Goal: Task Accomplishment & Management: Use online tool/utility

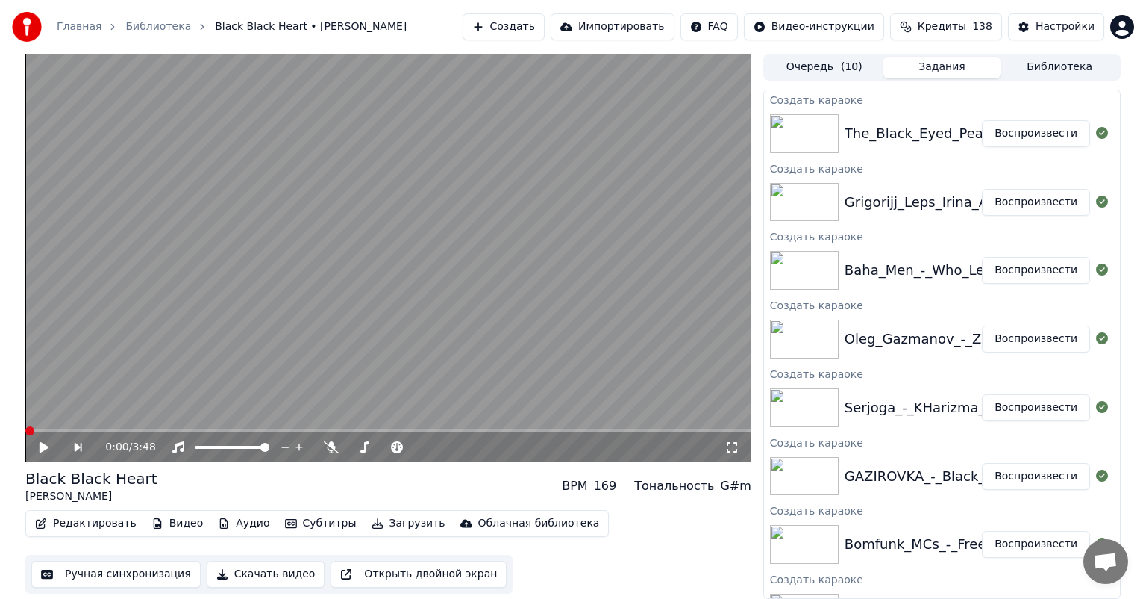
click at [326, 443] on icon at bounding box center [331, 447] width 15 height 12
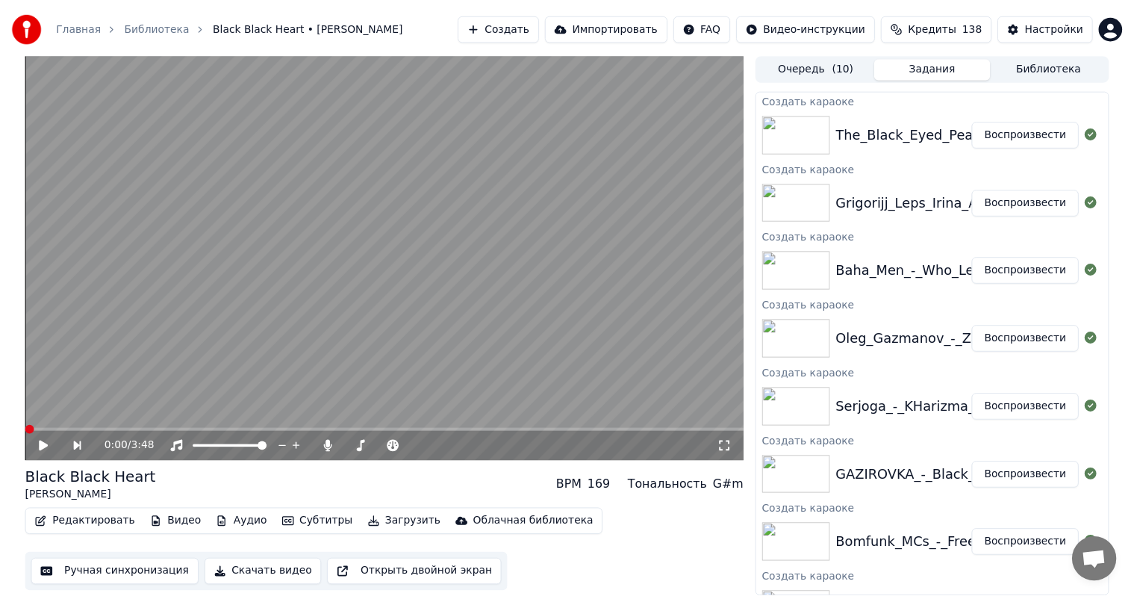
scroll to position [177, 0]
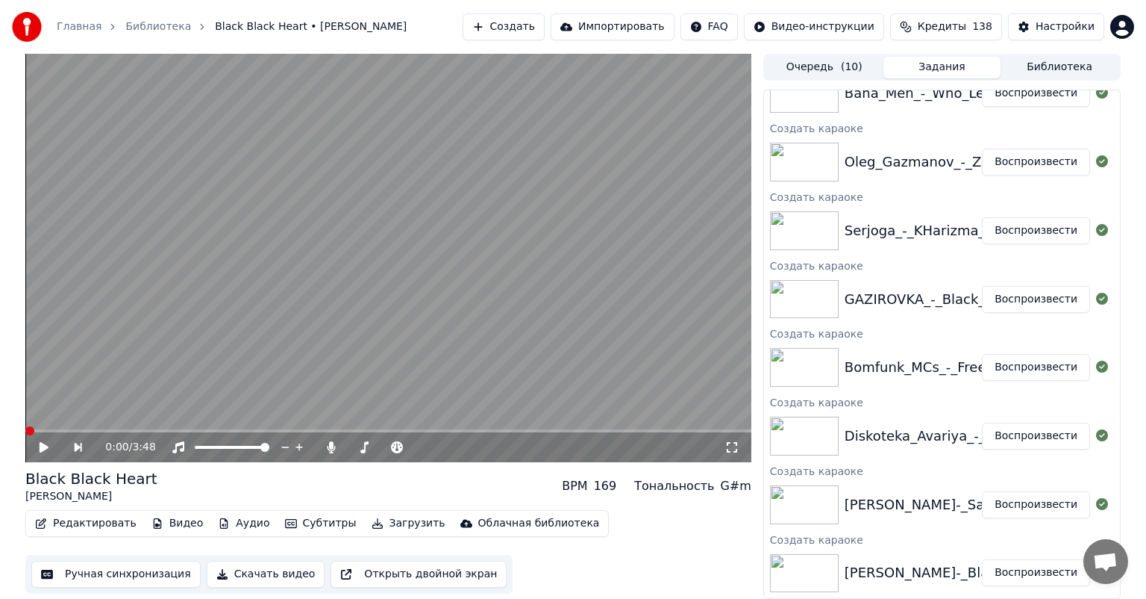
click at [101, 570] on button "Ручная синхронизация" at bounding box center [115, 574] width 169 height 27
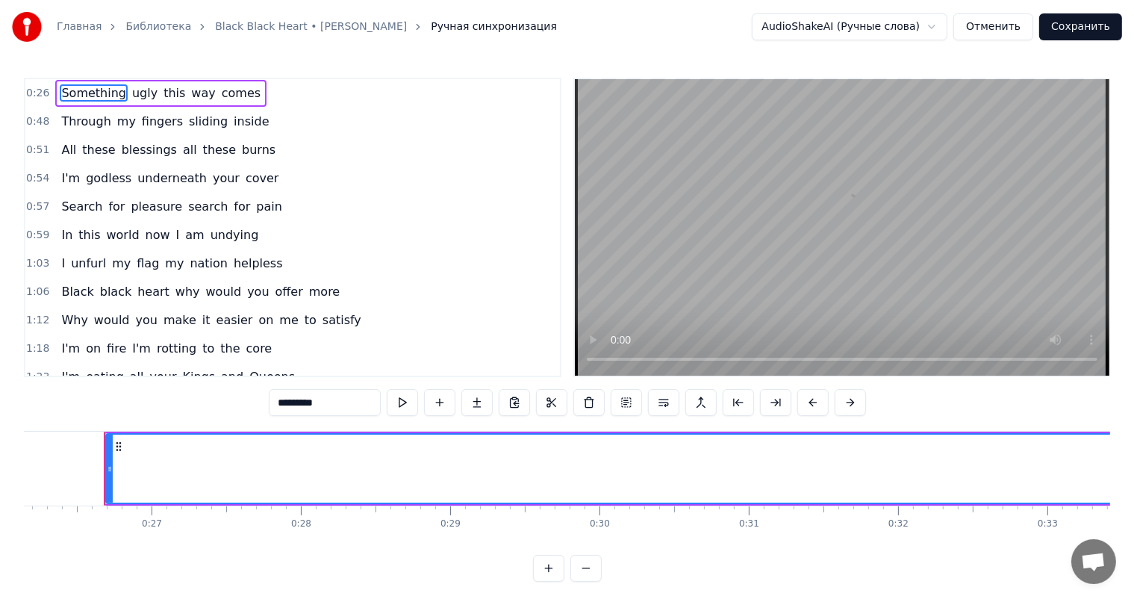
scroll to position [0, 3908]
click at [791, 271] on video at bounding box center [842, 227] width 534 height 296
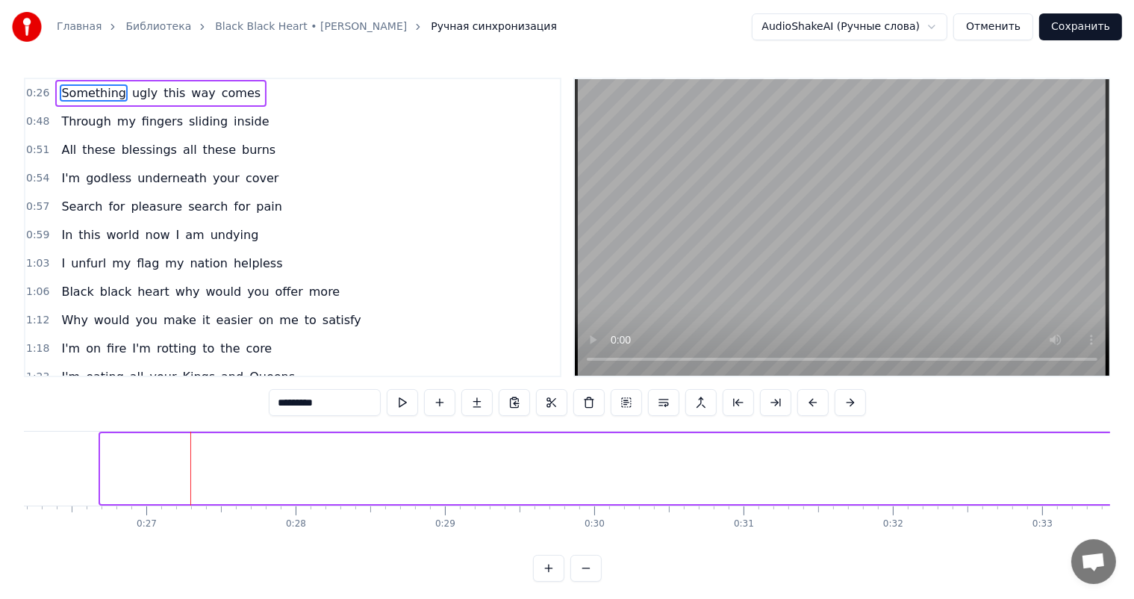
drag, startPoint x: 104, startPoint y: 478, endPoint x: 1146, endPoint y: 464, distance: 1041.3
click at [1134, 464] on html "Главная Библиотека Black Black Heart • [PERSON_NAME] Ручная синхронизация Audio…" at bounding box center [567, 302] width 1134 height 605
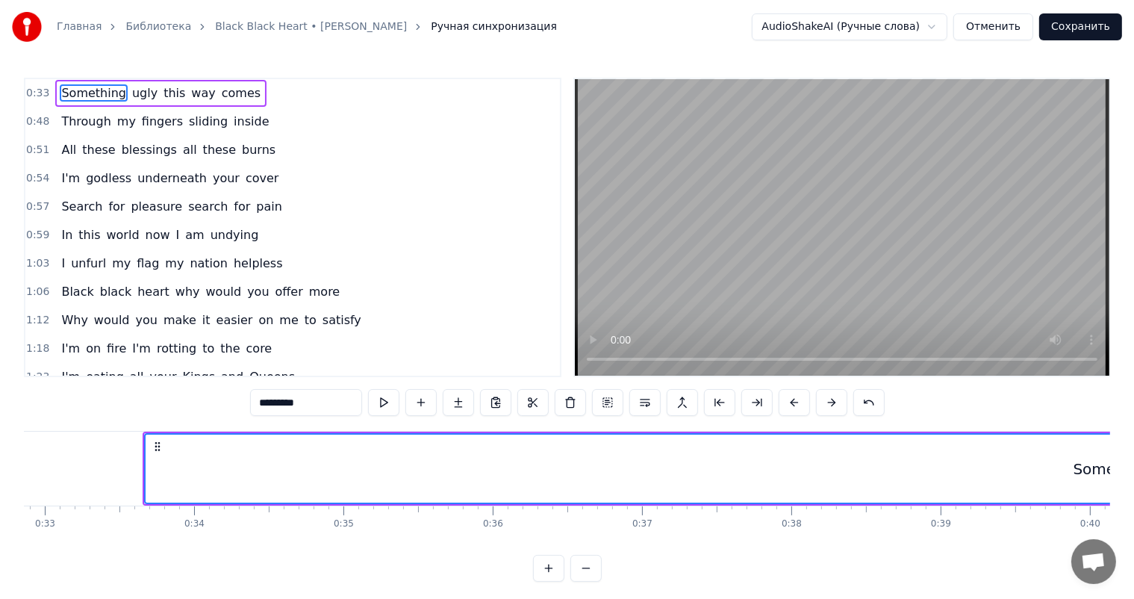
scroll to position [0, 4729]
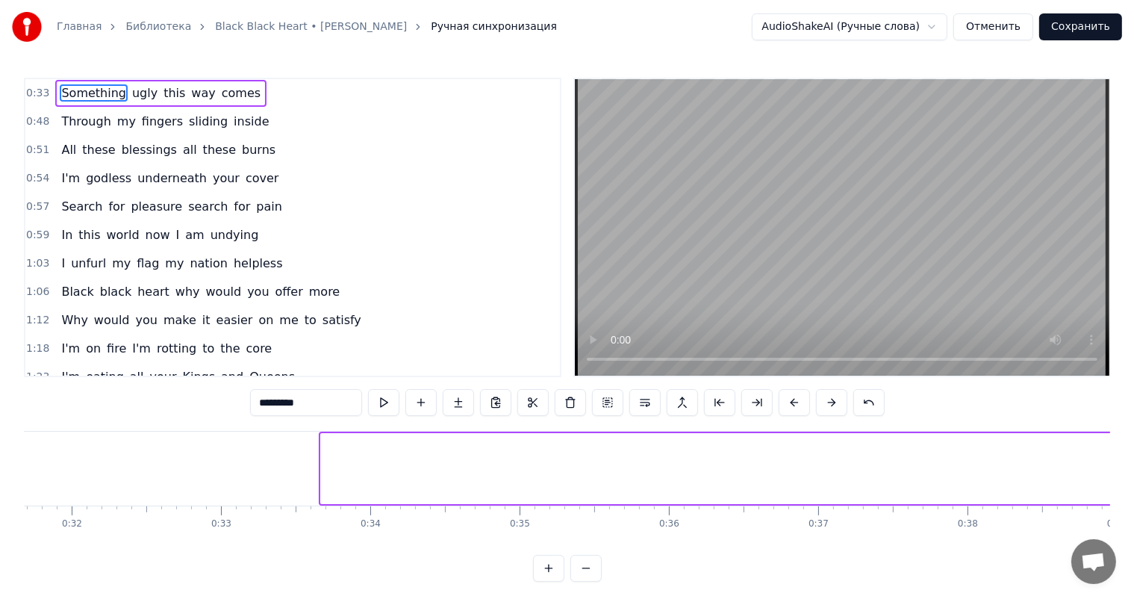
drag, startPoint x: 323, startPoint y: 481, endPoint x: 1146, endPoint y: 449, distance: 823.2
click at [1134, 448] on html "Главная Библиотека Black Black Heart • [PERSON_NAME] Ручная синхронизация Audio…" at bounding box center [567, 302] width 1134 height 605
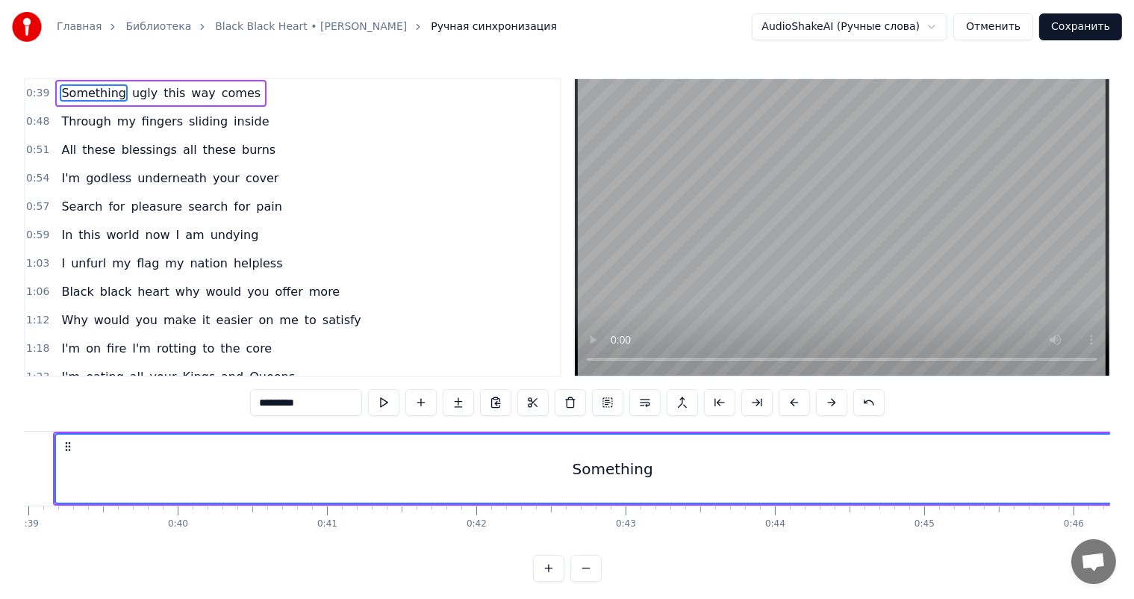
scroll to position [0, 5700]
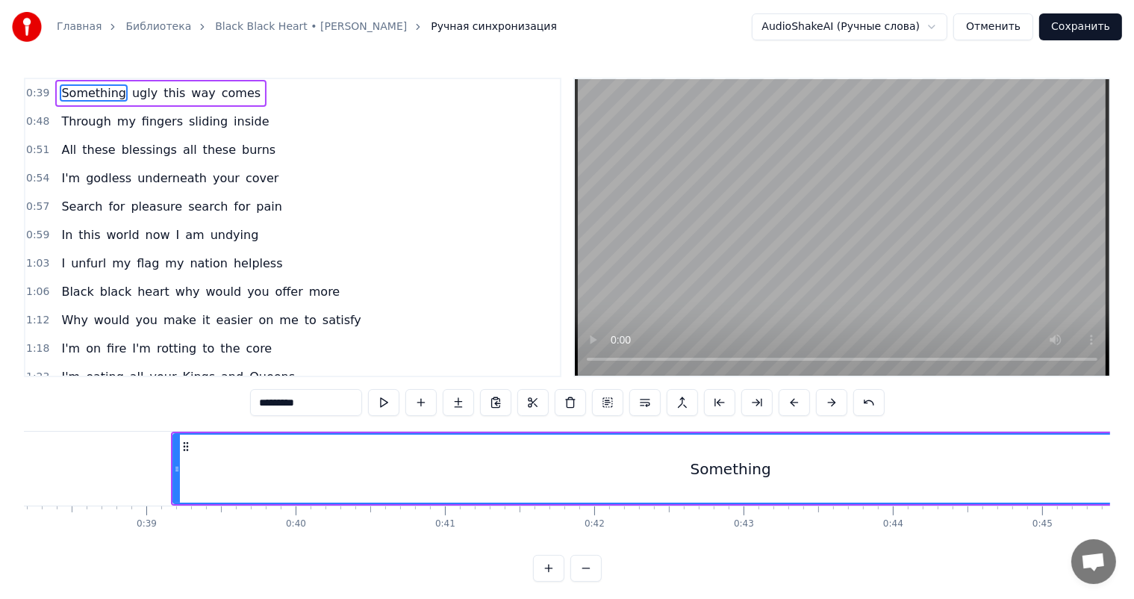
click at [172, 467] on div "Something" at bounding box center [730, 468] width 1116 height 71
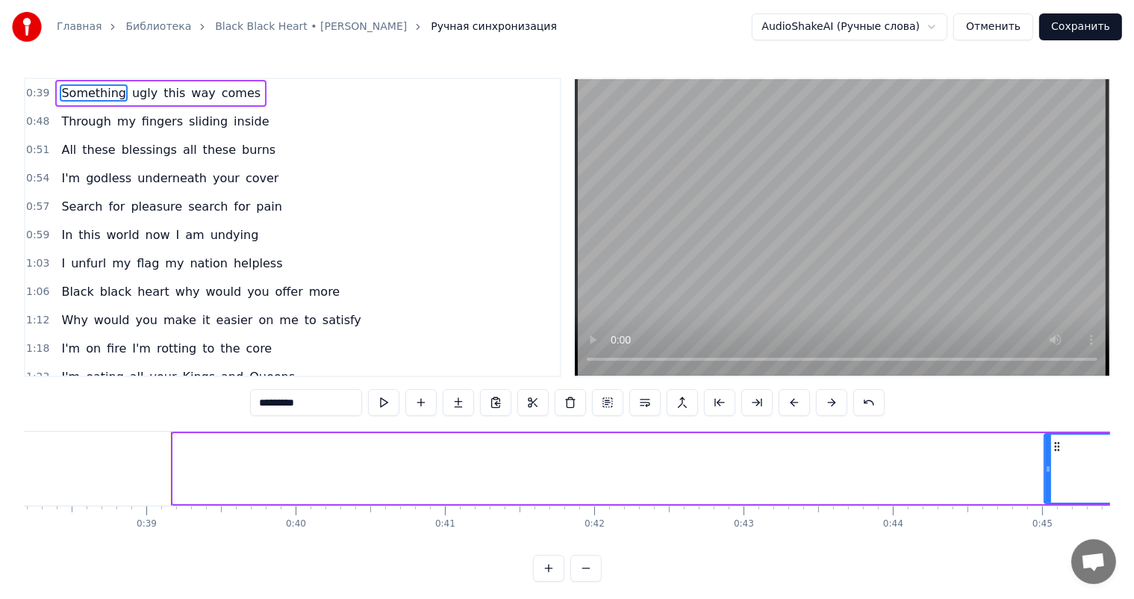
drag, startPoint x: 174, startPoint y: 467, endPoint x: 1059, endPoint y: 437, distance: 885.7
click at [1051, 437] on div at bounding box center [1048, 468] width 6 height 68
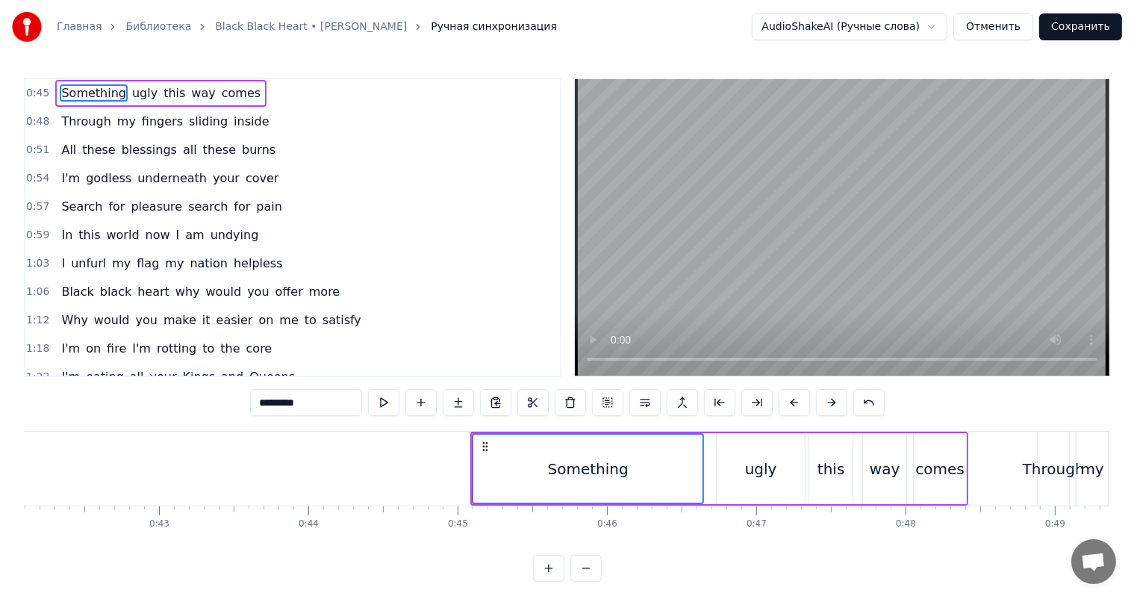
scroll to position [0, 6297]
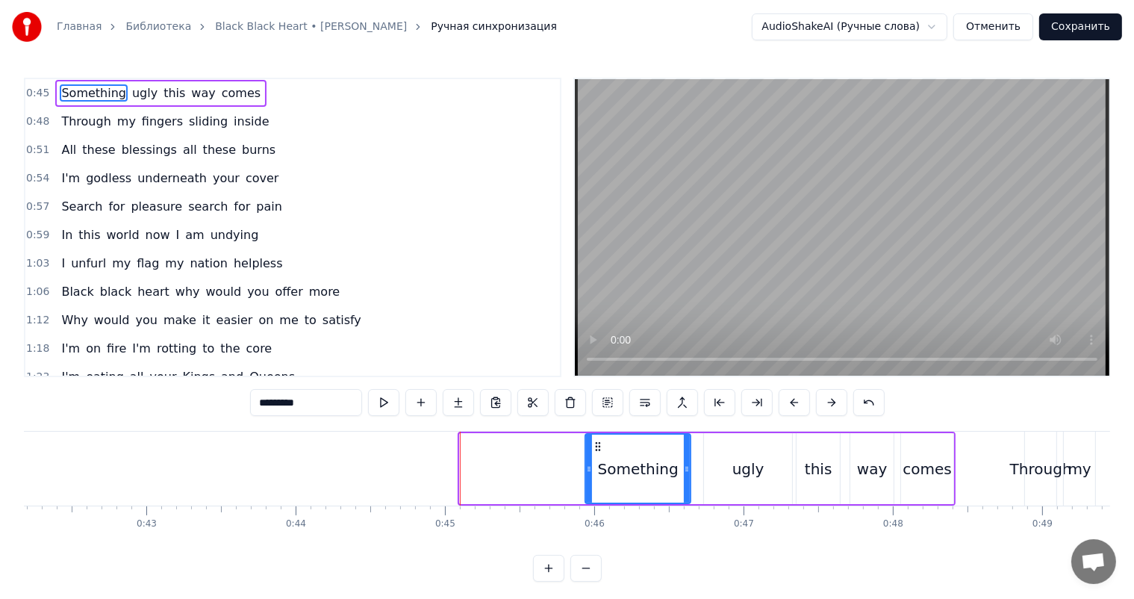
drag, startPoint x: 462, startPoint y: 464, endPoint x: 587, endPoint y: 456, distance: 124.9
click at [587, 456] on div at bounding box center [589, 468] width 6 height 68
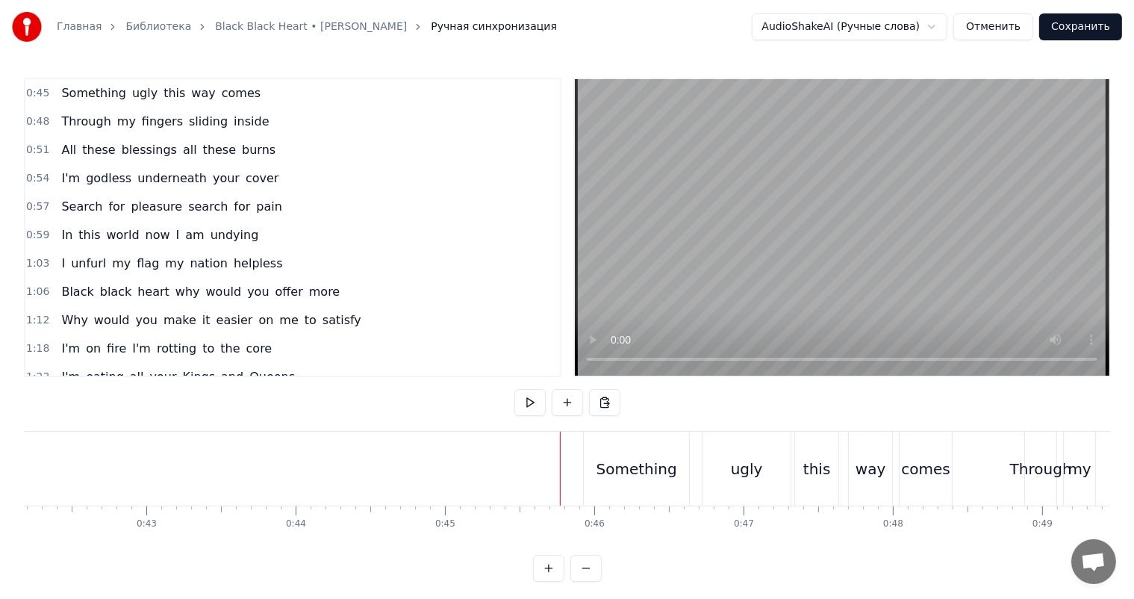
click at [843, 179] on video at bounding box center [842, 227] width 534 height 296
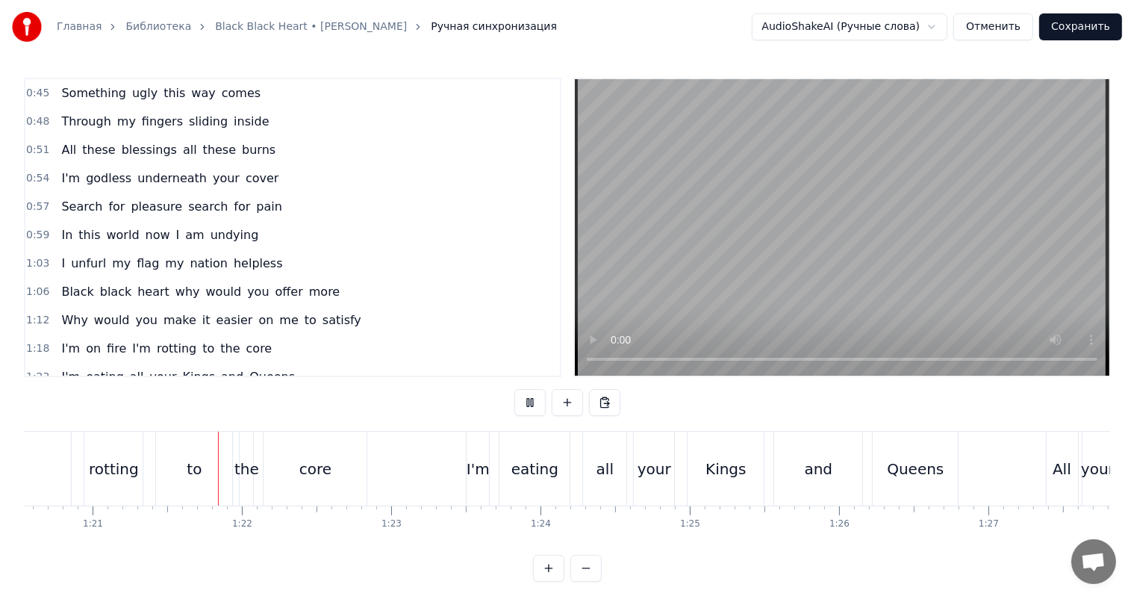
scroll to position [0, 12027]
click at [852, 263] on video at bounding box center [842, 227] width 534 height 296
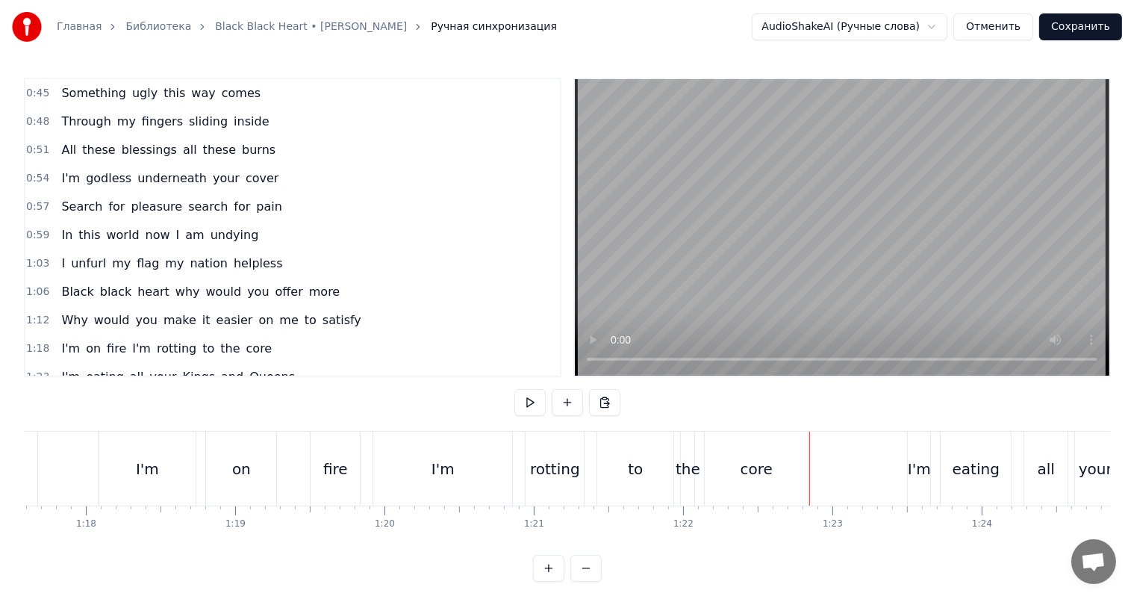
scroll to position [0, 11579]
click at [432, 475] on div "I'm" at bounding box center [445, 468] width 139 height 74
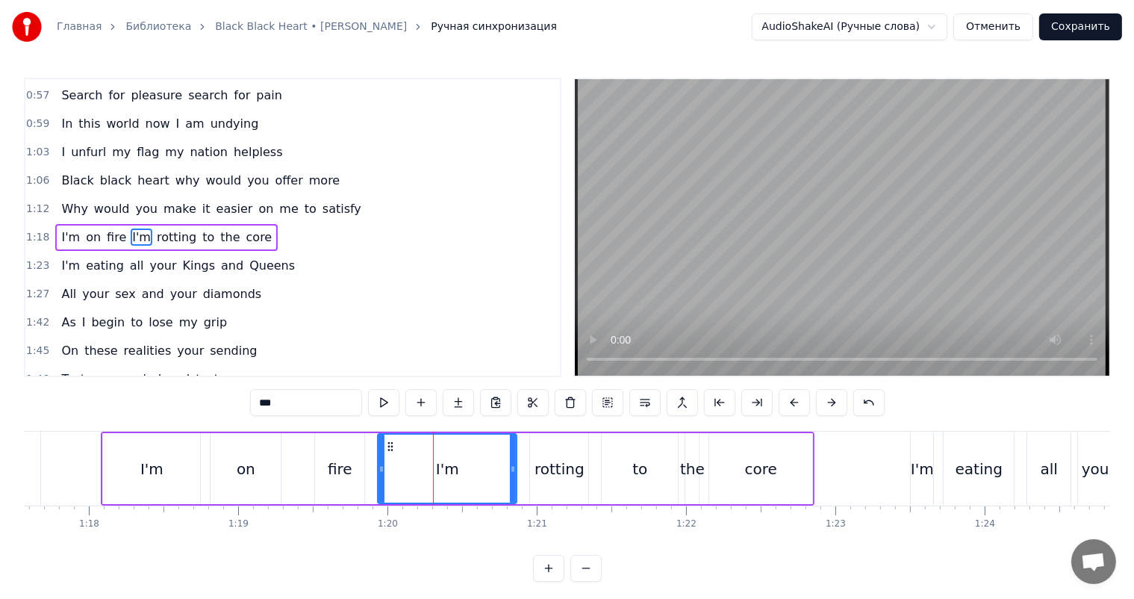
scroll to position [112, 0]
drag, startPoint x: 378, startPoint y: 481, endPoint x: 458, endPoint y: 487, distance: 80.8
click at [459, 487] on div at bounding box center [462, 468] width 6 height 68
click at [334, 479] on div "fire" at bounding box center [339, 468] width 49 height 71
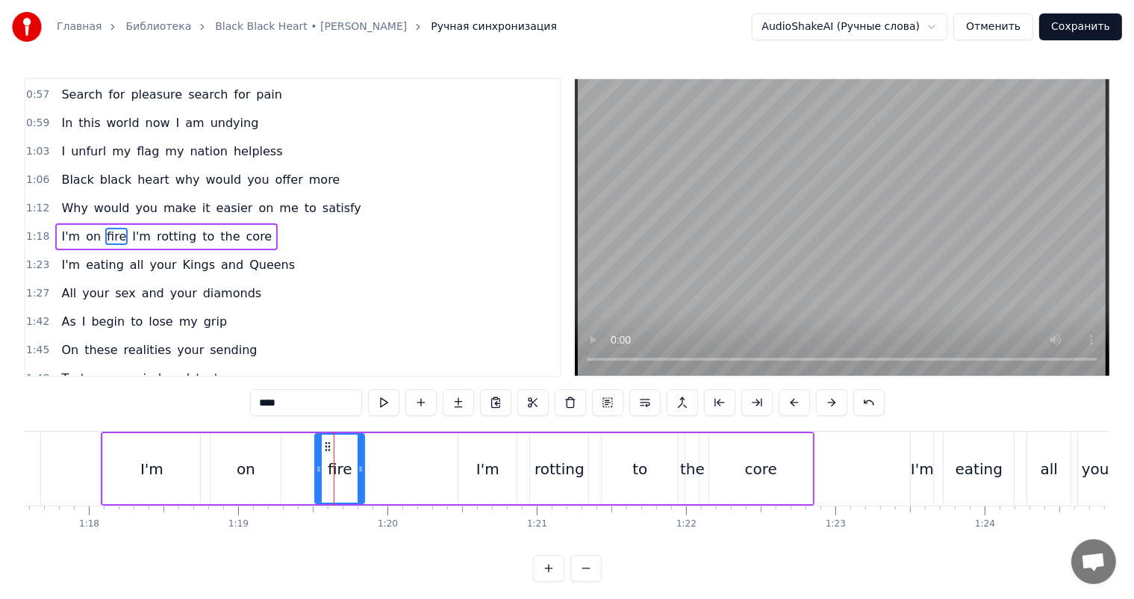
click at [872, 259] on video at bounding box center [842, 227] width 534 height 296
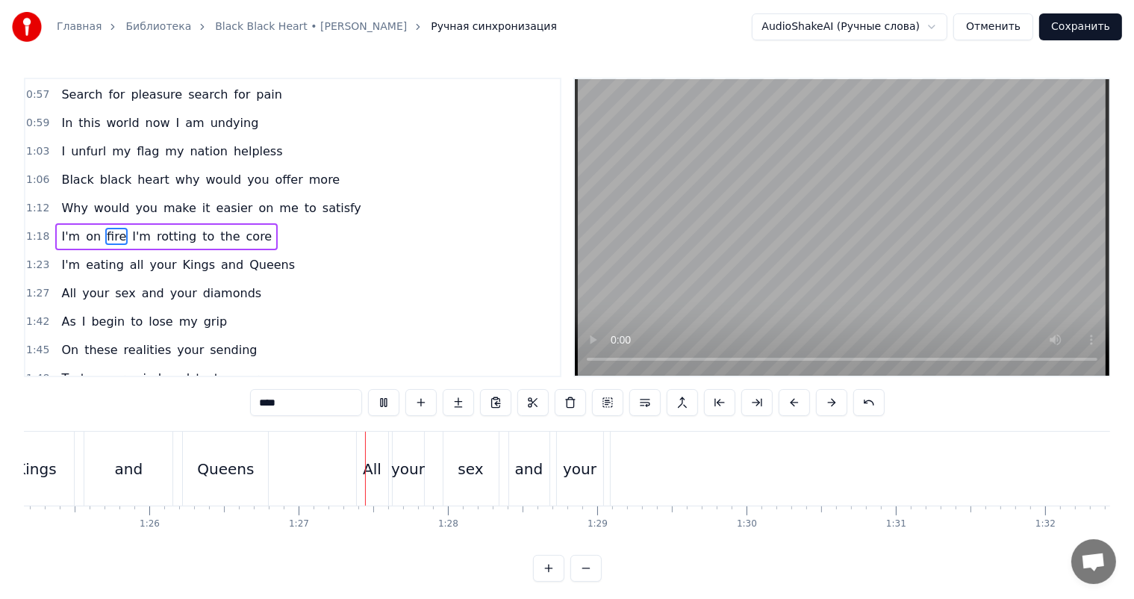
scroll to position [0, 12889]
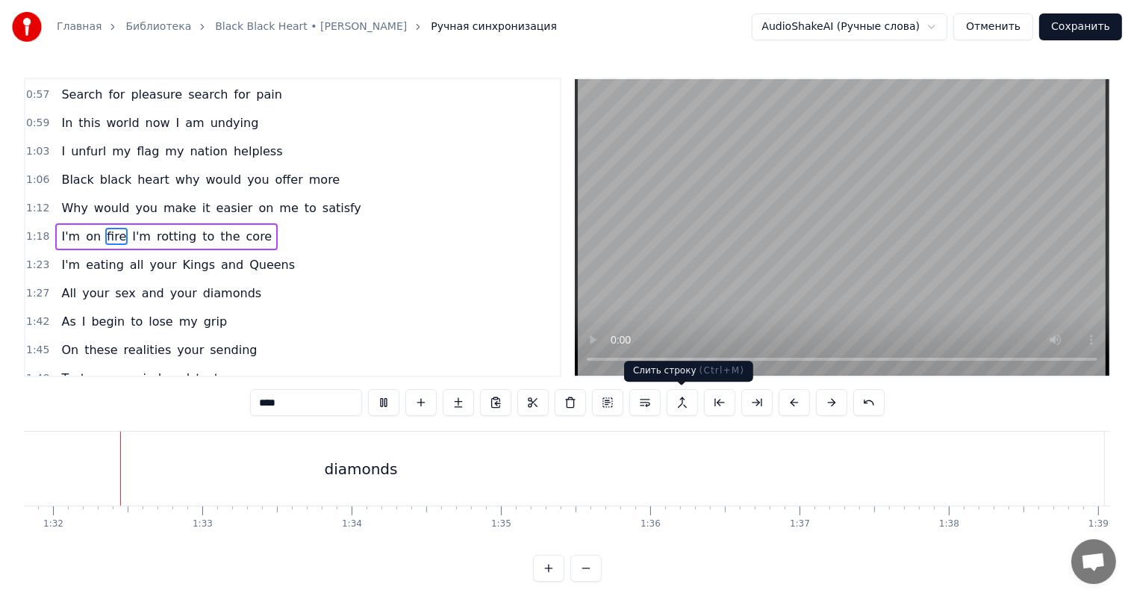
click at [714, 259] on video at bounding box center [842, 227] width 534 height 296
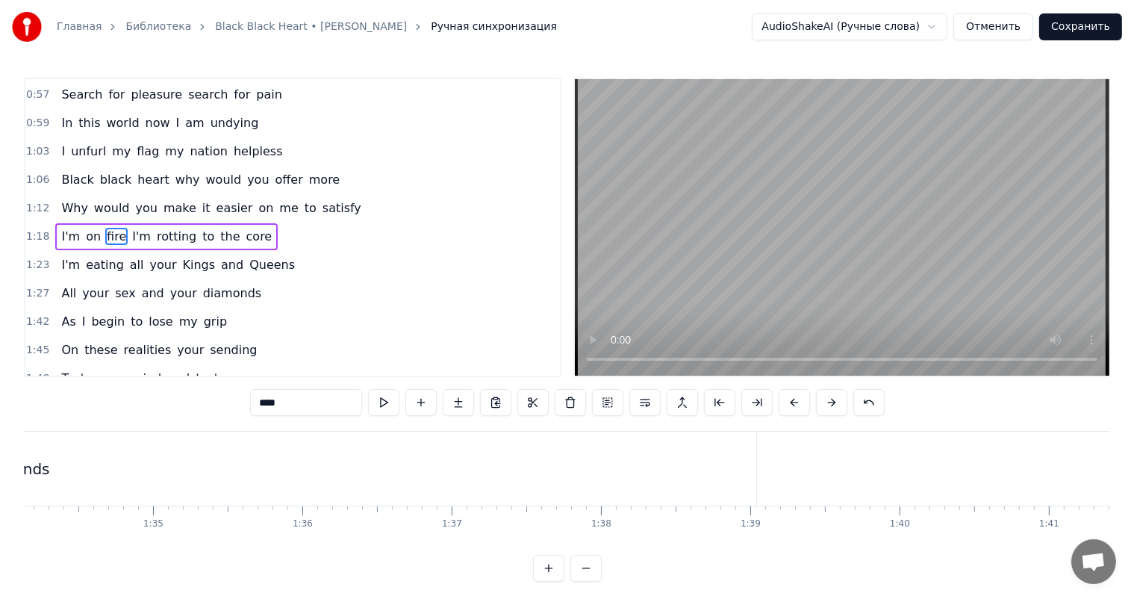
scroll to position [0, 14078]
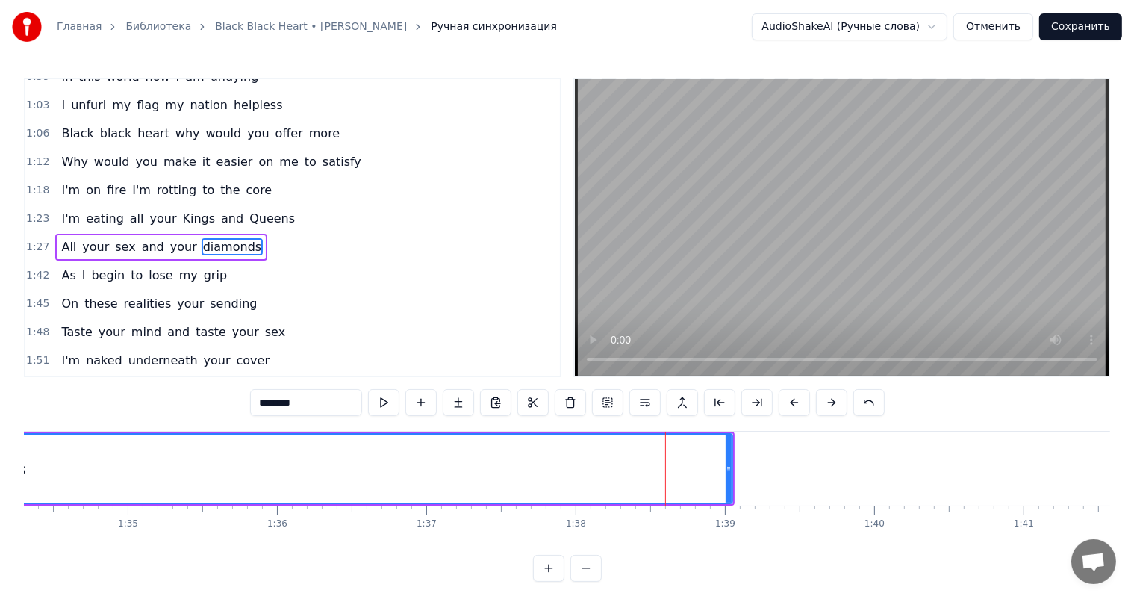
scroll to position [167, 0]
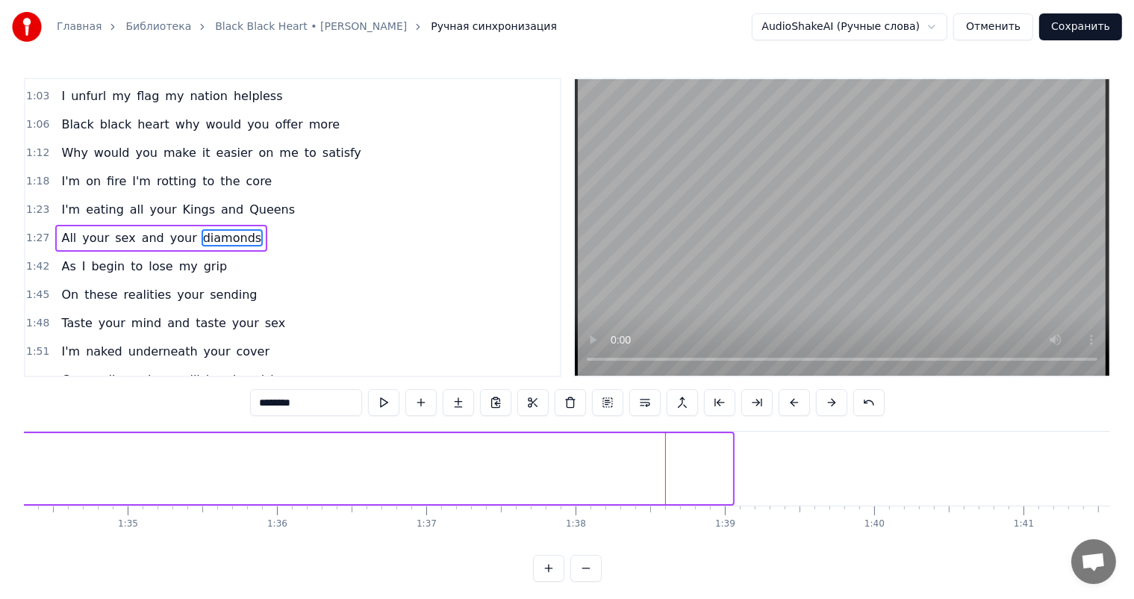
drag, startPoint x: 728, startPoint y: 465, endPoint x: 0, endPoint y: 489, distance: 728.9
click at [0, 489] on div "Главная Библиотека Black Black Heart • [PERSON_NAME] Ручная синхронизация Audio…" at bounding box center [567, 290] width 1134 height 581
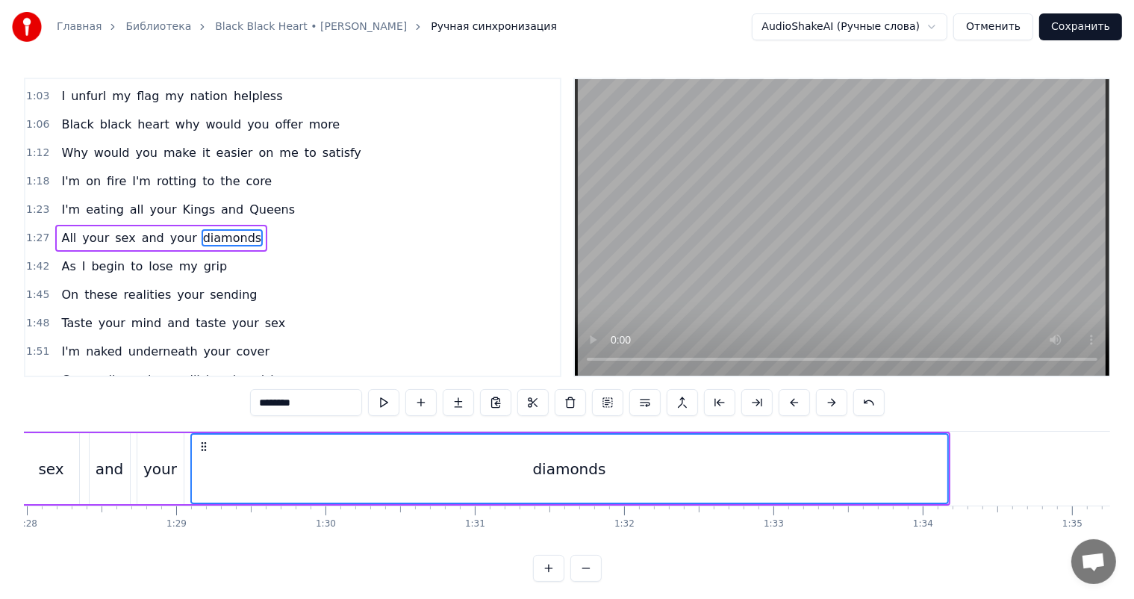
scroll to position [0, 13108]
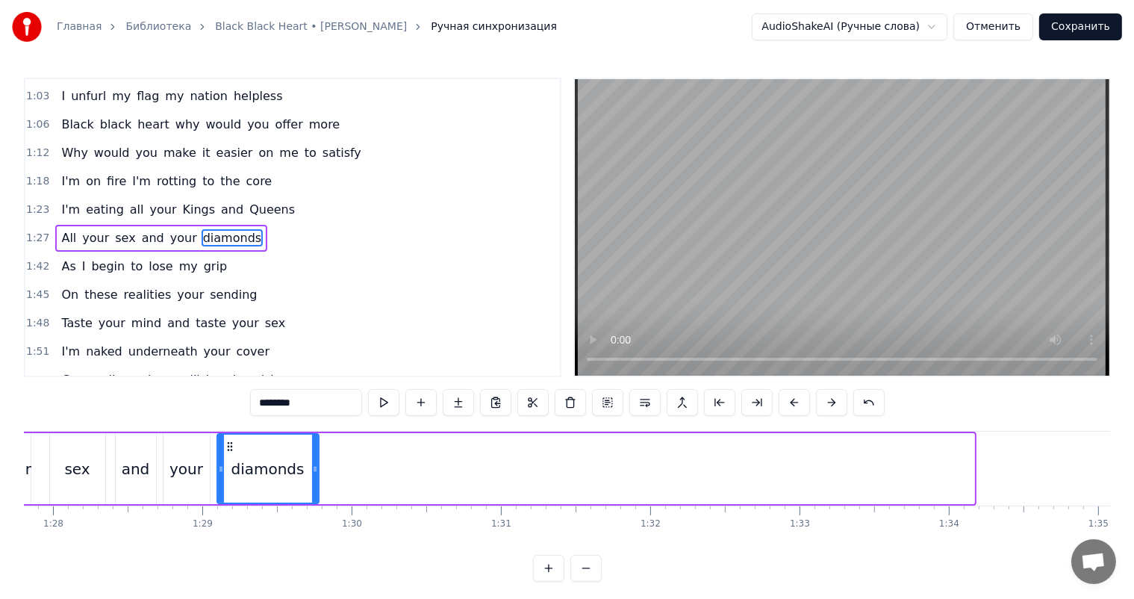
drag, startPoint x: 970, startPoint y: 463, endPoint x: 311, endPoint y: 496, distance: 660.7
click at [312, 496] on div at bounding box center [315, 468] width 6 height 68
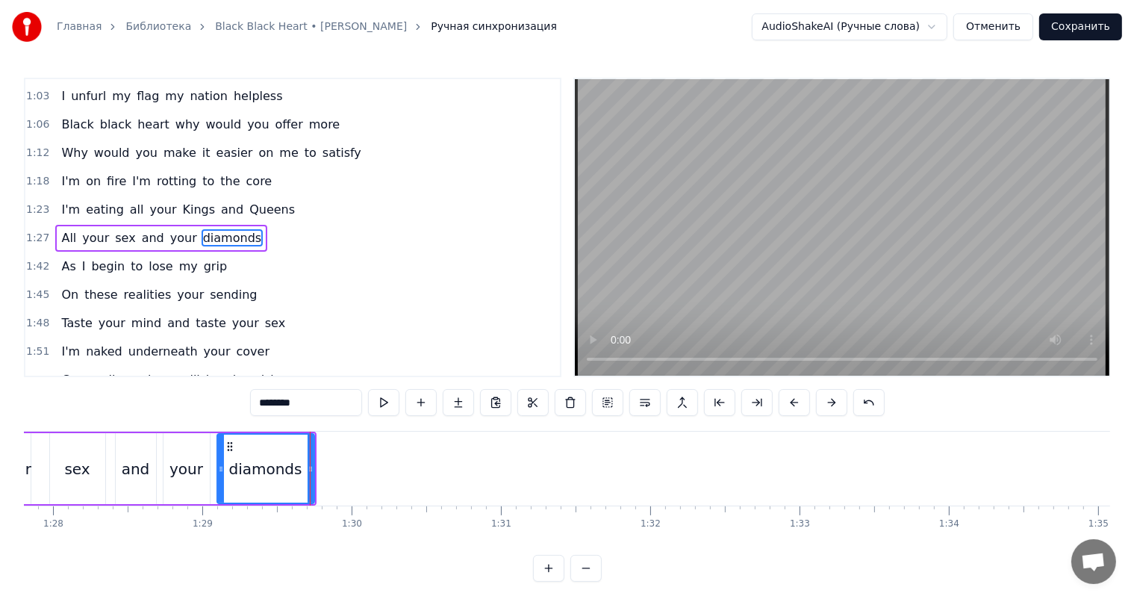
click at [146, 465] on div "and" at bounding box center [136, 469] width 28 height 22
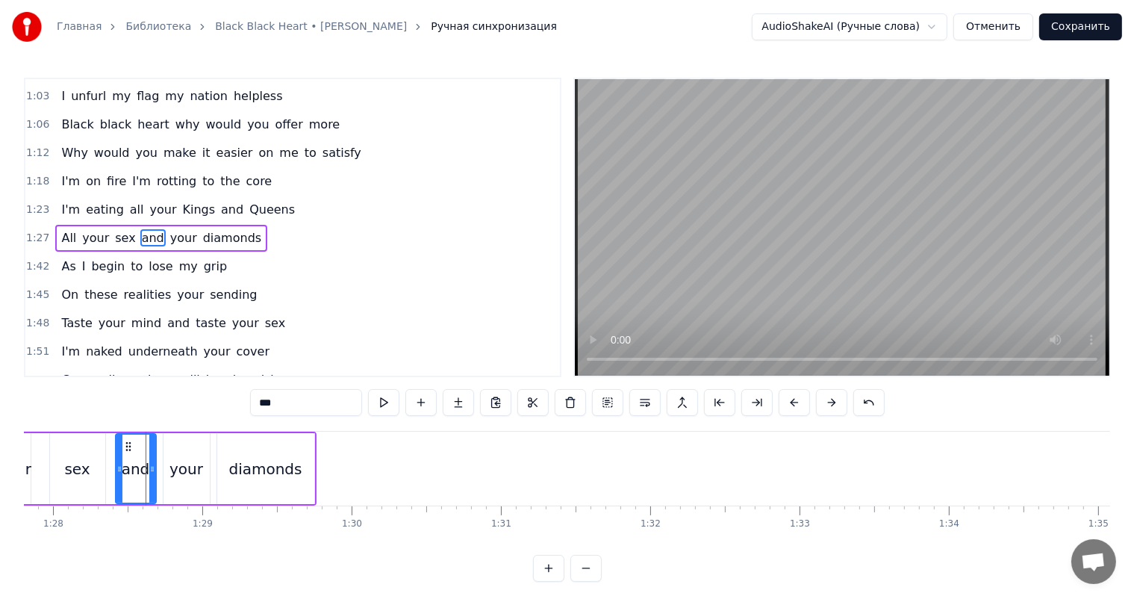
click at [997, 173] on video at bounding box center [842, 227] width 534 height 296
click at [905, 196] on video at bounding box center [842, 227] width 534 height 296
click at [290, 458] on div "diamonds" at bounding box center [265, 469] width 73 height 22
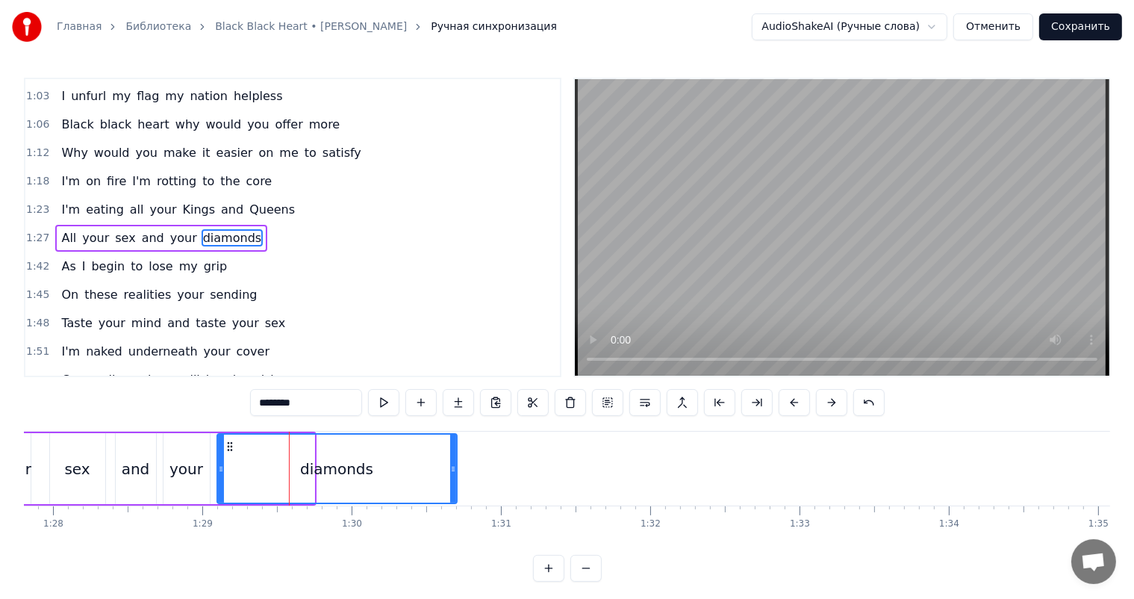
drag, startPoint x: 308, startPoint y: 461, endPoint x: 454, endPoint y: 460, distance: 146.3
click at [454, 460] on div at bounding box center [453, 468] width 6 height 68
click at [185, 453] on div "your" at bounding box center [186, 468] width 46 height 71
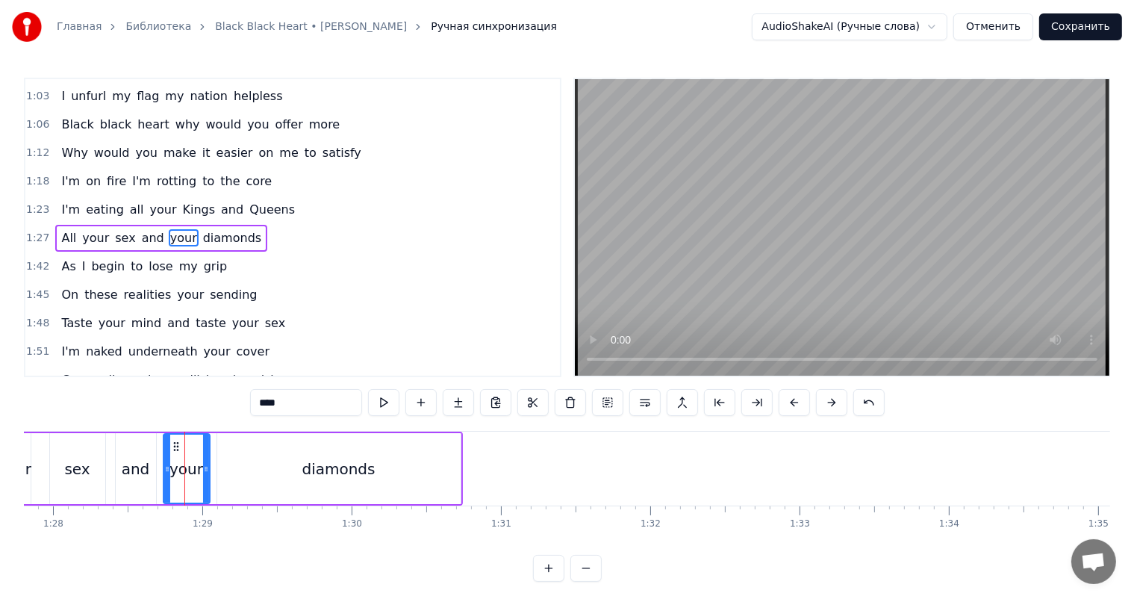
click at [1071, 200] on video at bounding box center [842, 227] width 534 height 296
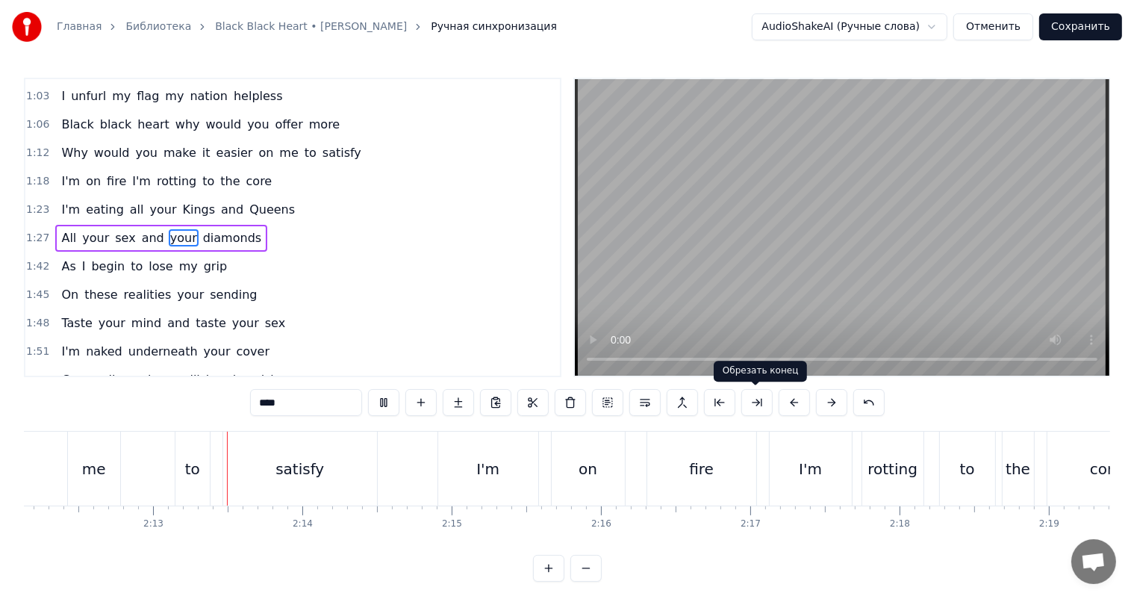
scroll to position [0, 19768]
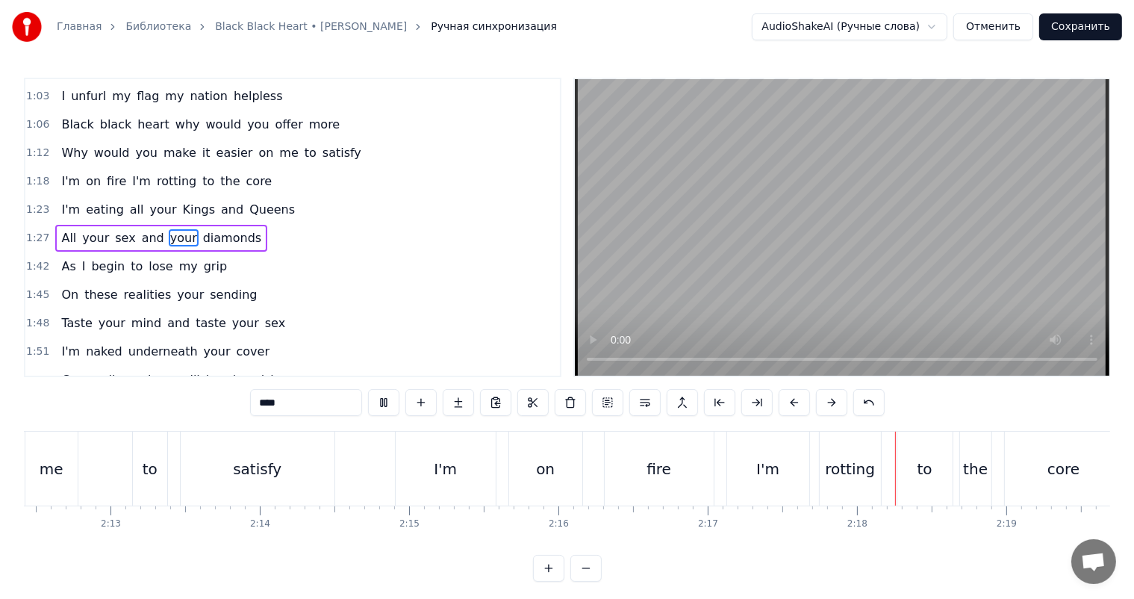
click at [651, 288] on video at bounding box center [842, 227] width 534 height 296
click at [748, 484] on div "I'm" at bounding box center [768, 468] width 82 height 74
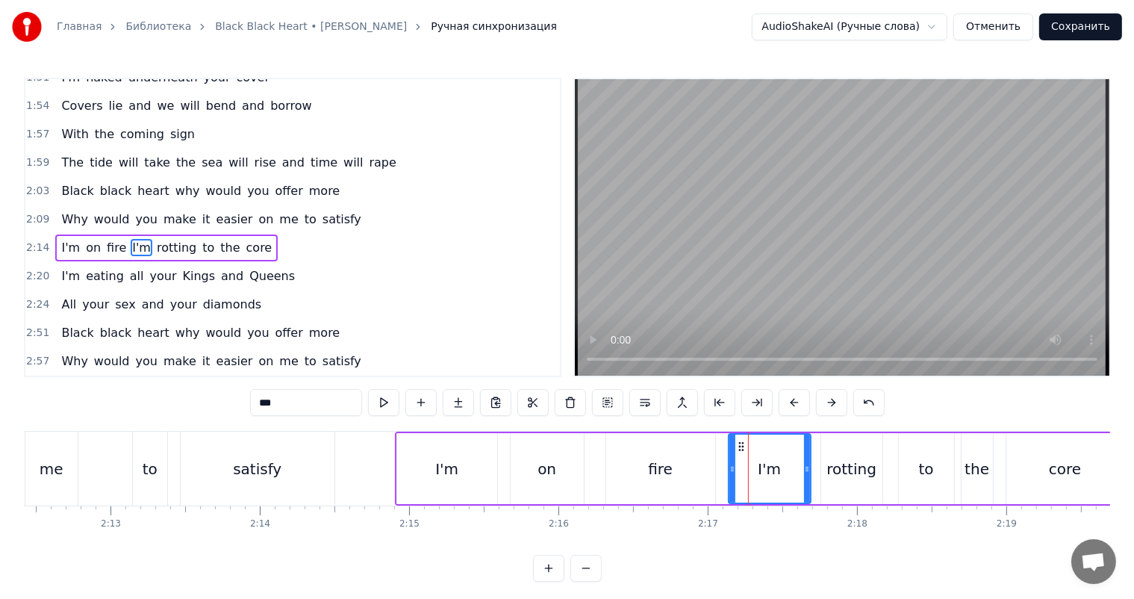
scroll to position [442, 0]
drag, startPoint x: 728, startPoint y: 478, endPoint x: 789, endPoint y: 478, distance: 60.5
click at [790, 478] on div at bounding box center [793, 468] width 6 height 68
click at [693, 484] on div "fire" at bounding box center [660, 468] width 109 height 71
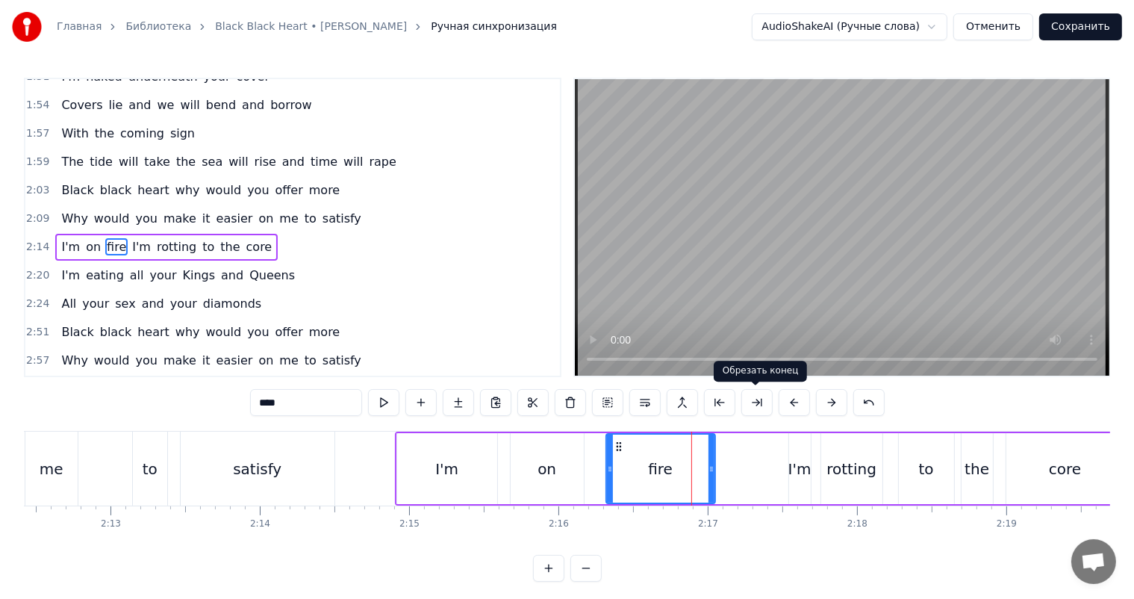
click at [884, 101] on video at bounding box center [842, 227] width 534 height 296
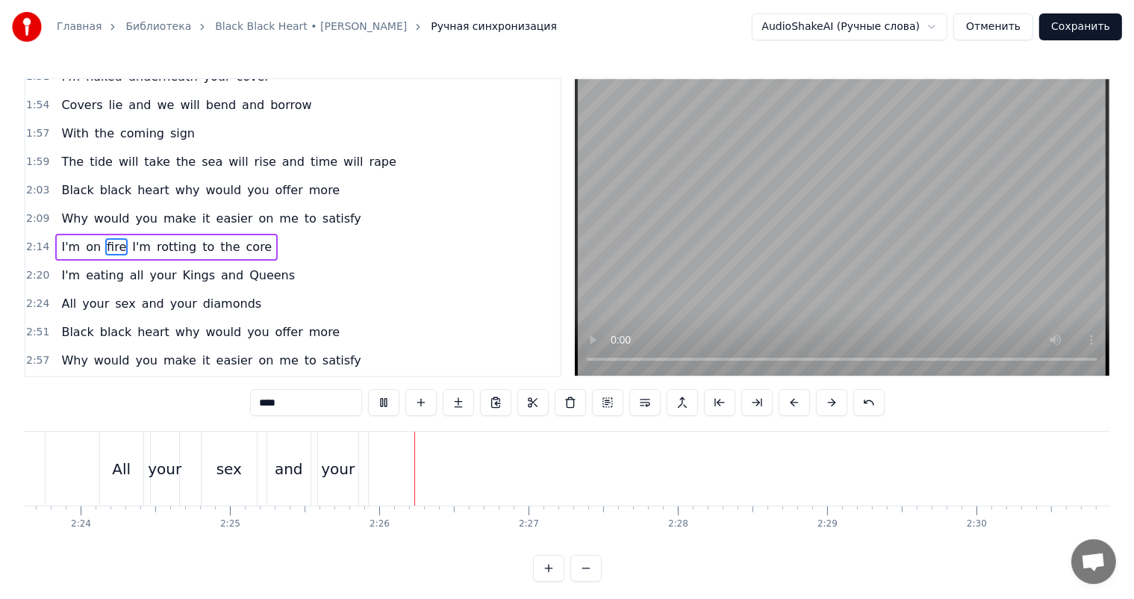
scroll to position [0, 21455]
click at [833, 265] on video at bounding box center [842, 227] width 534 height 296
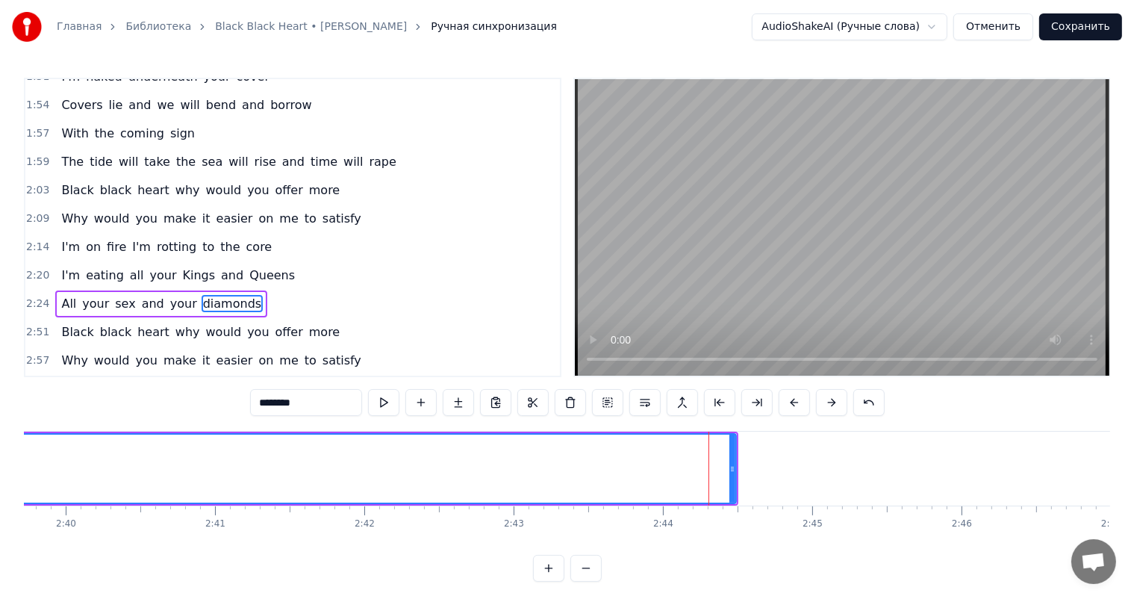
scroll to position [496, 0]
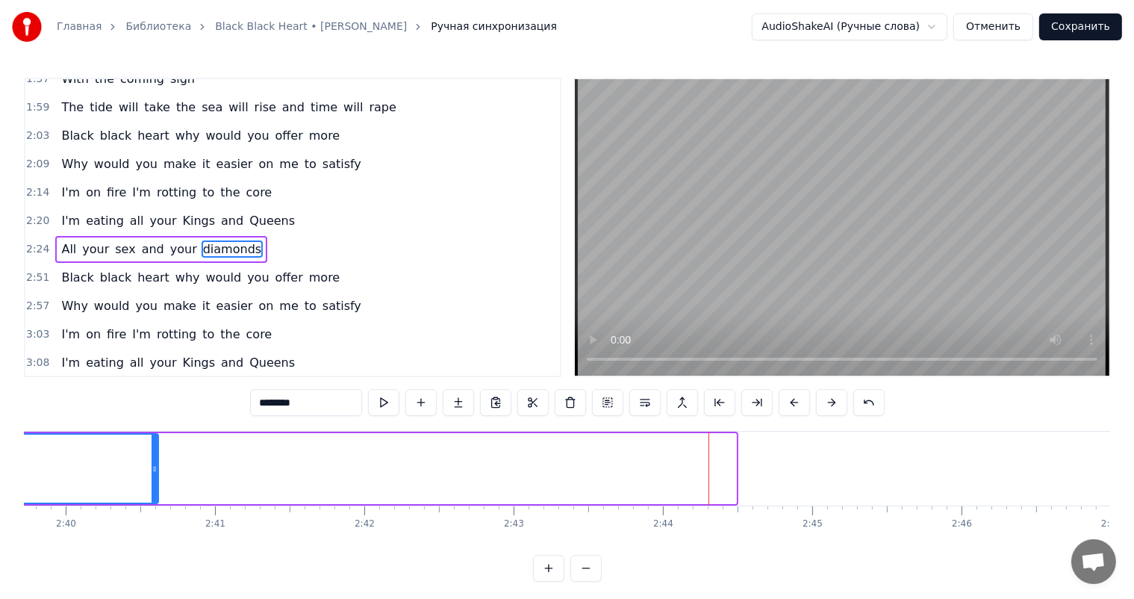
drag, startPoint x: 734, startPoint y: 466, endPoint x: 3, endPoint y: 473, distance: 731.5
click at [0, 475] on div "Главная Библиотека Black Black Heart • [PERSON_NAME] Ручная синхронизация Audio…" at bounding box center [567, 290] width 1134 height 581
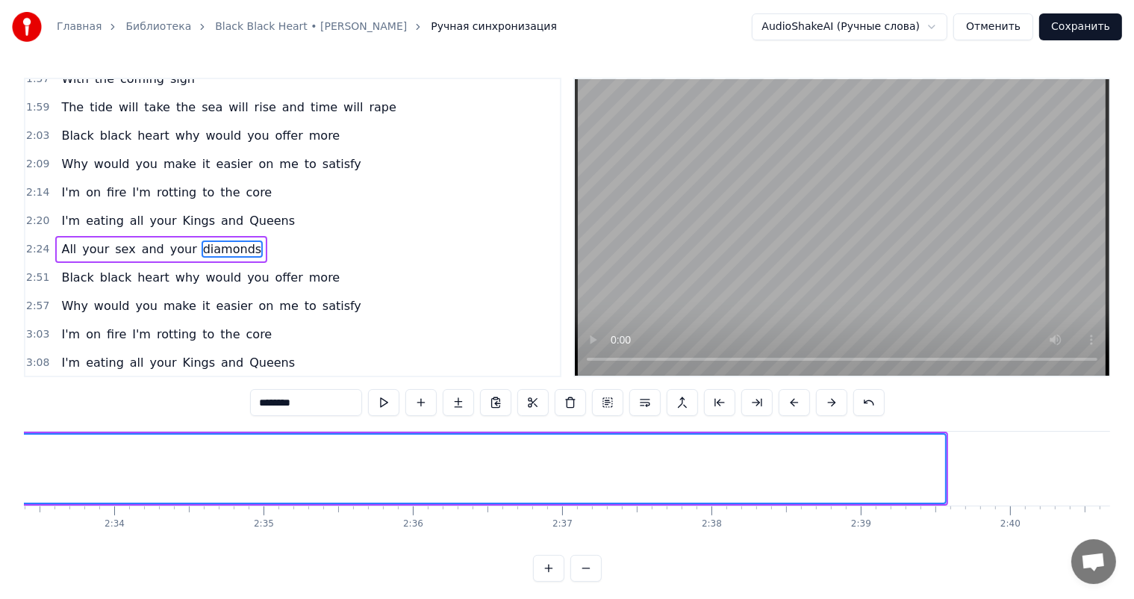
scroll to position [0, 22798]
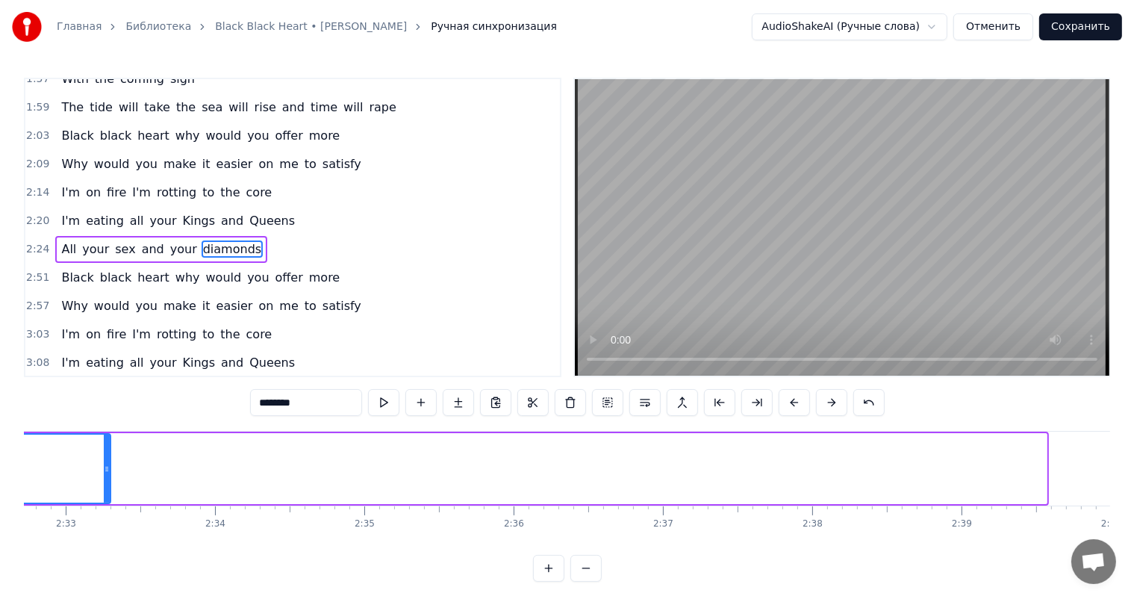
drag, startPoint x: 1043, startPoint y: 453, endPoint x: 0, endPoint y: 466, distance: 1043.6
click at [0, 466] on div "Главная Библиотека Black Black Heart • [PERSON_NAME] Ручная синхронизация Audio…" at bounding box center [567, 290] width 1134 height 581
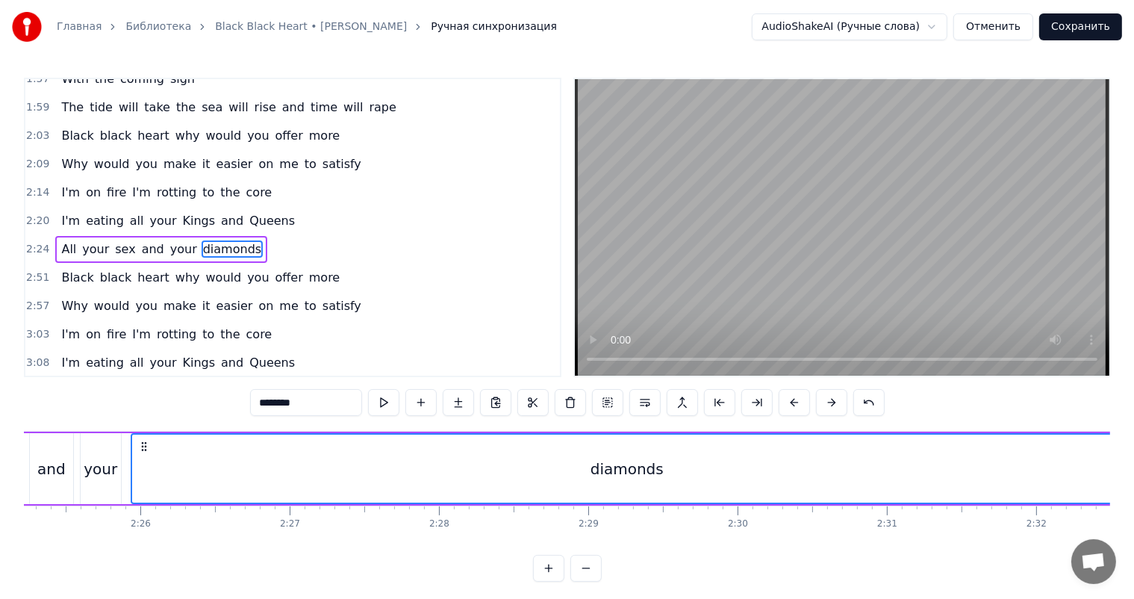
scroll to position [0, 21903]
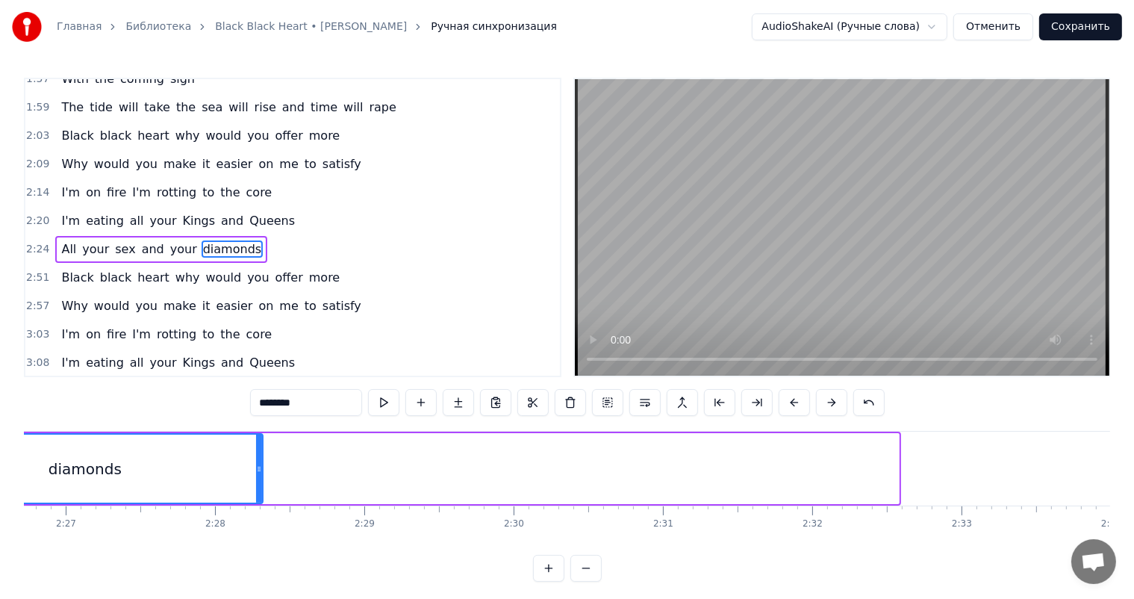
drag, startPoint x: 893, startPoint y: 467, endPoint x: 1, endPoint y: 502, distance: 892.6
click at [1, 502] on div "Главная Библиотека Black Black Heart • [PERSON_NAME] Ручная синхронизация Audio…" at bounding box center [567, 290] width 1134 height 581
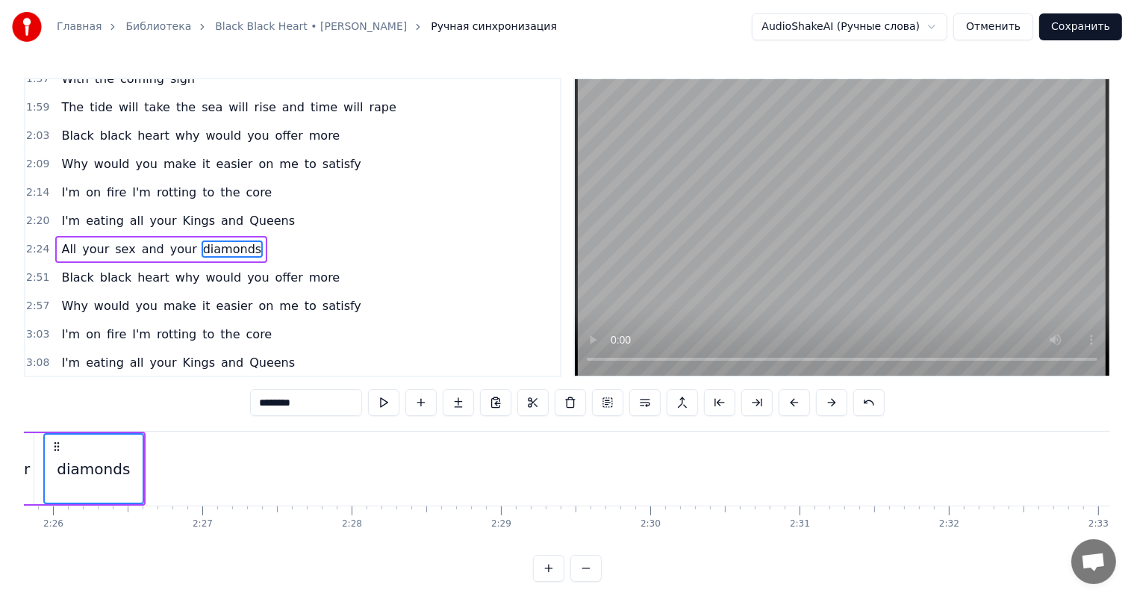
scroll to position [0, 21380]
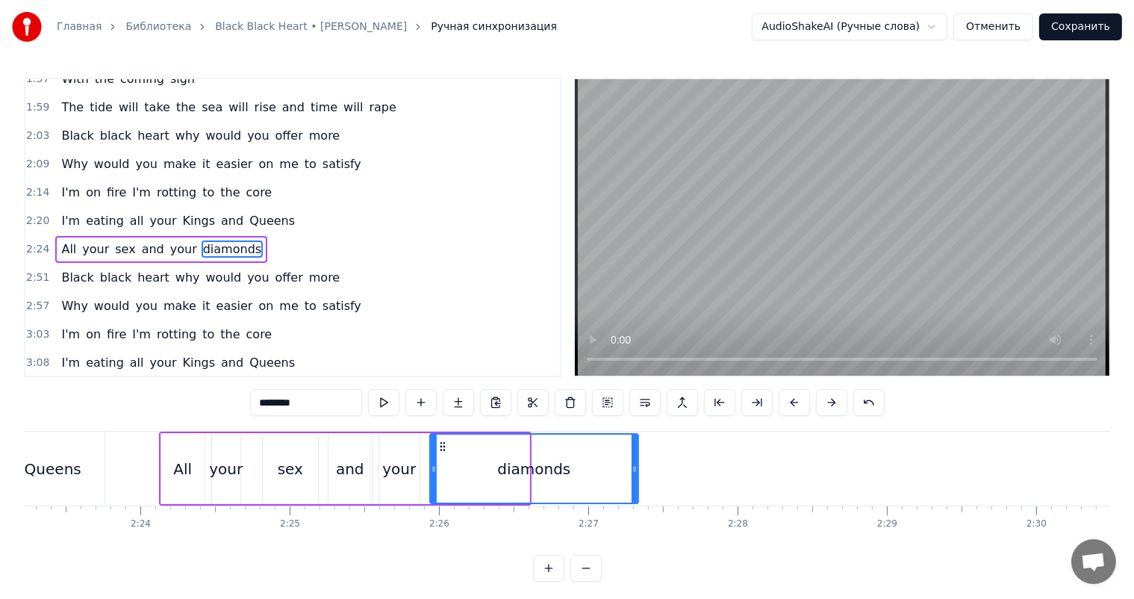
drag, startPoint x: 522, startPoint y: 467, endPoint x: 626, endPoint y: 469, distance: 103.8
click at [631, 469] on icon at bounding box center [634, 469] width 6 height 12
click at [302, 474] on div "sex" at bounding box center [290, 468] width 55 height 71
type input "***"
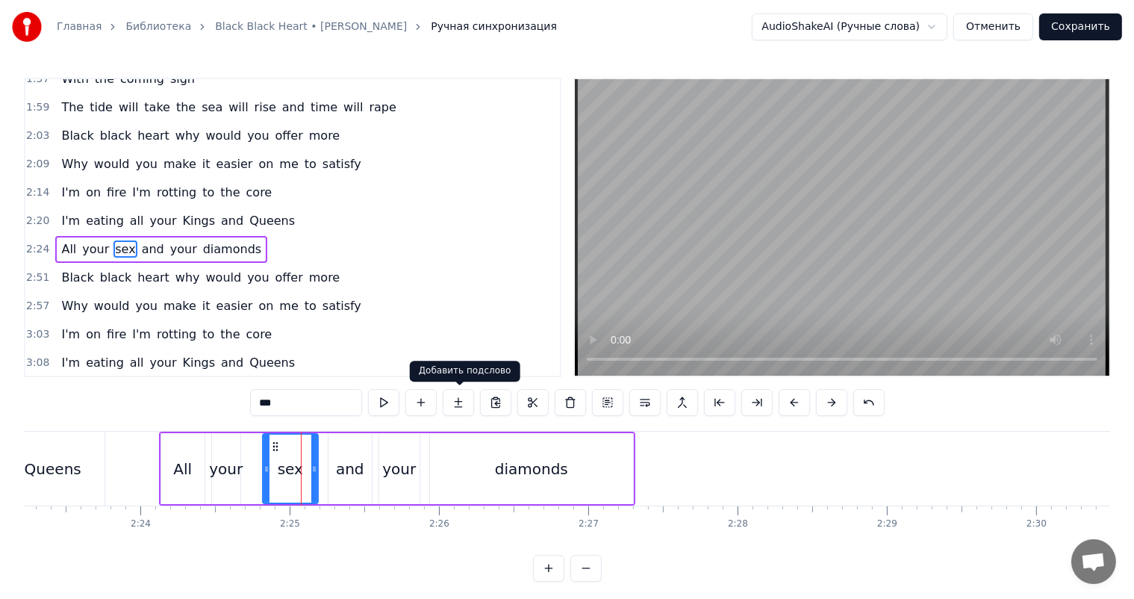
click at [801, 208] on video at bounding box center [842, 227] width 534 height 296
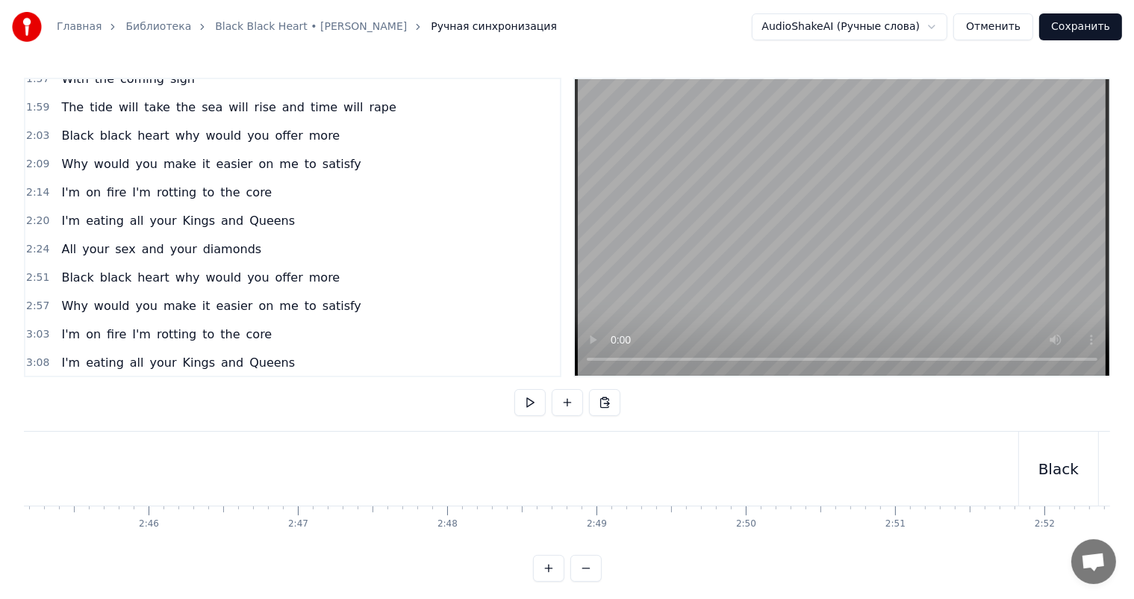
scroll to position [0, 24664]
click at [917, 223] on video at bounding box center [842, 227] width 534 height 296
click at [800, 230] on video at bounding box center [842, 227] width 534 height 296
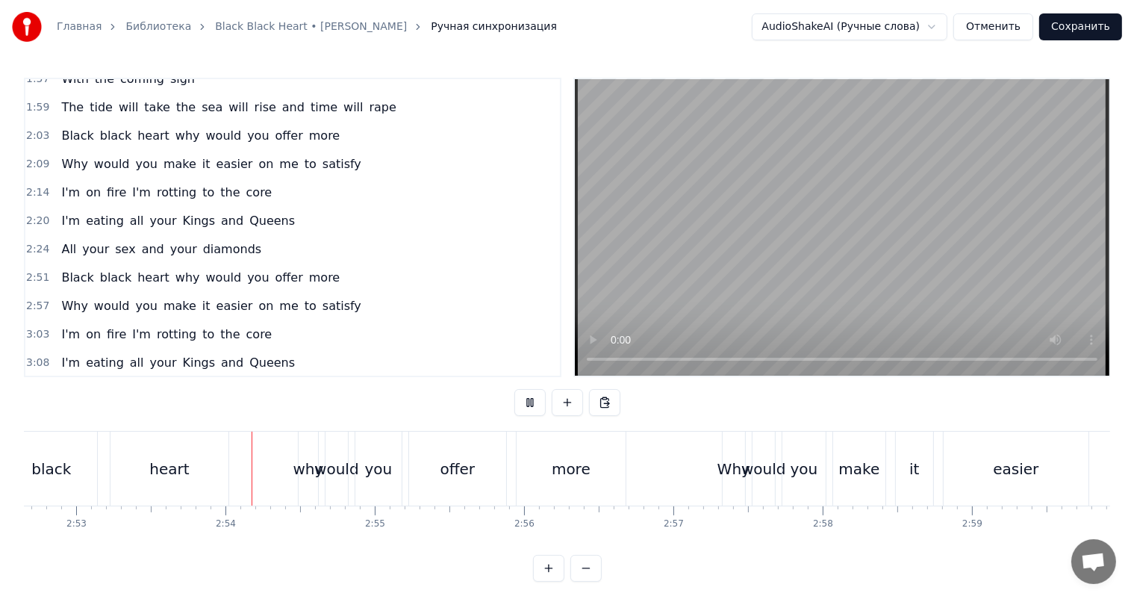
scroll to position [0, 25827]
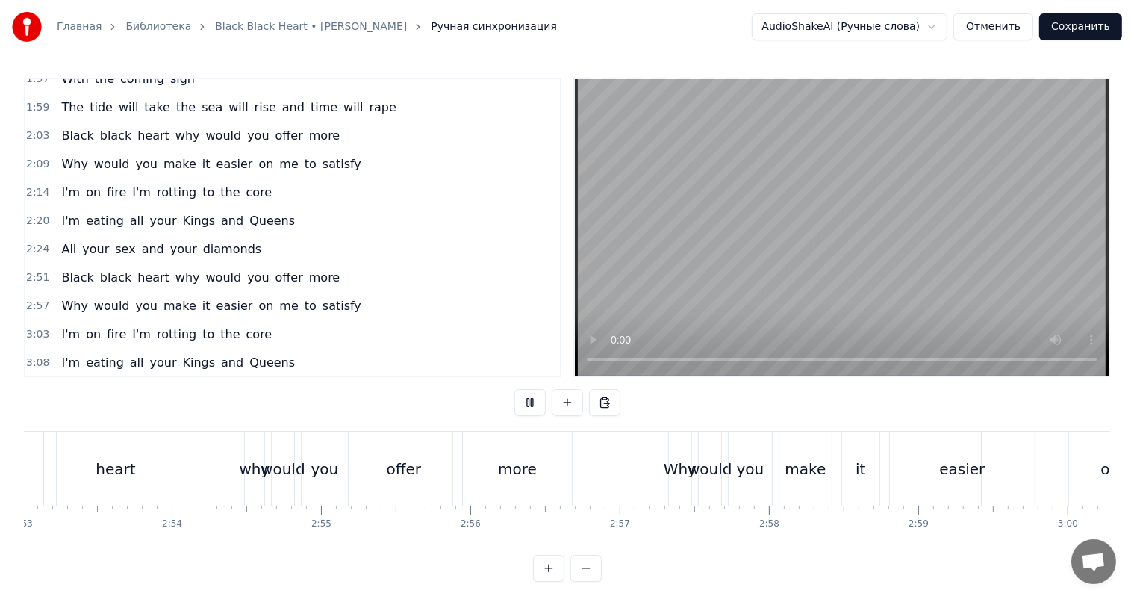
click at [765, 196] on video at bounding box center [842, 227] width 534 height 296
click at [730, 230] on video at bounding box center [842, 227] width 534 height 296
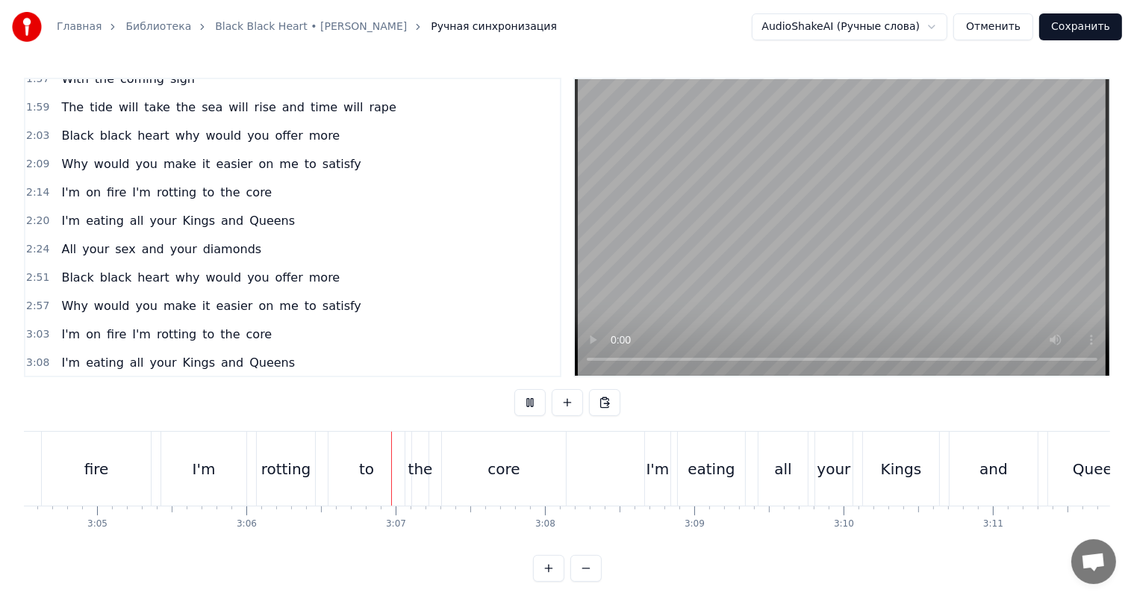
scroll to position [0, 27751]
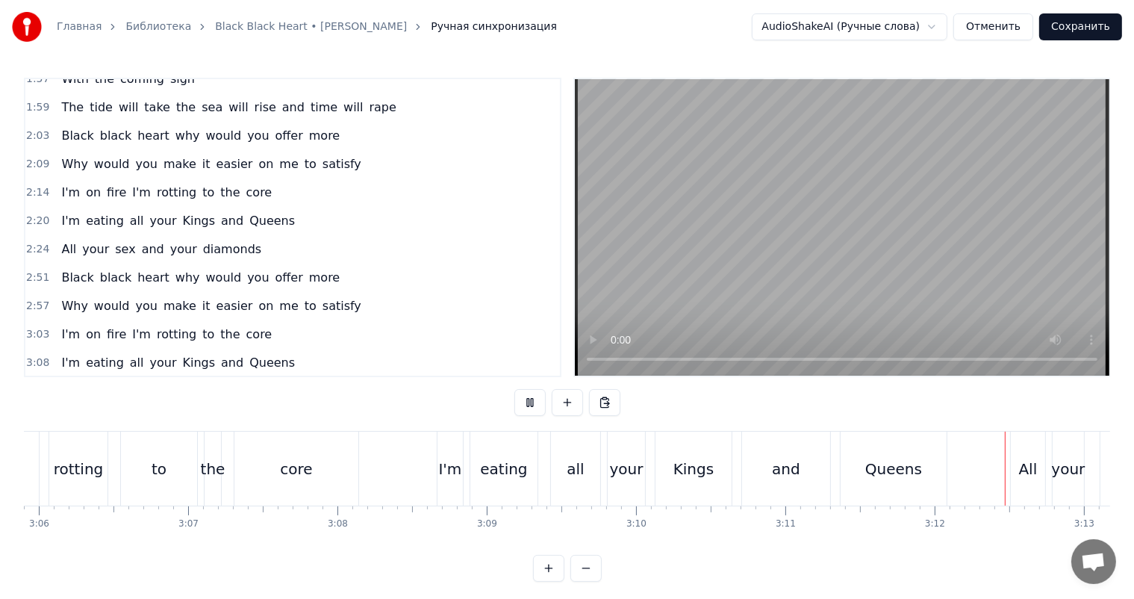
click at [728, 218] on video at bounding box center [842, 227] width 534 height 296
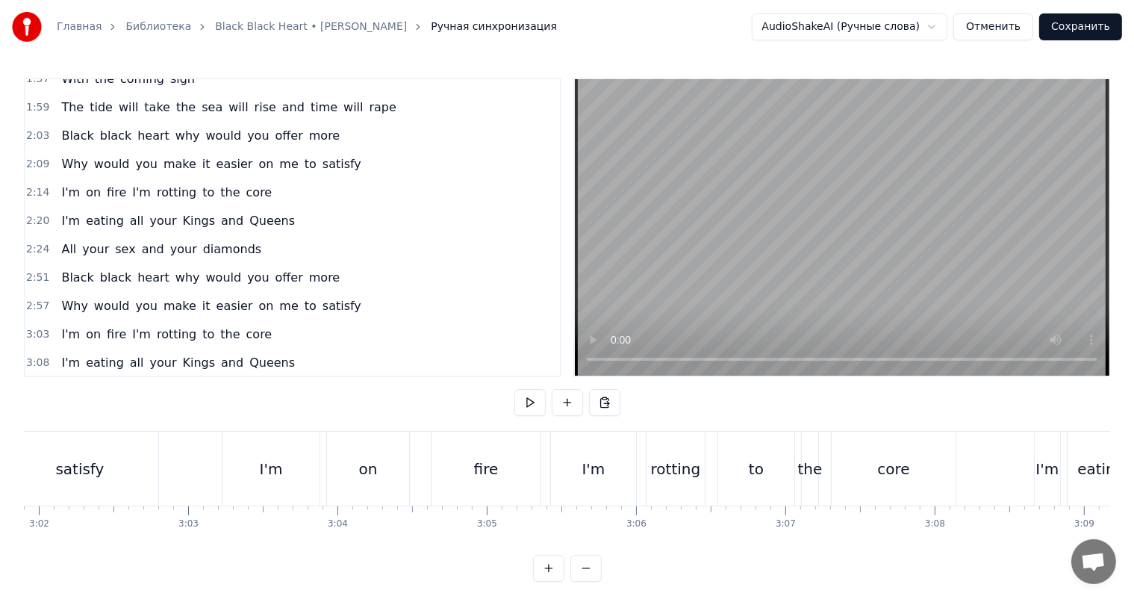
scroll to position [0, 26963]
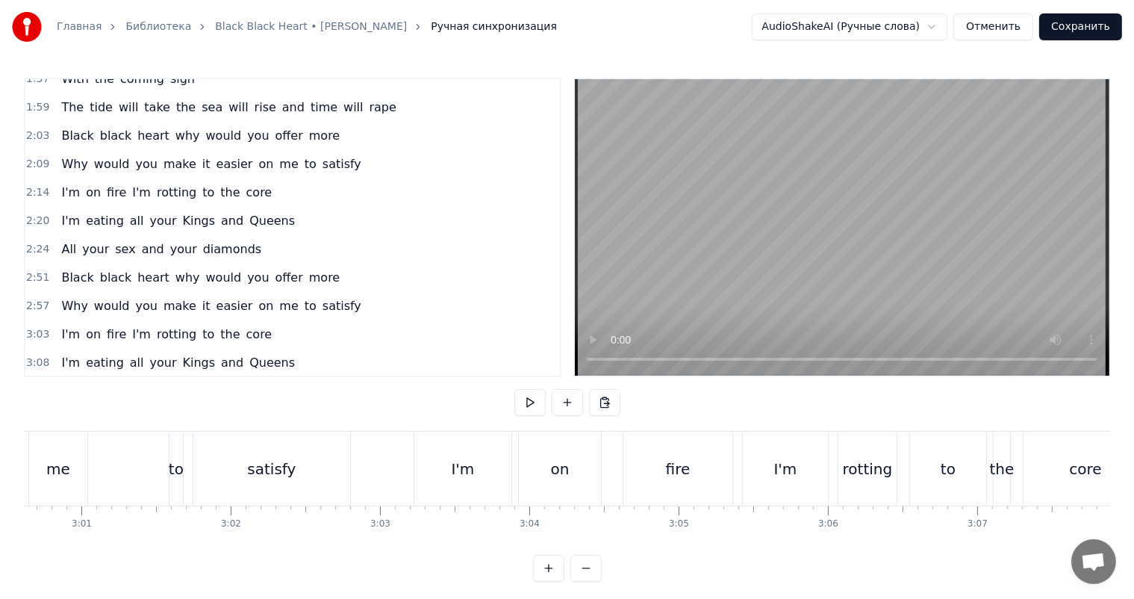
click at [672, 503] on div "fire" at bounding box center [677, 468] width 109 height 74
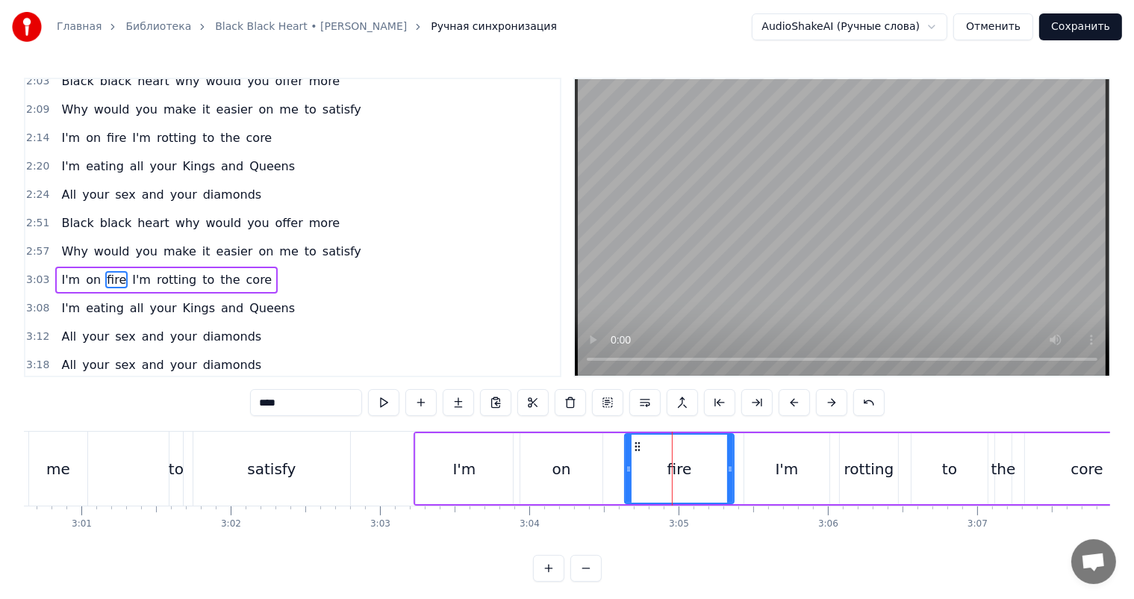
scroll to position [579, 0]
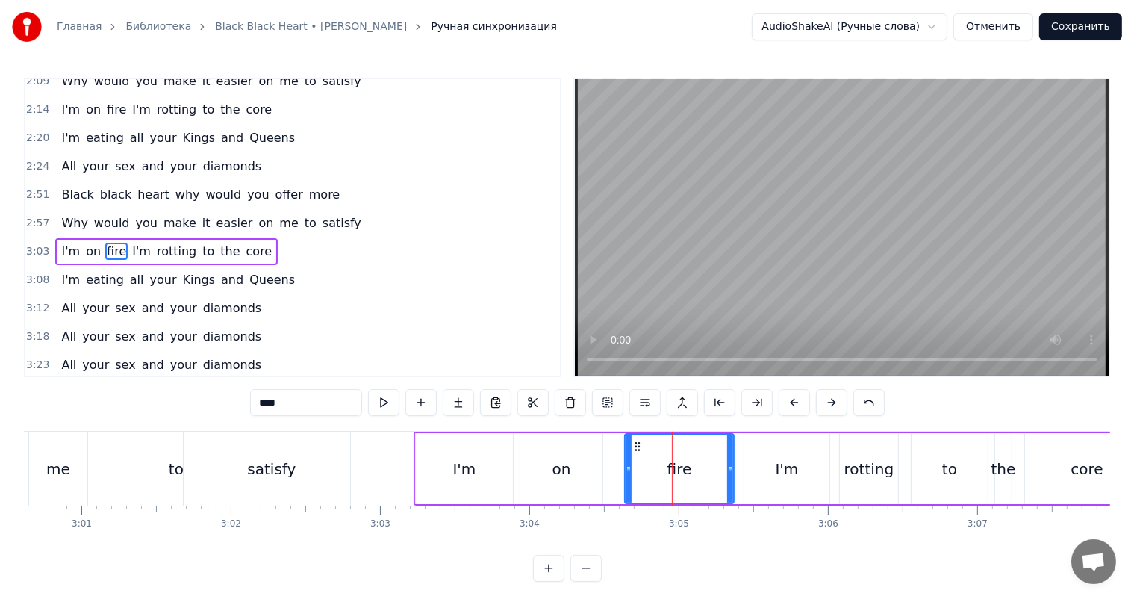
click at [690, 296] on video at bounding box center [842, 227] width 534 height 296
click at [776, 482] on div "I'm" at bounding box center [786, 468] width 85 height 71
type input "***"
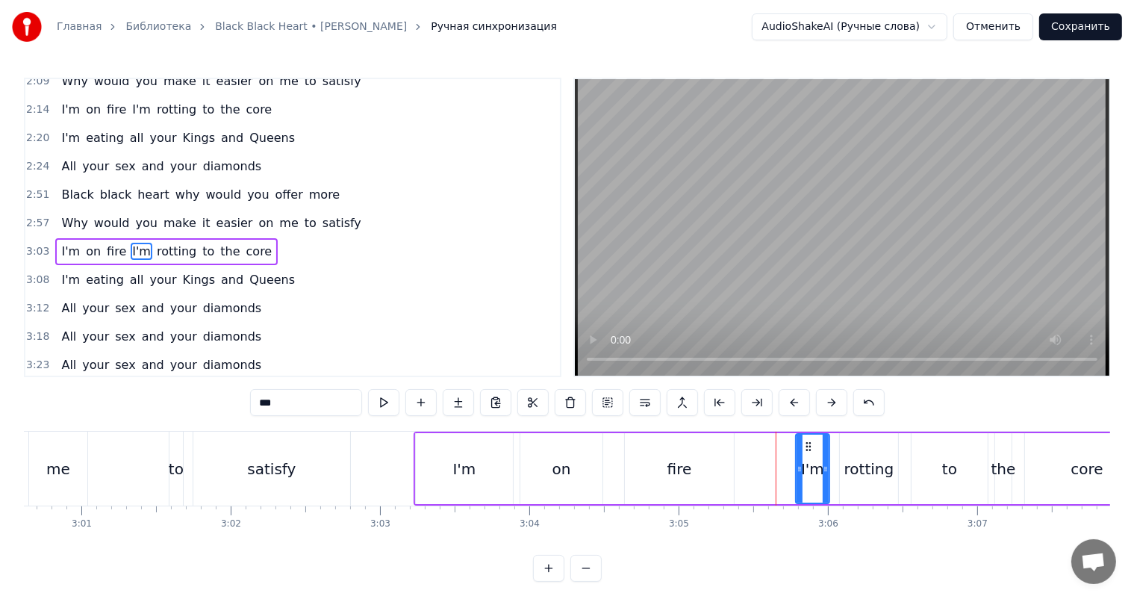
drag, startPoint x: 746, startPoint y: 481, endPoint x: 798, endPoint y: 474, distance: 52.7
click at [798, 474] on div at bounding box center [799, 468] width 6 height 68
click at [746, 473] on div "I'm on fire I'm rotting to the core" at bounding box center [782, 468] width 737 height 74
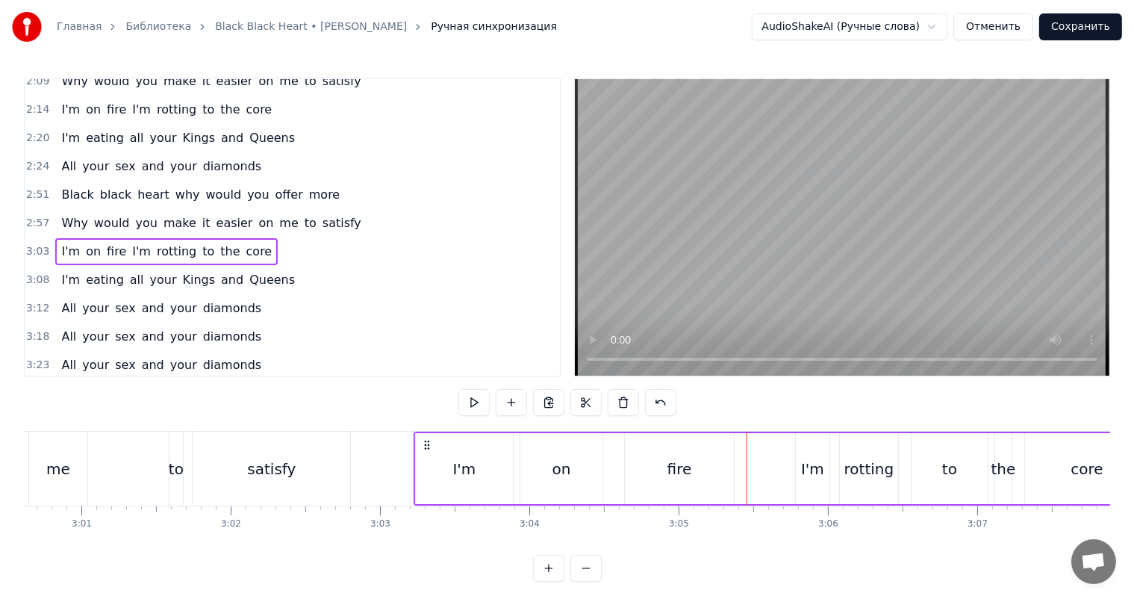
click at [886, 152] on video at bounding box center [842, 227] width 534 height 296
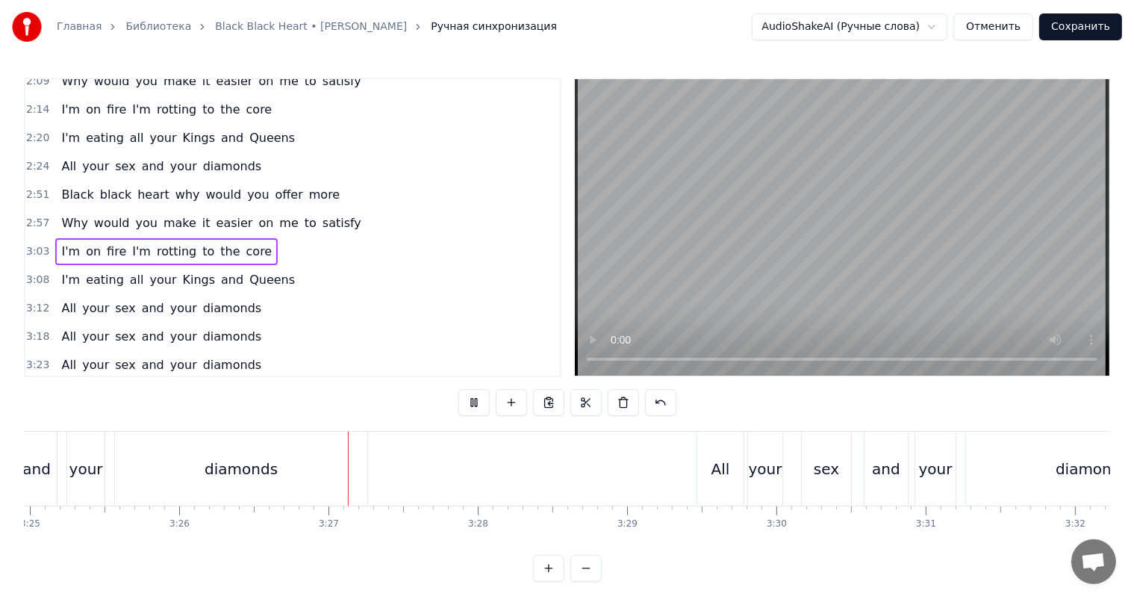
scroll to position [0, 30774]
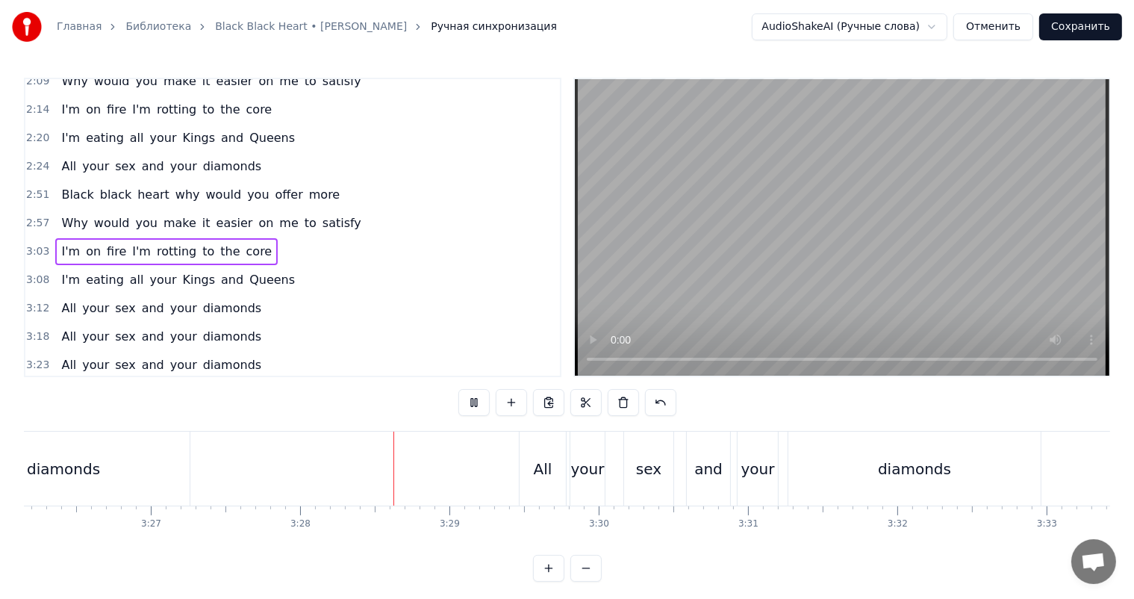
click at [828, 242] on video at bounding box center [842, 227] width 534 height 296
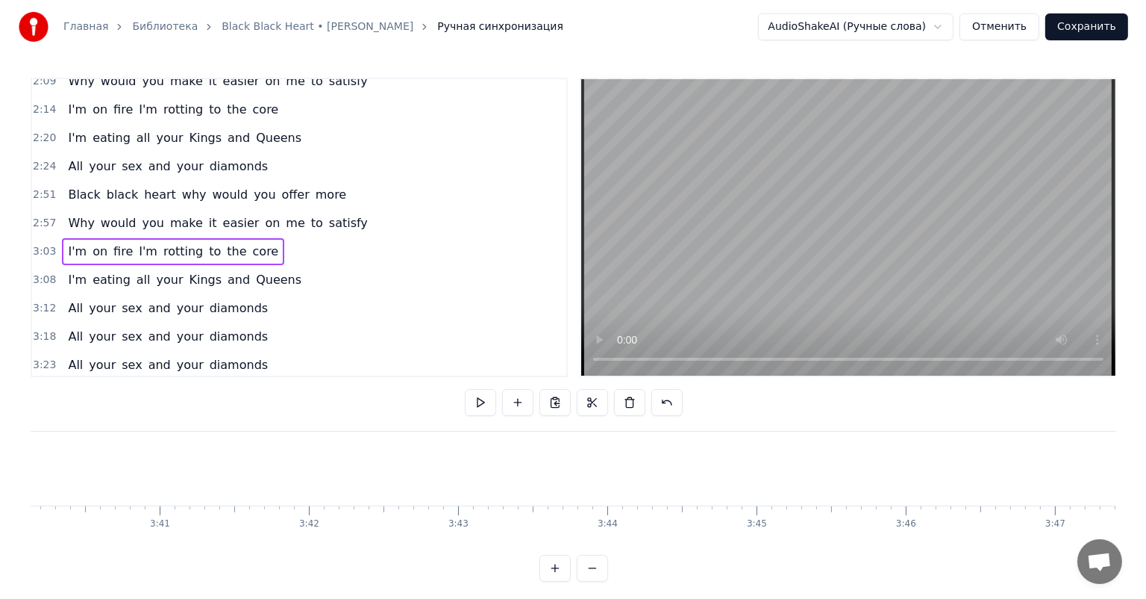
scroll to position [0, 33054]
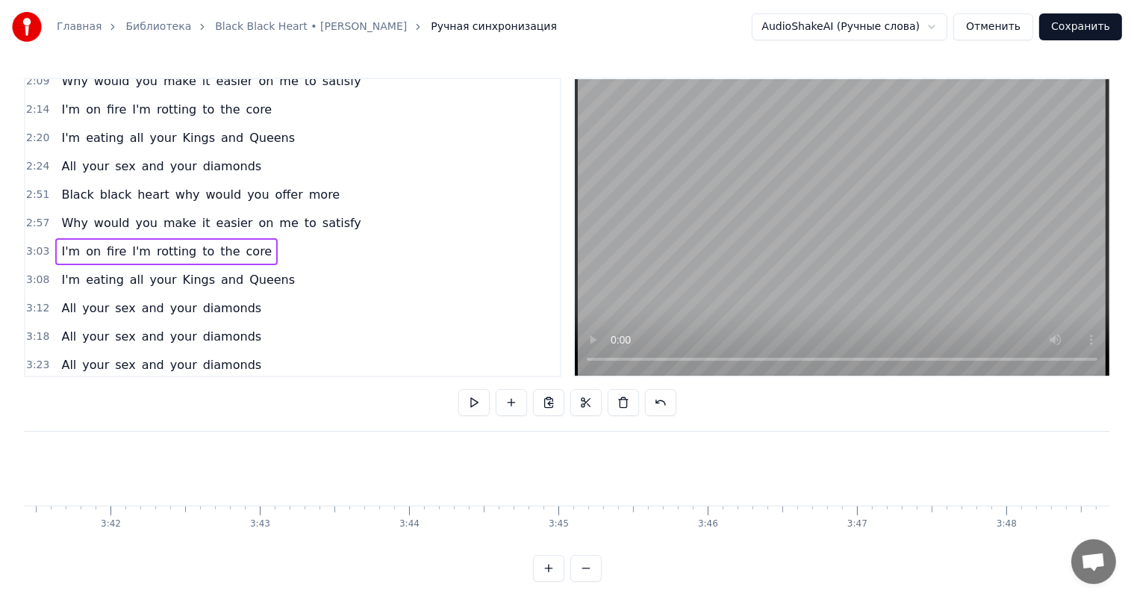
click at [1097, 30] on button "Сохранить" at bounding box center [1080, 26] width 83 height 27
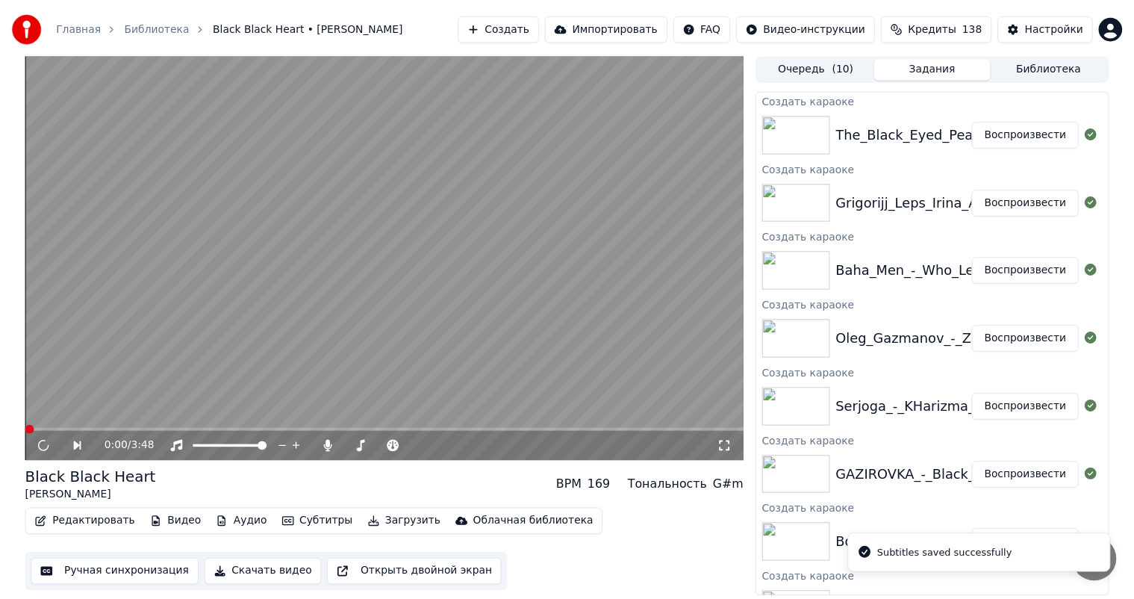
scroll to position [177, 0]
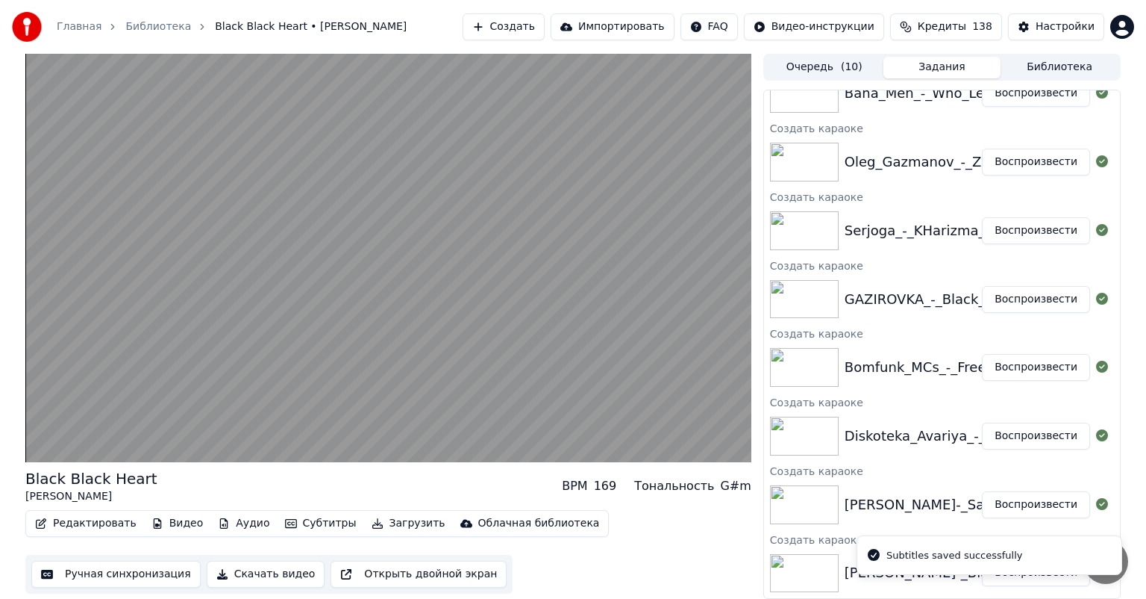
click at [1025, 508] on button "Воспроизвести" at bounding box center [1036, 504] width 108 height 27
click at [106, 572] on button "Ручная синхронизация" at bounding box center [115, 574] width 169 height 27
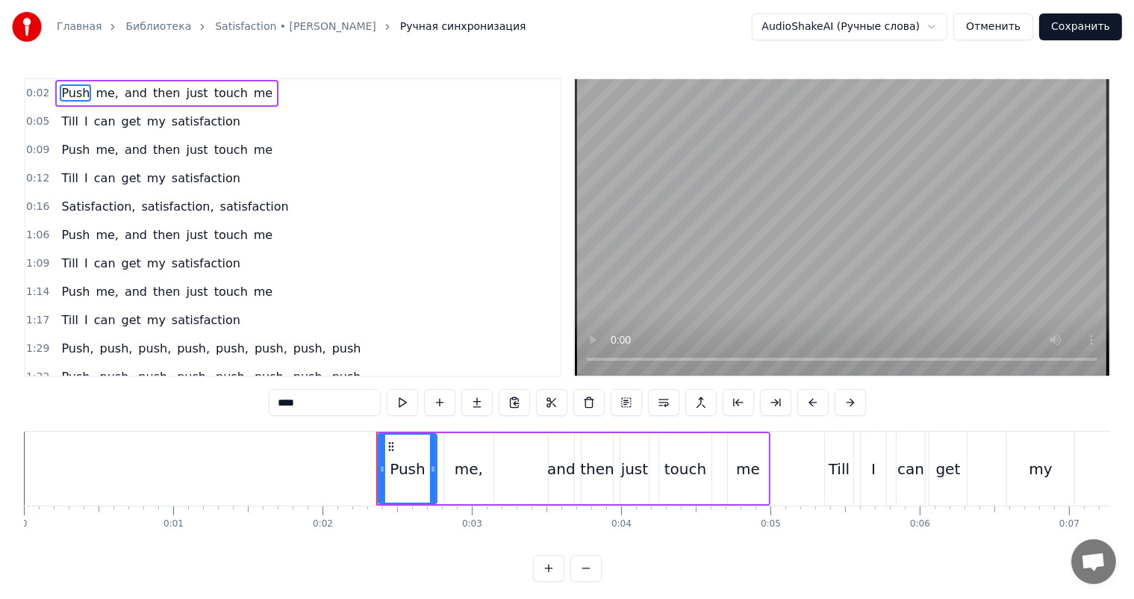
click at [761, 222] on video at bounding box center [842, 227] width 534 height 296
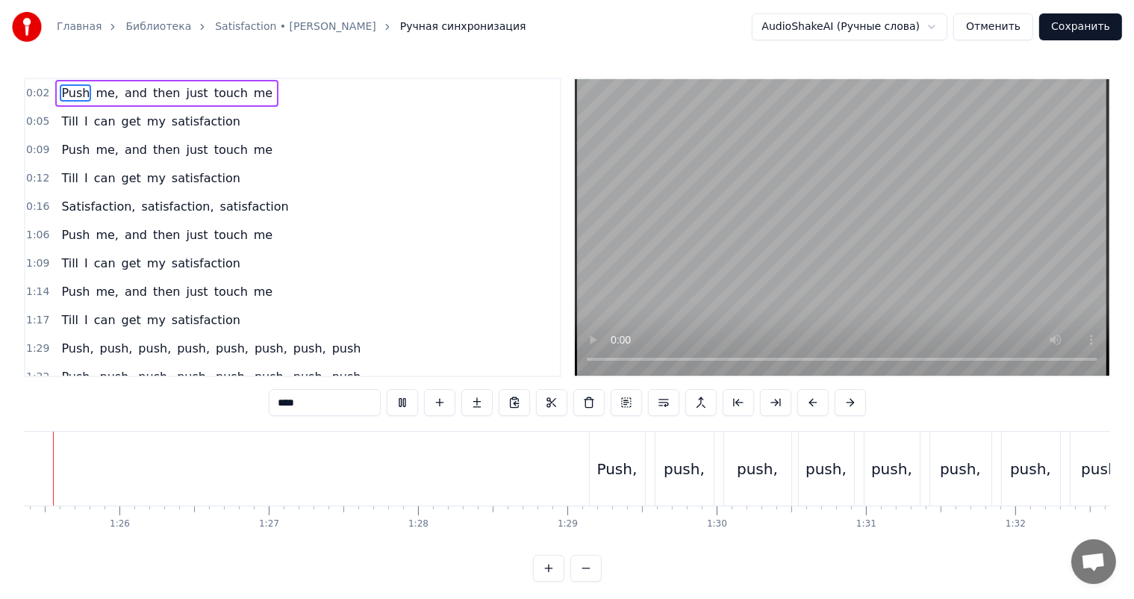
scroll to position [0, 12675]
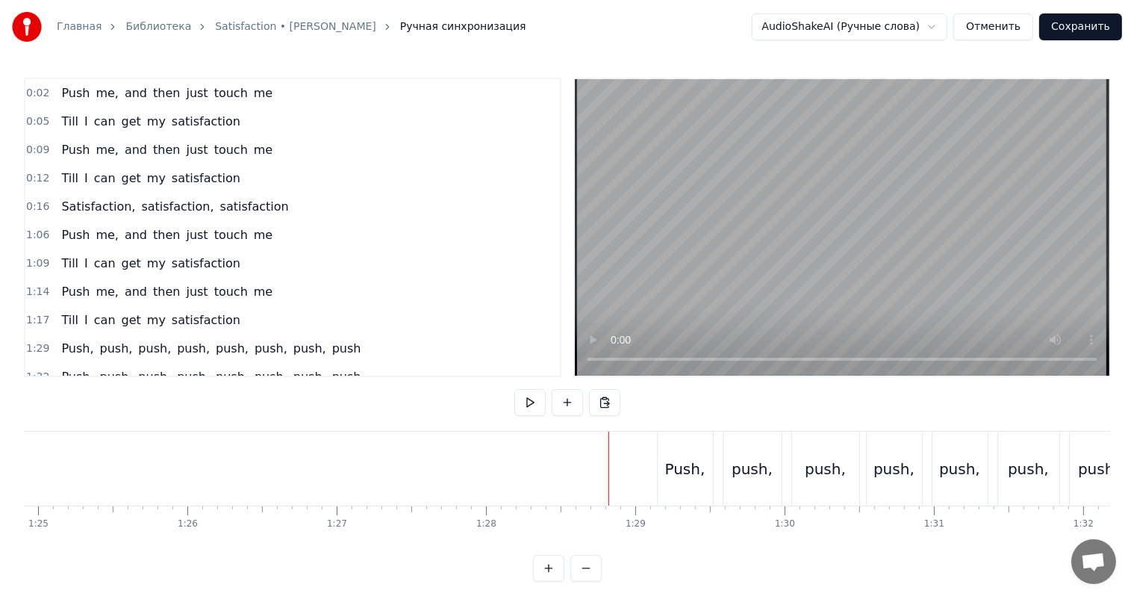
click at [821, 284] on video at bounding box center [842, 227] width 534 height 296
click at [869, 257] on video at bounding box center [842, 227] width 534 height 296
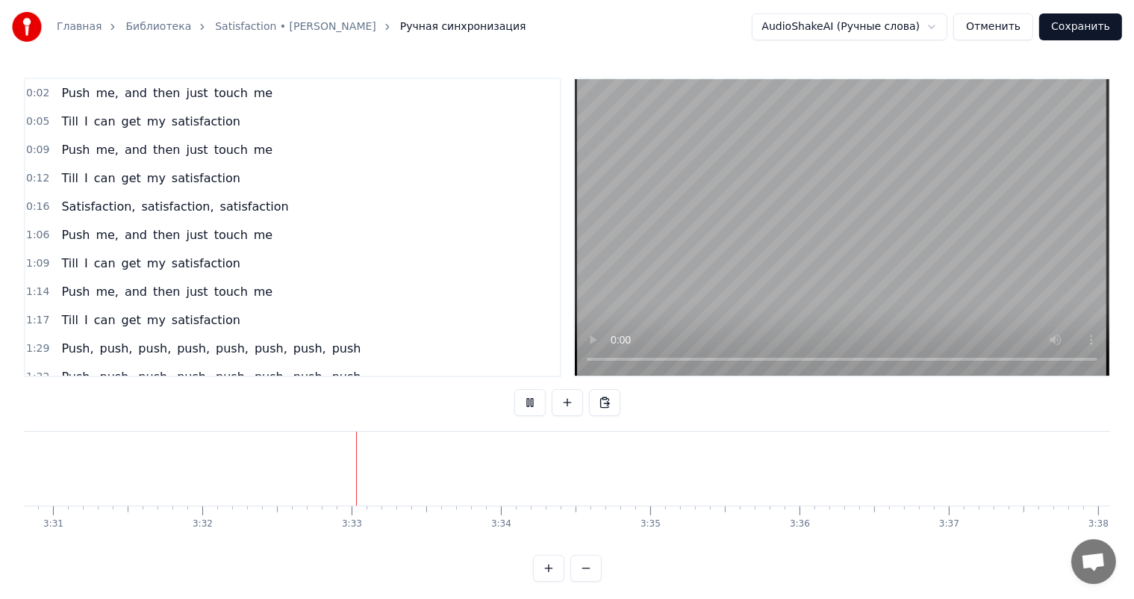
scroll to position [0, 31648]
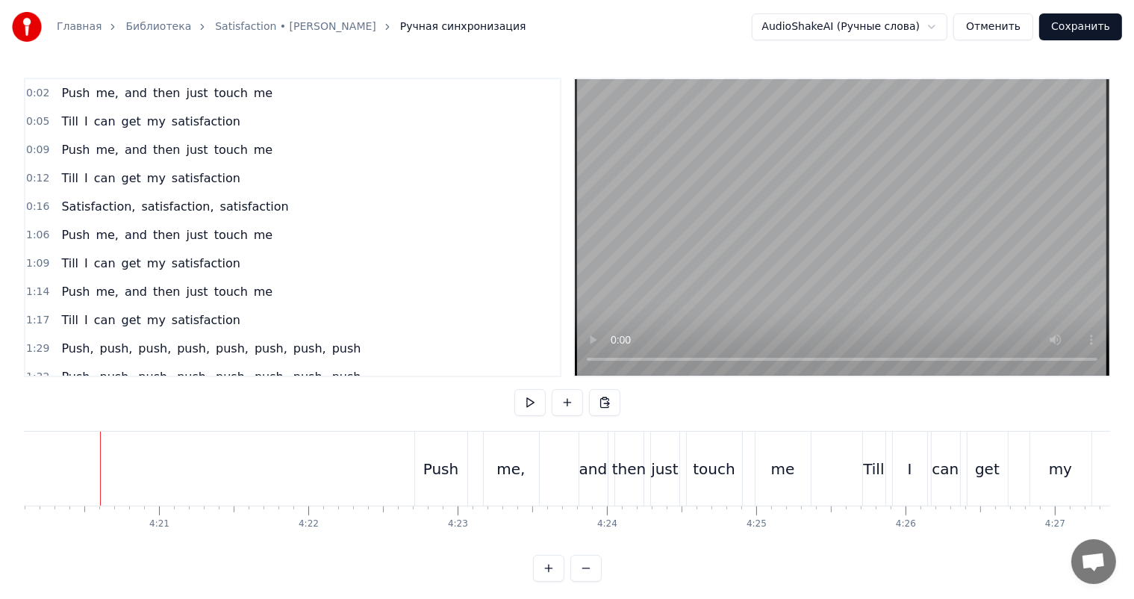
click at [912, 213] on video at bounding box center [842, 227] width 534 height 296
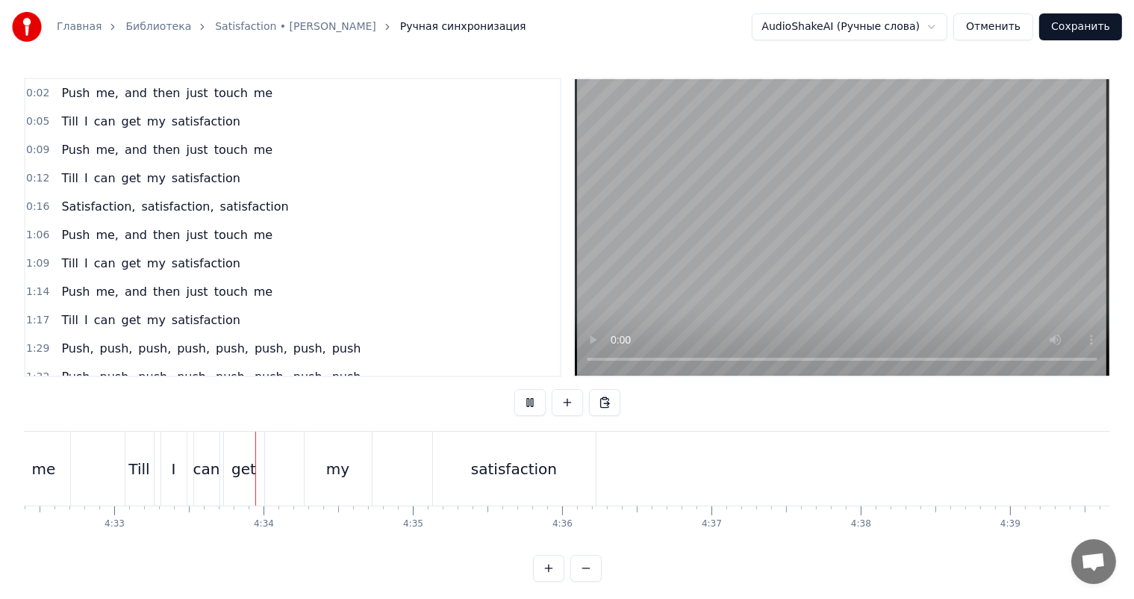
scroll to position [0, 40721]
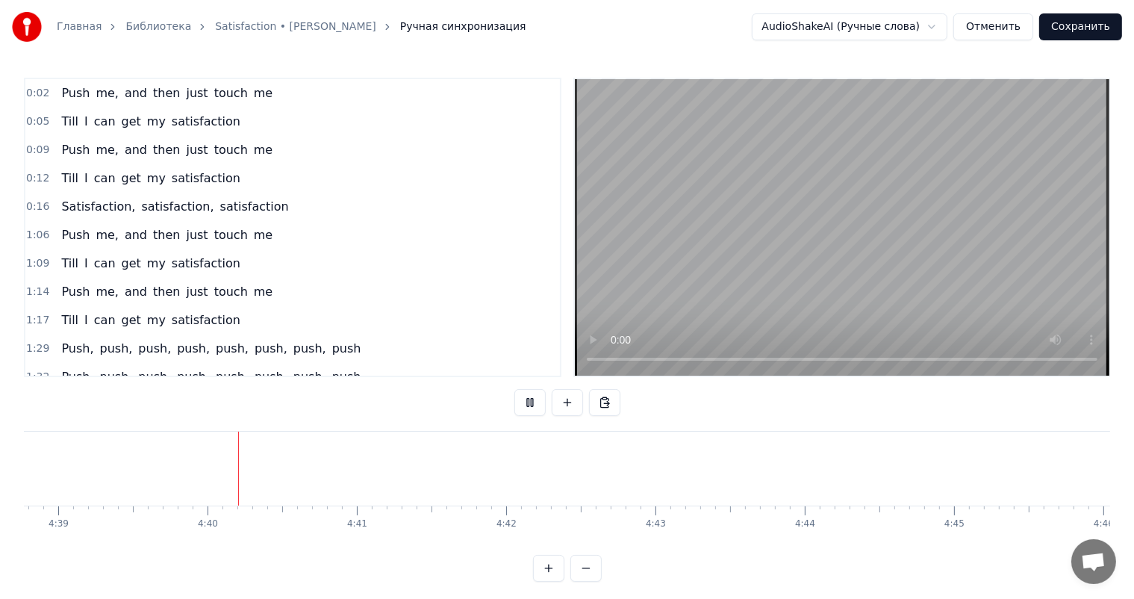
click at [1072, 23] on button "Сохранить" at bounding box center [1080, 26] width 83 height 27
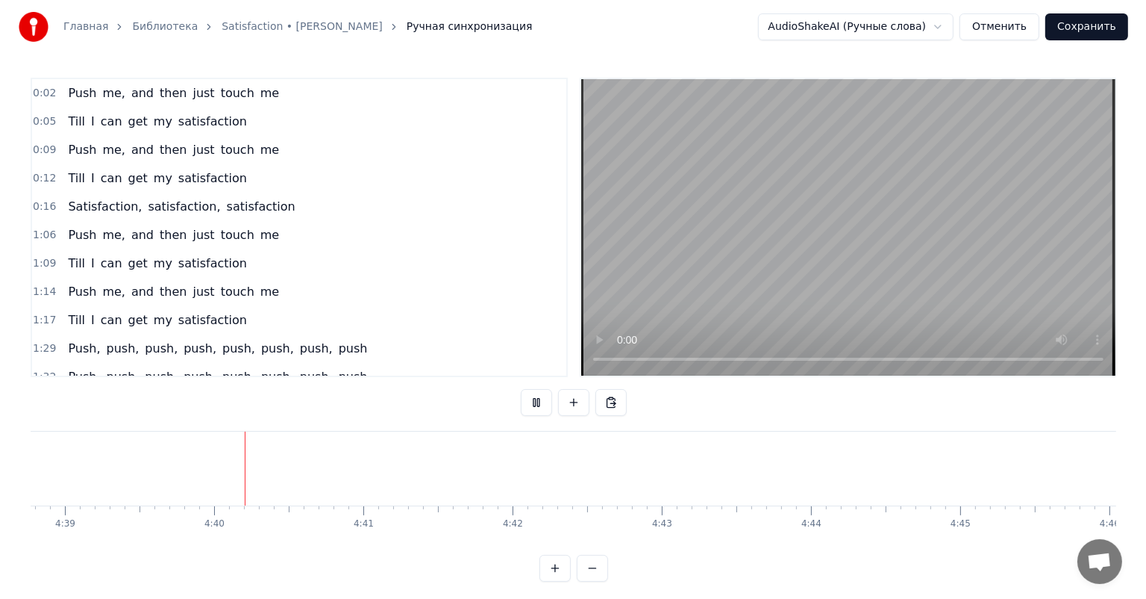
scroll to position [0, 41673]
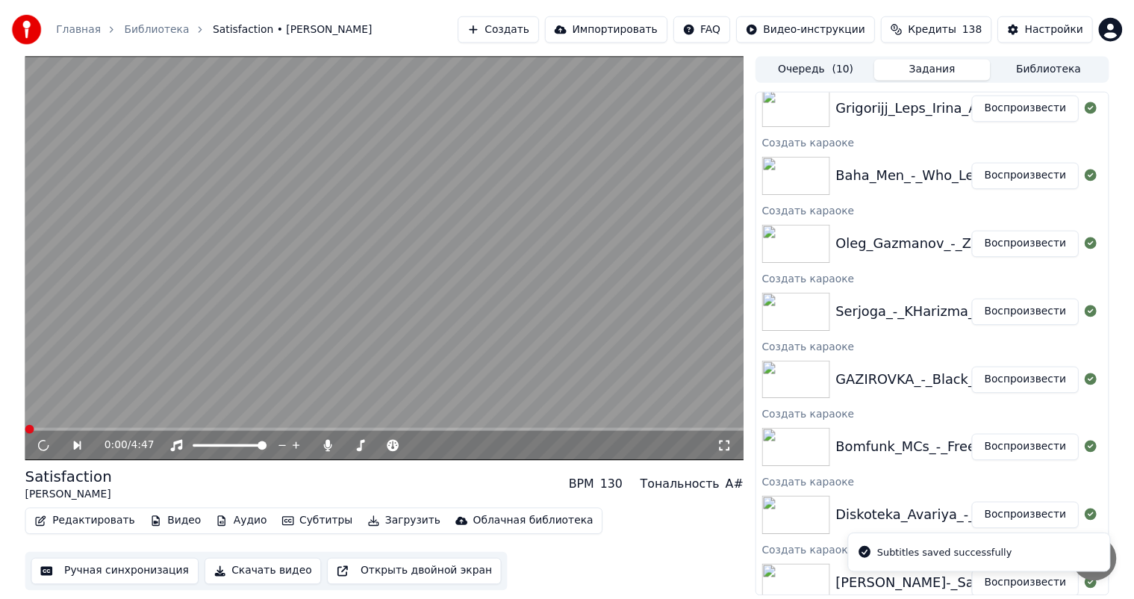
scroll to position [177, 0]
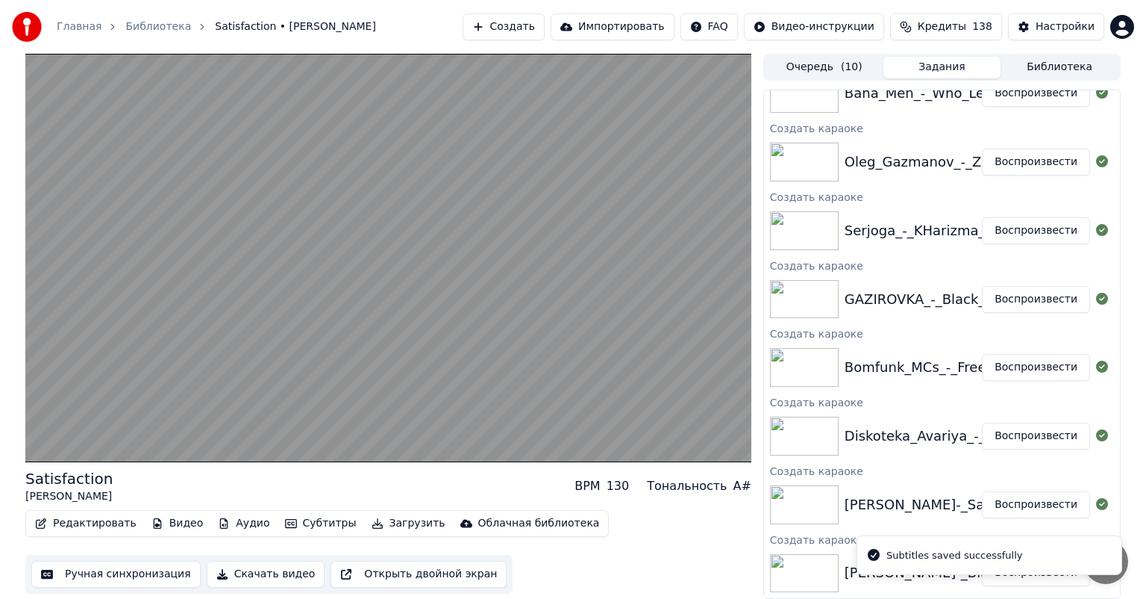
click at [1010, 436] on button "Воспроизвести" at bounding box center [1036, 435] width 108 height 27
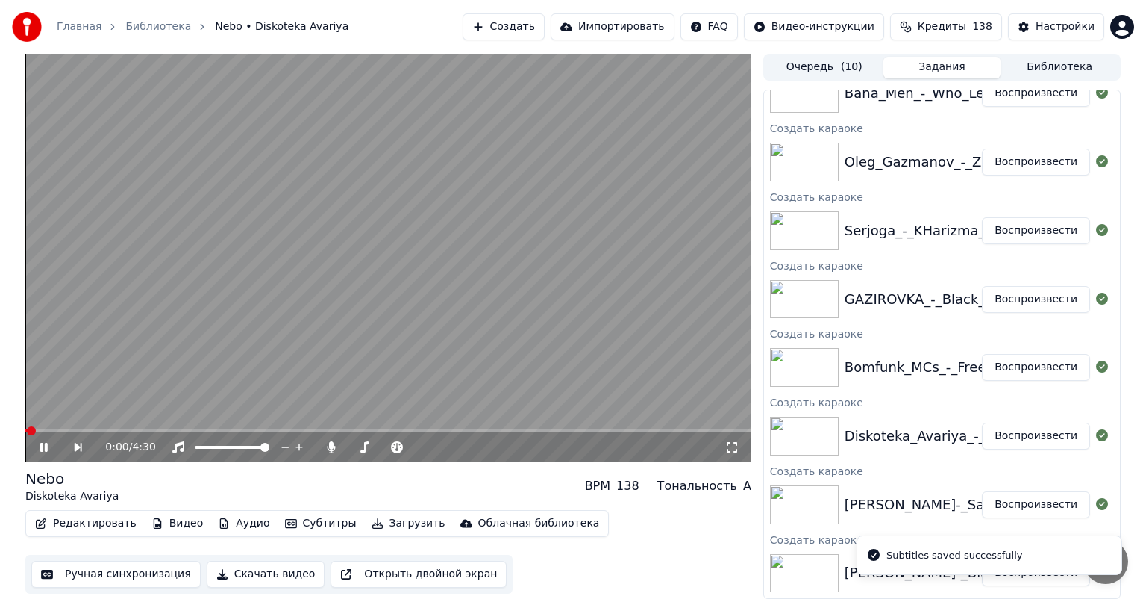
click at [128, 572] on button "Ручная синхронизация" at bounding box center [115, 574] width 169 height 27
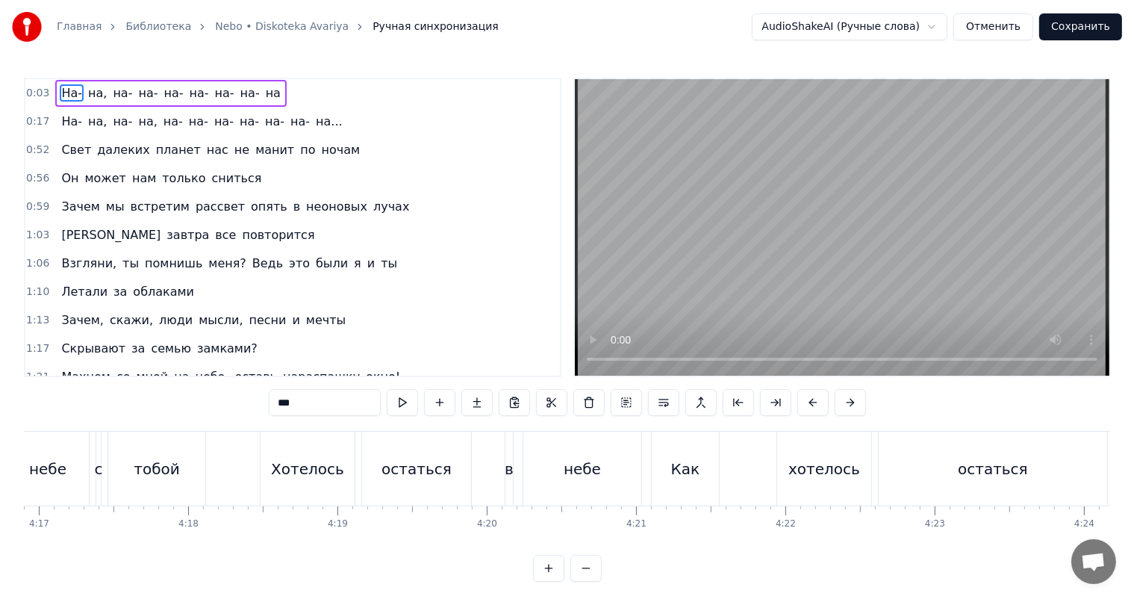
click at [767, 217] on video at bounding box center [842, 227] width 534 height 296
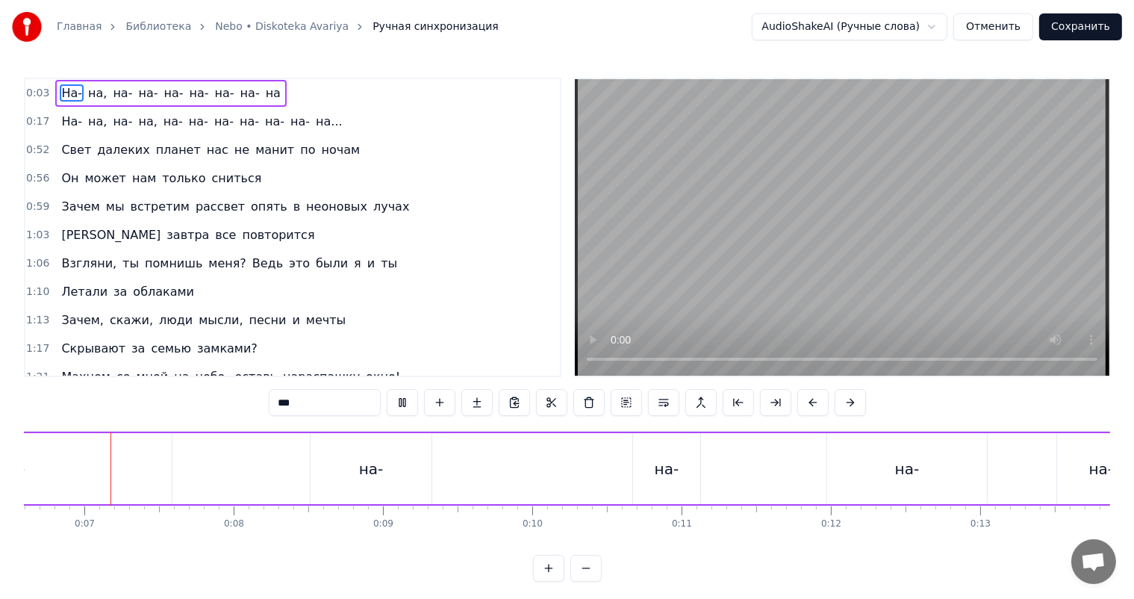
scroll to position [0, 982]
click at [768, 217] on video at bounding box center [842, 227] width 534 height 296
click at [28, 125] on span "0:17" at bounding box center [37, 121] width 23 height 15
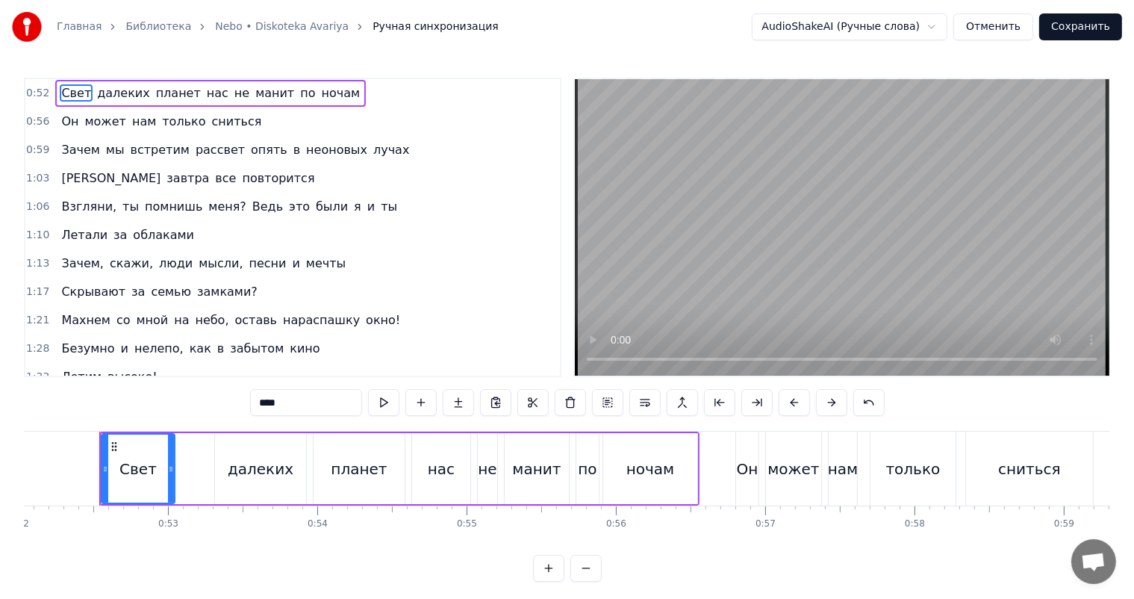
scroll to position [0, 7769]
click at [920, 169] on video at bounding box center [842, 227] width 534 height 296
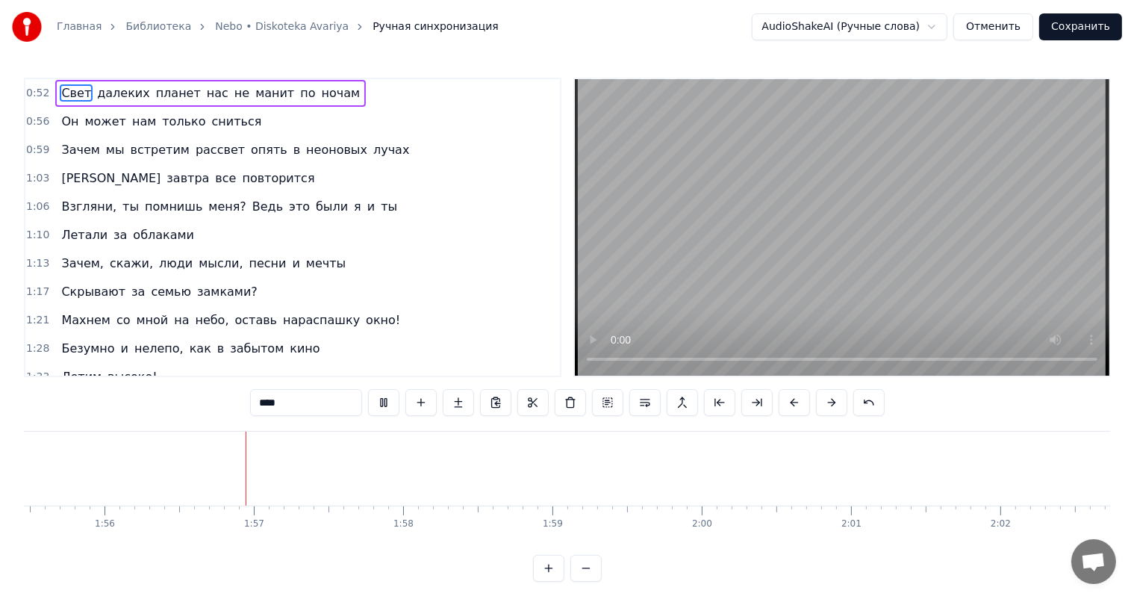
scroll to position [0, 17279]
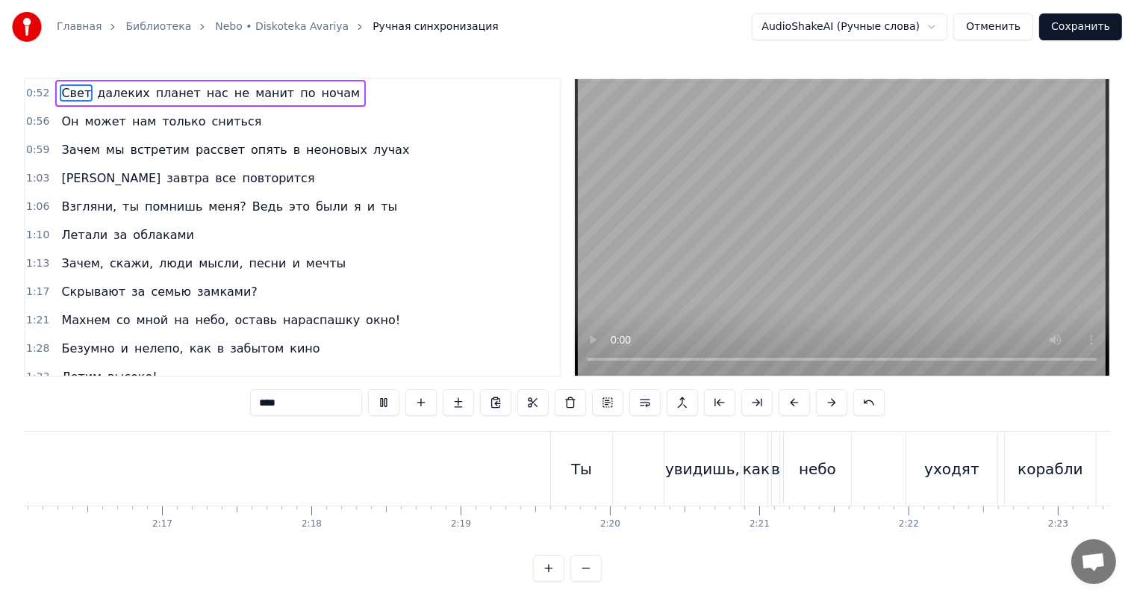
click at [829, 287] on video at bounding box center [842, 227] width 534 height 296
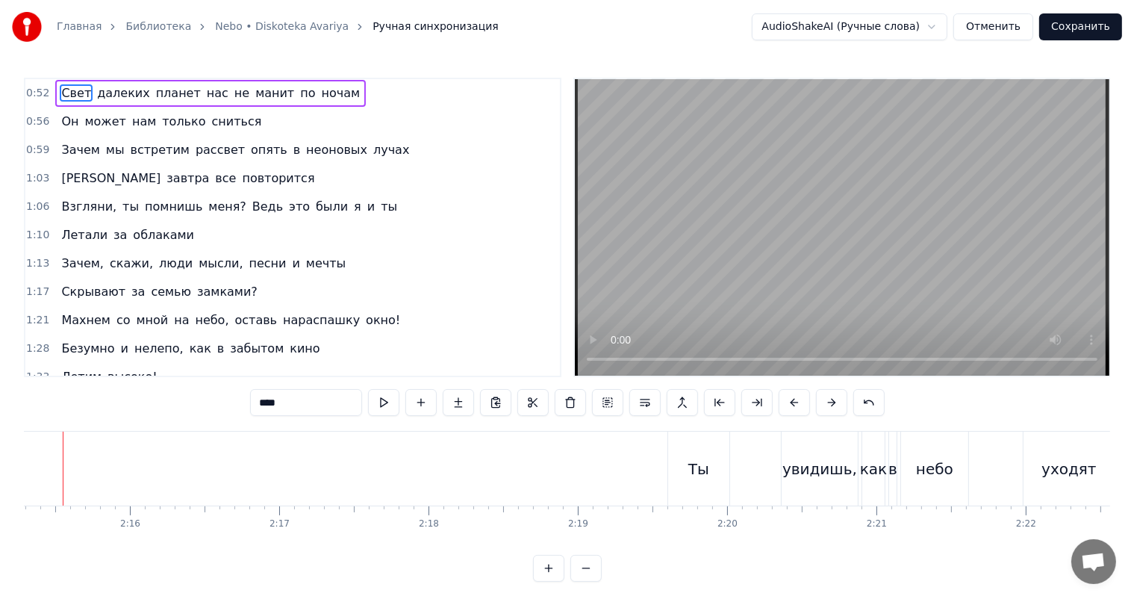
scroll to position [0, 20160]
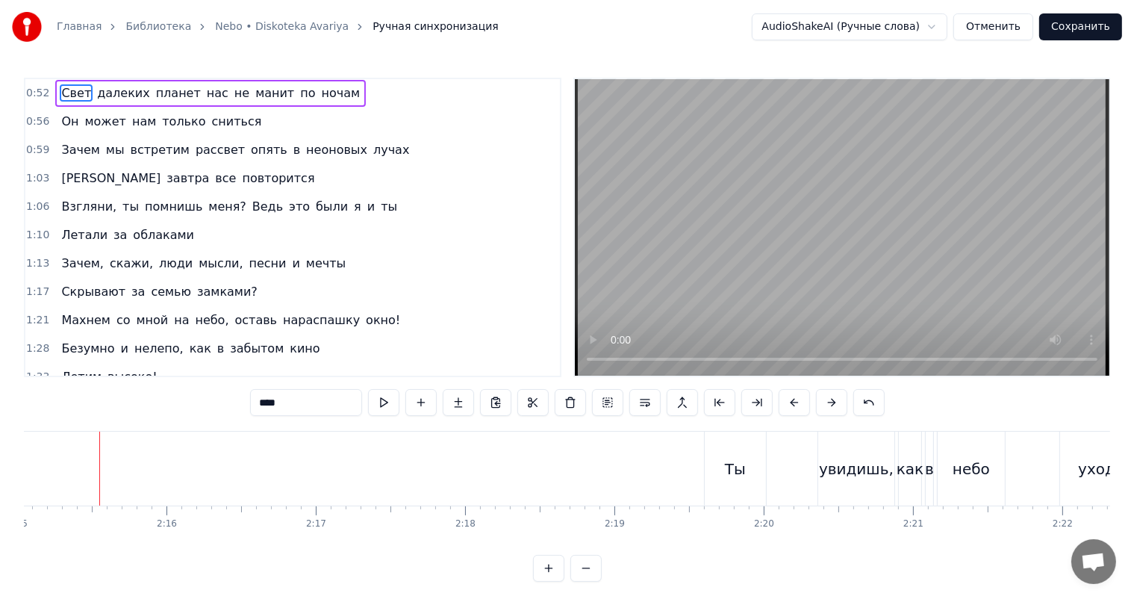
click at [829, 287] on video at bounding box center [842, 227] width 534 height 296
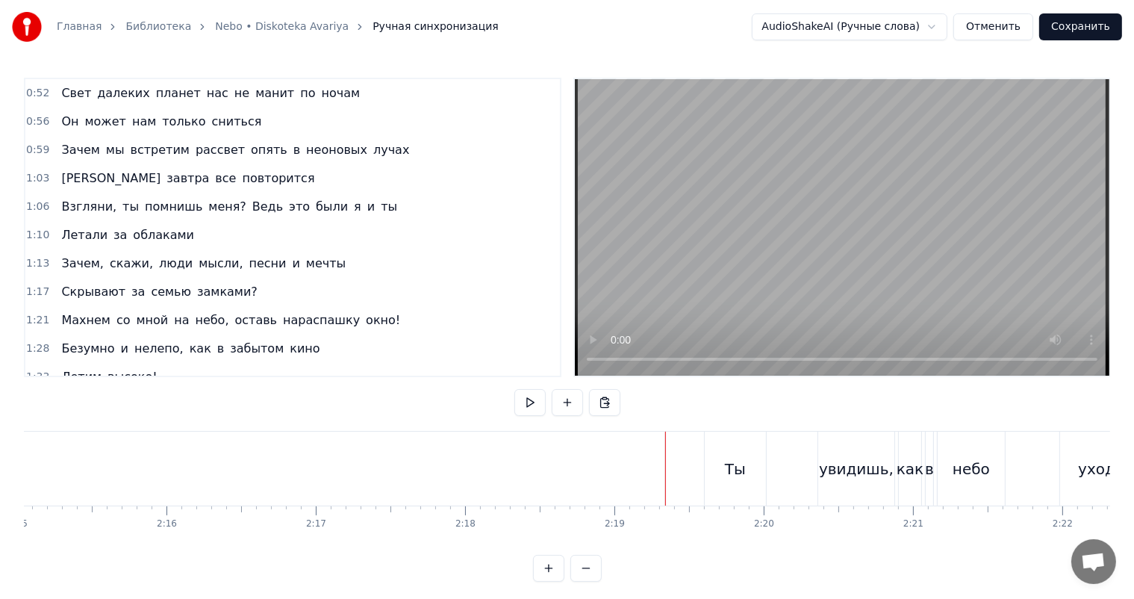
click at [844, 221] on video at bounding box center [842, 227] width 534 height 296
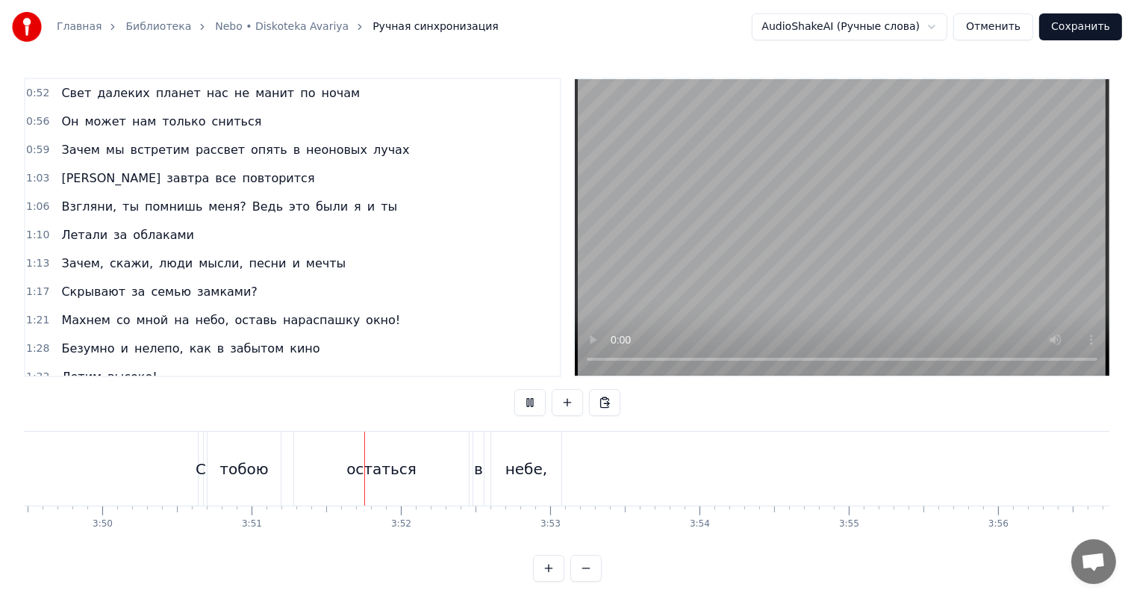
scroll to position [0, 34434]
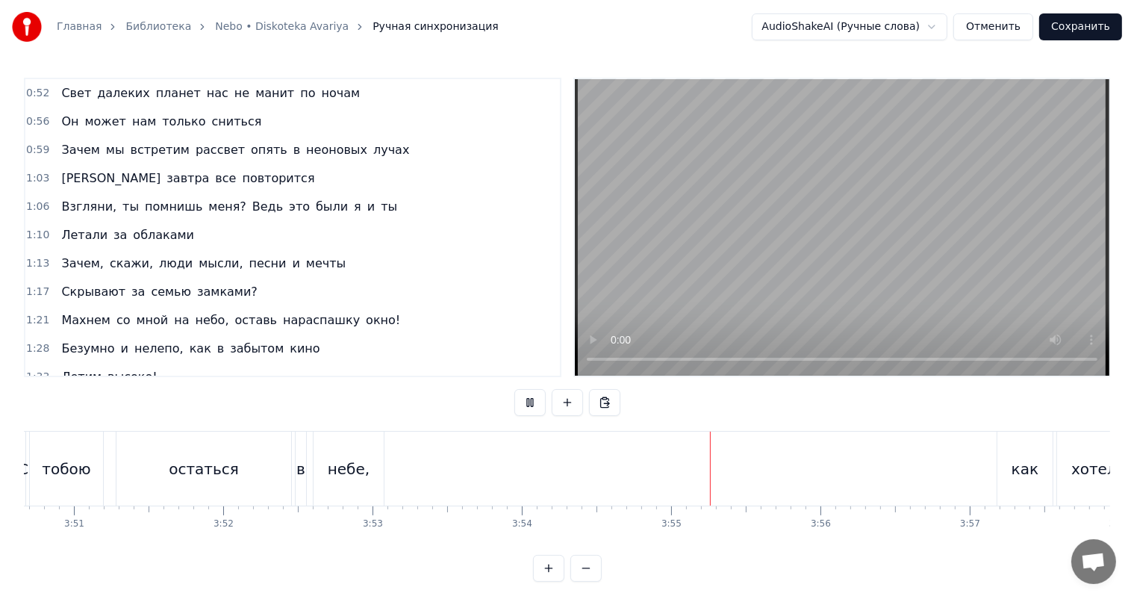
click at [955, 469] on div "С тобою остаться в небе, как хотелось остаться в небе" at bounding box center [721, 468] width 1403 height 74
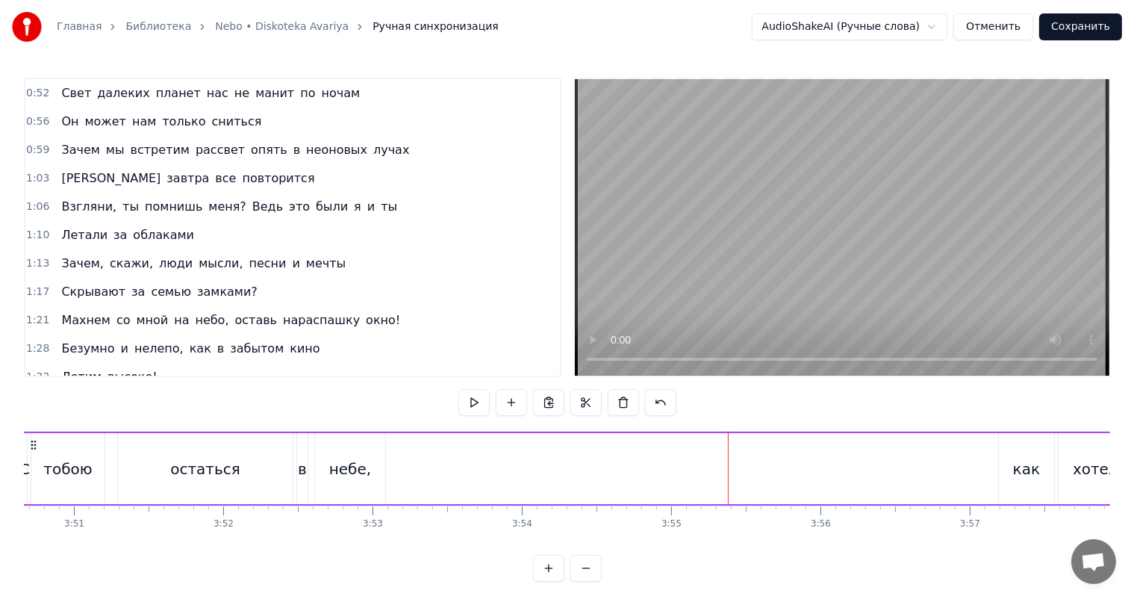
click at [879, 170] on video at bounding box center [842, 227] width 534 height 296
click at [967, 481] on div "С тобою остаться в небе, как хотелось остаться в небе" at bounding box center [721, 468] width 1403 height 74
click at [968, 481] on div at bounding box center [968, 468] width 1 height 74
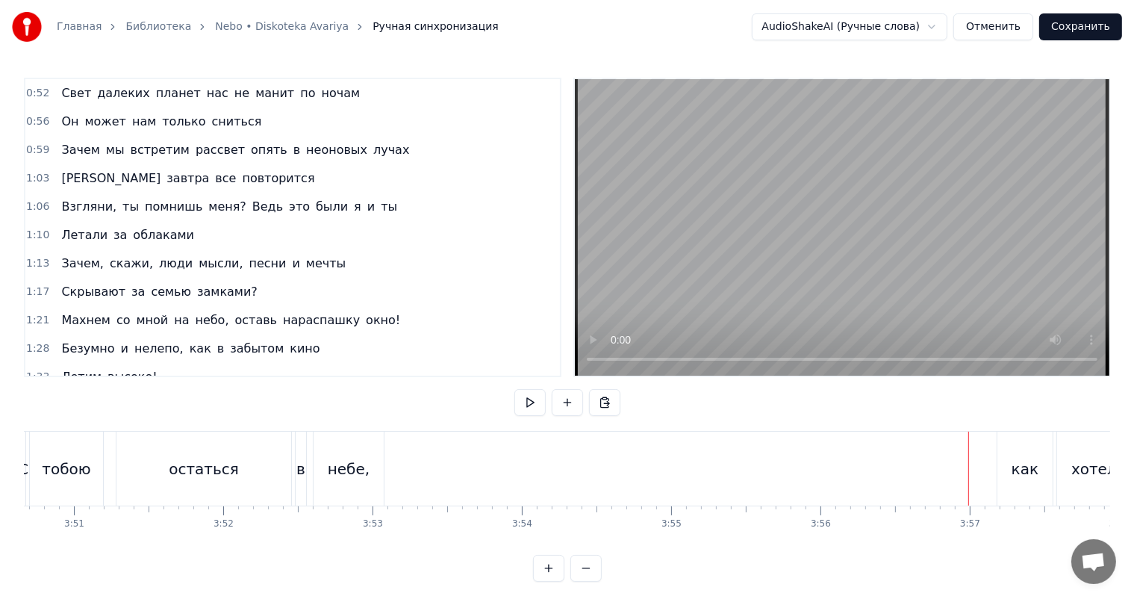
click at [917, 217] on video at bounding box center [842, 227] width 534 height 296
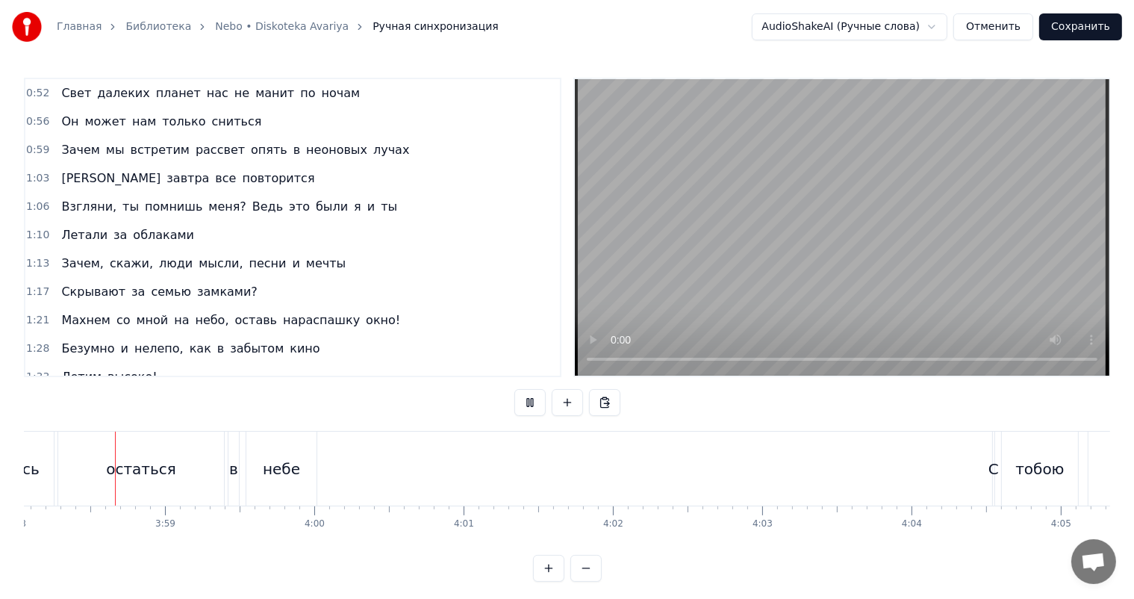
scroll to position [0, 35530]
click at [946, 288] on video at bounding box center [842, 227] width 534 height 296
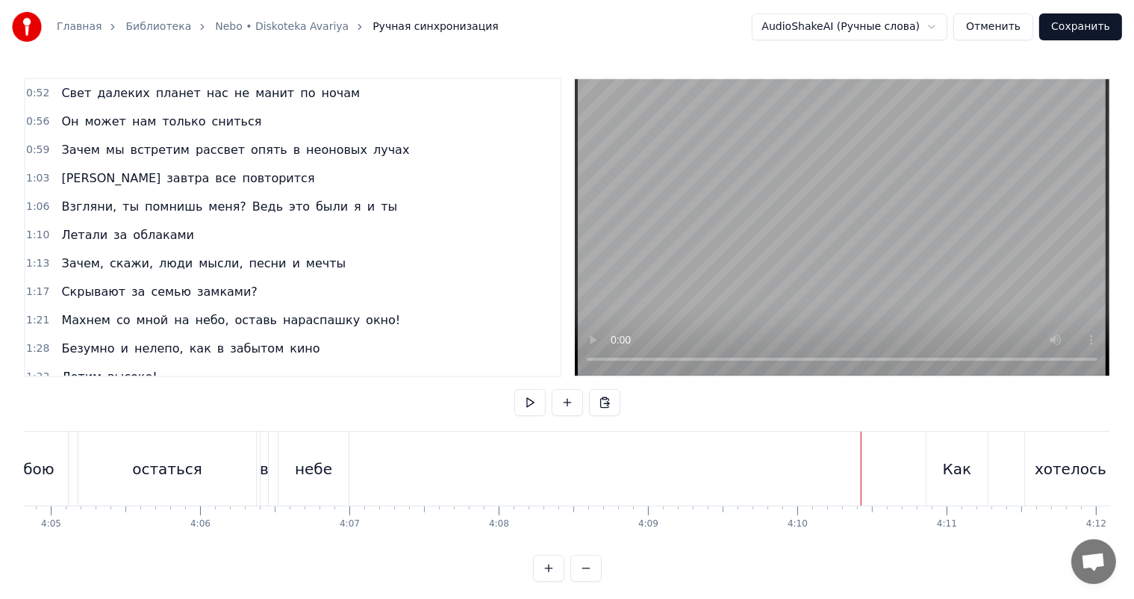
click at [901, 246] on video at bounding box center [842, 227] width 534 height 296
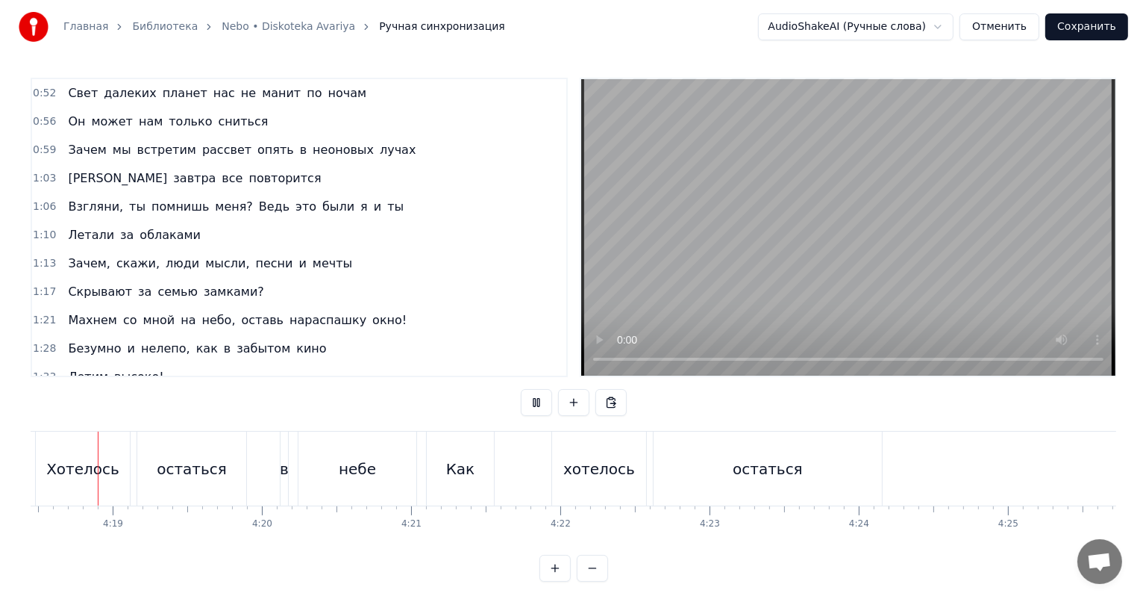
scroll to position [0, 38565]
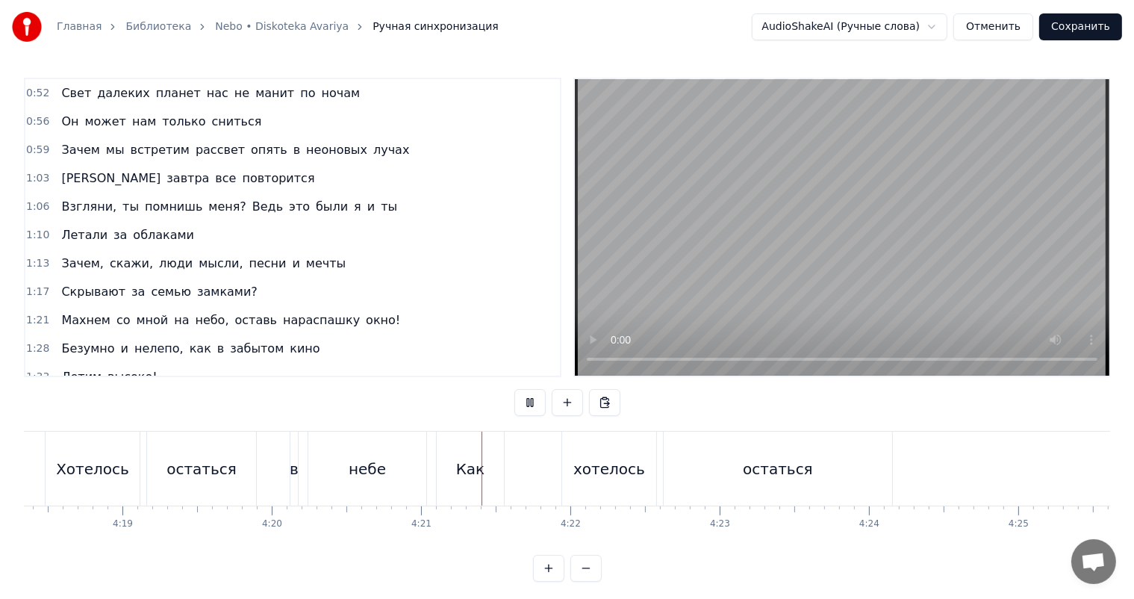
click at [1092, 16] on button "Сохранить" at bounding box center [1080, 26] width 83 height 27
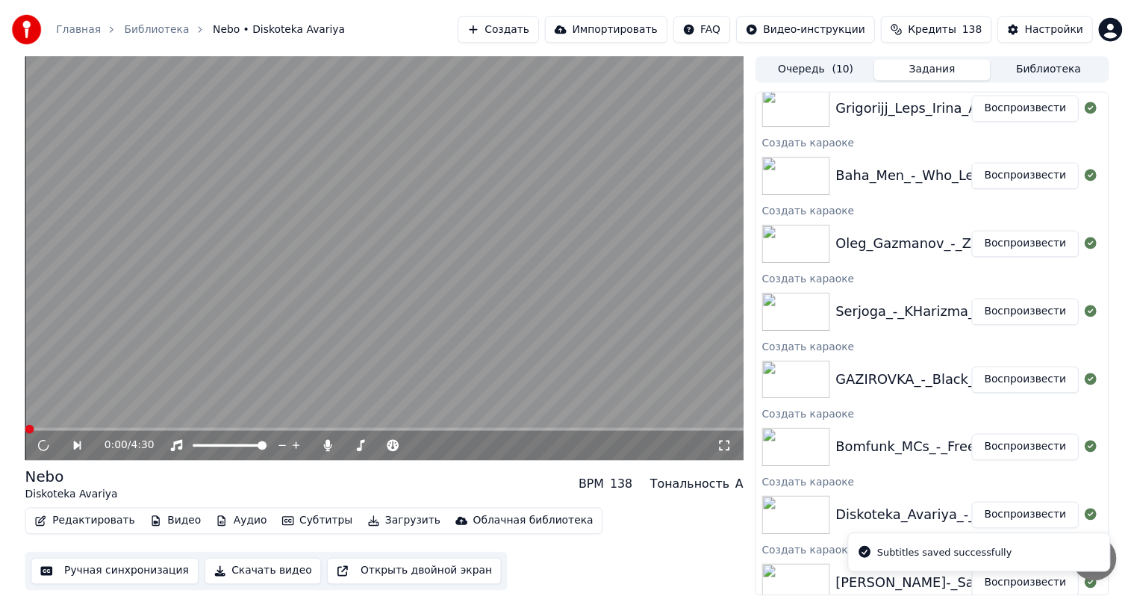
scroll to position [177, 0]
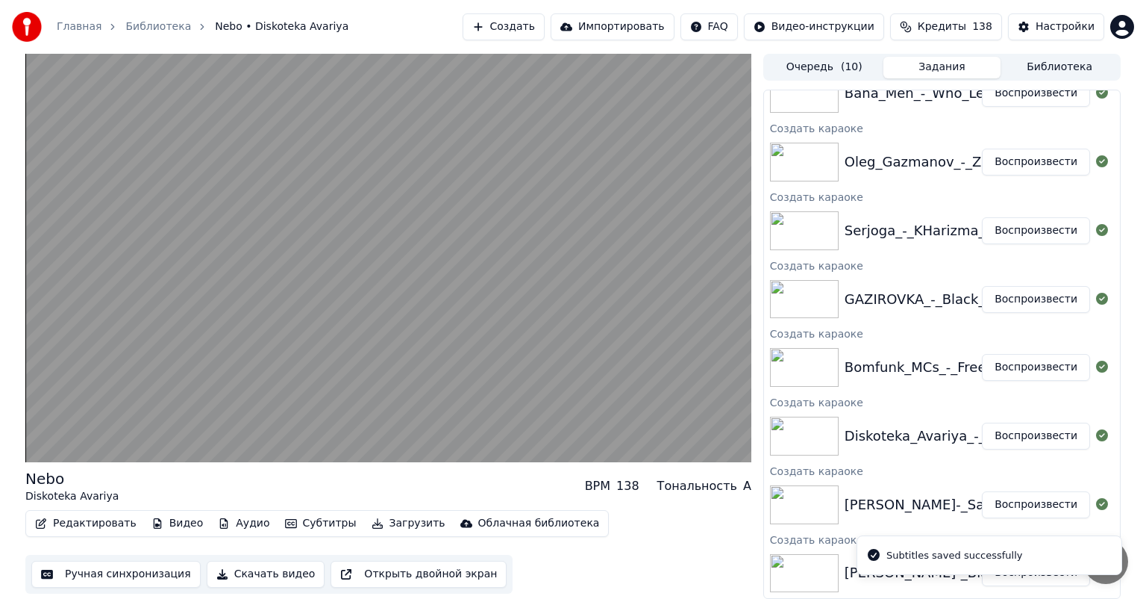
click at [1021, 364] on button "Воспроизвести" at bounding box center [1036, 367] width 108 height 27
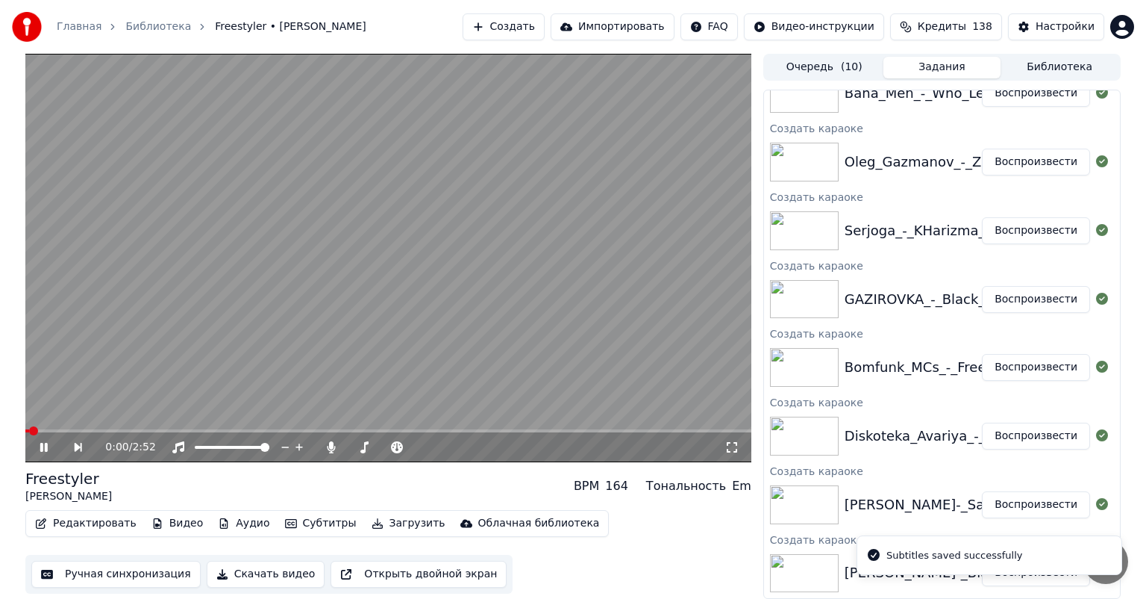
click at [143, 572] on button "Ручная синхронизация" at bounding box center [115, 574] width 169 height 27
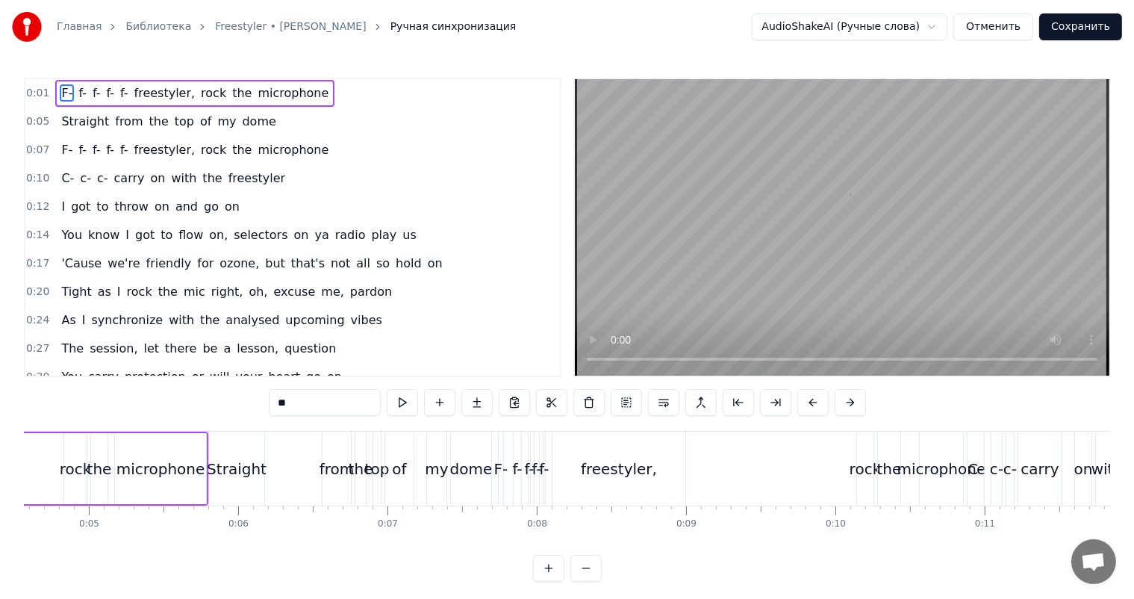
scroll to position [0, 93]
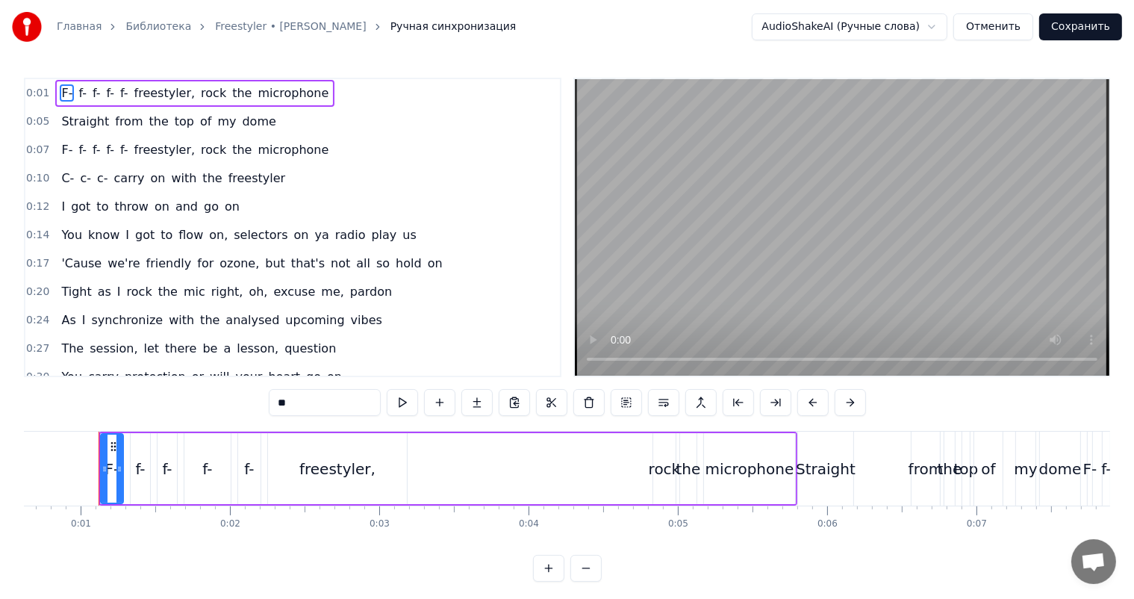
click at [743, 257] on video at bounding box center [842, 227] width 534 height 296
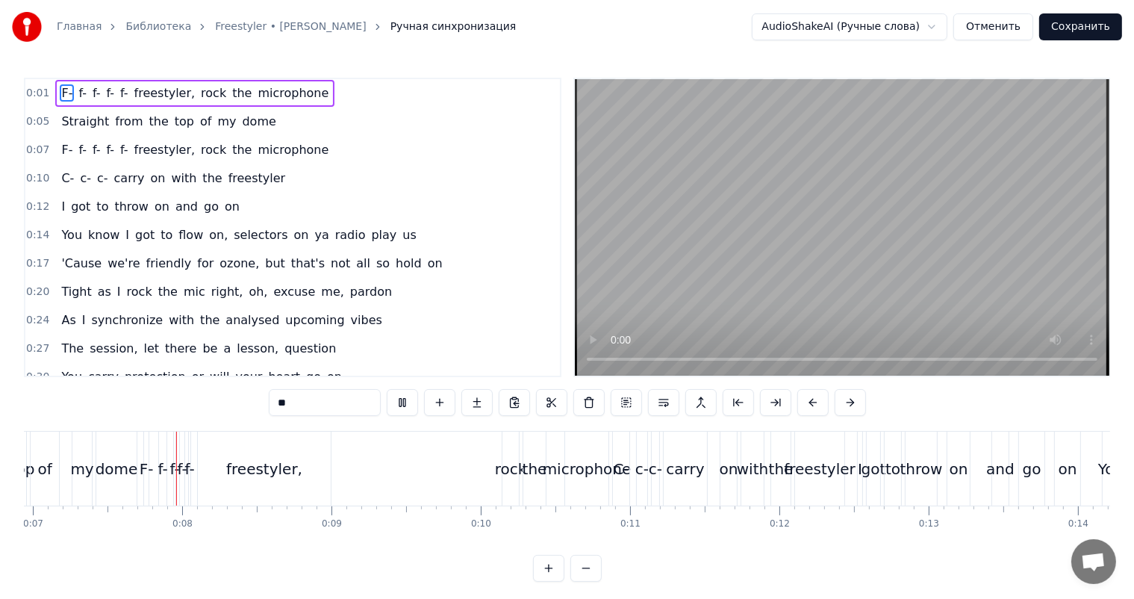
click at [943, 254] on video at bounding box center [842, 227] width 534 height 296
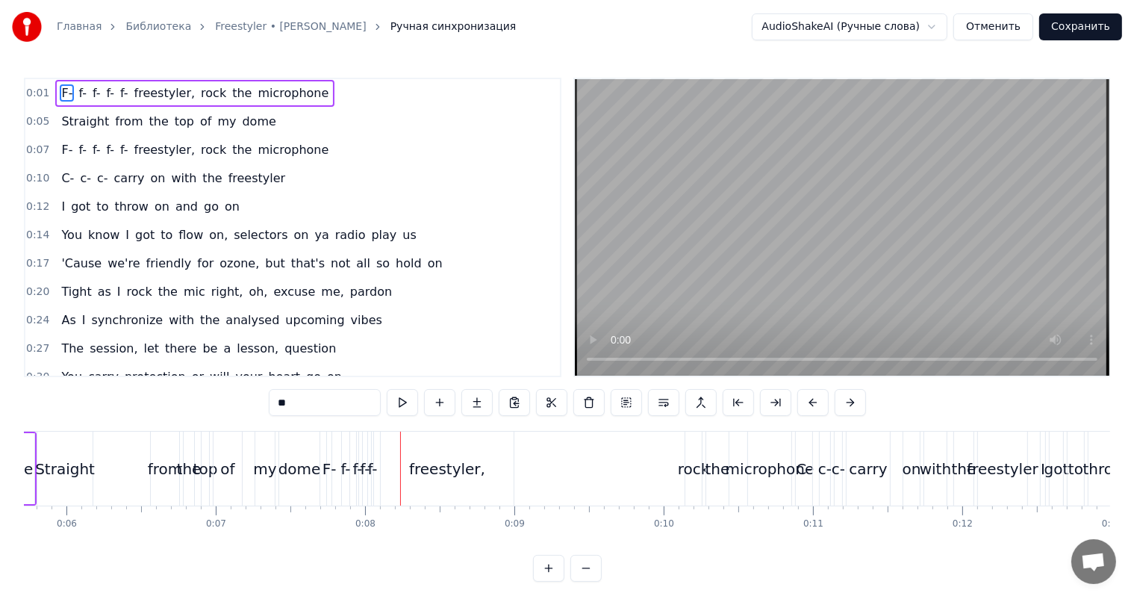
scroll to position [0, 514]
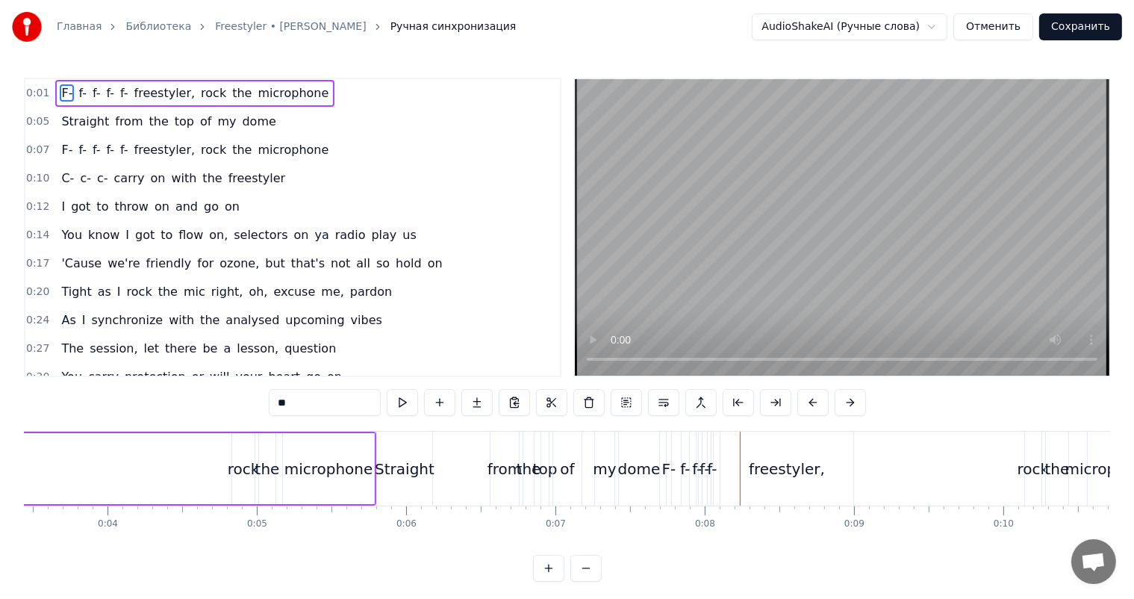
click at [337, 451] on div "microphone" at bounding box center [328, 468] width 91 height 71
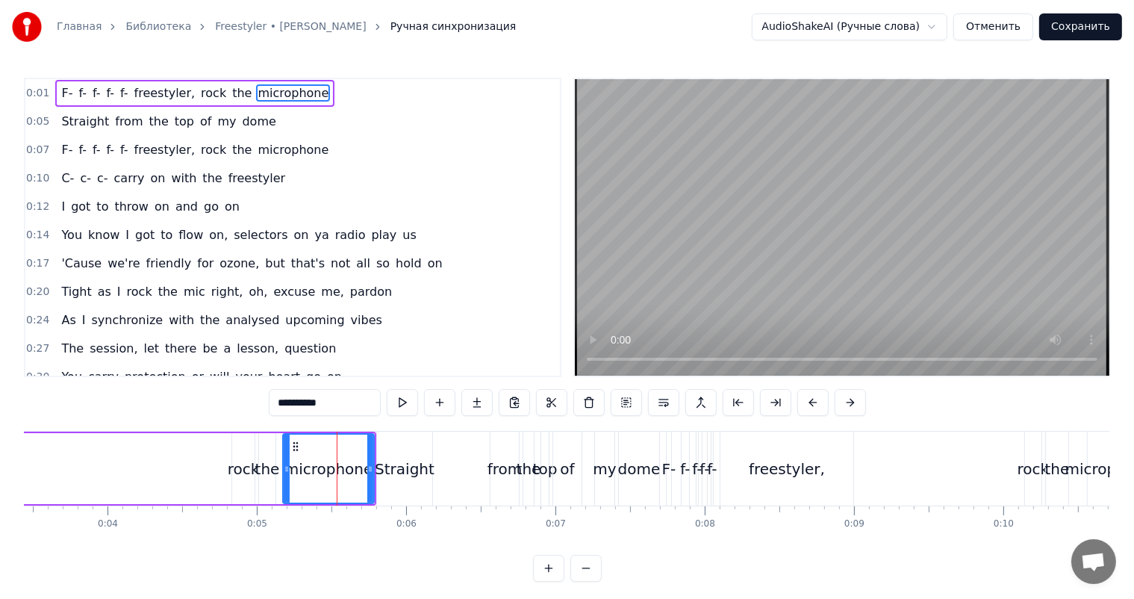
click at [929, 226] on video at bounding box center [842, 227] width 534 height 296
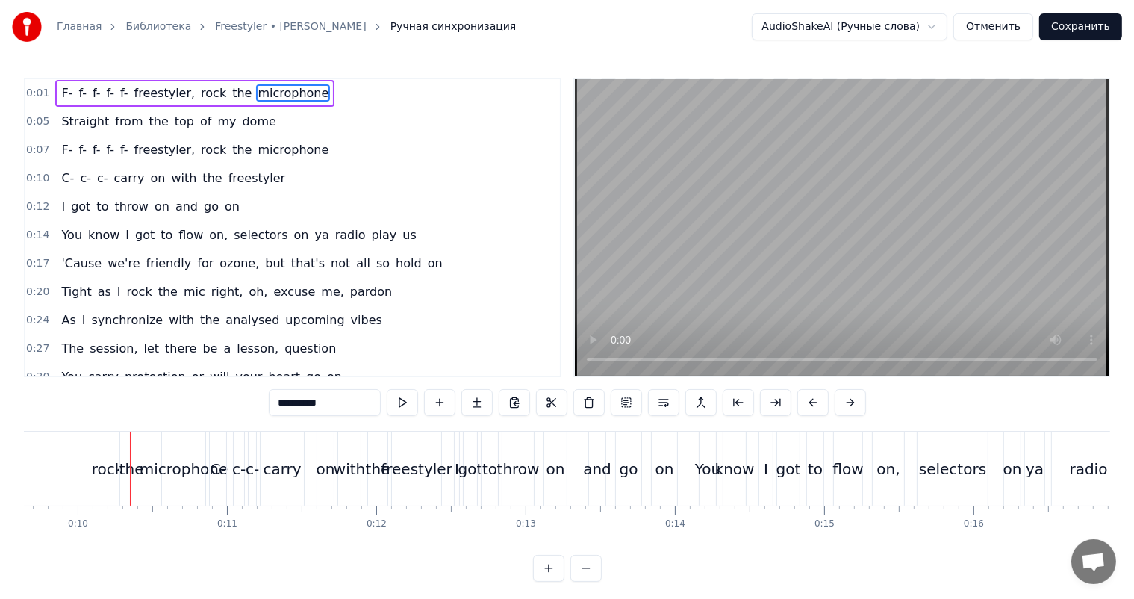
scroll to position [0, 1470]
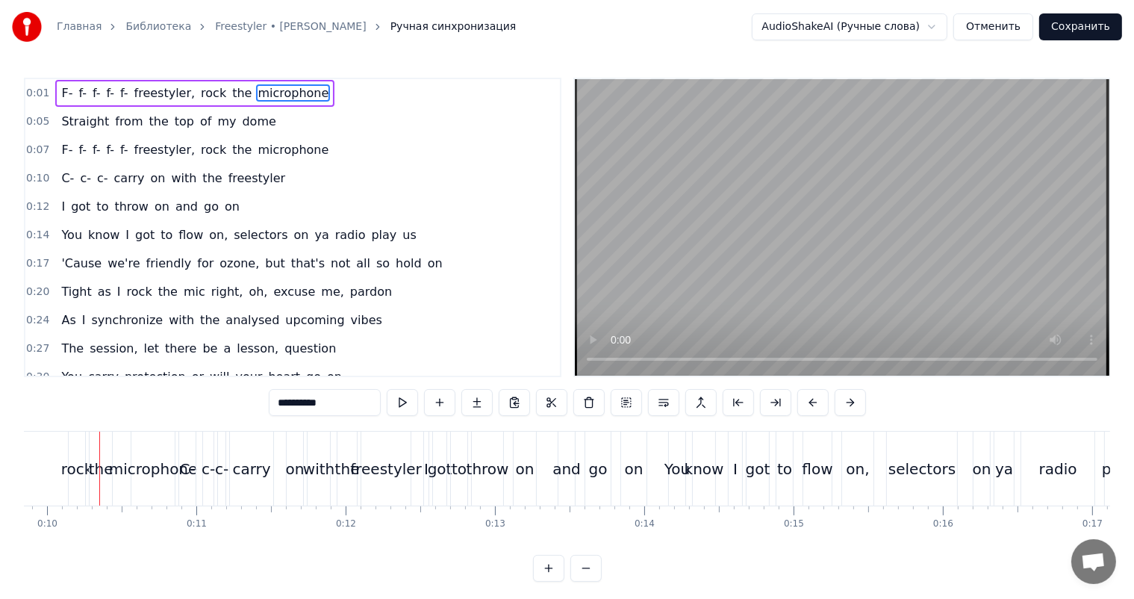
click at [893, 227] on video at bounding box center [842, 227] width 534 height 296
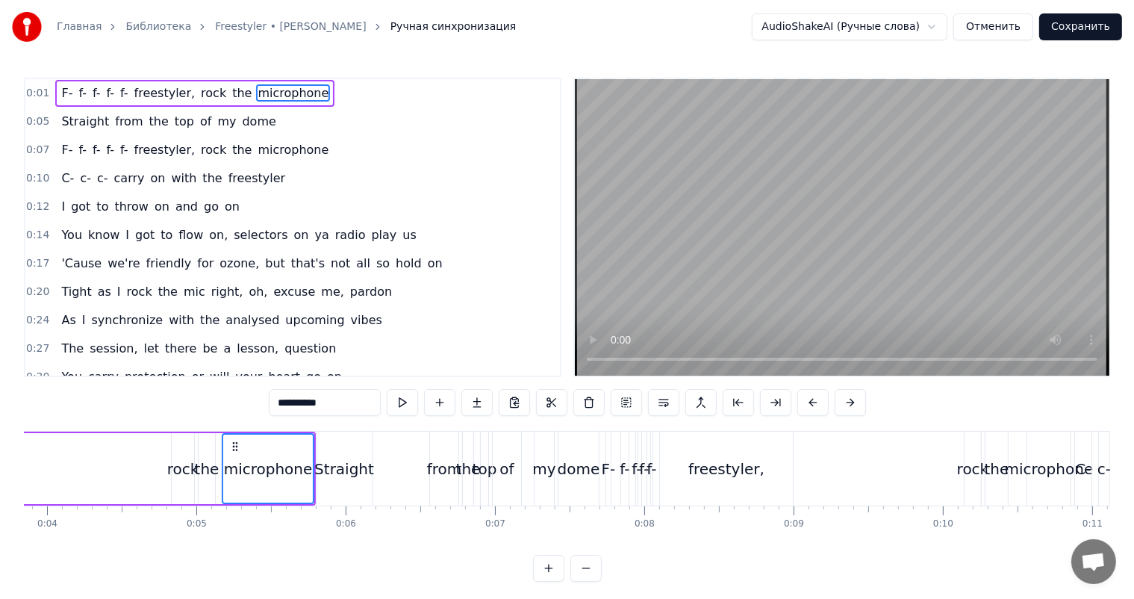
scroll to position [0, 0]
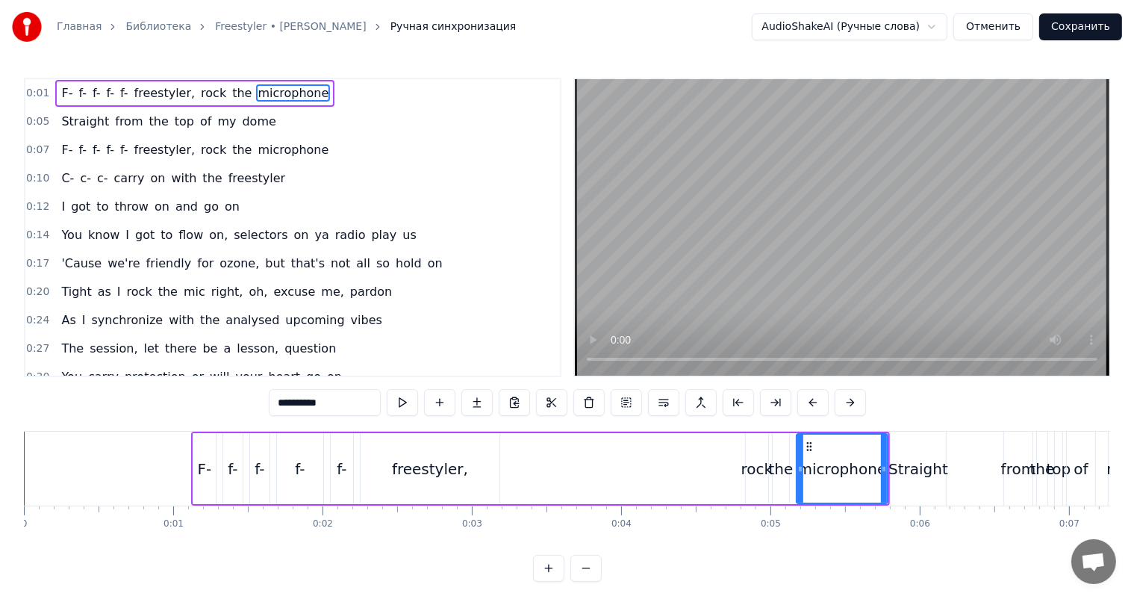
click at [197, 452] on div "F-" at bounding box center [204, 468] width 22 height 71
type input "**"
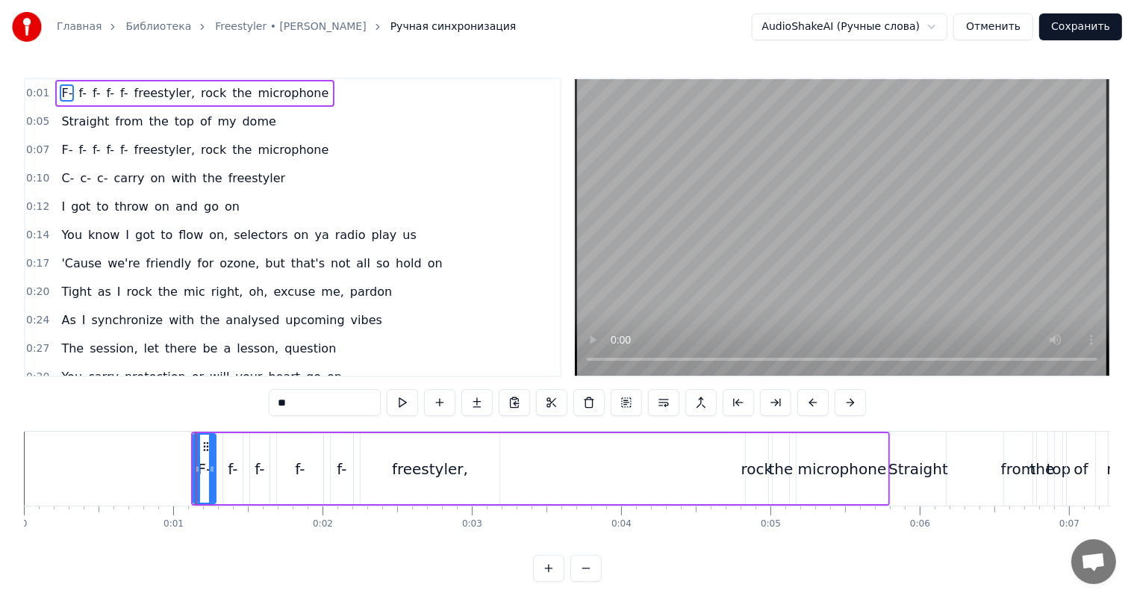
click at [1009, 208] on video at bounding box center [842, 227] width 534 height 296
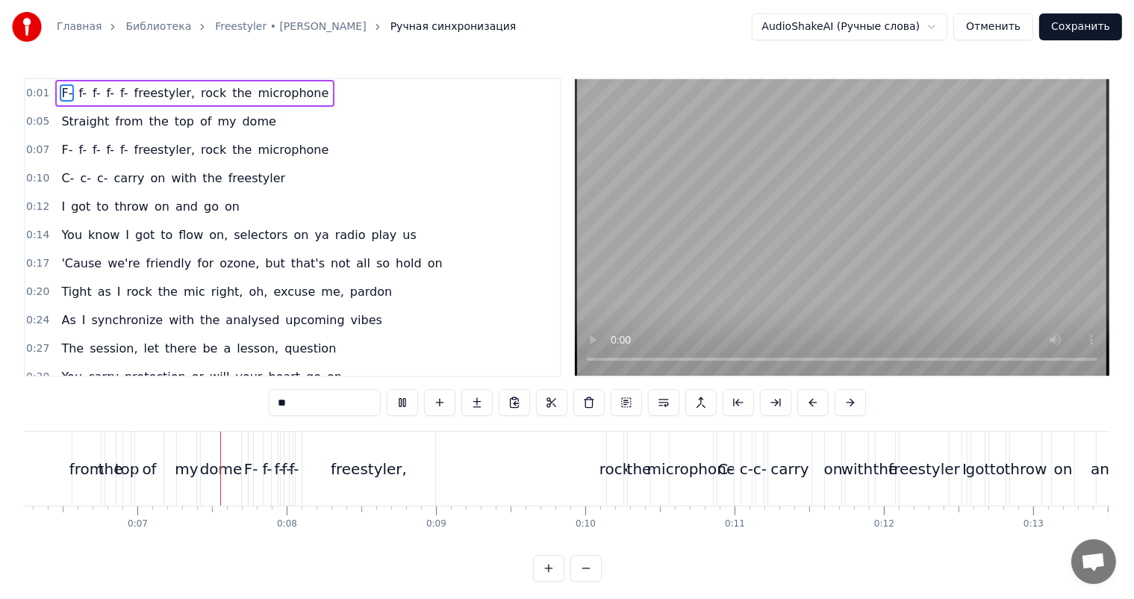
scroll to position [0, 963]
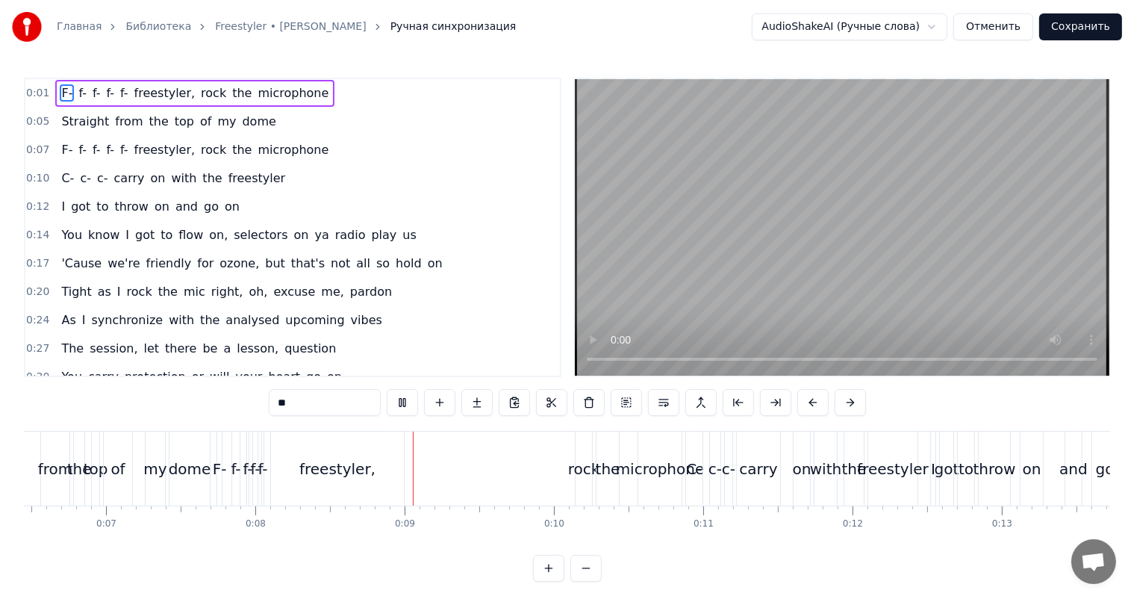
click at [957, 233] on video at bounding box center [842, 227] width 534 height 296
click at [49, 119] on div "0:05 Straight from the top of my dome" at bounding box center [292, 121] width 534 height 28
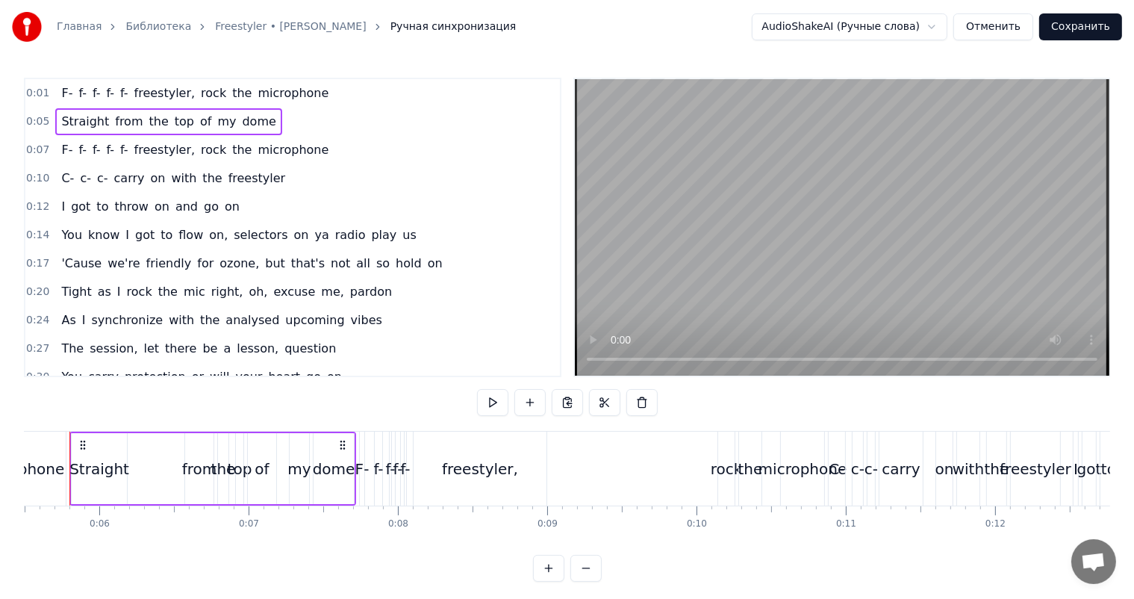
scroll to position [0, 791]
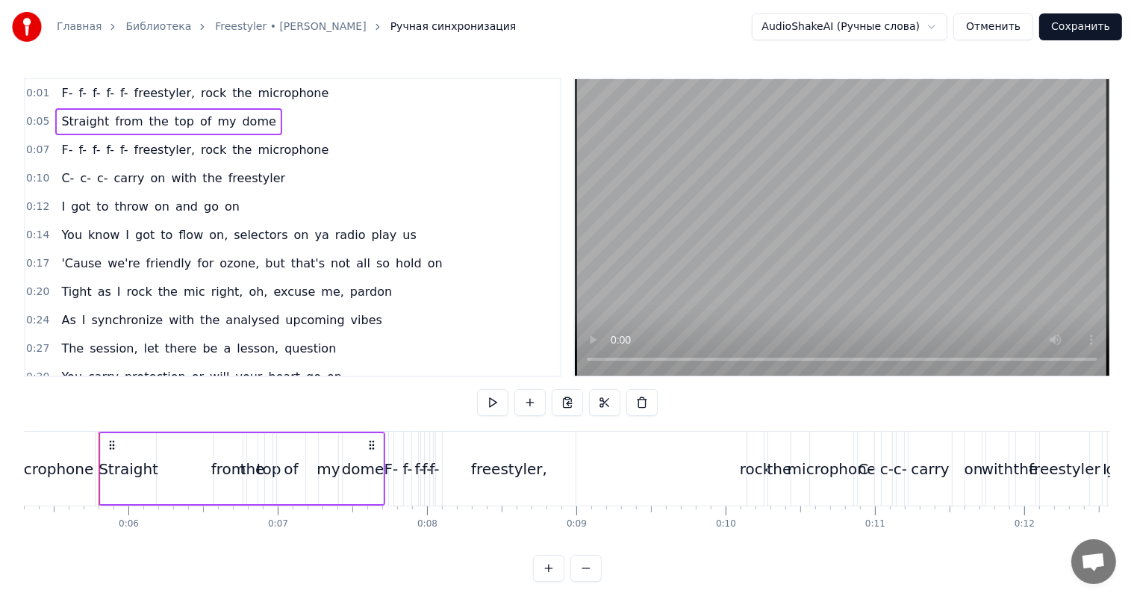
click at [33, 143] on span "0:07" at bounding box center [37, 150] width 23 height 15
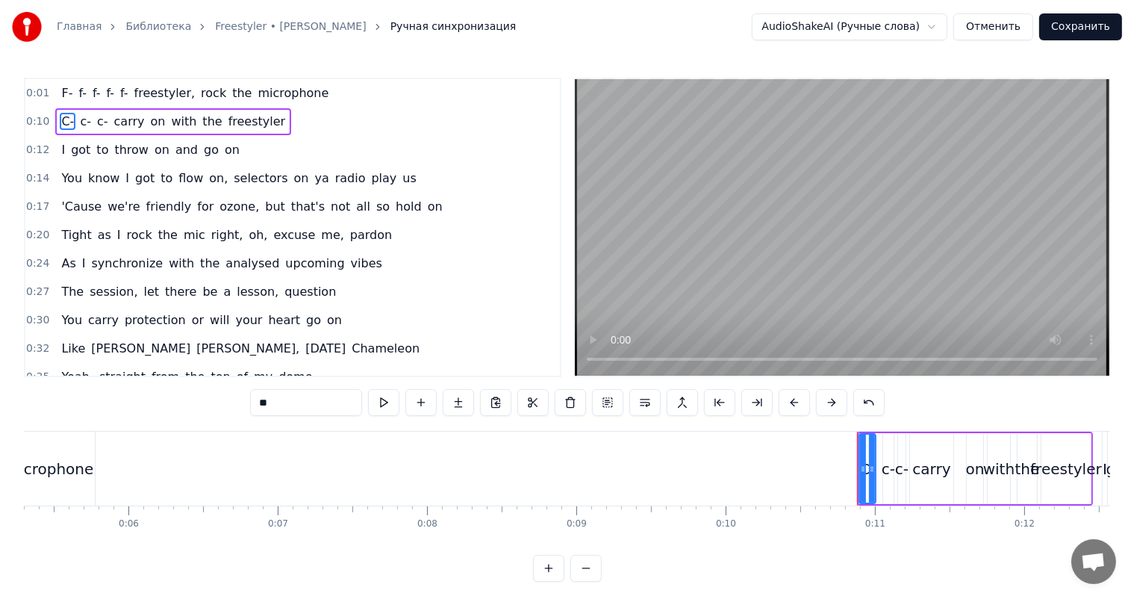
click at [27, 118] on span "0:10" at bounding box center [37, 121] width 23 height 15
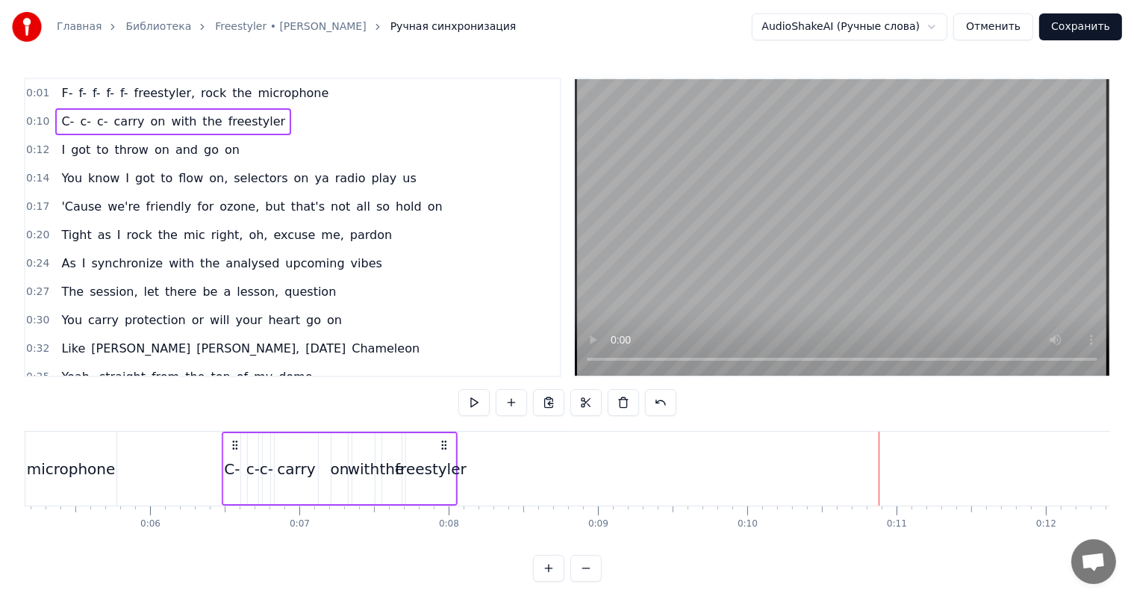
scroll to position [0, 763]
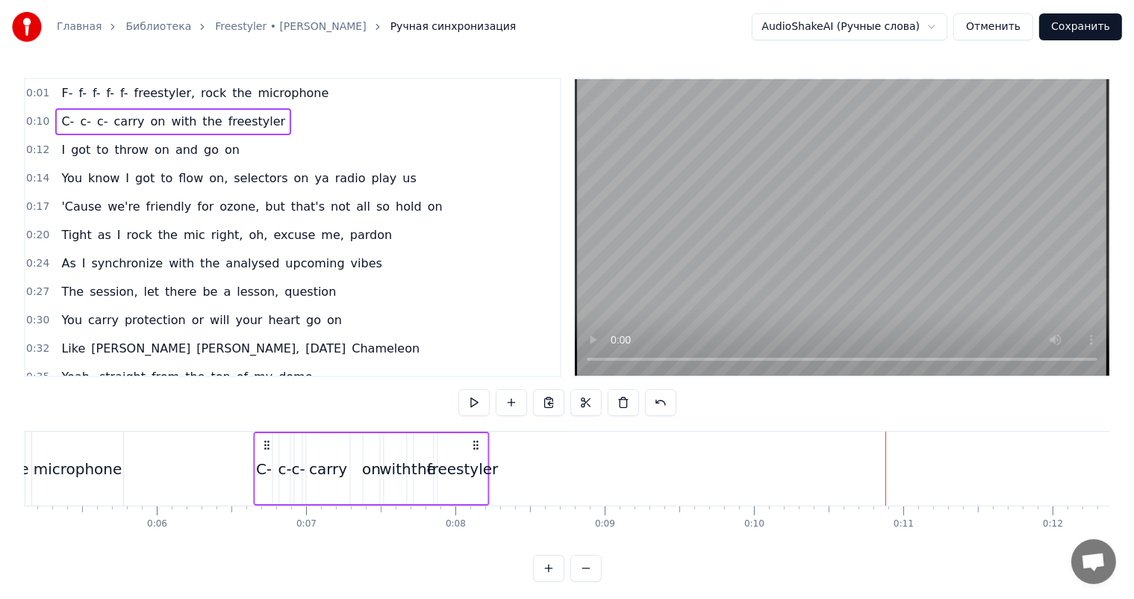
drag, startPoint x: 855, startPoint y: 439, endPoint x: 265, endPoint y: 443, distance: 589.7
click at [265, 443] on icon at bounding box center [267, 445] width 12 height 12
click at [481, 462] on div "freestyler" at bounding box center [463, 469] width 72 height 22
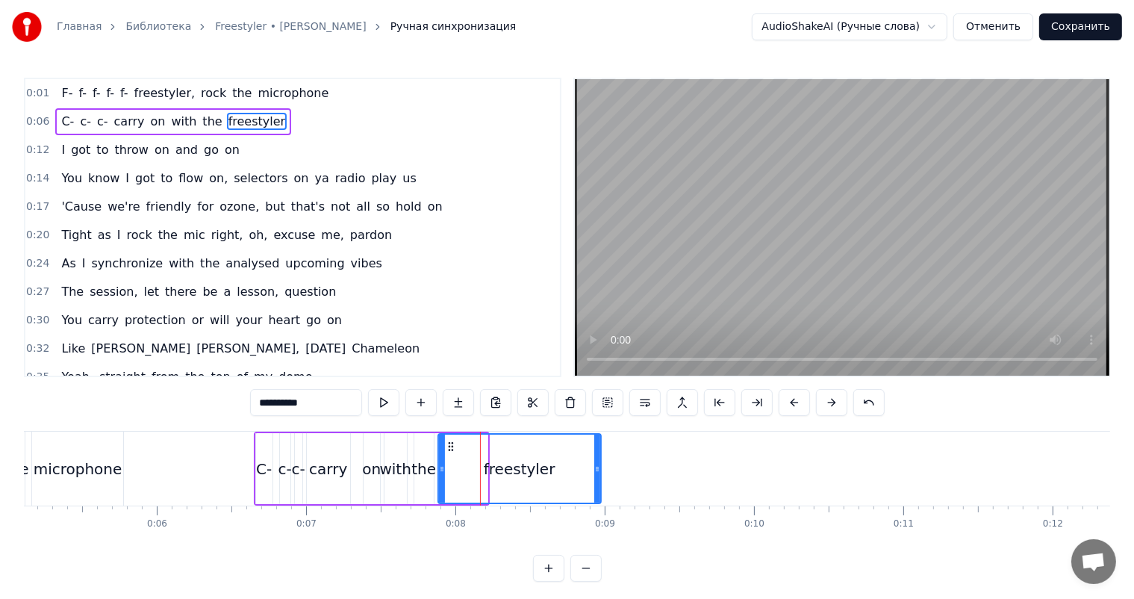
drag, startPoint x: 481, startPoint y: 457, endPoint x: 595, endPoint y: 455, distance: 113.5
click at [595, 455] on div at bounding box center [597, 468] width 6 height 68
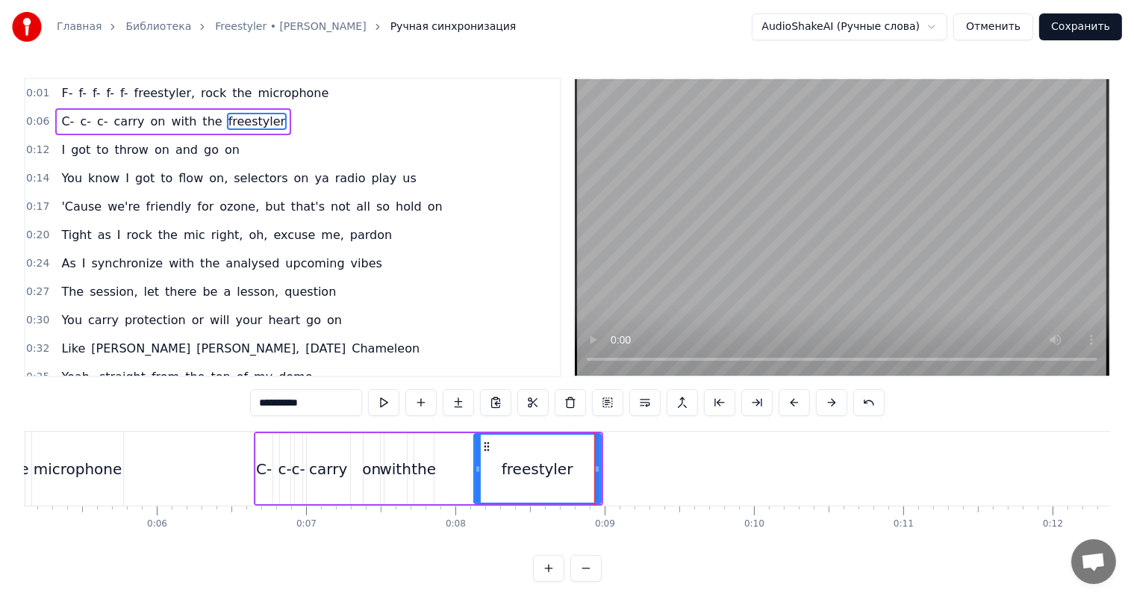
drag, startPoint x: 439, startPoint y: 458, endPoint x: 472, endPoint y: 457, distance: 32.9
click at [475, 457] on div at bounding box center [478, 468] width 6 height 68
click at [422, 459] on div "the" at bounding box center [423, 469] width 25 height 22
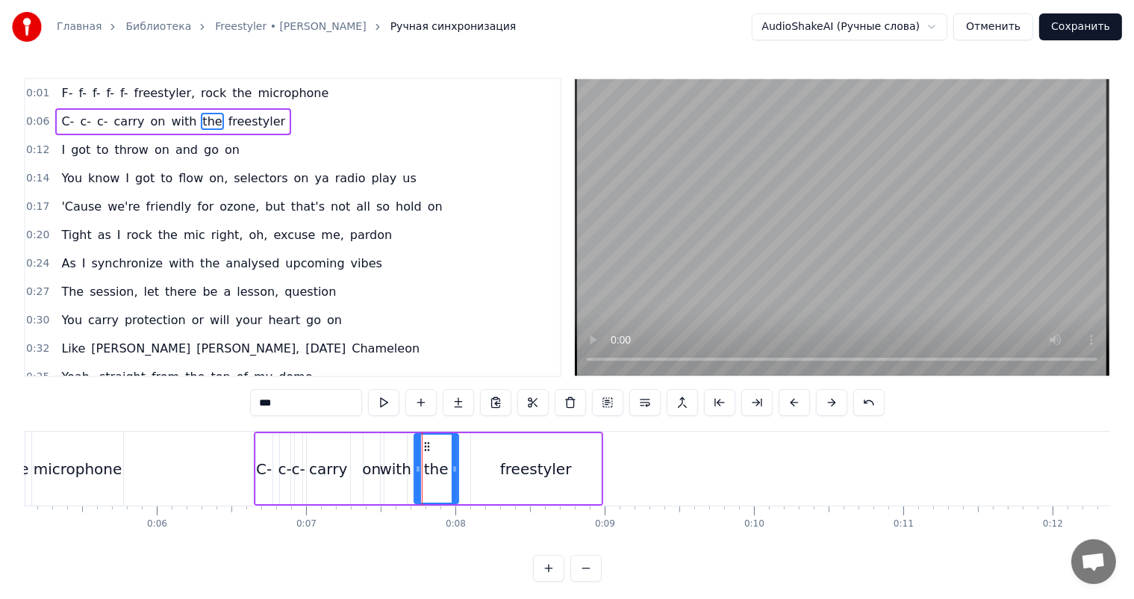
drag, startPoint x: 429, startPoint y: 457, endPoint x: 454, endPoint y: 452, distance: 25.0
click at [454, 452] on div at bounding box center [455, 468] width 6 height 68
drag, startPoint x: 414, startPoint y: 460, endPoint x: 429, endPoint y: 459, distance: 15.7
click at [429, 459] on div at bounding box center [428, 468] width 6 height 68
click at [394, 461] on div "with" at bounding box center [394, 469] width 31 height 22
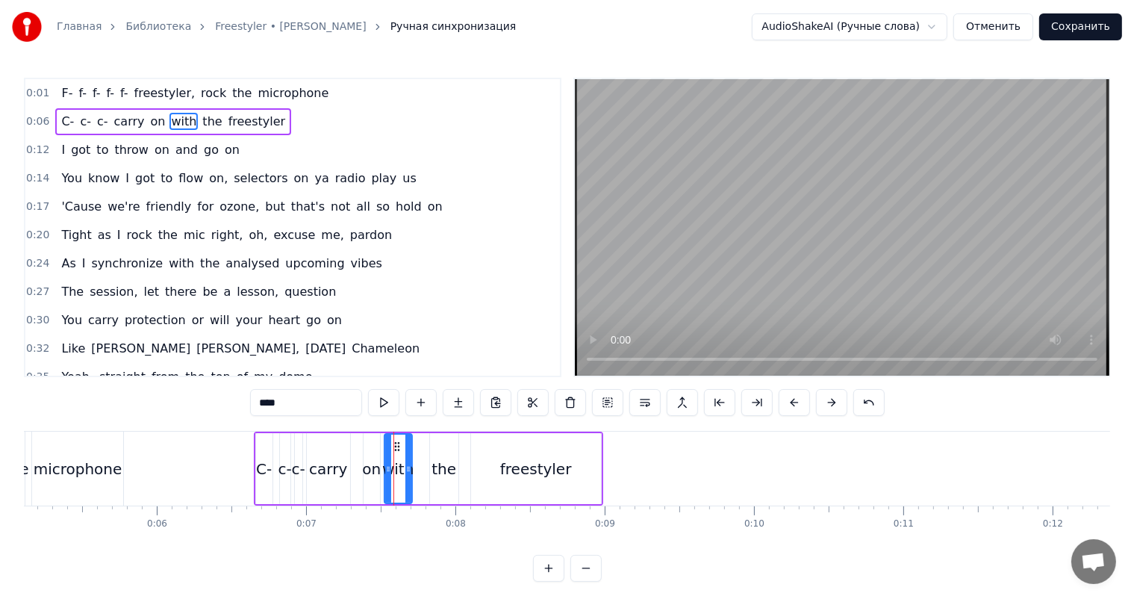
drag, startPoint x: 401, startPoint y: 458, endPoint x: 408, endPoint y: 457, distance: 7.6
click at [408, 457] on div at bounding box center [408, 468] width 6 height 68
click at [403, 446] on circle at bounding box center [402, 446] width 1 height 1
click at [366, 448] on div "on" at bounding box center [372, 468] width 16 height 71
type input "**"
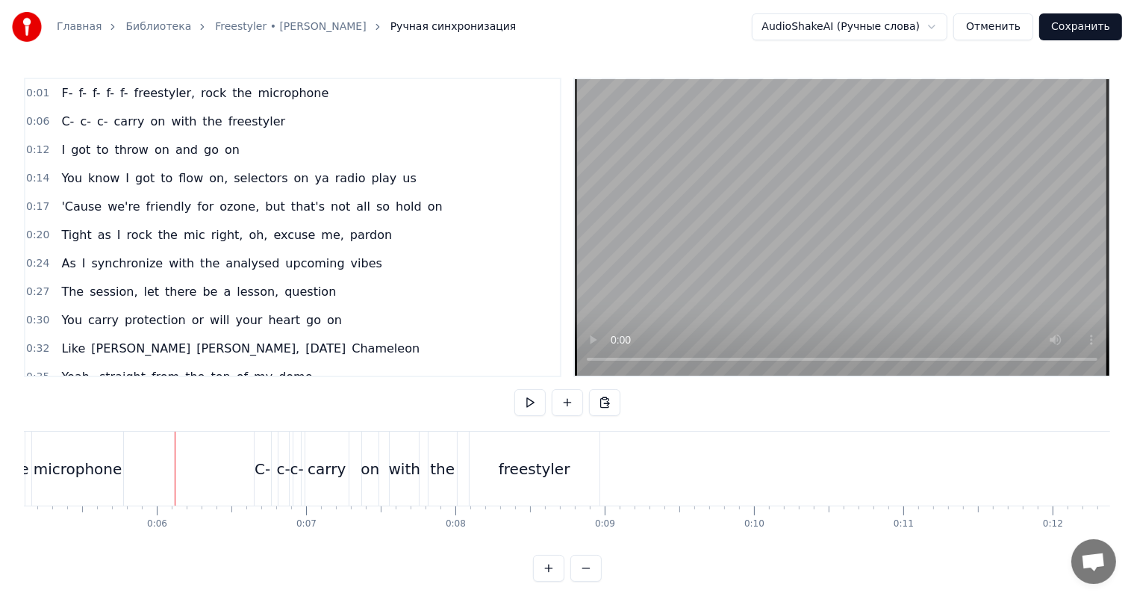
click at [756, 260] on video at bounding box center [842, 227] width 534 height 296
click at [839, 220] on video at bounding box center [842, 227] width 534 height 296
click at [742, 139] on video at bounding box center [842, 227] width 534 height 296
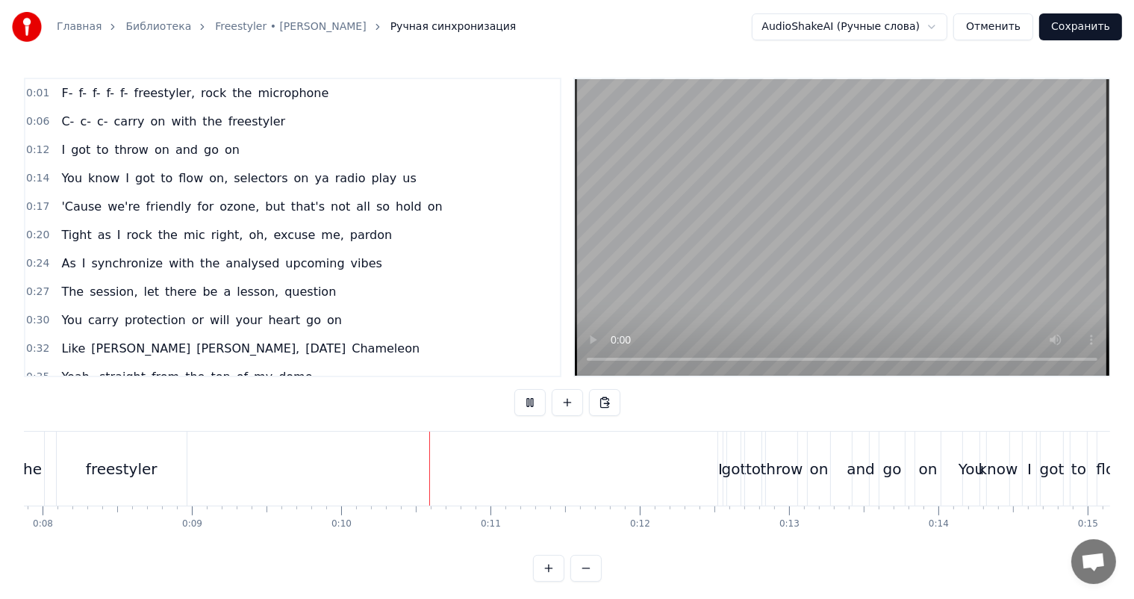
scroll to position [0, 1211]
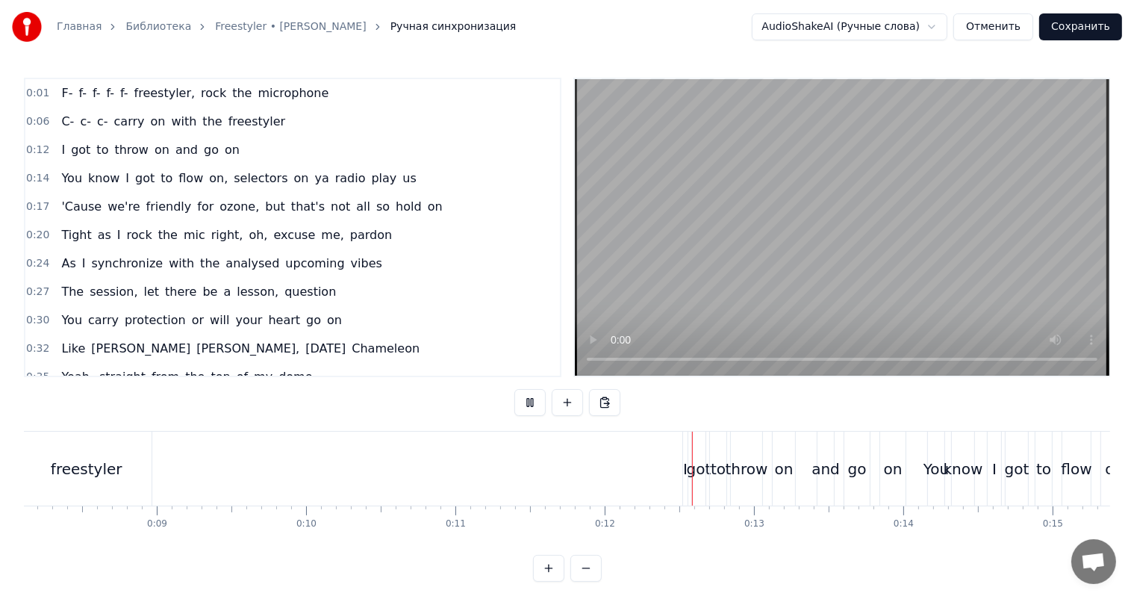
click at [752, 239] on video at bounding box center [842, 227] width 534 height 296
click at [696, 475] on div "got" at bounding box center [699, 469] width 25 height 22
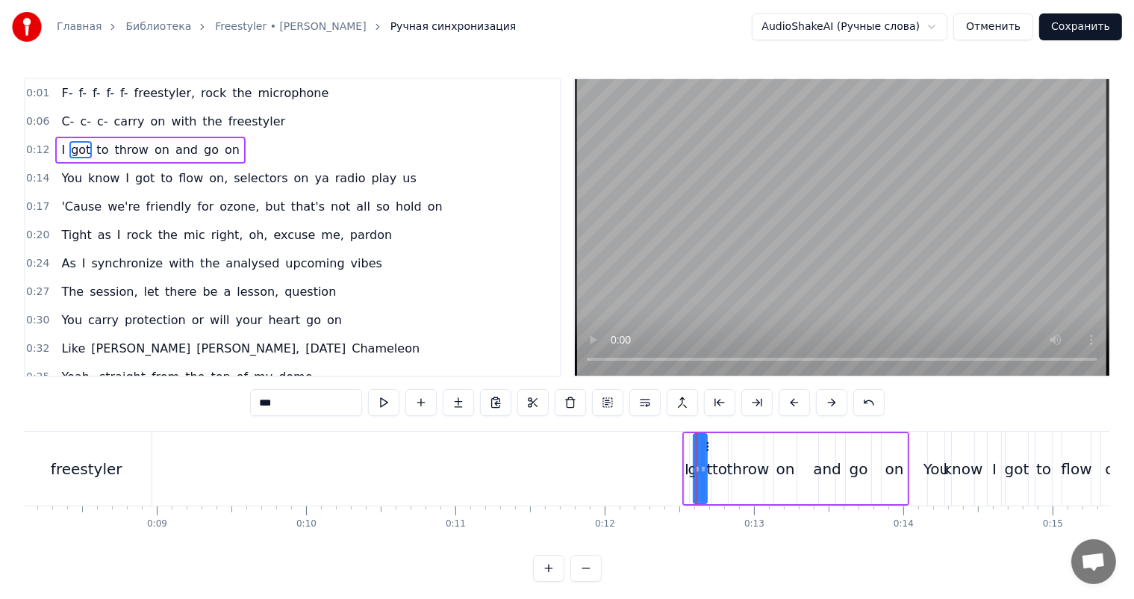
click at [690, 472] on div "got" at bounding box center [700, 469] width 25 height 22
click at [688, 472] on div "got" at bounding box center [700, 469] width 25 height 22
click at [688, 462] on div "got" at bounding box center [700, 469] width 25 height 22
click at [687, 448] on div "I" at bounding box center [686, 468] width 4 height 71
drag, startPoint x: 695, startPoint y: 442, endPoint x: 556, endPoint y: 448, distance: 139.0
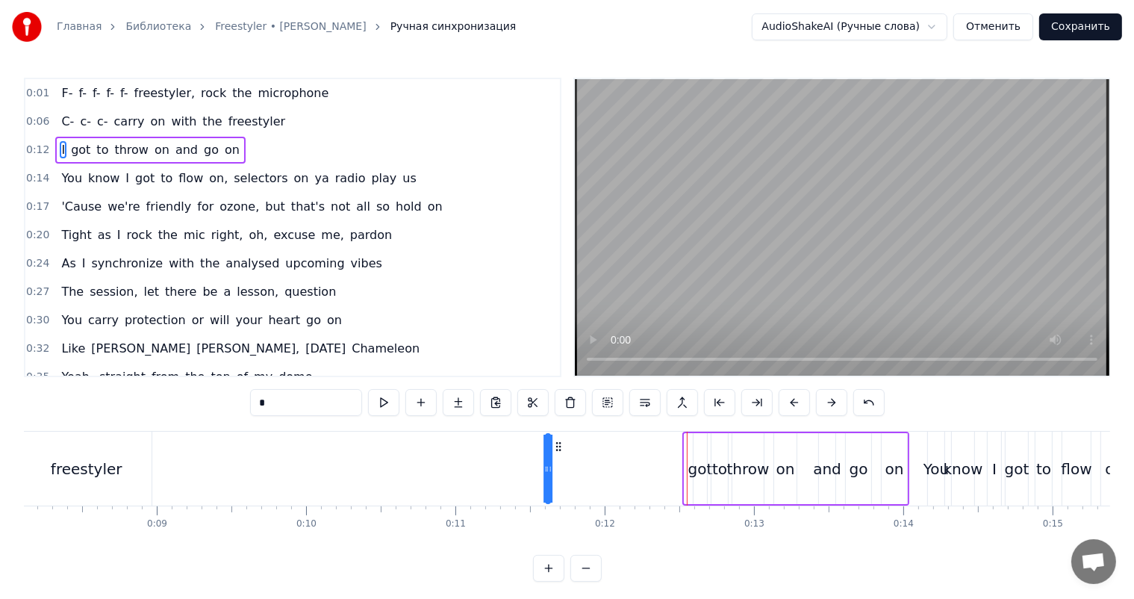
click at [556, 448] on icon at bounding box center [558, 446] width 12 height 12
click at [554, 451] on div "I" at bounding box center [551, 468] width 10 height 71
click at [699, 466] on div "got" at bounding box center [700, 469] width 25 height 22
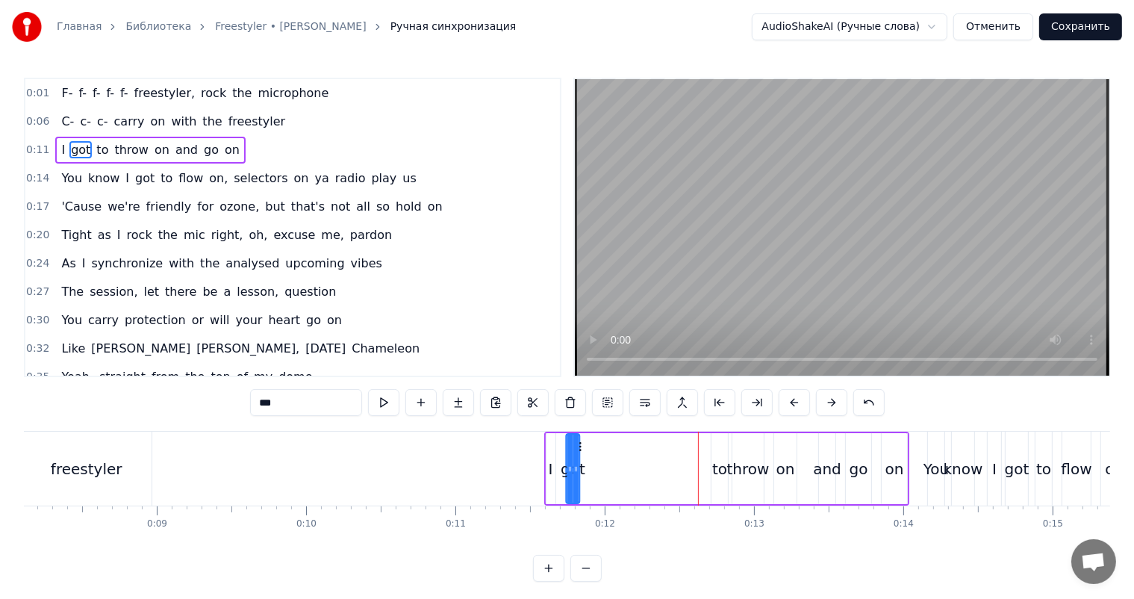
drag, startPoint x: 707, startPoint y: 443, endPoint x: 579, endPoint y: 449, distance: 127.8
click at [579, 449] on icon at bounding box center [579, 446] width 12 height 12
click at [720, 464] on div "to" at bounding box center [719, 469] width 15 height 22
type input "**"
drag, startPoint x: 719, startPoint y: 451, endPoint x: 617, endPoint y: 453, distance: 101.5
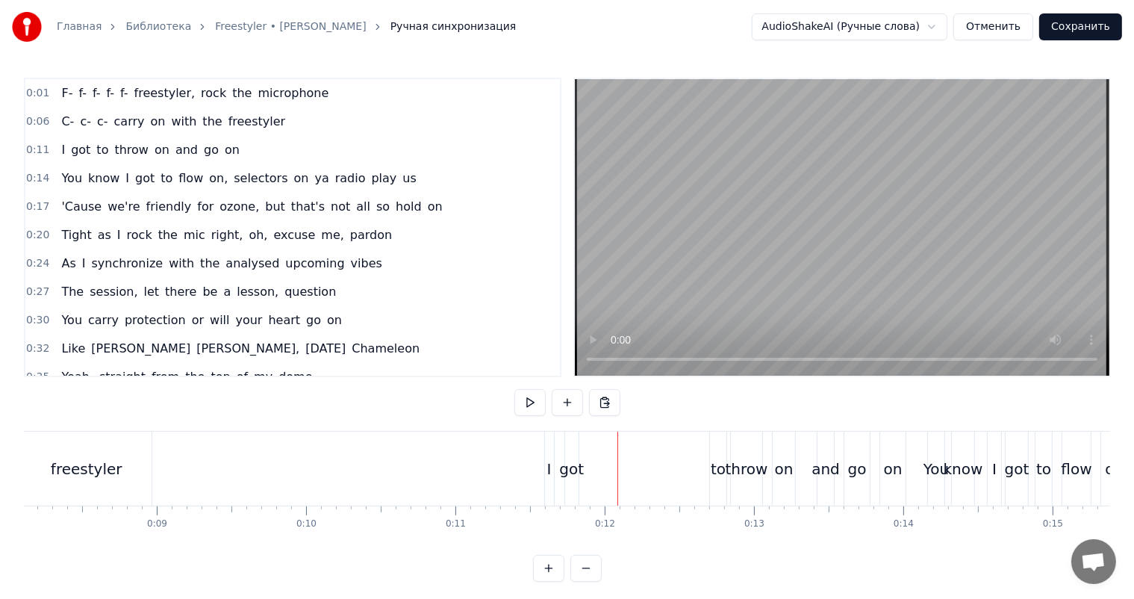
click at [725, 448] on div "to" at bounding box center [718, 468] width 16 height 74
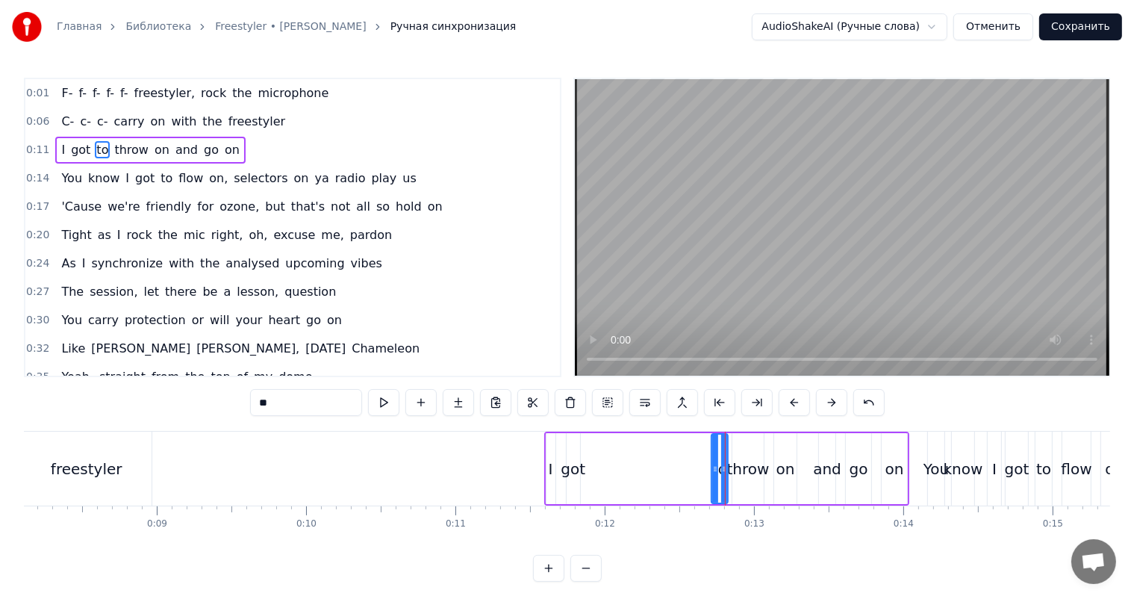
drag, startPoint x: 719, startPoint y: 439, endPoint x: 631, endPoint y: 444, distance: 87.5
click at [631, 444] on div "I got to throw on and go on" at bounding box center [727, 468] width 366 height 74
click at [720, 447] on div "to" at bounding box center [719, 468] width 16 height 71
click at [710, 447] on div at bounding box center [708, 468] width 6 height 68
drag, startPoint x: 720, startPoint y: 443, endPoint x: 600, endPoint y: 443, distance: 119.4
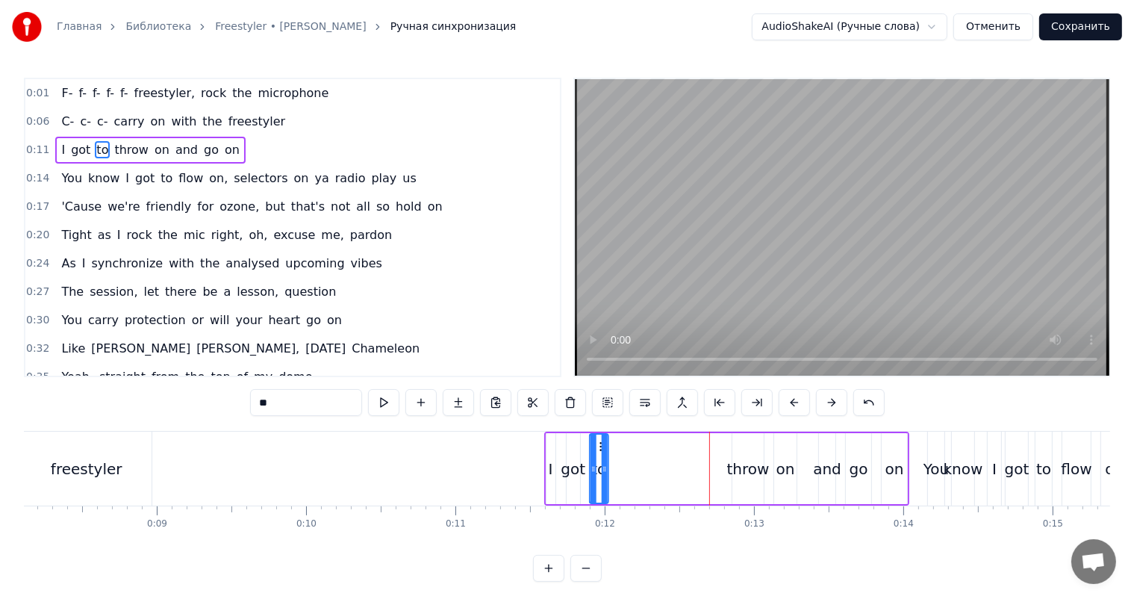
click at [600, 443] on icon at bounding box center [602, 446] width 12 height 12
click at [549, 458] on div "I" at bounding box center [551, 469] width 4 height 22
type input "*"
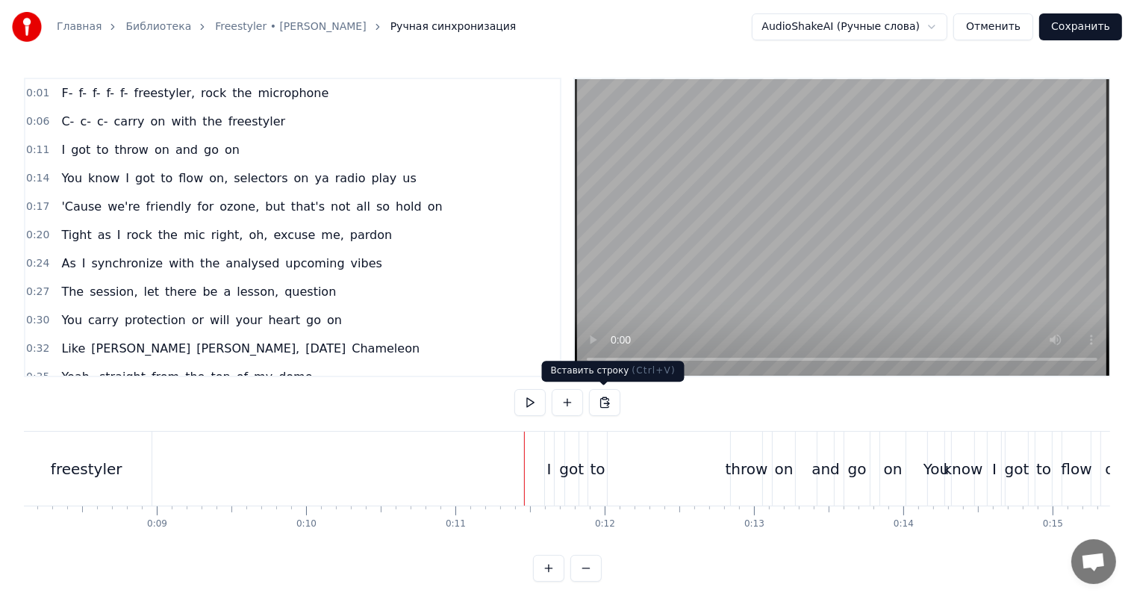
click at [961, 252] on video at bounding box center [842, 227] width 534 height 296
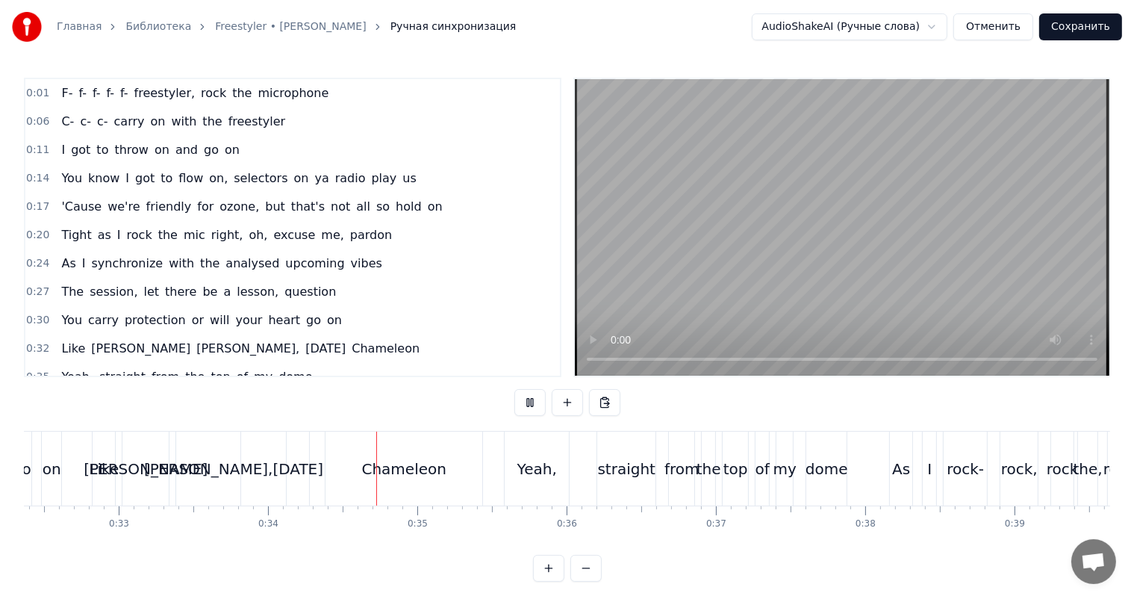
scroll to position [0, 5041]
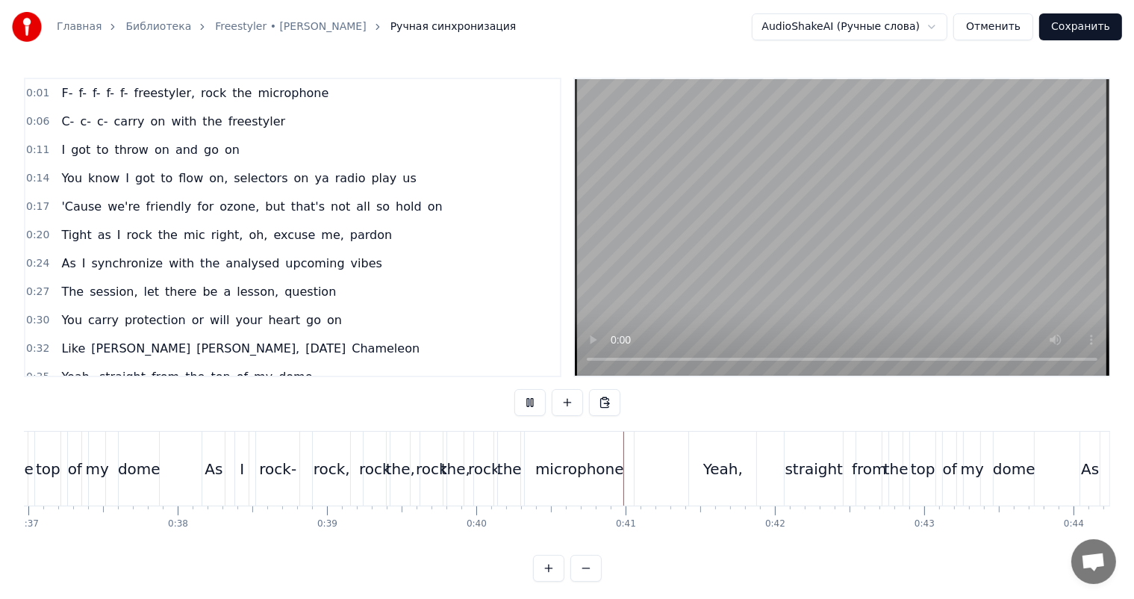
click at [899, 229] on video at bounding box center [842, 227] width 534 height 296
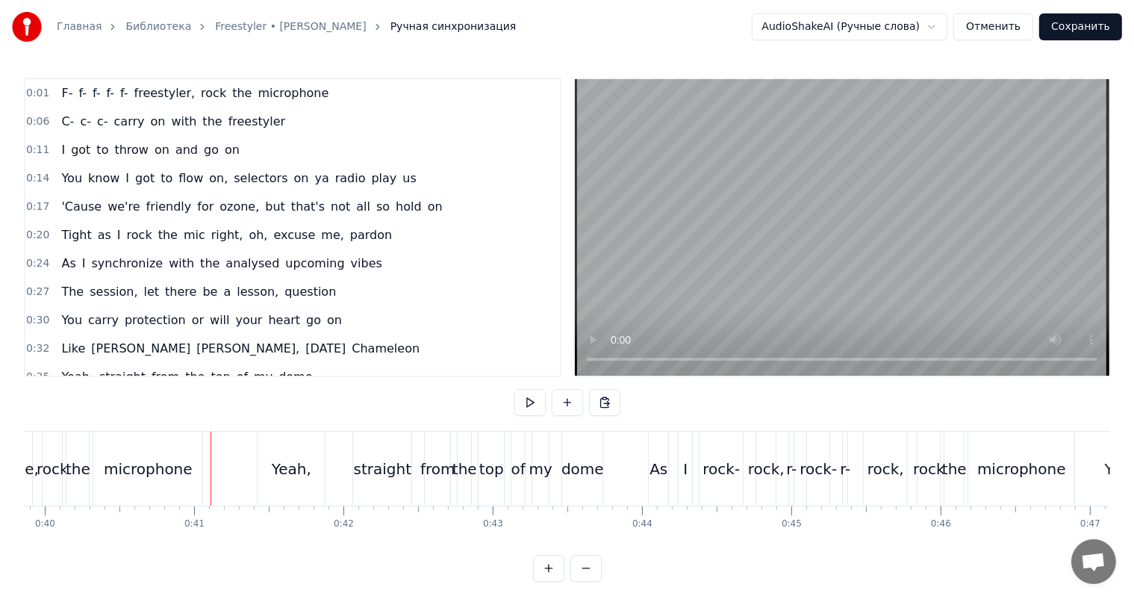
scroll to position [0, 5993]
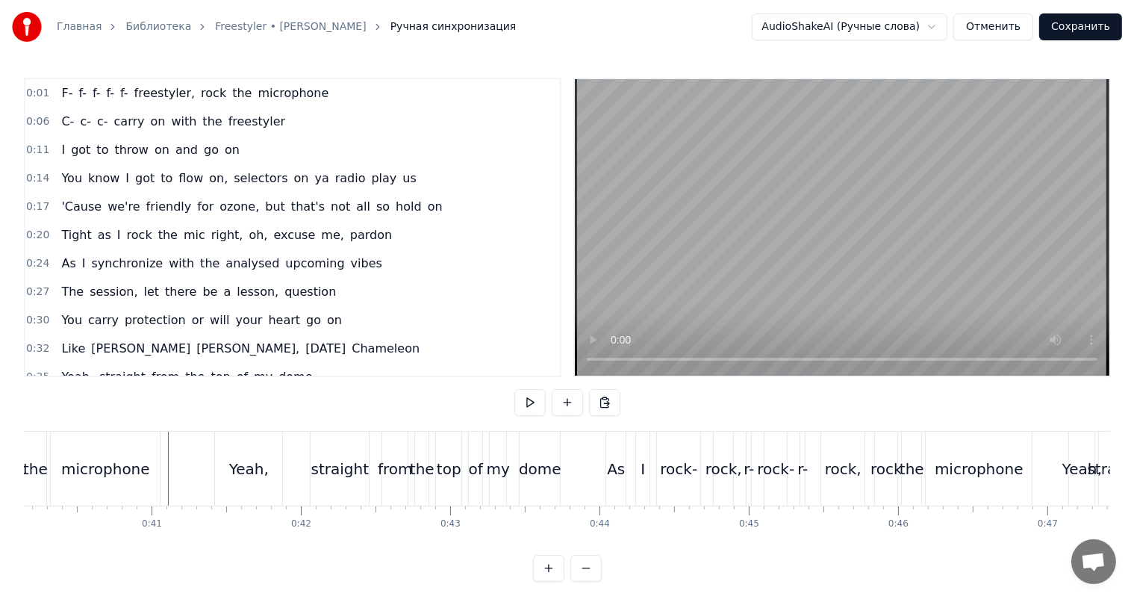
click at [811, 215] on video at bounding box center [842, 227] width 534 height 296
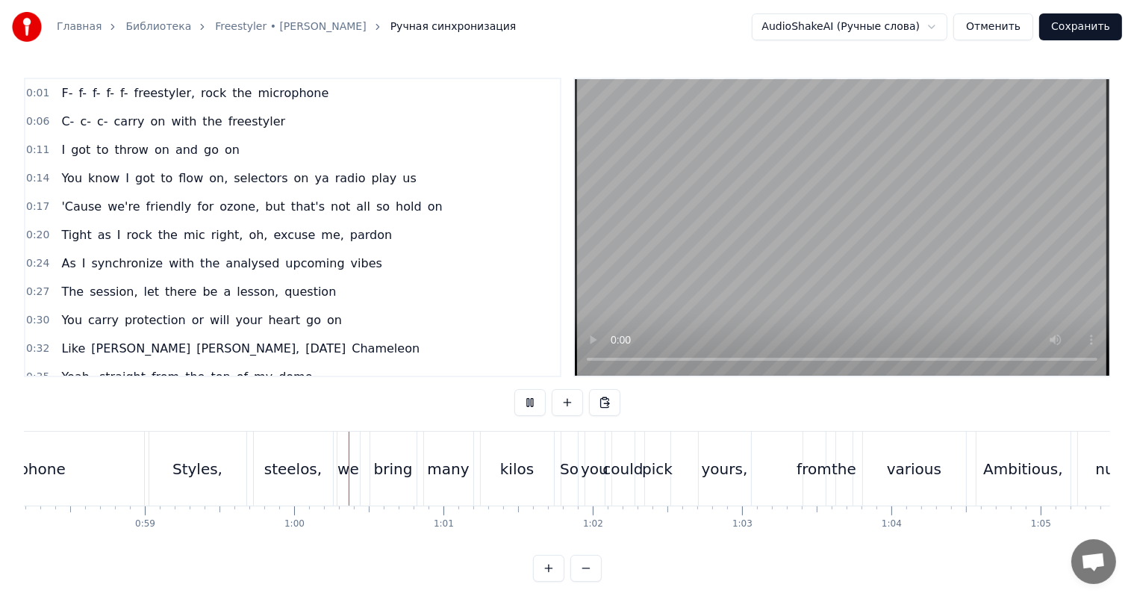
scroll to position [0, 8864]
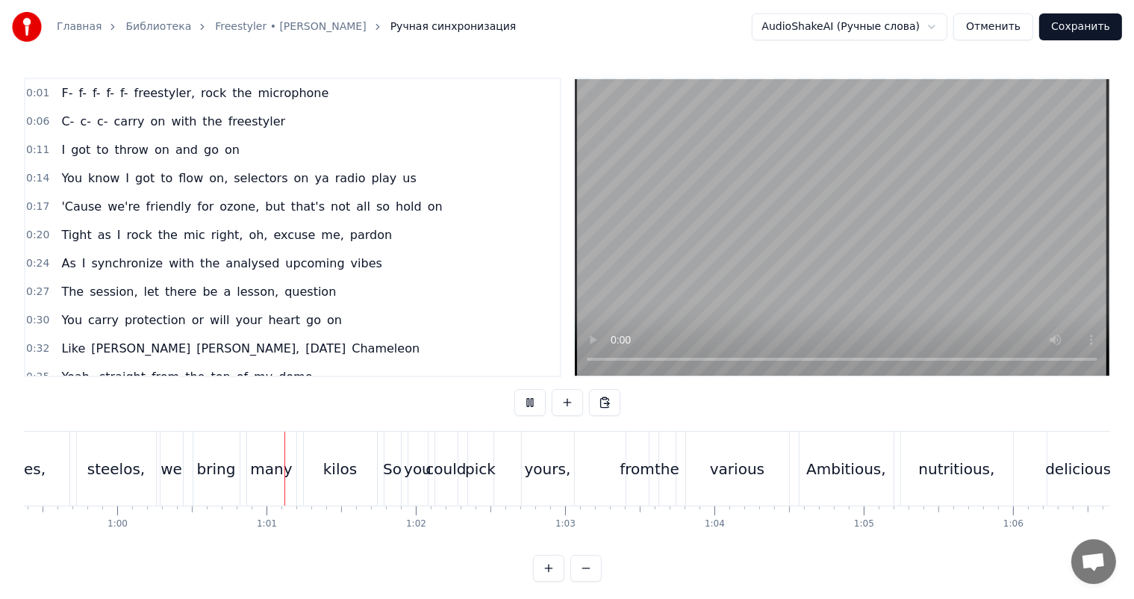
click at [866, 258] on video at bounding box center [842, 227] width 534 height 296
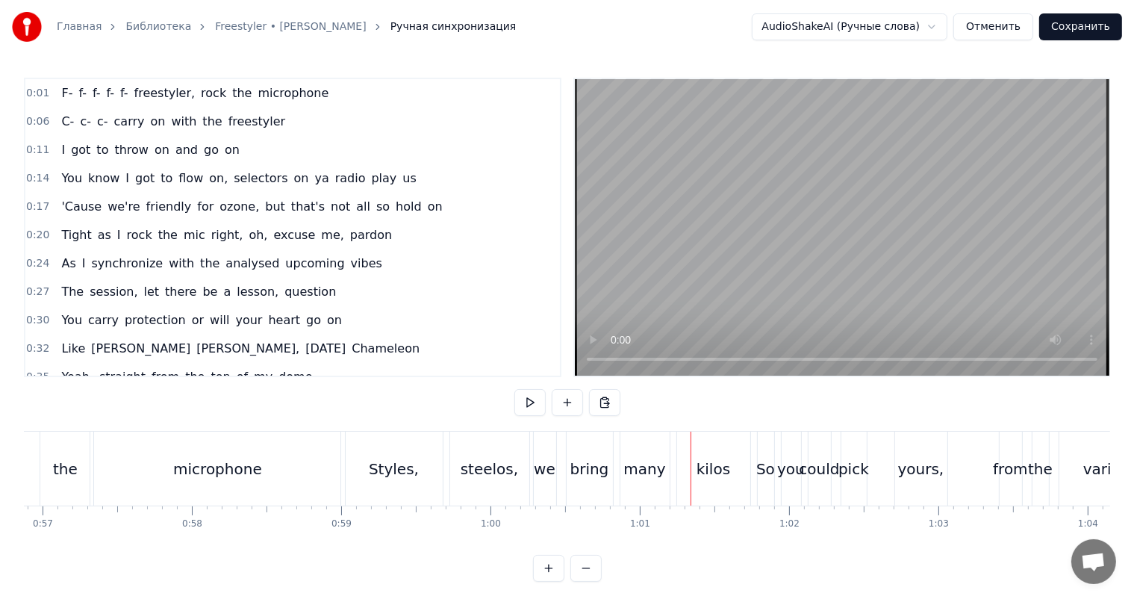
scroll to position [0, 8341]
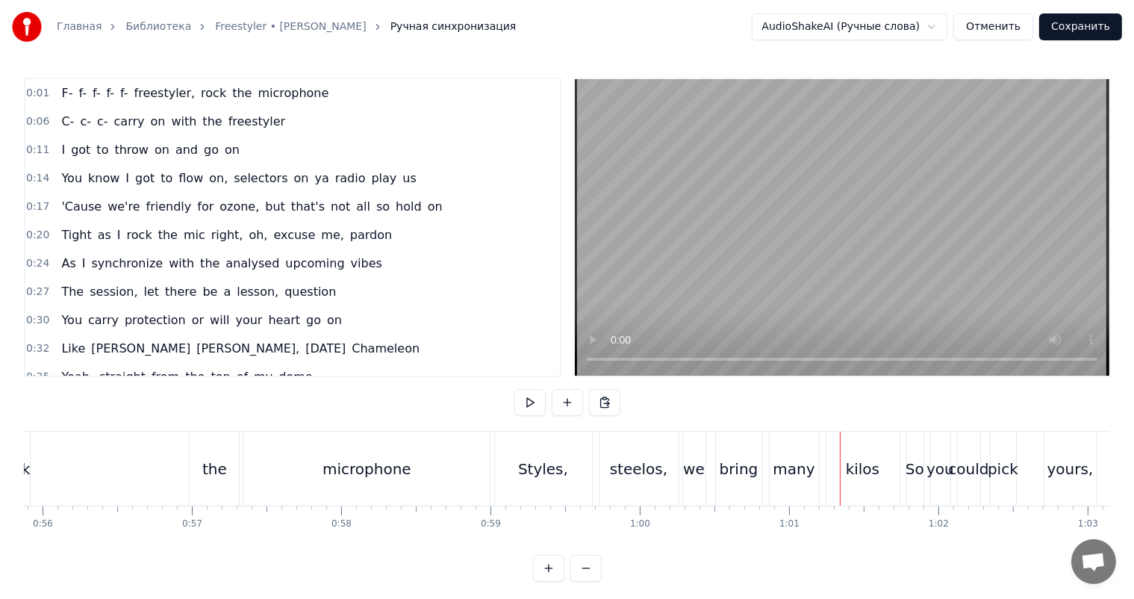
click at [449, 459] on div "microphone" at bounding box center [366, 468] width 246 height 74
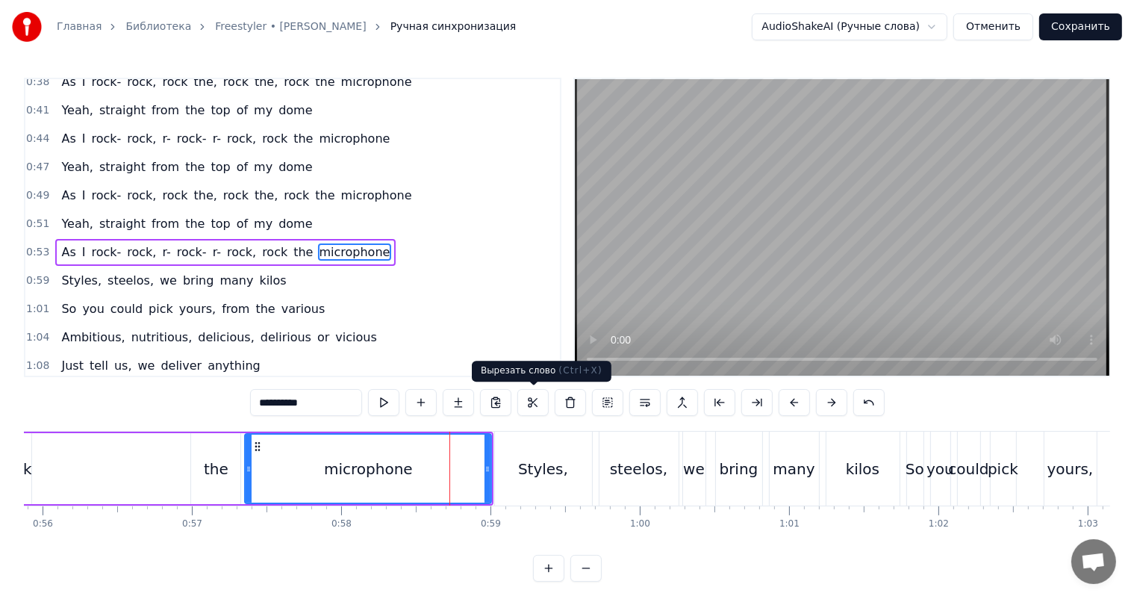
scroll to position [331, 0]
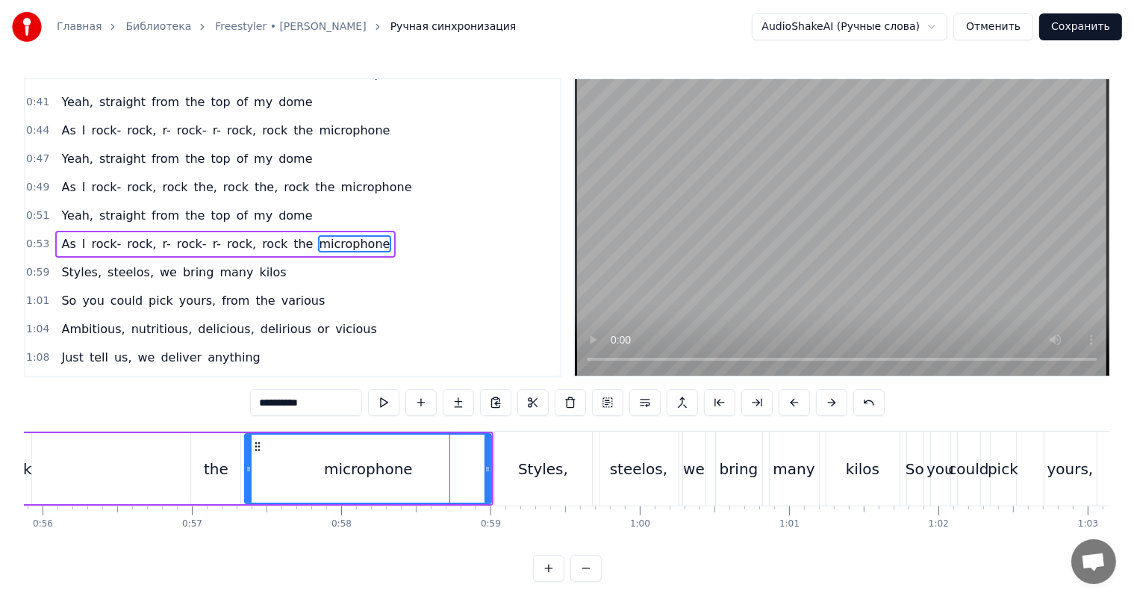
click at [736, 249] on video at bounding box center [842, 227] width 534 height 296
click at [425, 456] on div "microphone" at bounding box center [368, 468] width 245 height 68
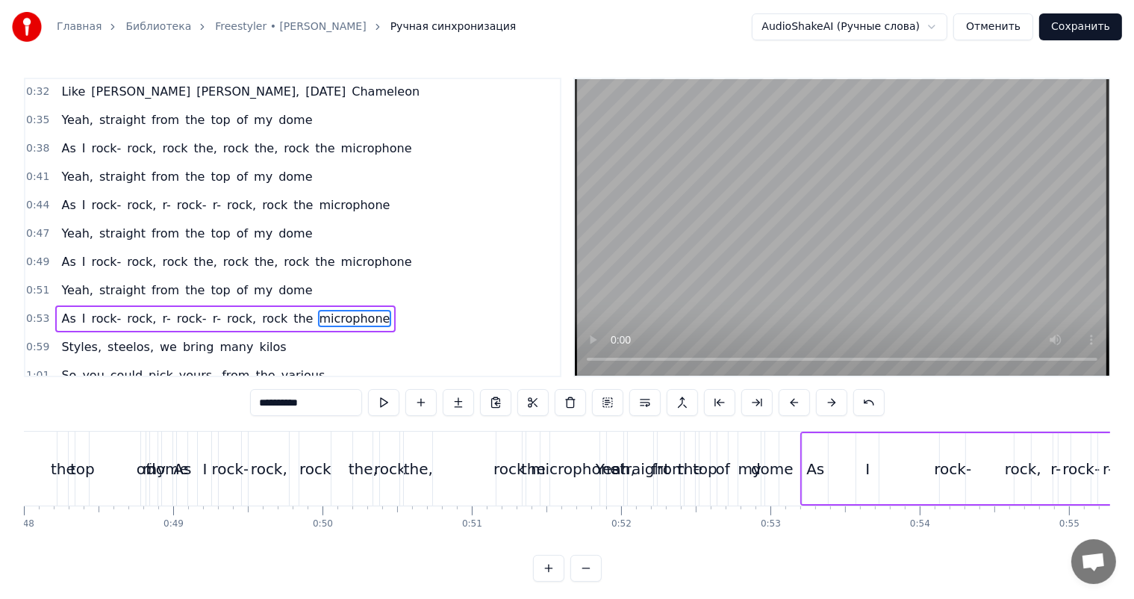
scroll to position [0, 7147]
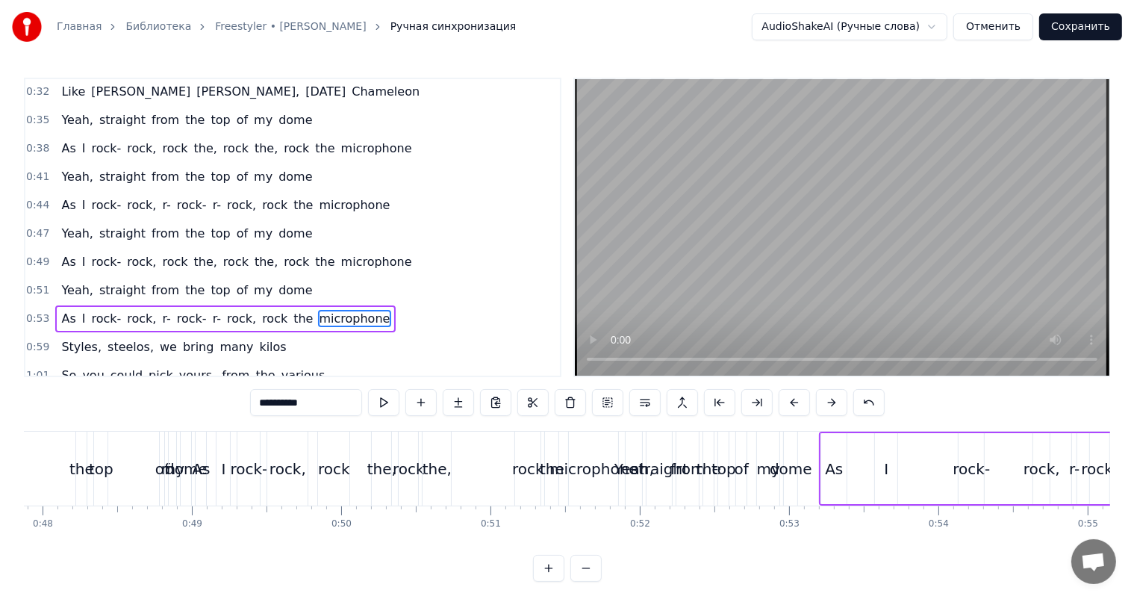
click at [34, 283] on span "0:51" at bounding box center [37, 290] width 23 height 15
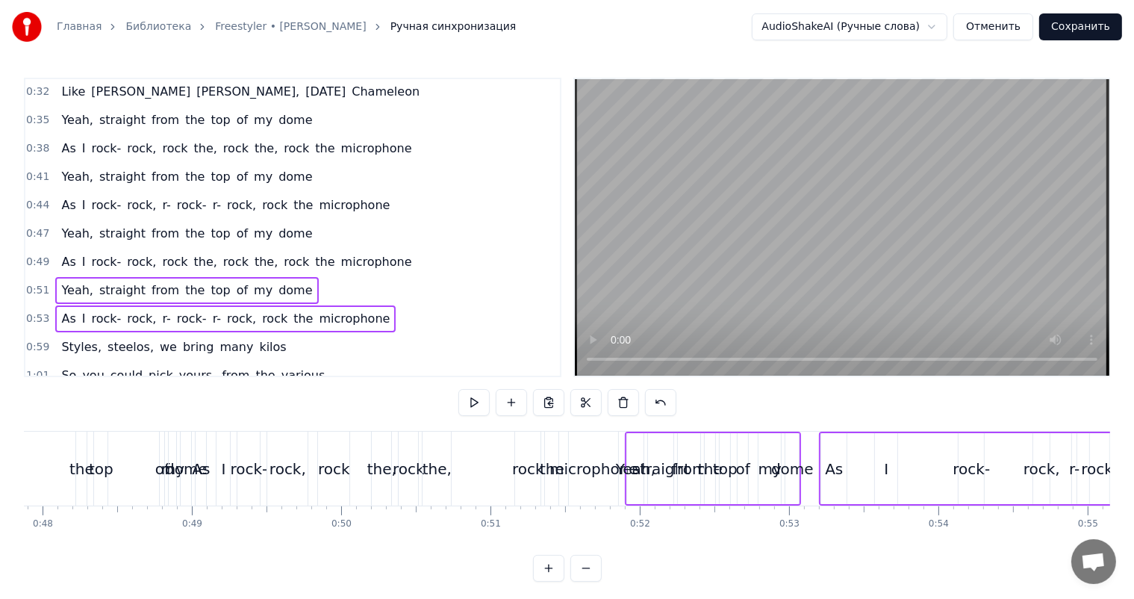
click at [38, 255] on span "0:49" at bounding box center [37, 262] width 23 height 15
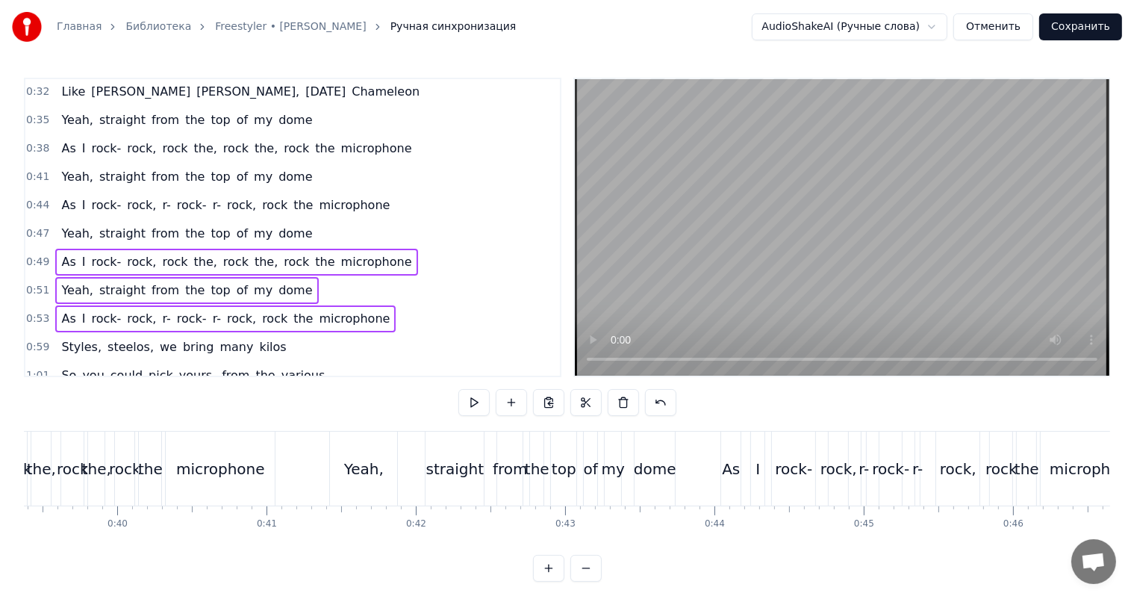
scroll to position [0, 6027]
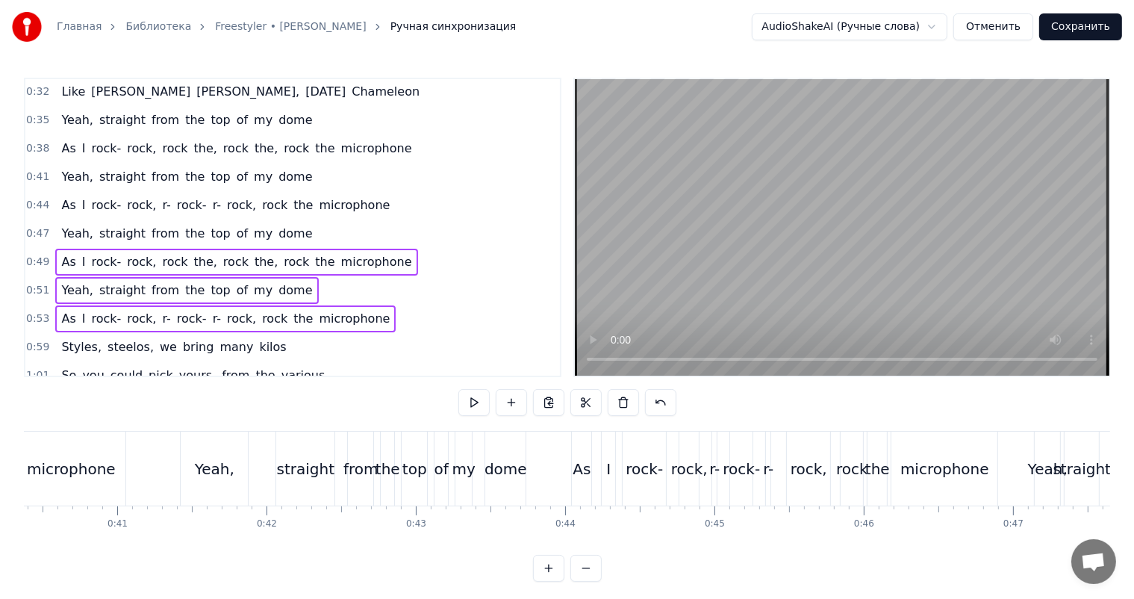
click at [38, 219] on div "0:47 Yeah, straight from the top of my dome" at bounding box center [292, 233] width 534 height 28
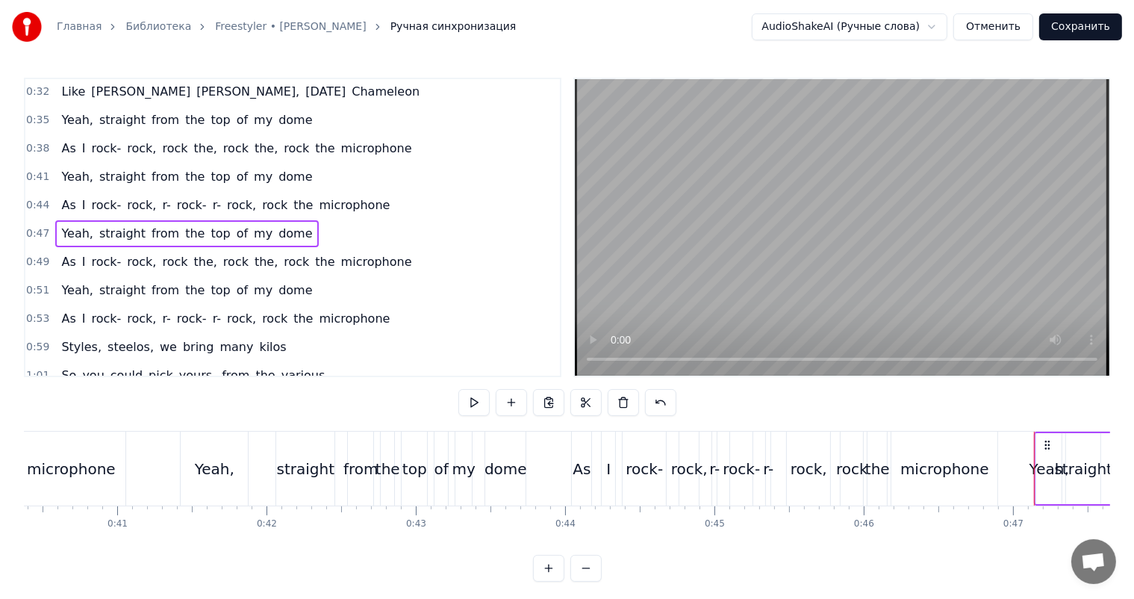
click at [24, 188] on div "Главная Библиотека Freestyler • [PERSON_NAME] Ручная синхронизация AudioShakeAI…" at bounding box center [567, 290] width 1134 height 581
click at [31, 198] on span "0:44" at bounding box center [37, 205] width 23 height 15
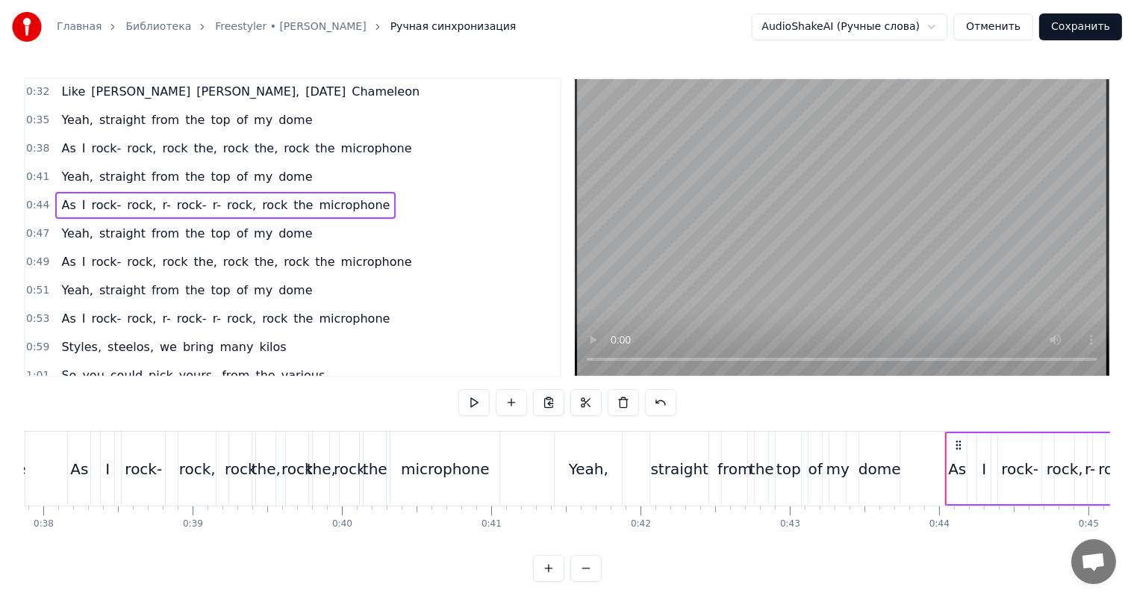
scroll to position [0, 5579]
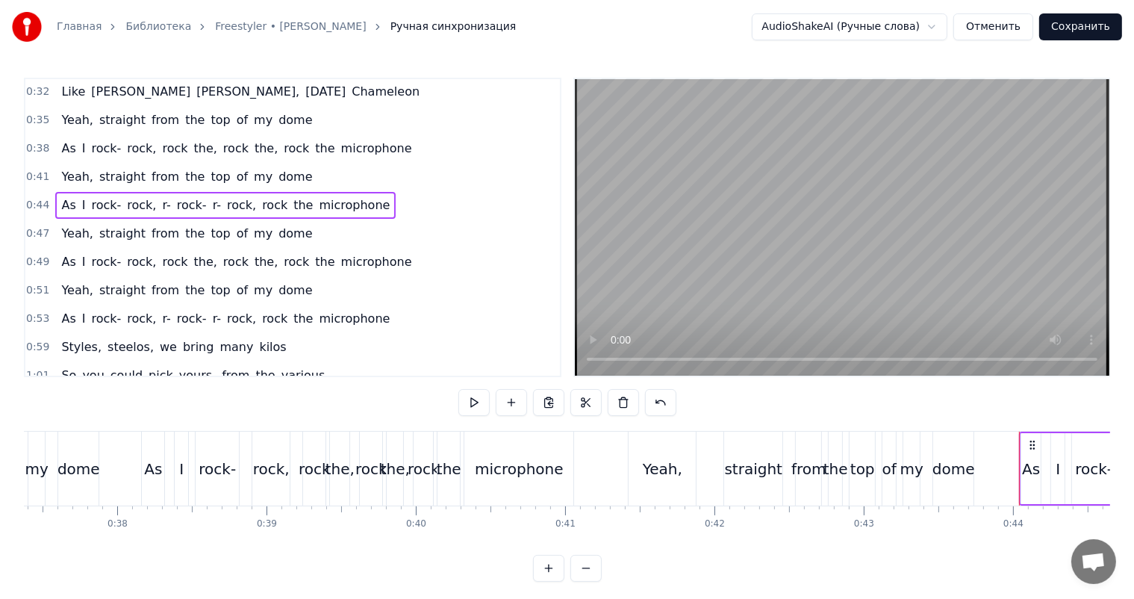
click at [375, 461] on div "rock" at bounding box center [371, 469] width 32 height 22
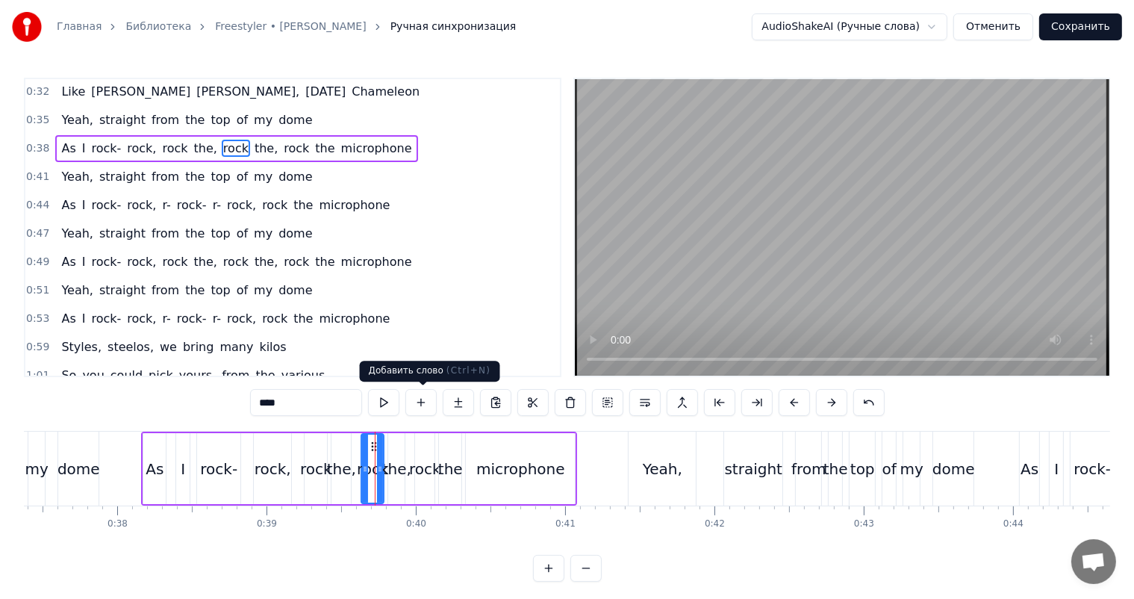
click at [741, 248] on video at bounding box center [842, 227] width 534 height 296
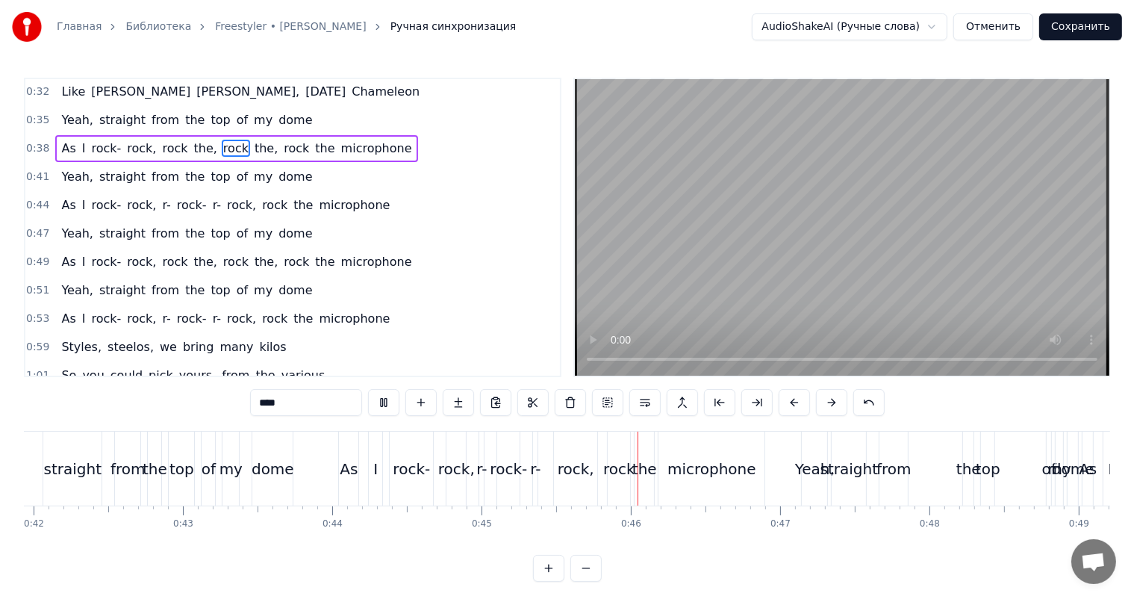
scroll to position [0, 6475]
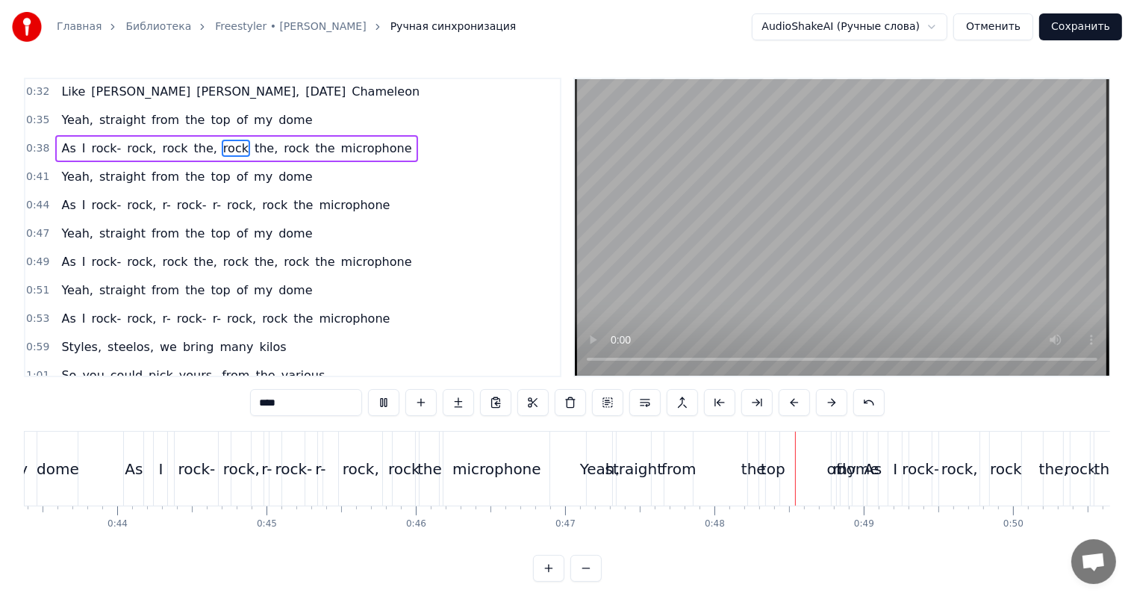
click at [752, 239] on video at bounding box center [842, 227] width 534 height 296
click at [609, 459] on div "straight" at bounding box center [634, 469] width 58 height 22
type input "********"
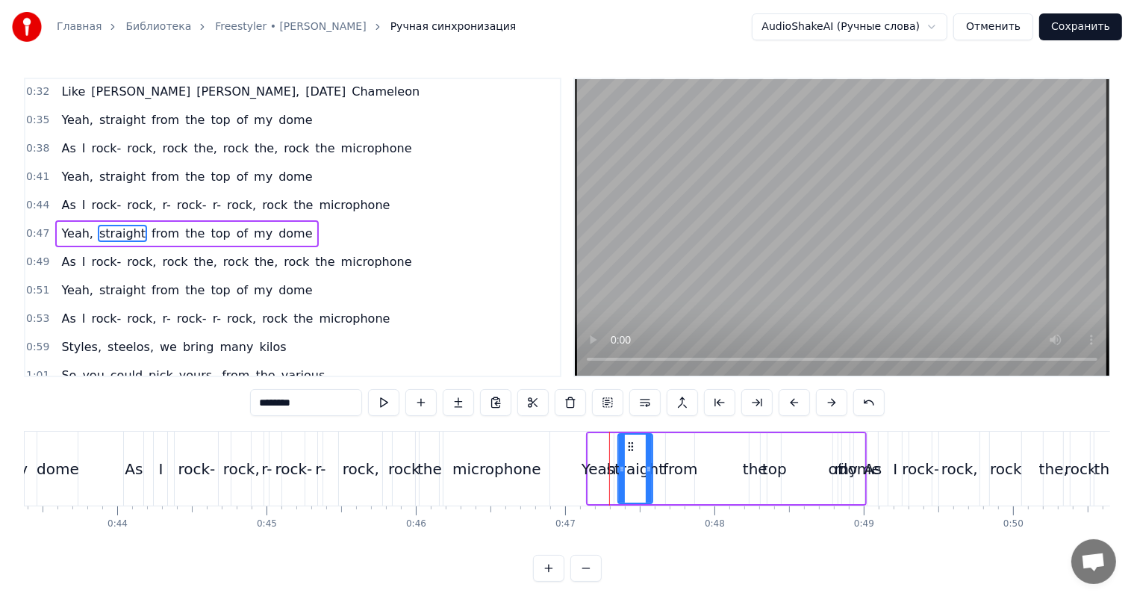
scroll to position [249, 0]
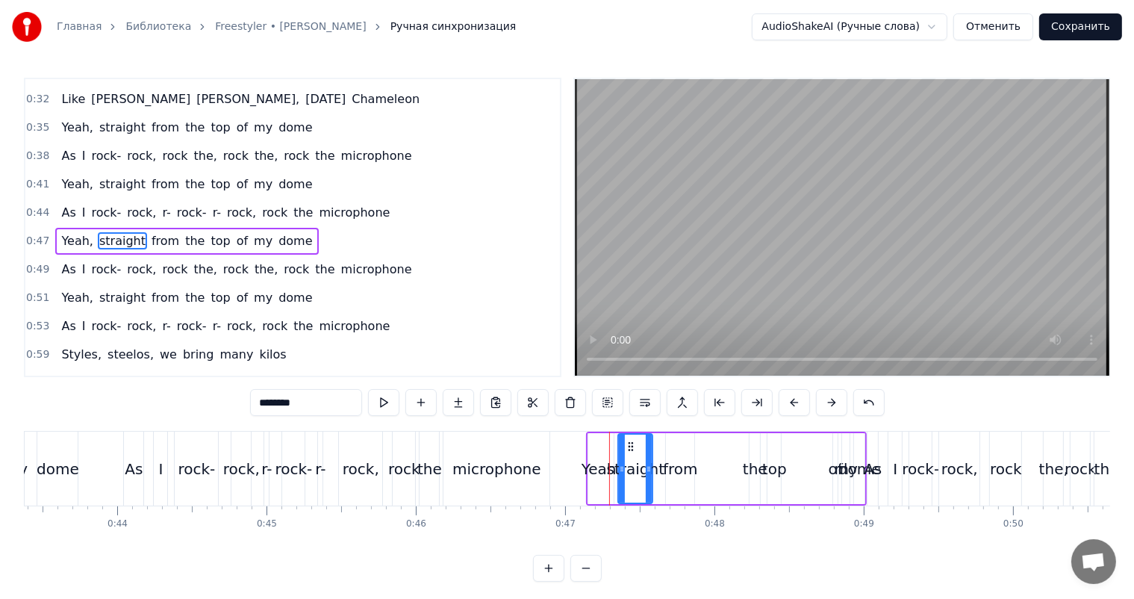
click at [36, 234] on span "0:47" at bounding box center [37, 241] width 23 height 15
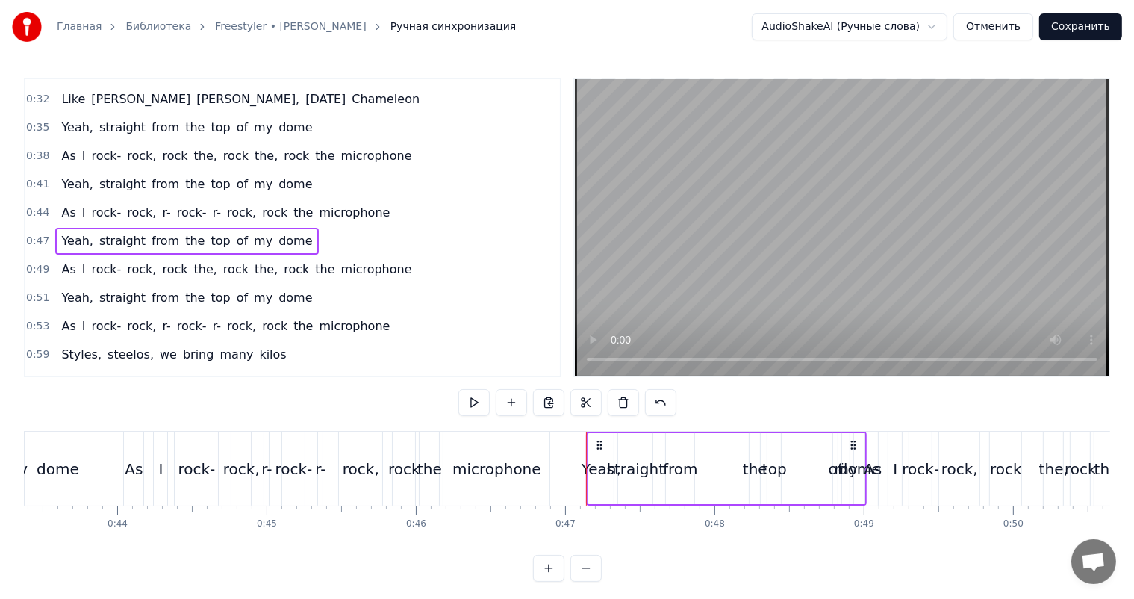
click at [39, 262] on span "0:49" at bounding box center [37, 269] width 23 height 15
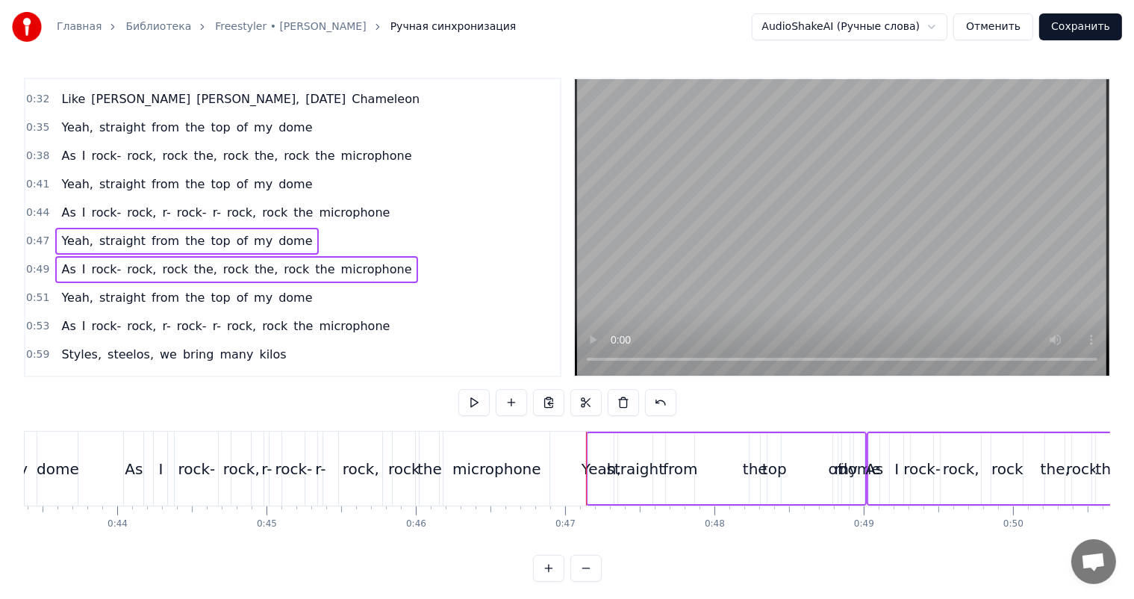
click at [44, 290] on span "0:51" at bounding box center [37, 297] width 23 height 15
click at [33, 319] on span "0:53" at bounding box center [37, 326] width 23 height 15
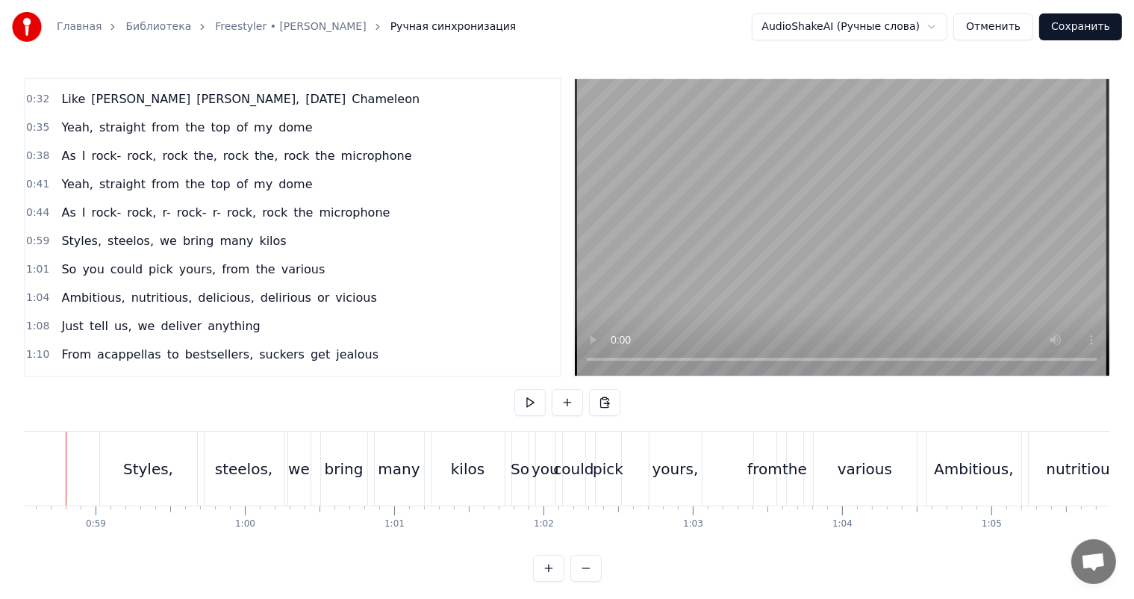
scroll to position [0, 8703]
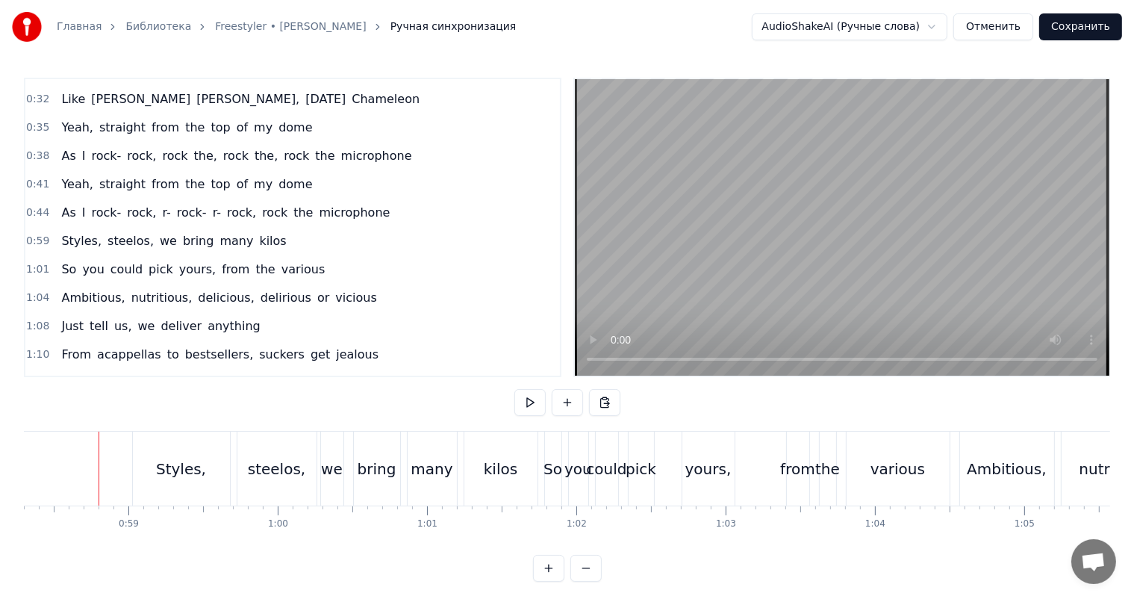
click at [998, 213] on video at bounding box center [842, 227] width 534 height 296
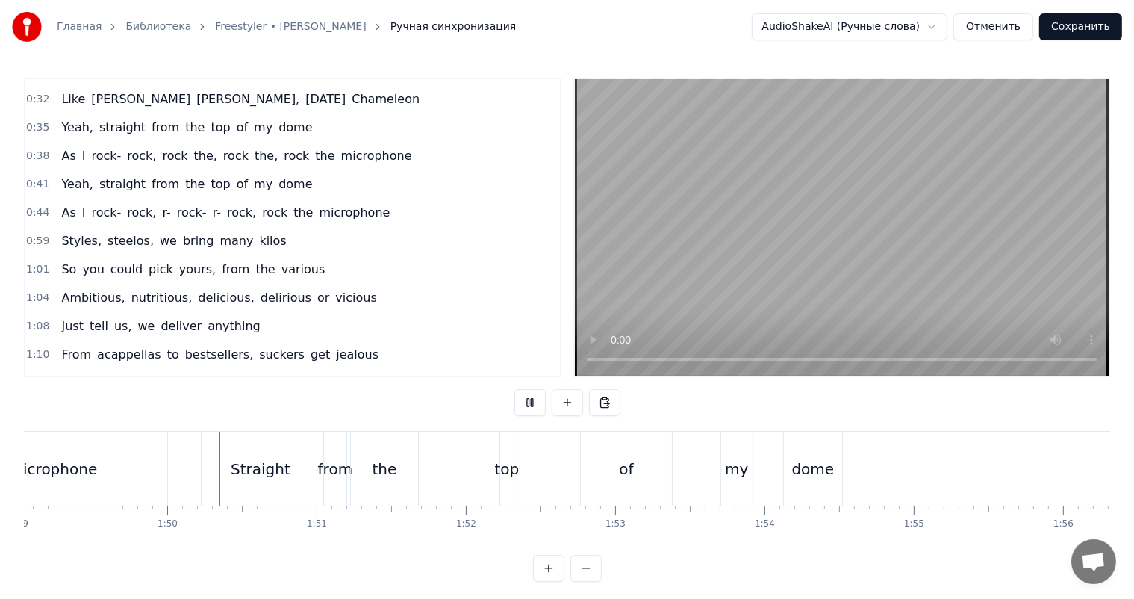
scroll to position [0, 16308]
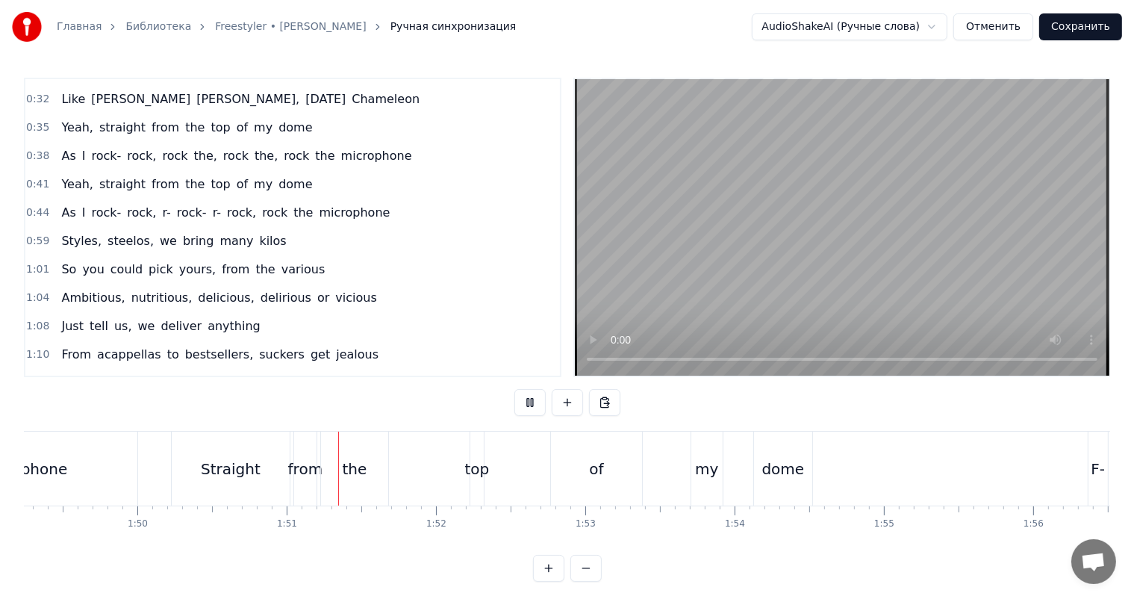
click at [833, 224] on video at bounding box center [842, 227] width 534 height 296
click at [335, 455] on div "the" at bounding box center [354, 468] width 67 height 74
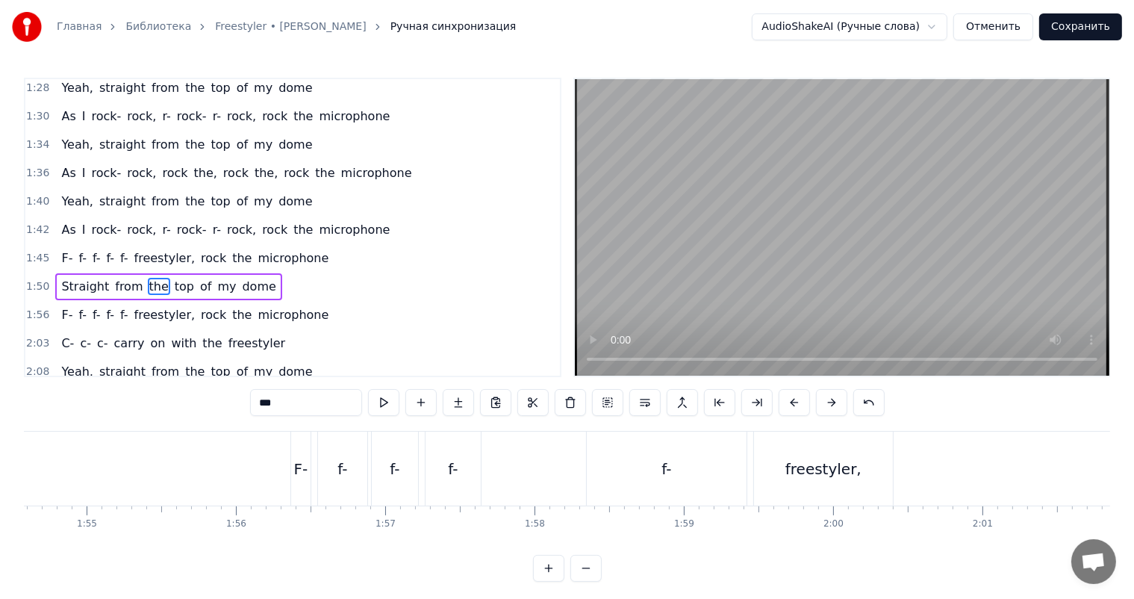
scroll to position [0, 17203]
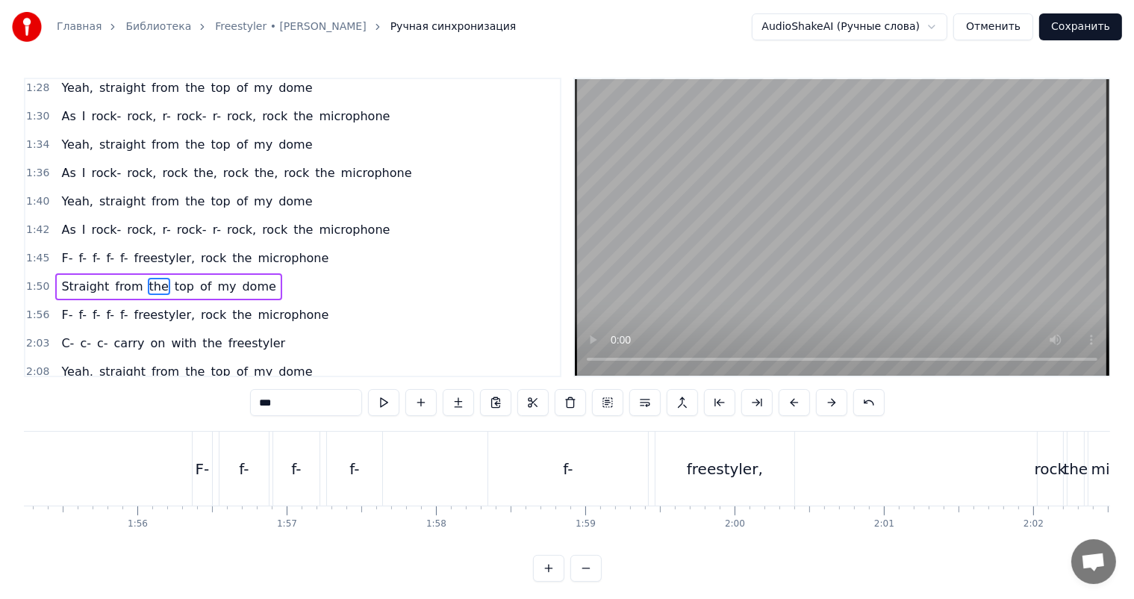
click at [655, 472] on div "freestyler," at bounding box center [725, 468] width 140 height 74
type input "**********"
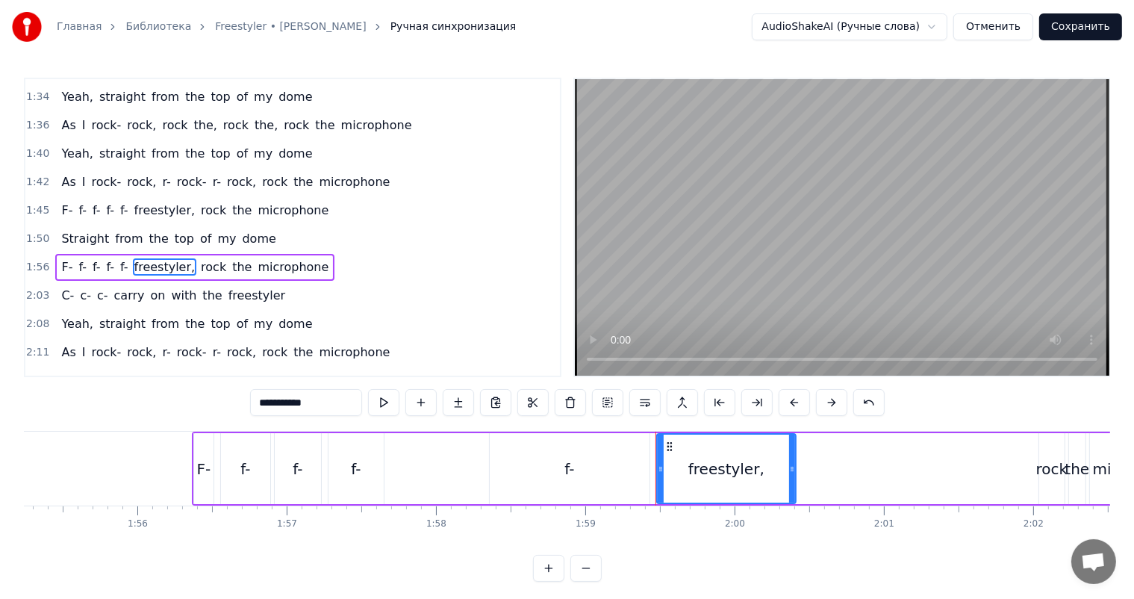
scroll to position [743, 0]
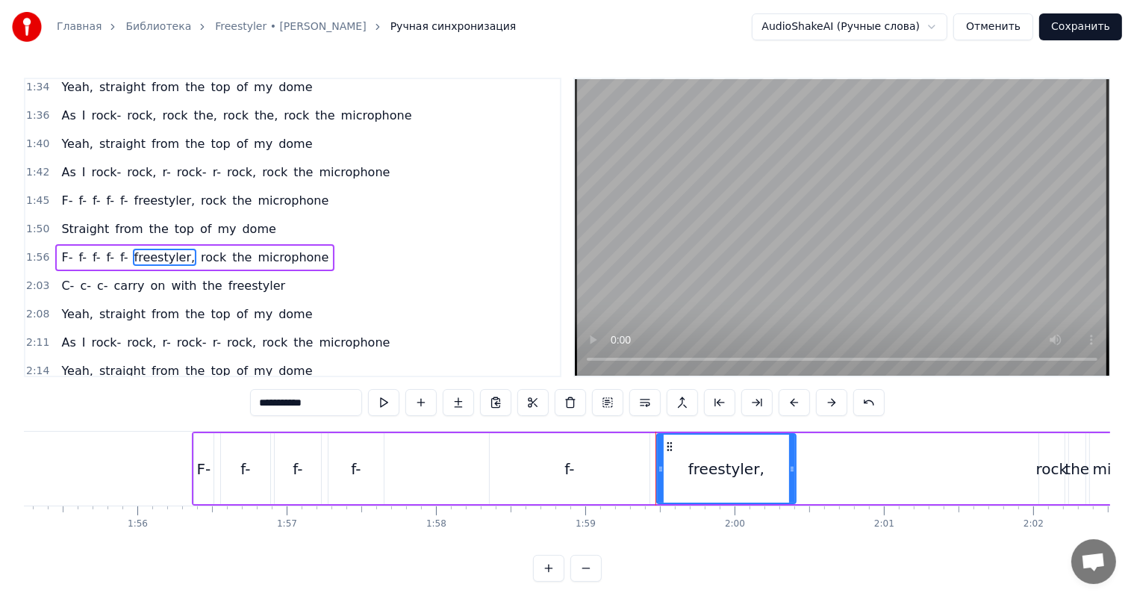
click at [749, 210] on video at bounding box center [842, 227] width 534 height 296
click at [752, 210] on video at bounding box center [842, 227] width 534 height 296
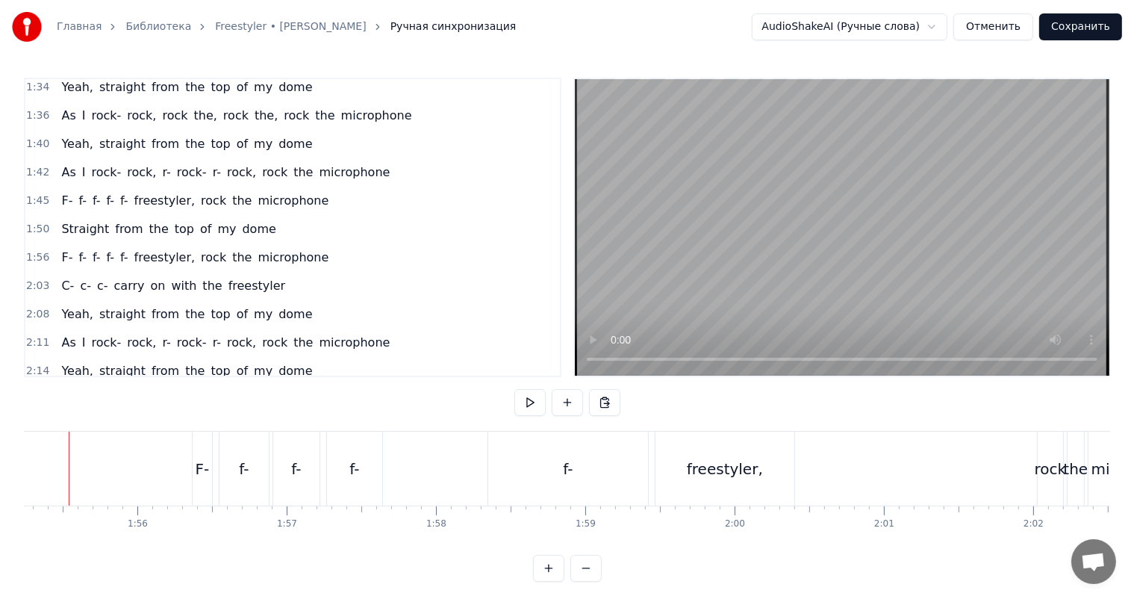
click at [798, 224] on video at bounding box center [842, 227] width 534 height 296
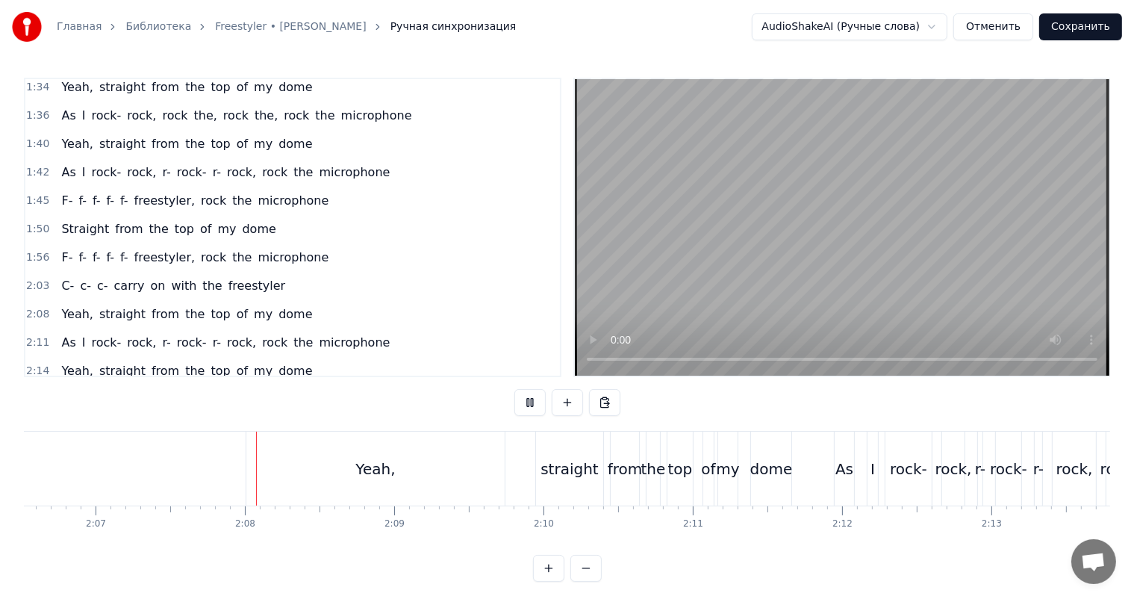
scroll to position [0, 18947]
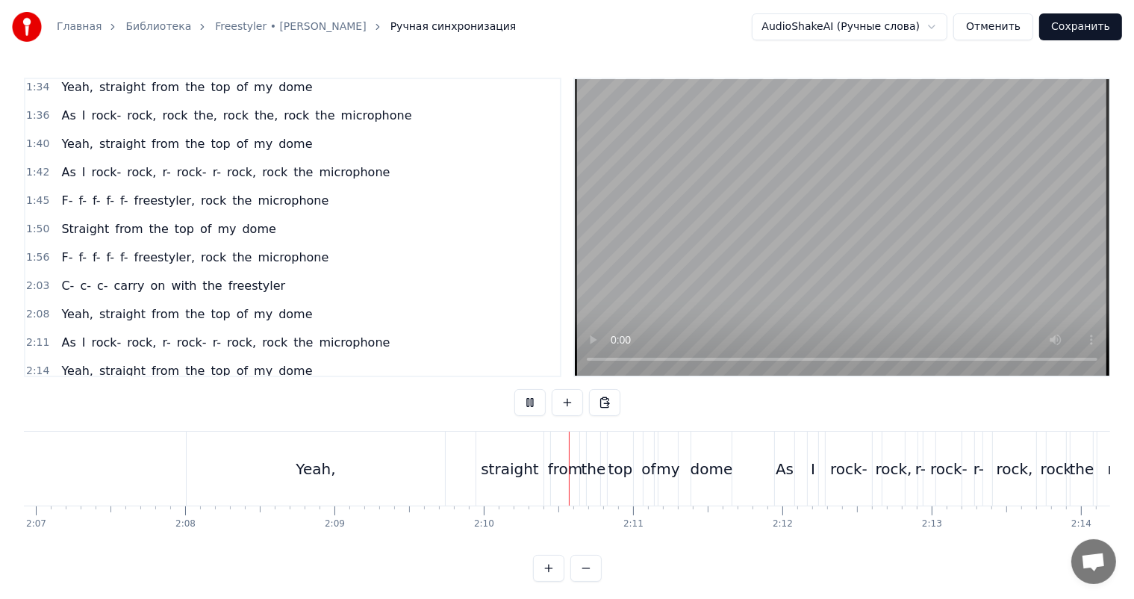
click at [919, 209] on video at bounding box center [842, 227] width 534 height 296
click at [390, 455] on div "Yeah," at bounding box center [316, 468] width 258 height 74
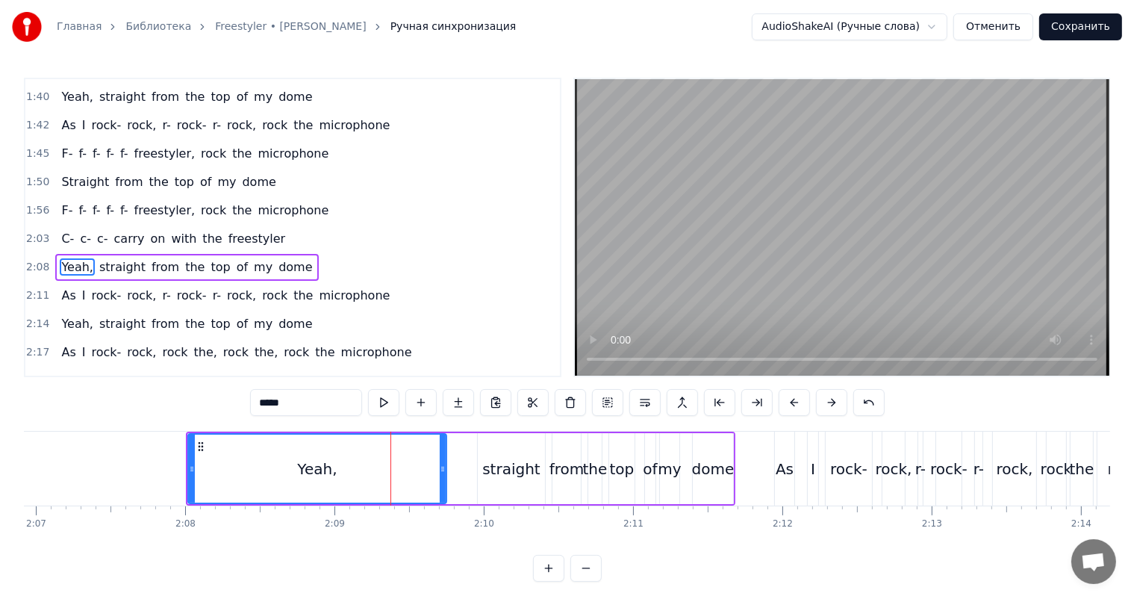
scroll to position [799, 0]
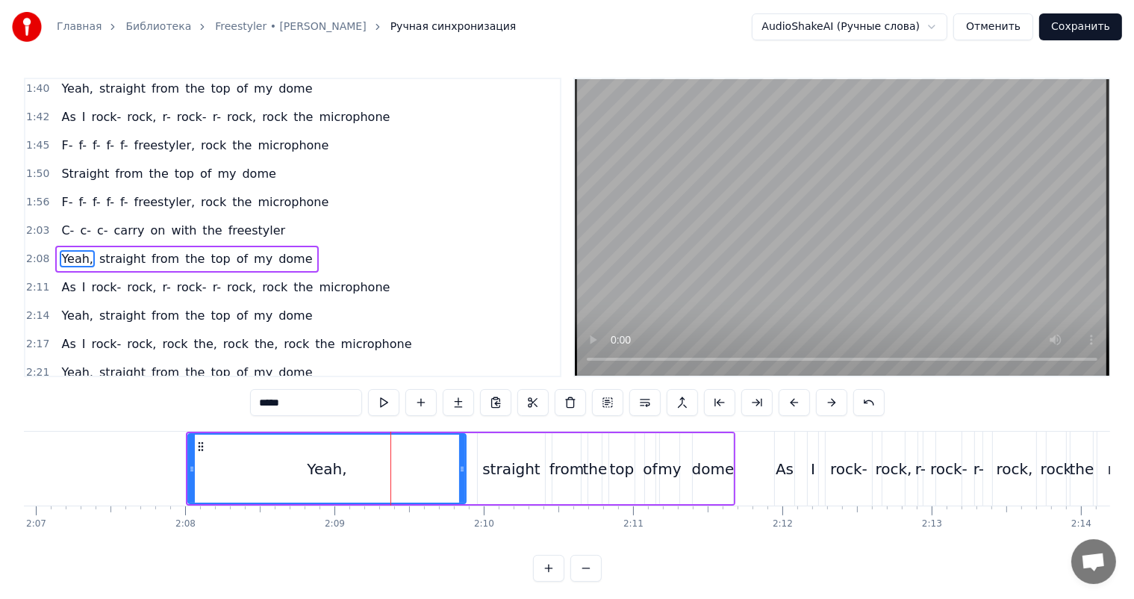
drag, startPoint x: 445, startPoint y: 470, endPoint x: 462, endPoint y: 469, distance: 17.2
click at [462, 469] on icon at bounding box center [462, 469] width 6 height 12
click at [190, 469] on div "Yeah," at bounding box center [325, 468] width 277 height 71
drag, startPoint x: 188, startPoint y: 469, endPoint x: 281, endPoint y: 464, distance: 92.7
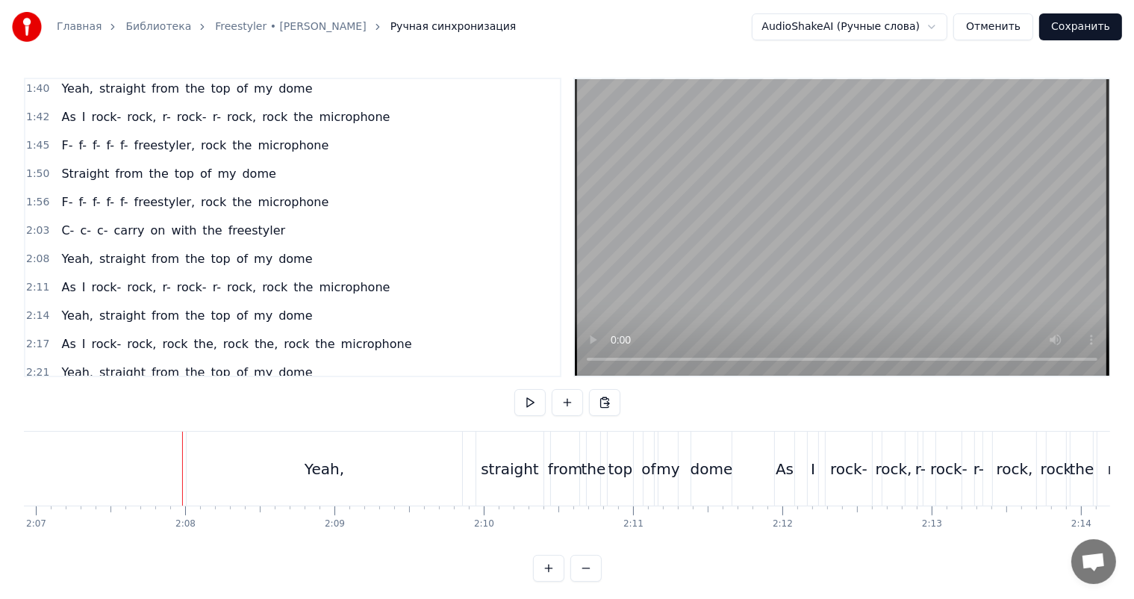
click at [201, 464] on div "Yeah," at bounding box center [324, 468] width 275 height 74
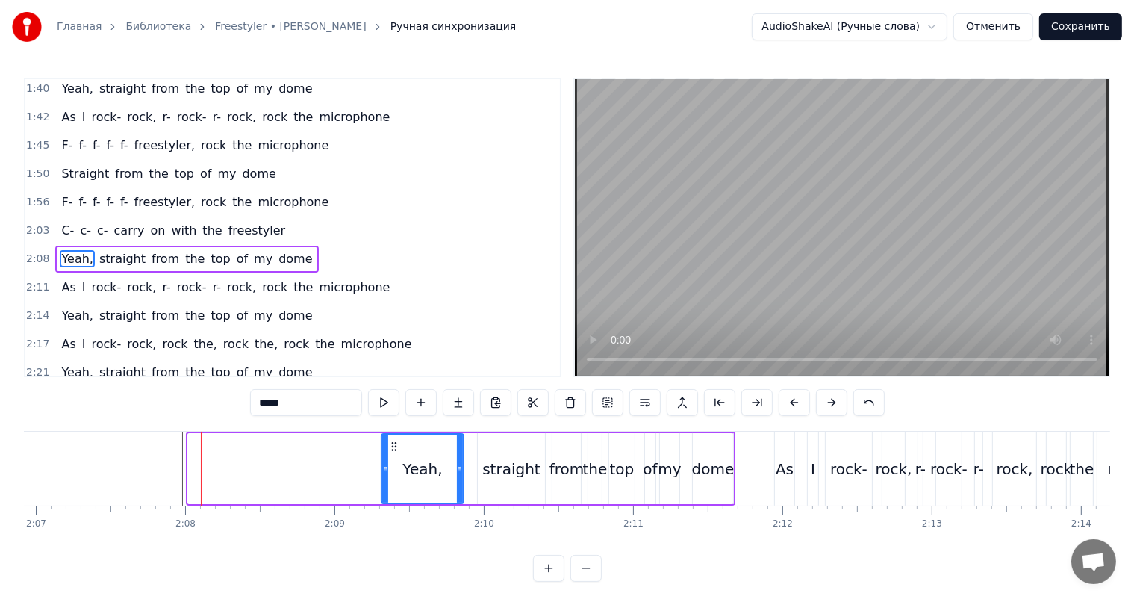
drag, startPoint x: 194, startPoint y: 465, endPoint x: 384, endPoint y: 465, distance: 189.6
click at [384, 465] on icon at bounding box center [385, 469] width 6 height 12
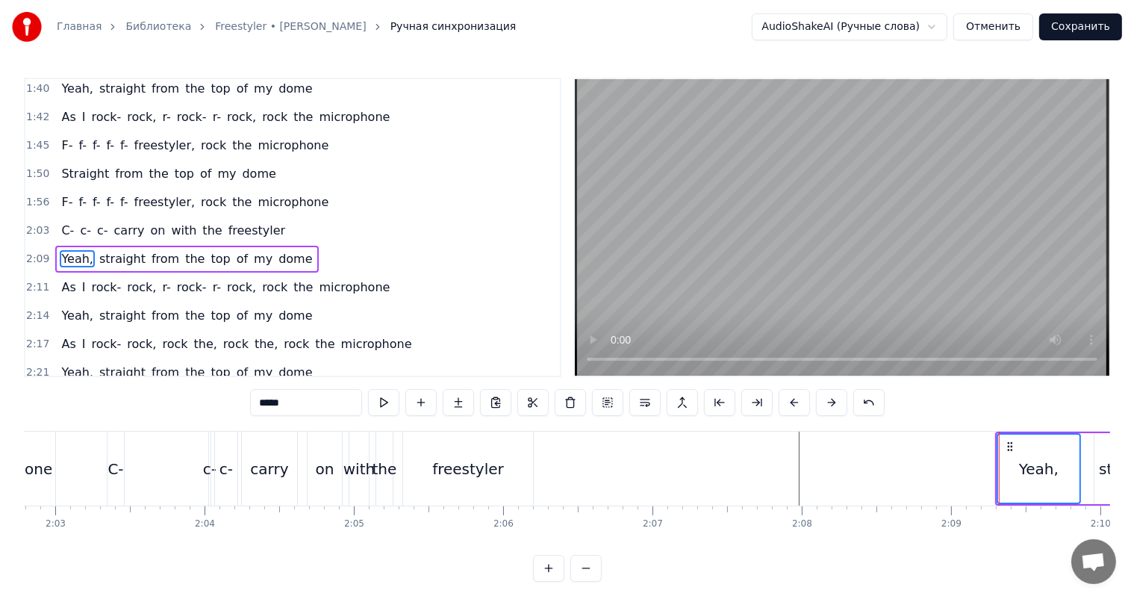
scroll to position [0, 18126]
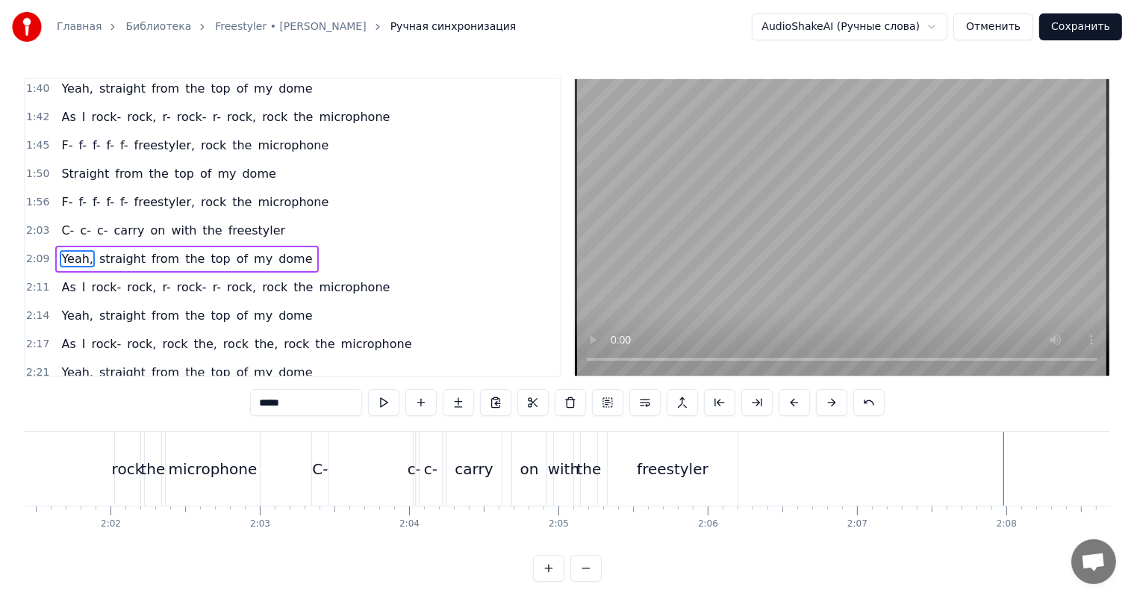
click at [375, 464] on div "C- c- c- carry on with the freestyler" at bounding box center [526, 468] width 430 height 74
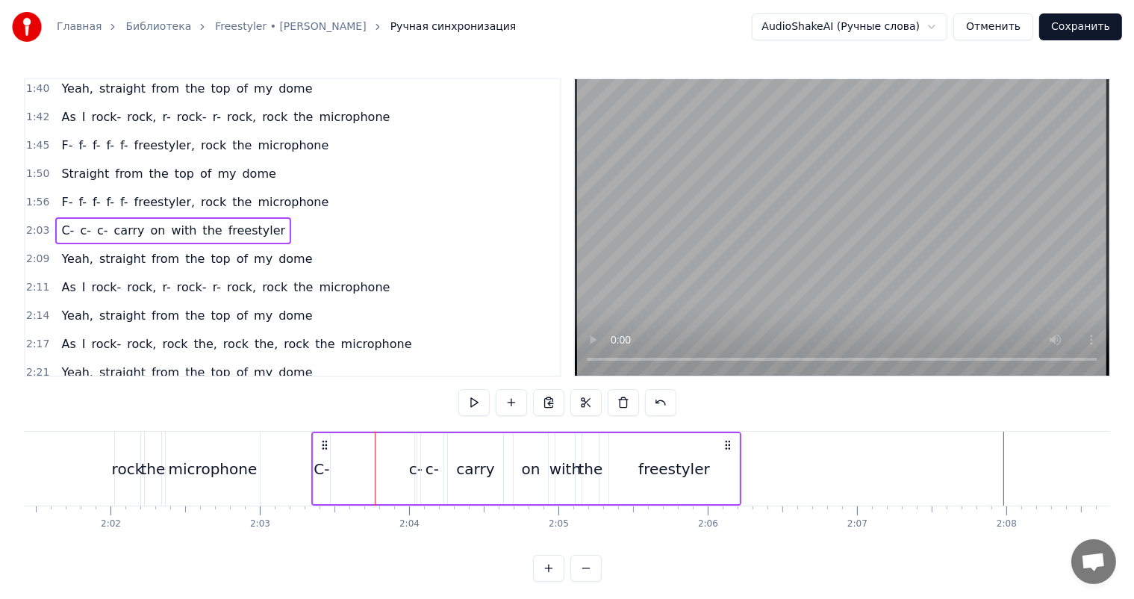
click at [36, 223] on span "2:03" at bounding box center [37, 230] width 23 height 15
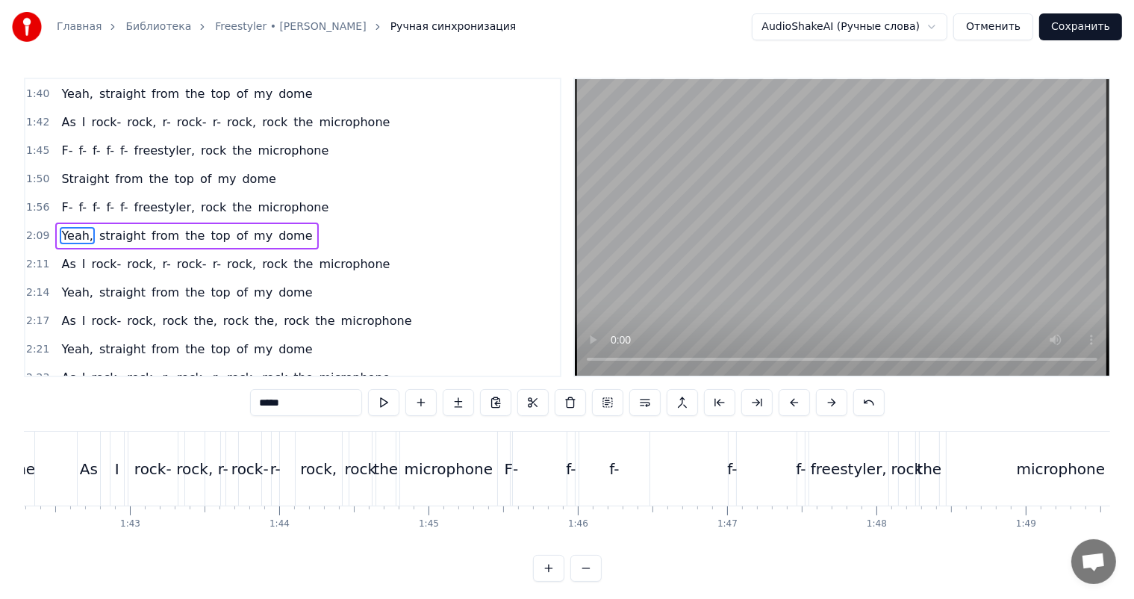
scroll to position [0, 15121]
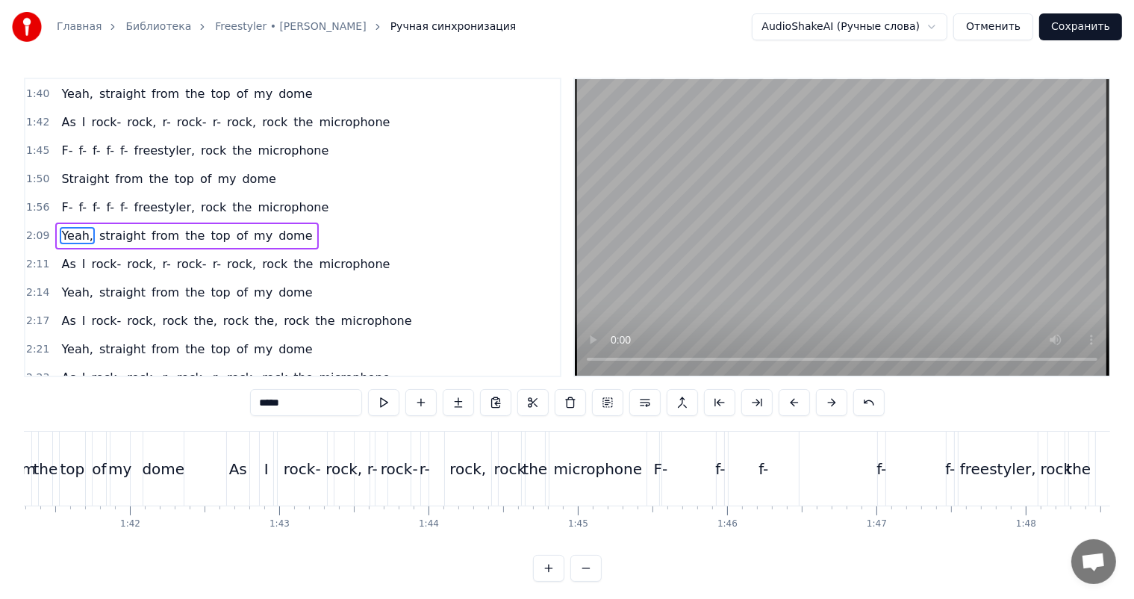
click at [231, 466] on div "As" at bounding box center [238, 469] width 18 height 22
type input "**"
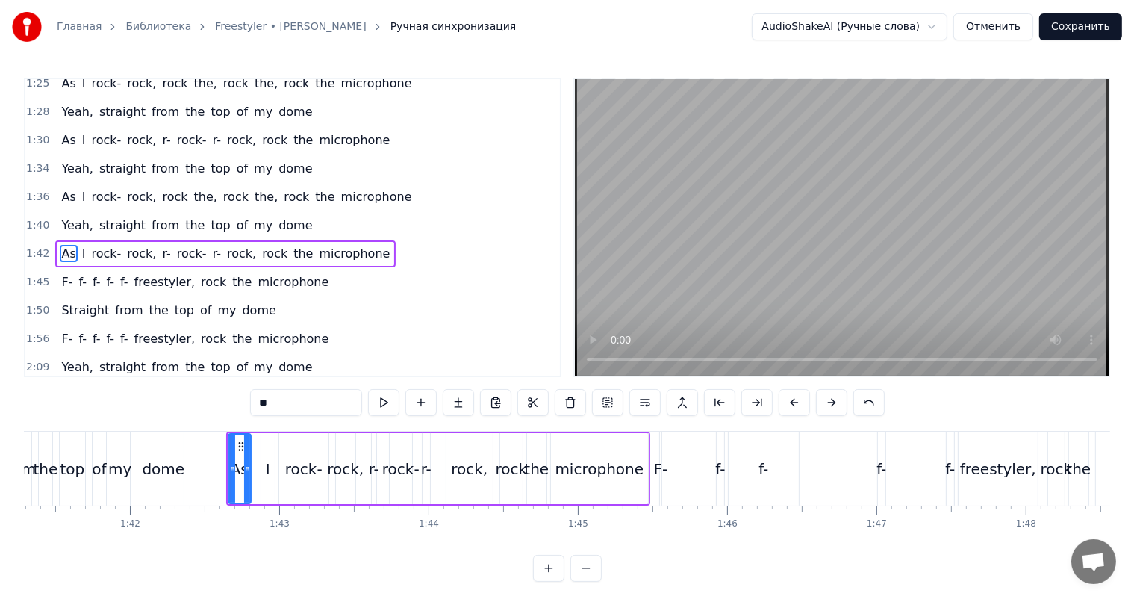
scroll to position [661, 0]
click at [899, 106] on video at bounding box center [842, 227] width 534 height 296
click at [837, 235] on video at bounding box center [842, 227] width 534 height 296
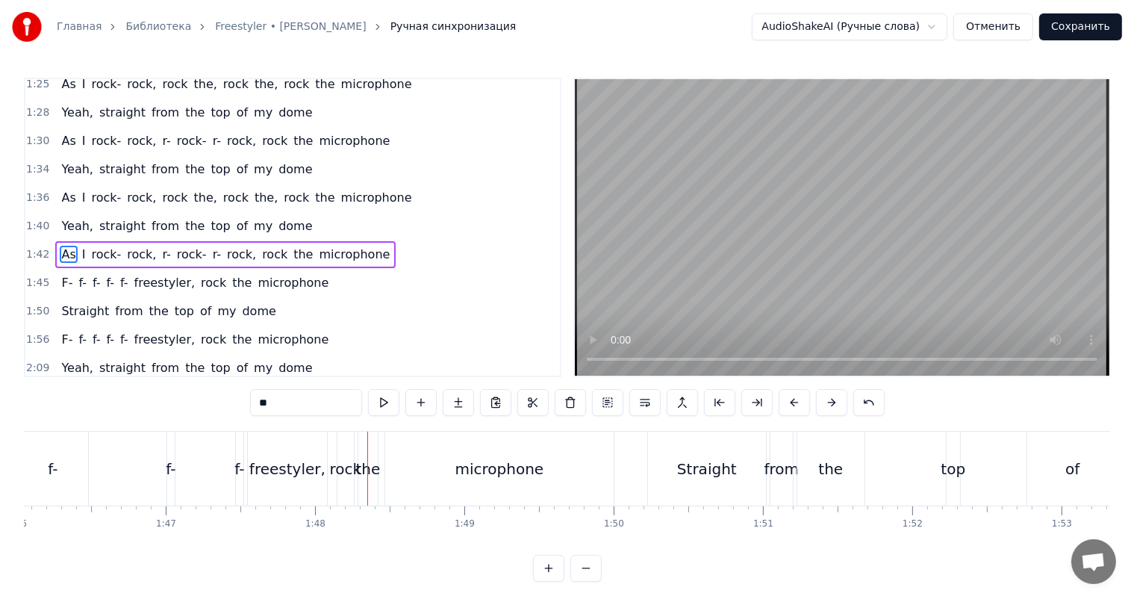
scroll to position [0, 15629]
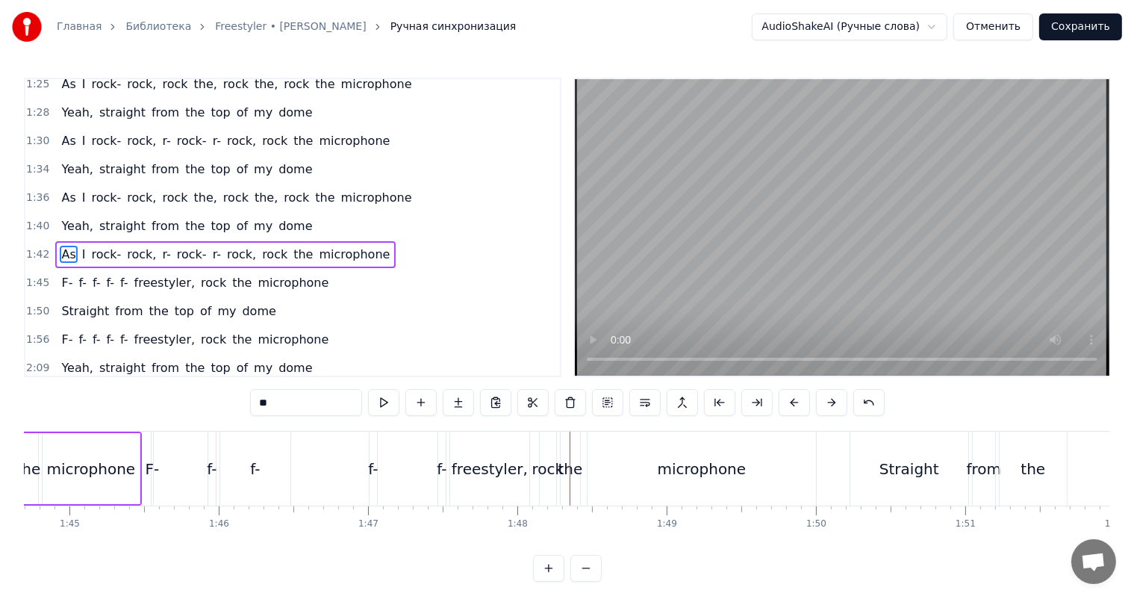
click at [429, 478] on div "F- f- f- f- f- freestyler, rock the microphone" at bounding box center [485, 468] width 669 height 74
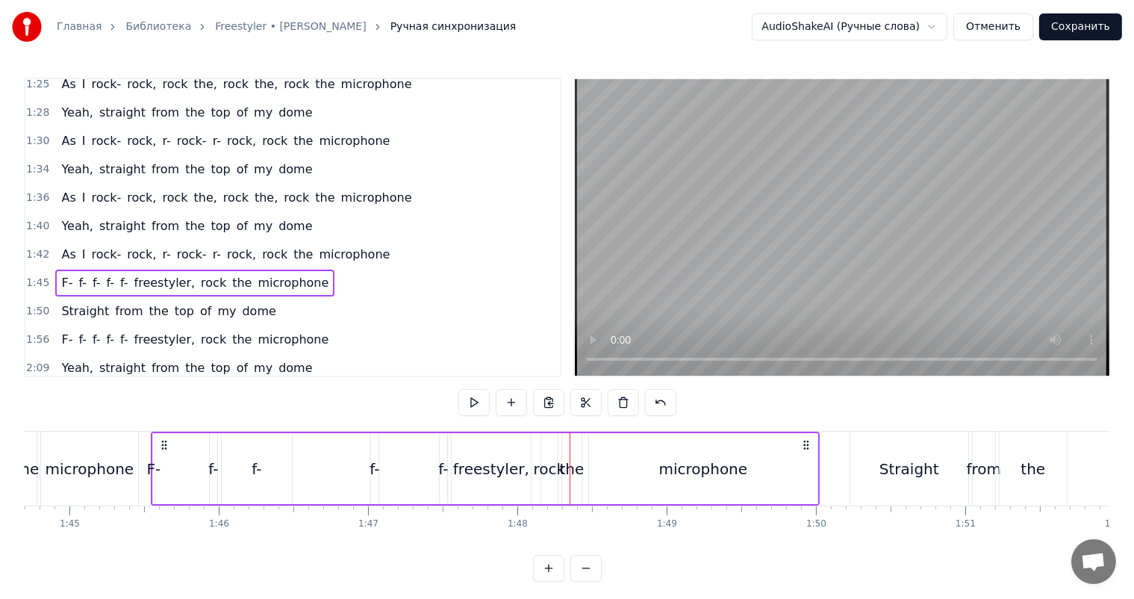
click at [475, 471] on div "freestyler," at bounding box center [491, 469] width 76 height 22
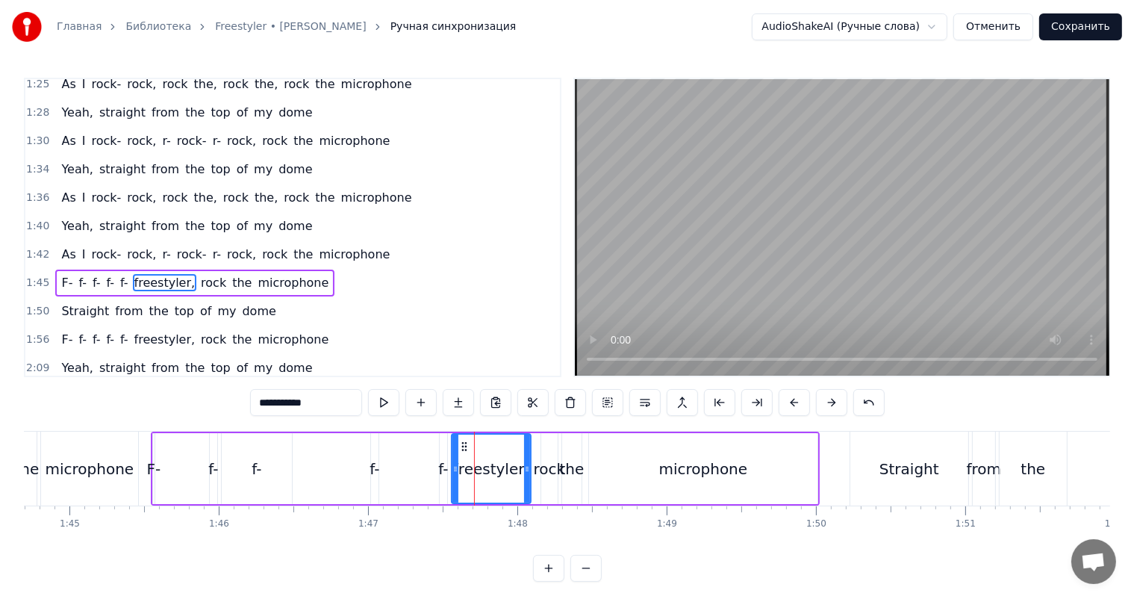
scroll to position [689, 0]
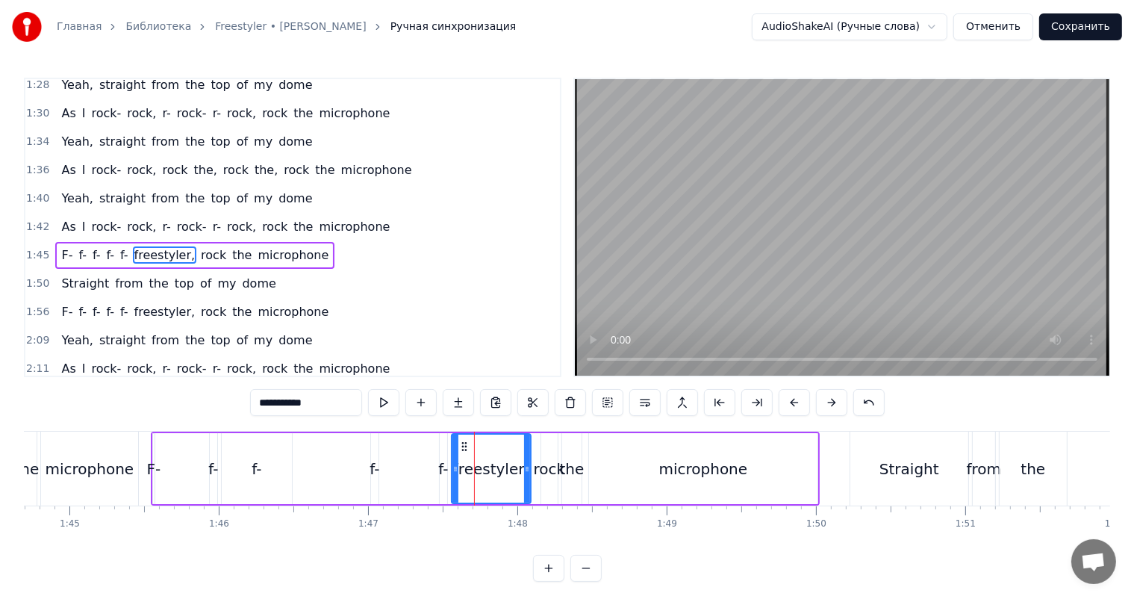
click at [34, 248] on span "1:45" at bounding box center [37, 255] width 23 height 15
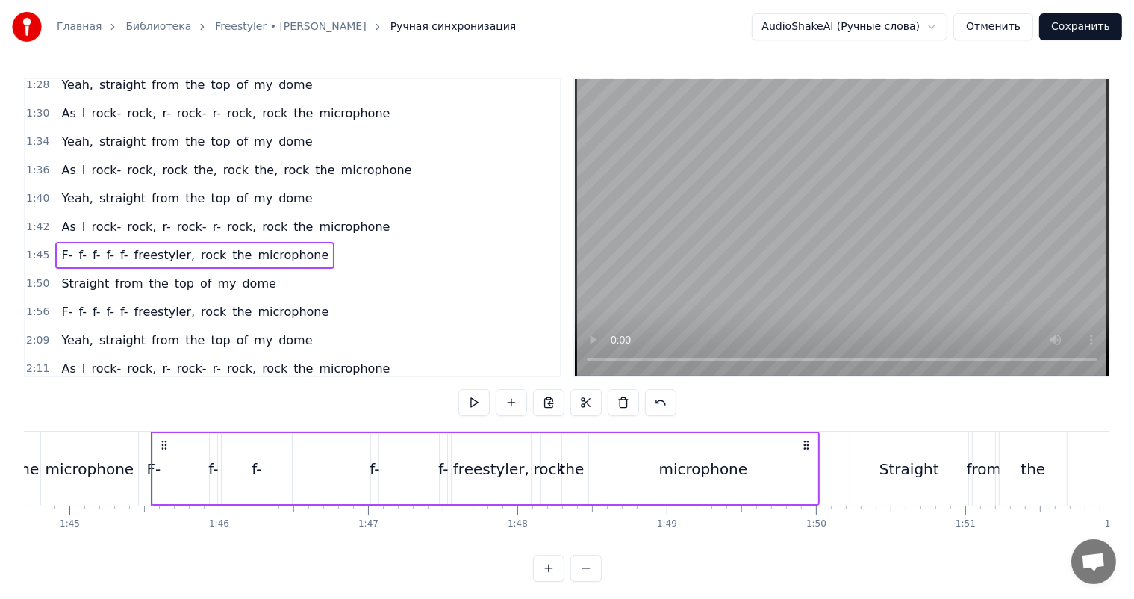
click at [38, 276] on span "1:50" at bounding box center [37, 283] width 23 height 15
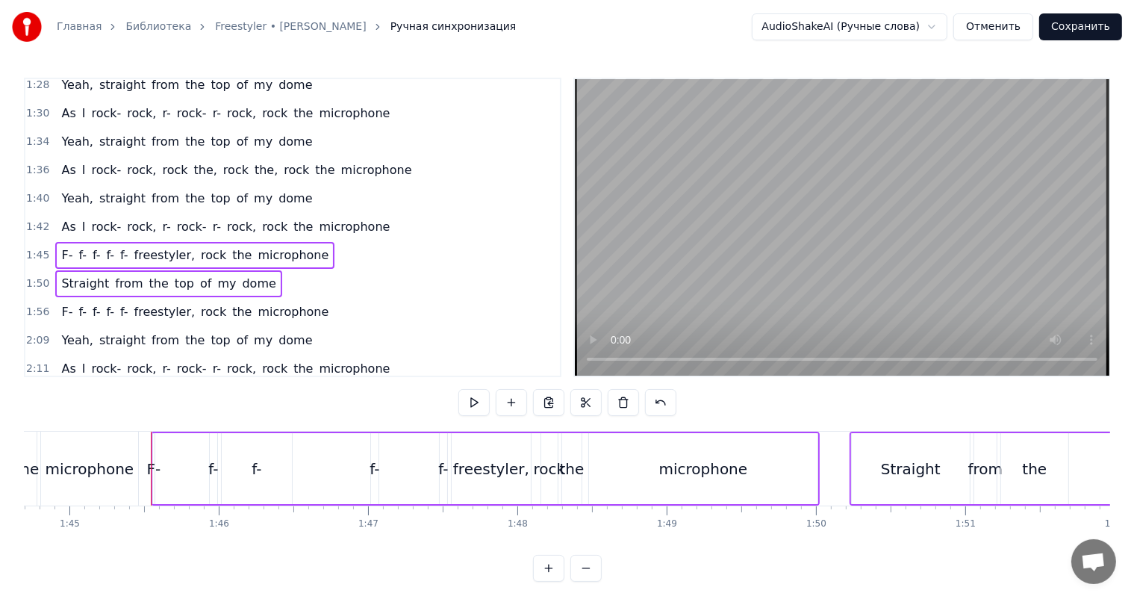
click at [36, 305] on span "1:56" at bounding box center [37, 312] width 23 height 15
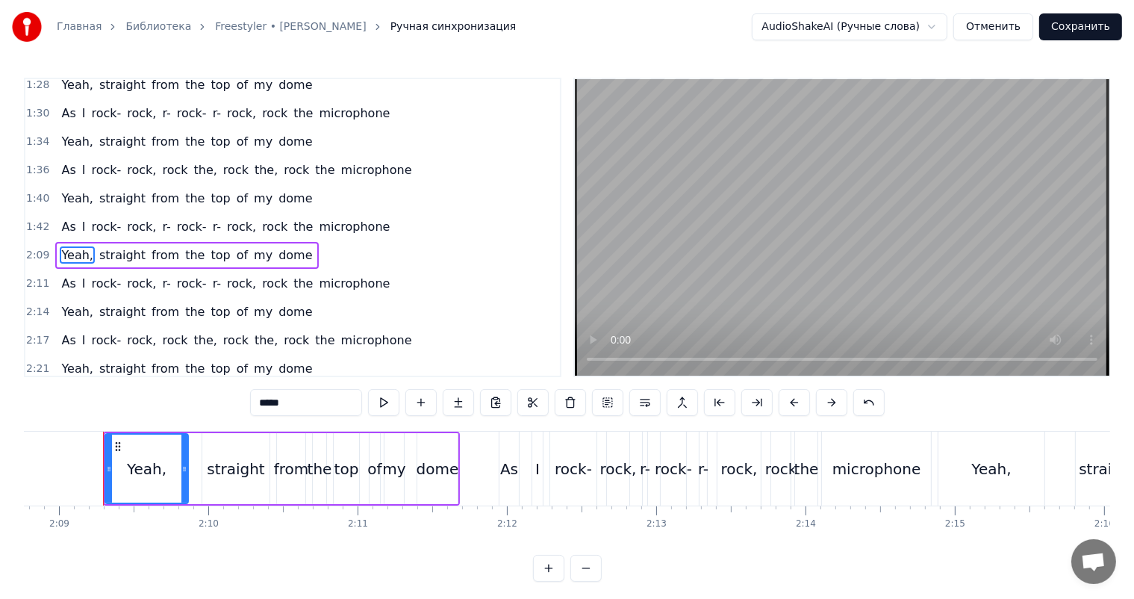
scroll to position [0, 19226]
click at [33, 219] on span "1:42" at bounding box center [37, 226] width 23 height 15
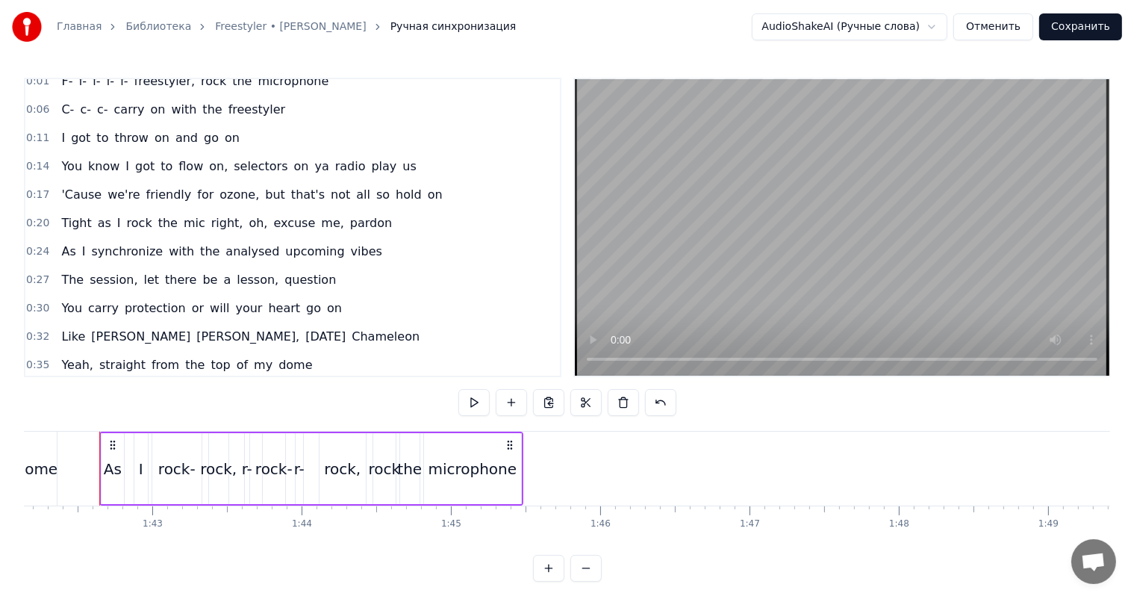
scroll to position [0, 0]
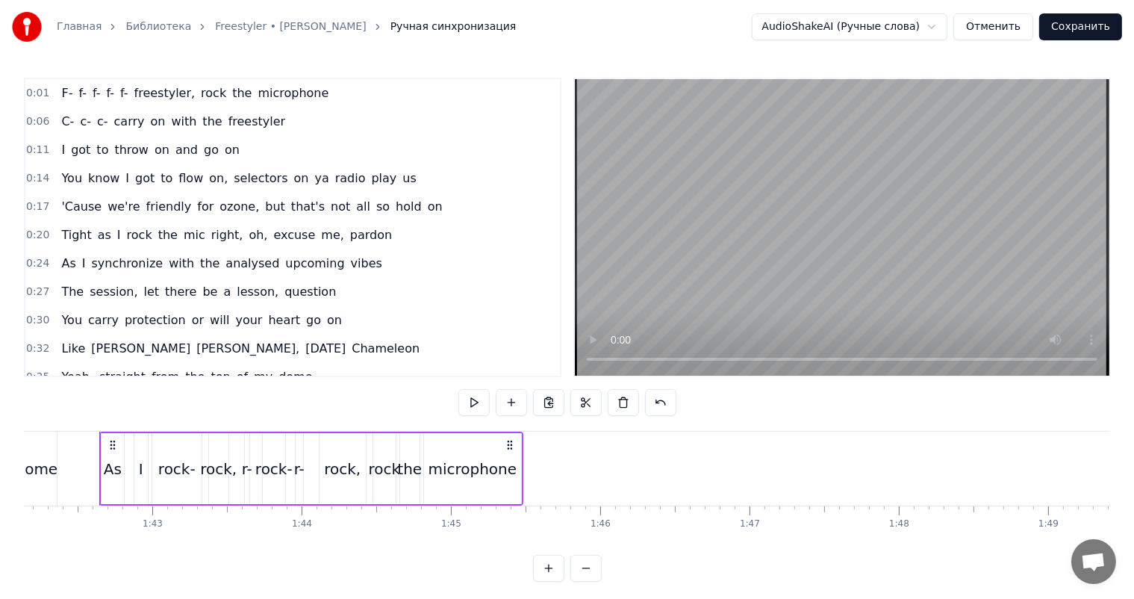
click at [31, 96] on span "0:01" at bounding box center [37, 93] width 23 height 15
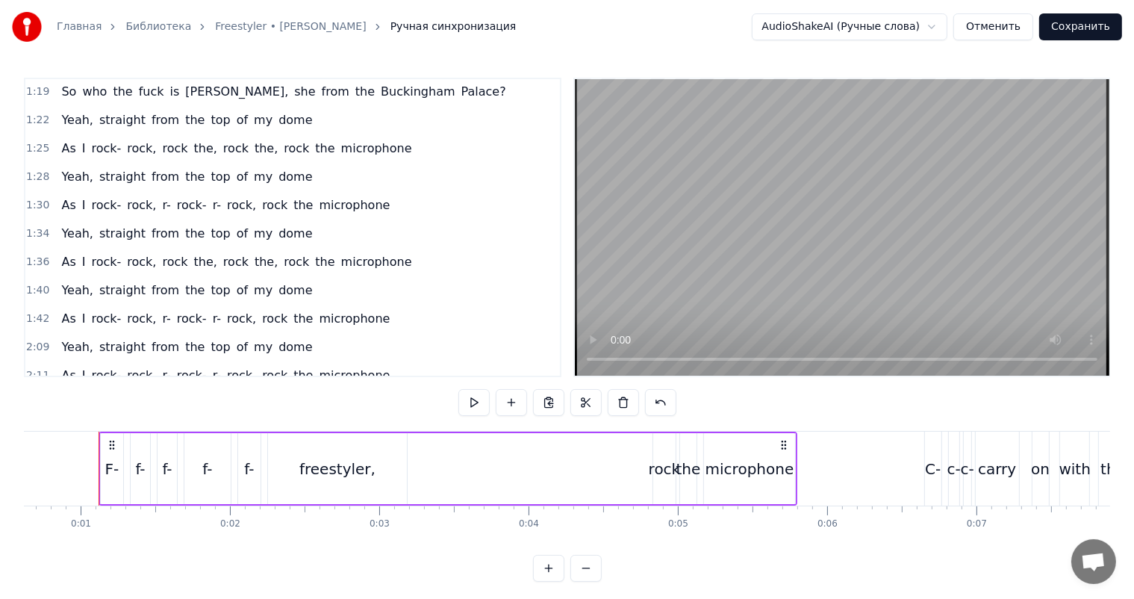
scroll to position [672, 0]
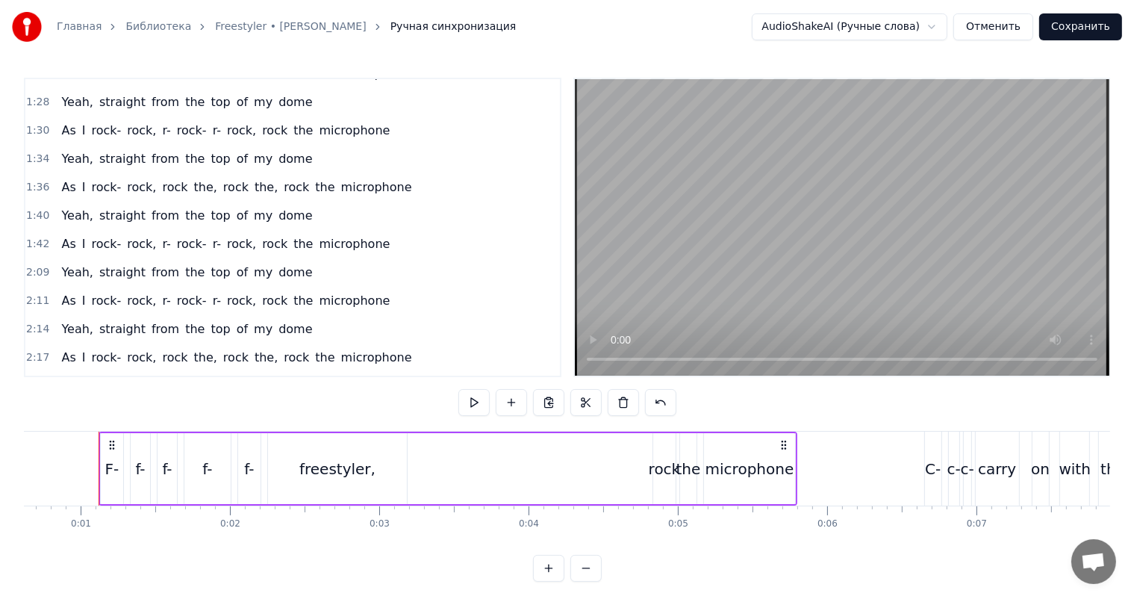
click at [33, 237] on span "1:42" at bounding box center [37, 244] width 23 height 15
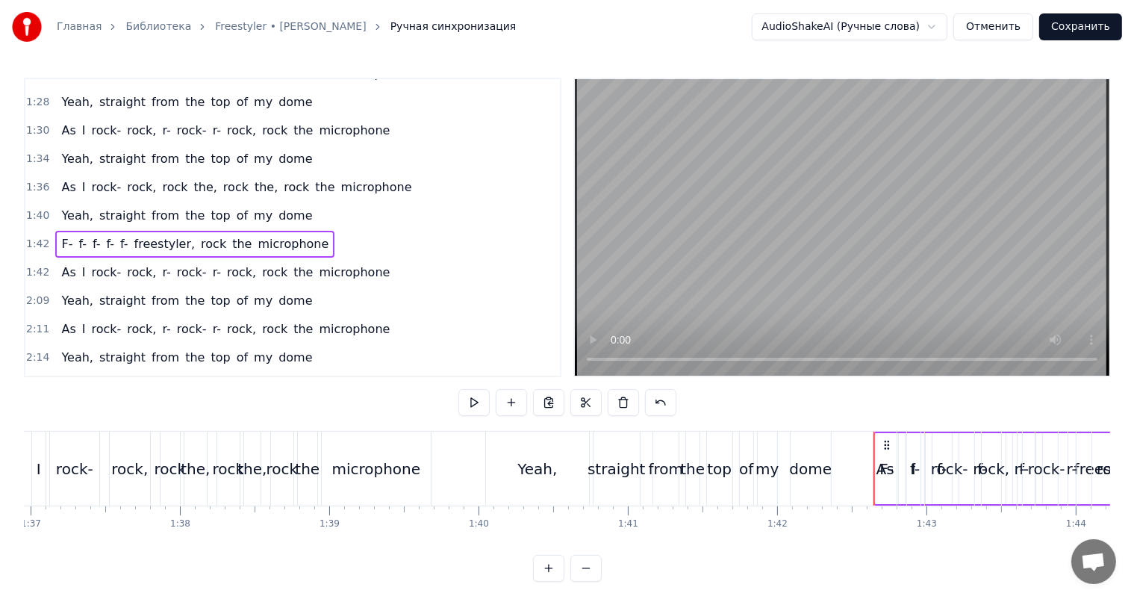
scroll to position [0, 15248]
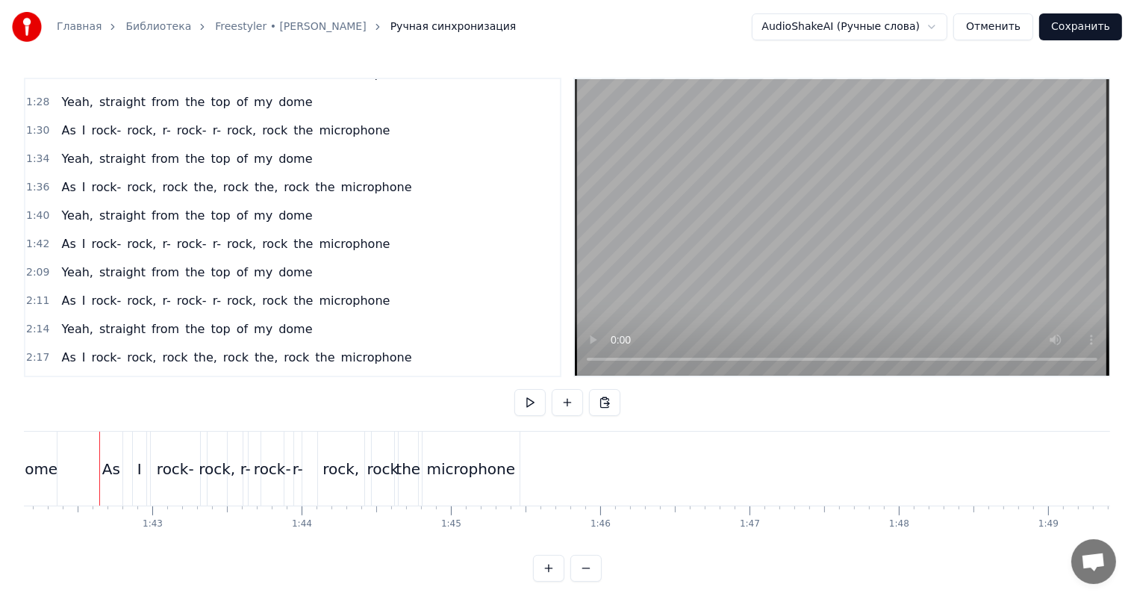
click at [33, 237] on span "1:42" at bounding box center [37, 244] width 23 height 15
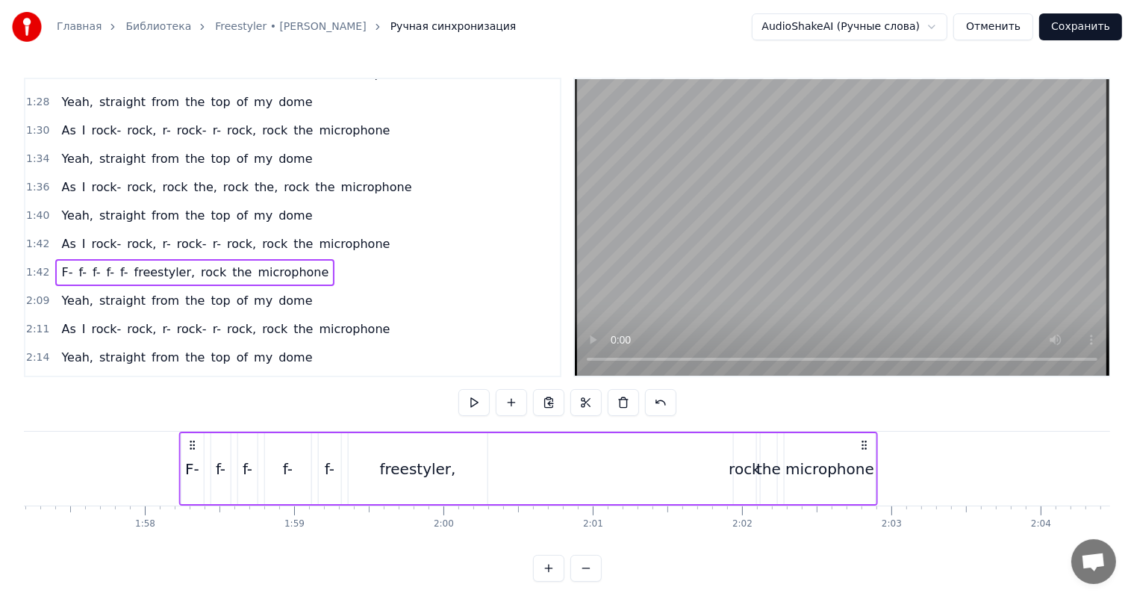
scroll to position [0, 17438]
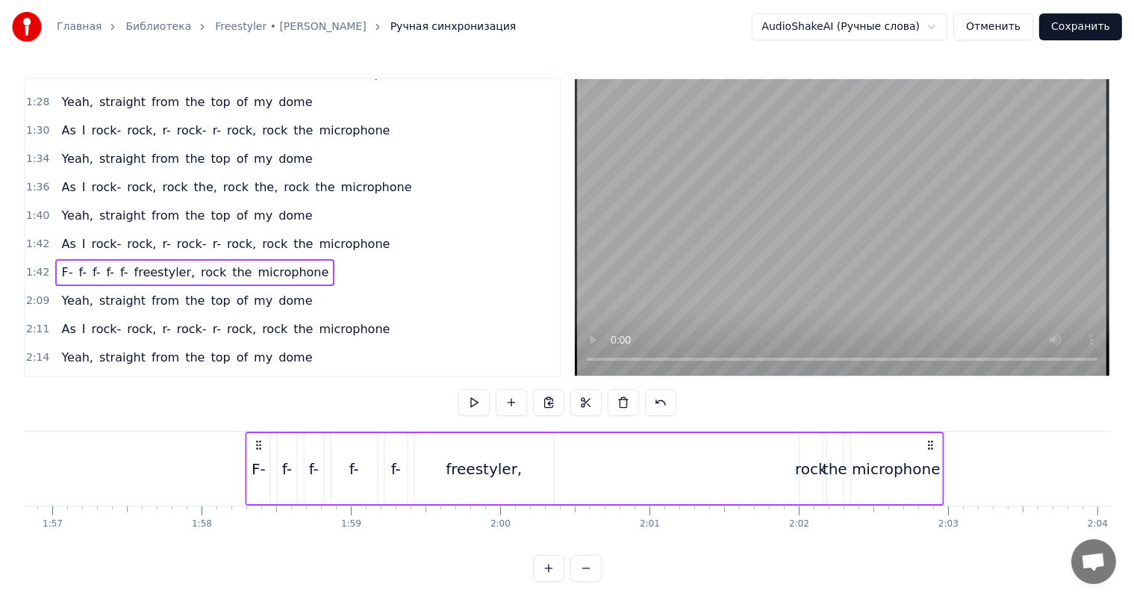
drag, startPoint x: 116, startPoint y: 442, endPoint x: 262, endPoint y: 451, distance: 146.6
click at [262, 451] on div "F- f- f- f- f- freestyler, rock the microphone" at bounding box center [594, 468] width 699 height 74
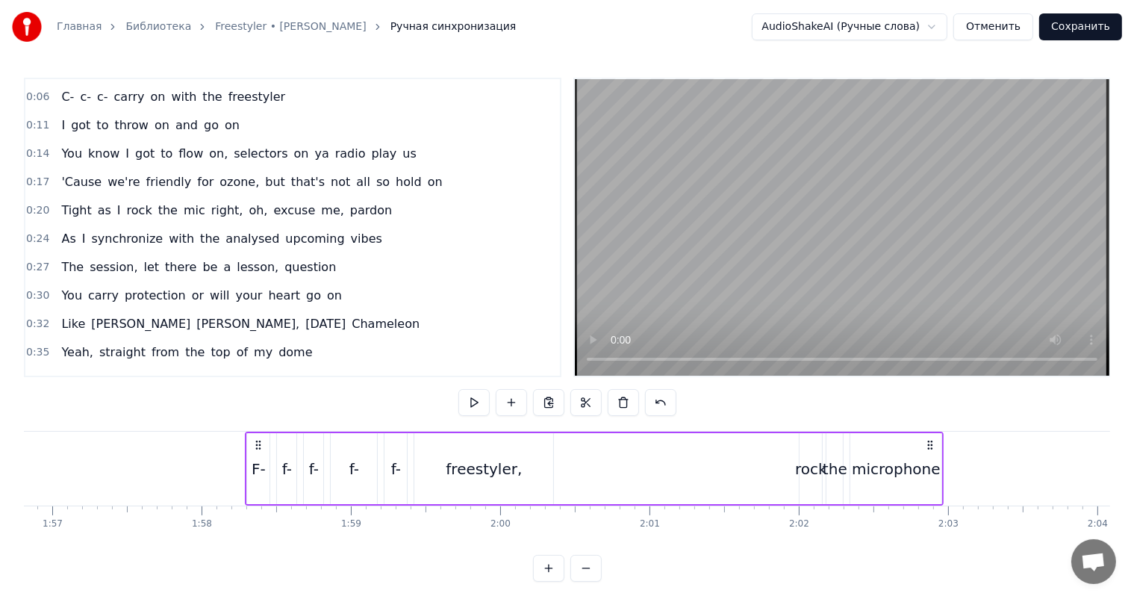
scroll to position [0, 0]
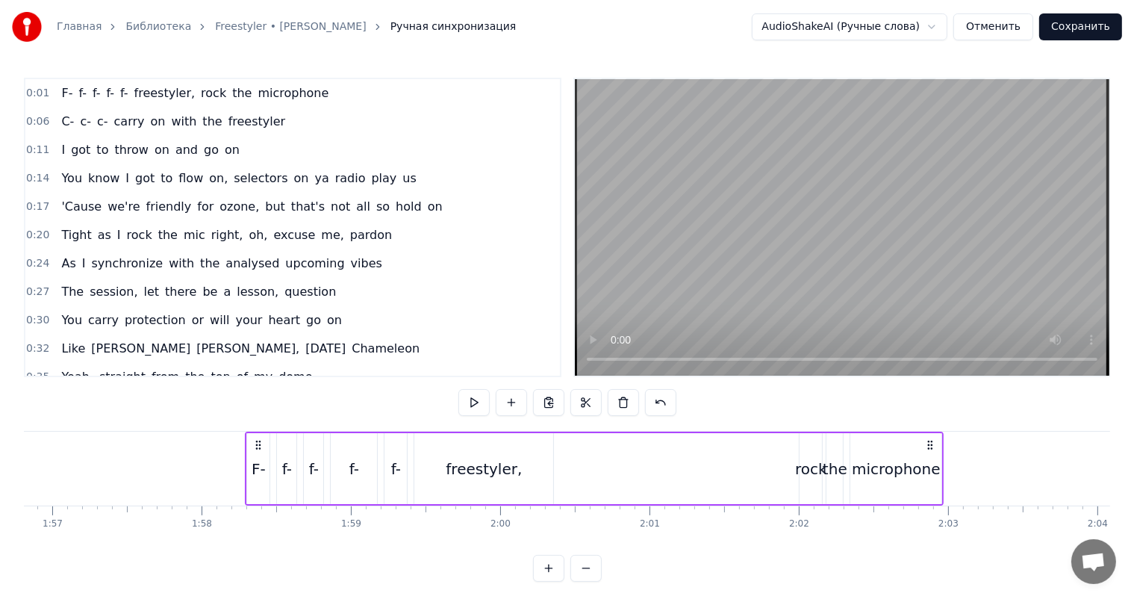
click at [44, 123] on span "0:06" at bounding box center [37, 121] width 23 height 15
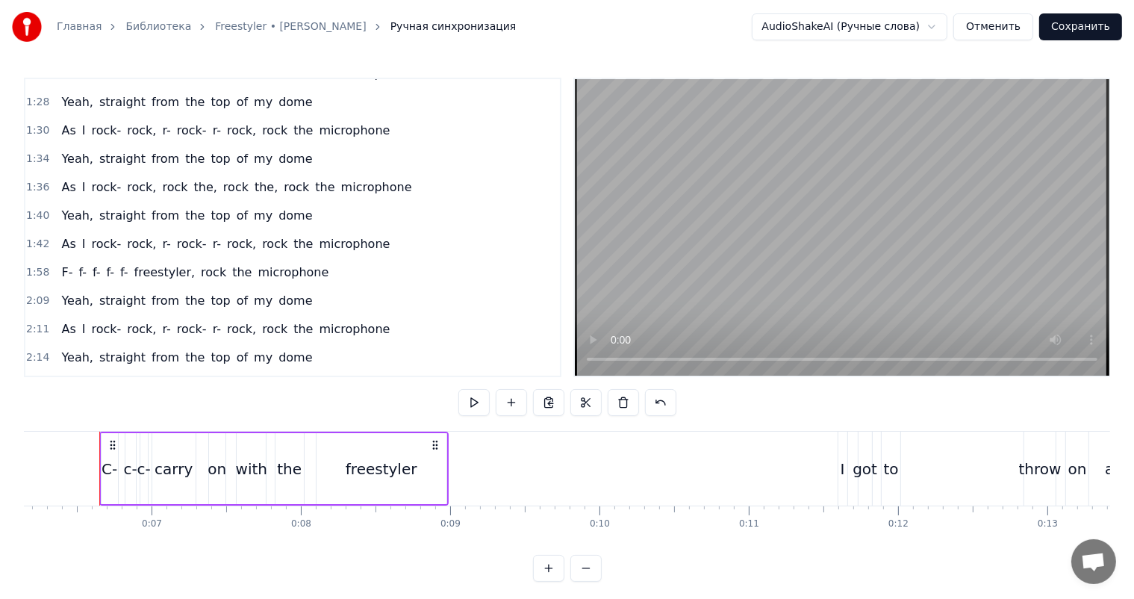
scroll to position [746, 0]
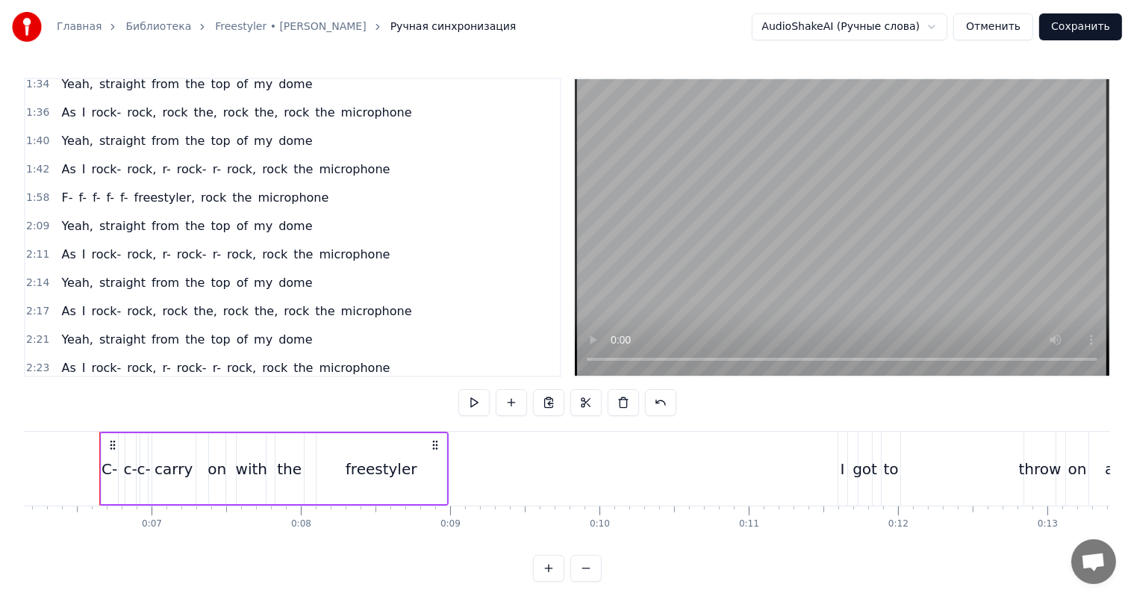
click at [28, 190] on span "1:58" at bounding box center [37, 197] width 23 height 15
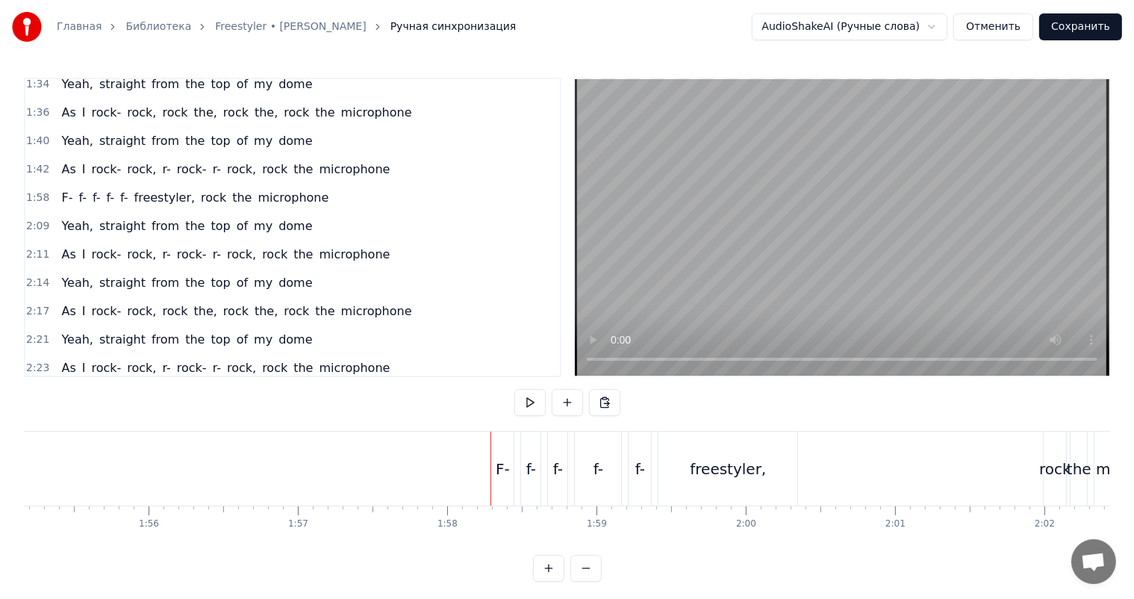
scroll to position [0, 17584]
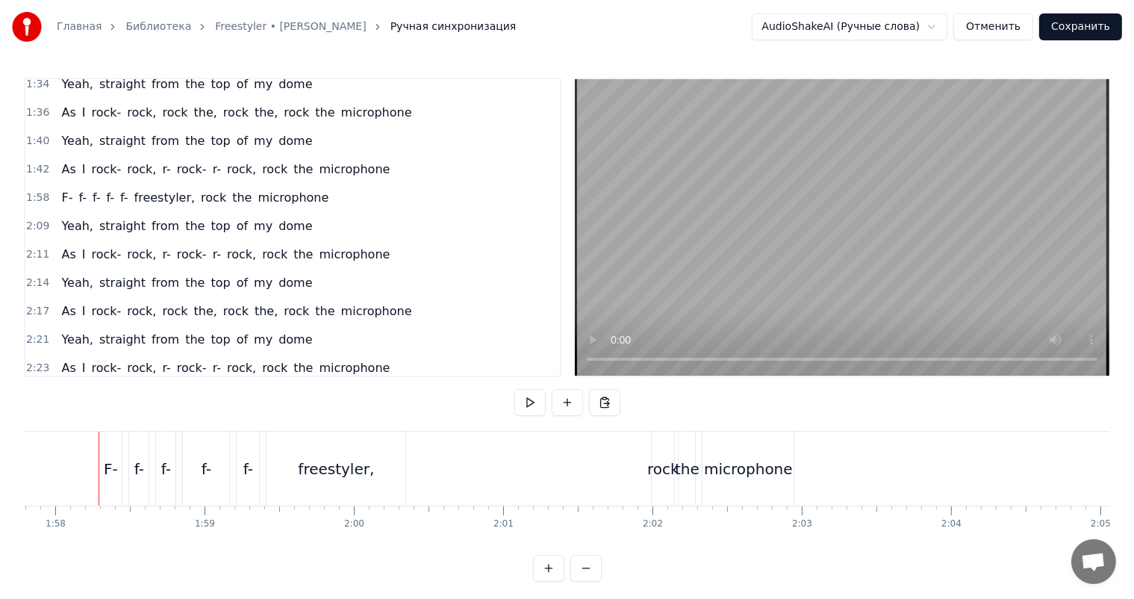
click at [28, 190] on span "1:58" at bounding box center [37, 197] width 23 height 15
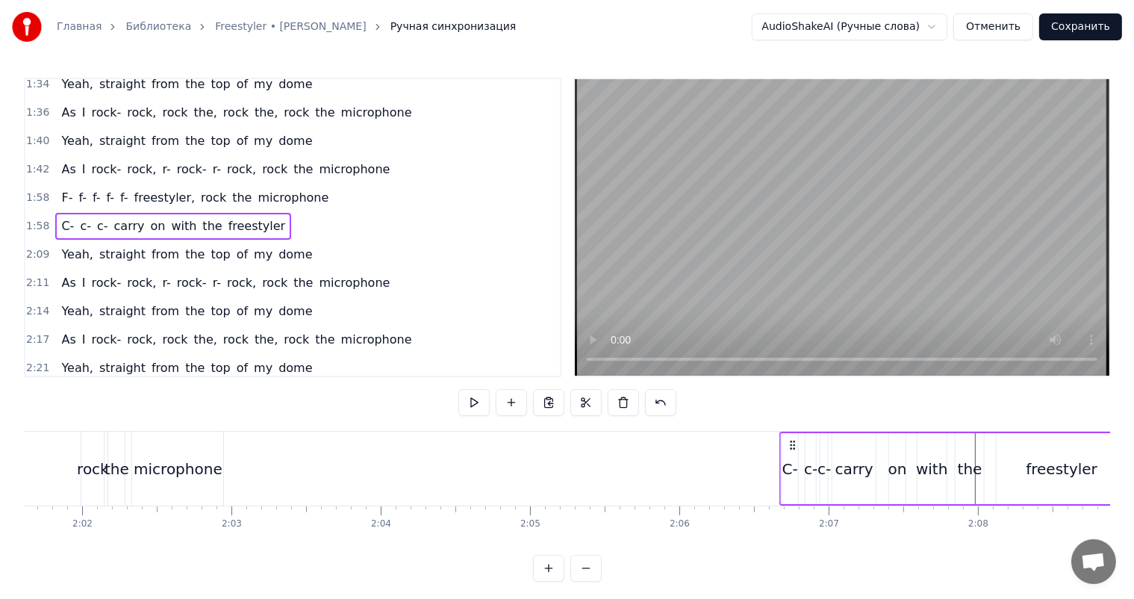
scroll to position [0, 18184]
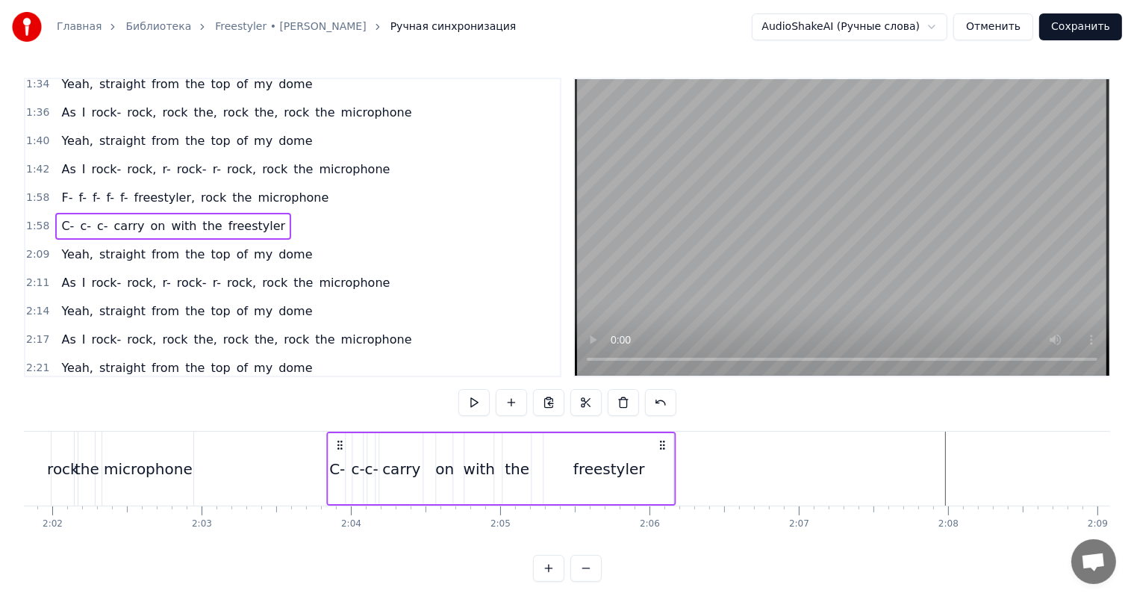
drag, startPoint x: 110, startPoint y: 443, endPoint x: 338, endPoint y: 474, distance: 229.7
click at [338, 474] on div "C- c- c- carry on with the freestyler" at bounding box center [501, 468] width 349 height 74
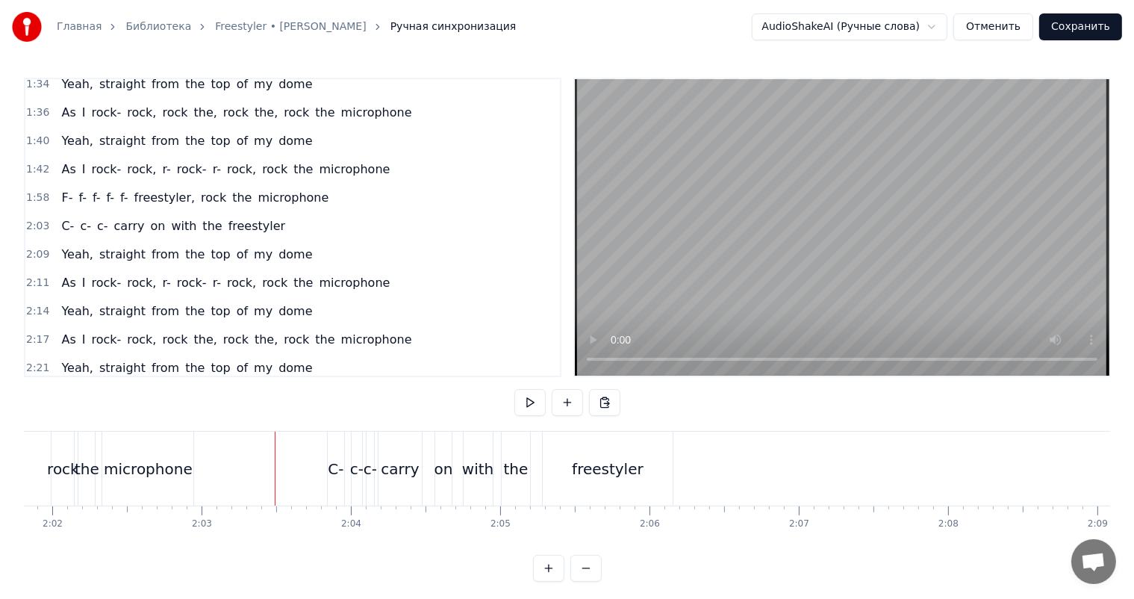
click at [144, 464] on div "microphone" at bounding box center [148, 469] width 89 height 22
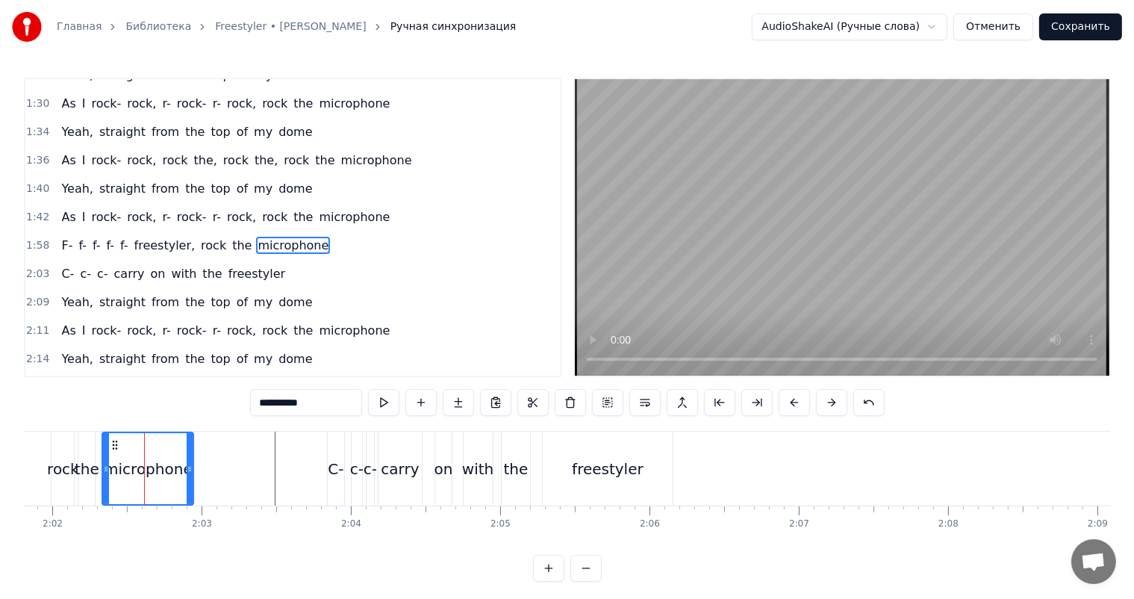
scroll to position [689, 0]
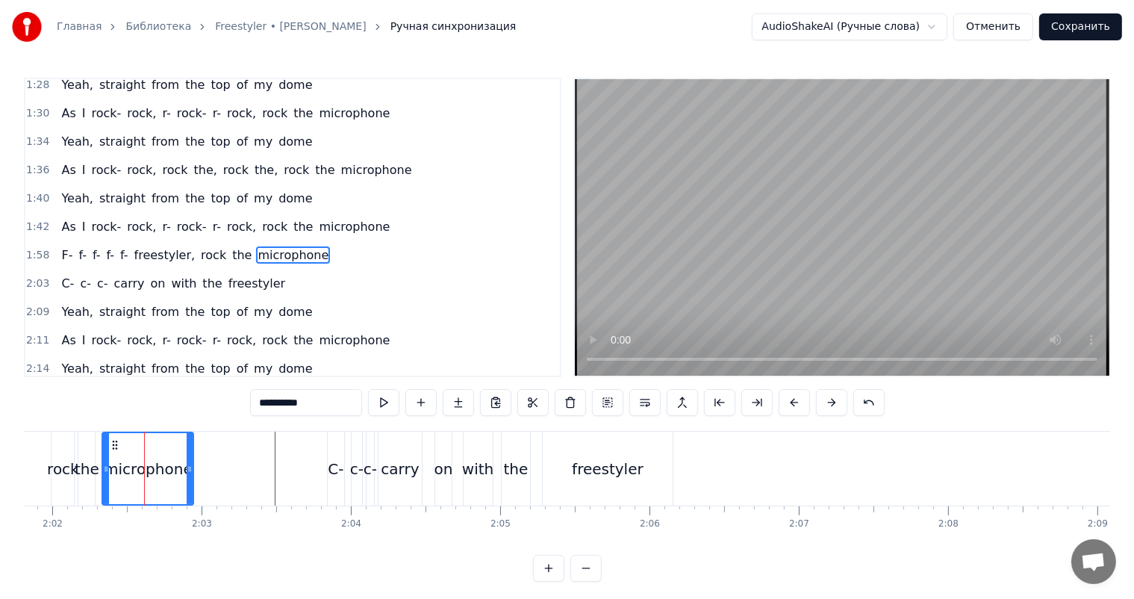
click at [999, 240] on video at bounding box center [842, 227] width 534 height 296
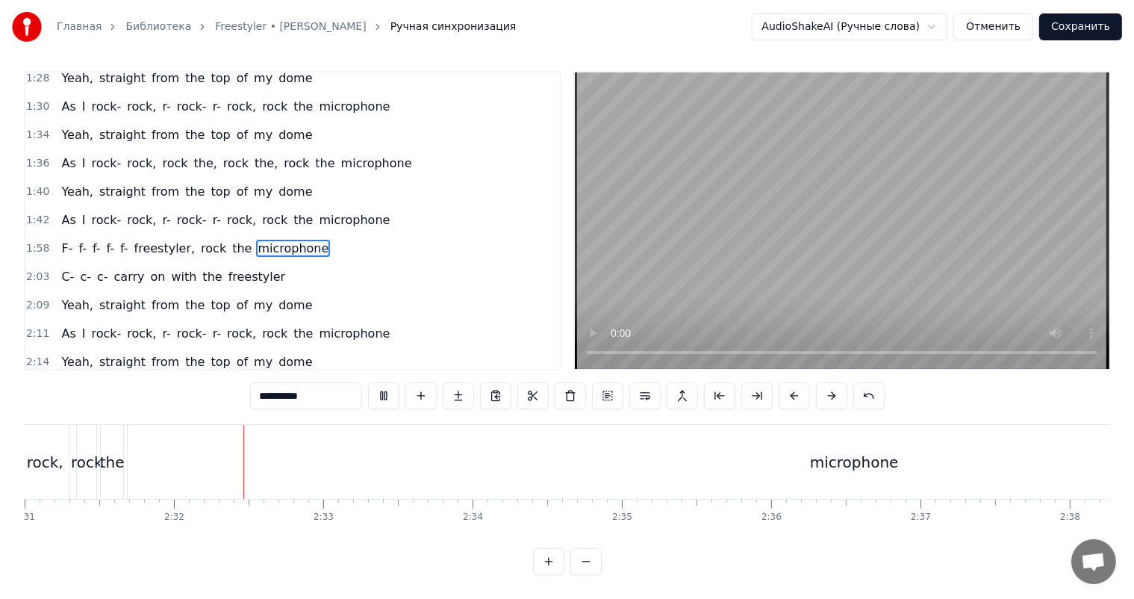
scroll to position [0, 22583]
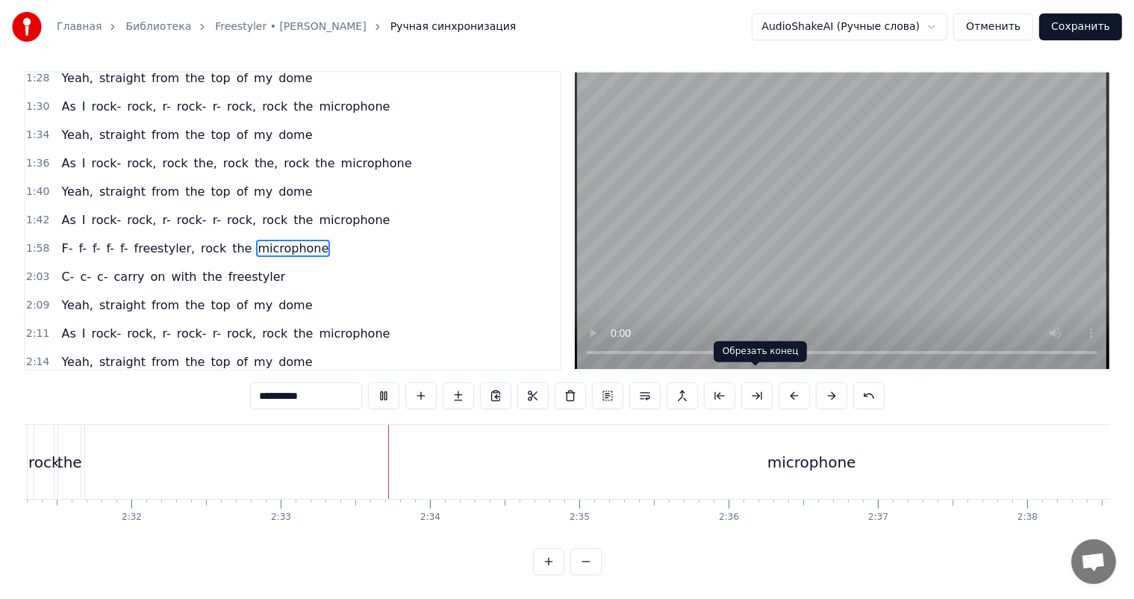
click at [761, 290] on video at bounding box center [842, 220] width 534 height 296
click at [618, 471] on div "microphone" at bounding box center [811, 462] width 1453 height 74
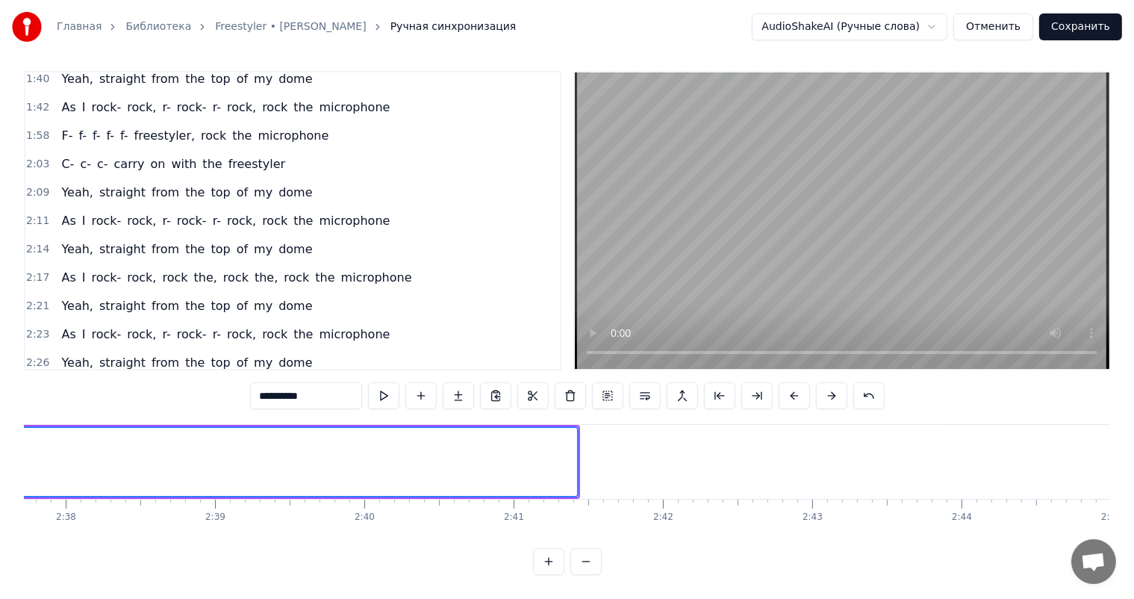
scroll to position [0, 23404]
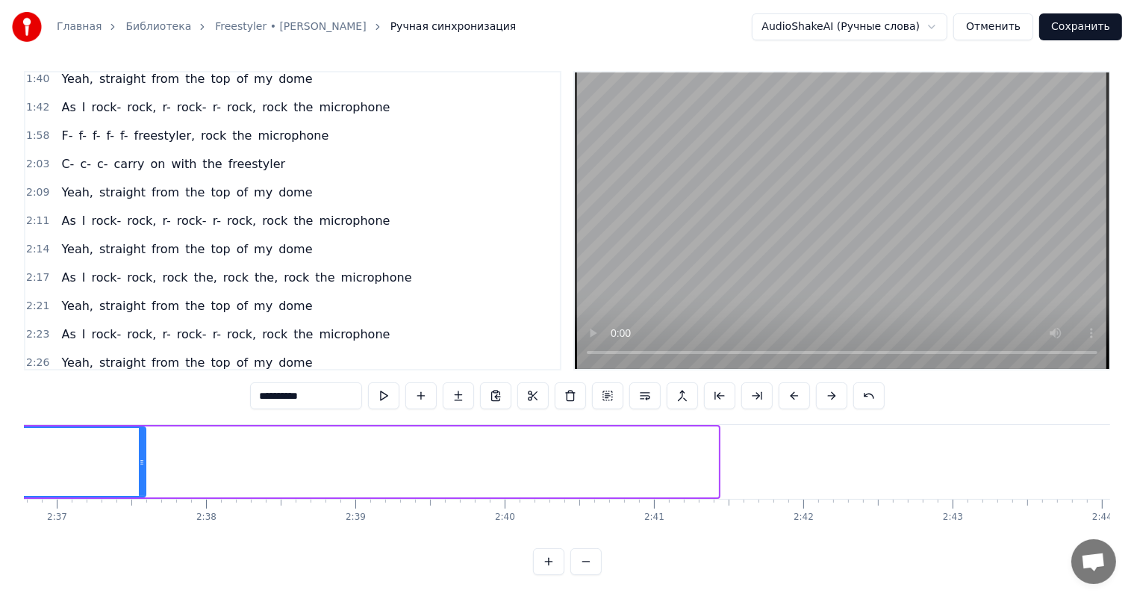
drag, startPoint x: 716, startPoint y: 438, endPoint x: 1, endPoint y: 455, distance: 715.3
click at [0, 456] on div "Главная Библиотека Freestyler • [PERSON_NAME] Ручная синхронизация AudioShakeAI…" at bounding box center [567, 283] width 1134 height 581
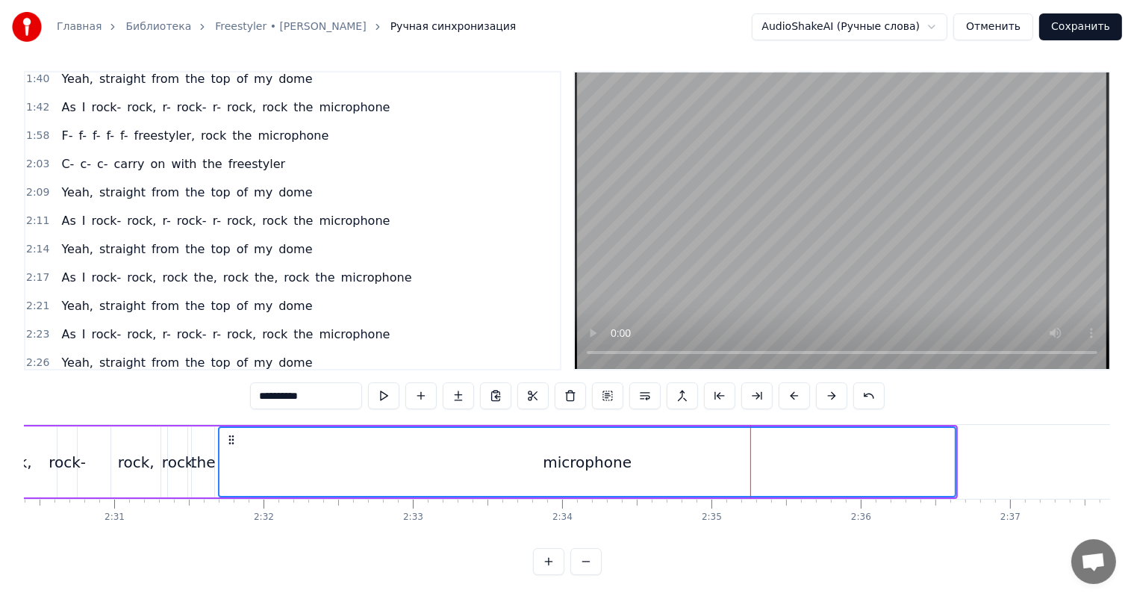
scroll to position [0, 22509]
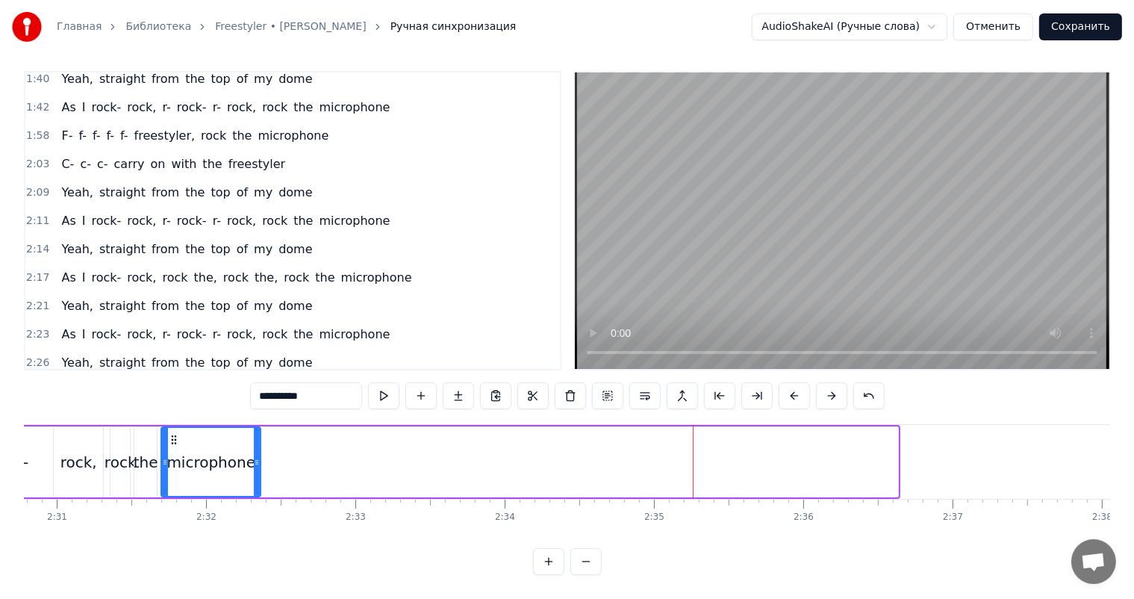
drag, startPoint x: 896, startPoint y: 434, endPoint x: 258, endPoint y: 439, distance: 637.5
click at [258, 439] on div at bounding box center [257, 462] width 6 height 68
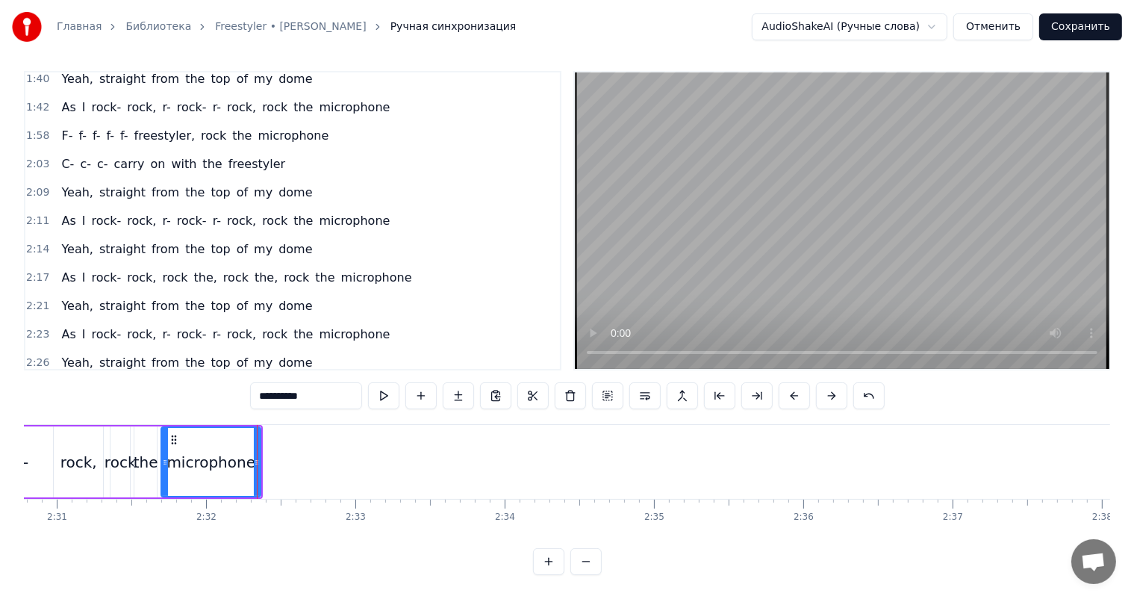
click at [66, 451] on div "rock," at bounding box center [78, 462] width 37 height 22
type input "*****"
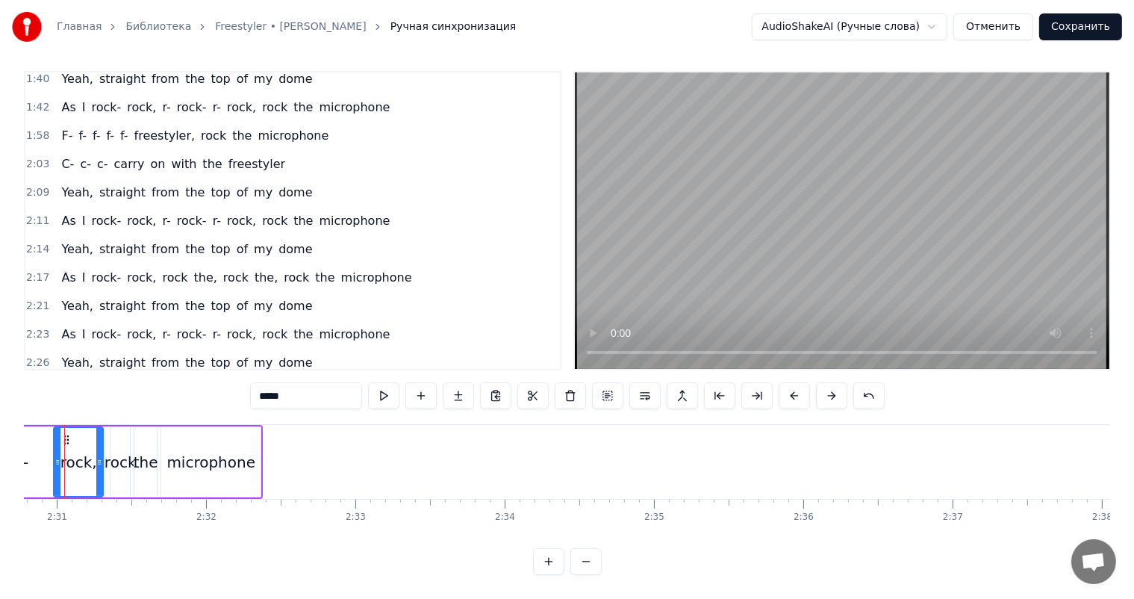
scroll to position [0, 22474]
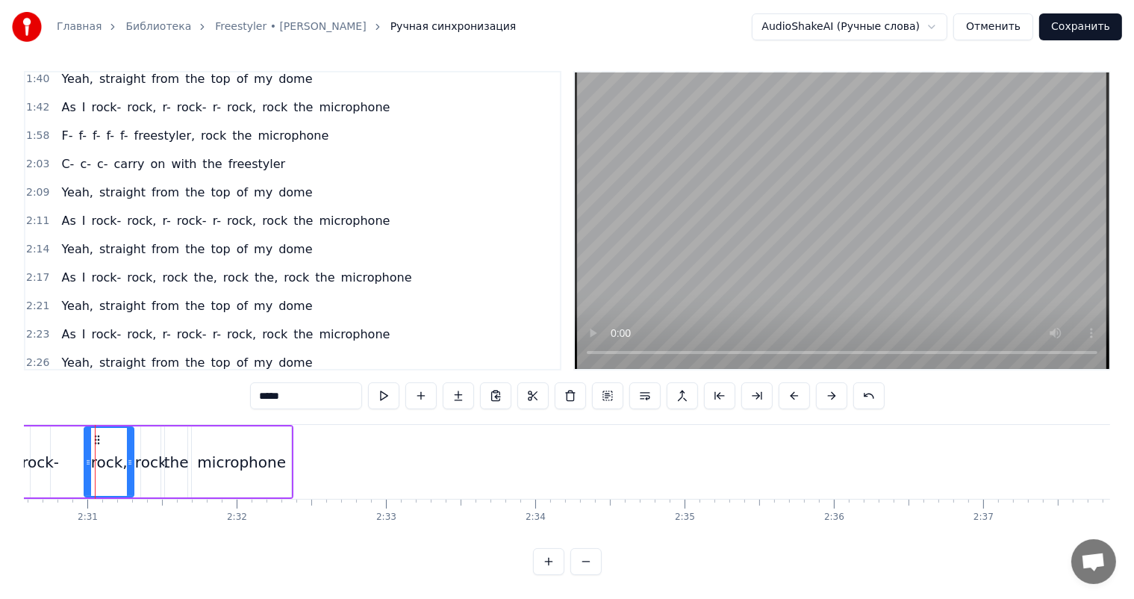
click at [1002, 215] on video at bounding box center [842, 220] width 534 height 296
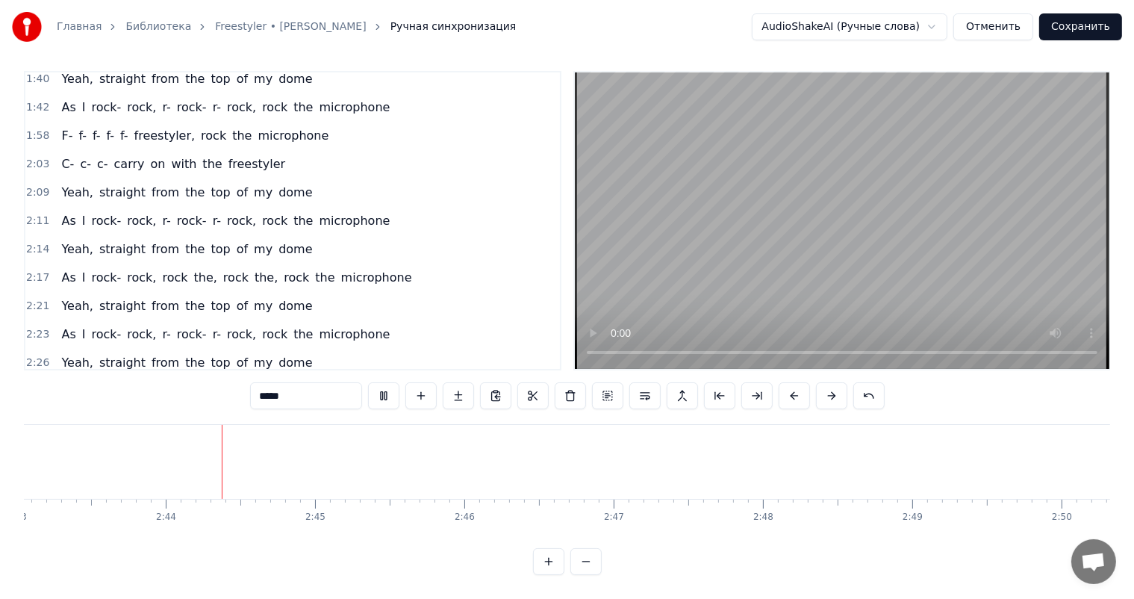
scroll to position [0, 24369]
click at [988, 230] on video at bounding box center [842, 220] width 534 height 296
click at [929, 237] on video at bounding box center [842, 220] width 534 height 296
click at [932, 226] on video at bounding box center [842, 220] width 534 height 296
click at [1076, 30] on button "Сохранить" at bounding box center [1080, 26] width 83 height 27
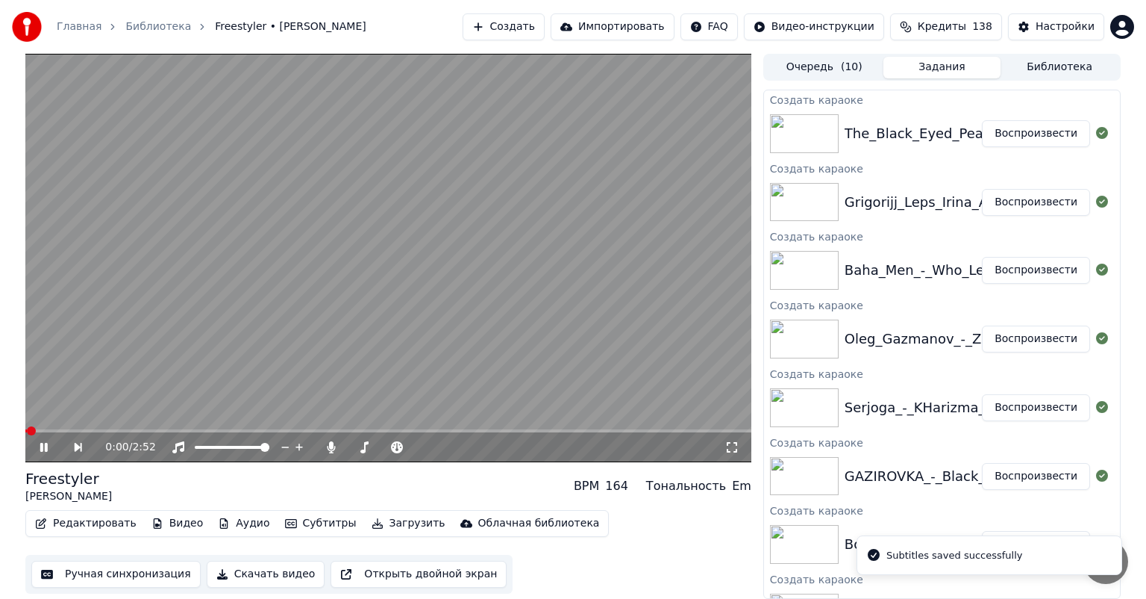
click at [429, 272] on video at bounding box center [388, 258] width 726 height 408
click at [457, 99] on video at bounding box center [388, 258] width 726 height 408
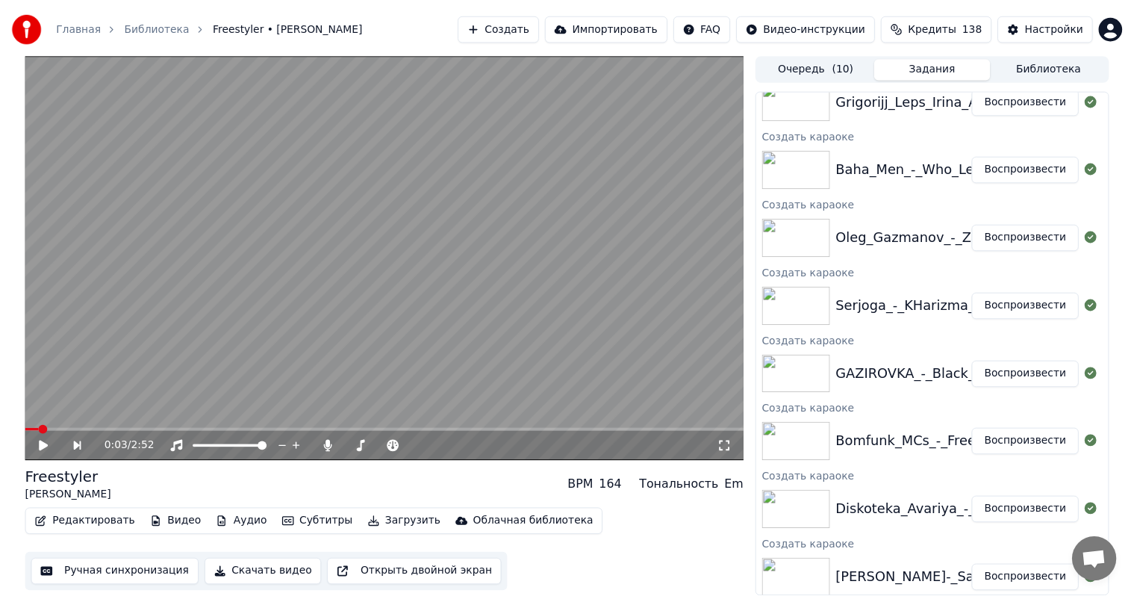
scroll to position [177, 0]
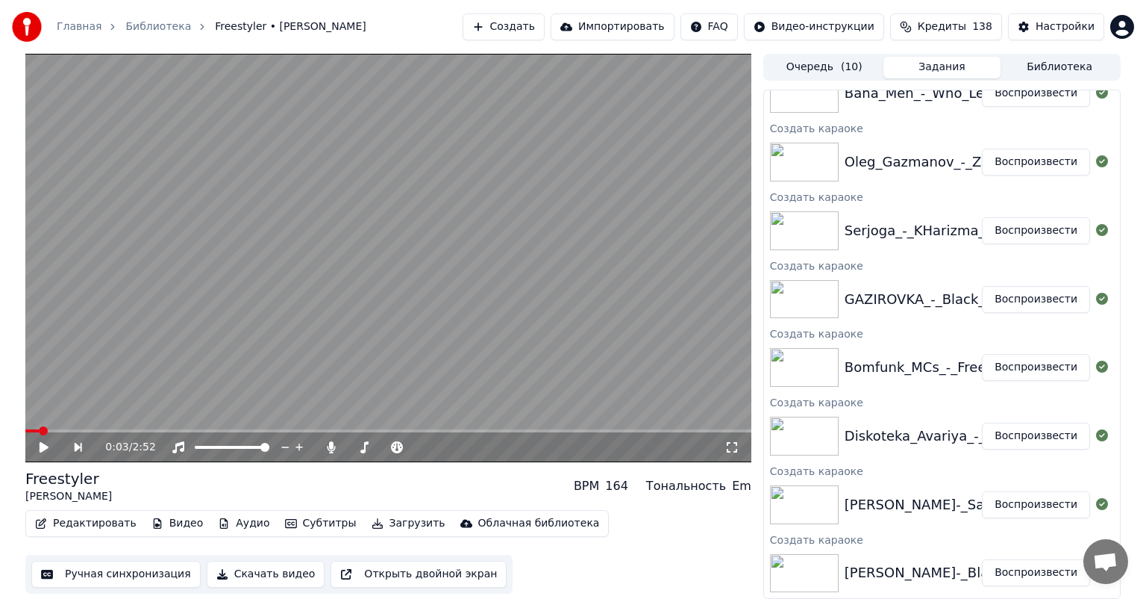
click at [1027, 299] on button "Воспроизвести" at bounding box center [1036, 299] width 108 height 27
click at [391, 283] on video at bounding box center [388, 258] width 726 height 408
click at [325, 312] on video at bounding box center [388, 258] width 726 height 408
click at [128, 574] on button "Ручная синхронизация" at bounding box center [115, 574] width 169 height 27
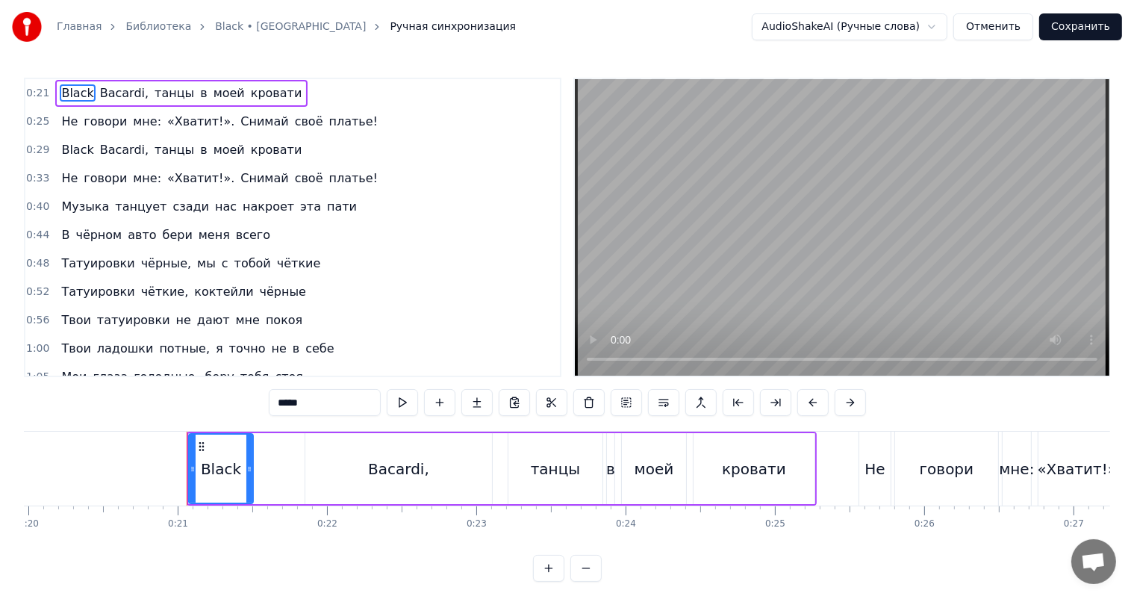
click at [735, 268] on video at bounding box center [842, 227] width 534 height 296
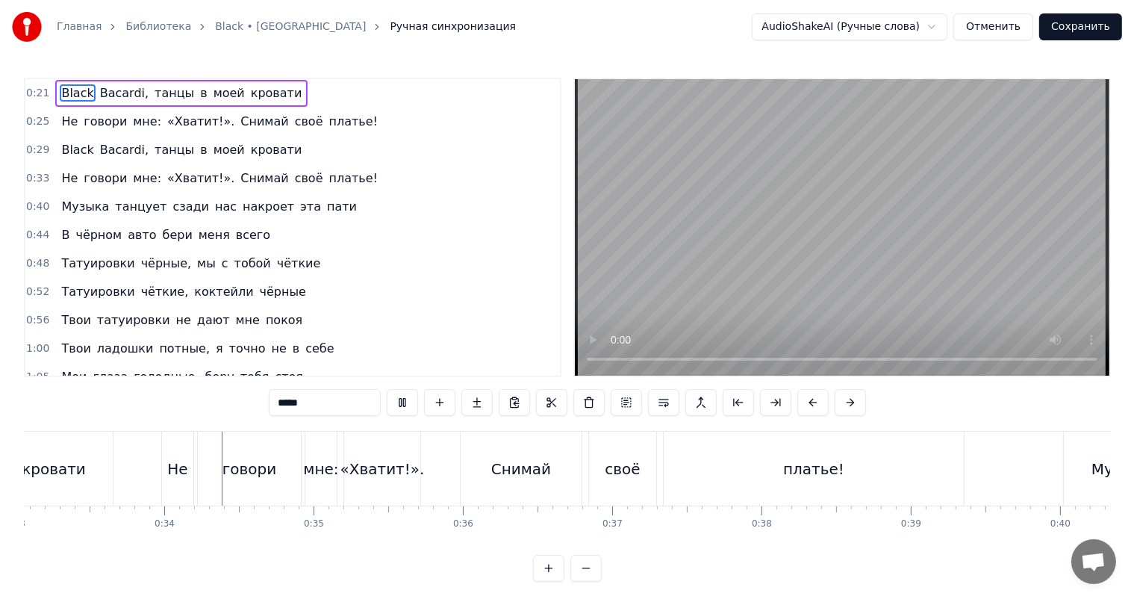
scroll to position [0, 4964]
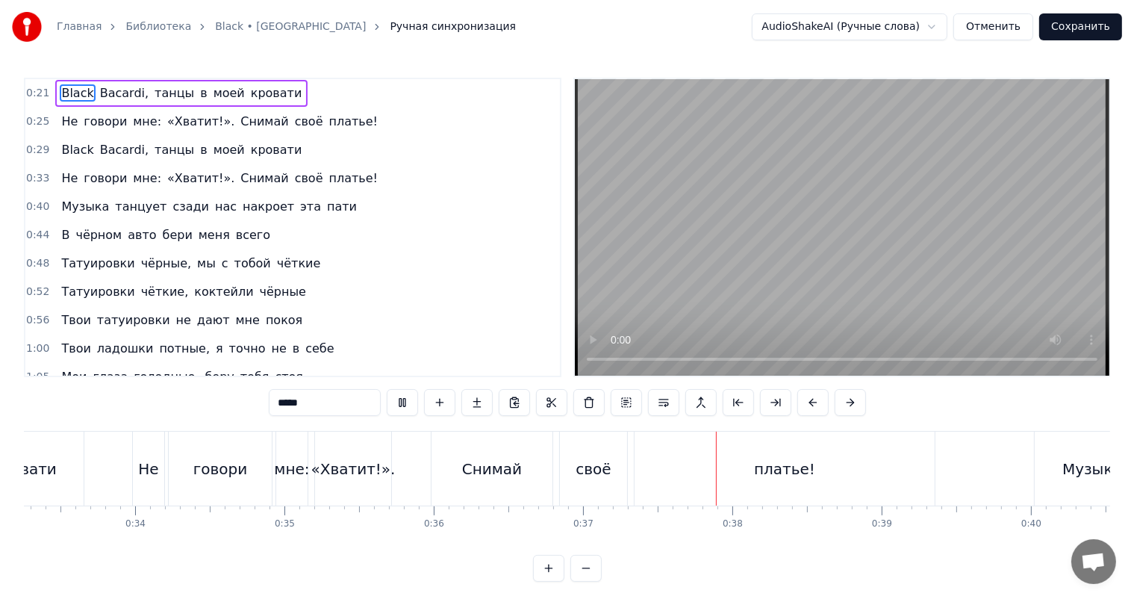
click at [942, 272] on video at bounding box center [842, 227] width 534 height 296
click at [694, 484] on div "платье!" at bounding box center [784, 468] width 300 height 74
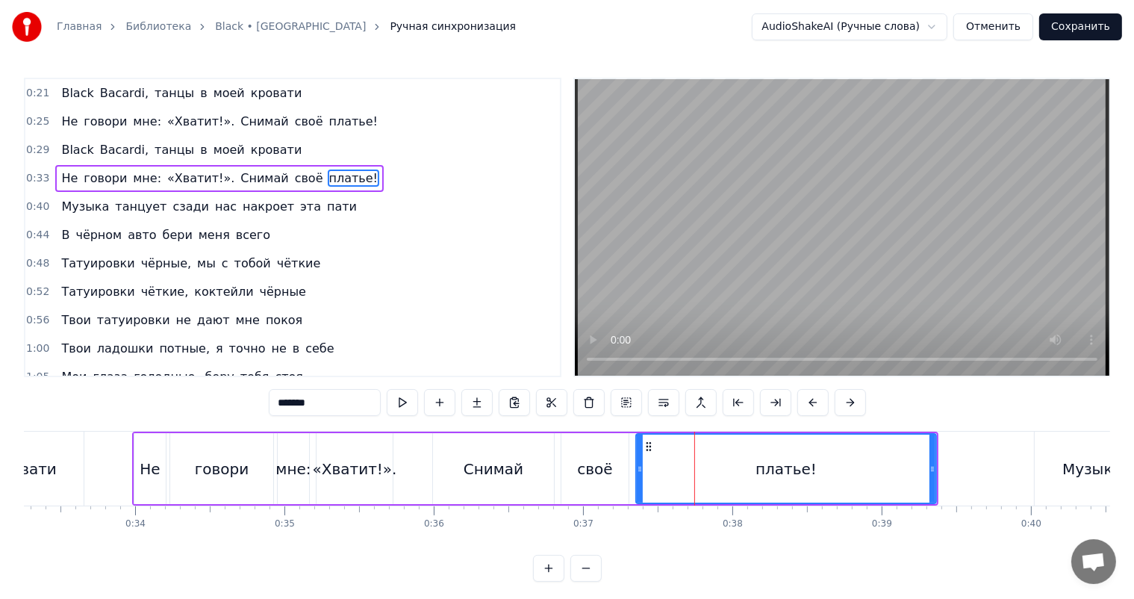
drag, startPoint x: 934, startPoint y: 461, endPoint x: 693, endPoint y: 475, distance: 241.5
click at [778, 473] on div "платье!" at bounding box center [786, 468] width 299 height 68
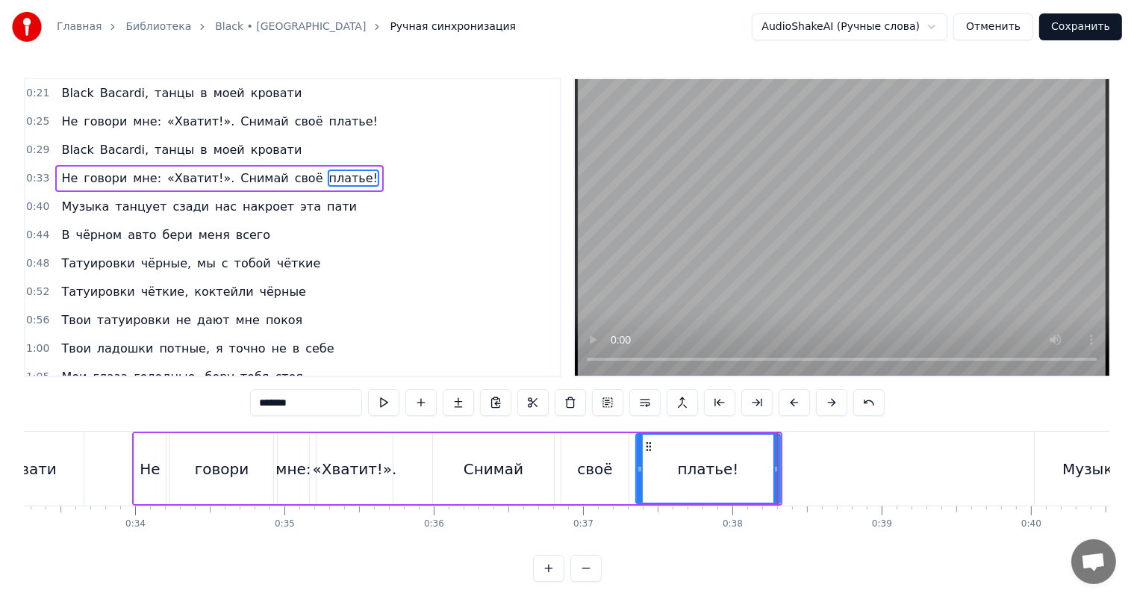
drag, startPoint x: 690, startPoint y: 476, endPoint x: 664, endPoint y: 481, distance: 26.5
click at [664, 481] on div "платье!" at bounding box center [708, 468] width 143 height 68
drag, startPoint x: 777, startPoint y: 451, endPoint x: 682, endPoint y: 456, distance: 94.9
click at [682, 456] on div at bounding box center [681, 468] width 6 height 68
click at [552, 474] on div "Снимай" at bounding box center [493, 468] width 121 height 71
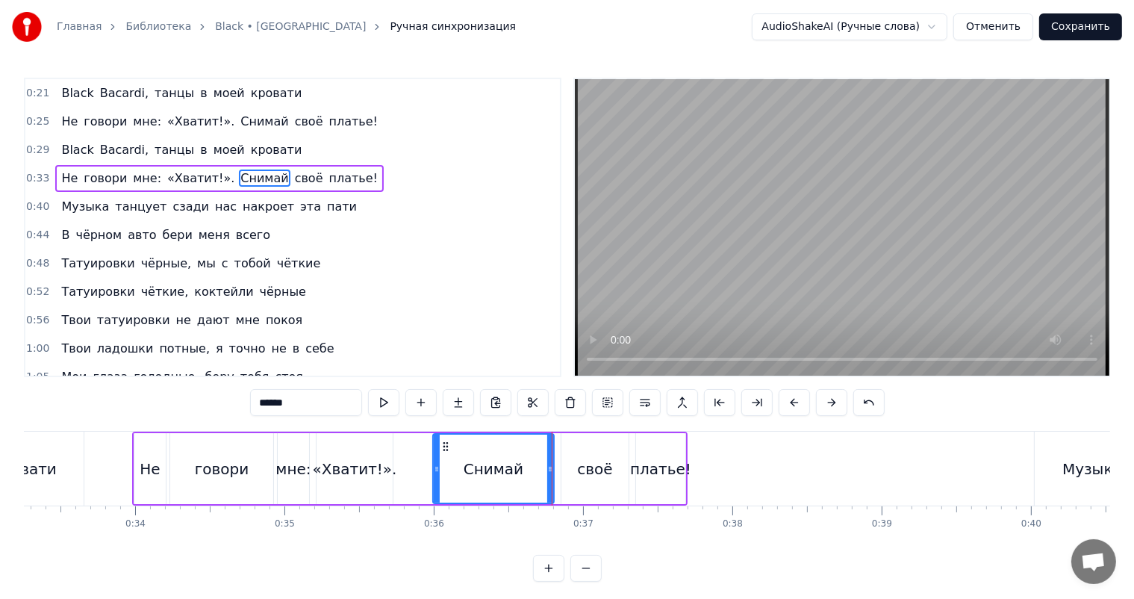
click at [878, 236] on video at bounding box center [842, 227] width 534 height 296
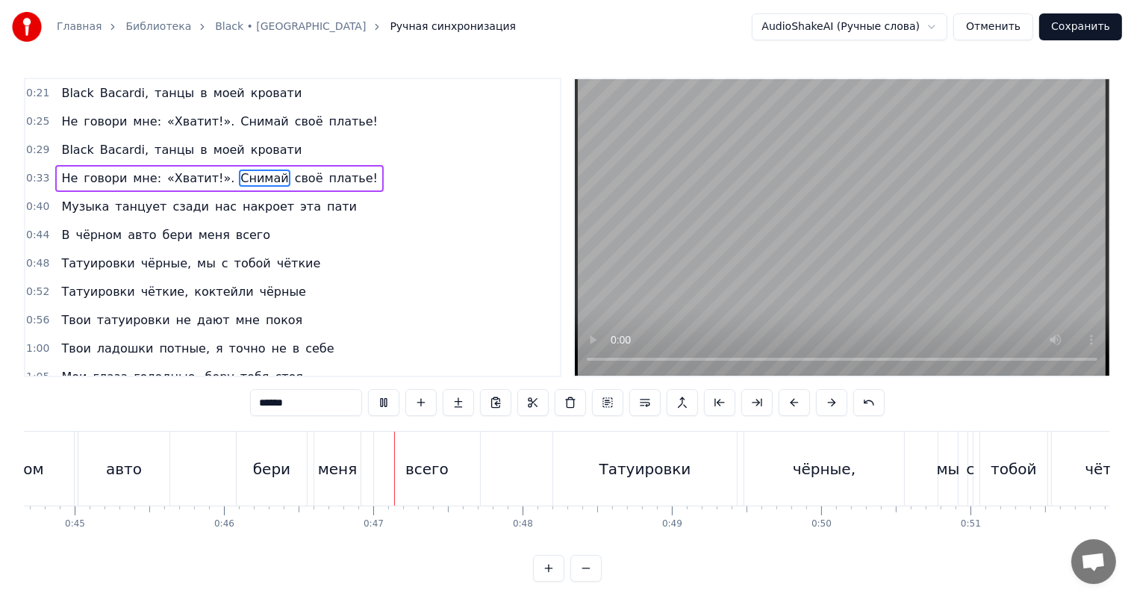
scroll to position [0, 6876]
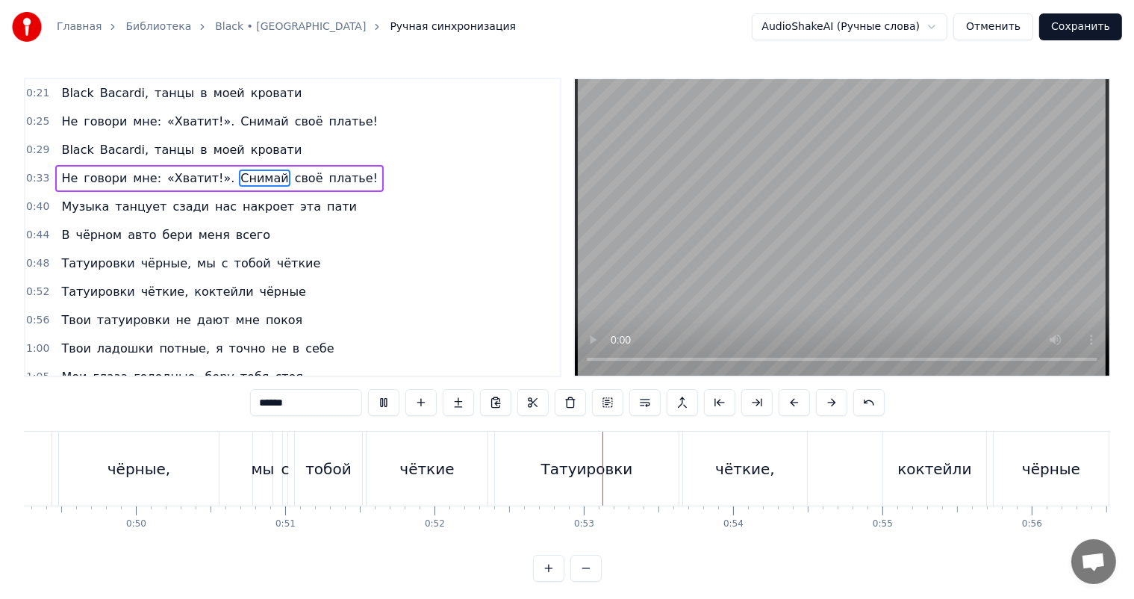
click at [863, 196] on video at bounding box center [842, 227] width 534 height 296
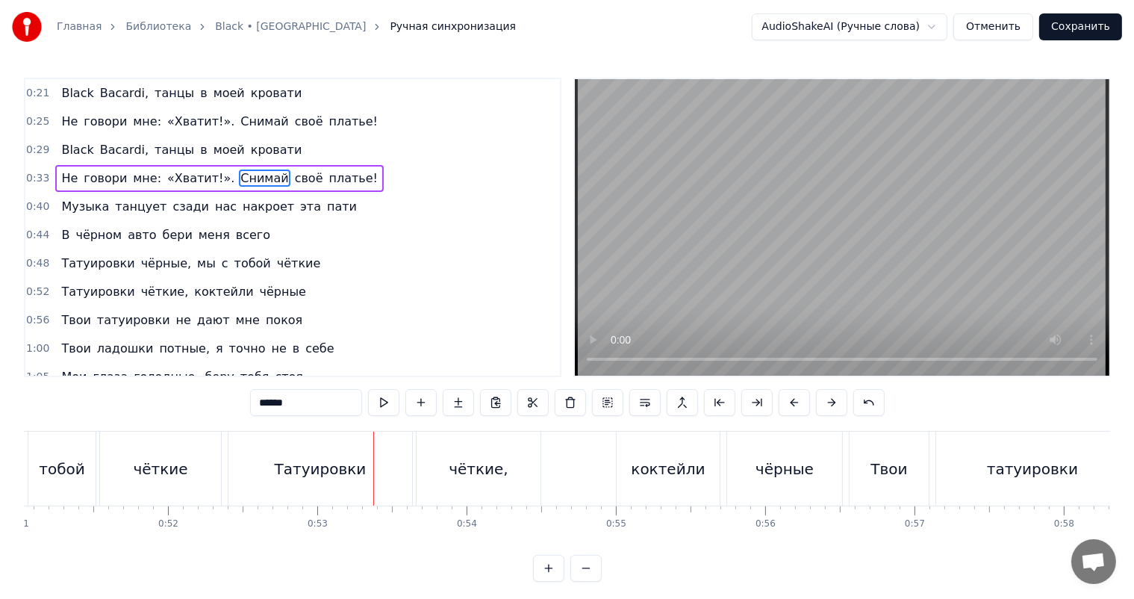
scroll to position [0, 7827]
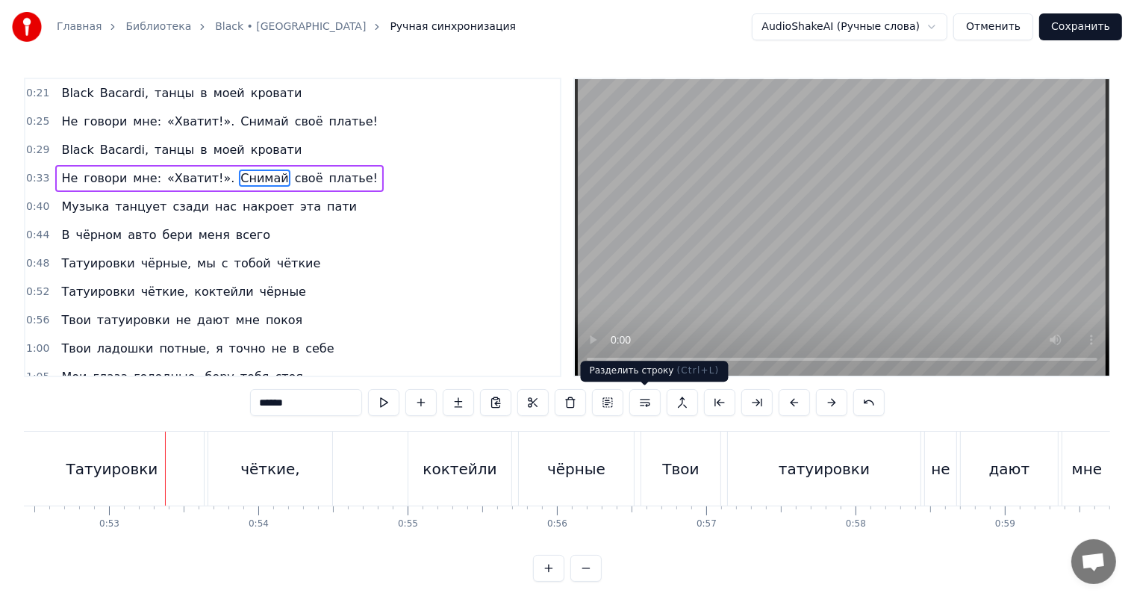
click at [699, 255] on video at bounding box center [842, 227] width 534 height 296
click at [943, 405] on div "0:21 Black Bacardi, танцы в моей кровати 0:25 Не говори мне: «Хватит!». Снимай …" at bounding box center [567, 330] width 1086 height 504
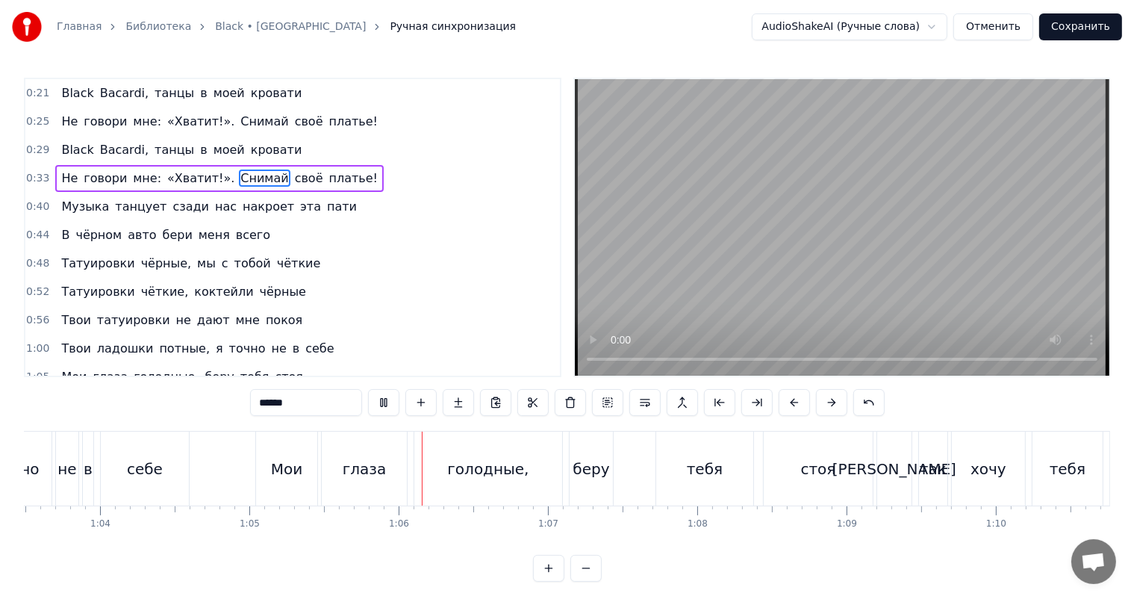
scroll to position [0, 9718]
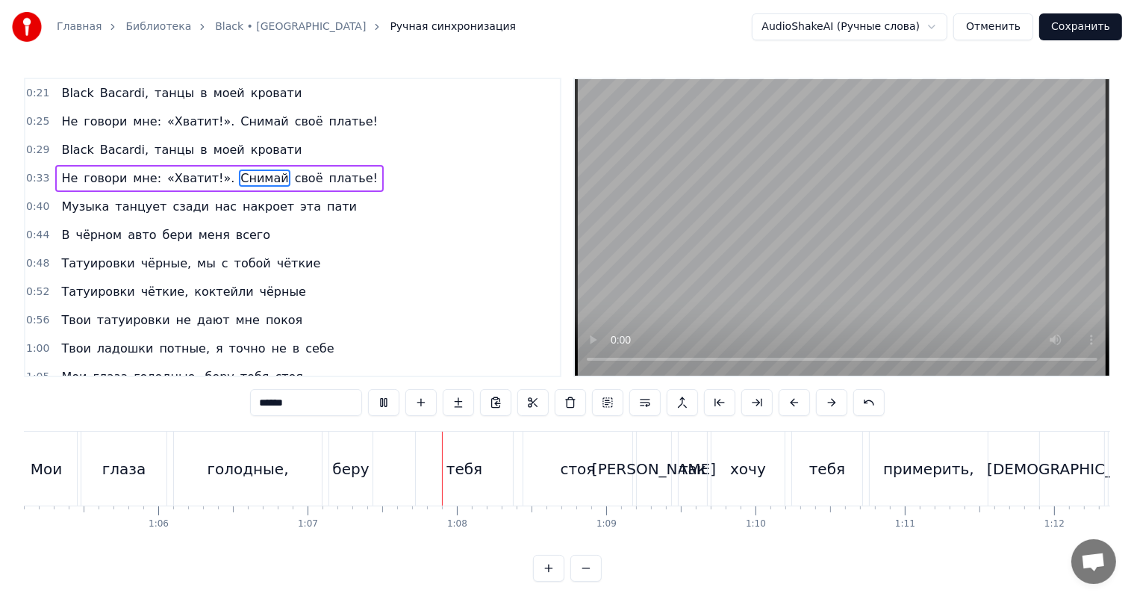
click at [876, 179] on video at bounding box center [842, 227] width 534 height 296
click at [870, 176] on video at bounding box center [842, 227] width 534 height 296
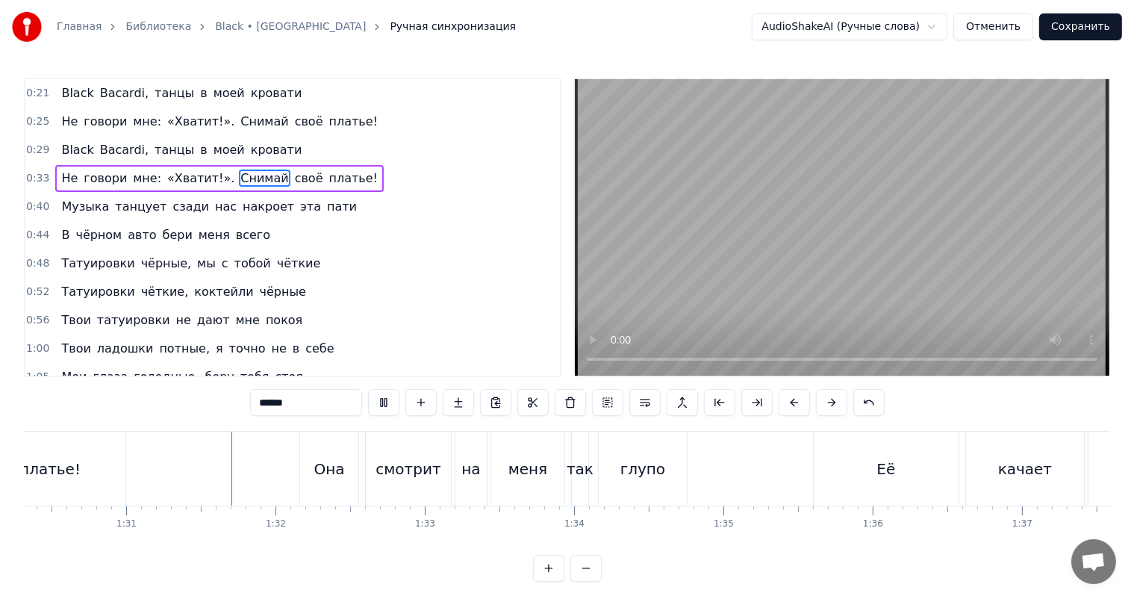
scroll to position [0, 13524]
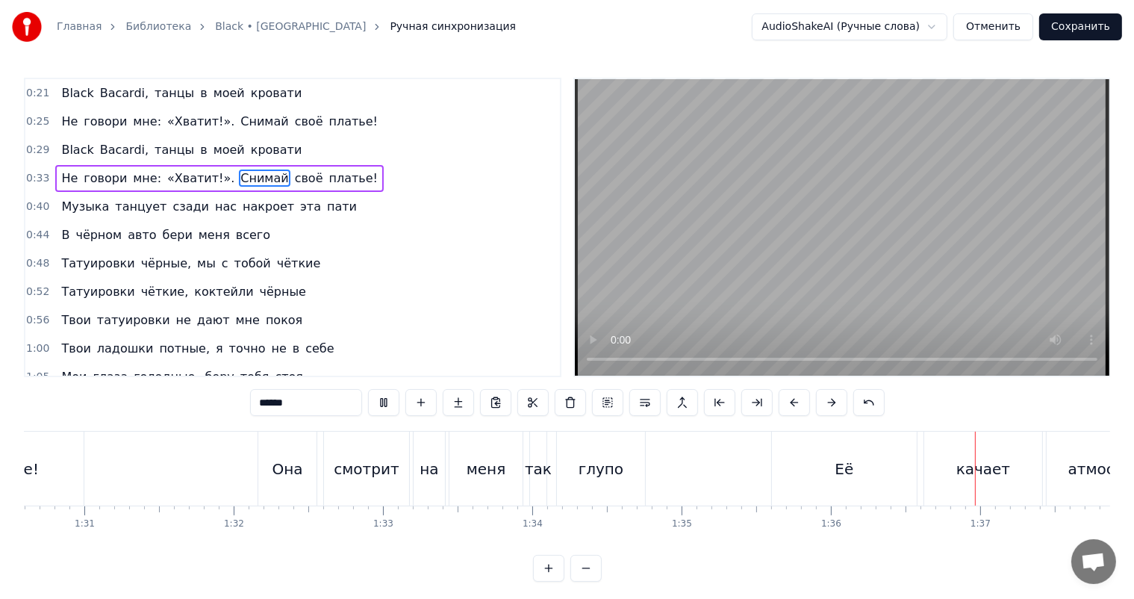
click at [764, 184] on video at bounding box center [842, 227] width 534 height 296
click at [1037, 149] on video at bounding box center [842, 227] width 534 height 296
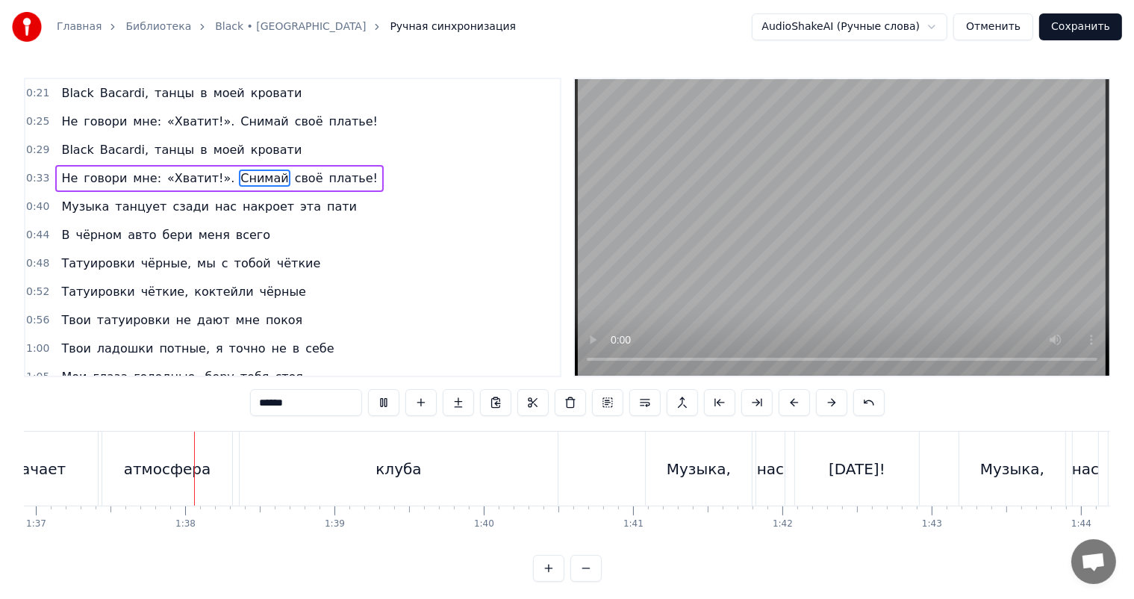
scroll to position [0, 14468]
click at [910, 208] on video at bounding box center [842, 227] width 534 height 296
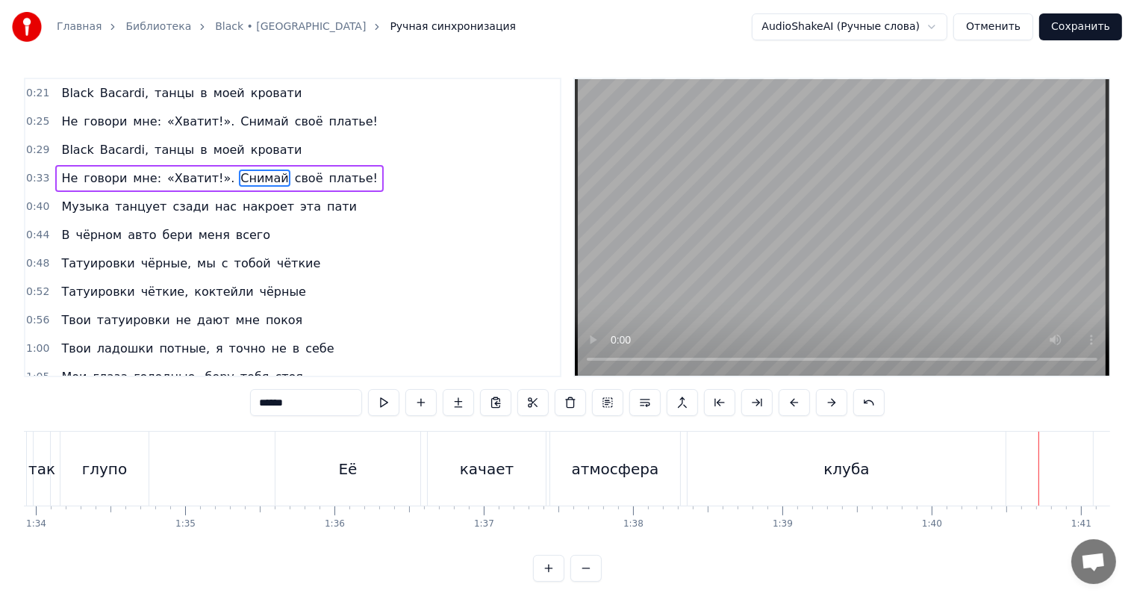
scroll to position [0, 13573]
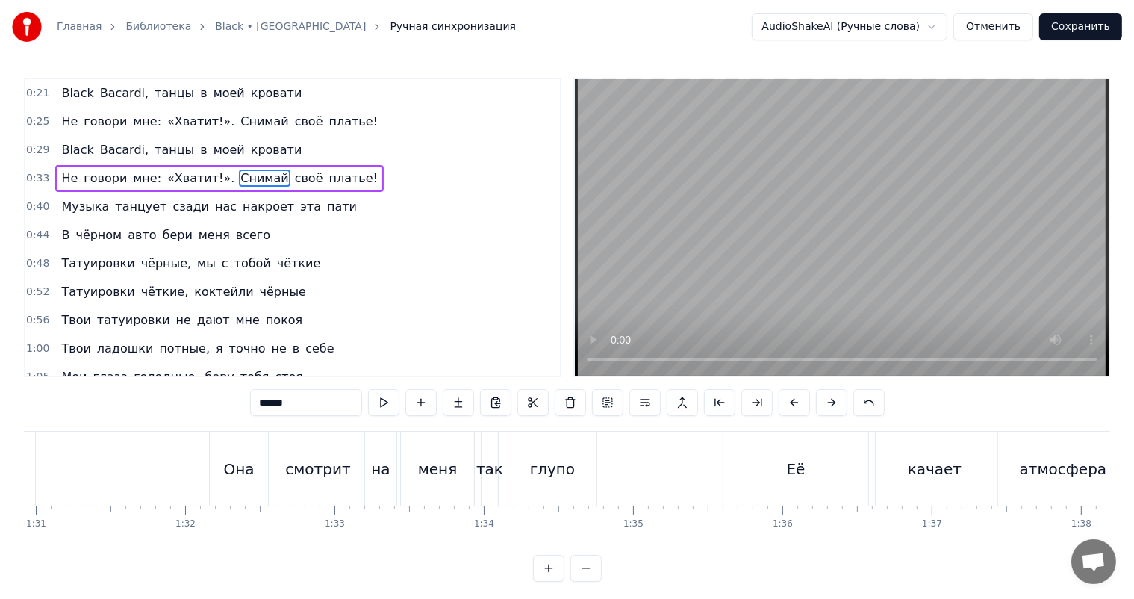
click at [246, 458] on div "Она" at bounding box center [238, 469] width 31 height 22
type input "***"
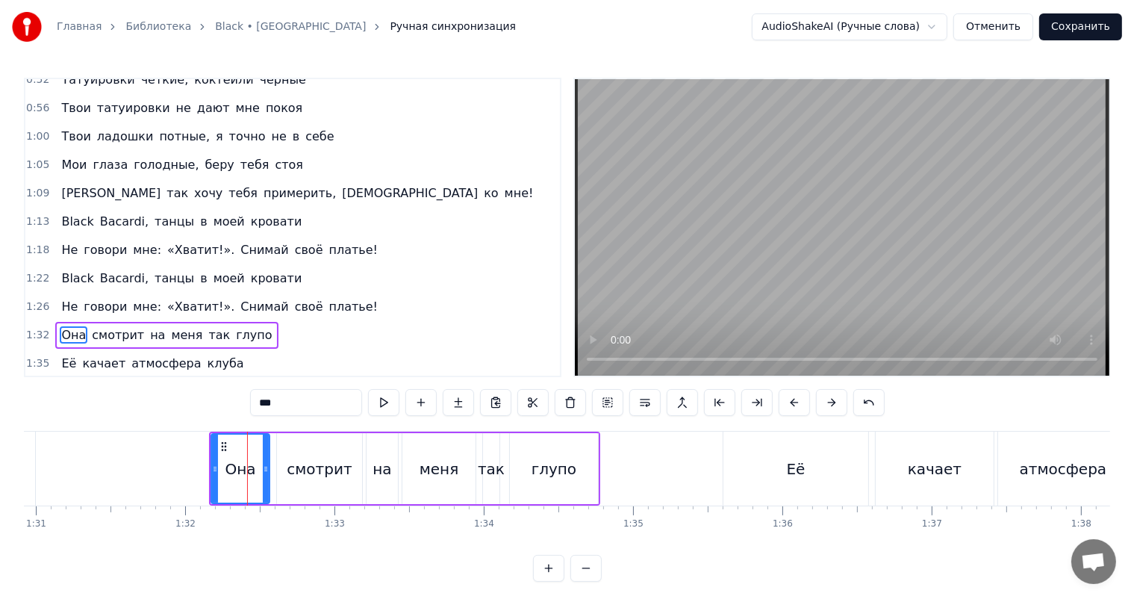
click at [1054, 196] on video at bounding box center [842, 227] width 534 height 296
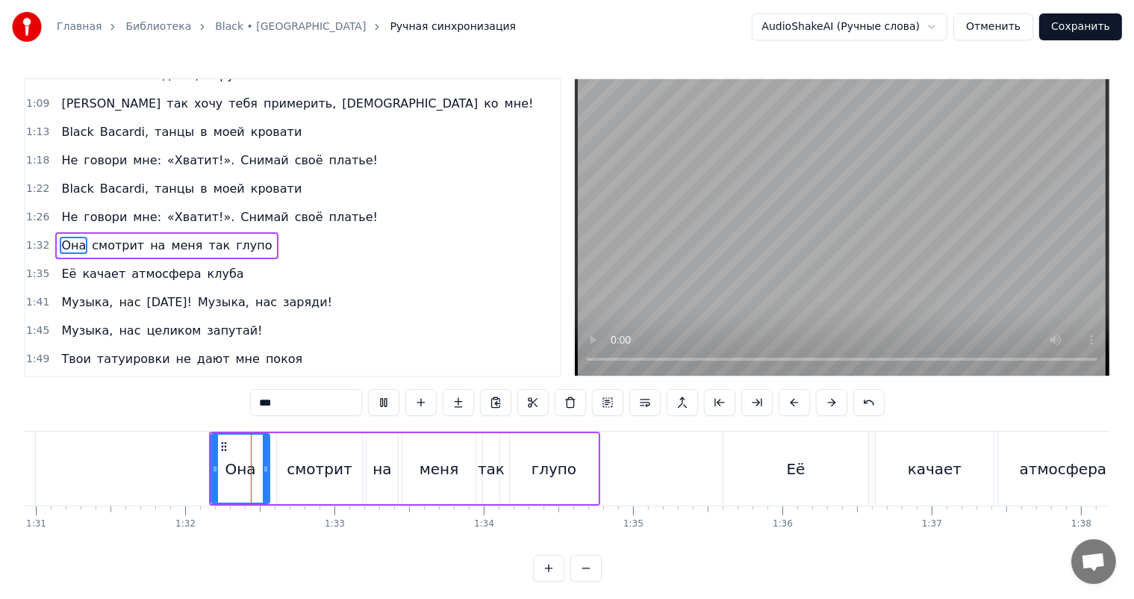
scroll to position [305, 0]
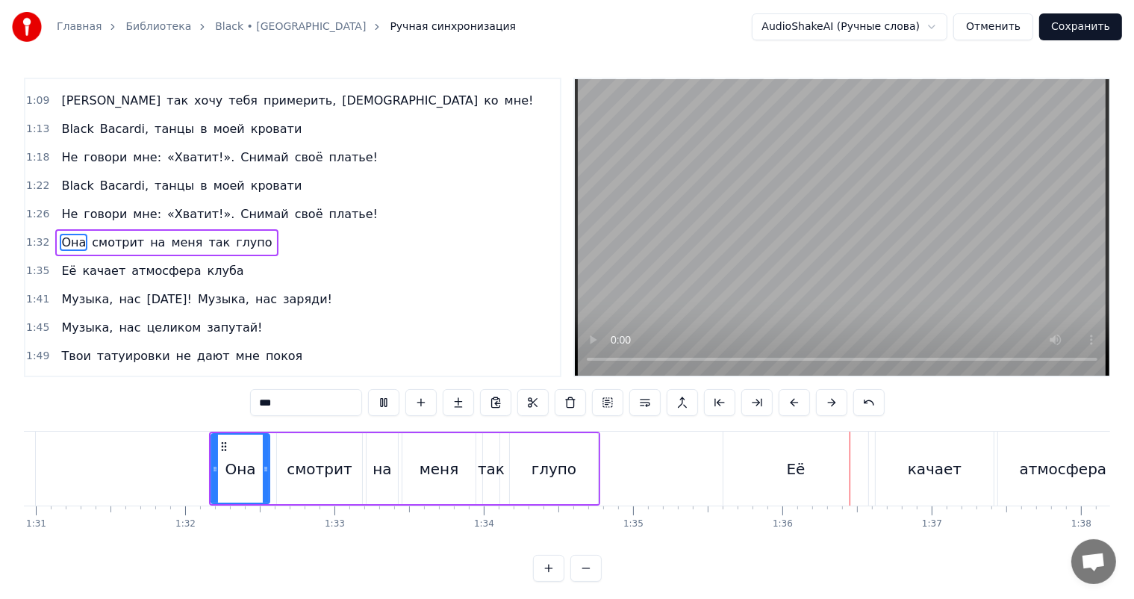
drag, startPoint x: 958, startPoint y: 225, endPoint x: 947, endPoint y: 244, distance: 21.8
click at [960, 225] on video at bounding box center [842, 227] width 534 height 296
click at [870, 455] on div "Её качает атмосфера клуба" at bounding box center [1090, 468] width 734 height 74
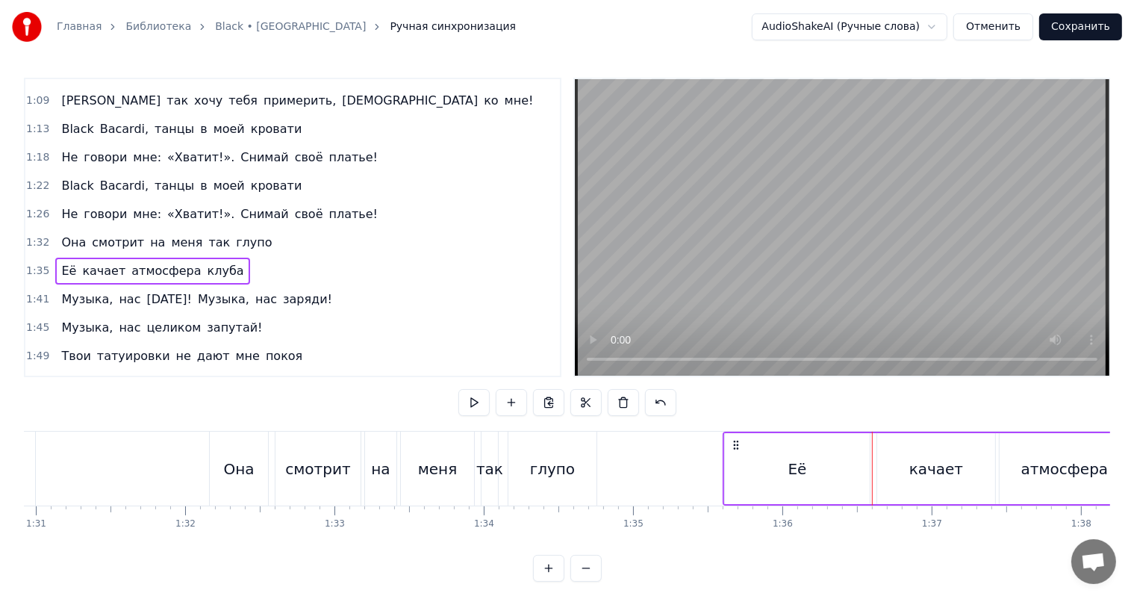
click at [819, 455] on div "Её" at bounding box center [797, 468] width 145 height 71
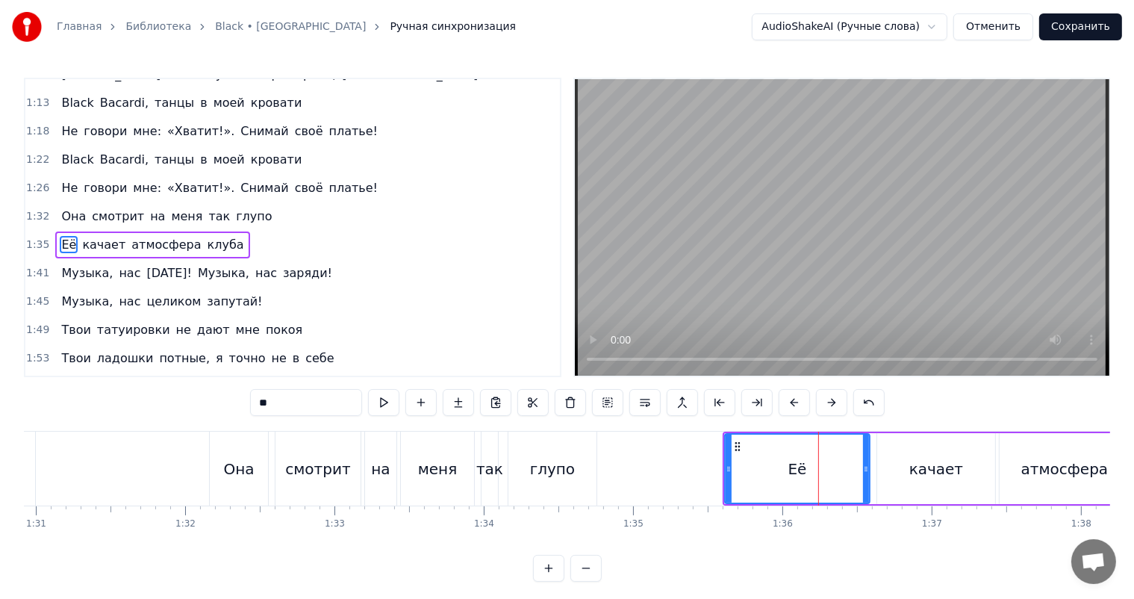
scroll to position [331, 0]
click at [731, 461] on div "Её" at bounding box center [797, 468] width 143 height 68
drag, startPoint x: 724, startPoint y: 464, endPoint x: 796, endPoint y: 464, distance: 72.4
click at [788, 464] on icon at bounding box center [785, 469] width 6 height 12
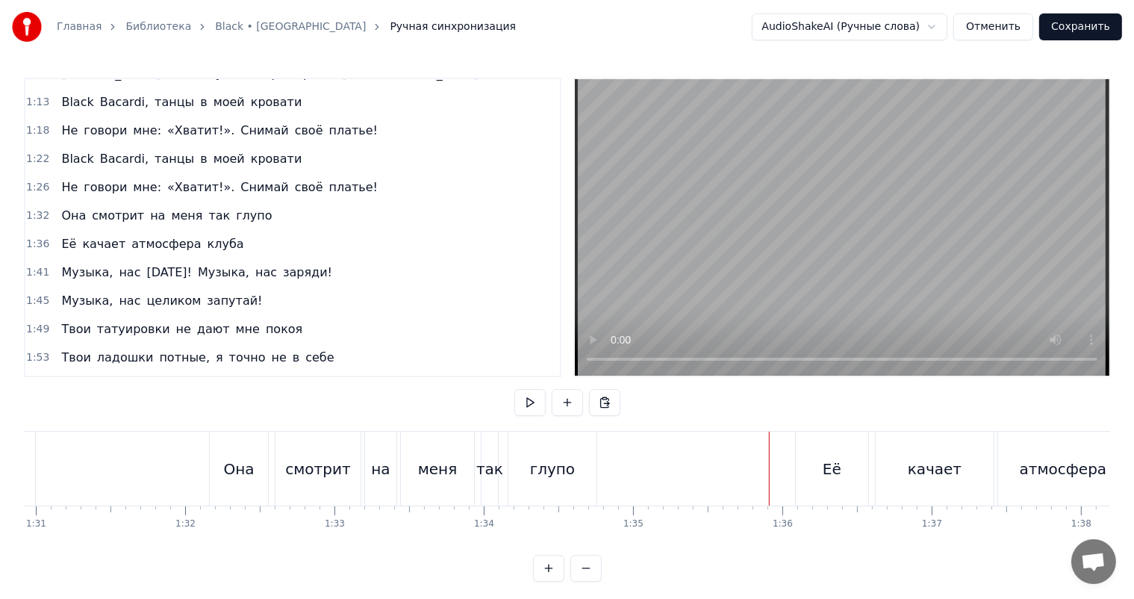
click at [940, 280] on video at bounding box center [842, 227] width 534 height 296
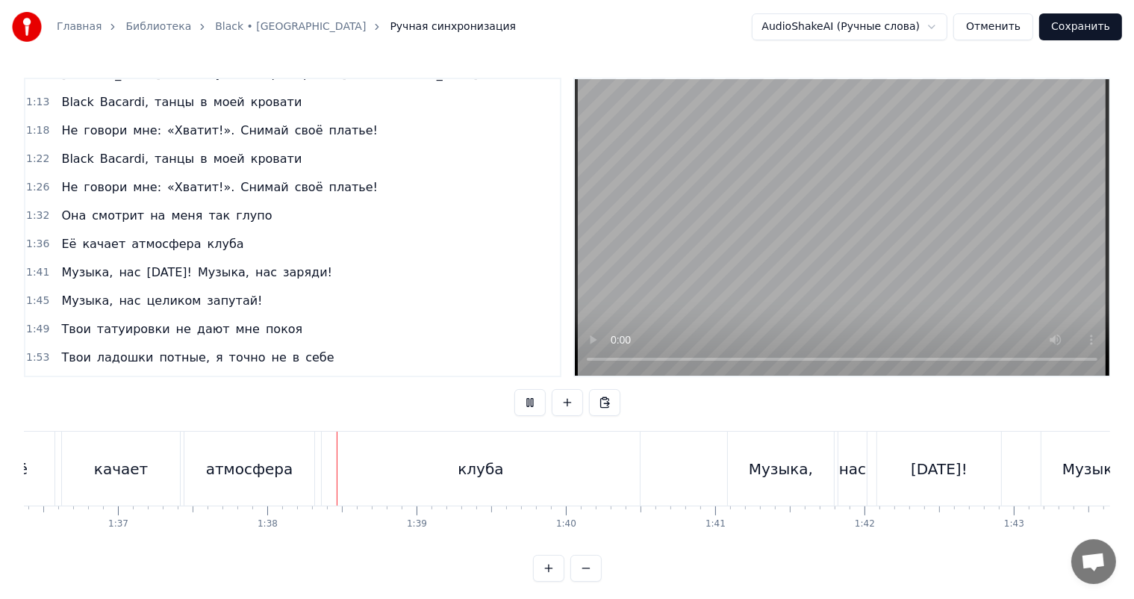
scroll to position [0, 14549]
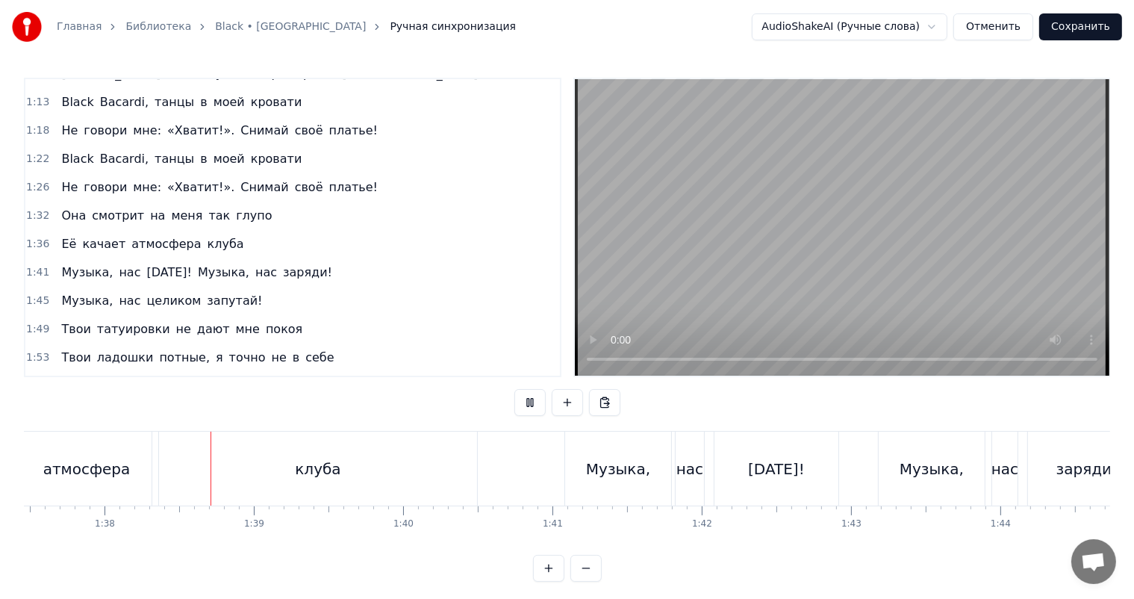
click at [770, 270] on video at bounding box center [842, 227] width 534 height 296
click at [287, 475] on div "клуба" at bounding box center [318, 468] width 318 height 74
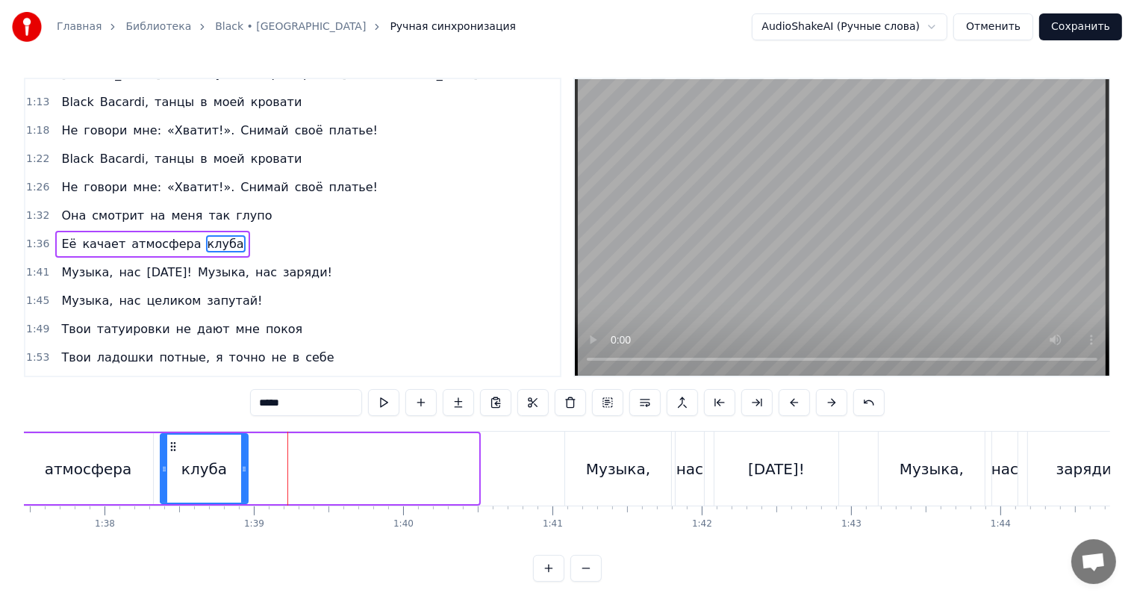
drag, startPoint x: 475, startPoint y: 461, endPoint x: 239, endPoint y: 467, distance: 236.7
click at [241, 467] on div at bounding box center [244, 468] width 6 height 68
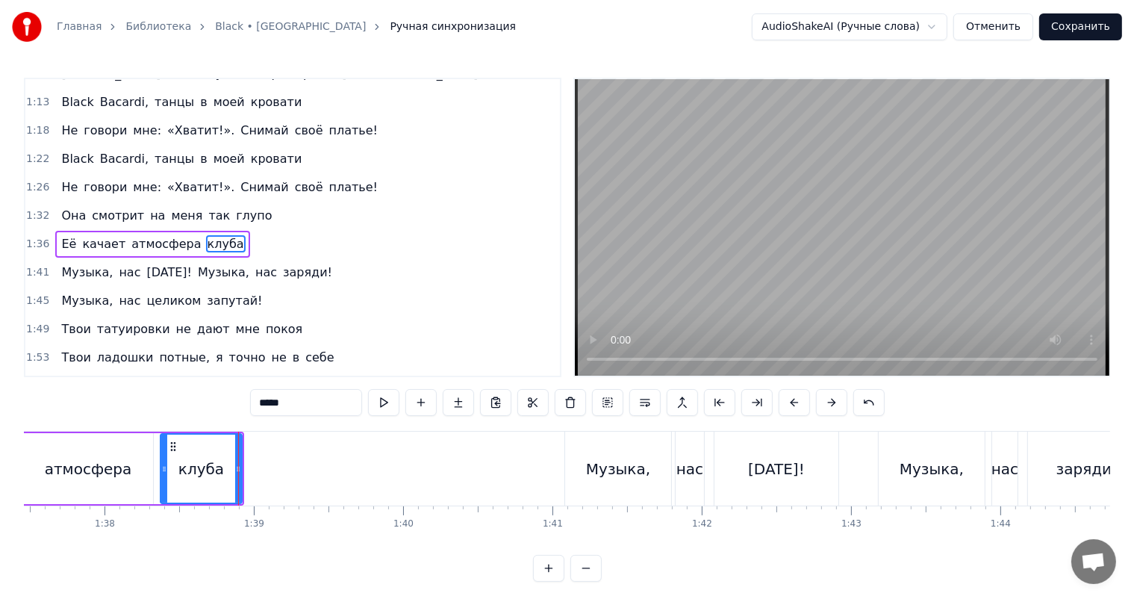
click at [104, 460] on div "атмосфера" at bounding box center [88, 469] width 87 height 22
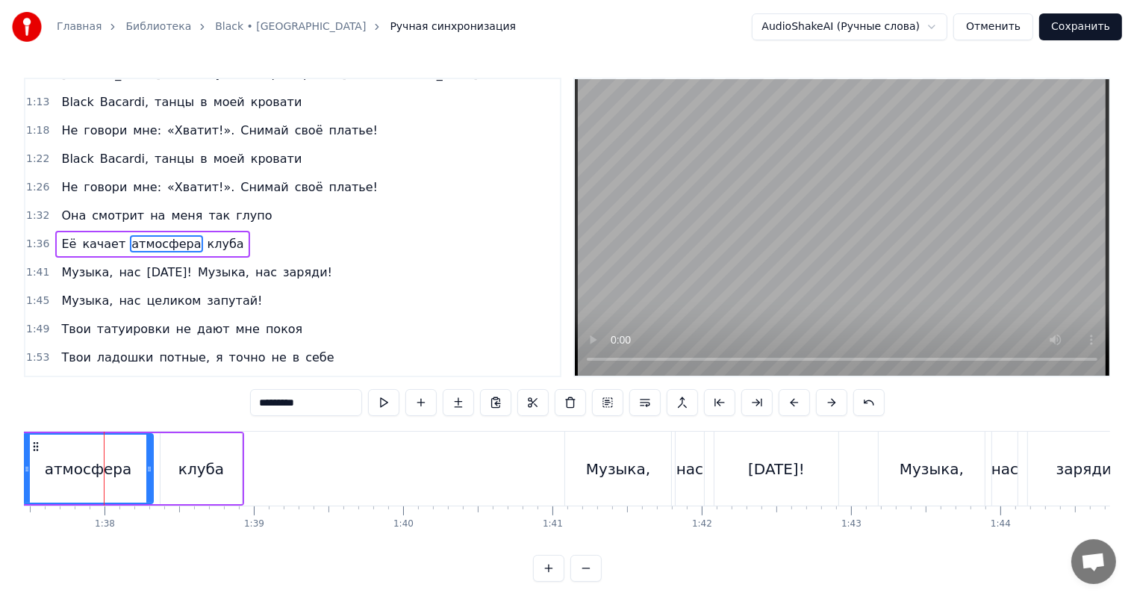
click at [725, 253] on video at bounding box center [842, 227] width 534 height 296
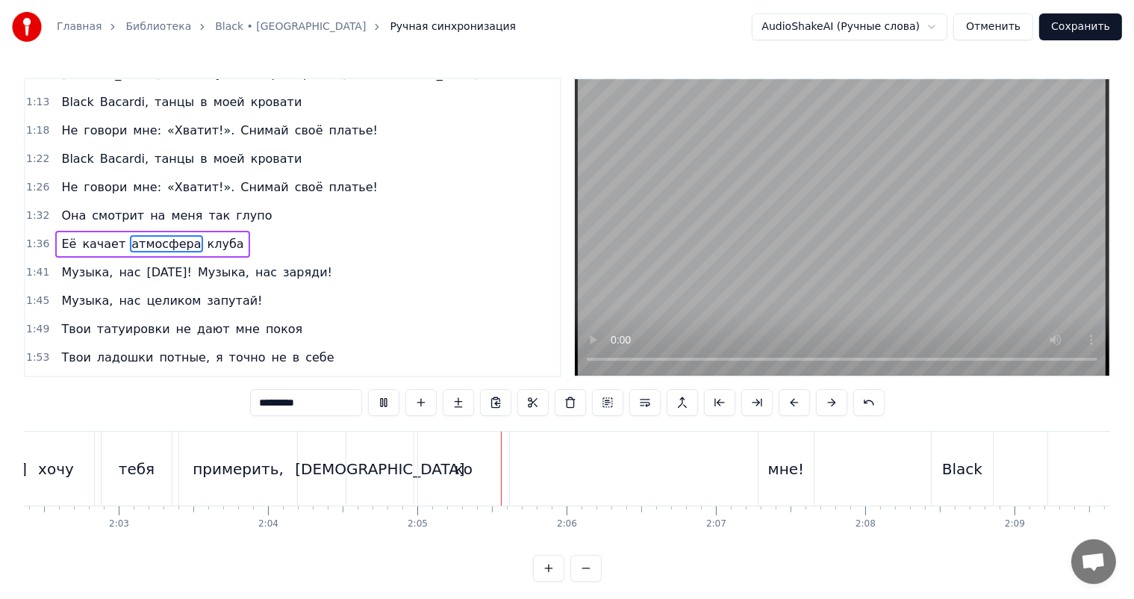
scroll to position [0, 18356]
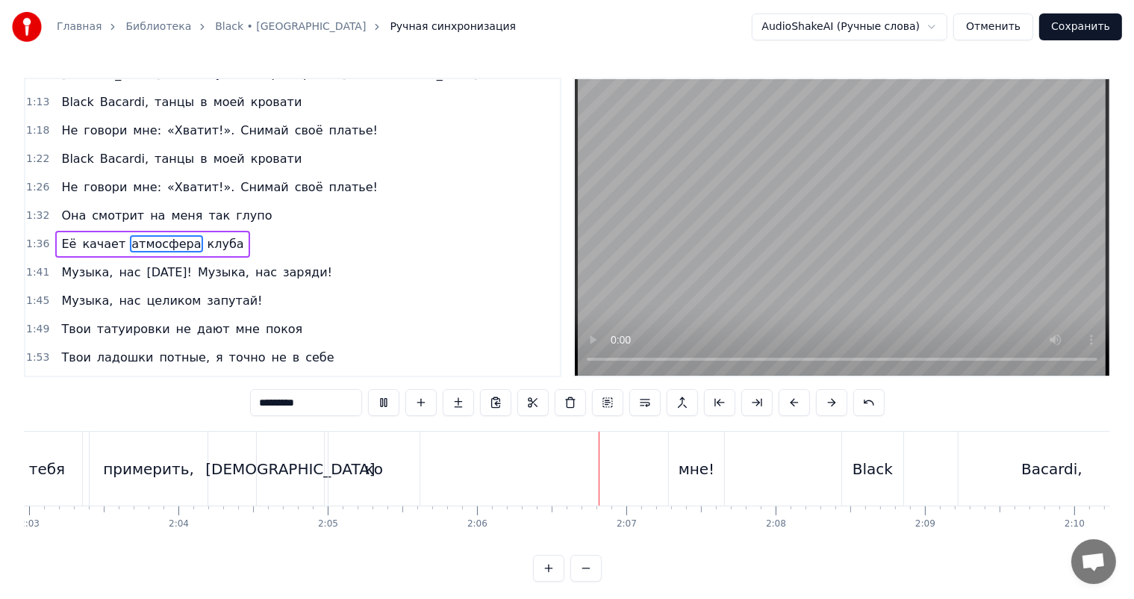
click at [639, 202] on video at bounding box center [842, 227] width 534 height 296
click at [376, 471] on div "ко" at bounding box center [374, 469] width 18 height 22
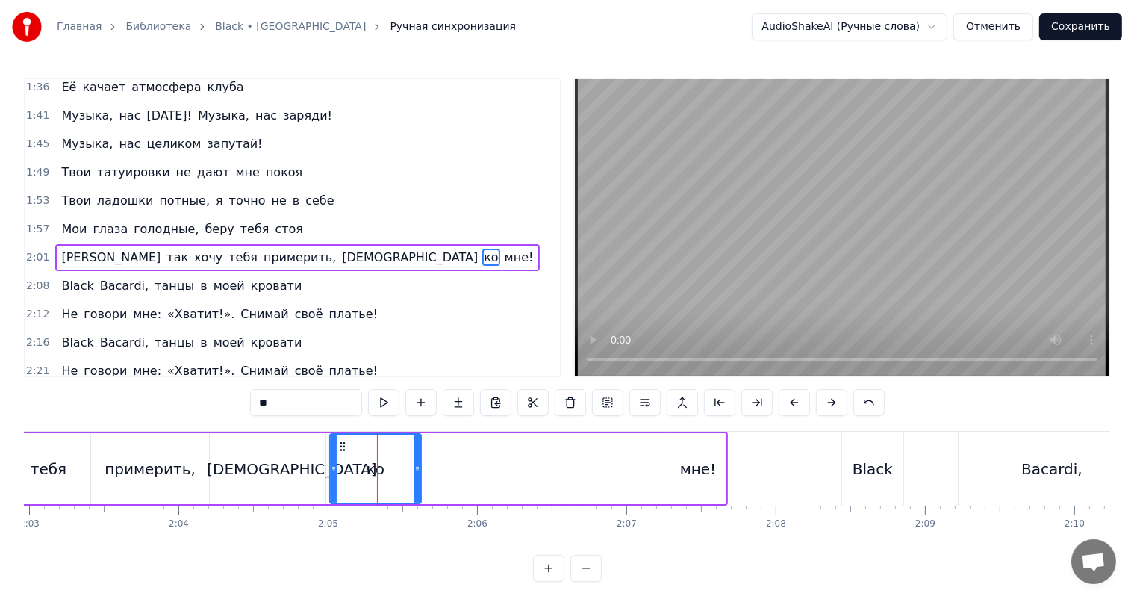
scroll to position [496, 0]
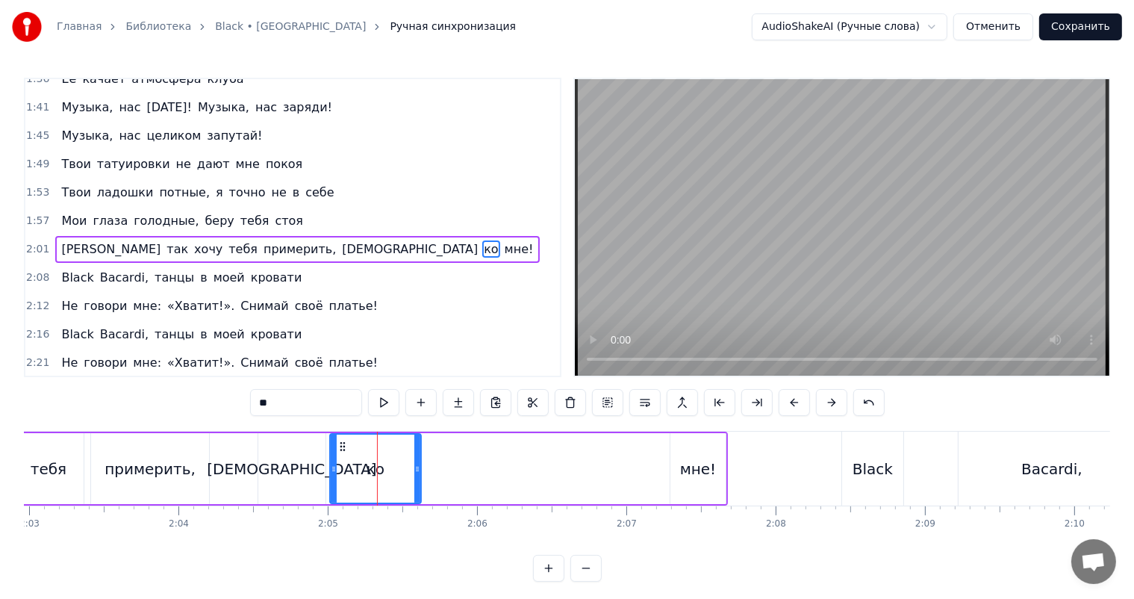
click at [414, 466] on icon at bounding box center [417, 469] width 6 height 12
drag, startPoint x: 409, startPoint y: 466, endPoint x: 355, endPoint y: 470, distance: 53.9
click at [356, 470] on icon at bounding box center [359, 469] width 6 height 12
click at [678, 465] on div "мне!" at bounding box center [697, 468] width 55 height 71
type input "****"
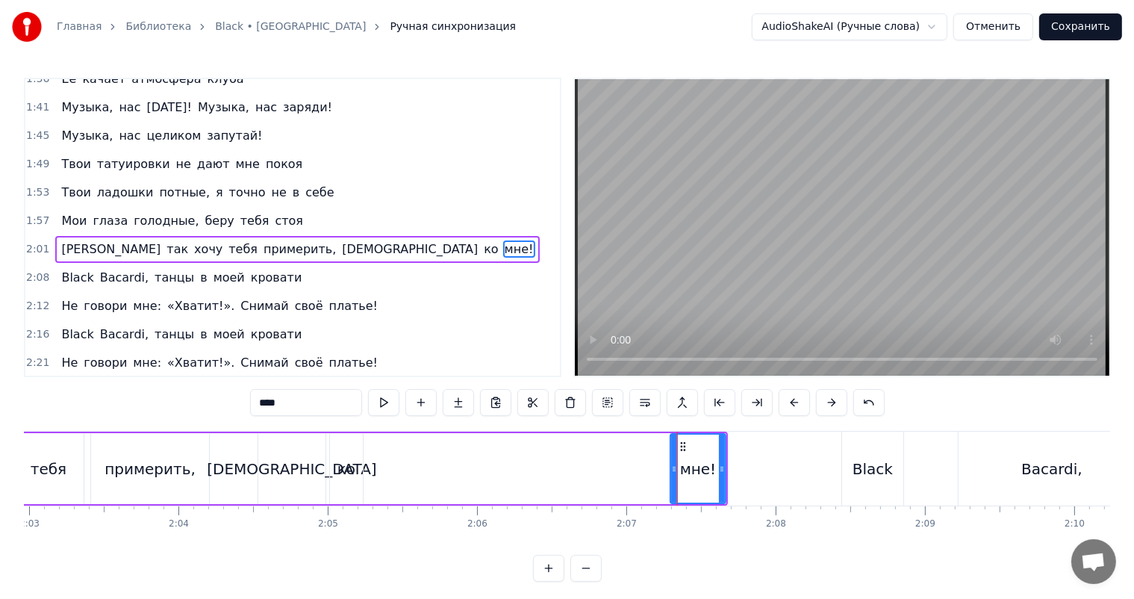
drag, startPoint x: 681, startPoint y: 439, endPoint x: 421, endPoint y: 449, distance: 260.7
click at [421, 449] on div "Я так хочу тебя примерить, иди ко мне!" at bounding box center [295, 468] width 866 height 74
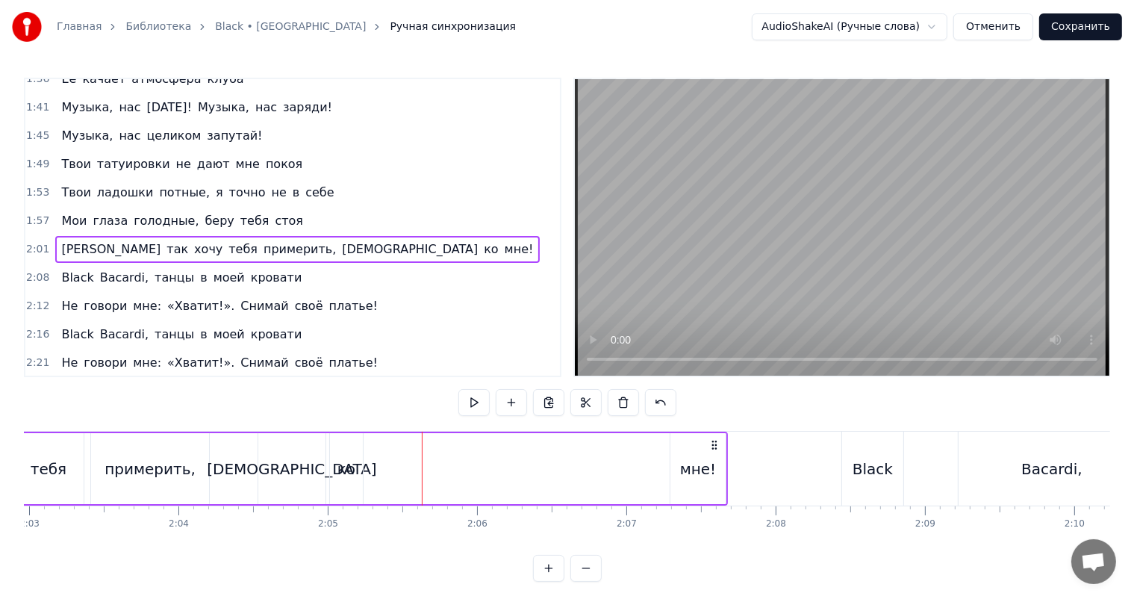
click at [711, 443] on icon at bounding box center [714, 445] width 12 height 12
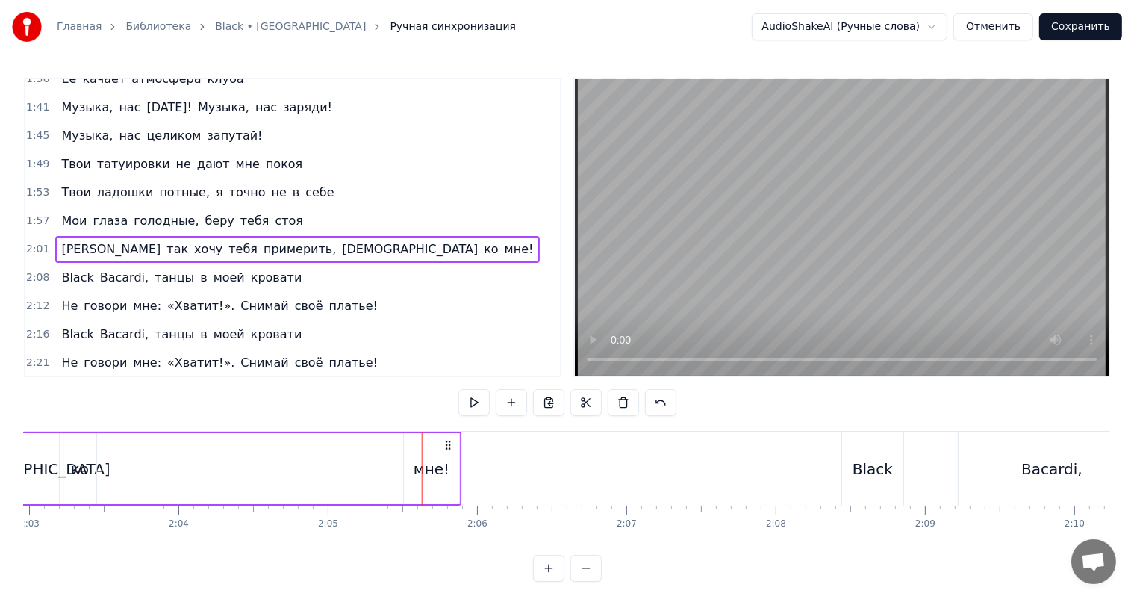
drag, startPoint x: 714, startPoint y: 442, endPoint x: 442, endPoint y: 442, distance: 272.4
click at [442, 442] on icon at bounding box center [448, 445] width 12 height 12
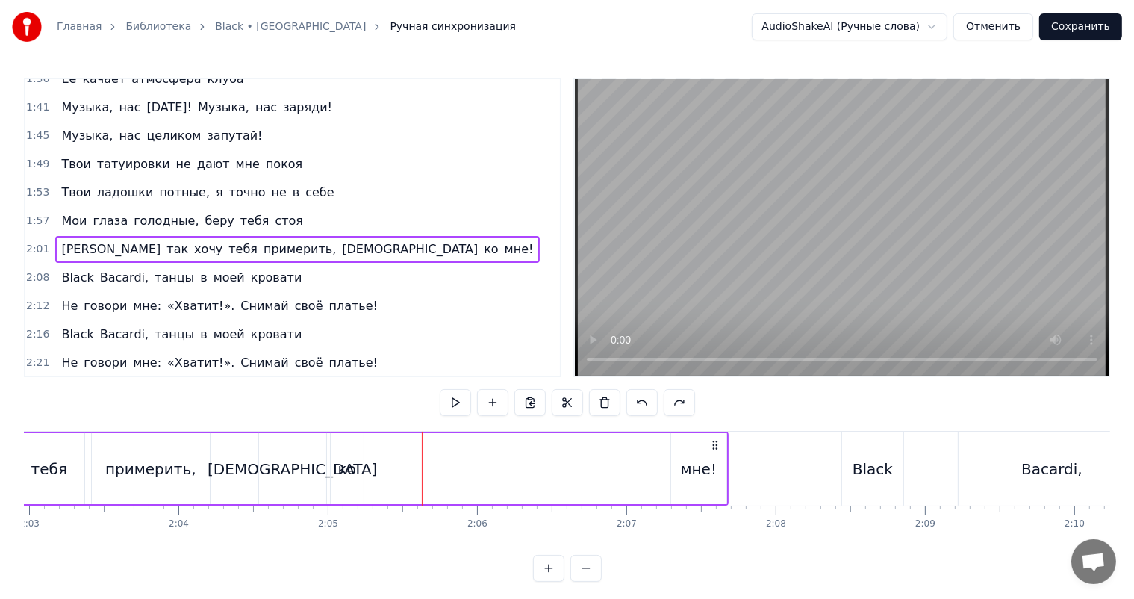
click at [678, 475] on div "мне!" at bounding box center [698, 468] width 55 height 71
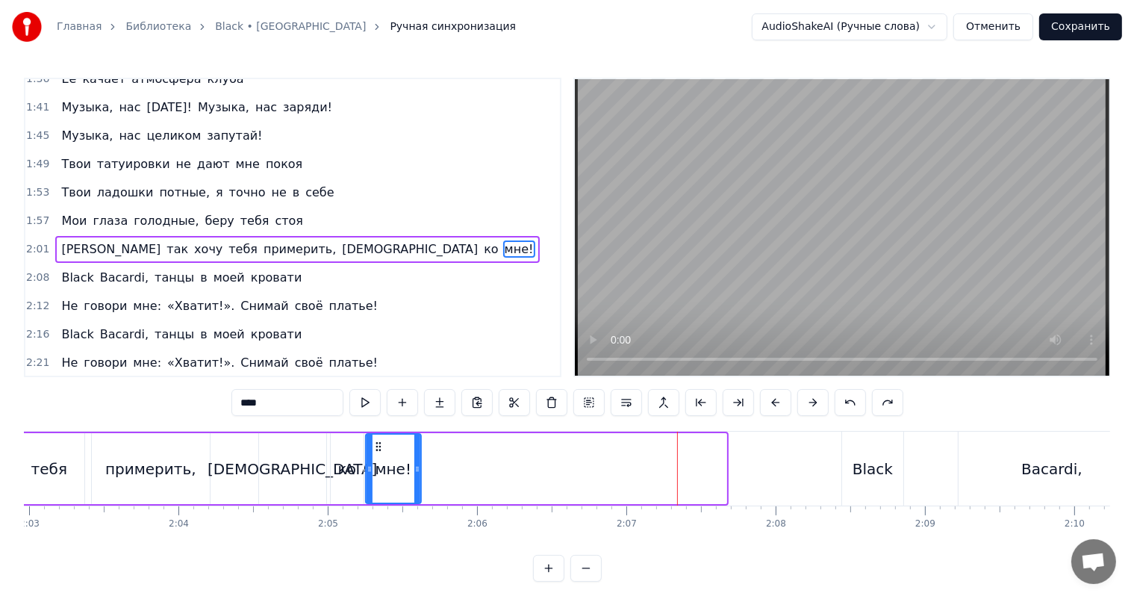
drag, startPoint x: 683, startPoint y: 445, endPoint x: 376, endPoint y: 440, distance: 306.8
click at [376, 440] on icon at bounding box center [378, 446] width 12 height 12
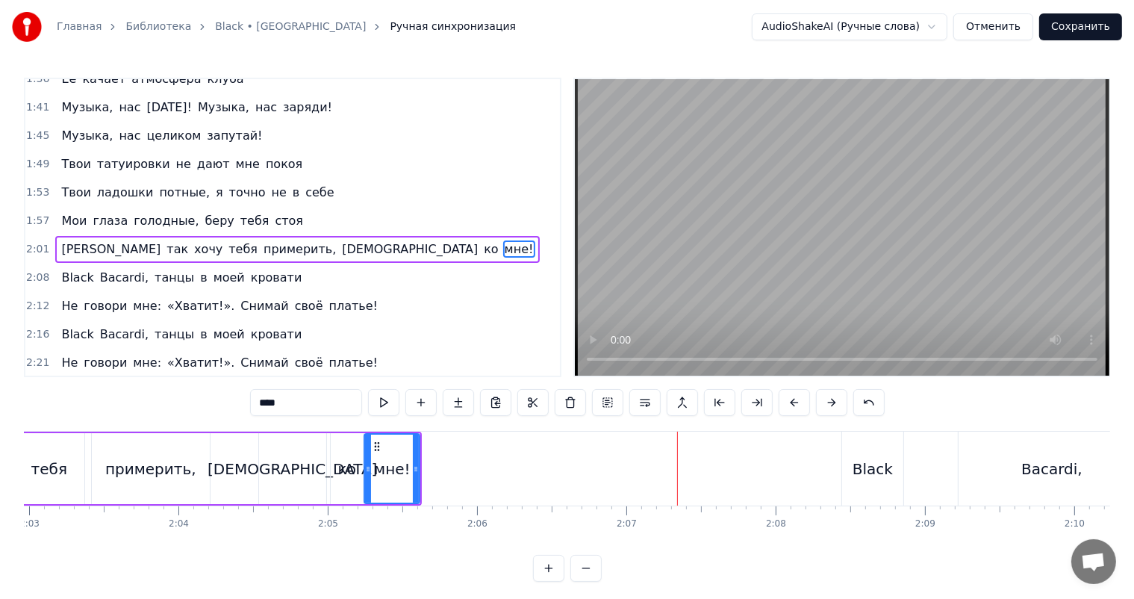
click at [258, 453] on div "[DEMOGRAPHIC_DATA]" at bounding box center [292, 468] width 69 height 71
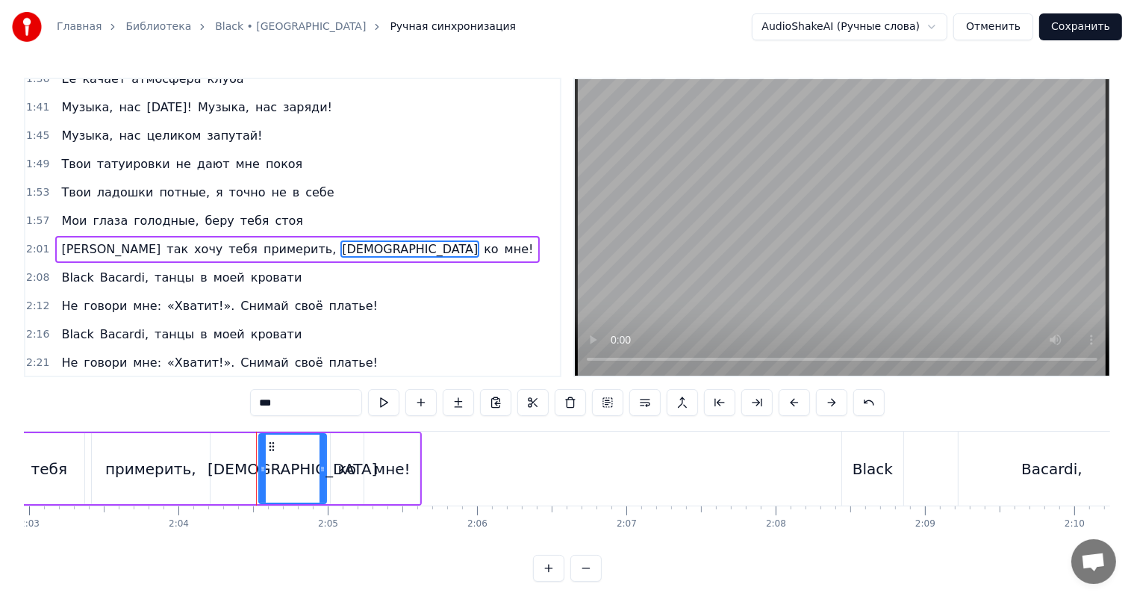
click at [652, 284] on video at bounding box center [842, 227] width 534 height 296
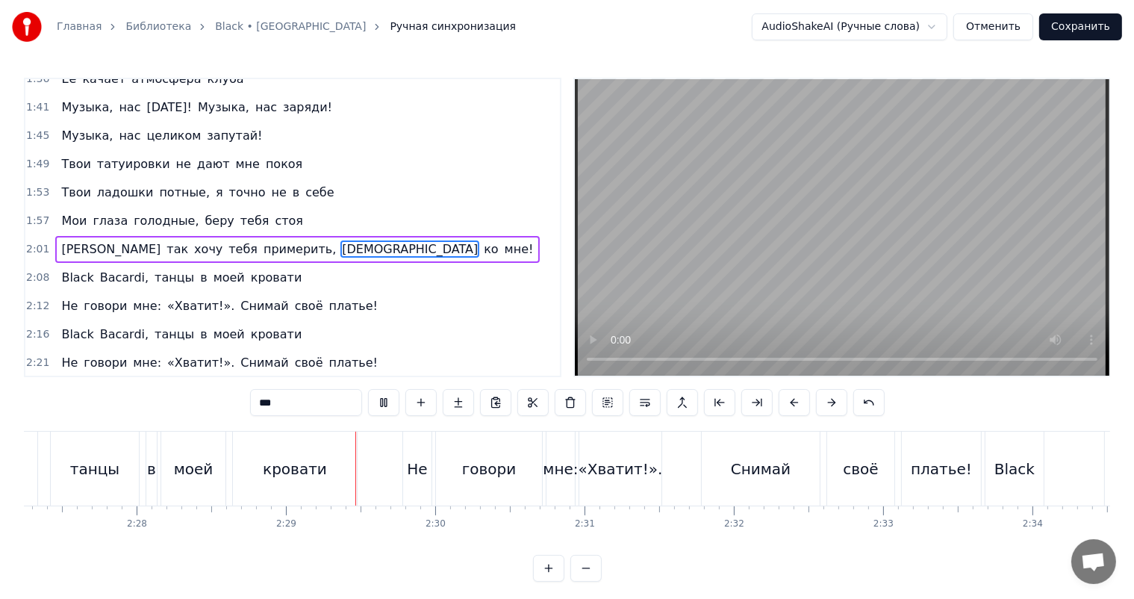
scroll to position [0, 22158]
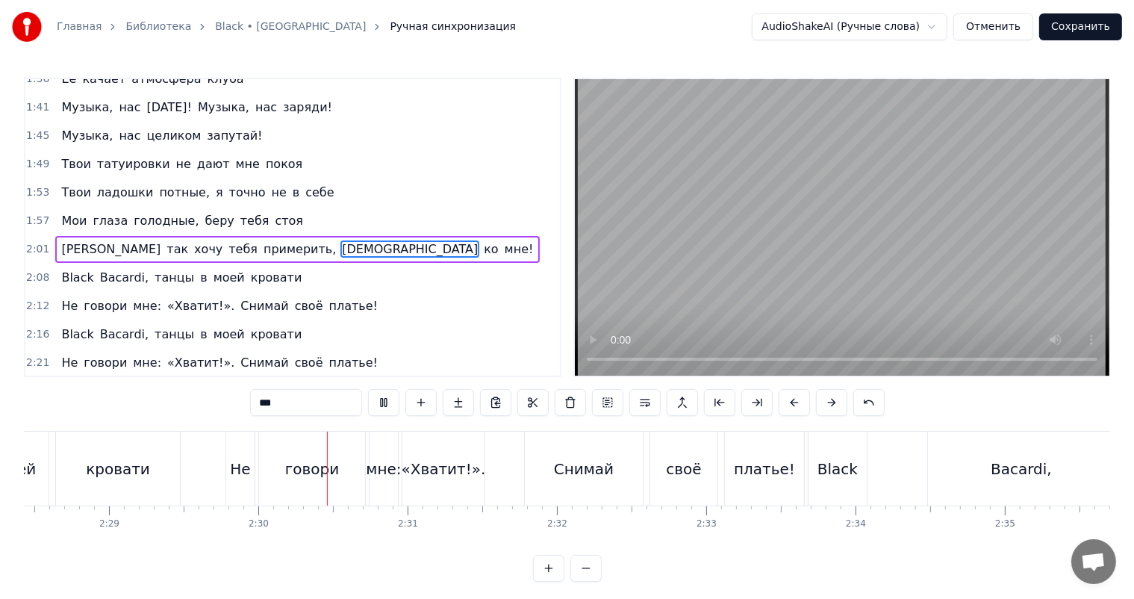
click at [898, 267] on video at bounding box center [842, 227] width 534 height 296
click at [870, 281] on video at bounding box center [842, 227] width 534 height 296
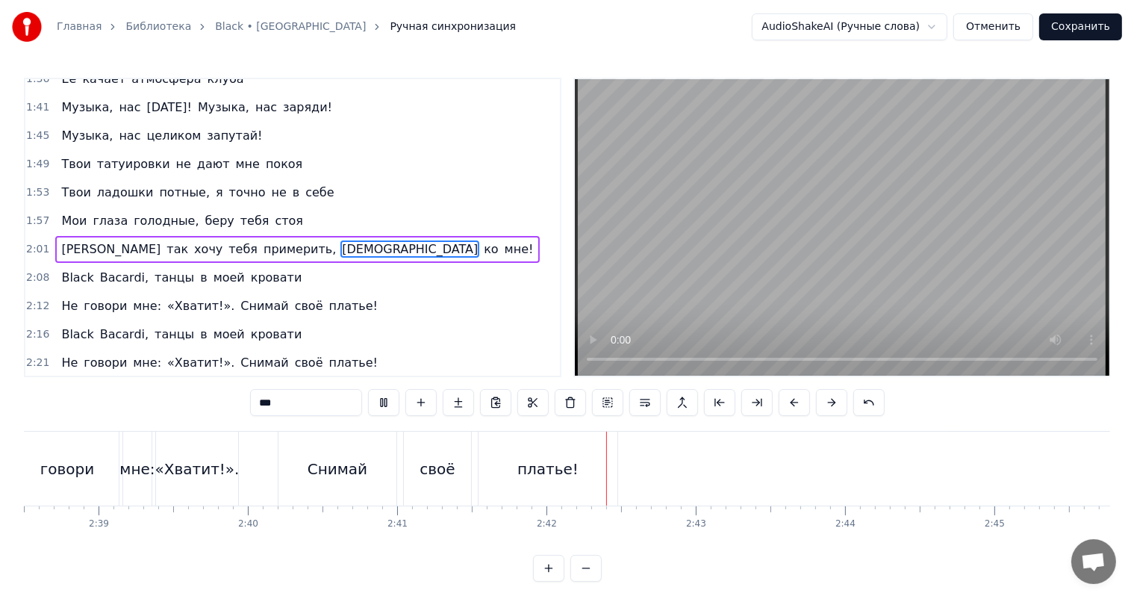
scroll to position [0, 23672]
click at [1001, 198] on video at bounding box center [842, 227] width 534 height 296
click at [584, 455] on div "платье!" at bounding box center [536, 468] width 139 height 74
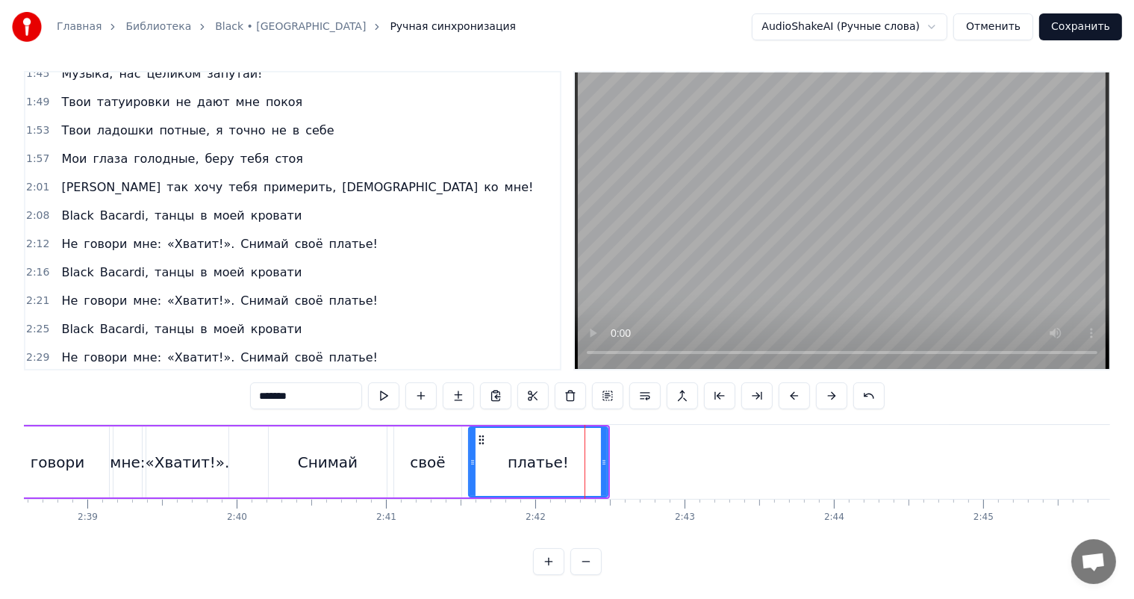
scroll to position [582, 0]
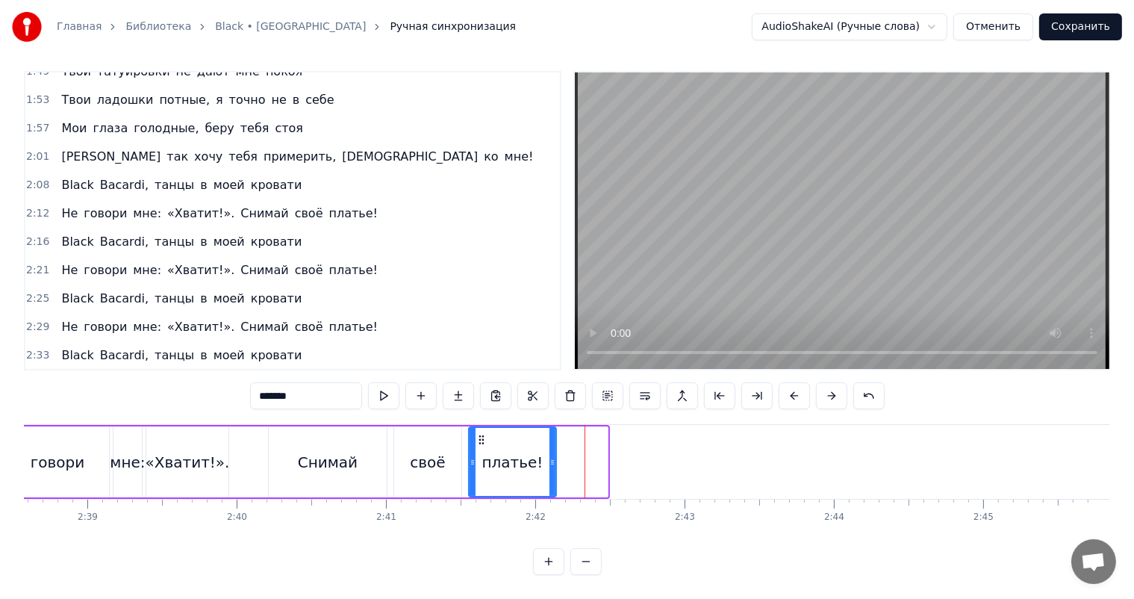
drag, startPoint x: 604, startPoint y: 449, endPoint x: 552, endPoint y: 450, distance: 51.5
click at [552, 456] on icon at bounding box center [552, 462] width 6 height 12
click at [443, 426] on div "своё" at bounding box center [427, 461] width 67 height 71
type input "****"
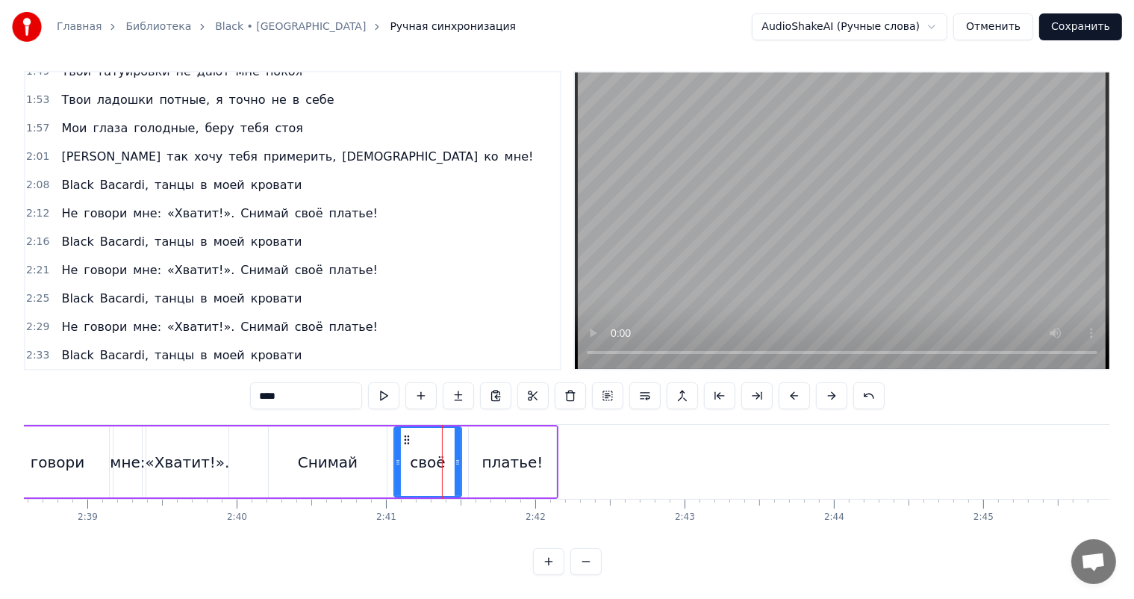
click at [922, 163] on video at bounding box center [842, 220] width 534 height 296
click at [911, 190] on video at bounding box center [842, 220] width 534 height 296
click at [1119, 23] on button "Сохранить" at bounding box center [1080, 26] width 83 height 27
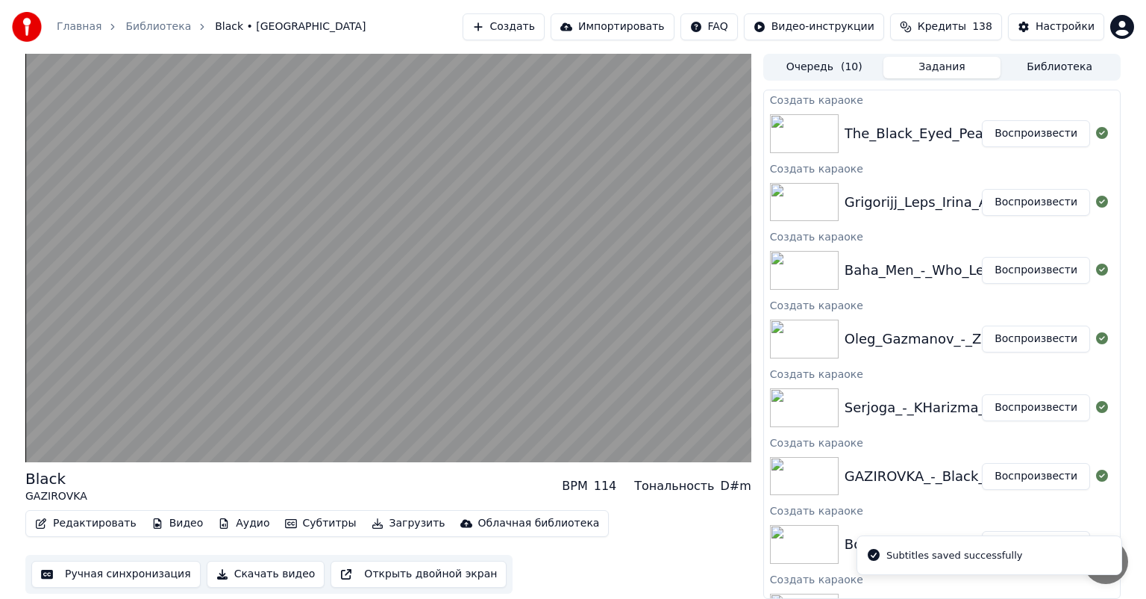
click at [1021, 412] on button "Воспроизвести" at bounding box center [1036, 407] width 108 height 27
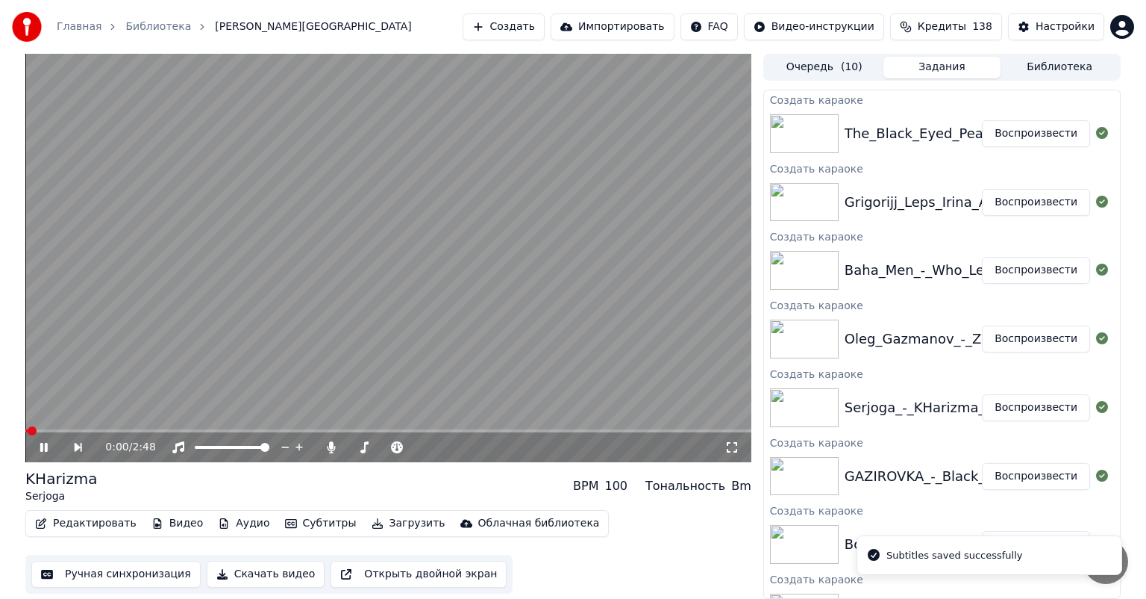
click at [110, 573] on button "Ручная синхронизация" at bounding box center [115, 574] width 169 height 27
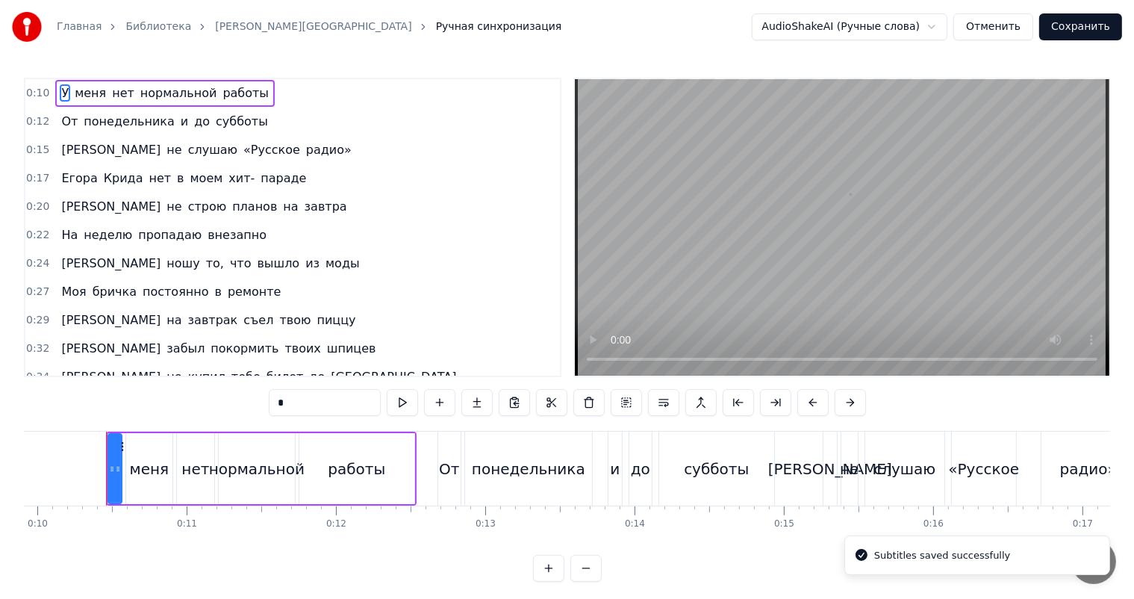
scroll to position [0, 1486]
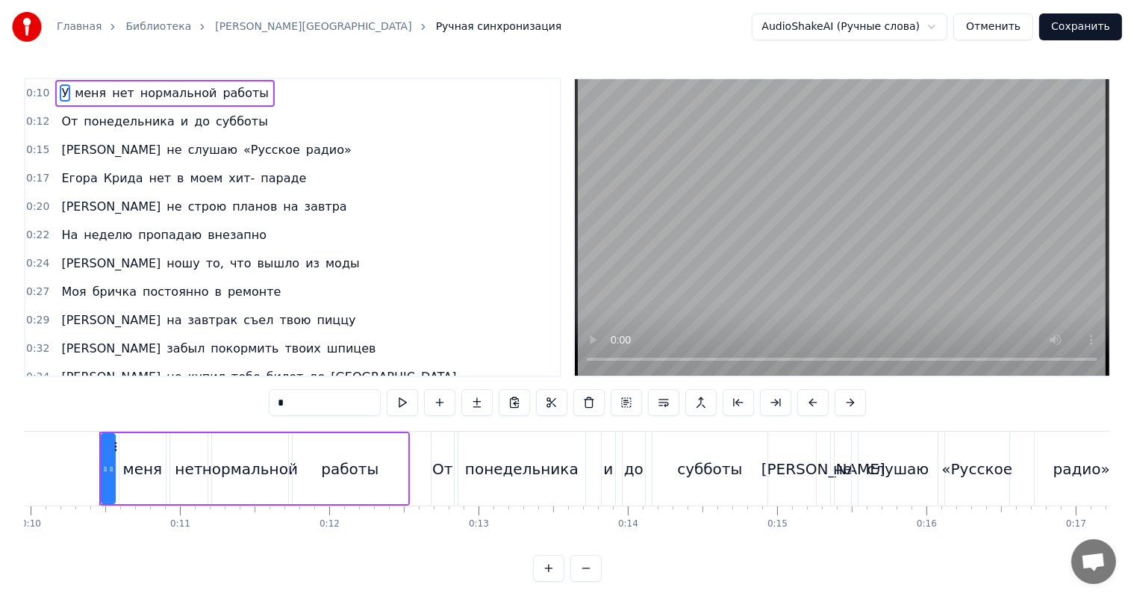
click at [808, 251] on video at bounding box center [842, 227] width 534 height 296
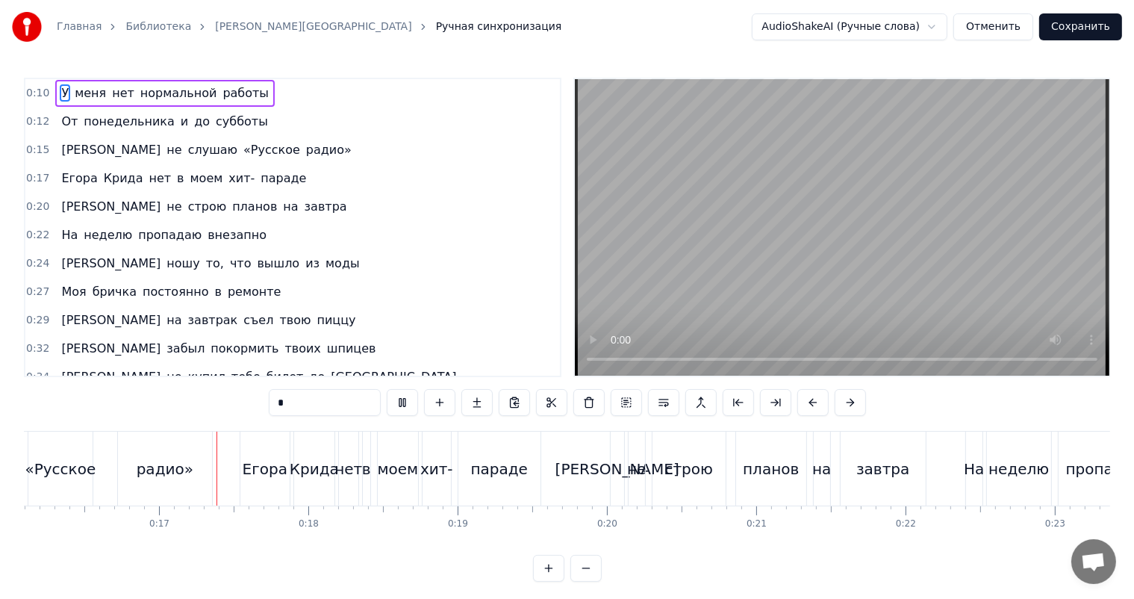
scroll to position [0, 2430]
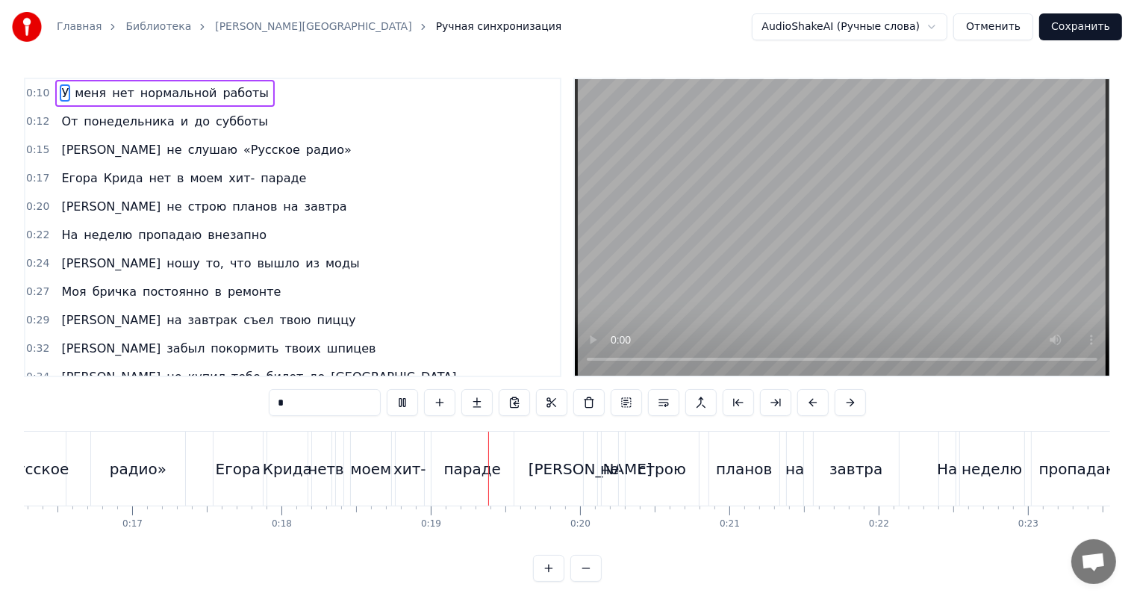
click at [909, 202] on video at bounding box center [842, 227] width 534 height 296
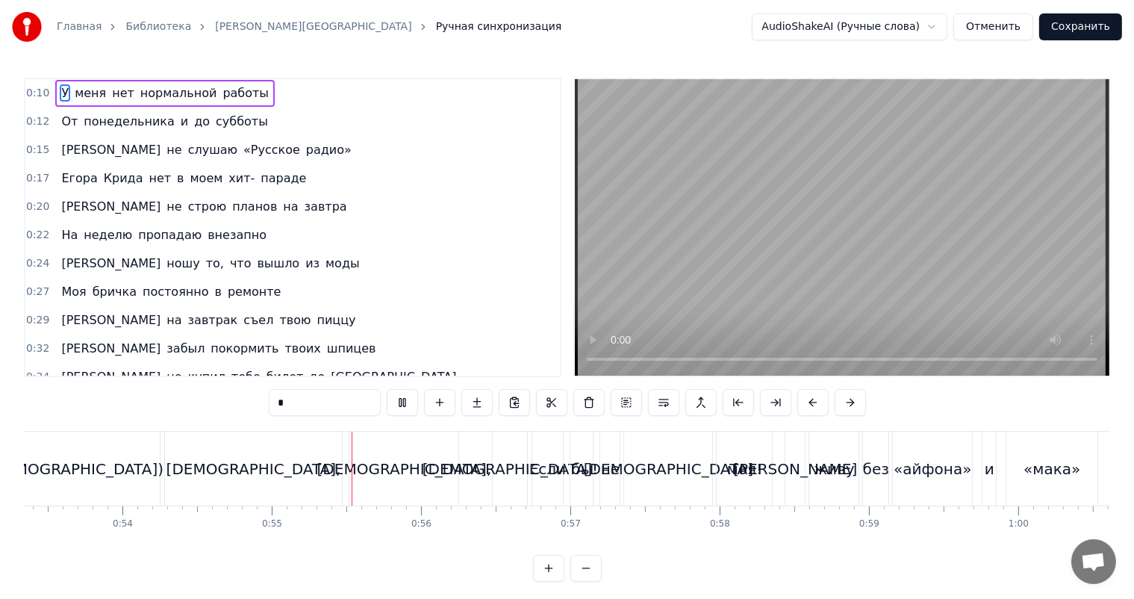
scroll to position [0, 8140]
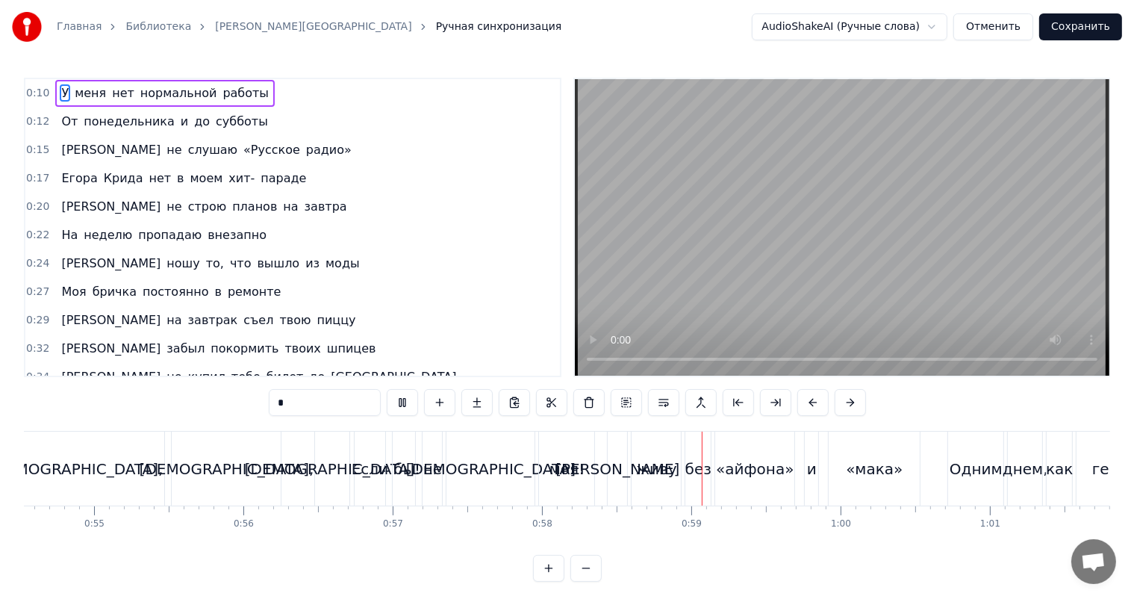
click at [905, 191] on video at bounding box center [842, 227] width 534 height 296
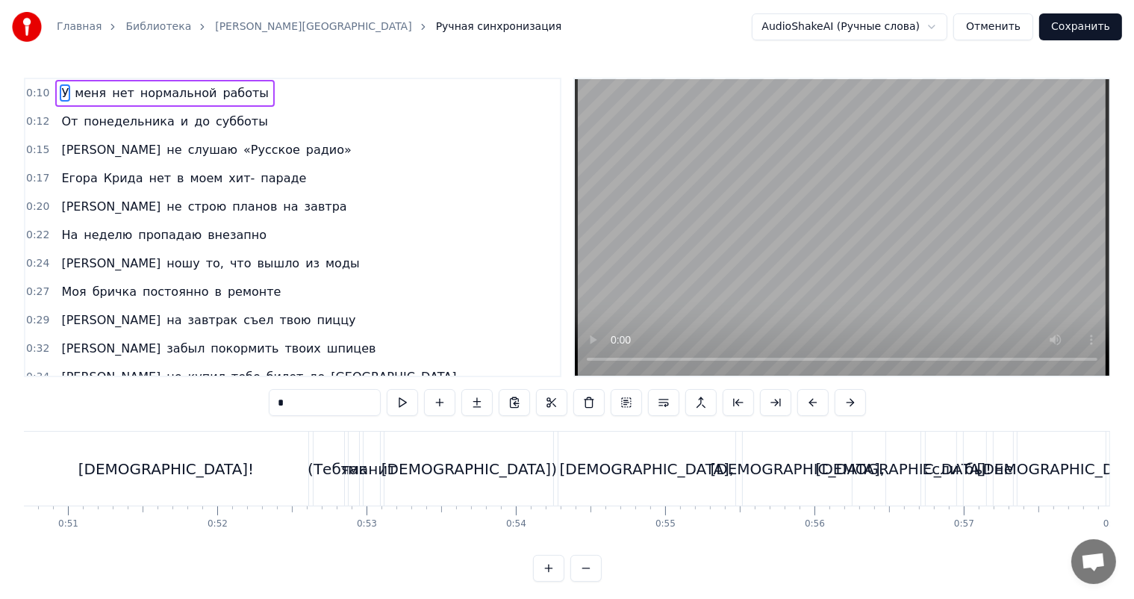
scroll to position [0, 7543]
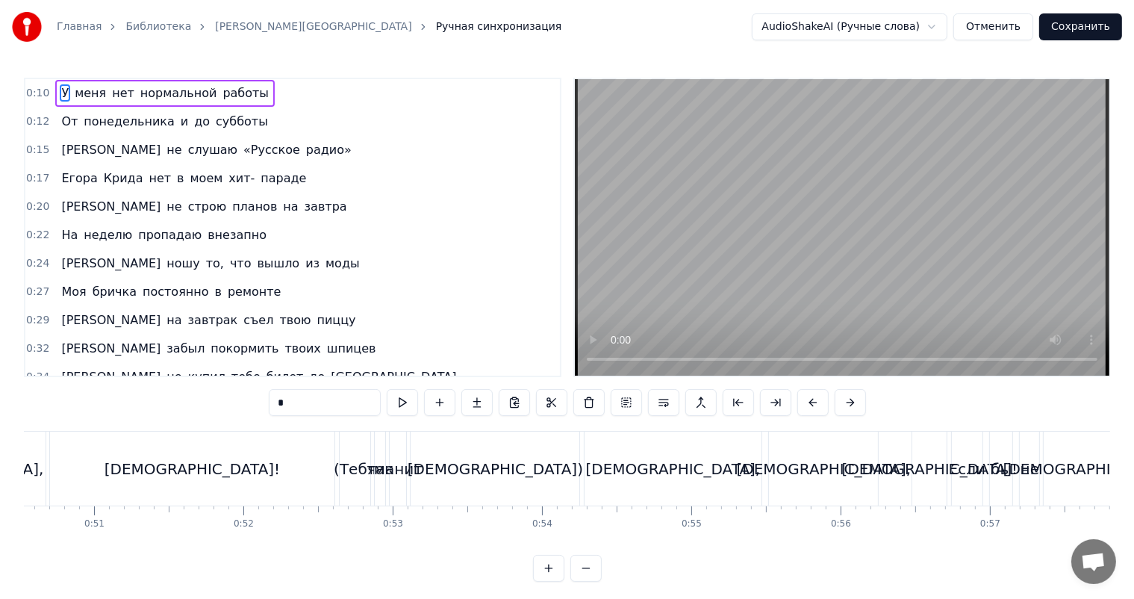
click at [326, 470] on div "[DEMOGRAPHIC_DATA]!" at bounding box center [192, 468] width 285 height 74
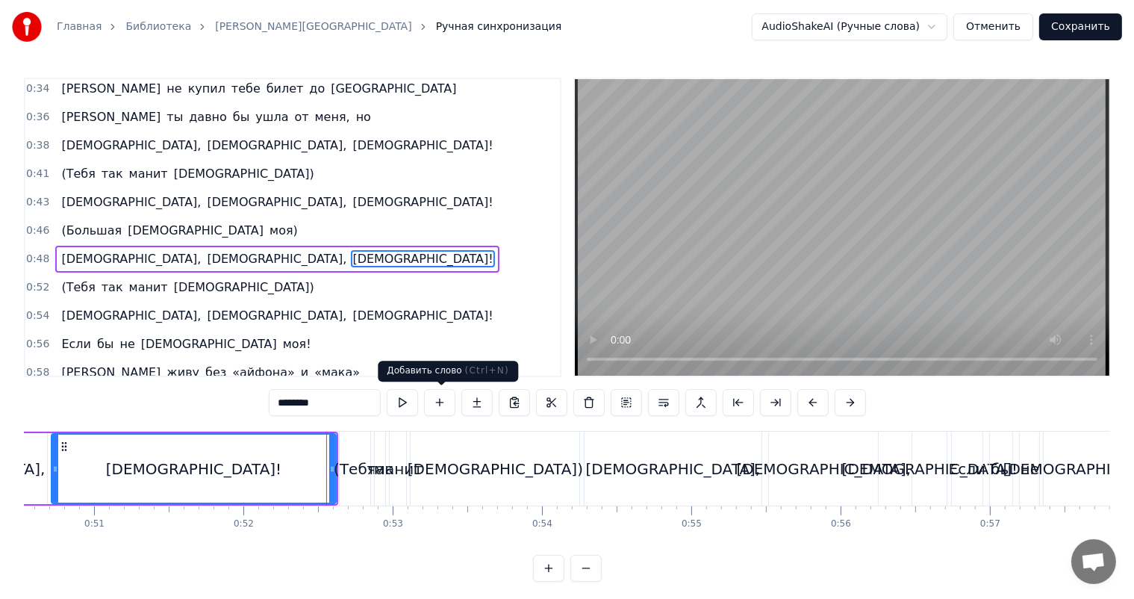
scroll to position [305, 0]
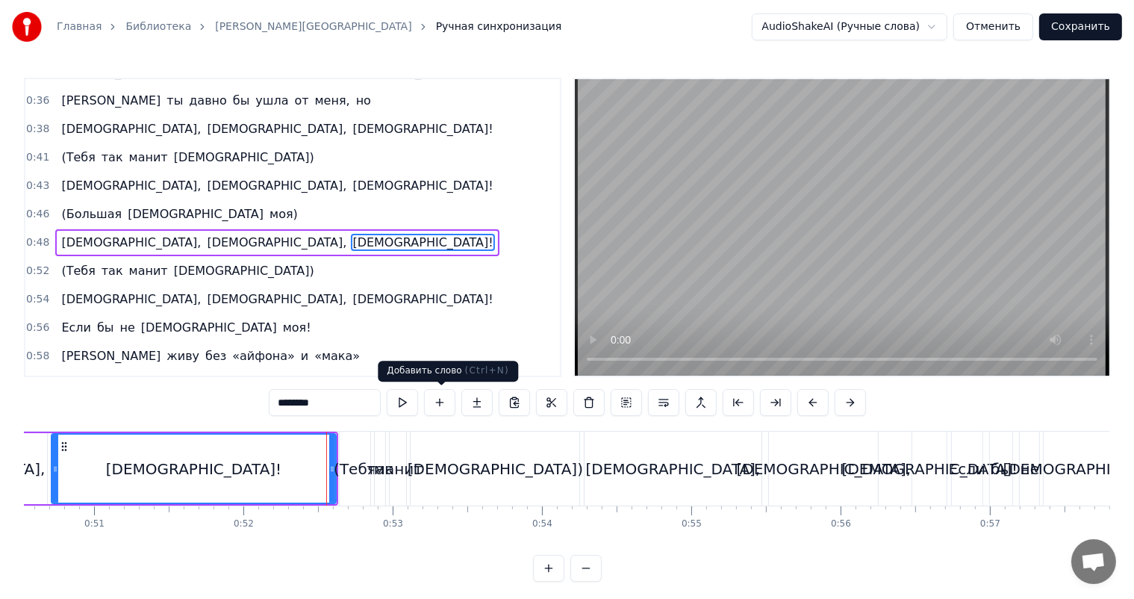
click at [789, 239] on video at bounding box center [842, 227] width 534 height 296
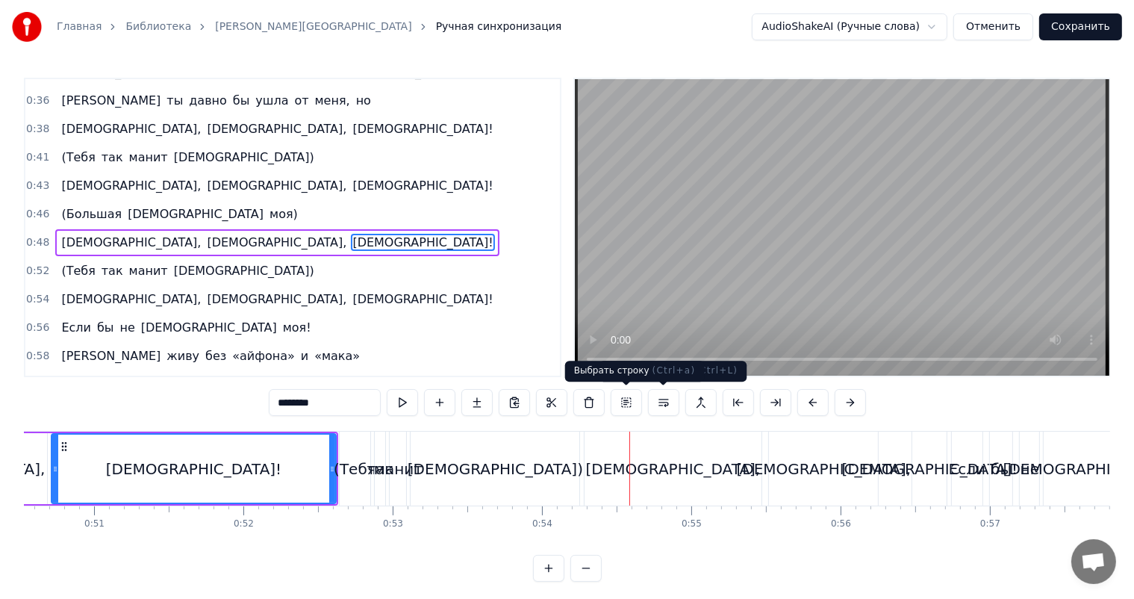
click at [507, 477] on div "[DEMOGRAPHIC_DATA])" at bounding box center [495, 469] width 175 height 22
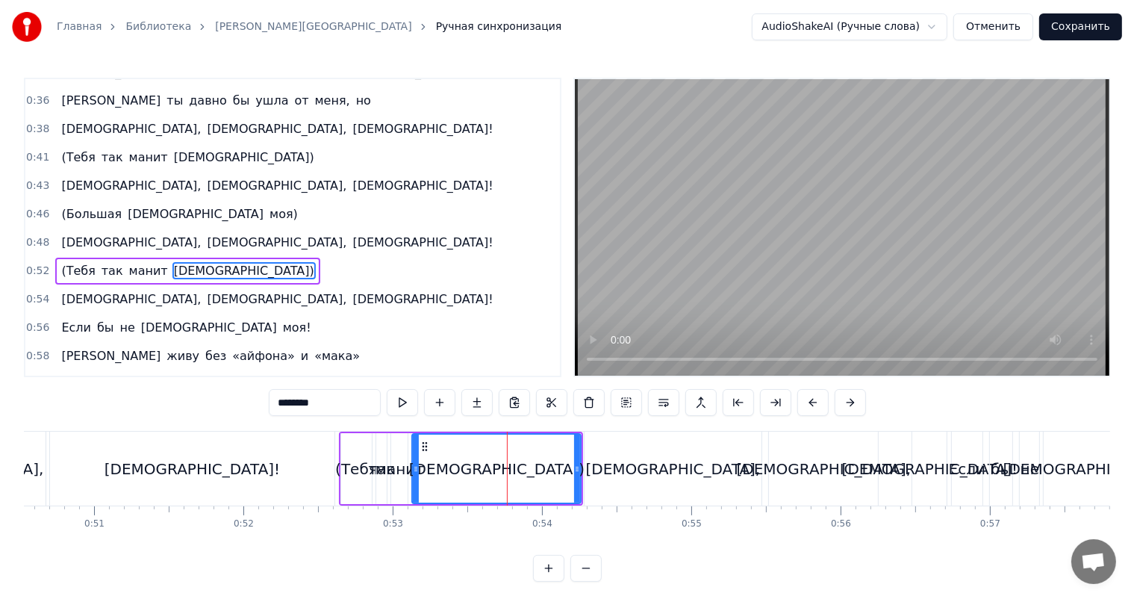
scroll to position [331, 0]
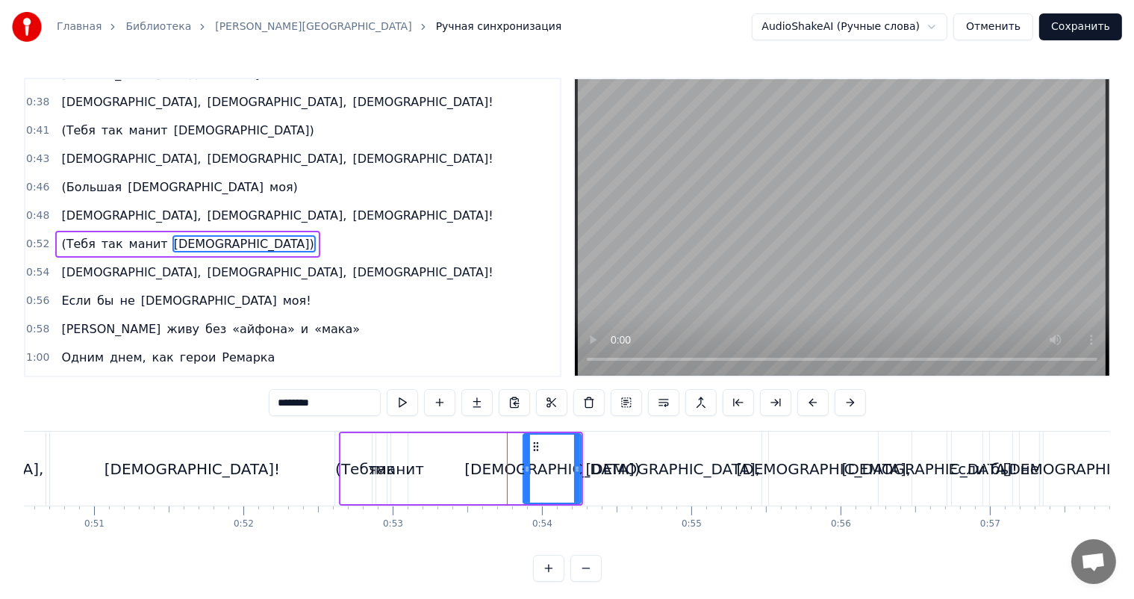
drag, startPoint x: 414, startPoint y: 470, endPoint x: 525, endPoint y: 475, distance: 111.3
click at [525, 475] on div at bounding box center [527, 468] width 6 height 68
click at [652, 468] on div "[DEMOGRAPHIC_DATA]," at bounding box center [673, 469] width 175 height 22
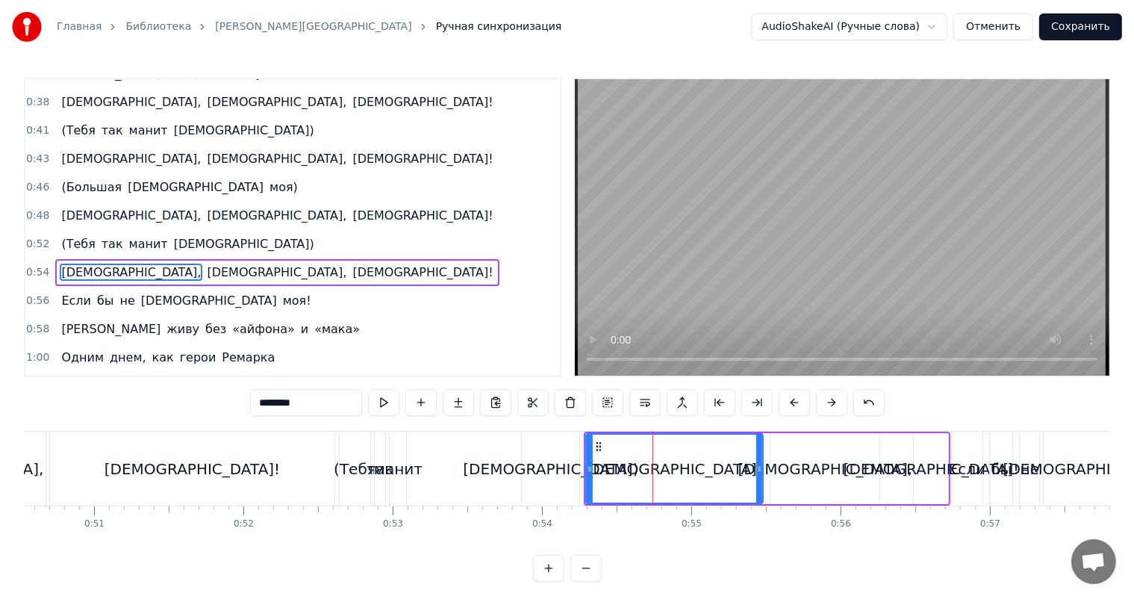
scroll to position [359, 0]
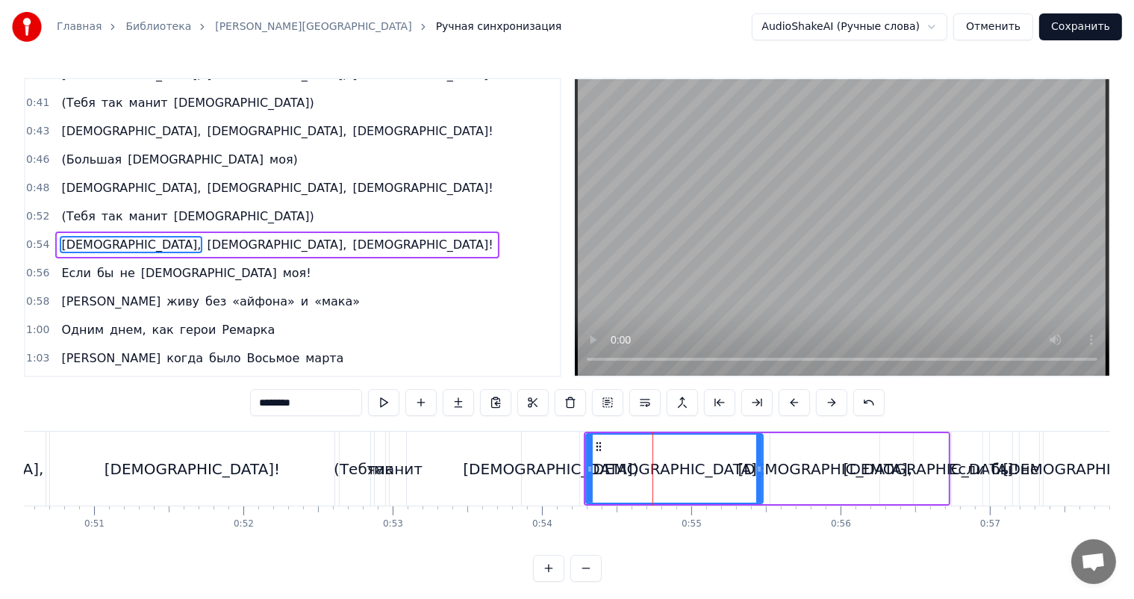
click at [833, 470] on div "[DEMOGRAPHIC_DATA]," at bounding box center [825, 469] width 175 height 22
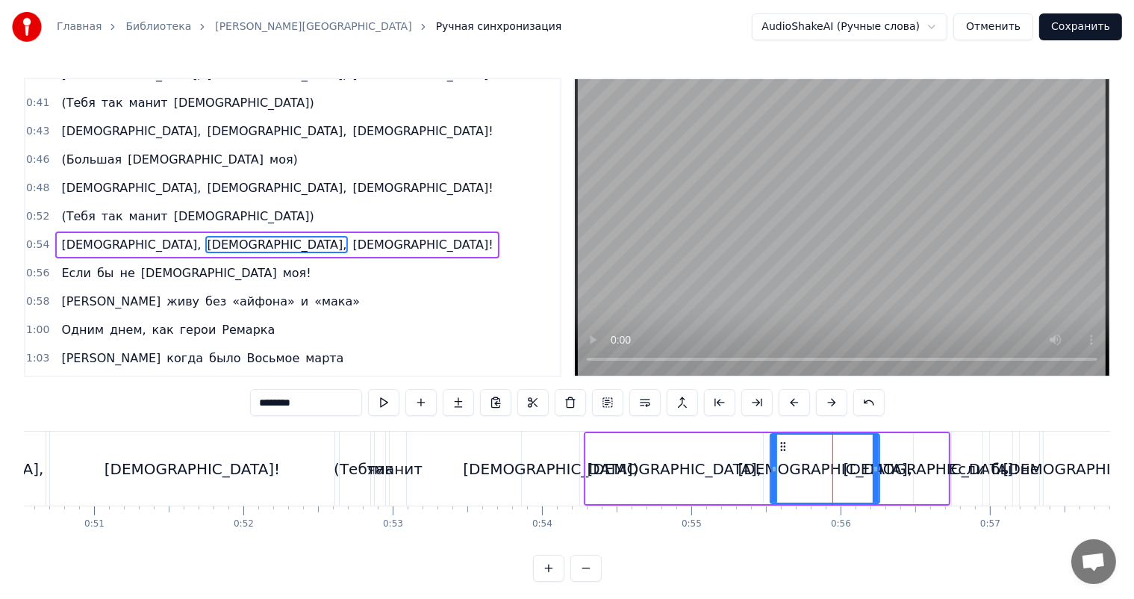
click at [905, 466] on div "[DEMOGRAPHIC_DATA]!" at bounding box center [930, 469] width 175 height 22
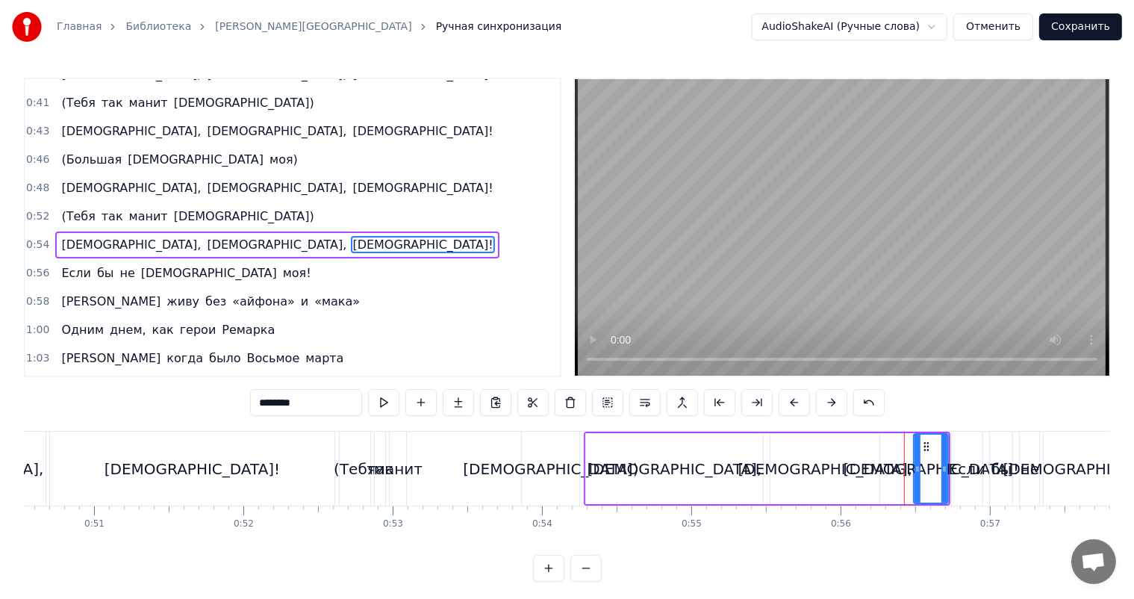
click at [872, 467] on div "[DEMOGRAPHIC_DATA]," at bounding box center [824, 468] width 109 height 71
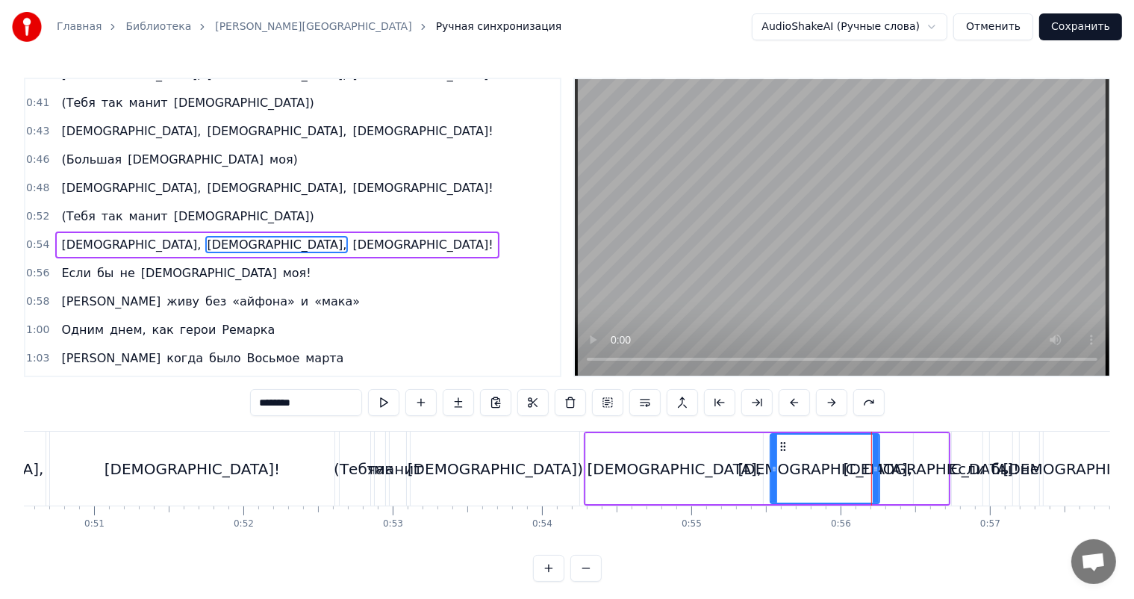
click at [545, 458] on div "[DEMOGRAPHIC_DATA])" at bounding box center [495, 468] width 169 height 74
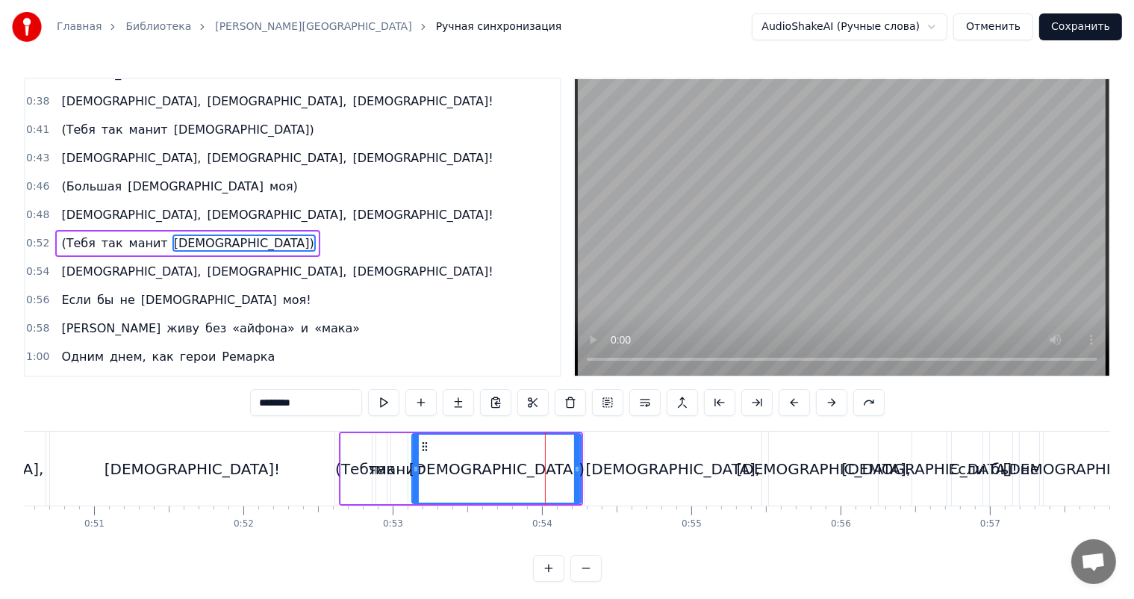
scroll to position [331, 0]
drag, startPoint x: 577, startPoint y: 454, endPoint x: 521, endPoint y: 463, distance: 56.7
click at [521, 463] on div at bounding box center [522, 468] width 6 height 68
click at [643, 455] on div "[DEMOGRAPHIC_DATA]," at bounding box center [673, 468] width 178 height 74
type input "********"
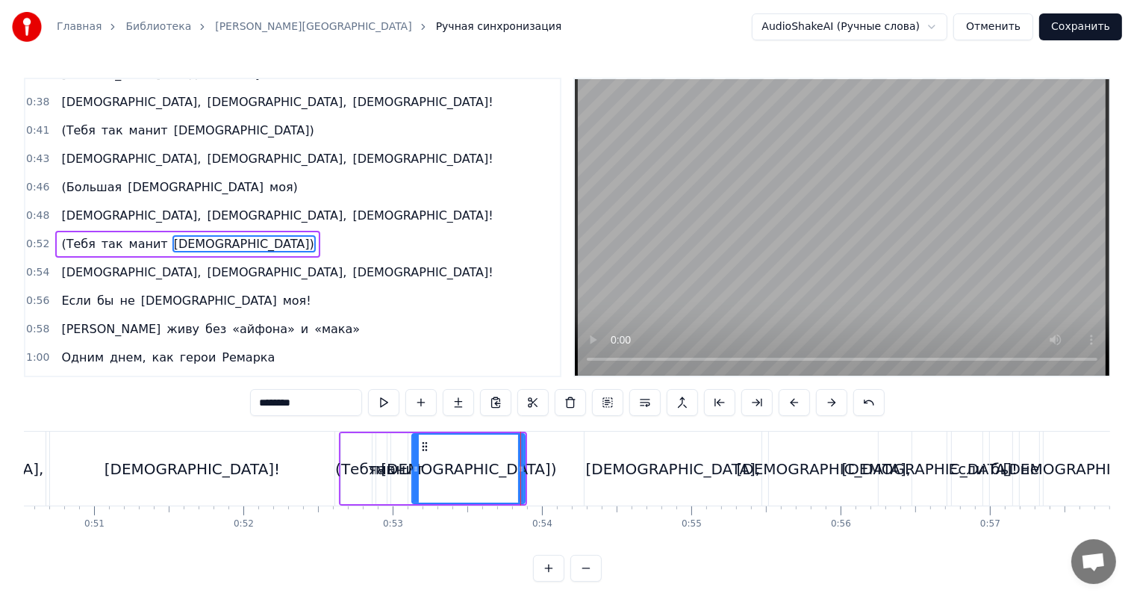
scroll to position [359, 0]
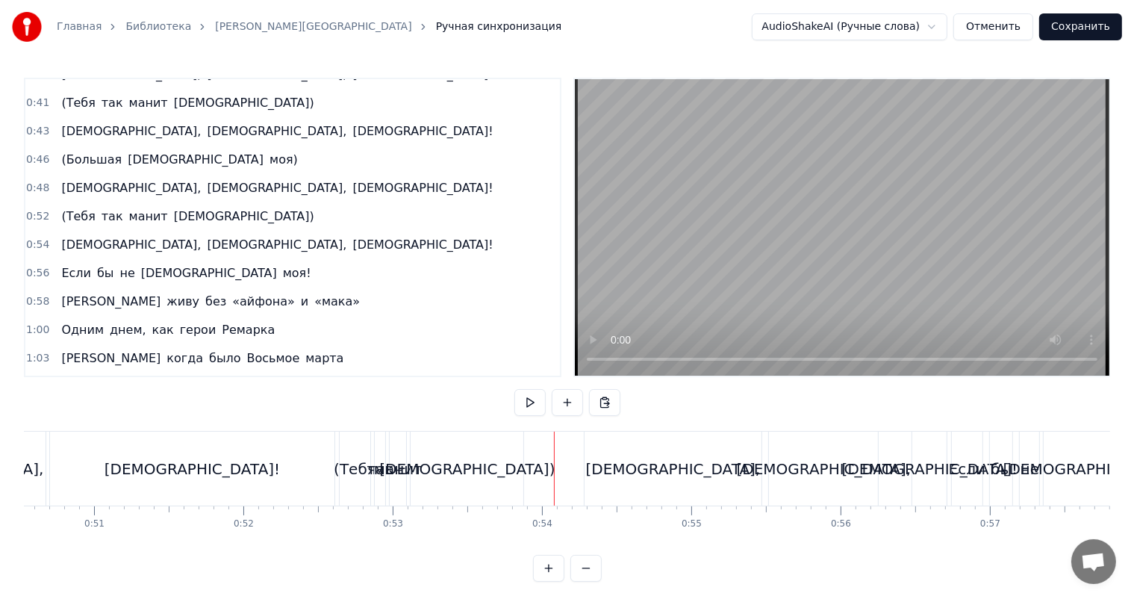
drag, startPoint x: 511, startPoint y: 464, endPoint x: 561, endPoint y: 423, distance: 64.1
click at [511, 464] on div "[DEMOGRAPHIC_DATA])" at bounding box center [467, 468] width 113 height 74
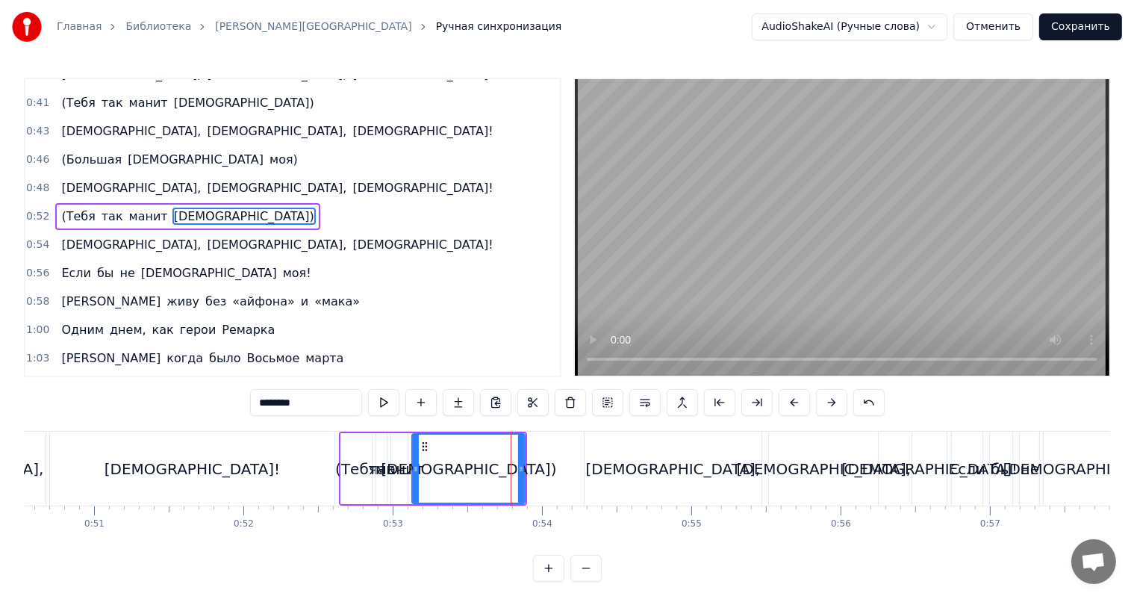
scroll to position [331, 0]
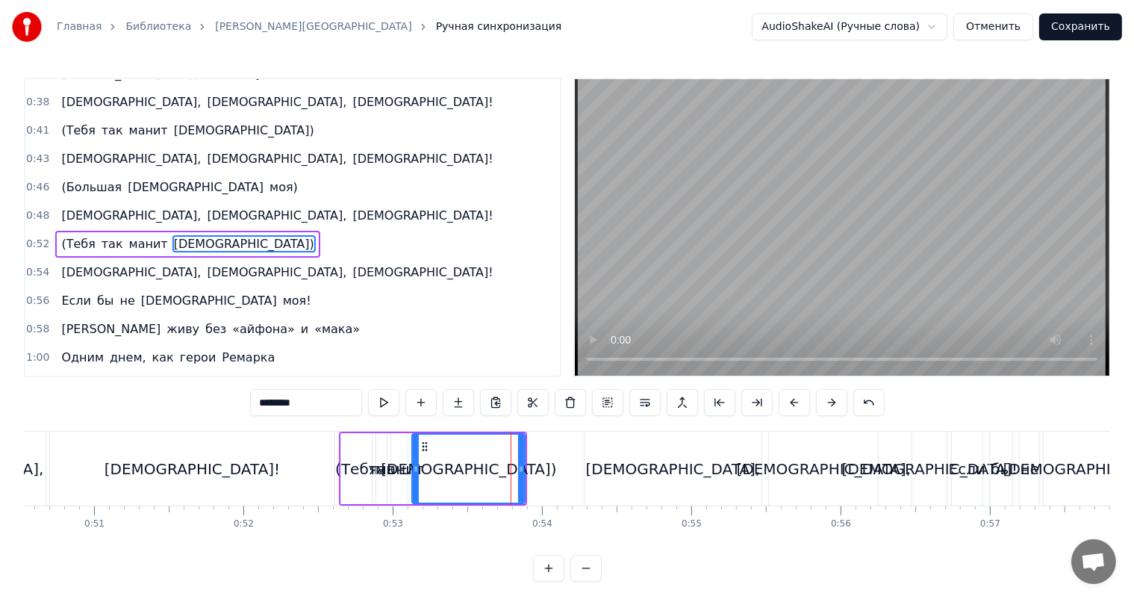
click at [690, 269] on video at bounding box center [842, 227] width 534 height 296
click at [884, 242] on video at bounding box center [842, 227] width 534 height 296
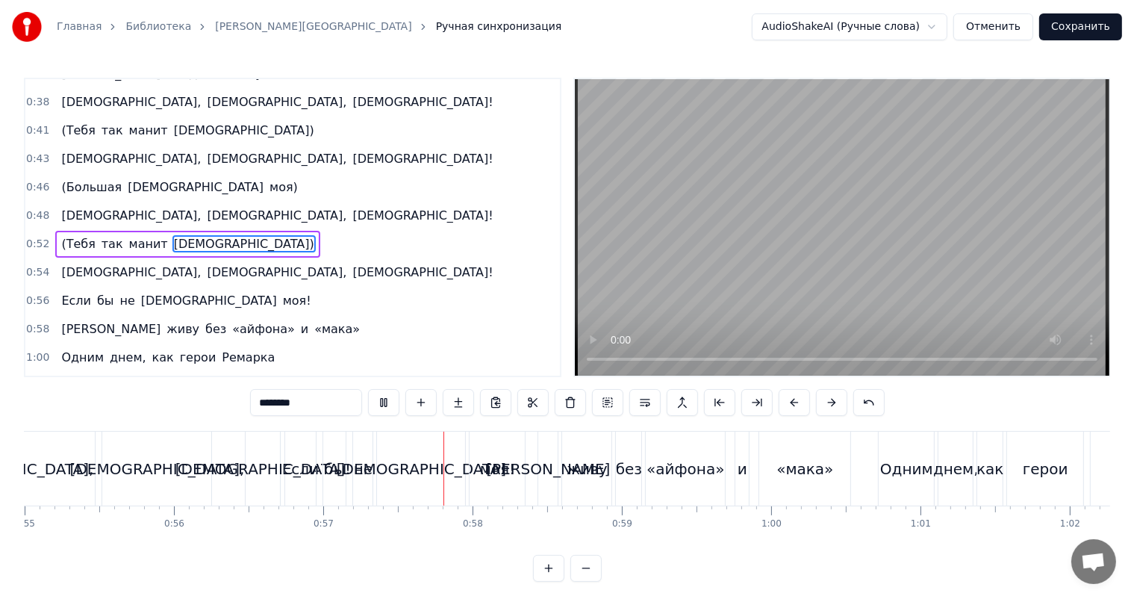
click at [884, 242] on video at bounding box center [842, 227] width 534 height 296
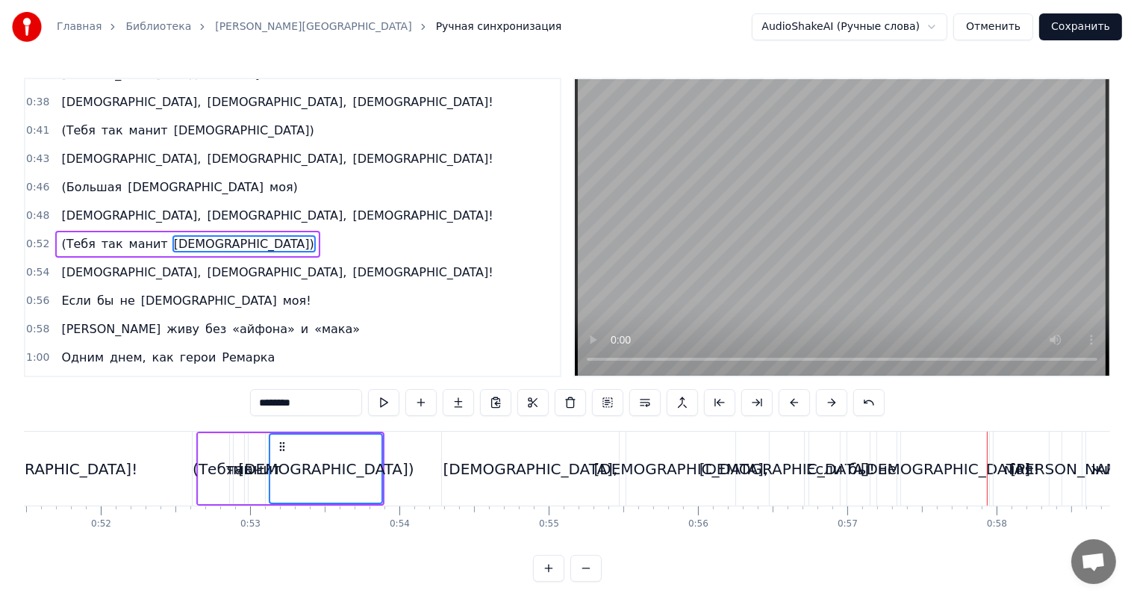
scroll to position [0, 7461]
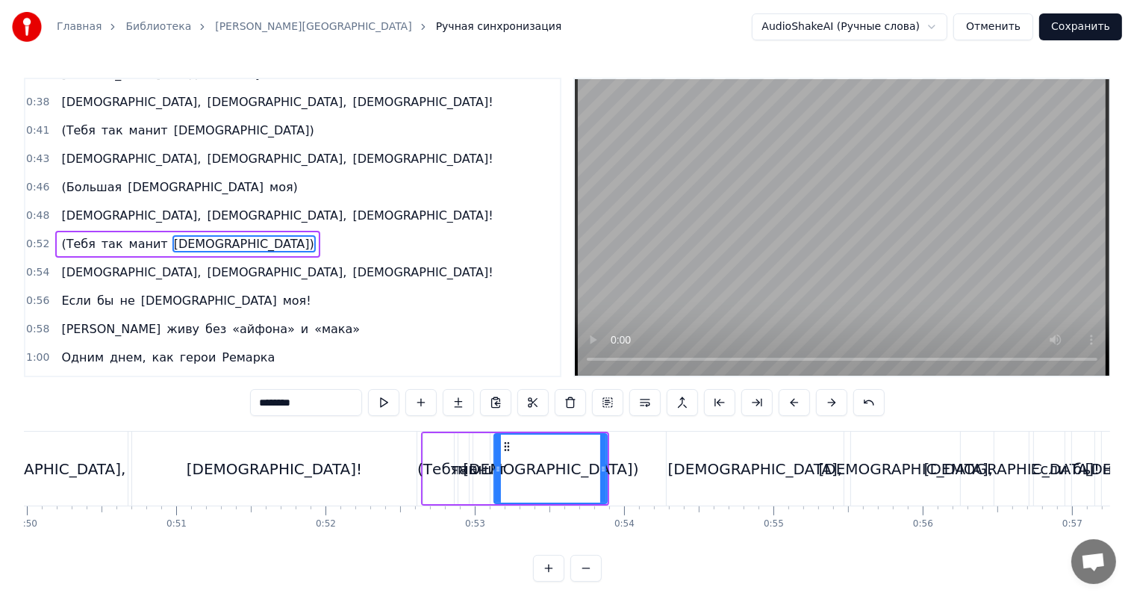
click at [388, 476] on div "[DEMOGRAPHIC_DATA]!" at bounding box center [274, 468] width 285 height 74
type input "********"
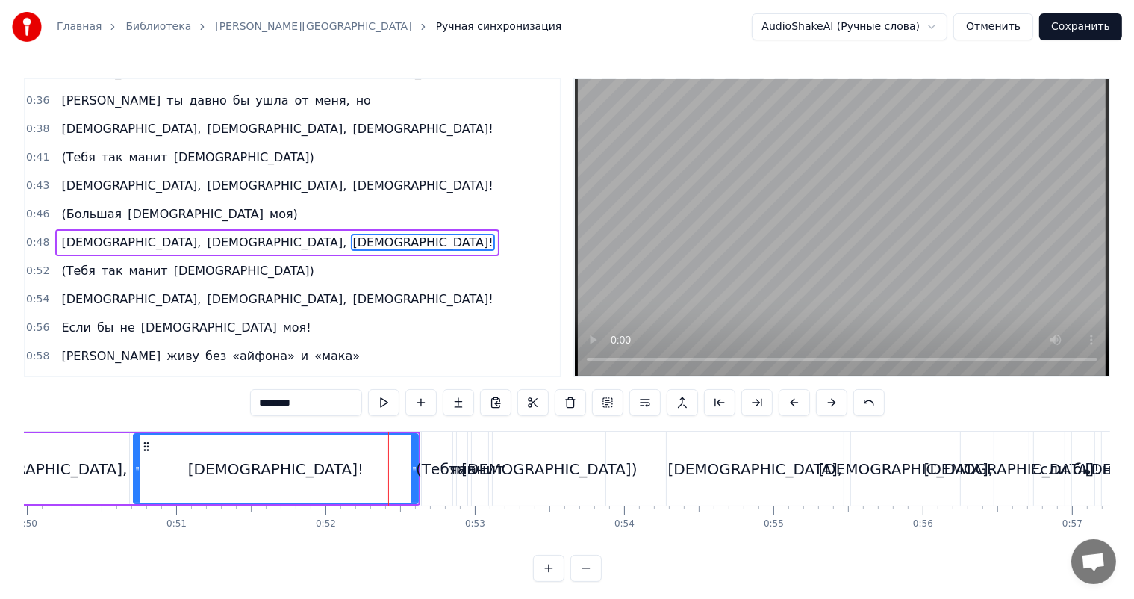
click at [842, 202] on video at bounding box center [842, 227] width 534 height 296
click at [364, 433] on div "[DEMOGRAPHIC_DATA]!" at bounding box center [276, 468] width 287 height 71
click at [308, 464] on div "[DEMOGRAPHIC_DATA]!" at bounding box center [276, 468] width 284 height 68
click at [894, 199] on video at bounding box center [842, 227] width 534 height 296
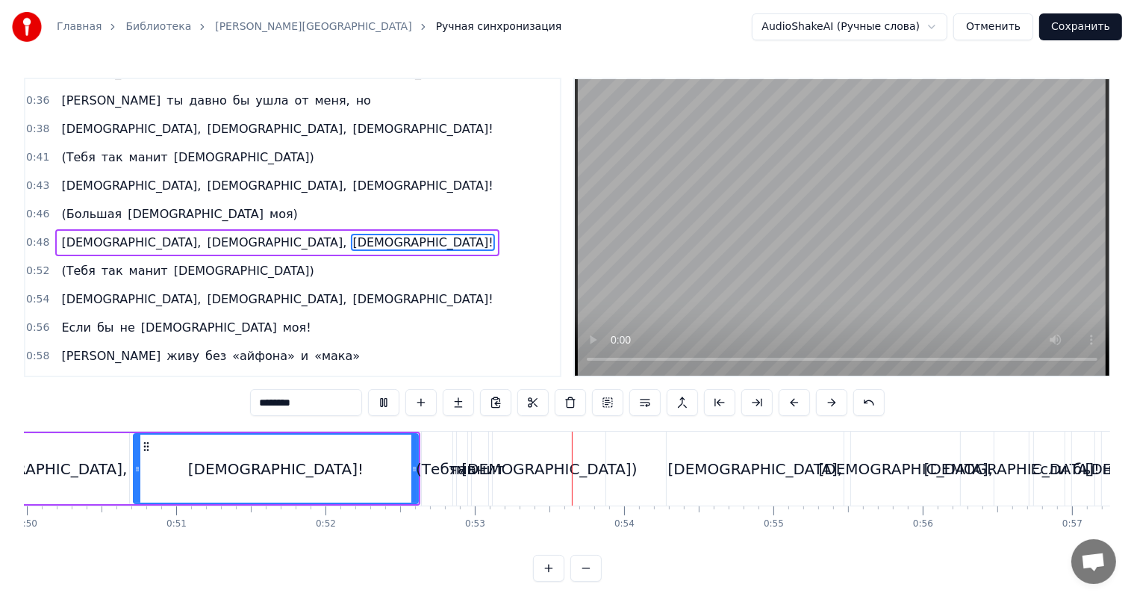
click at [894, 199] on video at bounding box center [842, 227] width 534 height 296
click at [251, 454] on div "[DEMOGRAPHIC_DATA]!" at bounding box center [276, 468] width 284 height 68
click at [872, 183] on video at bounding box center [842, 227] width 534 height 296
drag, startPoint x: 415, startPoint y: 475, endPoint x: 362, endPoint y: 475, distance: 53.0
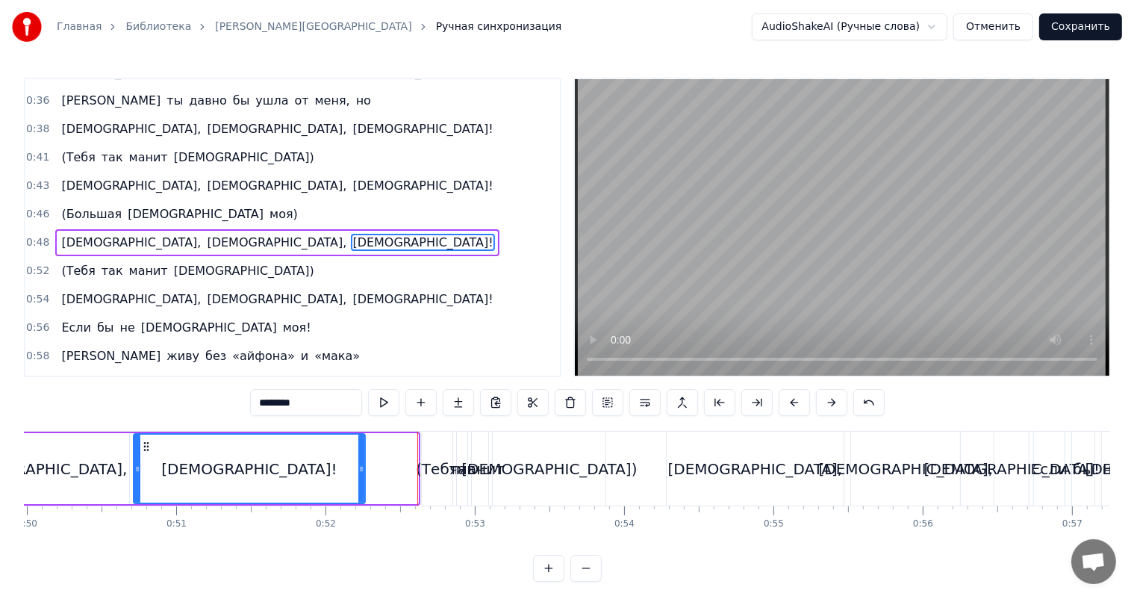
click at [362, 475] on div at bounding box center [361, 468] width 6 height 68
click at [452, 469] on div "(Тебя так манит [DEMOGRAPHIC_DATA])" at bounding box center [515, 468] width 189 height 74
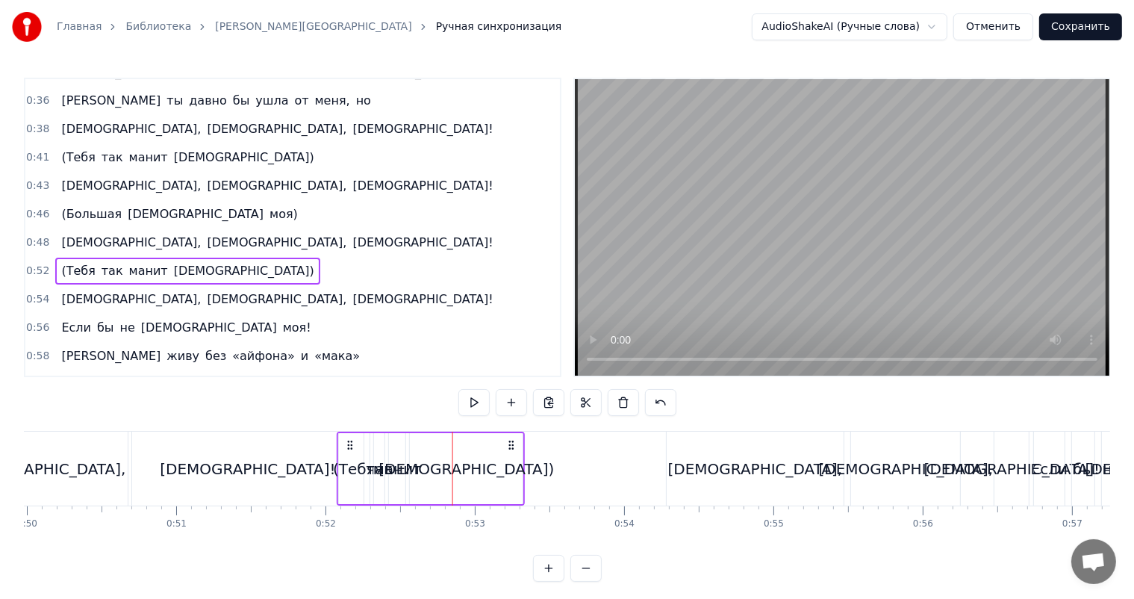
drag, startPoint x: 435, startPoint y: 440, endPoint x: 351, endPoint y: 445, distance: 84.5
click at [351, 445] on icon at bounding box center [350, 445] width 12 height 12
click at [395, 456] on div "манит" at bounding box center [398, 468] width 16 height 71
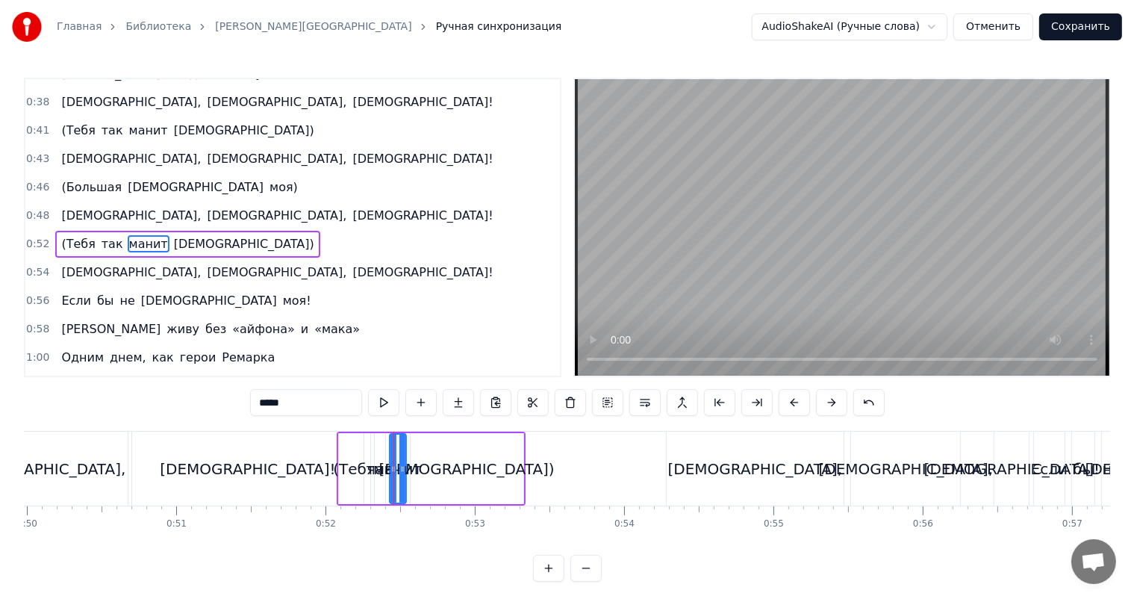
click at [787, 305] on video at bounding box center [842, 227] width 534 height 296
click at [746, 475] on div "[DEMOGRAPHIC_DATA]," at bounding box center [755, 469] width 175 height 22
type input "********"
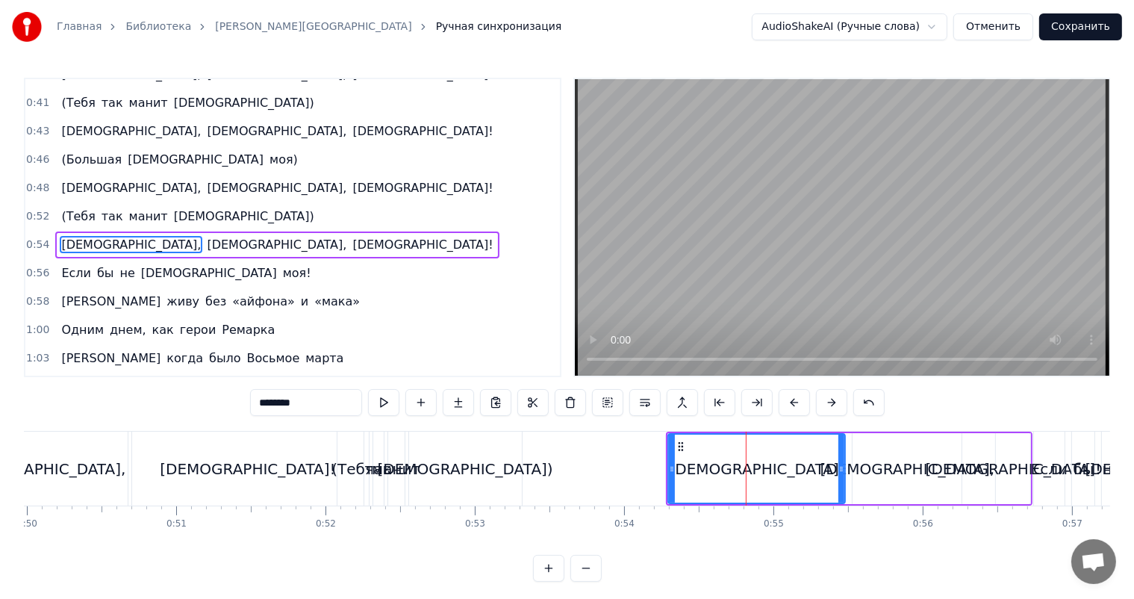
click at [849, 458] on div "[DEMOGRAPHIC_DATA], [DEMOGRAPHIC_DATA], [DEMOGRAPHIC_DATA]!" at bounding box center [849, 468] width 367 height 74
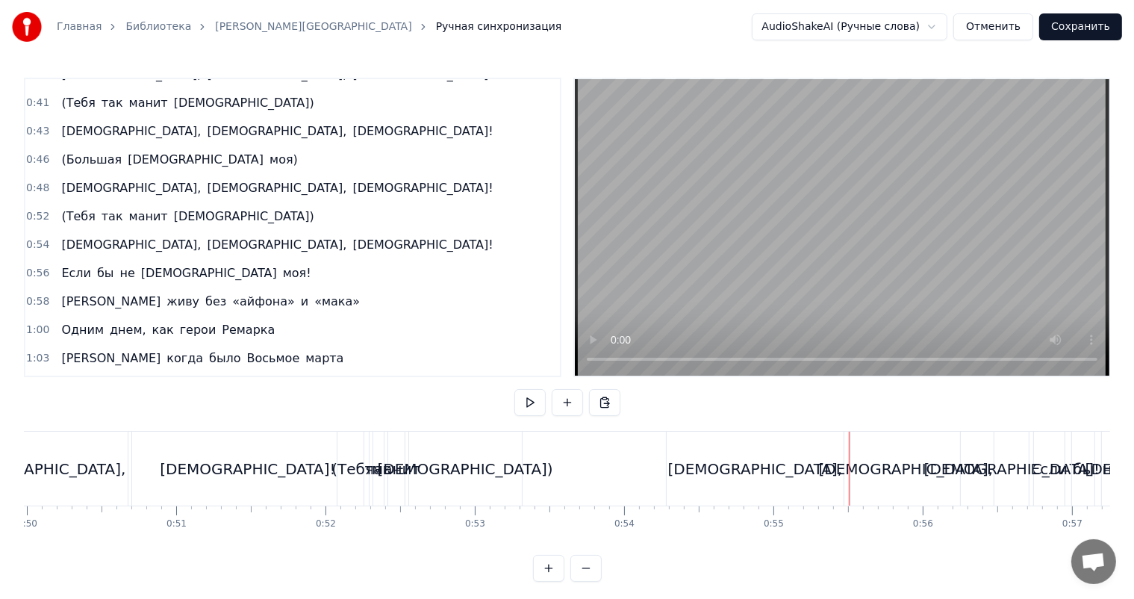
click at [849, 458] on div at bounding box center [849, 468] width 1 height 74
click at [844, 458] on div "[DEMOGRAPHIC_DATA]," at bounding box center [755, 468] width 179 height 74
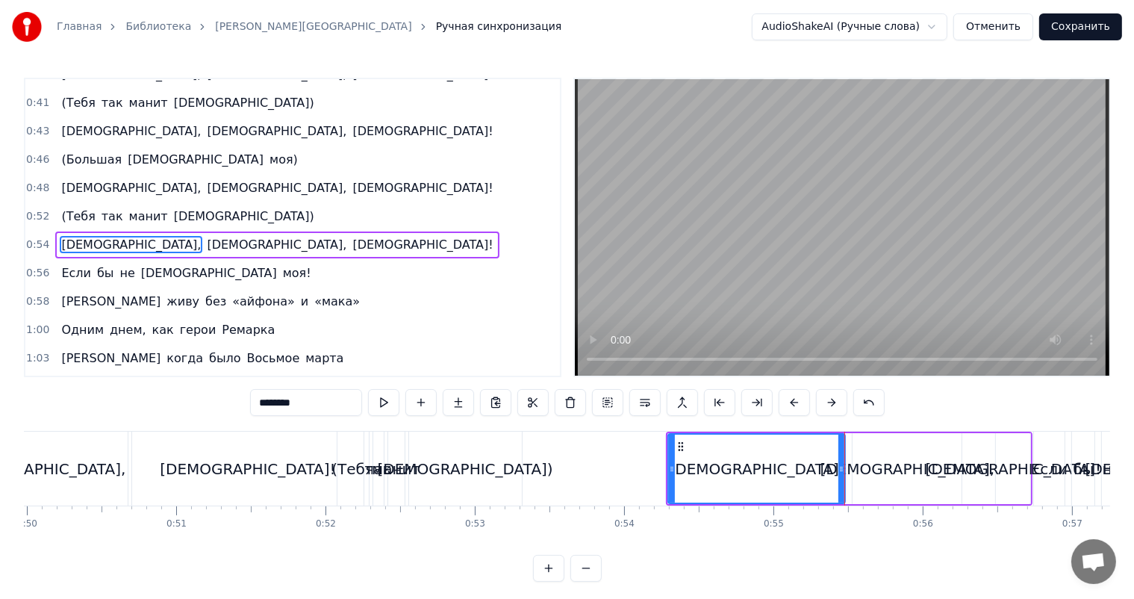
click at [846, 457] on div "[DEMOGRAPHIC_DATA], [DEMOGRAPHIC_DATA], [DEMOGRAPHIC_DATA]!" at bounding box center [849, 468] width 367 height 74
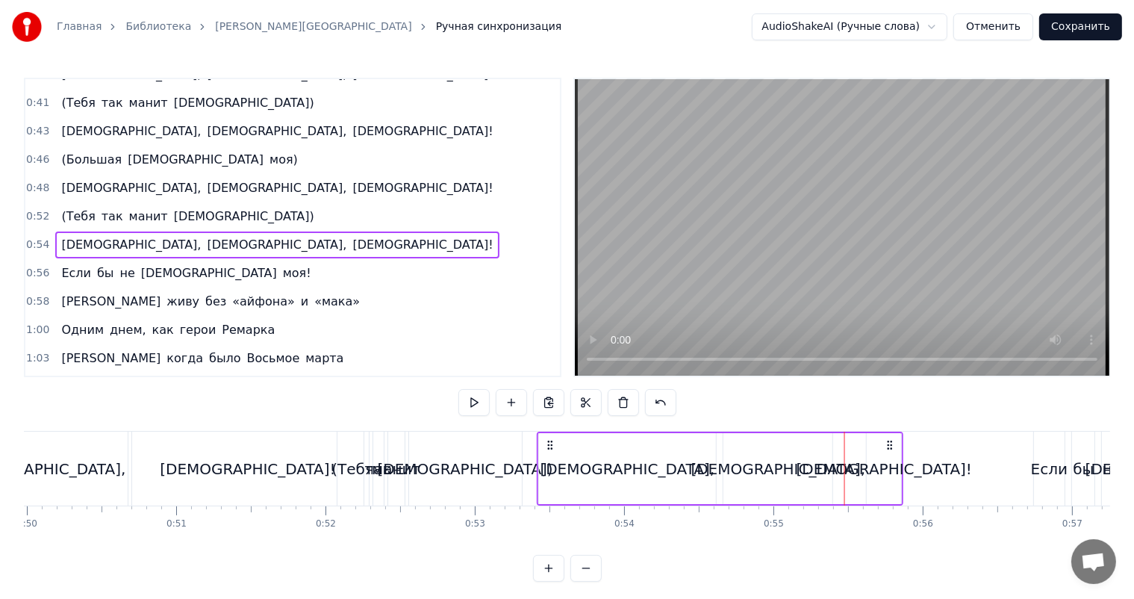
drag, startPoint x: 678, startPoint y: 440, endPoint x: 546, endPoint y: 444, distance: 131.4
click at [549, 444] on icon at bounding box center [550, 445] width 12 height 12
click at [466, 459] on div "[DEMOGRAPHIC_DATA])" at bounding box center [465, 469] width 175 height 22
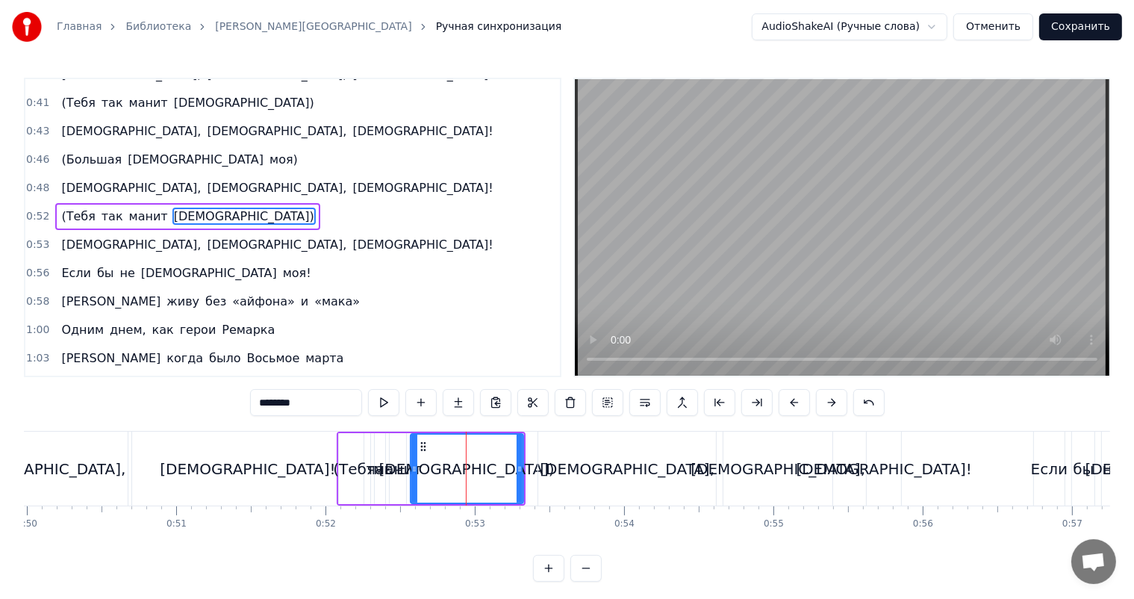
scroll to position [331, 0]
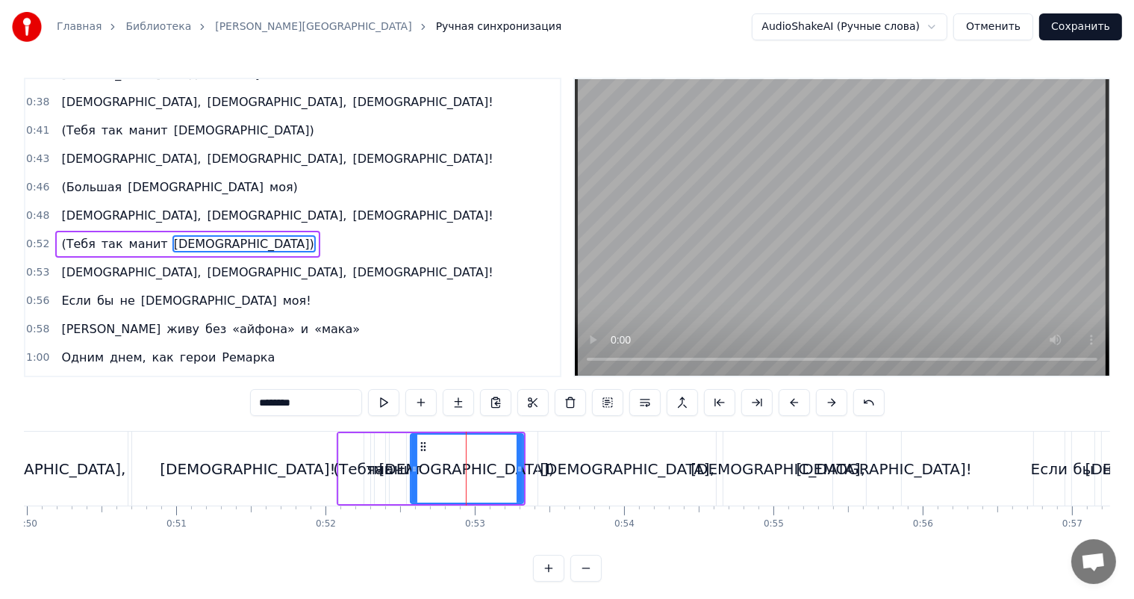
click at [858, 293] on video at bounding box center [842, 227] width 534 height 296
click at [683, 448] on div "[DEMOGRAPHIC_DATA]," at bounding box center [627, 468] width 178 height 74
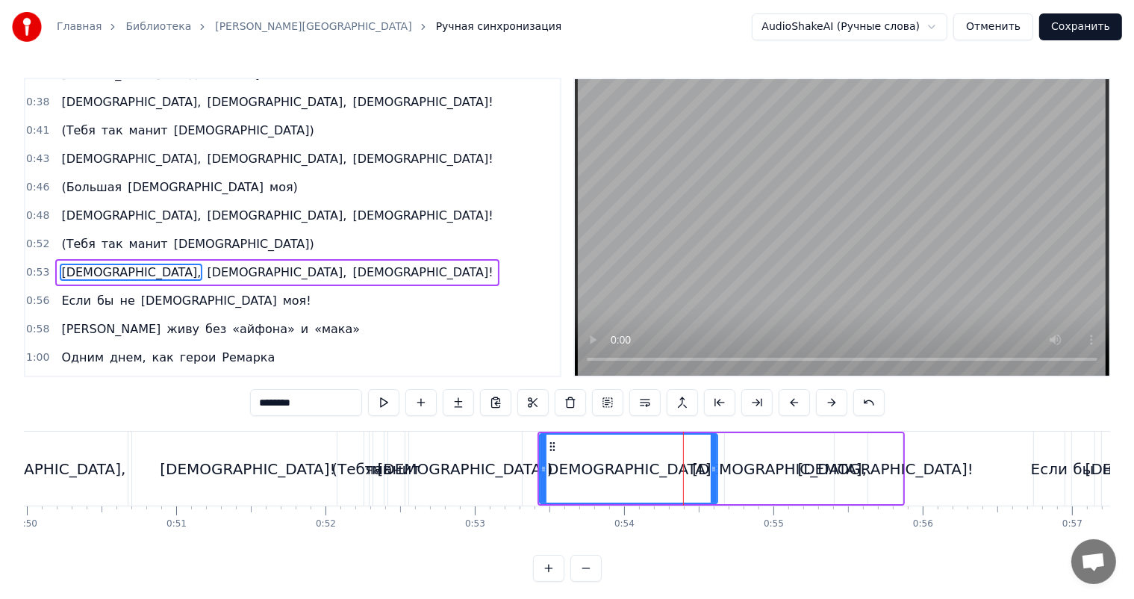
scroll to position [359, 0]
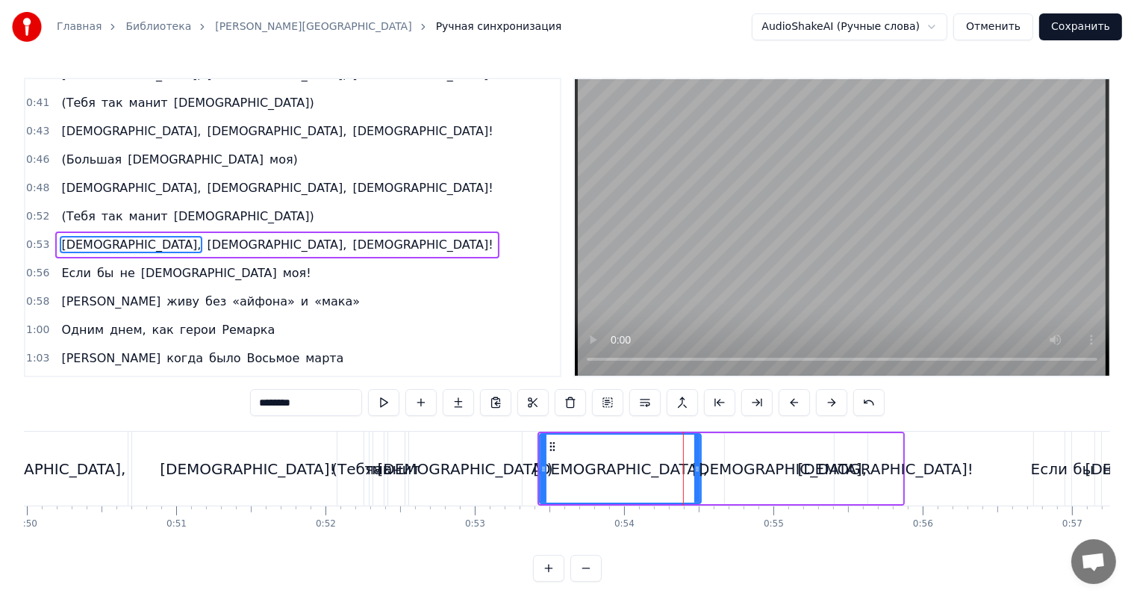
drag, startPoint x: 711, startPoint y: 449, endPoint x: 695, endPoint y: 455, distance: 17.5
click at [695, 455] on div at bounding box center [697, 468] width 6 height 68
click at [749, 454] on div "[DEMOGRAPHIC_DATA]," at bounding box center [779, 468] width 109 height 71
type input "********"
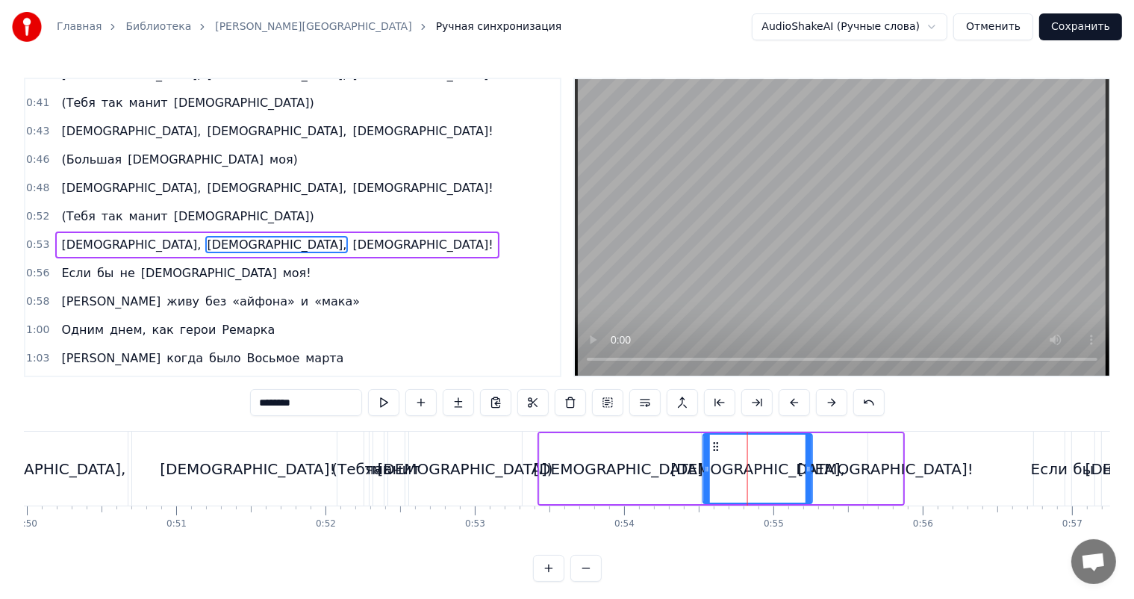
drag, startPoint x: 740, startPoint y: 440, endPoint x: 717, endPoint y: 446, distance: 23.9
click at [717, 446] on icon at bounding box center [716, 446] width 12 height 12
click at [722, 444] on div "[DEMOGRAPHIC_DATA]," at bounding box center [756, 468] width 110 height 71
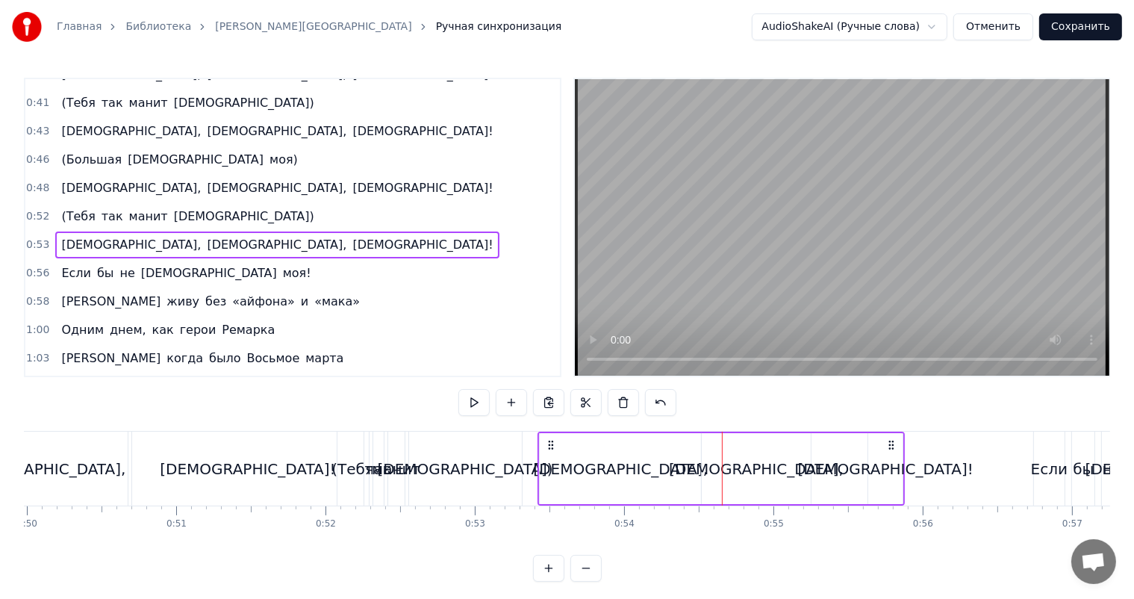
click at [745, 463] on div "[DEMOGRAPHIC_DATA]," at bounding box center [756, 469] width 175 height 22
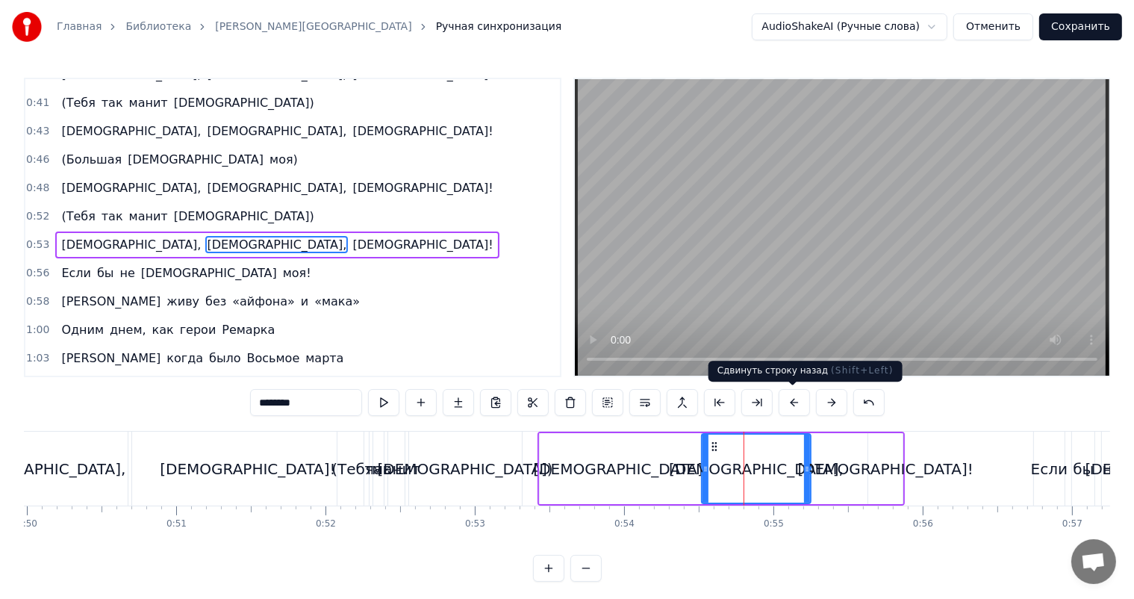
click at [876, 290] on video at bounding box center [842, 227] width 534 height 296
click at [876, 291] on video at bounding box center [842, 227] width 534 height 296
click at [890, 458] on div "[DEMOGRAPHIC_DATA]!" at bounding box center [885, 469] width 175 height 22
type input "********"
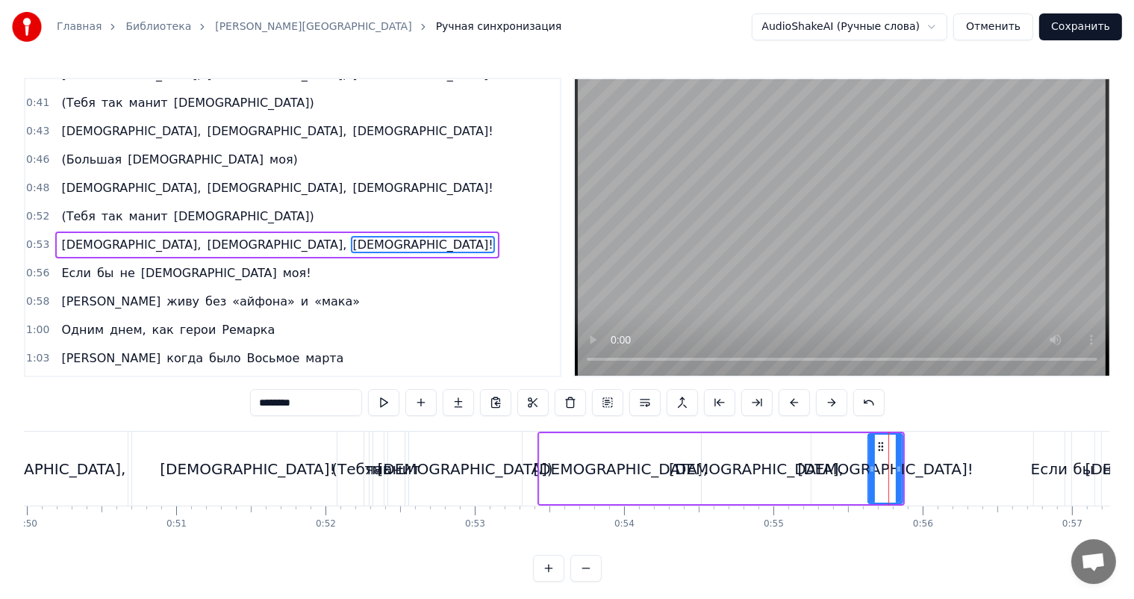
drag, startPoint x: 867, startPoint y: 458, endPoint x: 851, endPoint y: 461, distance: 16.8
click at [849, 464] on div "[DEMOGRAPHIC_DATA], [DEMOGRAPHIC_DATA], [DEMOGRAPHIC_DATA]!" at bounding box center [720, 468] width 367 height 74
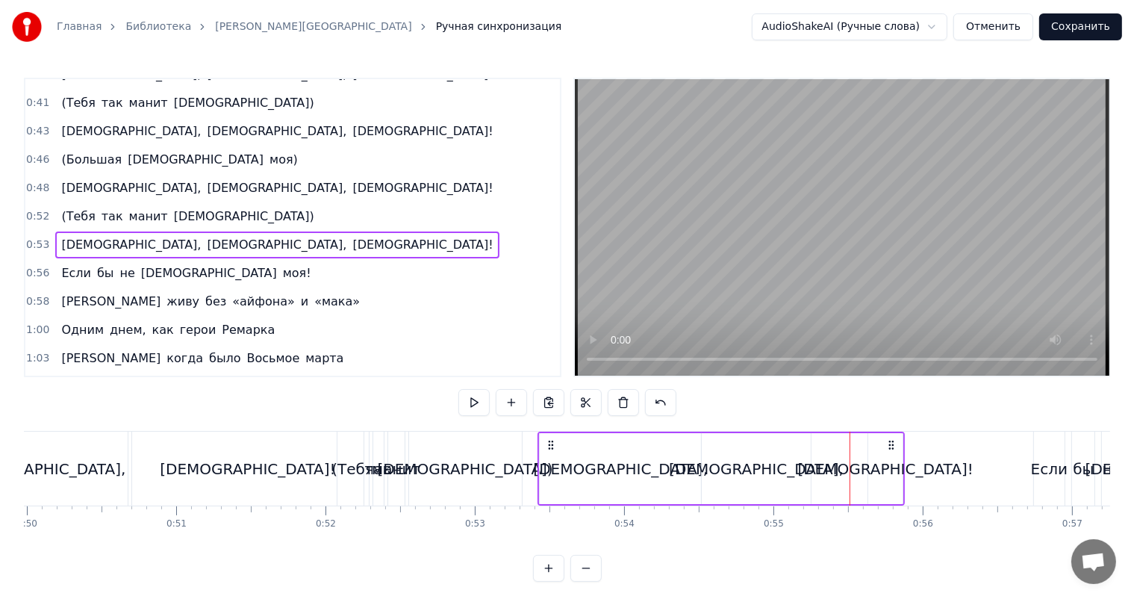
click at [882, 451] on div "[DEMOGRAPHIC_DATA]!" at bounding box center [885, 468] width 34 height 71
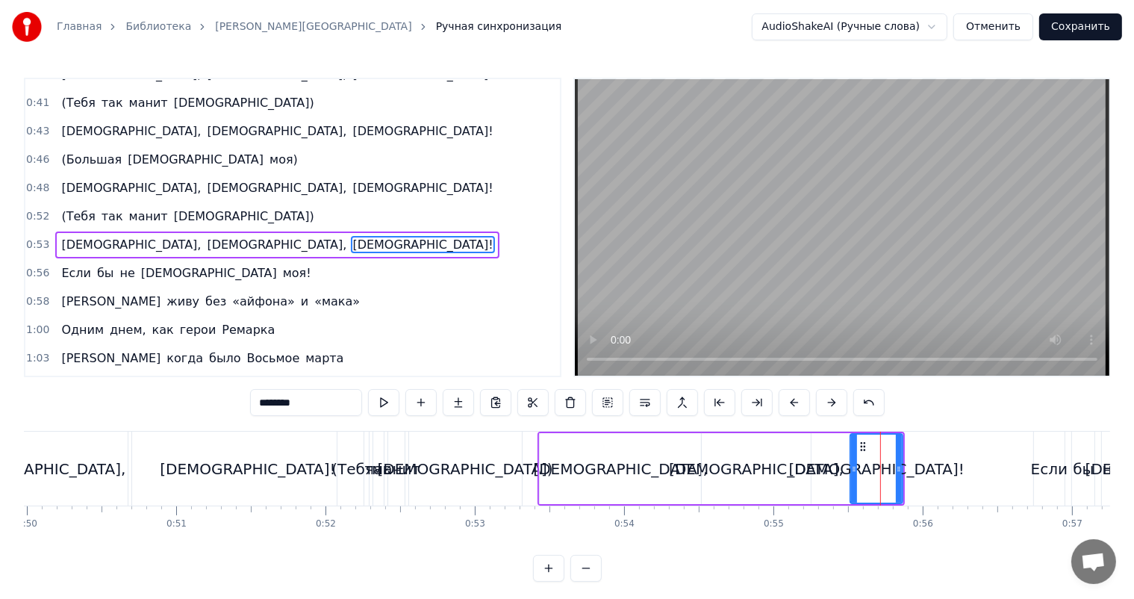
drag, startPoint x: 869, startPoint y: 454, endPoint x: 849, endPoint y: 461, distance: 20.8
click at [851, 461] on div at bounding box center [854, 468] width 6 height 68
drag, startPoint x: 899, startPoint y: 452, endPoint x: 956, endPoint y: 448, distance: 57.6
click at [950, 448] on div at bounding box center [947, 468] width 6 height 68
click at [755, 454] on div "[DEMOGRAPHIC_DATA]," at bounding box center [756, 468] width 109 height 71
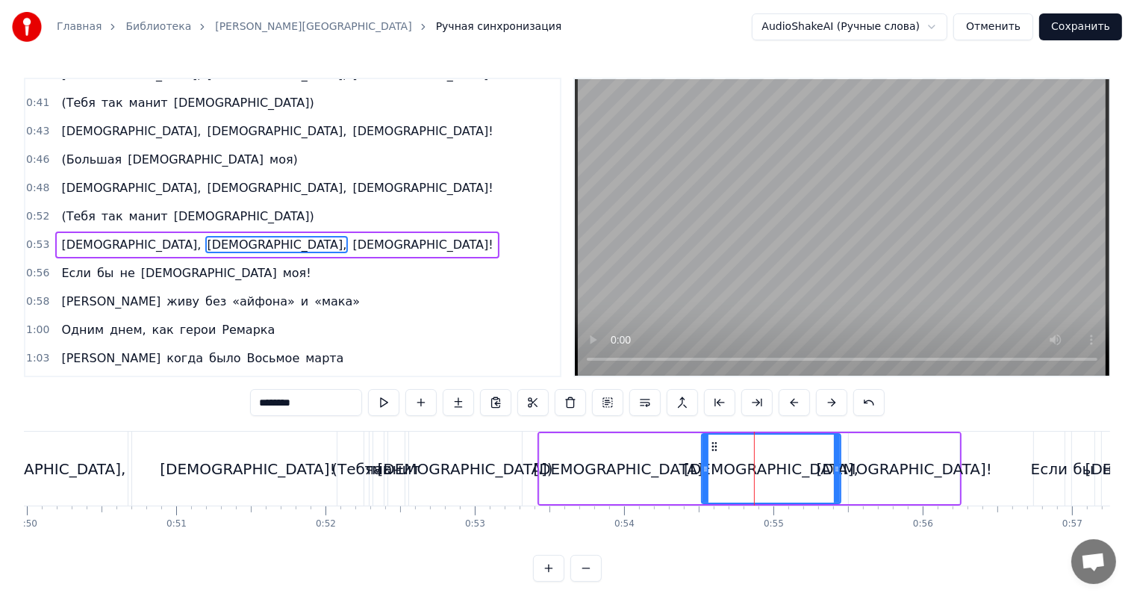
drag, startPoint x: 807, startPoint y: 460, endPoint x: 840, endPoint y: 456, distance: 33.1
click at [840, 456] on div at bounding box center [837, 468] width 6 height 68
click at [512, 451] on div "[DEMOGRAPHIC_DATA])" at bounding box center [465, 468] width 113 height 74
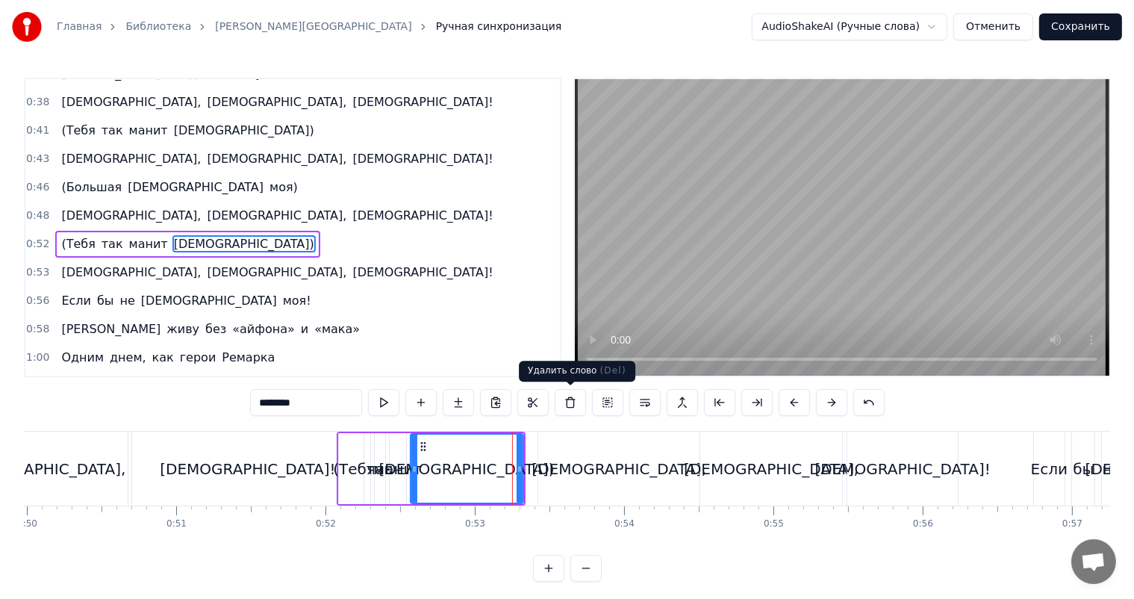
click at [807, 224] on video at bounding box center [842, 227] width 534 height 296
click at [808, 224] on video at bounding box center [842, 227] width 534 height 296
click at [678, 467] on div "[DEMOGRAPHIC_DATA]," at bounding box center [618, 468] width 161 height 74
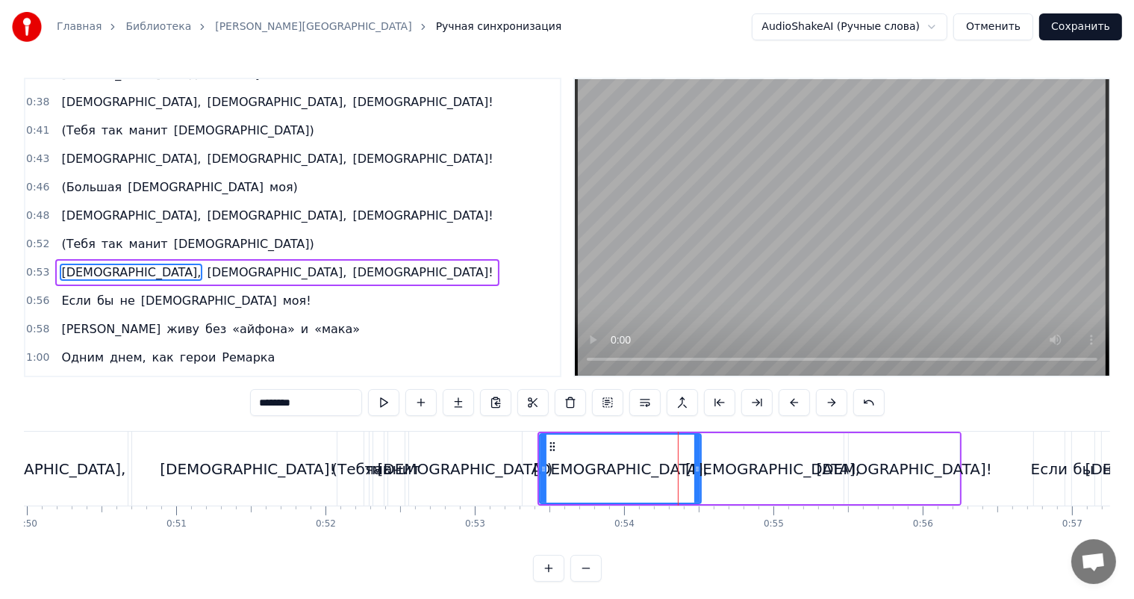
scroll to position [359, 0]
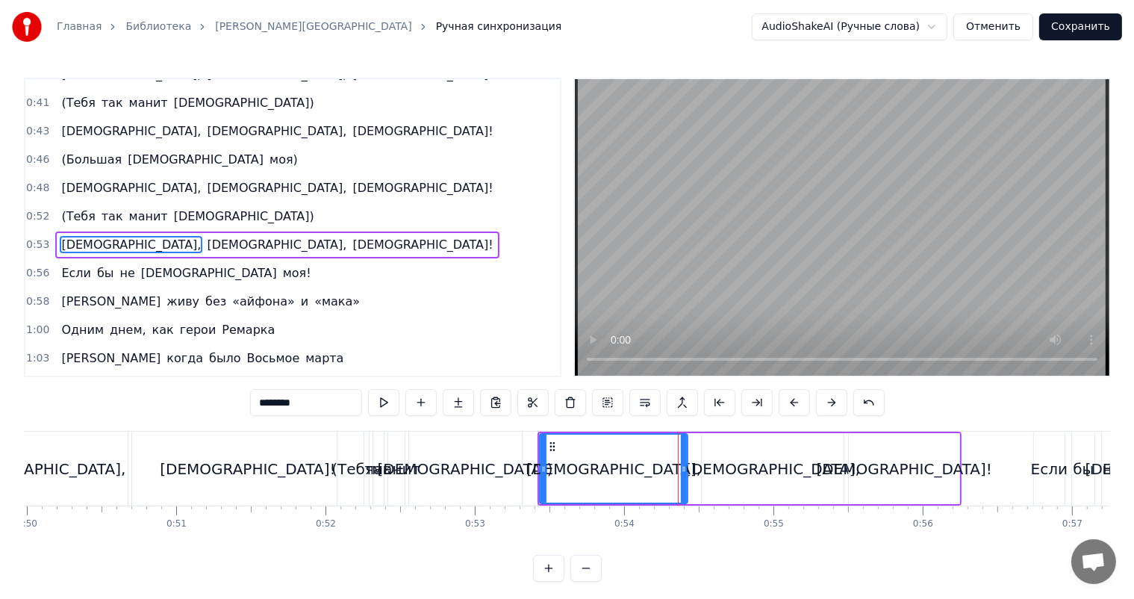
drag, startPoint x: 697, startPoint y: 461, endPoint x: 686, endPoint y: 463, distance: 11.4
click at [684, 463] on div at bounding box center [684, 468] width 6 height 68
click at [711, 462] on div "[DEMOGRAPHIC_DATA]," at bounding box center [773, 468] width 142 height 71
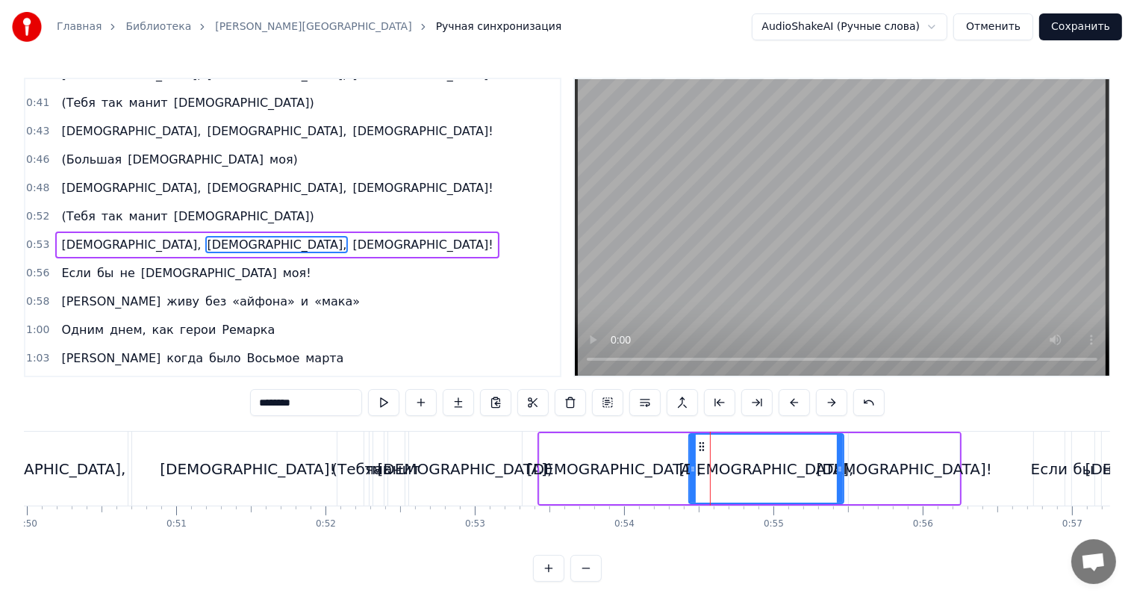
drag, startPoint x: 702, startPoint y: 462, endPoint x: 687, endPoint y: 466, distance: 15.4
click at [690, 466] on icon at bounding box center [693, 469] width 6 height 12
click at [657, 466] on div "[DEMOGRAPHIC_DATA]," at bounding box center [614, 468] width 149 height 71
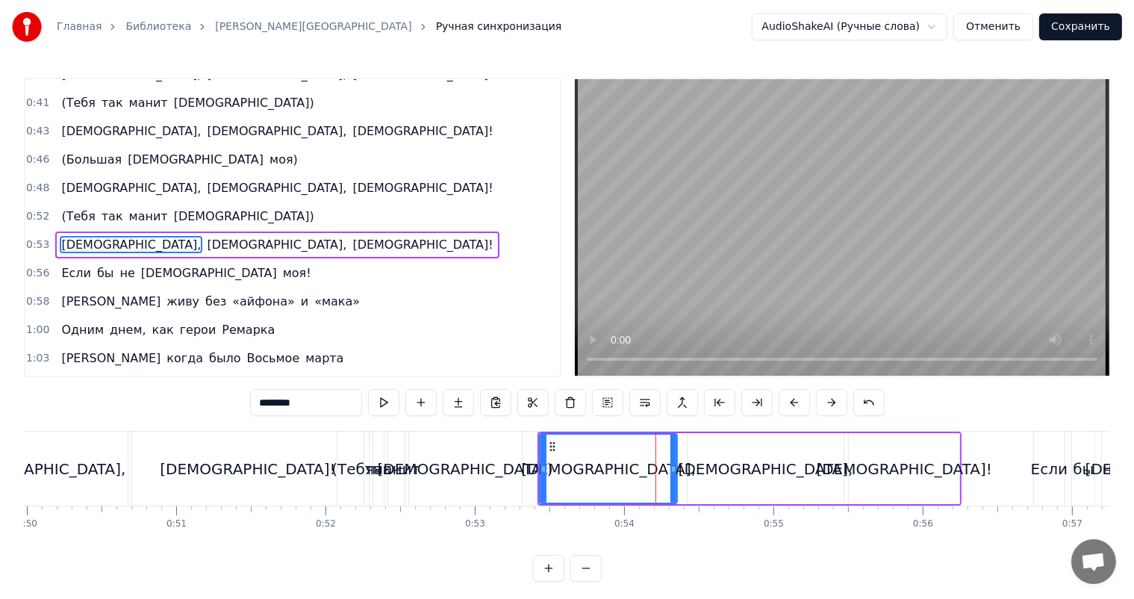
drag, startPoint x: 684, startPoint y: 458, endPoint x: 668, endPoint y: 461, distance: 15.8
click at [670, 461] on div at bounding box center [673, 468] width 6 height 68
click at [699, 457] on div "[DEMOGRAPHIC_DATA]," at bounding box center [765, 468] width 156 height 71
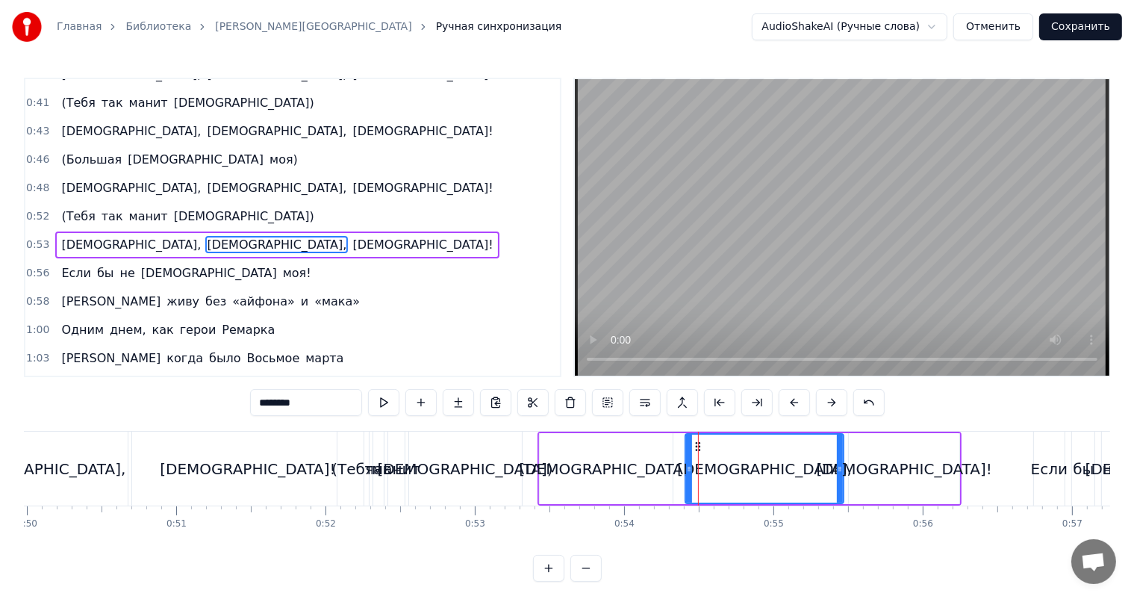
drag, startPoint x: 690, startPoint y: 458, endPoint x: 675, endPoint y: 460, distance: 14.3
click at [686, 460] on div at bounding box center [689, 468] width 6 height 68
click at [514, 469] on div "[DEMOGRAPHIC_DATA])" at bounding box center [465, 468] width 113 height 74
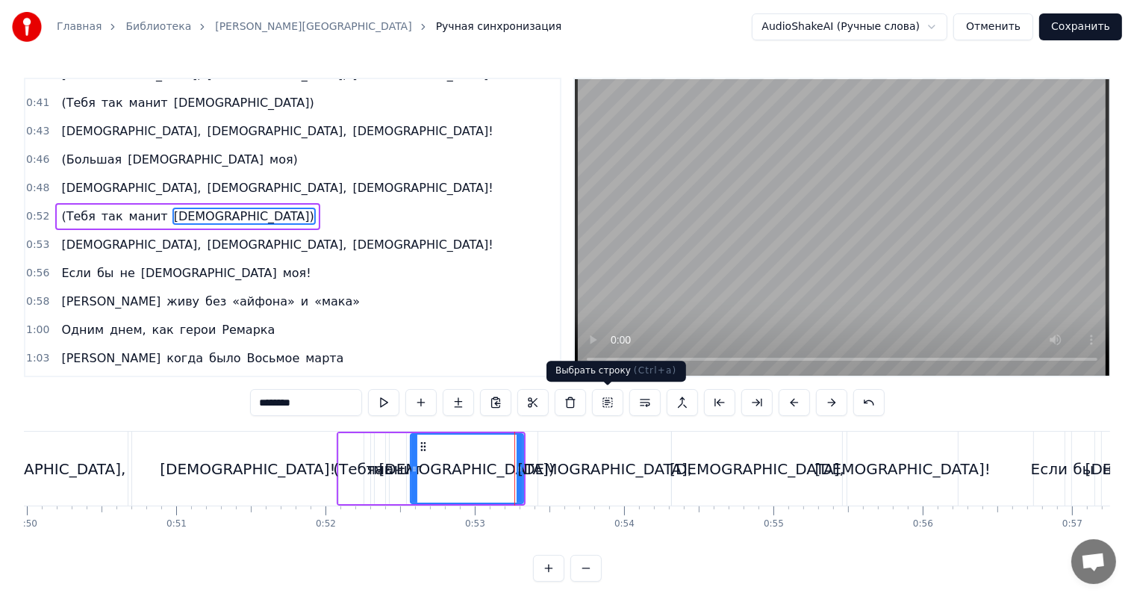
scroll to position [331, 0]
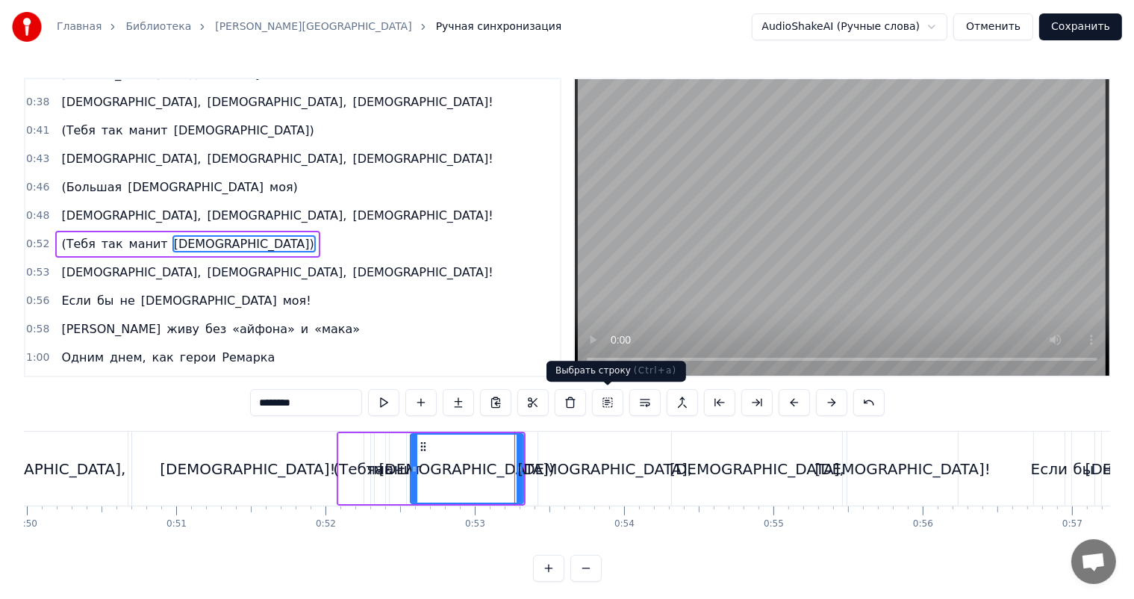
click at [865, 228] on video at bounding box center [842, 227] width 534 height 296
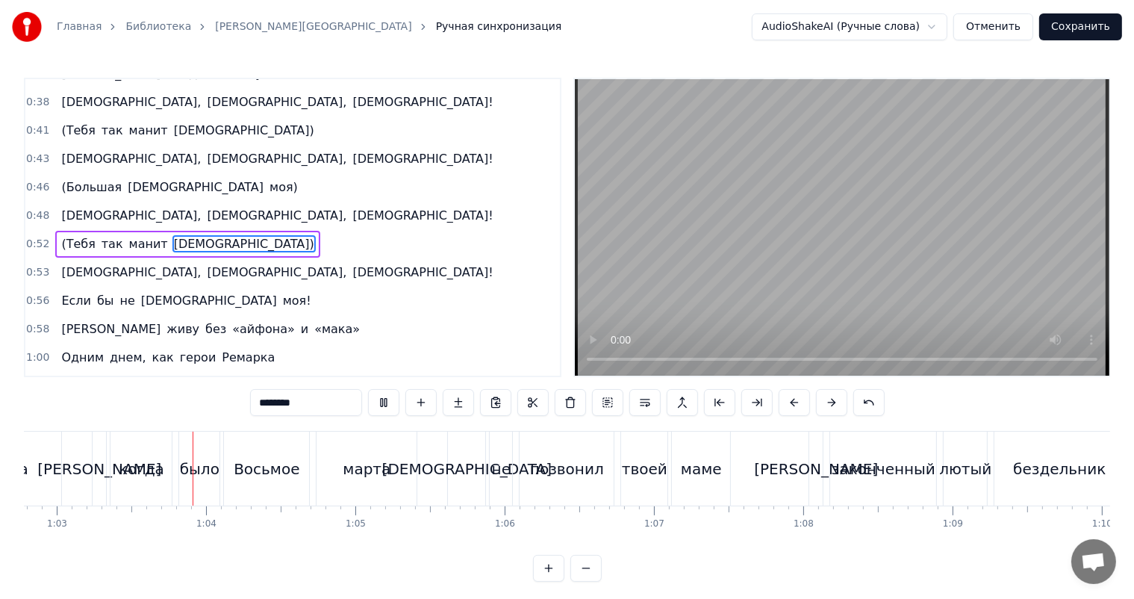
scroll to position [0, 9373]
click at [860, 164] on video at bounding box center [842, 227] width 534 height 296
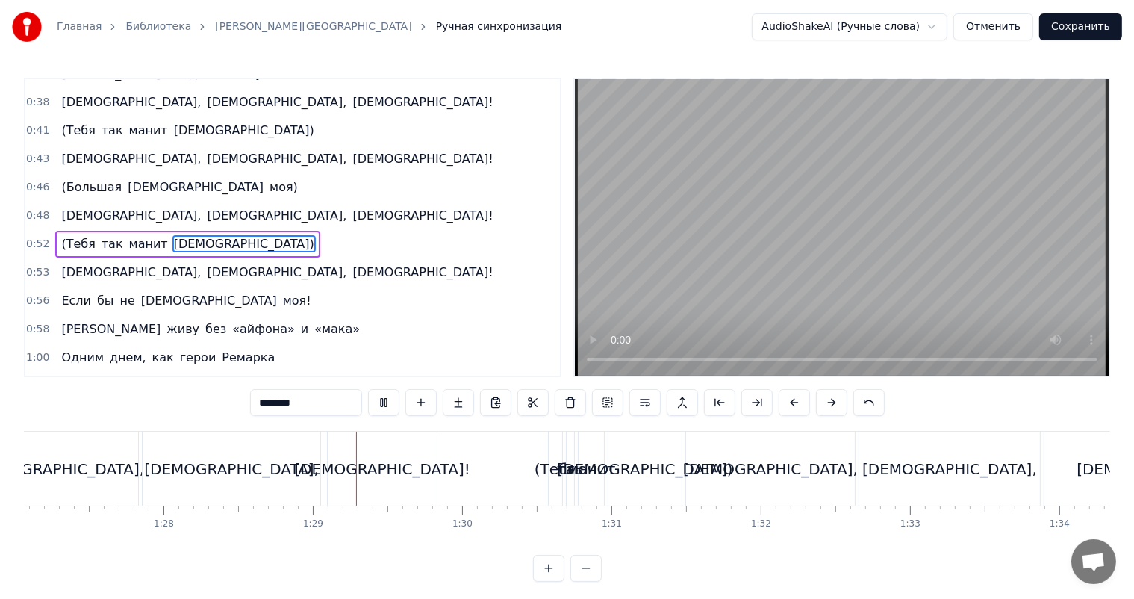
scroll to position [0, 13176]
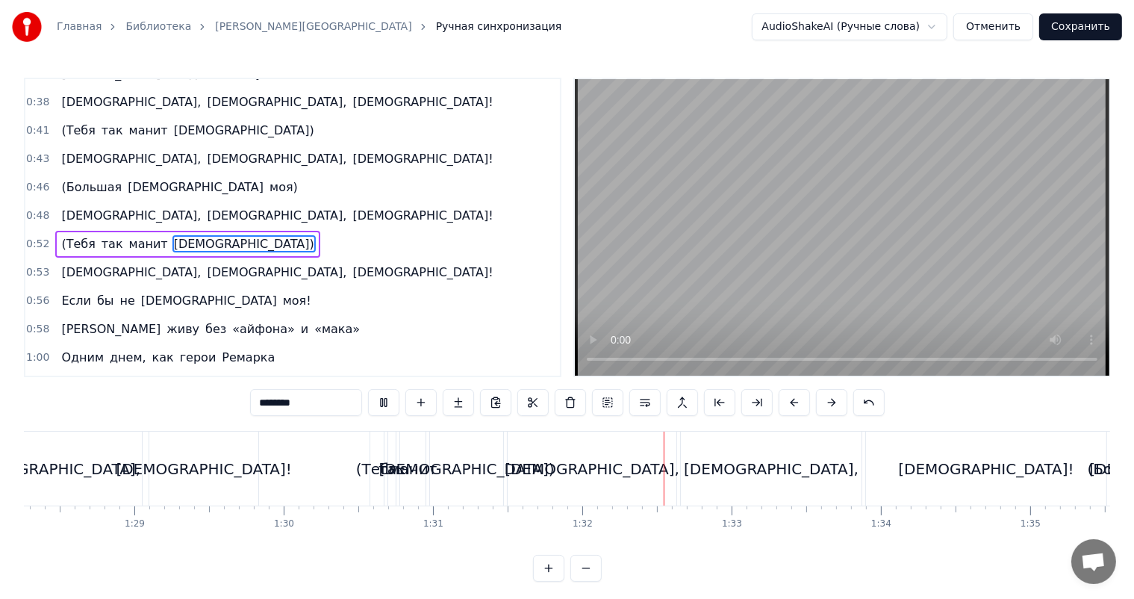
click at [852, 208] on video at bounding box center [842, 227] width 534 height 296
click at [375, 464] on div "(Тебя" at bounding box center [377, 469] width 43 height 22
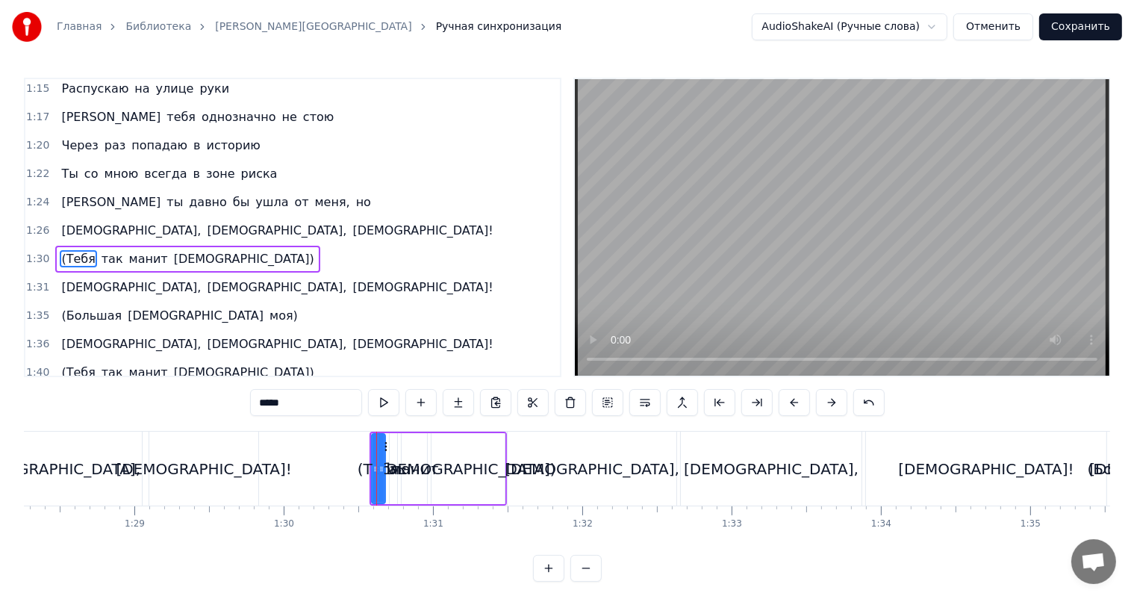
scroll to position [771, 0]
drag, startPoint x: 386, startPoint y: 444, endPoint x: 352, endPoint y: 446, distance: 33.6
click at [352, 446] on icon at bounding box center [351, 446] width 12 height 12
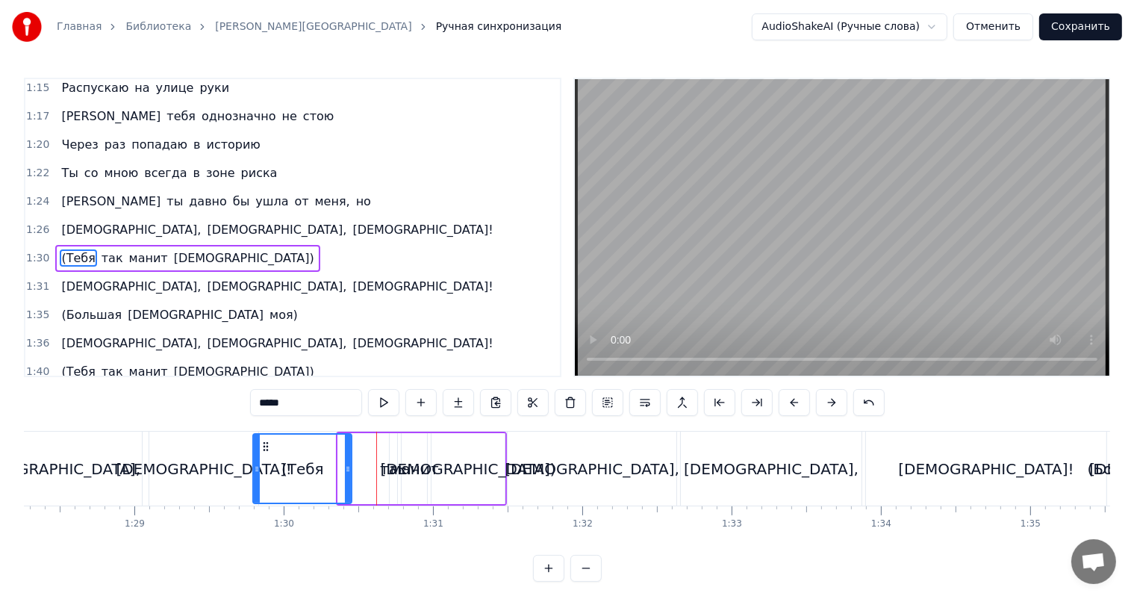
drag, startPoint x: 337, startPoint y: 449, endPoint x: 256, endPoint y: 451, distance: 81.4
click at [256, 451] on div at bounding box center [257, 468] width 6 height 68
drag, startPoint x: 347, startPoint y: 450, endPoint x: 299, endPoint y: 454, distance: 48.7
click at [299, 454] on div at bounding box center [300, 468] width 6 height 68
click at [392, 452] on div "так" at bounding box center [393, 468] width 7 height 71
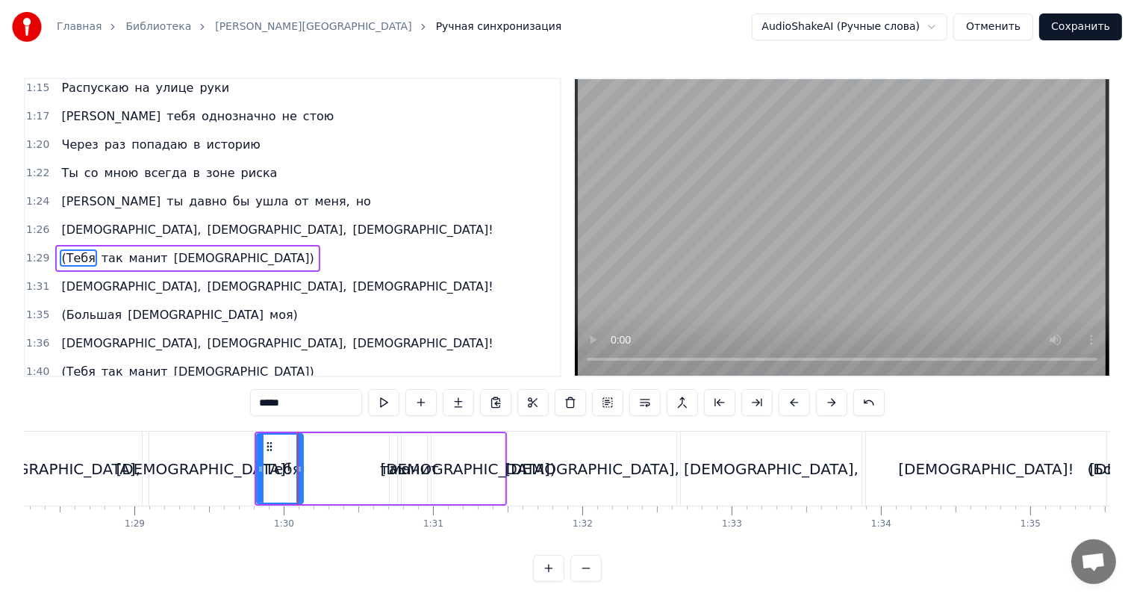
type input "***"
click at [391, 449] on div at bounding box center [391, 468] width 1 height 74
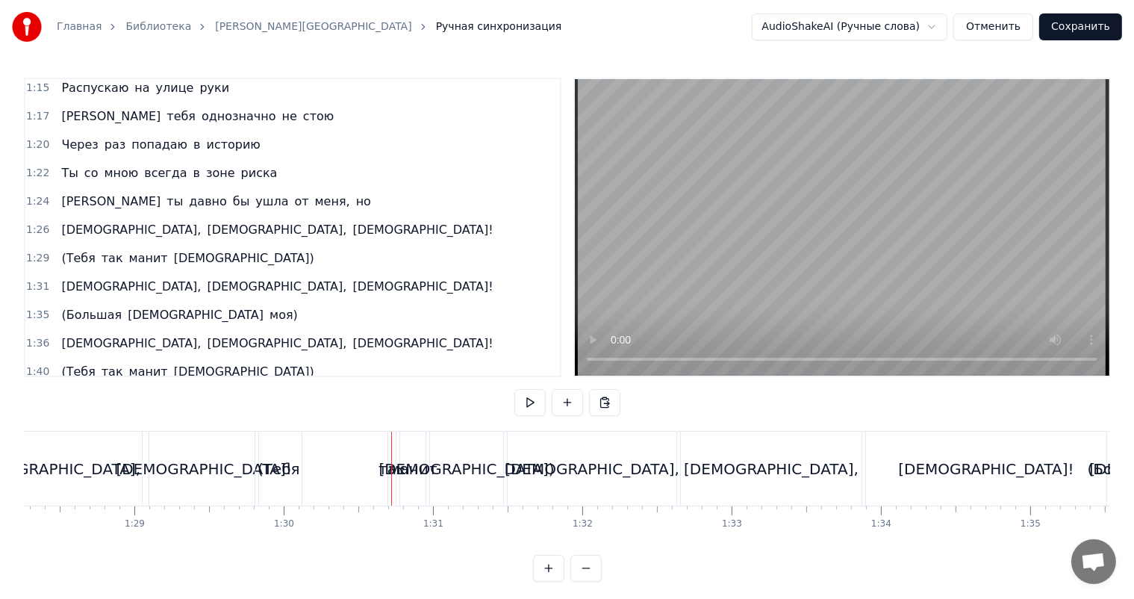
click at [776, 253] on video at bounding box center [842, 227] width 534 height 296
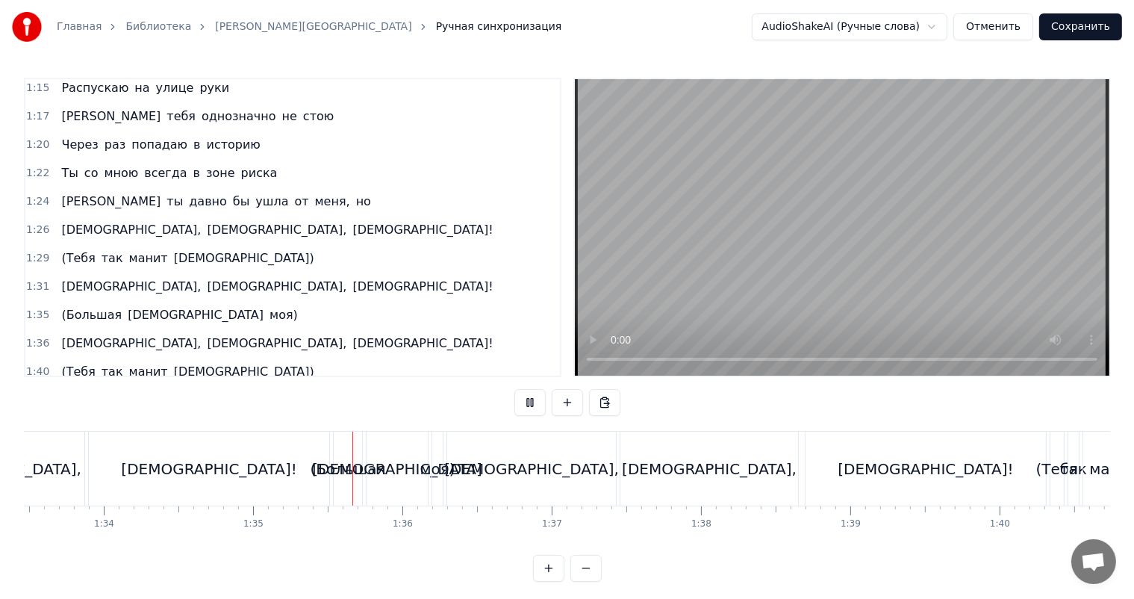
scroll to position [0, 14134]
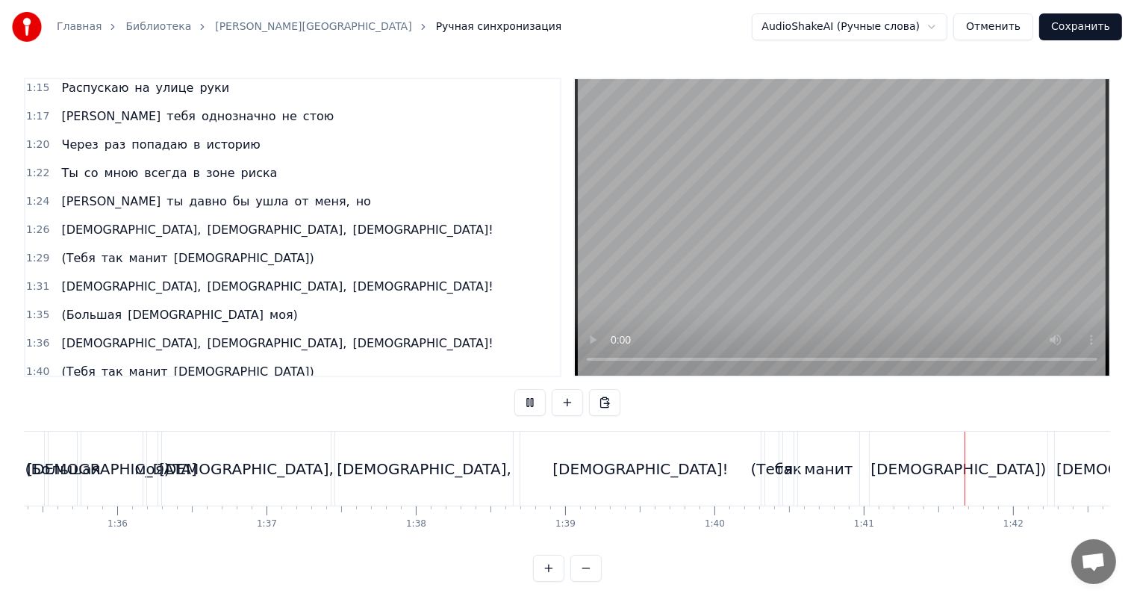
click at [973, 275] on video at bounding box center [842, 227] width 534 height 296
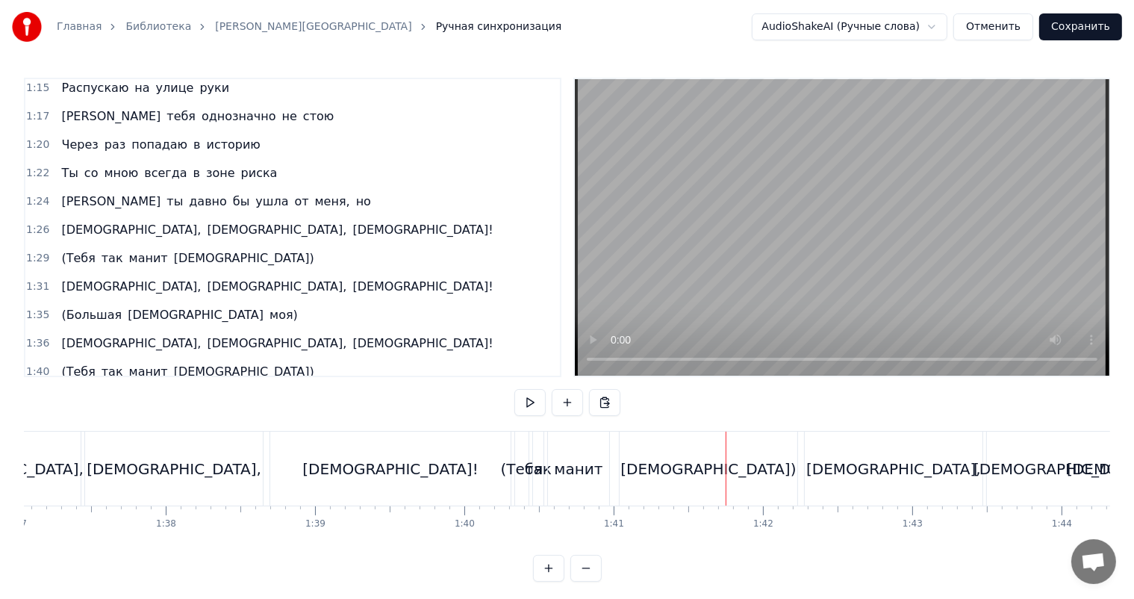
scroll to position [0, 14413]
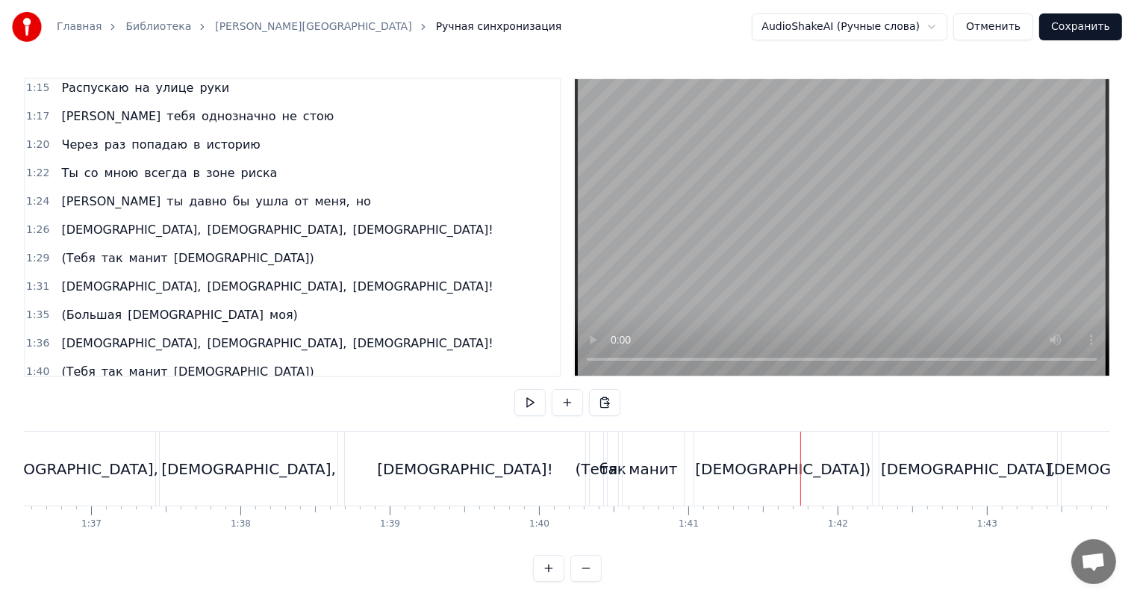
click at [555, 474] on div "[DEMOGRAPHIC_DATA]!" at bounding box center [465, 468] width 240 height 74
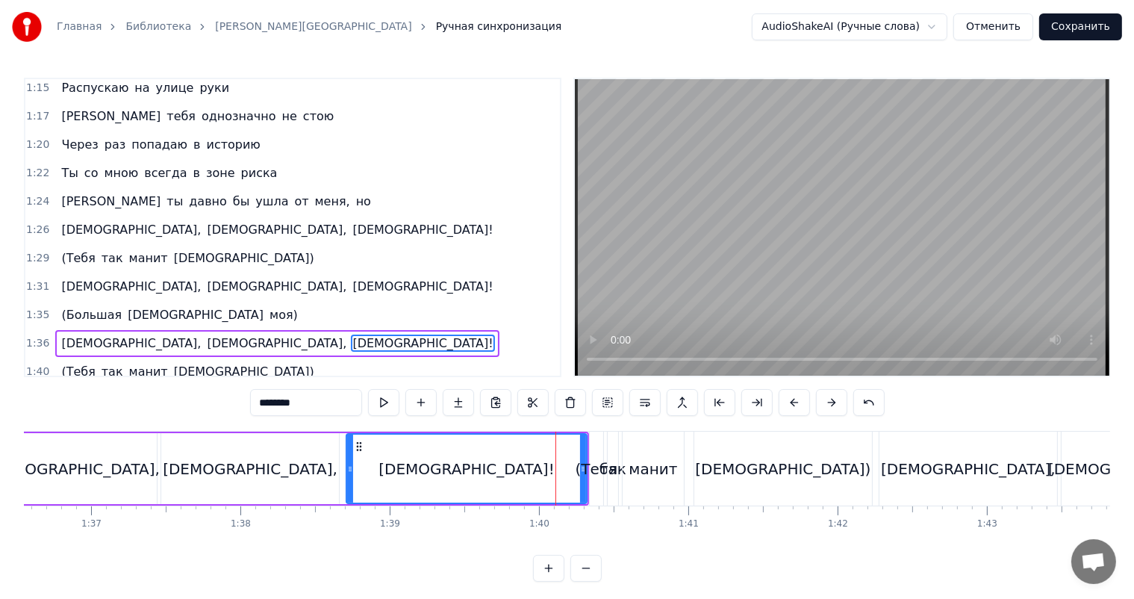
scroll to position [854, 0]
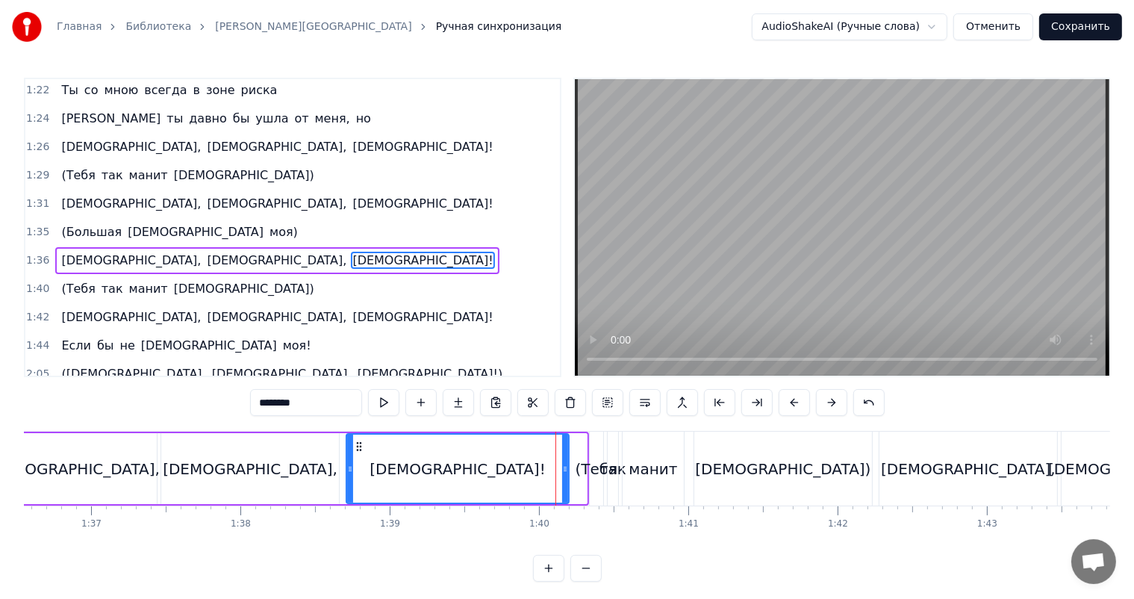
drag, startPoint x: 583, startPoint y: 497, endPoint x: 555, endPoint y: 499, distance: 27.7
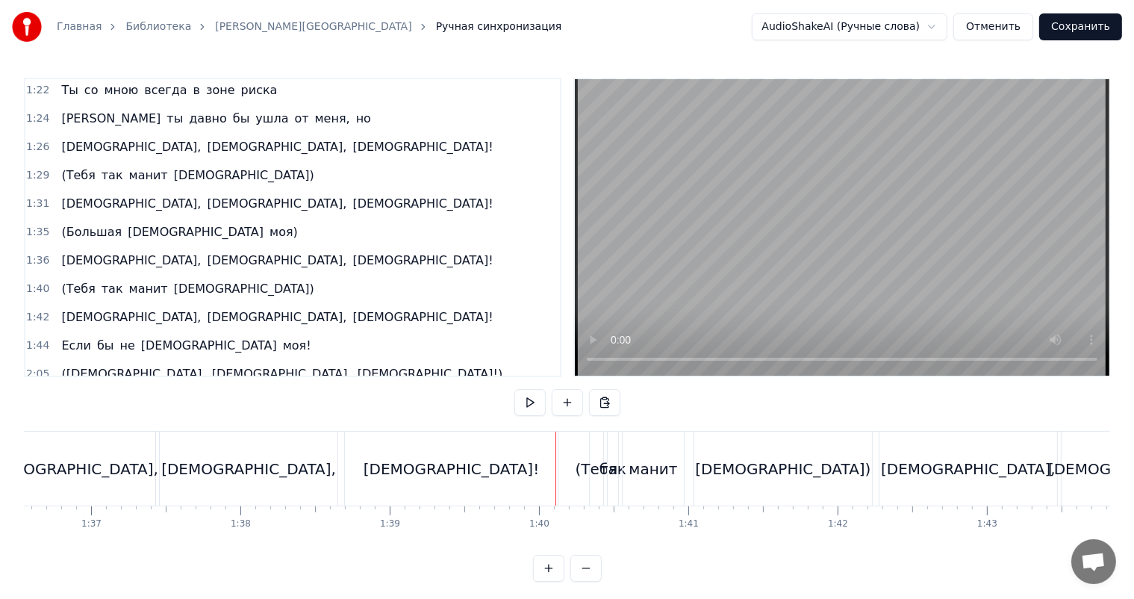
click at [596, 463] on div "(Тебя" at bounding box center [596, 469] width 43 height 22
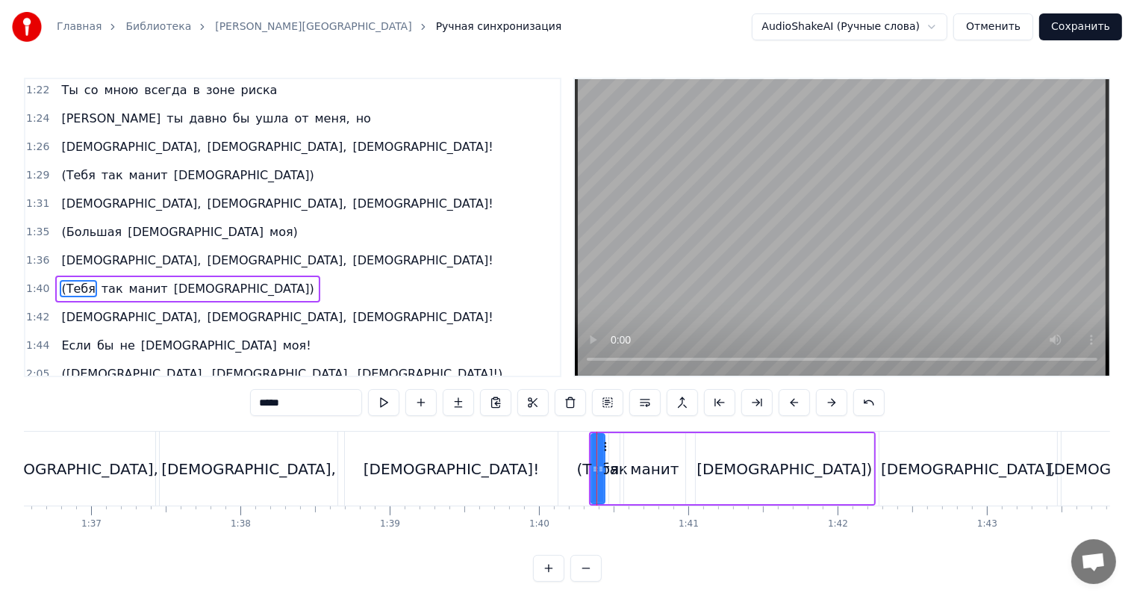
scroll to position [881, 0]
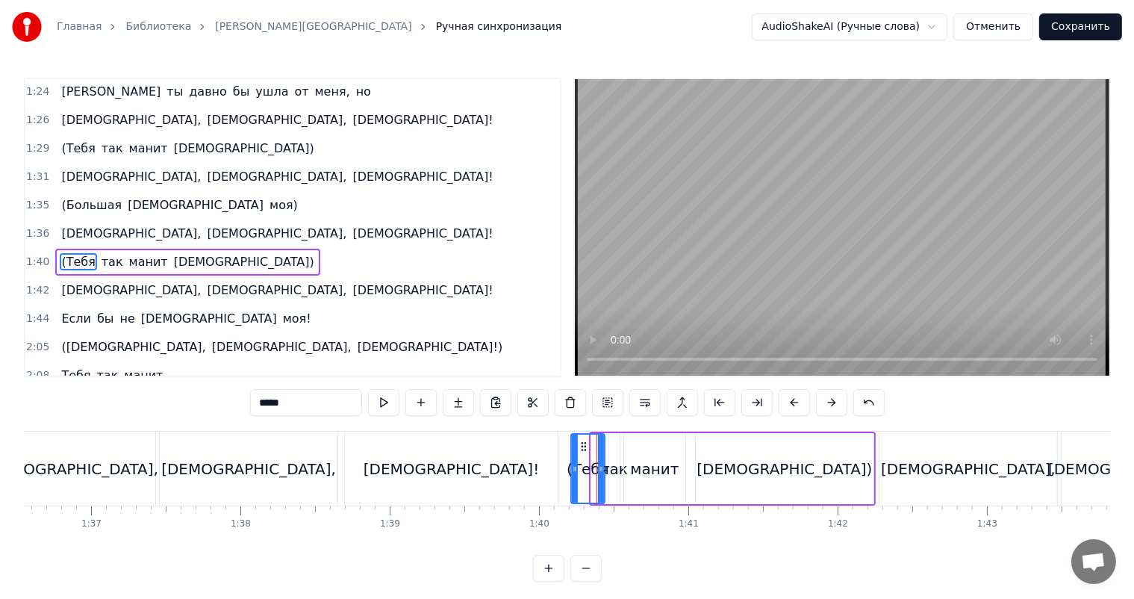
drag, startPoint x: 590, startPoint y: 459, endPoint x: 564, endPoint y: 466, distance: 27.0
click at [572, 466] on div at bounding box center [575, 468] width 6 height 68
drag, startPoint x: 602, startPoint y: 452, endPoint x: 593, endPoint y: 457, distance: 10.0
click at [593, 457] on div at bounding box center [592, 468] width 6 height 68
click at [608, 452] on div "так" at bounding box center [614, 468] width 12 height 71
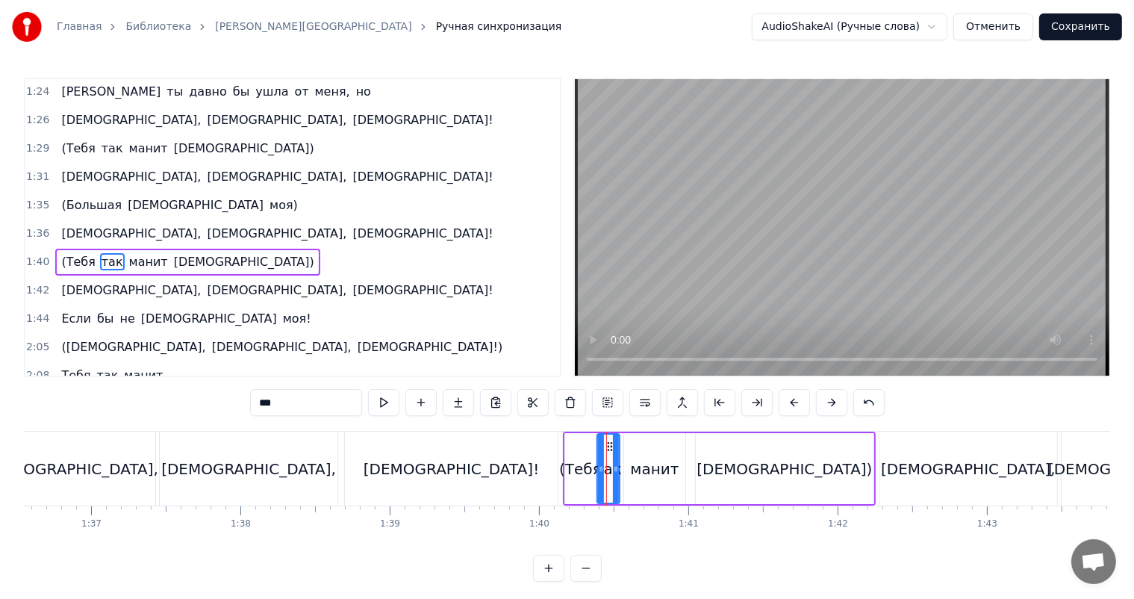
drag, startPoint x: 609, startPoint y: 451, endPoint x: 597, endPoint y: 455, distance: 12.8
click at [598, 455] on div at bounding box center [601, 468] width 6 height 68
click at [741, 457] on div "[DEMOGRAPHIC_DATA])" at bounding box center [785, 468] width 178 height 71
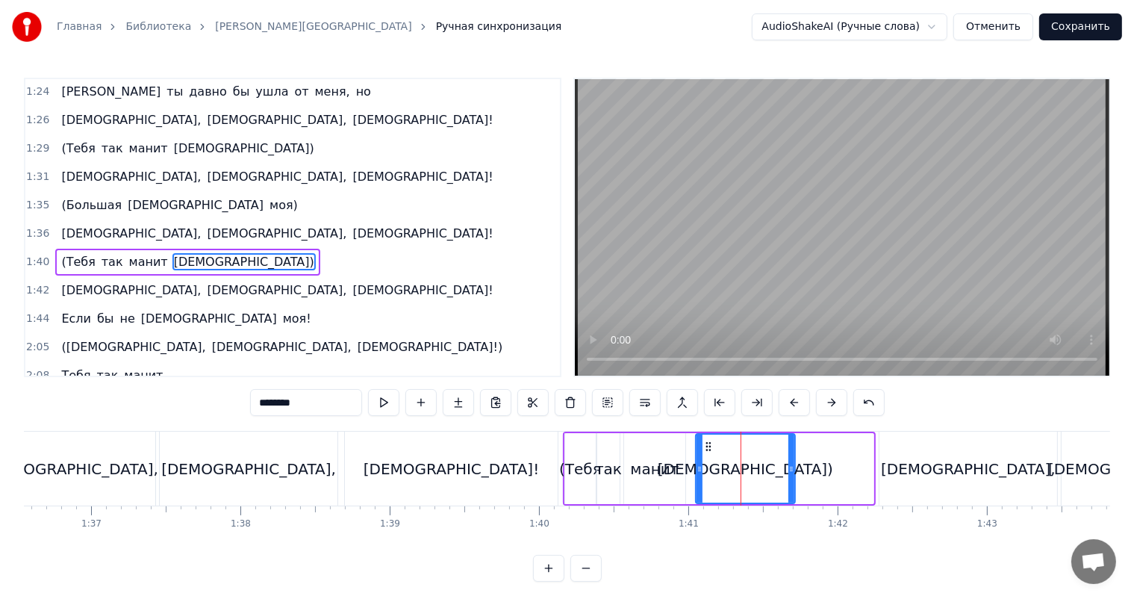
drag, startPoint x: 866, startPoint y: 467, endPoint x: 787, endPoint y: 472, distance: 78.5
click at [788, 472] on icon at bounding box center [791, 469] width 6 height 12
click at [582, 450] on div "(Тебя" at bounding box center [580, 468] width 31 height 71
type input "*****"
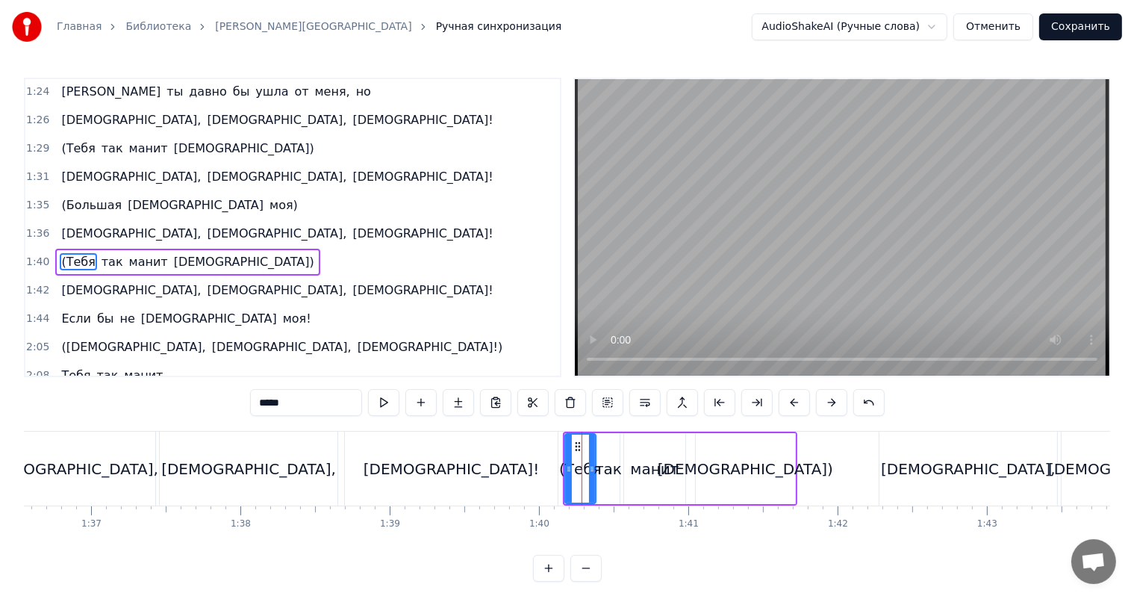
click at [689, 464] on div "(Тебя так манит [DEMOGRAPHIC_DATA])" at bounding box center [680, 468] width 234 height 74
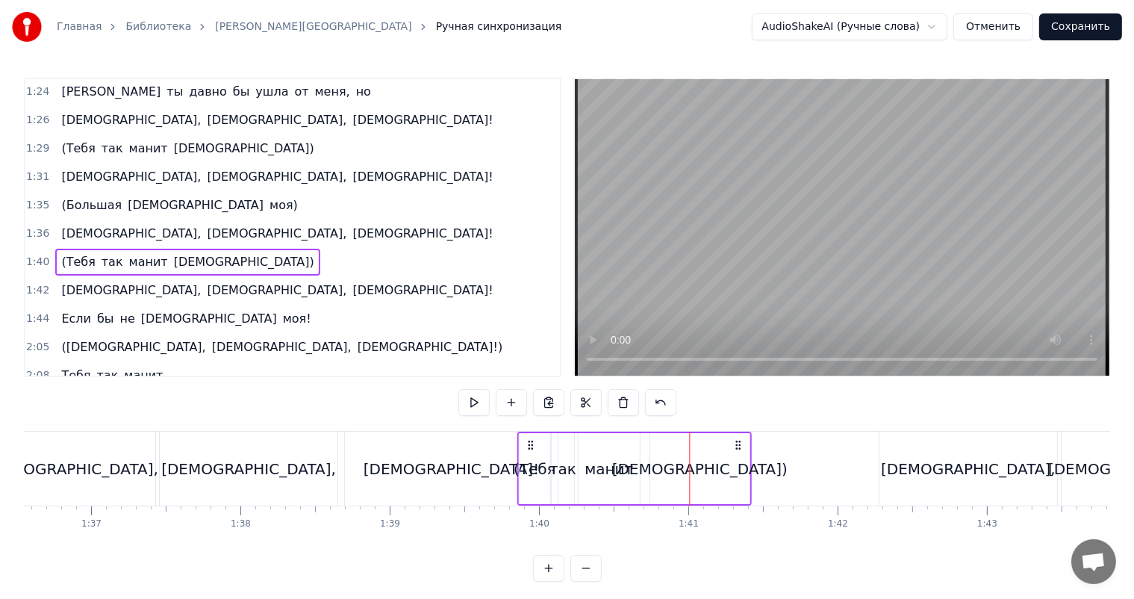
drag, startPoint x: 575, startPoint y: 439, endPoint x: 528, endPoint y: 450, distance: 47.6
click at [528, 450] on div "(Тебя так манит [DEMOGRAPHIC_DATA])" at bounding box center [634, 468] width 234 height 74
click at [949, 464] on div "[DEMOGRAPHIC_DATA]," at bounding box center [968, 469] width 175 height 22
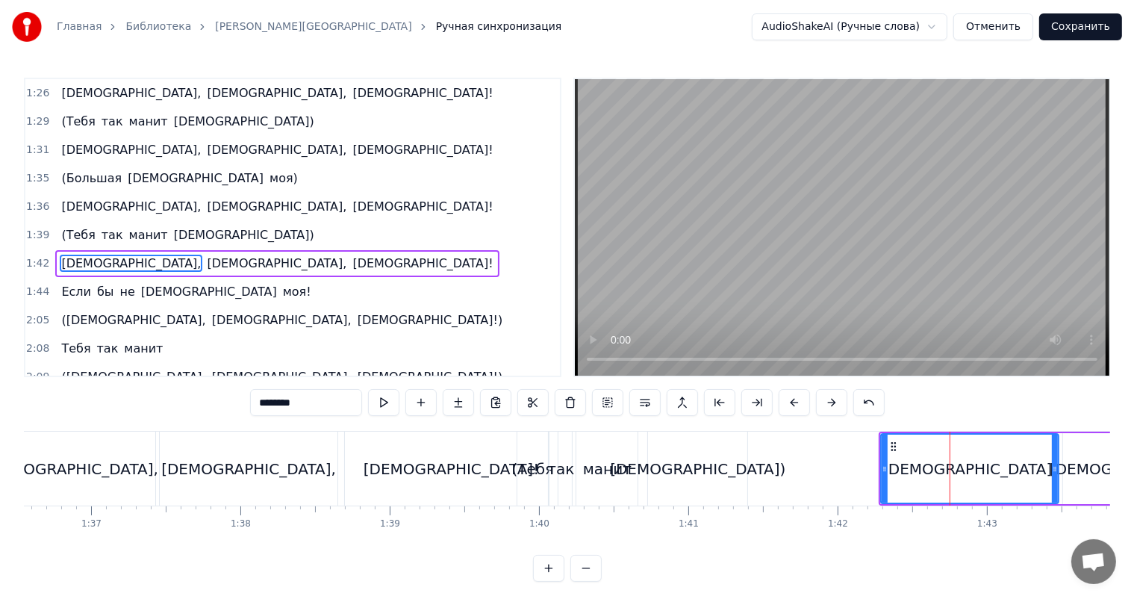
scroll to position [908, 0]
click at [1058, 459] on div "[DEMOGRAPHIC_DATA], [DEMOGRAPHIC_DATA], [DEMOGRAPHIC_DATA]!" at bounding box center [1062, 468] width 367 height 74
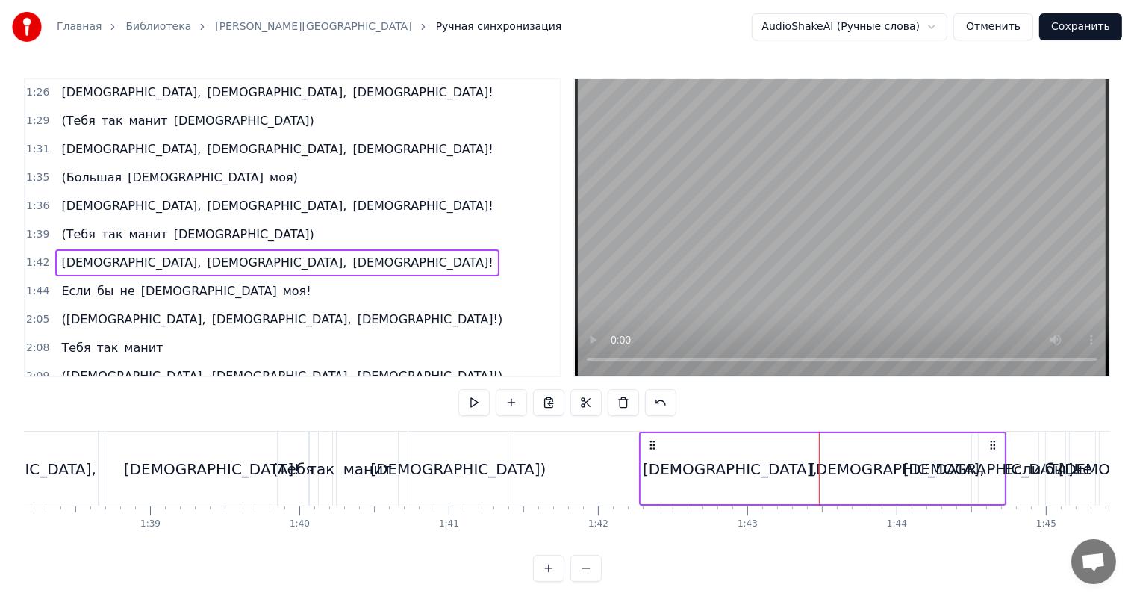
scroll to position [0, 14627]
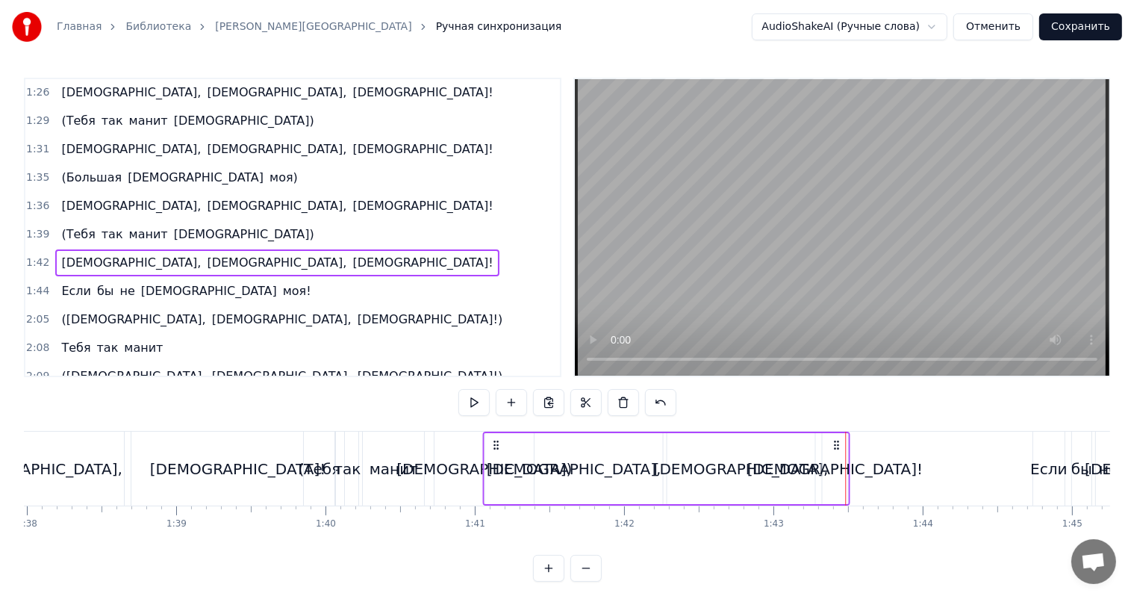
drag, startPoint x: 678, startPoint y: 445, endPoint x: 495, endPoint y: 450, distance: 182.9
click at [495, 450] on div "[DEMOGRAPHIC_DATA], [DEMOGRAPHIC_DATA], [DEMOGRAPHIC_DATA]!" at bounding box center [665, 468] width 367 height 74
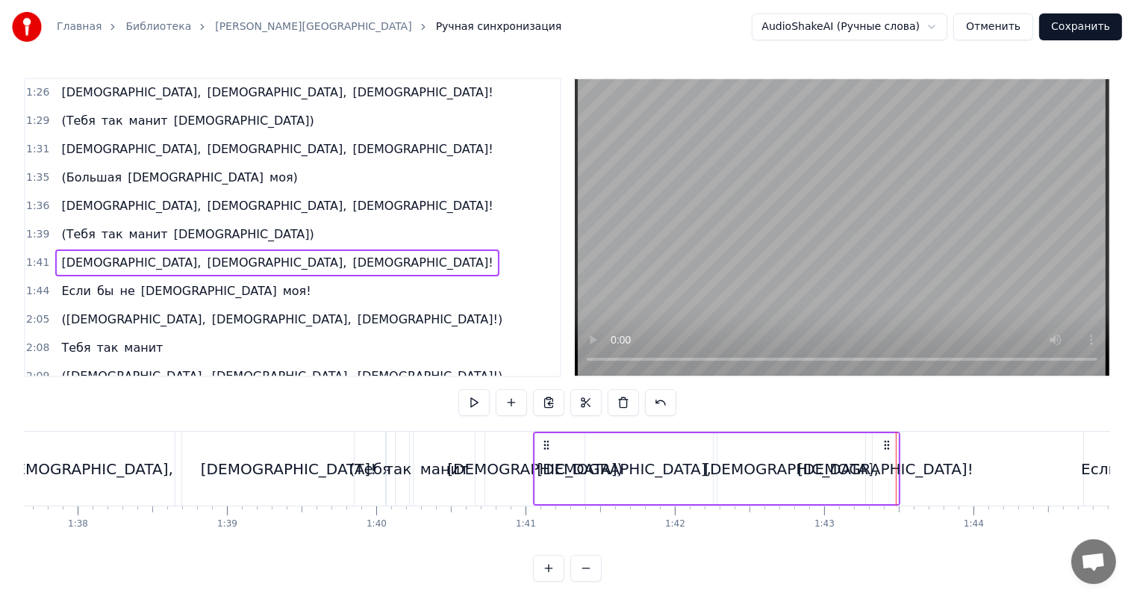
scroll to position [0, 14477]
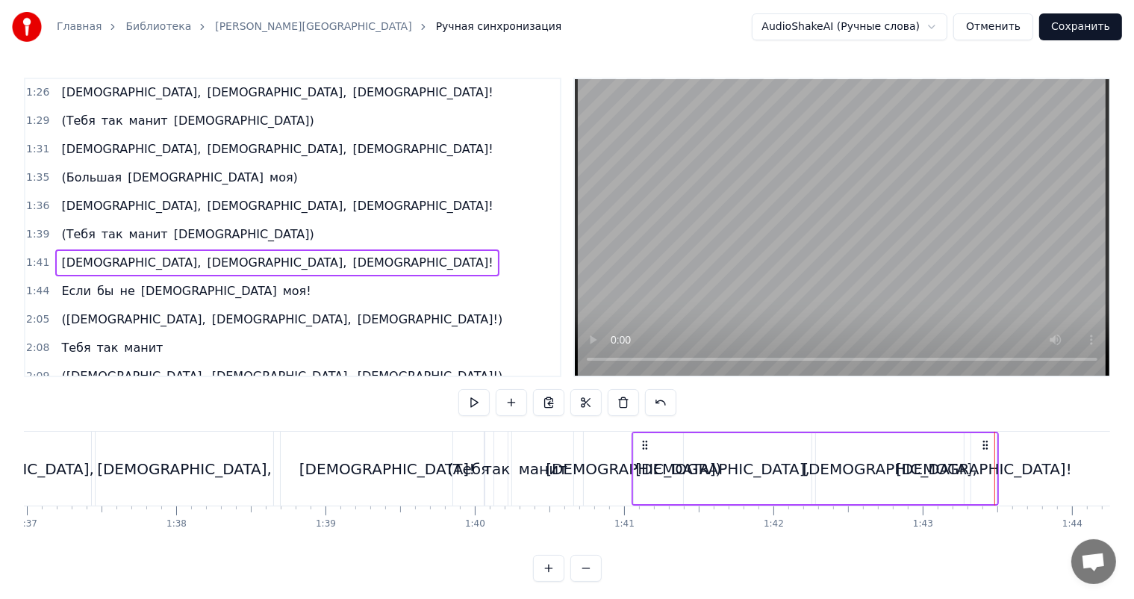
click at [343, 471] on div "[DEMOGRAPHIC_DATA]!" at bounding box center [387, 468] width 213 height 74
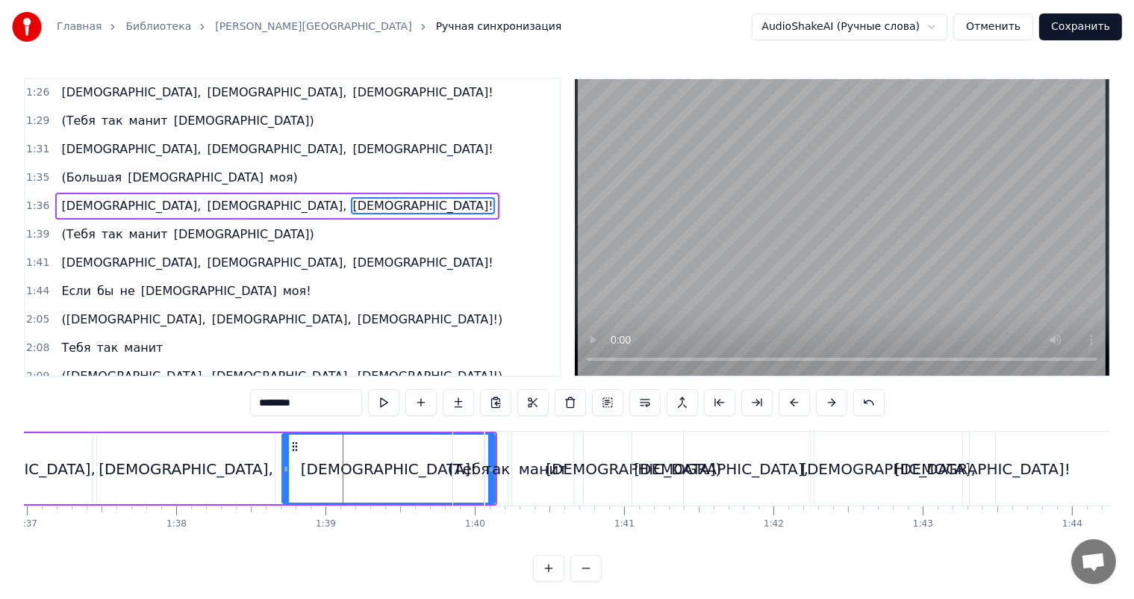
click at [982, 222] on video at bounding box center [842, 227] width 534 height 296
click at [967, 223] on video at bounding box center [842, 227] width 534 height 296
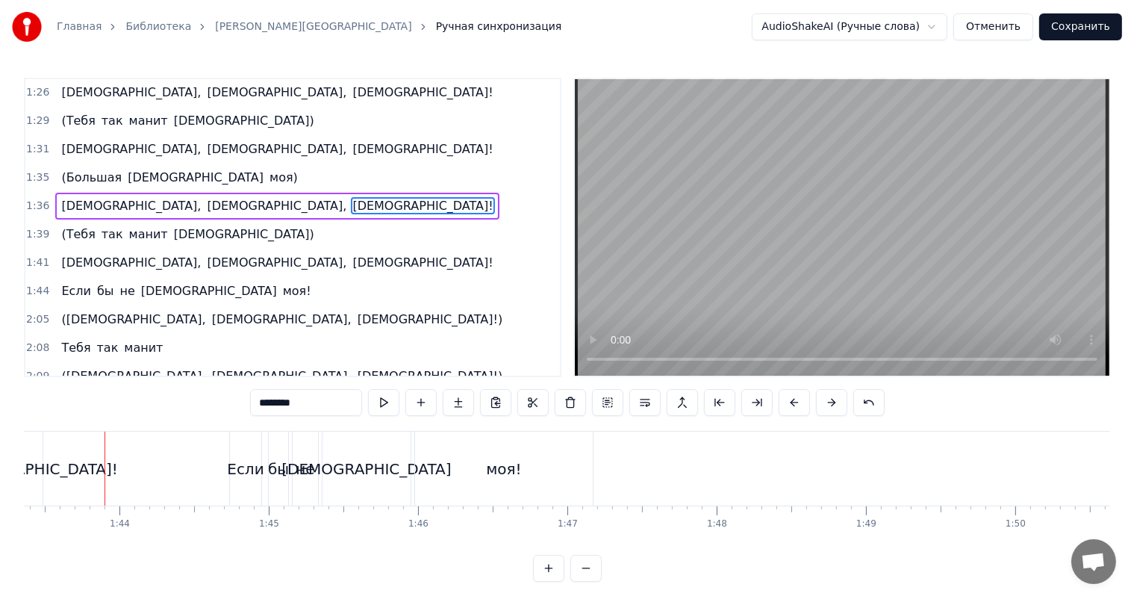
scroll to position [0, 15435]
click at [928, 238] on video at bounding box center [842, 227] width 534 height 296
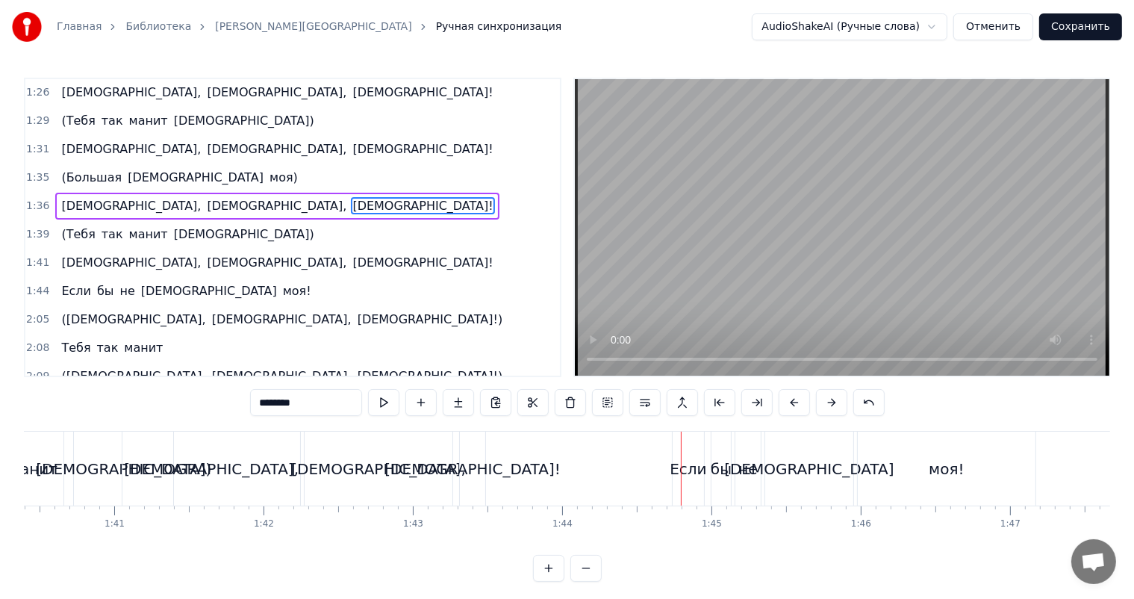
click at [249, 463] on div "[DEMOGRAPHIC_DATA]," at bounding box center [211, 468] width 178 height 74
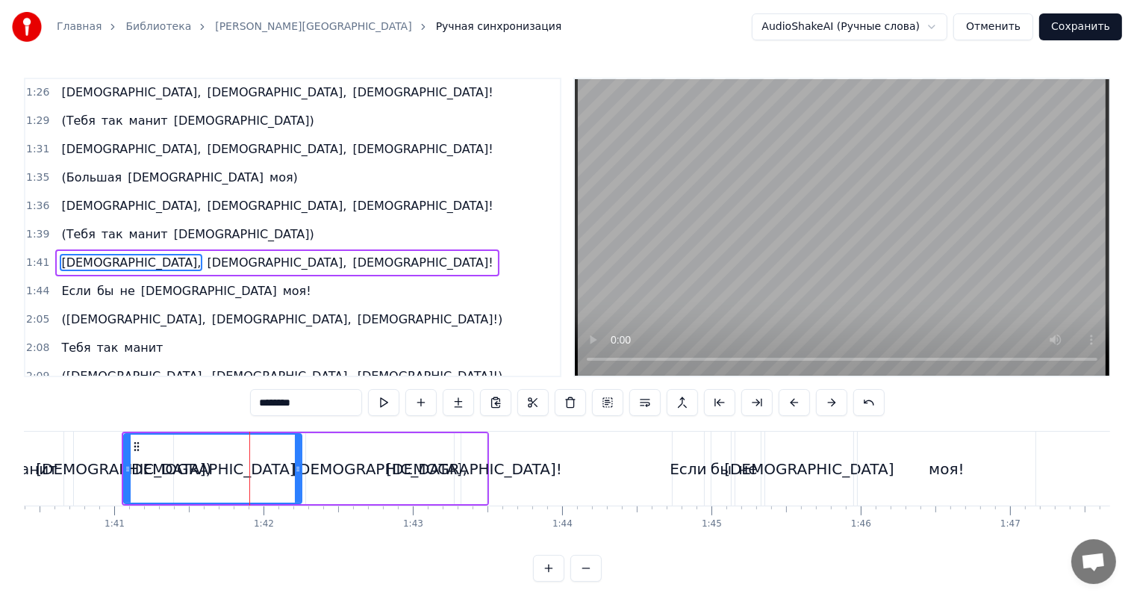
click at [412, 477] on div "[DEMOGRAPHIC_DATA]," at bounding box center [380, 468] width 148 height 71
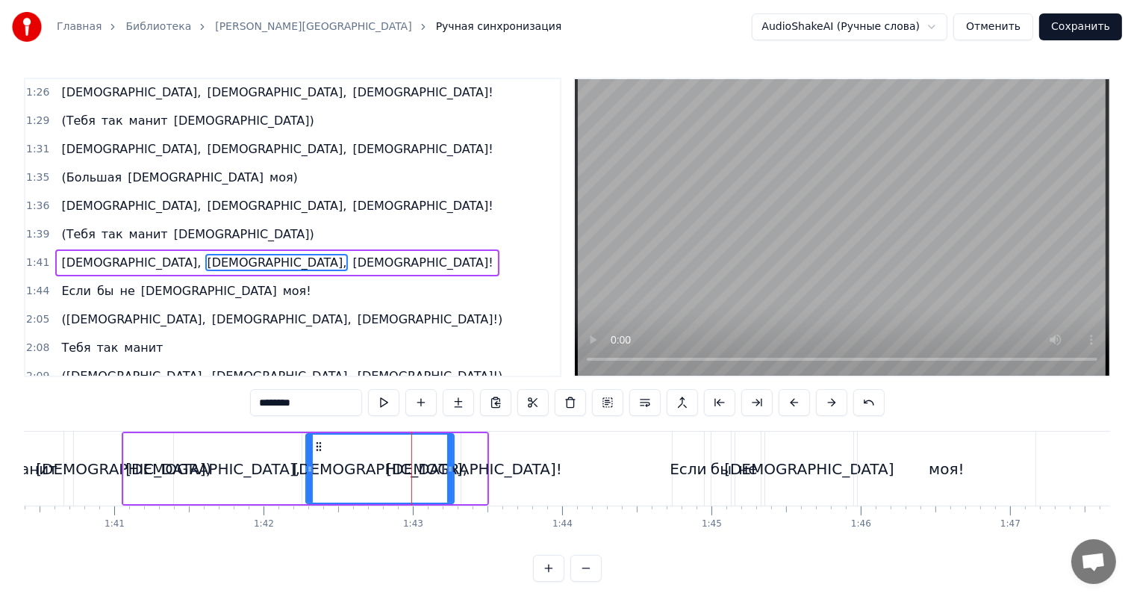
click at [484, 475] on div "[DEMOGRAPHIC_DATA]!" at bounding box center [473, 469] width 175 height 22
type input "********"
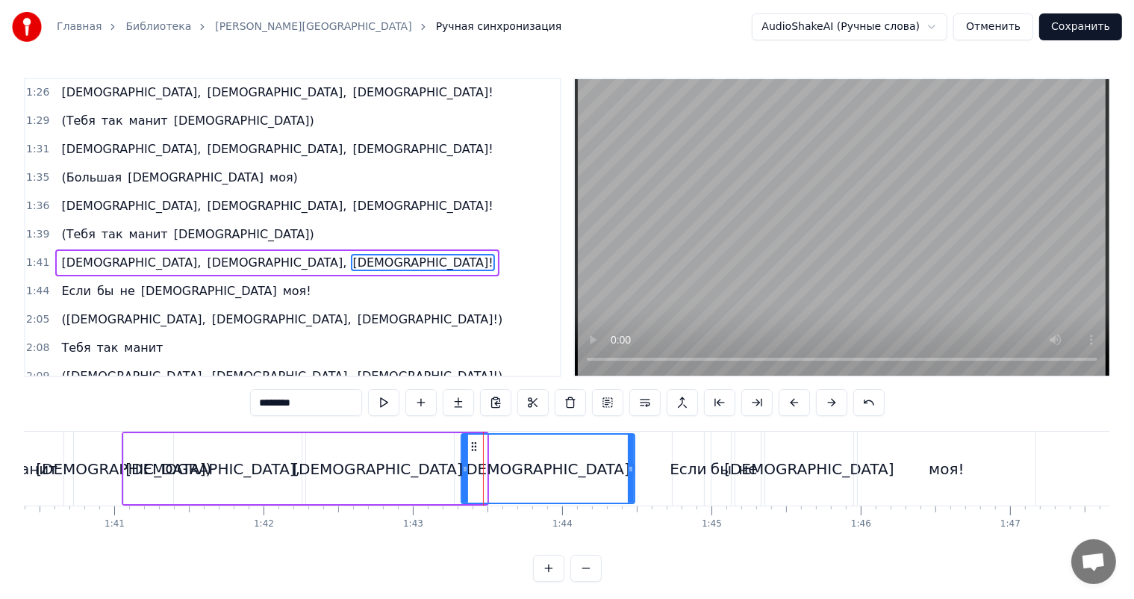
drag, startPoint x: 481, startPoint y: 476, endPoint x: 628, endPoint y: 475, distance: 147.8
click at [628, 475] on div at bounding box center [631, 468] width 6 height 68
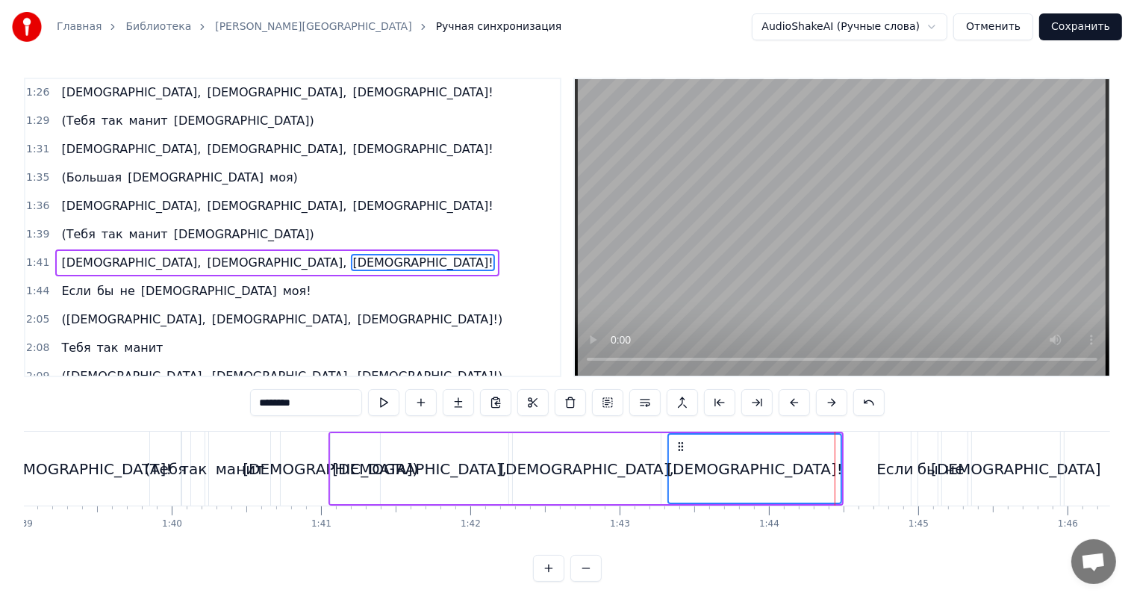
scroll to position [0, 14614]
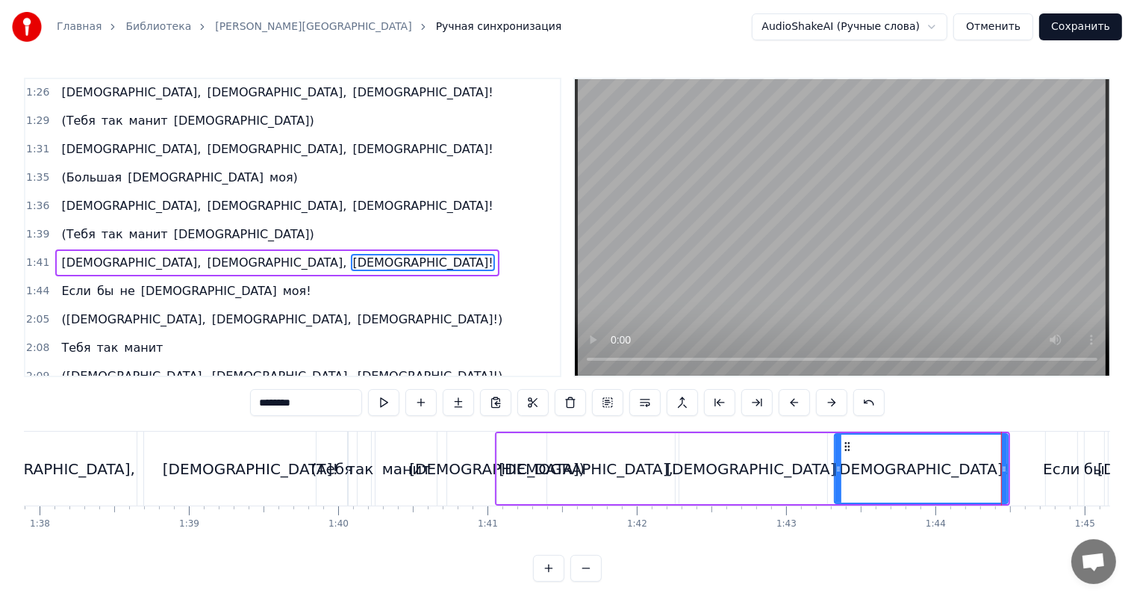
click at [445, 478] on div "(Тебя так манит [DEMOGRAPHIC_DATA])" at bounding box center [433, 468] width 234 height 74
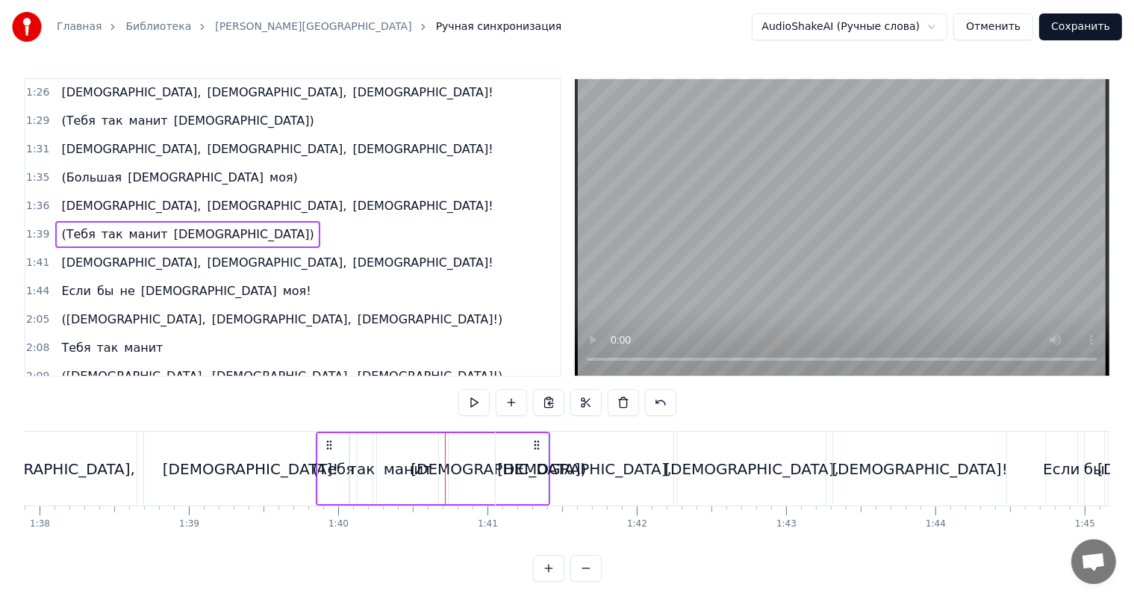
click at [471, 469] on div "[DEMOGRAPHIC_DATA])" at bounding box center [498, 469] width 175 height 22
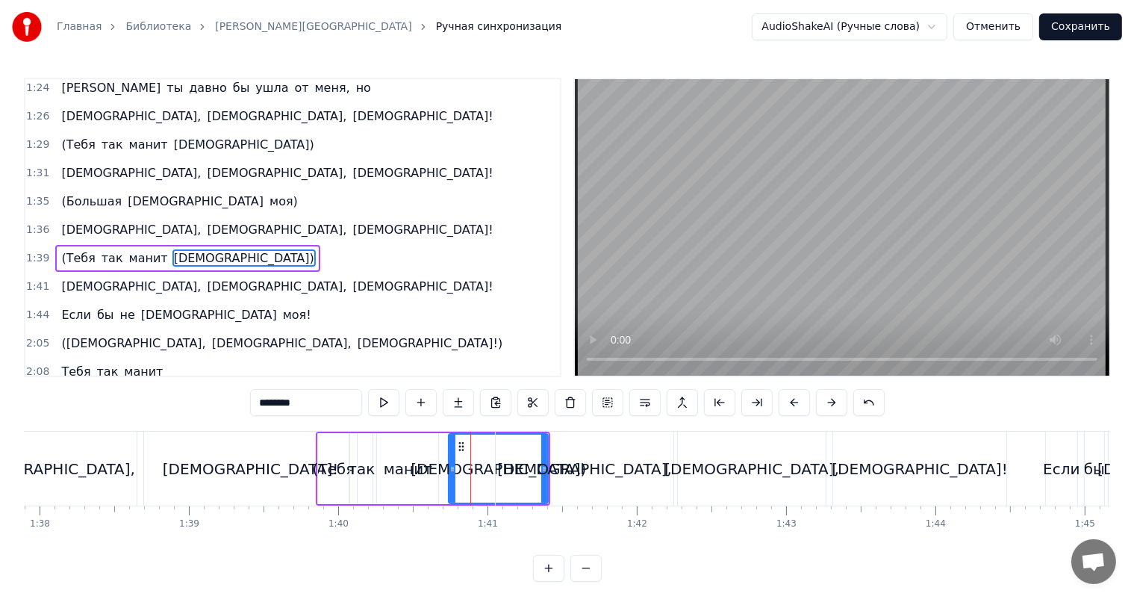
scroll to position [881, 0]
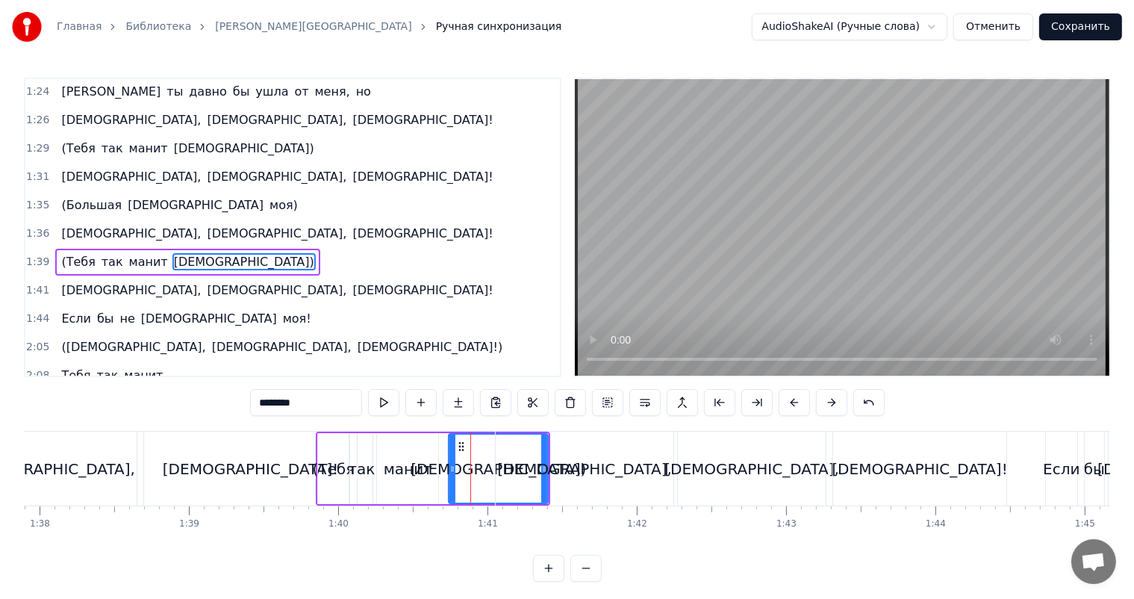
click at [546, 463] on div "[DEMOGRAPHIC_DATA]," at bounding box center [585, 468] width 178 height 74
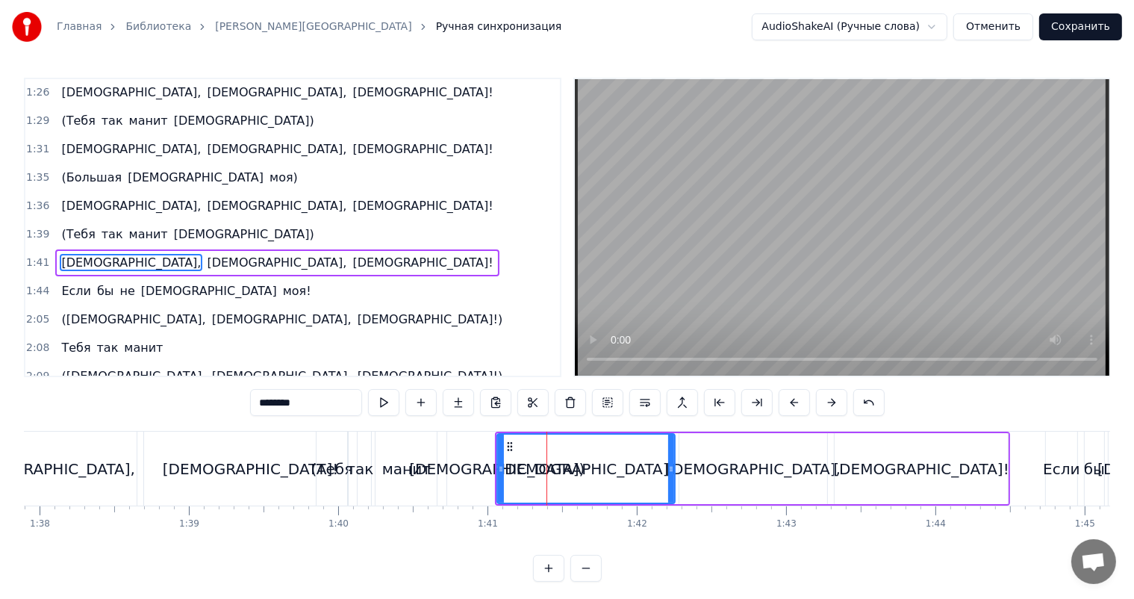
click at [432, 469] on div "манит" at bounding box center [405, 468] width 61 height 74
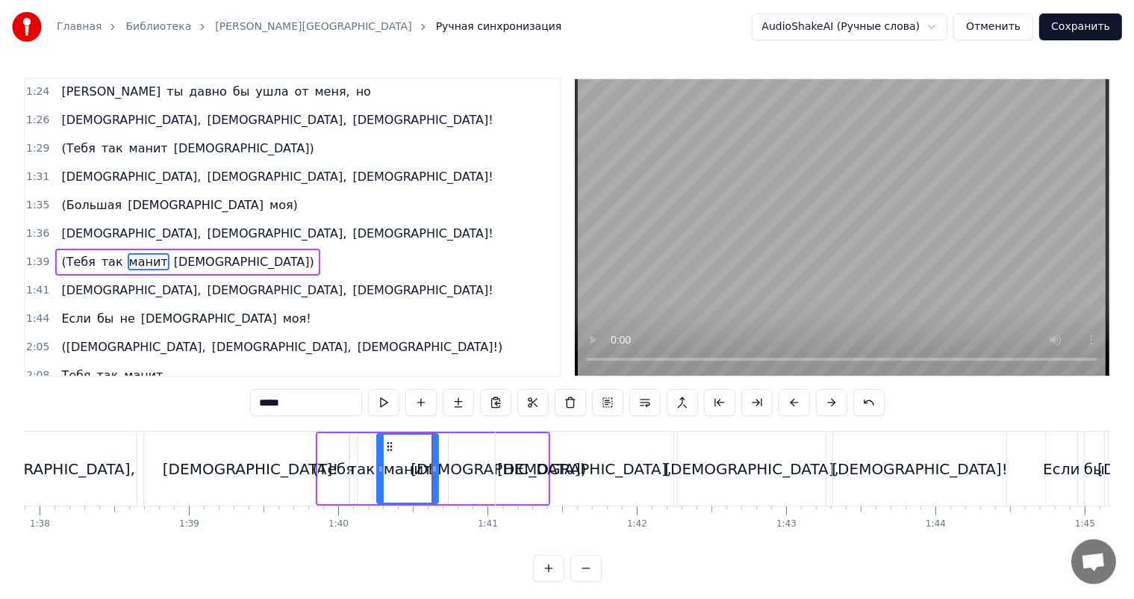
click at [470, 468] on div "[DEMOGRAPHIC_DATA])" at bounding box center [498, 469] width 175 height 22
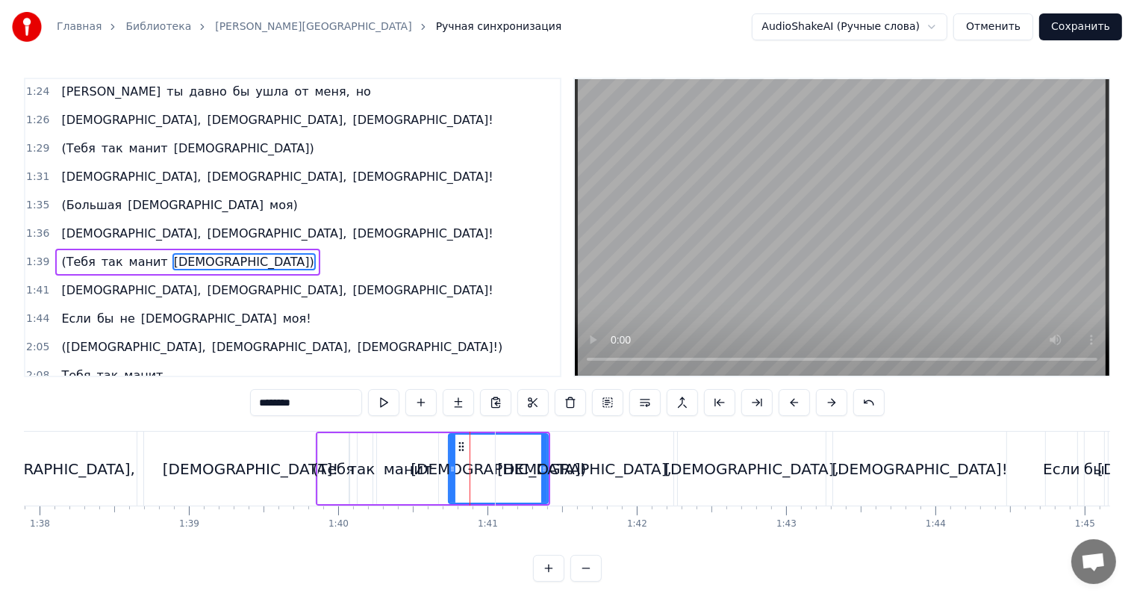
drag, startPoint x: 450, startPoint y: 466, endPoint x: 471, endPoint y: 463, distance: 21.1
click at [455, 464] on icon at bounding box center [452, 469] width 6 height 12
click at [474, 463] on icon at bounding box center [472, 469] width 6 height 12
drag, startPoint x: 481, startPoint y: 442, endPoint x: 462, endPoint y: 443, distance: 18.7
click at [476, 443] on icon at bounding box center [482, 446] width 12 height 12
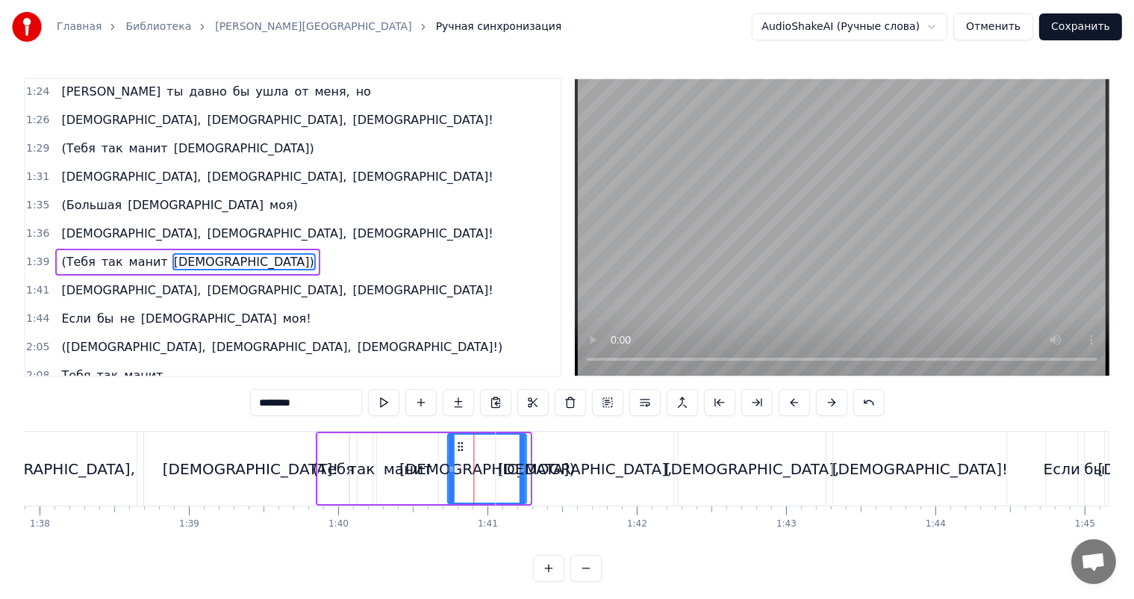
click at [457, 446] on icon at bounding box center [460, 446] width 12 height 12
click at [505, 467] on div "[DEMOGRAPHIC_DATA]," at bounding box center [585, 468] width 178 height 74
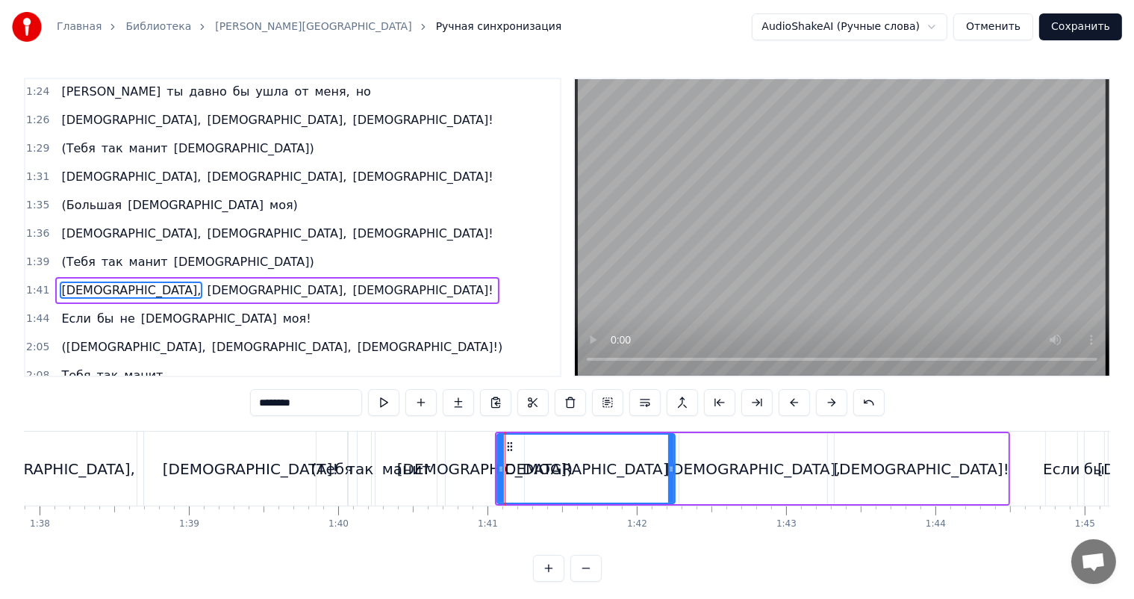
scroll to position [908, 0]
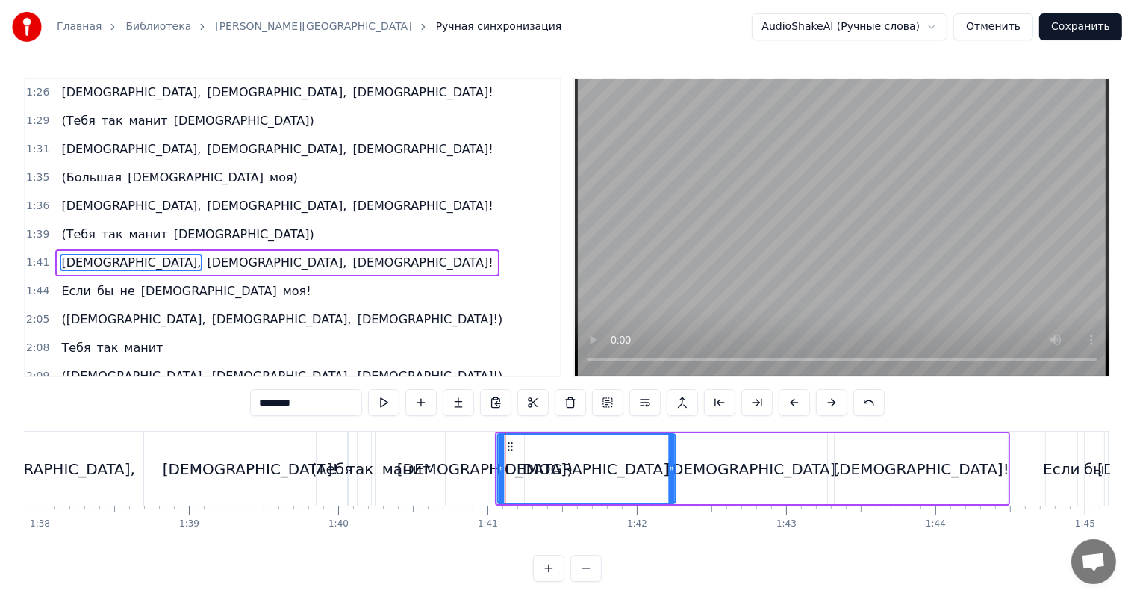
click at [504, 440] on icon at bounding box center [510, 446] width 12 height 12
drag, startPoint x: 499, startPoint y: 442, endPoint x: 517, endPoint y: 438, distance: 19.0
click at [517, 438] on div at bounding box center [519, 468] width 6 height 68
click at [313, 467] on div "[DEMOGRAPHIC_DATA]!" at bounding box center [250, 468] width 213 height 74
type input "********"
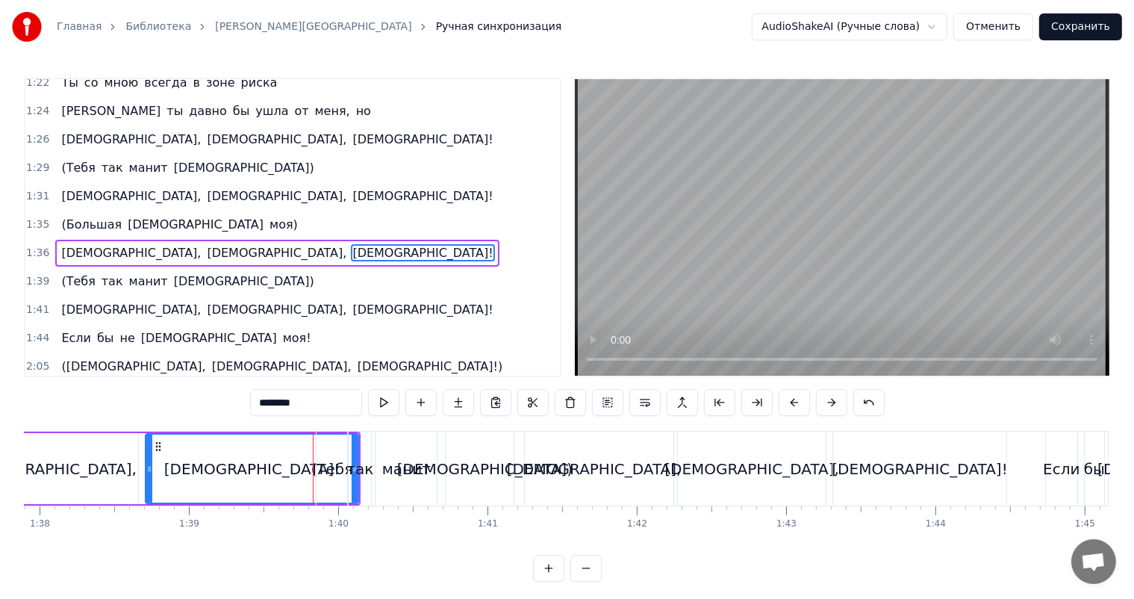
scroll to position [854, 0]
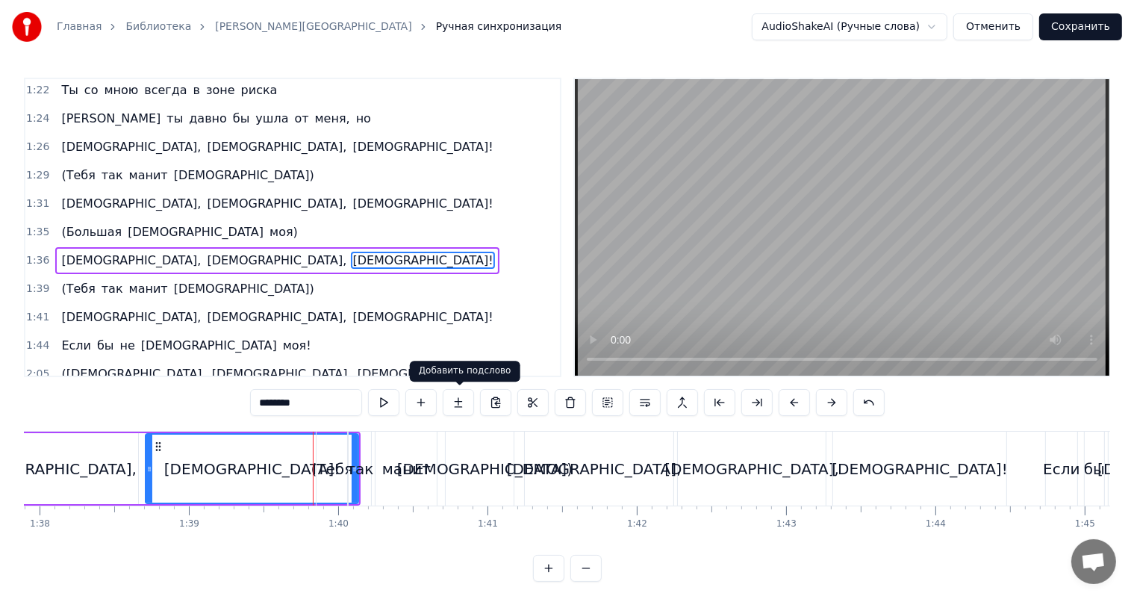
click at [748, 240] on video at bounding box center [842, 227] width 534 height 296
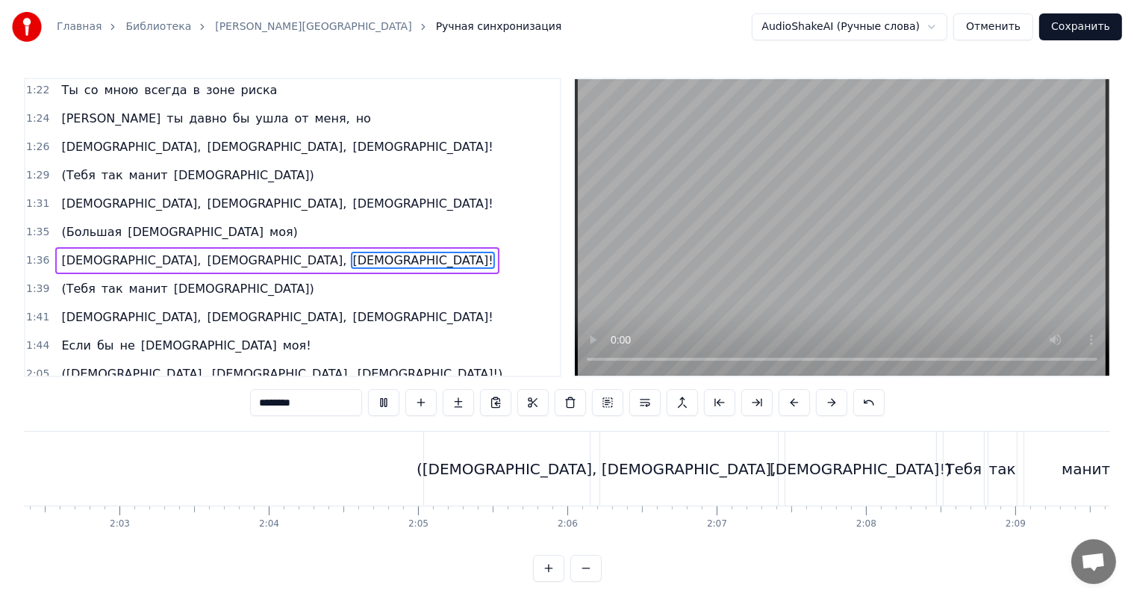
scroll to position [0, 18082]
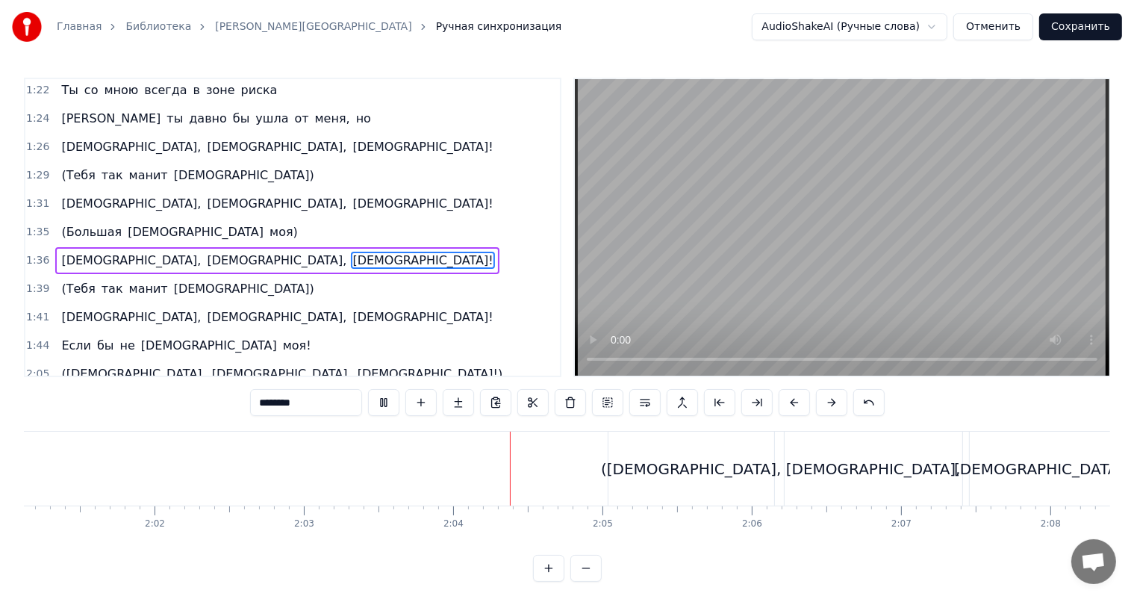
click at [943, 227] on video at bounding box center [842, 227] width 534 height 296
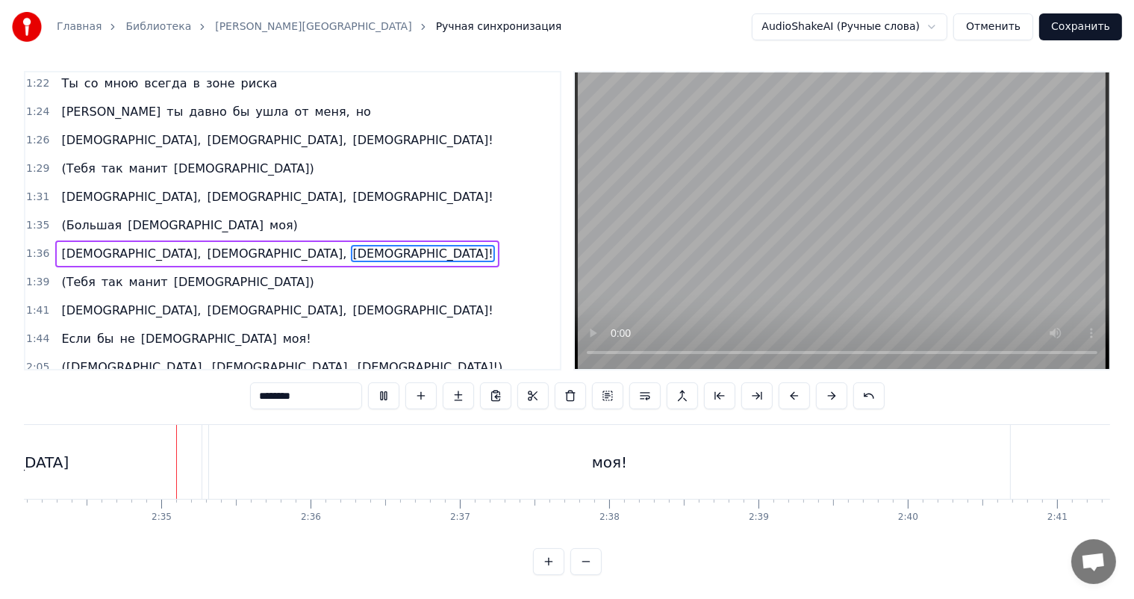
scroll to position [0, 23086]
click at [1094, 28] on button "Сохранить" at bounding box center [1080, 26] width 83 height 27
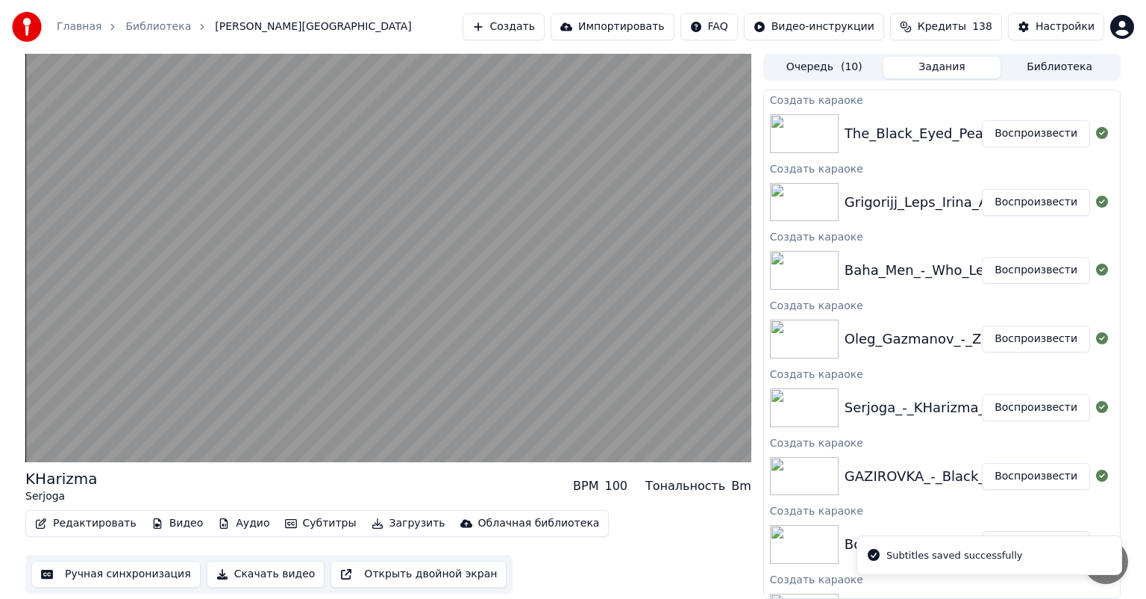
click at [1026, 343] on button "Воспроизвести" at bounding box center [1036, 338] width 108 height 27
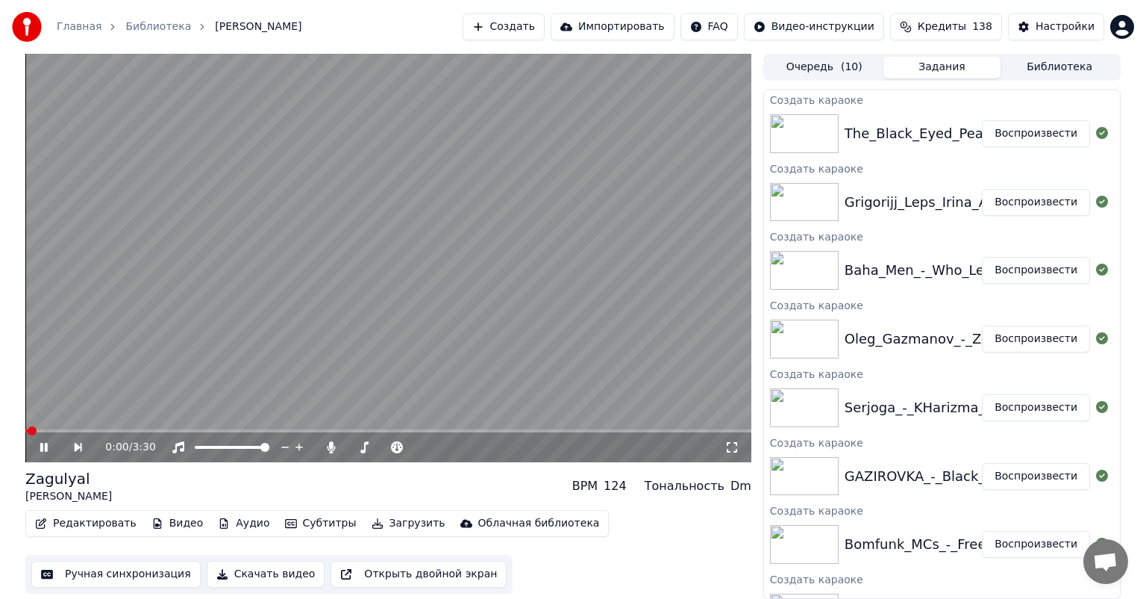
click at [94, 581] on button "Ручная синхронизация" at bounding box center [115, 574] width 169 height 27
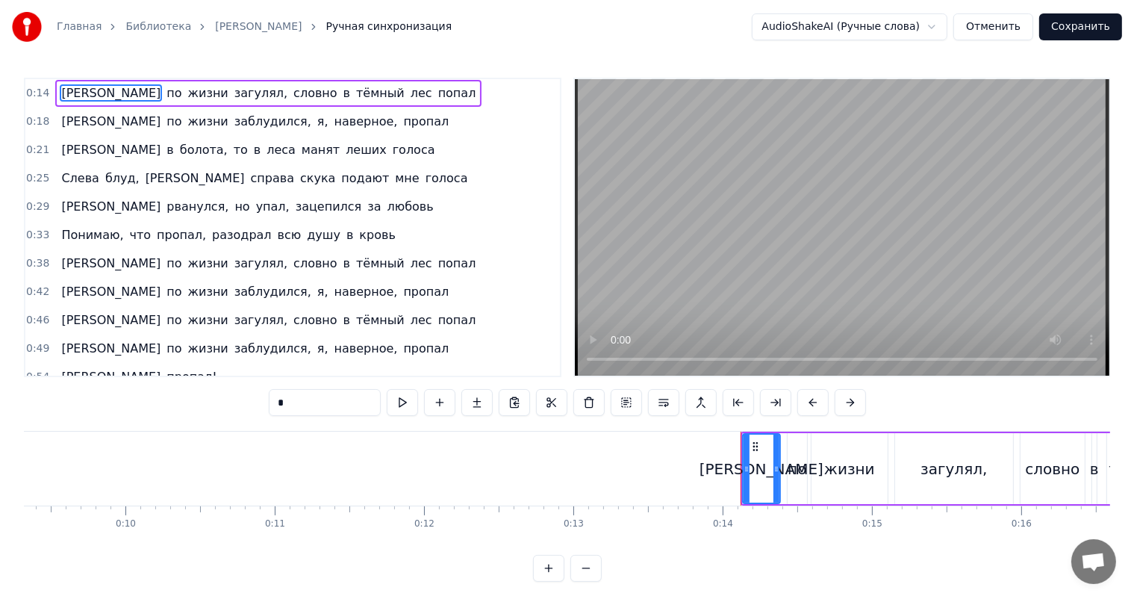
click at [773, 213] on video at bounding box center [842, 227] width 534 height 296
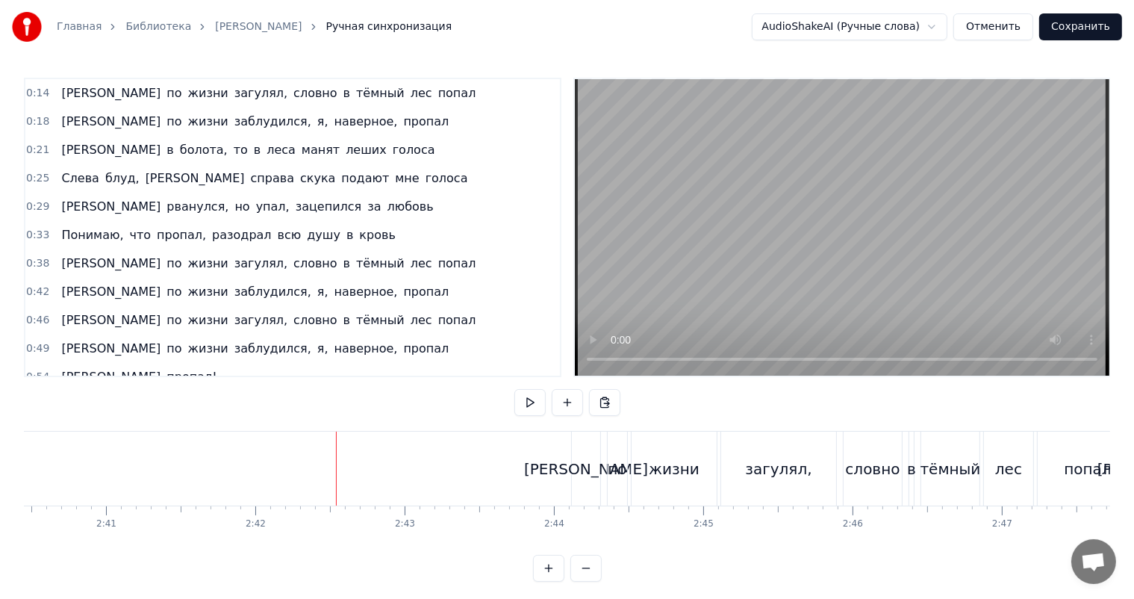
scroll to position [0, 24189]
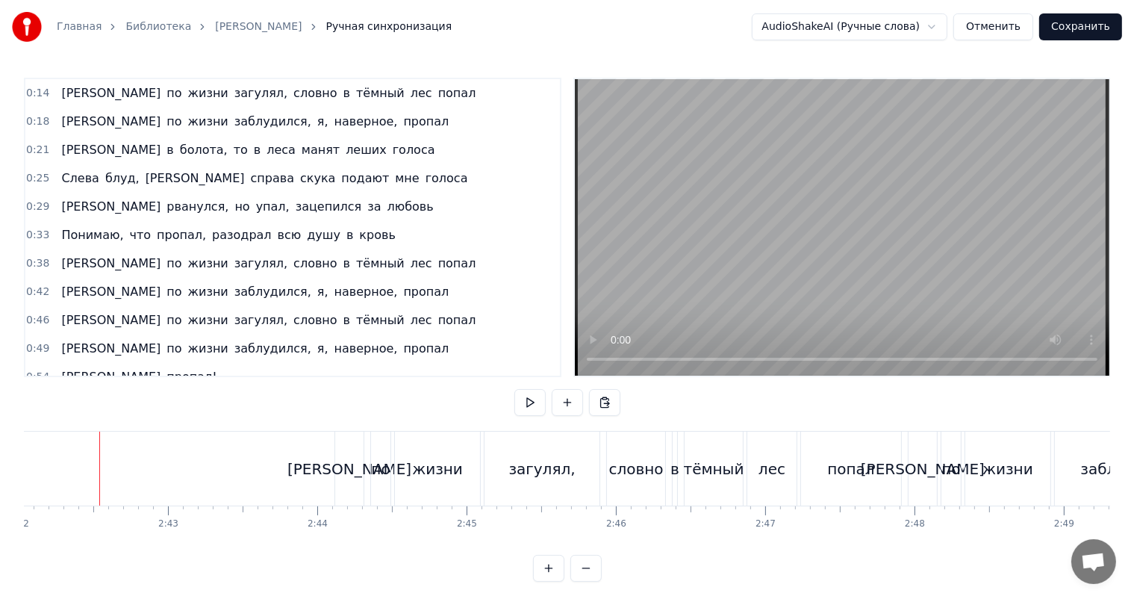
click at [967, 245] on video at bounding box center [842, 227] width 534 height 296
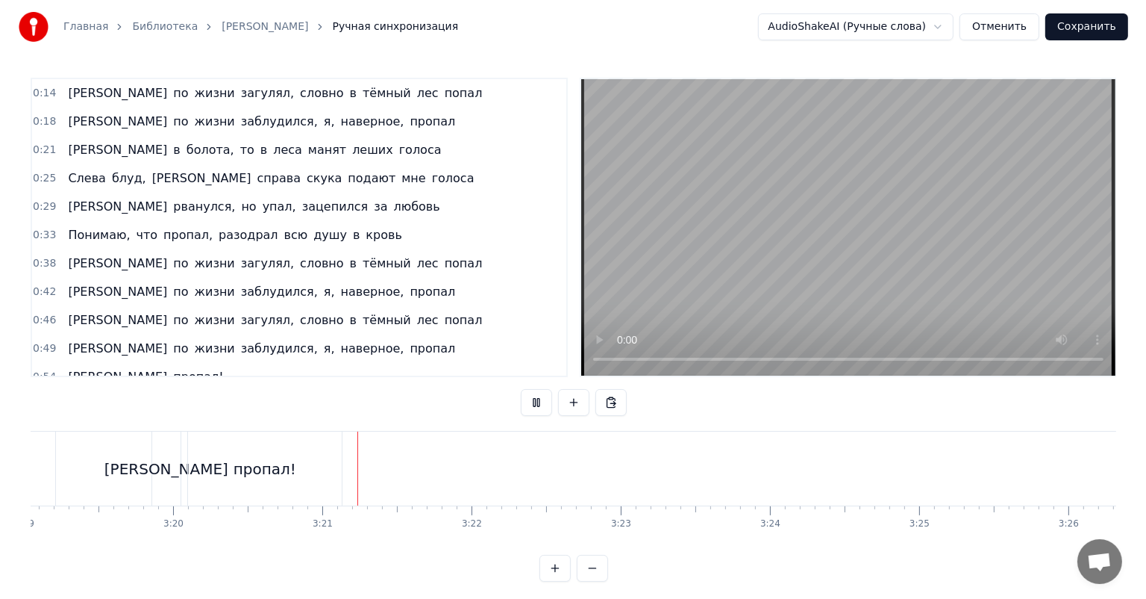
scroll to position [0, 29891]
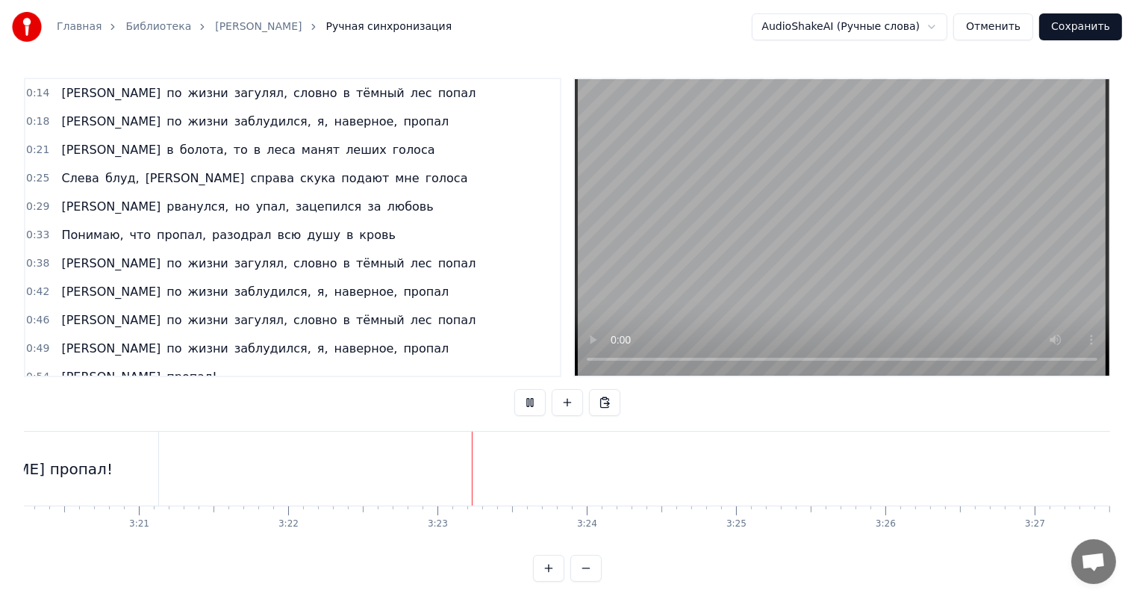
click at [1071, 31] on button "Сохранить" at bounding box center [1080, 26] width 83 height 27
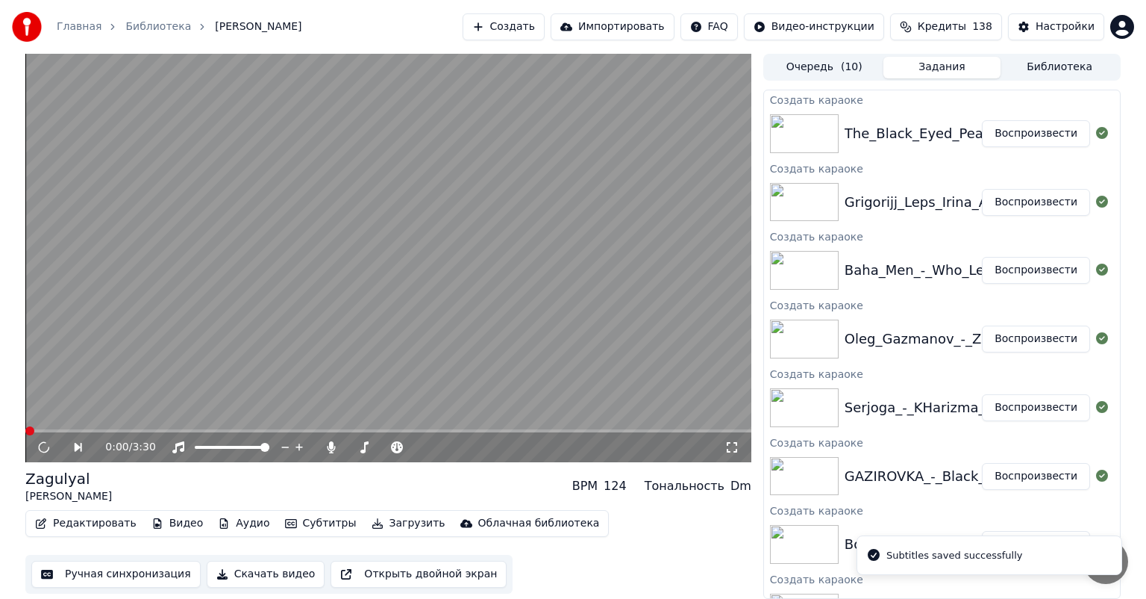
click at [451, 290] on video at bounding box center [388, 258] width 726 height 408
click at [1054, 275] on button "Воспроизвести" at bounding box center [1036, 270] width 108 height 27
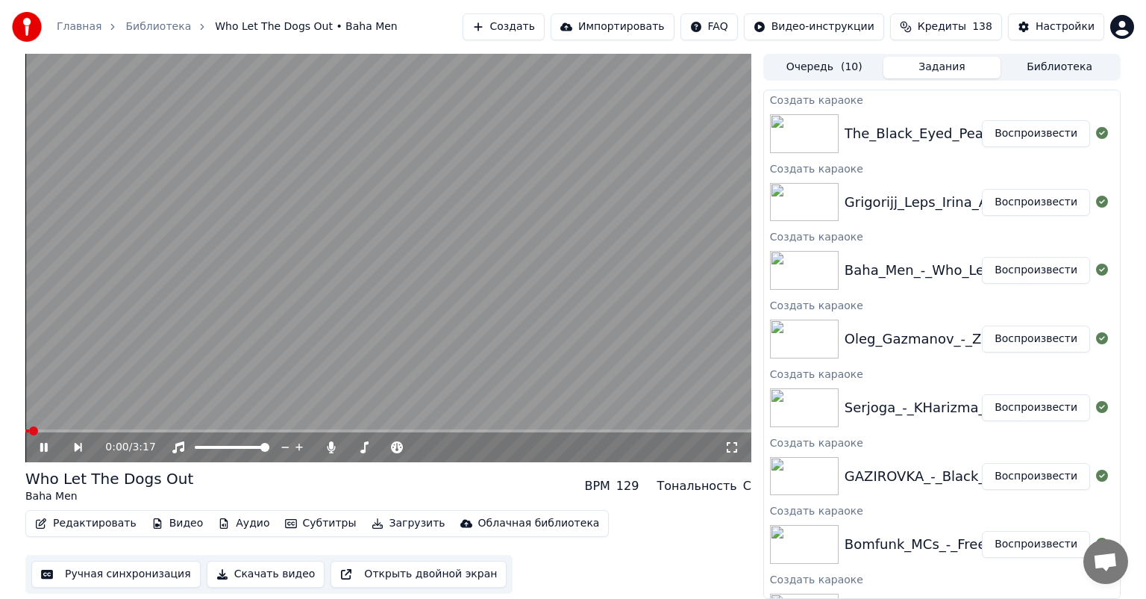
click at [87, 571] on button "Ручная синхронизация" at bounding box center [115, 574] width 169 height 27
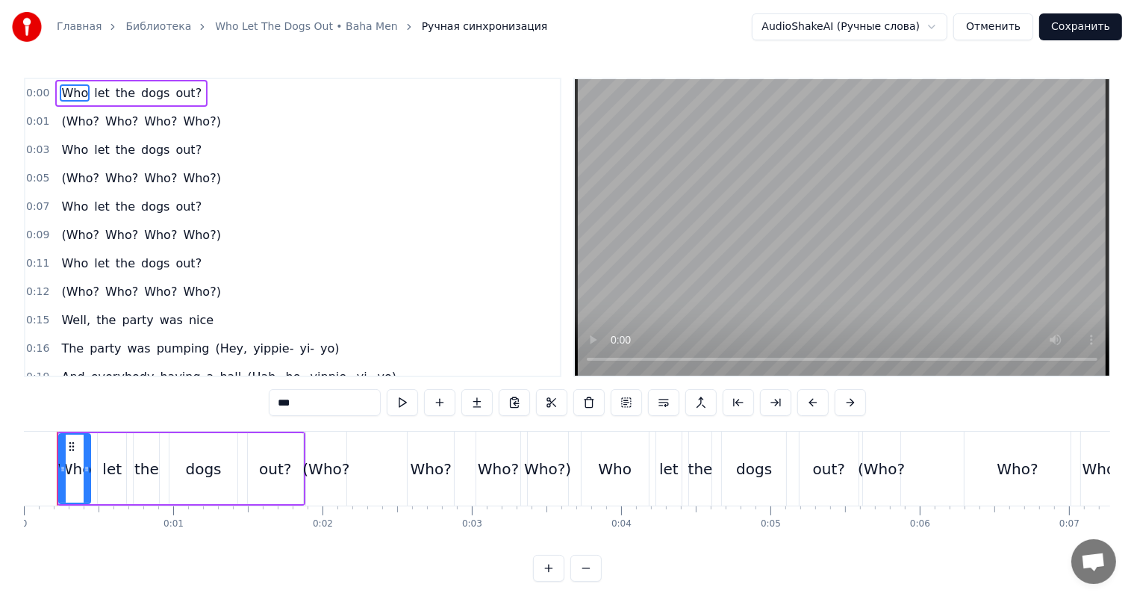
click at [820, 221] on video at bounding box center [842, 227] width 534 height 296
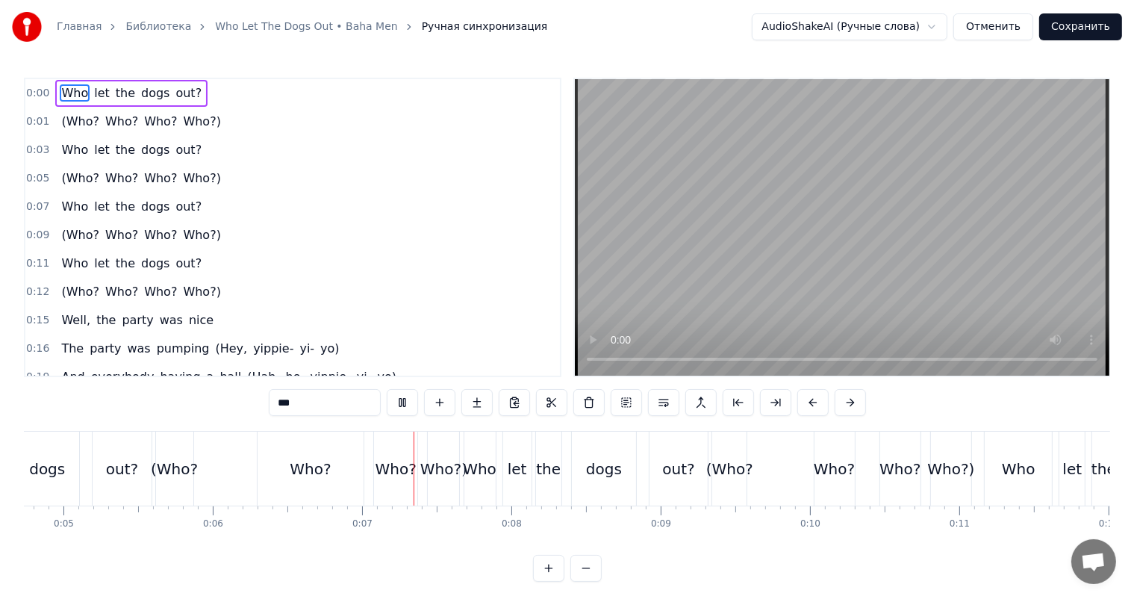
scroll to position [0, 943]
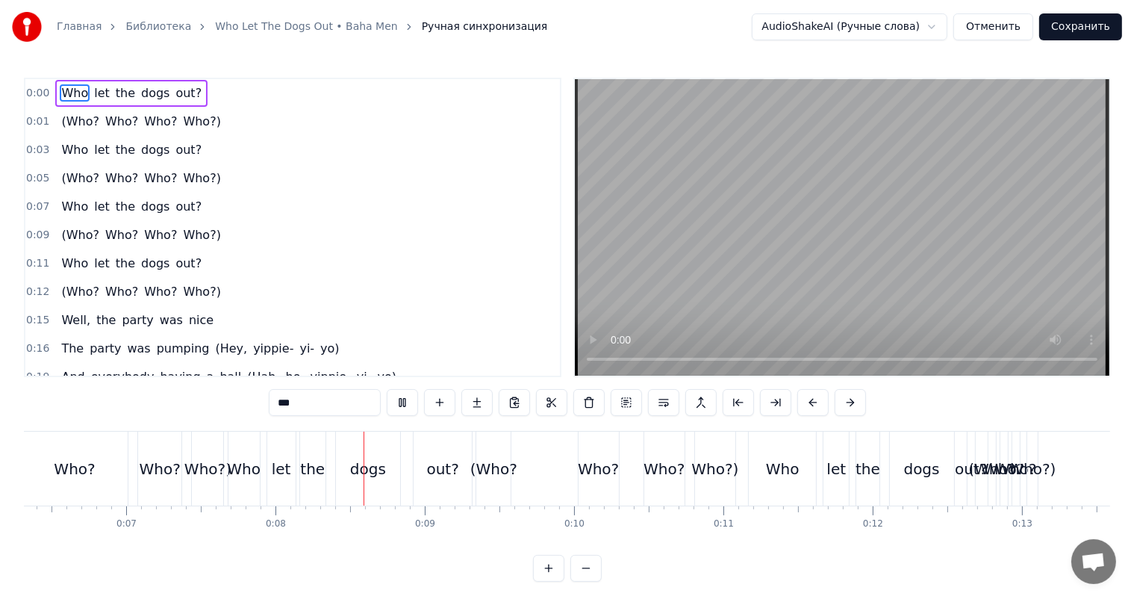
click at [955, 208] on video at bounding box center [842, 227] width 534 height 296
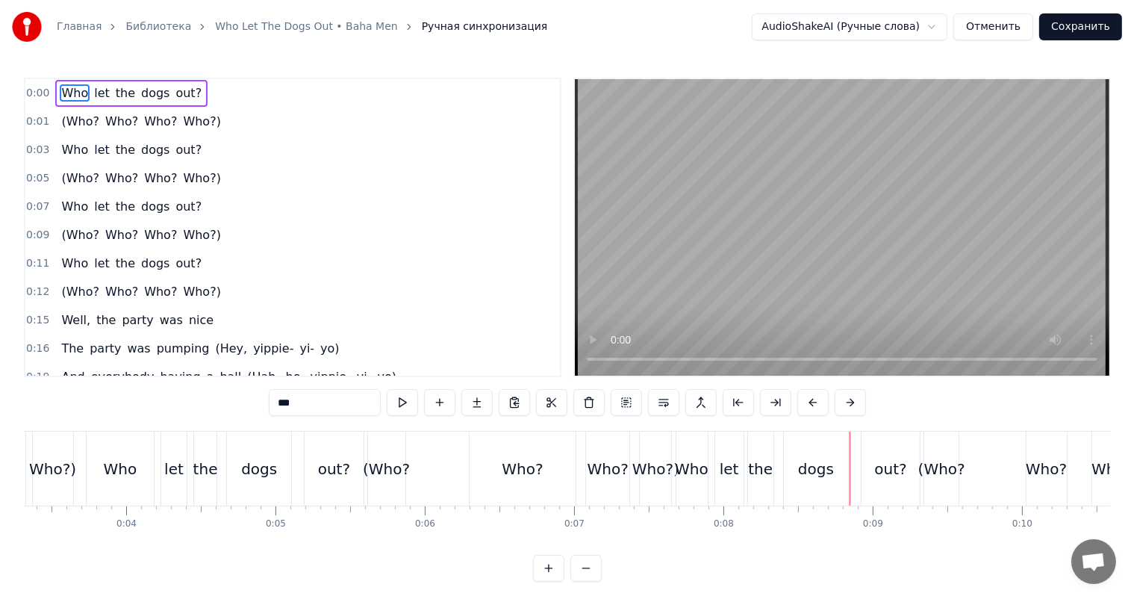
scroll to position [0, 271]
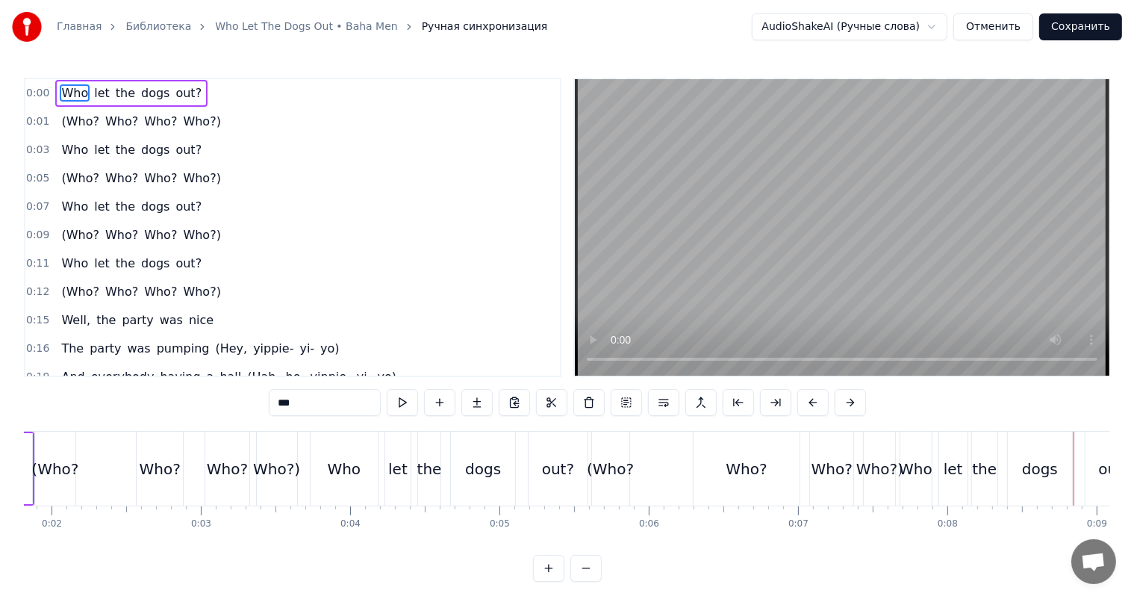
click at [342, 469] on div "Who" at bounding box center [344, 469] width 34 height 22
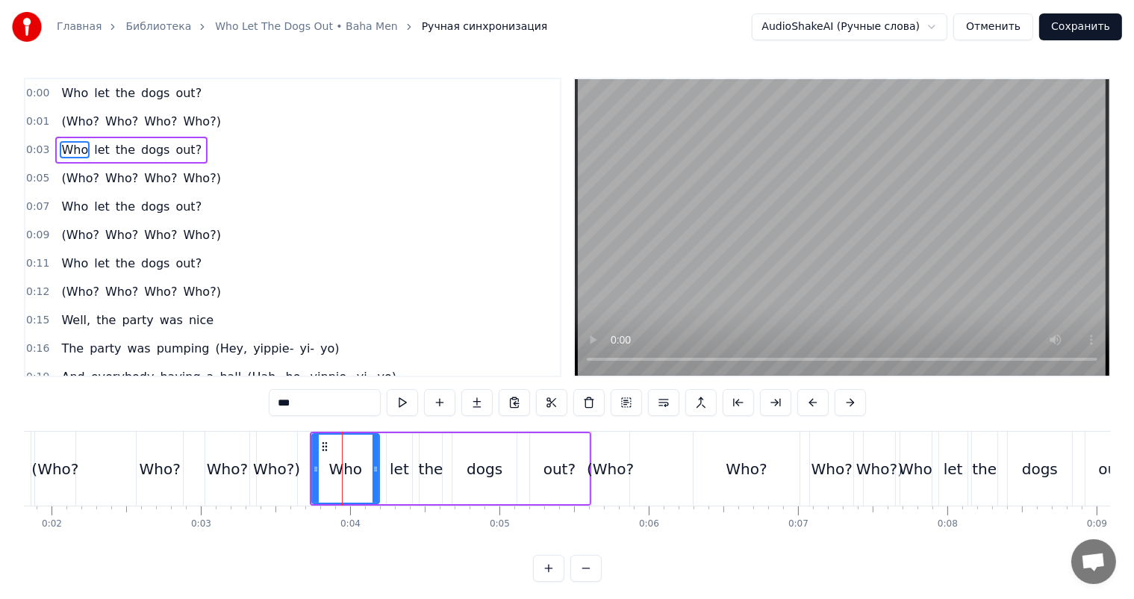
click at [946, 170] on video at bounding box center [842, 227] width 534 height 296
click at [926, 224] on video at bounding box center [842, 227] width 534 height 296
click at [770, 475] on div "Who?" at bounding box center [746, 468] width 106 height 74
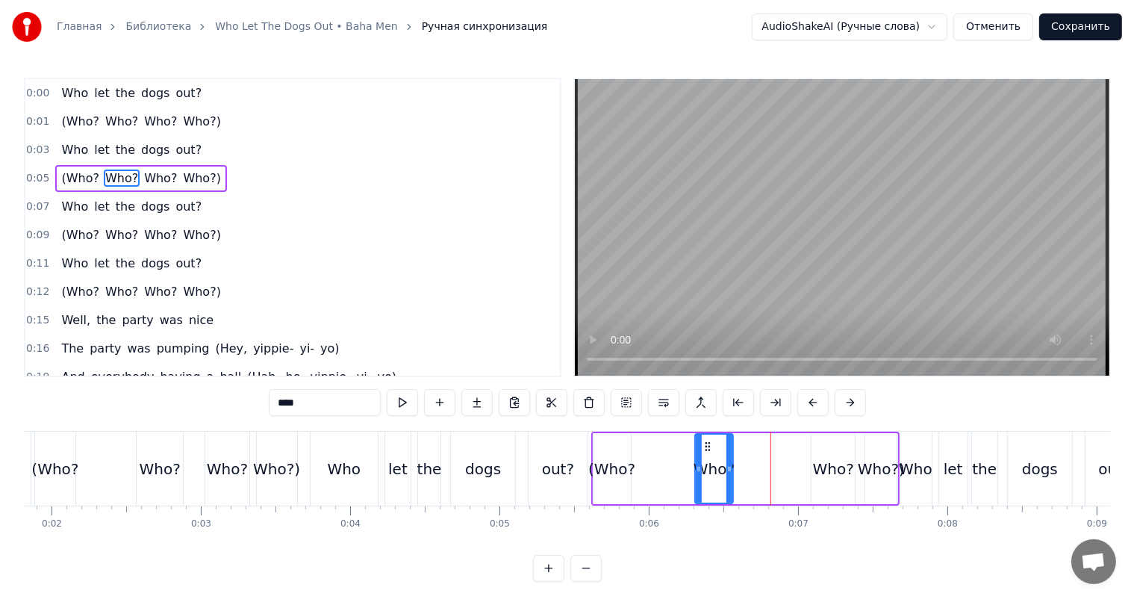
drag, startPoint x: 799, startPoint y: 455, endPoint x: 728, endPoint y: 467, distance: 71.9
click at [728, 467] on div at bounding box center [729, 468] width 6 height 68
click at [831, 458] on div "Who?" at bounding box center [833, 469] width 41 height 22
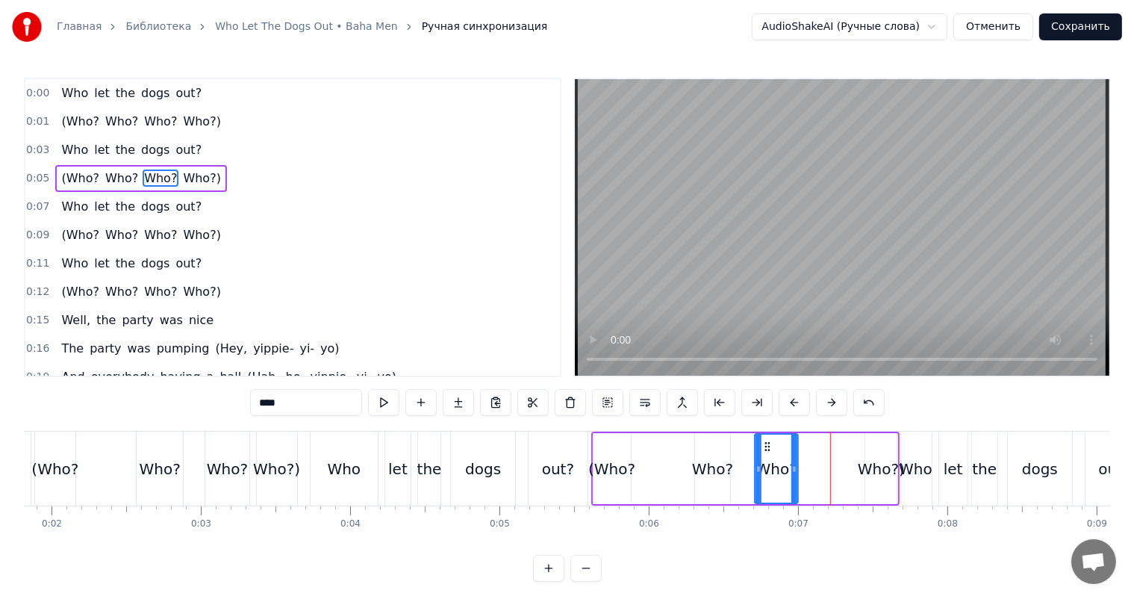
drag, startPoint x: 822, startPoint y: 440, endPoint x: 766, endPoint y: 451, distance: 56.9
click at [766, 451] on icon at bounding box center [767, 446] width 12 height 12
click at [873, 454] on div "Who?)" at bounding box center [880, 468] width 31 height 71
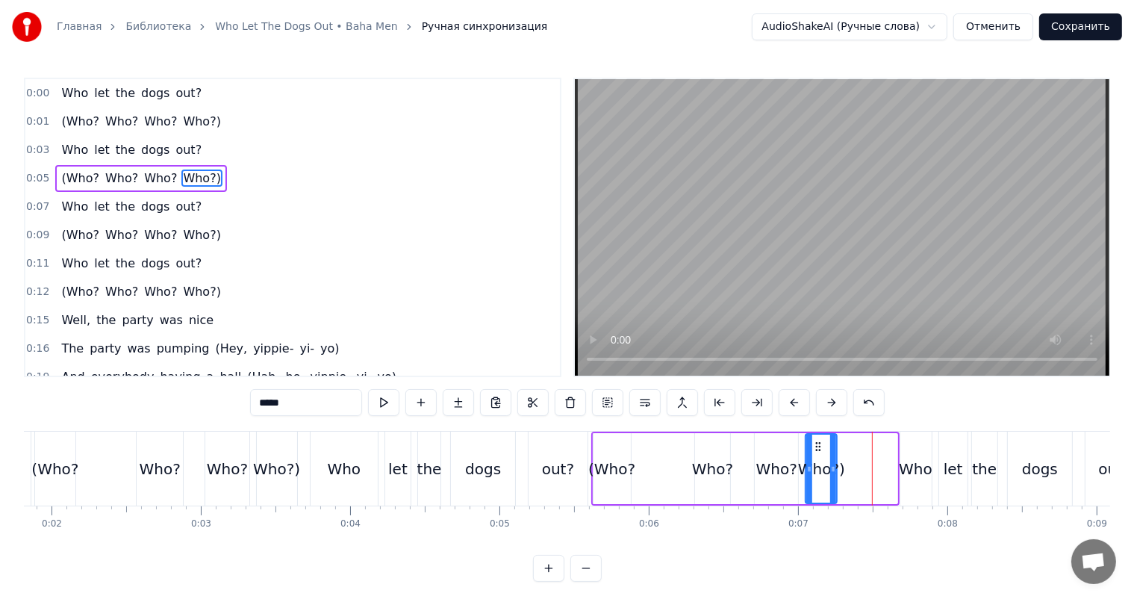
drag, startPoint x: 876, startPoint y: 442, endPoint x: 819, endPoint y: 447, distance: 57.0
click at [819, 447] on icon at bounding box center [818, 446] width 12 height 12
click at [914, 454] on div "Who" at bounding box center [915, 468] width 31 height 74
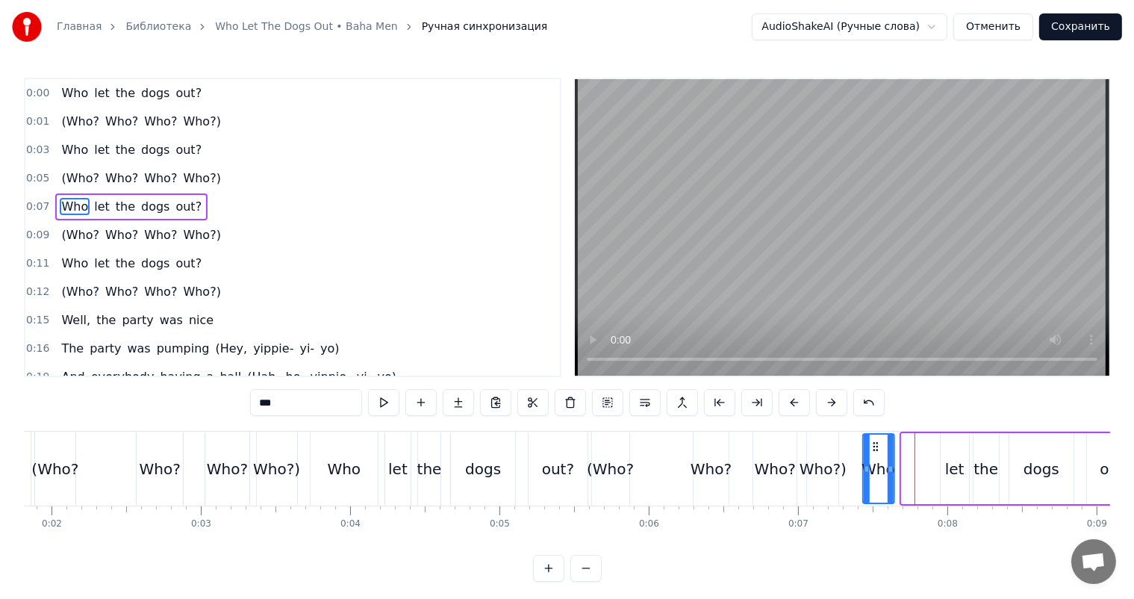
drag, startPoint x: 911, startPoint y: 439, endPoint x: 872, endPoint y: 447, distance: 39.7
click at [872, 447] on icon at bounding box center [876, 446] width 12 height 12
click at [949, 454] on div "let" at bounding box center [954, 468] width 28 height 71
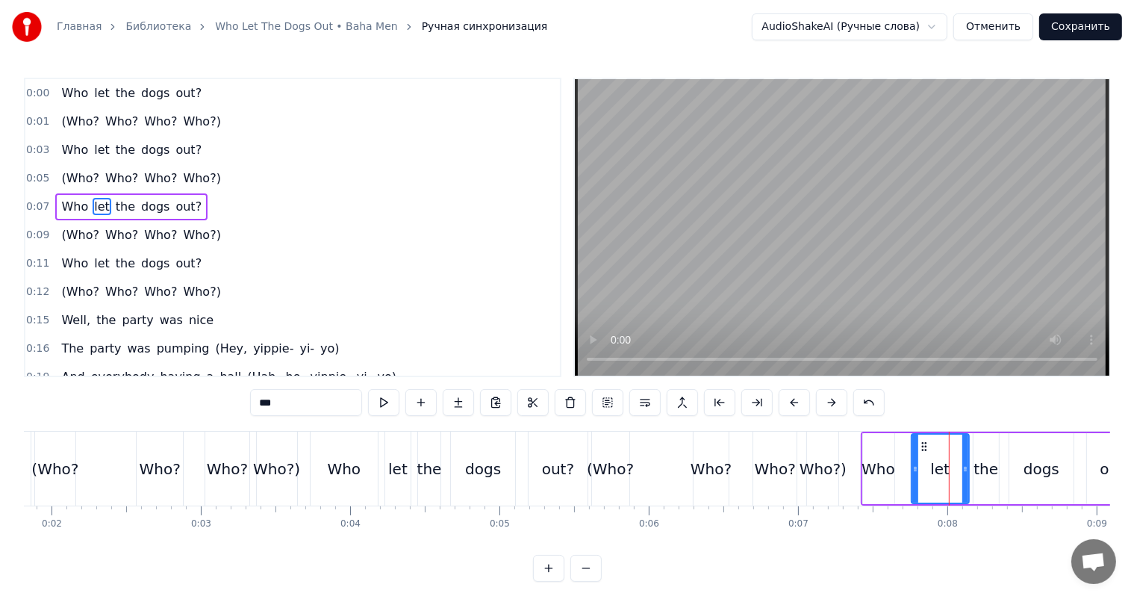
drag, startPoint x: 942, startPoint y: 454, endPoint x: 917, endPoint y: 452, distance: 24.7
click at [917, 452] on div at bounding box center [915, 468] width 6 height 68
click at [884, 461] on div "Who" at bounding box center [878, 469] width 34 height 22
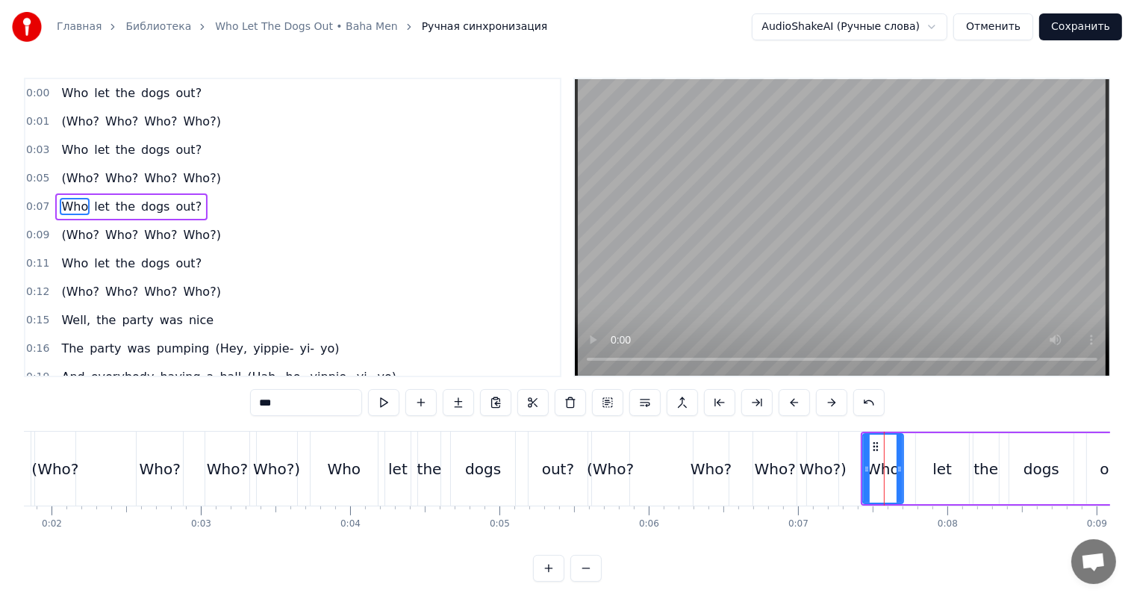
drag, startPoint x: 890, startPoint y: 458, endPoint x: 908, endPoint y: 451, distance: 19.4
click at [902, 451] on div at bounding box center [899, 468] width 6 height 68
click at [784, 493] on div "Who?" at bounding box center [774, 468] width 43 height 74
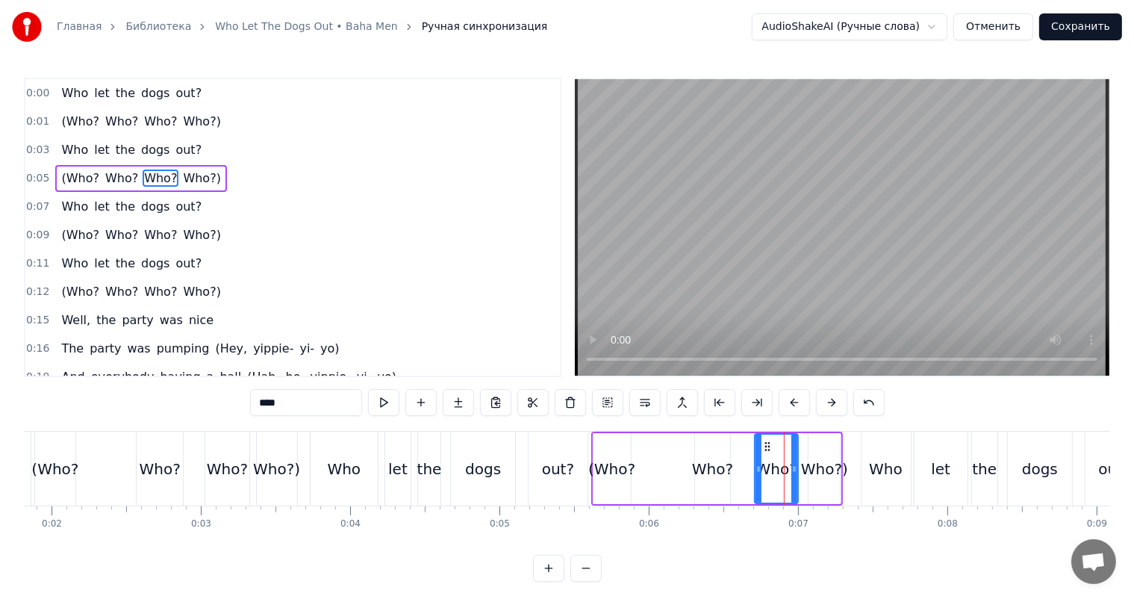
click at [826, 203] on video at bounding box center [842, 227] width 534 height 296
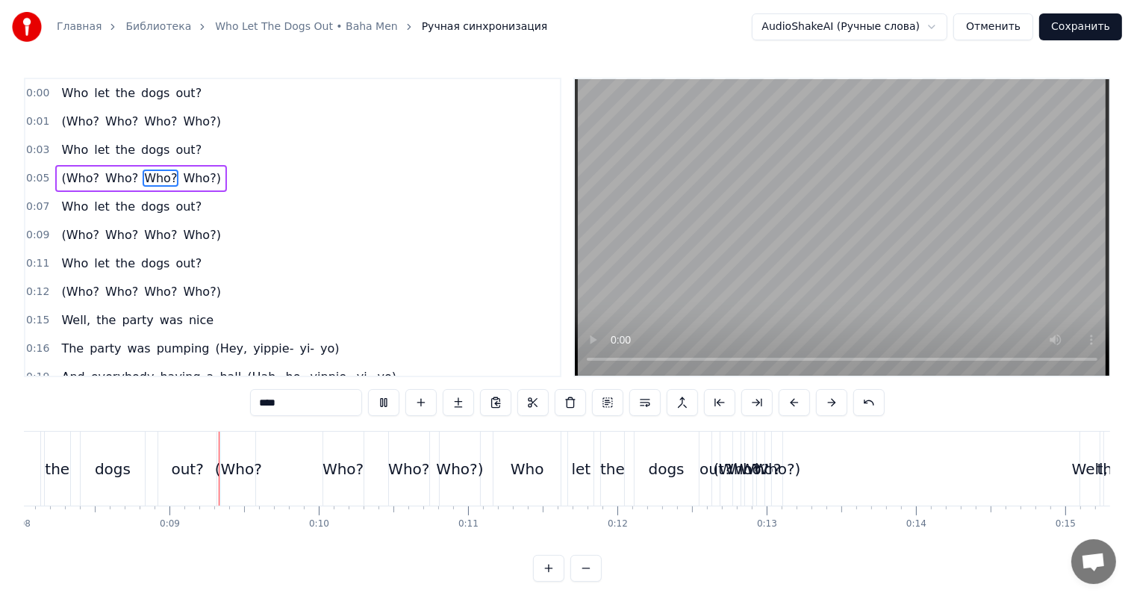
scroll to position [0, 1229]
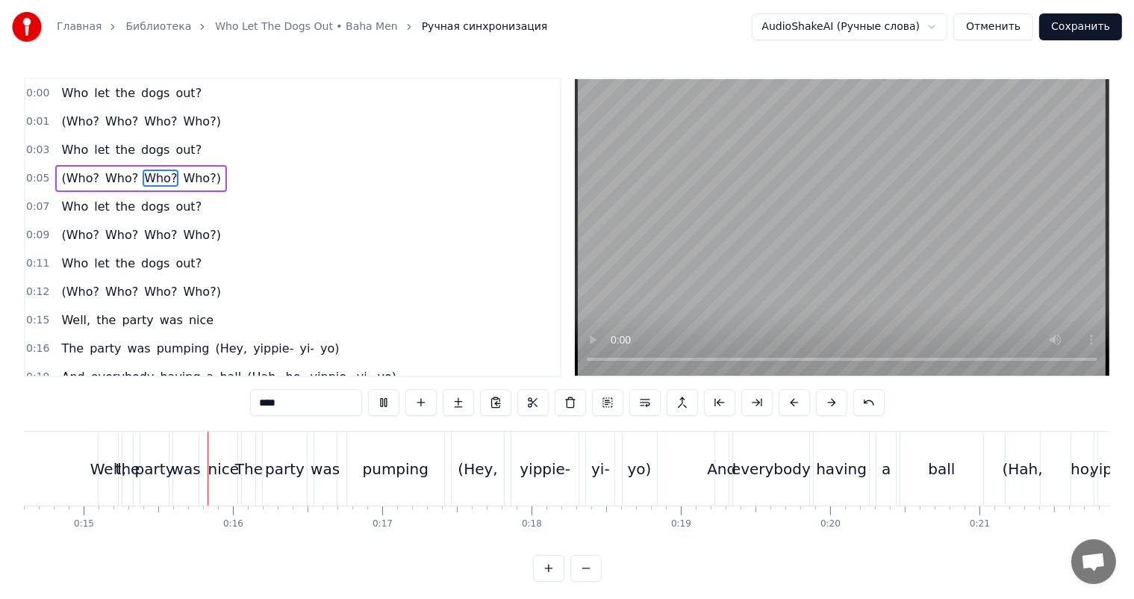
click at [839, 233] on video at bounding box center [842, 227] width 534 height 296
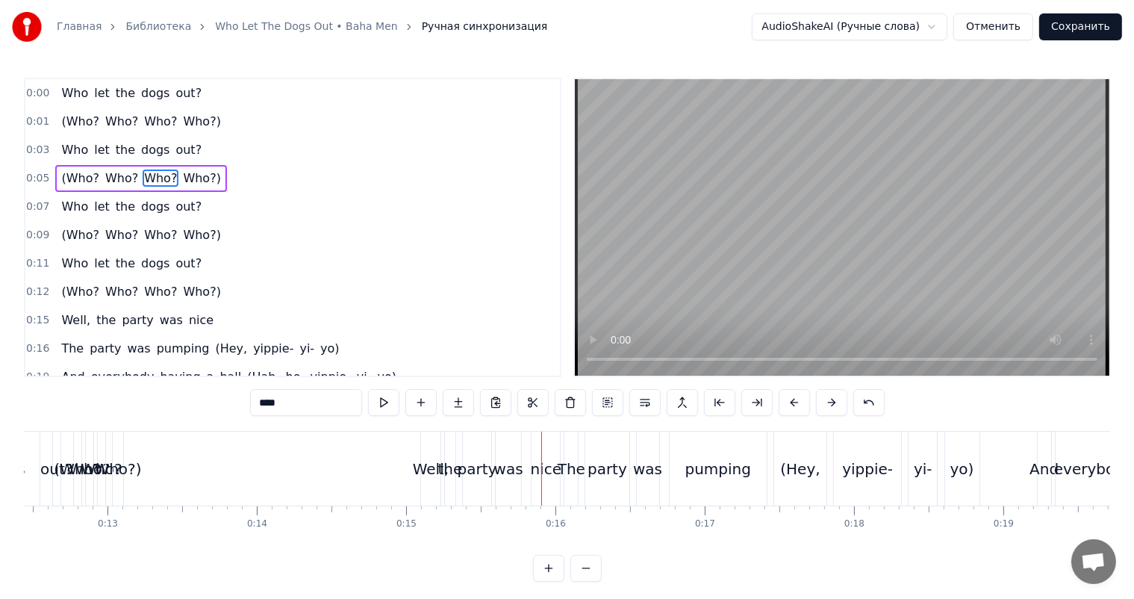
scroll to position [0, 1657]
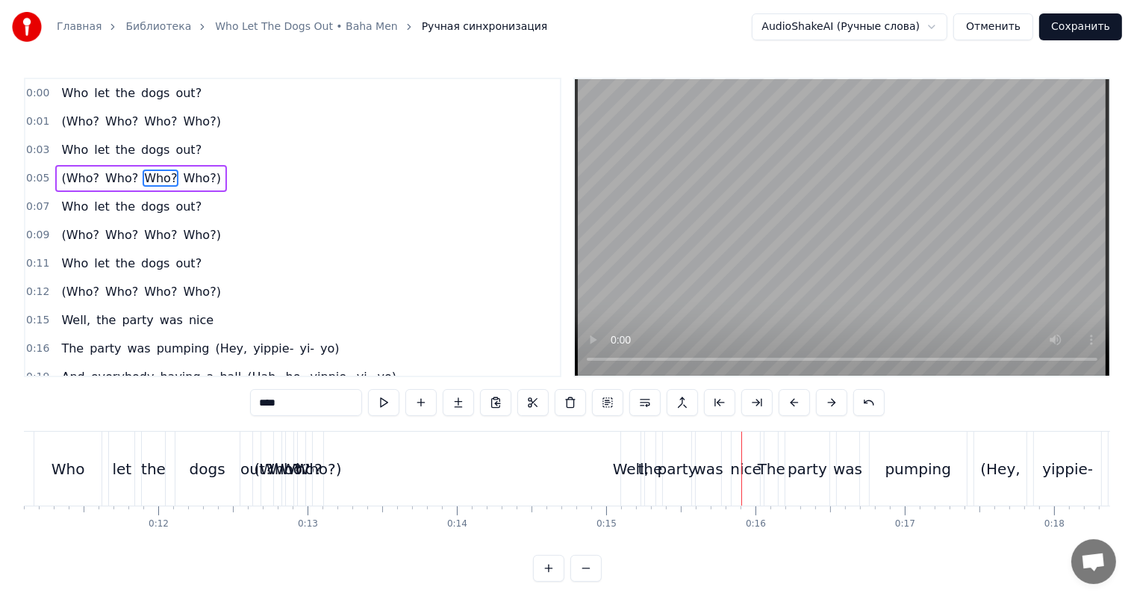
click at [310, 464] on div "Who?)" at bounding box center [317, 469] width 47 height 22
type input "*****"
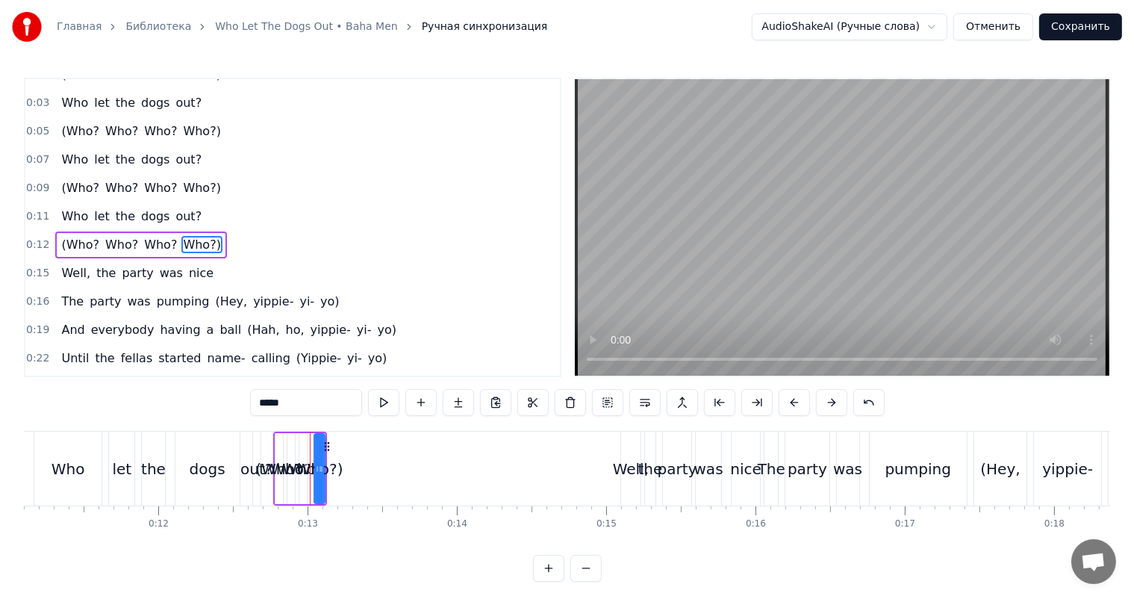
scroll to position [57, 0]
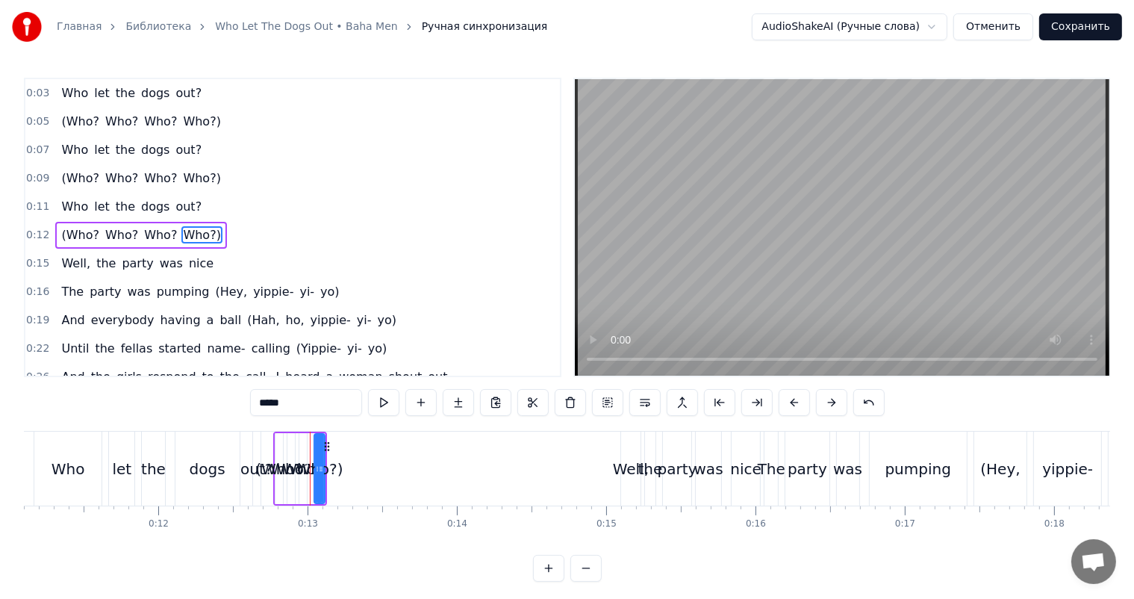
click at [37, 228] on span "0:12" at bounding box center [37, 235] width 23 height 15
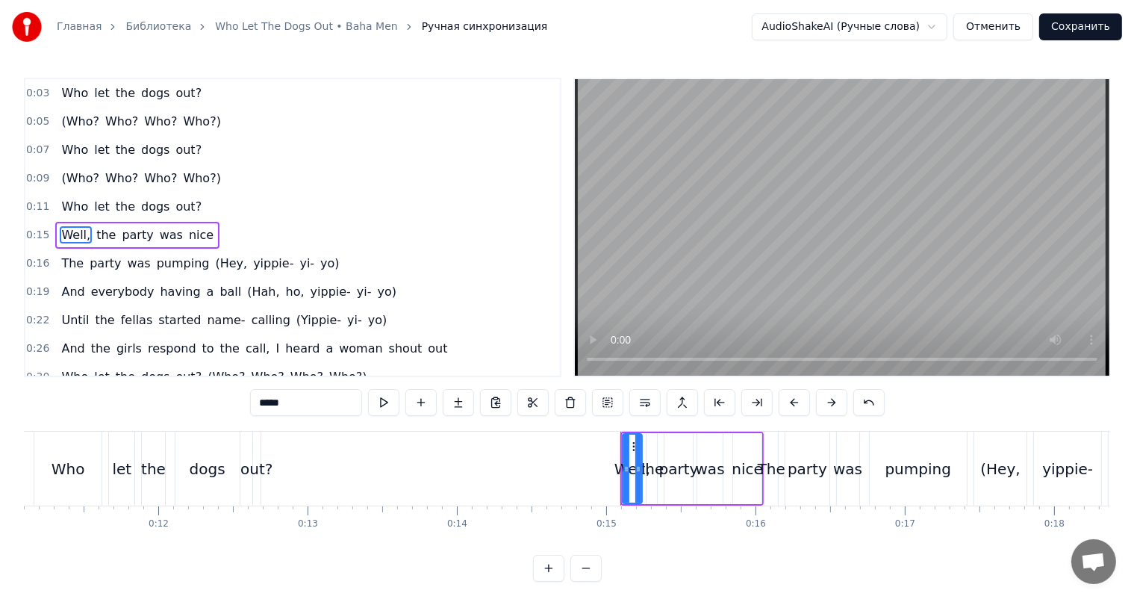
click at [263, 461] on div "out?" at bounding box center [256, 469] width 32 height 22
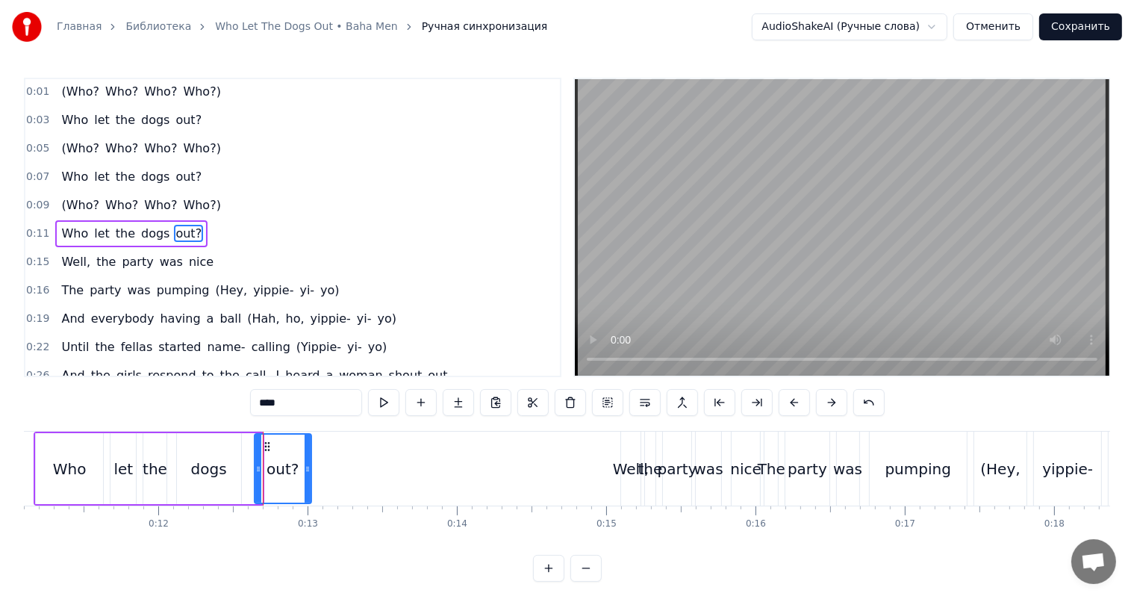
drag, startPoint x: 260, startPoint y: 462, endPoint x: 290, endPoint y: 460, distance: 29.9
click at [305, 459] on div at bounding box center [308, 468] width 6 height 68
click at [207, 458] on div "dogs" at bounding box center [209, 469] width 36 height 22
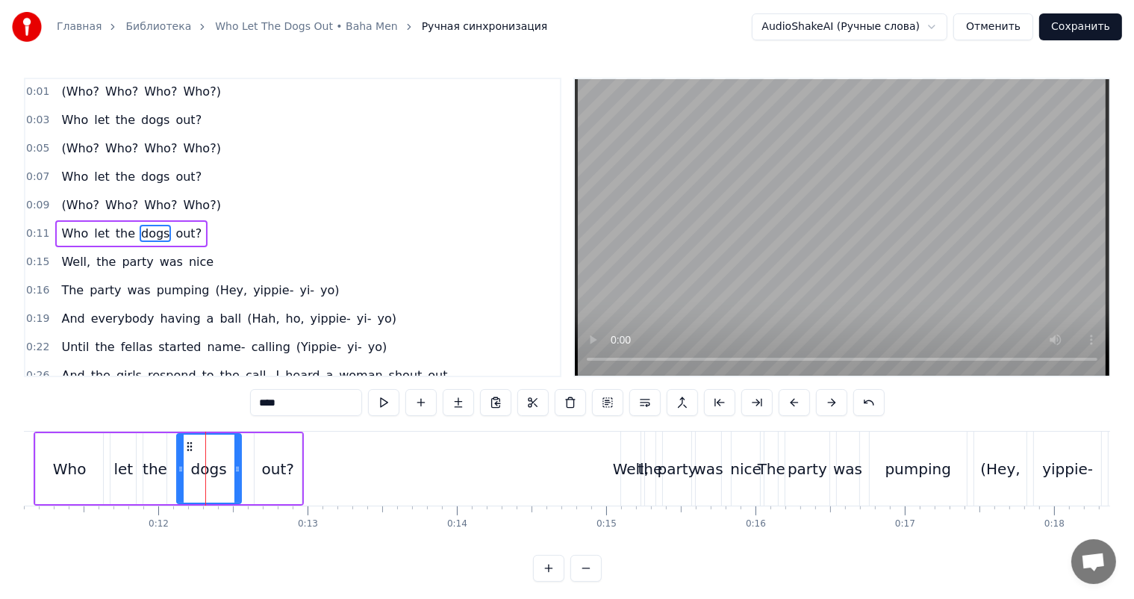
click at [965, 172] on video at bounding box center [842, 227] width 534 height 296
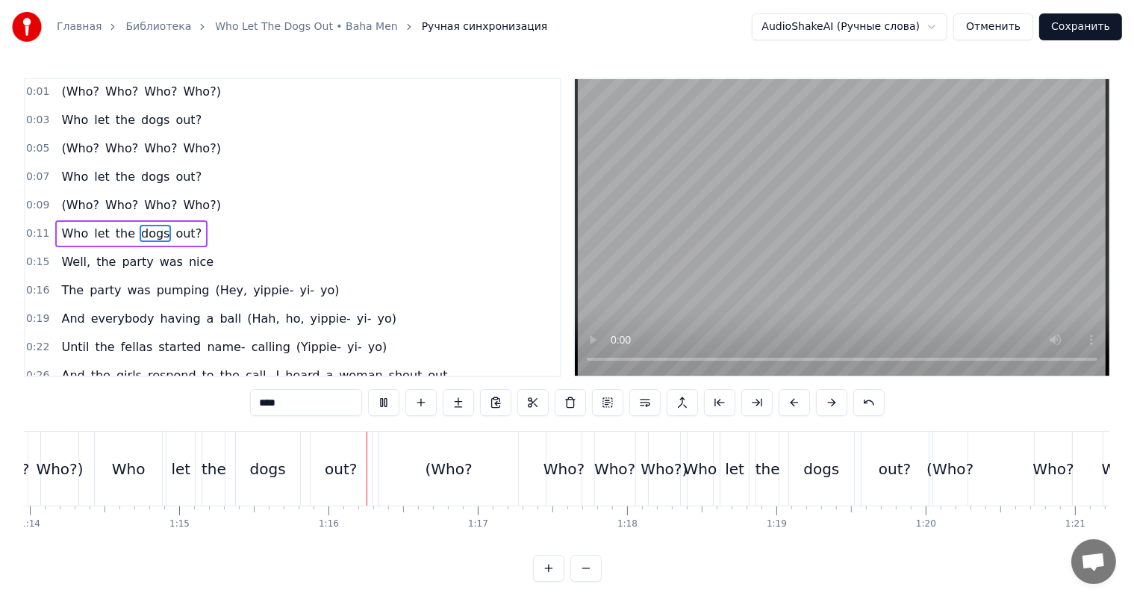
scroll to position [0, 11221]
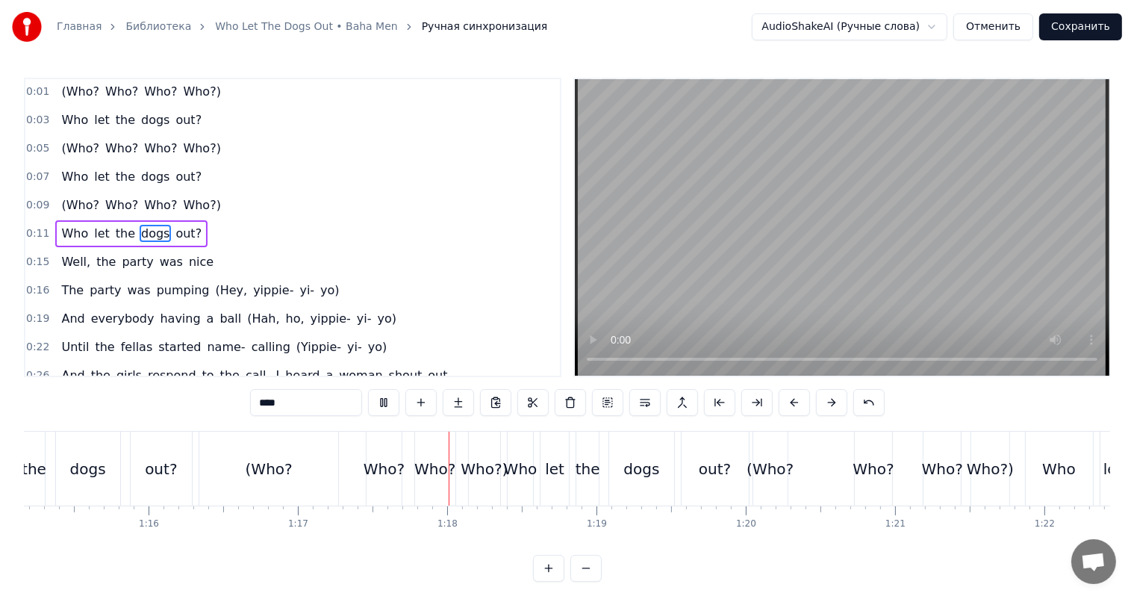
click at [963, 200] on video at bounding box center [842, 227] width 534 height 296
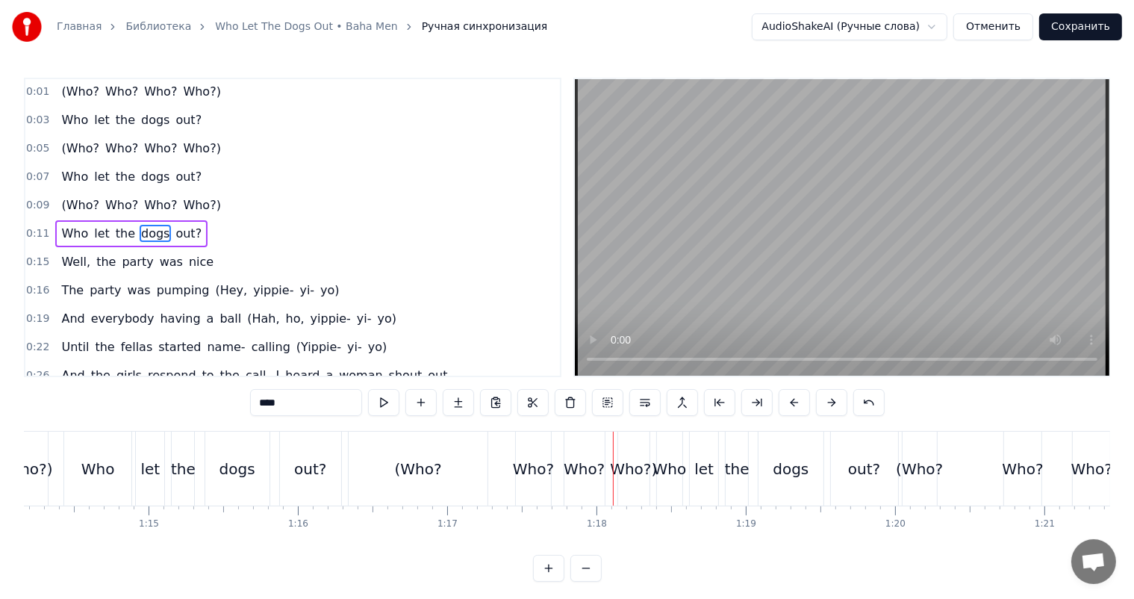
click at [316, 466] on div "out?" at bounding box center [310, 469] width 32 height 22
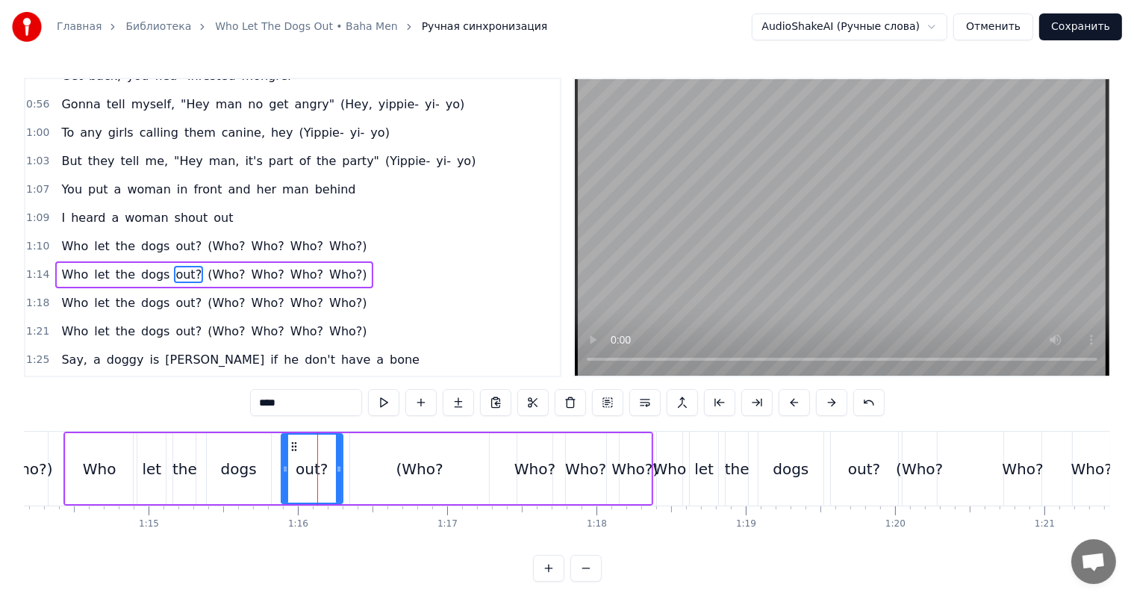
scroll to position [579, 0]
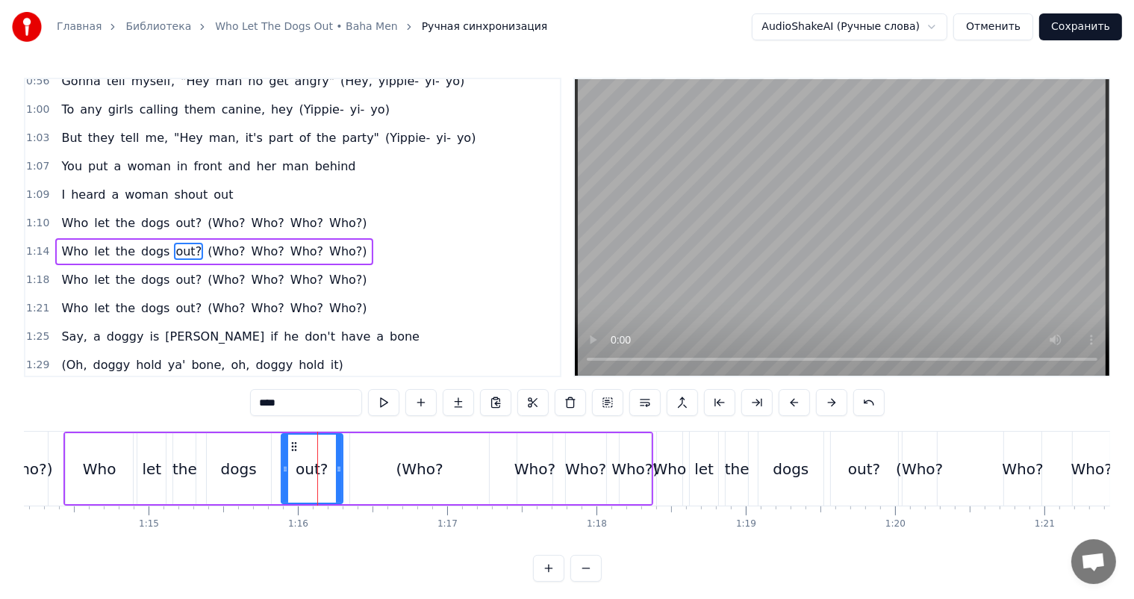
click at [266, 461] on div "dogs" at bounding box center [239, 468] width 64 height 71
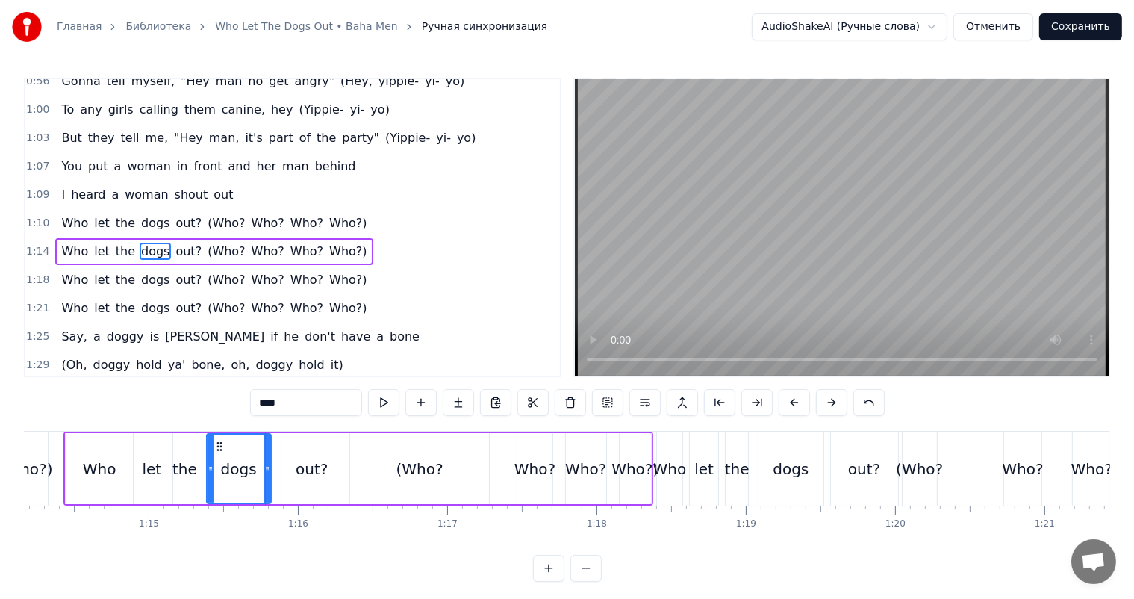
click at [949, 254] on video at bounding box center [842, 227] width 534 height 296
click at [304, 468] on div "out?" at bounding box center [312, 469] width 32 height 22
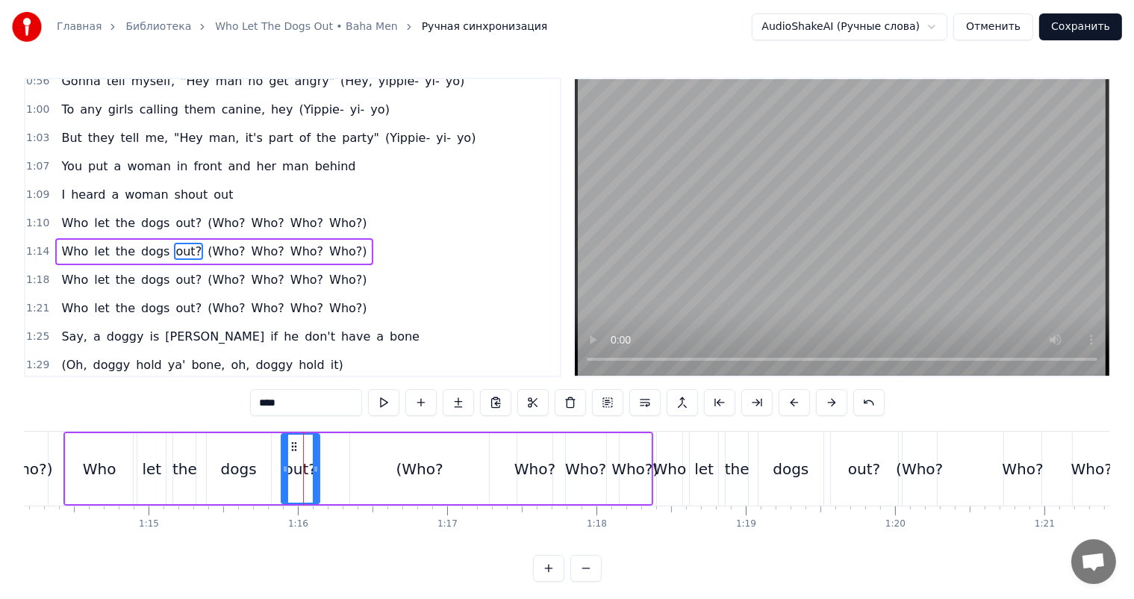
drag, startPoint x: 339, startPoint y: 466, endPoint x: 315, endPoint y: 478, distance: 27.0
click at [315, 478] on div at bounding box center [316, 468] width 6 height 68
click at [392, 460] on div "(Who?" at bounding box center [419, 468] width 139 height 71
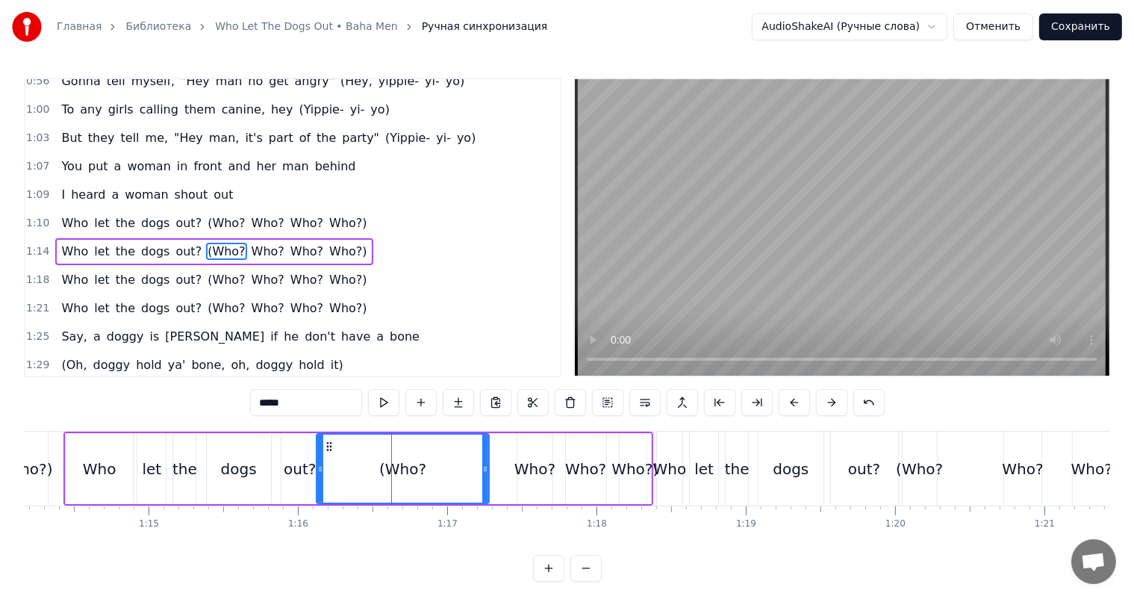
drag, startPoint x: 353, startPoint y: 453, endPoint x: 319, endPoint y: 471, distance: 38.1
click at [319, 471] on div at bounding box center [320, 468] width 6 height 68
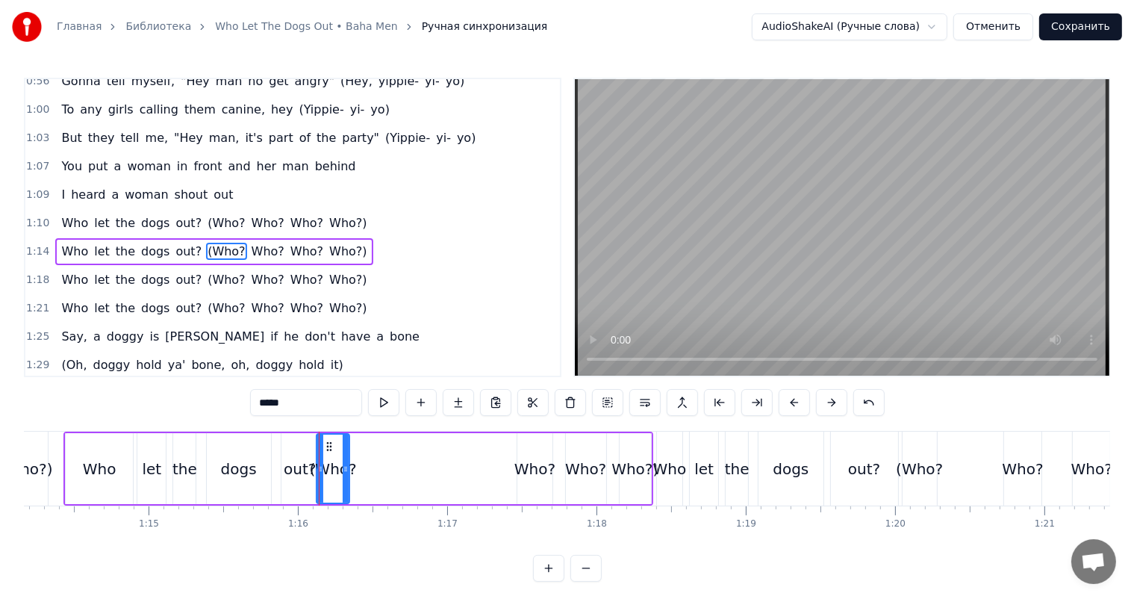
drag, startPoint x: 487, startPoint y: 463, endPoint x: 347, endPoint y: 472, distance: 139.9
click at [347, 472] on icon at bounding box center [346, 469] width 6 height 12
click at [531, 454] on div "Who?" at bounding box center [534, 468] width 34 height 71
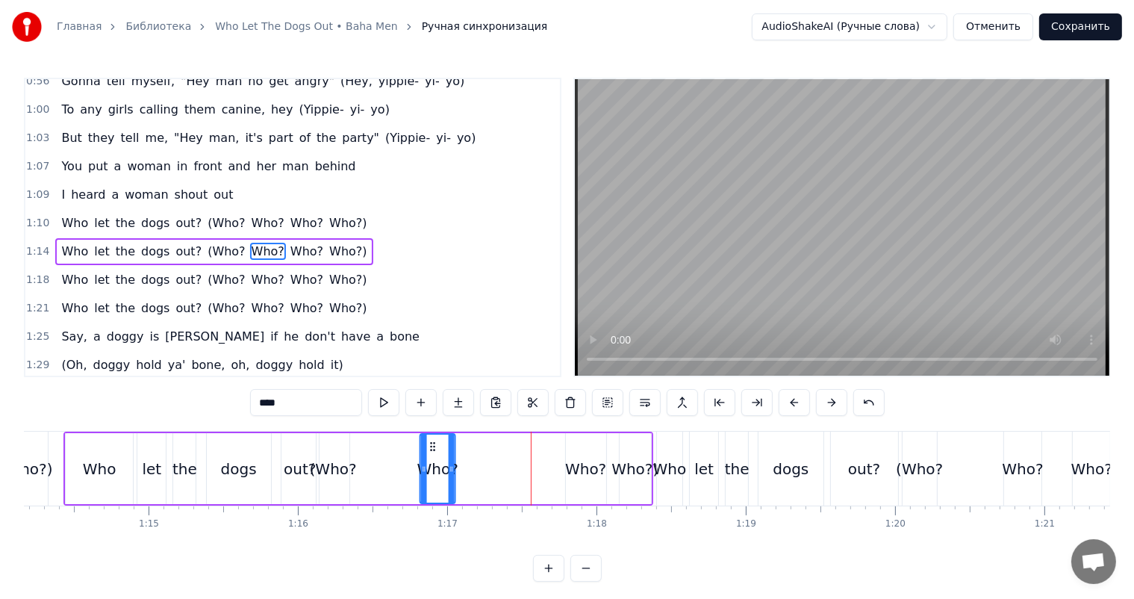
drag, startPoint x: 505, startPoint y: 447, endPoint x: 433, endPoint y: 453, distance: 71.9
click at [433, 453] on div "Who?" at bounding box center [437, 468] width 33 height 68
click at [584, 442] on div "Who?" at bounding box center [586, 468] width 40 height 71
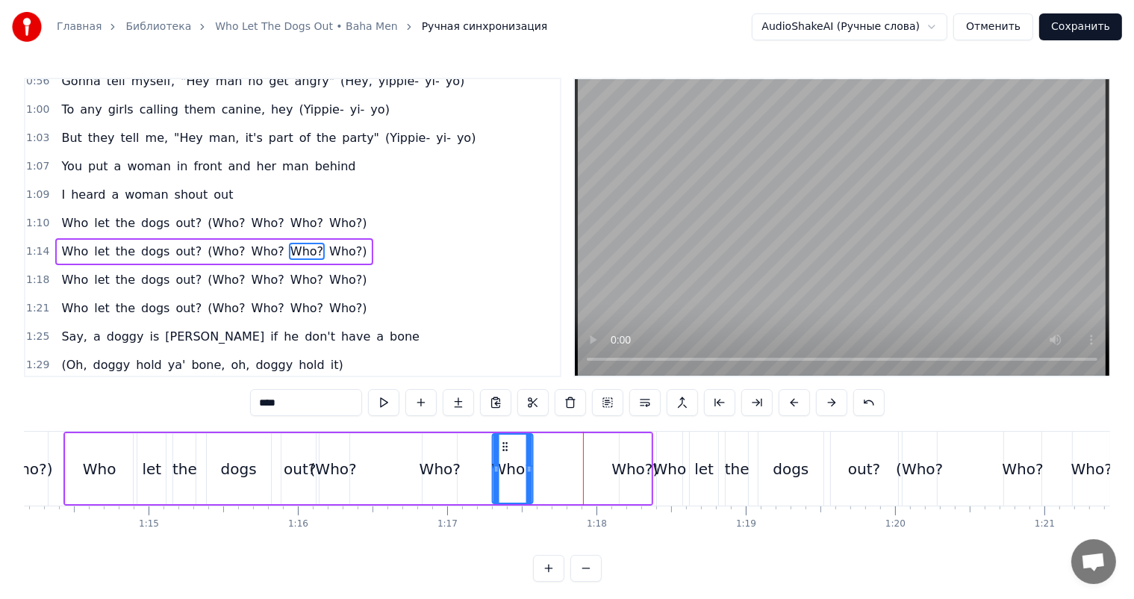
drag, startPoint x: 570, startPoint y: 445, endPoint x: 504, endPoint y: 453, distance: 66.9
click at [504, 453] on div "Who?" at bounding box center [512, 468] width 39 height 68
click at [523, 451] on div "Who?" at bounding box center [511, 468] width 39 height 68
drag, startPoint x: 528, startPoint y: 449, endPoint x: 520, endPoint y: 453, distance: 9.7
click at [520, 453] on div at bounding box center [518, 468] width 6 height 68
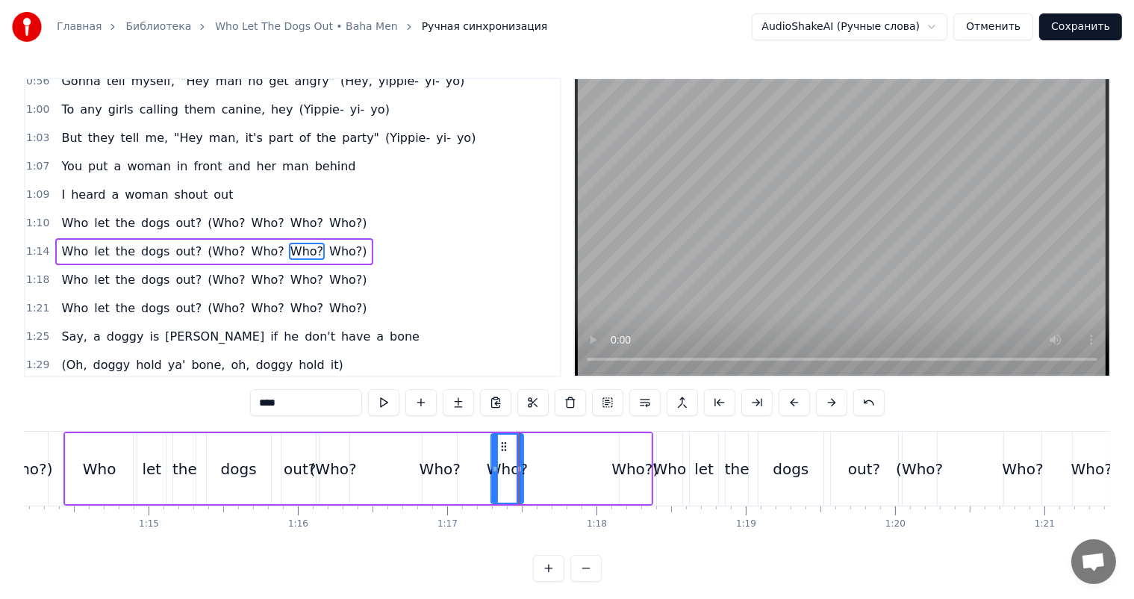
click at [633, 444] on div "Who?)" at bounding box center [635, 468] width 31 height 71
type input "*****"
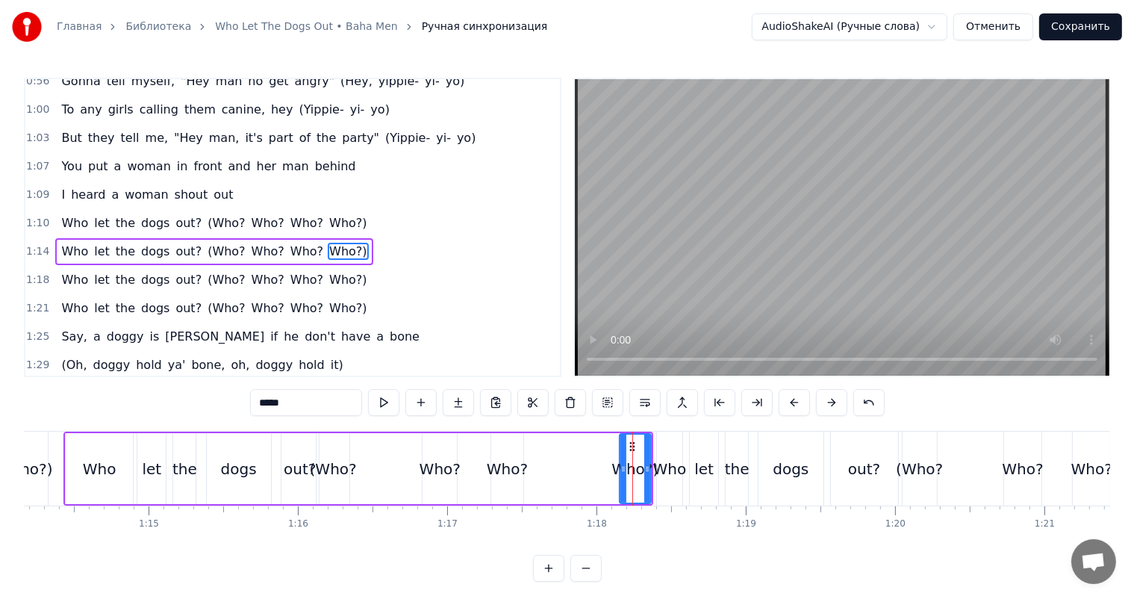
drag, startPoint x: 631, startPoint y: 440, endPoint x: 543, endPoint y: 449, distance: 88.6
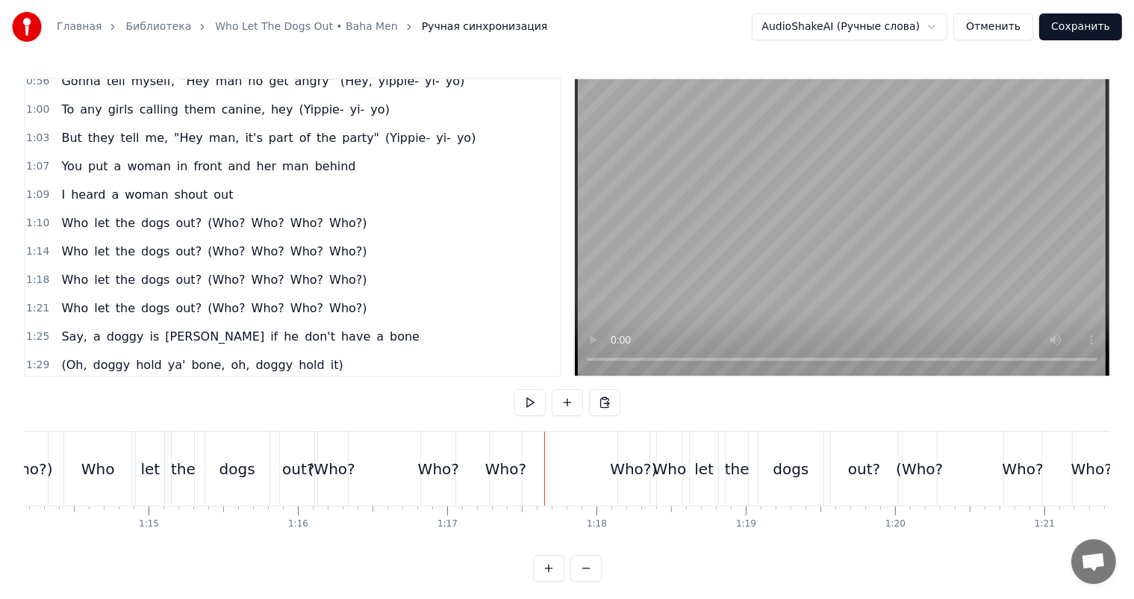
click at [630, 442] on div "Who?)" at bounding box center [633, 468] width 31 height 74
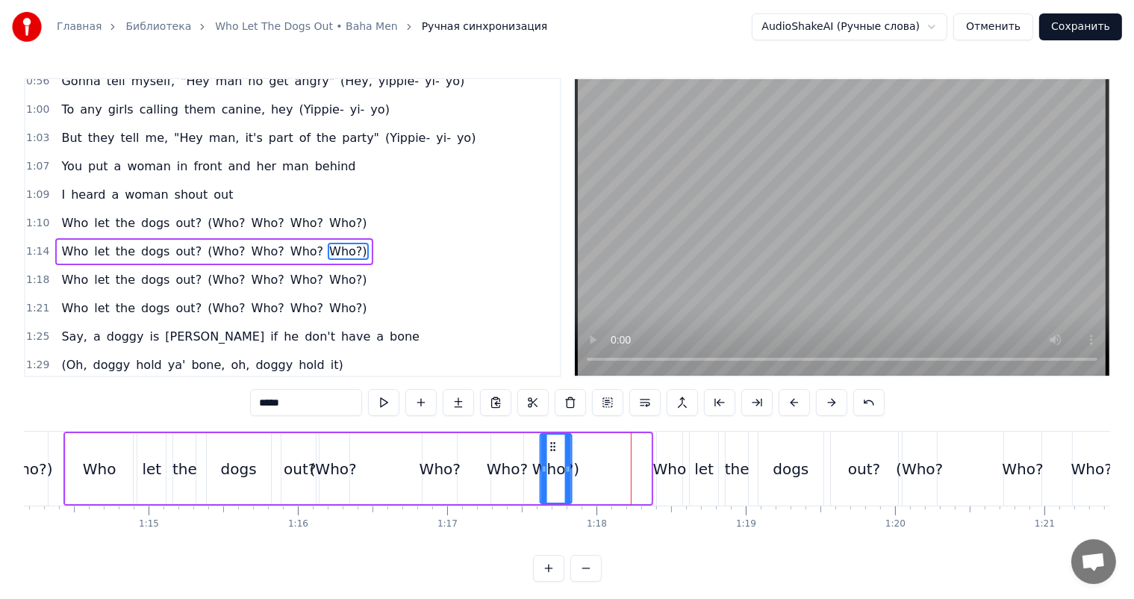
drag, startPoint x: 631, startPoint y: 439, endPoint x: 552, endPoint y: 450, distance: 79.9
click at [552, 450] on icon at bounding box center [552, 446] width 12 height 12
click at [660, 450] on div "Who" at bounding box center [669, 468] width 25 height 74
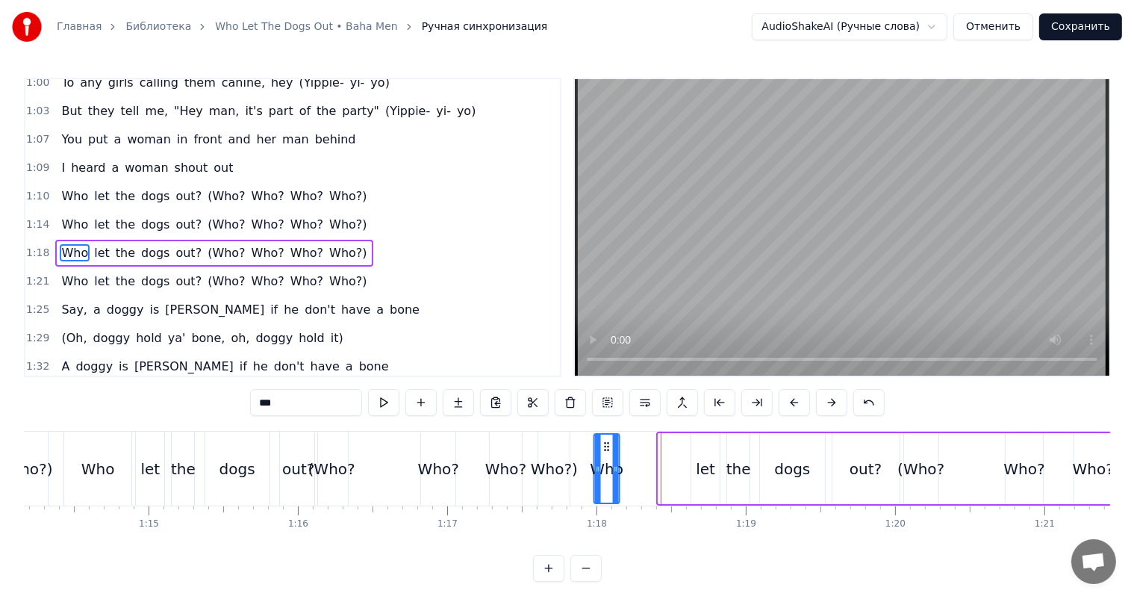
drag, startPoint x: 667, startPoint y: 442, endPoint x: 602, endPoint y: 449, distance: 64.5
click at [602, 449] on icon at bounding box center [607, 446] width 12 height 12
click at [618, 446] on div at bounding box center [620, 468] width 6 height 68
click at [699, 450] on div "let" at bounding box center [705, 468] width 28 height 71
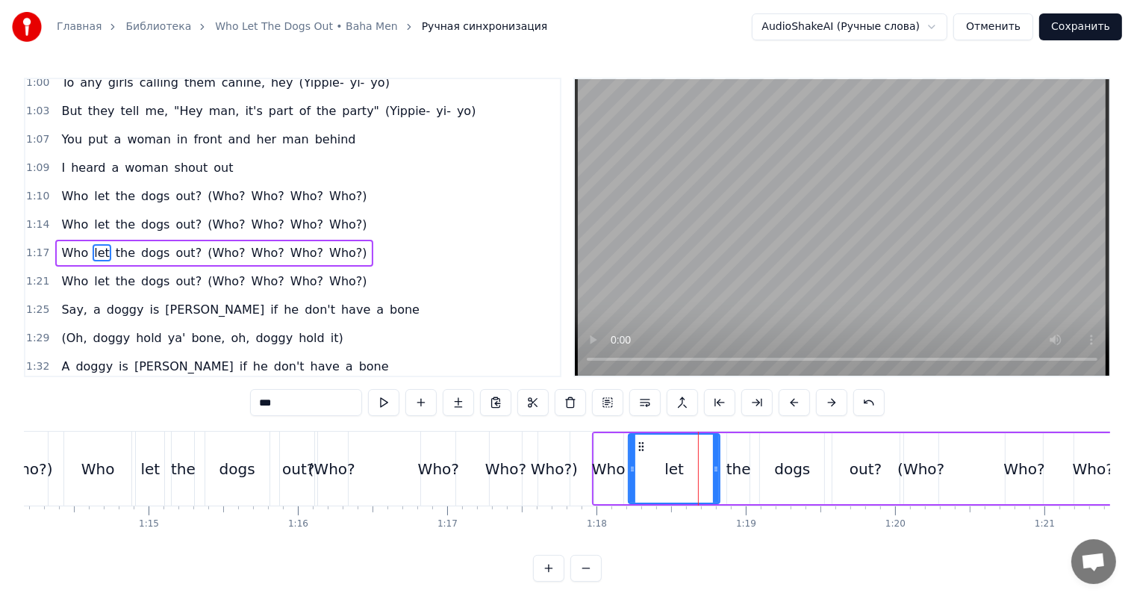
drag, startPoint x: 694, startPoint y: 452, endPoint x: 630, endPoint y: 458, distance: 64.4
click at [630, 458] on div at bounding box center [632, 468] width 6 height 68
drag, startPoint x: 714, startPoint y: 452, endPoint x: 687, endPoint y: 458, distance: 27.4
click at [687, 458] on div at bounding box center [689, 468] width 6 height 68
click at [734, 453] on div "the" at bounding box center [738, 468] width 22 height 71
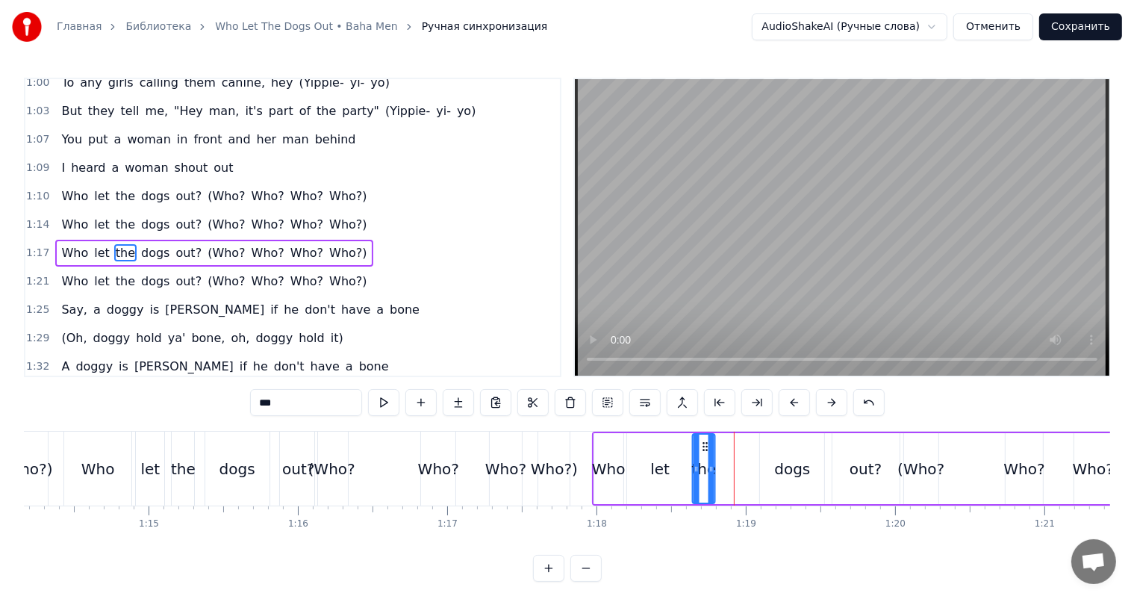
drag, startPoint x: 737, startPoint y: 442, endPoint x: 702, endPoint y: 451, distance: 35.5
click at [702, 451] on div "the" at bounding box center [703, 468] width 21 height 68
click at [785, 454] on div "dogs" at bounding box center [792, 468] width 64 height 71
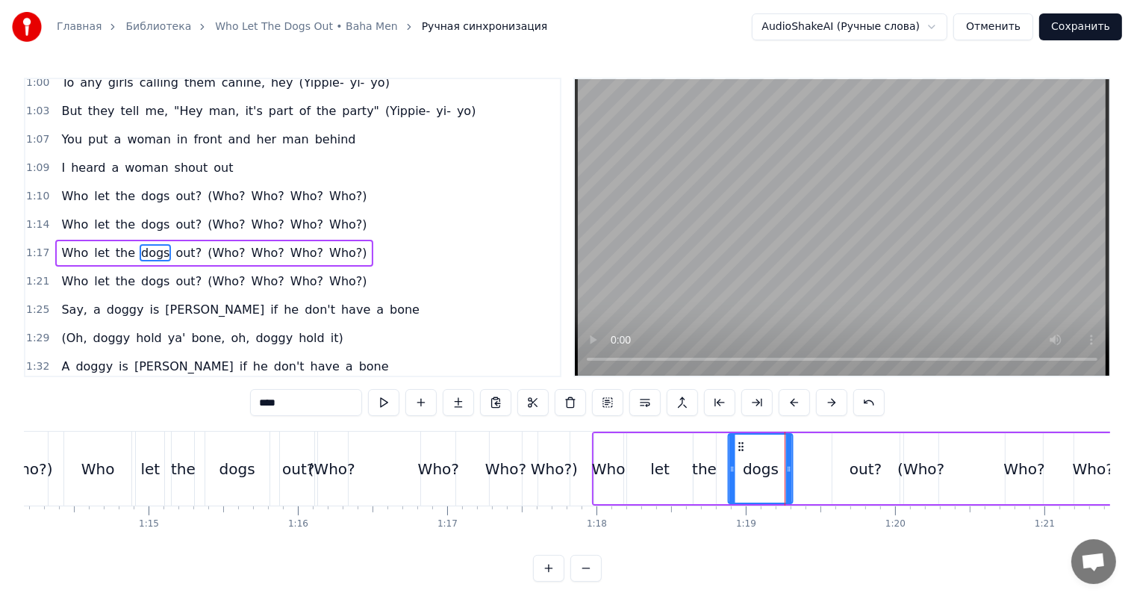
drag, startPoint x: 768, startPoint y: 444, endPoint x: 737, endPoint y: 449, distance: 31.7
click at [737, 449] on icon at bounding box center [741, 446] width 12 height 12
click at [857, 456] on div "out?" at bounding box center [865, 468] width 67 height 71
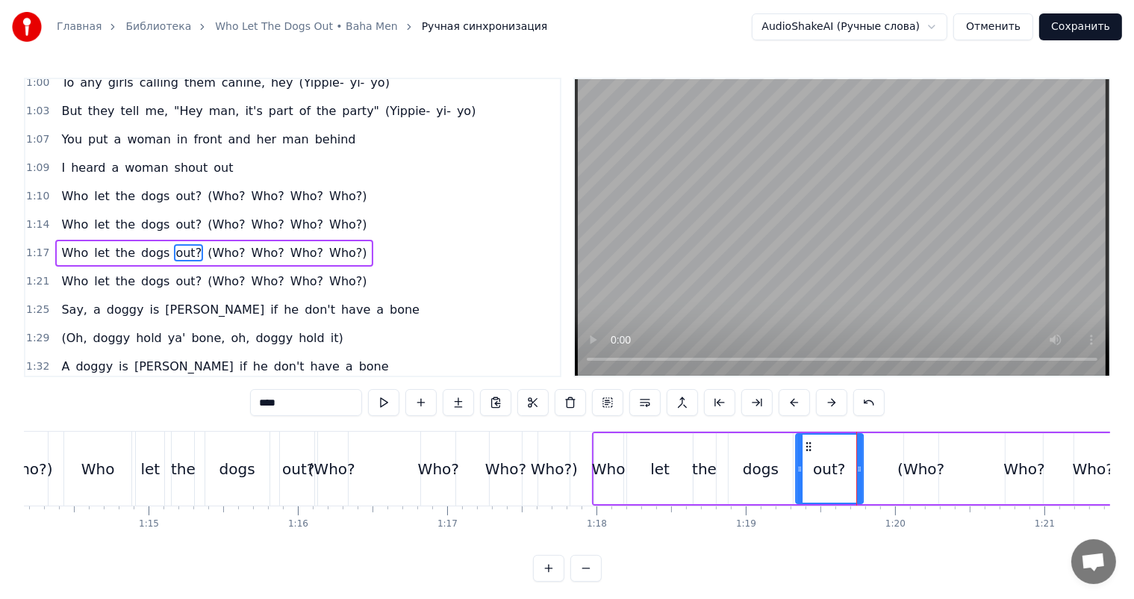
drag, startPoint x: 839, startPoint y: 443, endPoint x: 805, endPoint y: 449, distance: 34.9
click at [805, 449] on icon at bounding box center [808, 446] width 12 height 12
click at [907, 458] on div "(Who?" at bounding box center [920, 469] width 47 height 22
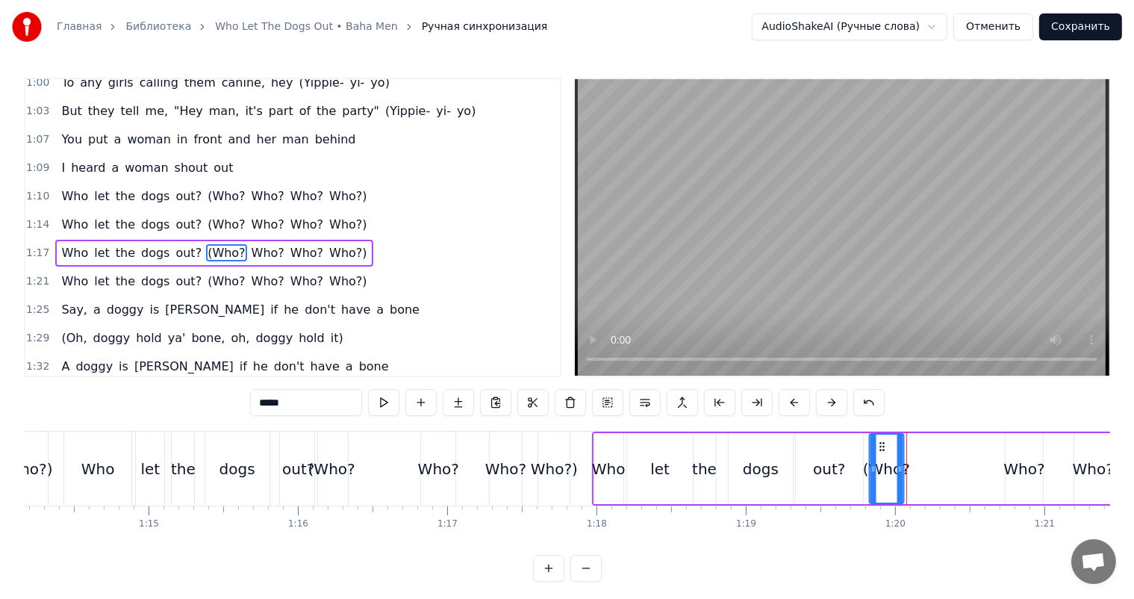
drag, startPoint x: 911, startPoint y: 443, endPoint x: 881, endPoint y: 446, distance: 30.0
click at [881, 446] on icon at bounding box center [882, 446] width 12 height 12
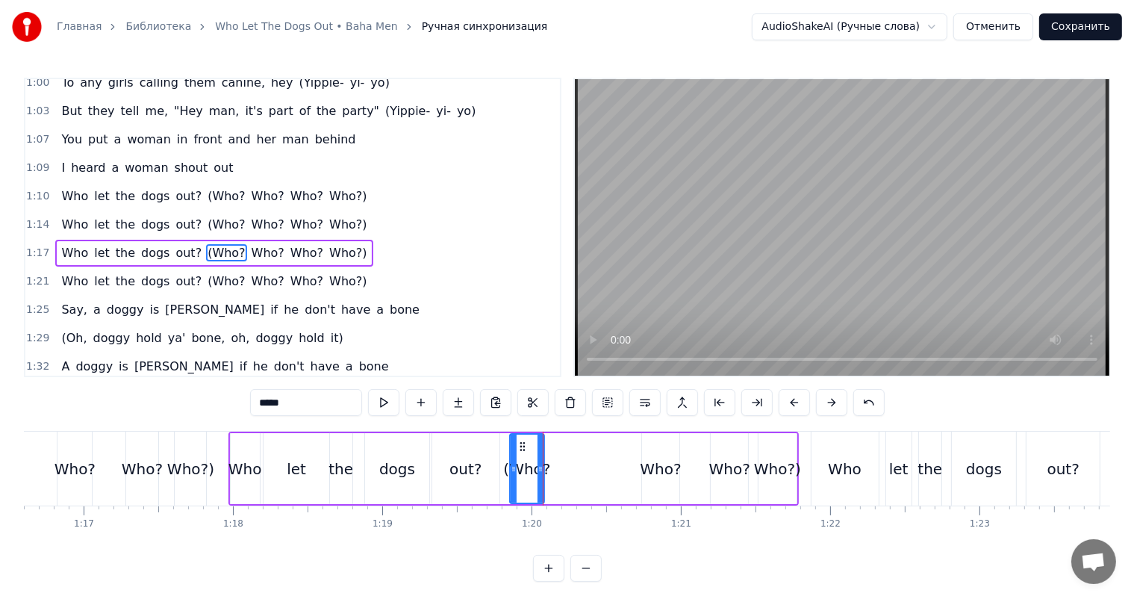
scroll to position [0, 11445]
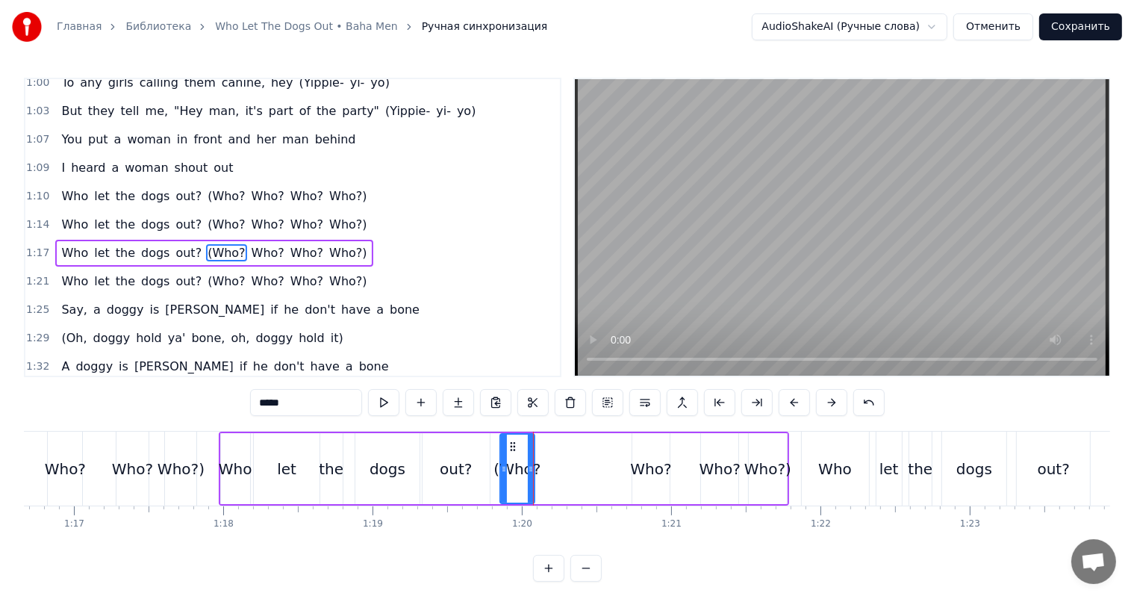
click at [656, 460] on div "Who?" at bounding box center [650, 469] width 41 height 22
type input "****"
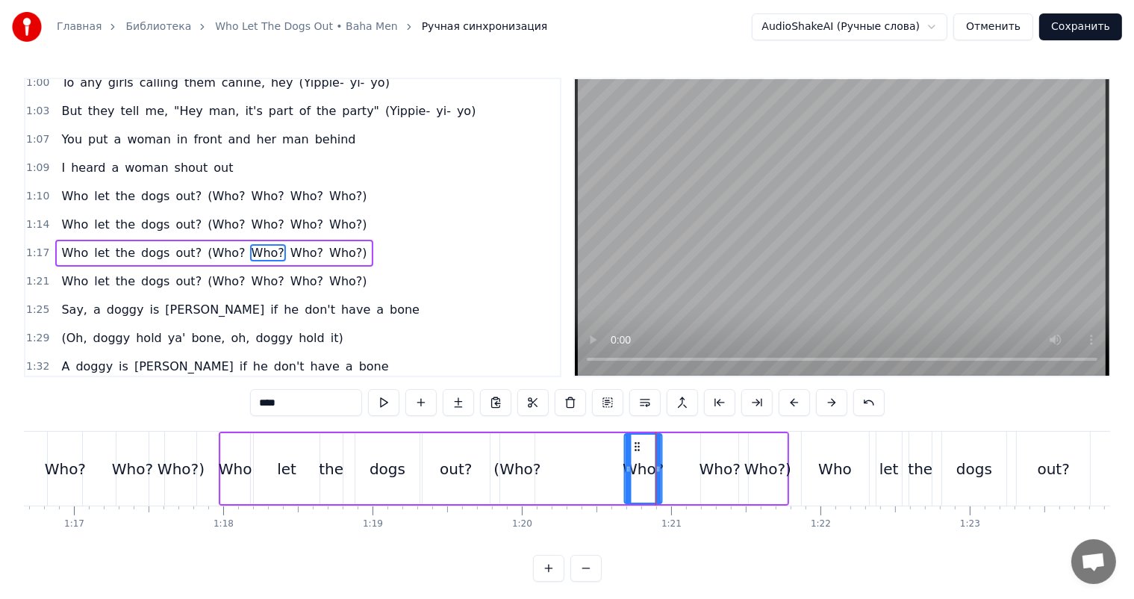
drag, startPoint x: 635, startPoint y: 443, endPoint x: 619, endPoint y: 450, distance: 17.7
click at [631, 449] on icon at bounding box center [637, 446] width 12 height 12
drag, startPoint x: 619, startPoint y: 450, endPoint x: 609, endPoint y: 454, distance: 10.4
click at [609, 454] on div "Who let the dogs out? (Who? Who? Who? Who?)" at bounding box center [504, 468] width 570 height 74
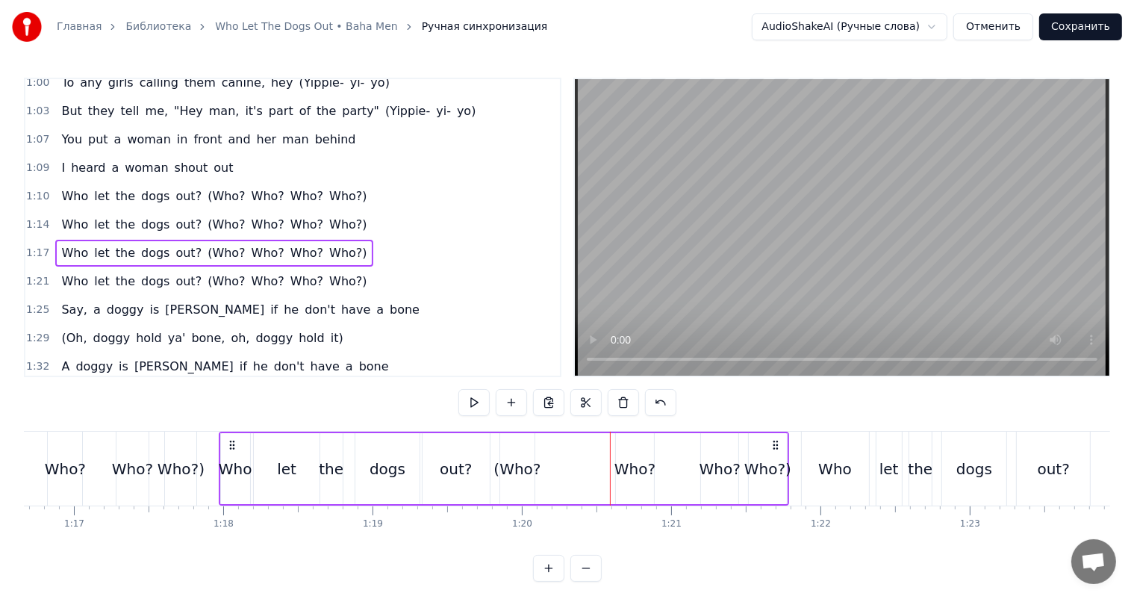
click at [623, 446] on div "Who?" at bounding box center [634, 468] width 37 height 71
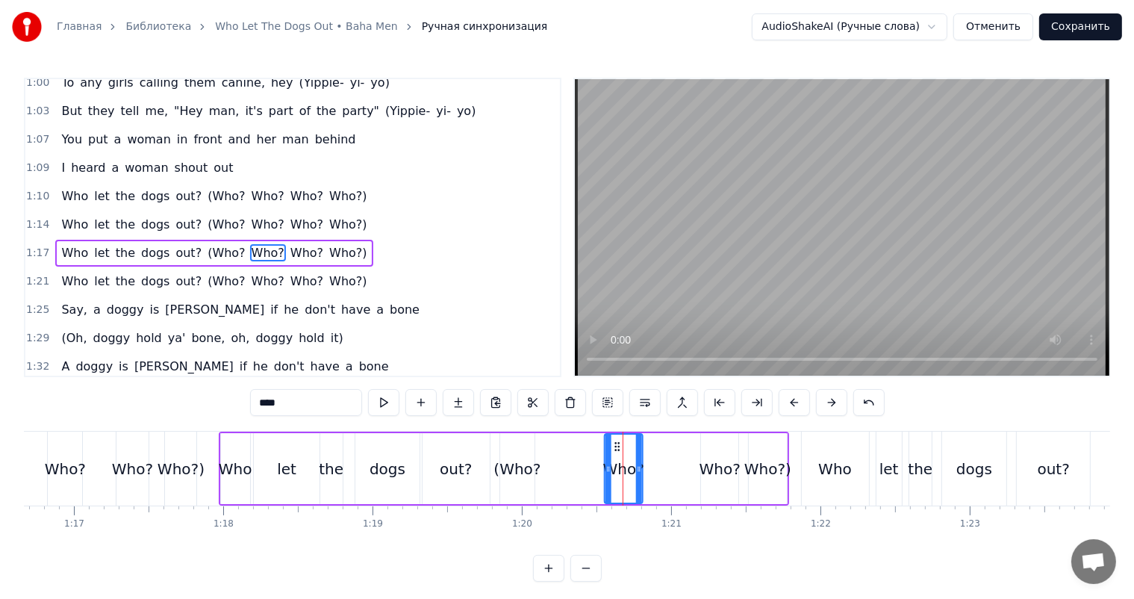
drag, startPoint x: 628, startPoint y: 441, endPoint x: 617, endPoint y: 444, distance: 11.6
click at [617, 444] on icon at bounding box center [617, 446] width 12 height 12
click at [708, 448] on div "Who?" at bounding box center [719, 468] width 37 height 71
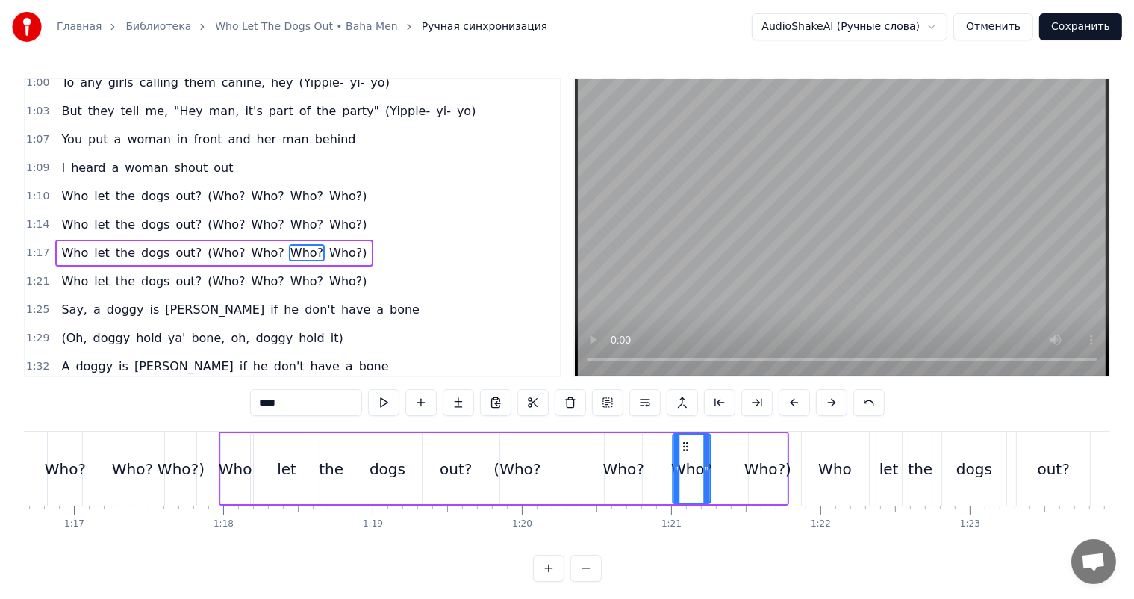
drag, startPoint x: 711, startPoint y: 444, endPoint x: 681, endPoint y: 450, distance: 31.2
click at [681, 449] on icon at bounding box center [686, 446] width 12 height 12
click at [767, 449] on div "Who?)" at bounding box center [767, 468] width 37 height 71
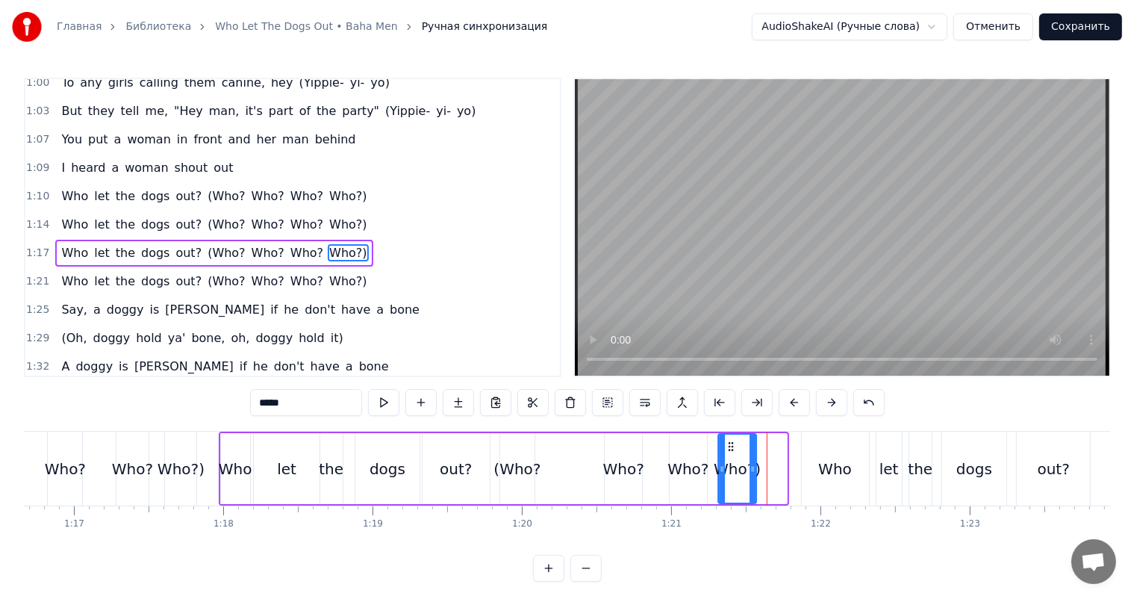
drag, startPoint x: 758, startPoint y: 442, endPoint x: 730, endPoint y: 446, distance: 28.0
click at [730, 446] on icon at bounding box center [732, 446] width 12 height 12
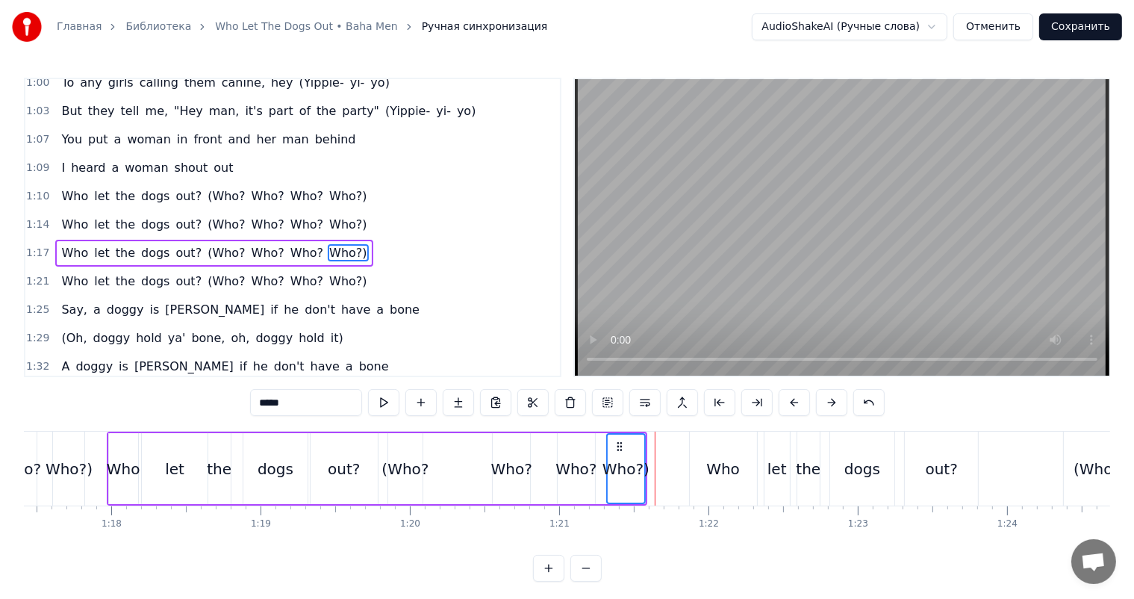
scroll to position [0, 11594]
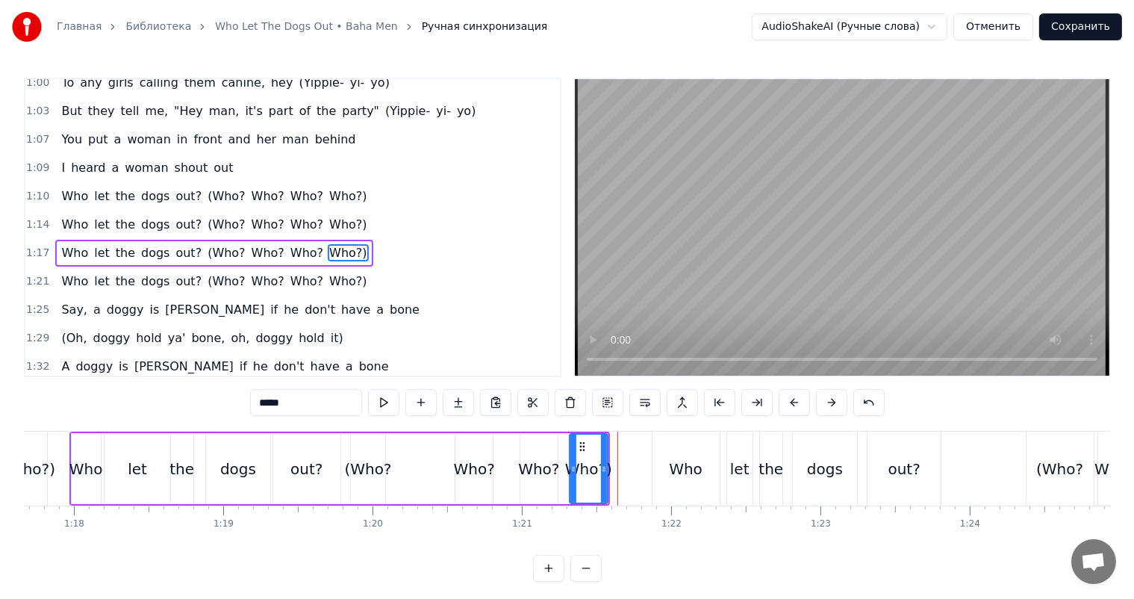
click at [669, 465] on div "Who" at bounding box center [686, 469] width 34 height 22
type input "***"
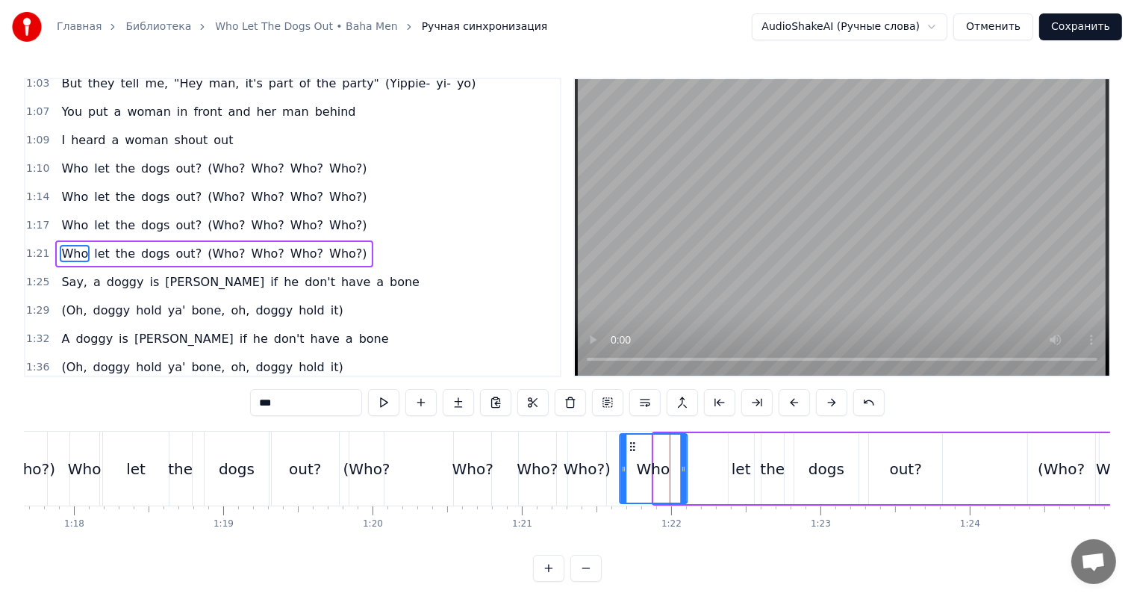
drag, startPoint x: 662, startPoint y: 443, endPoint x: 628, endPoint y: 452, distance: 35.3
click at [628, 452] on div "Who" at bounding box center [653, 468] width 66 height 68
drag, startPoint x: 681, startPoint y: 452, endPoint x: 658, endPoint y: 457, distance: 23.0
click at [663, 457] on div at bounding box center [666, 468] width 6 height 68
click at [658, 457] on div at bounding box center [661, 468] width 6 height 68
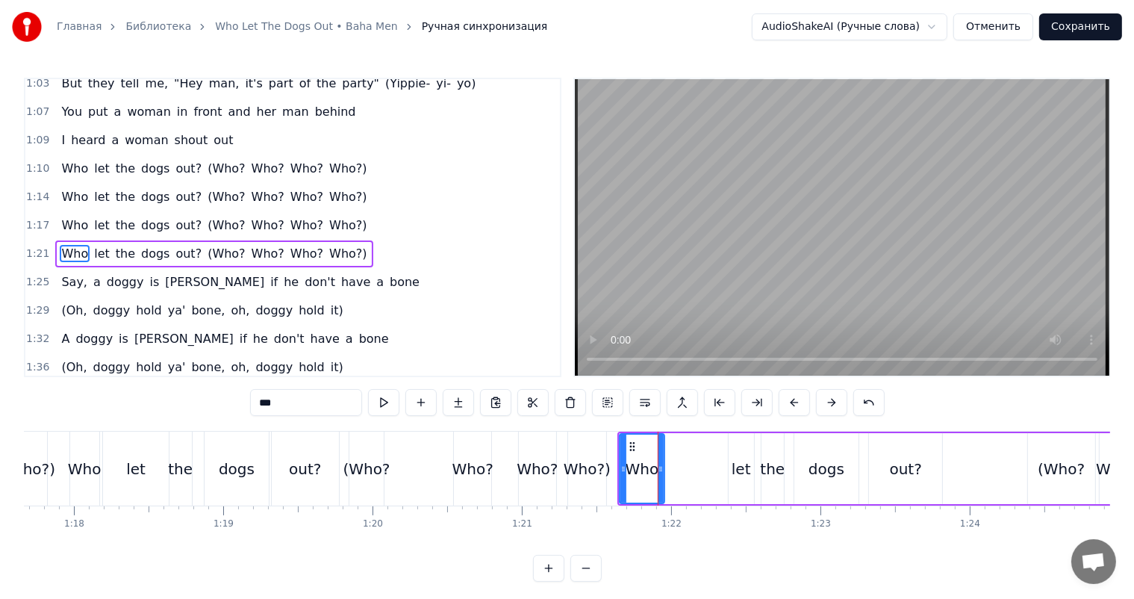
click at [434, 448] on div "Who let the dogs out? (Who? Who? Who? Who?)" at bounding box center [339, 468] width 540 height 74
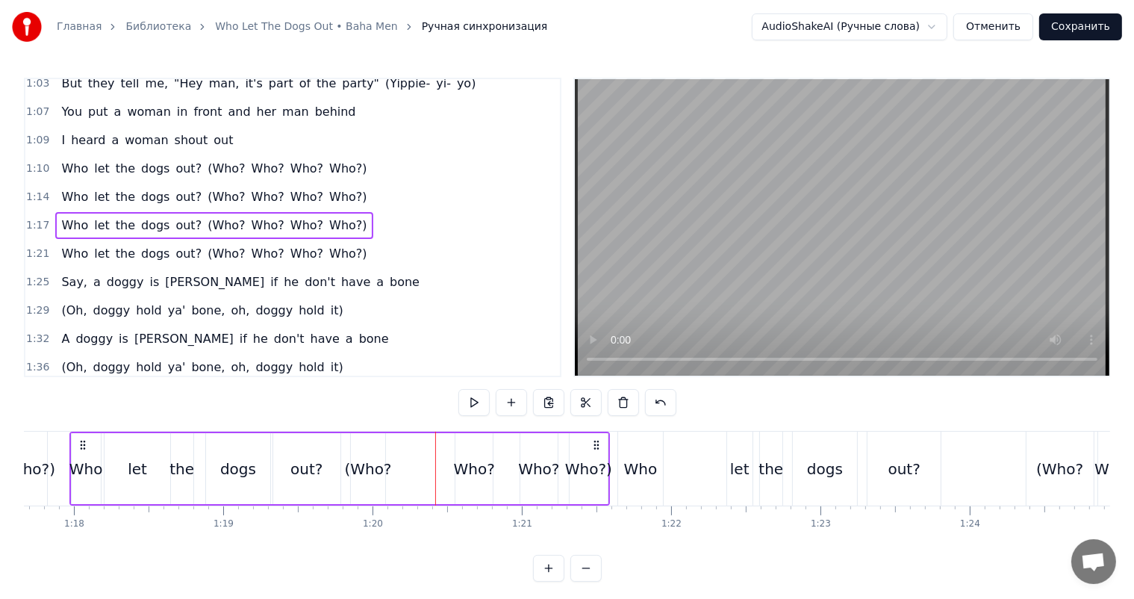
click at [796, 200] on video at bounding box center [842, 227] width 534 height 296
click at [749, 464] on div "let" at bounding box center [739, 468] width 25 height 74
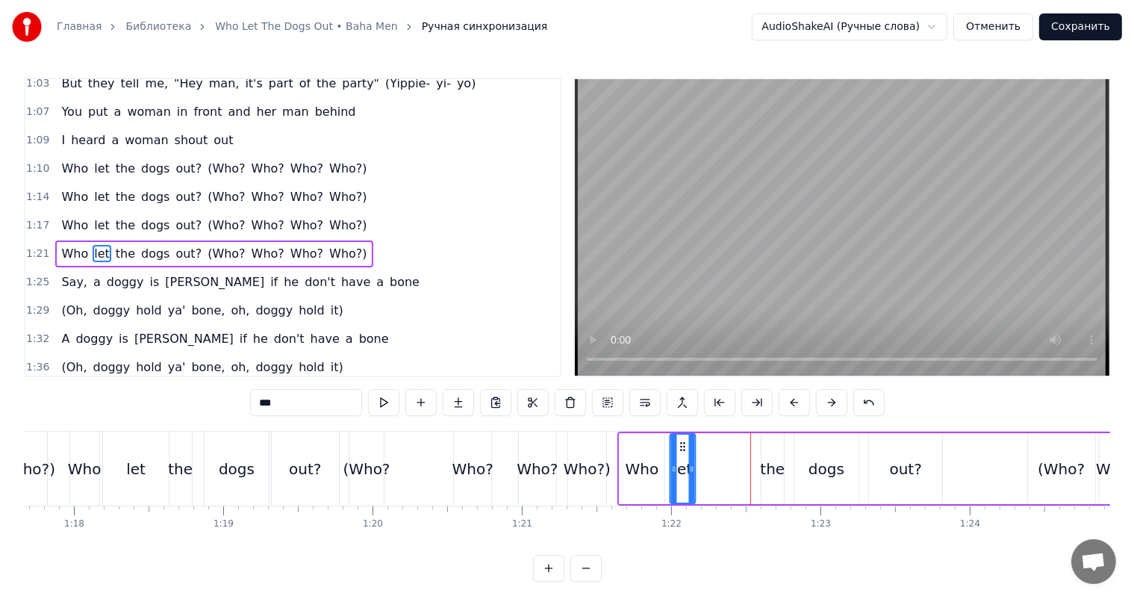
drag, startPoint x: 737, startPoint y: 440, endPoint x: 678, endPoint y: 446, distance: 59.3
click at [678, 446] on icon at bounding box center [682, 446] width 12 height 12
drag, startPoint x: 690, startPoint y: 446, endPoint x: 713, endPoint y: 443, distance: 23.3
click at [713, 443] on div at bounding box center [714, 468] width 6 height 68
click at [779, 439] on div "the" at bounding box center [772, 468] width 22 height 71
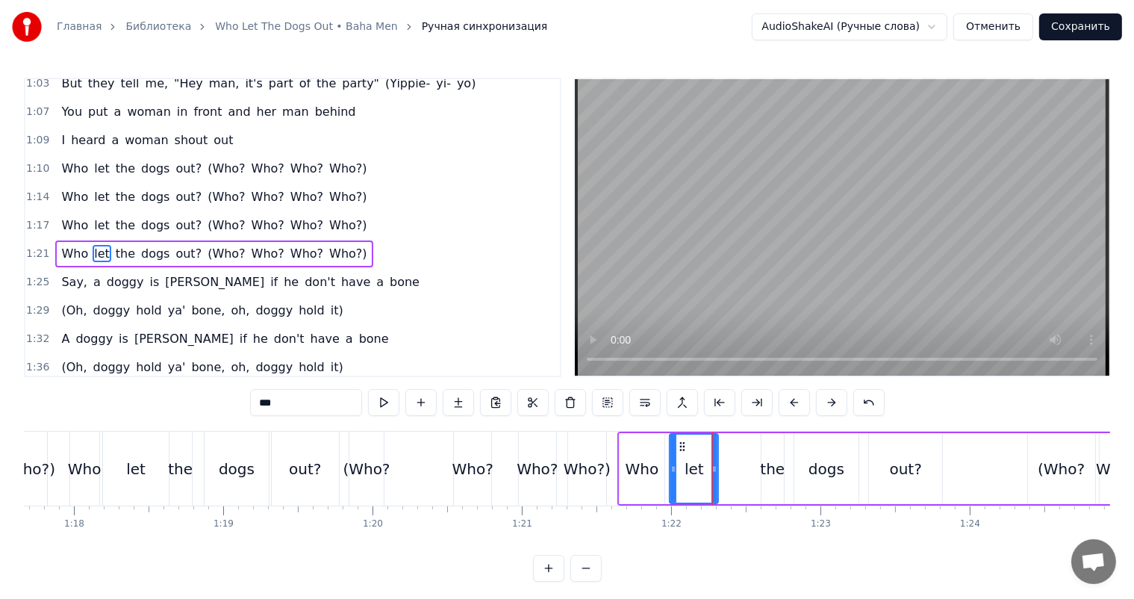
type input "***"
drag, startPoint x: 770, startPoint y: 437, endPoint x: 739, endPoint y: 443, distance: 32.1
click at [739, 443] on div "Who let the dogs out? (Who? Who? Who? Who?)" at bounding box center [900, 468] width 567 height 74
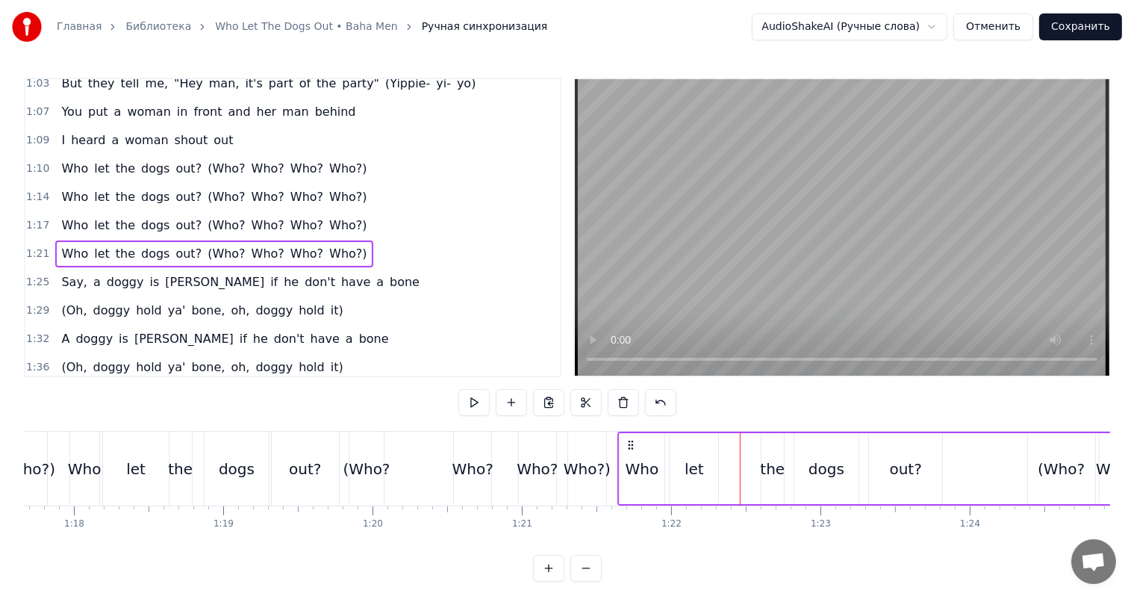
click at [770, 440] on div "the" at bounding box center [772, 468] width 22 height 71
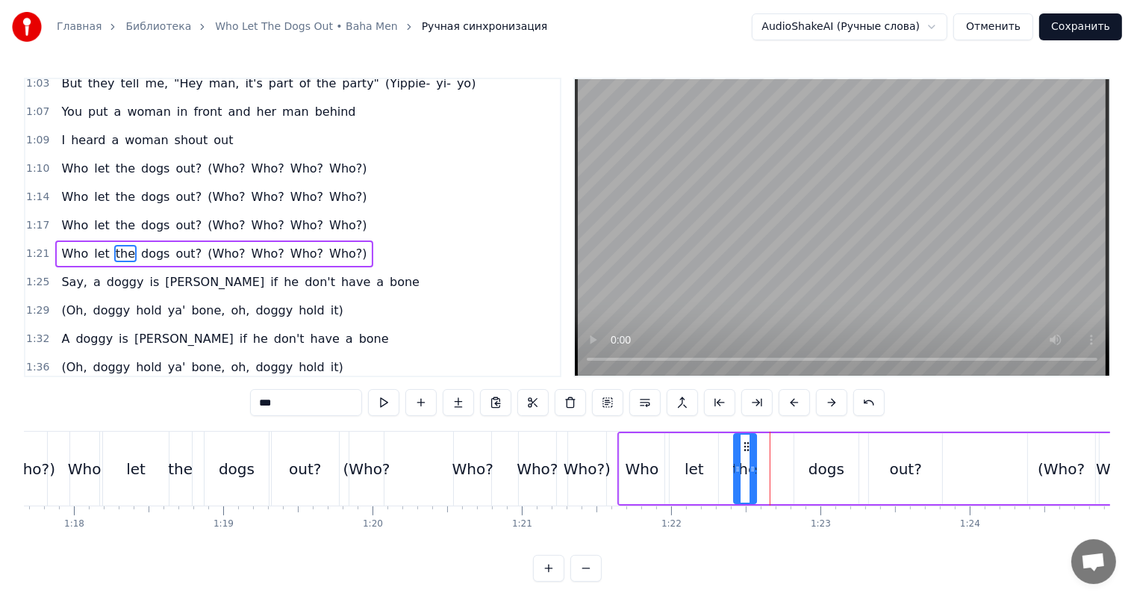
drag, startPoint x: 771, startPoint y: 443, endPoint x: 740, endPoint y: 446, distance: 30.7
click at [740, 446] on icon at bounding box center [746, 446] width 12 height 12
click at [824, 445] on div "dogs" at bounding box center [826, 468] width 64 height 71
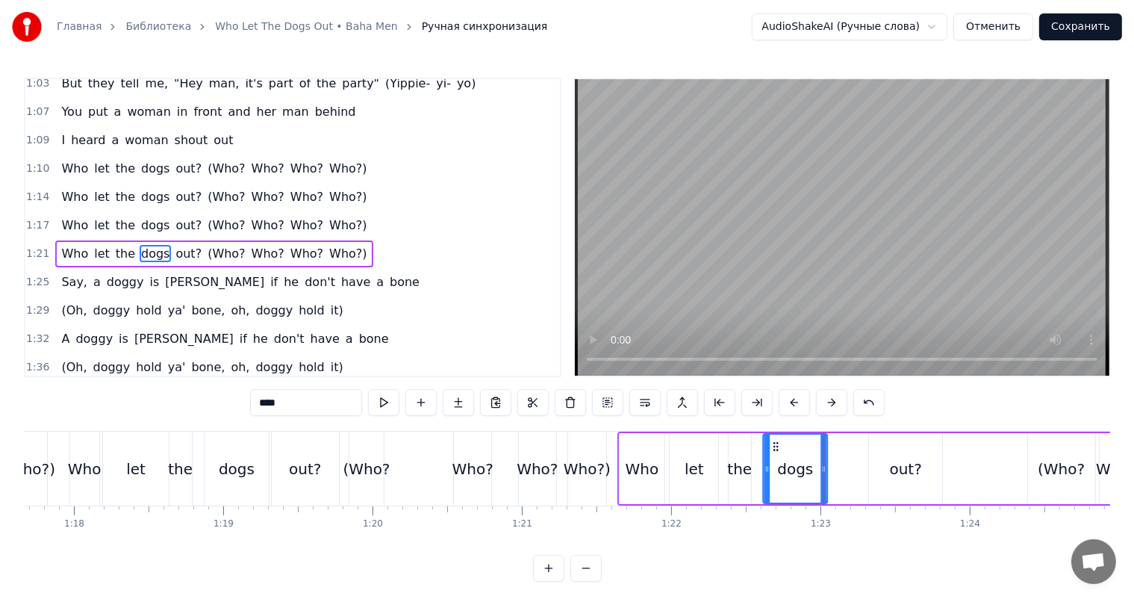
drag, startPoint x: 805, startPoint y: 444, endPoint x: 776, endPoint y: 444, distance: 28.4
click at [773, 445] on icon at bounding box center [776, 446] width 12 height 12
click at [821, 447] on div at bounding box center [823, 468] width 6 height 68
click at [817, 450] on div at bounding box center [816, 468] width 6 height 68
click at [876, 455] on div "out?" at bounding box center [905, 468] width 73 height 71
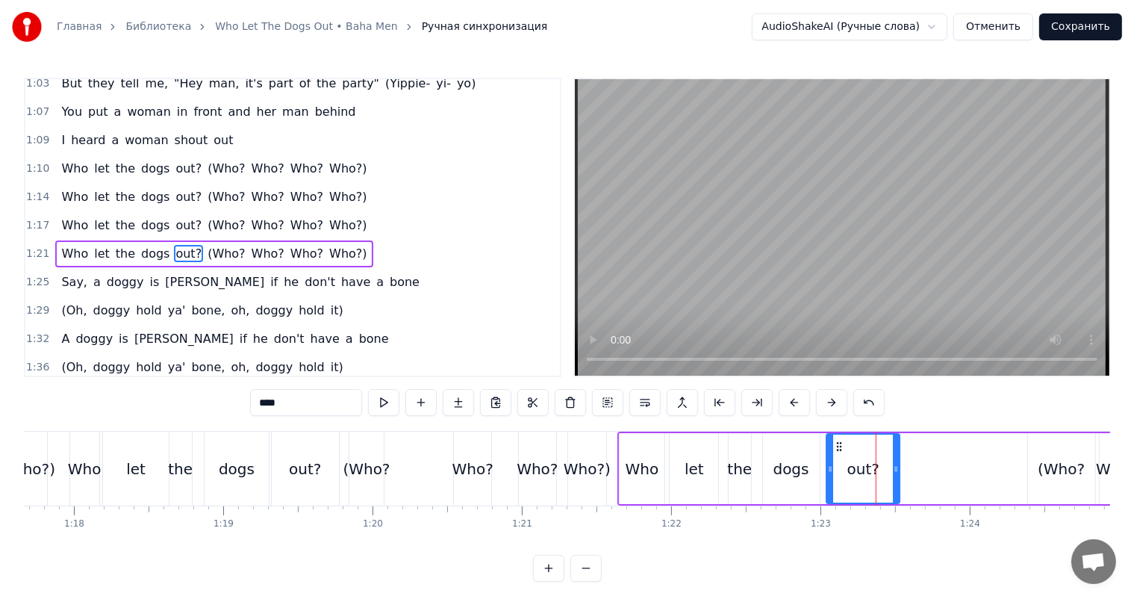
drag, startPoint x: 880, startPoint y: 443, endPoint x: 839, endPoint y: 454, distance: 42.6
click at [839, 454] on div "out?" at bounding box center [863, 468] width 72 height 68
click at [547, 459] on div "Who?" at bounding box center [537, 469] width 41 height 22
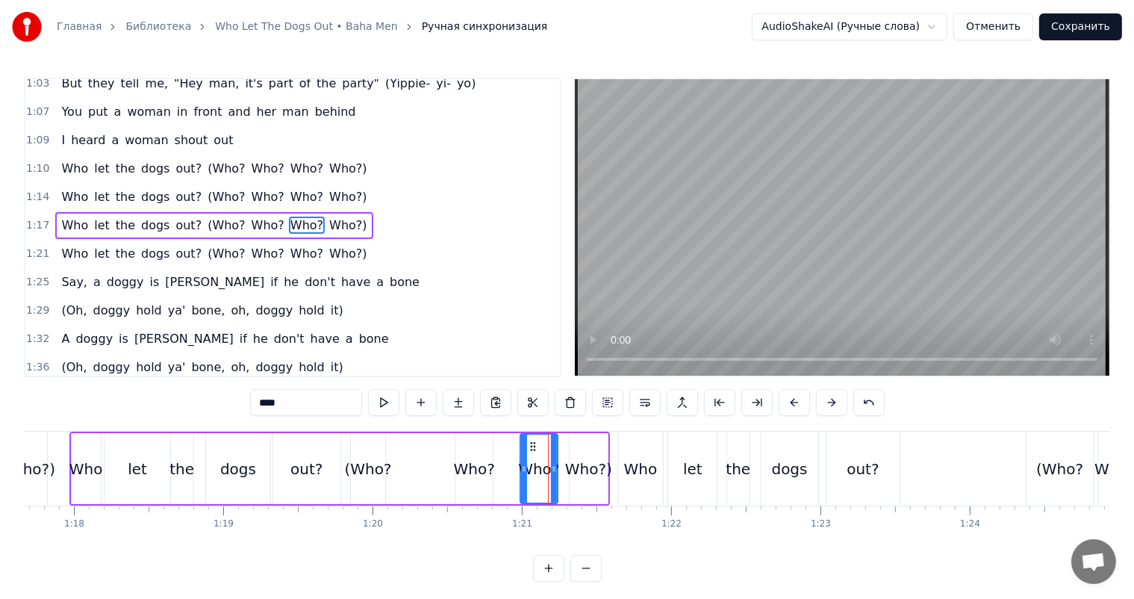
scroll to position [606, 0]
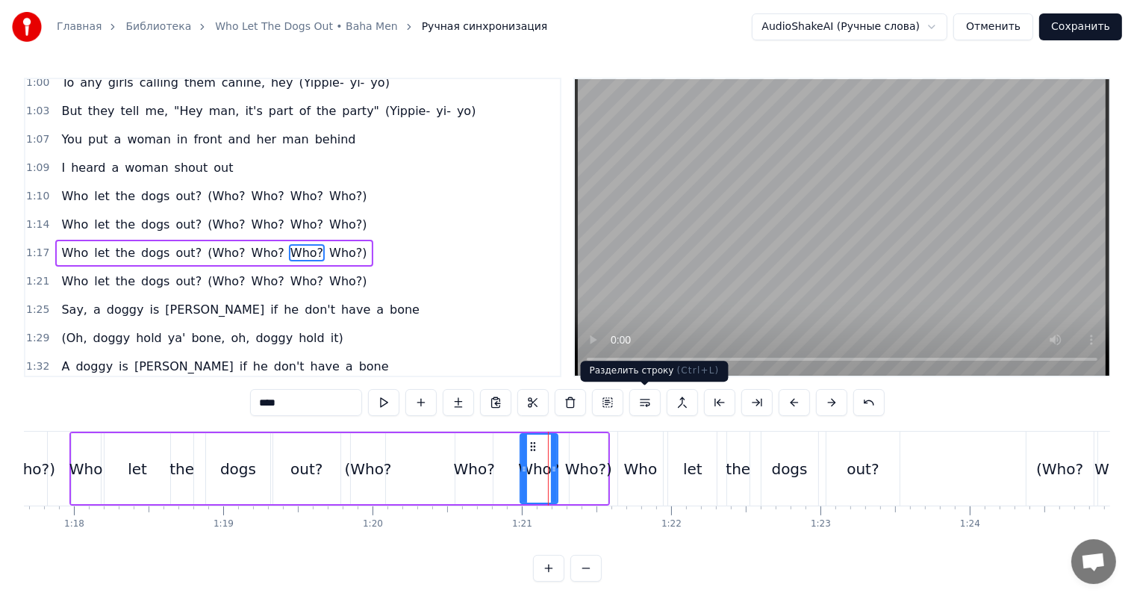
click at [794, 236] on video at bounding box center [842, 227] width 534 height 296
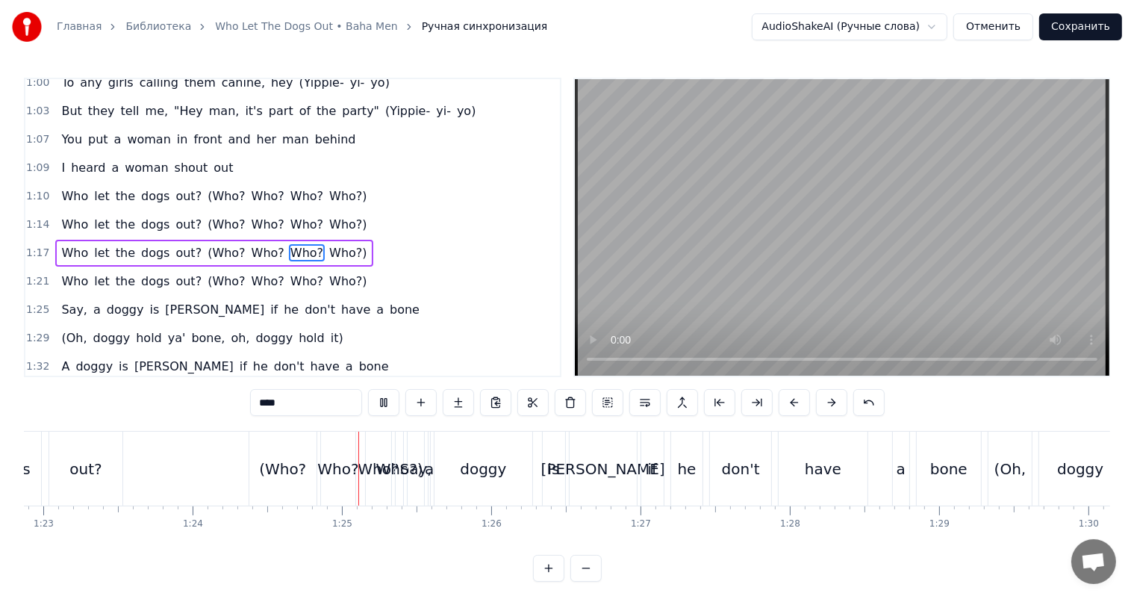
scroll to position [0, 12552]
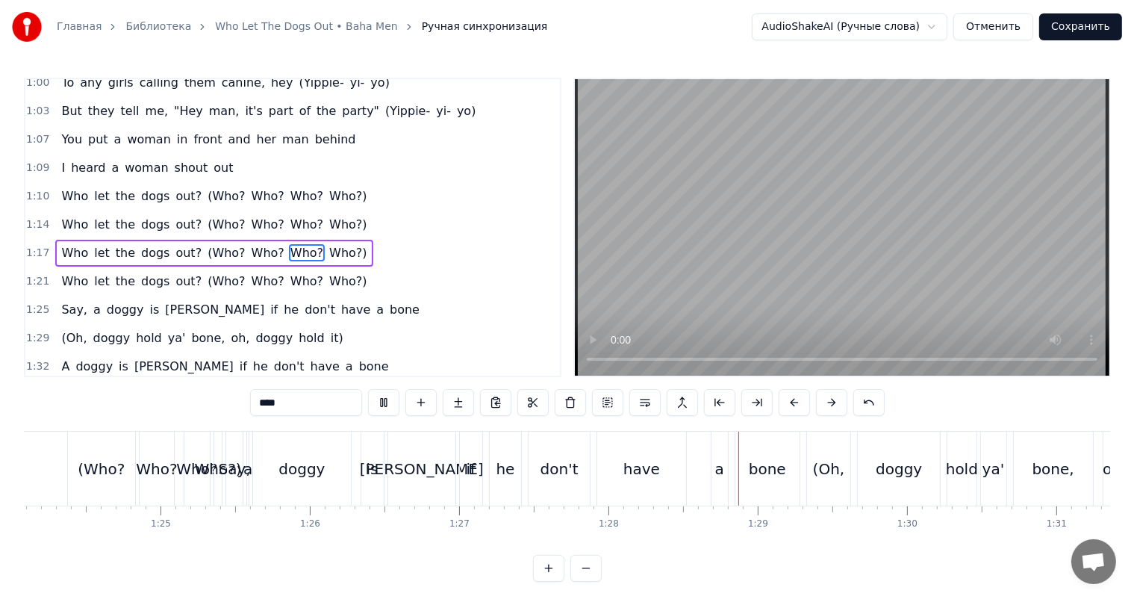
click at [875, 248] on video at bounding box center [842, 227] width 534 height 296
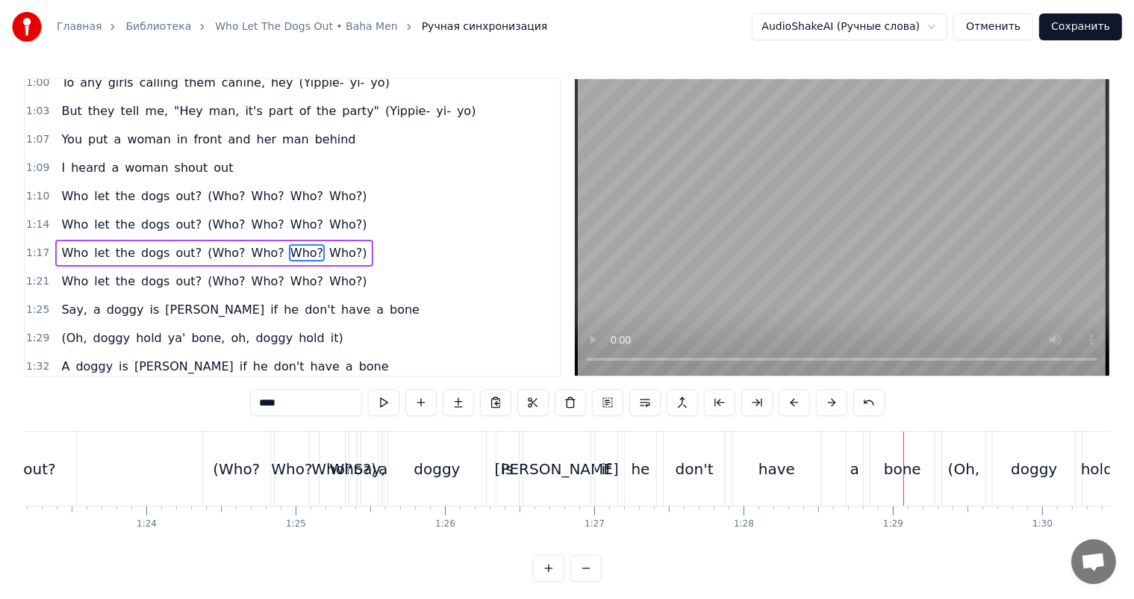
scroll to position [0, 12254]
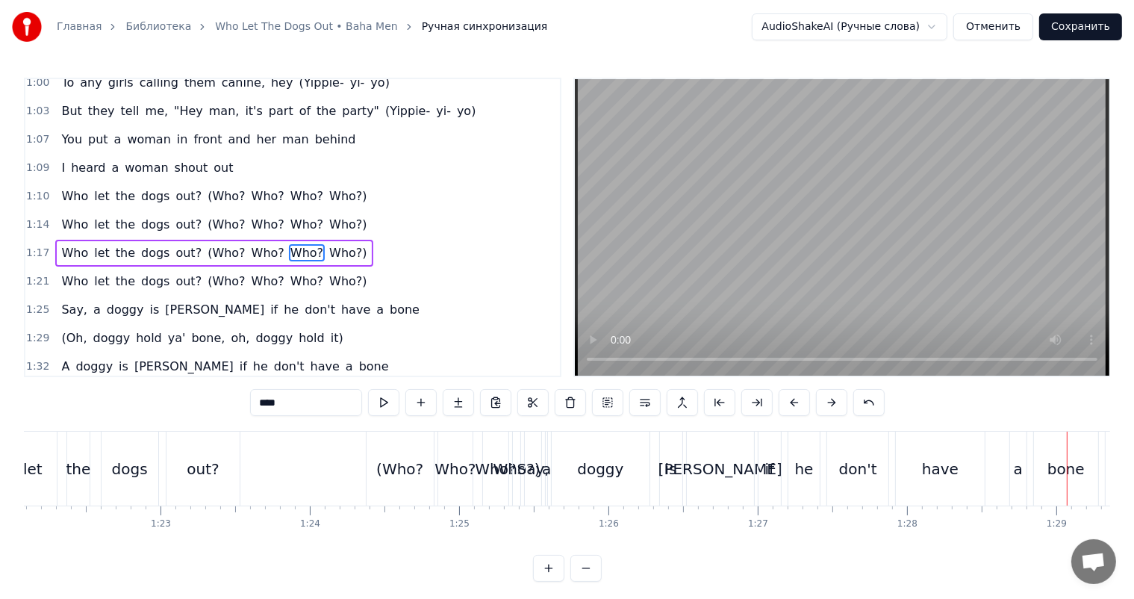
click at [487, 469] on div "Who?" at bounding box center [495, 469] width 41 height 22
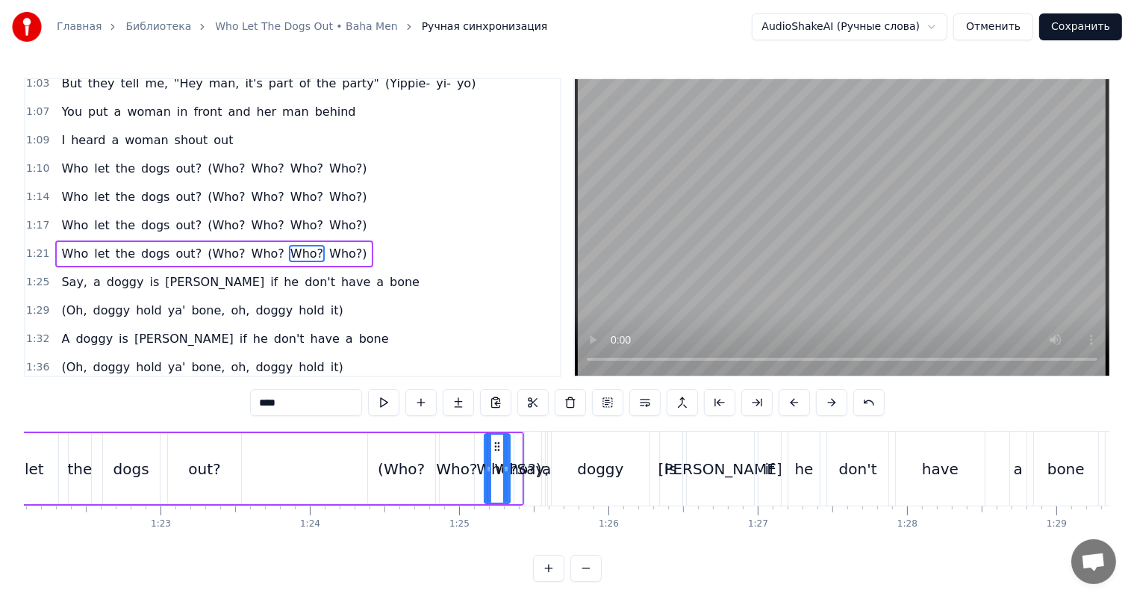
click at [209, 245] on span "(Who?" at bounding box center [226, 253] width 40 height 17
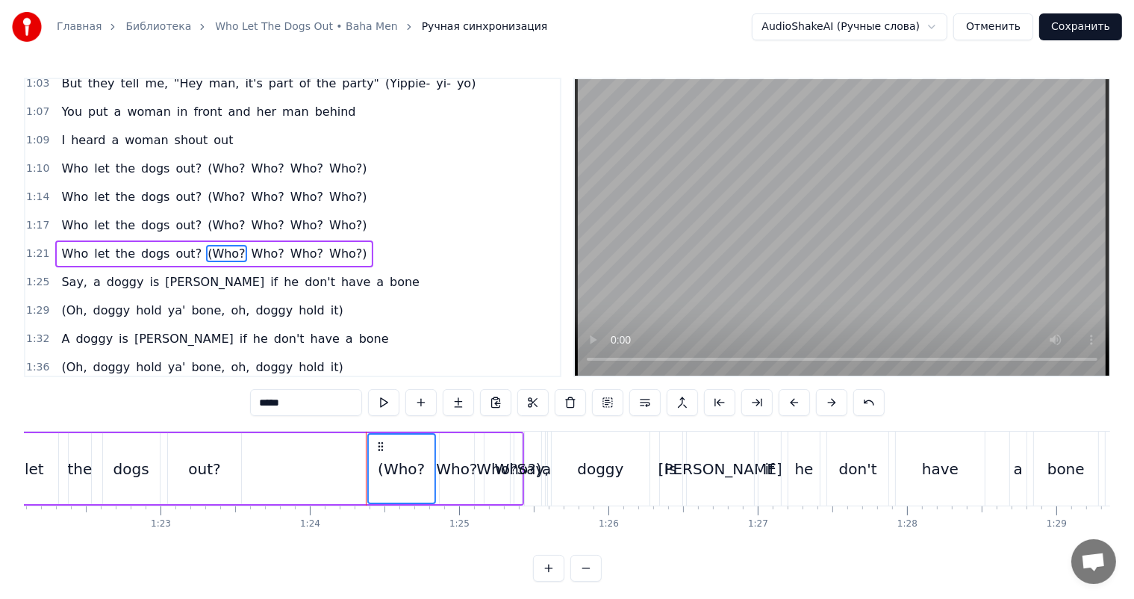
click at [250, 245] on span "Who?" at bounding box center [268, 253] width 36 height 17
click at [289, 245] on span "Who?" at bounding box center [307, 253] width 36 height 17
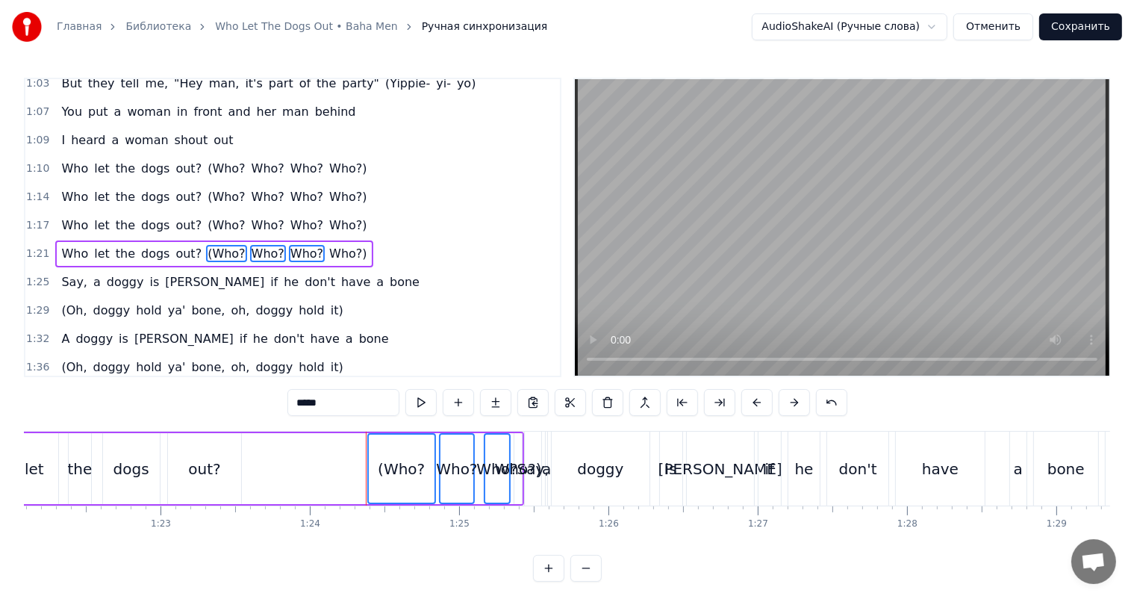
click at [328, 245] on span "Who?)" at bounding box center [348, 253] width 40 height 17
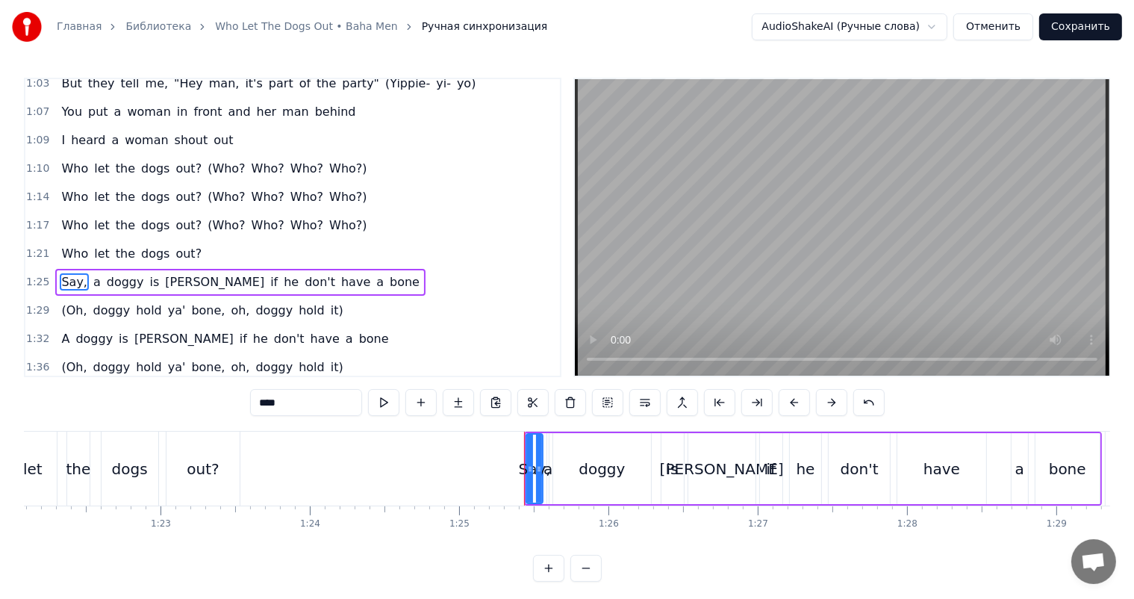
scroll to position [661, 0]
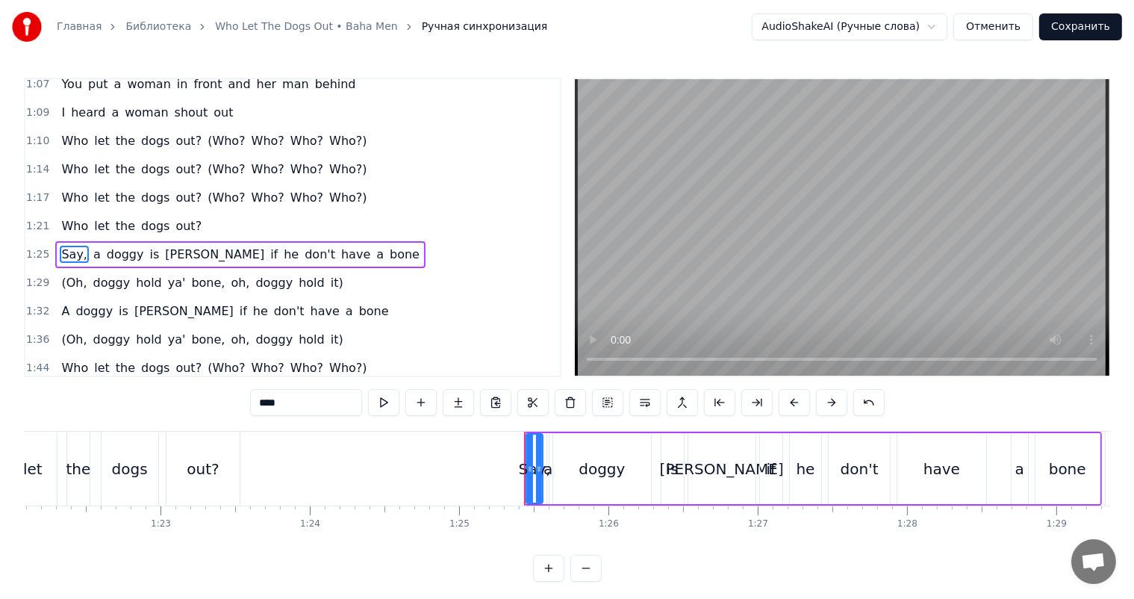
click at [93, 217] on span "let" at bounding box center [102, 225] width 19 height 17
type input "***"
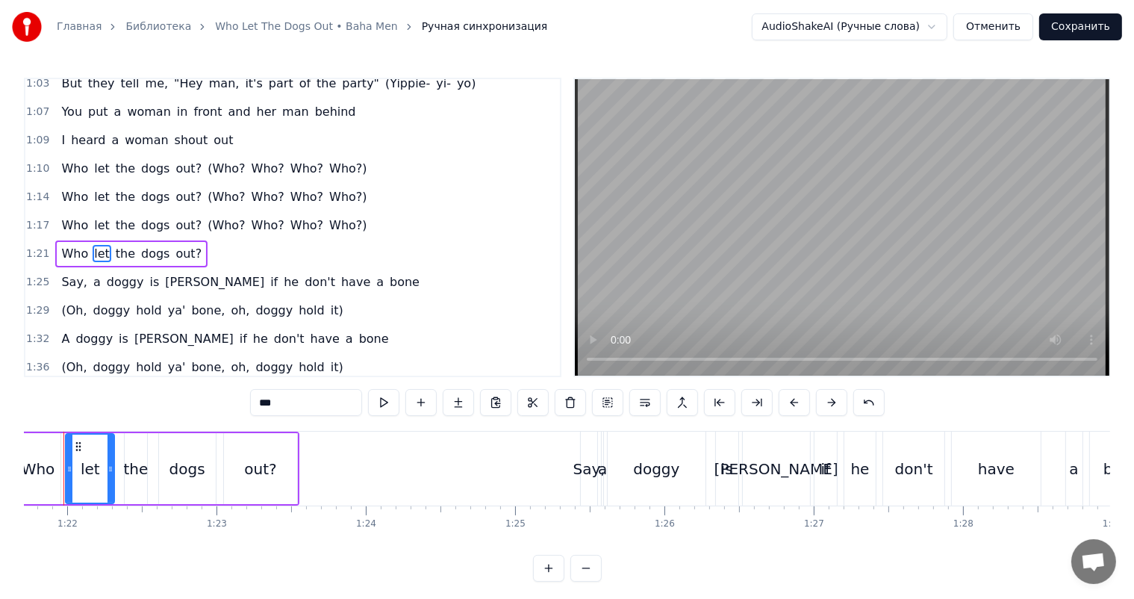
scroll to position [0, 12163]
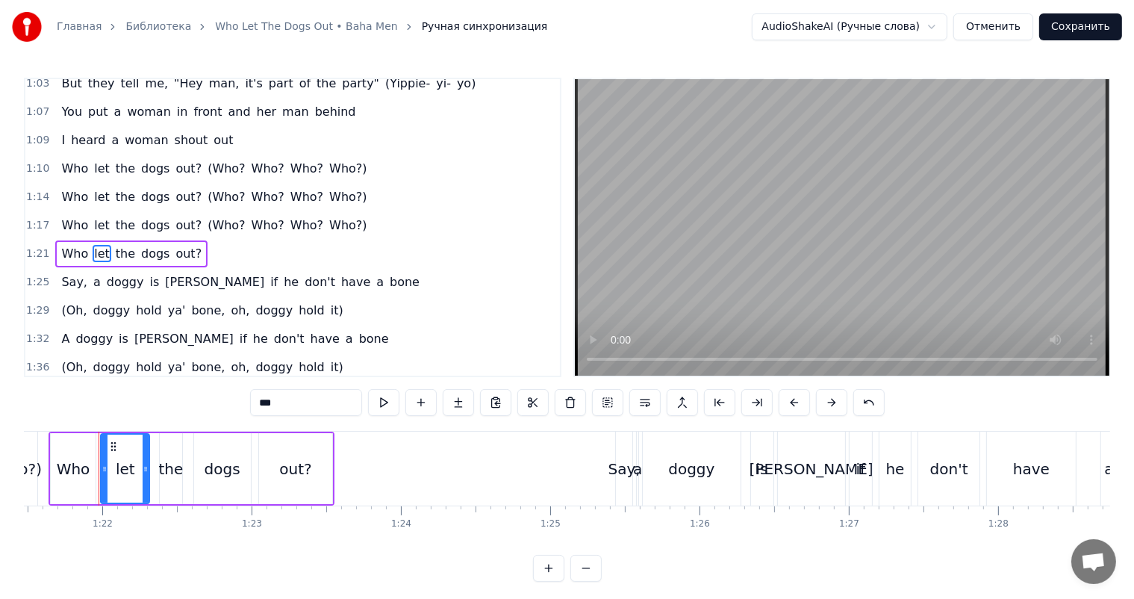
click at [31, 275] on span "1:25" at bounding box center [37, 282] width 23 height 15
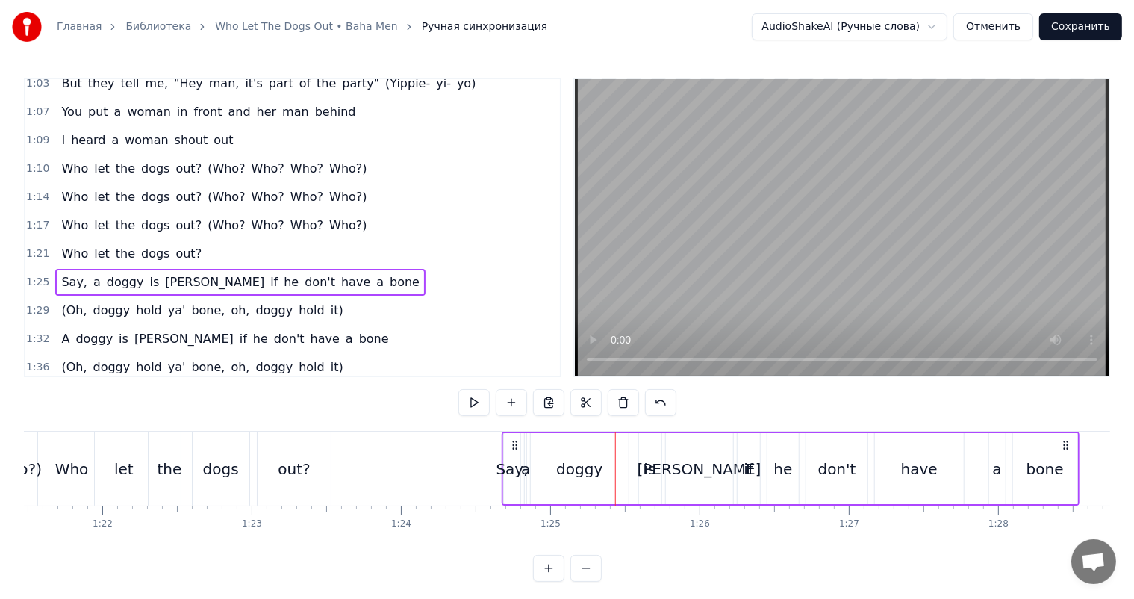
drag, startPoint x: 625, startPoint y: 442, endPoint x: 508, endPoint y: 455, distance: 118.7
click at [511, 455] on div "Say, a doggy is [PERSON_NAME] if he don't have a bone" at bounding box center [791, 468] width 578 height 74
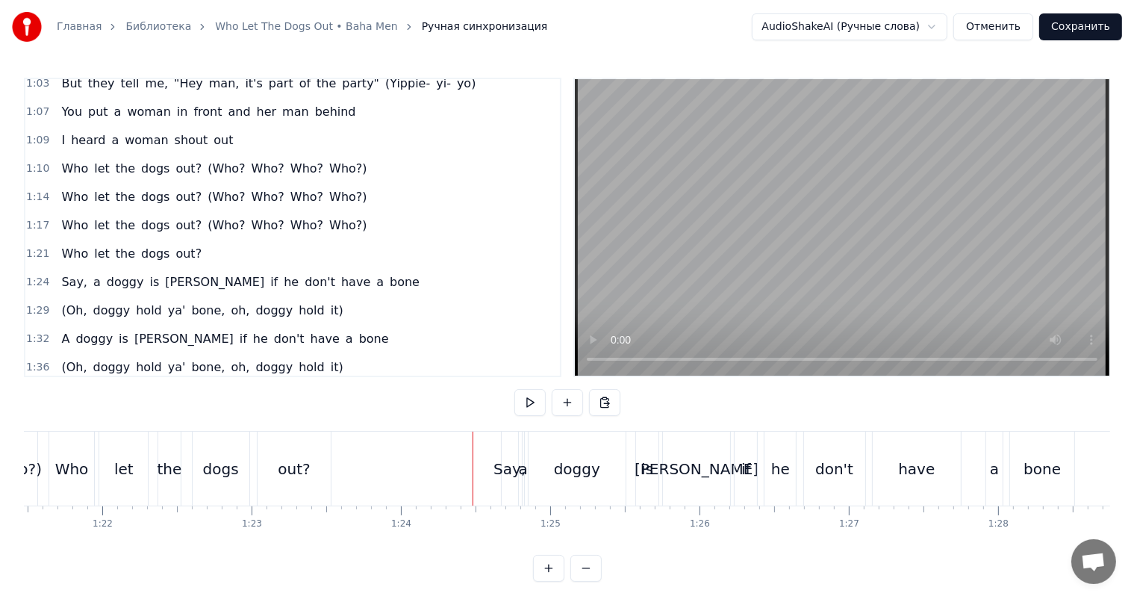
click at [796, 296] on video at bounding box center [842, 227] width 534 height 296
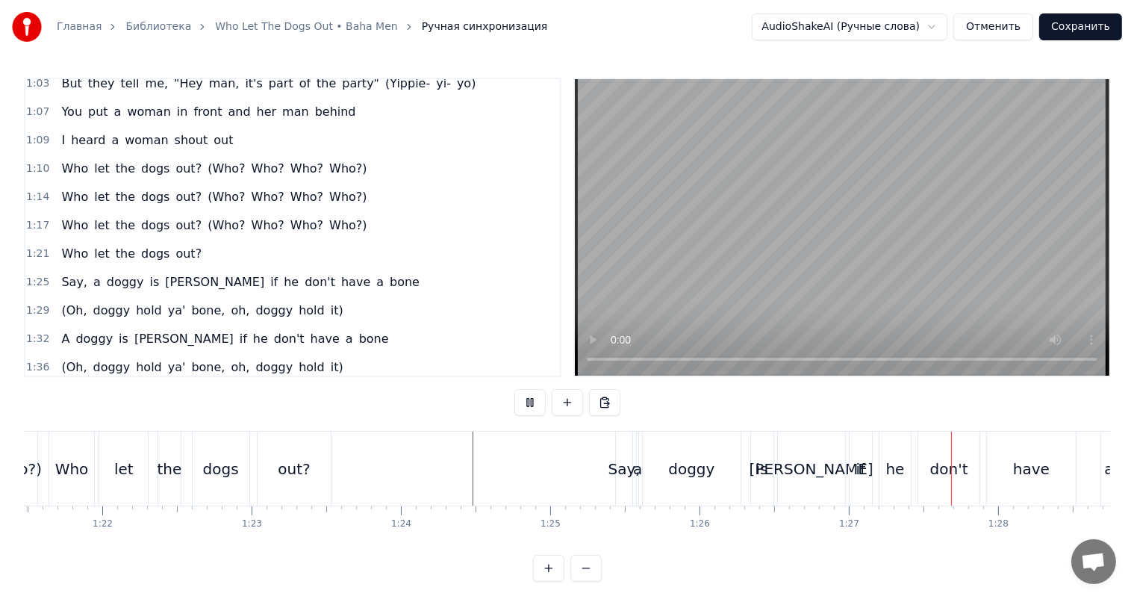
click at [752, 278] on video at bounding box center [842, 227] width 534 height 296
click at [617, 475] on div "Say," at bounding box center [624, 469] width 32 height 22
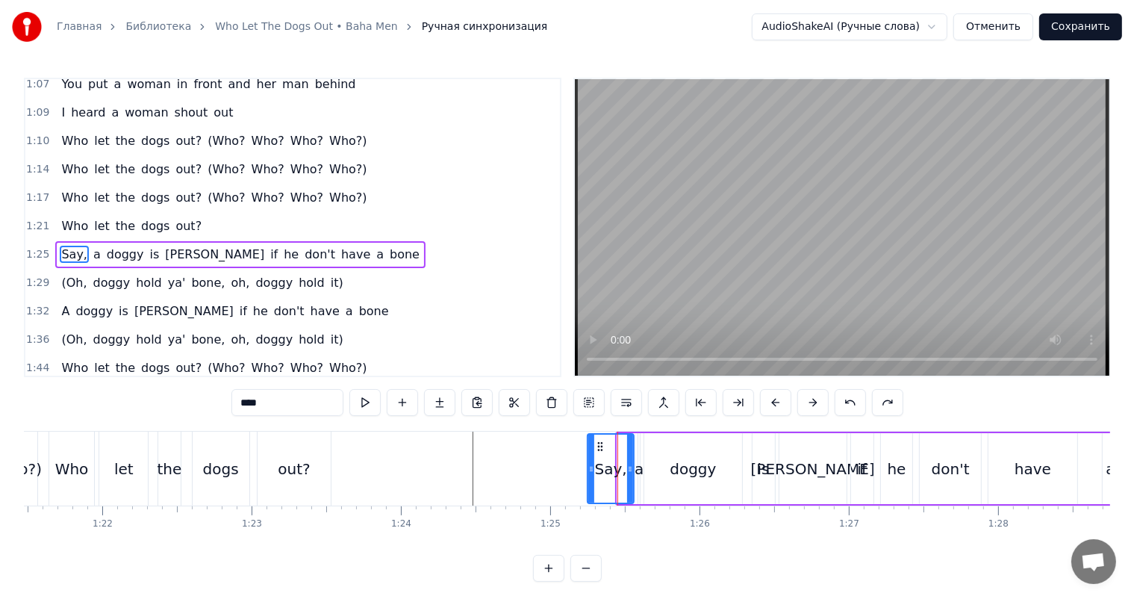
drag, startPoint x: 623, startPoint y: 449, endPoint x: 609, endPoint y: 448, distance: 13.5
click at [594, 448] on div at bounding box center [591, 468] width 6 height 68
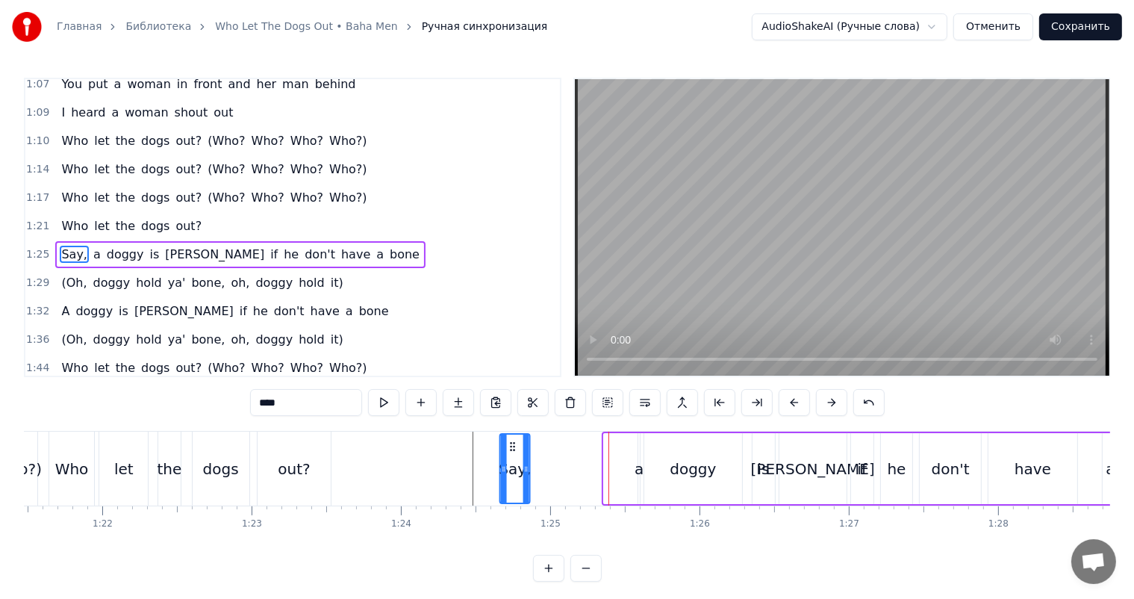
drag, startPoint x: 614, startPoint y: 439, endPoint x: 511, endPoint y: 449, distance: 104.3
click at [511, 449] on icon at bounding box center [513, 446] width 12 height 12
click at [635, 447] on div "Say, a doggy is [PERSON_NAME] if he don't have a bone" at bounding box center [845, 468] width 695 height 74
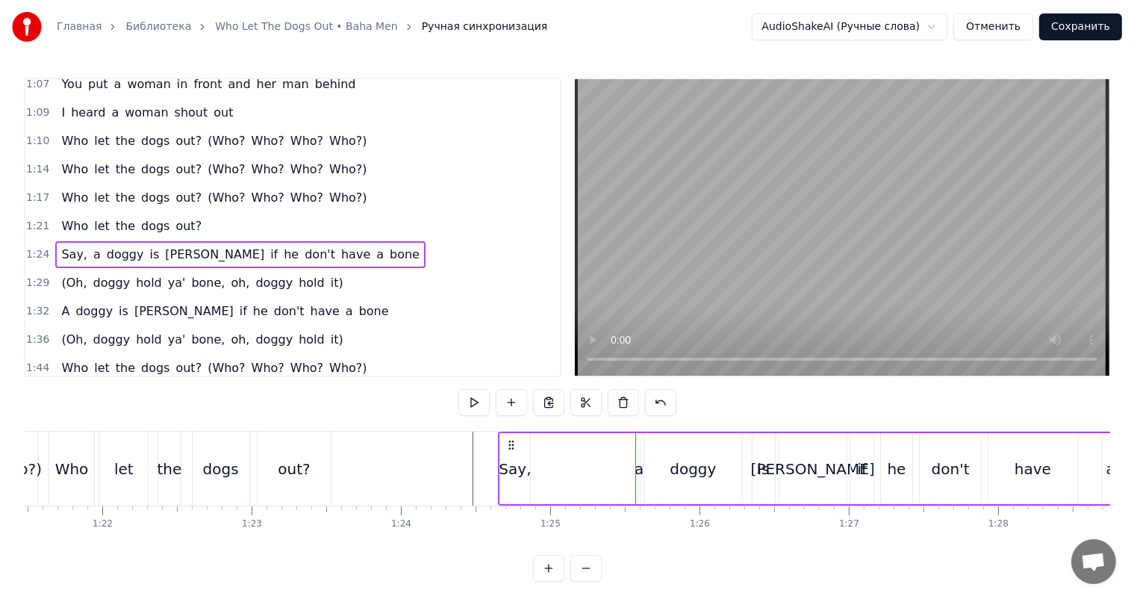
click at [640, 446] on div "Say, a doggy is [PERSON_NAME] if he don't have a bone" at bounding box center [845, 468] width 695 height 74
click at [637, 446] on div "a" at bounding box center [638, 468] width 3 height 71
drag, startPoint x: 647, startPoint y: 440, endPoint x: 597, endPoint y: 445, distance: 50.3
click at [597, 445] on icon at bounding box center [599, 446] width 12 height 12
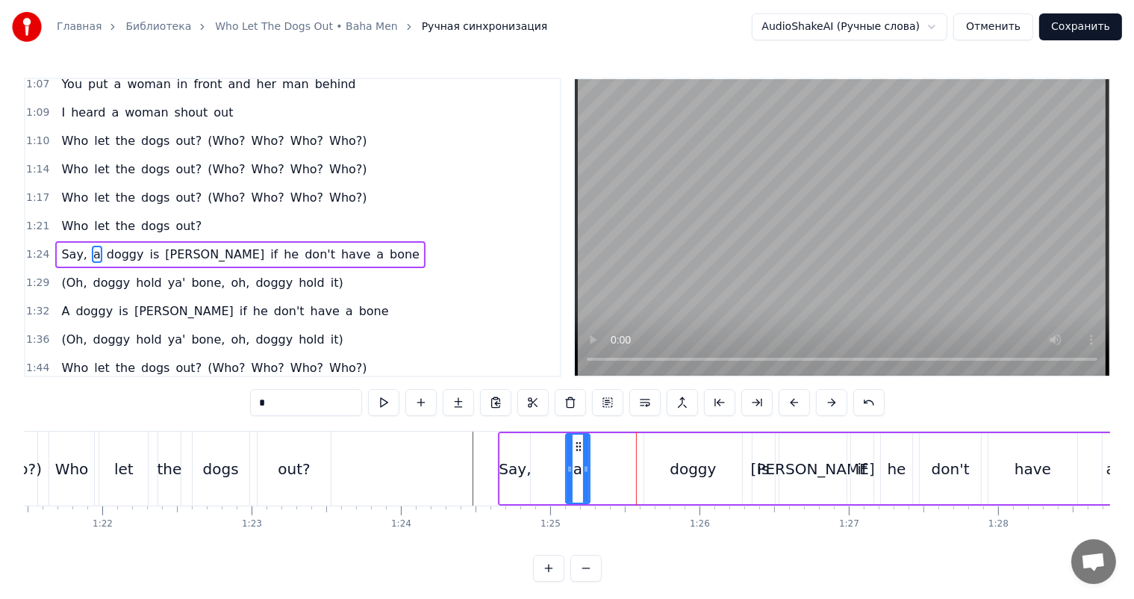
drag, startPoint x: 591, startPoint y: 448, endPoint x: 573, endPoint y: 449, distance: 18.0
click at [567, 451] on div at bounding box center [570, 468] width 6 height 68
click at [582, 443] on icon at bounding box center [583, 446] width 12 height 12
click at [663, 445] on div "doggy" at bounding box center [692, 468] width 97 height 71
type input "*****"
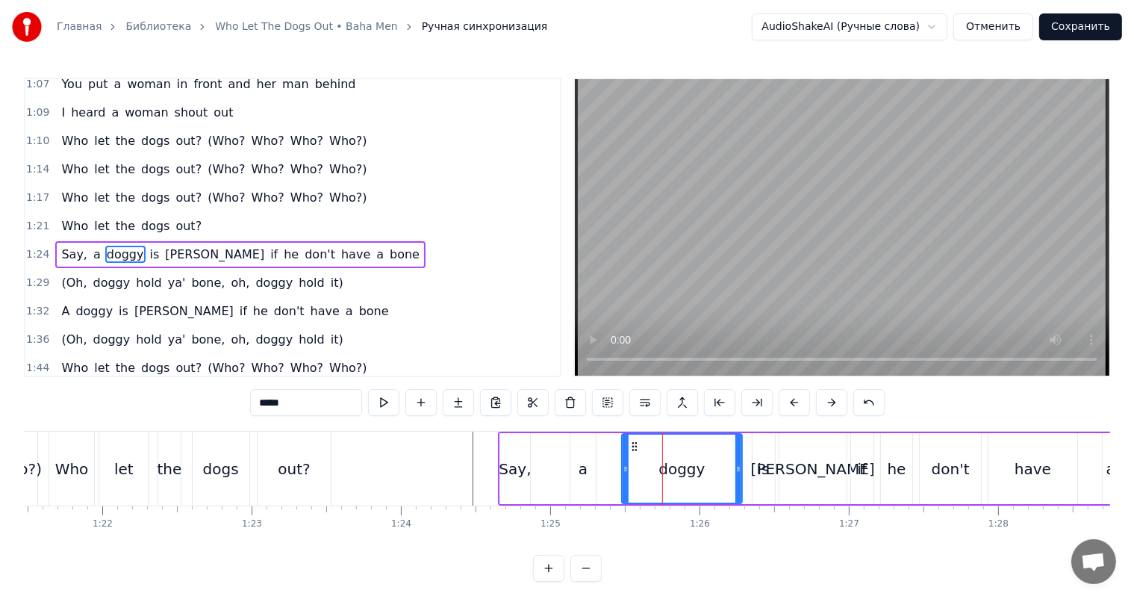
drag, startPoint x: 646, startPoint y: 446, endPoint x: 625, endPoint y: 448, distance: 20.2
click at [625, 448] on div at bounding box center [626, 468] width 6 height 68
click at [551, 457] on div "Say, a doggy is [PERSON_NAME] if he don't have a bone" at bounding box center [845, 468] width 695 height 74
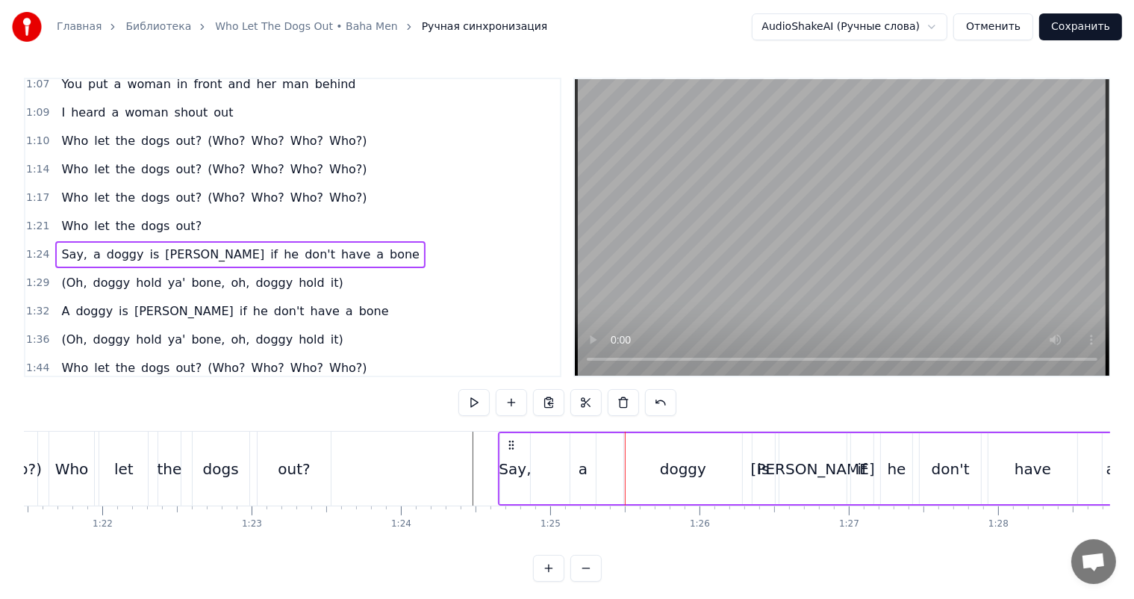
click at [776, 287] on video at bounding box center [842, 227] width 534 height 296
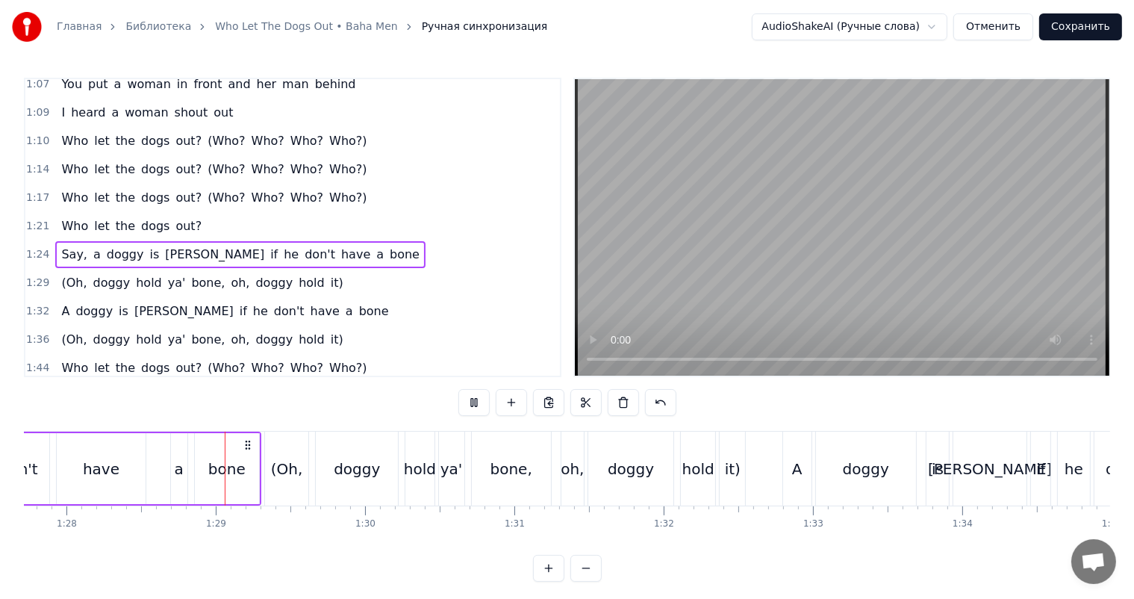
scroll to position [0, 13126]
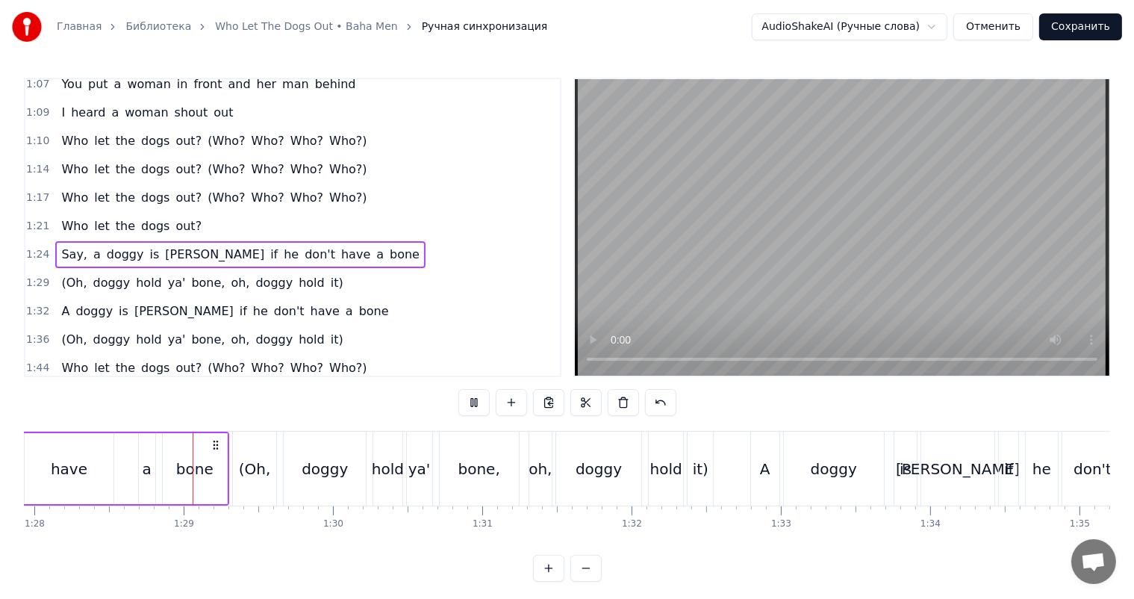
click at [776, 287] on video at bounding box center [842, 227] width 534 height 296
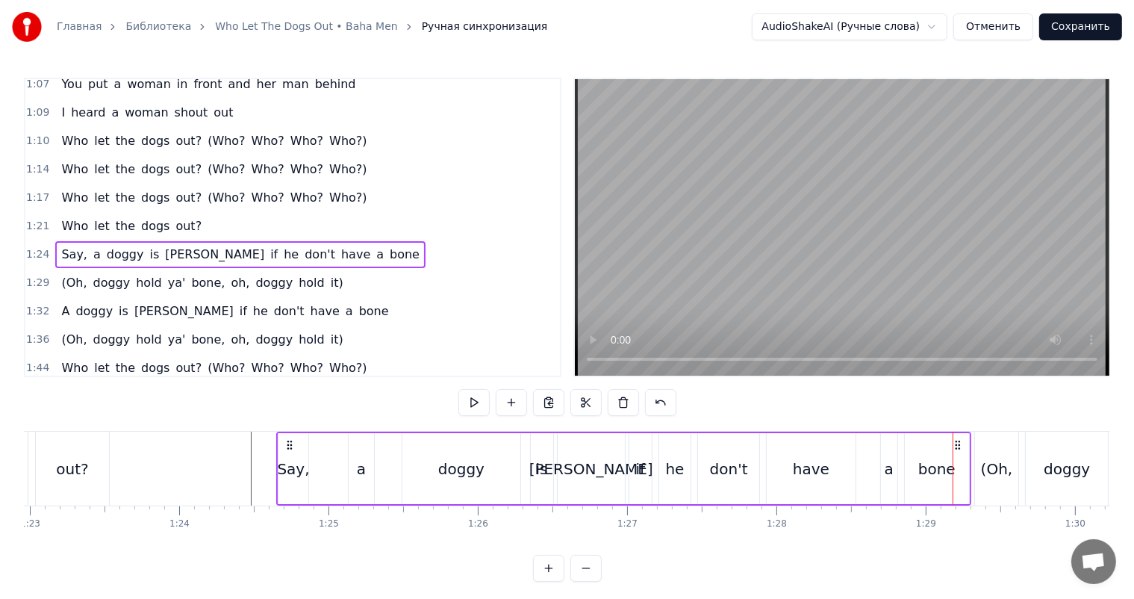
scroll to position [0, 12380]
click at [307, 463] on div "Say," at bounding box center [297, 469] width 32 height 22
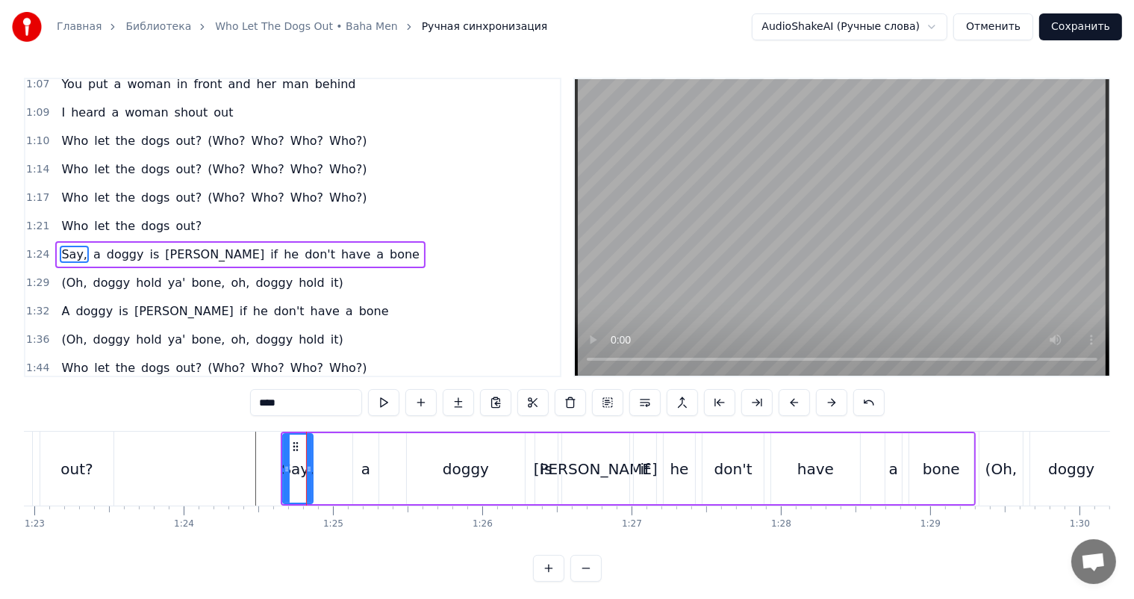
click at [327, 445] on div "Say, a doggy is [PERSON_NAME] if he don't have a bone" at bounding box center [628, 468] width 695 height 74
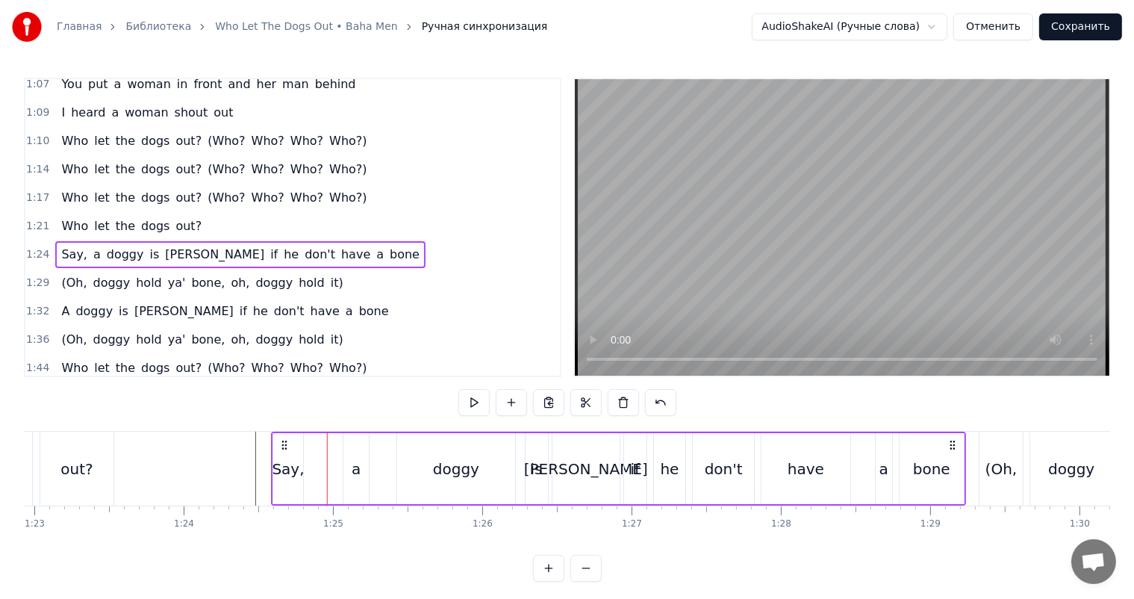
drag, startPoint x: 289, startPoint y: 442, endPoint x: 279, endPoint y: 445, distance: 10.2
click at [279, 445] on icon at bounding box center [284, 445] width 12 height 12
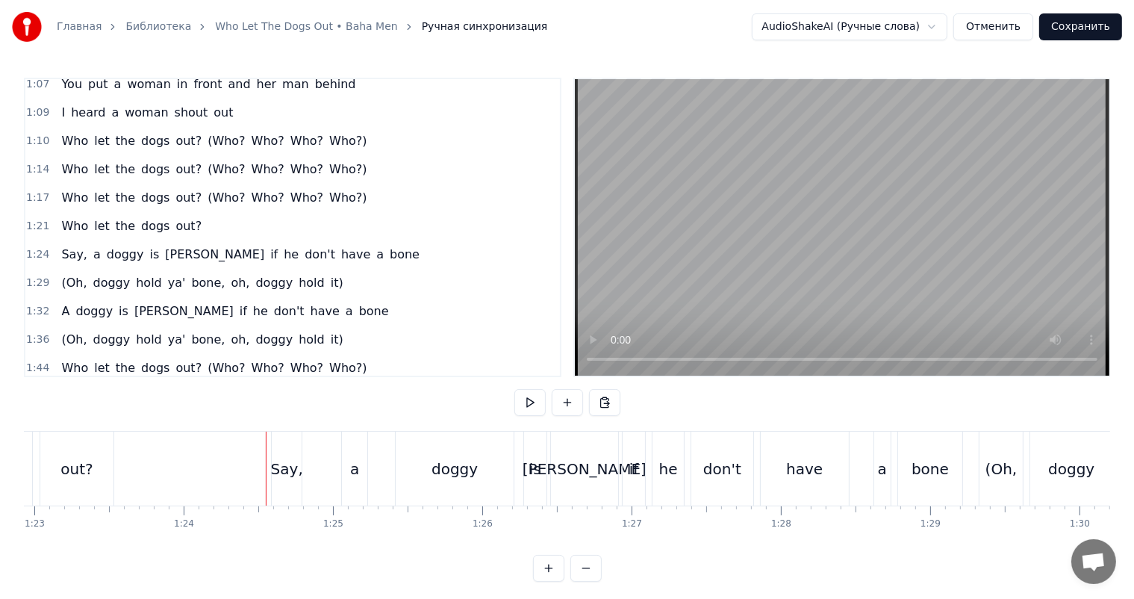
click at [887, 224] on video at bounding box center [842, 227] width 534 height 296
click at [841, 469] on div "have" at bounding box center [805, 468] width 88 height 74
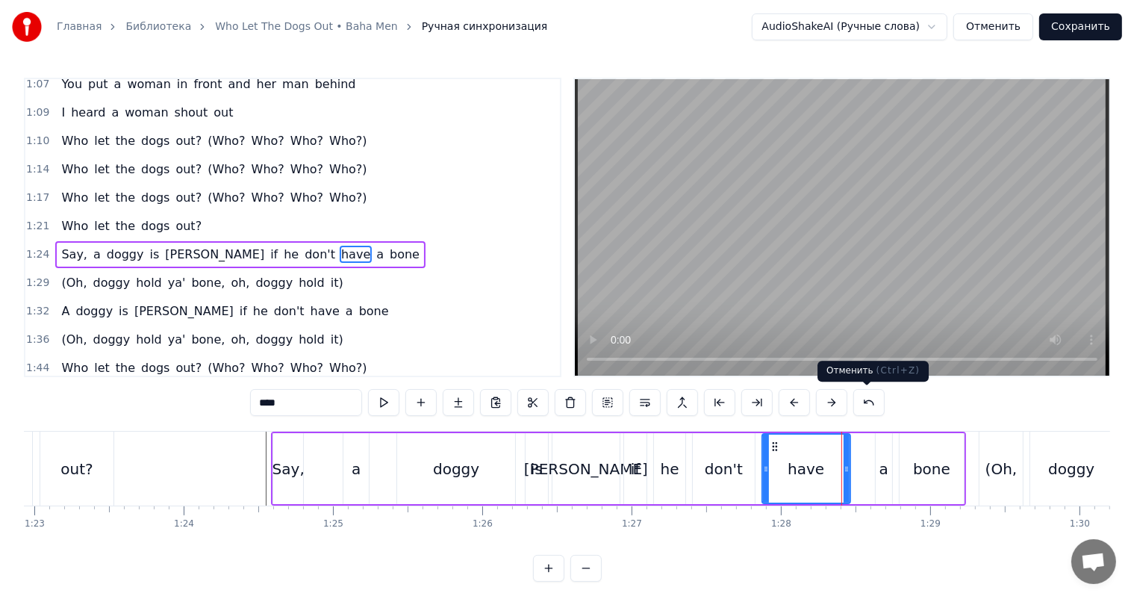
click at [901, 295] on video at bounding box center [842, 227] width 534 height 296
click at [896, 279] on video at bounding box center [842, 227] width 534 height 296
click at [877, 472] on div "a" at bounding box center [884, 468] width 16 height 71
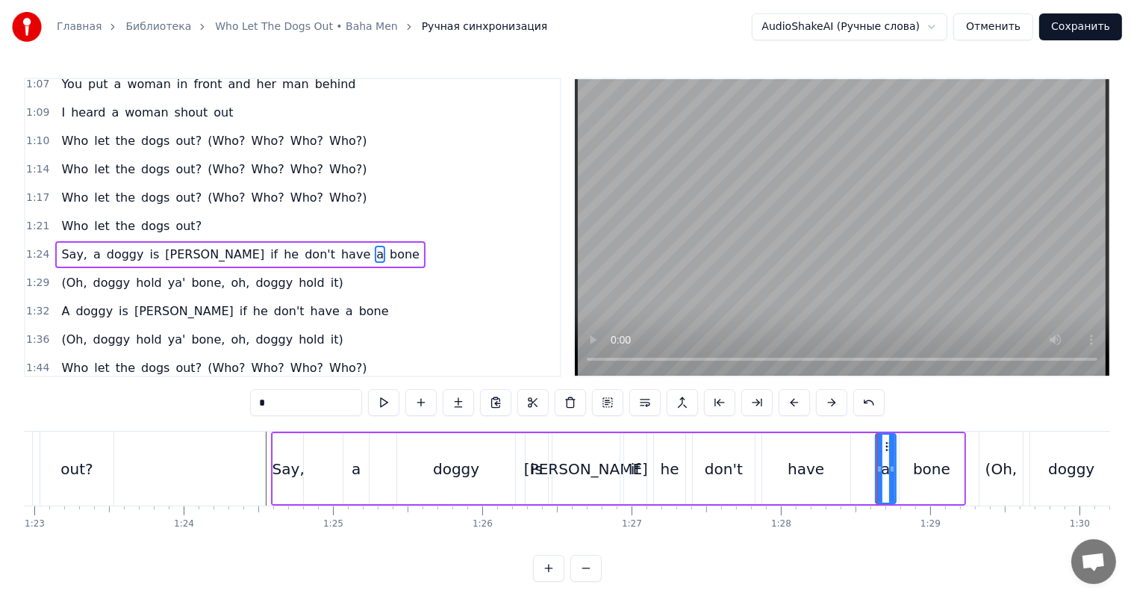
drag, startPoint x: 884, startPoint y: 437, endPoint x: 887, endPoint y: 445, distance: 9.0
click at [887, 445] on div "a" at bounding box center [885, 468] width 19 height 68
drag, startPoint x: 882, startPoint y: 446, endPoint x: 857, endPoint y: 449, distance: 25.5
click at [857, 449] on icon at bounding box center [862, 446] width 12 height 12
click at [902, 448] on div "bone" at bounding box center [931, 468] width 64 height 71
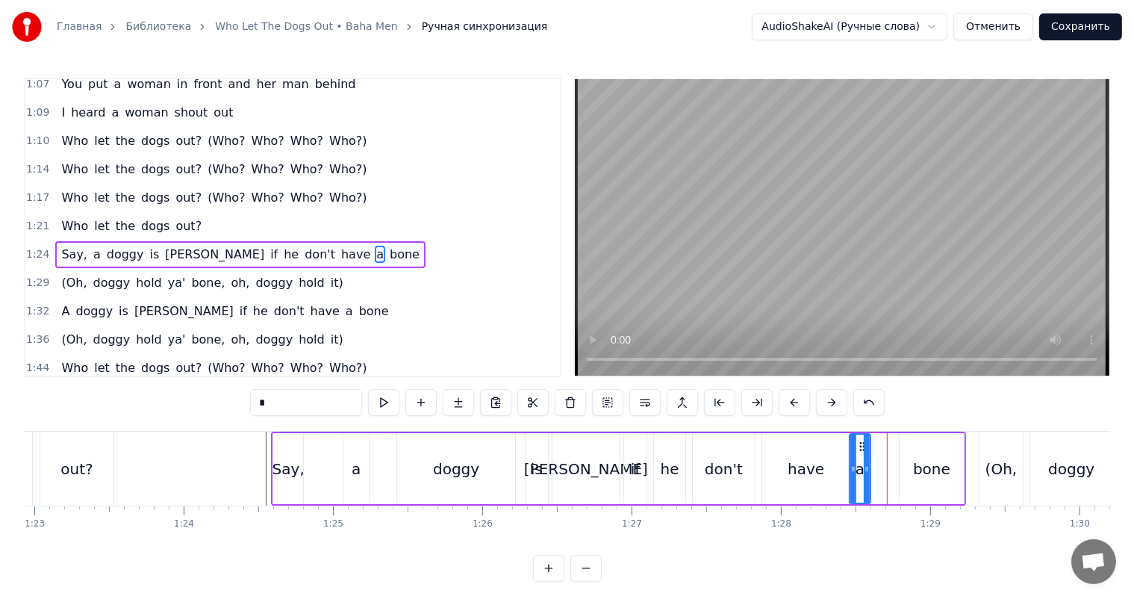
type input "****"
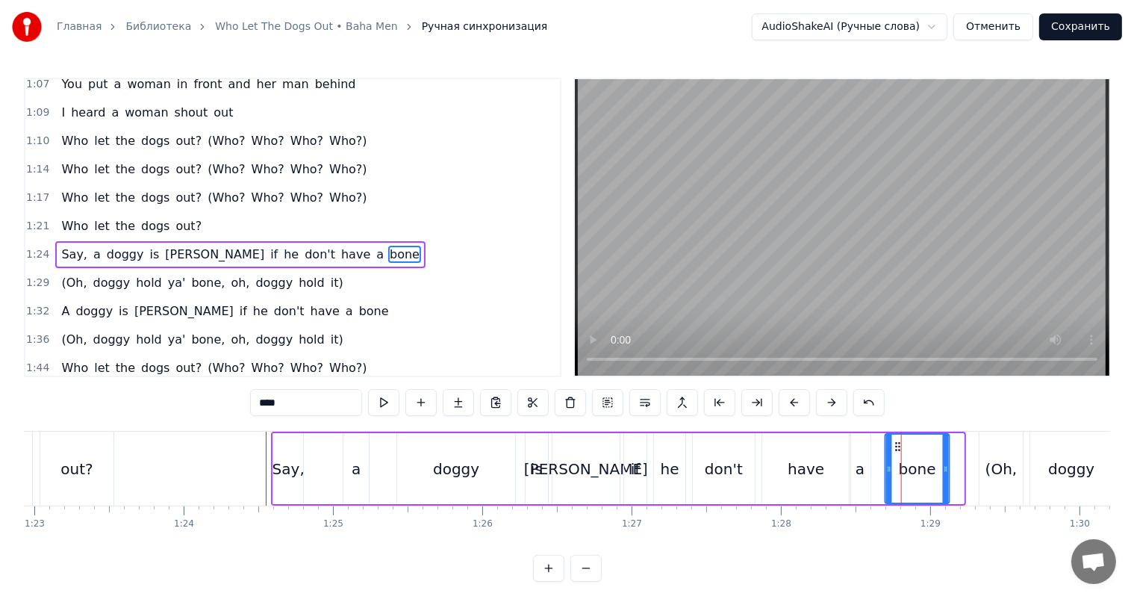
drag, startPoint x: 911, startPoint y: 440, endPoint x: 893, endPoint y: 448, distance: 20.1
click at [893, 448] on icon at bounding box center [898, 446] width 12 height 12
click at [896, 448] on div "bone" at bounding box center [913, 468] width 66 height 71
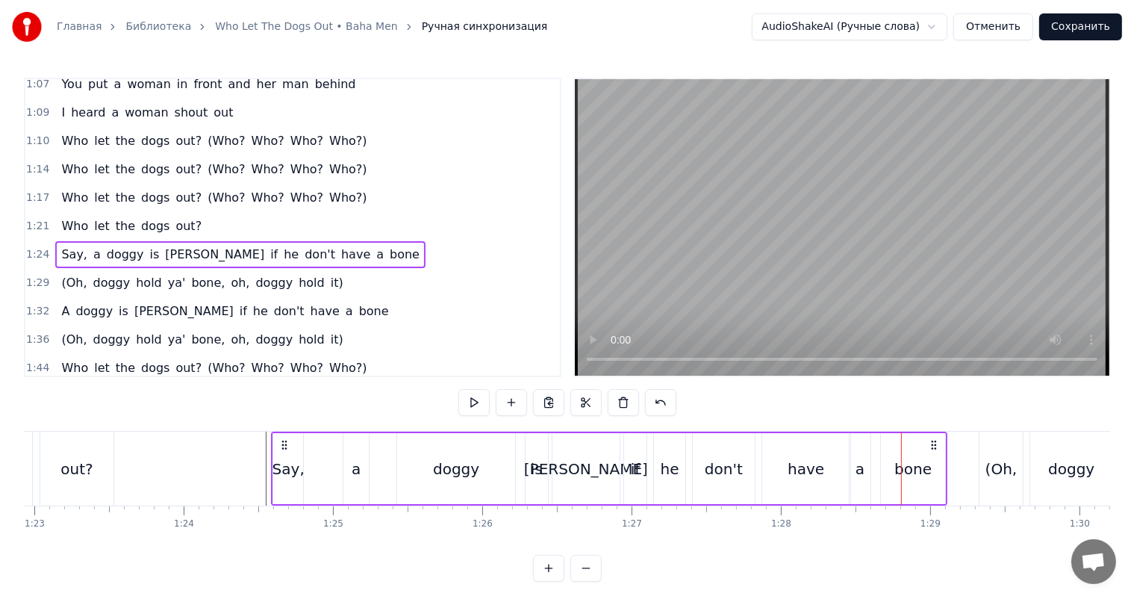
click at [809, 462] on div "have" at bounding box center [805, 469] width 37 height 22
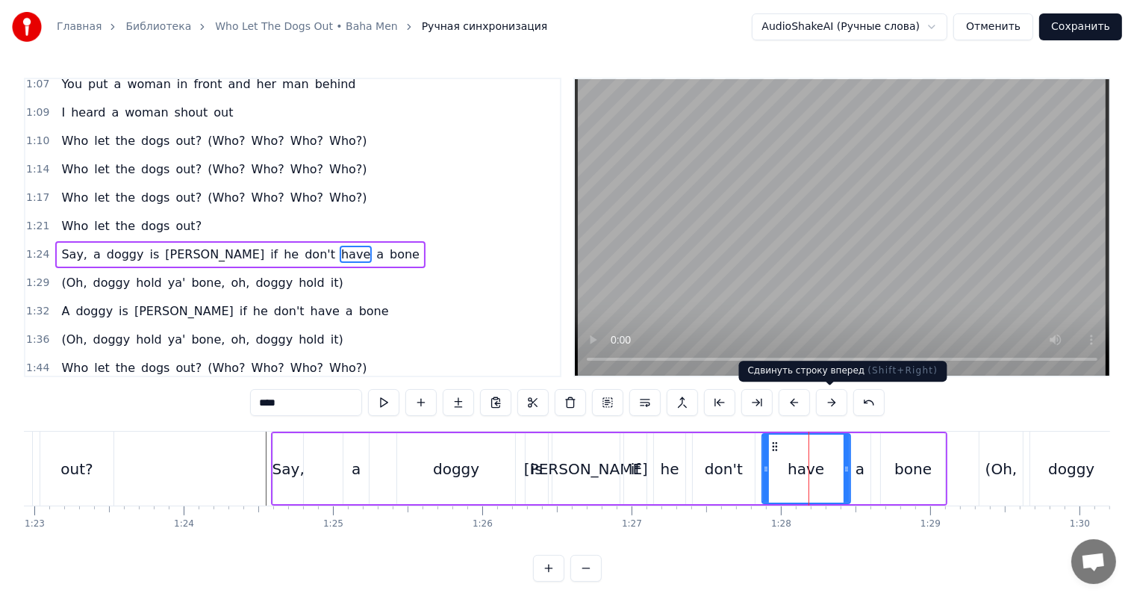
click at [794, 236] on video at bounding box center [842, 227] width 534 height 296
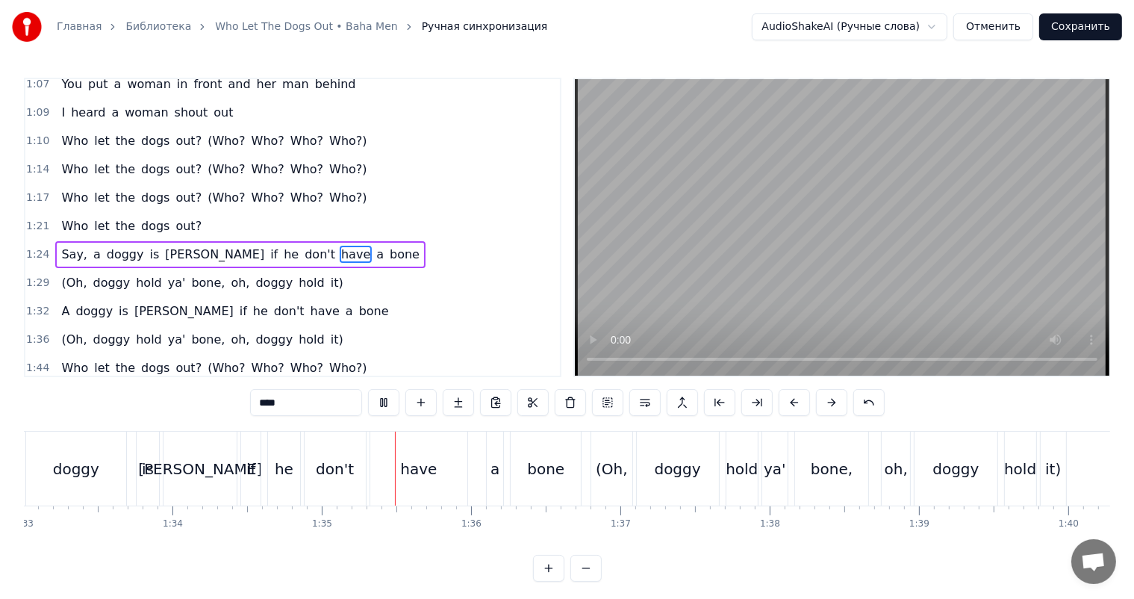
scroll to position [0, 14117]
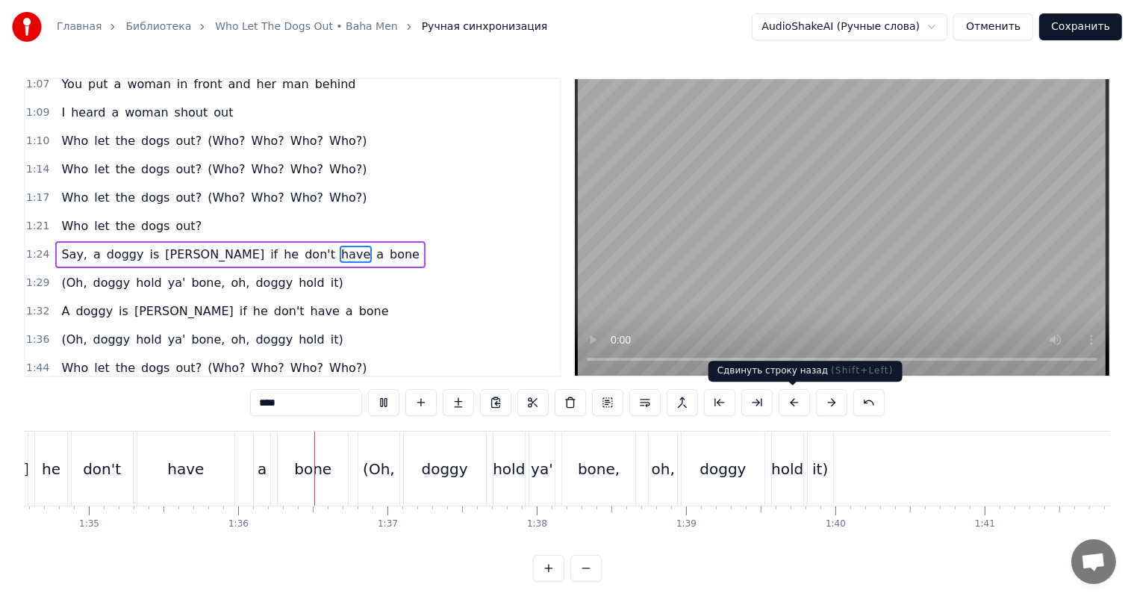
click at [772, 290] on video at bounding box center [842, 227] width 534 height 296
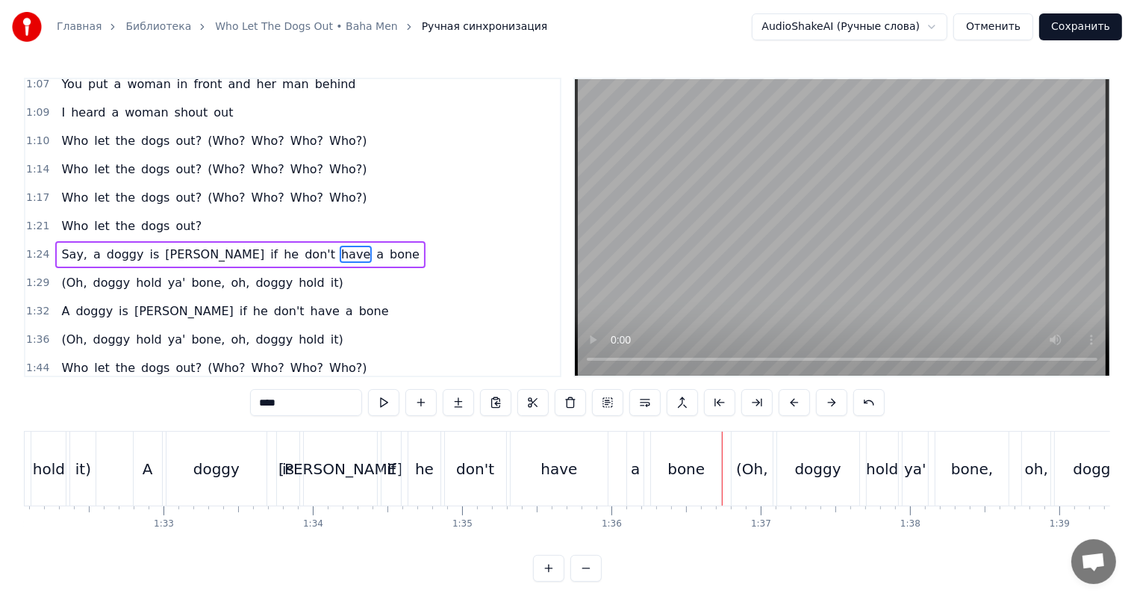
scroll to position [0, 13594]
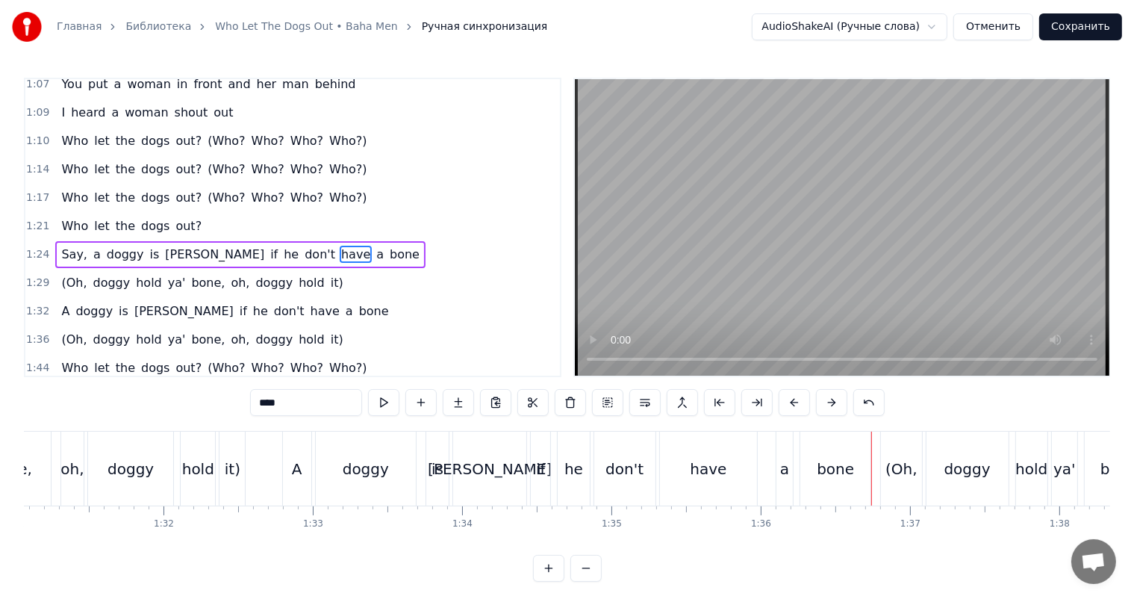
click at [621, 446] on div "don't" at bounding box center [624, 468] width 61 height 74
type input "*****"
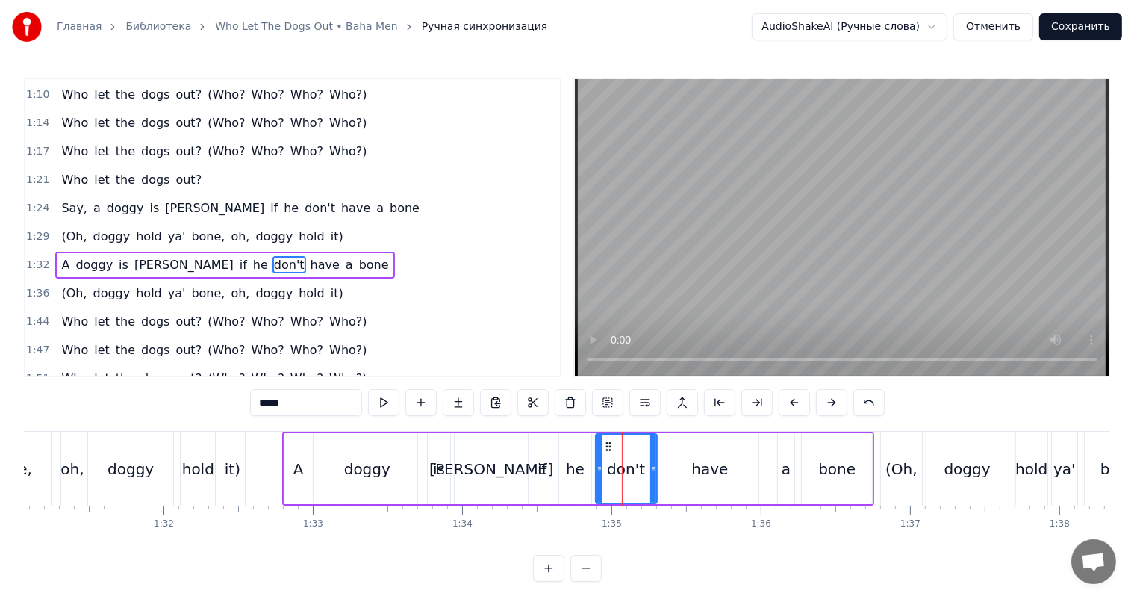
scroll to position [717, 0]
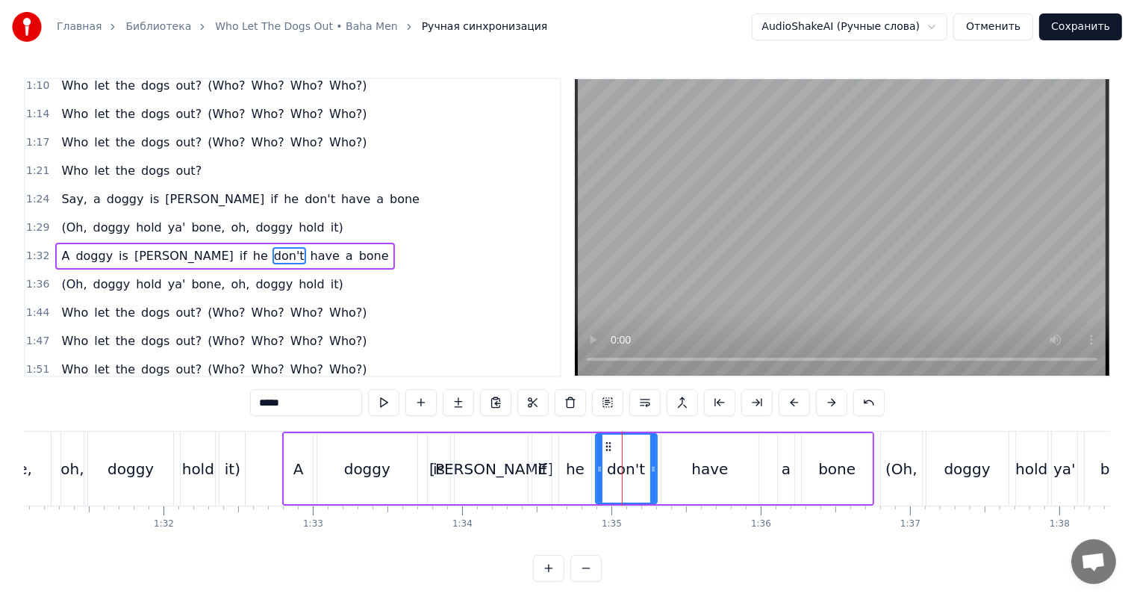
click at [37, 249] on span "1:32" at bounding box center [37, 256] width 23 height 15
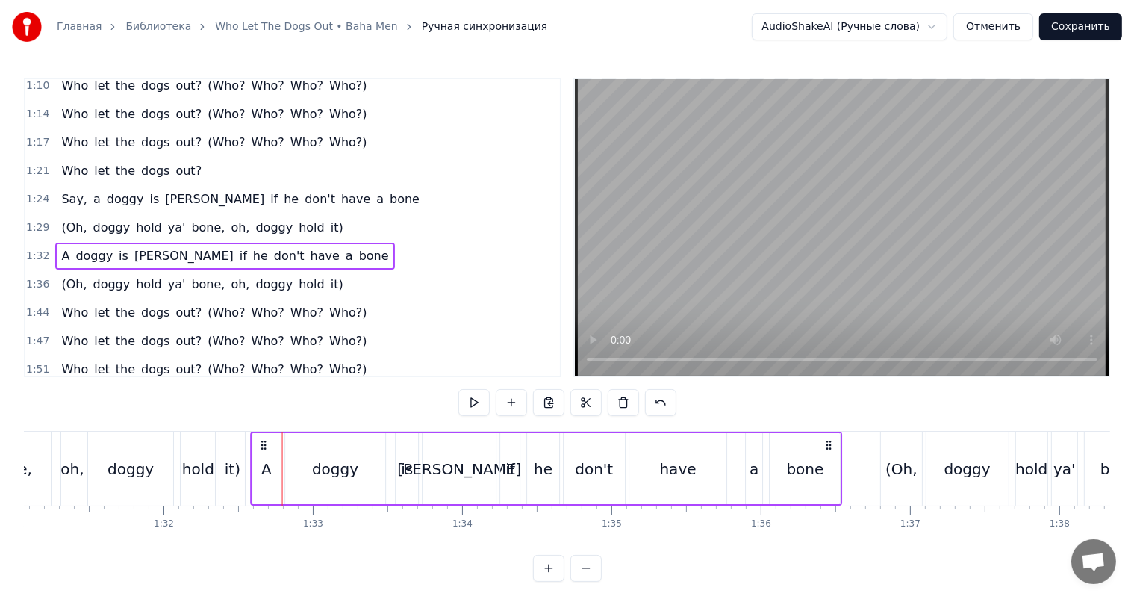
drag, startPoint x: 293, startPoint y: 443, endPoint x: 261, endPoint y: 446, distance: 31.5
click at [261, 446] on icon at bounding box center [264, 445] width 12 height 12
click at [245, 460] on div "it)" at bounding box center [232, 468] width 27 height 74
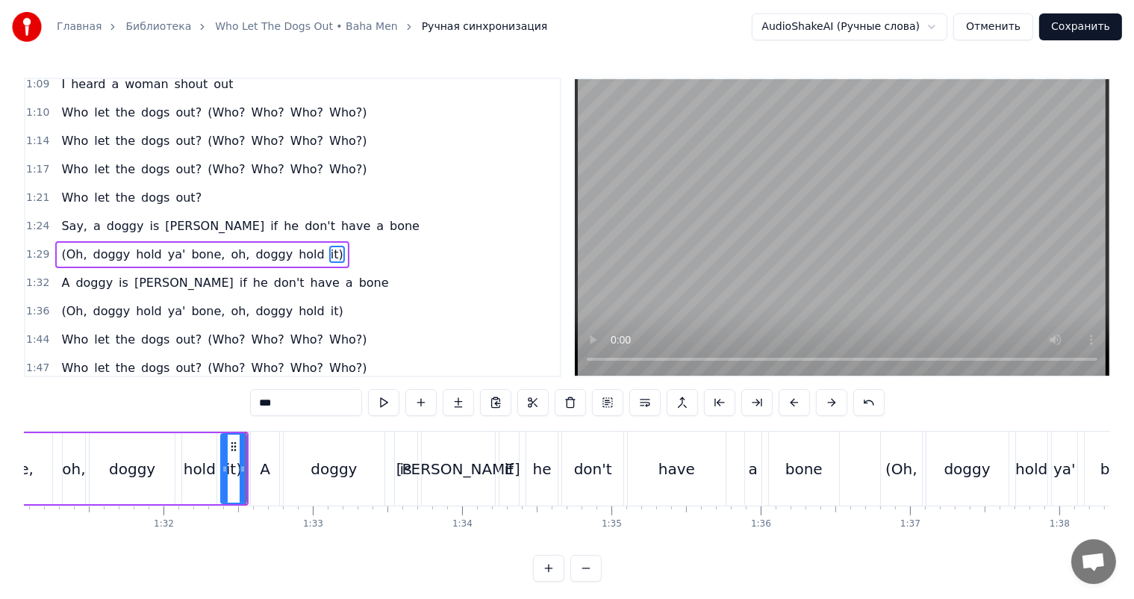
scroll to position [689, 0]
click at [848, 134] on video at bounding box center [842, 227] width 534 height 296
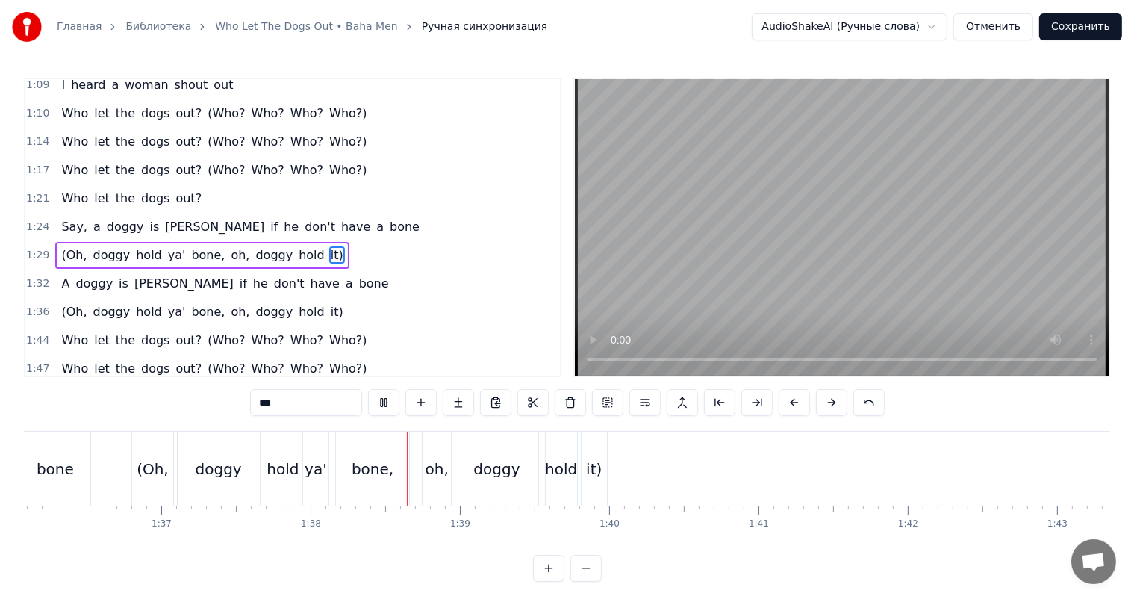
scroll to position [0, 14564]
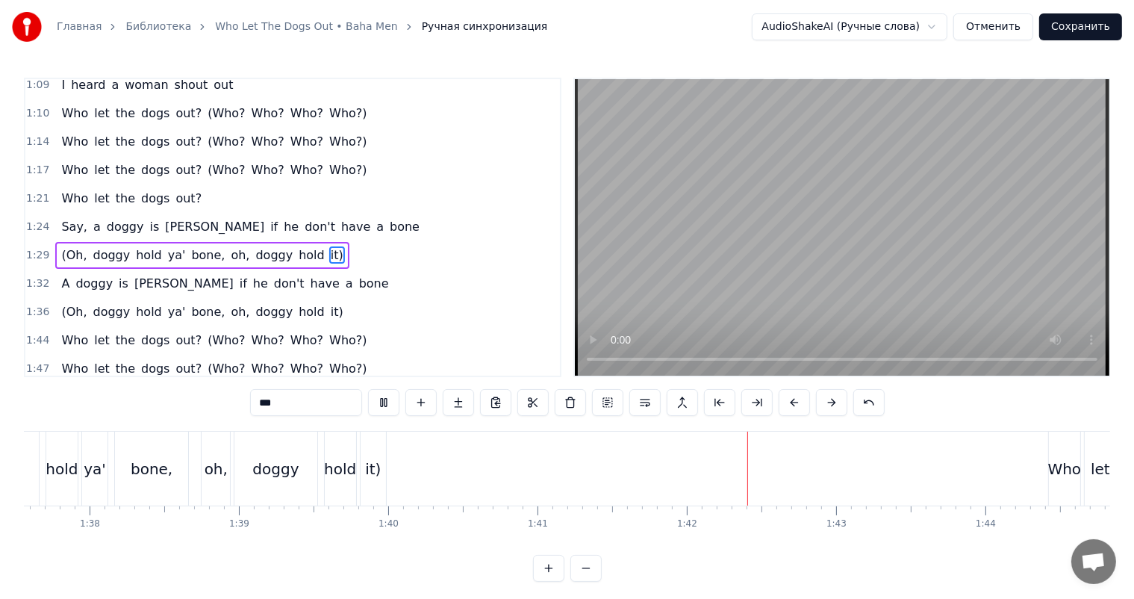
click at [661, 199] on video at bounding box center [842, 227] width 534 height 296
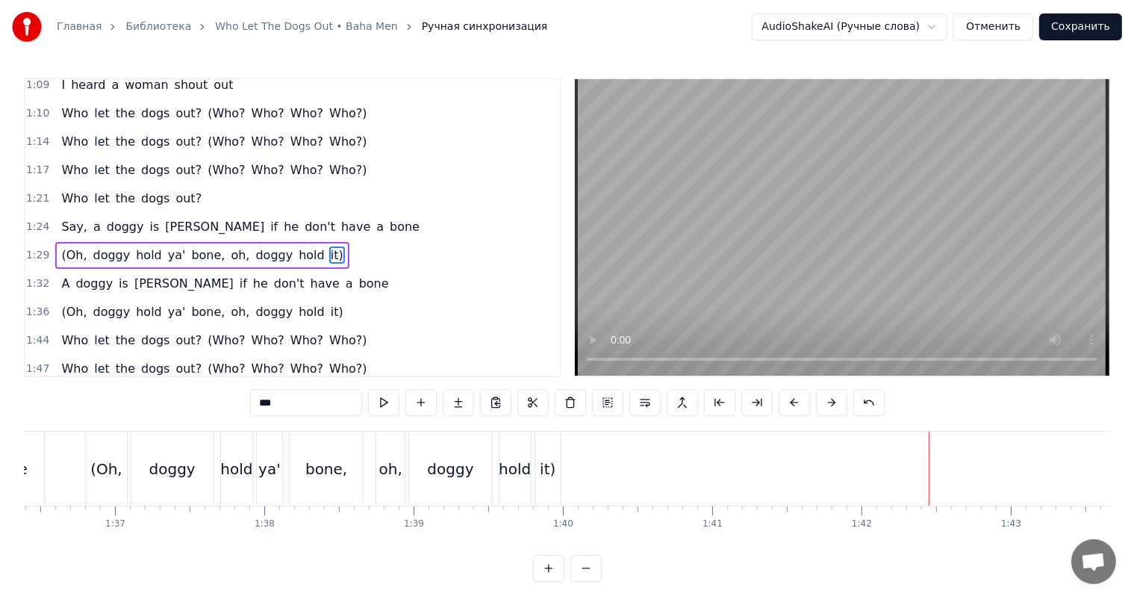
scroll to position [0, 14265]
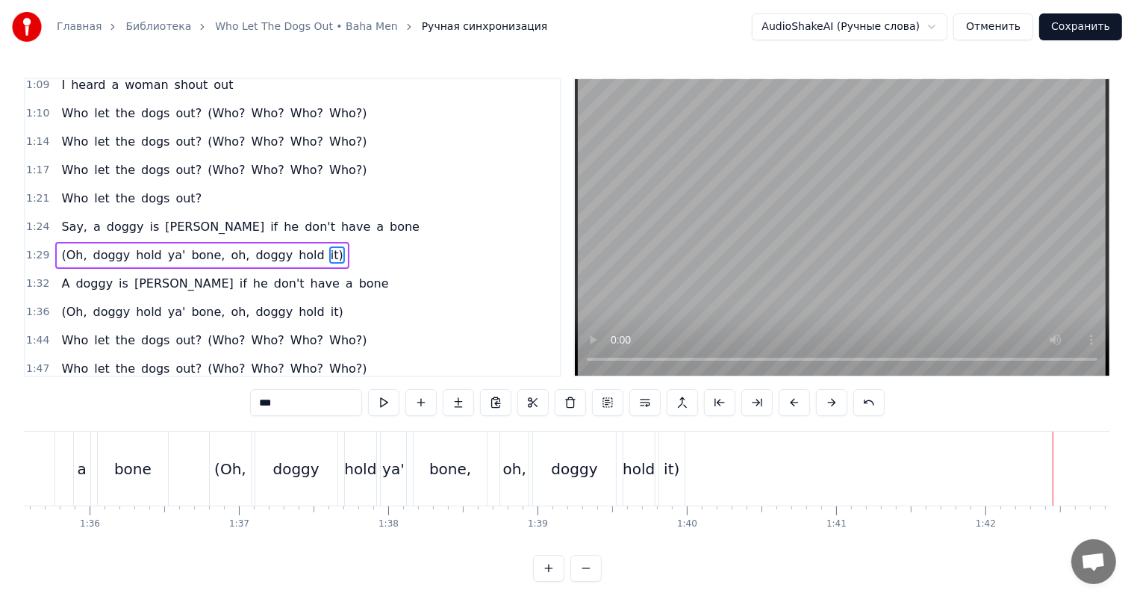
click at [433, 454] on div "bone," at bounding box center [450, 468] width 73 height 74
type input "*****"
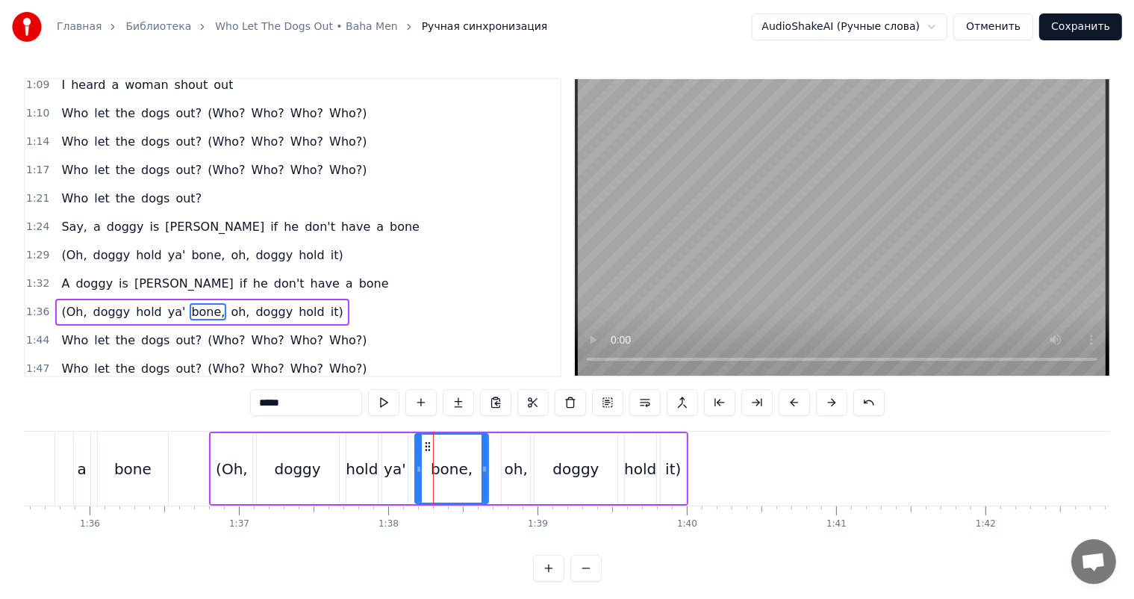
scroll to position [743, 0]
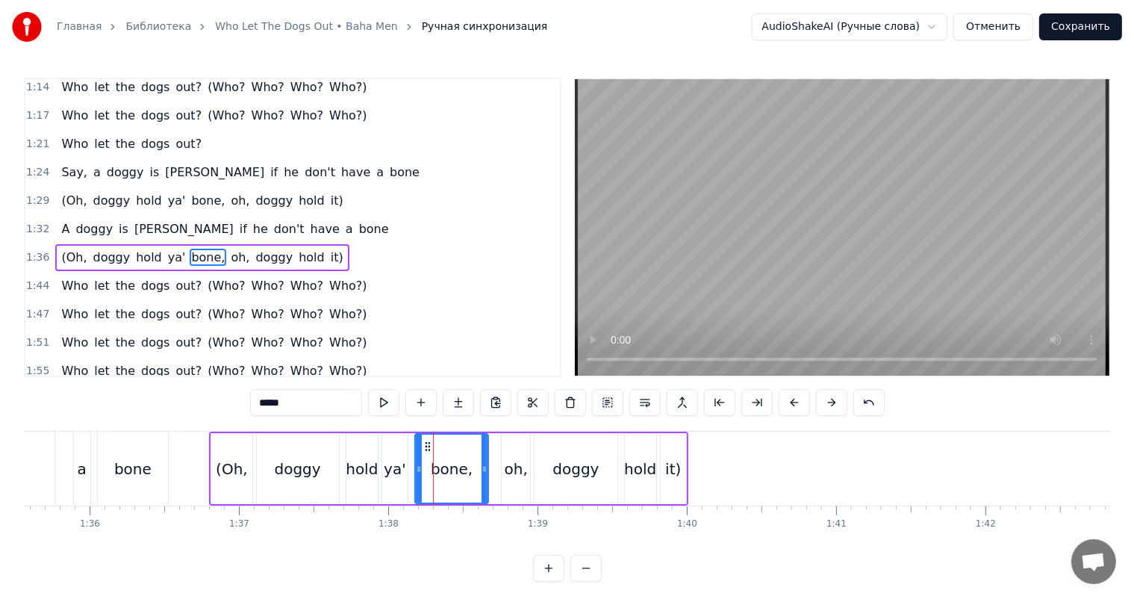
click at [36, 250] on span "1:36" at bounding box center [37, 257] width 23 height 15
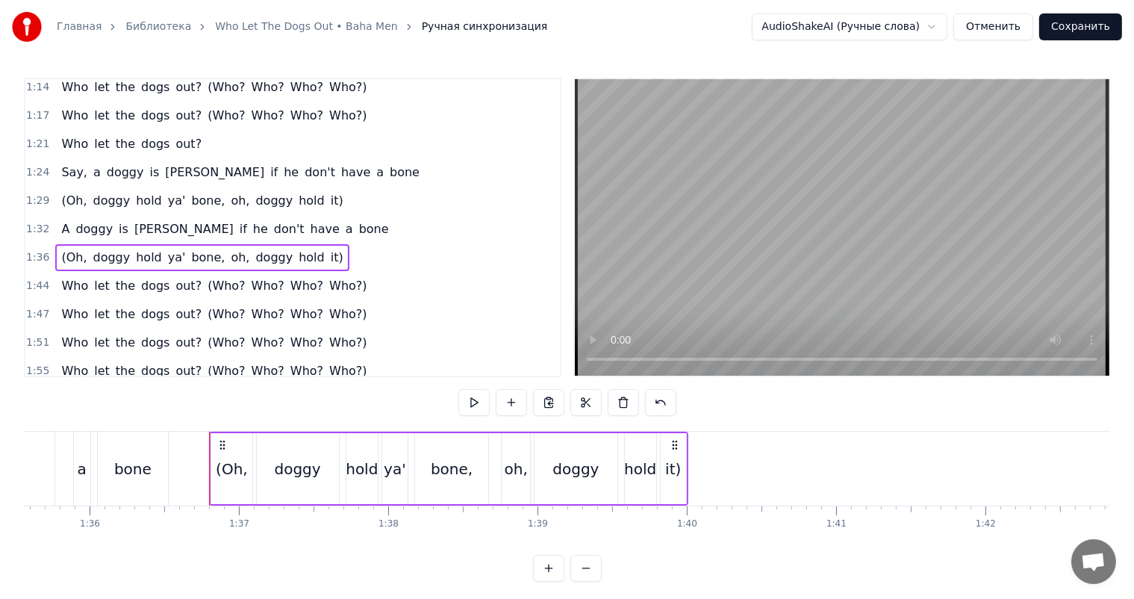
click at [192, 445] on div "Who let the dogs out? (Who? Who? Who? Who?) Who let the dogs out? (Who? Who? Wh…" at bounding box center [507, 468] width 29496 height 75
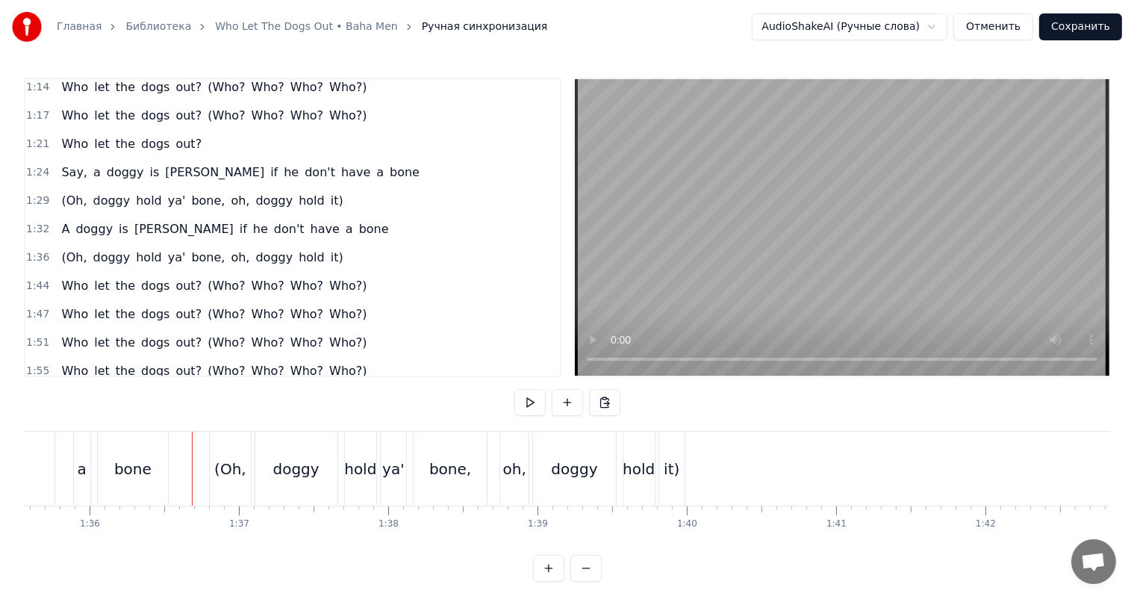
click at [230, 445] on div "(Oh," at bounding box center [230, 468] width 40 height 74
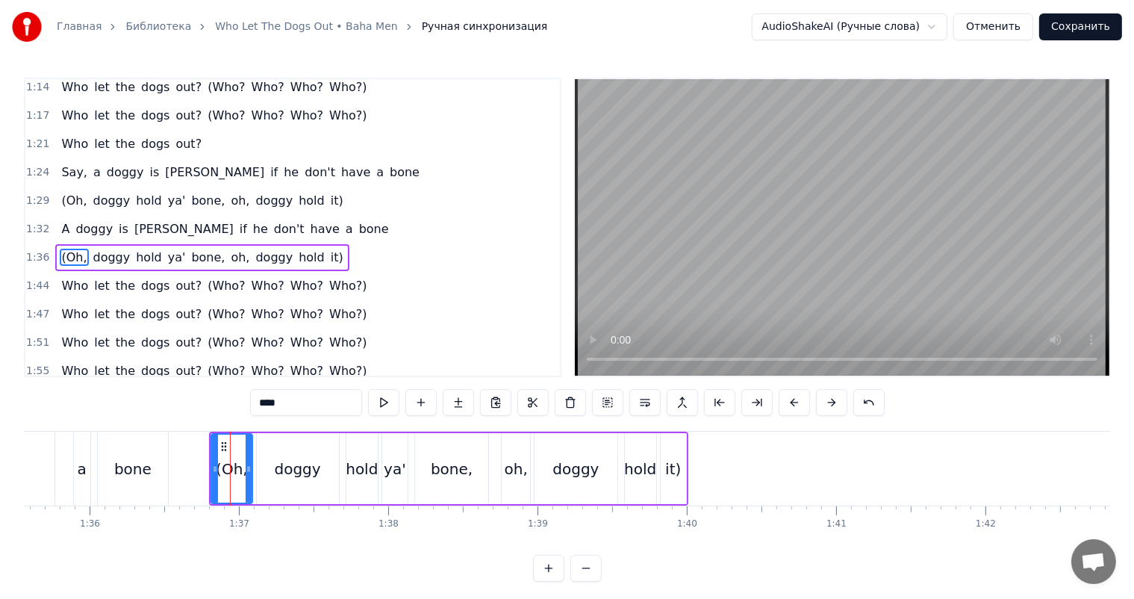
click at [262, 441] on div "doggy" at bounding box center [298, 468] width 82 height 71
type input "*****"
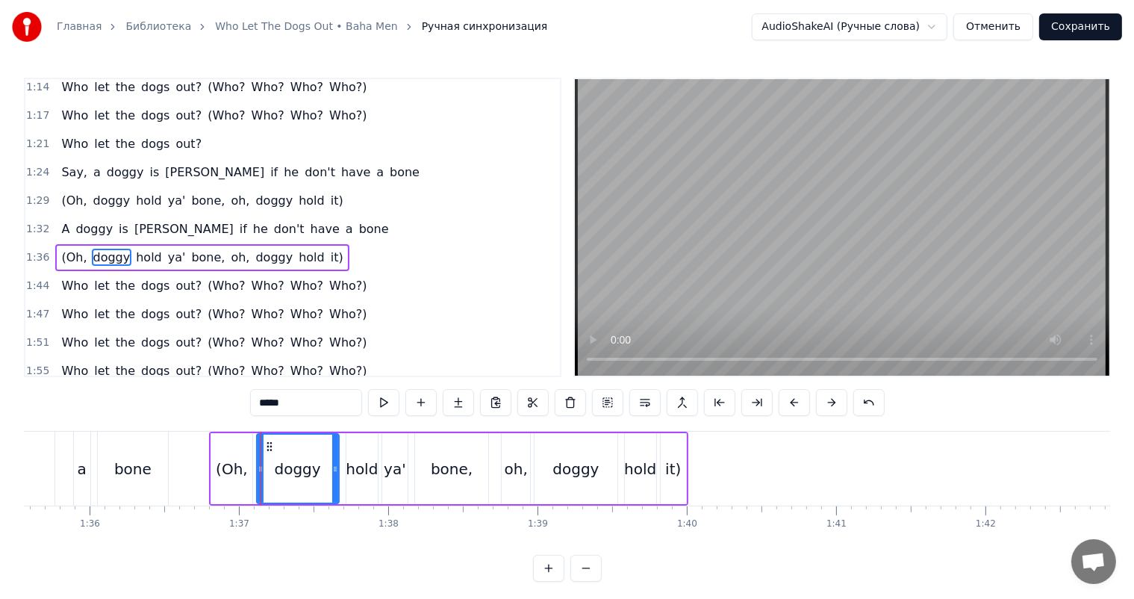
click at [256, 443] on div "doggy" at bounding box center [298, 468] width 84 height 71
click at [343, 449] on div "(Oh, doggy hold ya' bone, oh, doggy hold it)" at bounding box center [448, 468] width 478 height 74
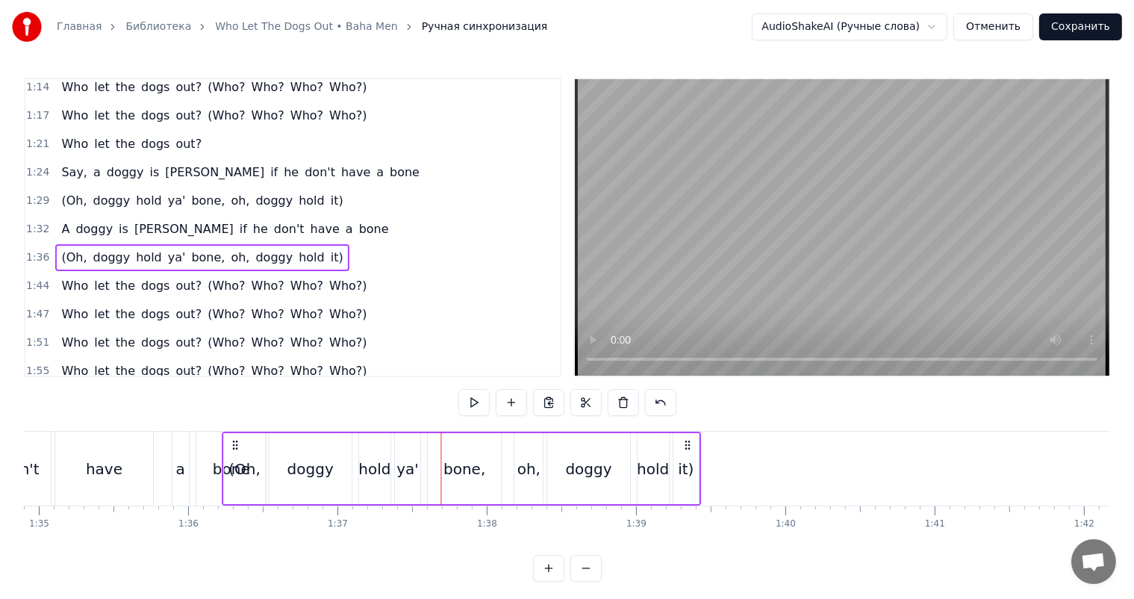
scroll to position [0, 14159]
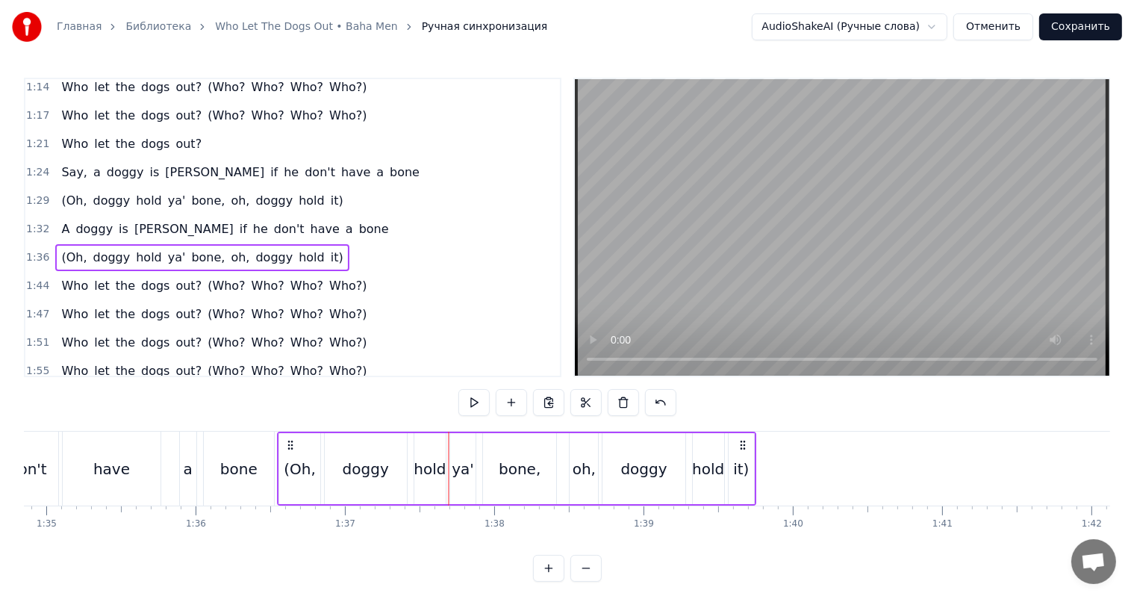
drag, startPoint x: 220, startPoint y: 441, endPoint x: 290, endPoint y: 447, distance: 69.7
click at [290, 447] on icon at bounding box center [291, 445] width 12 height 12
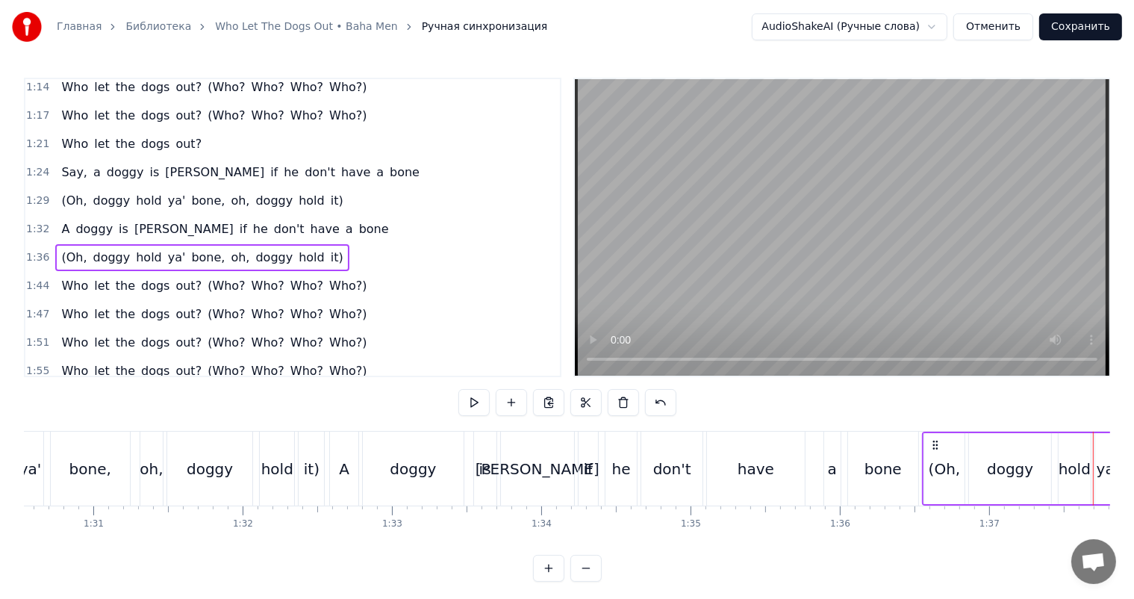
scroll to position [0, 13413]
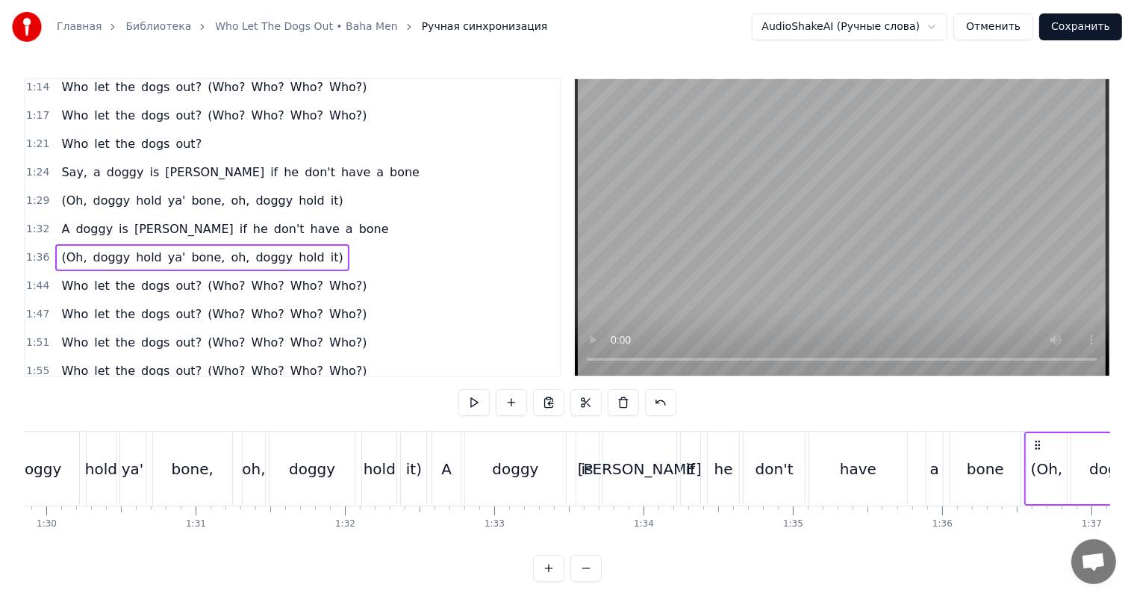
click at [433, 468] on div "A" at bounding box center [446, 468] width 28 height 74
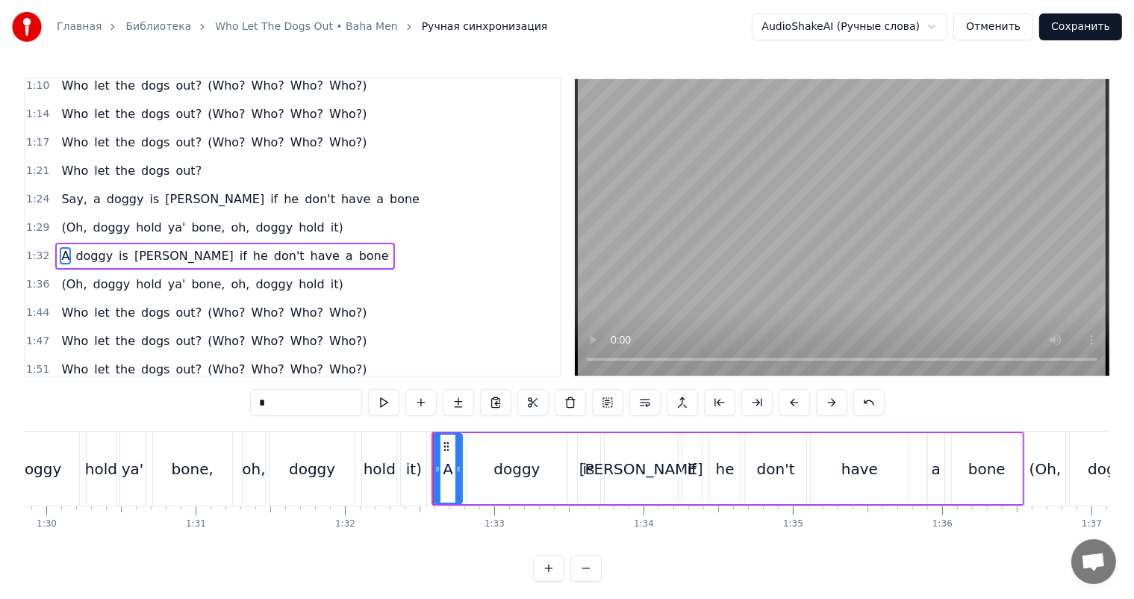
click at [383, 466] on div "hold" at bounding box center [380, 469] width 32 height 22
type input "****"
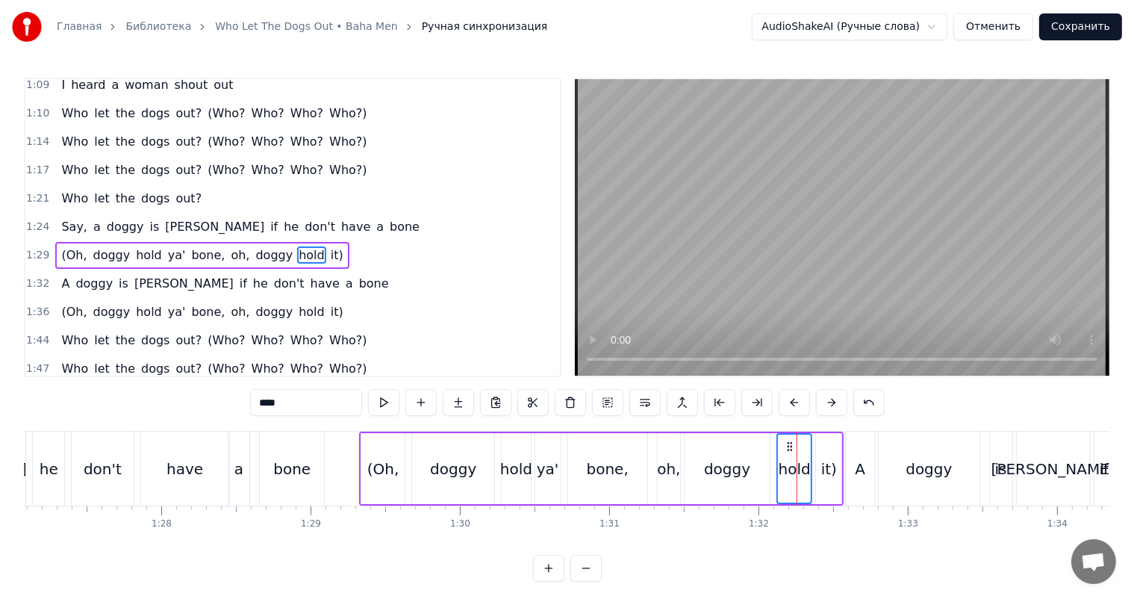
scroll to position [0, 12965]
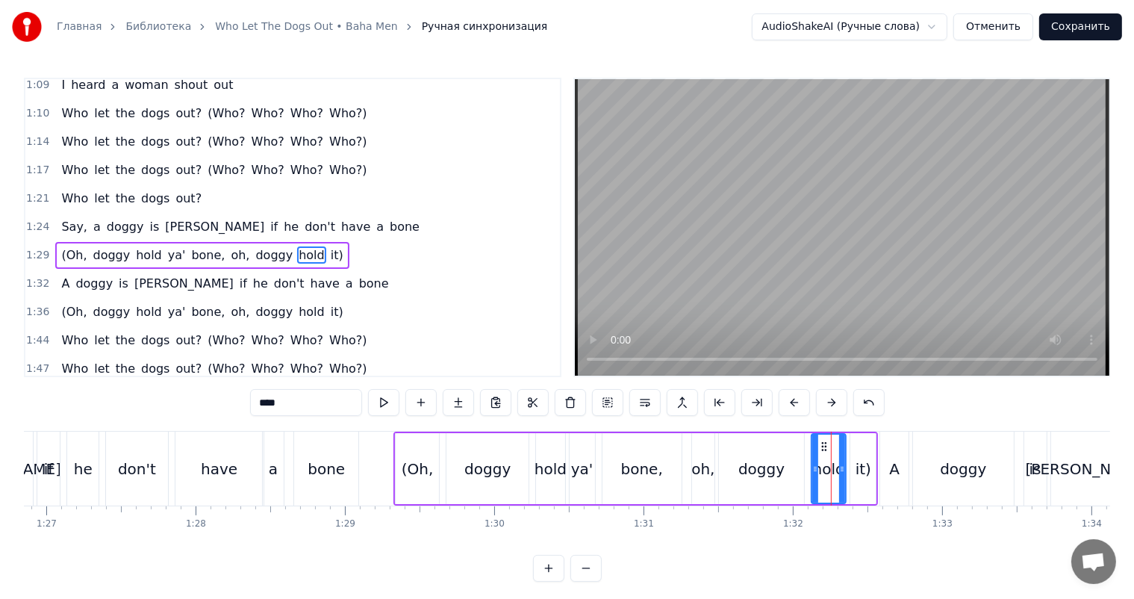
click at [23, 236] on div "Главная Библиотека Who Let The Dogs Out • Baha Men Ручная синхронизация AudioSh…" at bounding box center [567, 290] width 1134 height 581
click at [37, 248] on span "1:29" at bounding box center [37, 255] width 23 height 15
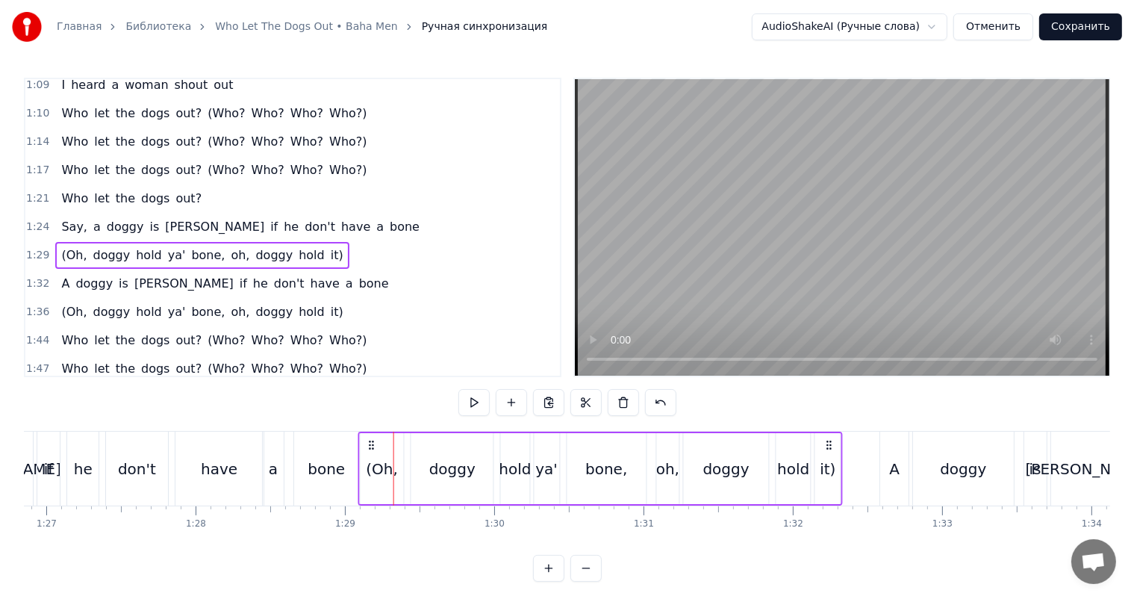
drag, startPoint x: 405, startPoint y: 439, endPoint x: 369, endPoint y: 451, distance: 37.1
click at [369, 451] on div "(Oh, doggy hold ya' bone, oh, doggy hold it)" at bounding box center [600, 468] width 484 height 74
click at [337, 463] on div "bone" at bounding box center [326, 469] width 37 height 22
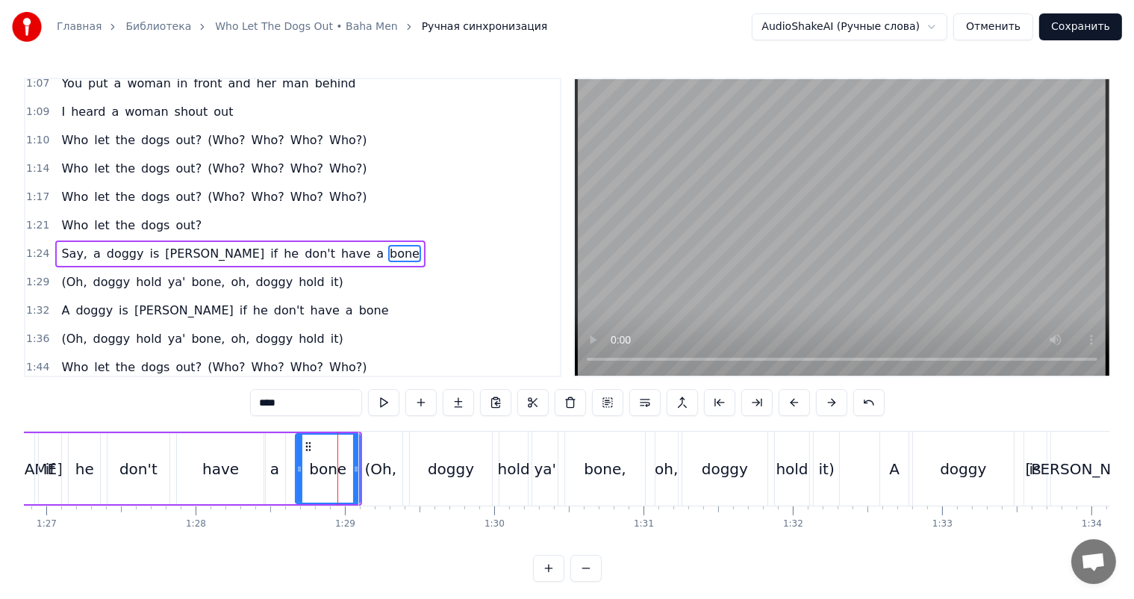
scroll to position [661, 0]
click at [844, 206] on video at bounding box center [842, 227] width 534 height 296
click at [848, 234] on video at bounding box center [842, 227] width 534 height 296
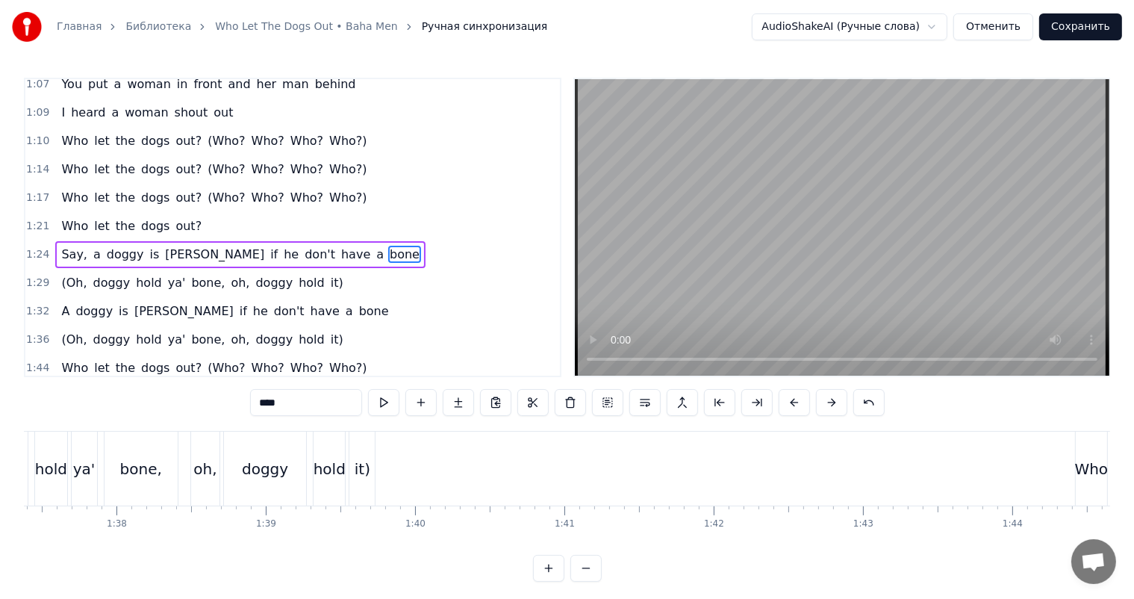
scroll to position [0, 14831]
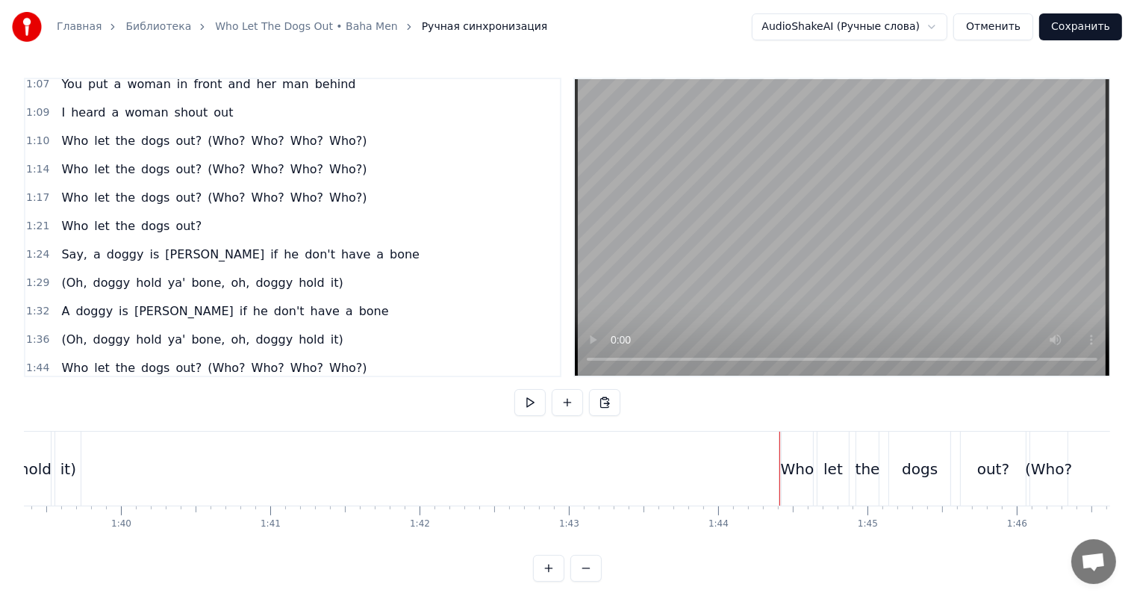
click at [790, 453] on div "Who" at bounding box center [796, 468] width 31 height 74
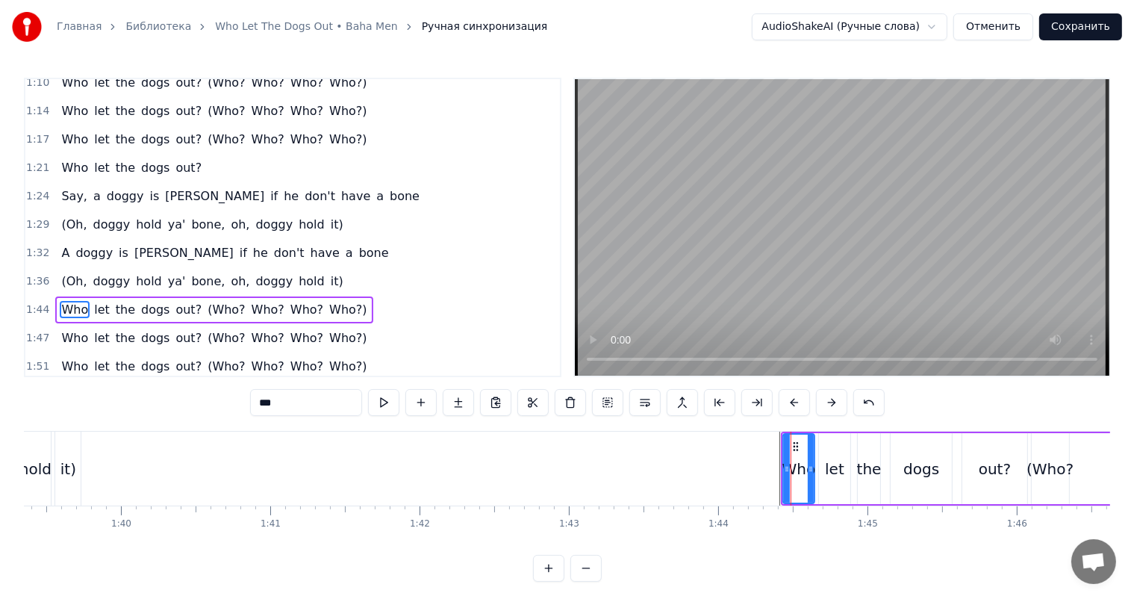
scroll to position [771, 0]
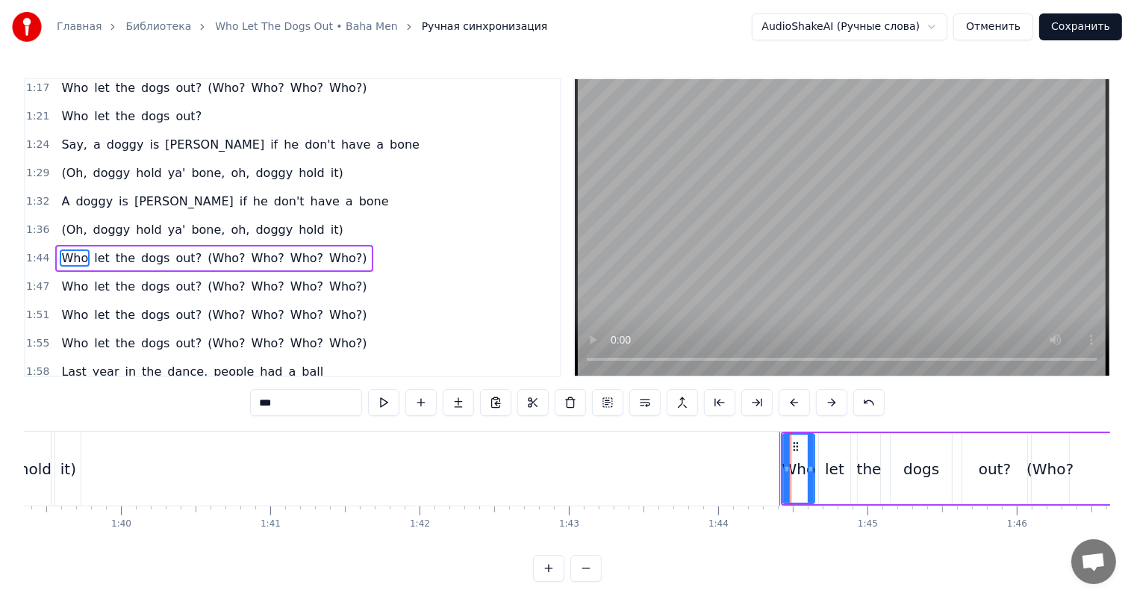
click at [36, 251] on span "1:44" at bounding box center [37, 258] width 23 height 15
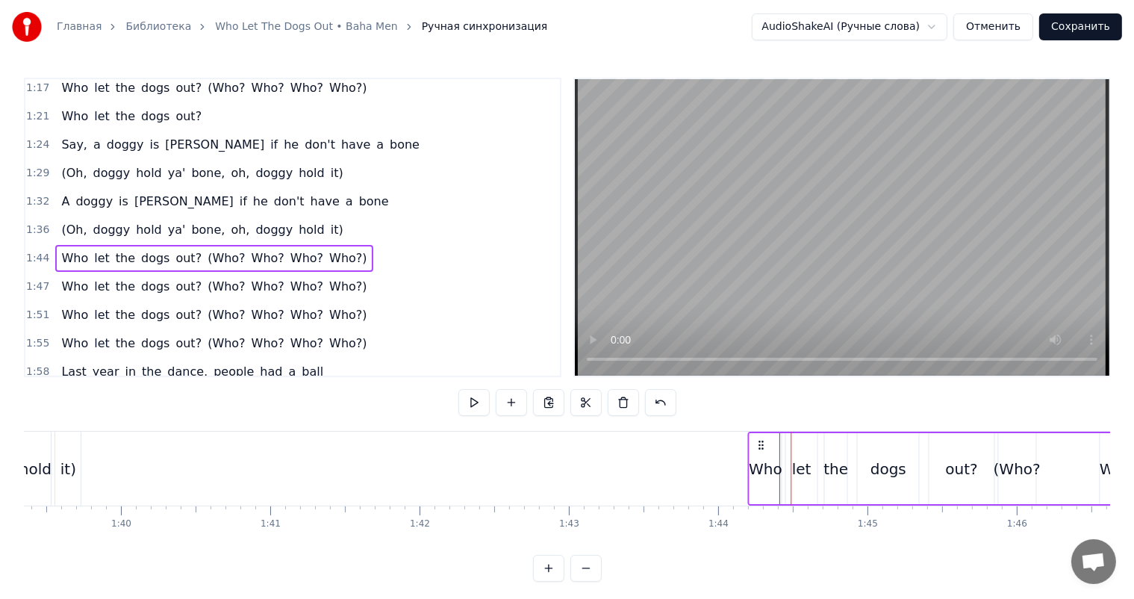
drag, startPoint x: 792, startPoint y: 445, endPoint x: 758, endPoint y: 451, distance: 34.1
click at [758, 451] on div "Who let the dogs out? (Who? Who? Who? Who?)" at bounding box center [1003, 468] width 512 height 74
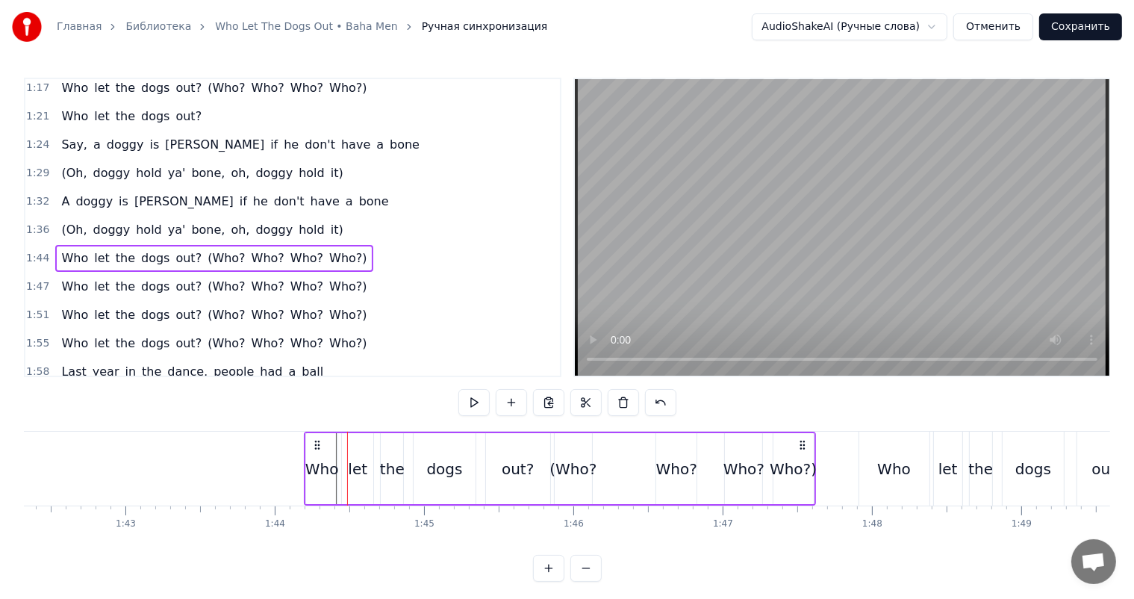
scroll to position [0, 15279]
click at [892, 452] on div "Who" at bounding box center [890, 468] width 70 height 74
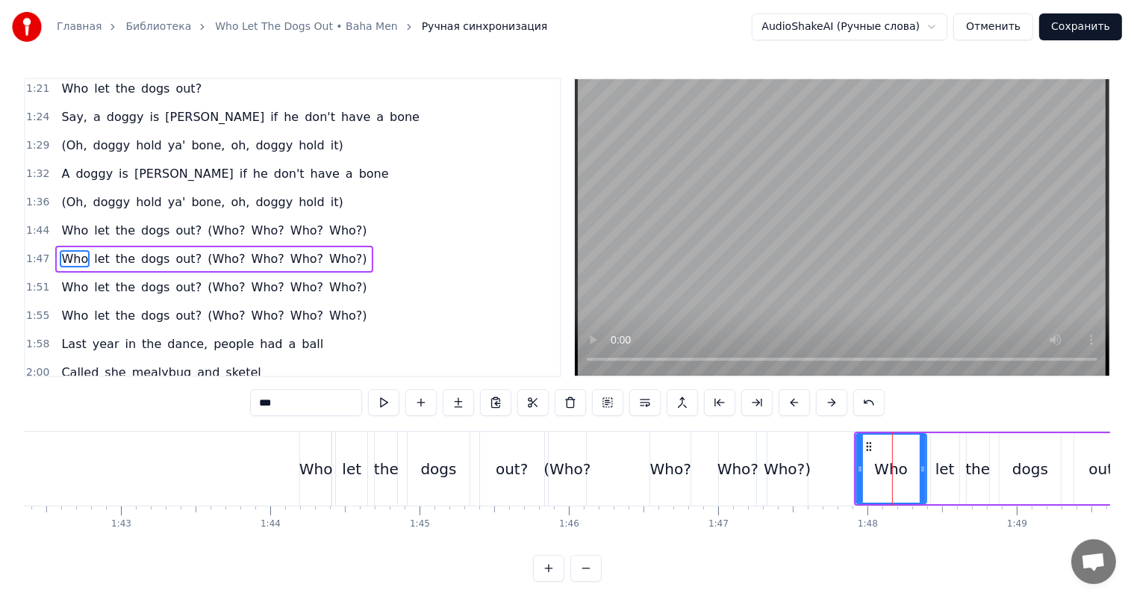
click at [45, 252] on span "1:47" at bounding box center [37, 259] width 23 height 15
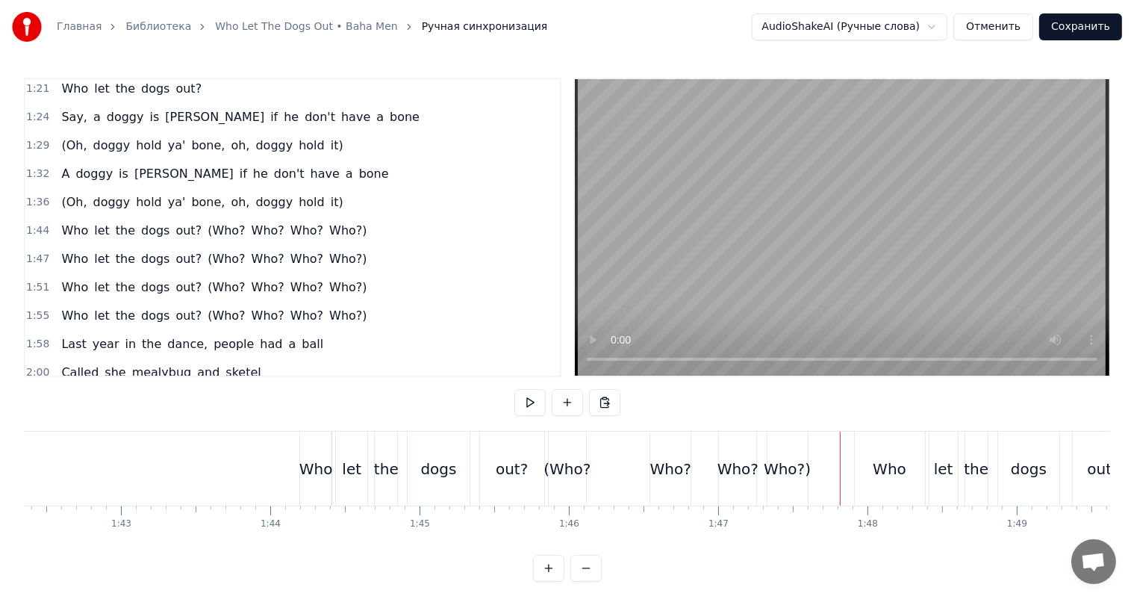
click at [863, 442] on div "Who" at bounding box center [890, 468] width 70 height 74
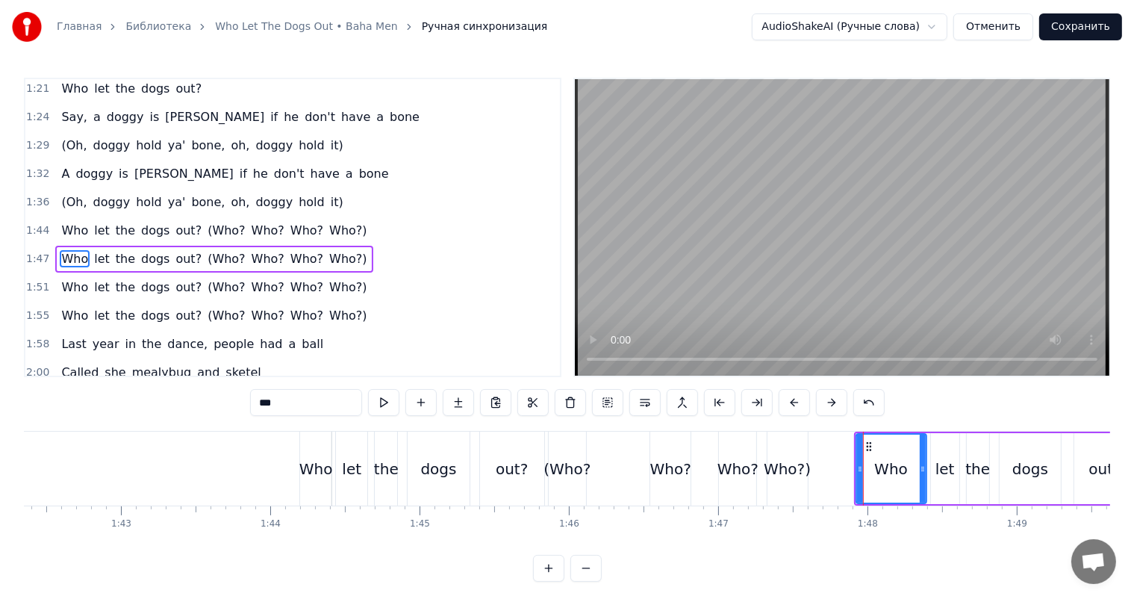
click at [927, 449] on div "Who let the dogs out? (Who? Who? Who? Who?)" at bounding box center [1150, 468] width 593 height 74
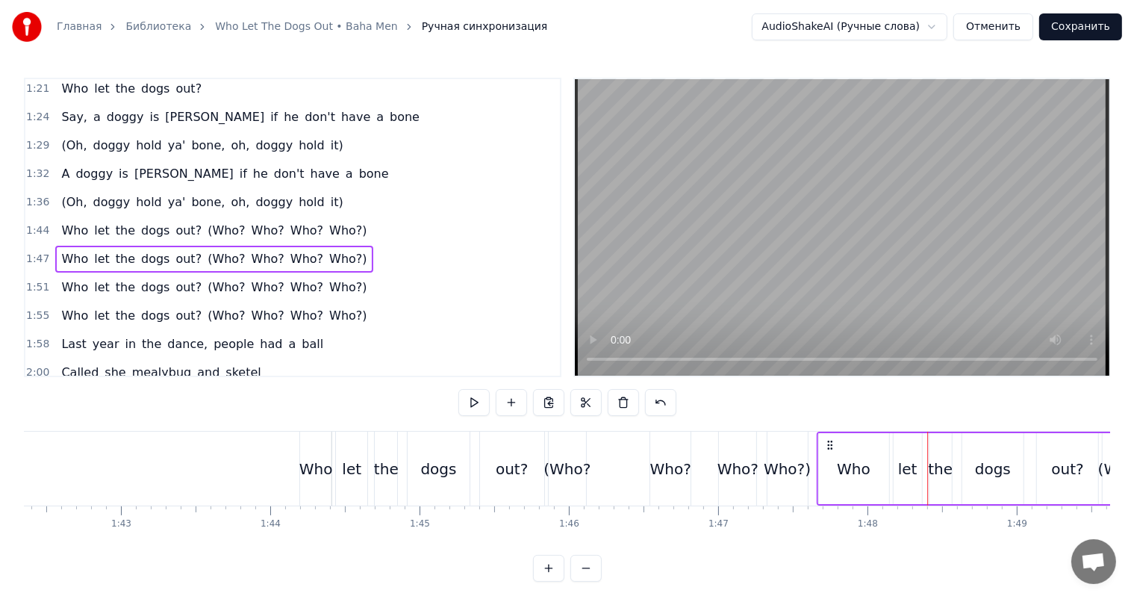
drag, startPoint x: 869, startPoint y: 439, endPoint x: 831, endPoint y: 446, distance: 38.7
click at [831, 446] on icon at bounding box center [829, 445] width 12 height 12
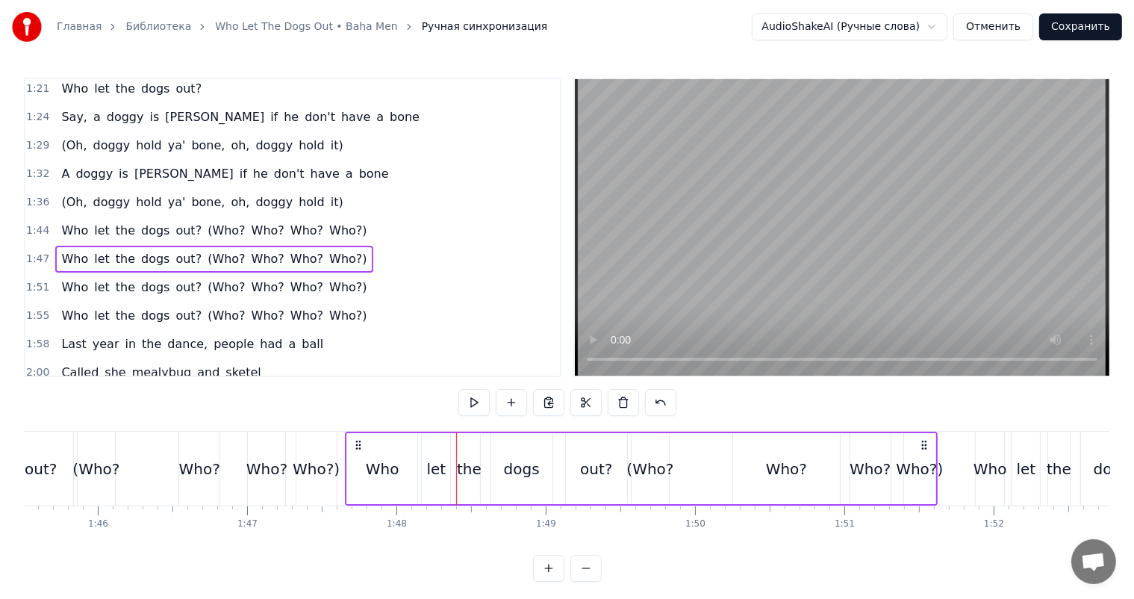
scroll to position [0, 15876]
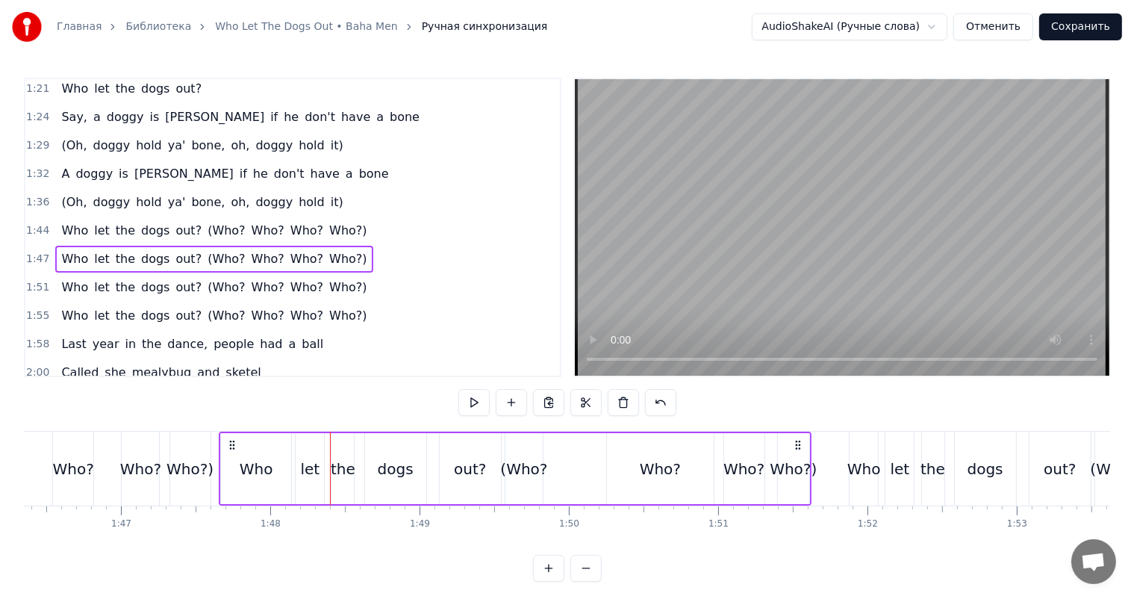
click at [511, 475] on div "(Who?" at bounding box center [523, 469] width 47 height 22
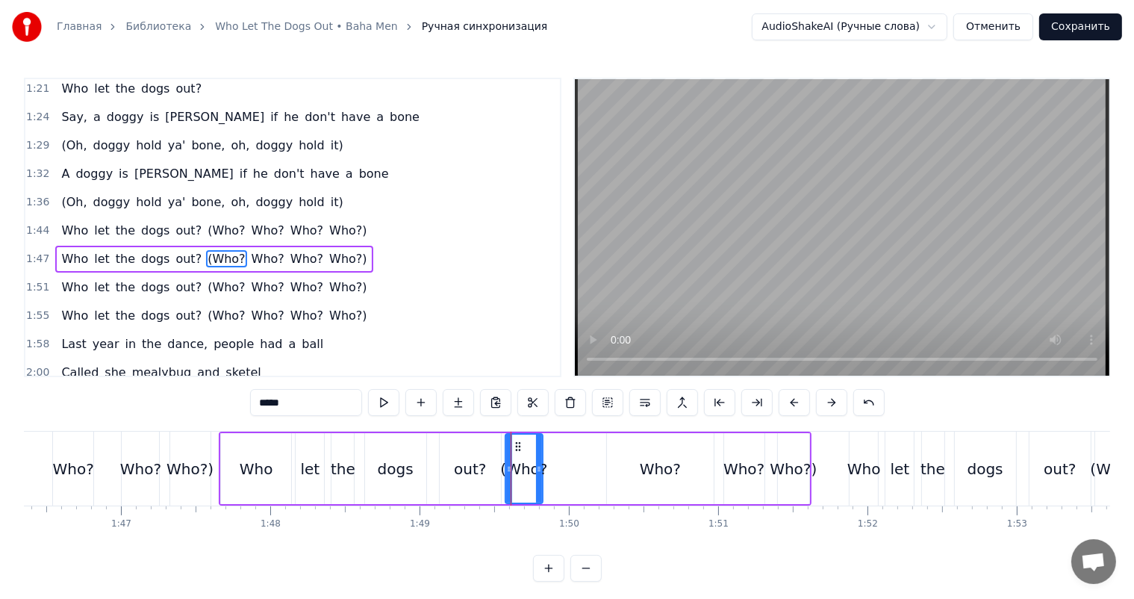
click at [624, 464] on div "Who?" at bounding box center [660, 468] width 106 height 71
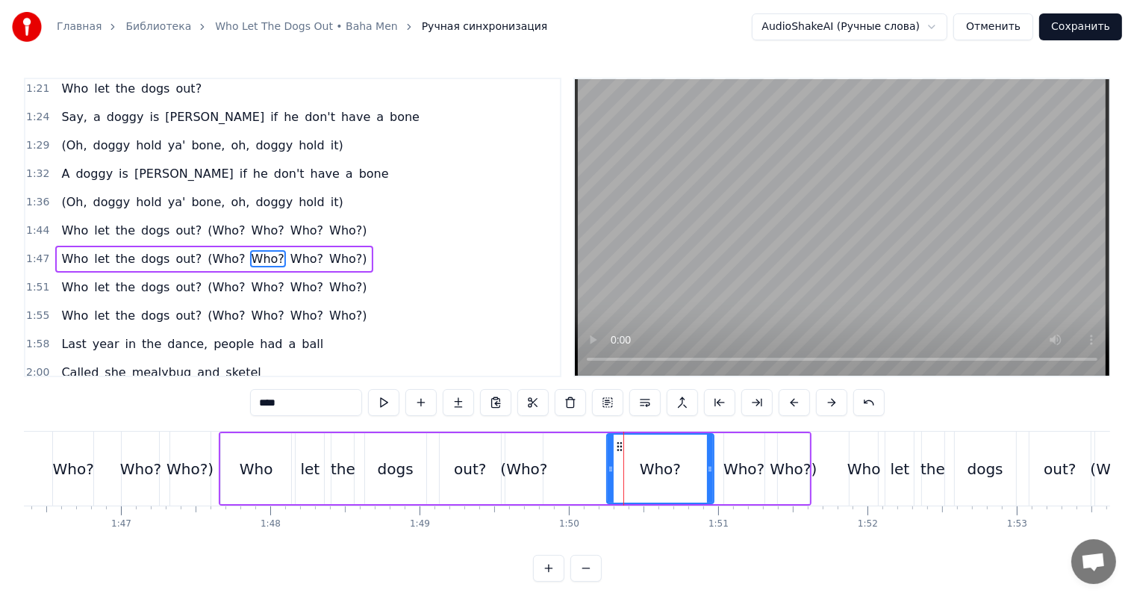
drag, startPoint x: 709, startPoint y: 467, endPoint x: 651, endPoint y: 472, distance: 58.5
click at [707, 471] on icon at bounding box center [710, 469] width 6 height 12
drag, startPoint x: 651, startPoint y: 472, endPoint x: 629, endPoint y: 475, distance: 21.9
click at [629, 475] on div "Who?" at bounding box center [643, 468] width 71 height 68
click at [640, 460] on div at bounding box center [643, 468] width 6 height 68
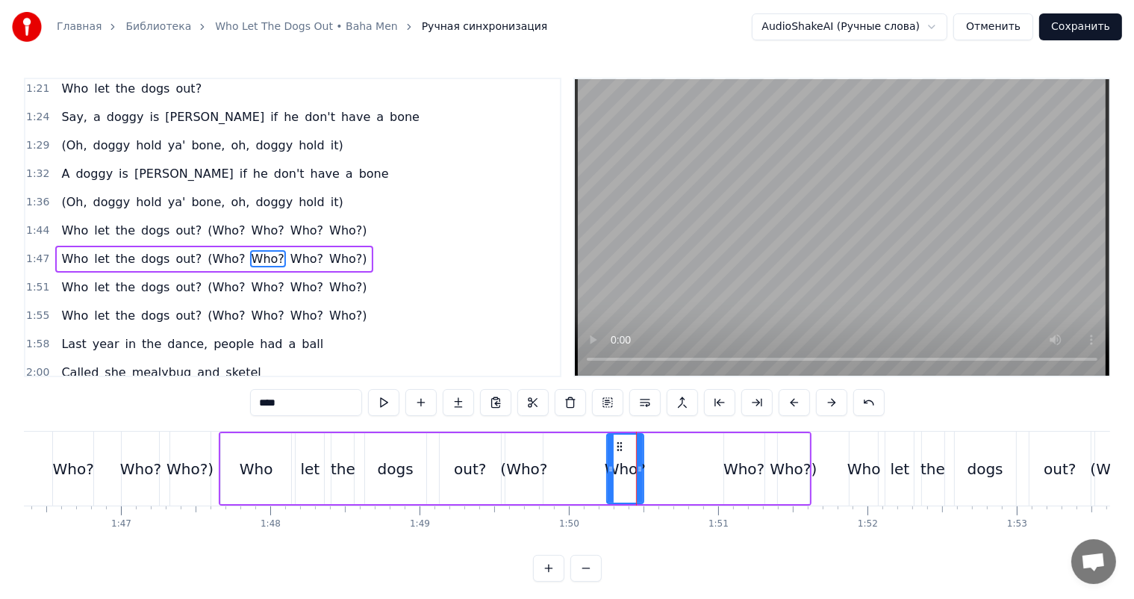
click at [743, 458] on div "Who?" at bounding box center [743, 469] width 41 height 22
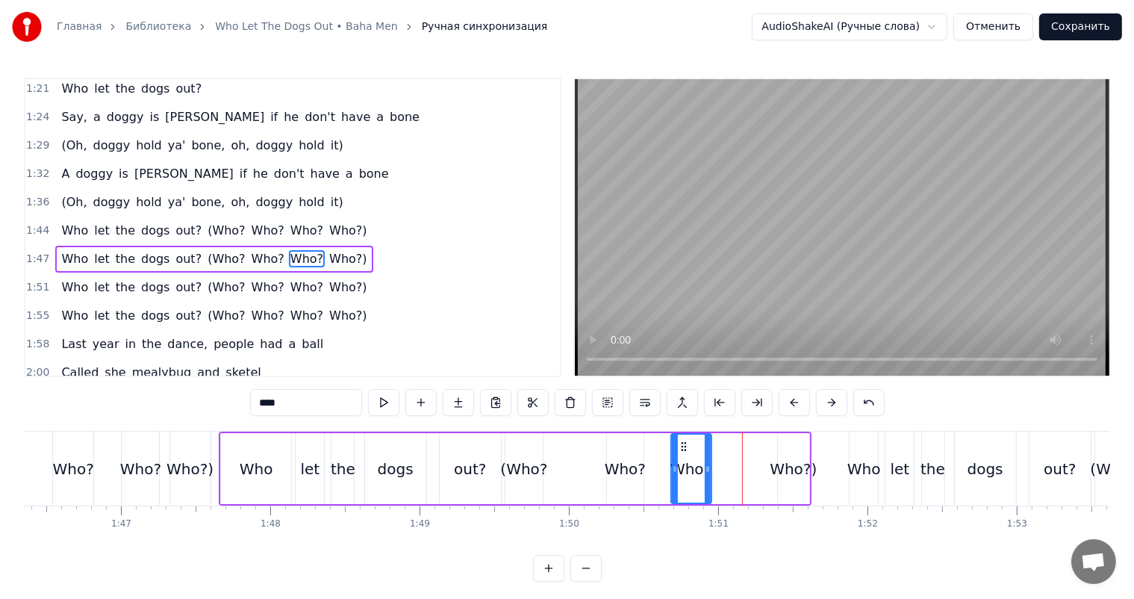
drag, startPoint x: 733, startPoint y: 442, endPoint x: 679, endPoint y: 448, distance: 54.1
click at [679, 448] on icon at bounding box center [683, 446] width 12 height 12
click at [782, 445] on div "Who?)" at bounding box center [793, 468] width 31 height 71
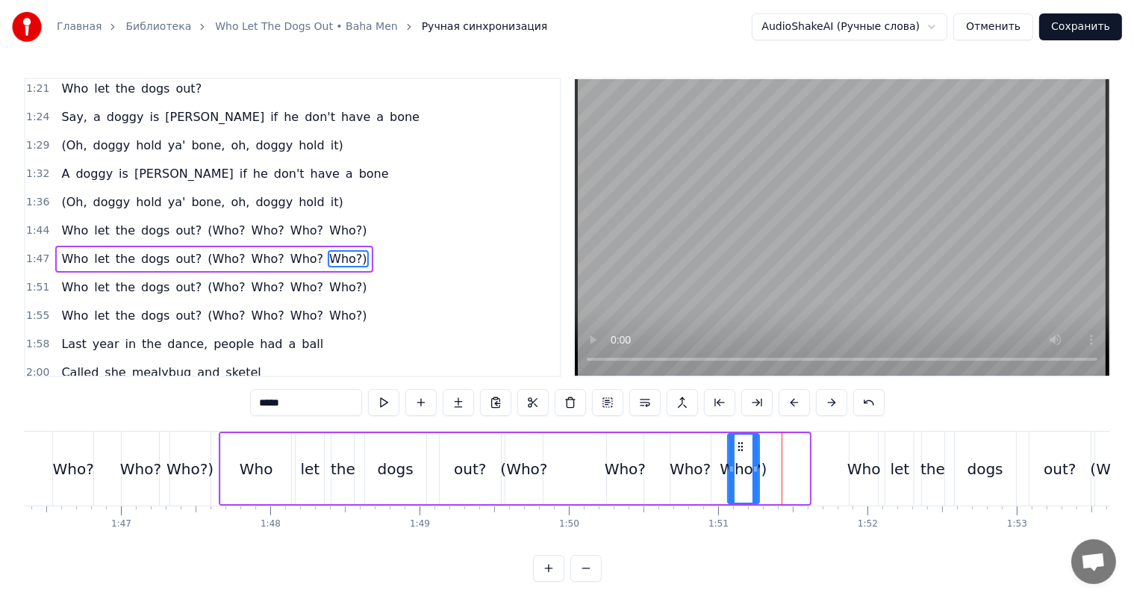
drag, startPoint x: 786, startPoint y: 443, endPoint x: 732, endPoint y: 446, distance: 53.8
click at [734, 446] on icon at bounding box center [740, 446] width 12 height 12
click at [859, 454] on div "Who" at bounding box center [863, 468] width 28 height 74
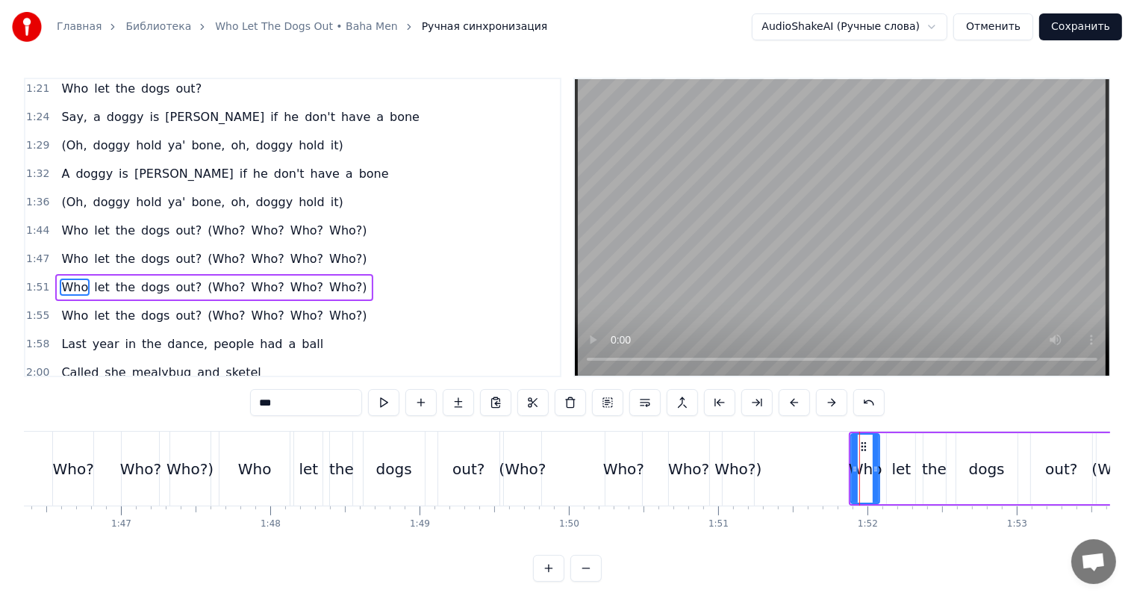
scroll to position [826, 0]
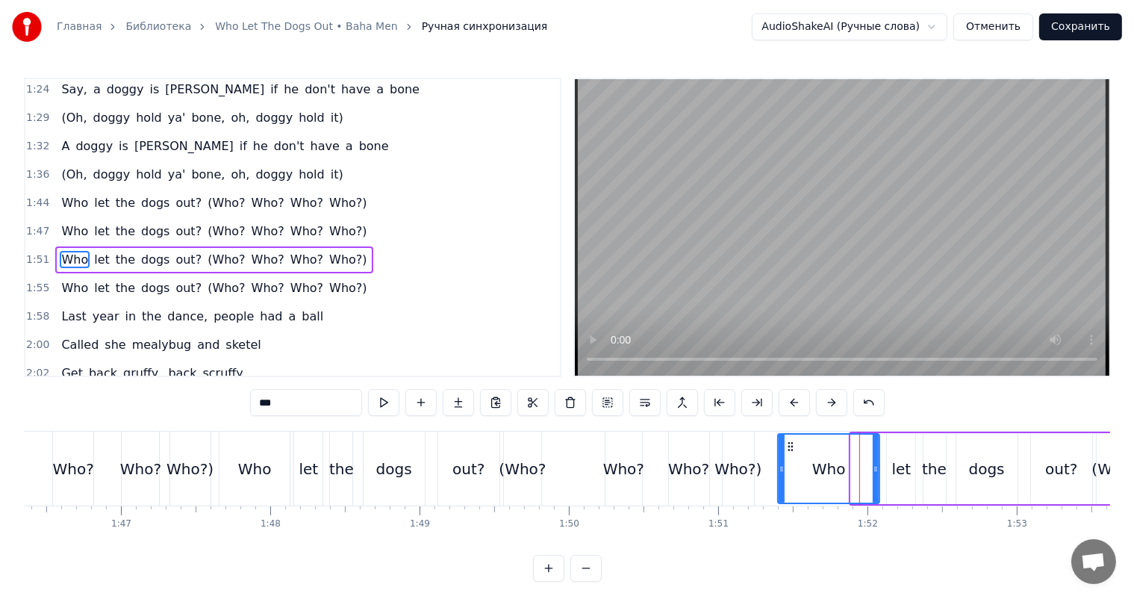
drag, startPoint x: 853, startPoint y: 455, endPoint x: 780, endPoint y: 463, distance: 73.6
click at [779, 463] on div at bounding box center [782, 468] width 6 height 68
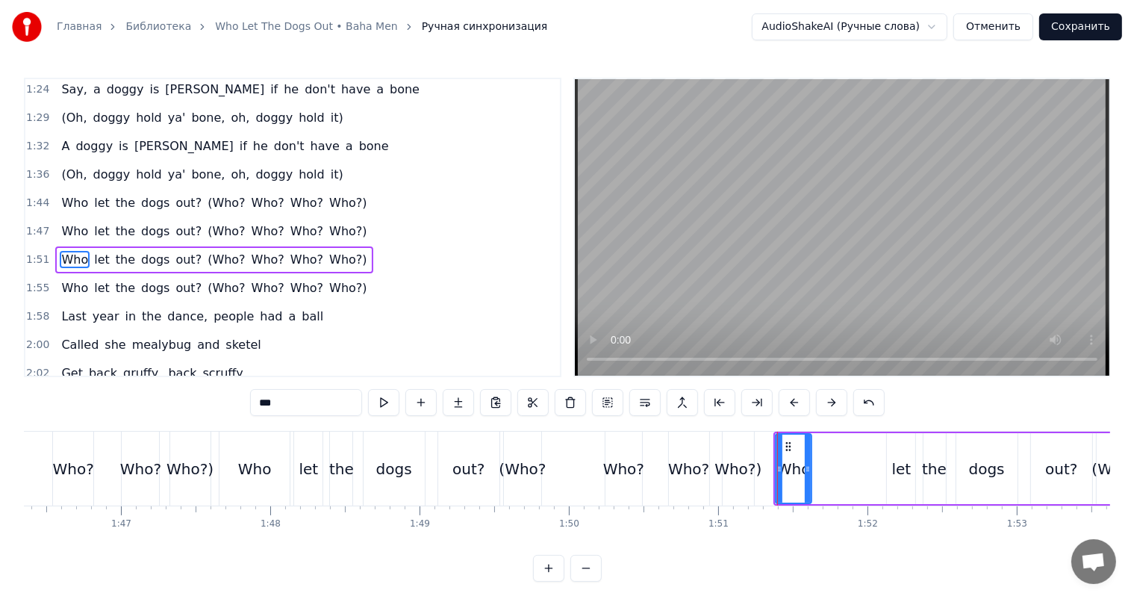
drag, startPoint x: 874, startPoint y: 461, endPoint x: 806, endPoint y: 464, distance: 68.0
click at [806, 464] on div at bounding box center [808, 468] width 6 height 68
click at [910, 456] on div "let" at bounding box center [901, 468] width 28 height 71
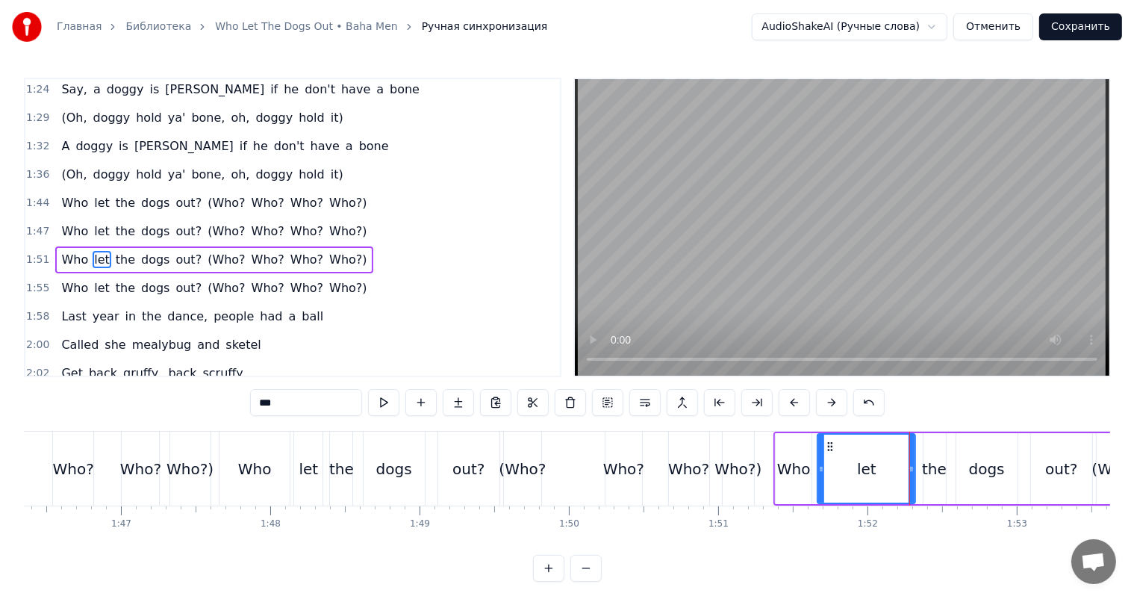
drag, startPoint x: 875, startPoint y: 452, endPoint x: 819, endPoint y: 455, distance: 56.0
click at [819, 455] on div at bounding box center [821, 468] width 6 height 68
drag, startPoint x: 908, startPoint y: 461, endPoint x: 873, endPoint y: 467, distance: 36.2
click at [881, 467] on div at bounding box center [884, 468] width 6 height 68
click at [940, 462] on div "the" at bounding box center [934, 469] width 25 height 22
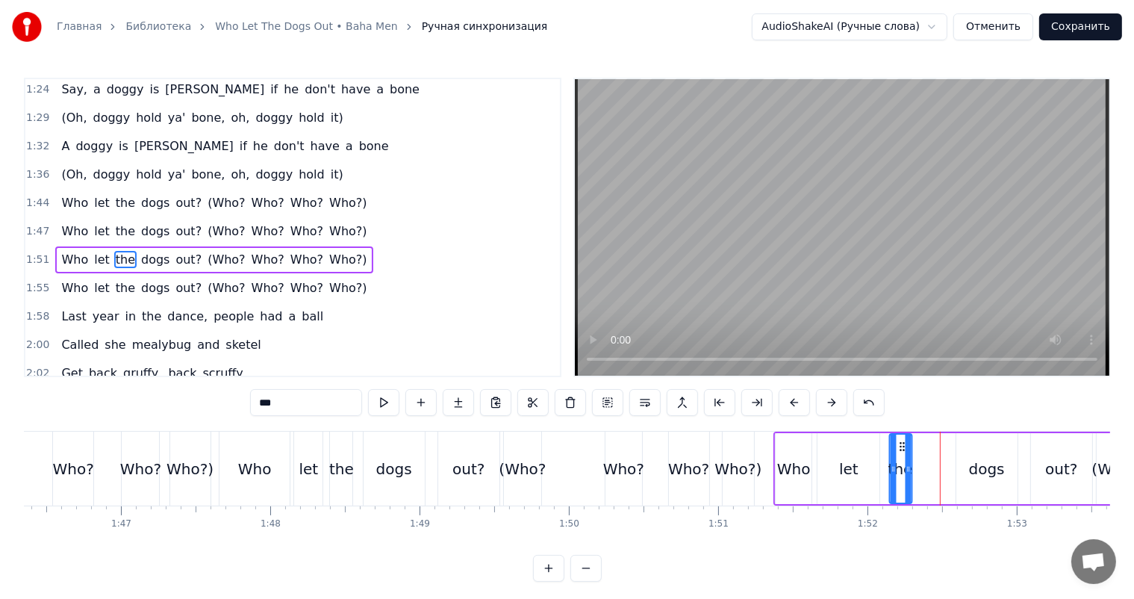
drag, startPoint x: 930, startPoint y: 443, endPoint x: 893, endPoint y: 444, distance: 37.4
click at [896, 444] on icon at bounding box center [902, 446] width 12 height 12
click at [956, 459] on div "dogs" at bounding box center [986, 468] width 61 height 71
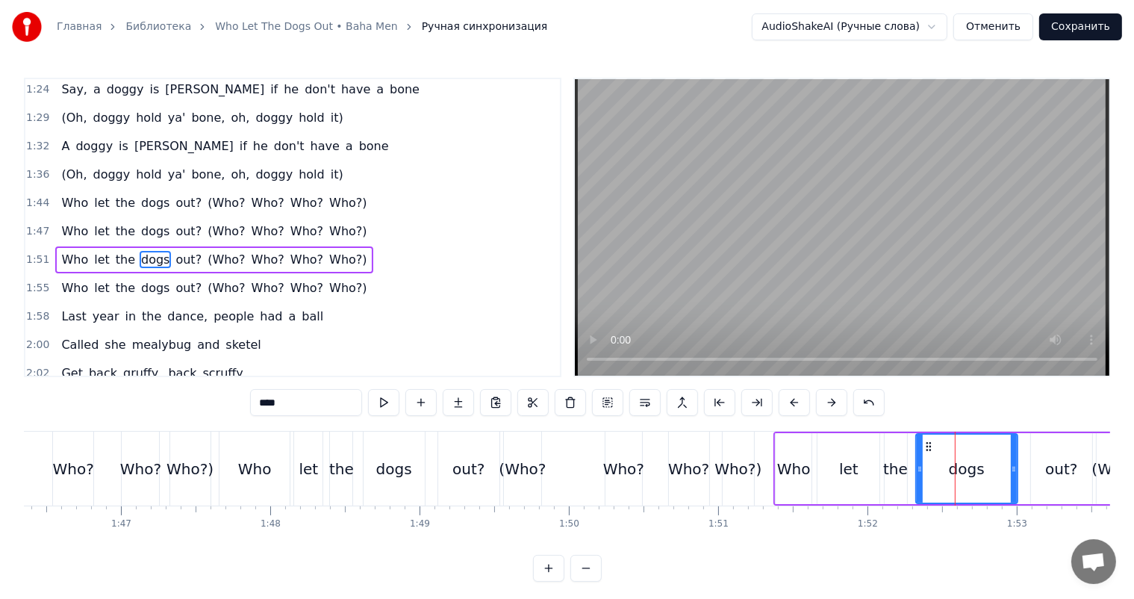
drag, startPoint x: 956, startPoint y: 459, endPoint x: 914, endPoint y: 464, distance: 42.8
click at [917, 464] on div at bounding box center [920, 468] width 6 height 68
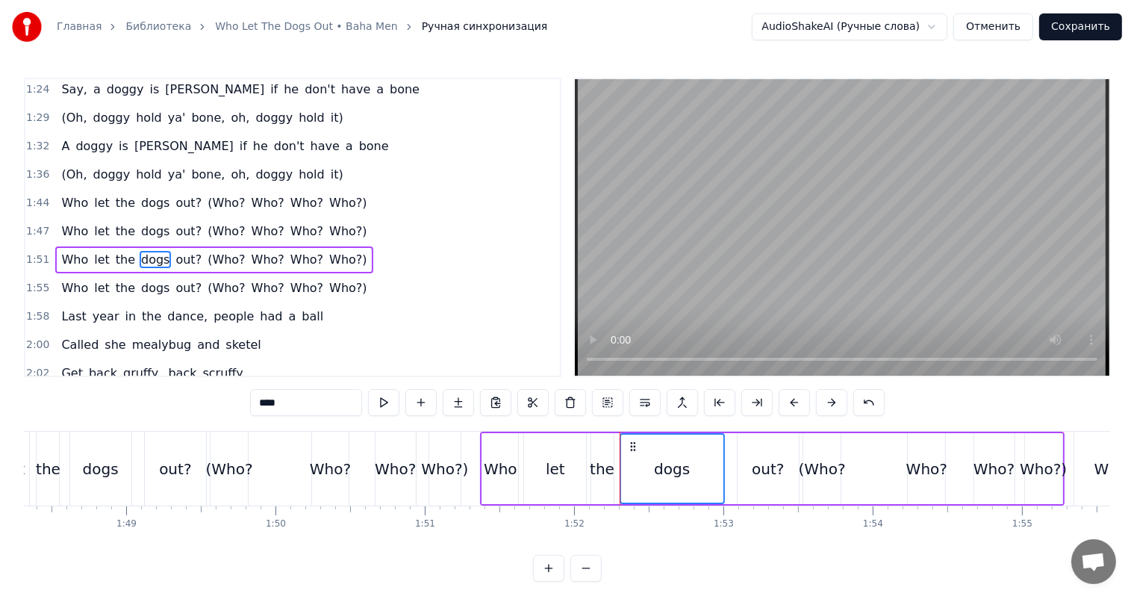
scroll to position [0, 16175]
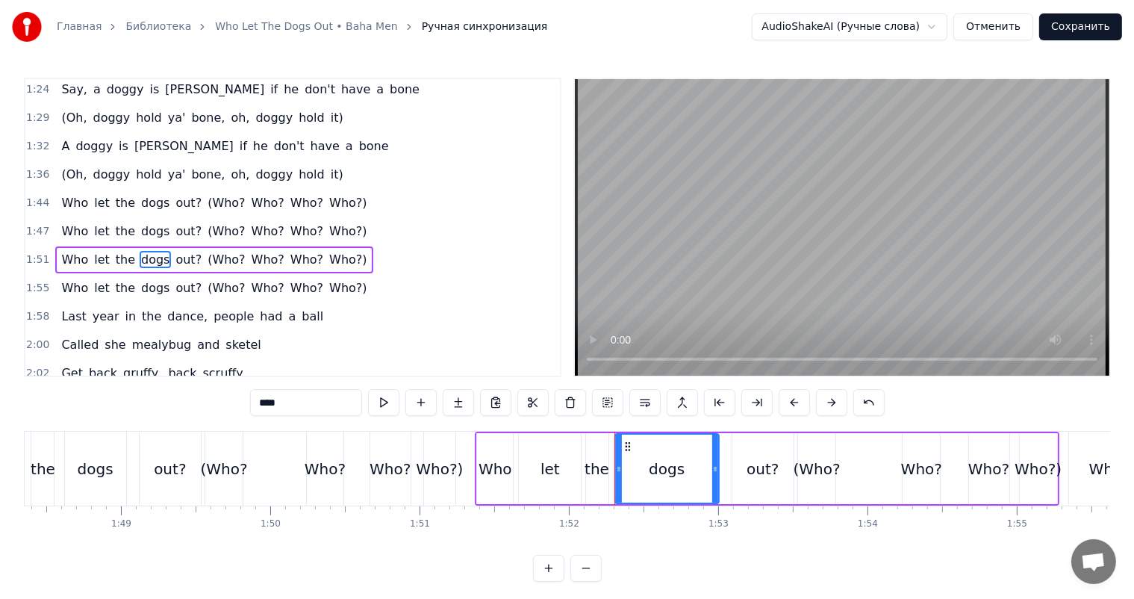
click at [768, 472] on div "out?" at bounding box center [762, 469] width 32 height 22
type input "****"
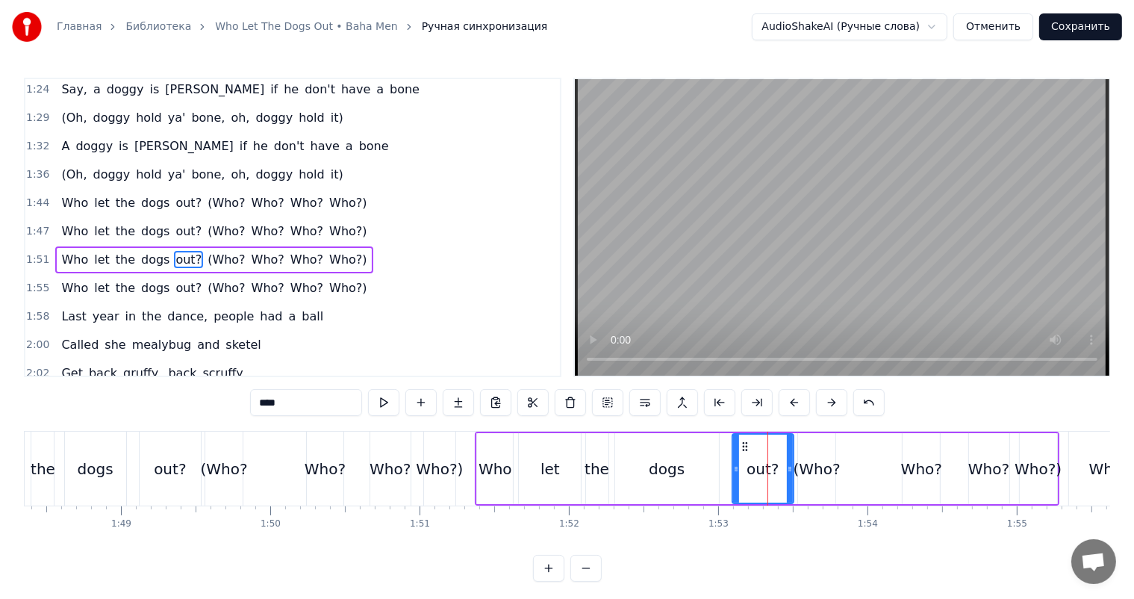
click at [720, 467] on div "Who let the dogs out? (Who? Who? Who? Who?)" at bounding box center [767, 468] width 584 height 74
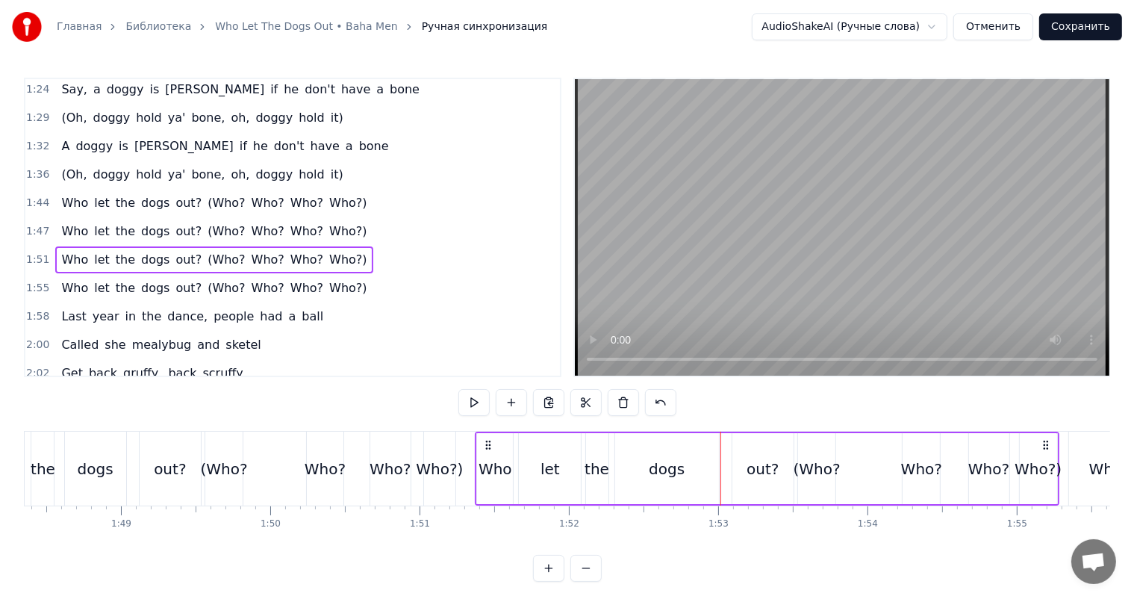
click at [690, 469] on div "dogs" at bounding box center [667, 468] width 104 height 71
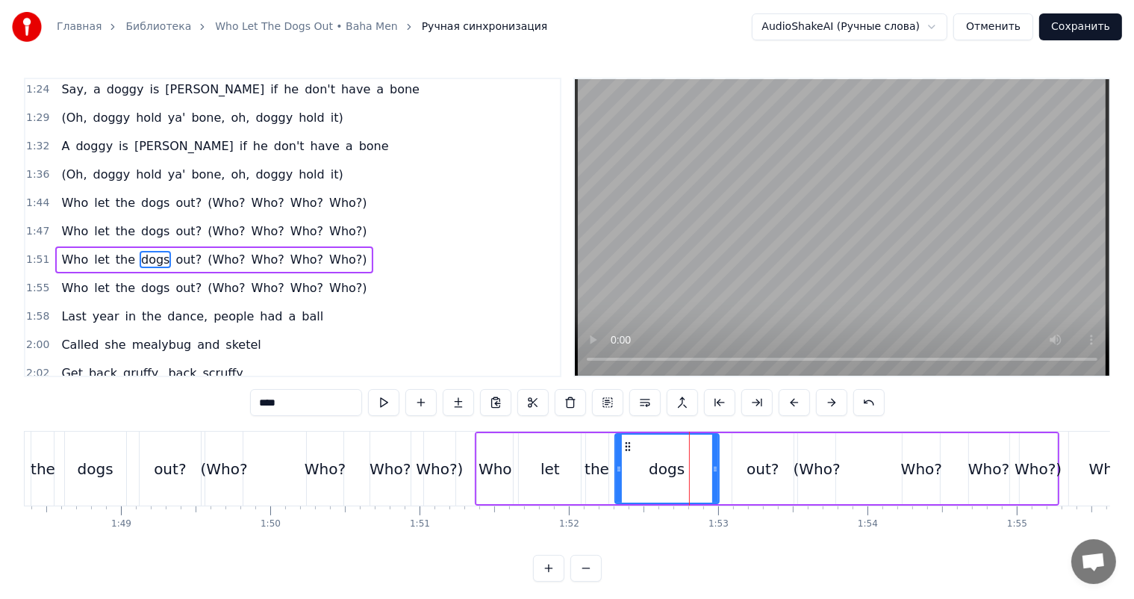
click at [720, 465] on div "Who let the dogs out? (Who? Who? Who? Who?)" at bounding box center [767, 468] width 584 height 74
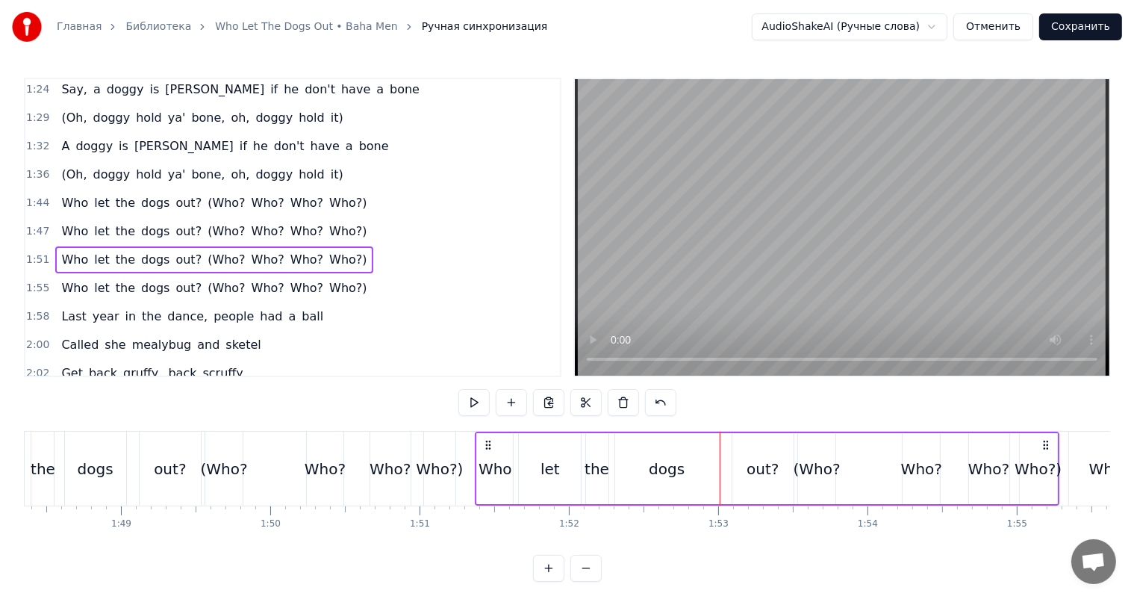
click at [702, 470] on div "dogs" at bounding box center [667, 468] width 104 height 71
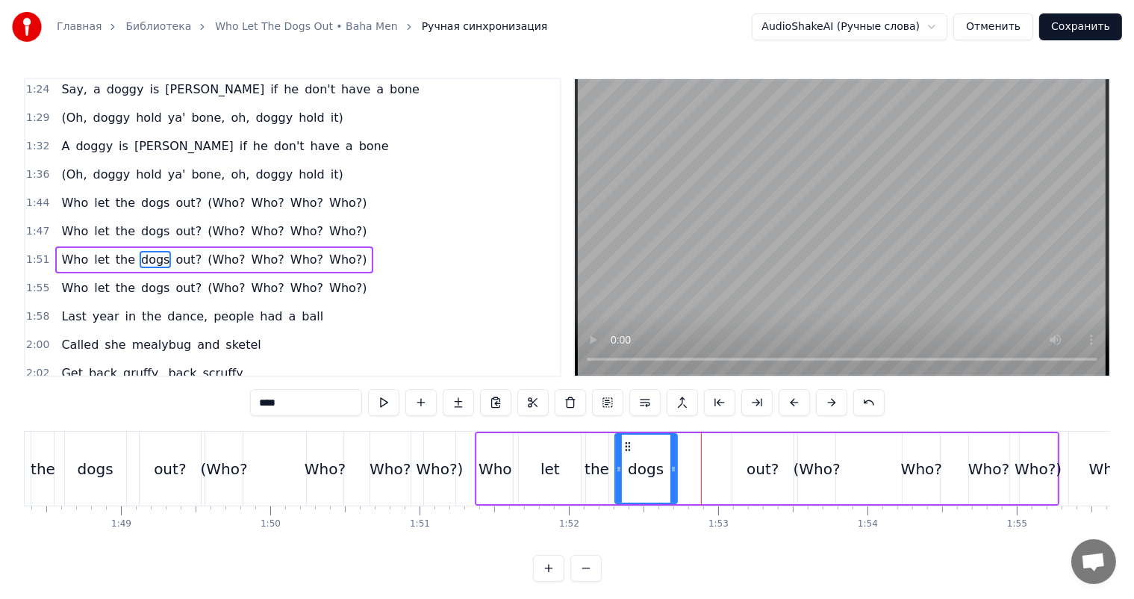
drag, startPoint x: 711, startPoint y: 467, endPoint x: 670, endPoint y: 474, distance: 42.5
click at [670, 474] on div at bounding box center [673, 468] width 6 height 68
click at [750, 465] on div "out?" at bounding box center [762, 469] width 32 height 22
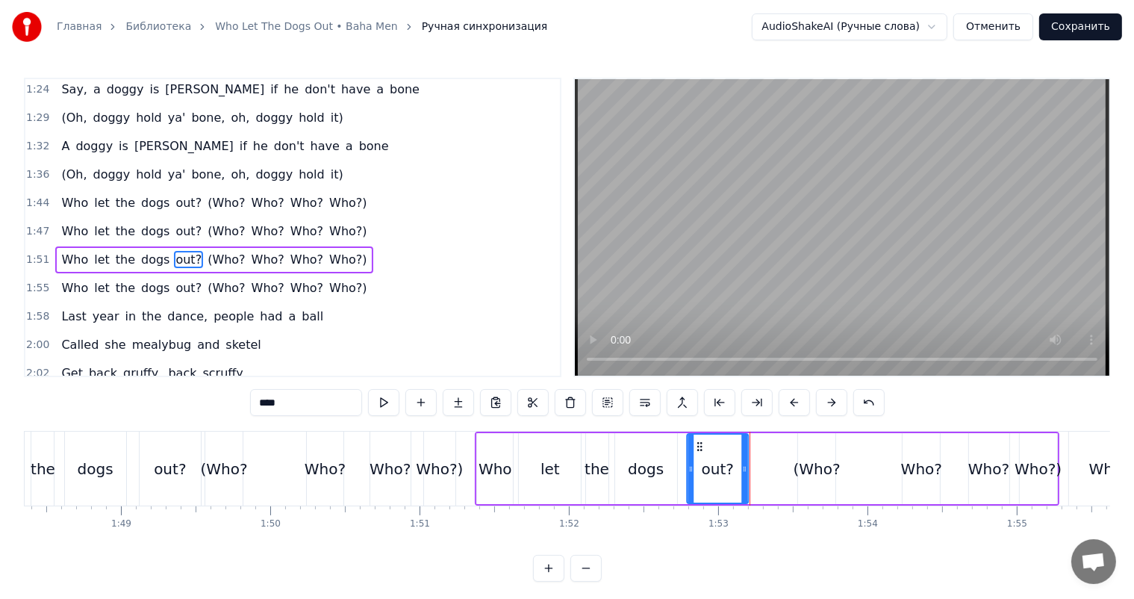
drag, startPoint x: 734, startPoint y: 446, endPoint x: 696, endPoint y: 454, distance: 38.9
click at [696, 454] on div "out?" at bounding box center [717, 468] width 60 height 68
click at [820, 458] on div "(Who?" at bounding box center [816, 469] width 47 height 22
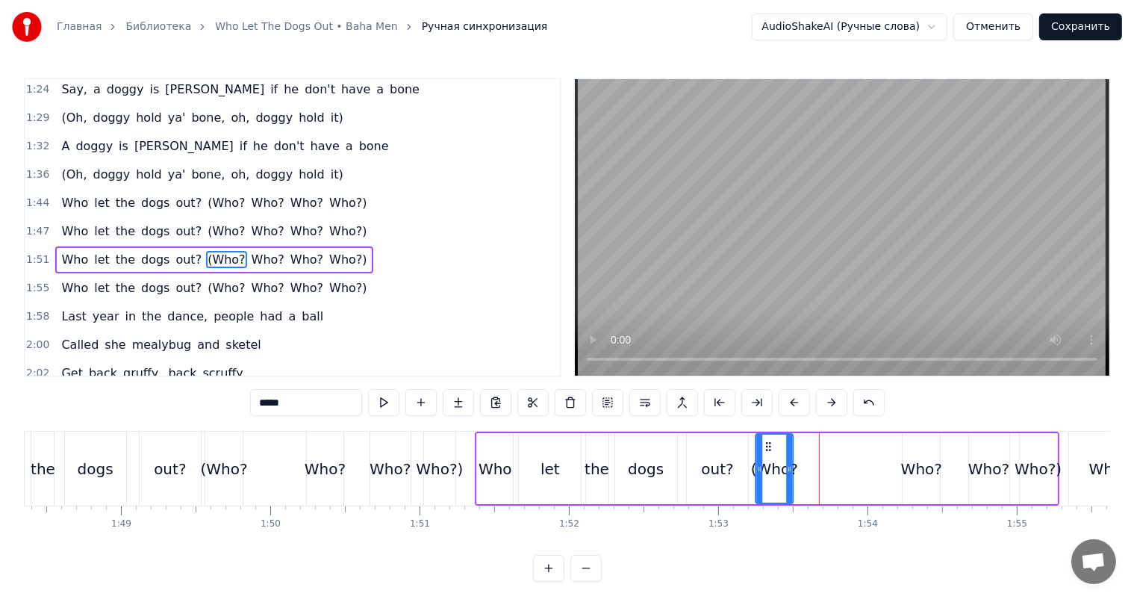
drag, startPoint x: 807, startPoint y: 445, endPoint x: 767, endPoint y: 448, distance: 40.4
click at [767, 448] on icon at bounding box center [768, 446] width 12 height 12
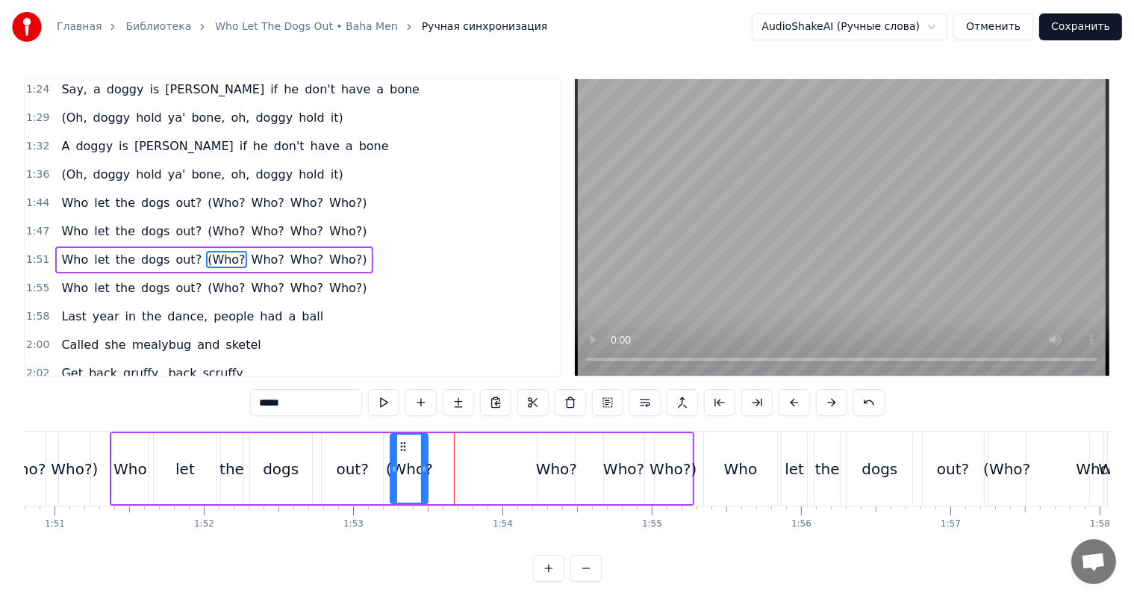
scroll to position [0, 16548]
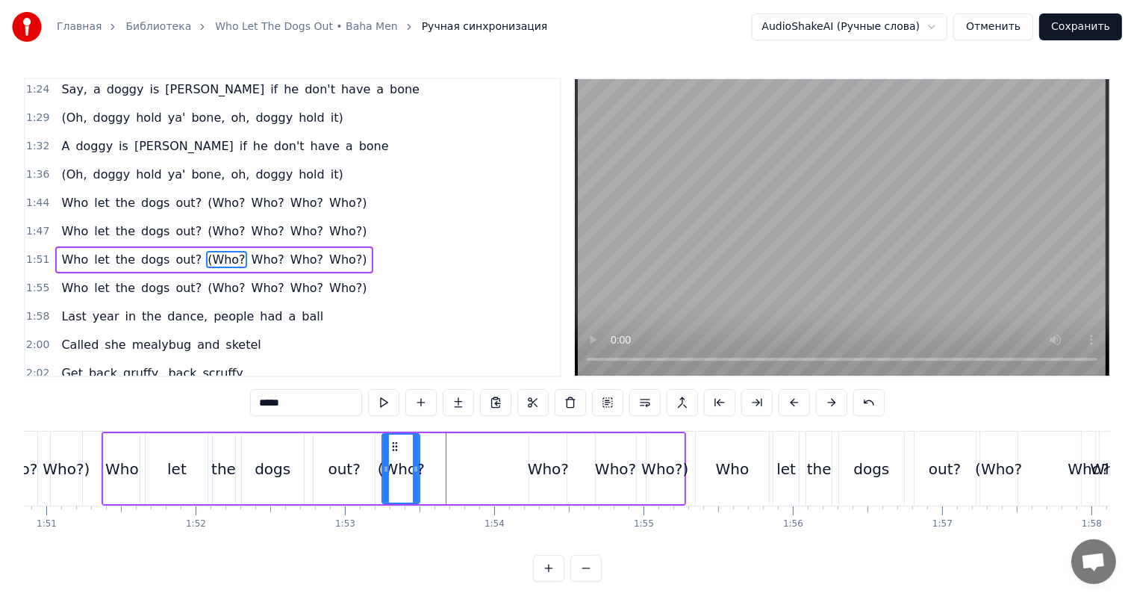
click at [531, 458] on div "Who?" at bounding box center [548, 469] width 41 height 22
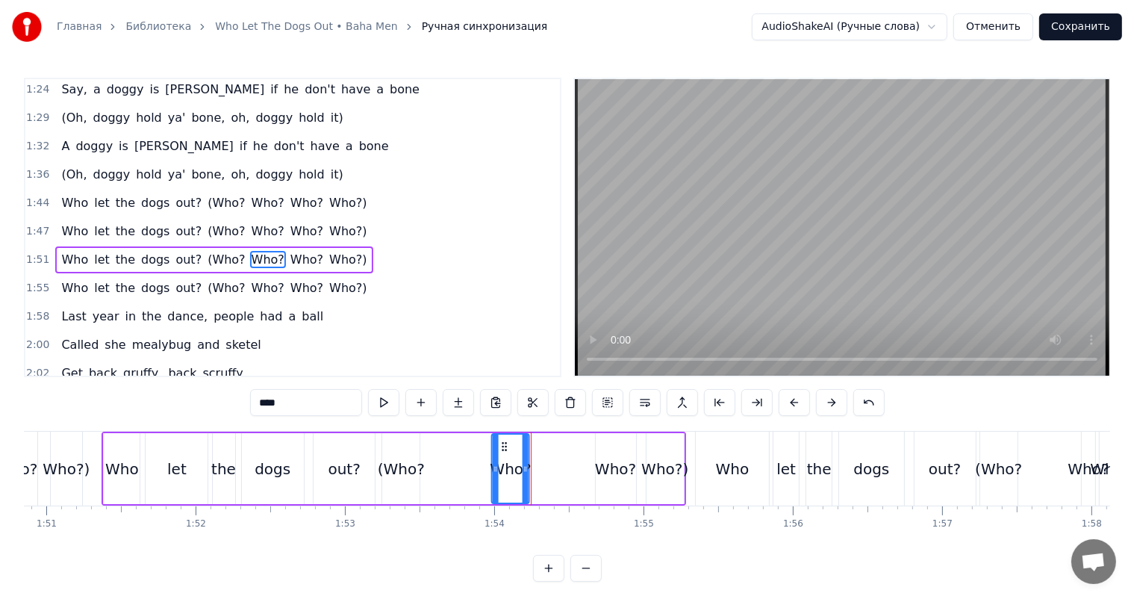
drag, startPoint x: 540, startPoint y: 445, endPoint x: 504, endPoint y: 451, distance: 36.3
click at [504, 451] on div "Who?" at bounding box center [511, 468] width 36 height 68
click at [614, 451] on div "Who?" at bounding box center [616, 468] width 40 height 71
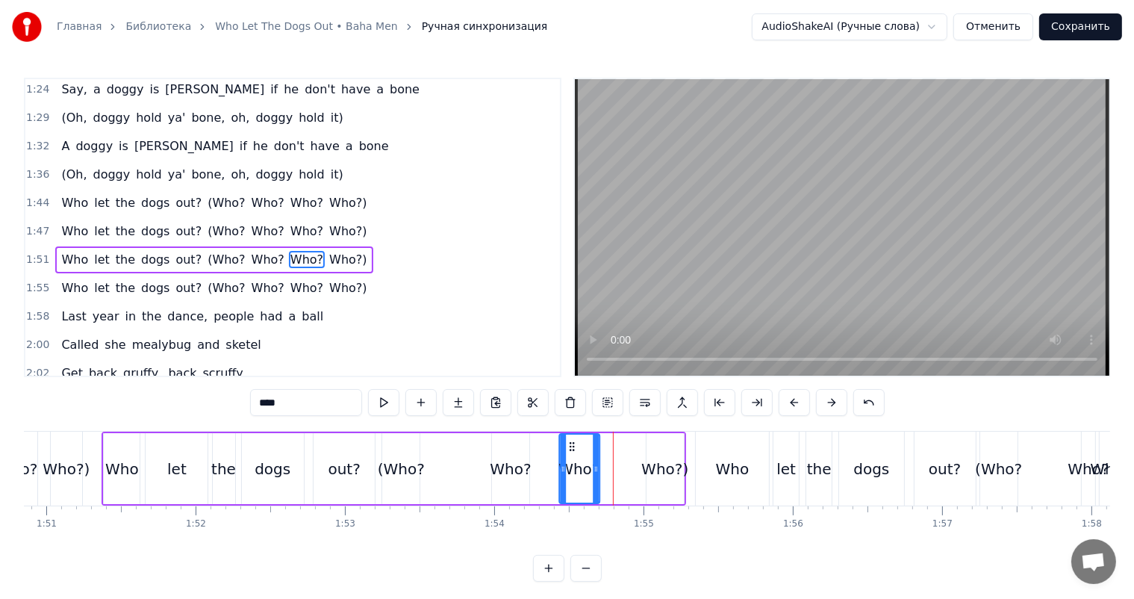
drag, startPoint x: 609, startPoint y: 448, endPoint x: 570, endPoint y: 458, distance: 40.0
click at [570, 458] on div "Who?" at bounding box center [579, 468] width 39 height 68
click at [666, 446] on div "Who?)" at bounding box center [664, 468] width 37 height 71
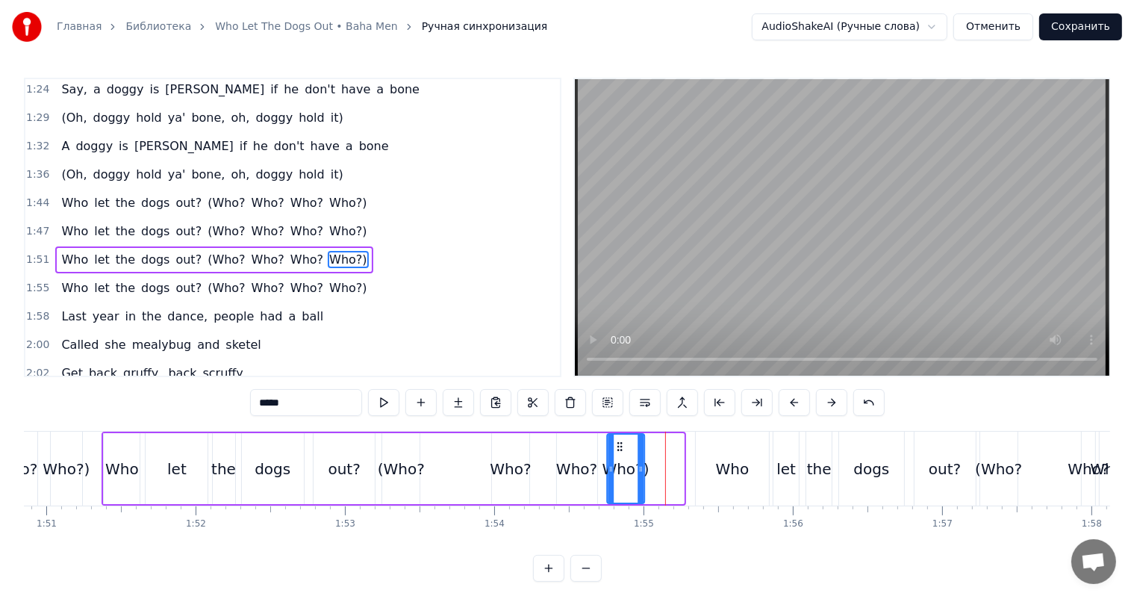
drag, startPoint x: 659, startPoint y: 442, endPoint x: 620, endPoint y: 453, distance: 41.1
click at [620, 453] on div "Who?)" at bounding box center [626, 468] width 36 height 68
click at [723, 454] on div "Who" at bounding box center [732, 468] width 73 height 74
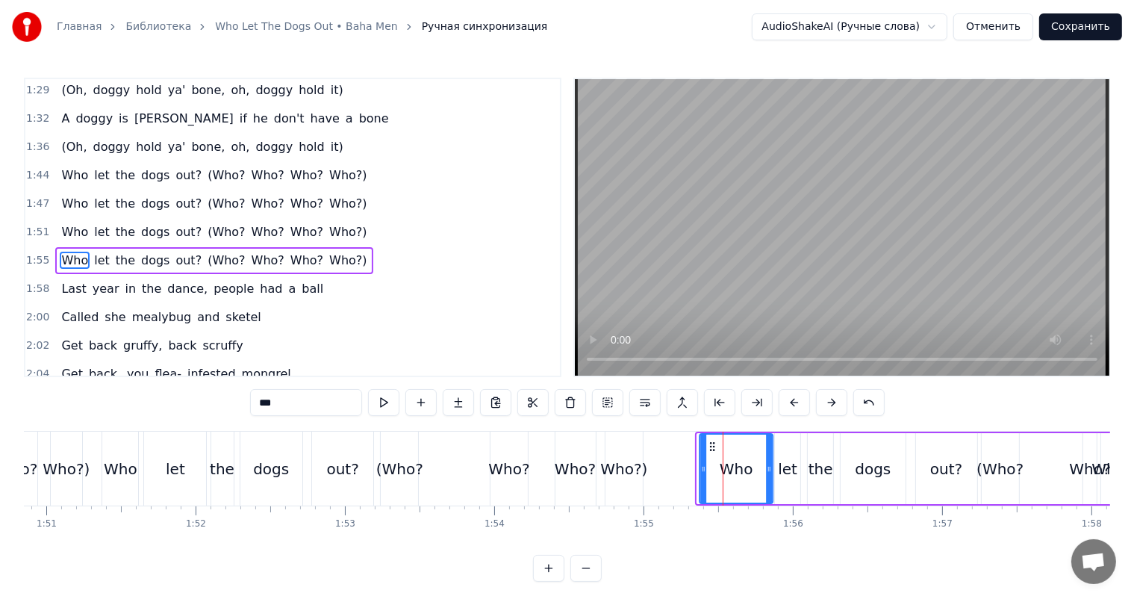
drag, startPoint x: 705, startPoint y: 442, endPoint x: 714, endPoint y: 446, distance: 9.4
click at [714, 446] on icon at bounding box center [712, 446] width 12 height 12
click at [769, 450] on div at bounding box center [767, 468] width 6 height 68
click at [775, 448] on div "let" at bounding box center [787, 468] width 25 height 71
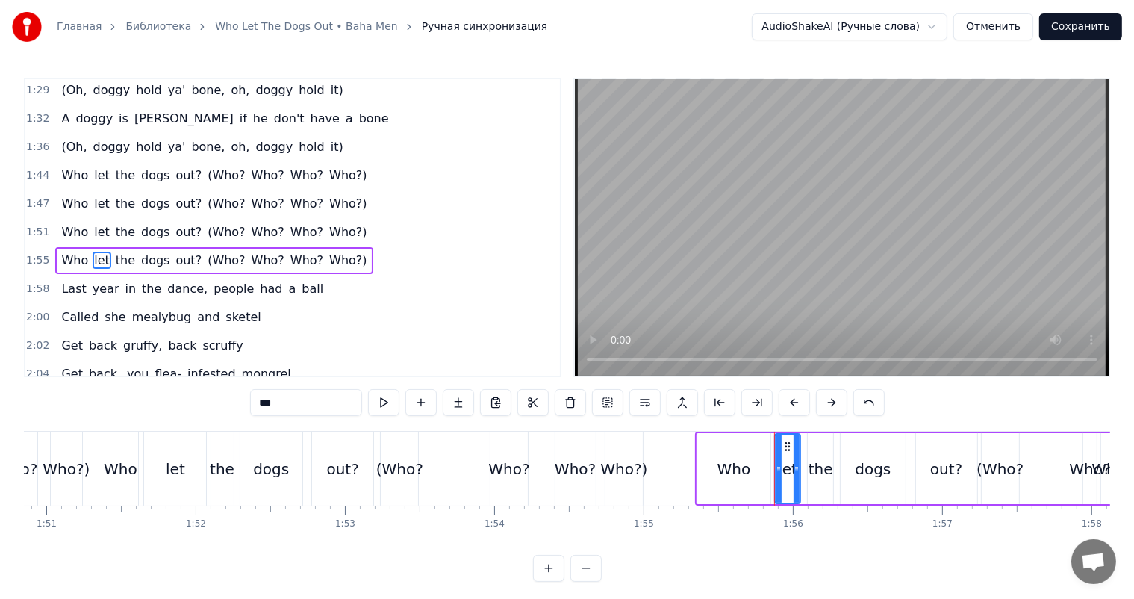
click at [949, 471] on div "out?" at bounding box center [946, 469] width 32 height 22
type input "****"
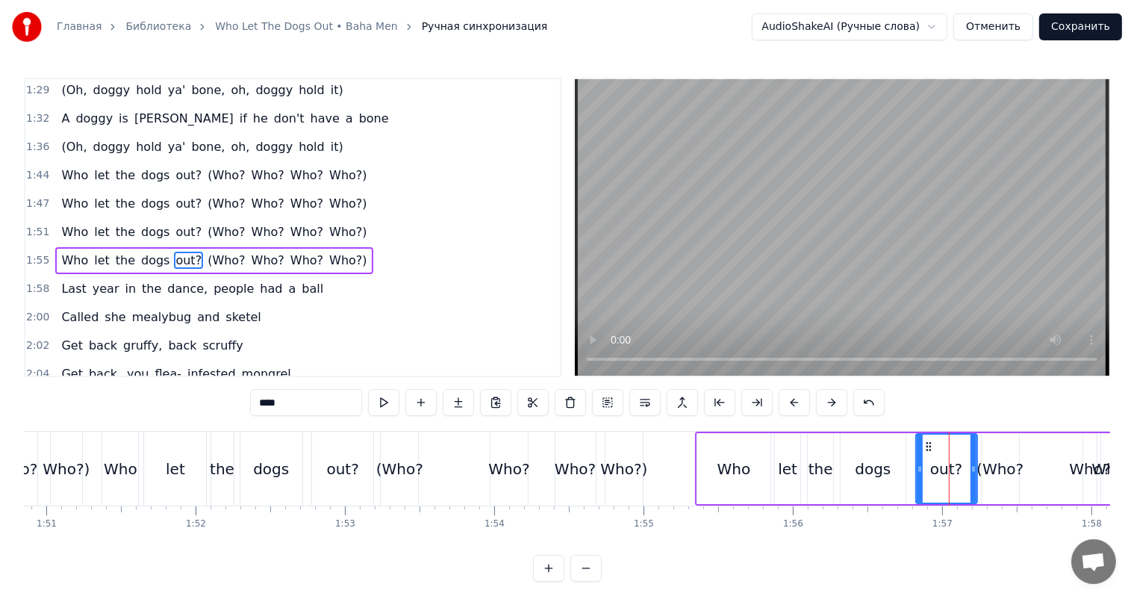
click at [923, 473] on div "out?" at bounding box center [947, 468] width 60 height 68
click at [837, 475] on div "Who let the dogs out? (Who? Who? Who? Who?)" at bounding box center [931, 468] width 472 height 74
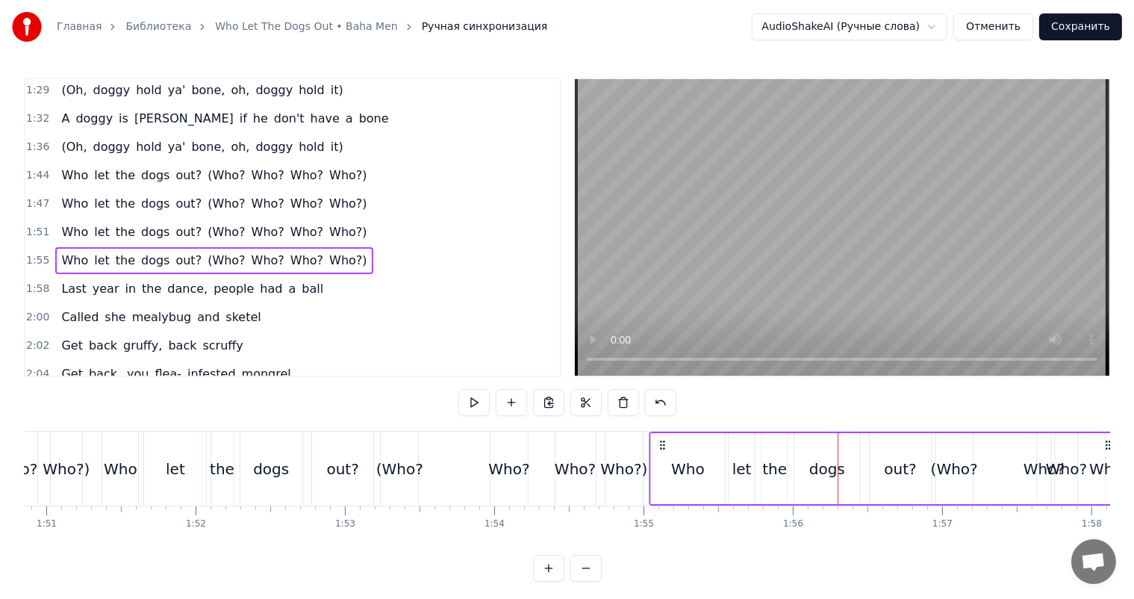
drag, startPoint x: 705, startPoint y: 442, endPoint x: 660, endPoint y: 448, distance: 45.9
click at [660, 448] on icon at bounding box center [662, 445] width 12 height 12
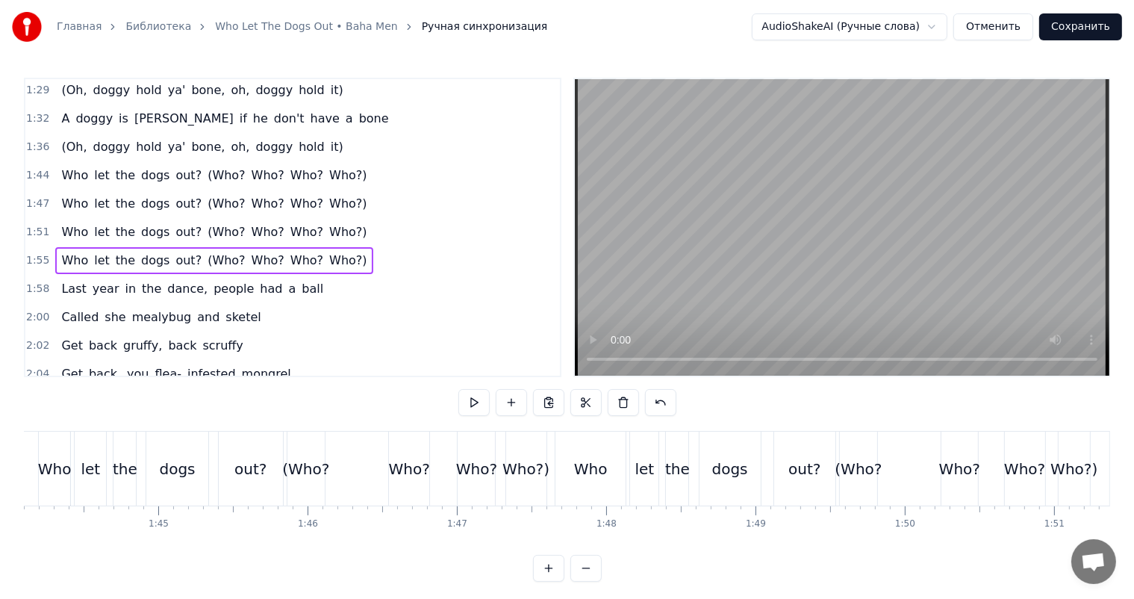
scroll to position [0, 15279]
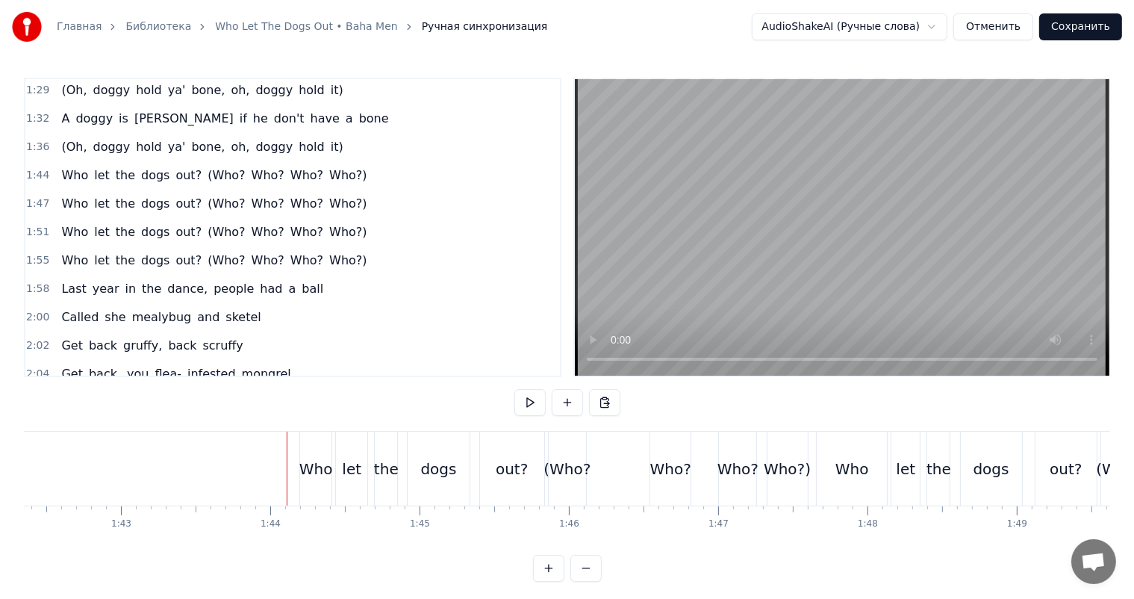
click at [1090, 134] on video at bounding box center [842, 227] width 534 height 296
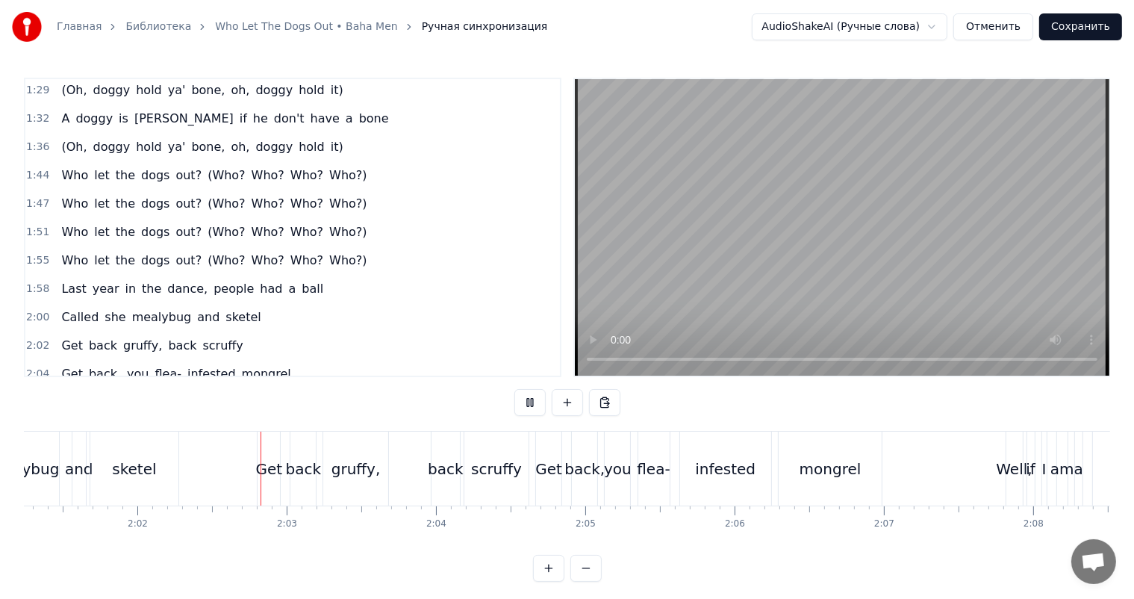
scroll to position [0, 18159]
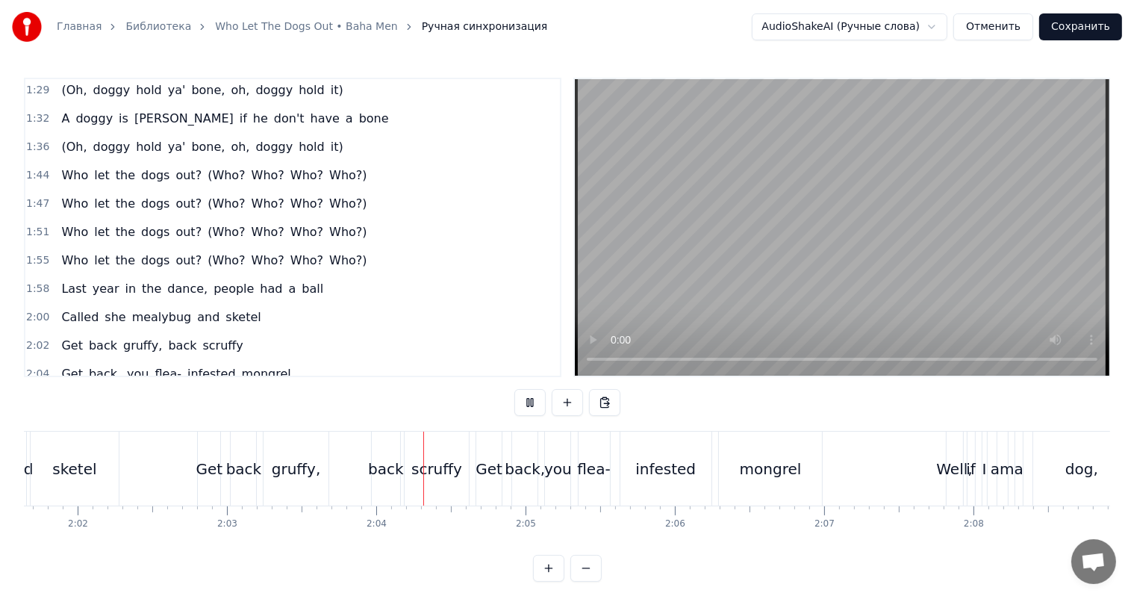
click at [849, 247] on video at bounding box center [842, 227] width 534 height 296
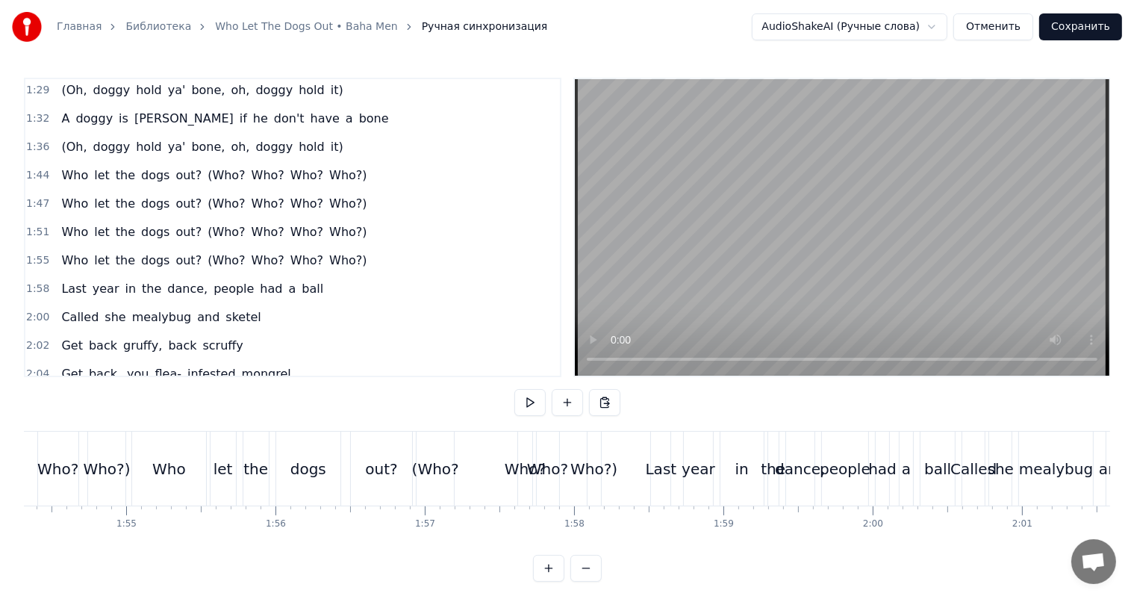
scroll to position [0, 17039]
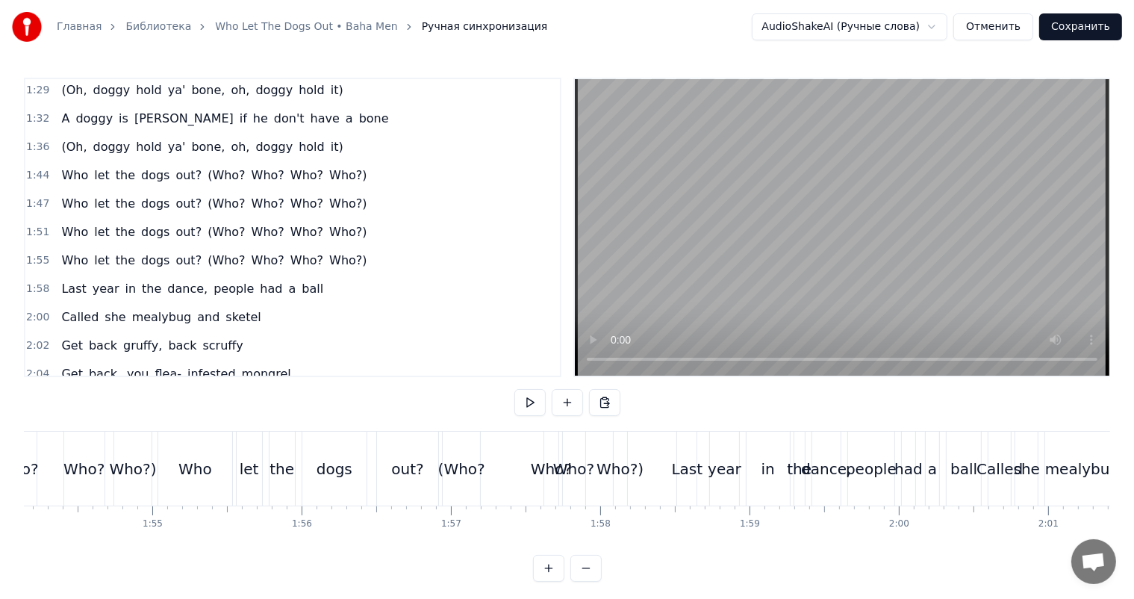
click at [557, 464] on div "Who?" at bounding box center [573, 469] width 41 height 22
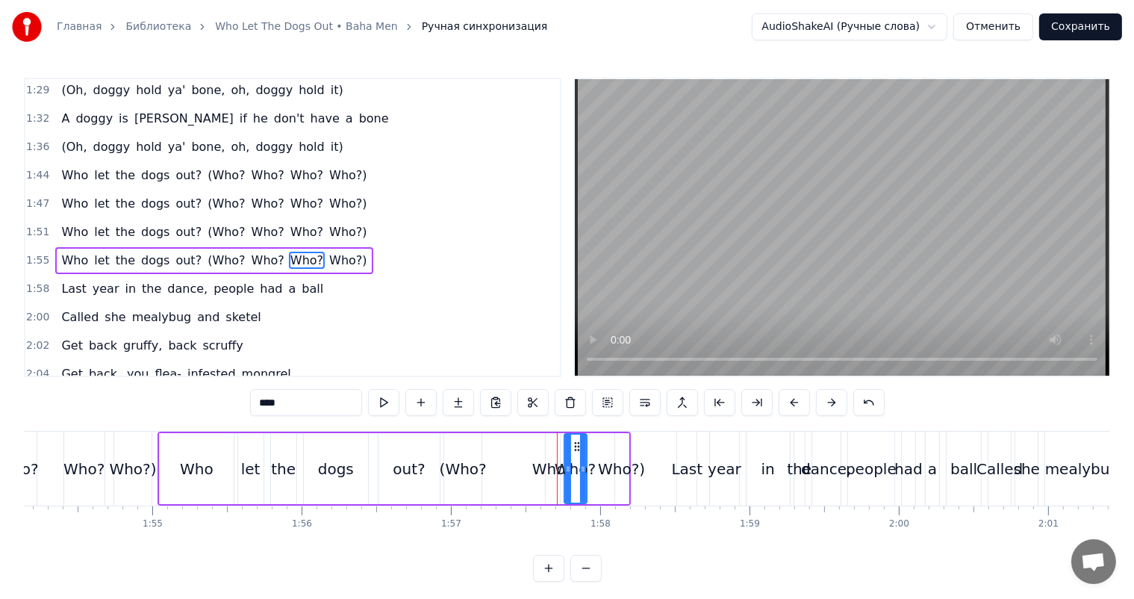
click at [206, 252] on span "(Who?" at bounding box center [226, 260] width 40 height 17
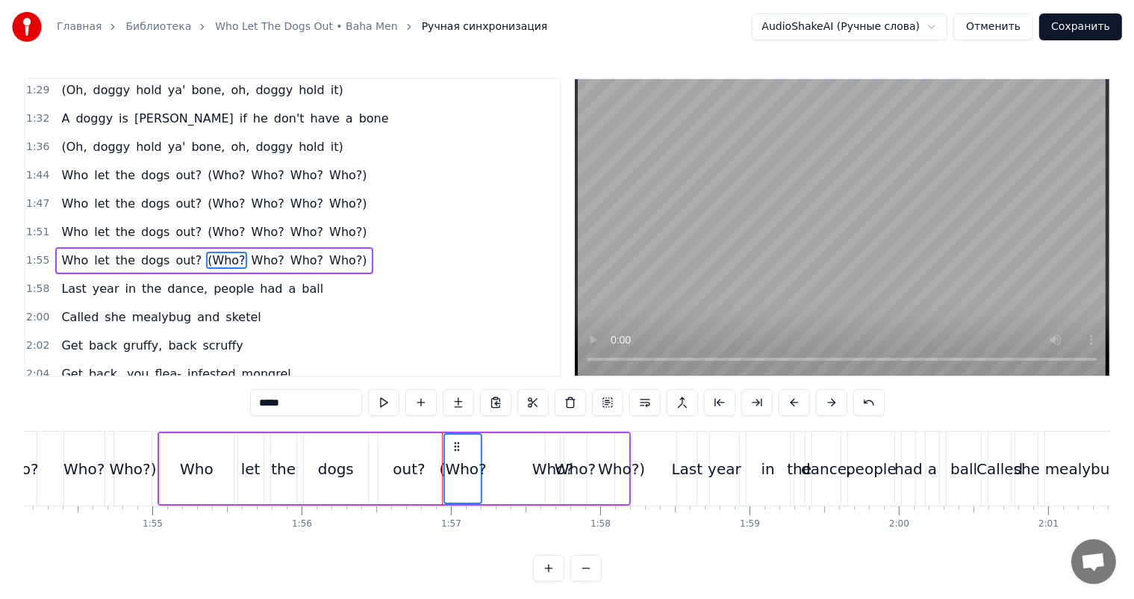
click at [250, 252] on span "Who?" at bounding box center [268, 260] width 36 height 17
click at [291, 252] on span "Who?" at bounding box center [307, 260] width 36 height 17
click at [328, 252] on span "Who?)" at bounding box center [348, 260] width 40 height 17
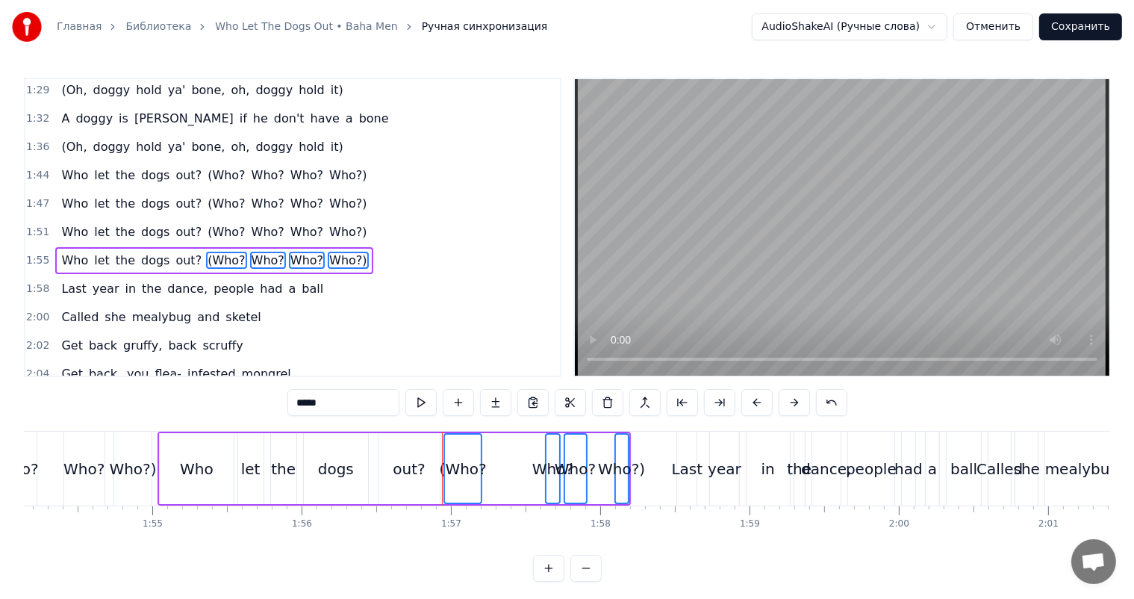
type input "****"
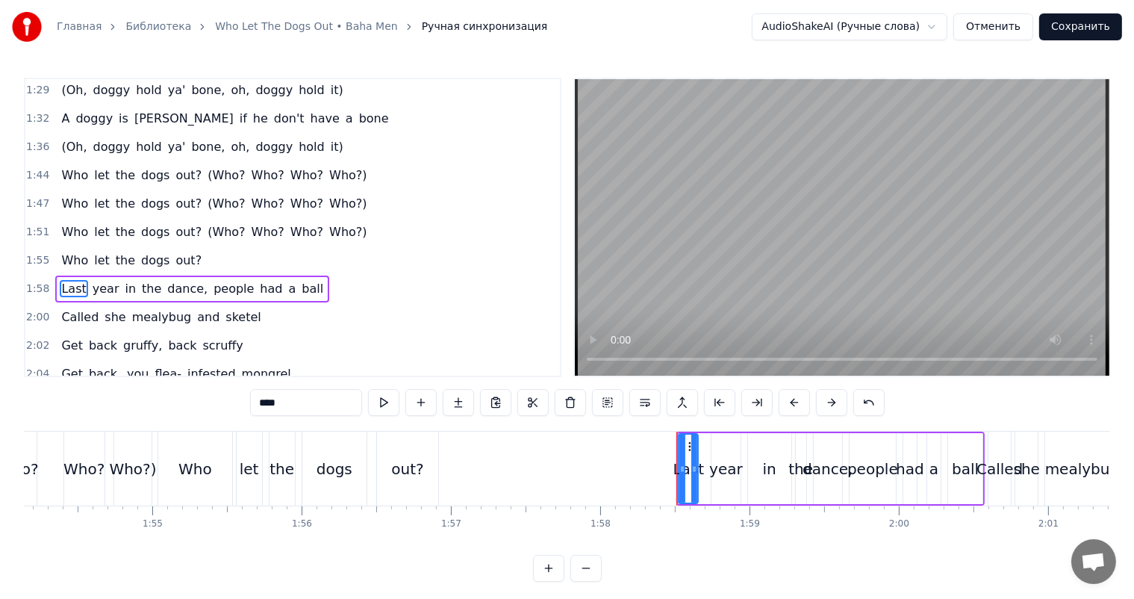
scroll to position [881, 0]
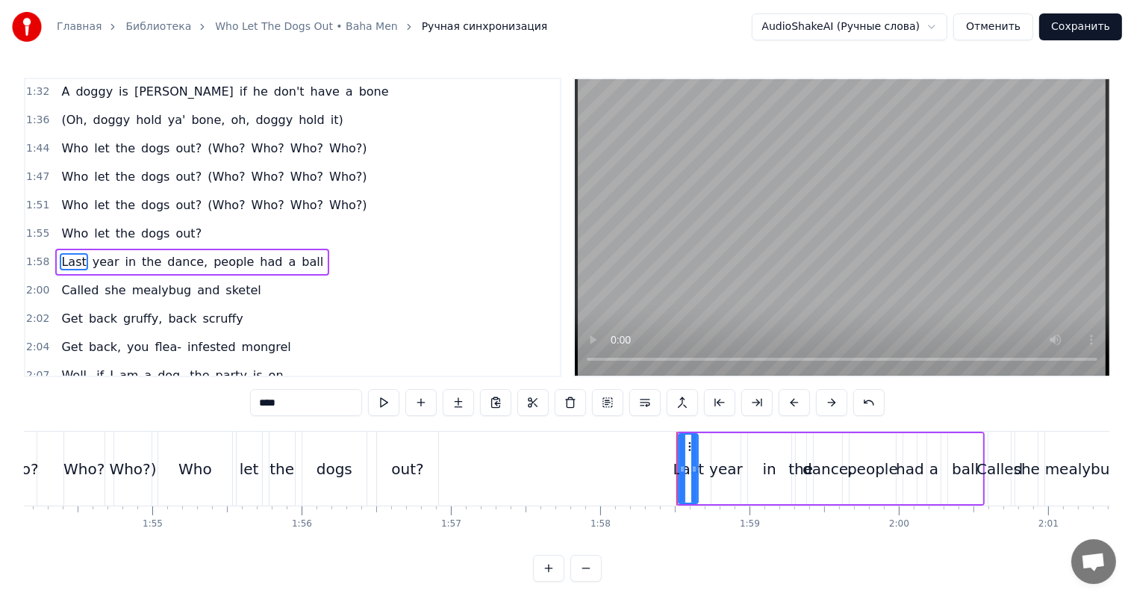
click at [38, 255] on span "1:58" at bounding box center [37, 262] width 23 height 15
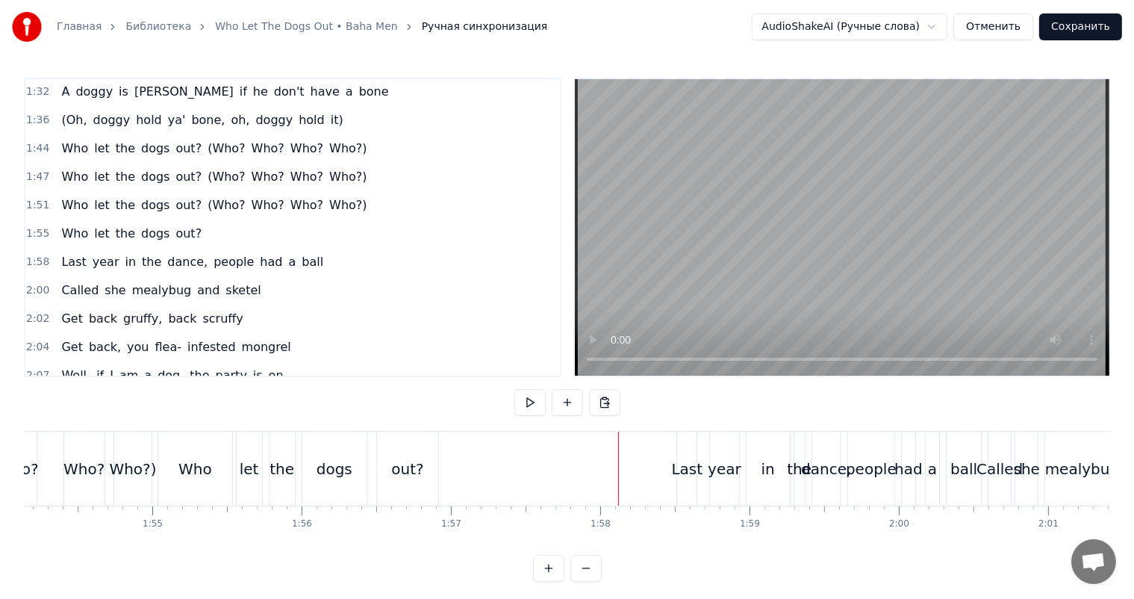
click at [705, 236] on video at bounding box center [842, 227] width 534 height 296
click at [696, 459] on div "Last" at bounding box center [687, 469] width 31 height 22
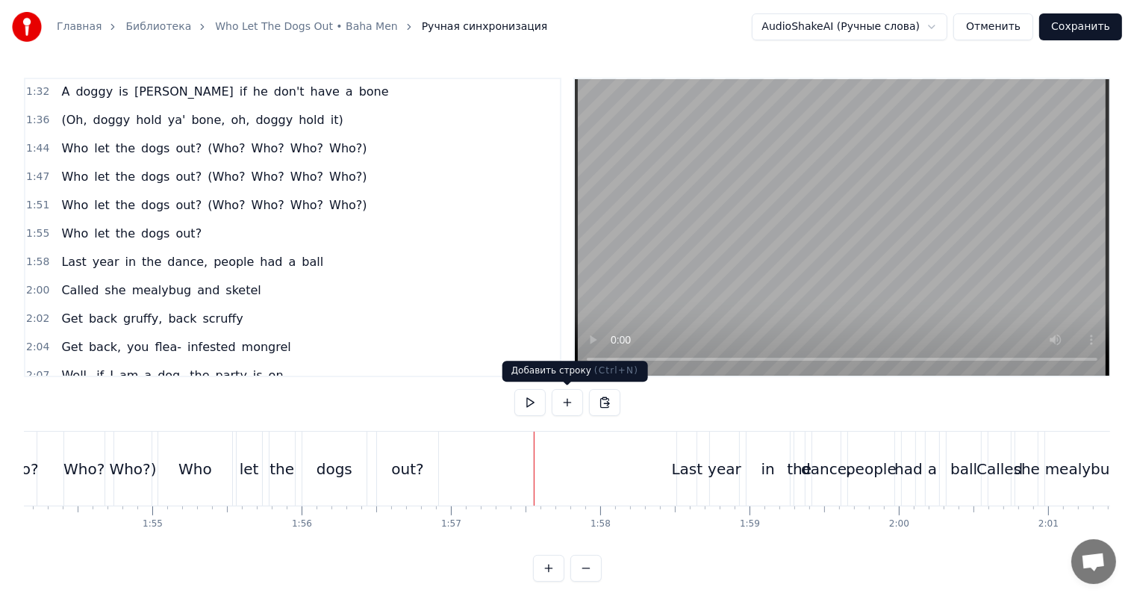
click at [716, 216] on video at bounding box center [842, 227] width 534 height 296
drag, startPoint x: 527, startPoint y: 451, endPoint x: 523, endPoint y: 442, distance: 9.7
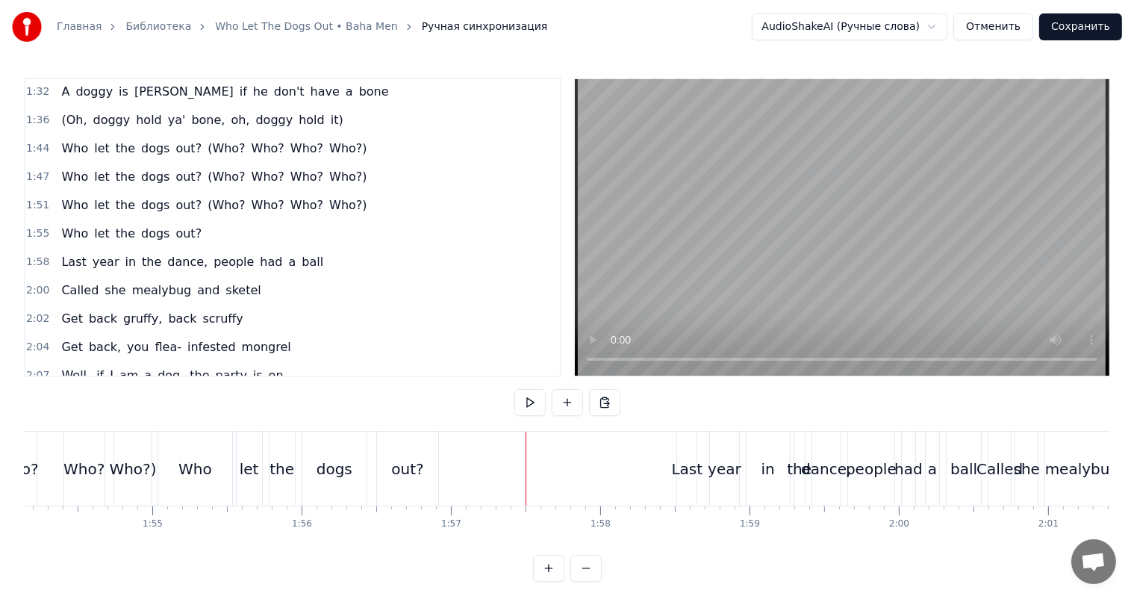
click at [943, 303] on video at bounding box center [842, 227] width 534 height 296
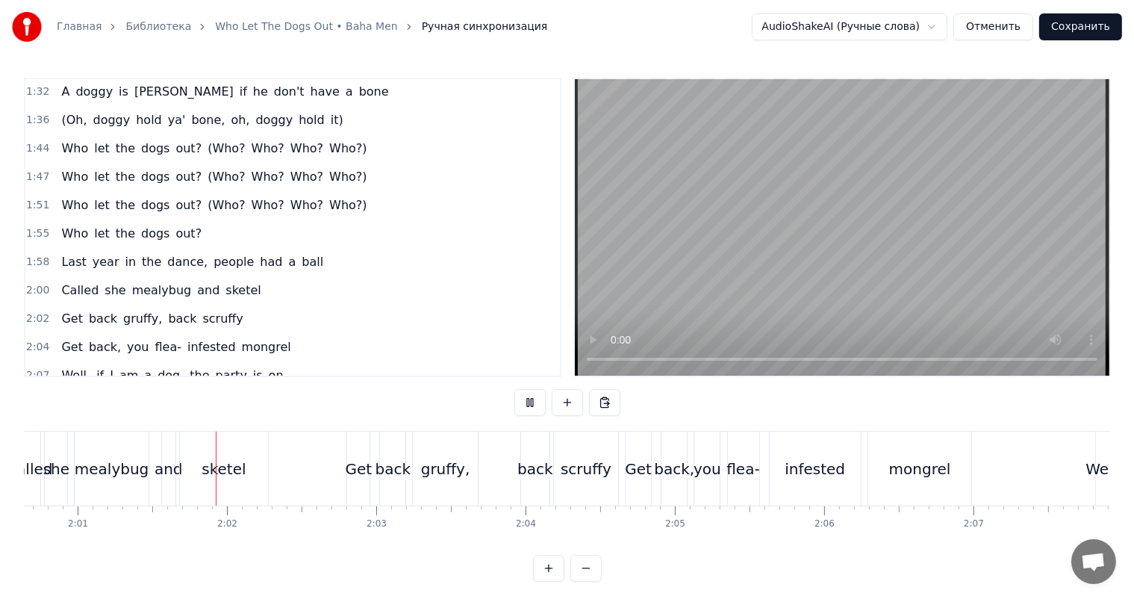
scroll to position [0, 18012]
click at [943, 303] on video at bounding box center [842, 227] width 534 height 296
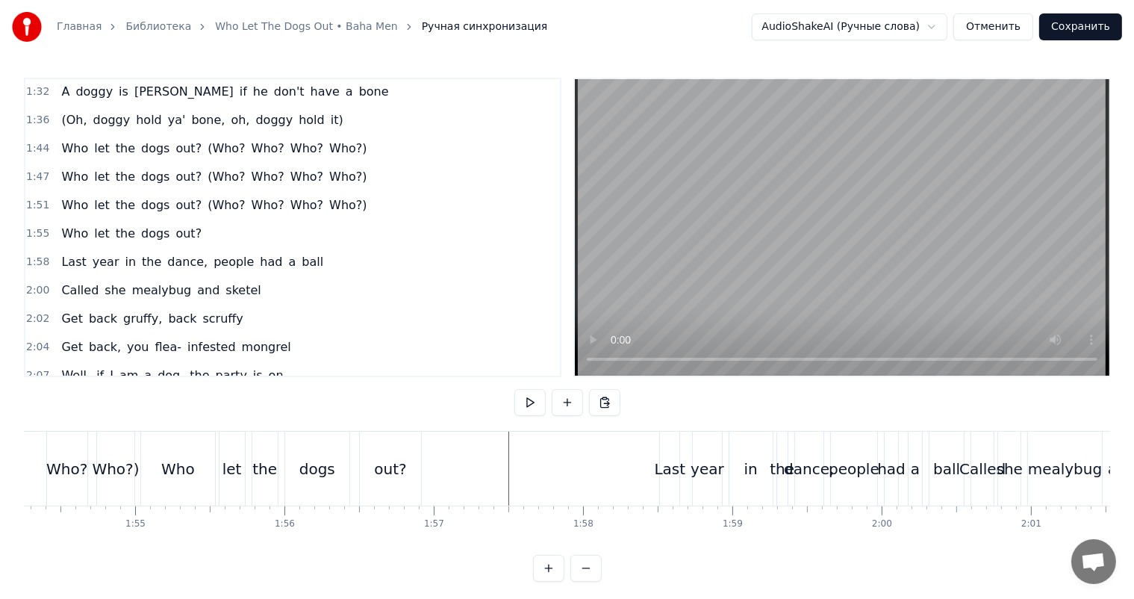
scroll to position [0, 17041]
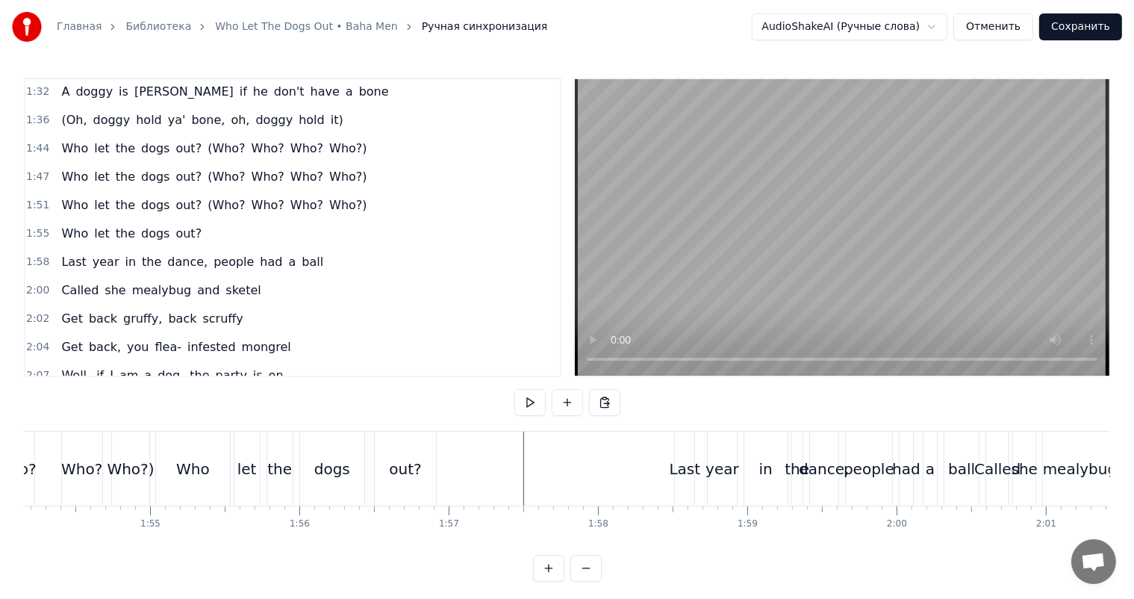
click at [830, 286] on video at bounding box center [842, 227] width 534 height 296
click at [396, 472] on div "out?" at bounding box center [405, 469] width 32 height 22
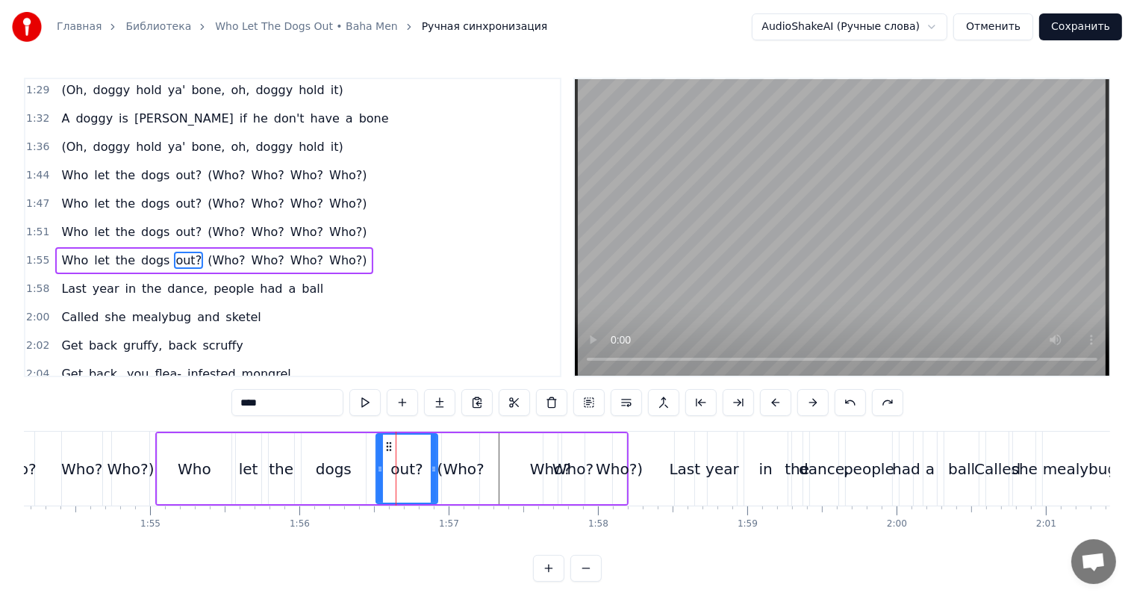
click at [712, 244] on video at bounding box center [842, 227] width 534 height 296
click at [713, 244] on video at bounding box center [842, 227] width 534 height 296
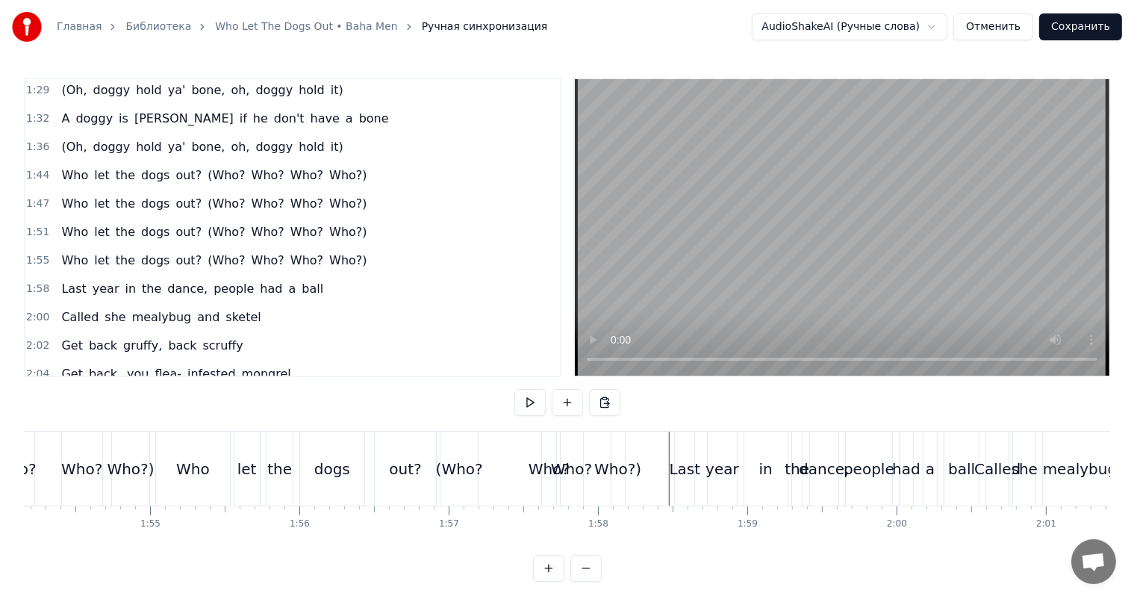
click at [682, 464] on div "Last" at bounding box center [685, 469] width 31 height 22
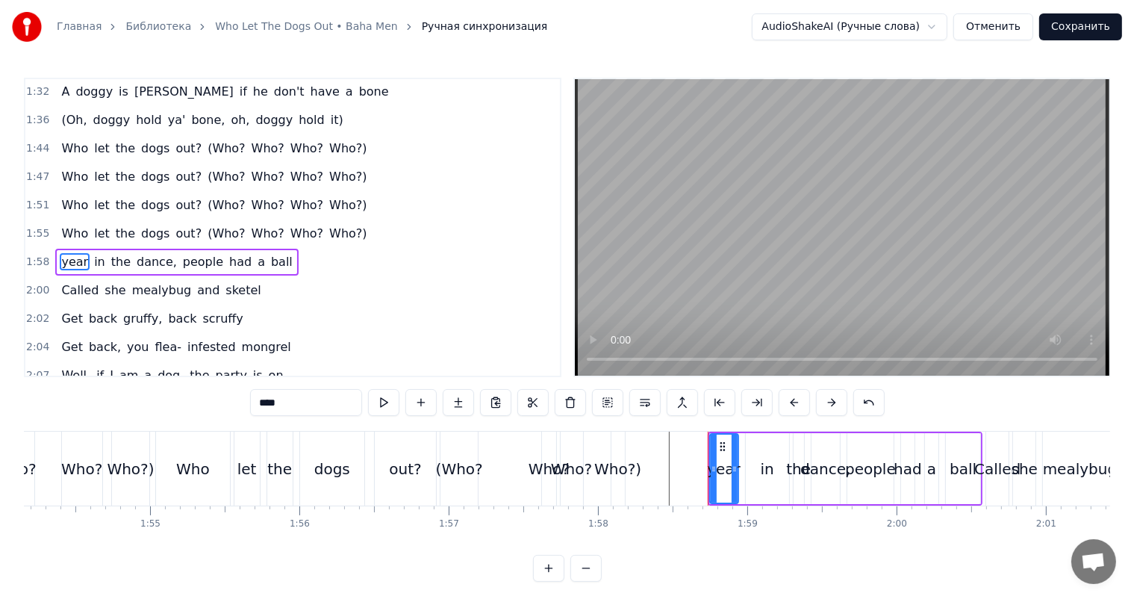
click at [723, 462] on div "year" at bounding box center [724, 469] width 34 height 22
drag, startPoint x: 325, startPoint y: 393, endPoint x: 140, endPoint y: 408, distance: 185.7
click at [194, 408] on div "0:00 Who let the dogs out? 0:01 (Who? Who? Who? Who?) 0:03 Who let the dogs out…" at bounding box center [567, 330] width 1086 height 504
type input "*"
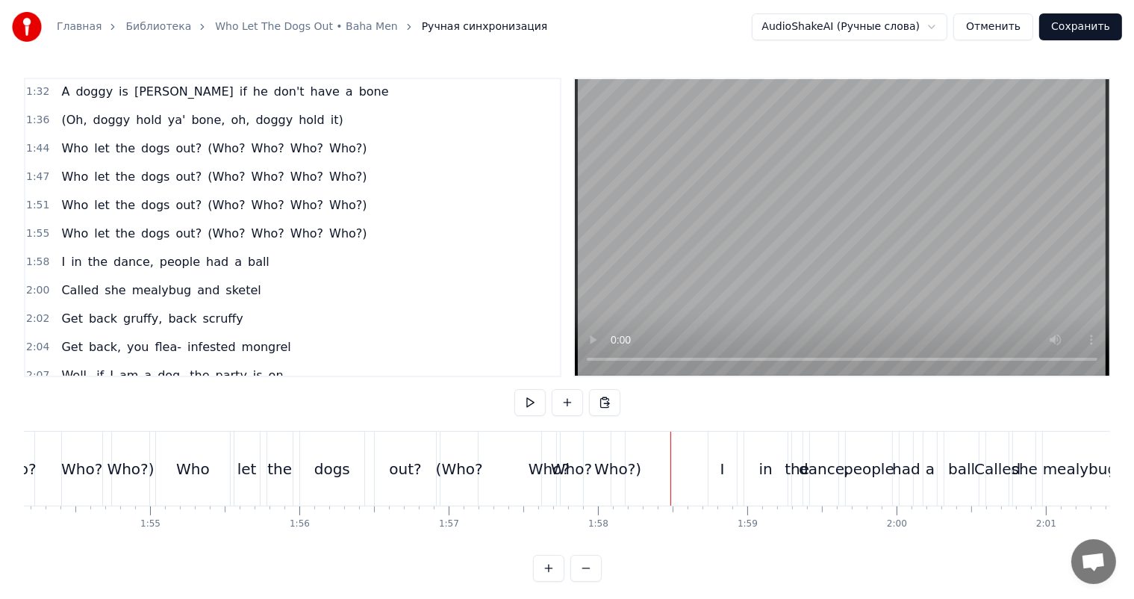
click at [829, 241] on video at bounding box center [842, 227] width 534 height 296
click at [871, 247] on video at bounding box center [842, 227] width 534 height 296
click at [755, 466] on div "in" at bounding box center [765, 468] width 43 height 74
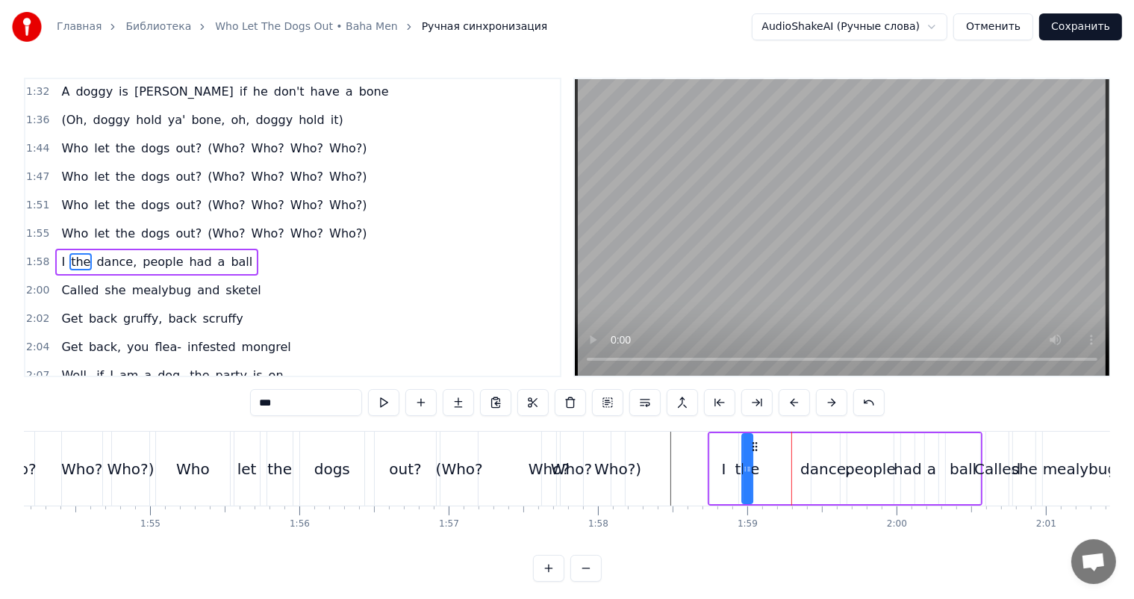
drag, startPoint x: 804, startPoint y: 446, endPoint x: 751, endPoint y: 452, distance: 53.4
click at [749, 453] on div "I the dance, people had a ball" at bounding box center [845, 468] width 275 height 74
click at [815, 444] on div "dance," at bounding box center [825, 468] width 28 height 71
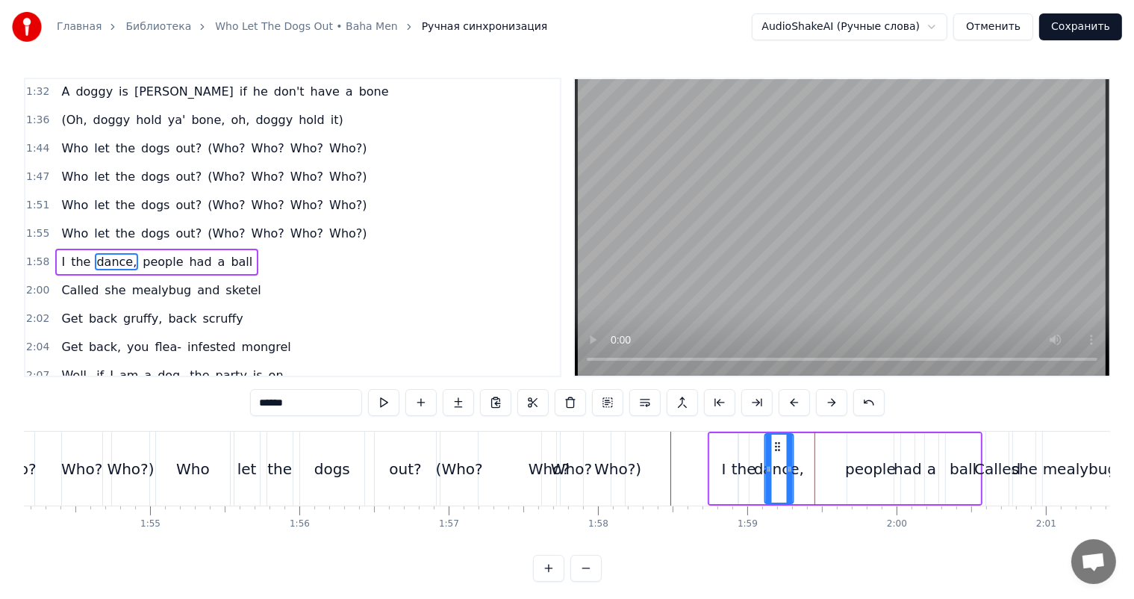
drag, startPoint x: 821, startPoint y: 439, endPoint x: 779, endPoint y: 444, distance: 42.9
click at [779, 444] on icon at bounding box center [777, 446] width 12 height 12
click at [857, 436] on div "people" at bounding box center [870, 468] width 46 height 71
type input "******"
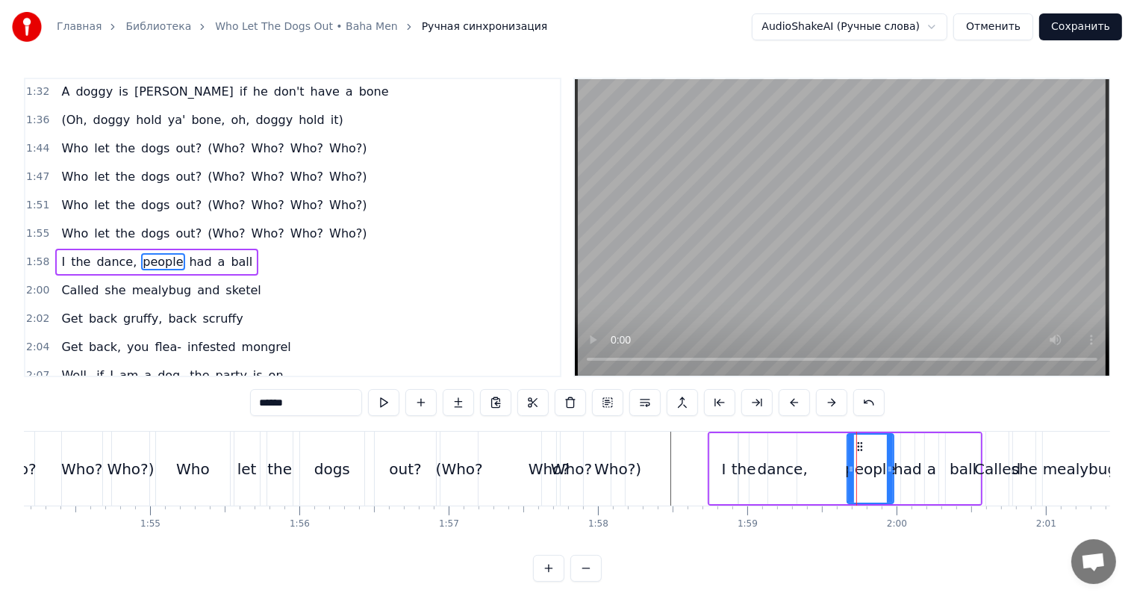
drag, startPoint x: 857, startPoint y: 437, endPoint x: 826, endPoint y: 444, distance: 31.3
click at [824, 445] on div "I the dance, people had a ball" at bounding box center [845, 468] width 275 height 74
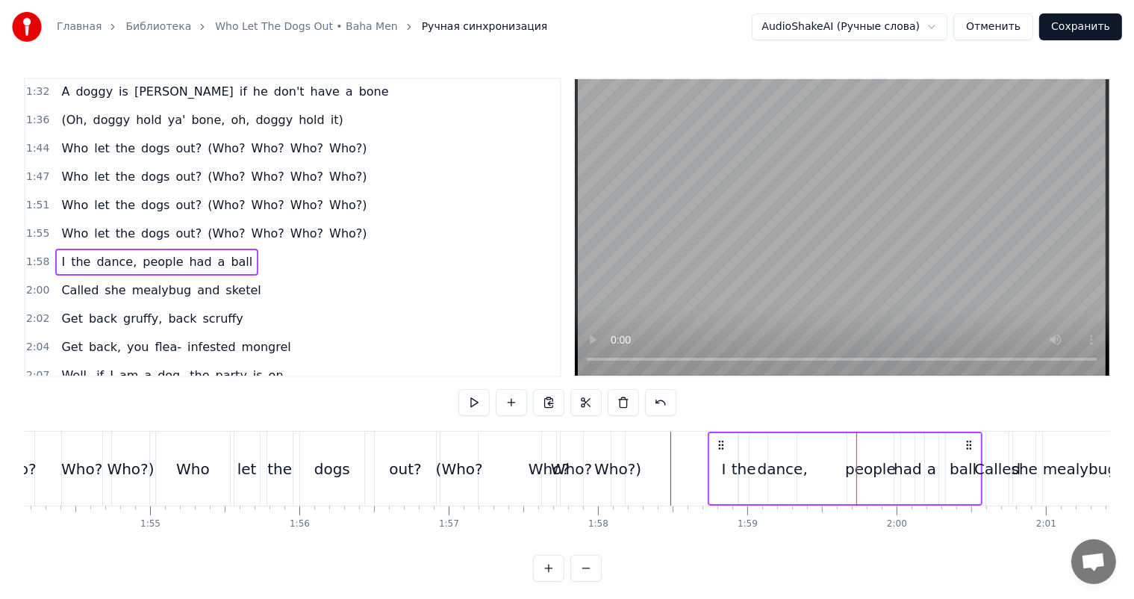
click at [861, 444] on div "people" at bounding box center [870, 468] width 46 height 71
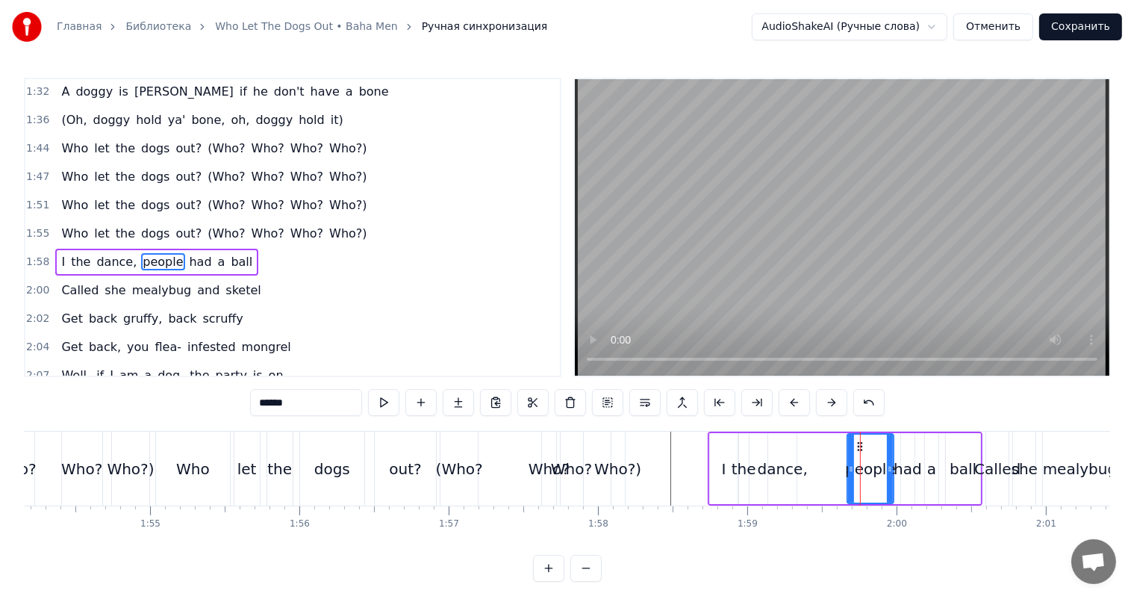
drag, startPoint x: 854, startPoint y: 442, endPoint x: 831, endPoint y: 445, distance: 22.6
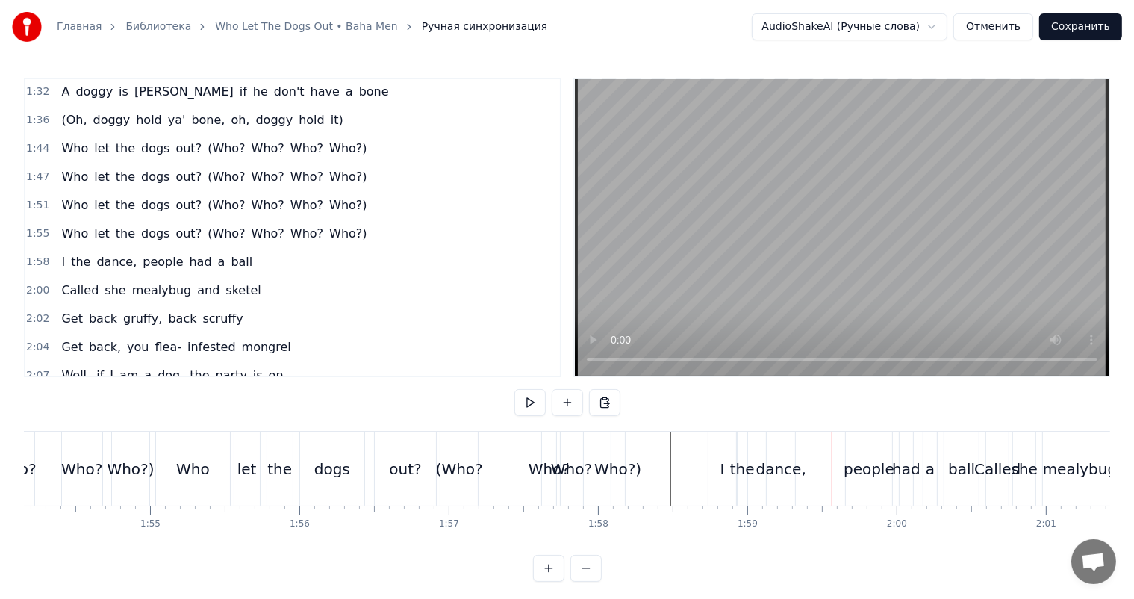
click at [855, 442] on div "people" at bounding box center [869, 468] width 46 height 74
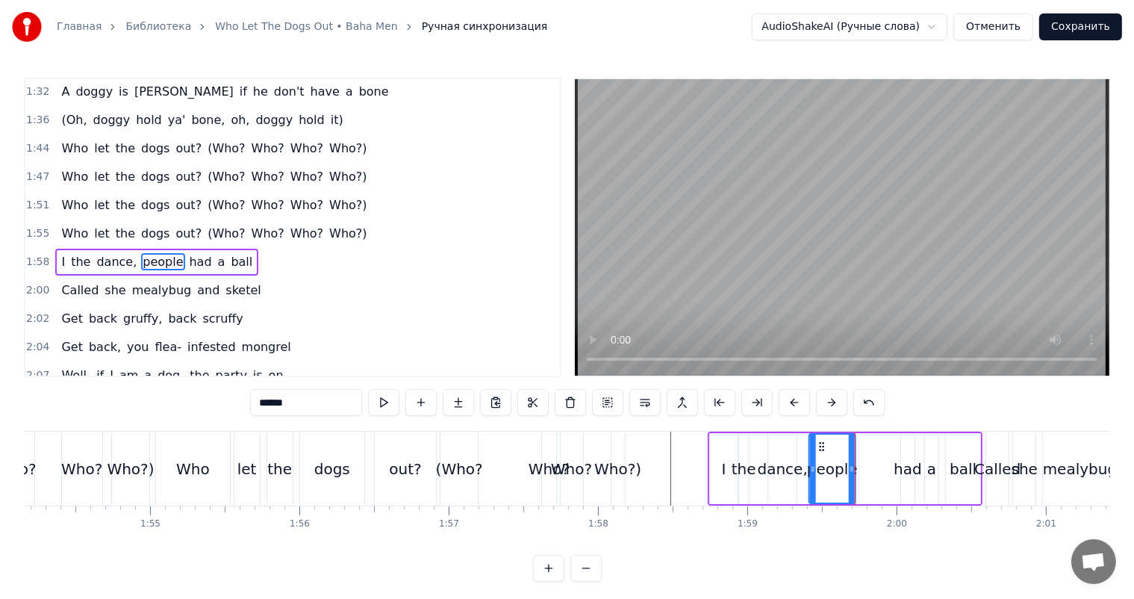
drag, startPoint x: 858, startPoint y: 442, endPoint x: 815, endPoint y: 449, distance: 43.8
click at [816, 449] on icon at bounding box center [822, 446] width 12 height 12
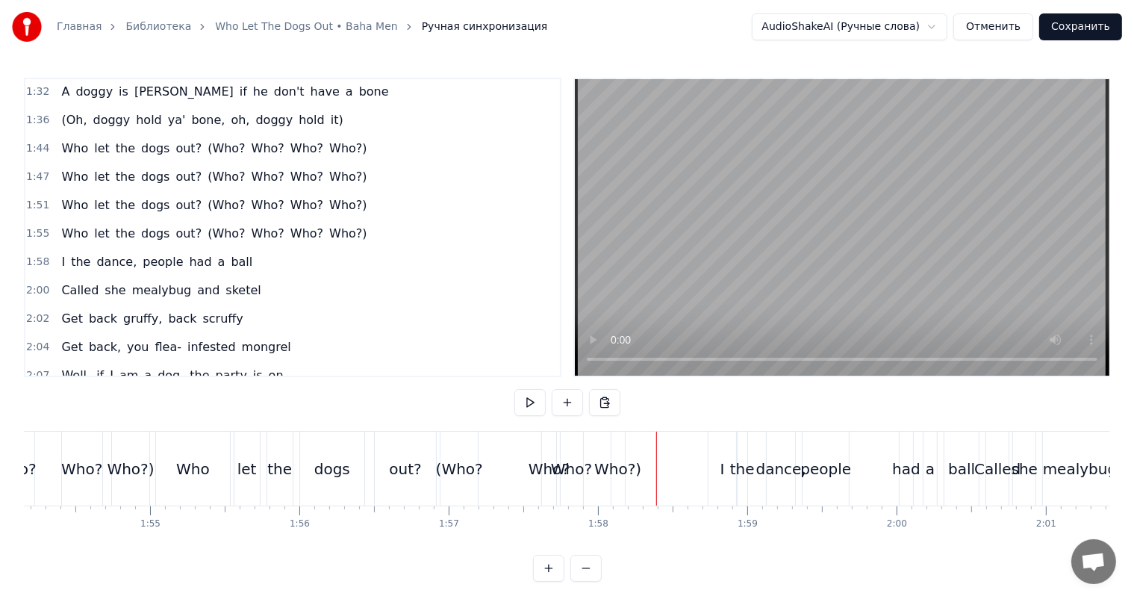
click at [889, 281] on video at bounding box center [842, 227] width 534 height 296
click at [887, 281] on video at bounding box center [842, 227] width 534 height 296
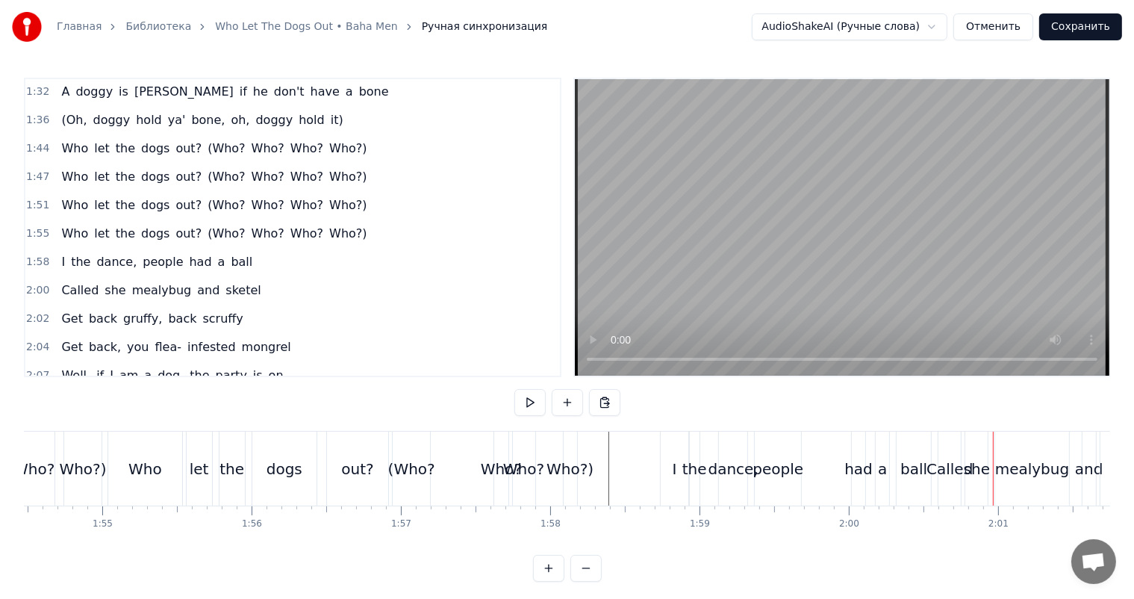
scroll to position [0, 17087]
click at [860, 464] on div "had" at bounding box center [860, 469] width 28 height 22
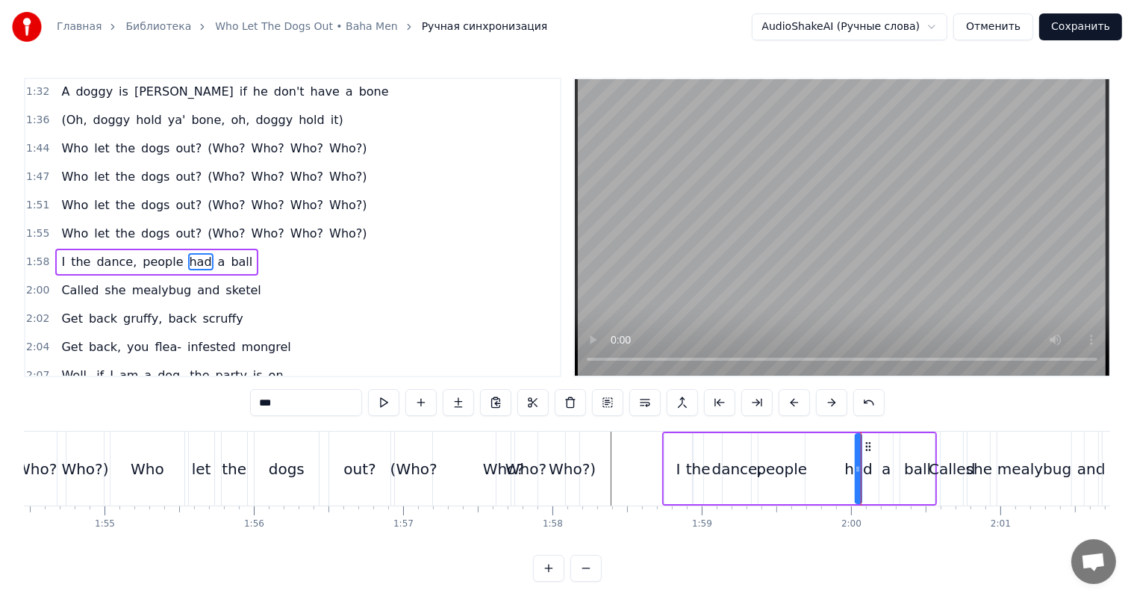
drag, startPoint x: 861, startPoint y: 450, endPoint x: 854, endPoint y: 452, distance: 7.8
click at [855, 452] on div at bounding box center [858, 468] width 6 height 68
drag, startPoint x: 854, startPoint y: 452, endPoint x: 875, endPoint y: 450, distance: 21.0
click at [879, 451] on div at bounding box center [882, 468] width 6 height 68
drag, startPoint x: 864, startPoint y: 445, endPoint x: 829, endPoint y: 449, distance: 36.1
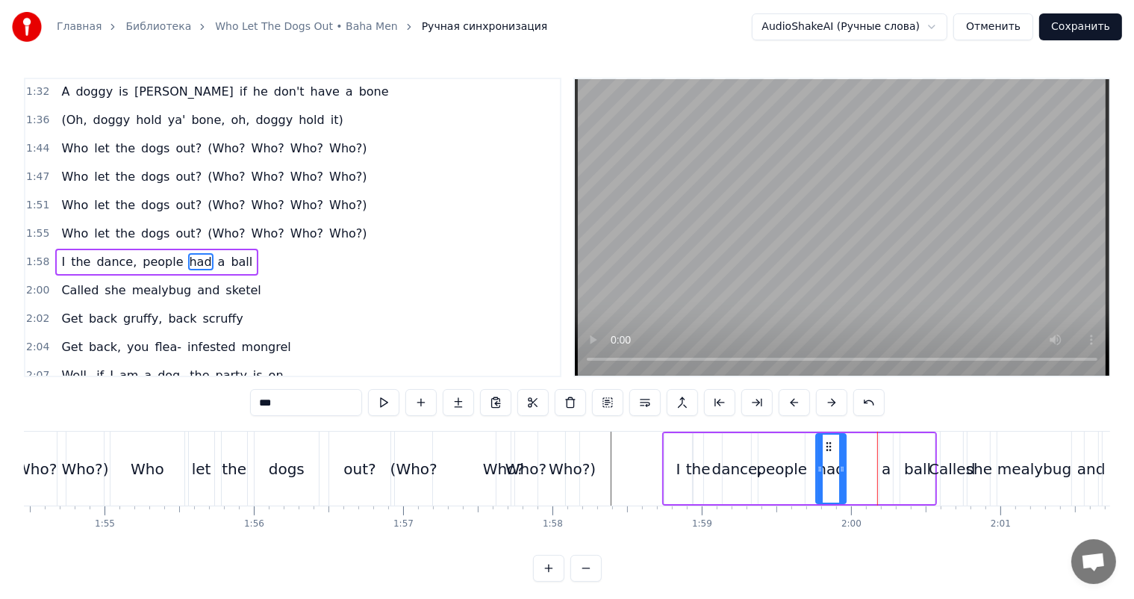
click at [826, 449] on icon at bounding box center [829, 446] width 12 height 12
click at [887, 446] on div "a" at bounding box center [885, 468] width 13 height 71
type input "*"
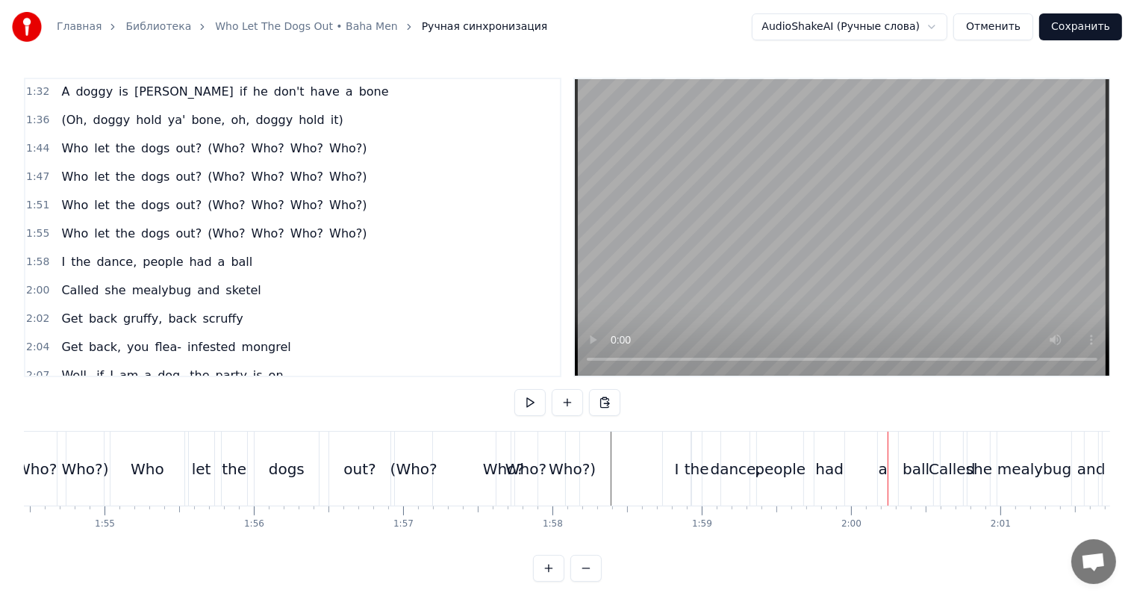
click at [882, 444] on div "a" at bounding box center [883, 468] width 10 height 74
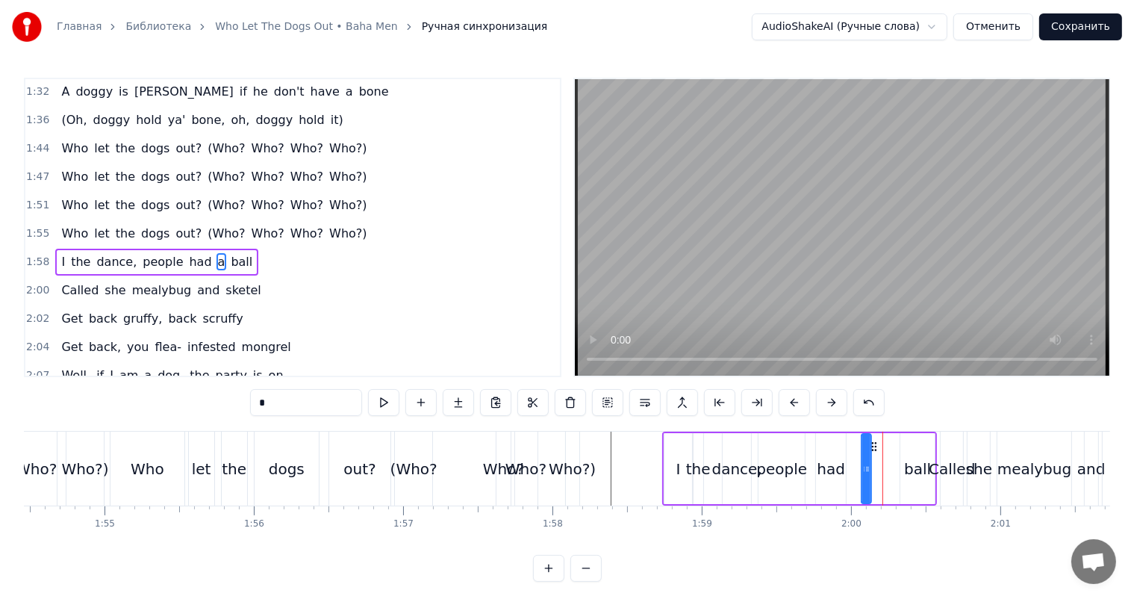
drag, startPoint x: 890, startPoint y: 440, endPoint x: 873, endPoint y: 449, distance: 20.0
click at [871, 447] on icon at bounding box center [874, 446] width 12 height 12
click at [932, 454] on div "ball" at bounding box center [917, 468] width 34 height 71
type input "****"
drag, startPoint x: 899, startPoint y: 446, endPoint x: 877, endPoint y: 453, distance: 22.7
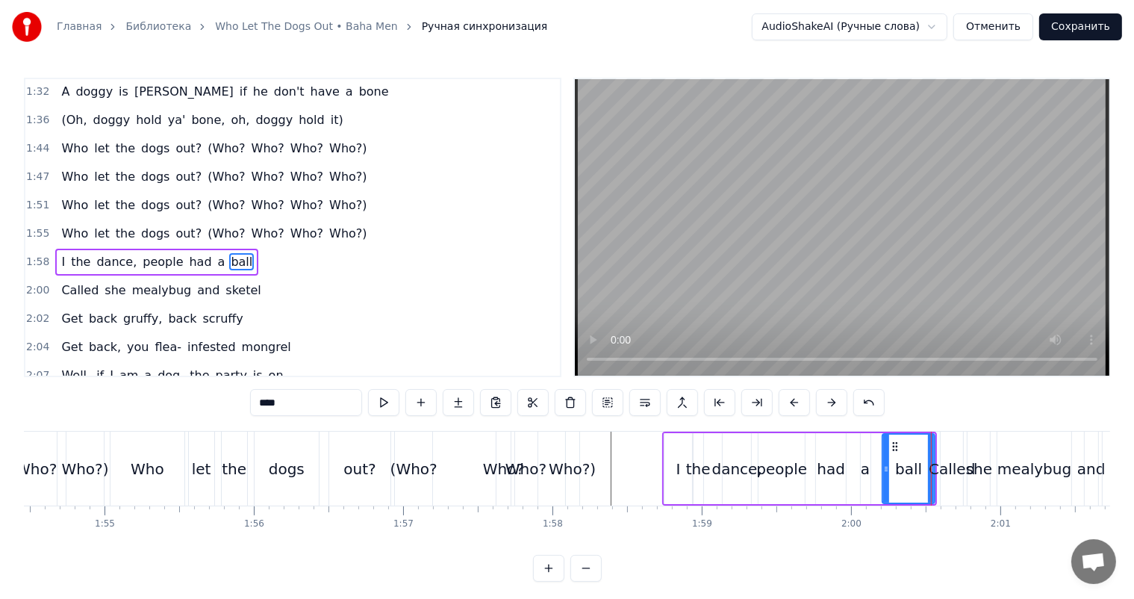
click at [882, 452] on div "ball" at bounding box center [909, 468] width 54 height 71
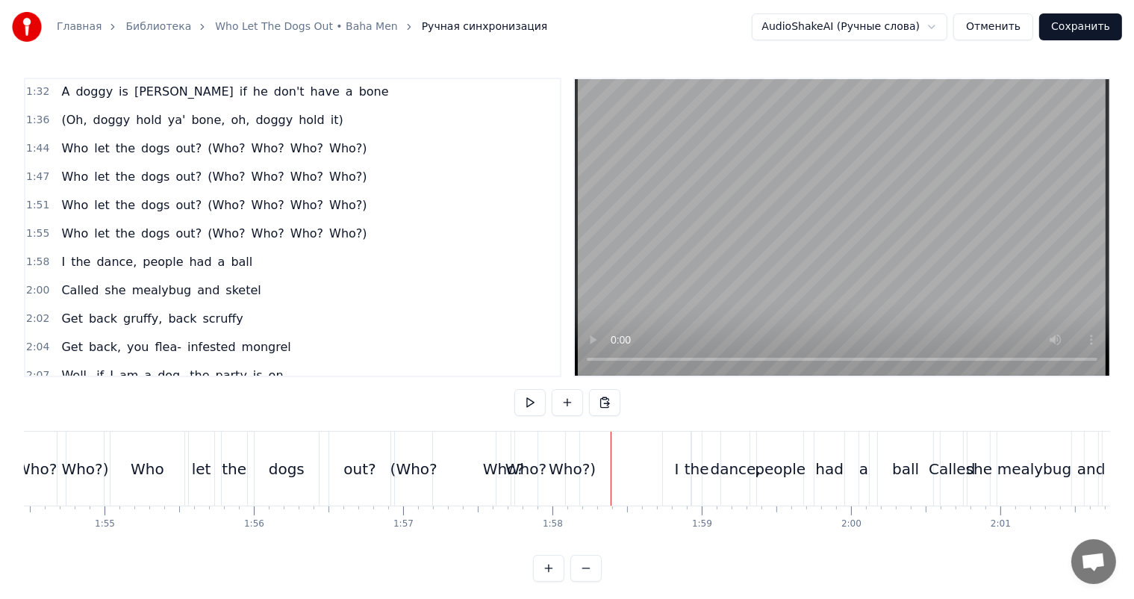
click at [576, 451] on div "Who?)" at bounding box center [572, 468] width 13 height 74
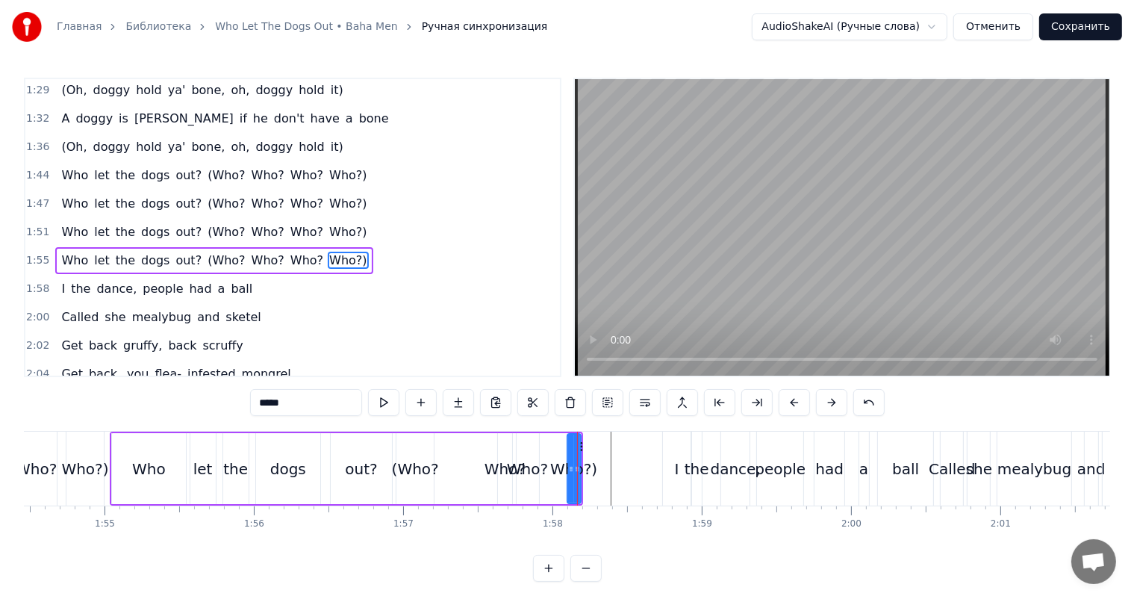
click at [578, 442] on div at bounding box center [577, 468] width 6 height 68
drag, startPoint x: 581, startPoint y: 440, endPoint x: 658, endPoint y: 442, distance: 77.6
click at [658, 442] on icon at bounding box center [658, 446] width 12 height 12
drag, startPoint x: 647, startPoint y: 454, endPoint x: 618, endPoint y: 469, distance: 32.7
click at [625, 466] on div at bounding box center [628, 468] width 6 height 68
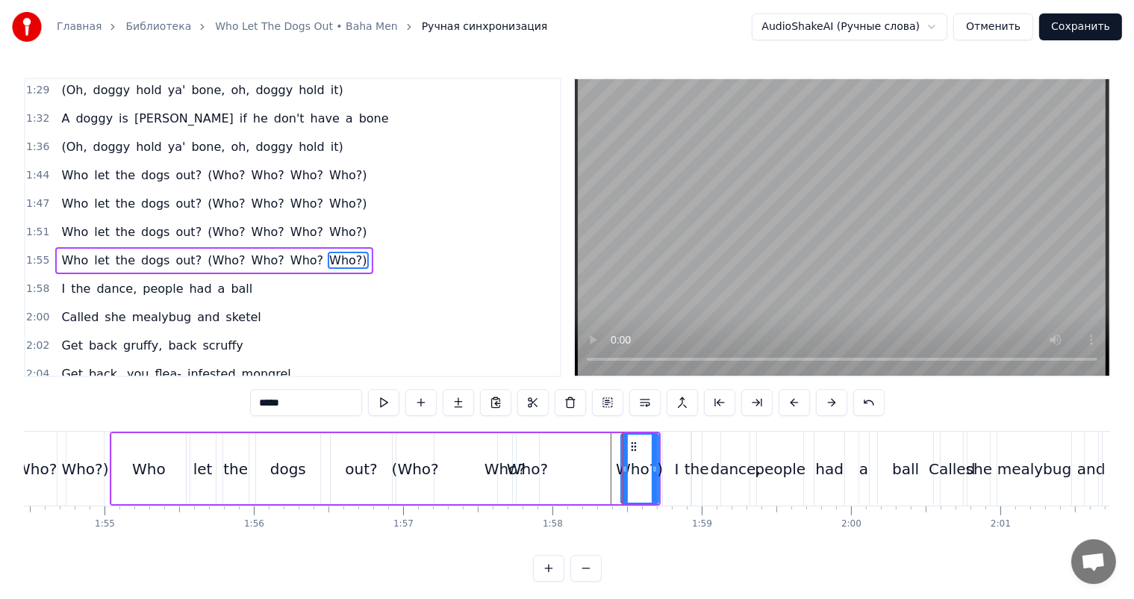
click at [530, 464] on div "Who?" at bounding box center [527, 469] width 41 height 22
type input "****"
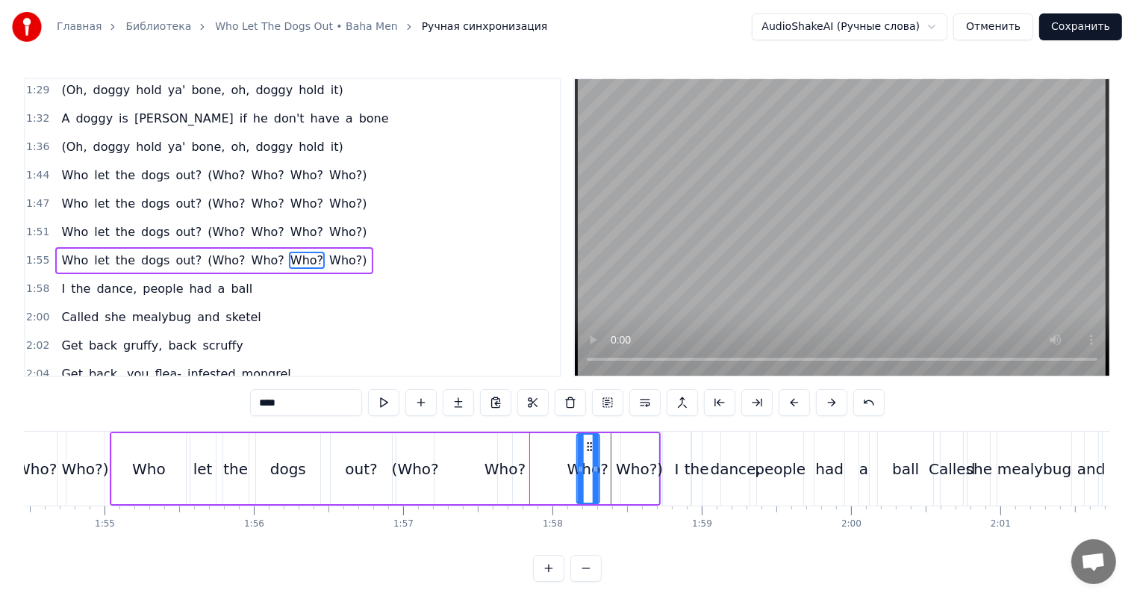
drag, startPoint x: 526, startPoint y: 443, endPoint x: 584, endPoint y: 449, distance: 57.8
click at [587, 448] on icon at bounding box center [589, 446] width 12 height 12
click at [509, 462] on div "Who?" at bounding box center [504, 469] width 41 height 22
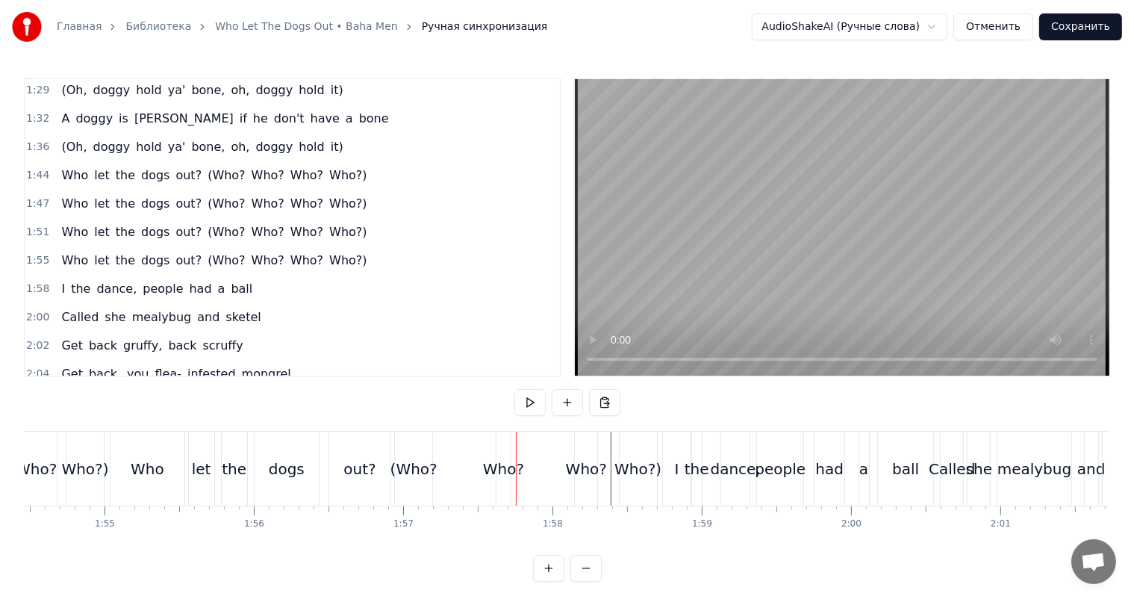
click at [508, 446] on div "Who?" at bounding box center [503, 468] width 15 height 74
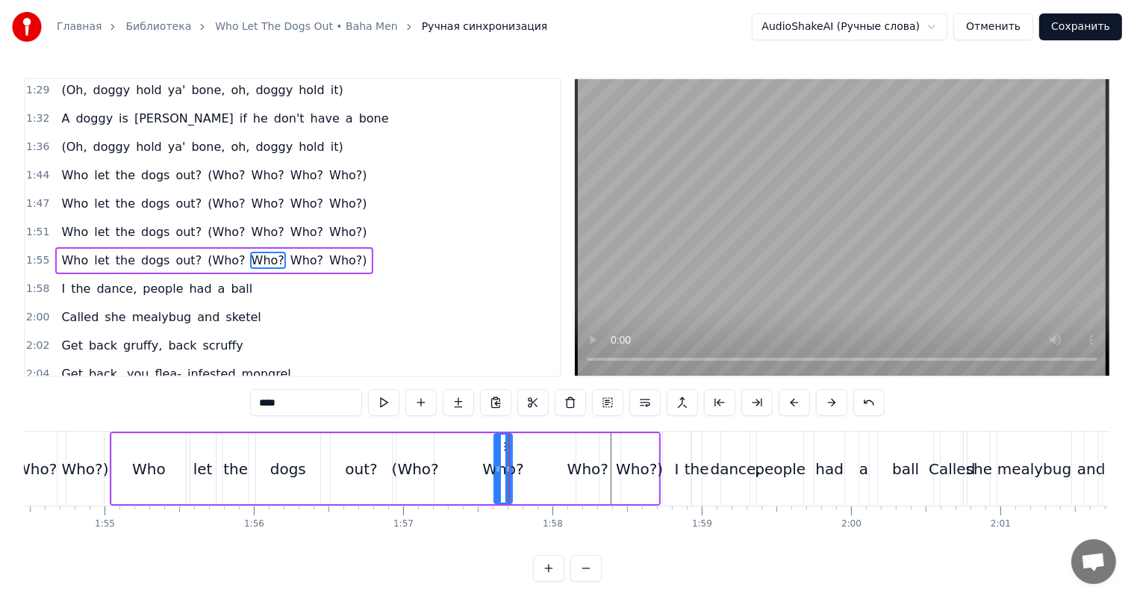
click at [496, 451] on div at bounding box center [498, 468] width 6 height 68
drag, startPoint x: 502, startPoint y: 443, endPoint x: 522, endPoint y: 441, distance: 20.3
click at [522, 441] on icon at bounding box center [523, 446] width 12 height 12
click at [405, 448] on div "(Who?" at bounding box center [414, 468] width 37 height 71
type input "*****"
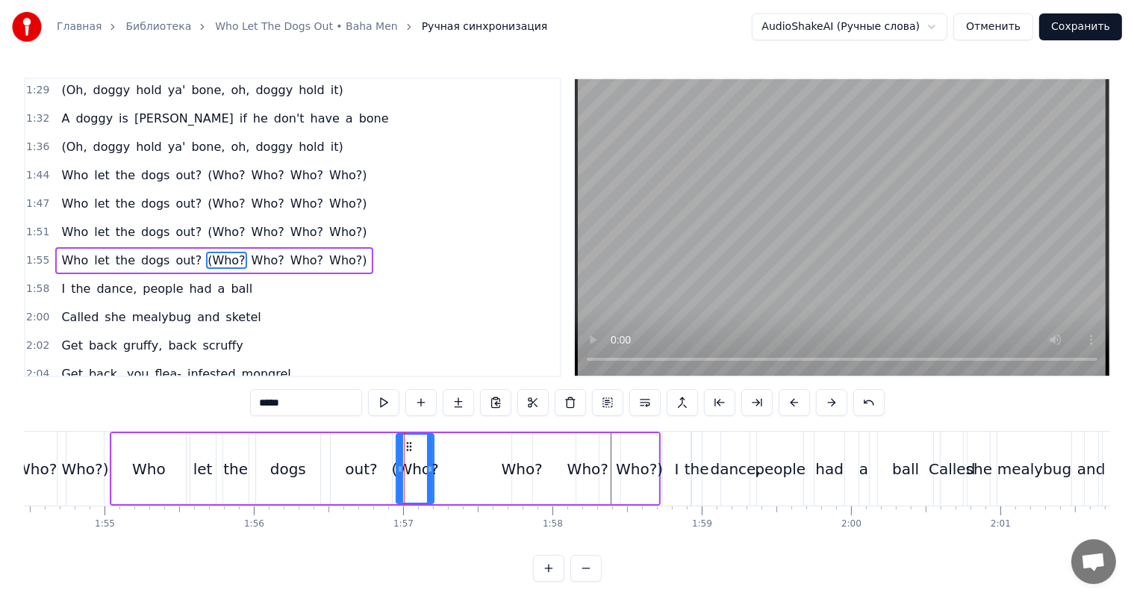
click at [774, 280] on video at bounding box center [842, 227] width 534 height 296
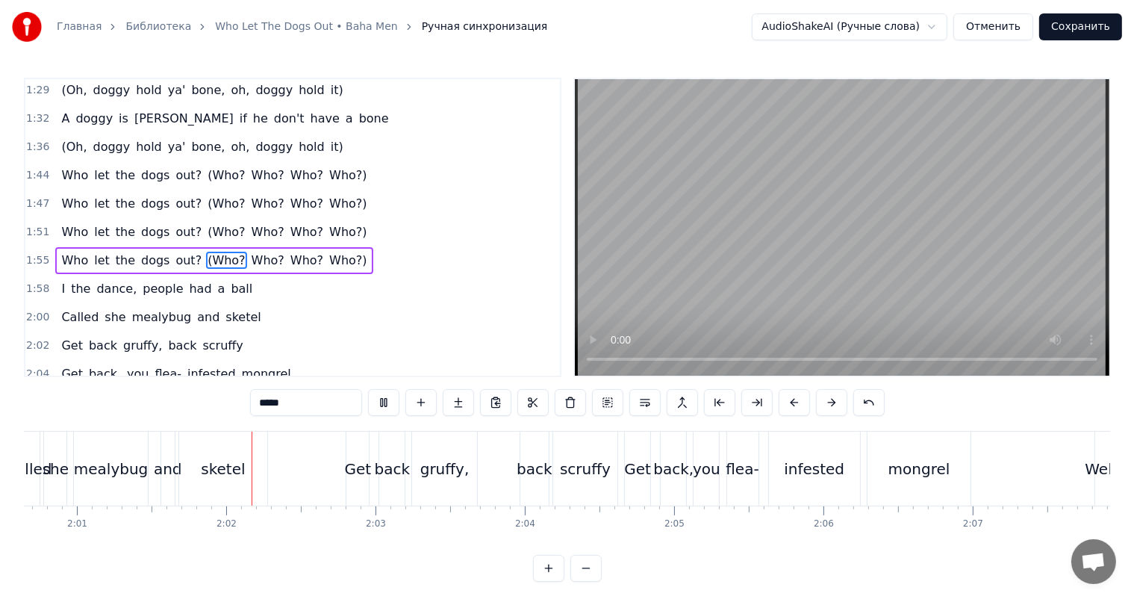
scroll to position [0, 18059]
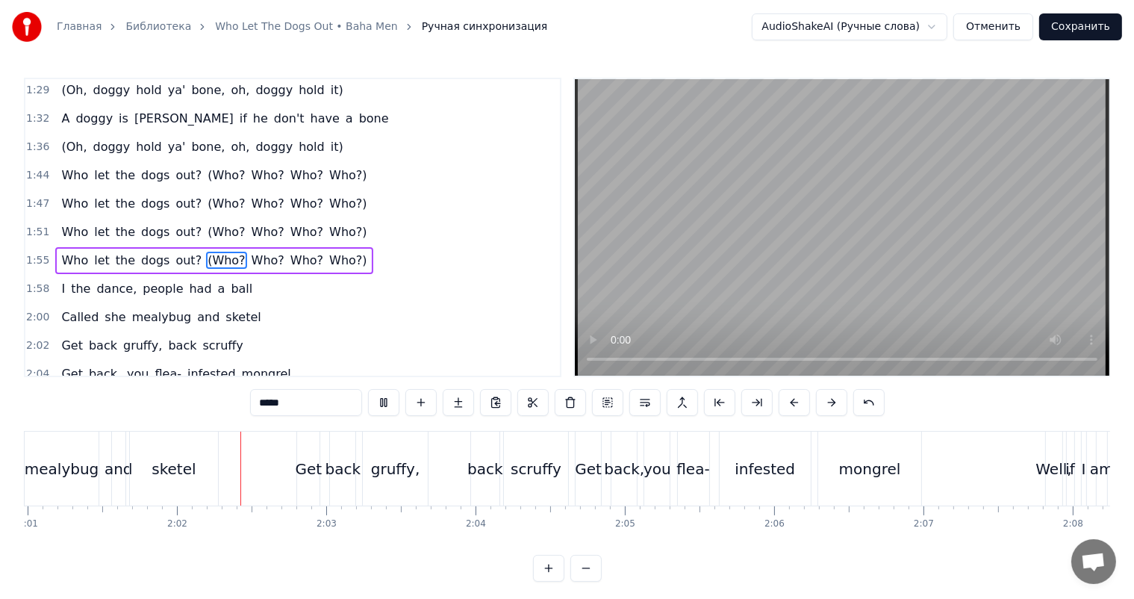
click at [908, 169] on video at bounding box center [842, 227] width 534 height 296
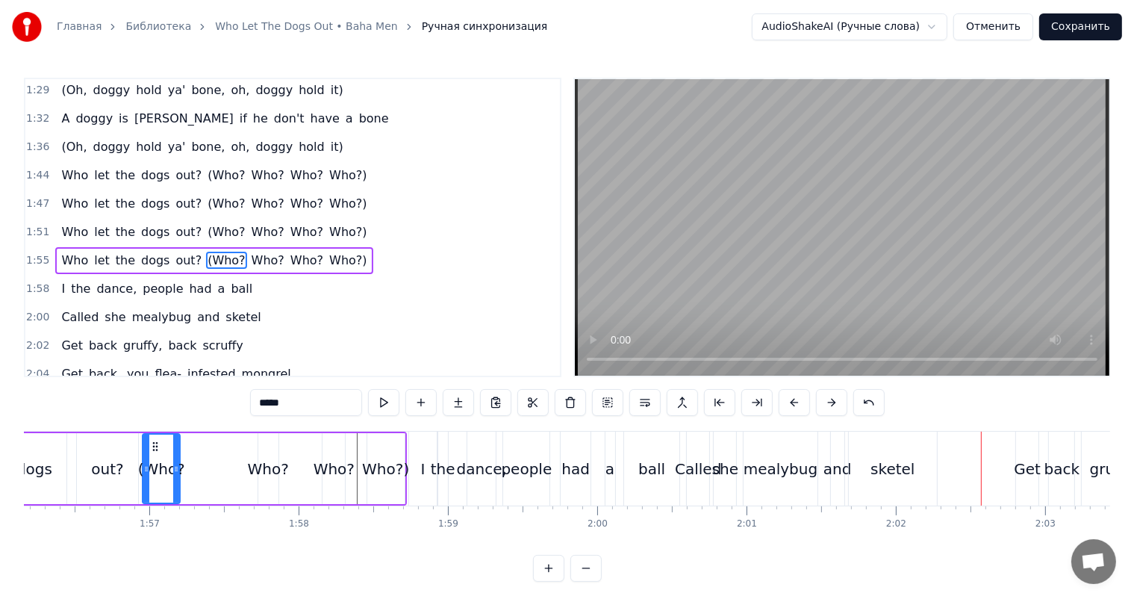
scroll to position [0, 17335]
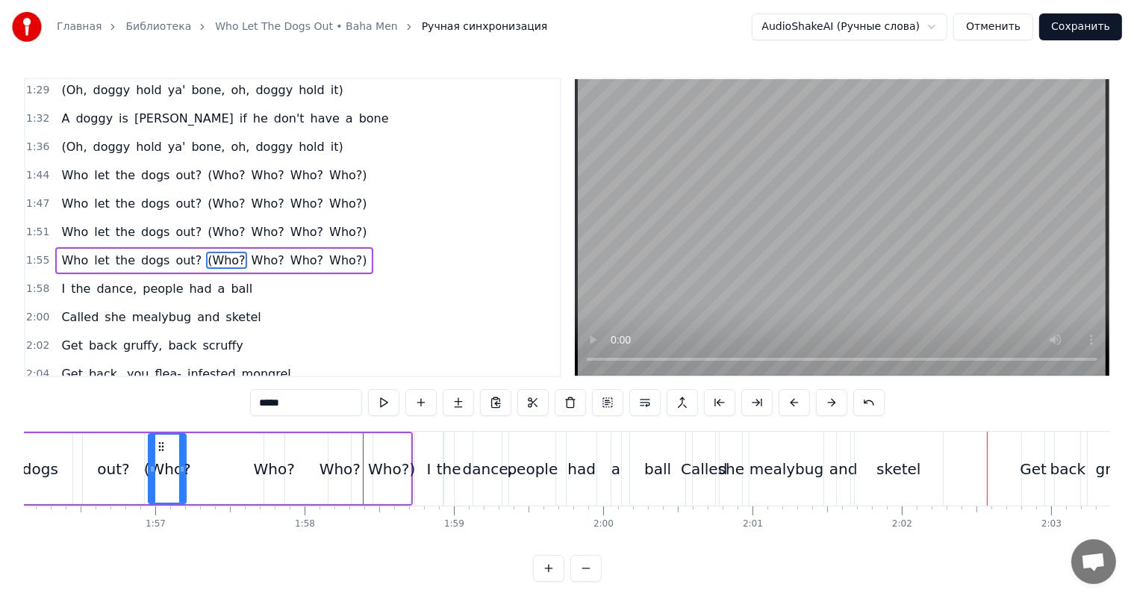
click at [221, 457] on div "Who let the dogs out? (Who? Who? Who? Who?)" at bounding box center [137, 468] width 550 height 74
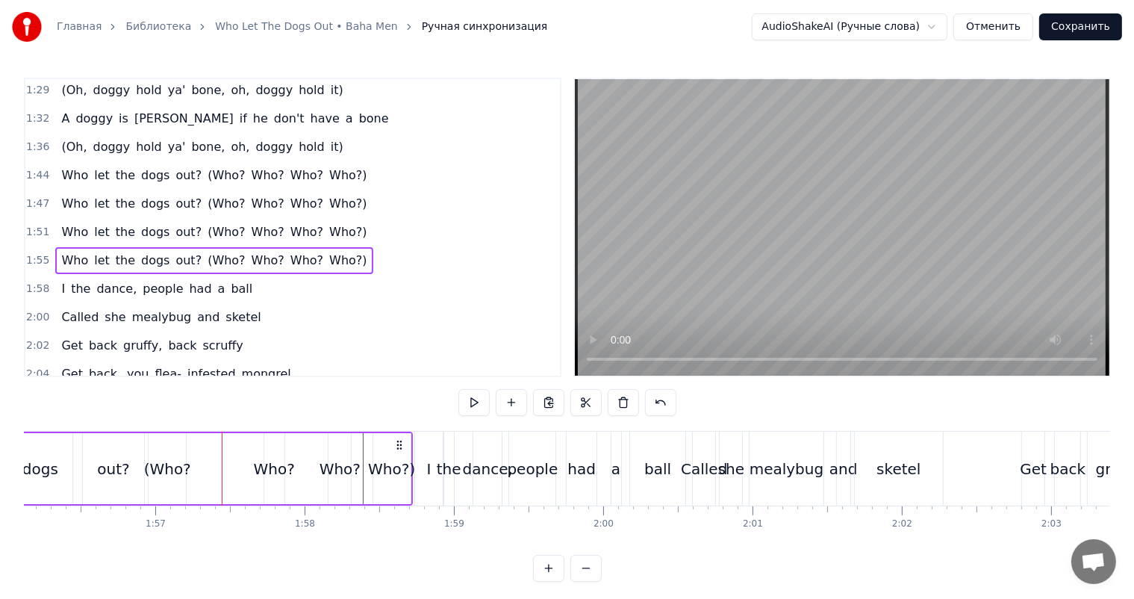
click at [761, 287] on video at bounding box center [842, 227] width 534 height 296
click at [1006, 281] on video at bounding box center [842, 227] width 534 height 296
click at [652, 481] on div "ball" at bounding box center [657, 468] width 55 height 74
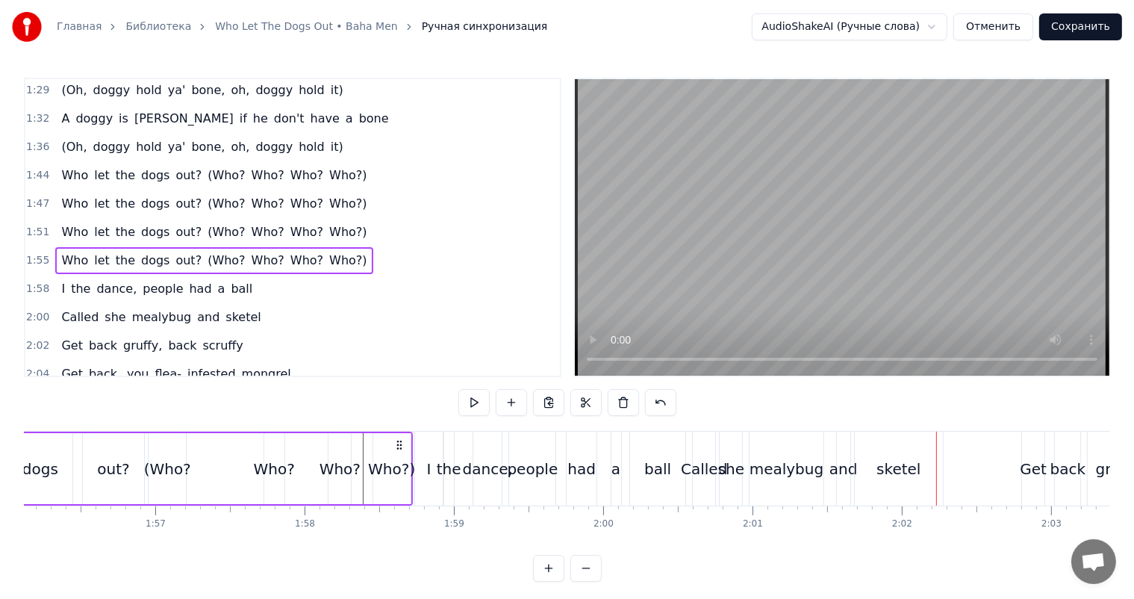
scroll to position [881, 0]
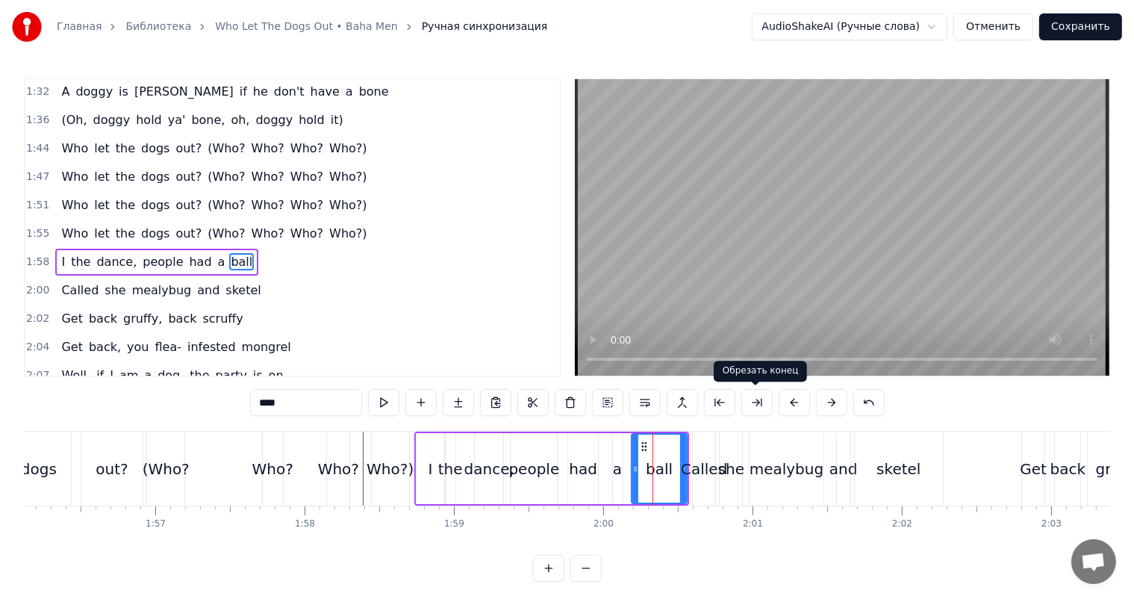
click at [917, 269] on video at bounding box center [842, 227] width 534 height 296
click at [510, 490] on div "people" at bounding box center [534, 468] width 48 height 71
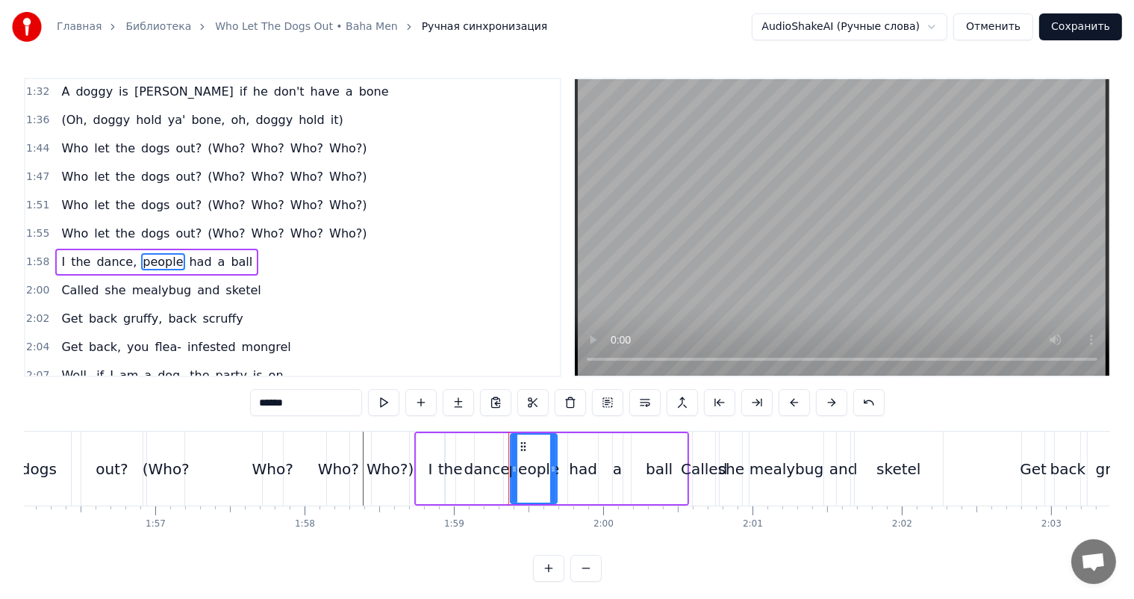
click at [944, 252] on video at bounding box center [842, 227] width 534 height 296
click at [681, 456] on div "ball" at bounding box center [658, 468] width 55 height 71
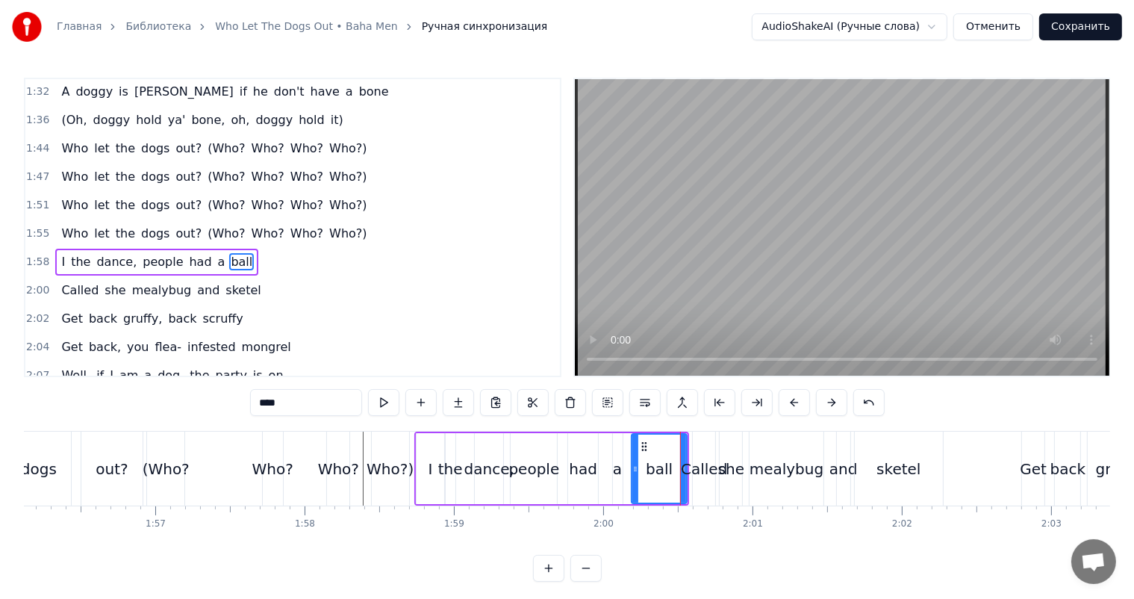
click at [817, 261] on video at bounding box center [842, 227] width 534 height 296
click at [812, 263] on video at bounding box center [842, 227] width 534 height 296
click at [920, 459] on div "sketel" at bounding box center [899, 468] width 88 height 74
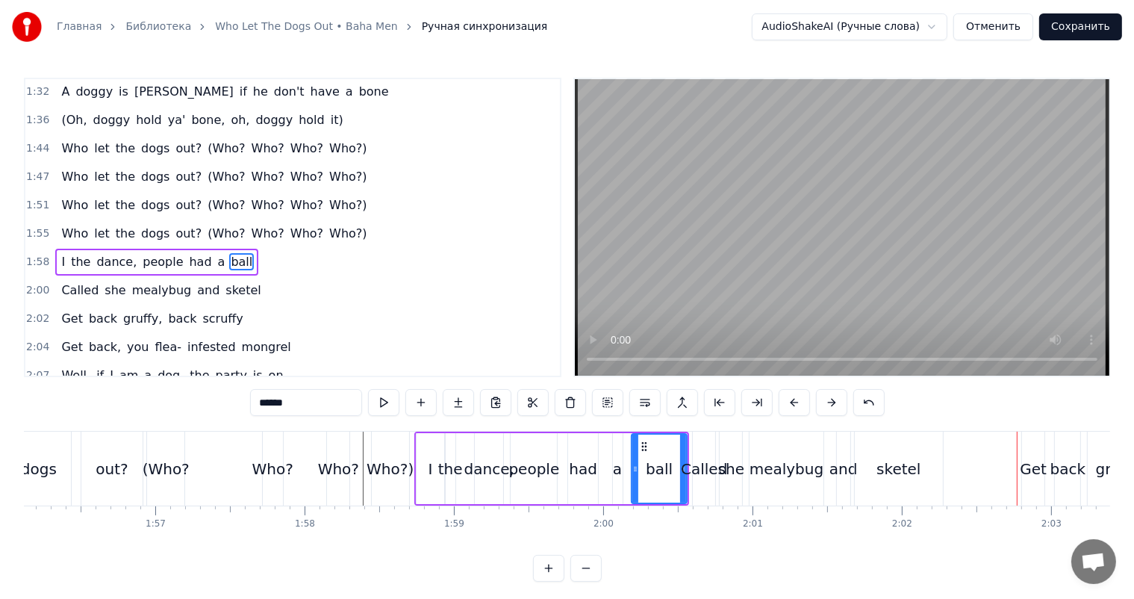
scroll to position [908, 0]
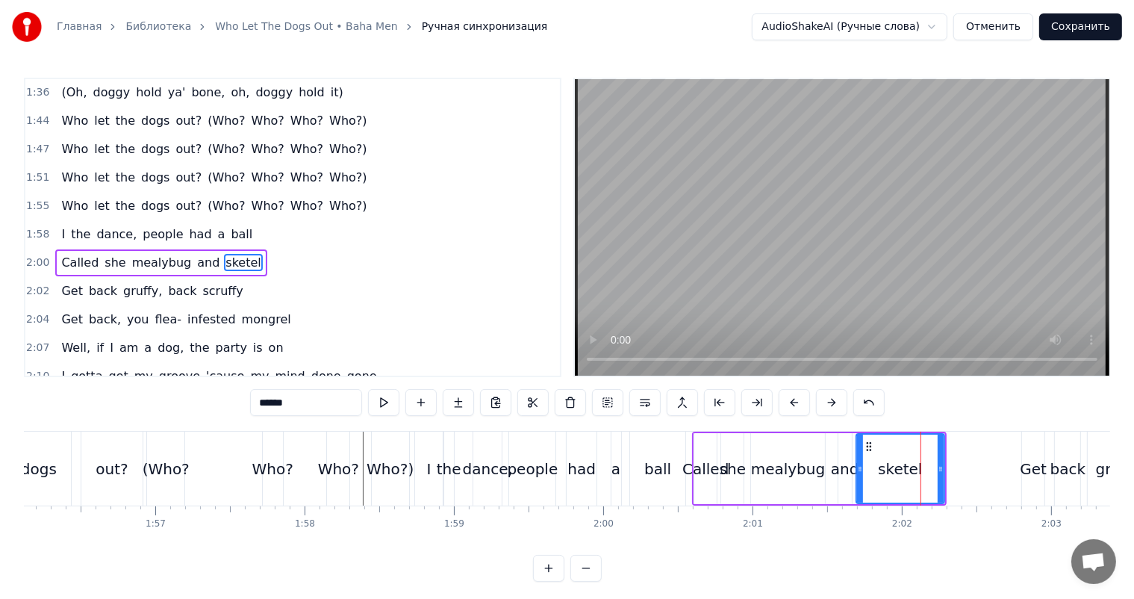
click at [940, 455] on div at bounding box center [940, 468] width 6 height 68
drag, startPoint x: 905, startPoint y: 457, endPoint x: 898, endPoint y: 461, distance: 8.1
click at [893, 463] on div "sketel" at bounding box center [898, 469] width 44 height 22
drag, startPoint x: 937, startPoint y: 461, endPoint x: 902, endPoint y: 468, distance: 35.9
click at [902, 468] on div at bounding box center [902, 468] width 6 height 68
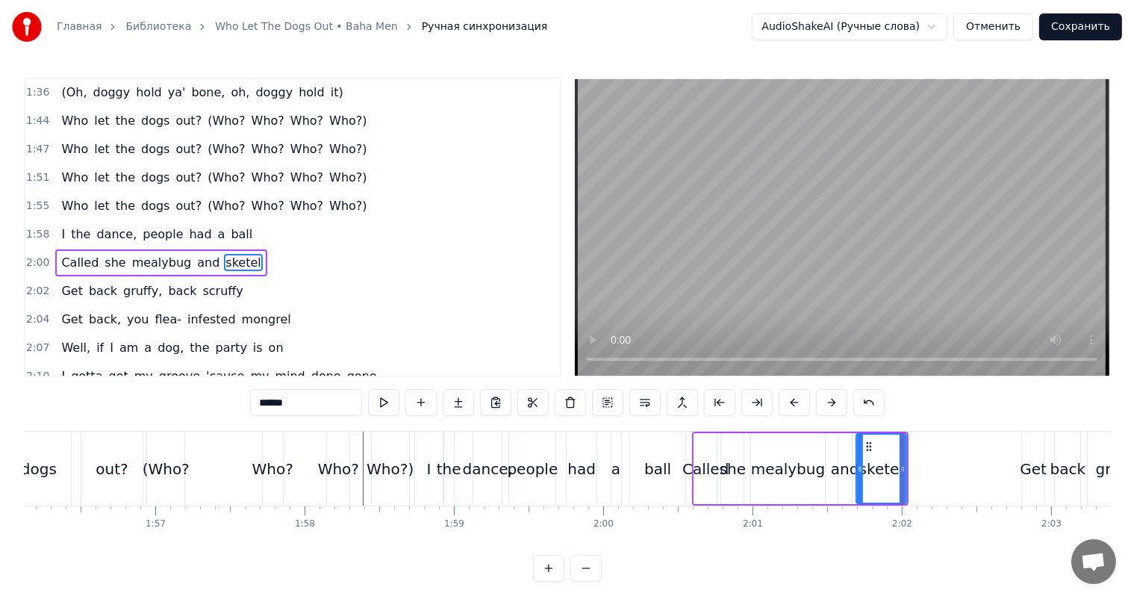
click at [1030, 463] on div "Get" at bounding box center [1033, 469] width 27 height 22
type input "***"
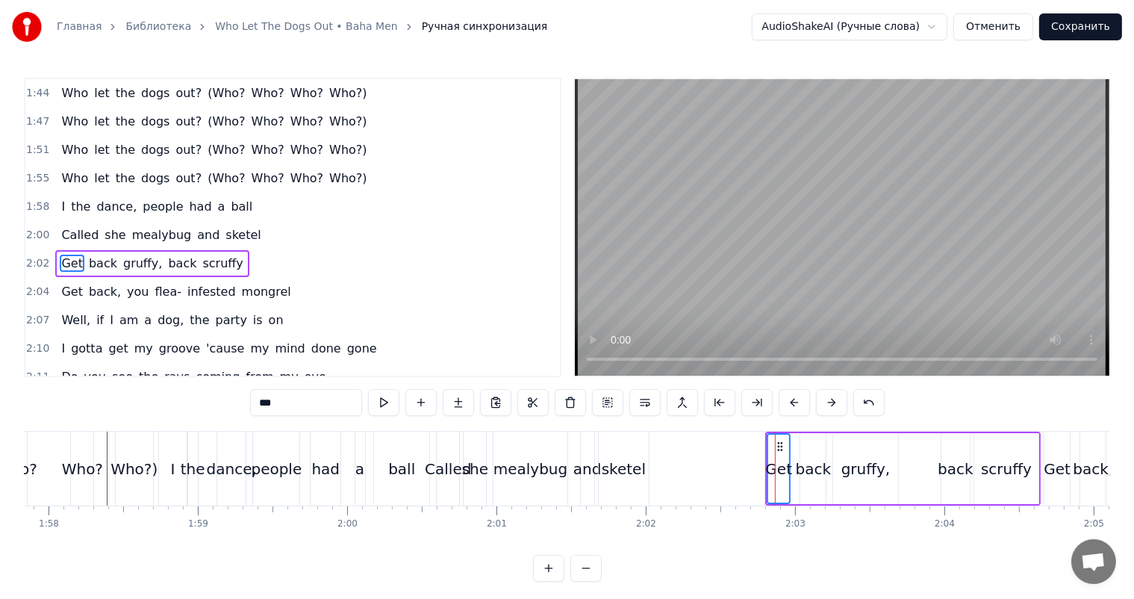
scroll to position [0, 17633]
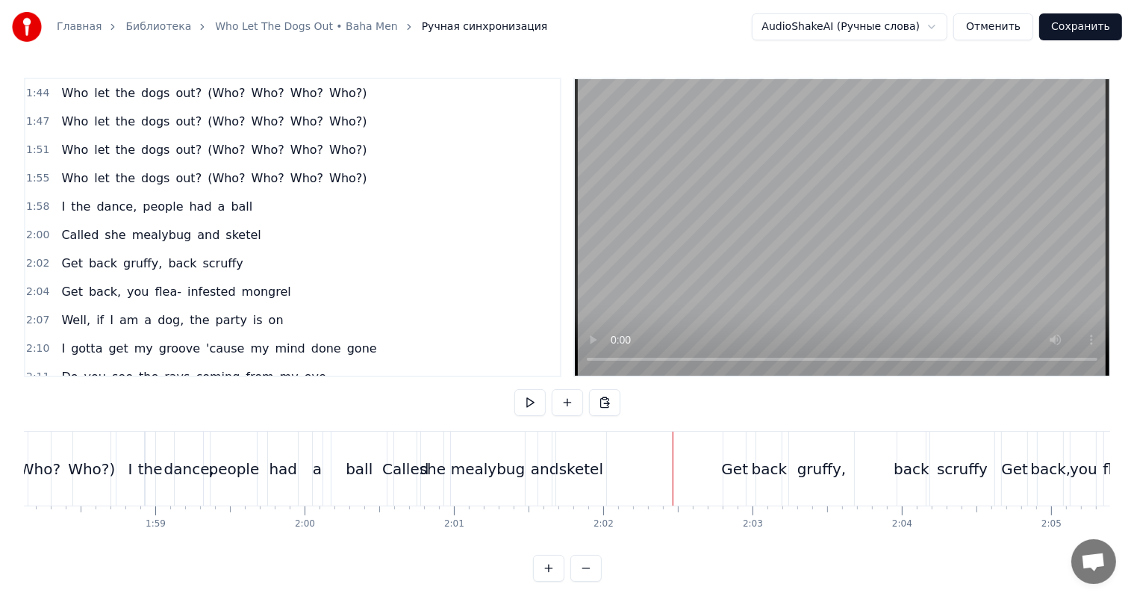
click at [827, 260] on video at bounding box center [842, 227] width 534 height 296
click at [728, 478] on div "Get" at bounding box center [735, 469] width 27 height 22
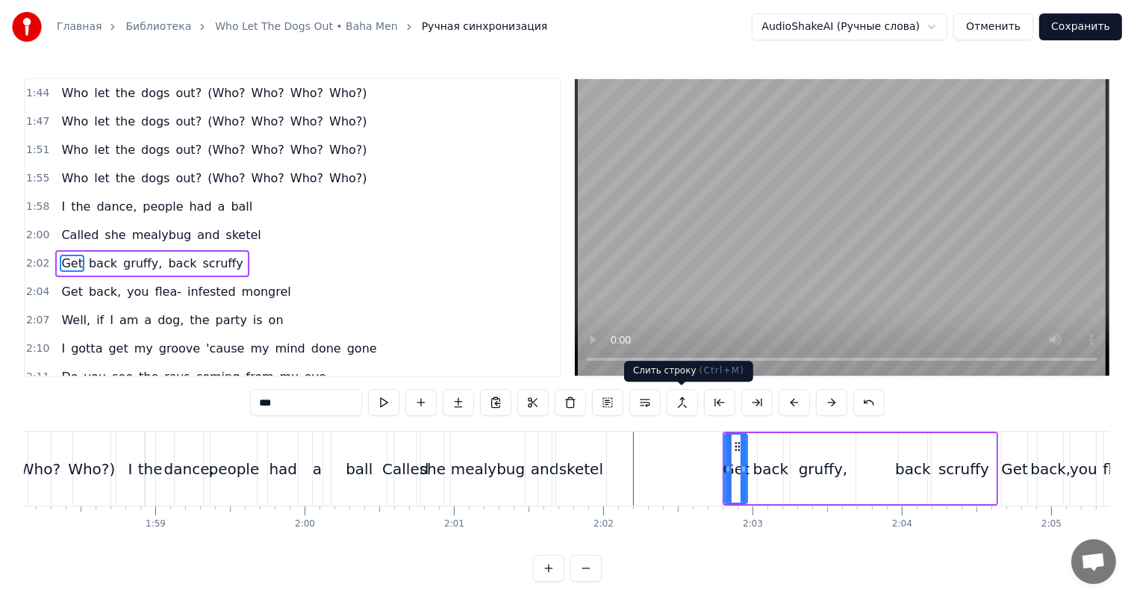
click at [781, 266] on video at bounding box center [842, 227] width 534 height 296
click at [788, 258] on video at bounding box center [842, 227] width 534 height 296
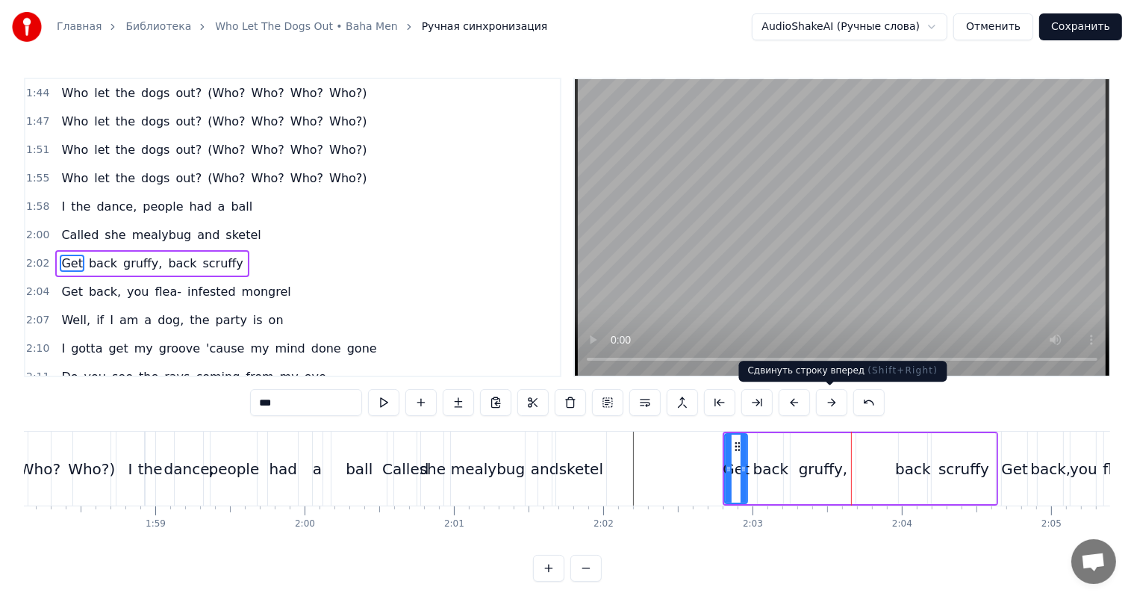
click at [825, 463] on div "gruffy," at bounding box center [823, 469] width 49 height 22
type input "*******"
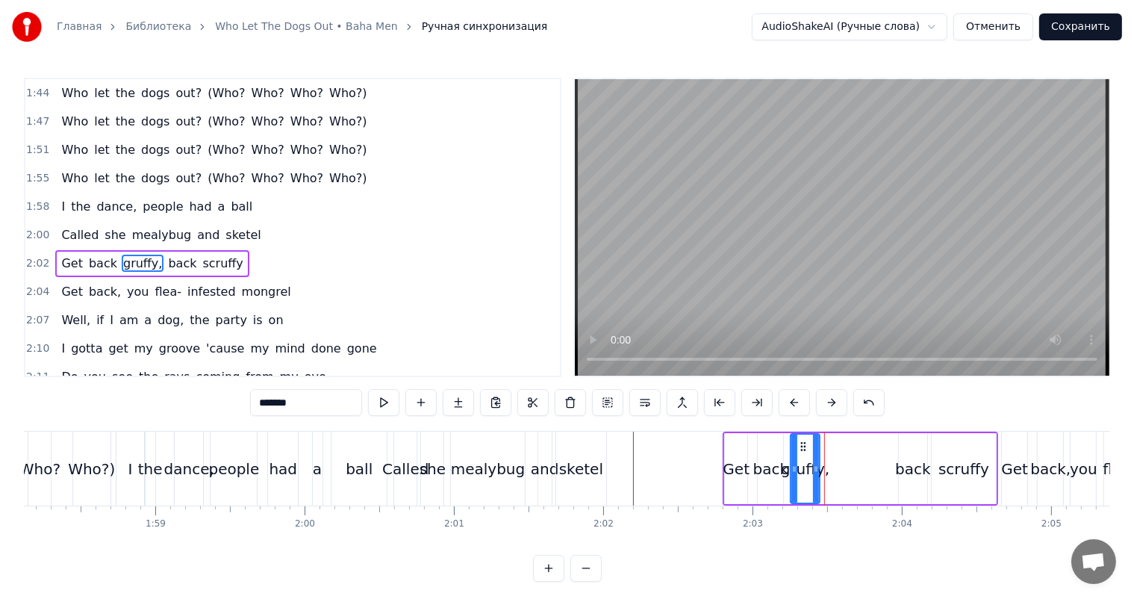
drag, startPoint x: 851, startPoint y: 465, endPoint x: 815, endPoint y: 475, distance: 37.3
click at [815, 475] on div at bounding box center [816, 468] width 6 height 68
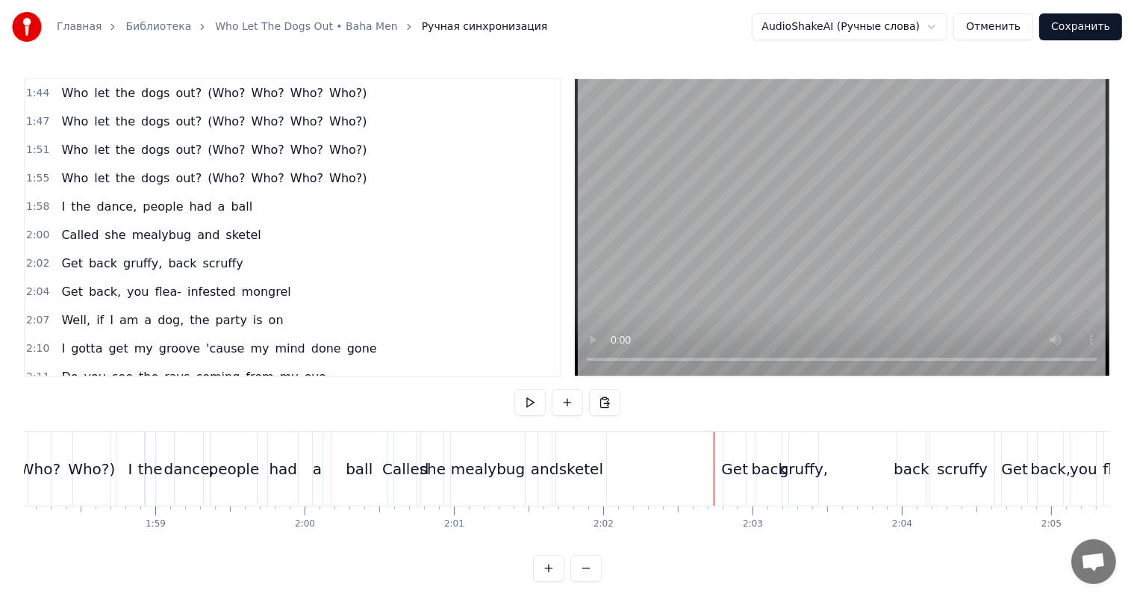
click at [888, 230] on video at bounding box center [842, 227] width 534 height 296
click at [890, 170] on video at bounding box center [842, 227] width 534 height 296
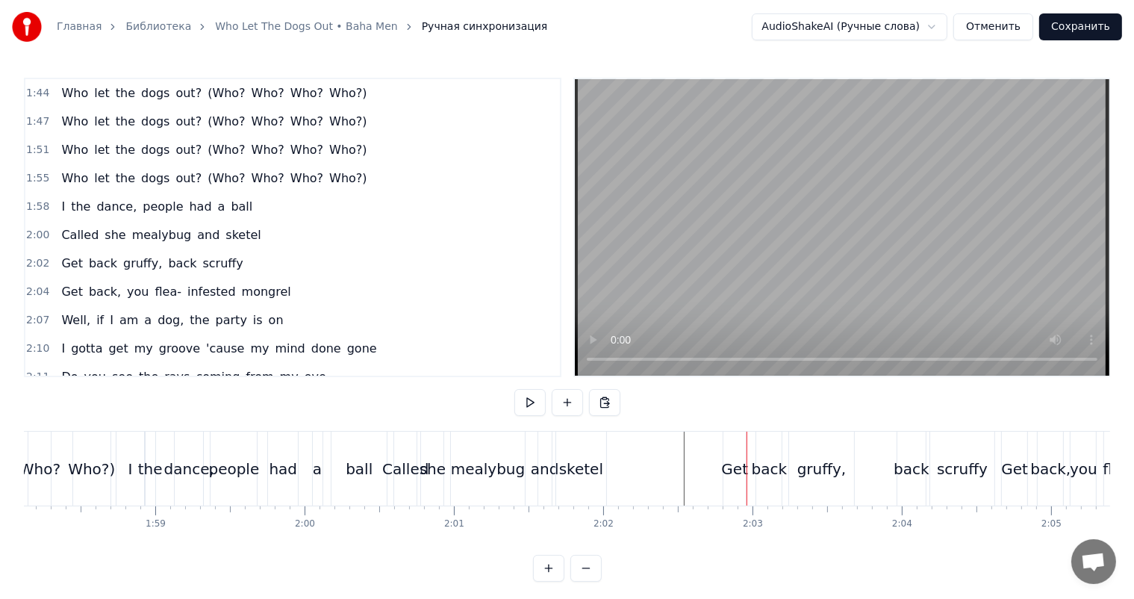
click at [731, 461] on div "Get" at bounding box center [735, 469] width 27 height 22
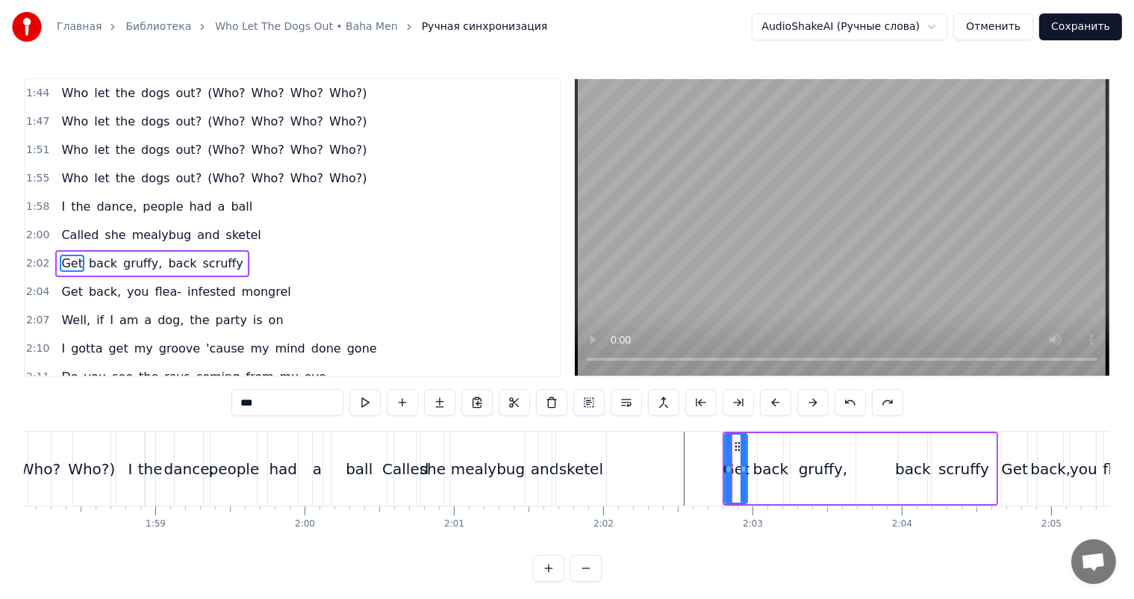
click at [34, 256] on span "2:02" at bounding box center [37, 263] width 23 height 15
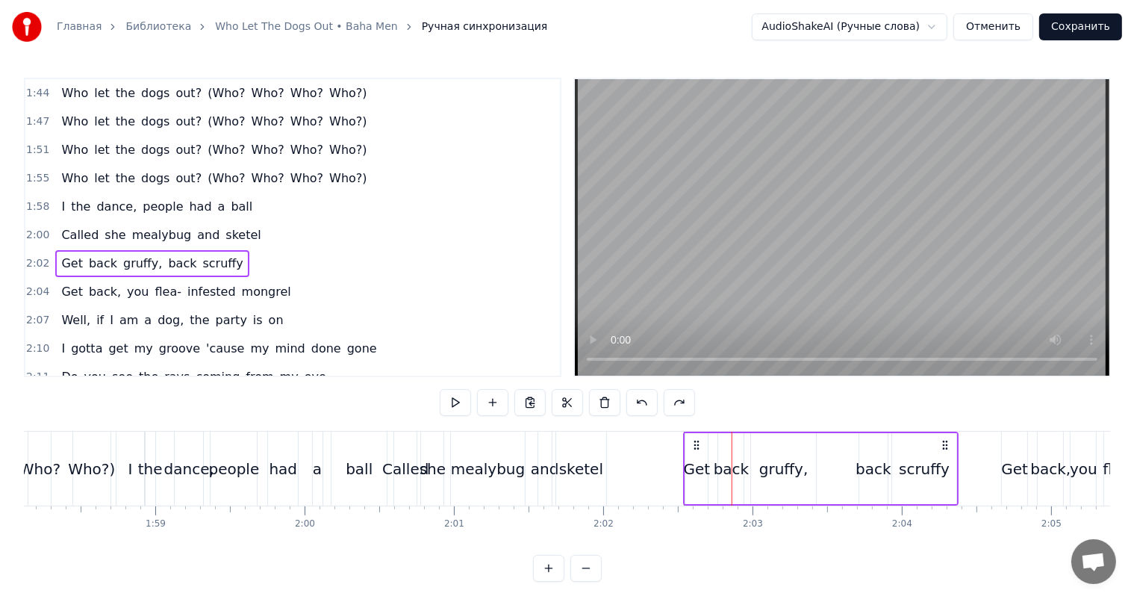
drag, startPoint x: 734, startPoint y: 442, endPoint x: 696, endPoint y: 448, distance: 39.3
click at [696, 448] on icon at bounding box center [696, 445] width 12 height 12
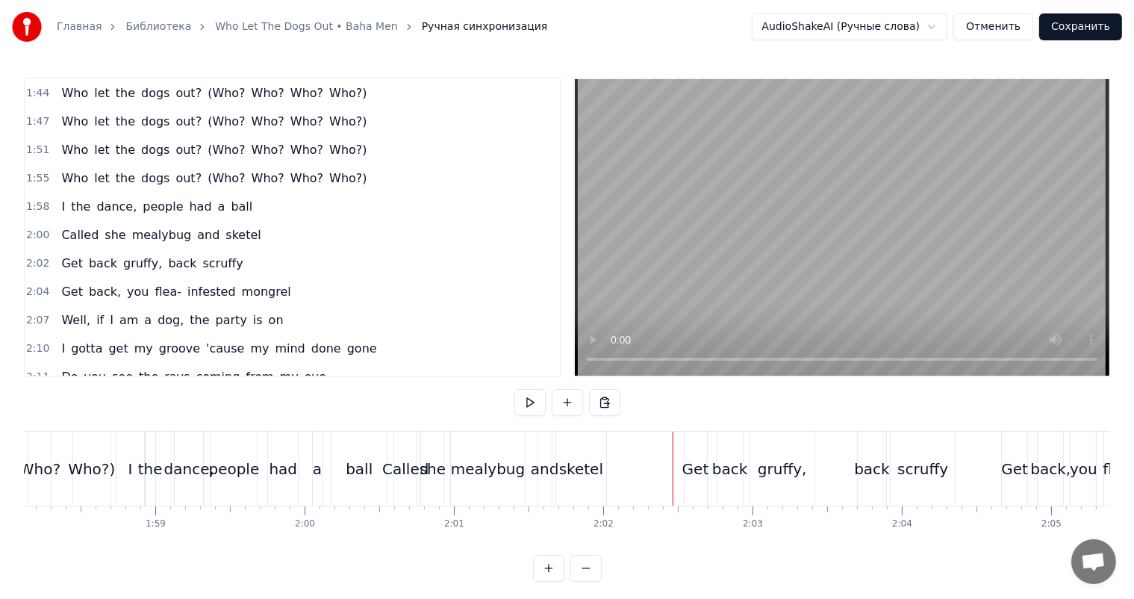
click at [852, 236] on video at bounding box center [842, 227] width 534 height 296
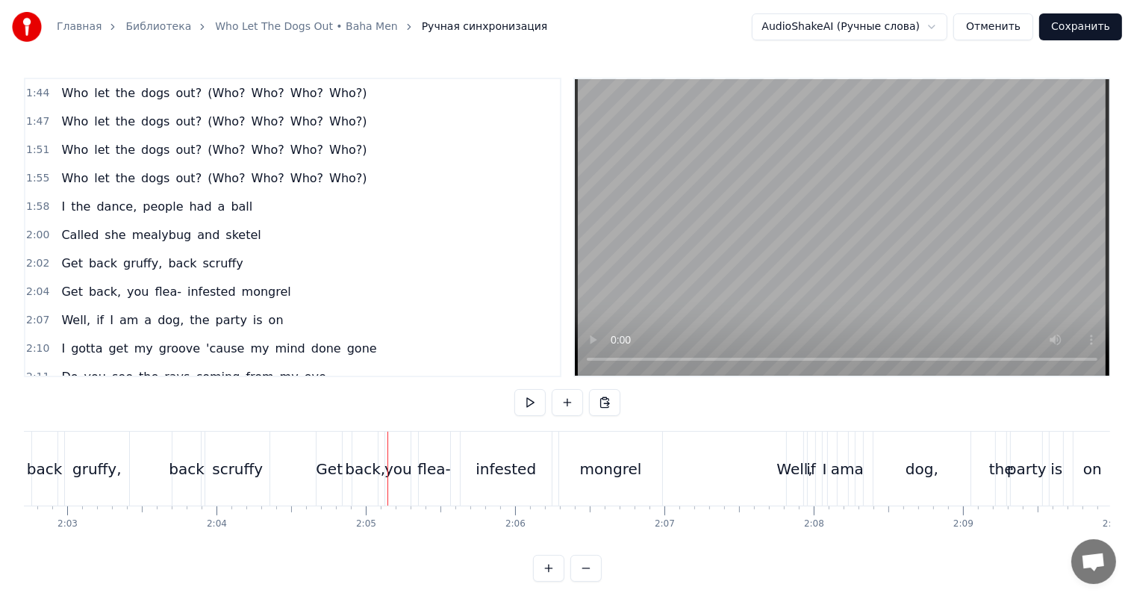
scroll to position [0, 18308]
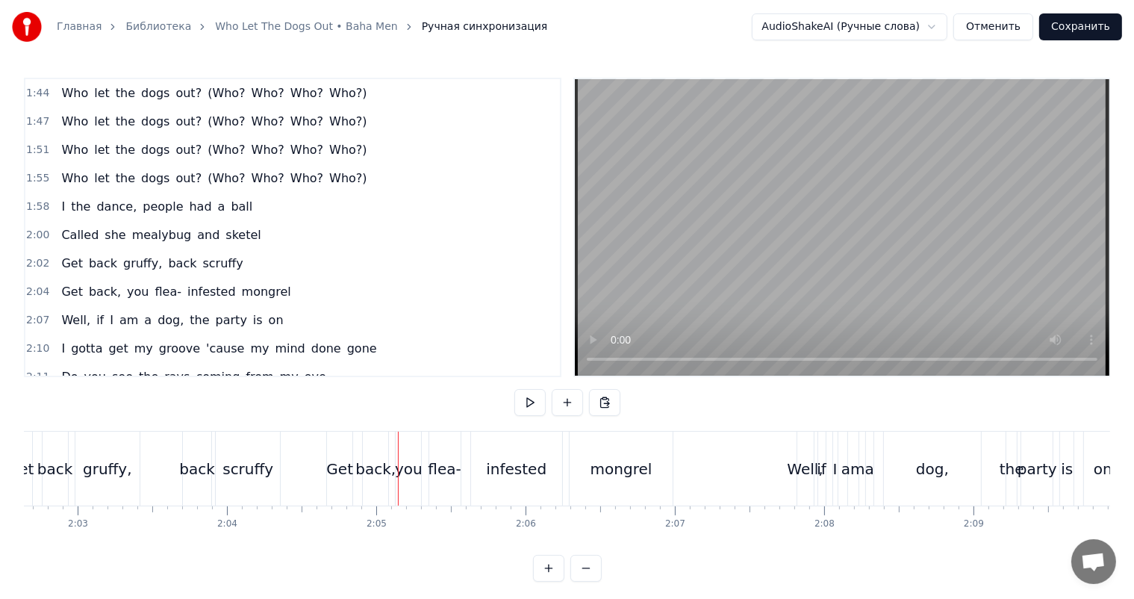
click at [337, 463] on div "Get" at bounding box center [339, 469] width 27 height 22
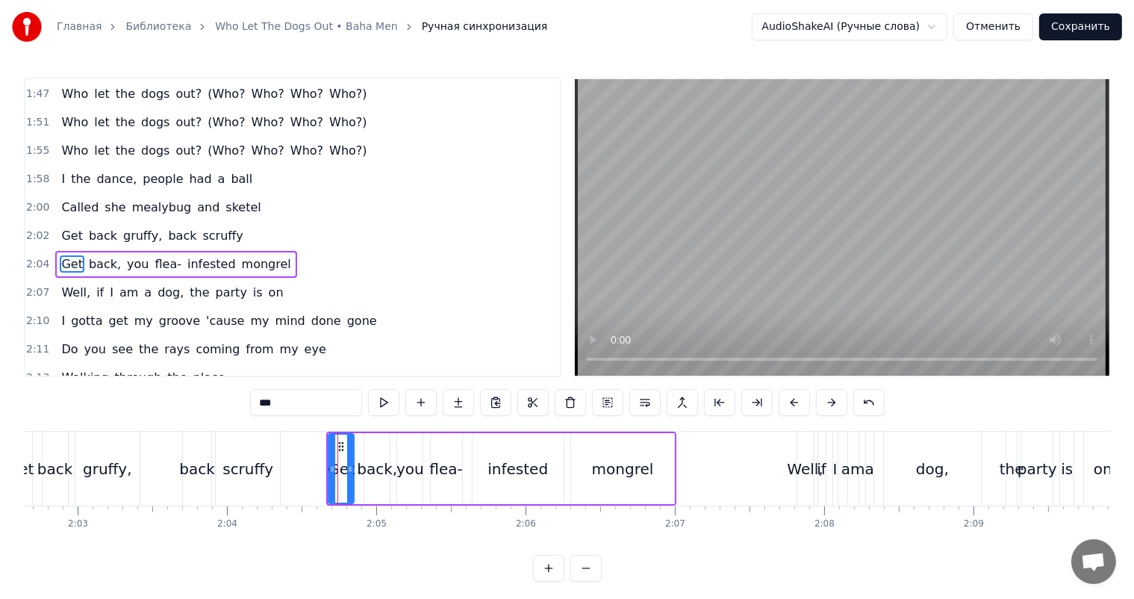
click at [39, 257] on span "2:04" at bounding box center [37, 264] width 23 height 15
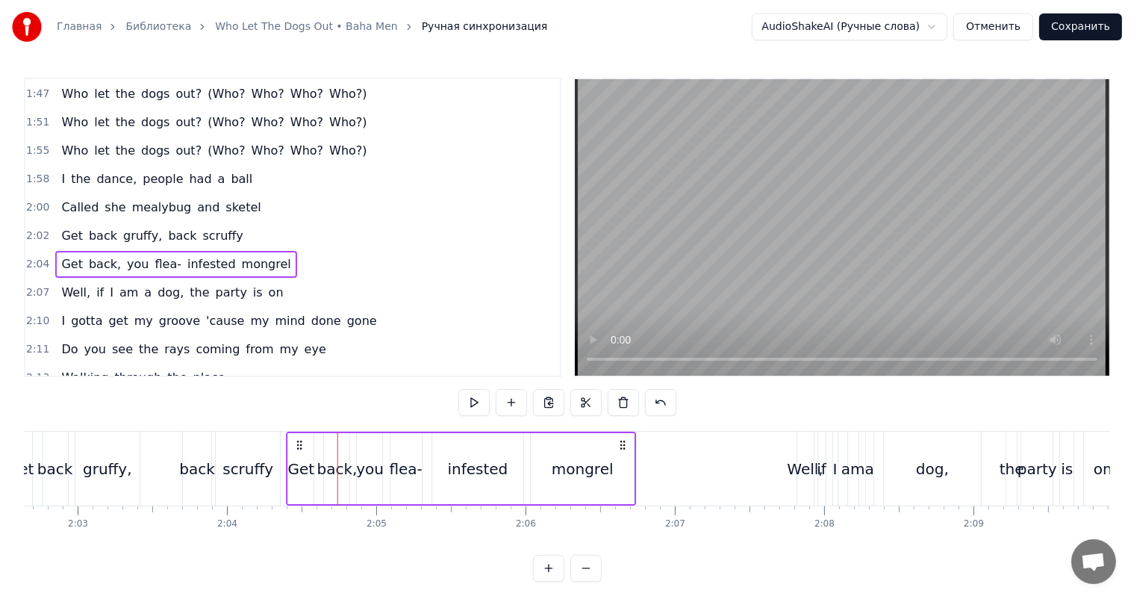
drag, startPoint x: 339, startPoint y: 442, endPoint x: 299, endPoint y: 450, distance: 41.1
click at [299, 450] on div "Get back, you flea- infested mongrel" at bounding box center [462, 468] width 350 height 74
click at [266, 458] on div "scruffy" at bounding box center [247, 469] width 51 height 22
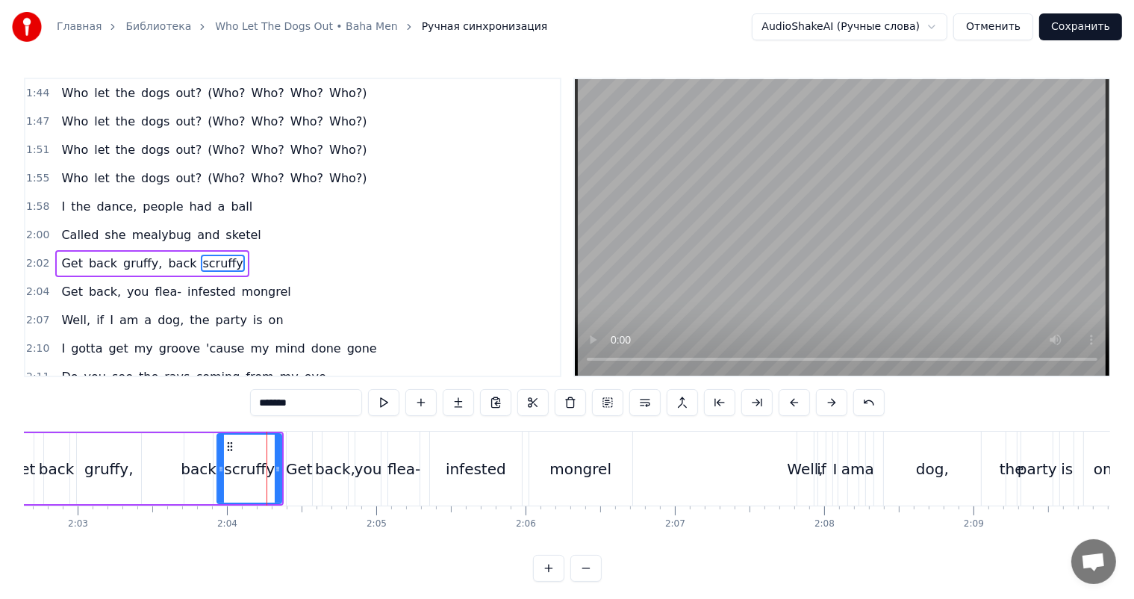
click at [967, 226] on video at bounding box center [842, 227] width 534 height 296
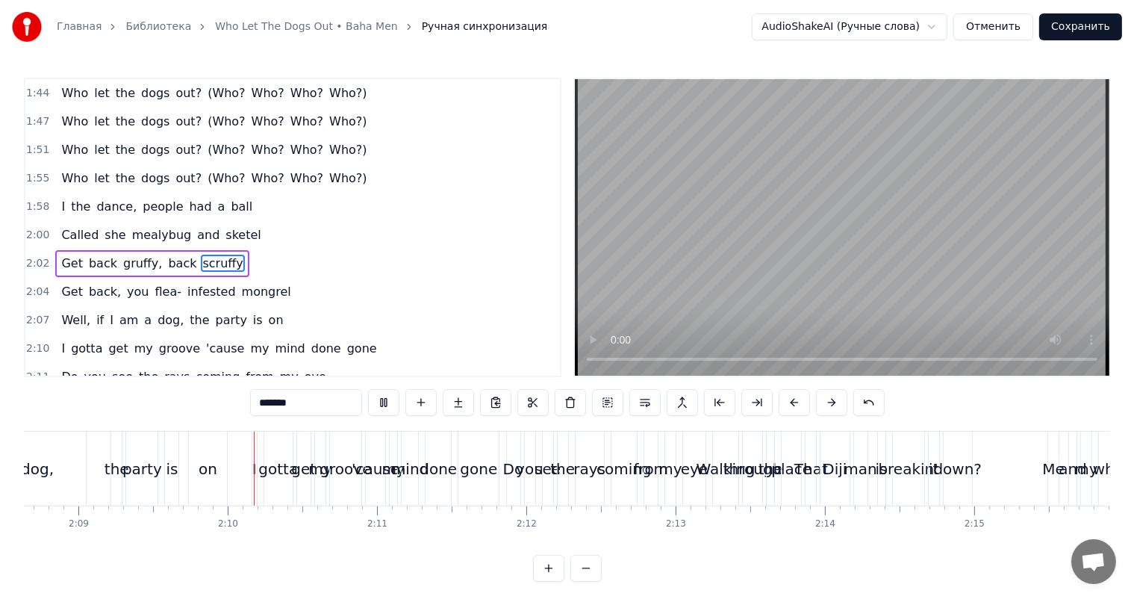
scroll to position [0, 19263]
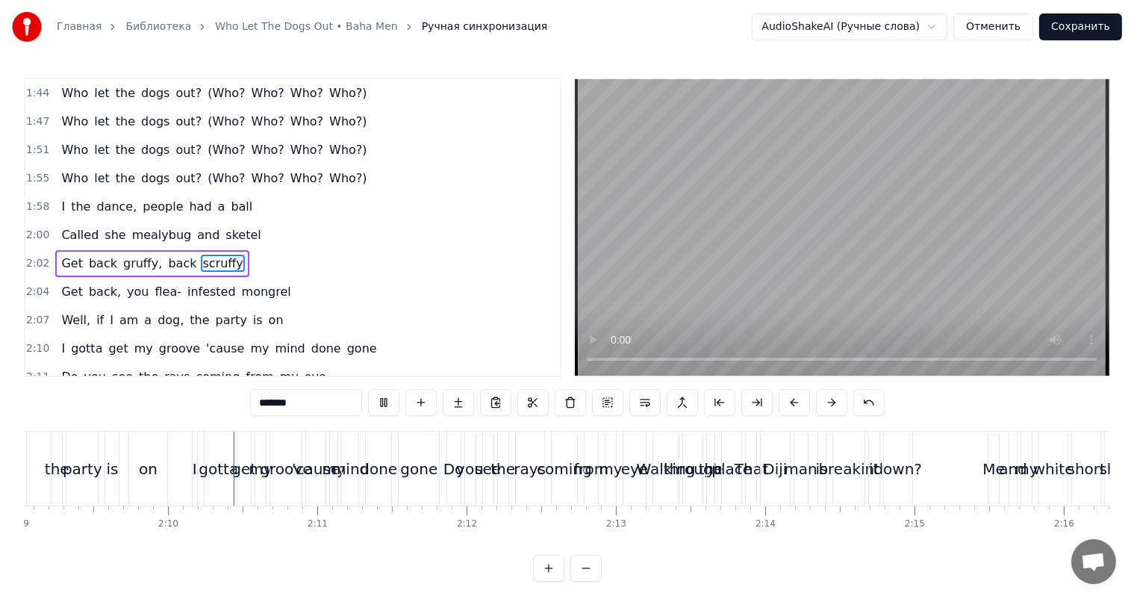
click at [896, 231] on video at bounding box center [842, 227] width 534 height 296
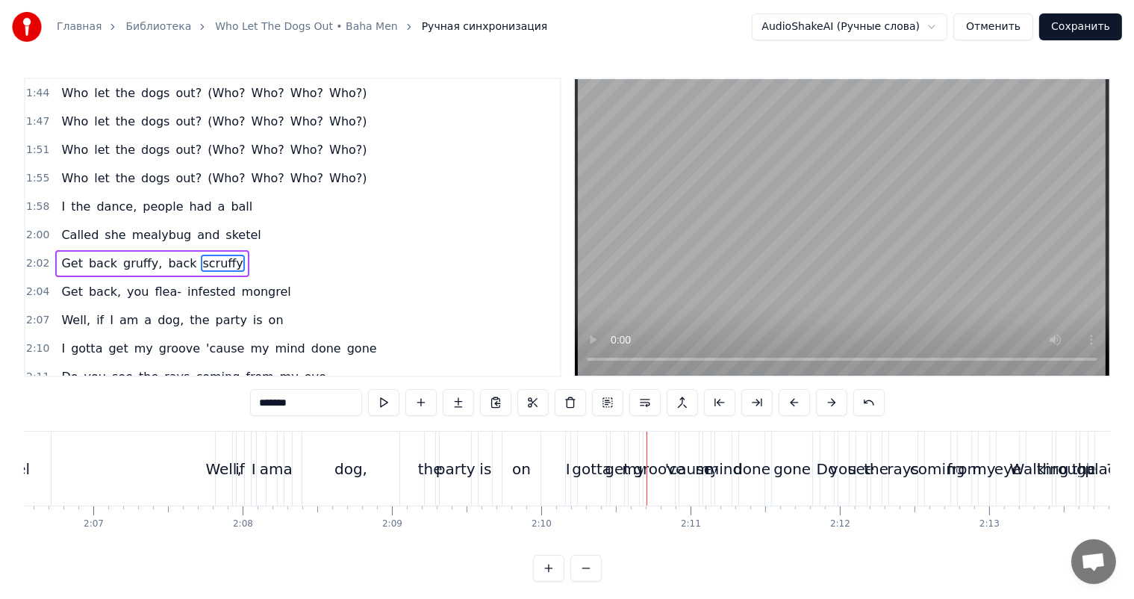
scroll to position [0, 18665]
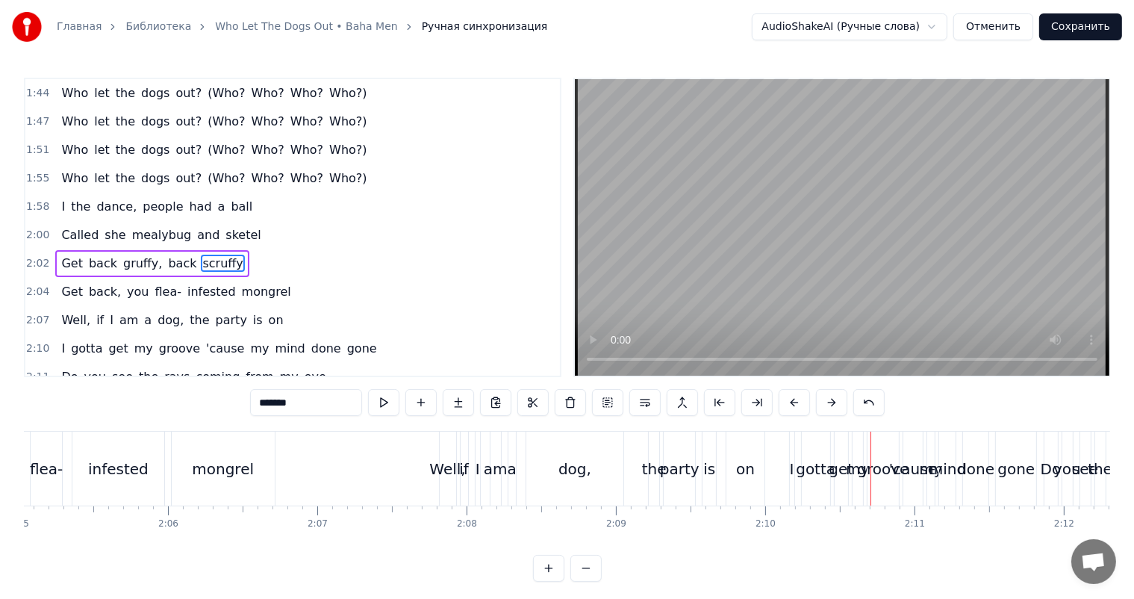
click at [38, 313] on span "2:07" at bounding box center [37, 320] width 23 height 15
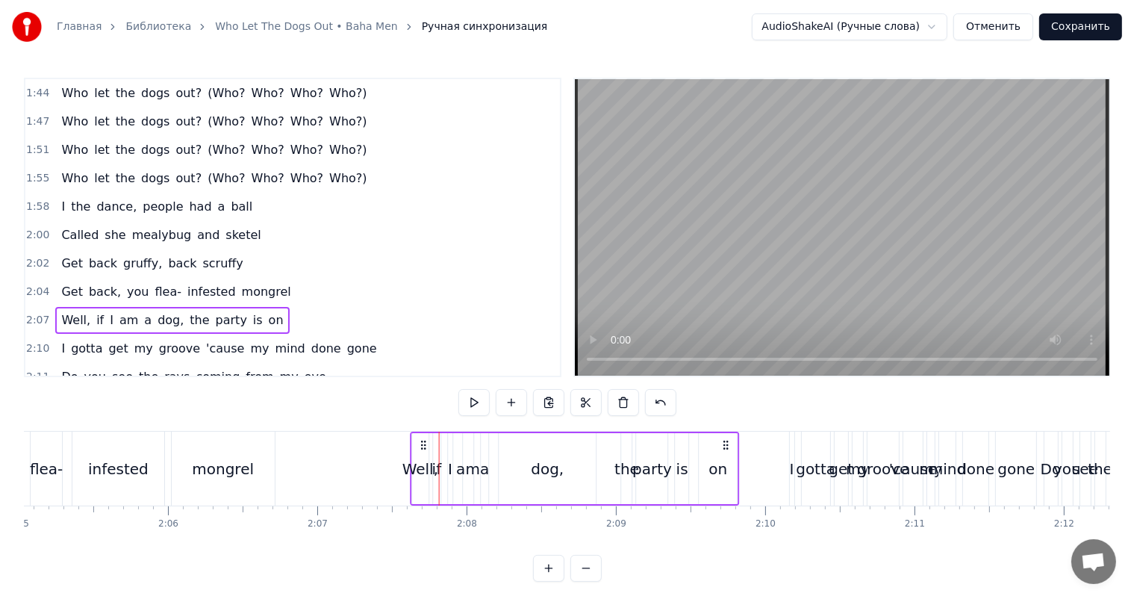
drag, startPoint x: 449, startPoint y: 441, endPoint x: 421, endPoint y: 447, distance: 29.0
click at [421, 447] on icon at bounding box center [423, 445] width 12 height 12
click at [405, 464] on div "Well," at bounding box center [420, 469] width 36 height 22
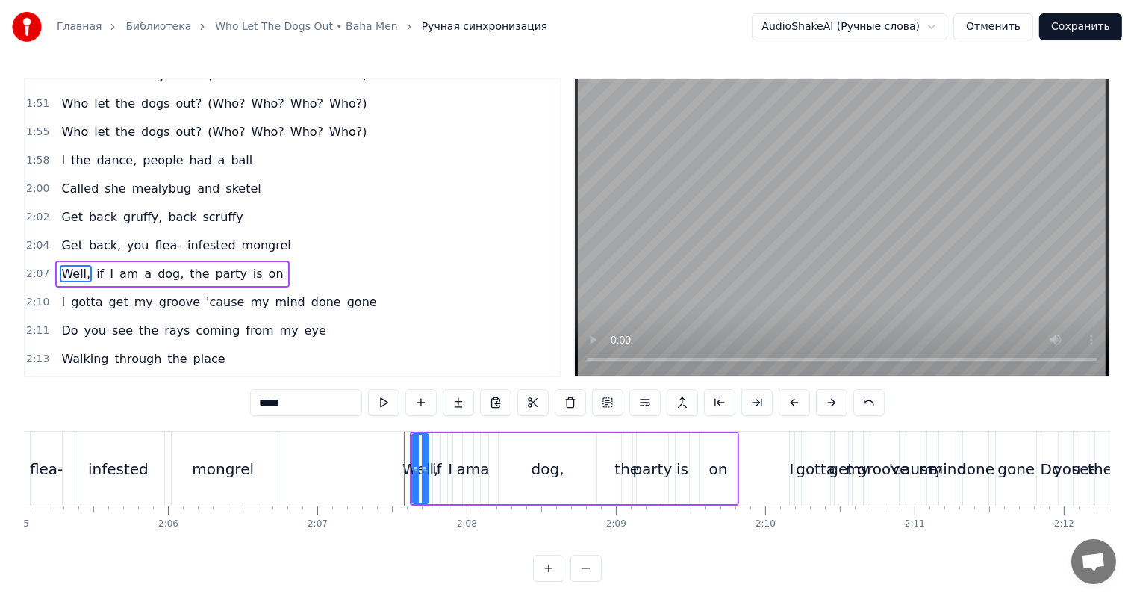
scroll to position [991, 0]
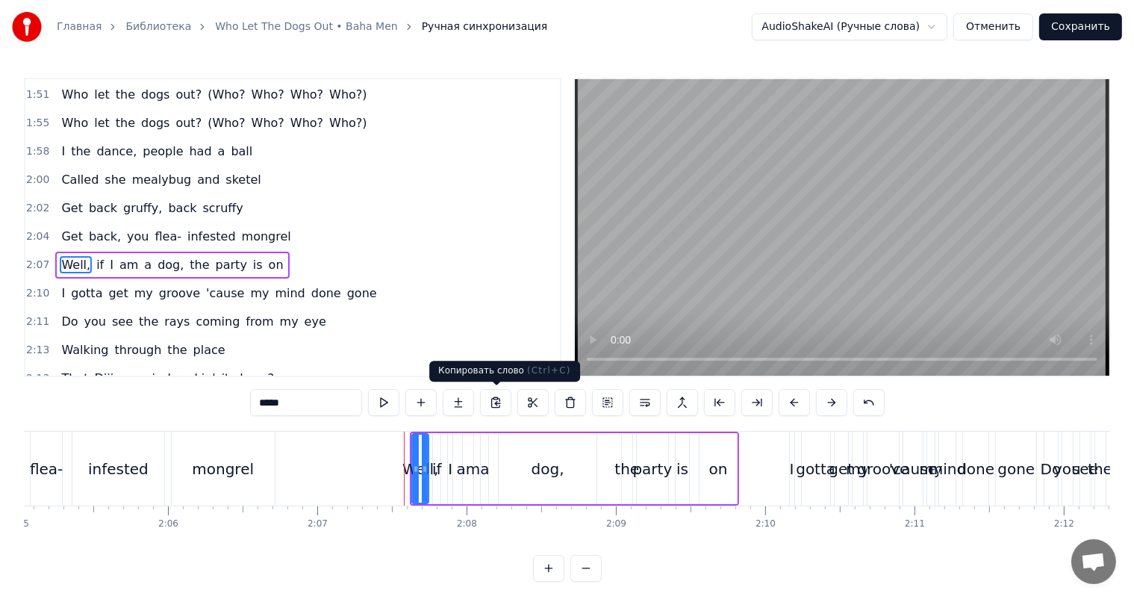
click at [741, 243] on video at bounding box center [842, 227] width 534 height 296
click at [740, 243] on video at bounding box center [842, 227] width 534 height 296
click at [37, 286] on span "2:10" at bounding box center [37, 293] width 23 height 15
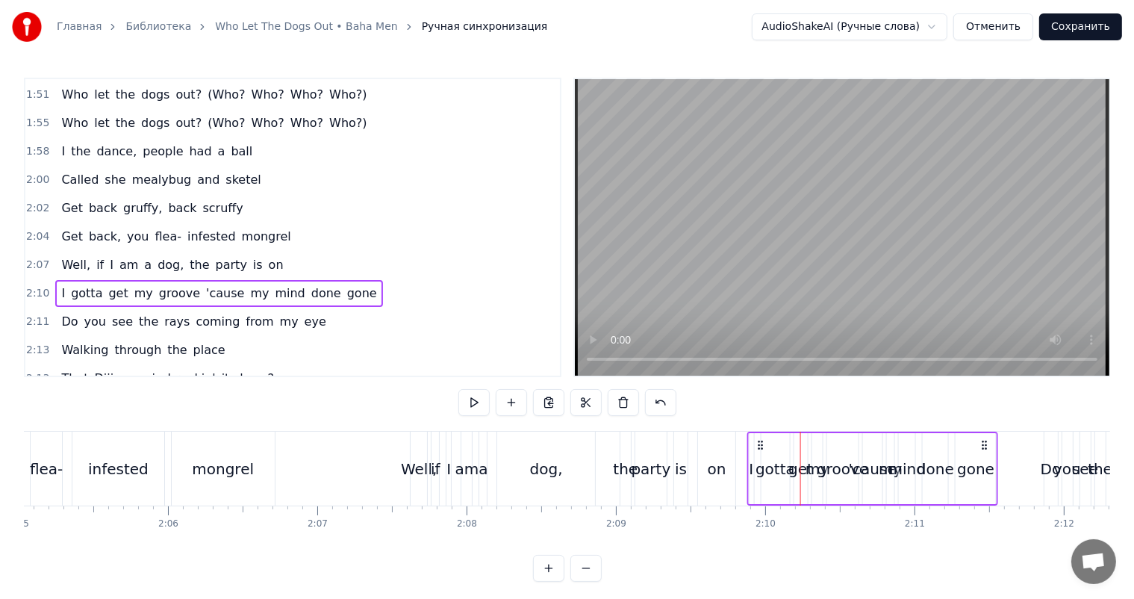
drag, startPoint x: 802, startPoint y: 443, endPoint x: 761, endPoint y: 454, distance: 43.3
click at [761, 454] on div "I gotta get my groove 'cause my mind done gone" at bounding box center [873, 468] width 252 height 74
click at [720, 463] on div "on" at bounding box center [717, 469] width 19 height 22
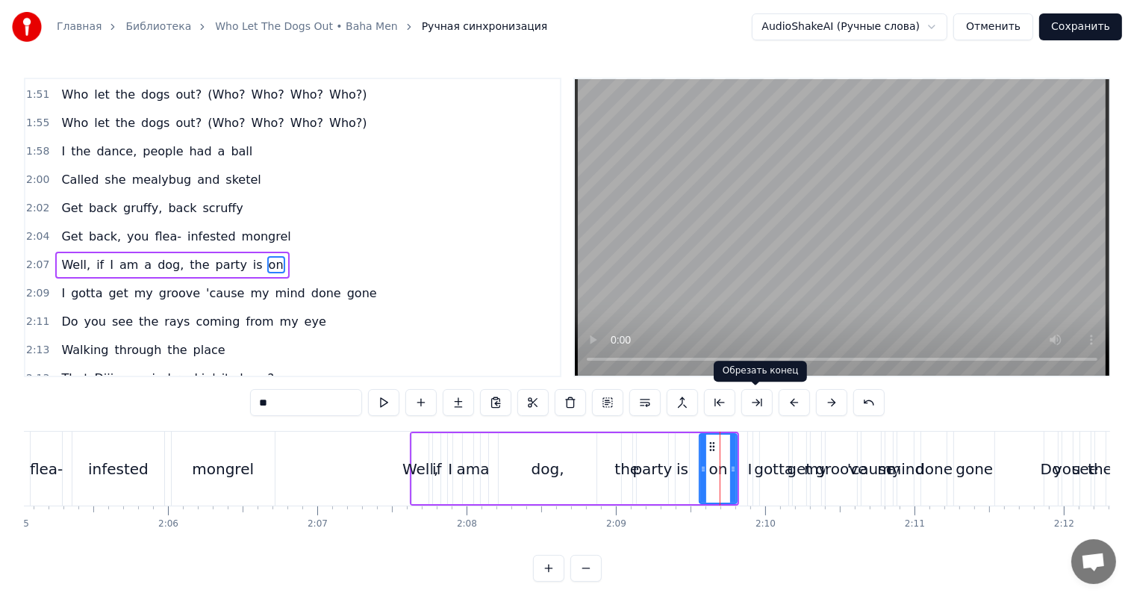
click at [873, 232] on video at bounding box center [842, 227] width 534 height 296
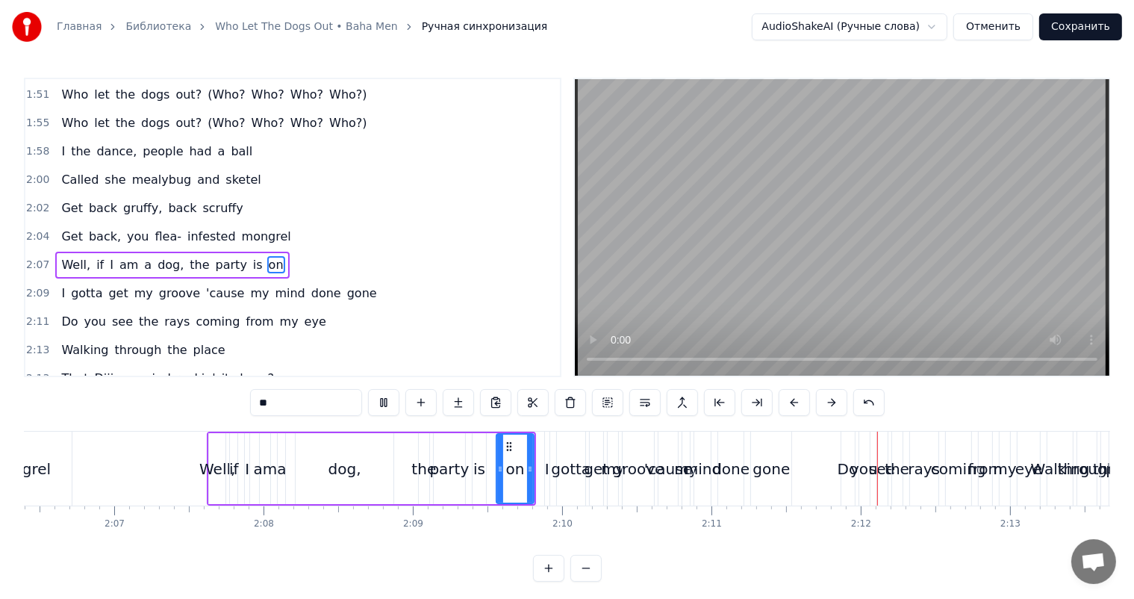
click at [873, 232] on video at bounding box center [842, 227] width 534 height 296
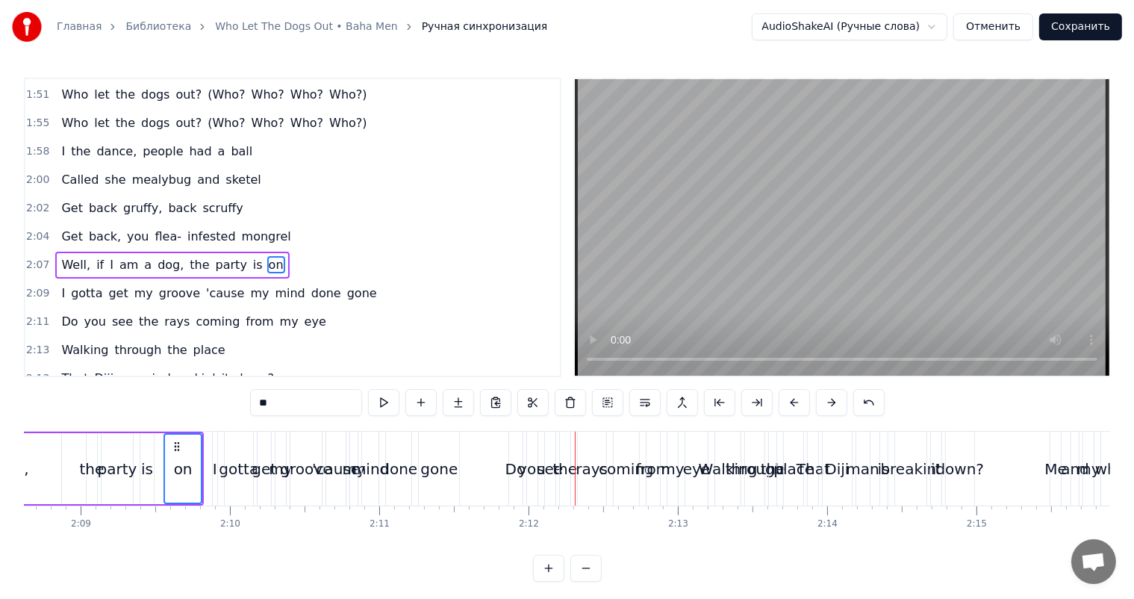
scroll to position [0, 19044]
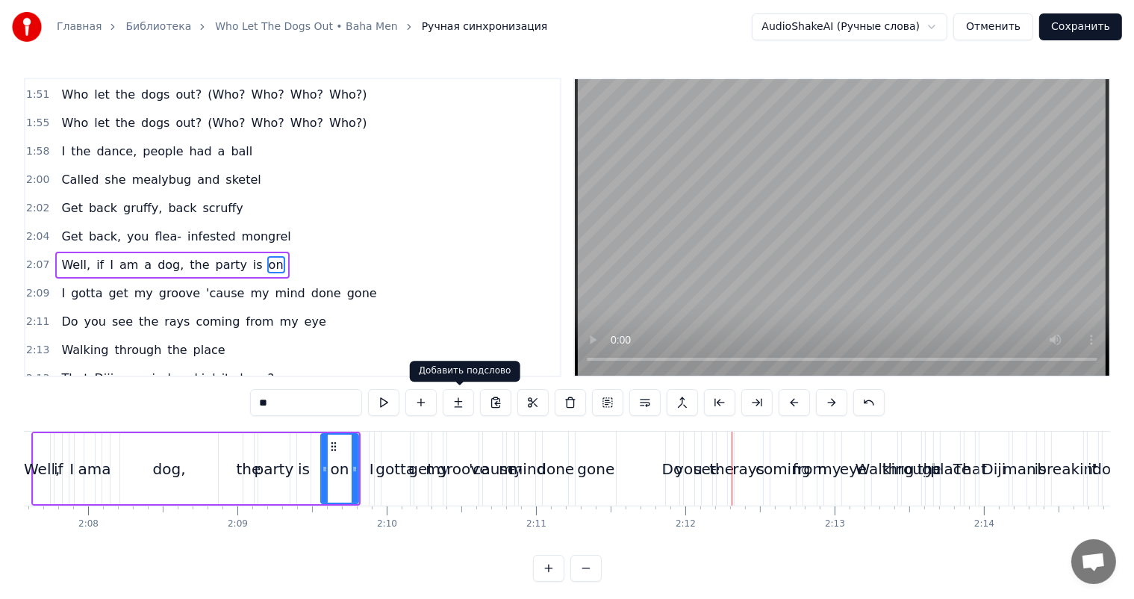
click at [993, 184] on video at bounding box center [842, 227] width 534 height 296
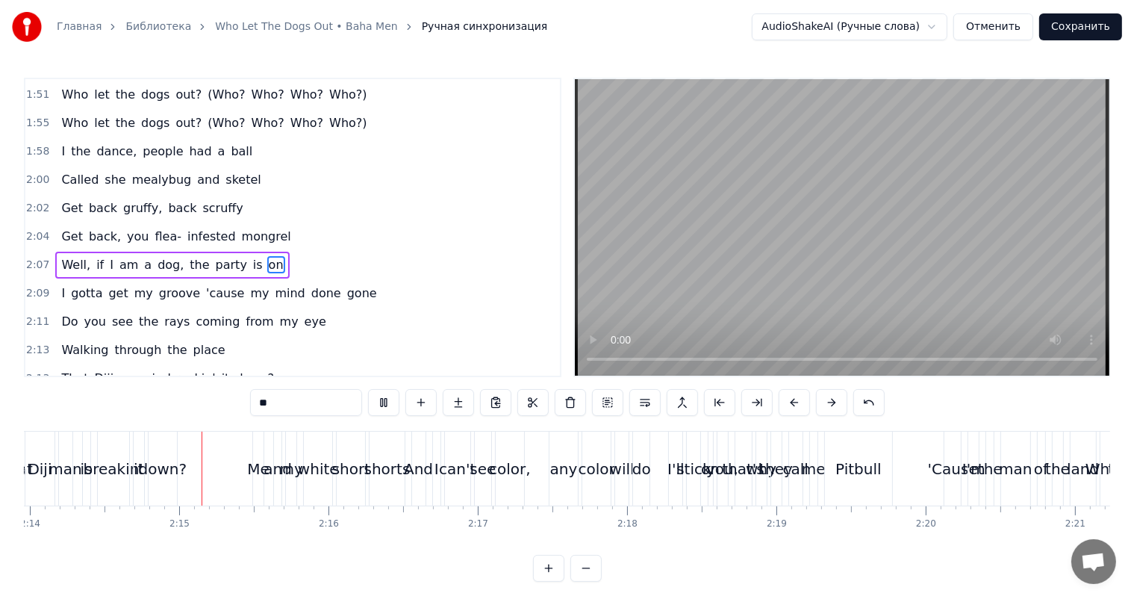
click at [909, 231] on video at bounding box center [842, 227] width 534 height 296
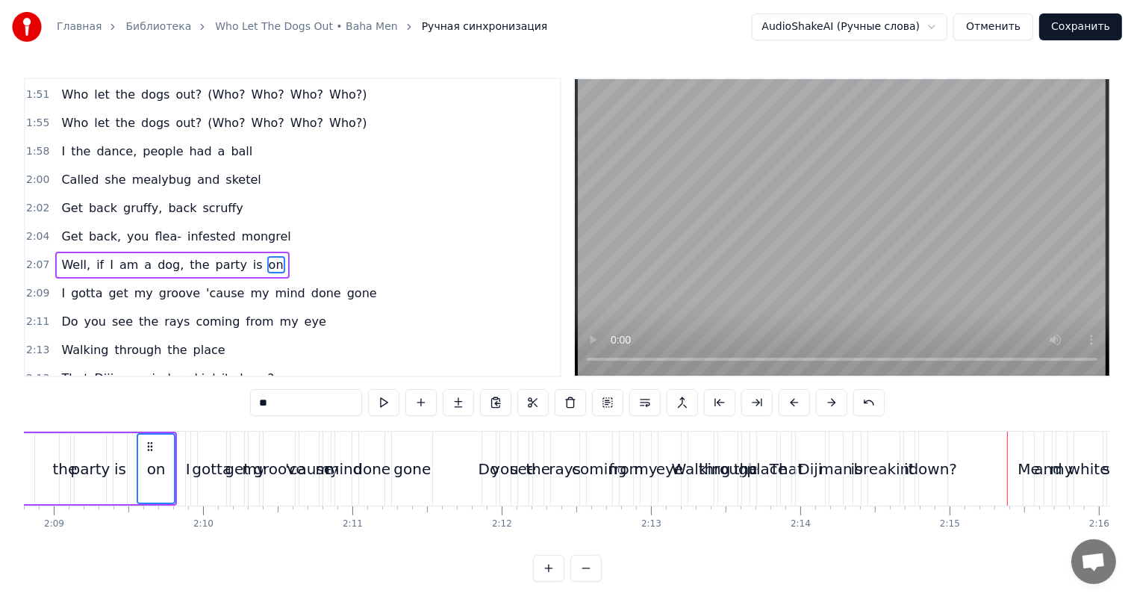
scroll to position [0, 19102]
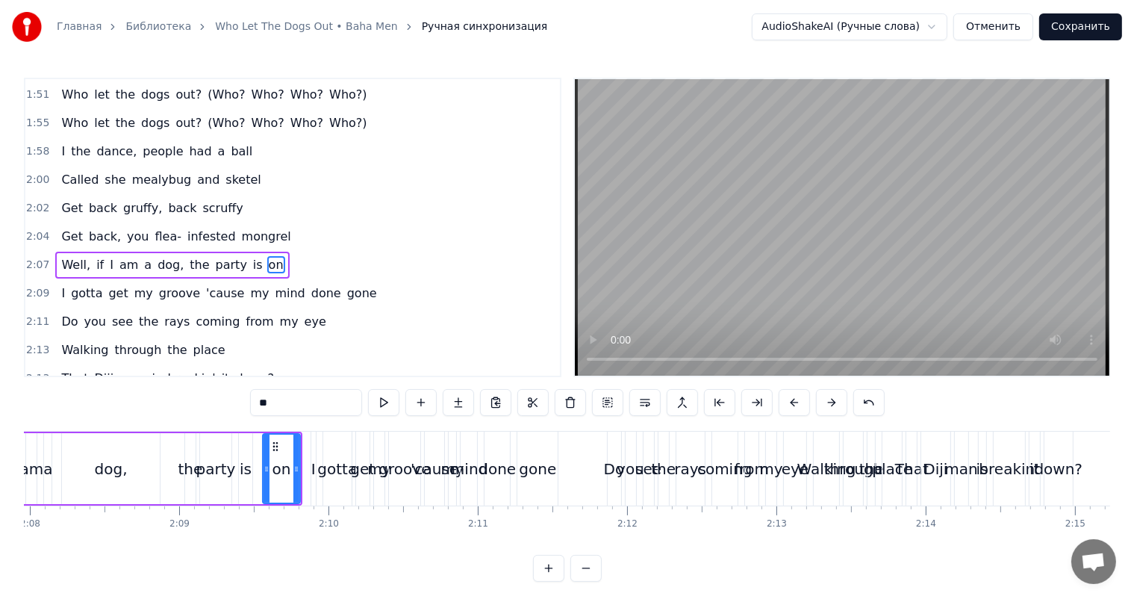
click at [187, 469] on div "the" at bounding box center [190, 469] width 25 height 22
type input "***"
click at [855, 205] on video at bounding box center [842, 227] width 534 height 296
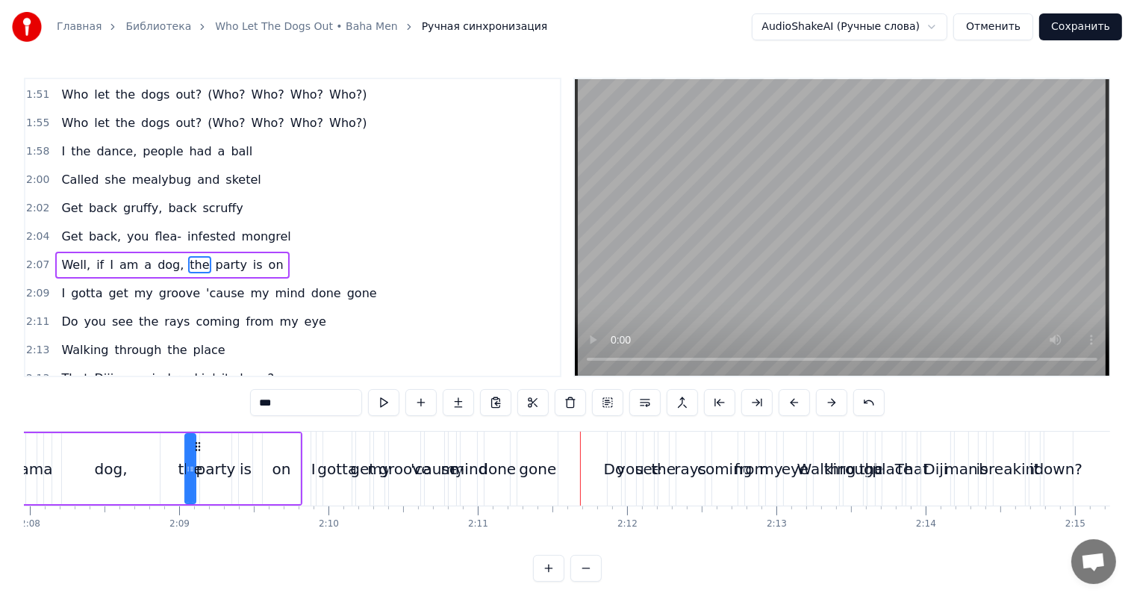
click at [840, 212] on video at bounding box center [842, 227] width 534 height 296
click at [35, 314] on span "2:11" at bounding box center [37, 321] width 23 height 15
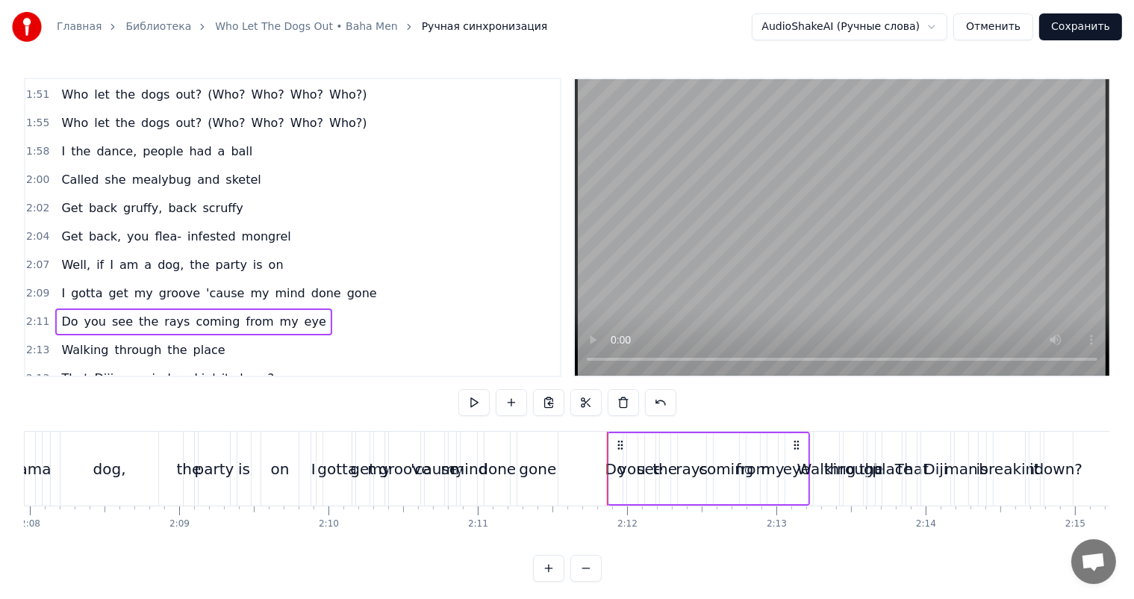
drag, startPoint x: 620, startPoint y: 439, endPoint x: 611, endPoint y: 441, distance: 8.5
click at [616, 439] on icon at bounding box center [620, 445] width 12 height 12
drag, startPoint x: 611, startPoint y: 441, endPoint x: 587, endPoint y: 449, distance: 26.0
click at [587, 449] on icon at bounding box center [587, 445] width 12 height 12
click at [521, 466] on div "gone" at bounding box center [537, 469] width 37 height 22
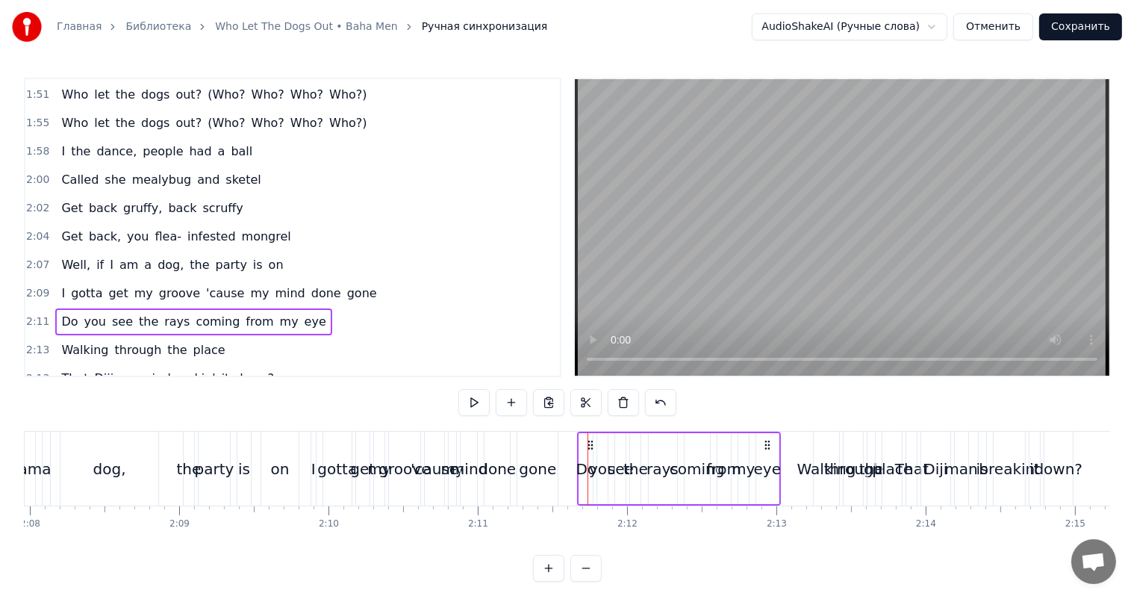
scroll to position [1018, 0]
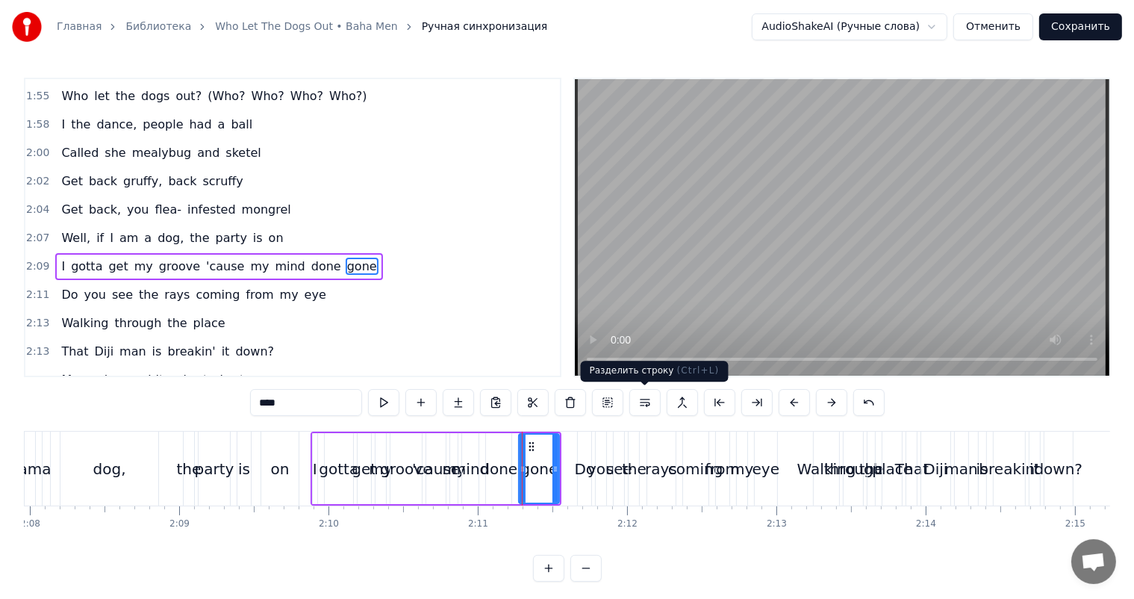
click at [909, 221] on video at bounding box center [842, 227] width 534 height 296
click at [30, 316] on span "2:13" at bounding box center [37, 323] width 23 height 15
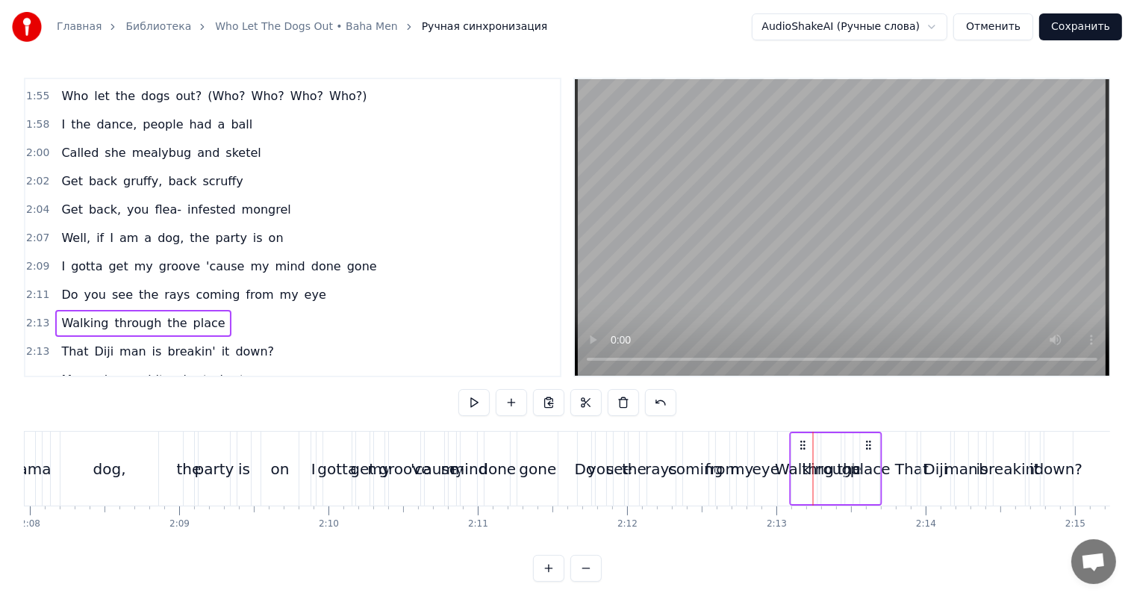
drag, startPoint x: 827, startPoint y: 439, endPoint x: 803, endPoint y: 447, distance: 25.3
click at [803, 447] on icon at bounding box center [803, 445] width 12 height 12
click at [39, 344] on span "2:13" at bounding box center [37, 351] width 23 height 15
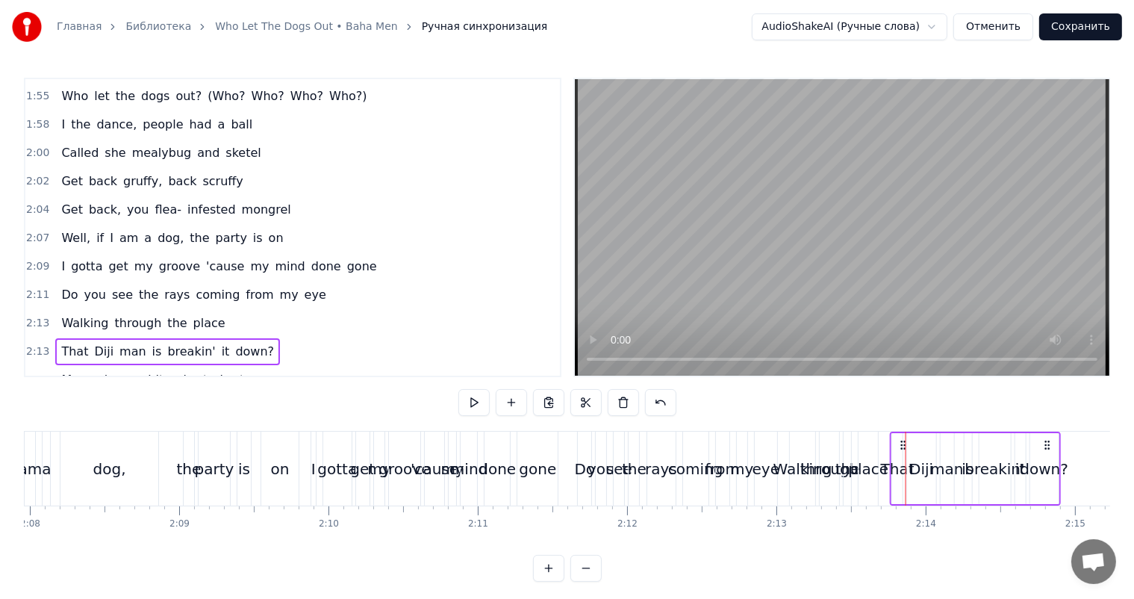
drag, startPoint x: 917, startPoint y: 442, endPoint x: 901, endPoint y: 445, distance: 16.0
click at [901, 445] on icon at bounding box center [904, 445] width 12 height 12
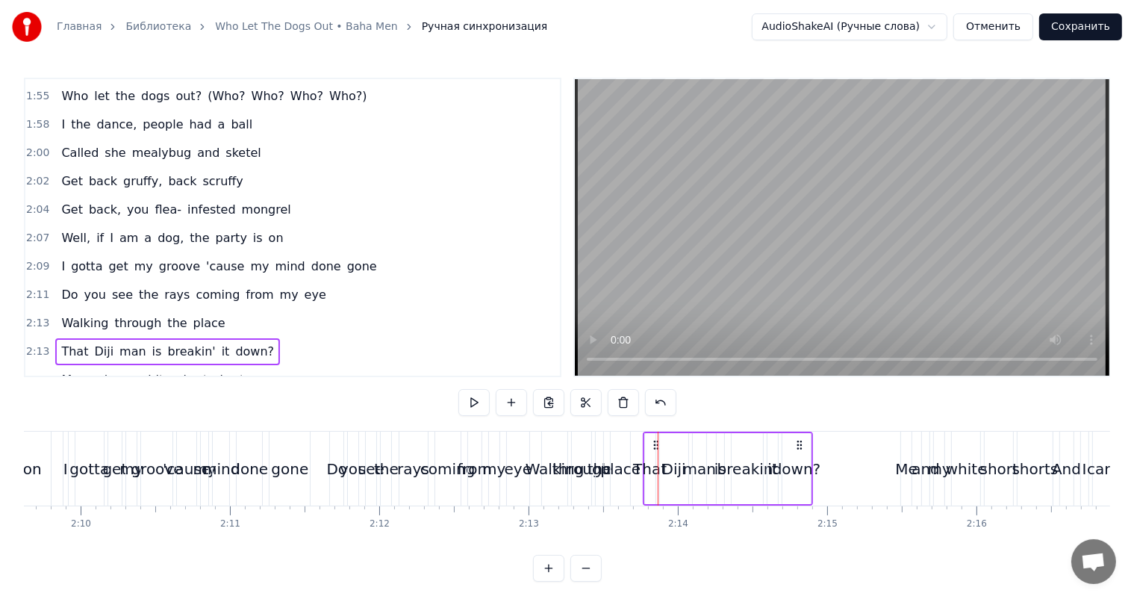
scroll to position [0, 19401]
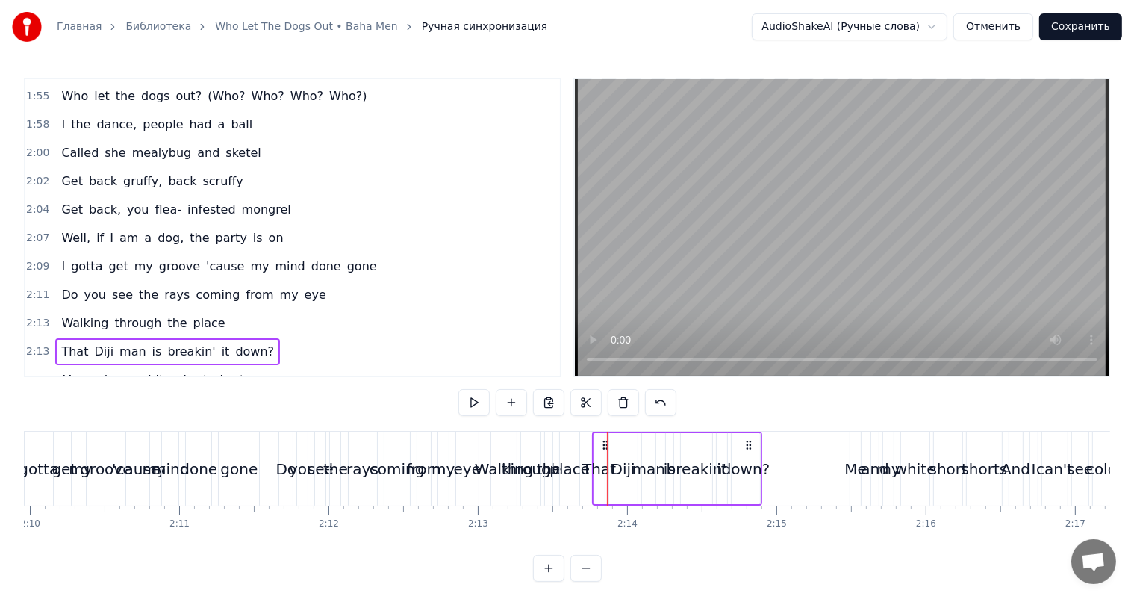
click at [35, 372] on span "2:15" at bounding box center [37, 379] width 23 height 15
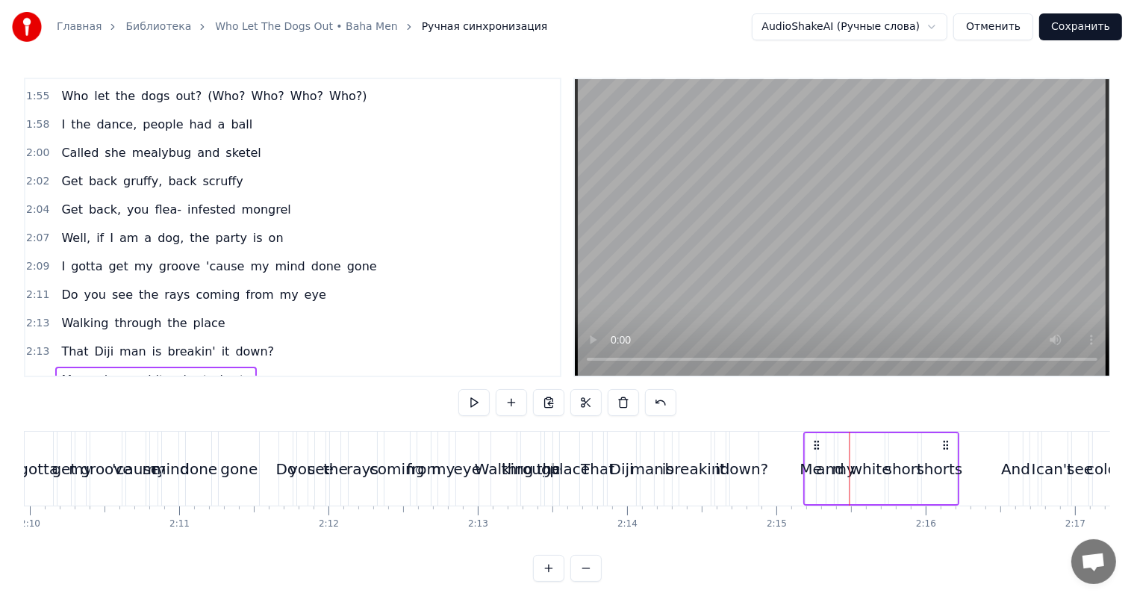
drag, startPoint x: 859, startPoint y: 438, endPoint x: 809, endPoint y: 452, distance: 52.0
click at [812, 452] on div "Me and my white short shorts" at bounding box center [880, 468] width 155 height 74
click at [439, 452] on div "my" at bounding box center [443, 468] width 10 height 74
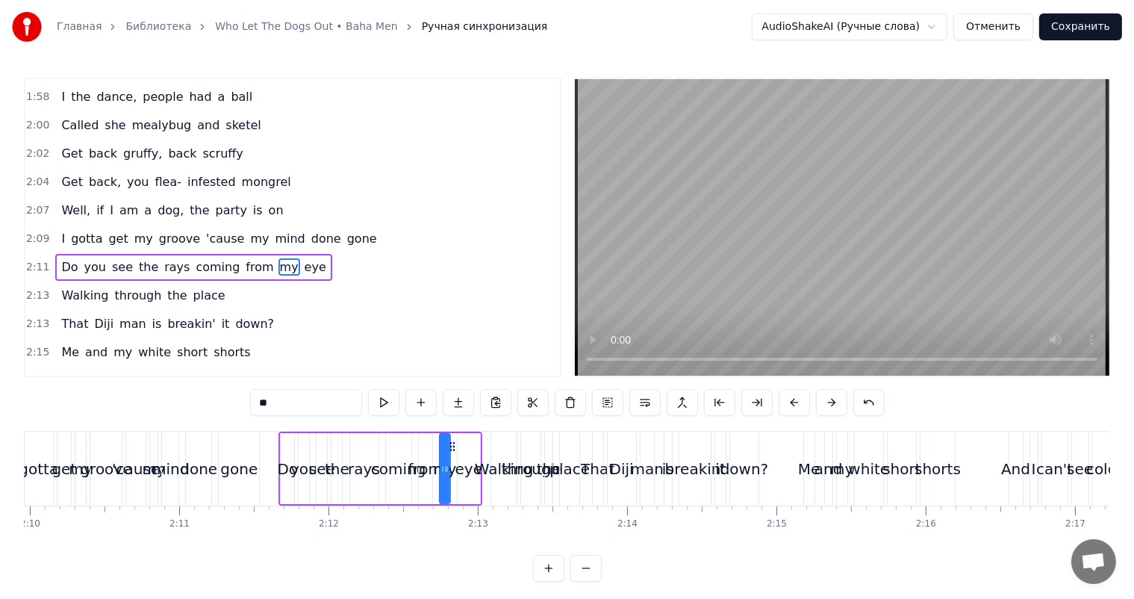
click at [988, 197] on video at bounding box center [842, 227] width 534 height 296
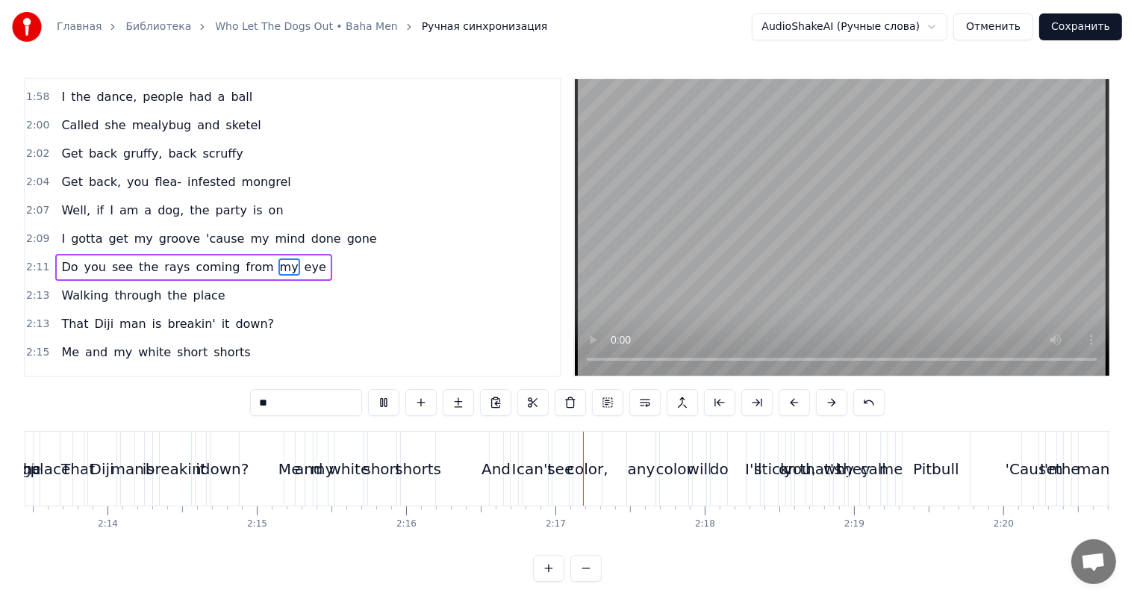
click at [988, 197] on video at bounding box center [842, 227] width 534 height 296
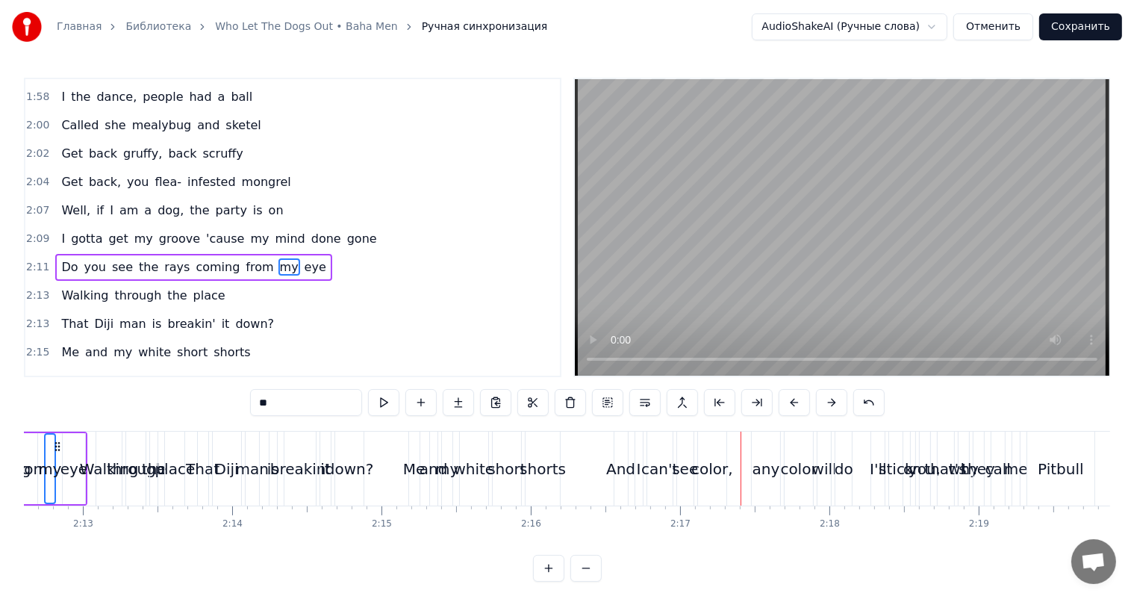
scroll to position [0, 19699]
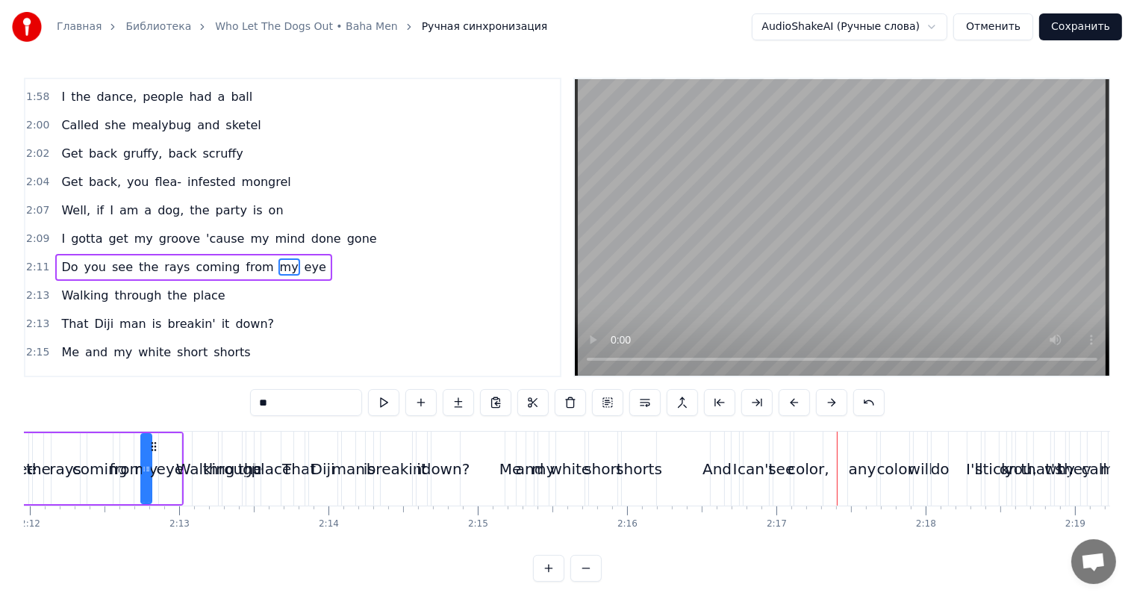
click at [586, 472] on div "short" at bounding box center [603, 469] width 38 height 22
type input "*****"
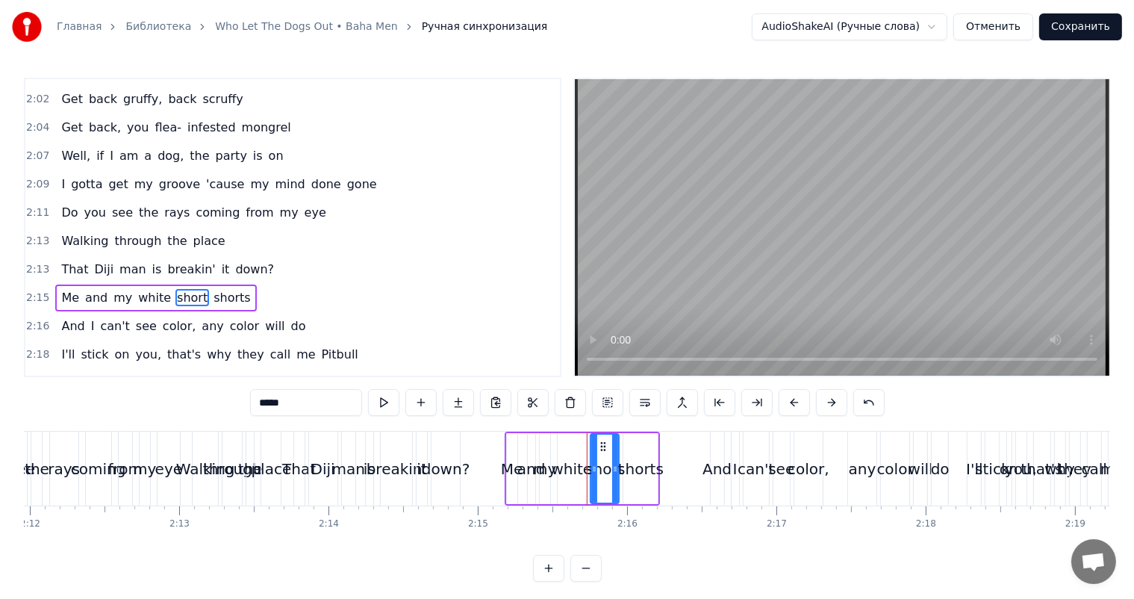
scroll to position [1129, 0]
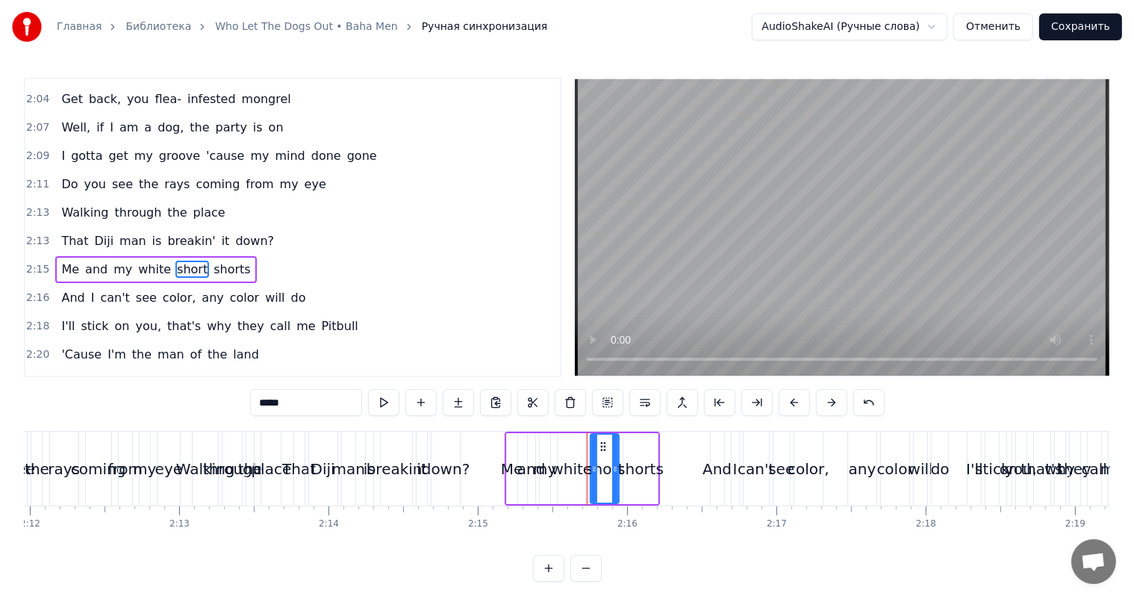
click at [27, 262] on span "2:15" at bounding box center [37, 269] width 23 height 15
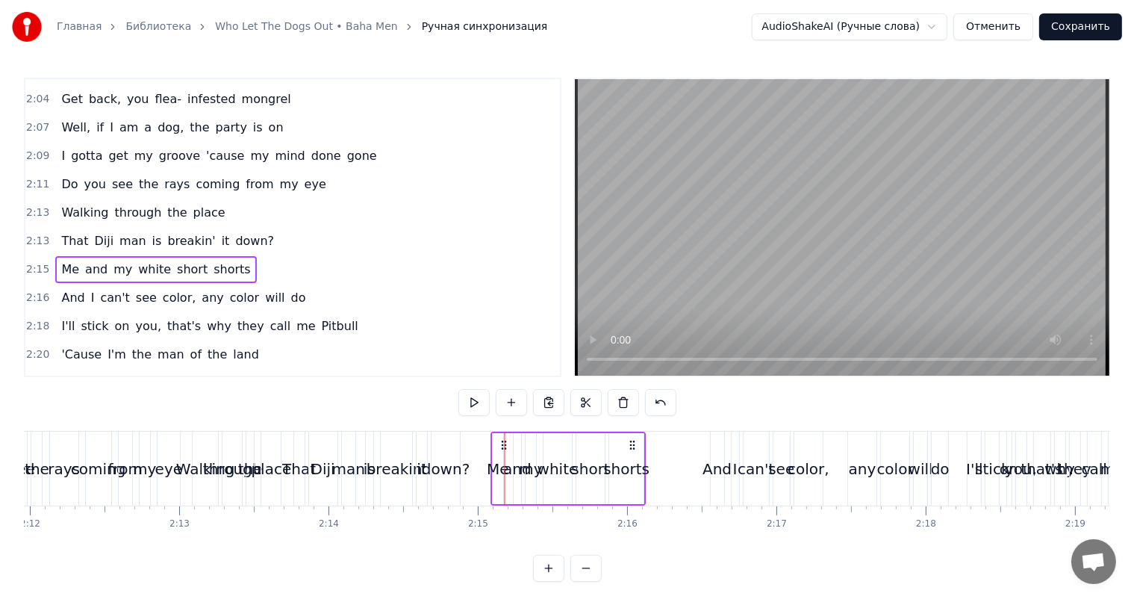
drag, startPoint x: 517, startPoint y: 445, endPoint x: 496, endPoint y: 446, distance: 21.7
click at [416, 461] on div "it" at bounding box center [422, 468] width 12 height 74
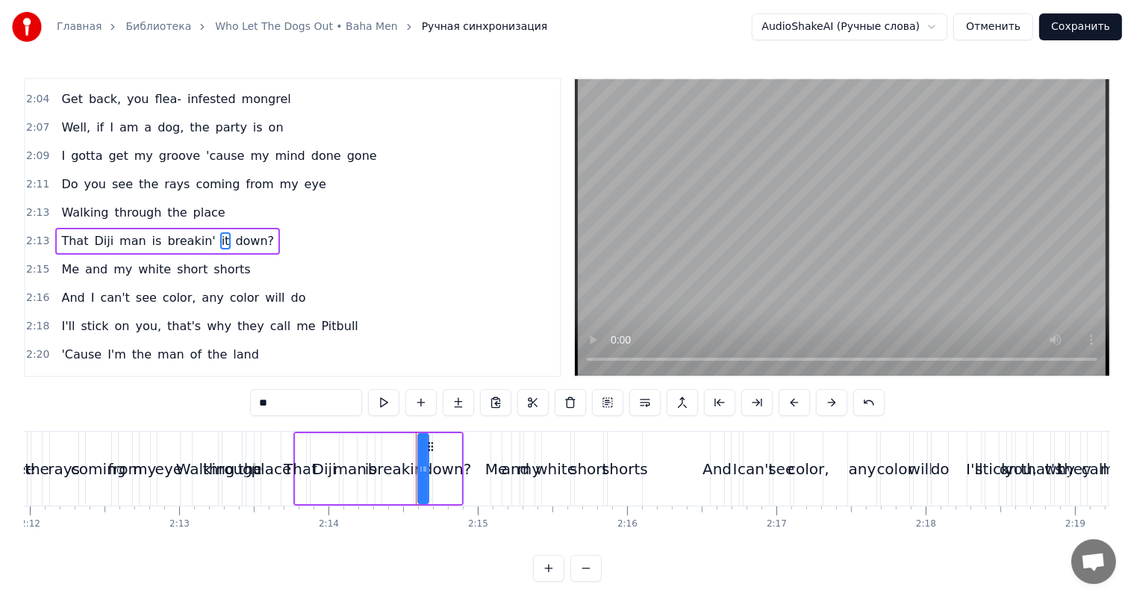
scroll to position [1101, 0]
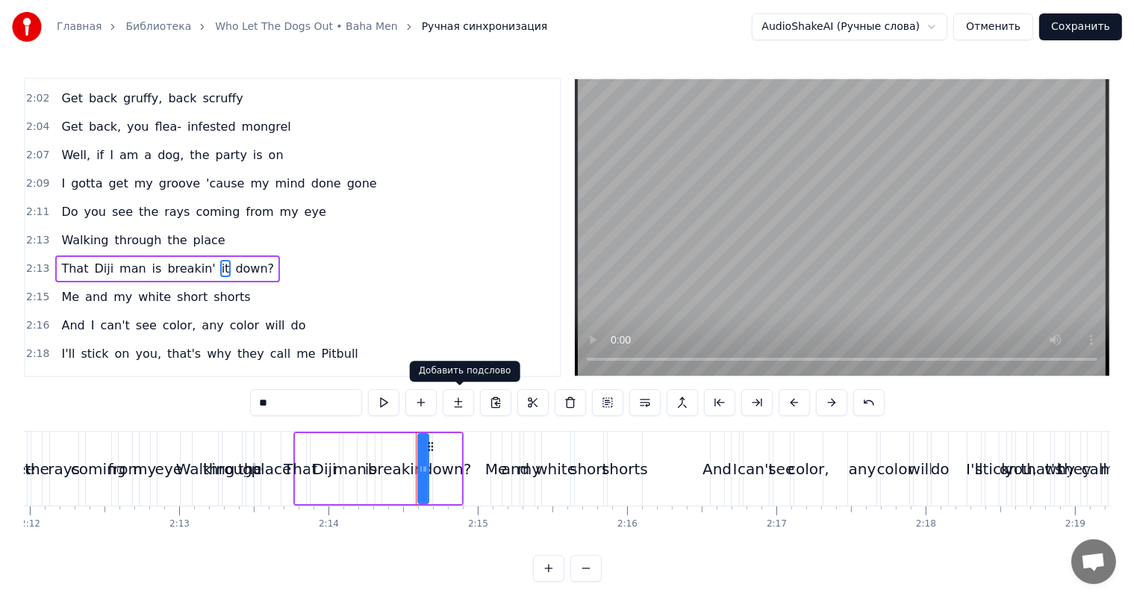
click at [794, 258] on video at bounding box center [842, 227] width 534 height 296
click at [540, 469] on div "white" at bounding box center [555, 469] width 41 height 22
type input "*****"
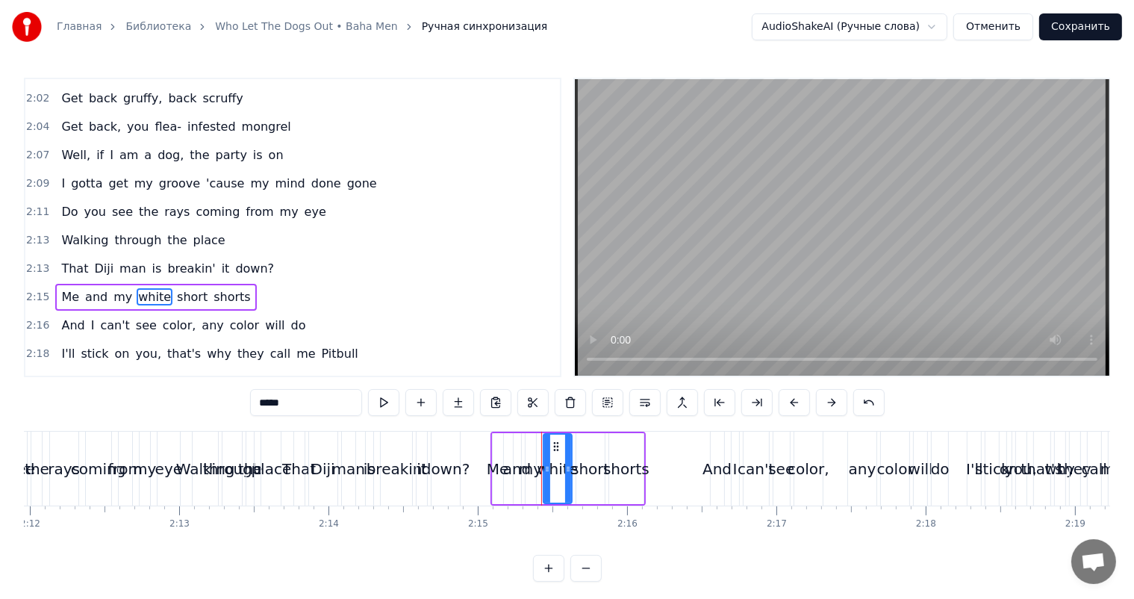
scroll to position [1129, 0]
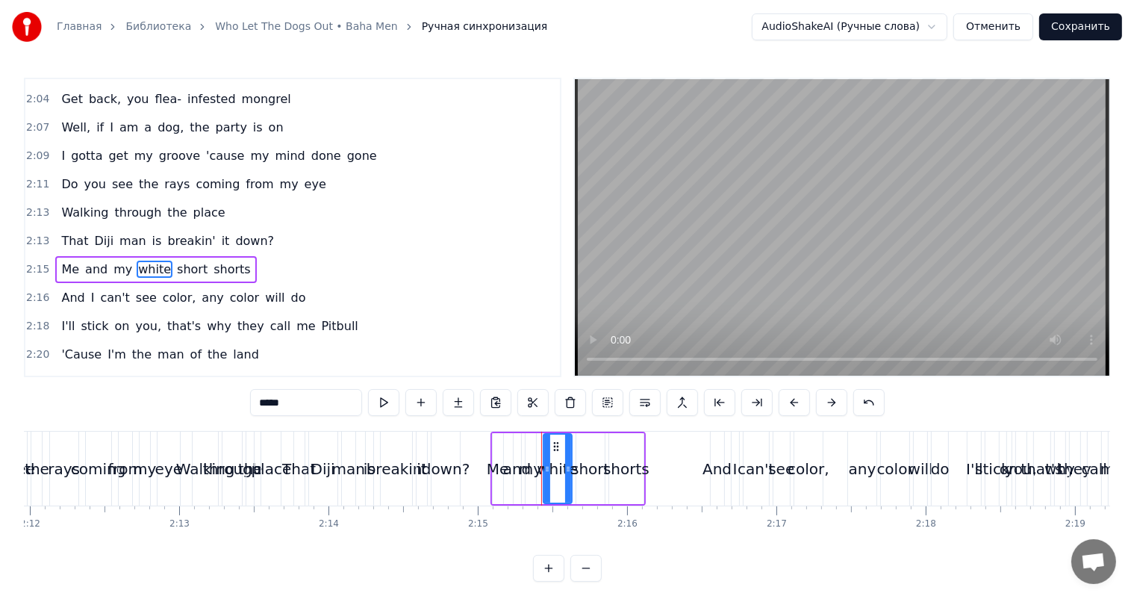
click at [33, 262] on span "2:15" at bounding box center [37, 269] width 23 height 15
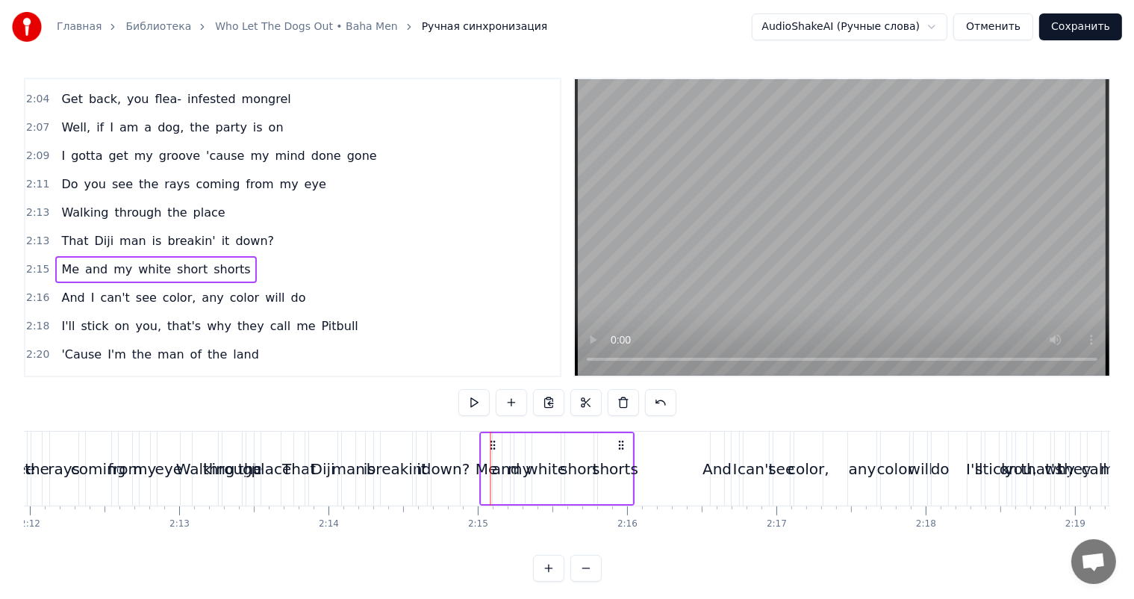
drag, startPoint x: 502, startPoint y: 439, endPoint x: 489, endPoint y: 443, distance: 14.2
click at [35, 290] on span "2:16" at bounding box center [37, 297] width 23 height 15
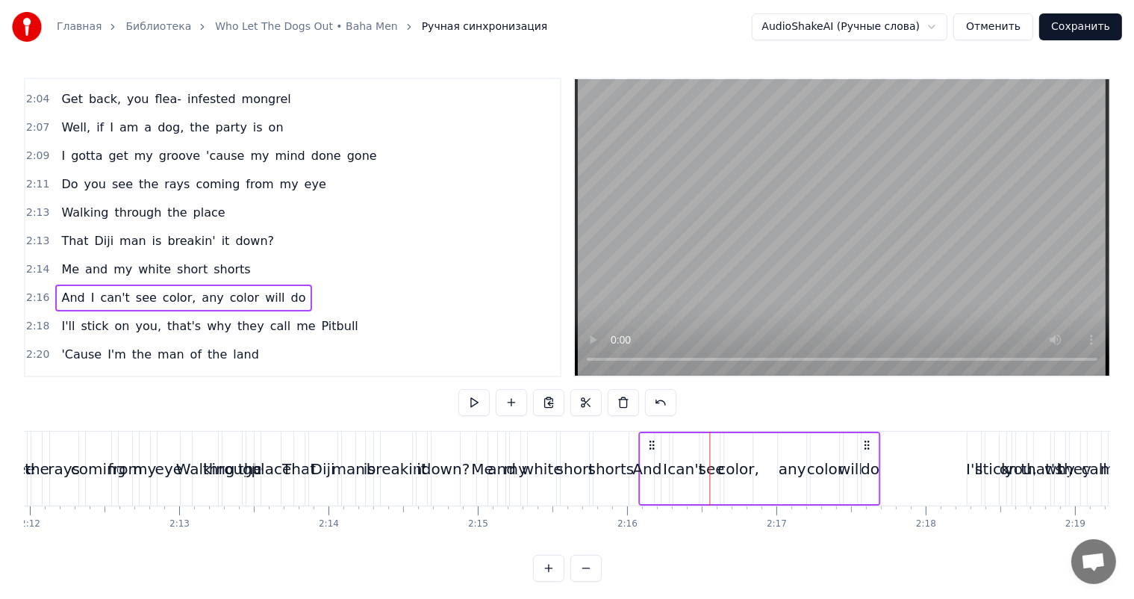
drag, startPoint x: 718, startPoint y: 440, endPoint x: 647, endPoint y: 453, distance: 72.2
click at [647, 453] on div "And I can't see color, any color will do" at bounding box center [759, 468] width 243 height 74
drag, startPoint x: 593, startPoint y: 461, endPoint x: 620, endPoint y: 428, distance: 42.9
click at [592, 461] on div "shorts" at bounding box center [611, 469] width 46 height 22
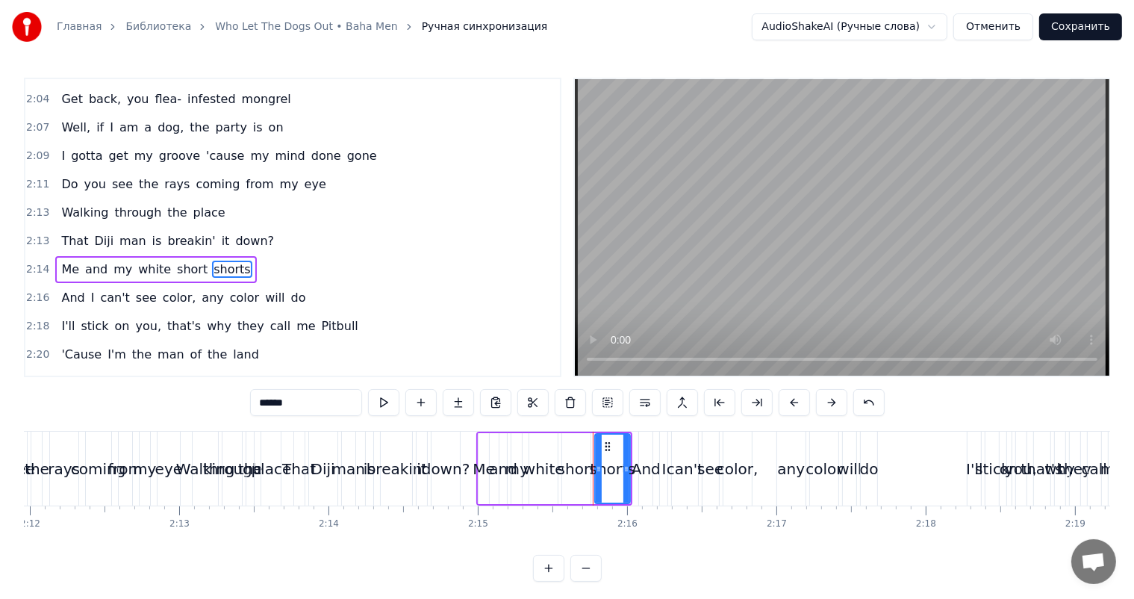
click at [859, 213] on video at bounding box center [842, 227] width 534 height 296
click at [859, 214] on video at bounding box center [842, 227] width 534 height 296
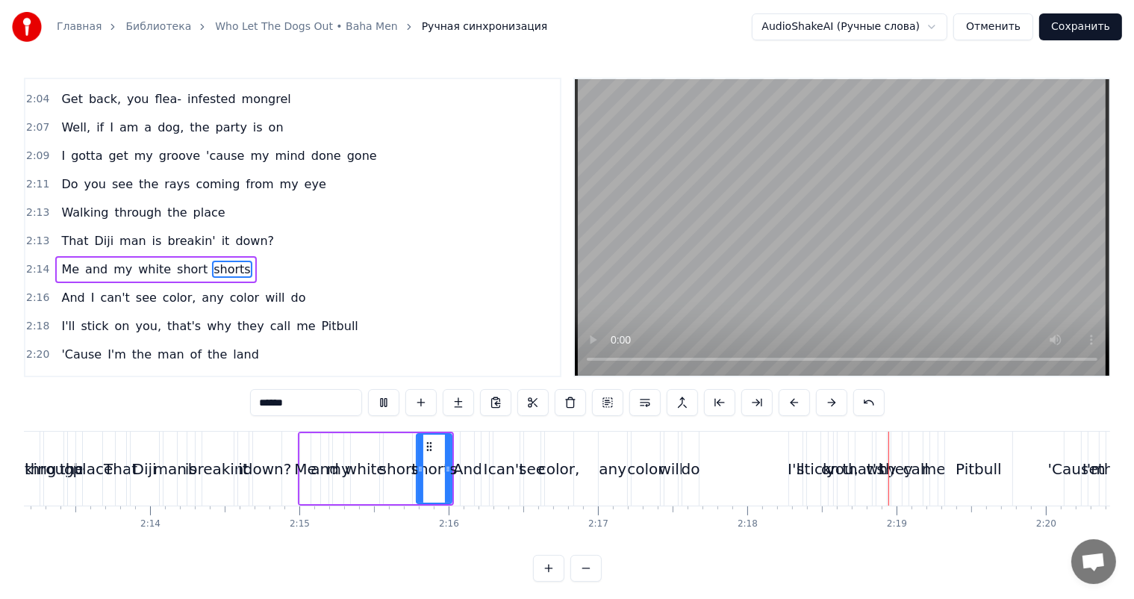
click at [859, 214] on video at bounding box center [842, 227] width 534 height 296
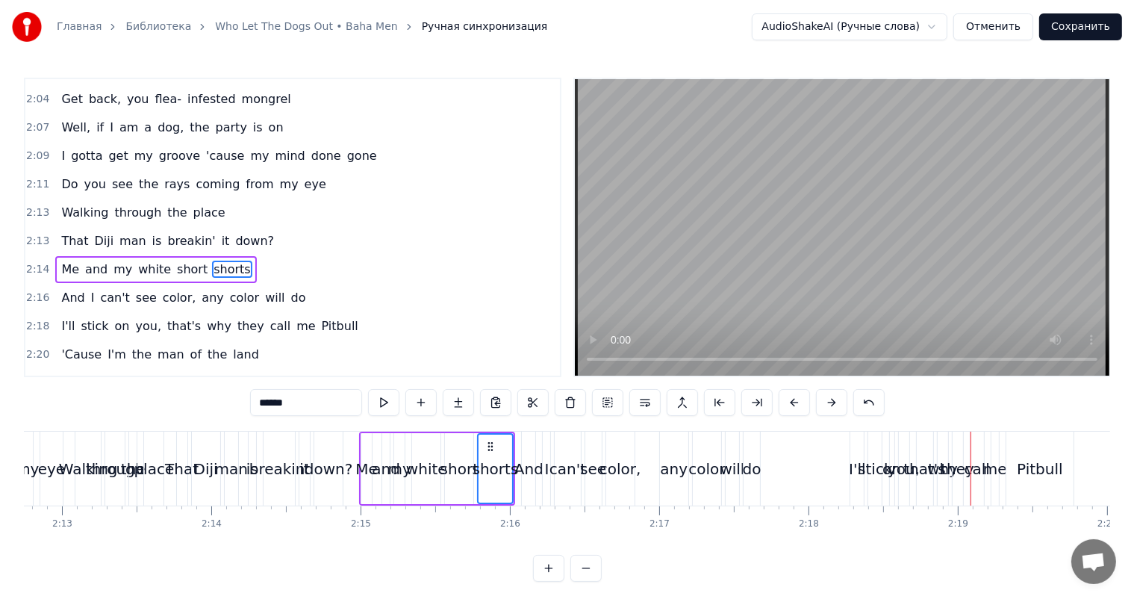
scroll to position [0, 19607]
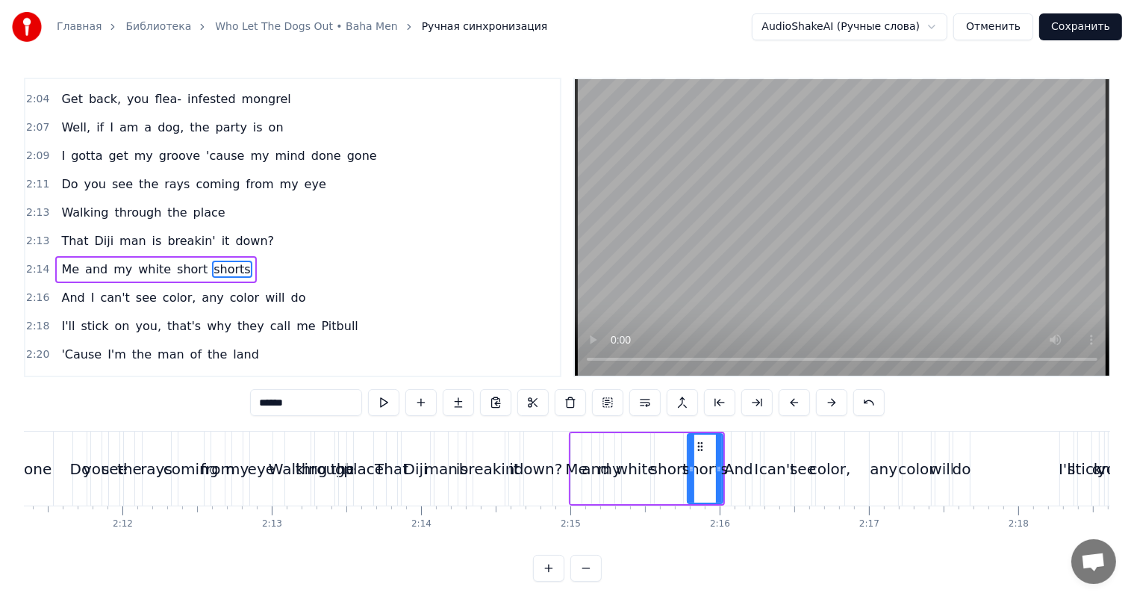
click at [752, 466] on div "I" at bounding box center [755, 468] width 7 height 74
type input "*"
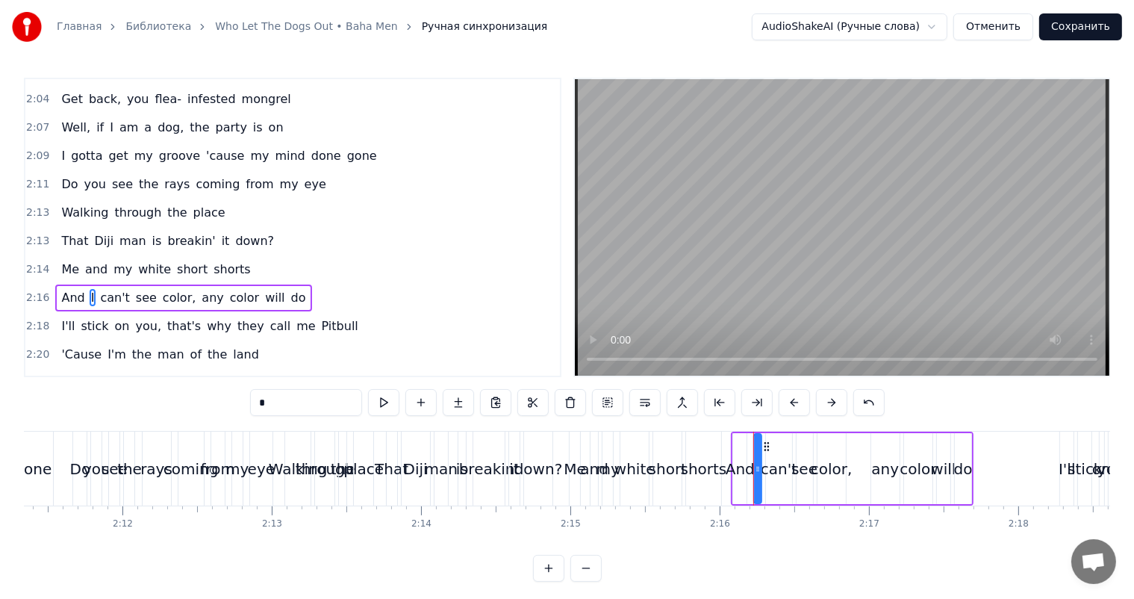
scroll to position [1155, 0]
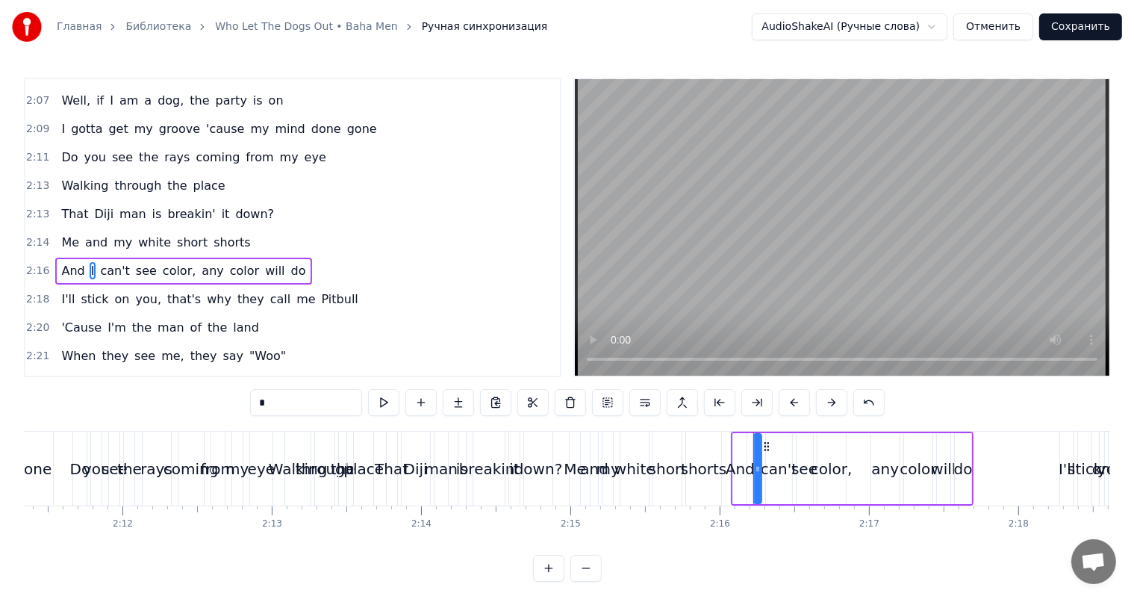
click at [779, 149] on video at bounding box center [842, 227] width 534 height 296
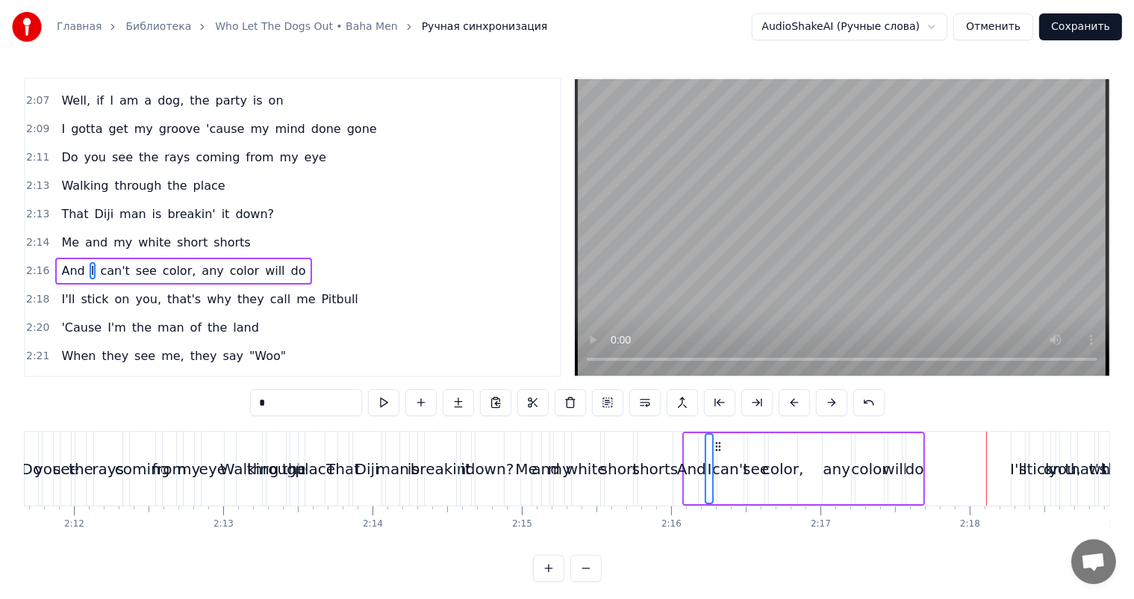
scroll to position [0, 19681]
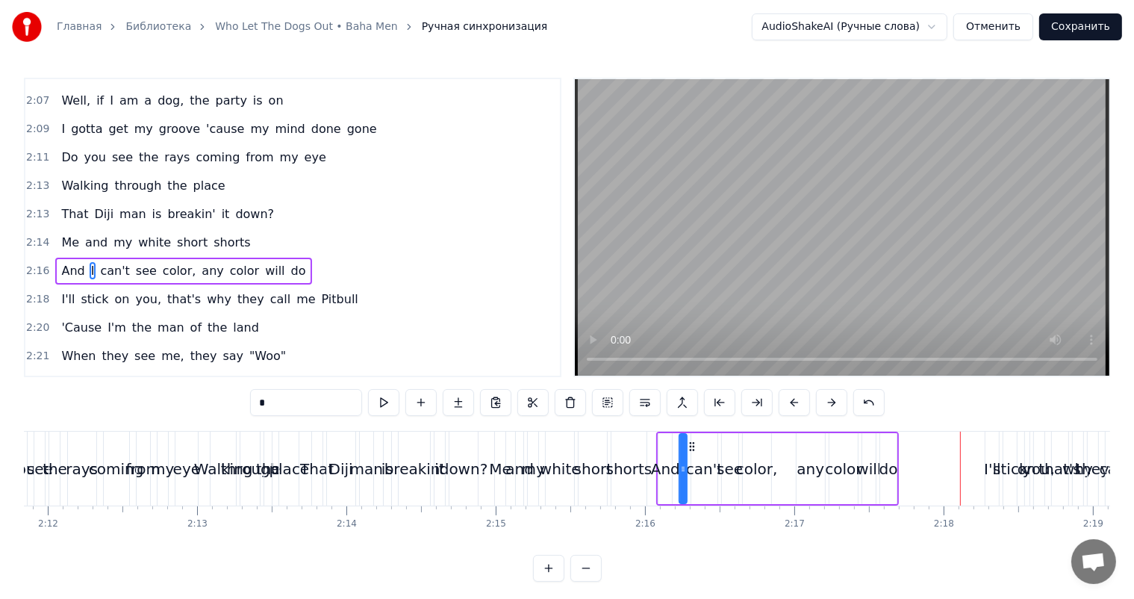
click at [36, 263] on span "2:16" at bounding box center [37, 270] width 23 height 15
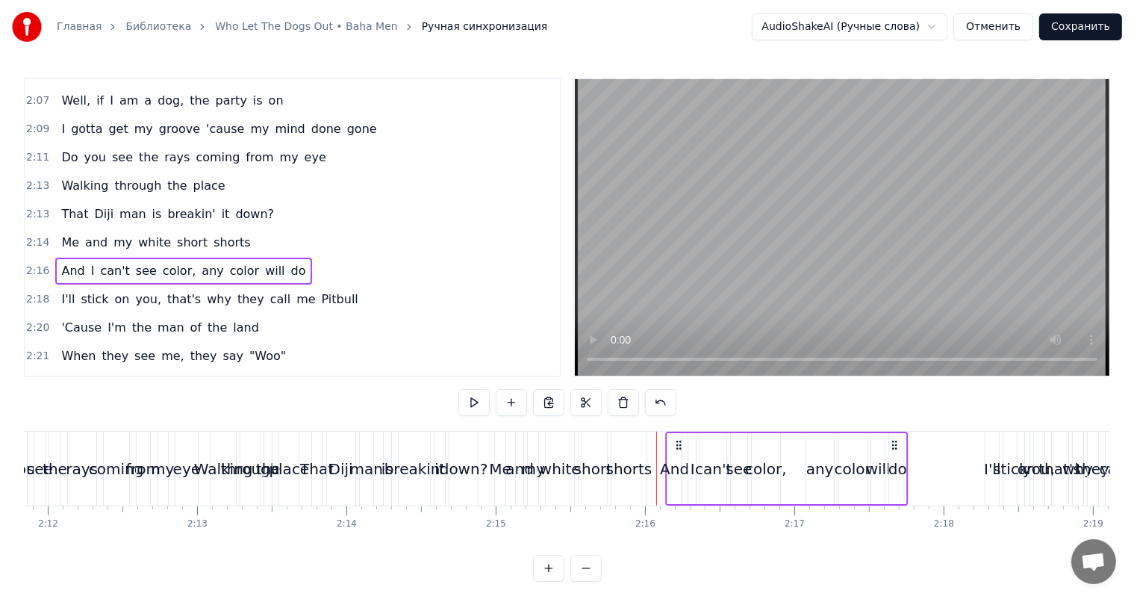
drag, startPoint x: 672, startPoint y: 446, endPoint x: 681, endPoint y: 445, distance: 9.8
click at [681, 445] on icon at bounding box center [679, 445] width 12 height 12
click at [561, 475] on div "white" at bounding box center [560, 469] width 41 height 22
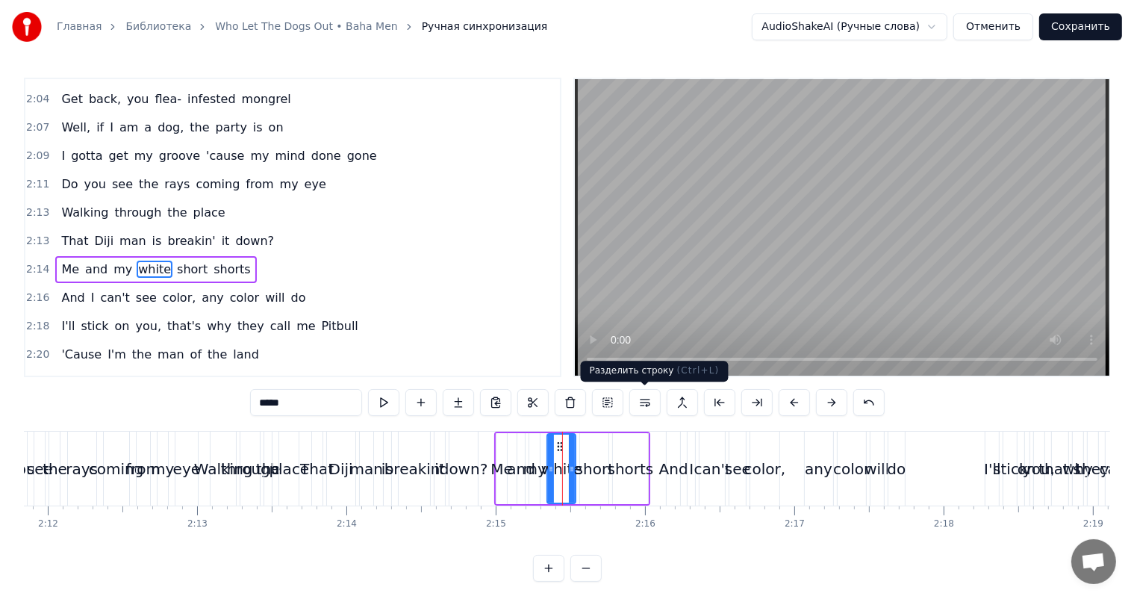
click at [739, 278] on video at bounding box center [842, 227] width 534 height 296
click at [798, 237] on video at bounding box center [842, 227] width 534 height 296
click at [36, 290] on span "2:16" at bounding box center [37, 297] width 23 height 15
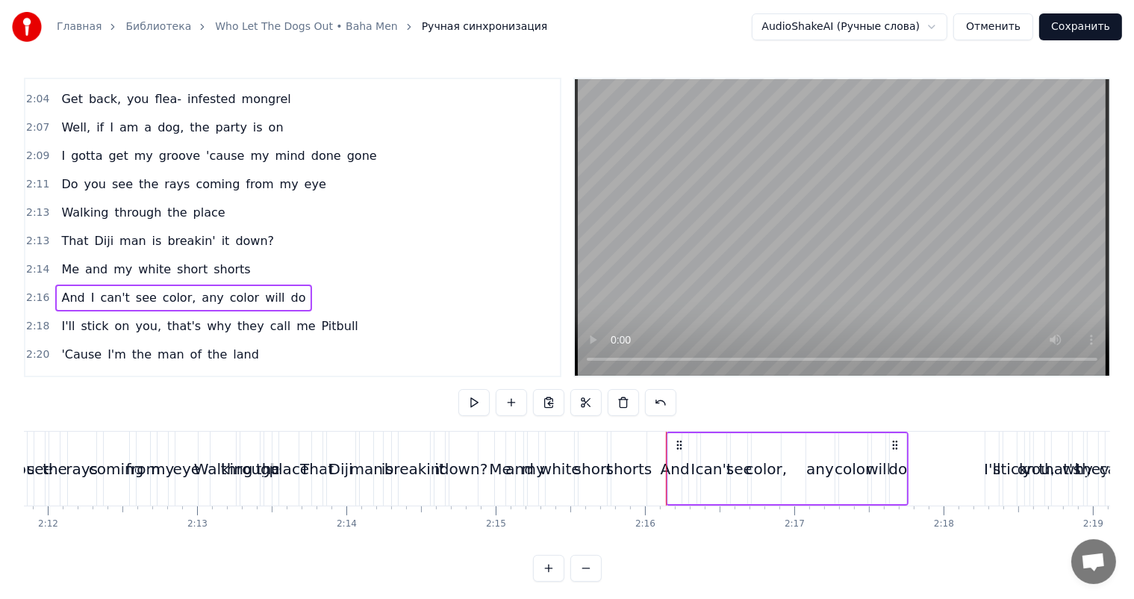
click at [40, 319] on span "2:18" at bounding box center [37, 326] width 23 height 15
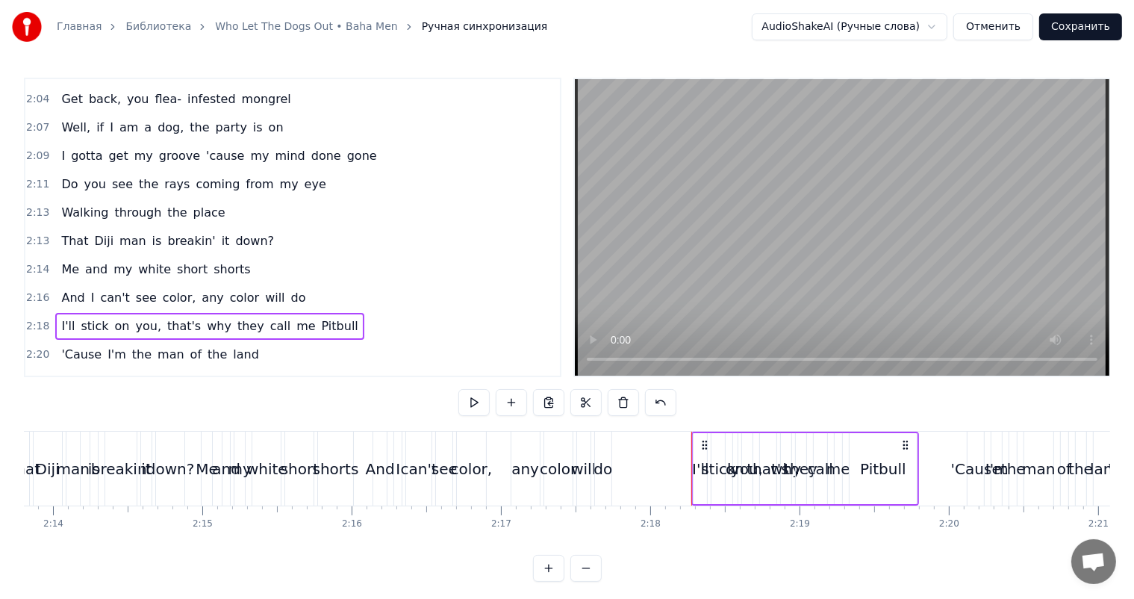
scroll to position [0, 19980]
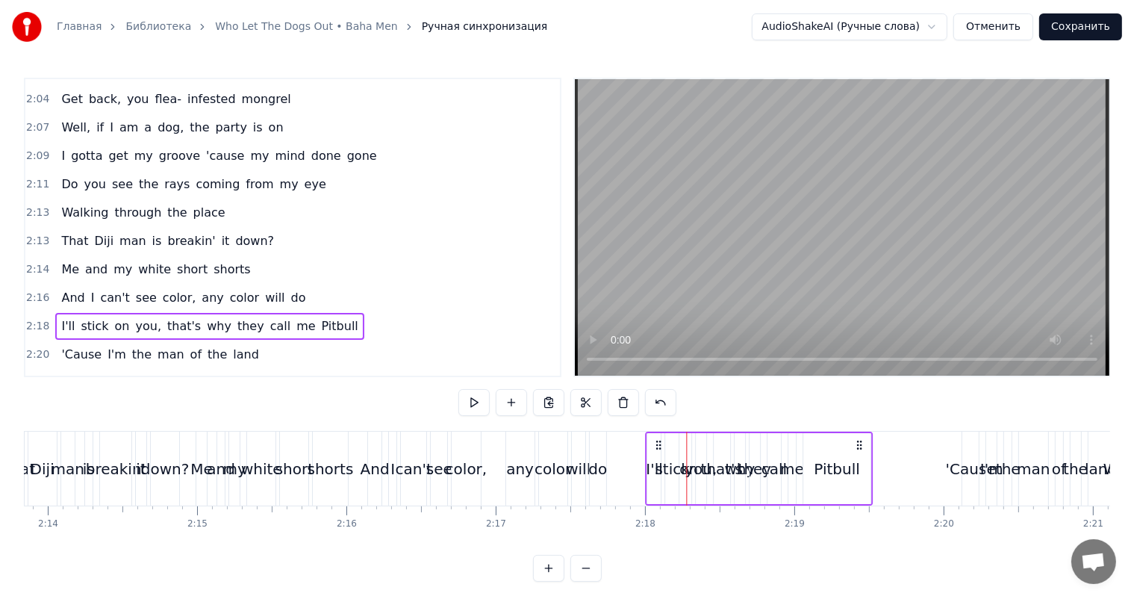
drag, startPoint x: 699, startPoint y: 443, endPoint x: 660, endPoint y: 445, distance: 39.6
click at [660, 445] on icon at bounding box center [658, 445] width 12 height 12
click at [728, 161] on video at bounding box center [842, 227] width 534 height 296
click at [34, 347] on span "2:20" at bounding box center [37, 354] width 23 height 15
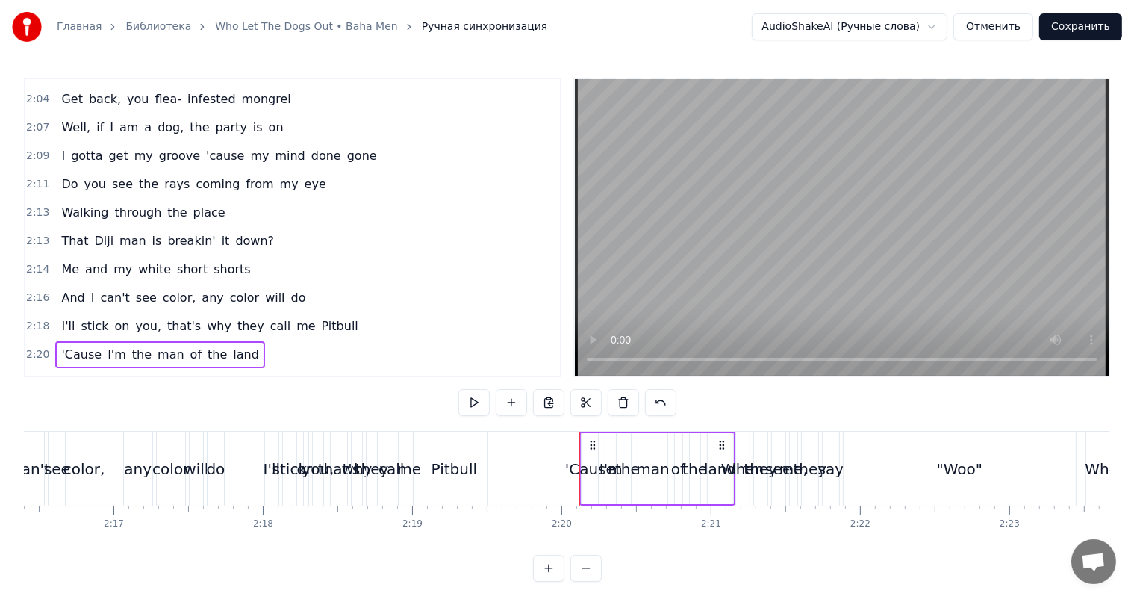
scroll to position [0, 20428]
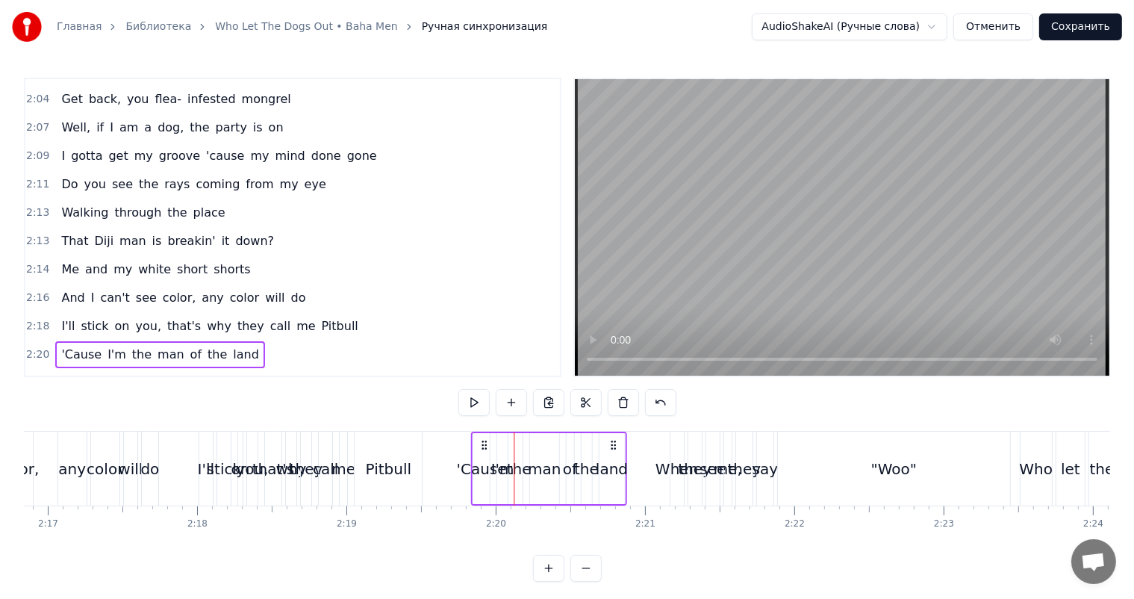
drag, startPoint x: 525, startPoint y: 441, endPoint x: 482, endPoint y: 451, distance: 44.4
click at [482, 451] on div "'Cause I'm the man of the land" at bounding box center [548, 468] width 155 height 74
click at [393, 471] on div "Pitbull" at bounding box center [389, 469] width 46 height 22
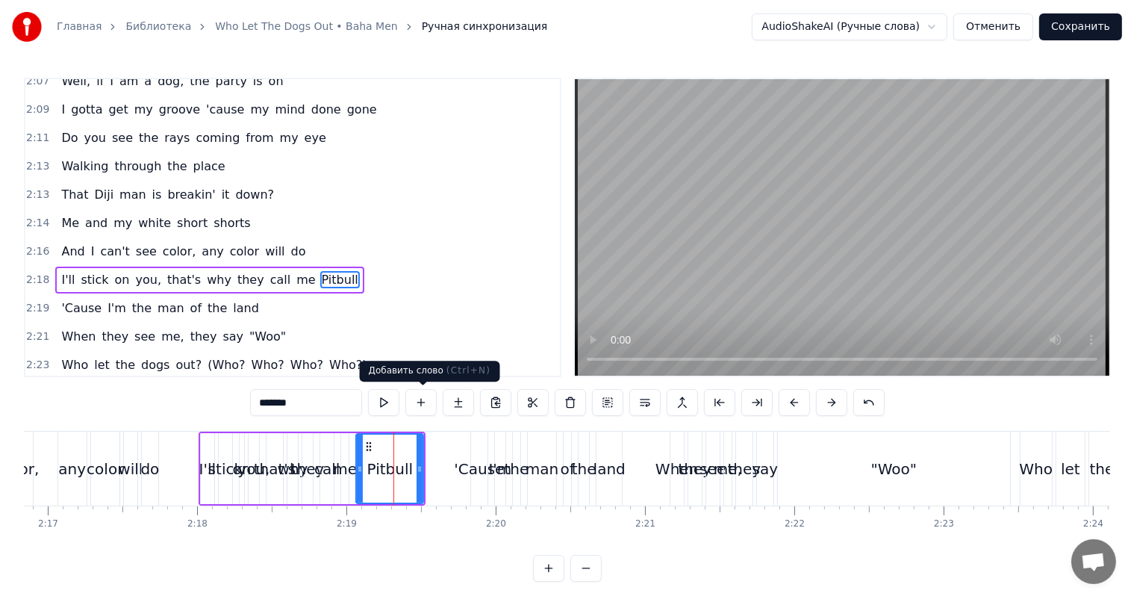
scroll to position [1183, 0]
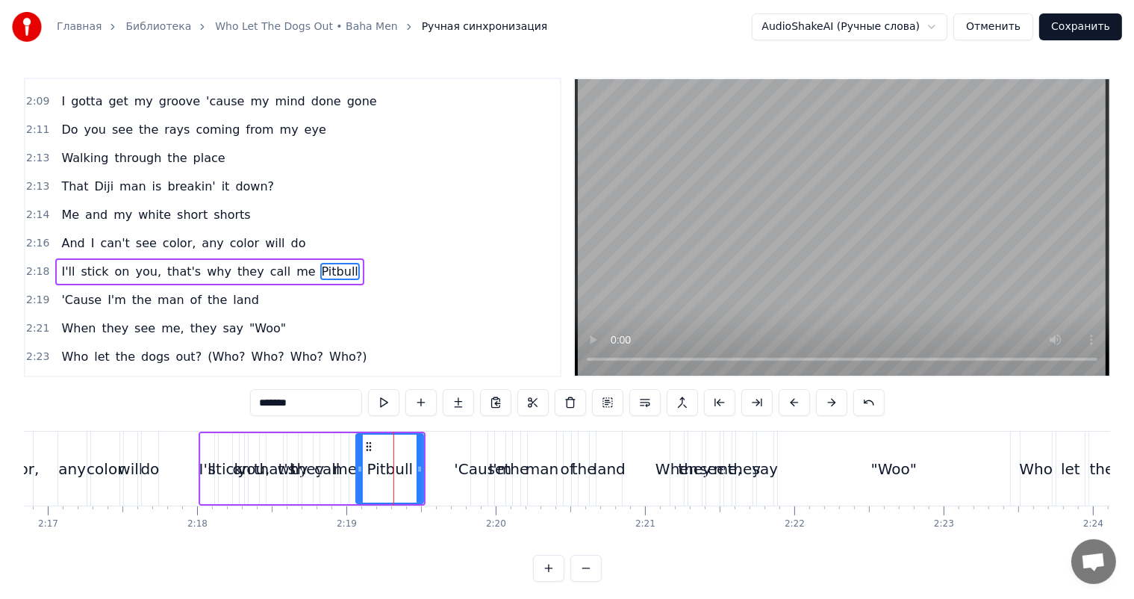
click at [851, 181] on video at bounding box center [842, 227] width 534 height 296
click at [846, 181] on video at bounding box center [842, 227] width 534 height 296
click at [37, 321] on span "2:21" at bounding box center [37, 328] width 23 height 15
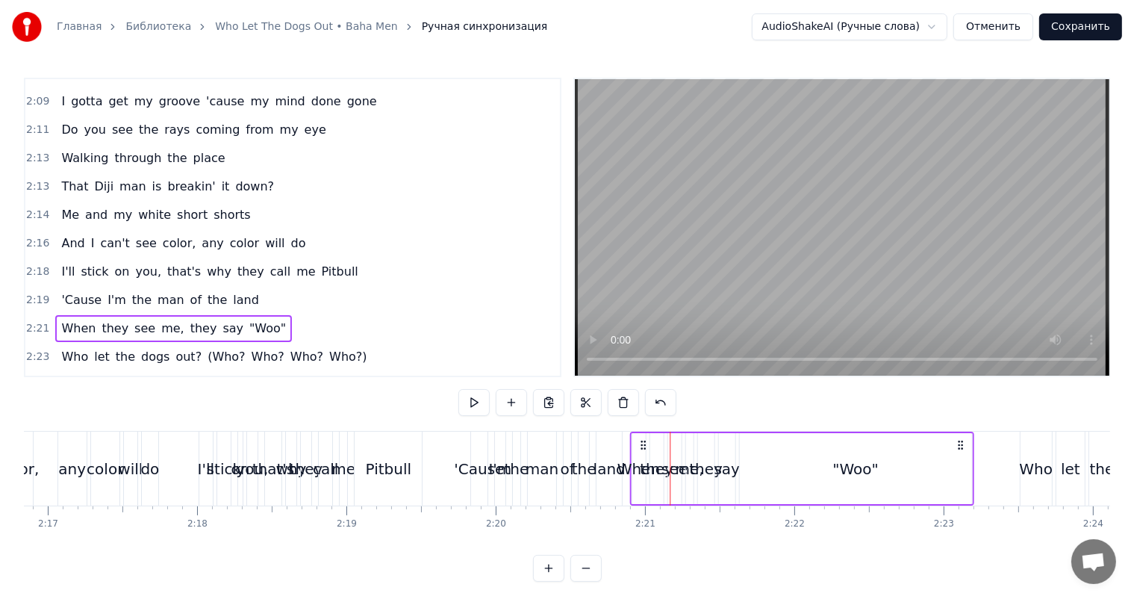
drag, startPoint x: 680, startPoint y: 440, endPoint x: 640, endPoint y: 443, distance: 40.4
click at [640, 443] on icon at bounding box center [643, 445] width 12 height 12
click at [32, 349] on span "2:23" at bounding box center [37, 356] width 23 height 15
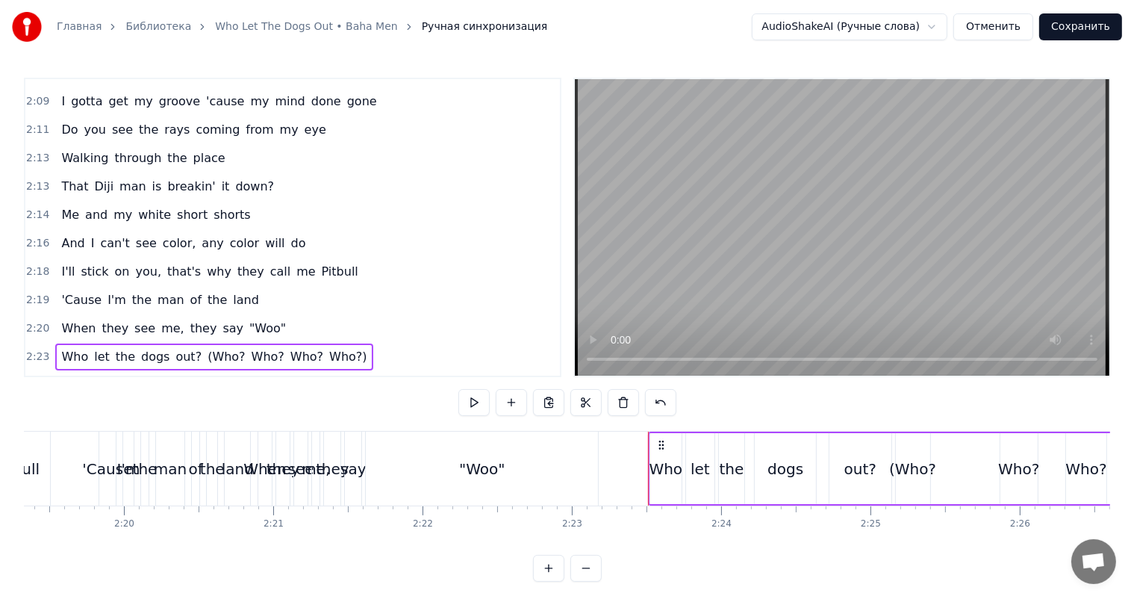
scroll to position [0, 20801]
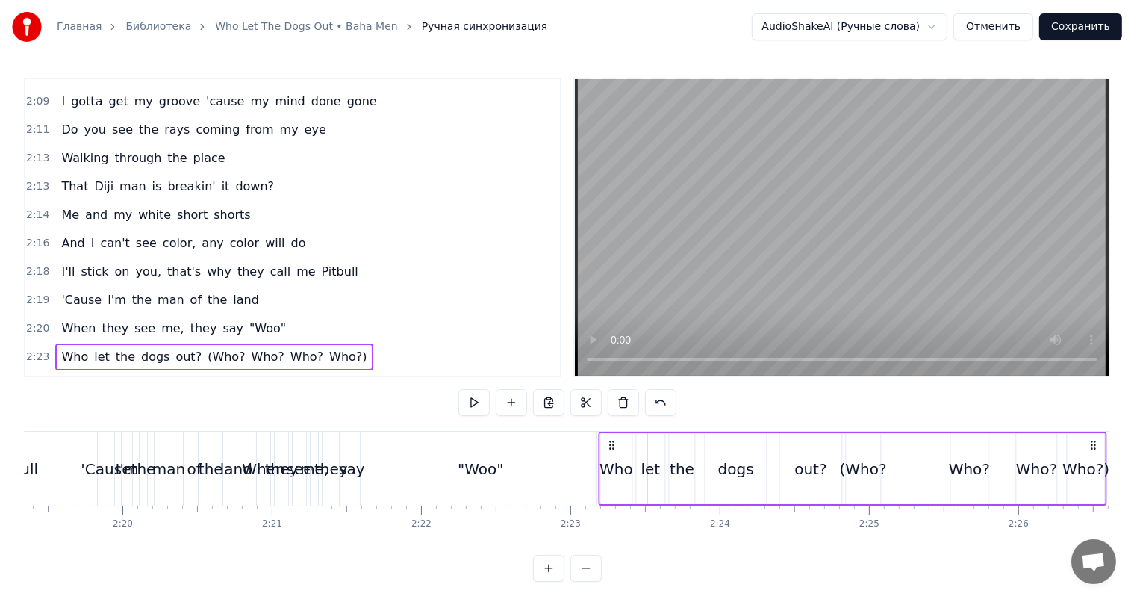
drag, startPoint x: 656, startPoint y: 442, endPoint x: 608, endPoint y: 446, distance: 48.7
click at [608, 446] on icon at bounding box center [611, 445] width 12 height 12
click at [32, 378] on span "2:26" at bounding box center [37, 385] width 23 height 15
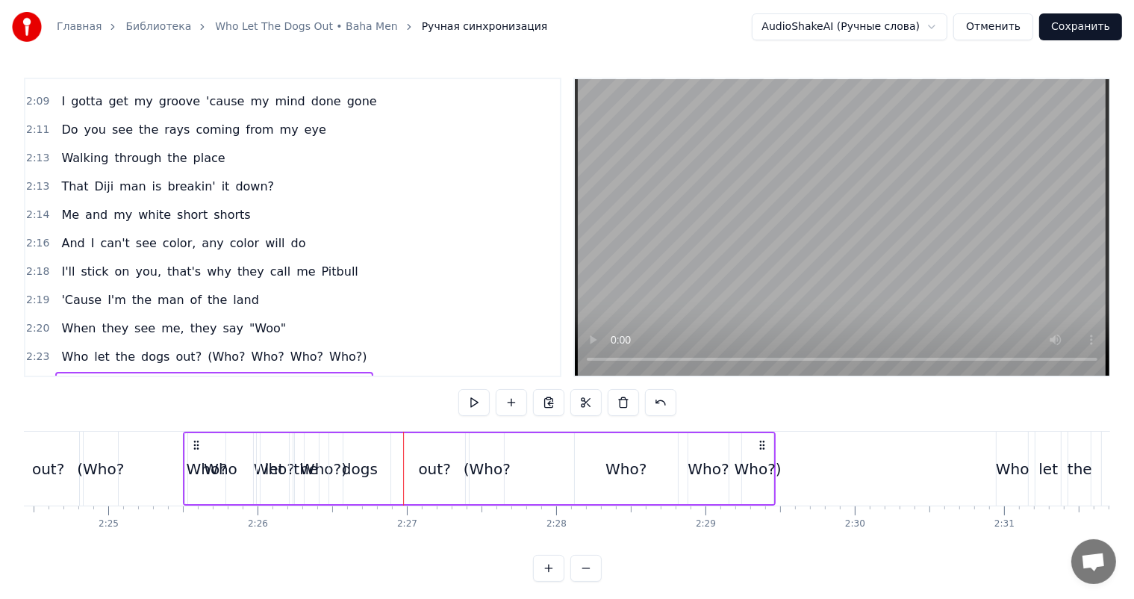
scroll to position [0, 21549]
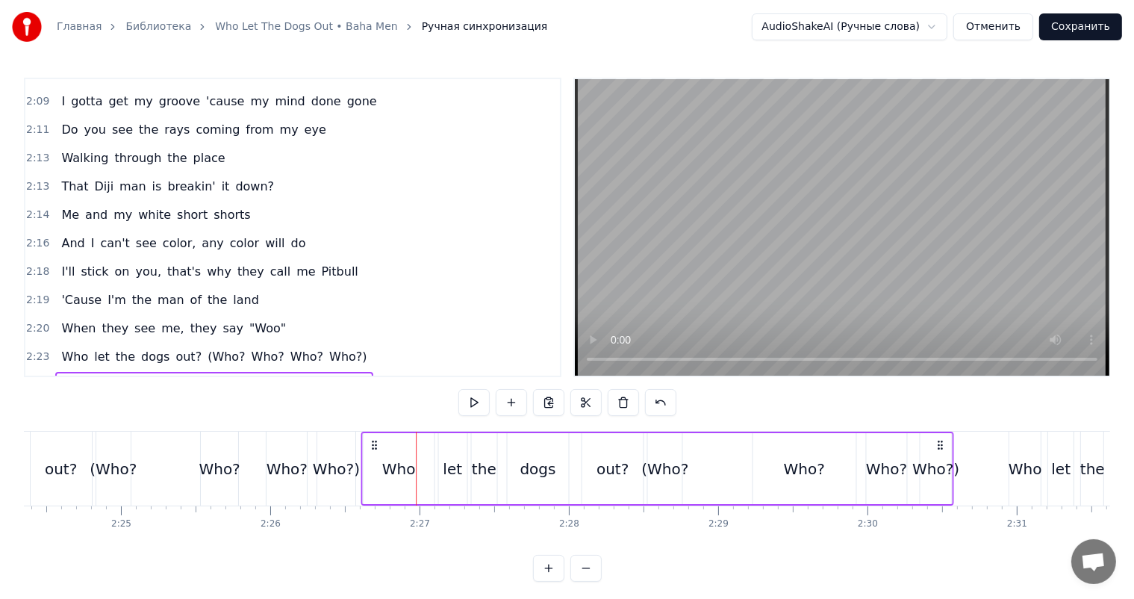
drag, startPoint x: 110, startPoint y: 440, endPoint x: 374, endPoint y: 454, distance: 263.9
click at [374, 454] on div "Who let the dogs out? (Who? Who? Who? Who?)" at bounding box center [657, 468] width 593 height 74
click at [832, 470] on div "Who?" at bounding box center [803, 468] width 103 height 71
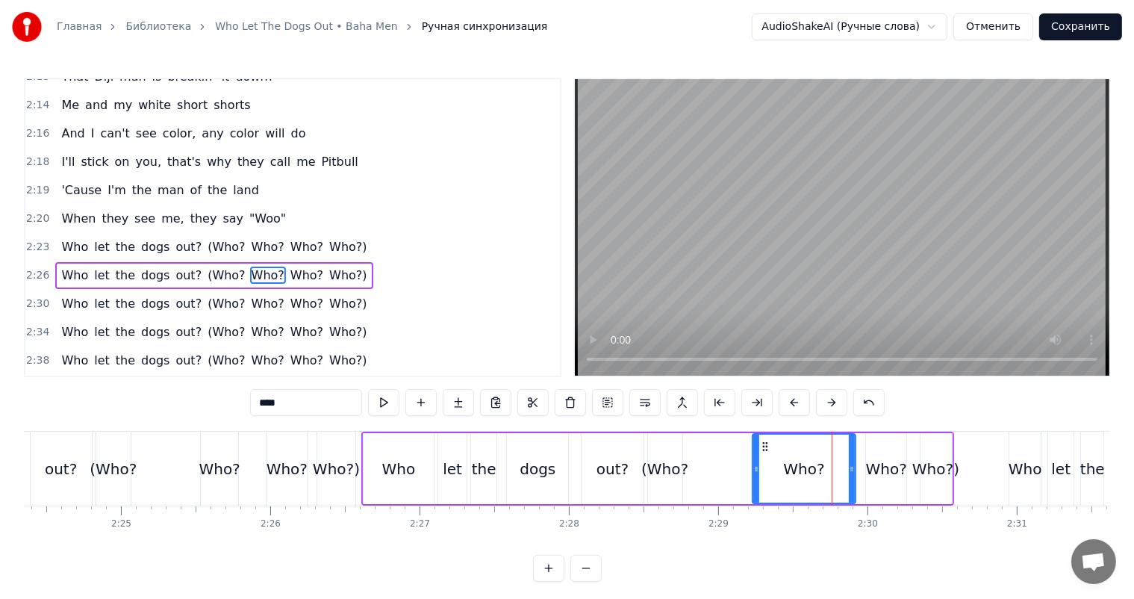
scroll to position [1293, 0]
drag, startPoint x: 851, startPoint y: 468, endPoint x: 784, endPoint y: 475, distance: 66.8
click at [784, 475] on div at bounding box center [785, 468] width 6 height 68
click at [882, 458] on div "Who?" at bounding box center [886, 469] width 41 height 22
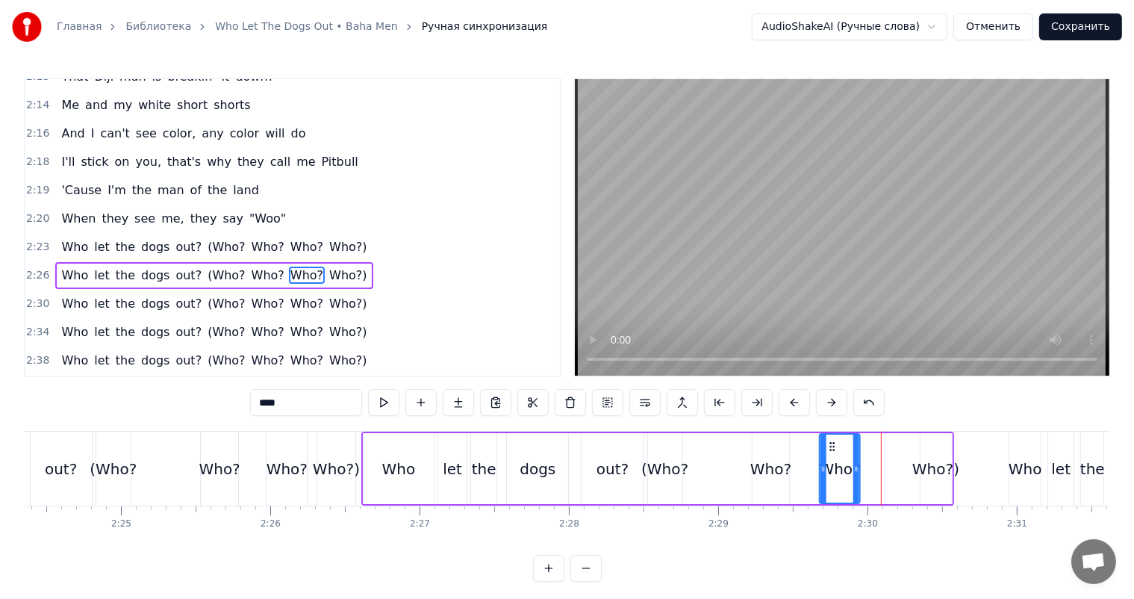
drag, startPoint x: 875, startPoint y: 442, endPoint x: 829, endPoint y: 452, distance: 46.7
click at [827, 452] on div "Who?" at bounding box center [839, 468] width 39 height 68
click at [946, 449] on div "Who?)" at bounding box center [935, 468] width 31 height 71
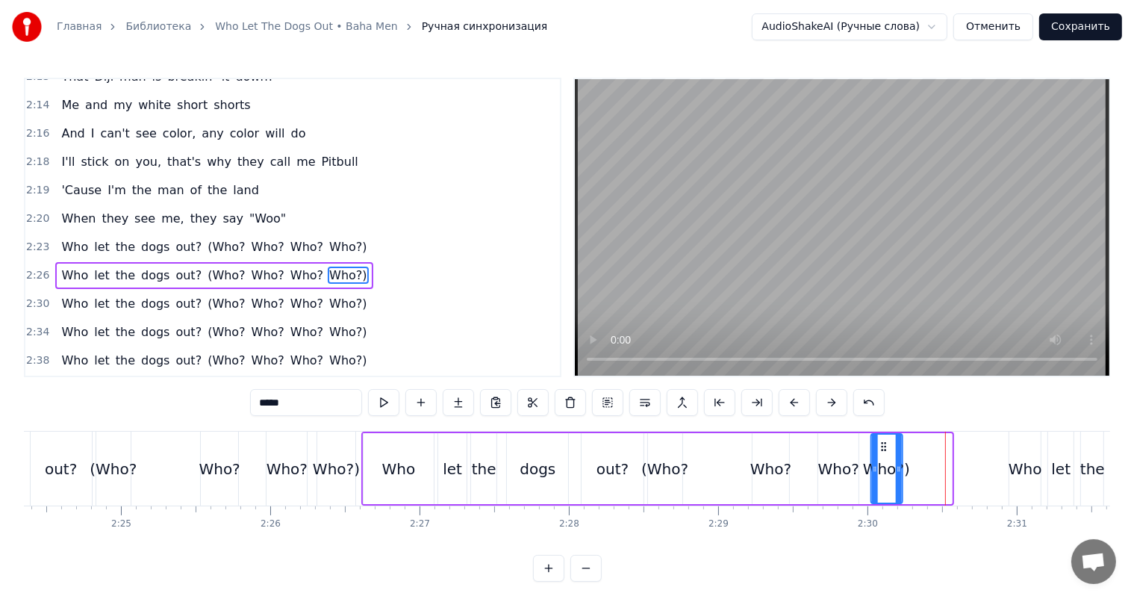
drag, startPoint x: 932, startPoint y: 440, endPoint x: 882, endPoint y: 455, distance: 52.4
click at [882, 455] on div "Who?)" at bounding box center [886, 468] width 30 height 68
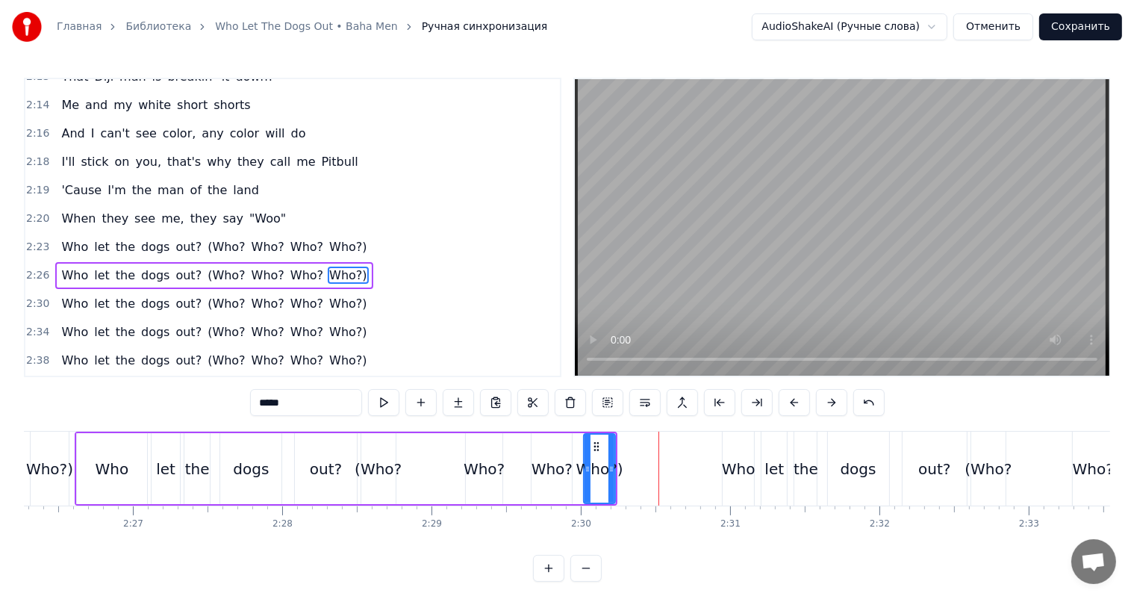
scroll to position [0, 21847]
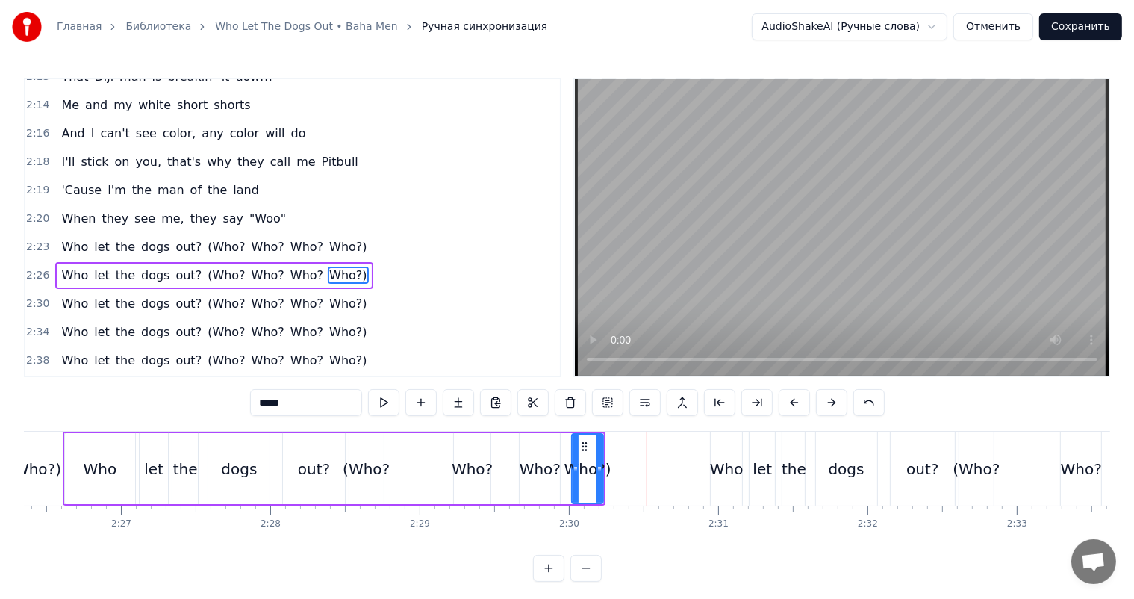
click at [715, 468] on div "Who" at bounding box center [727, 469] width 34 height 22
type input "***"
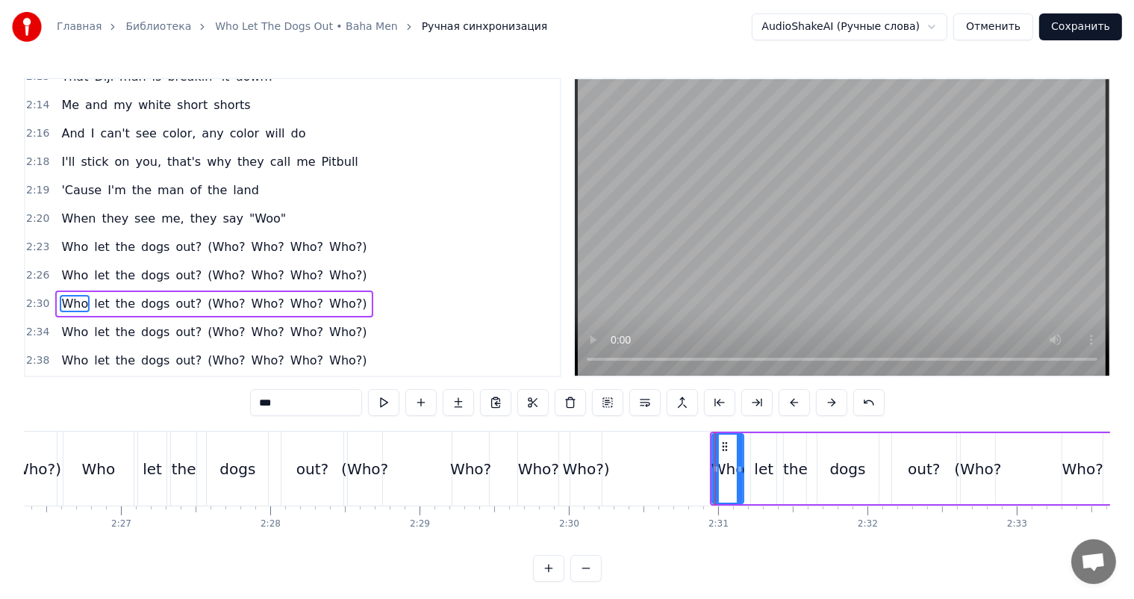
scroll to position [1320, 0]
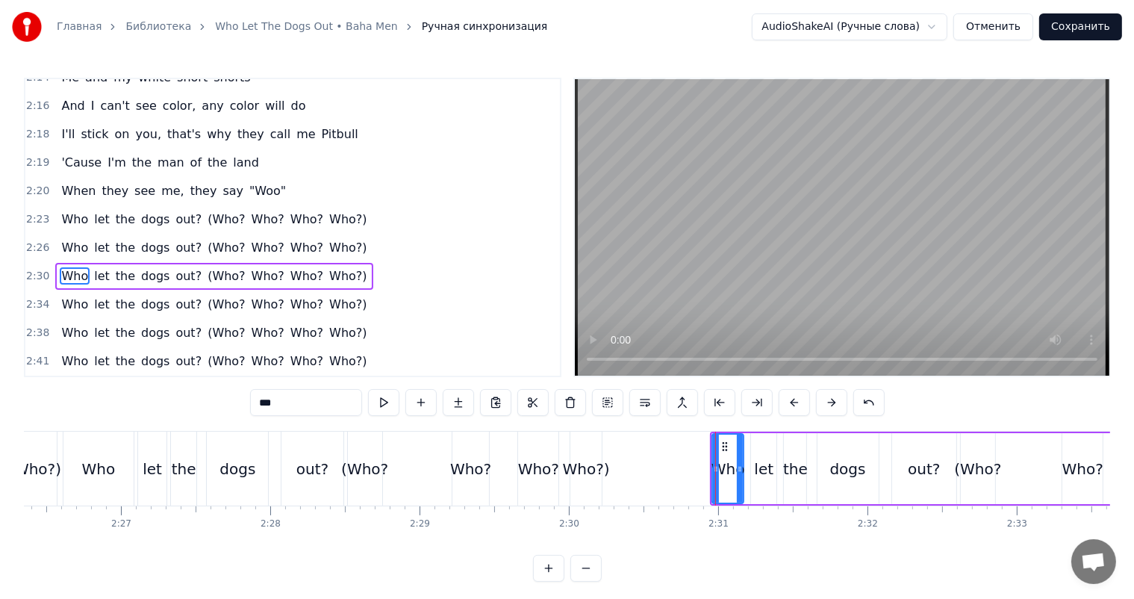
click at [36, 297] on span "2:34" at bounding box center [37, 304] width 23 height 15
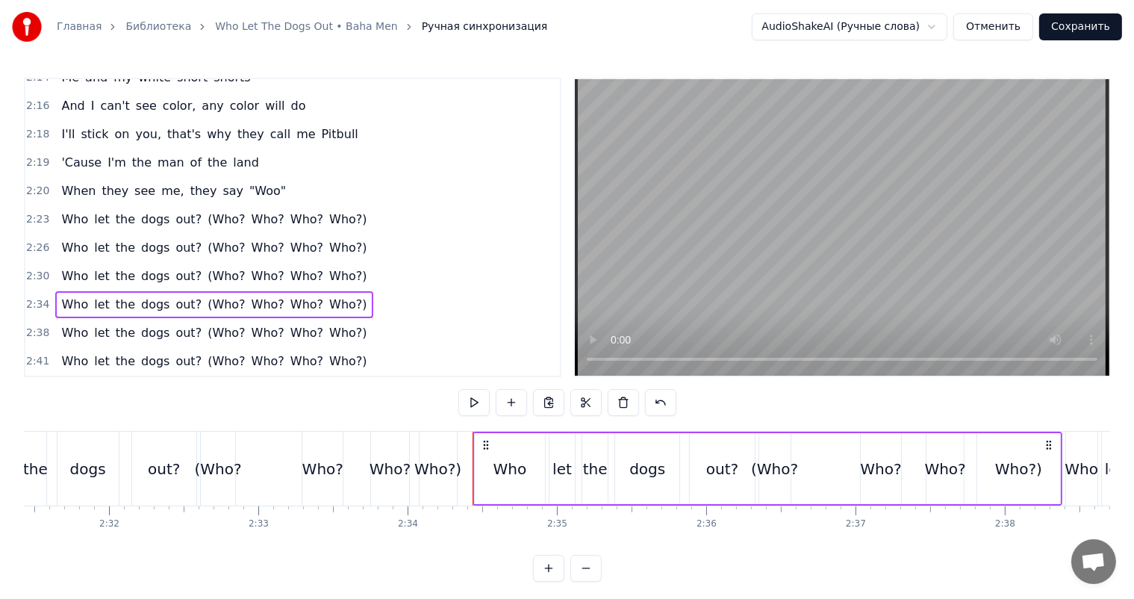
click at [31, 269] on span "2:30" at bounding box center [37, 276] width 23 height 15
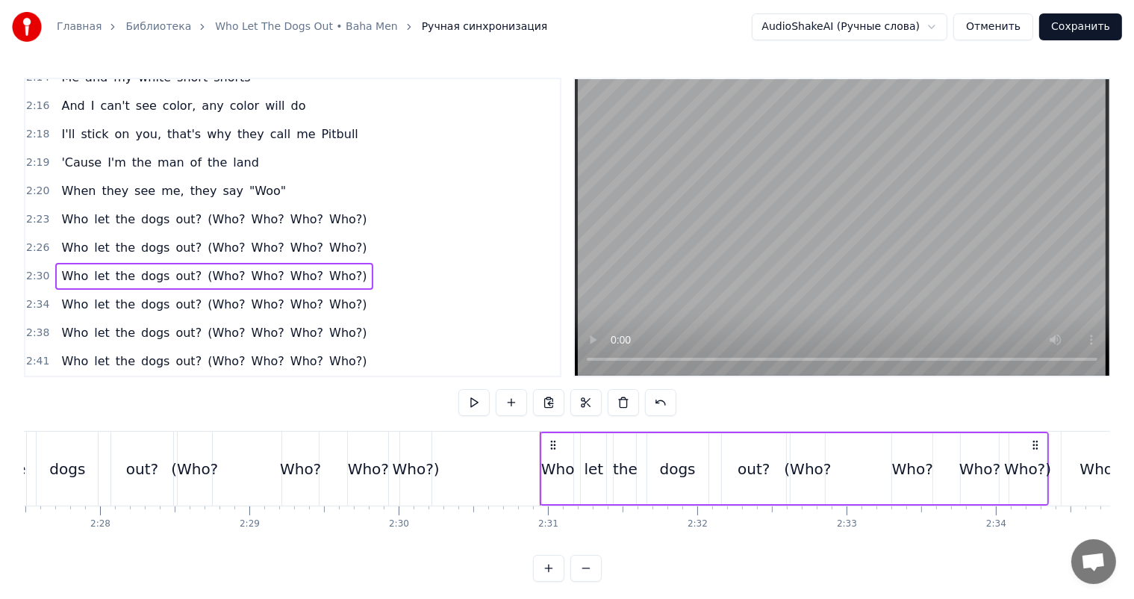
scroll to position [0, 22010]
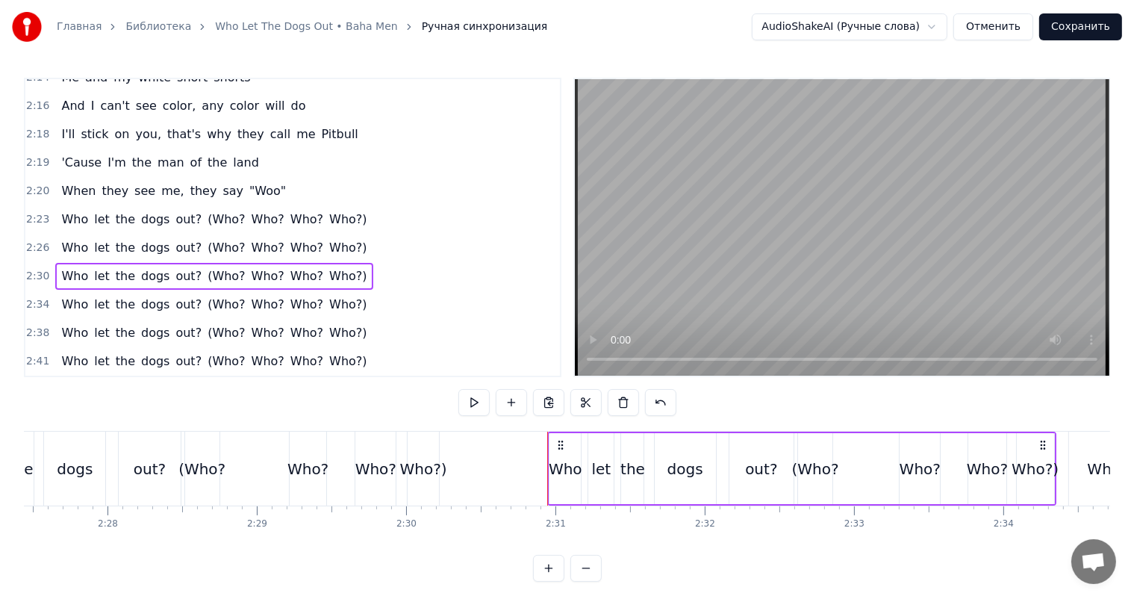
drag, startPoint x: 558, startPoint y: 442, endPoint x: 517, endPoint y: 443, distance: 41.1
click at [555, 442] on icon at bounding box center [561, 445] width 12 height 12
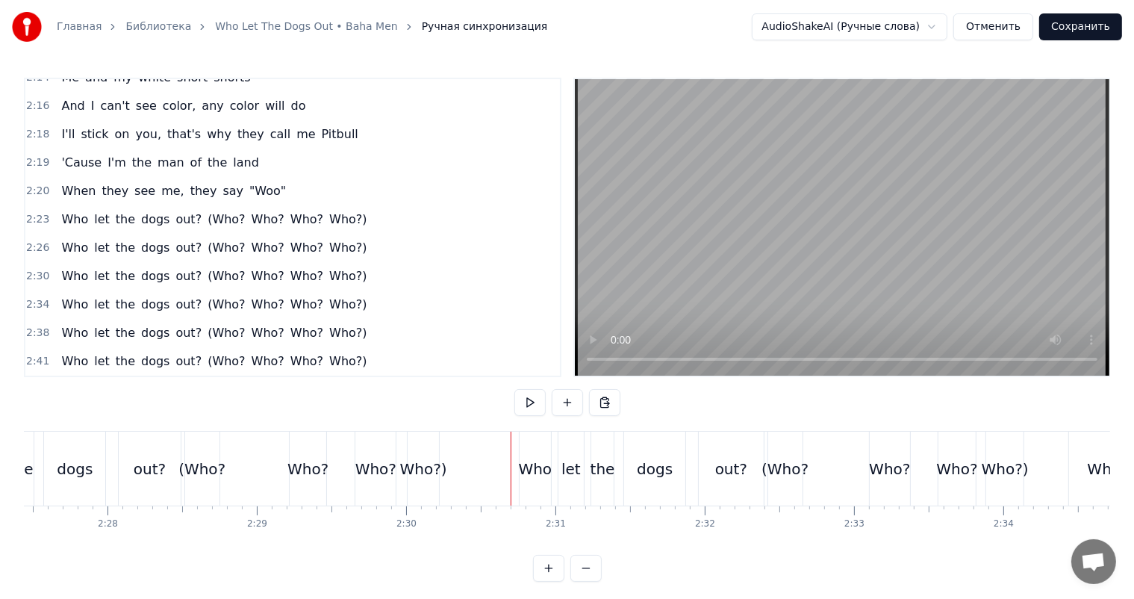
click at [527, 439] on div "Who" at bounding box center [535, 468] width 31 height 74
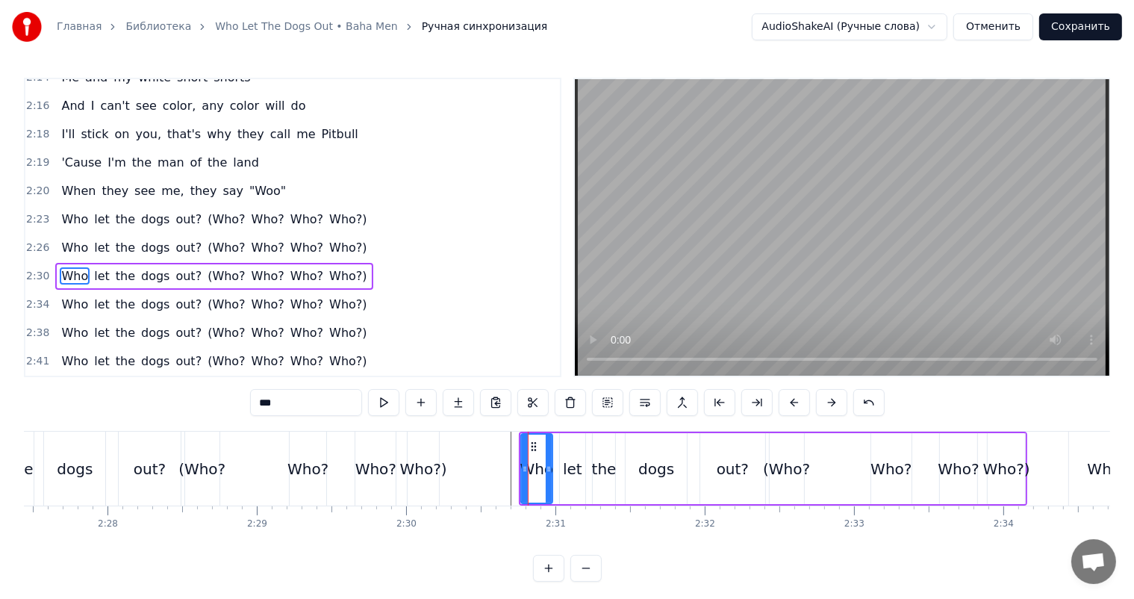
click at [555, 438] on div "Who let the dogs out? (Who? Who? Who? Who?)" at bounding box center [773, 468] width 509 height 74
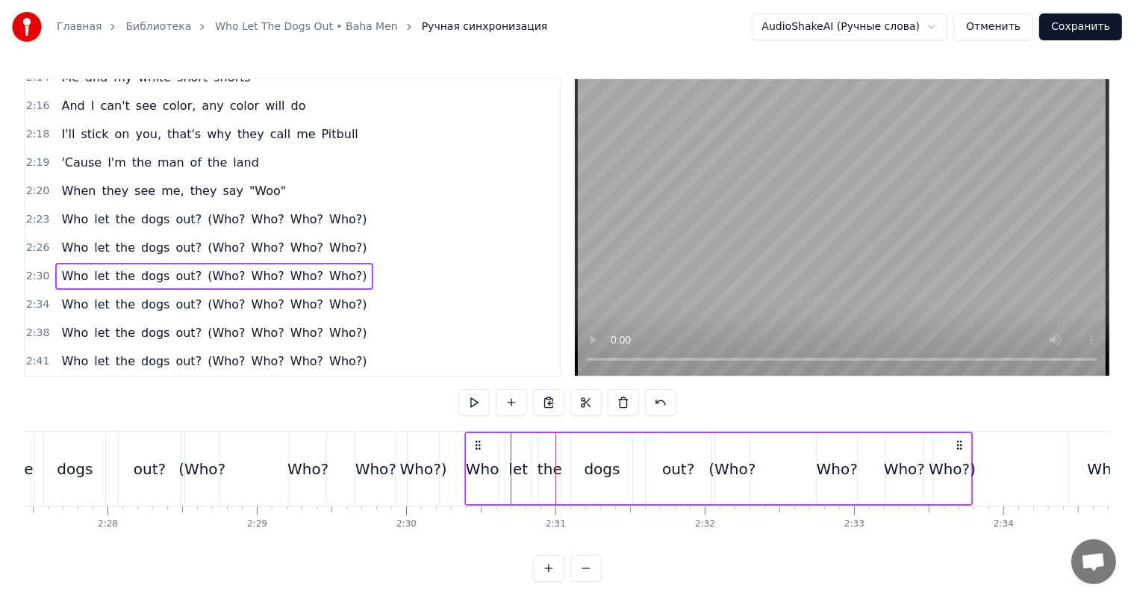
drag, startPoint x: 531, startPoint y: 440, endPoint x: 476, endPoint y: 449, distance: 55.3
click at [476, 449] on icon at bounding box center [478, 445] width 12 height 12
drag, startPoint x: 476, startPoint y: 443, endPoint x: 484, endPoint y: 442, distance: 7.6
click at [484, 442] on icon at bounding box center [485, 445] width 12 height 12
click at [737, 456] on div "(Who?" at bounding box center [740, 468] width 34 height 71
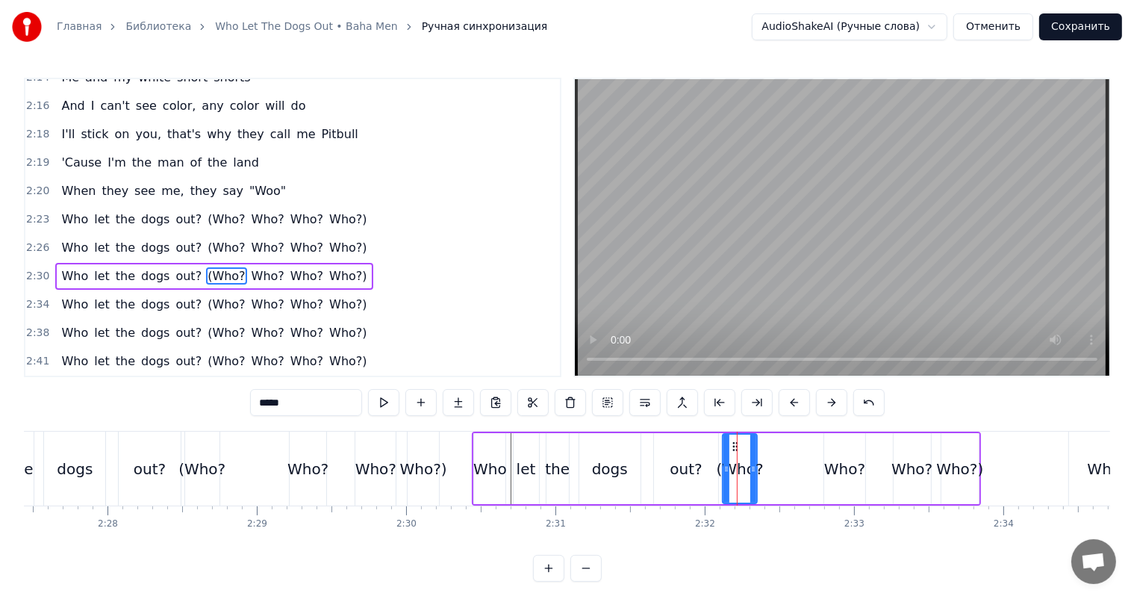
drag, startPoint x: 878, startPoint y: 461, endPoint x: 870, endPoint y: 460, distance: 8.2
click at [879, 461] on div "Who let the dogs out? (Who? Who? Who? Who?)" at bounding box center [726, 468] width 509 height 74
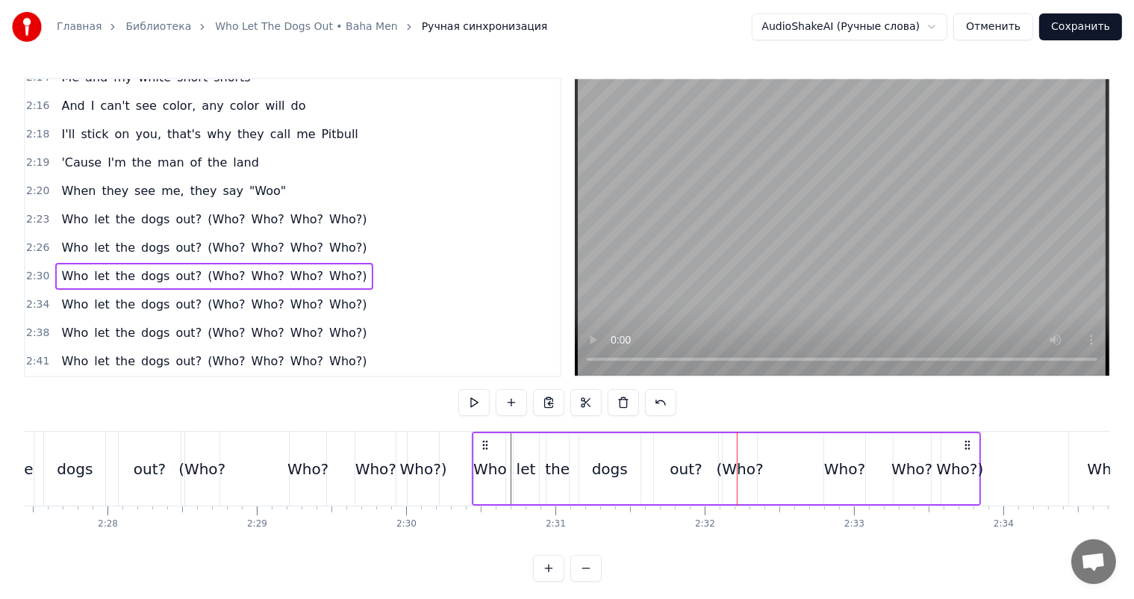
click at [837, 458] on div "Who?" at bounding box center [844, 469] width 41 height 22
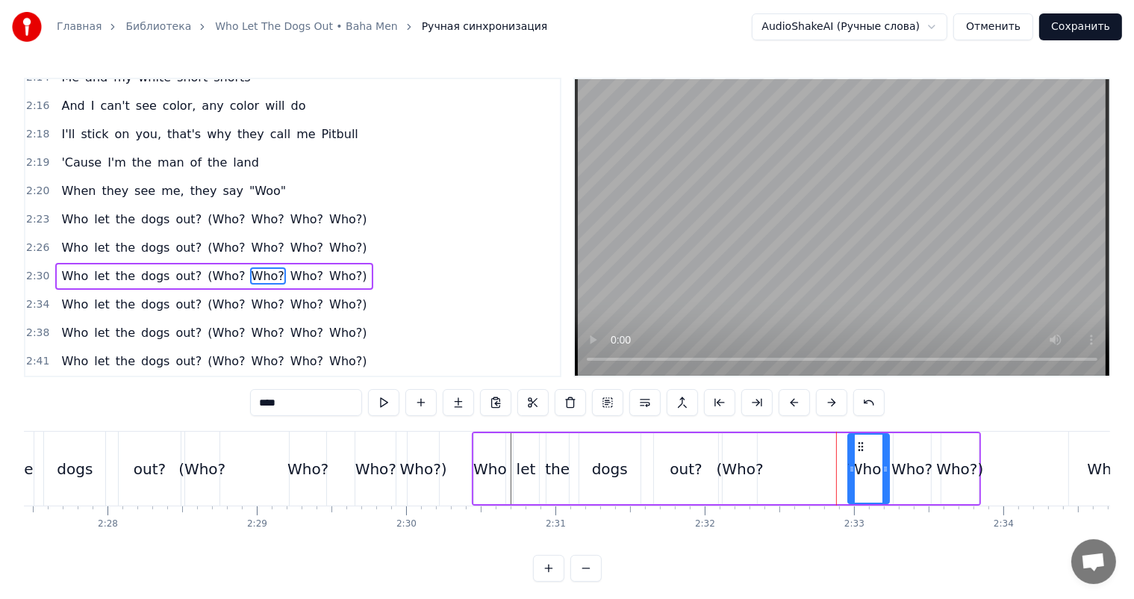
drag, startPoint x: 834, startPoint y: 445, endPoint x: 856, endPoint y: 446, distance: 21.7
click at [859, 446] on circle at bounding box center [859, 446] width 1 height 1
click at [927, 455] on div "Who?" at bounding box center [911, 468] width 37 height 71
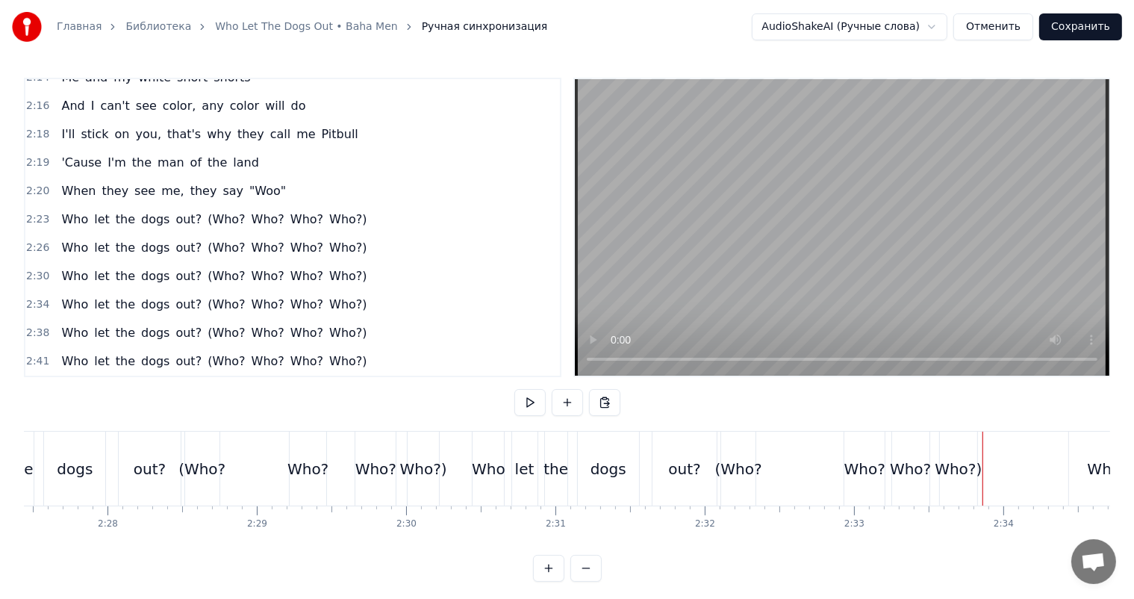
click at [944, 440] on div "Who?)" at bounding box center [958, 468] width 37 height 74
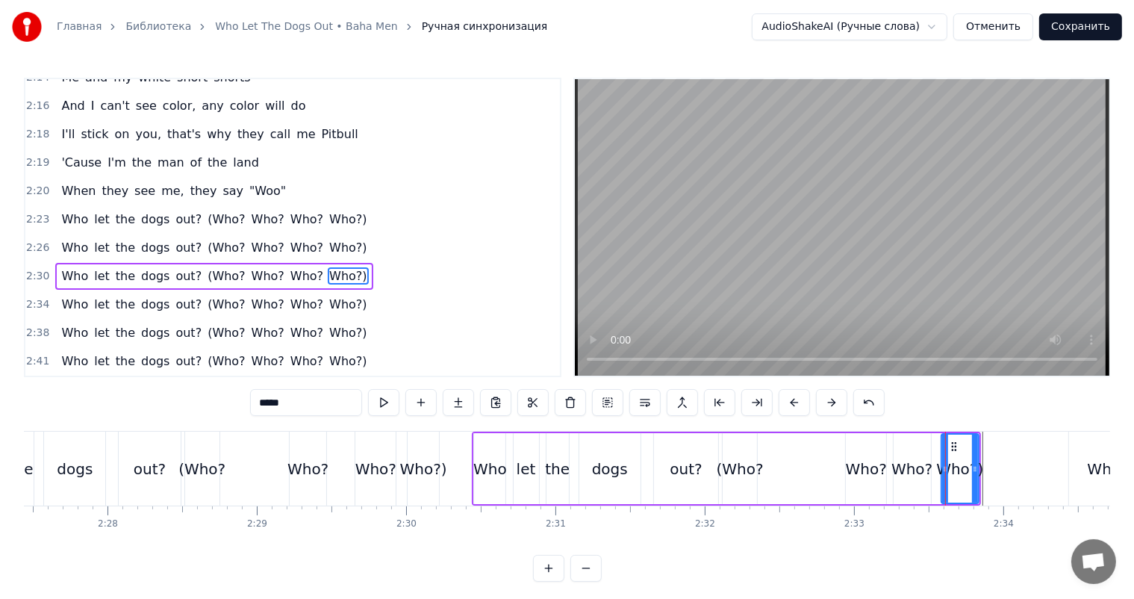
drag, startPoint x: 949, startPoint y: 438, endPoint x: 968, endPoint y: 441, distance: 18.9
click at [968, 441] on div "Who?)" at bounding box center [960, 468] width 36 height 68
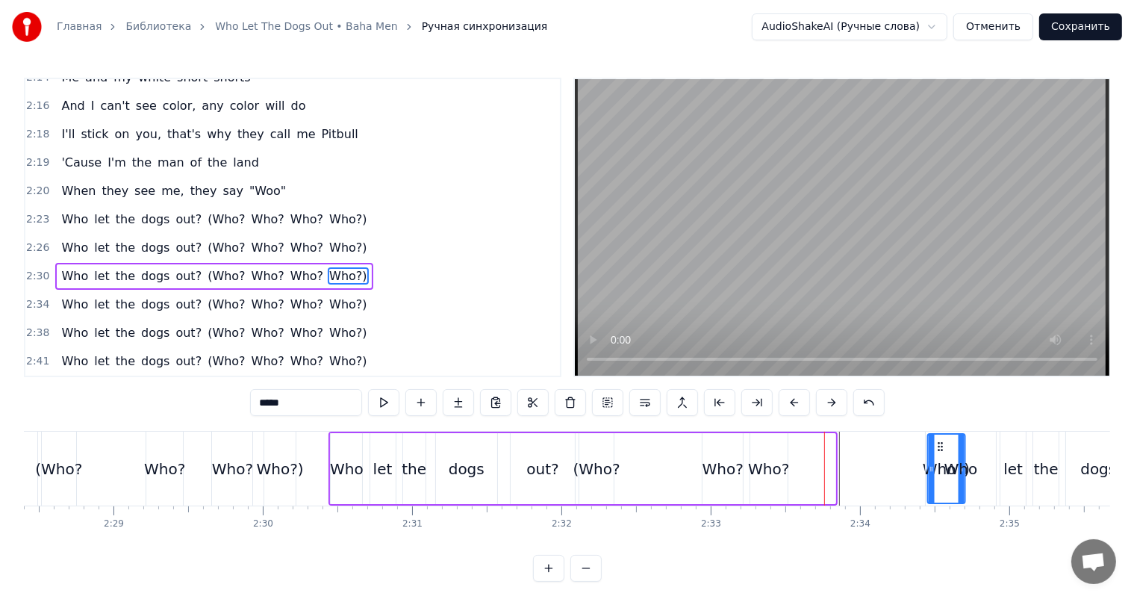
scroll to position [0, 22159]
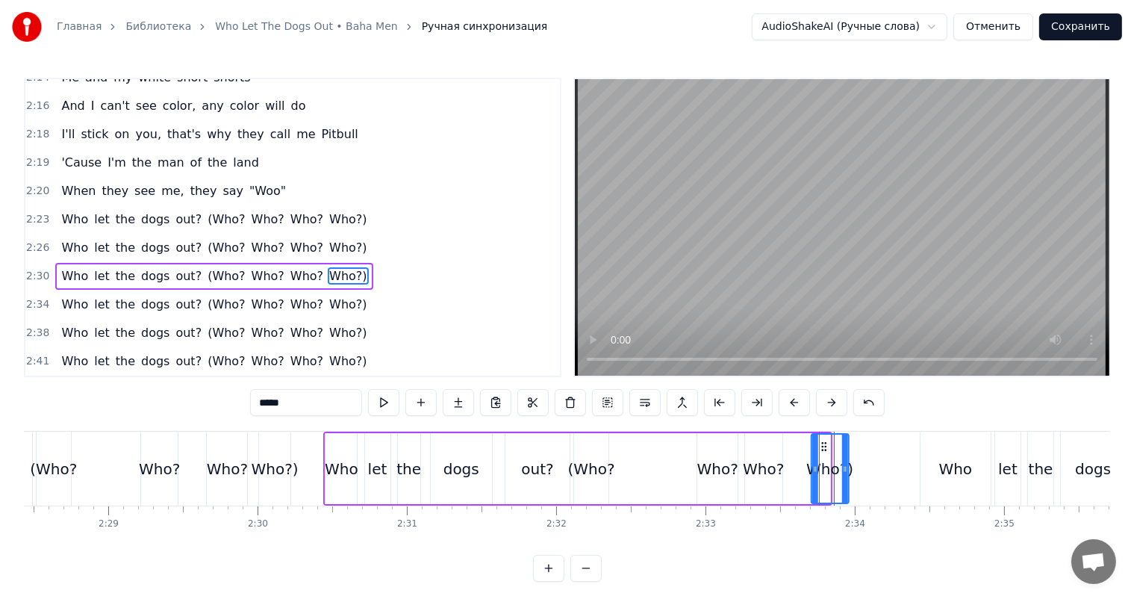
drag, startPoint x: 952, startPoint y: 443, endPoint x: 823, endPoint y: 446, distance: 129.2
click at [823, 446] on icon at bounding box center [824, 446] width 12 height 12
click at [772, 452] on div "Who?" at bounding box center [763, 468] width 37 height 71
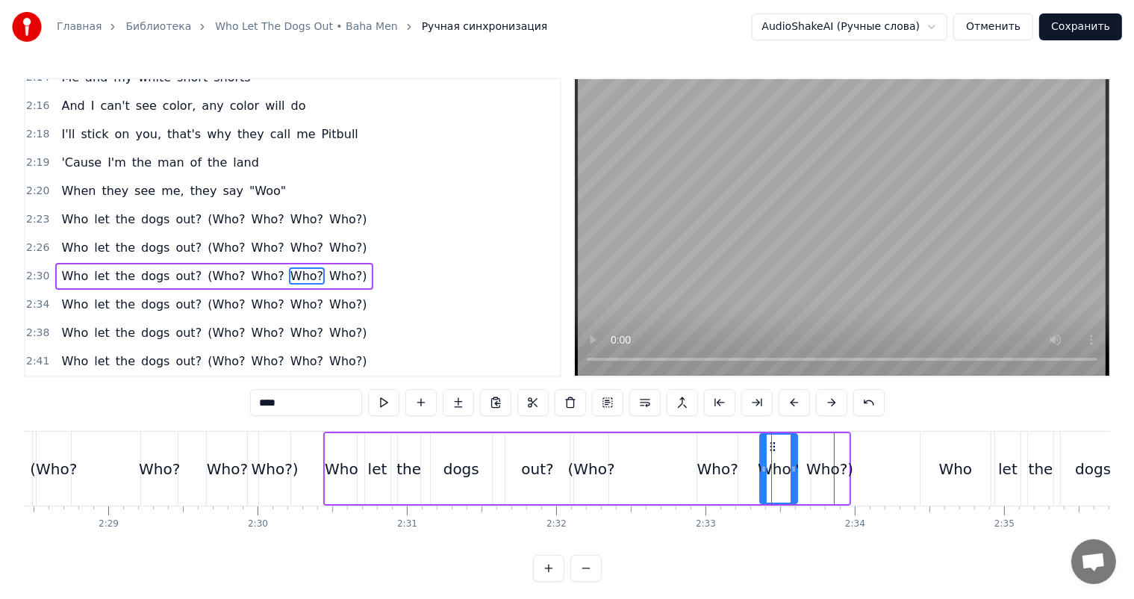
drag, startPoint x: 753, startPoint y: 445, endPoint x: 770, endPoint y: 441, distance: 16.8
click at [770, 441] on icon at bounding box center [773, 446] width 12 height 12
click at [761, 231] on video at bounding box center [842, 227] width 534 height 296
click at [758, 221] on video at bounding box center [842, 227] width 534 height 296
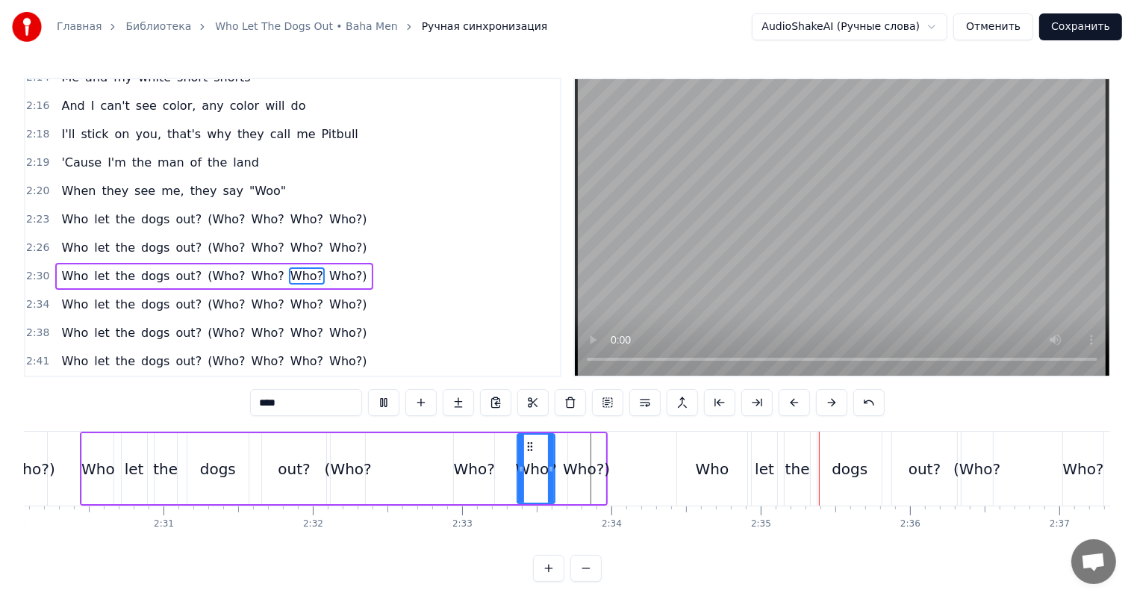
click at [758, 221] on video at bounding box center [842, 227] width 534 height 296
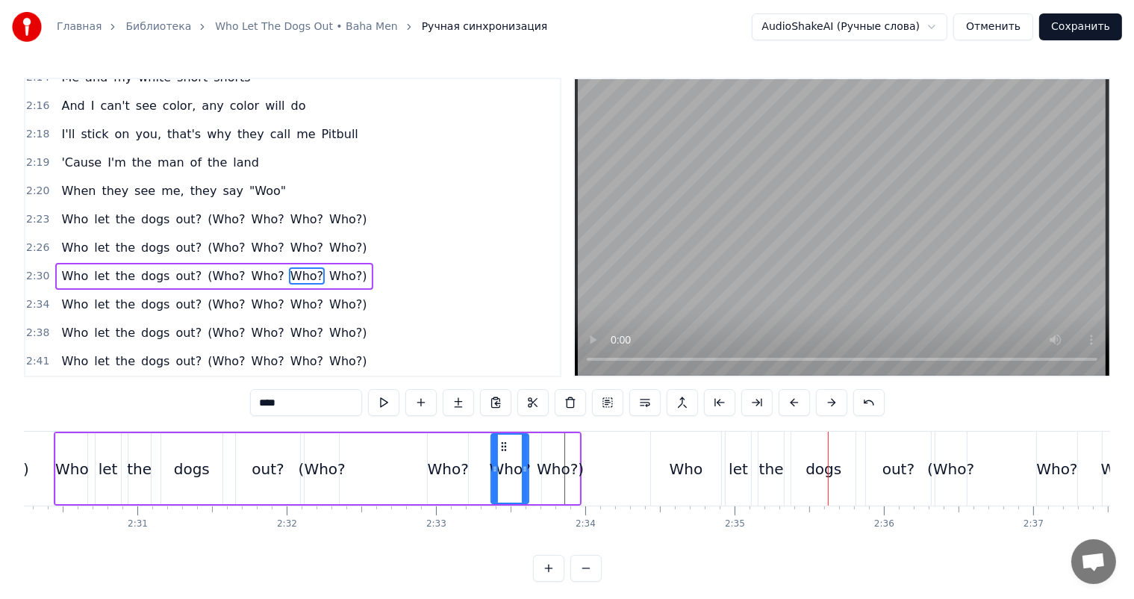
click at [667, 463] on div "Who" at bounding box center [686, 468] width 70 height 74
type input "***"
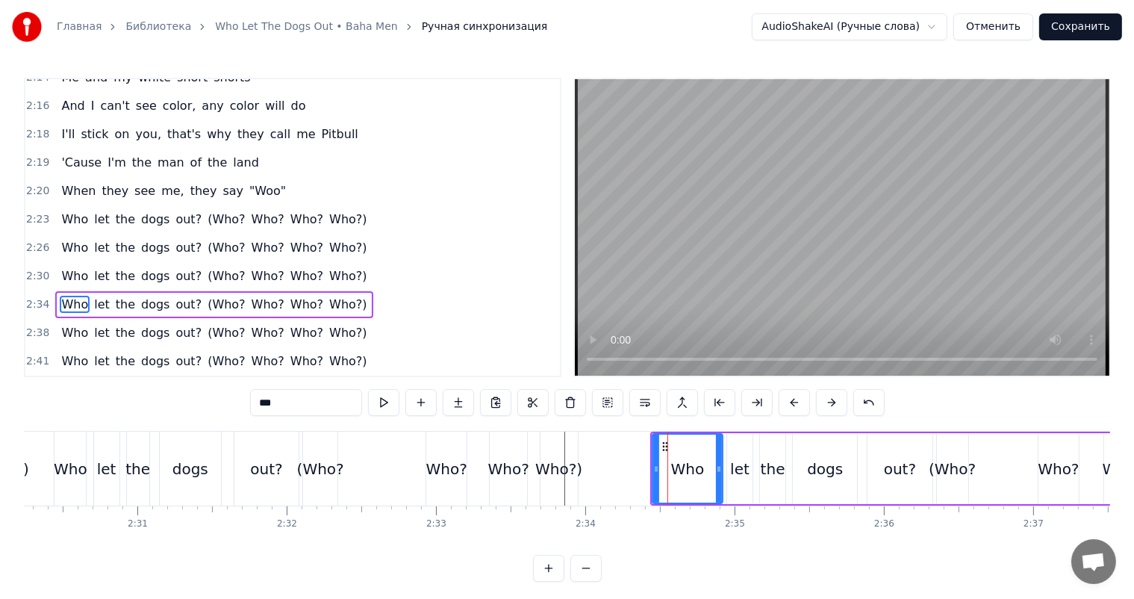
scroll to position [1323, 0]
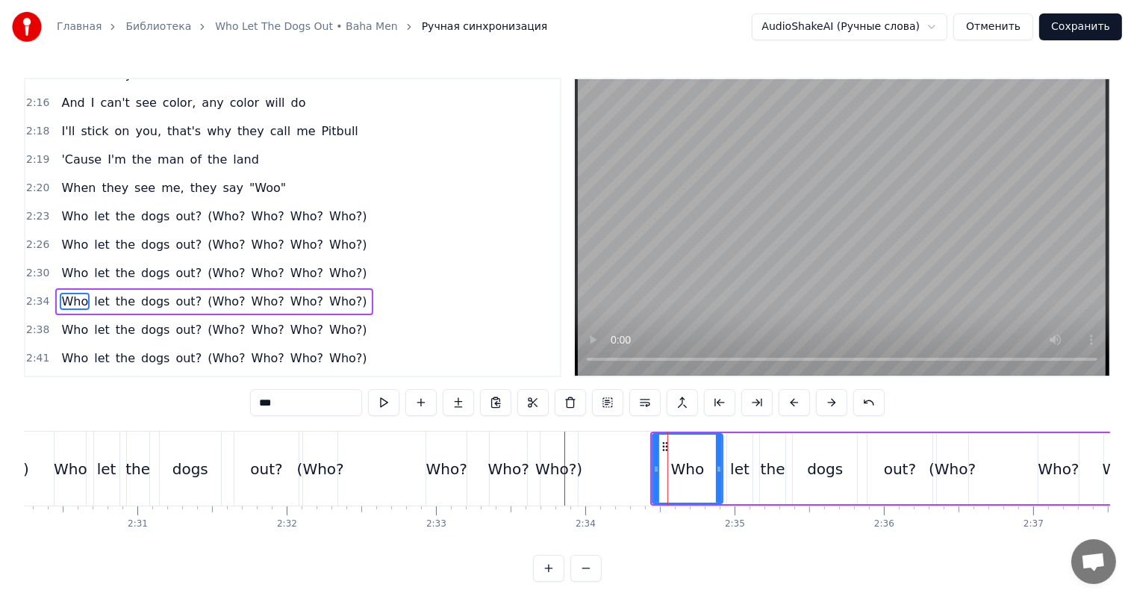
click at [35, 294] on span "2:34" at bounding box center [37, 301] width 23 height 15
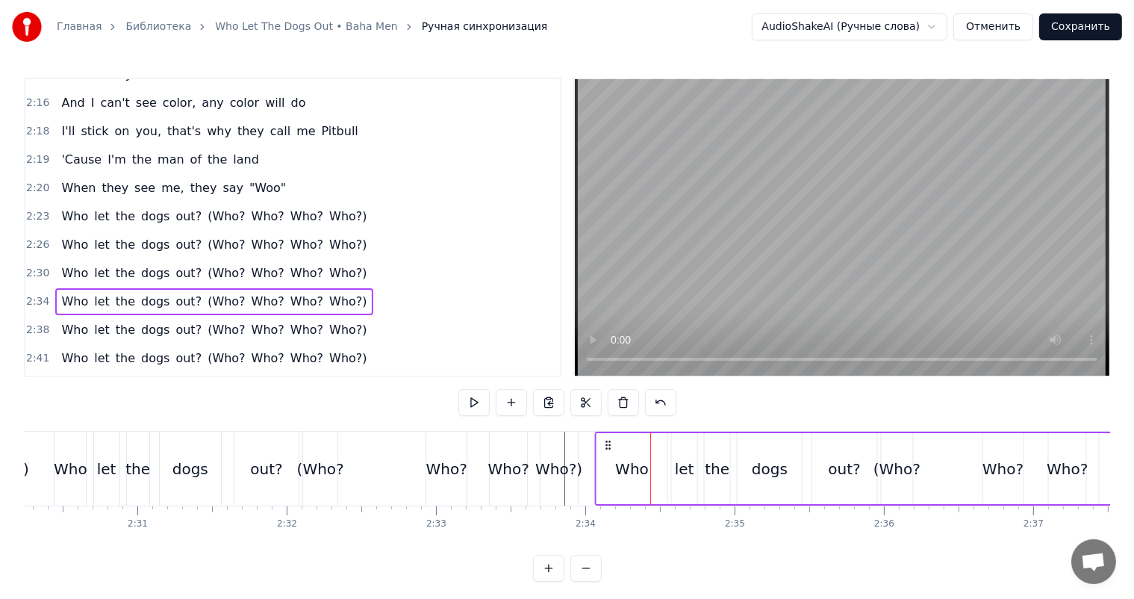
drag, startPoint x: 663, startPoint y: 440, endPoint x: 608, endPoint y: 453, distance: 56.8
click at [608, 453] on div "Who let the dogs out? (Who? Who? Who? Who?)" at bounding box center [889, 468] width 590 height 74
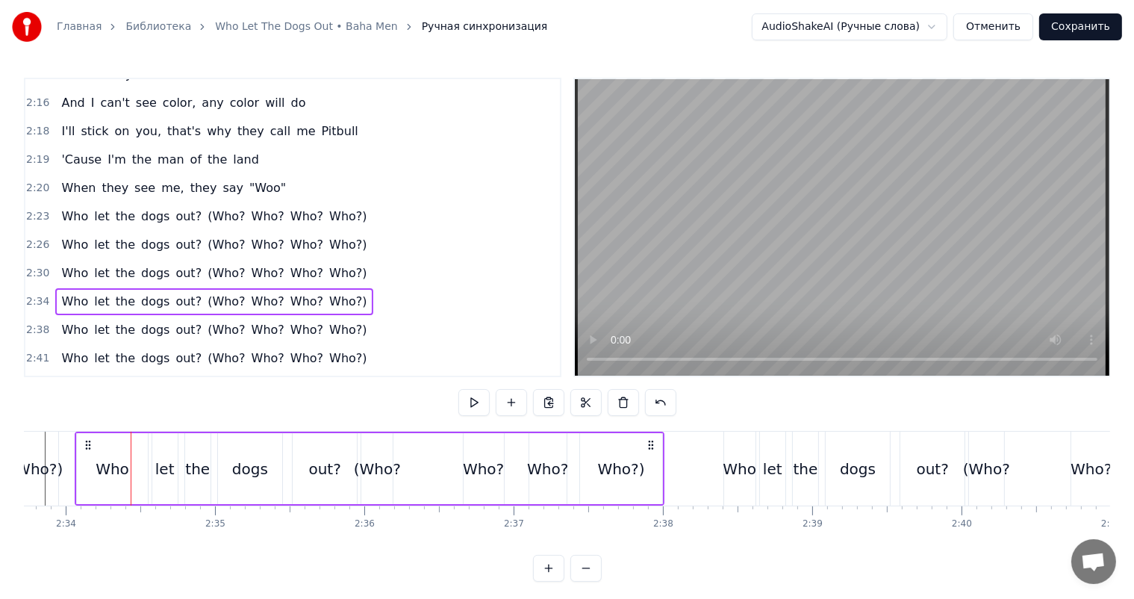
scroll to position [0, 22951]
drag, startPoint x: 730, startPoint y: 466, endPoint x: 720, endPoint y: 466, distance: 9.7
click at [731, 466] on div "Who" at bounding box center [737, 469] width 34 height 22
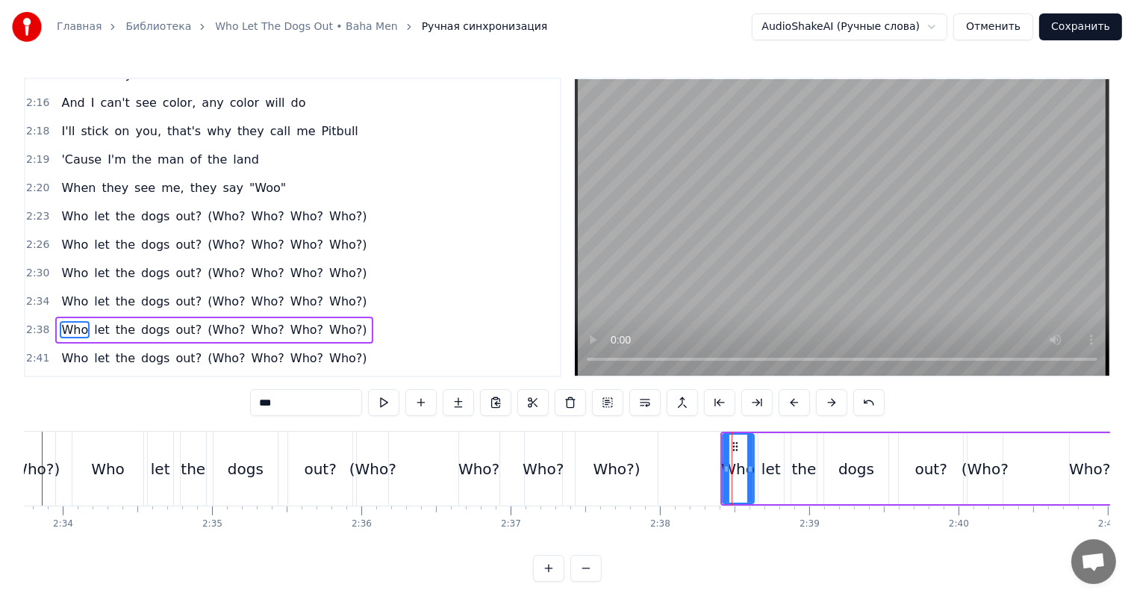
click at [26, 322] on span "2:38" at bounding box center [37, 329] width 23 height 15
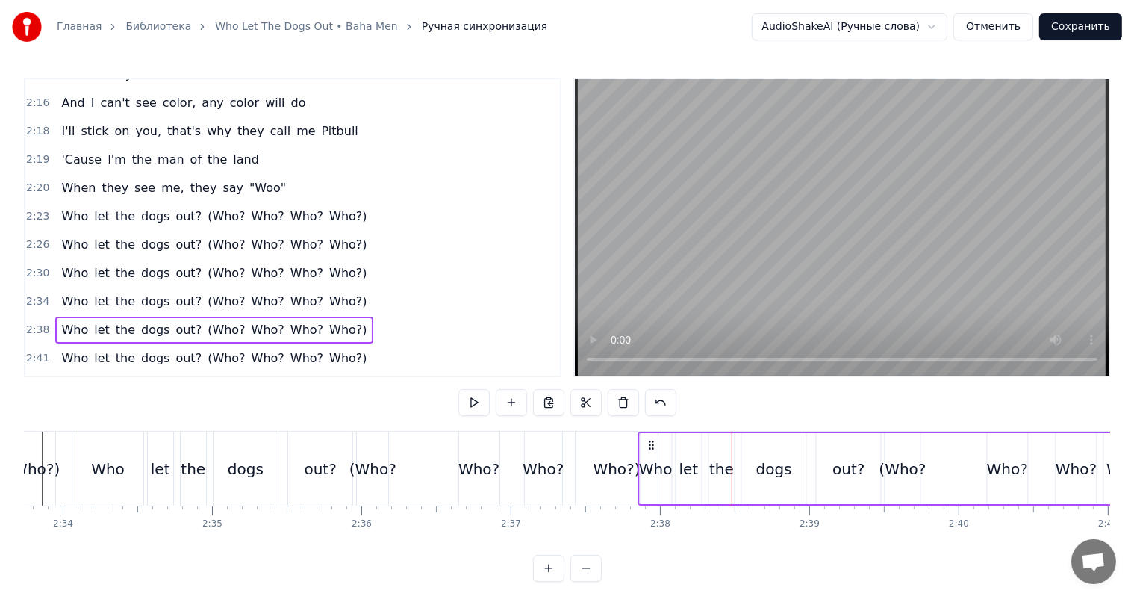
drag, startPoint x: 732, startPoint y: 440, endPoint x: 650, endPoint y: 452, distance: 82.9
click at [650, 452] on div "Who let the dogs out? (Who? Who? Who? Who?)" at bounding box center [897, 468] width 521 height 74
click at [575, 464] on div "Who?)" at bounding box center [616, 468] width 82 height 74
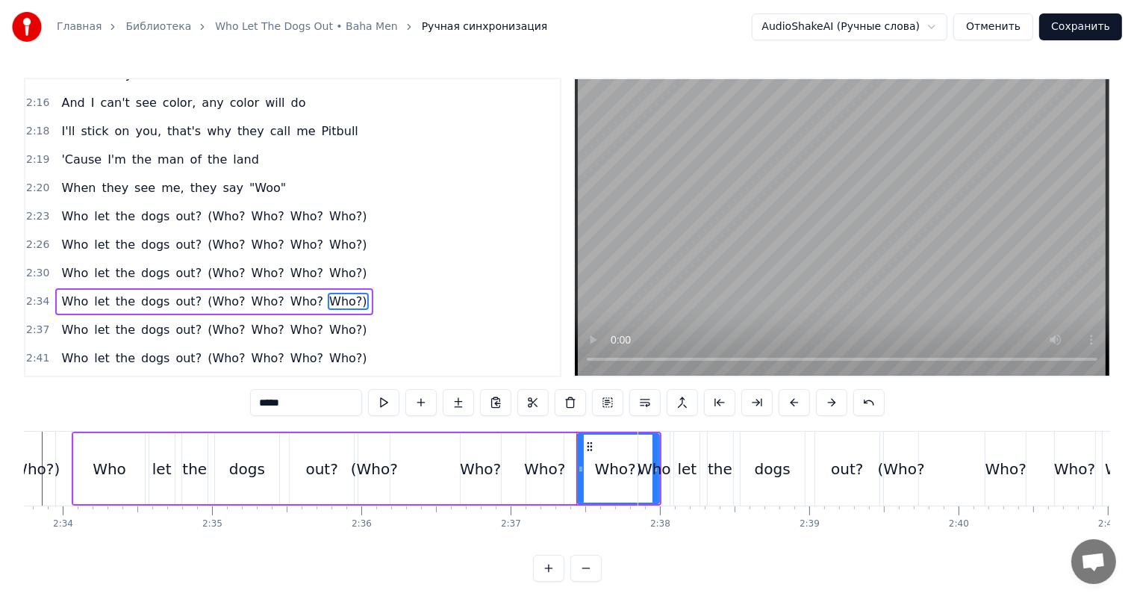
drag, startPoint x: 605, startPoint y: 459, endPoint x: 613, endPoint y: 460, distance: 7.5
click at [606, 459] on div "Who?)" at bounding box center [617, 469] width 47 height 22
drag, startPoint x: 579, startPoint y: 445, endPoint x: 603, endPoint y: 443, distance: 23.9
click at [602, 444] on div at bounding box center [599, 468] width 6 height 68
drag, startPoint x: 609, startPoint y: 441, endPoint x: 590, endPoint y: 449, distance: 20.1
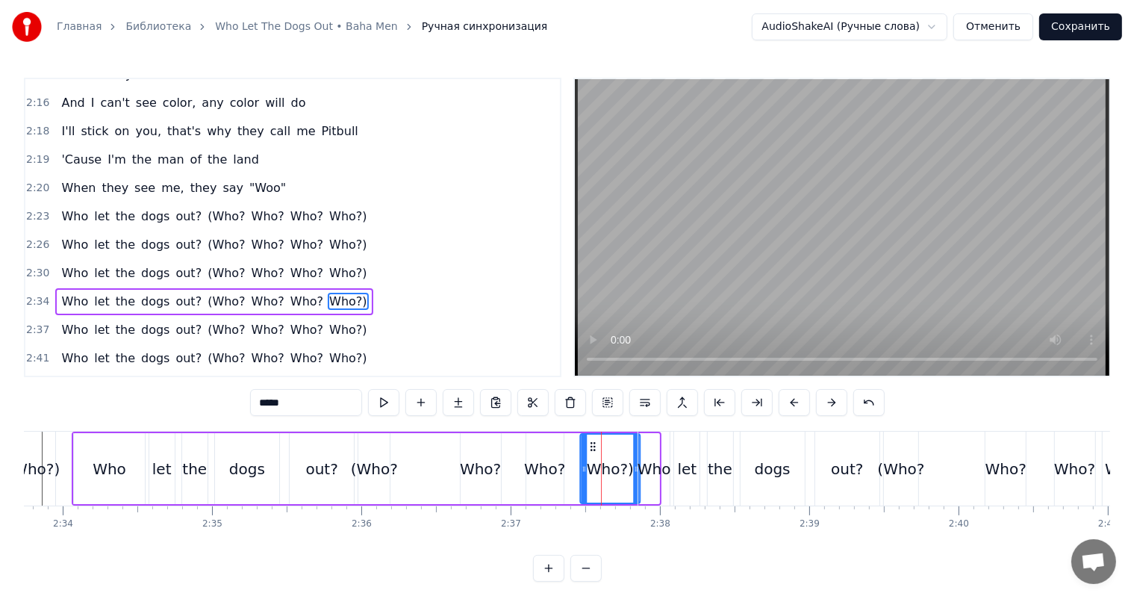
click at [590, 449] on icon at bounding box center [593, 446] width 12 height 12
drag, startPoint x: 587, startPoint y: 452, endPoint x: 602, endPoint y: 449, distance: 15.2
click at [602, 449] on div at bounding box center [599, 468] width 6 height 68
drag, startPoint x: 607, startPoint y: 441, endPoint x: 584, endPoint y: 449, distance: 23.9
click at [584, 449] on icon at bounding box center [589, 446] width 12 height 12
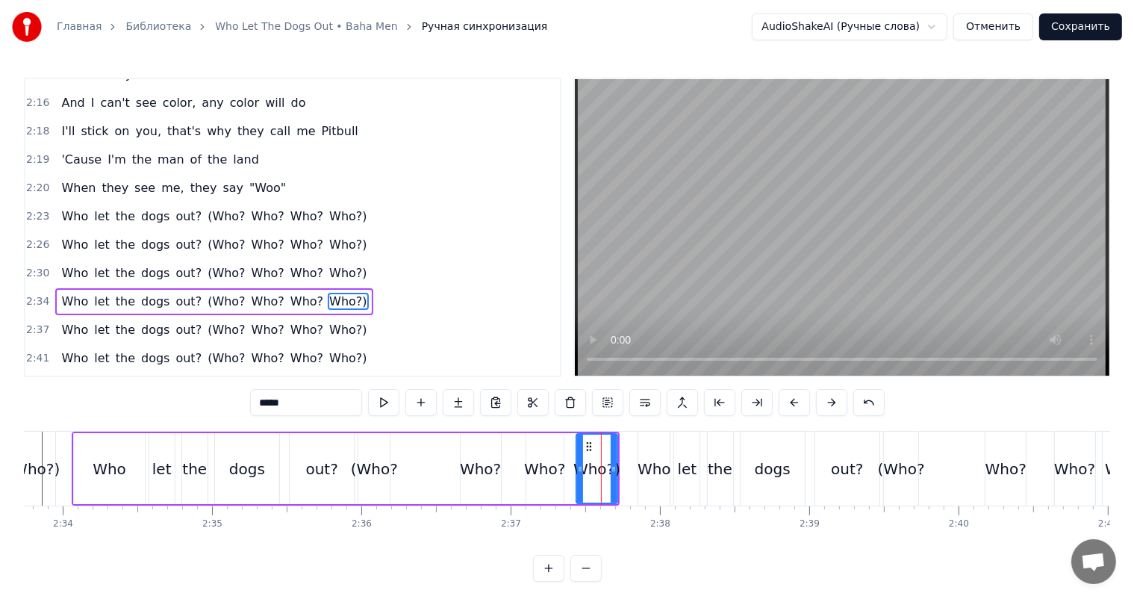
click at [582, 452] on div at bounding box center [580, 468] width 6 height 68
click at [588, 449] on icon at bounding box center [592, 446] width 12 height 12
click at [543, 466] on div "Who?" at bounding box center [544, 469] width 41 height 22
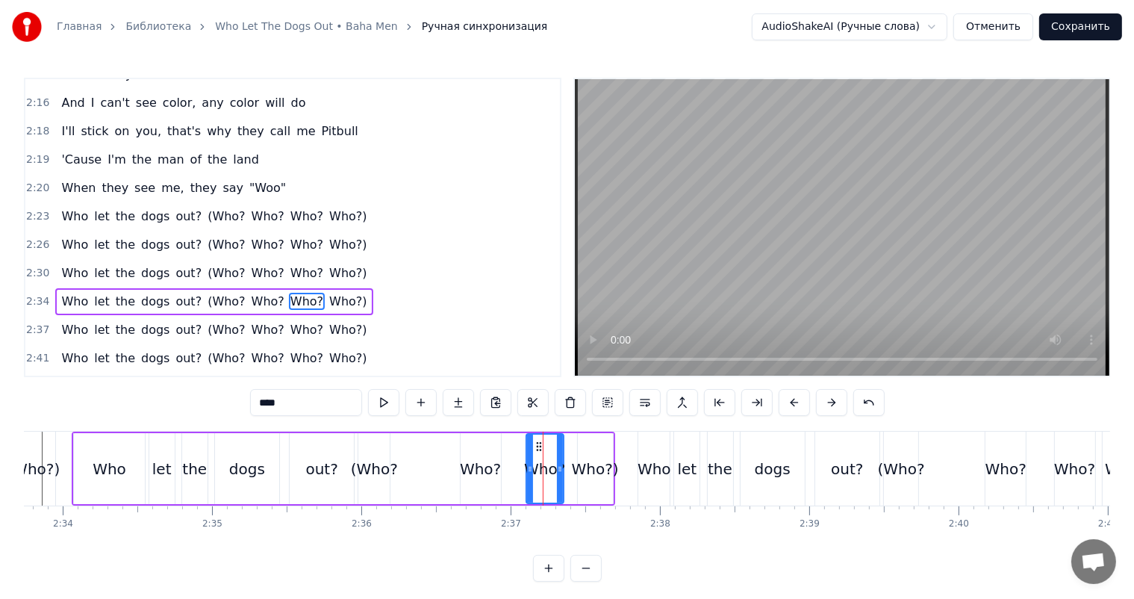
click at [864, 166] on video at bounding box center [842, 227] width 534 height 296
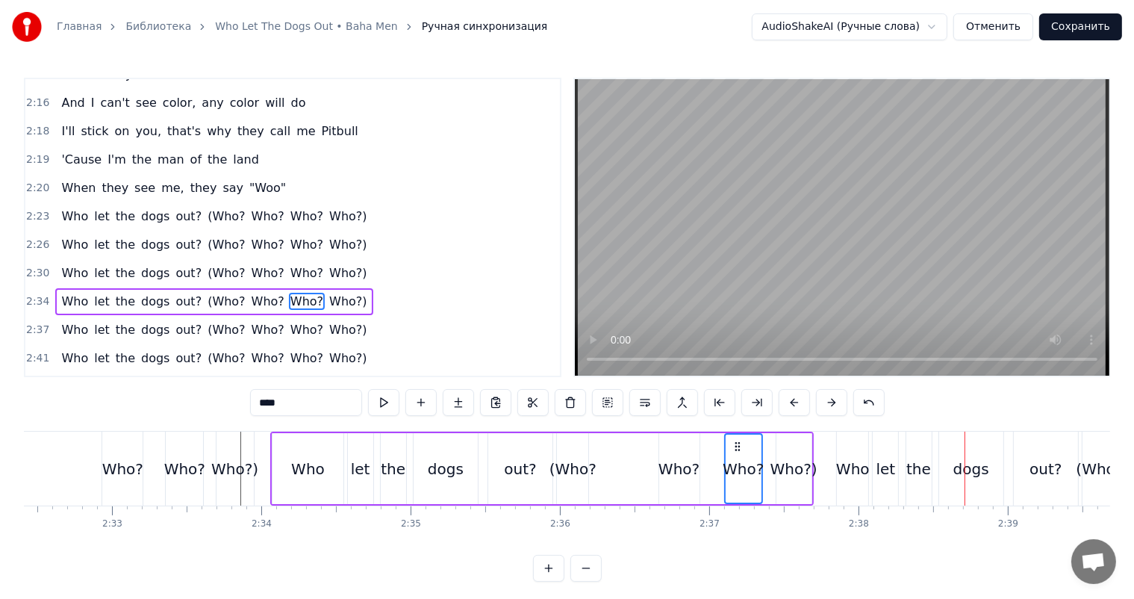
scroll to position [0, 22727]
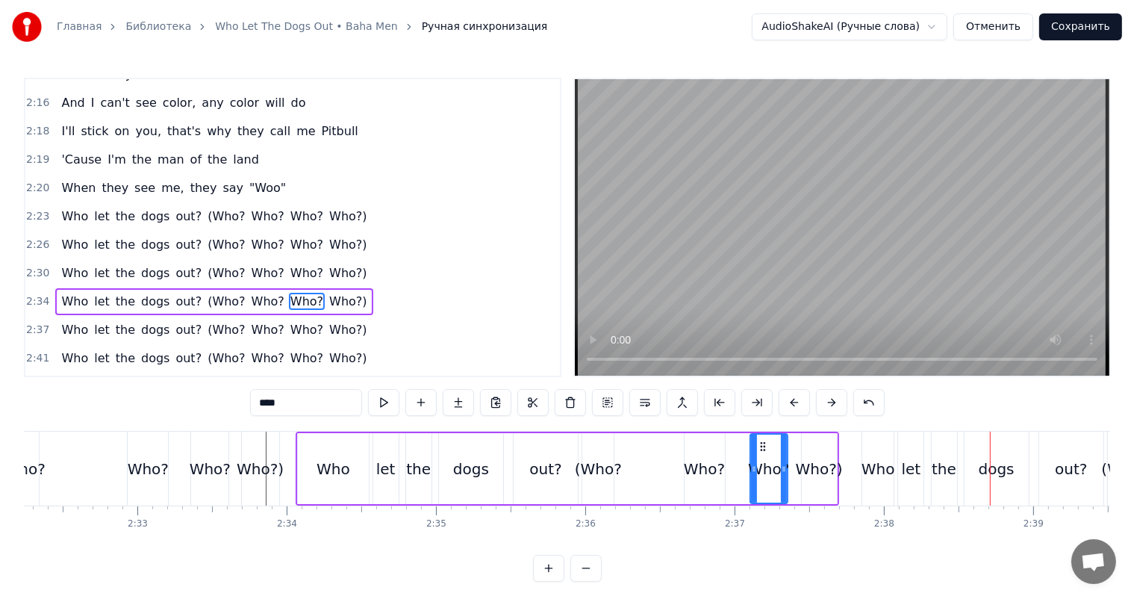
click at [224, 472] on div "Who?" at bounding box center [210, 469] width 41 height 22
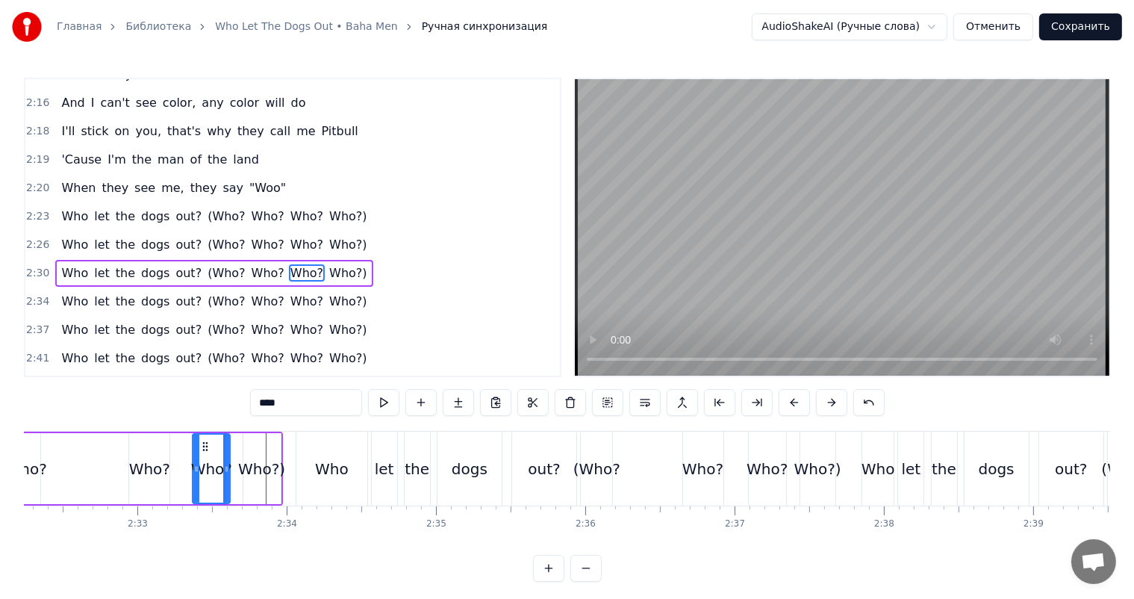
scroll to position [1320, 0]
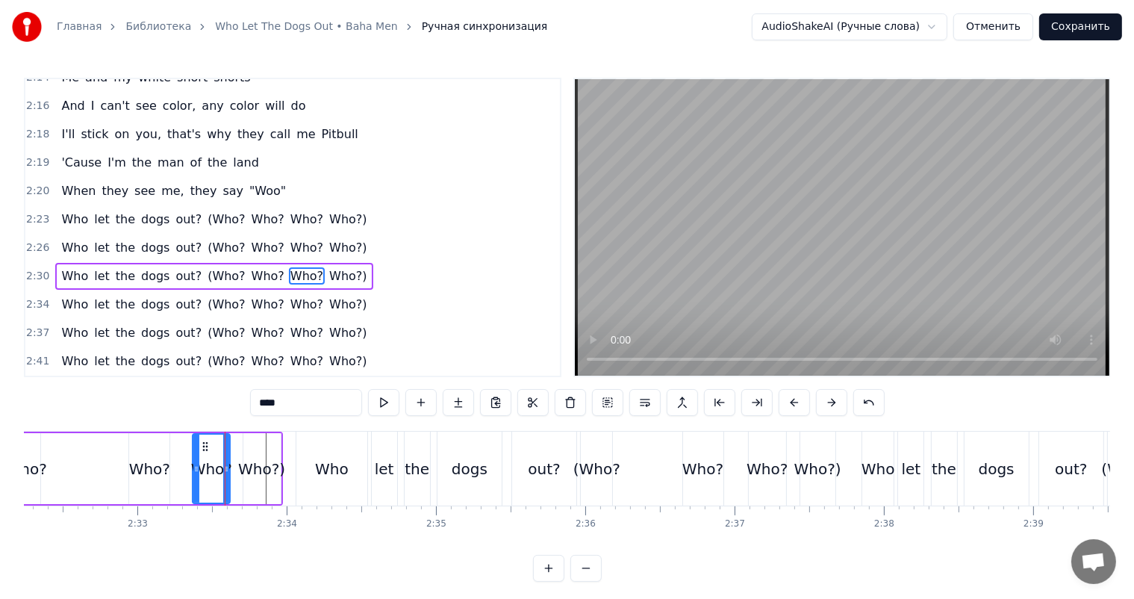
click at [802, 223] on video at bounding box center [842, 227] width 534 height 296
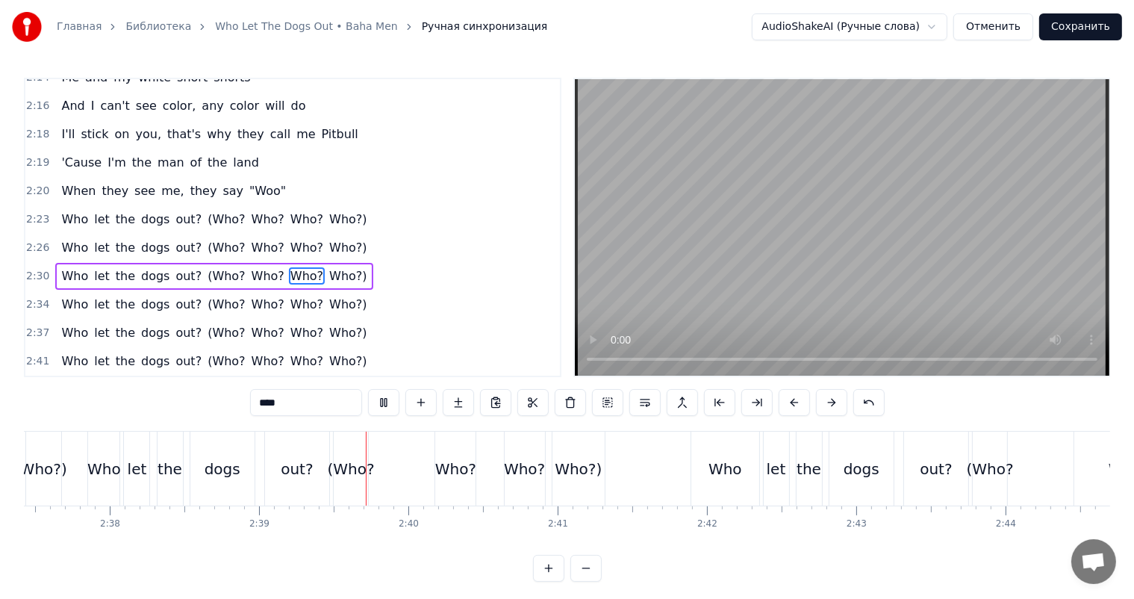
scroll to position [0, 23676]
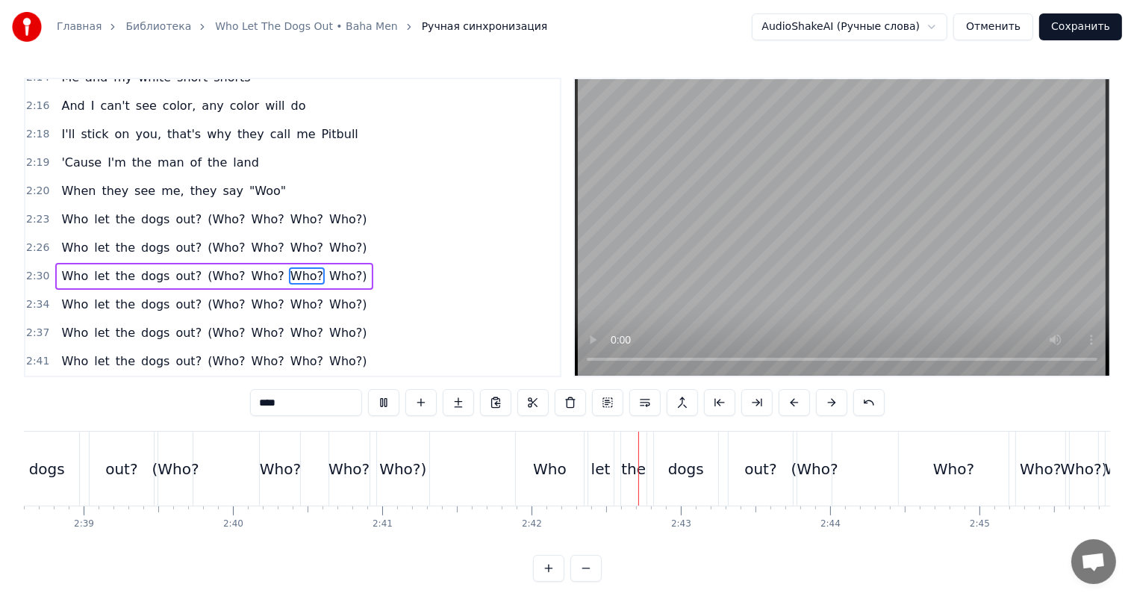
click at [802, 223] on video at bounding box center [842, 227] width 534 height 296
click at [562, 472] on div "Who" at bounding box center [550, 469] width 34 height 22
type input "***"
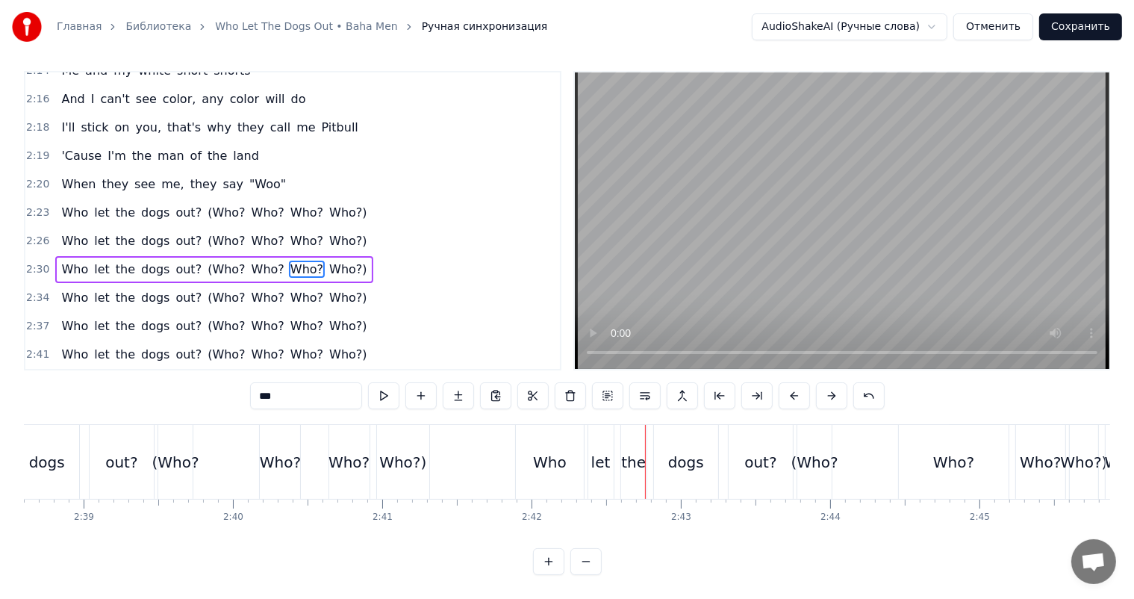
scroll to position [1323, 0]
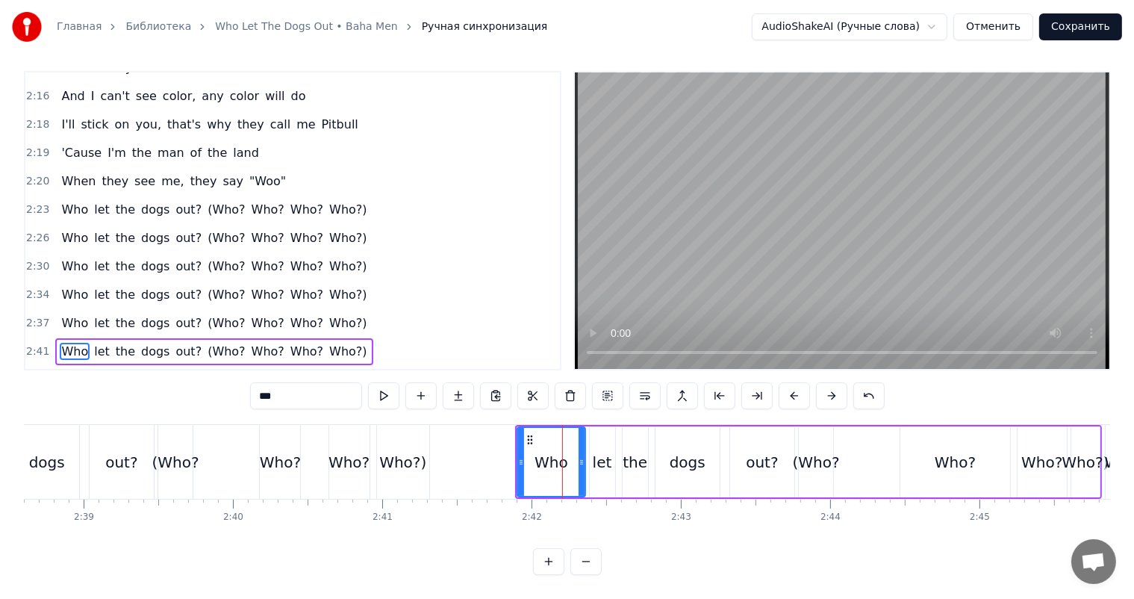
click at [36, 344] on span "2:41" at bounding box center [37, 351] width 23 height 15
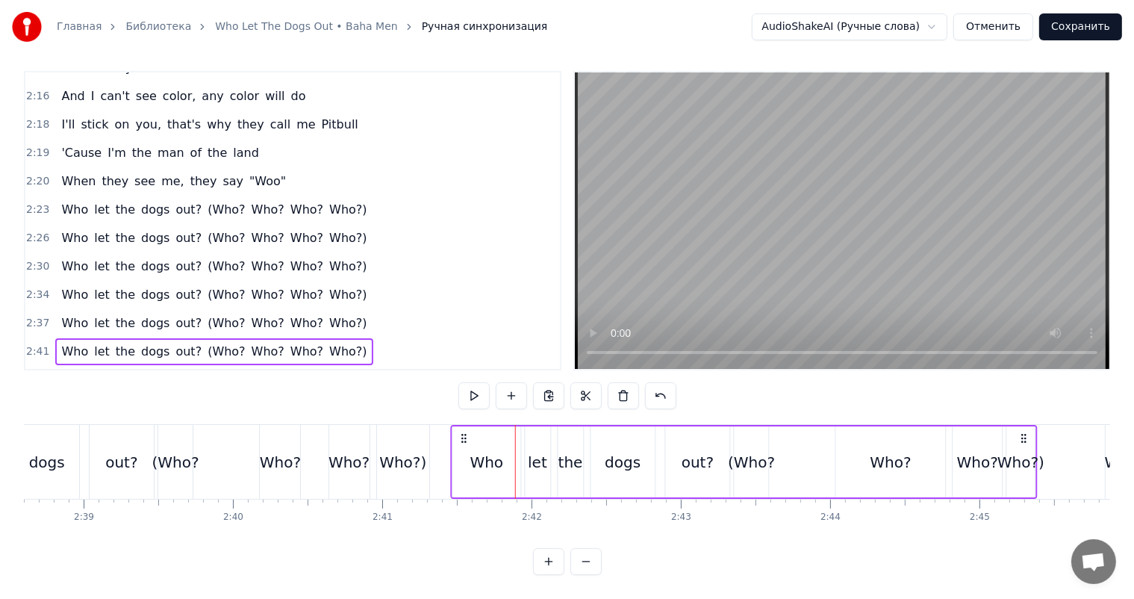
drag, startPoint x: 527, startPoint y: 433, endPoint x: 463, endPoint y: 439, distance: 64.5
click at [463, 439] on icon at bounding box center [464, 438] width 12 height 12
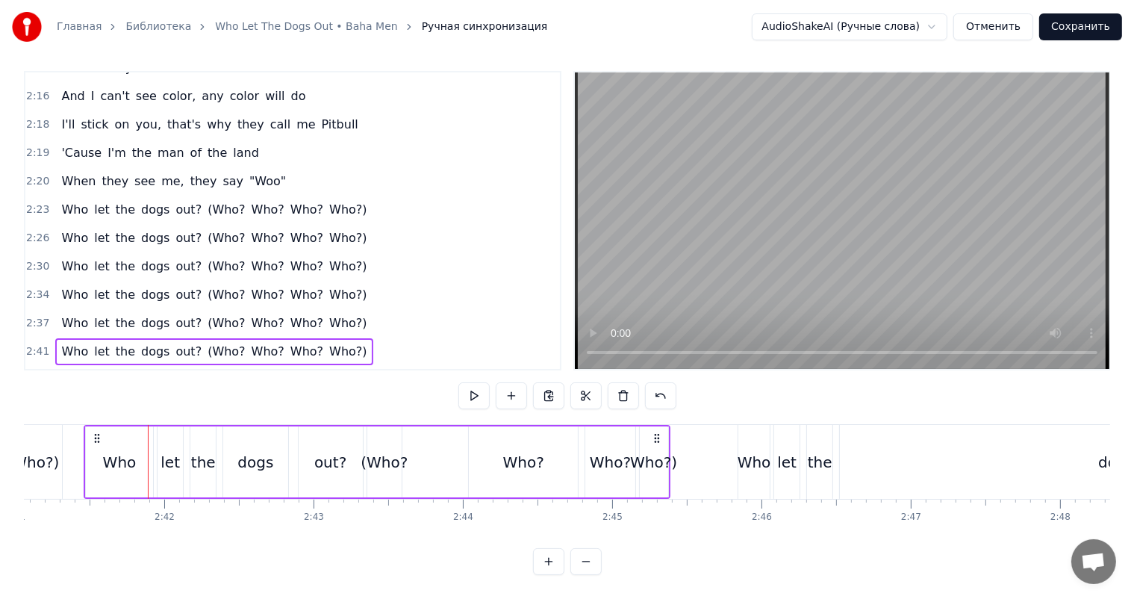
scroll to position [0, 24049]
click at [514, 463] on div "Who?" at bounding box center [517, 462] width 41 height 22
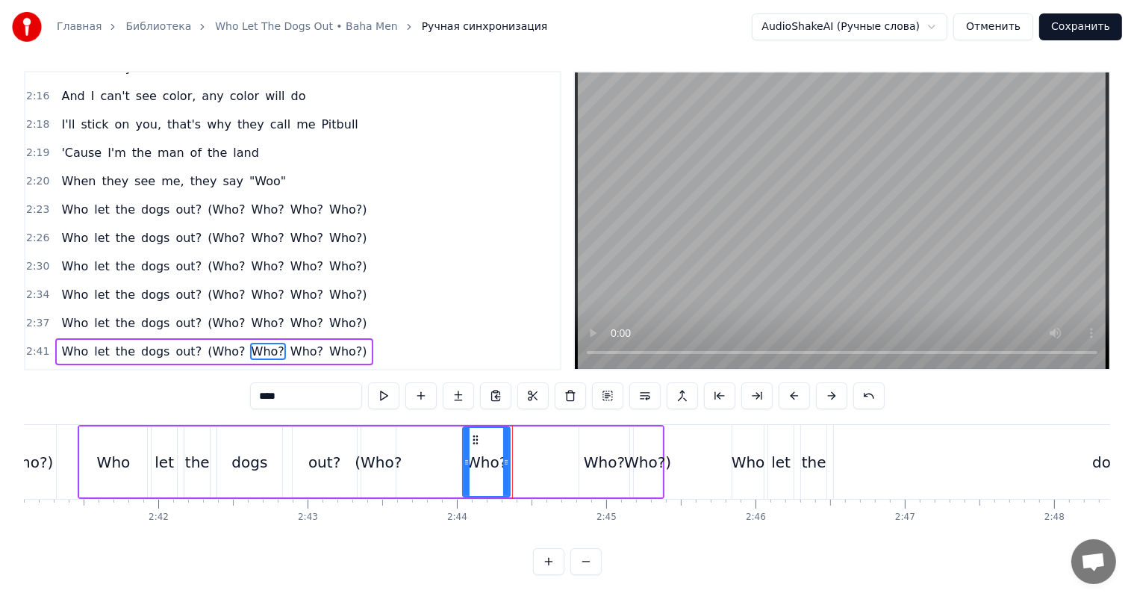
drag, startPoint x: 568, startPoint y: 450, endPoint x: 505, endPoint y: 462, distance: 64.6
click at [505, 462] on div at bounding box center [506, 462] width 6 height 68
click at [597, 460] on div "Who?" at bounding box center [604, 462] width 41 height 22
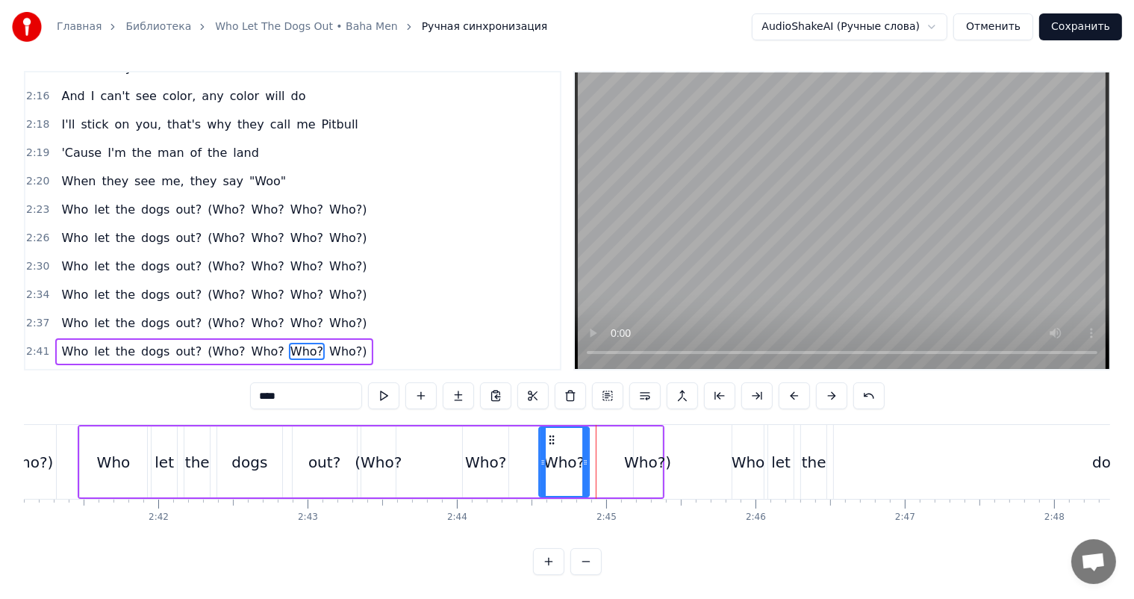
drag, startPoint x: 585, startPoint y: 436, endPoint x: 546, endPoint y: 443, distance: 40.3
click at [546, 443] on icon at bounding box center [552, 440] width 12 height 12
drag, startPoint x: 585, startPoint y: 444, endPoint x: 574, endPoint y: 448, distance: 11.8
click at [581, 448] on div at bounding box center [584, 462] width 6 height 68
click at [574, 448] on div at bounding box center [573, 462] width 6 height 68
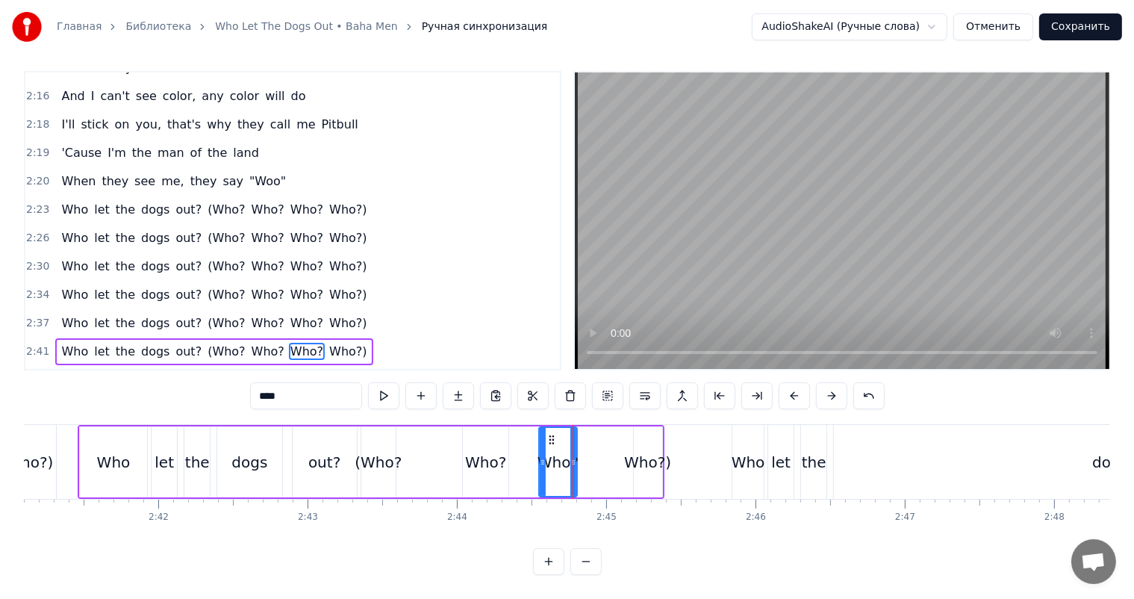
click at [651, 446] on div "Who?)" at bounding box center [648, 461] width 28 height 71
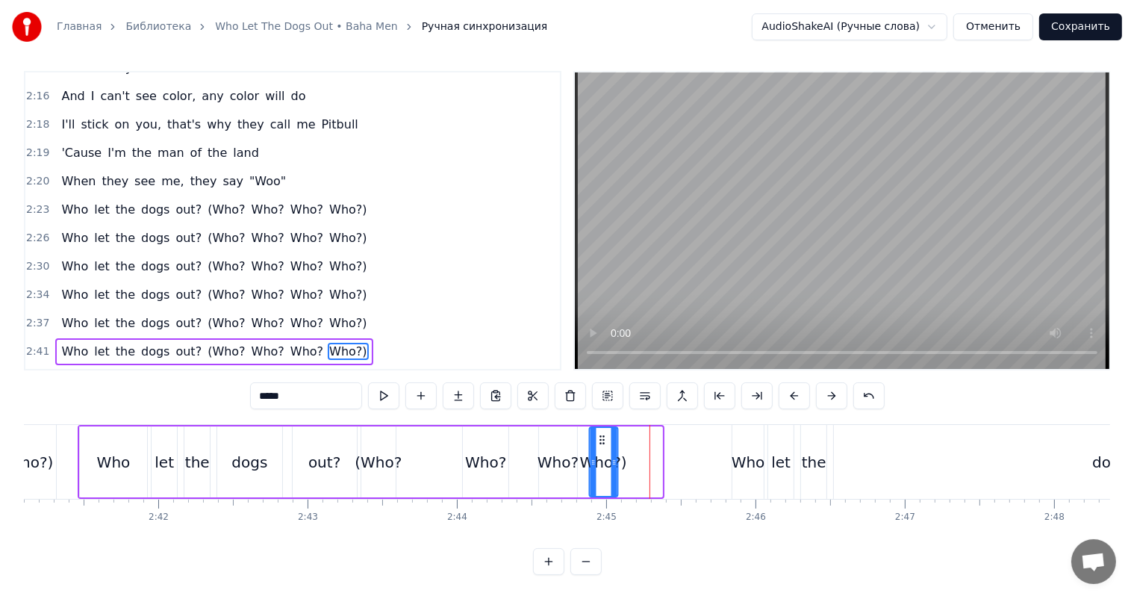
drag, startPoint x: 643, startPoint y: 434, endPoint x: 599, endPoint y: 443, distance: 44.9
click at [599, 443] on icon at bounding box center [602, 440] width 12 height 12
click at [743, 452] on div "Who" at bounding box center [748, 462] width 34 height 22
type input "***"
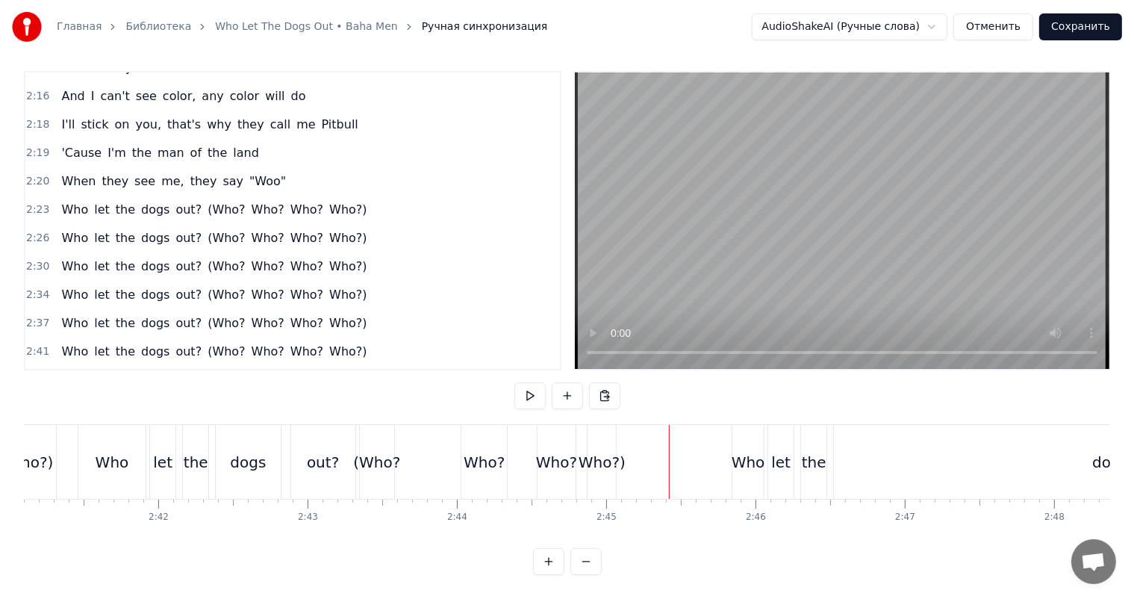
click at [492, 458] on div "Who?" at bounding box center [484, 462] width 41 height 22
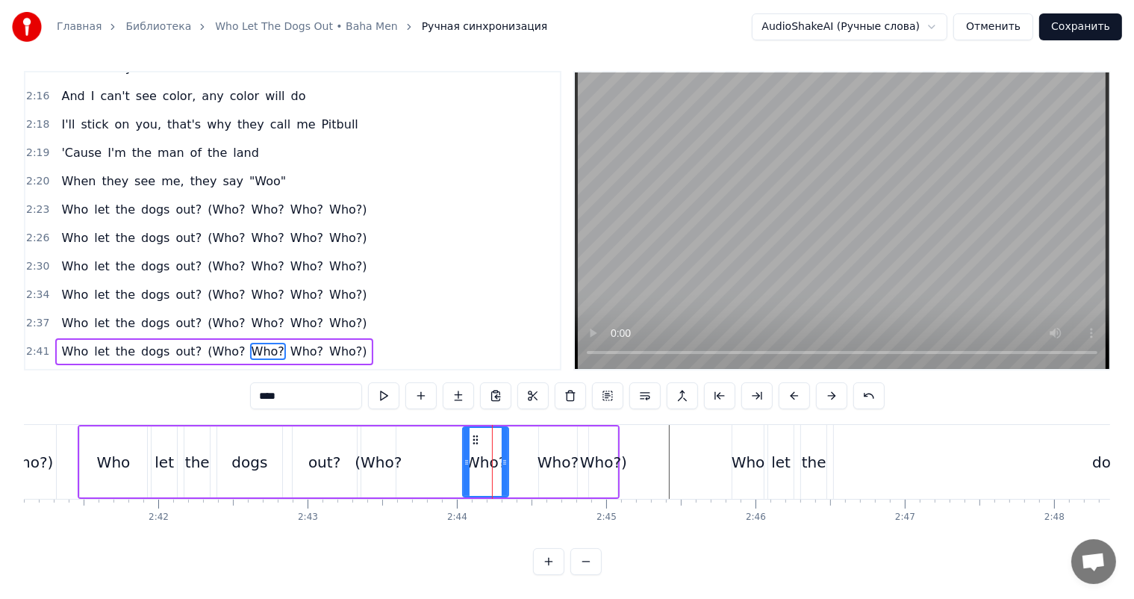
scroll to position [7, 0]
click at [764, 221] on video at bounding box center [842, 220] width 534 height 296
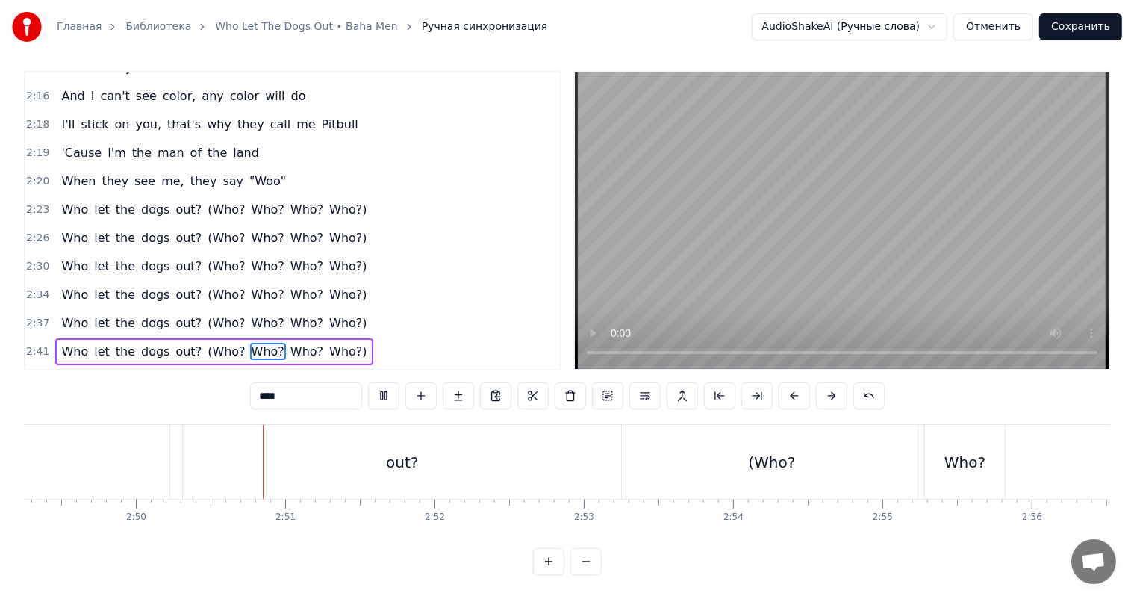
scroll to position [19, 0]
click at [824, 284] on video at bounding box center [842, 220] width 534 height 296
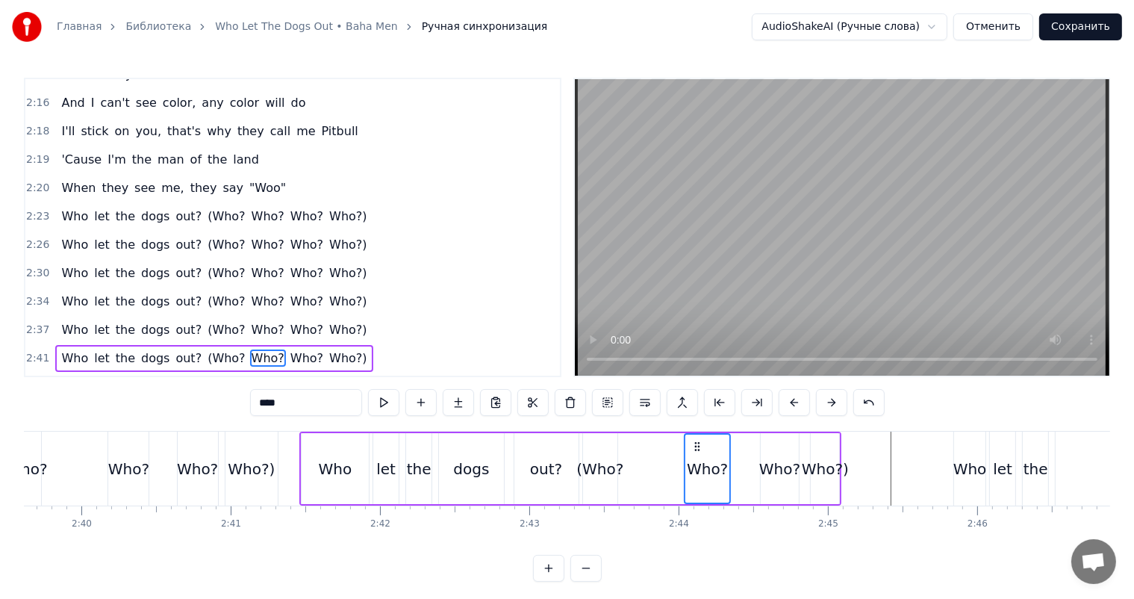
scroll to position [0, 24304]
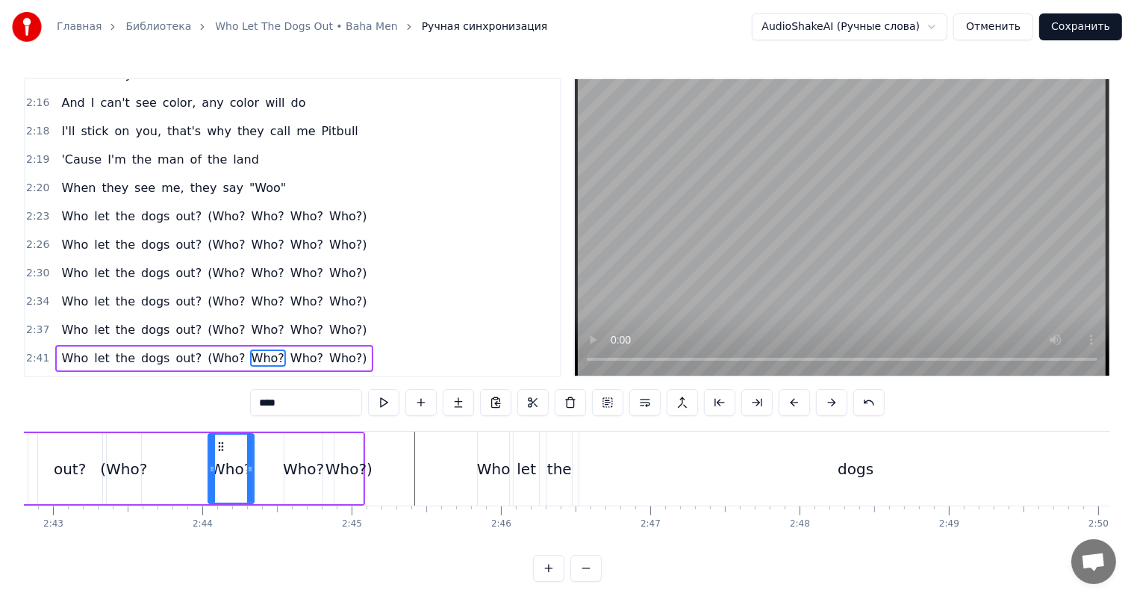
click at [491, 466] on div "Who" at bounding box center [494, 469] width 34 height 22
type input "***"
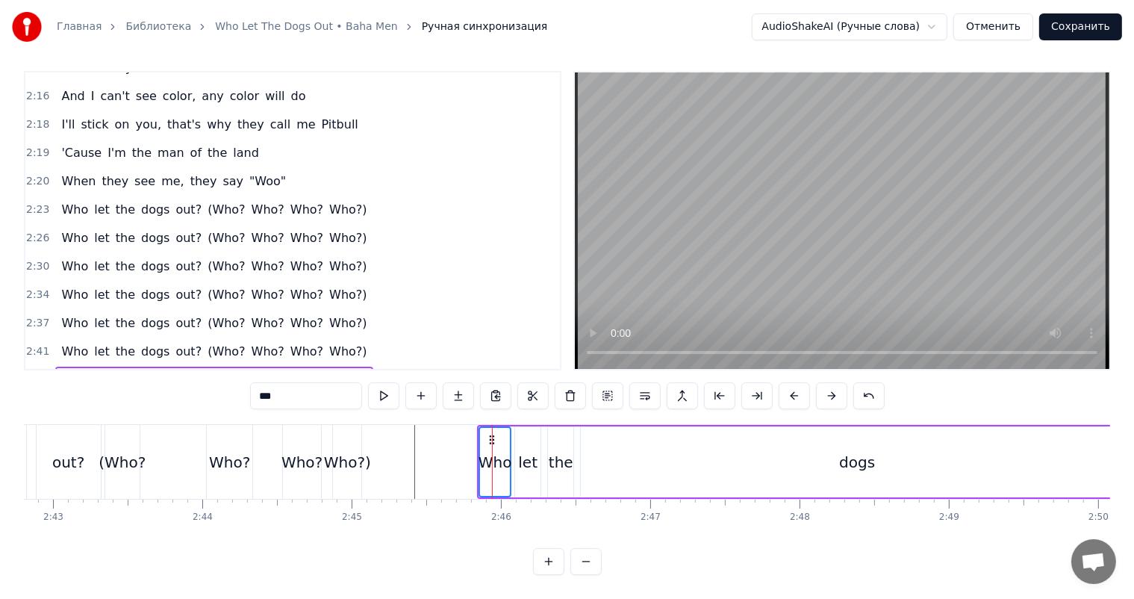
click at [37, 401] on span "3:00" at bounding box center [37, 408] width 23 height 15
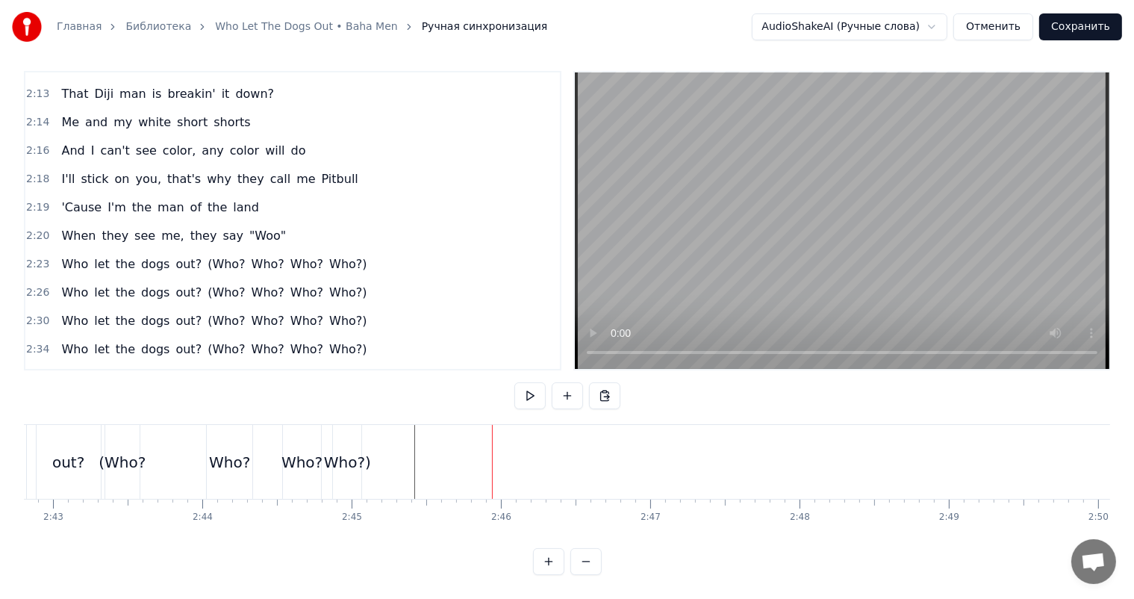
click at [163, 445] on div "Who let the dogs out? (Who? Who? Who? Who?)" at bounding box center [94, 462] width 543 height 74
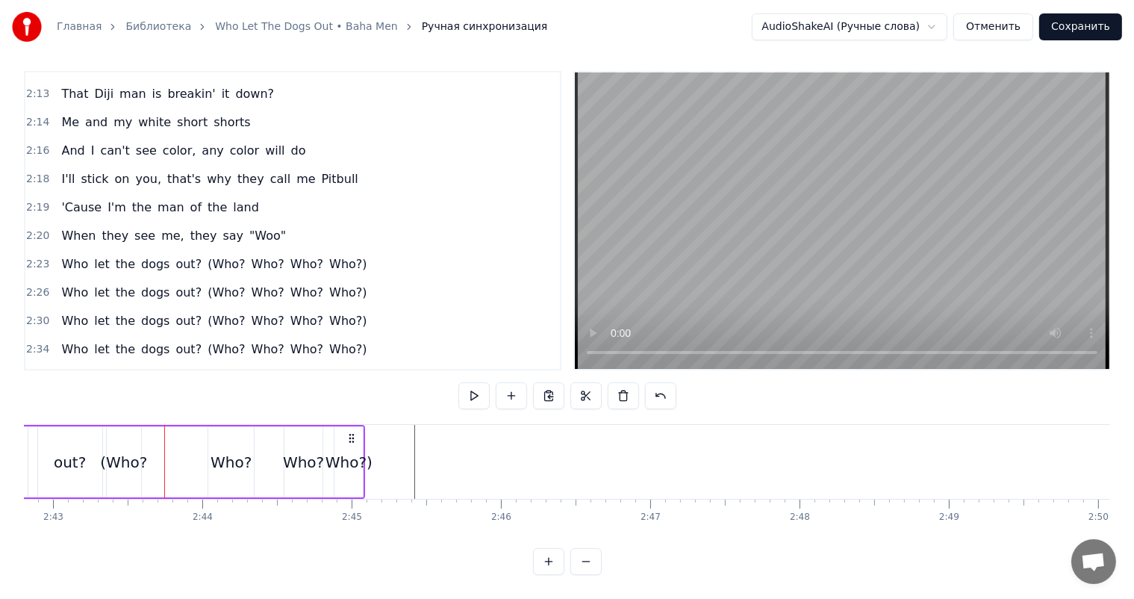
click at [728, 178] on video at bounding box center [842, 220] width 534 height 296
click at [40, 399] on span "2:41" at bounding box center [37, 406] width 23 height 15
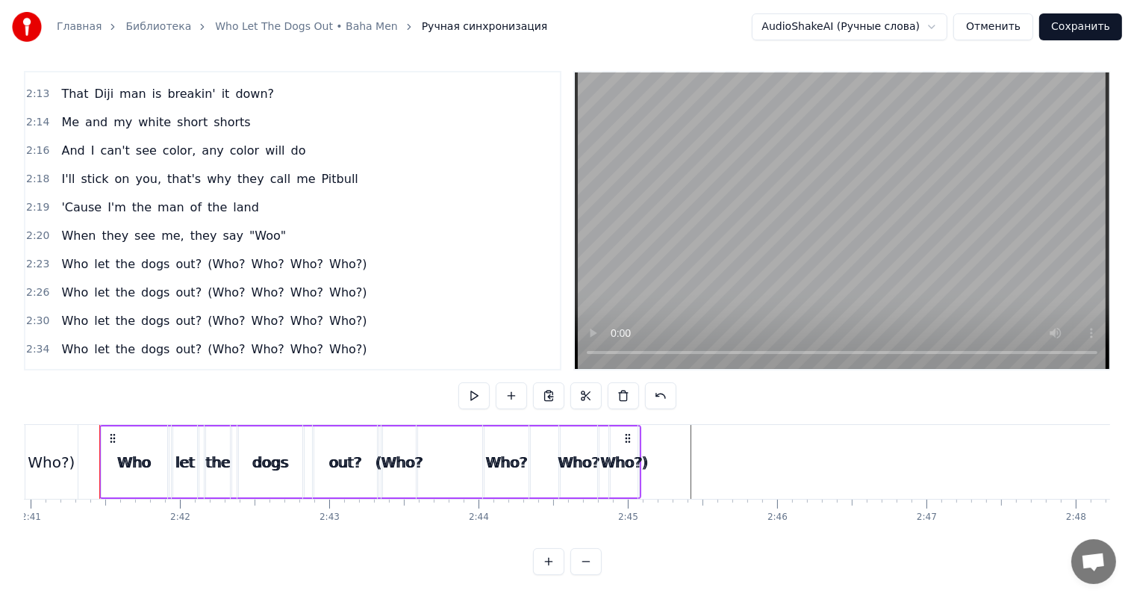
scroll to position [1296, 0]
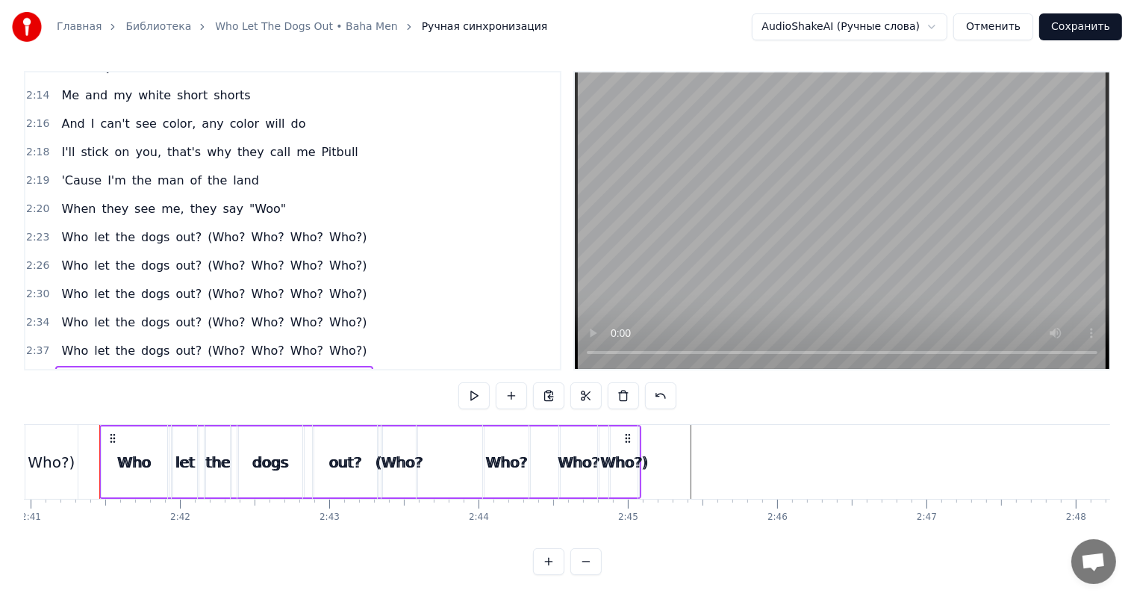
click at [40, 400] on span "2:41" at bounding box center [37, 407] width 23 height 15
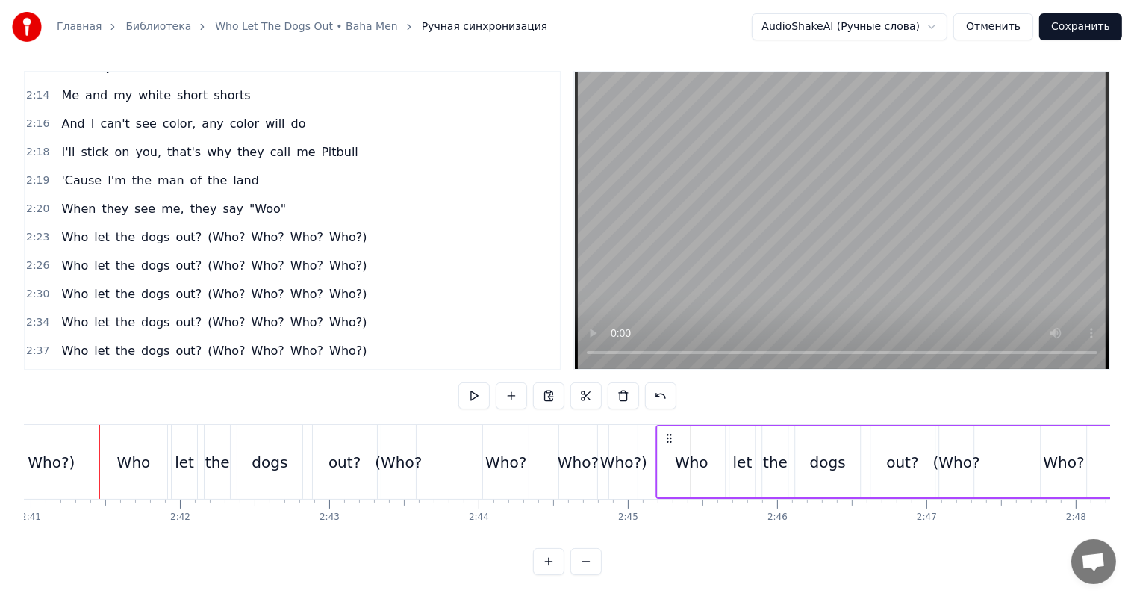
drag, startPoint x: 115, startPoint y: 426, endPoint x: 672, endPoint y: 442, distance: 557.0
click at [672, 442] on div "Who let the dogs out? (Who? Who? Who? Who?)" at bounding box center [926, 462] width 543 height 74
click at [522, 451] on div "Who?" at bounding box center [505, 462] width 41 height 22
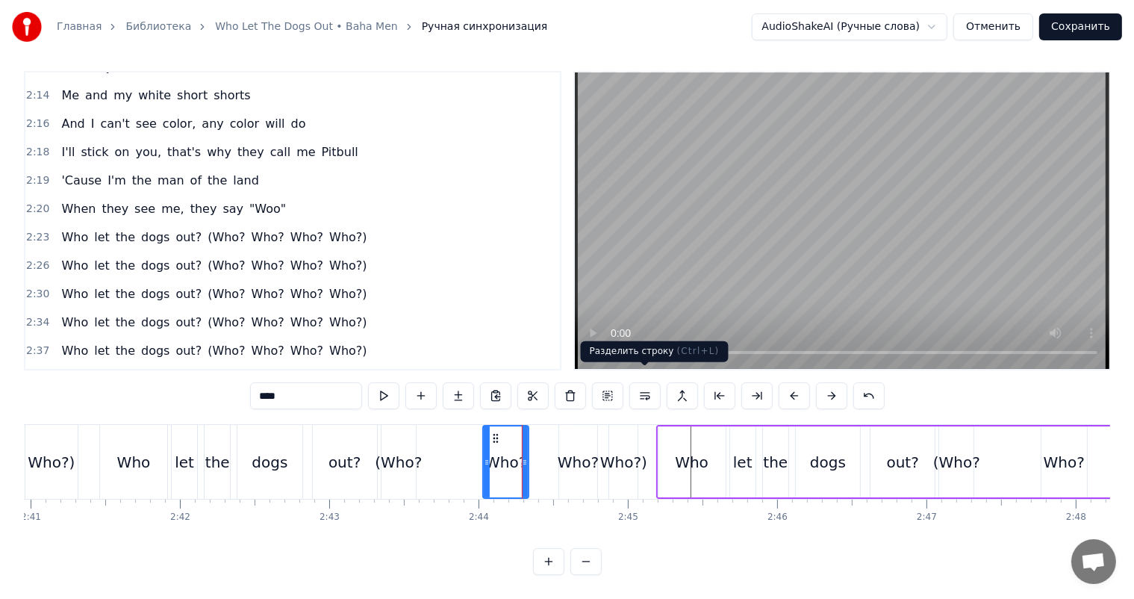
click at [767, 275] on video at bounding box center [842, 220] width 534 height 296
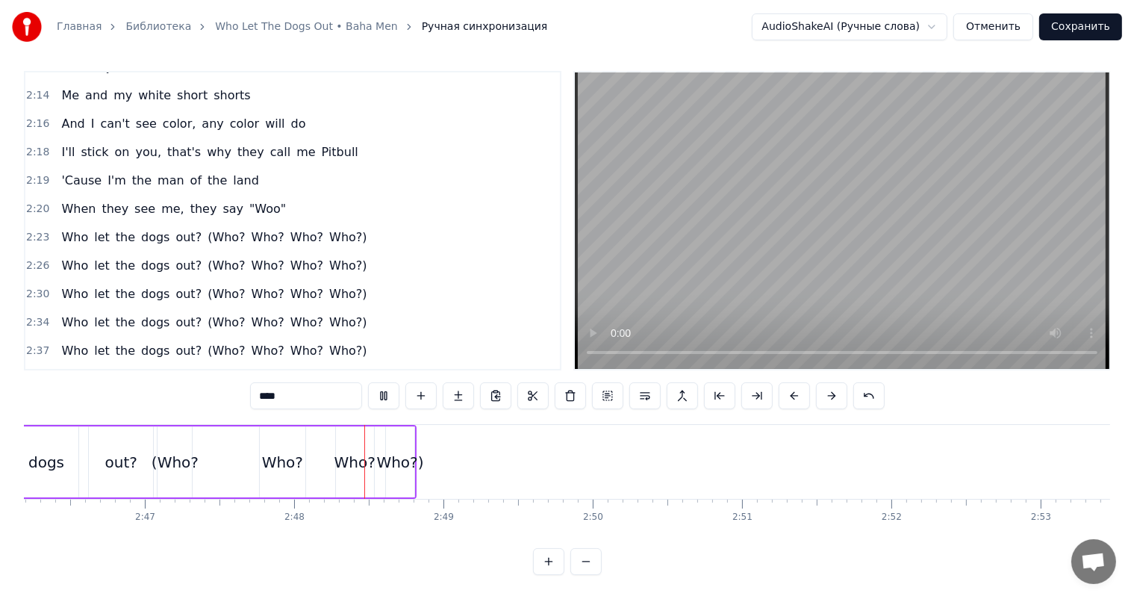
scroll to position [0, 24998]
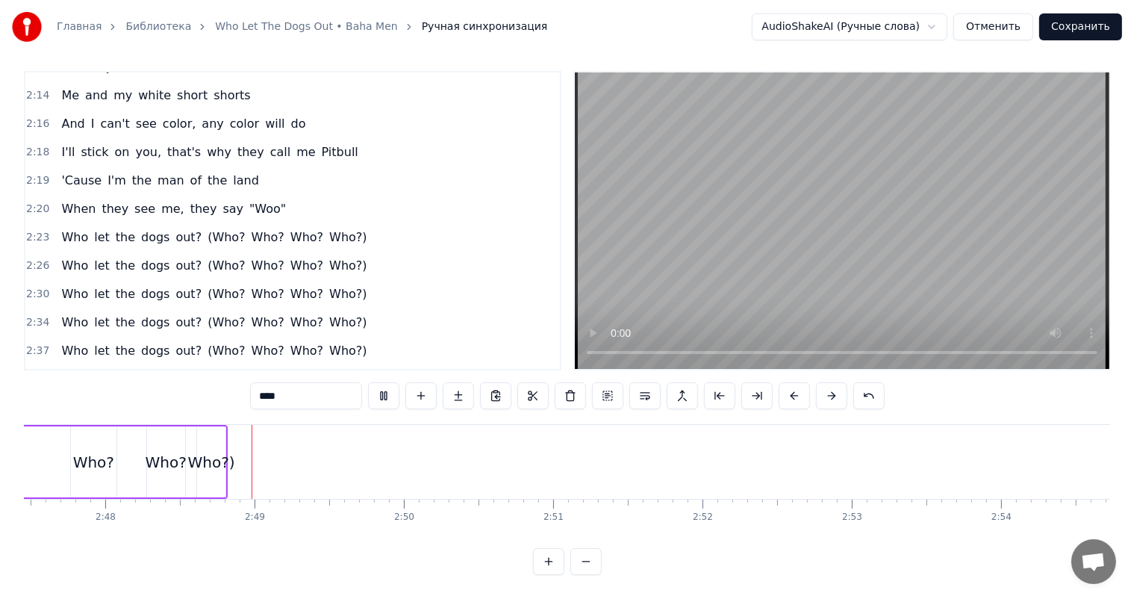
click at [784, 260] on video at bounding box center [842, 220] width 534 height 296
click at [39, 400] on span "2:45" at bounding box center [37, 407] width 23 height 15
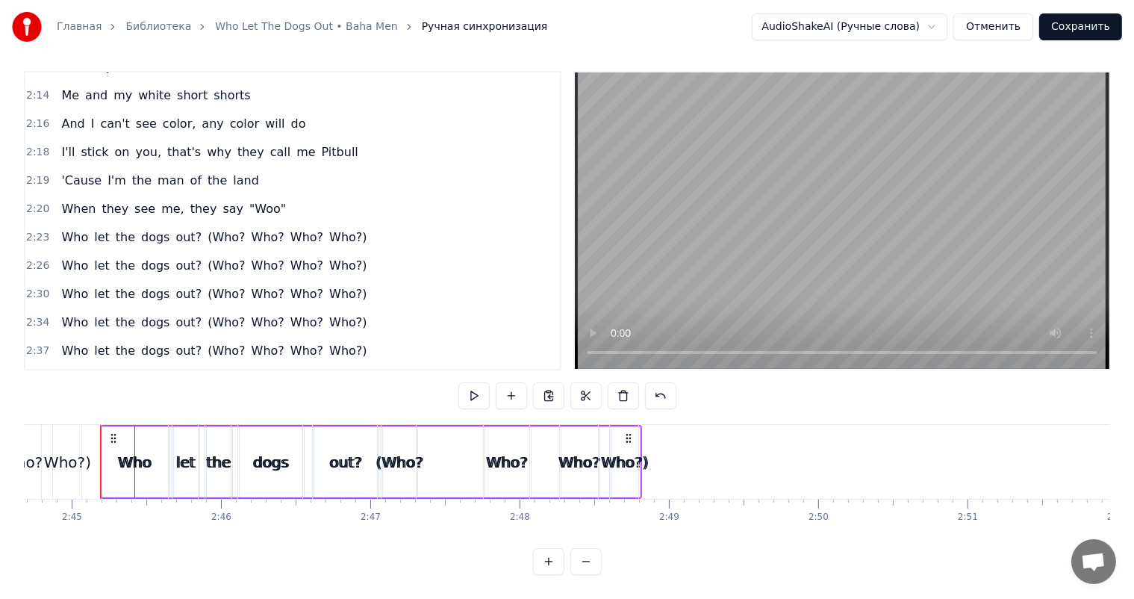
scroll to position [1323, 0]
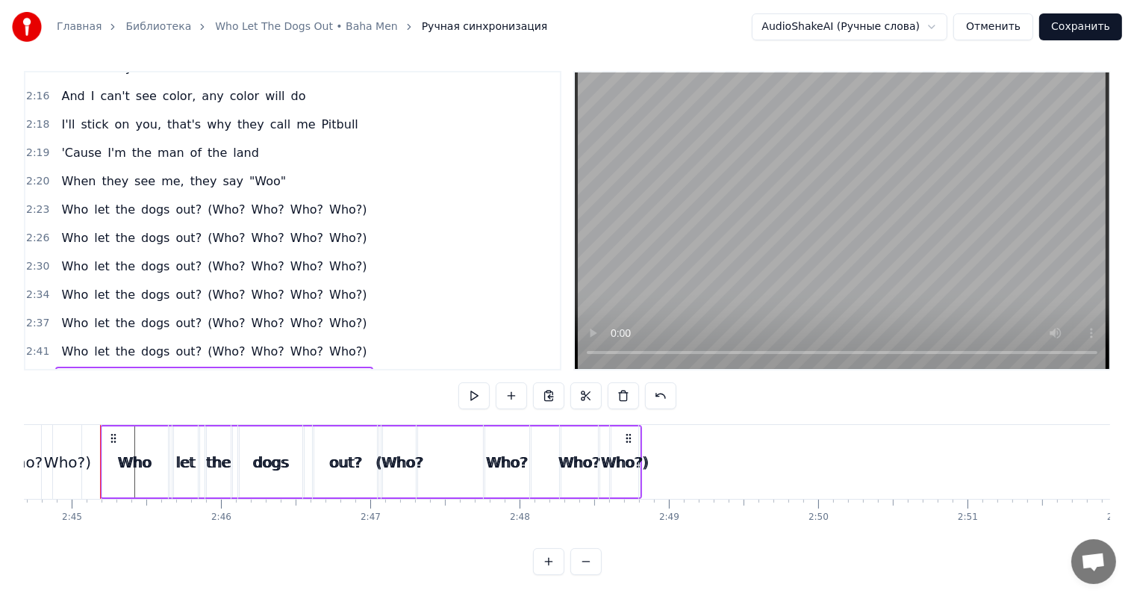
click at [33, 401] on span "2:45" at bounding box center [37, 408] width 23 height 15
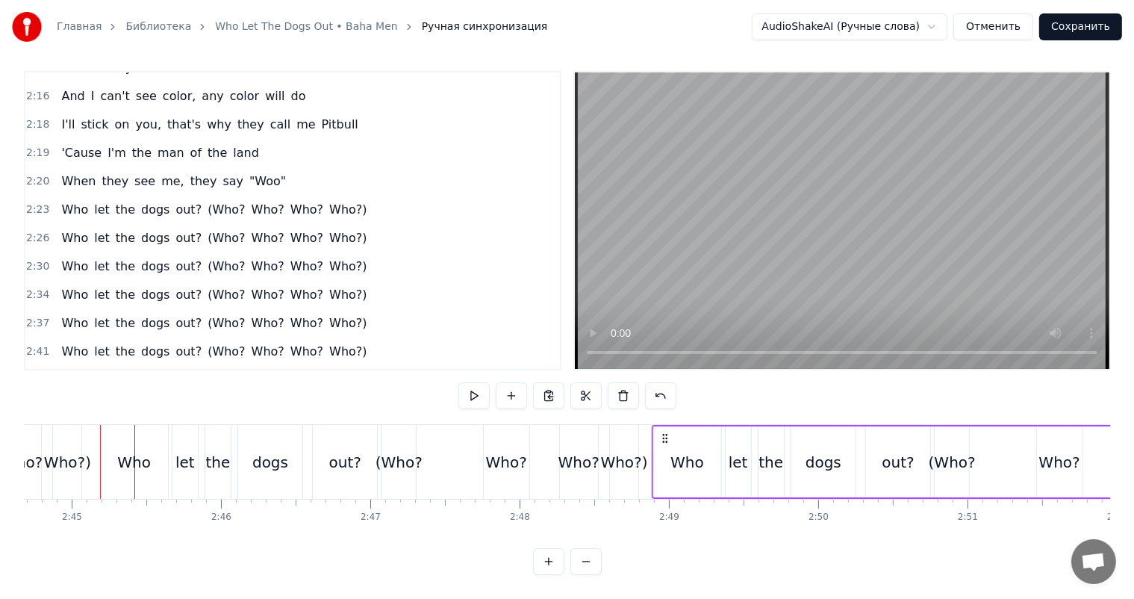
drag, startPoint x: 113, startPoint y: 424, endPoint x: 664, endPoint y: 439, distance: 551.8
click at [664, 439] on div "Who let the dogs out? (Who? Who? Who? Who?)" at bounding box center [923, 462] width 543 height 74
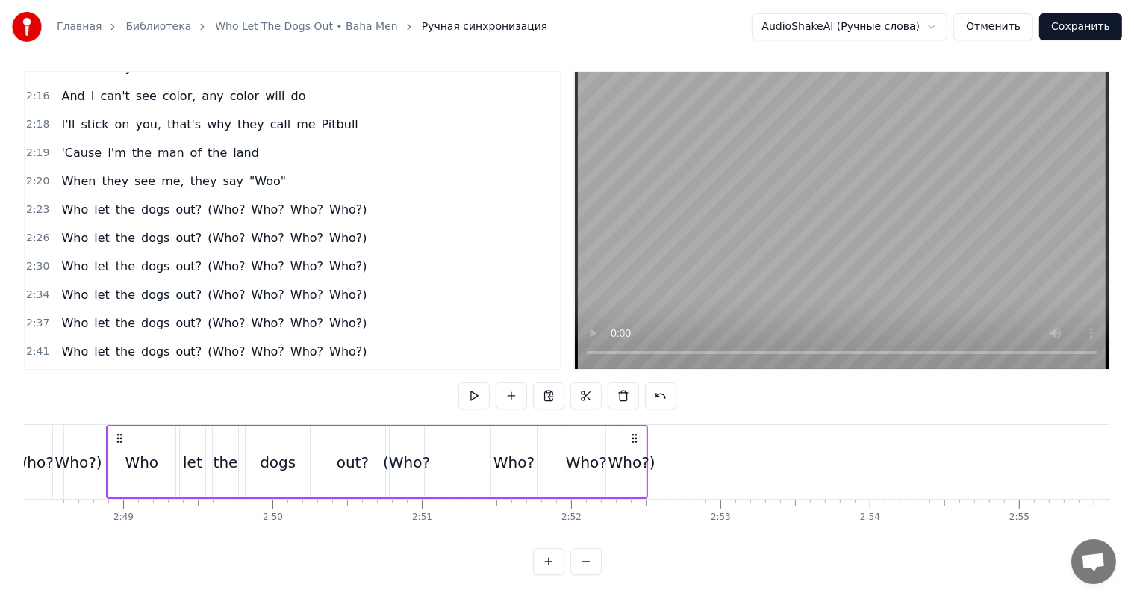
scroll to position [0, 25181]
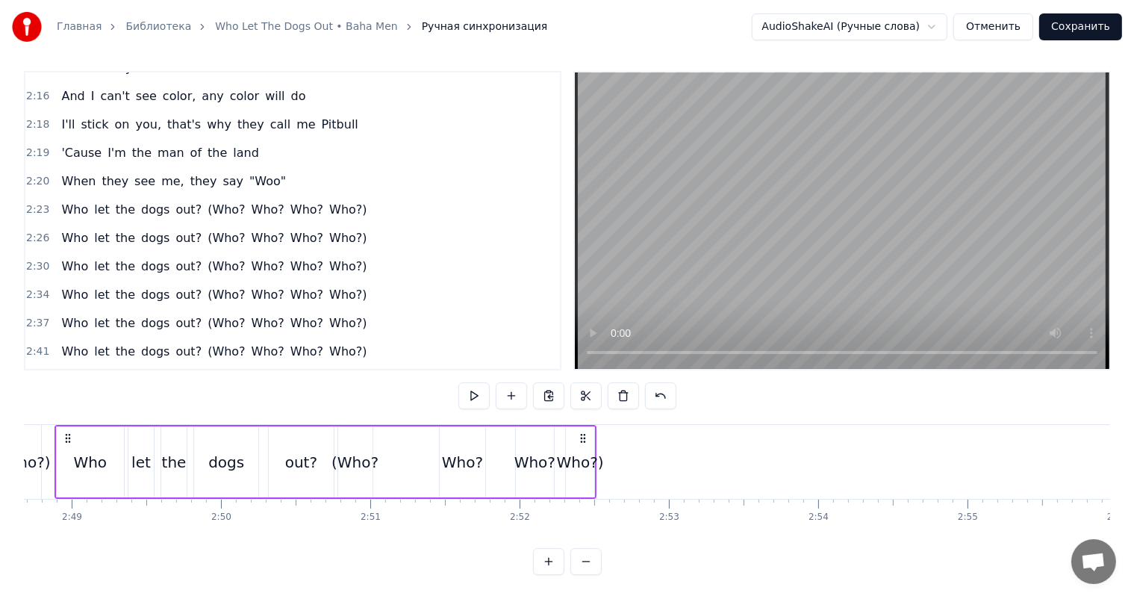
click at [35, 401] on span "2:48" at bounding box center [37, 408] width 23 height 15
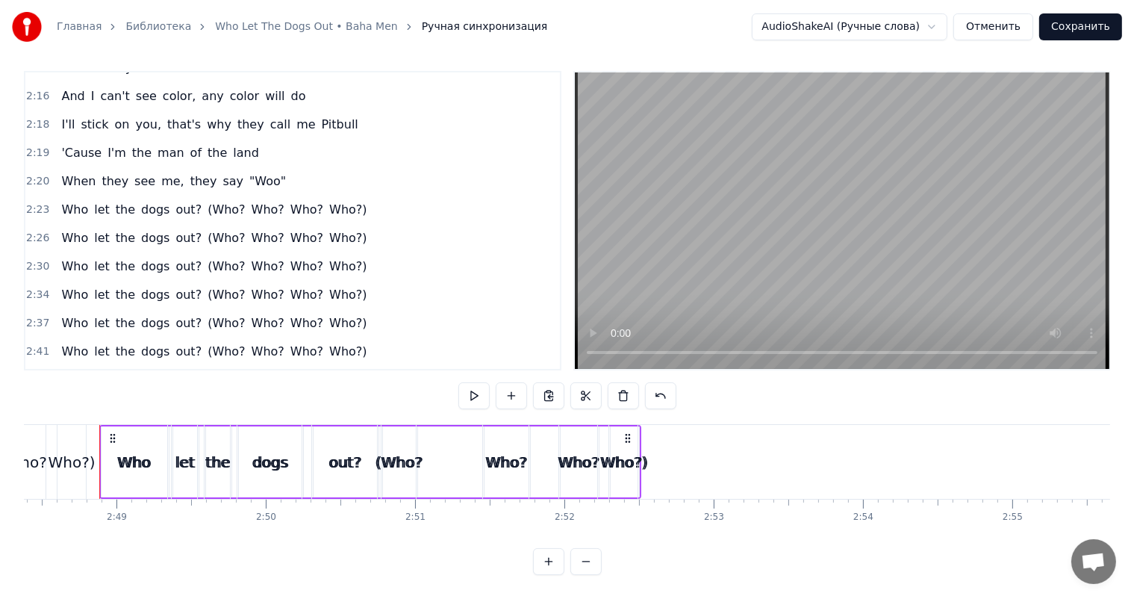
scroll to position [1351, 0]
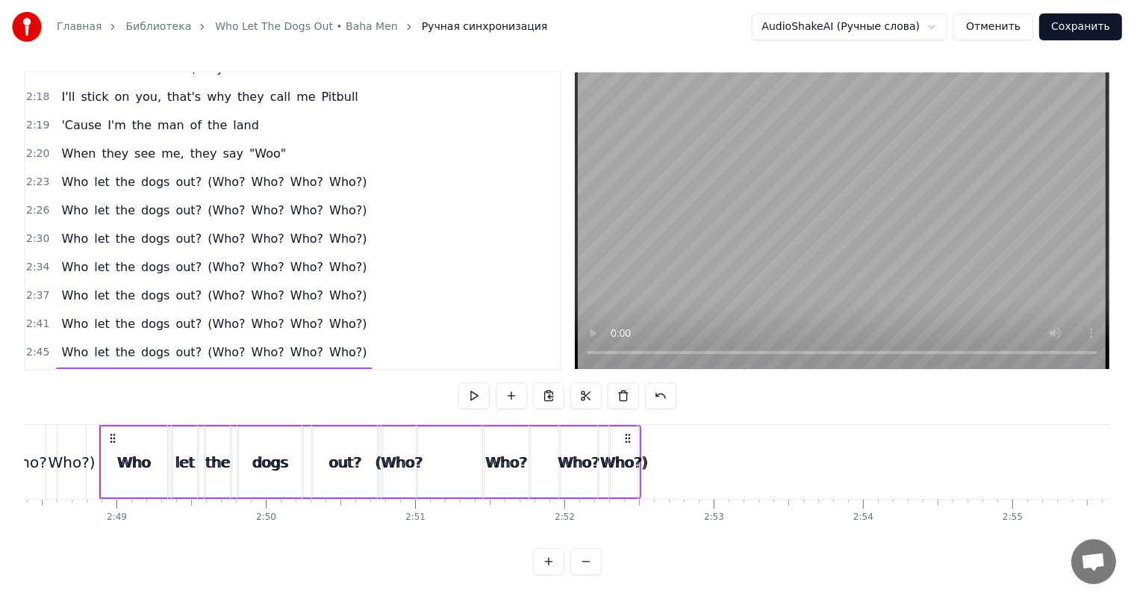
click at [36, 402] on span "2:48" at bounding box center [37, 409] width 23 height 15
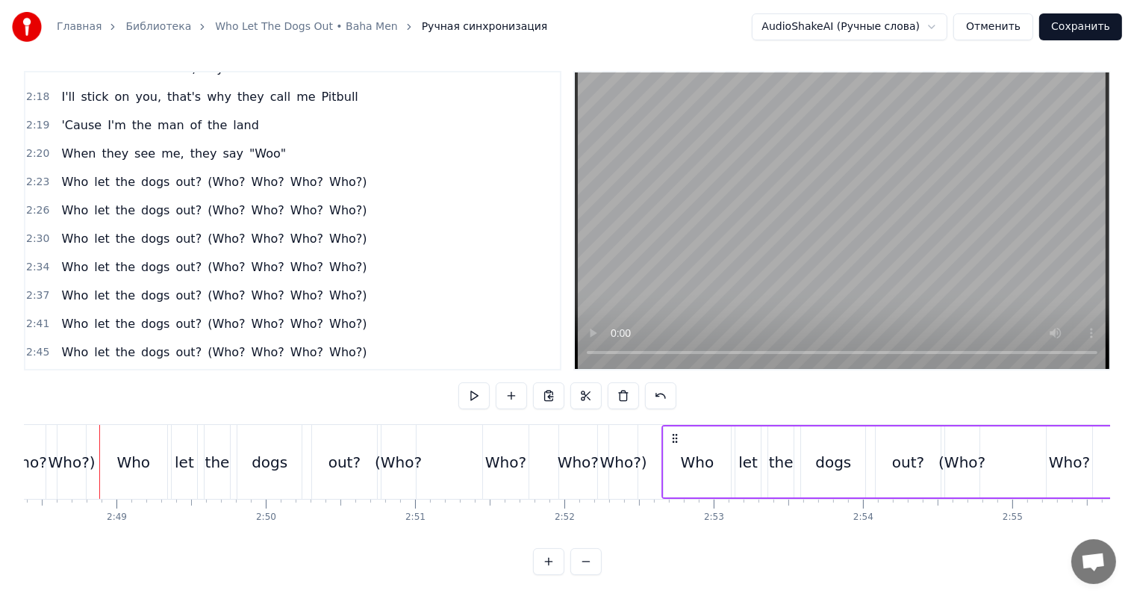
drag, startPoint x: 113, startPoint y: 421, endPoint x: 675, endPoint y: 417, distance: 562.1
click at [675, 425] on div "Who let the dogs out? (Who? Who? Who? Who?)" at bounding box center [932, 462] width 543 height 74
click at [412, 425] on div "(Who?" at bounding box center [398, 462] width 34 height 74
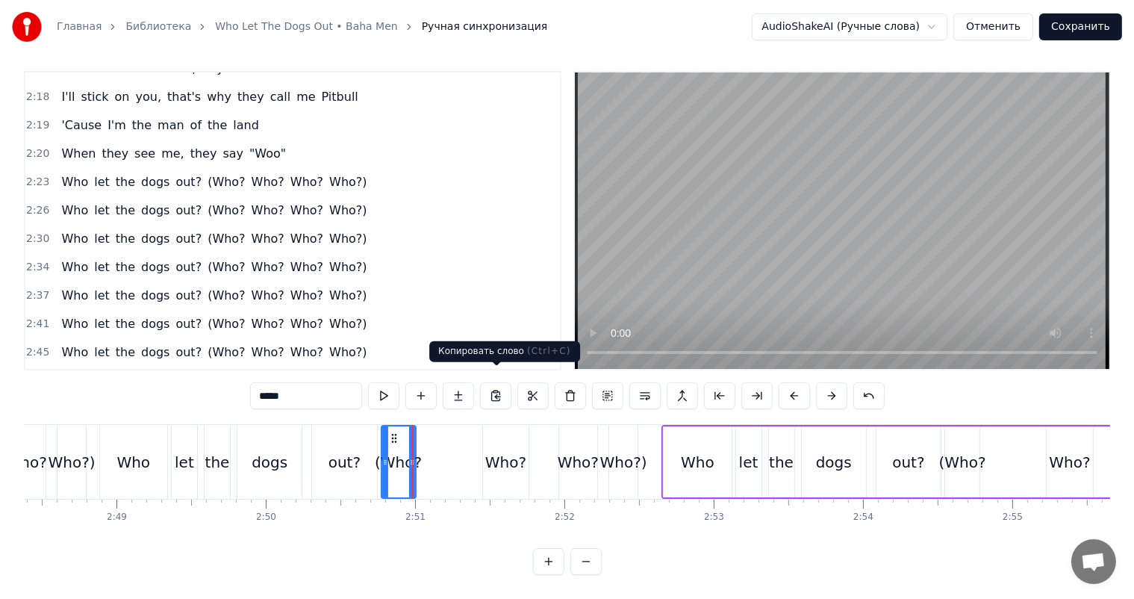
click at [836, 233] on video at bounding box center [842, 220] width 534 height 296
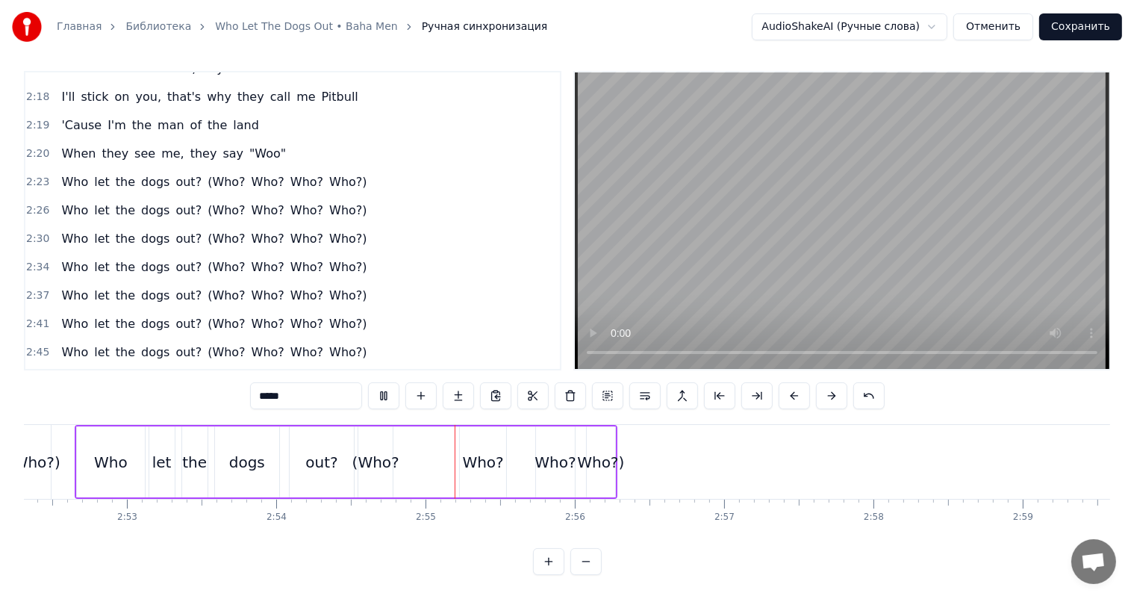
scroll to position [0, 25733]
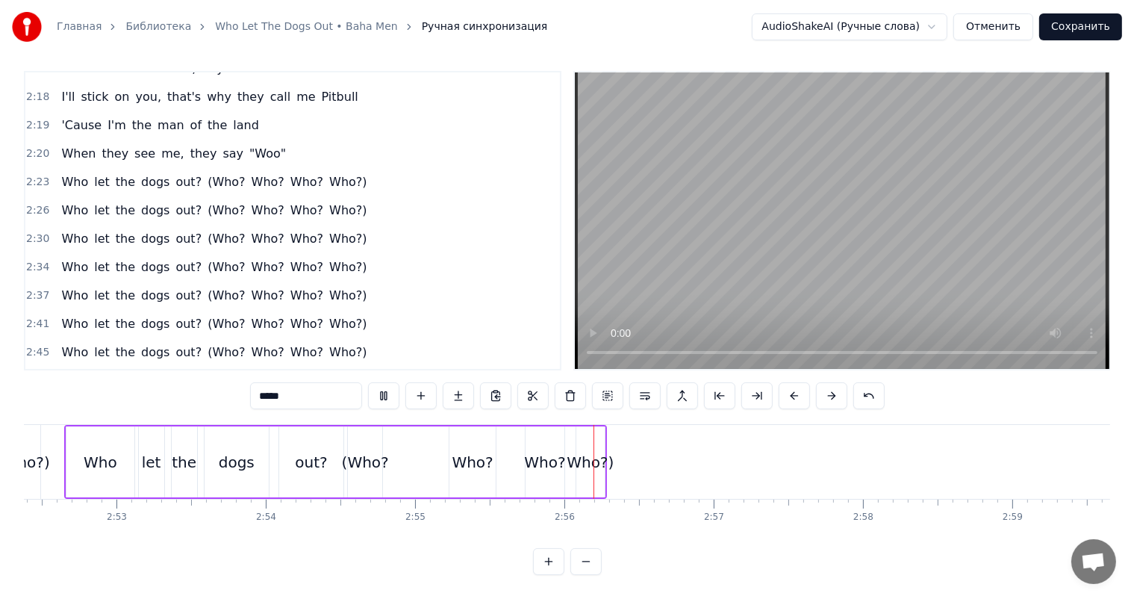
click at [864, 214] on video at bounding box center [842, 220] width 534 height 296
click at [505, 458] on div "Who let the dogs out? (Who? Who? Who? Who?)" at bounding box center [335, 462] width 543 height 74
click at [33, 402] on span "2:52" at bounding box center [37, 409] width 23 height 15
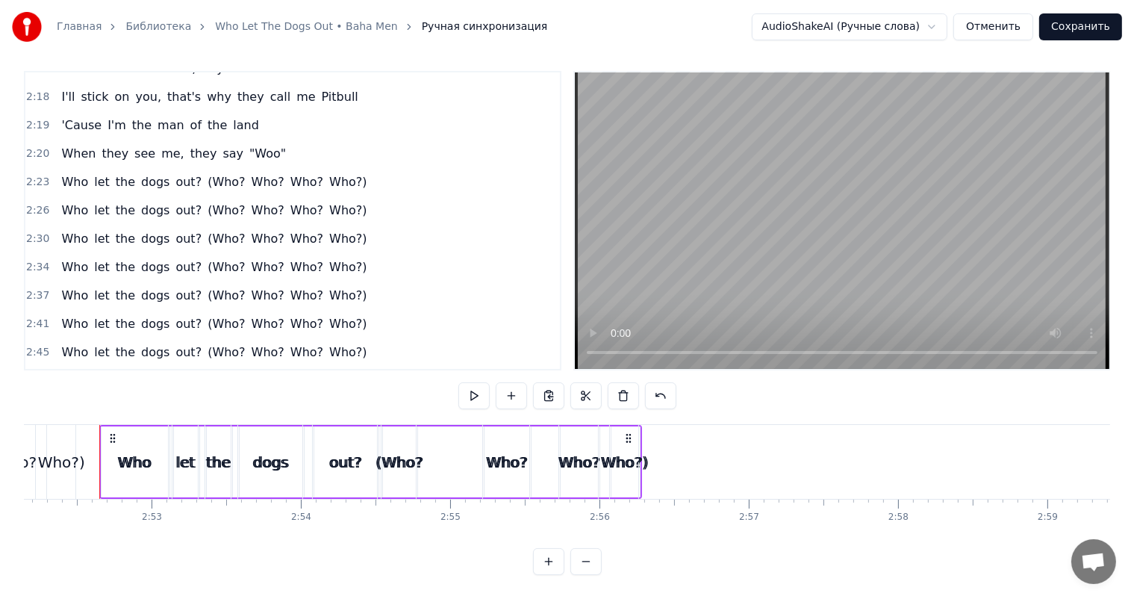
scroll to position [1379, 0]
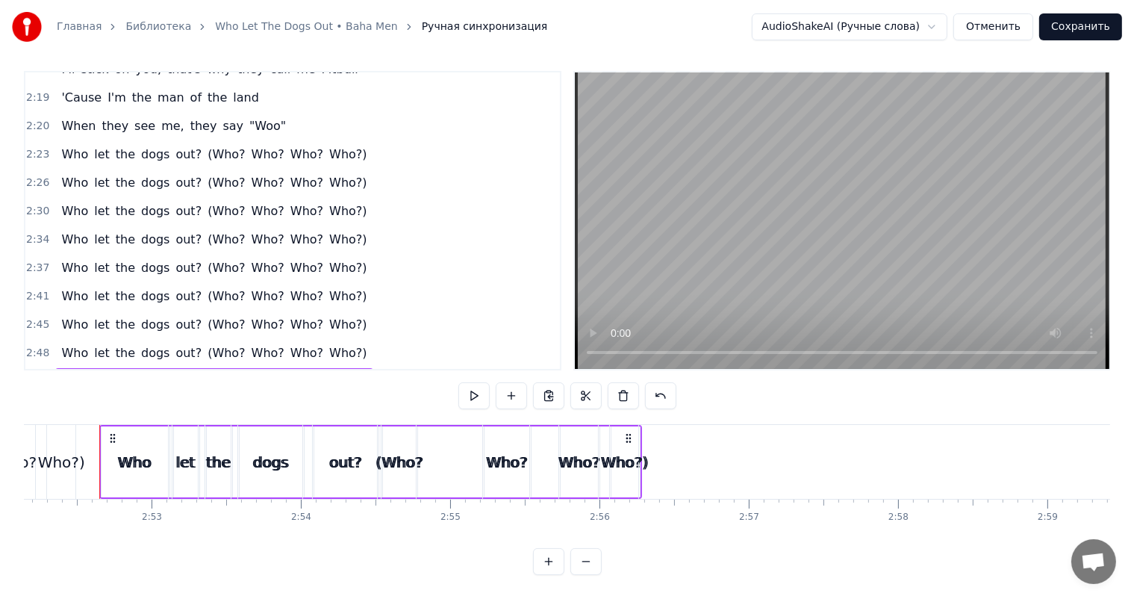
click at [33, 402] on span "2:52" at bounding box center [37, 409] width 23 height 15
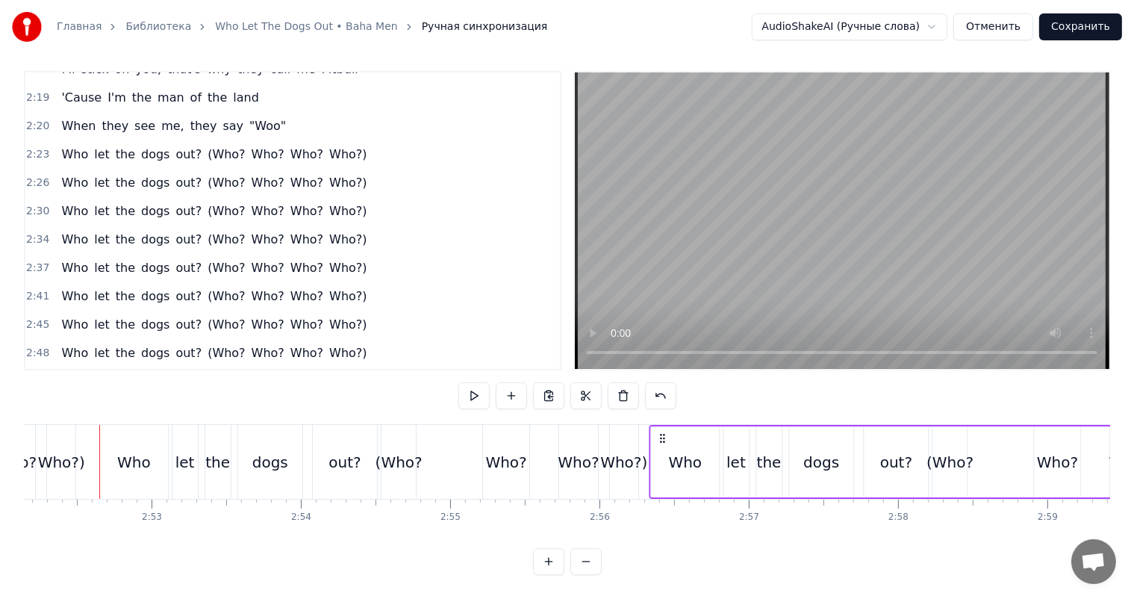
drag, startPoint x: 111, startPoint y: 422, endPoint x: 661, endPoint y: 435, distance: 549.5
click at [661, 435] on div "Who let the dogs out? (Who? Who? Who? Who?)" at bounding box center [920, 462] width 543 height 74
click at [576, 451] on div "Who?" at bounding box center [578, 462] width 41 height 22
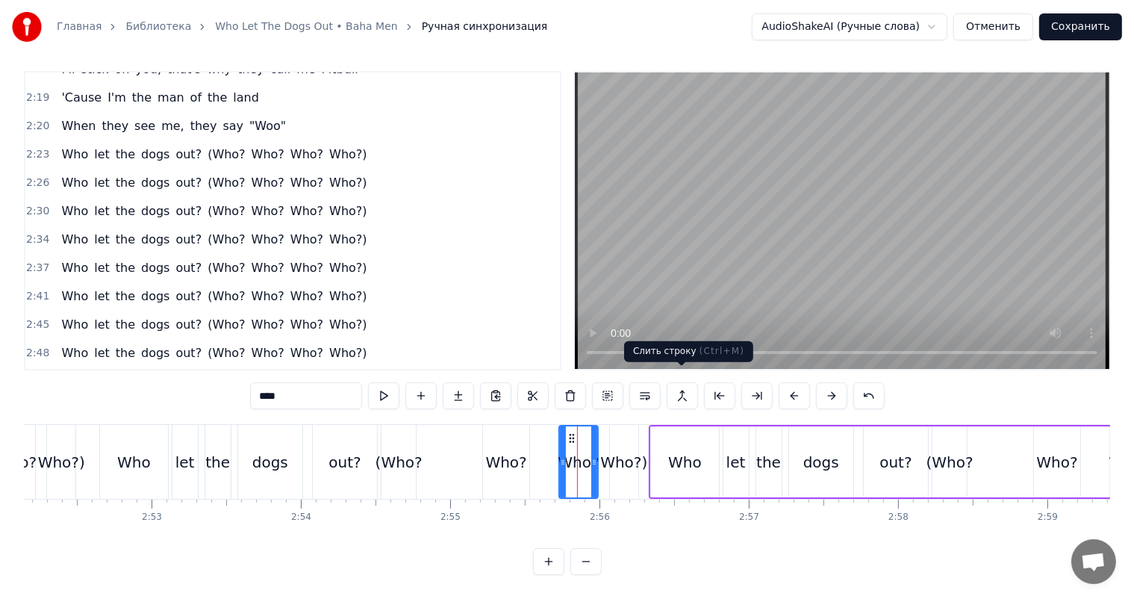
click at [858, 260] on video at bounding box center [842, 220] width 534 height 296
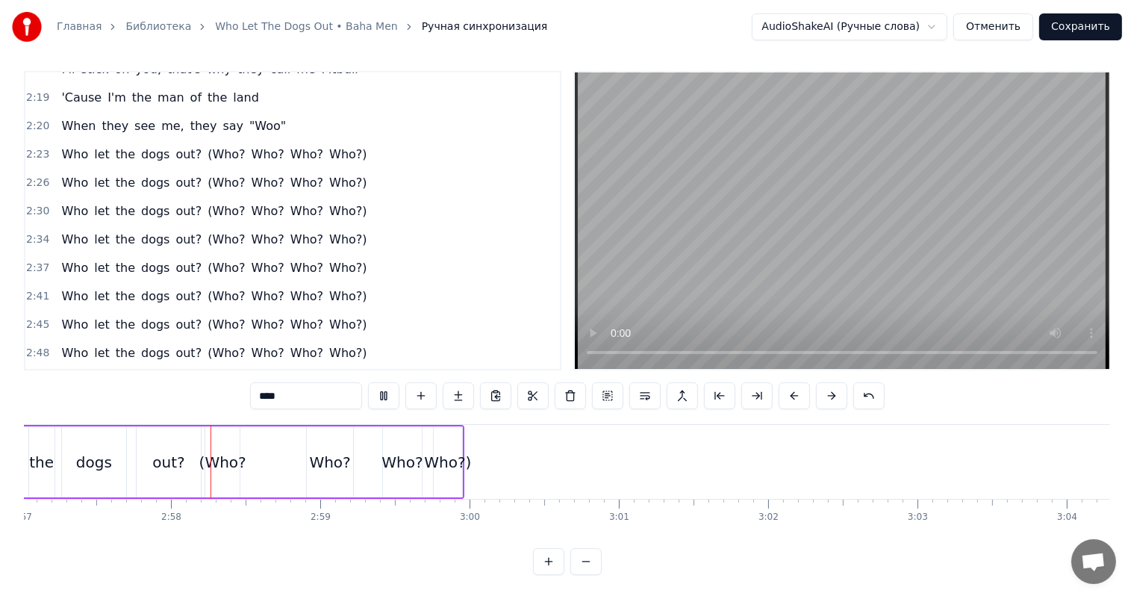
scroll to position [0, 26445]
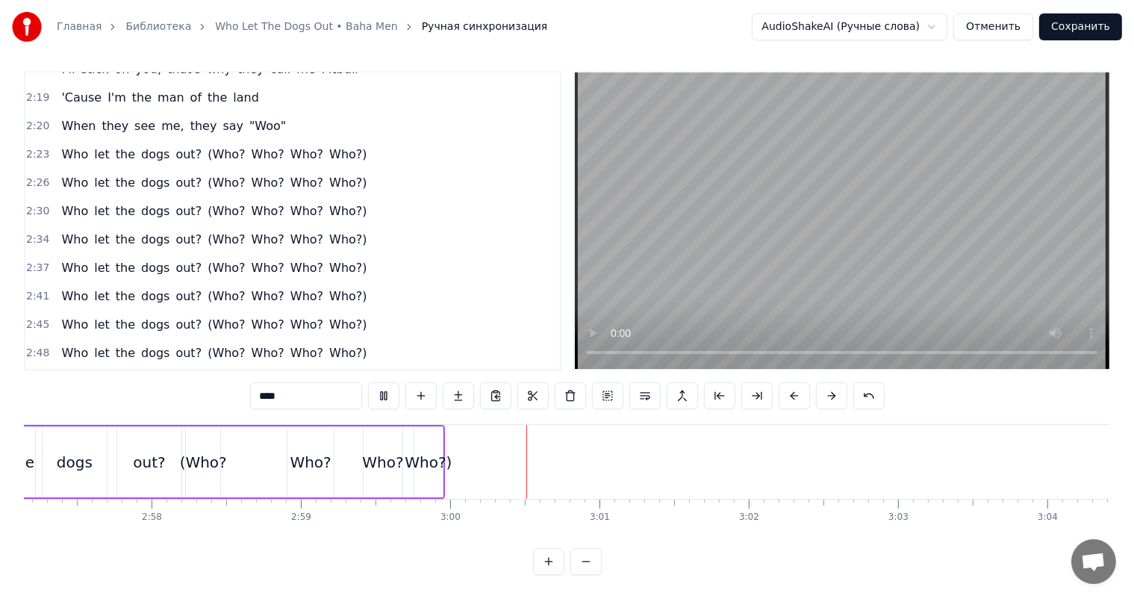
click at [788, 218] on video at bounding box center [842, 220] width 534 height 296
click at [35, 402] on span "2:56" at bounding box center [37, 409] width 23 height 15
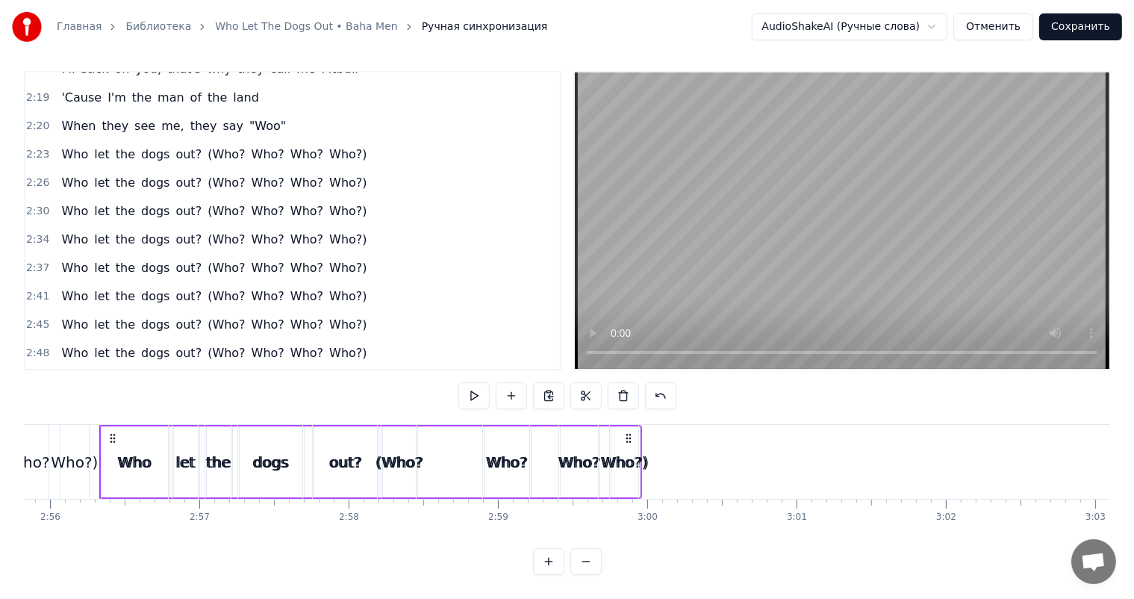
scroll to position [1406, 0]
click at [40, 403] on span "2:56" at bounding box center [37, 410] width 23 height 15
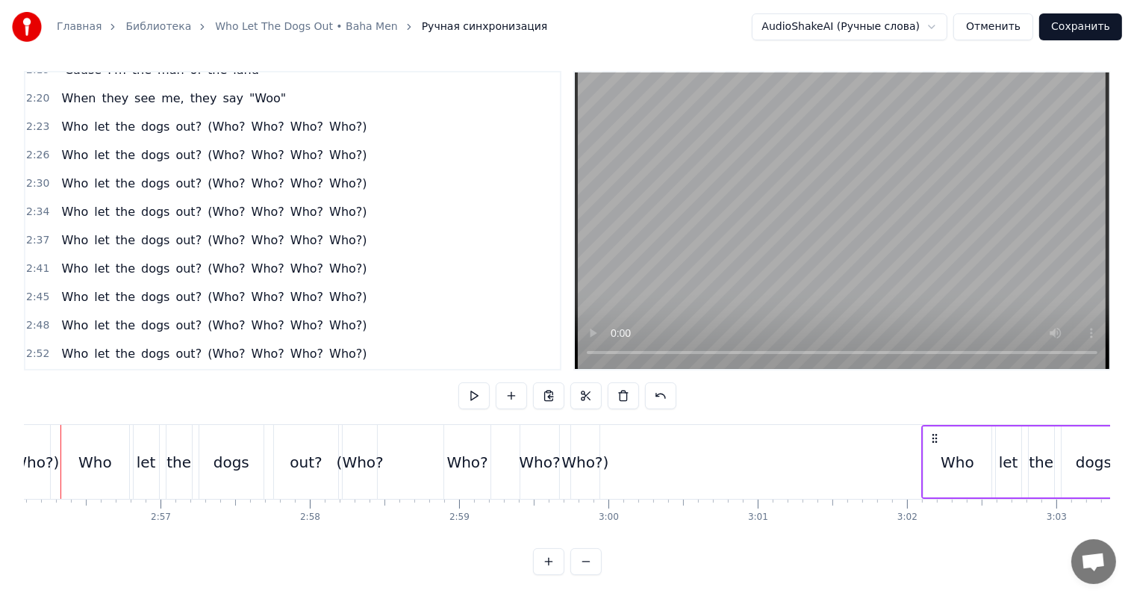
scroll to position [0, 26302]
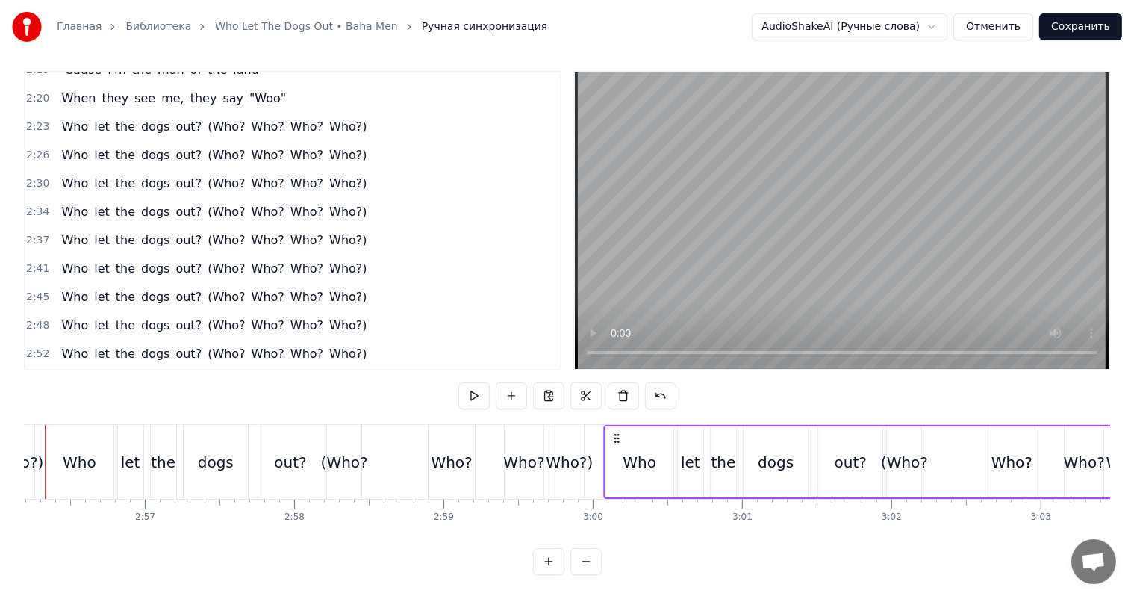
drag, startPoint x: 113, startPoint y: 423, endPoint x: 618, endPoint y: 405, distance: 504.9
click at [618, 405] on div "0:00 Who let the dogs out? 0:01 (Who? Who? Who? Who?) 0:03 Who let the dogs out…" at bounding box center [567, 323] width 1086 height 504
click at [585, 431] on div "Who let the dogs out? (Who? Who? Who? Who?)" at bounding box center [316, 462] width 543 height 74
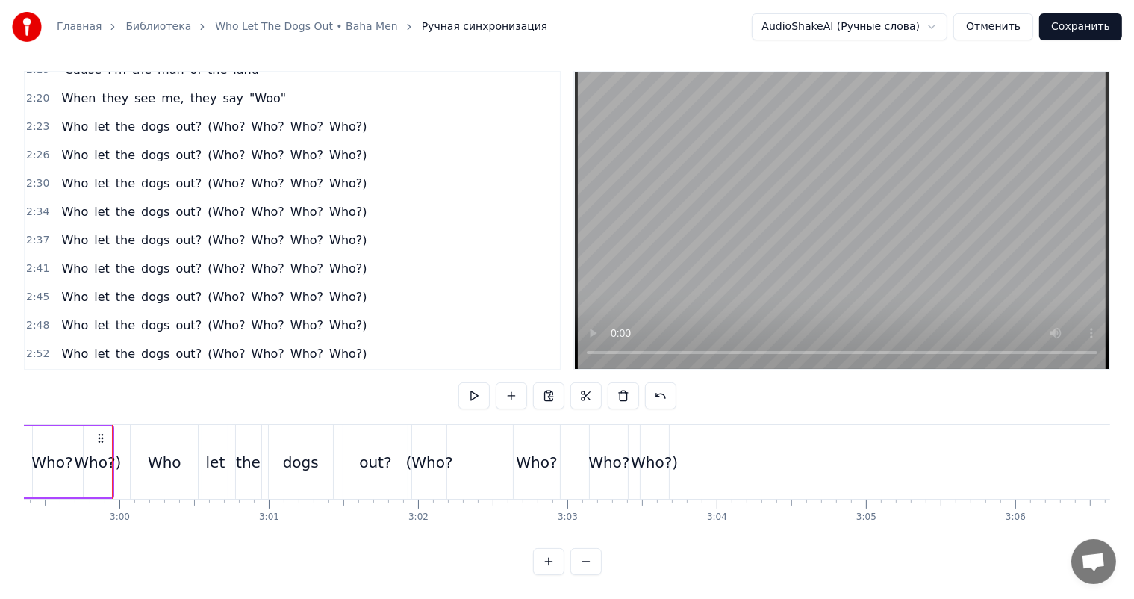
scroll to position [0, 26824]
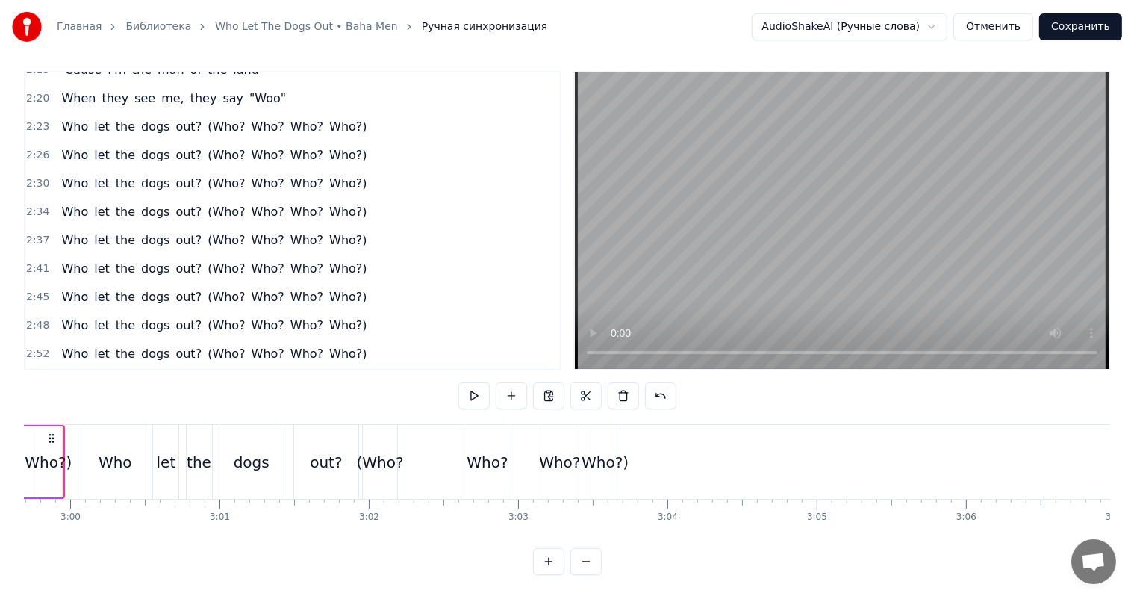
click at [35, 403] on span "3:00" at bounding box center [37, 410] width 23 height 15
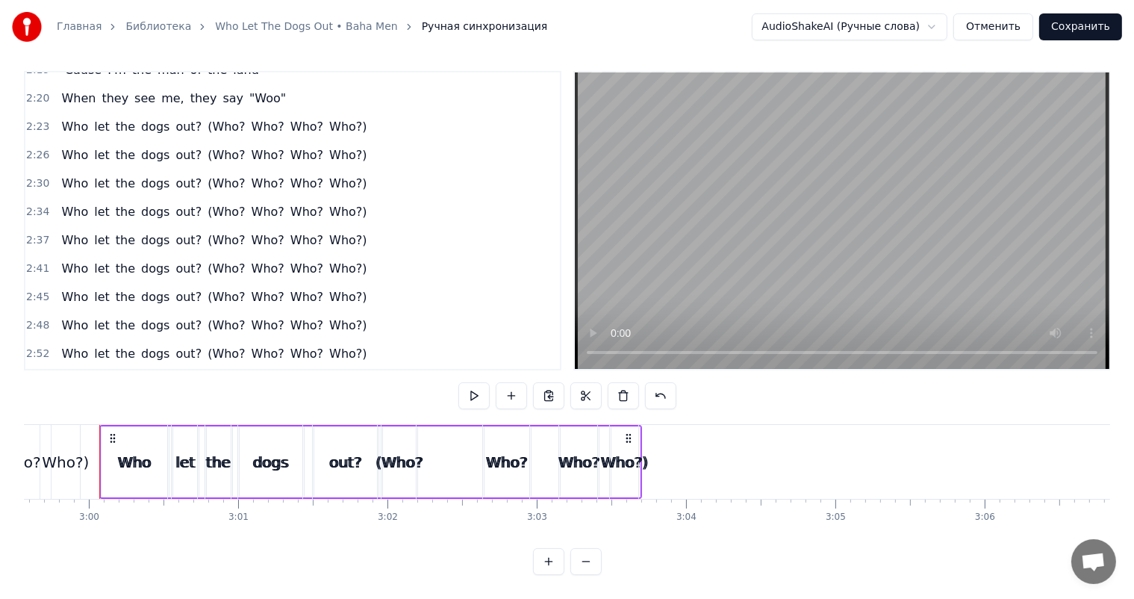
scroll to position [1433, 0]
click at [35, 405] on span "3:00" at bounding box center [37, 412] width 23 height 15
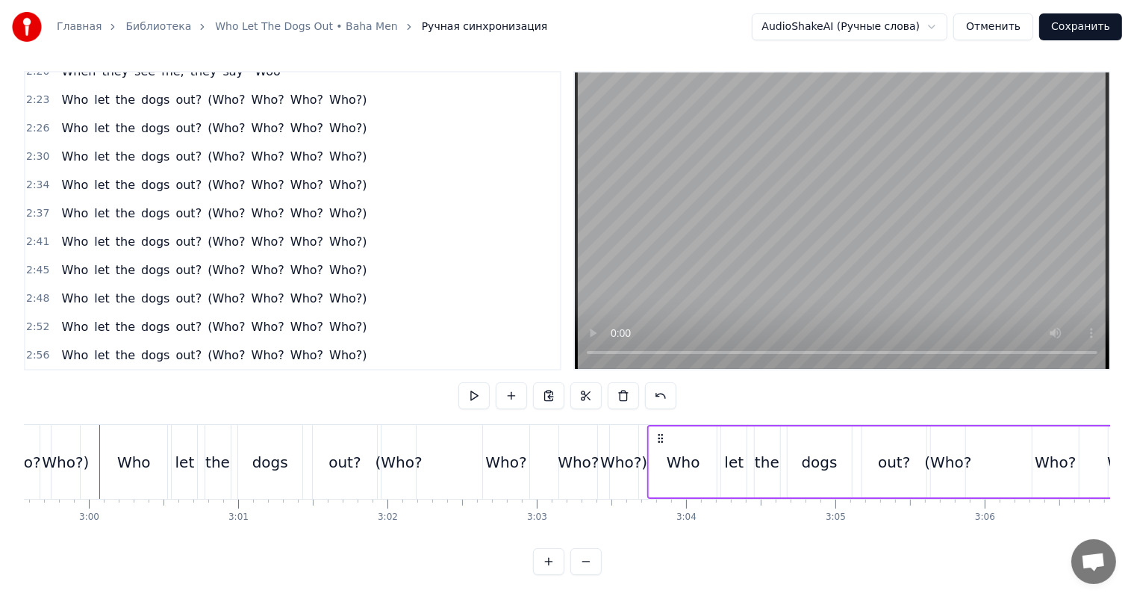
drag, startPoint x: 112, startPoint y: 422, endPoint x: 660, endPoint y: 418, distance: 547.9
click at [660, 432] on icon at bounding box center [661, 438] width 12 height 12
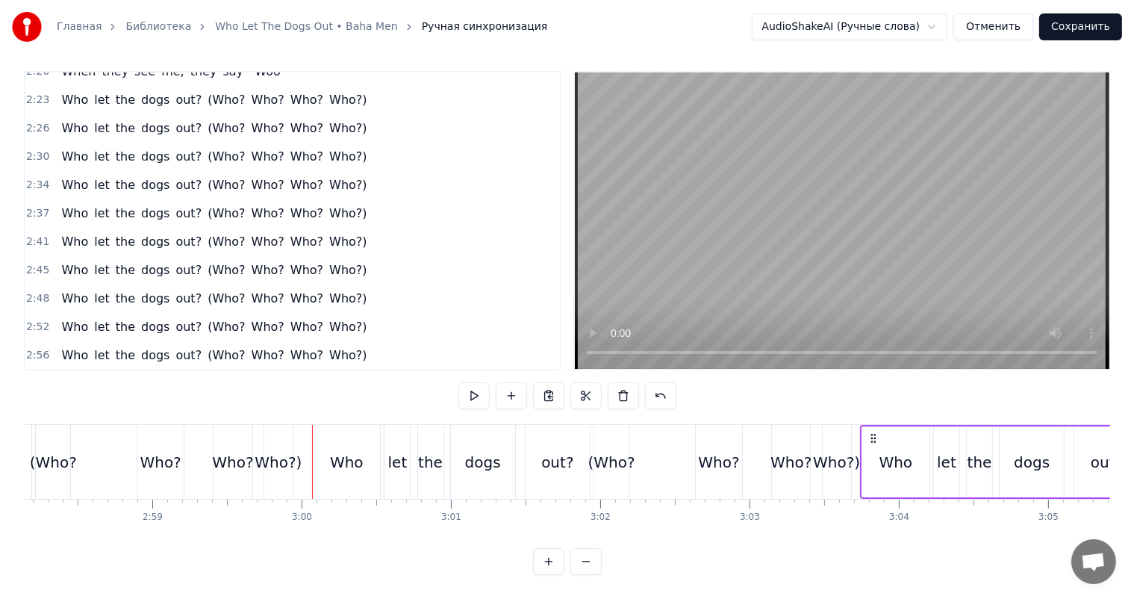
scroll to position [0, 26209]
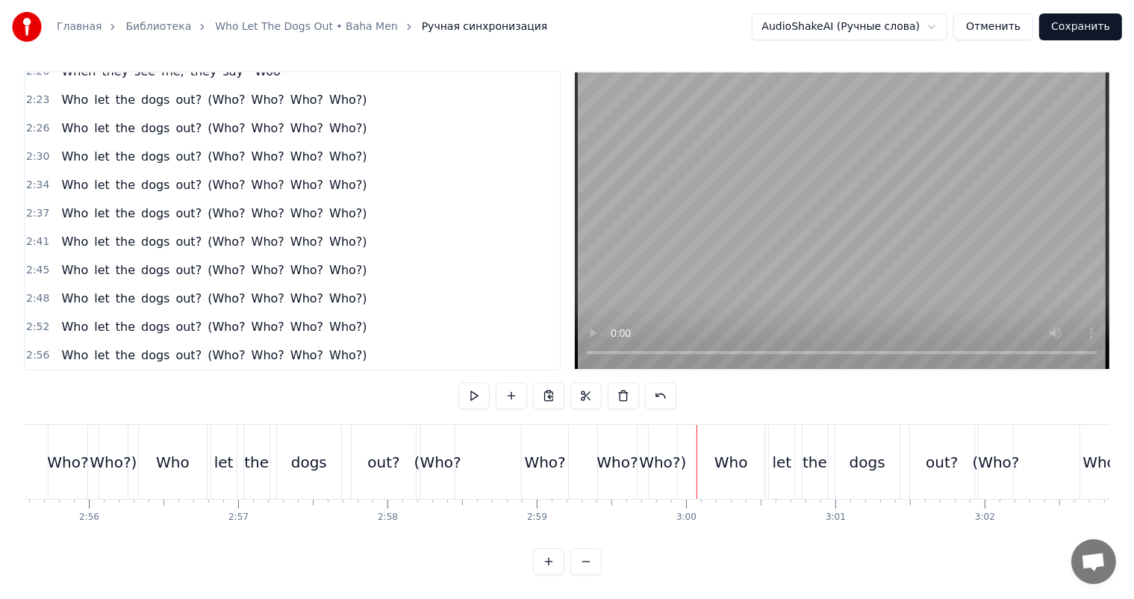
click at [330, 434] on div "dogs" at bounding box center [309, 462] width 64 height 74
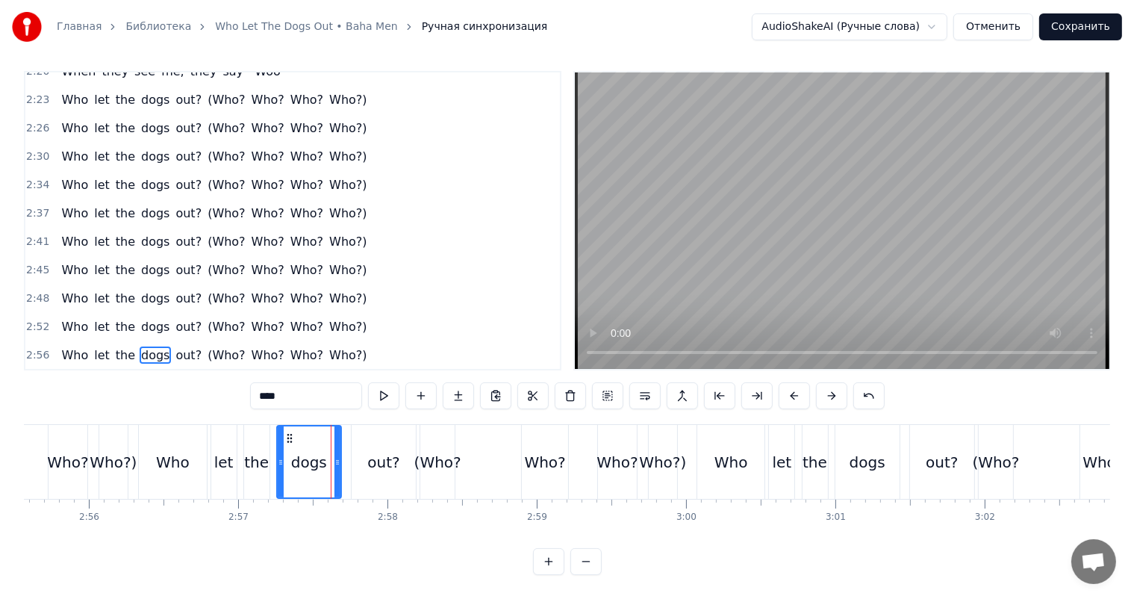
scroll to position [7, 0]
click at [946, 202] on video at bounding box center [842, 220] width 534 height 296
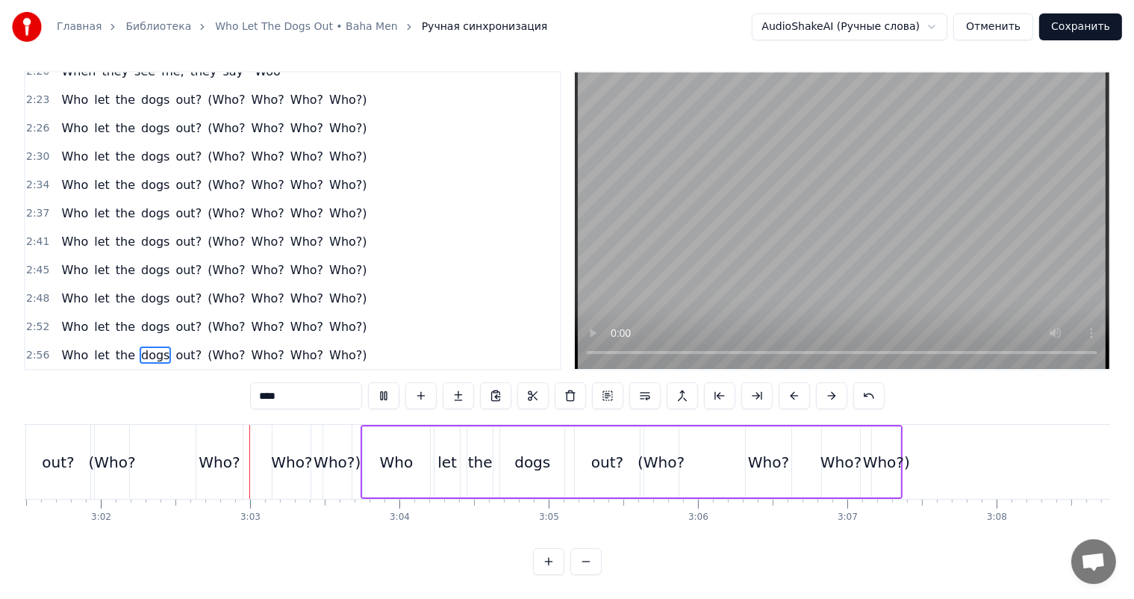
scroll to position [0, 27145]
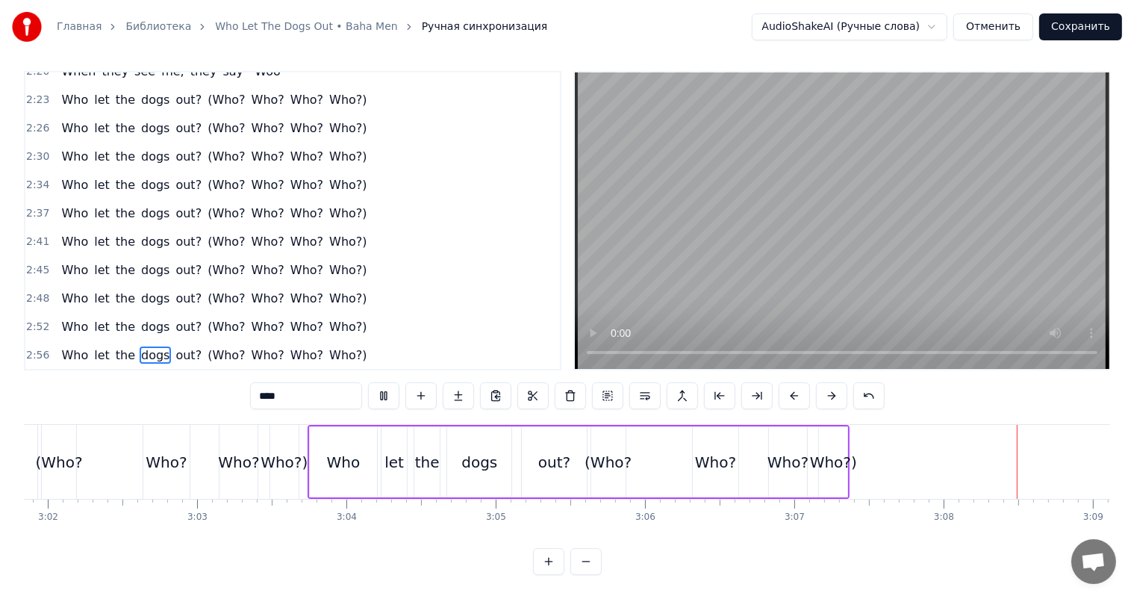
click at [917, 211] on video at bounding box center [842, 220] width 534 height 296
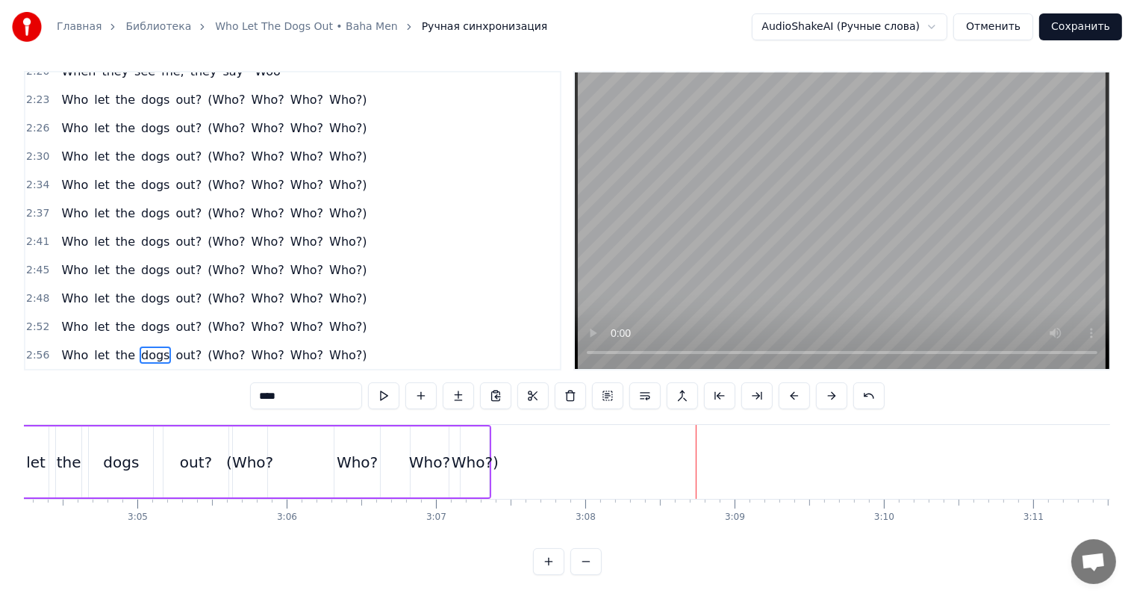
scroll to position [0, 27503]
click at [27, 405] on span "3:03" at bounding box center [37, 412] width 23 height 15
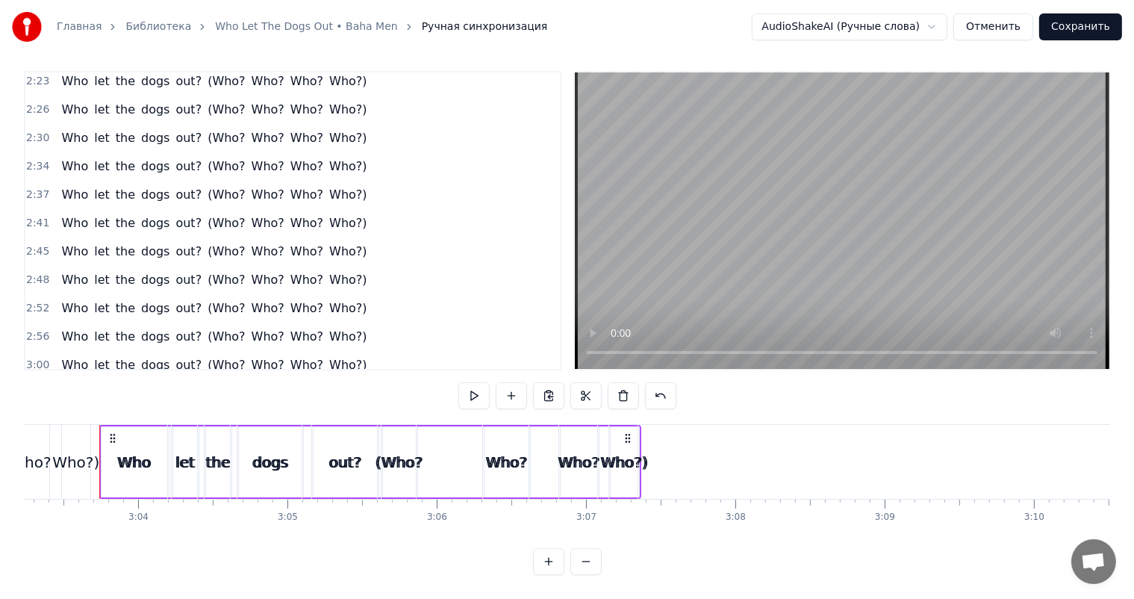
scroll to position [1461, 0]
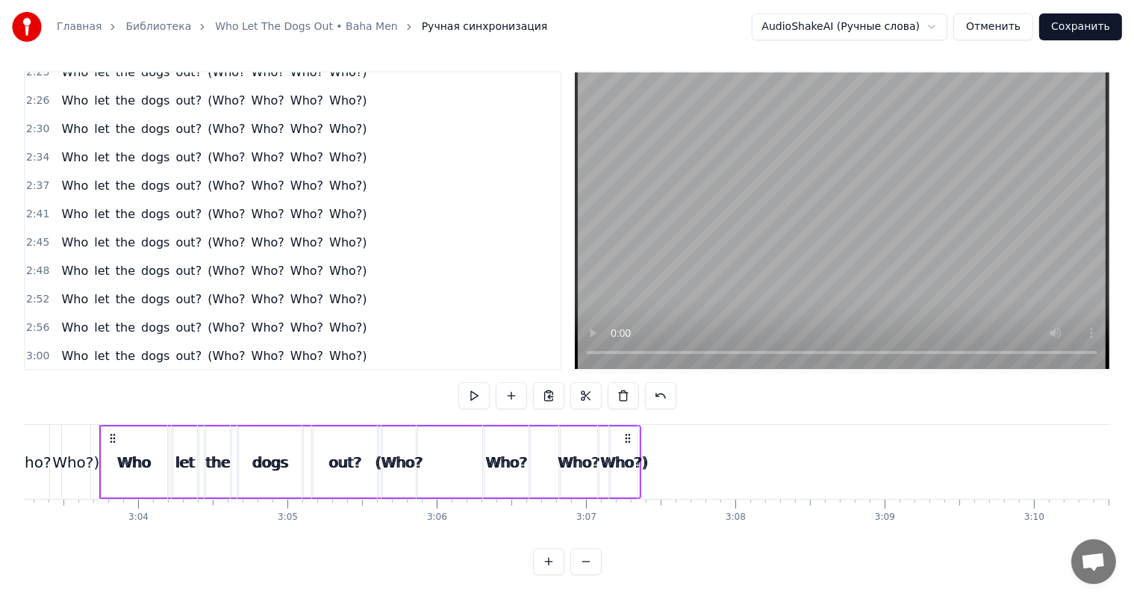
click at [38, 405] on span "3:03" at bounding box center [37, 412] width 23 height 15
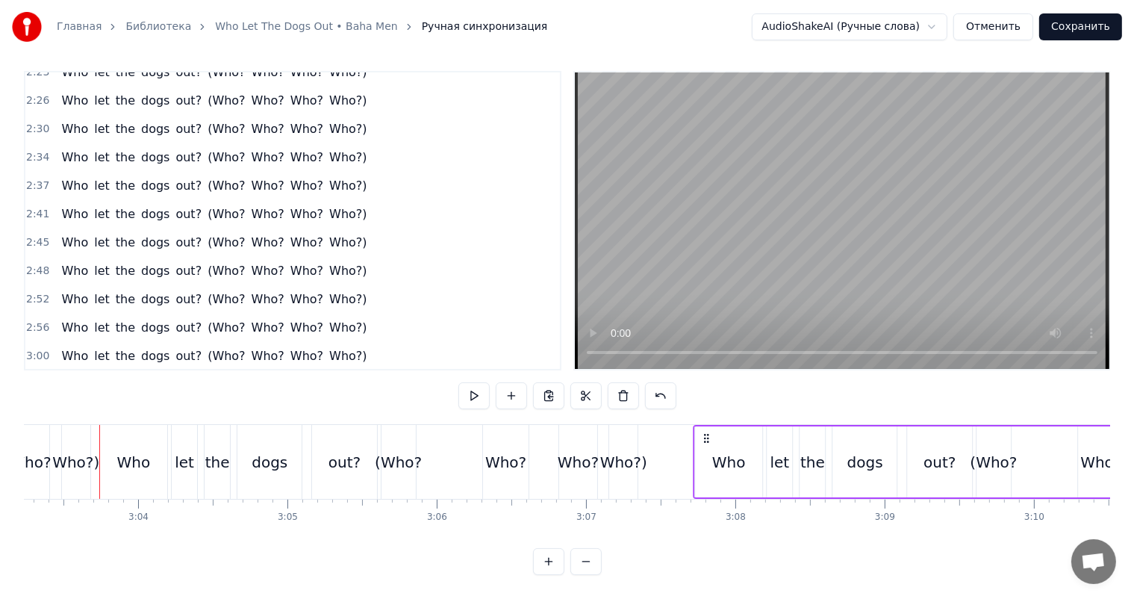
drag, startPoint x: 113, startPoint y: 420, endPoint x: 708, endPoint y: 443, distance: 594.6
click at [708, 443] on div "Who let the dogs out? (Who? Who? Who? Who?)" at bounding box center [964, 462] width 543 height 74
click at [542, 445] on div "Who let the dogs out? (Who? Who? Who? Who?)" at bounding box center [370, 462] width 543 height 74
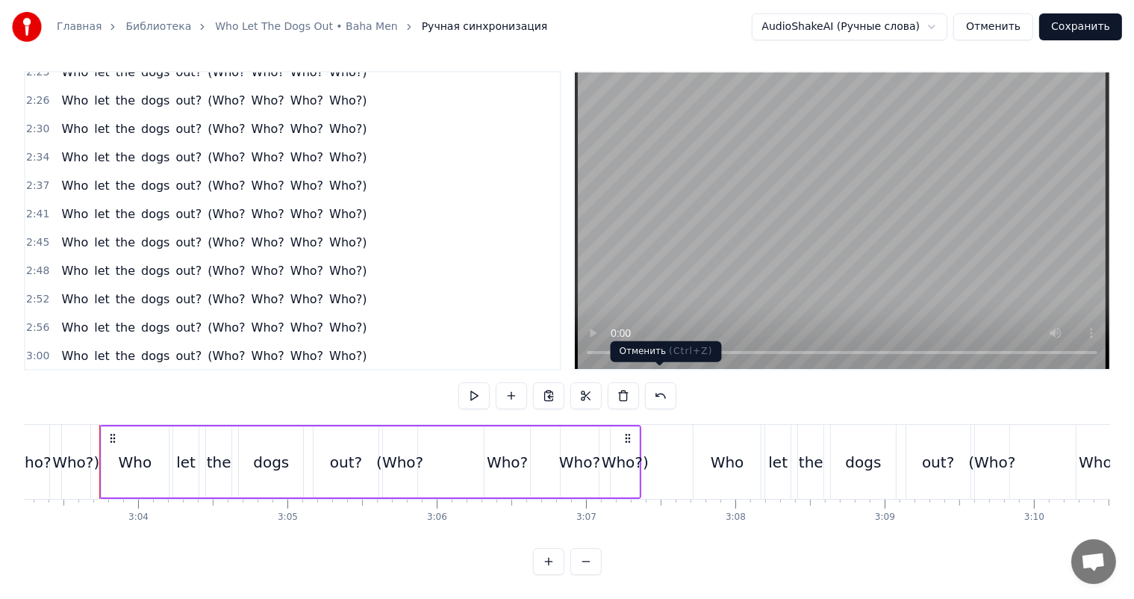
click at [991, 212] on video at bounding box center [842, 220] width 534 height 296
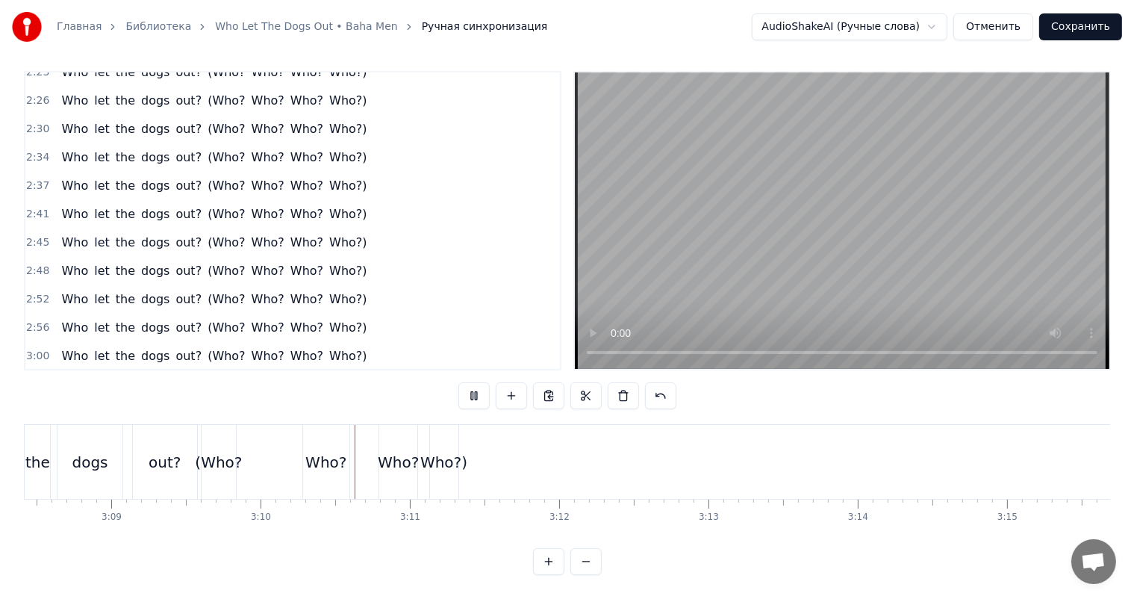
scroll to position [0, 28302]
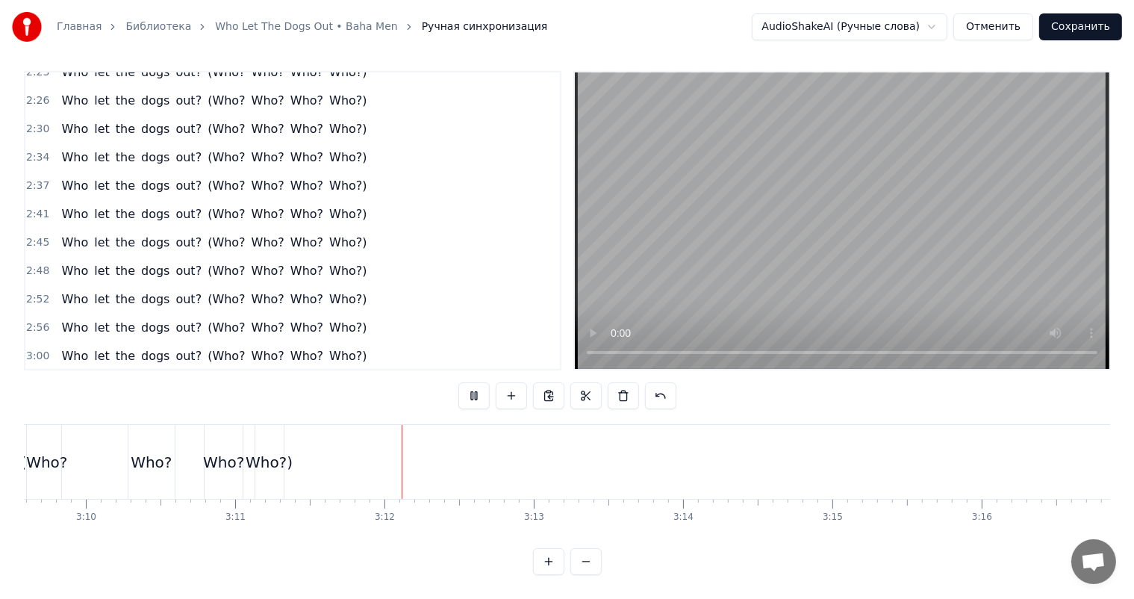
click at [1074, 23] on button "Сохранить" at bounding box center [1080, 26] width 83 height 27
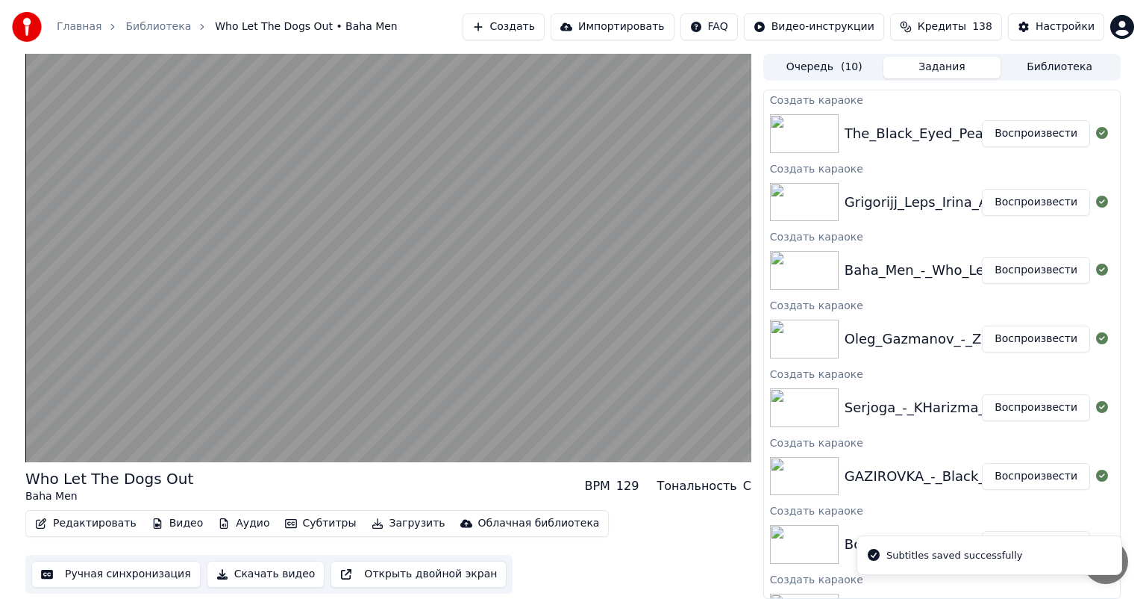
click at [1030, 197] on button "Воспроизвести" at bounding box center [1036, 202] width 108 height 27
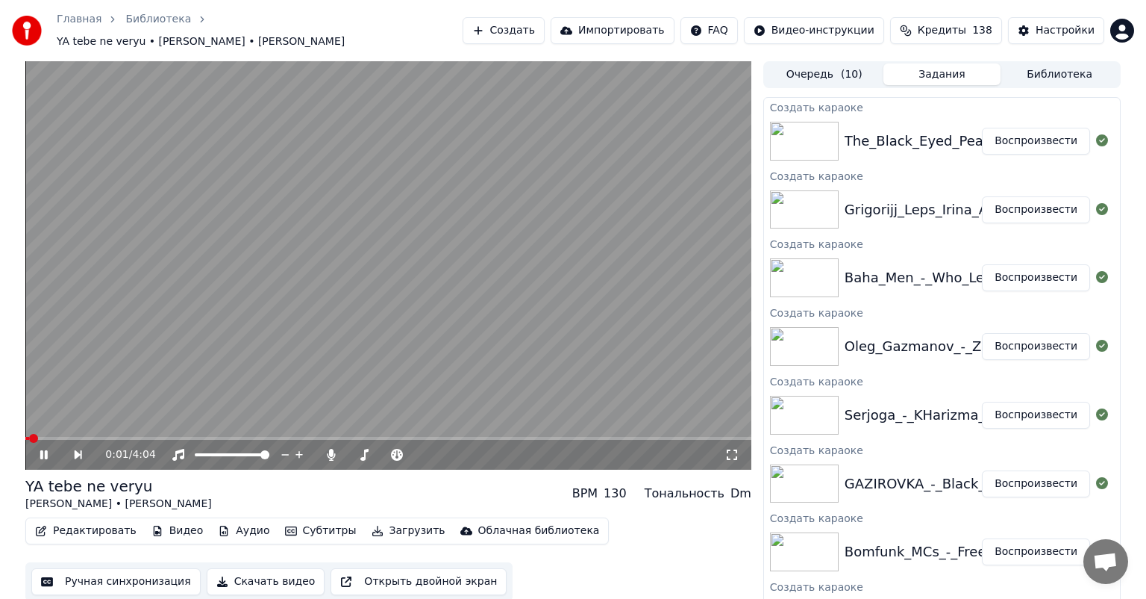
click at [90, 570] on button "Ручная синхронизация" at bounding box center [115, 581] width 169 height 27
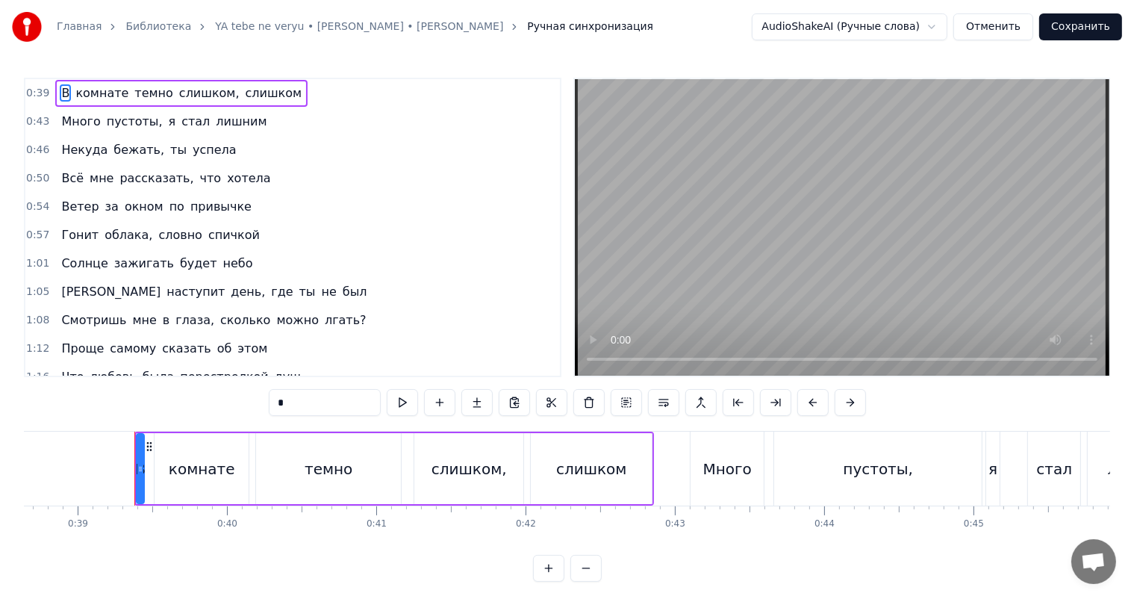
scroll to position [0, 5804]
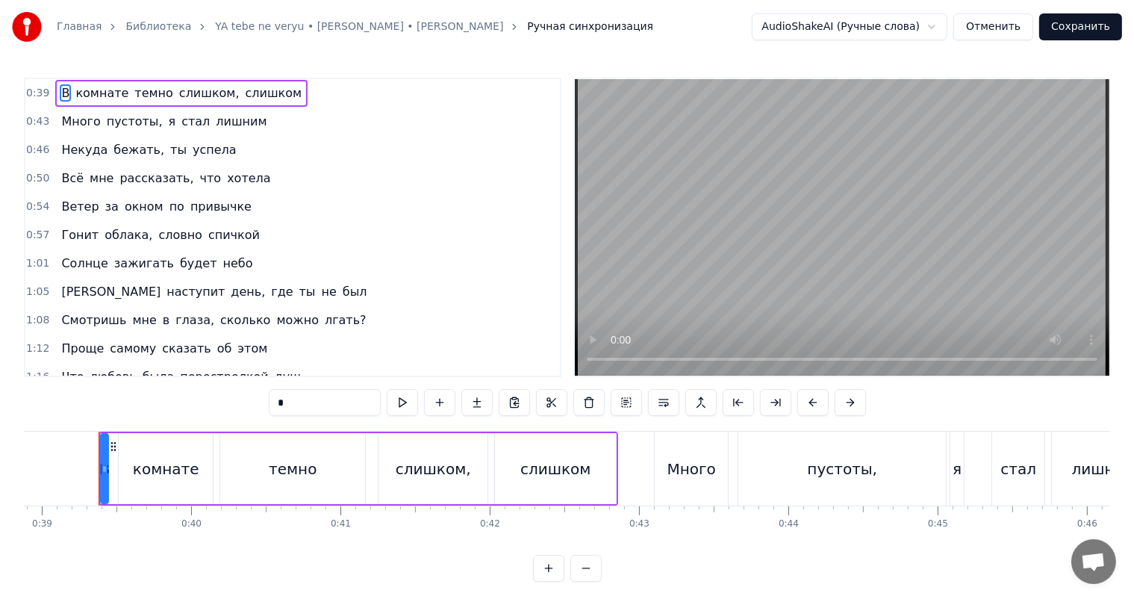
click at [767, 282] on video at bounding box center [842, 227] width 534 height 296
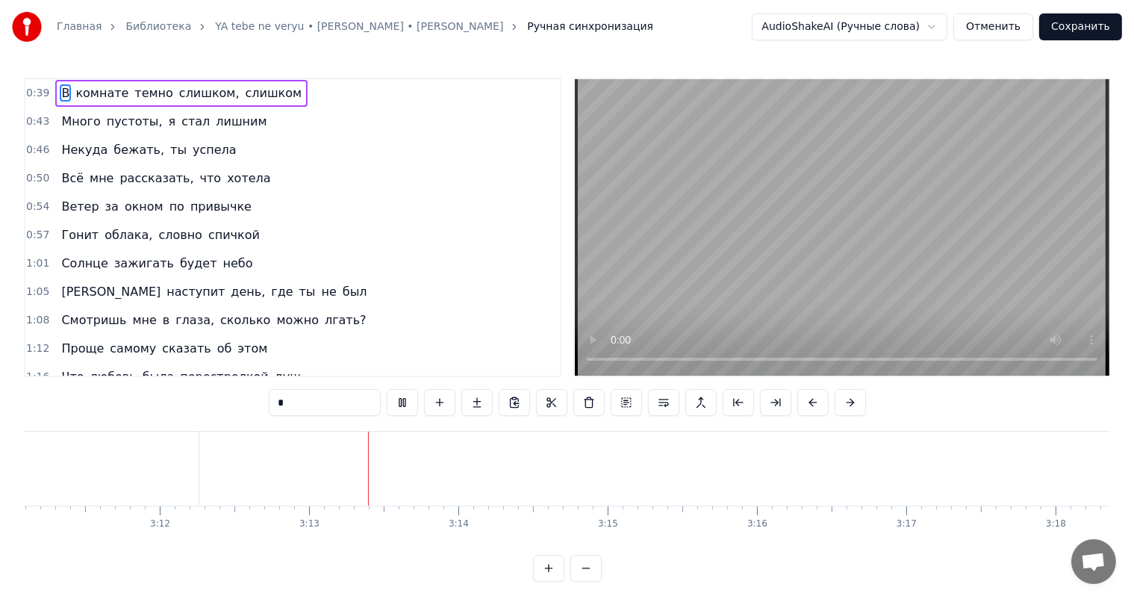
scroll to position [0, 28704]
click at [811, 278] on video at bounding box center [842, 227] width 534 height 296
click at [481, 465] on div "я-" at bounding box center [375, 468] width 634 height 74
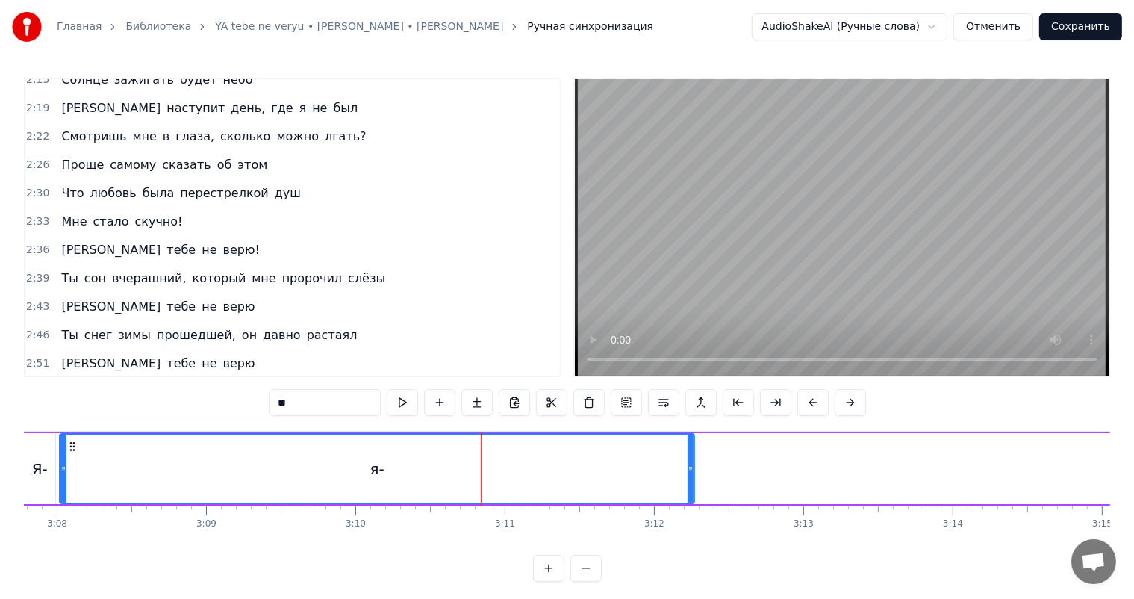
scroll to position [964, 0]
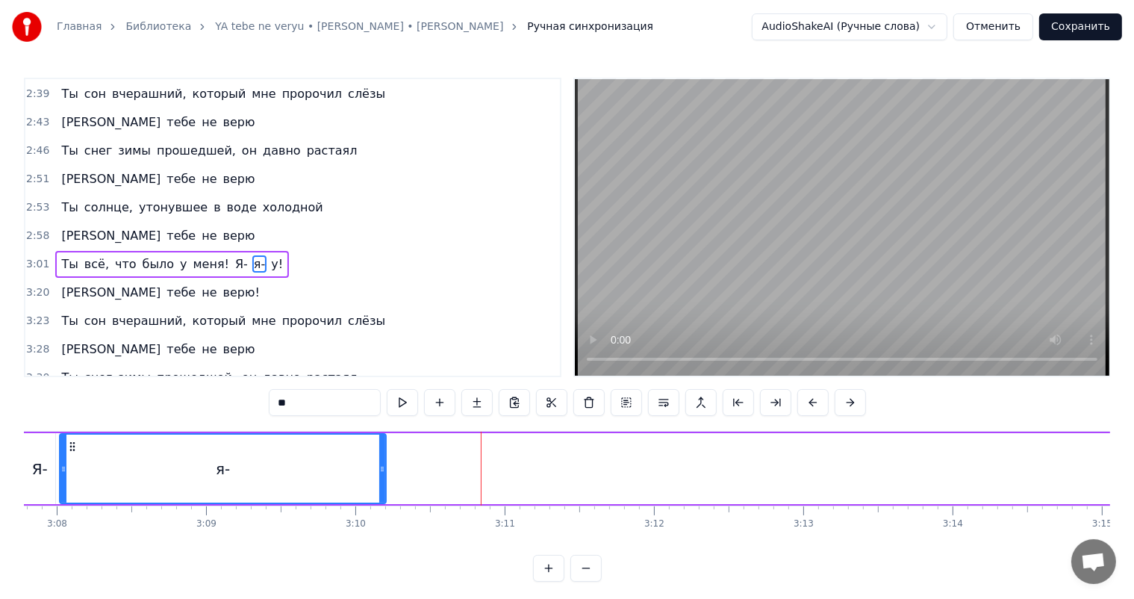
drag, startPoint x: 690, startPoint y: 454, endPoint x: 418, endPoint y: 464, distance: 271.9
click at [385, 461] on div at bounding box center [382, 468] width 6 height 68
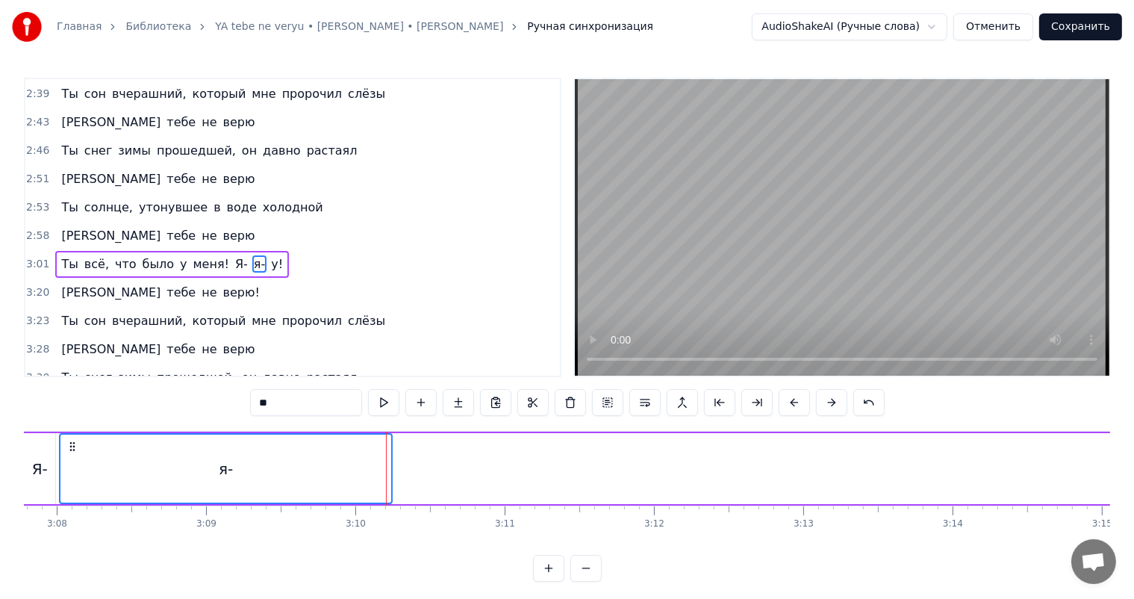
scroll to position [0, 27584]
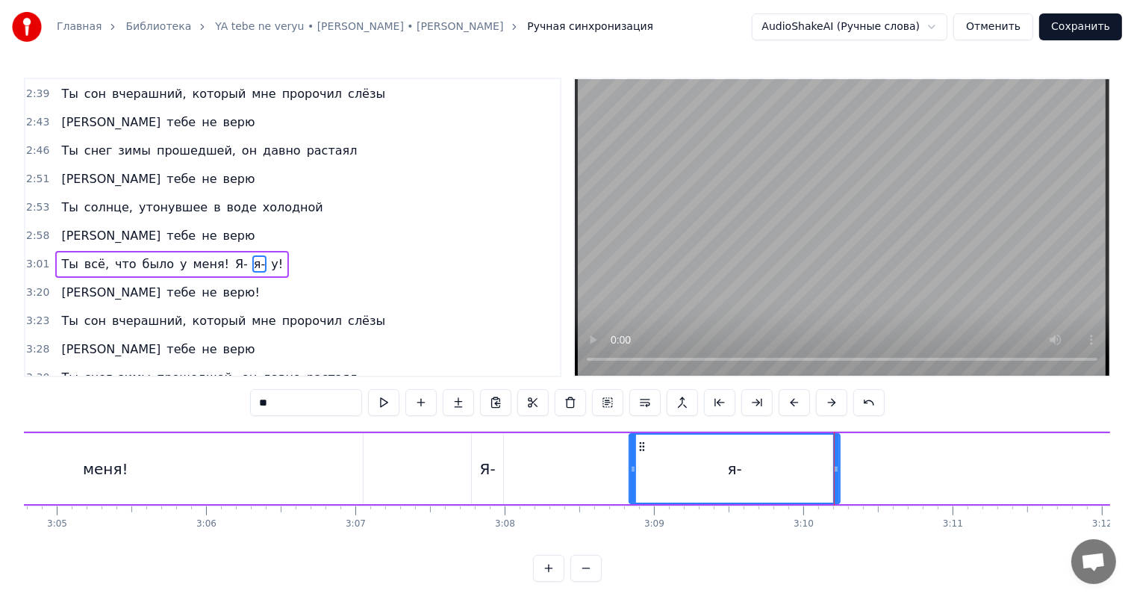
drag, startPoint x: 512, startPoint y: 460, endPoint x: 638, endPoint y: 460, distance: 126.1
click at [635, 460] on div at bounding box center [633, 468] width 6 height 68
click at [478, 464] on div "Я-" at bounding box center [487, 468] width 31 height 71
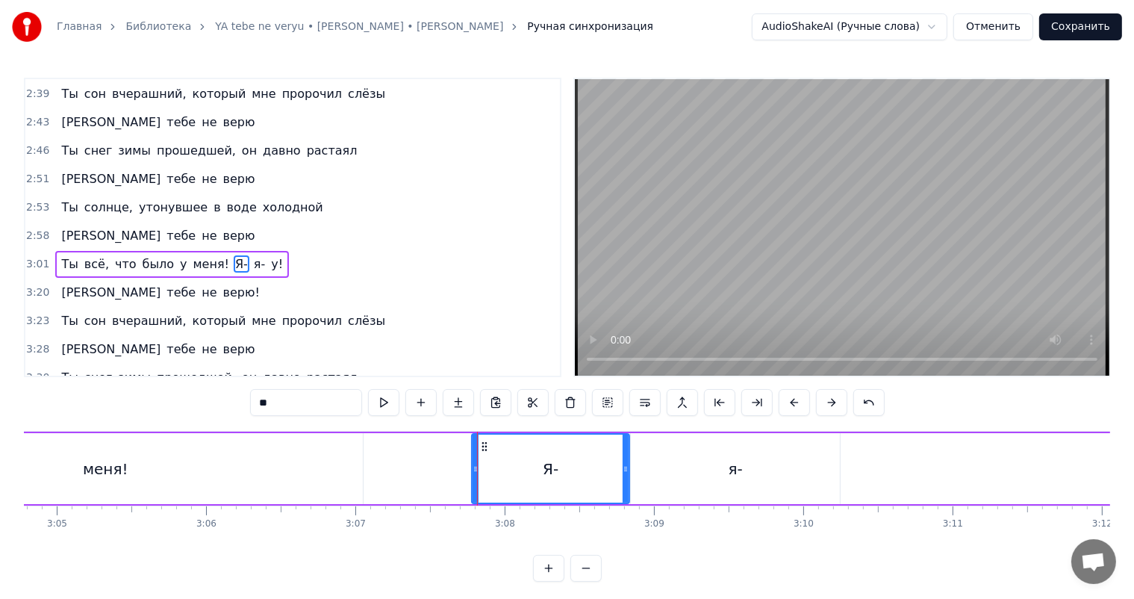
drag, startPoint x: 495, startPoint y: 462, endPoint x: 624, endPoint y: 468, distance: 129.3
click at [624, 468] on icon at bounding box center [626, 469] width 6 height 12
click at [684, 465] on div "я-" at bounding box center [735, 468] width 209 height 71
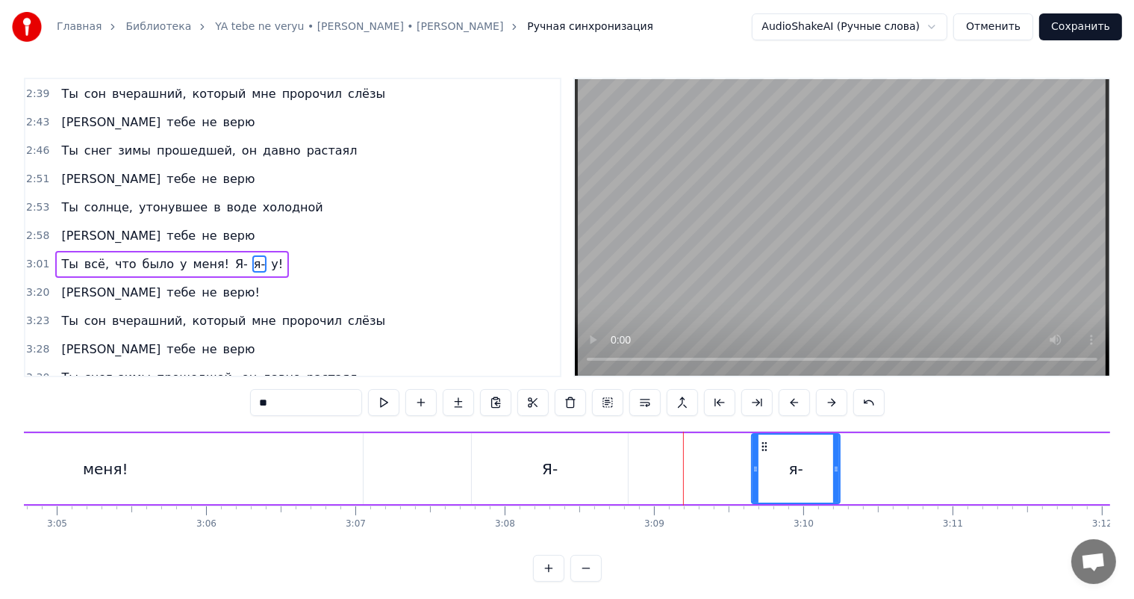
drag, startPoint x: 631, startPoint y: 468, endPoint x: 758, endPoint y: 467, distance: 127.6
click at [755, 466] on icon at bounding box center [755, 469] width 6 height 12
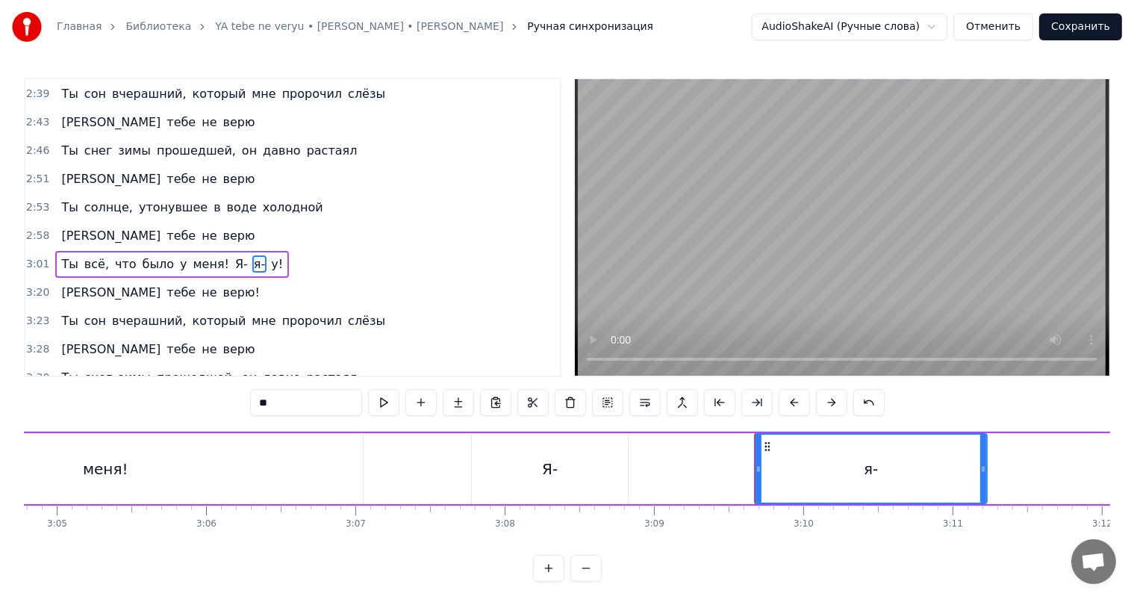
drag, startPoint x: 837, startPoint y: 471, endPoint x: 987, endPoint y: 474, distance: 150.1
click at [986, 474] on div at bounding box center [983, 468] width 6 height 68
click at [555, 472] on div "Я-" at bounding box center [550, 469] width 16 height 22
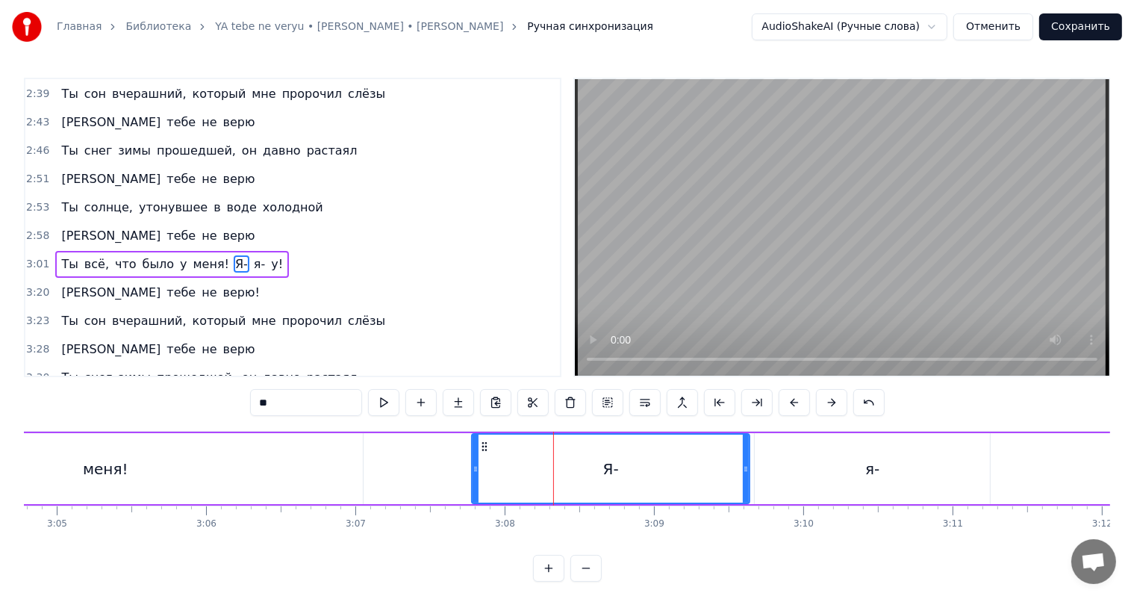
drag, startPoint x: 623, startPoint y: 475, endPoint x: 745, endPoint y: 472, distance: 121.7
click at [745, 472] on div at bounding box center [746, 468] width 6 height 68
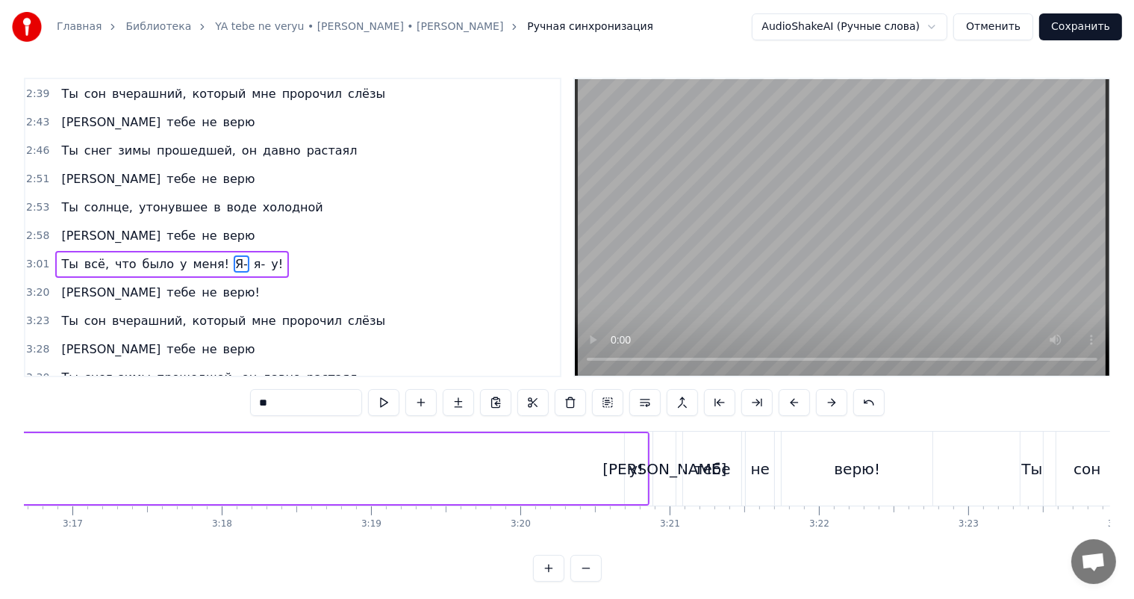
scroll to position [0, 29152]
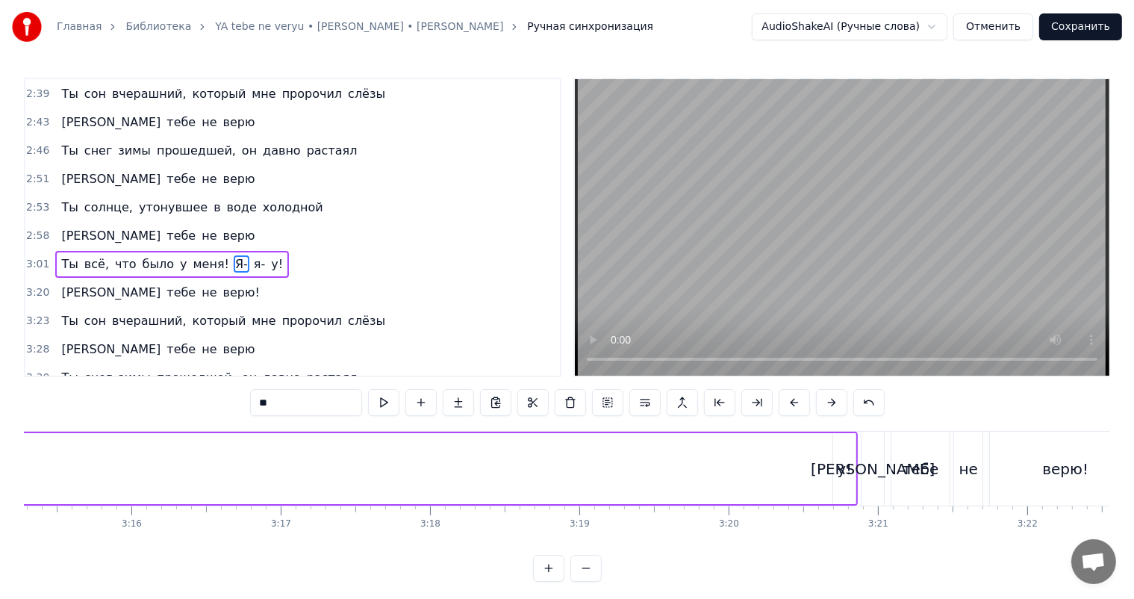
click at [842, 463] on div "у!" at bounding box center [844, 469] width 15 height 22
type input "**"
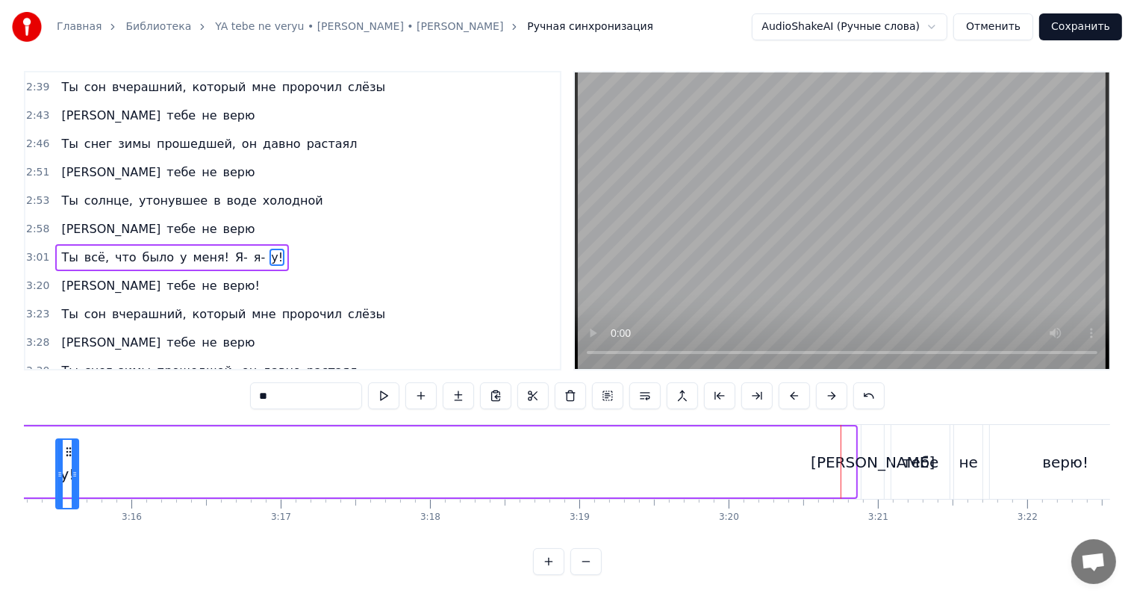
scroll to position [12, 0]
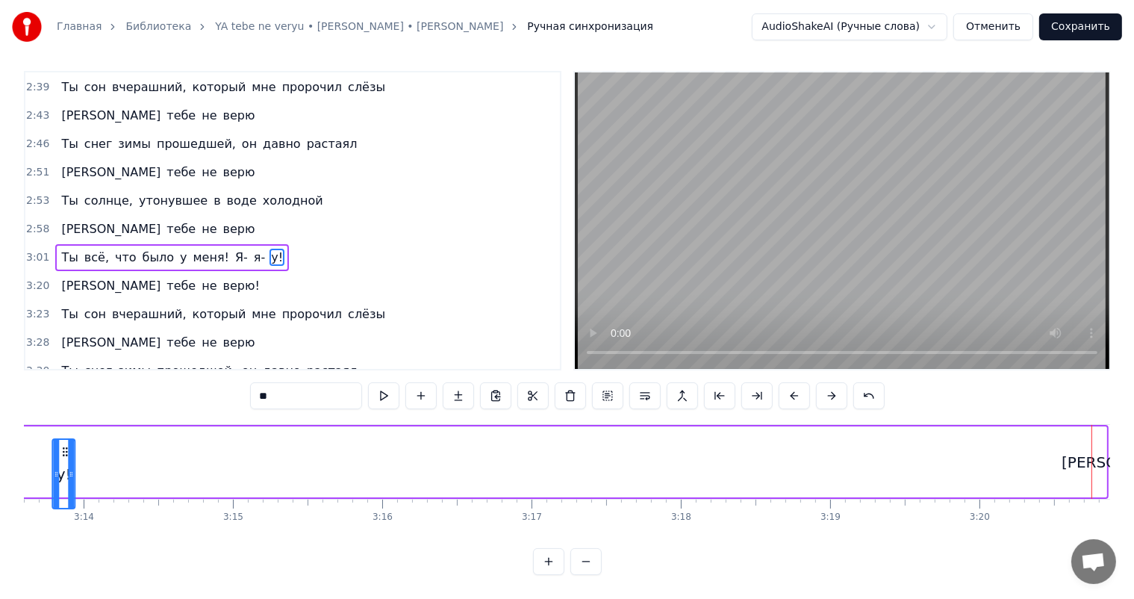
drag, startPoint x: 842, startPoint y: 446, endPoint x: 54, endPoint y: 467, distance: 788.5
click at [54, 467] on div "у!" at bounding box center [64, 474] width 21 height 68
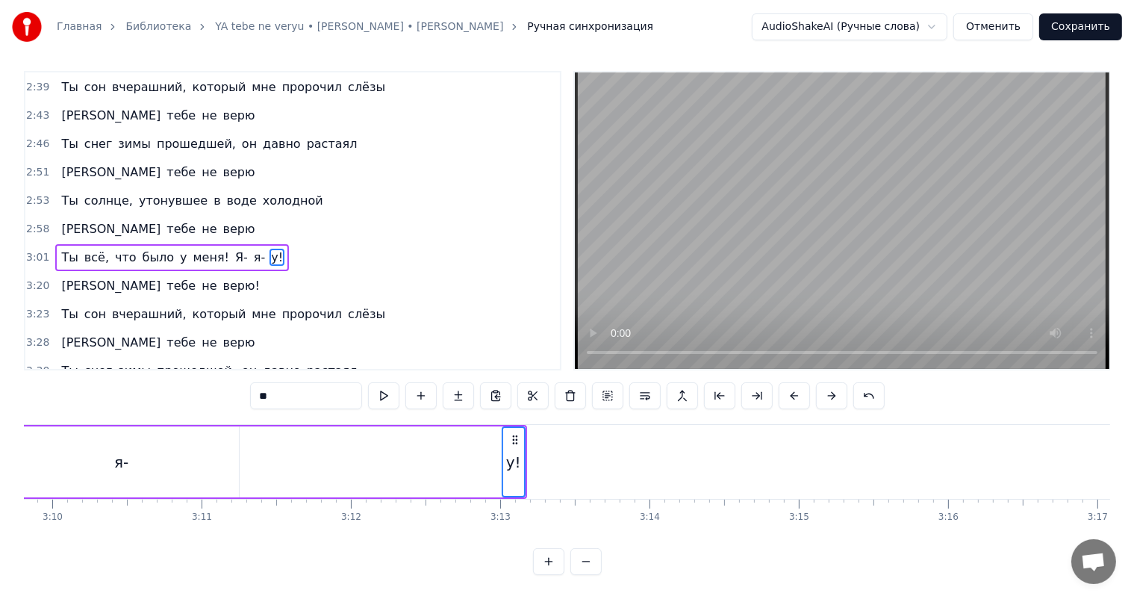
scroll to position [0, 27962]
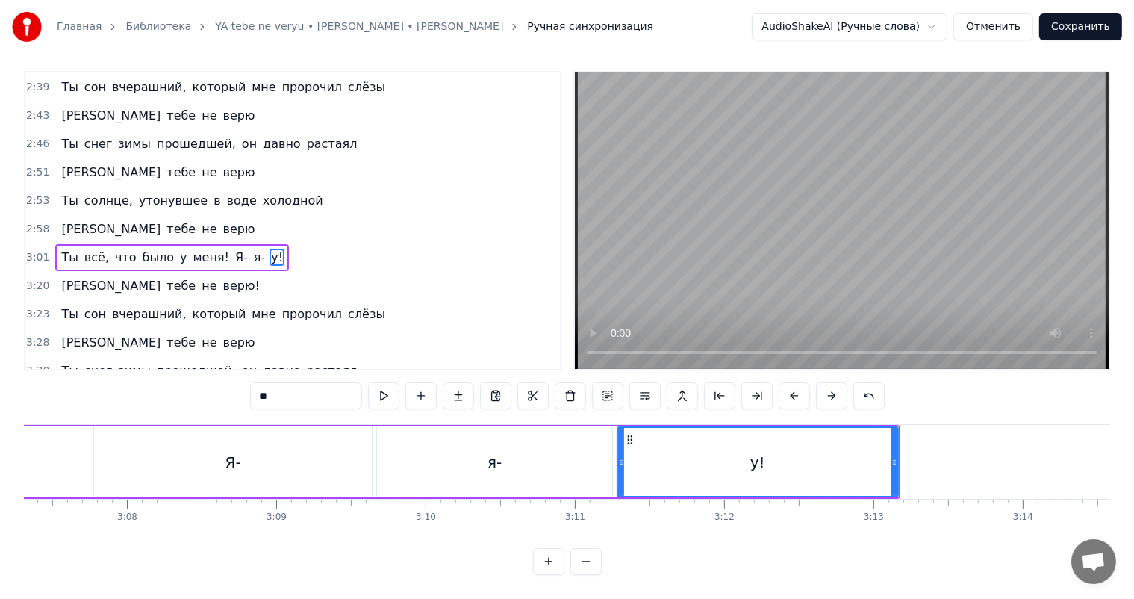
drag, startPoint x: 875, startPoint y: 450, endPoint x: 618, endPoint y: 442, distance: 256.9
click at [618, 442] on div at bounding box center [621, 462] width 6 height 68
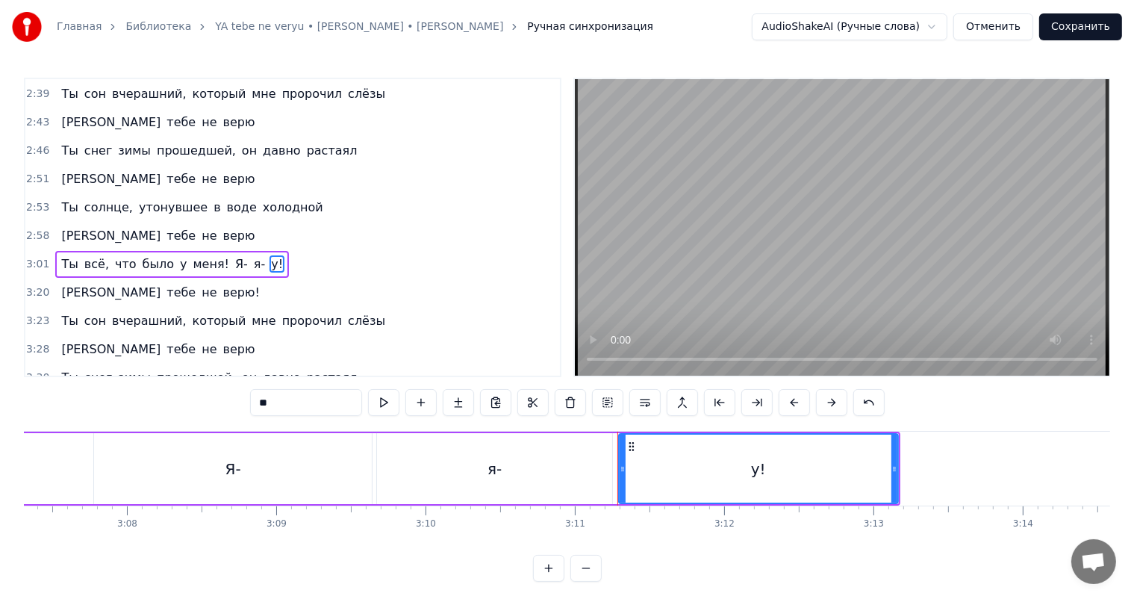
drag, startPoint x: 899, startPoint y: 469, endPoint x: 880, endPoint y: 473, distance: 19.0
click at [880, 473] on div "Ты всё, что было у меня! Я- я- у!" at bounding box center [7, 468] width 1788 height 74
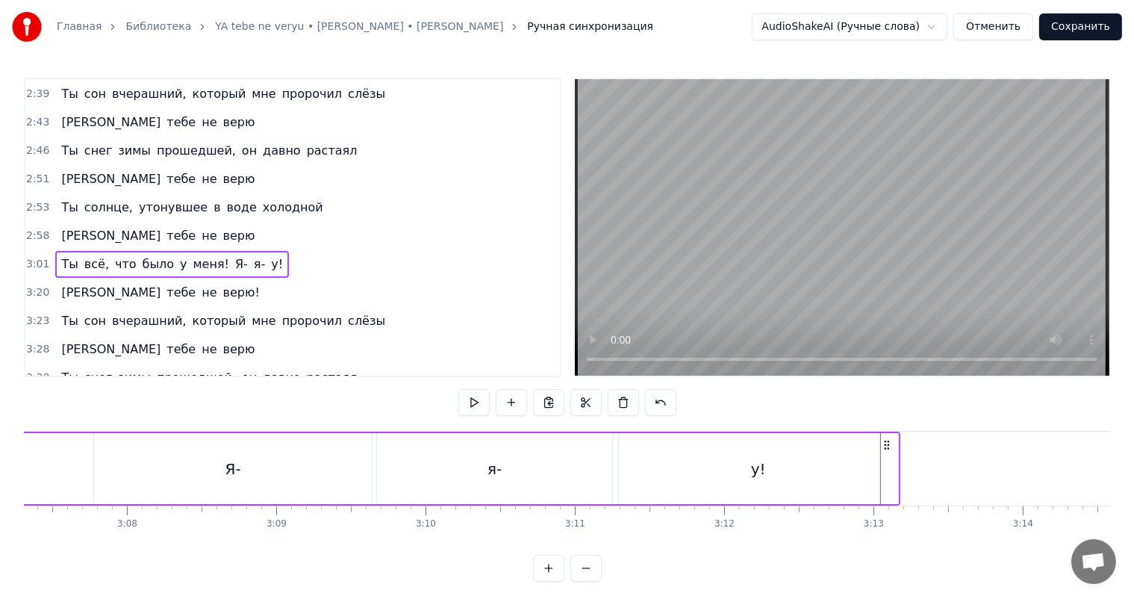
click at [885, 471] on div "у!" at bounding box center [758, 468] width 279 height 71
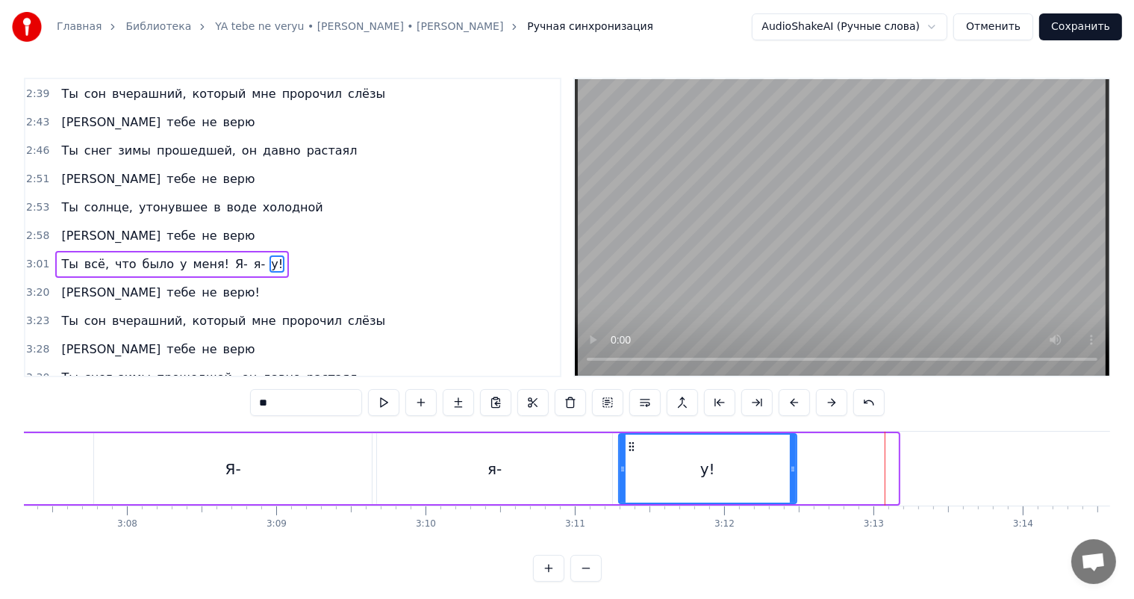
drag, startPoint x: 892, startPoint y: 468, endPoint x: 791, endPoint y: 455, distance: 101.6
click at [791, 455] on div at bounding box center [793, 468] width 6 height 68
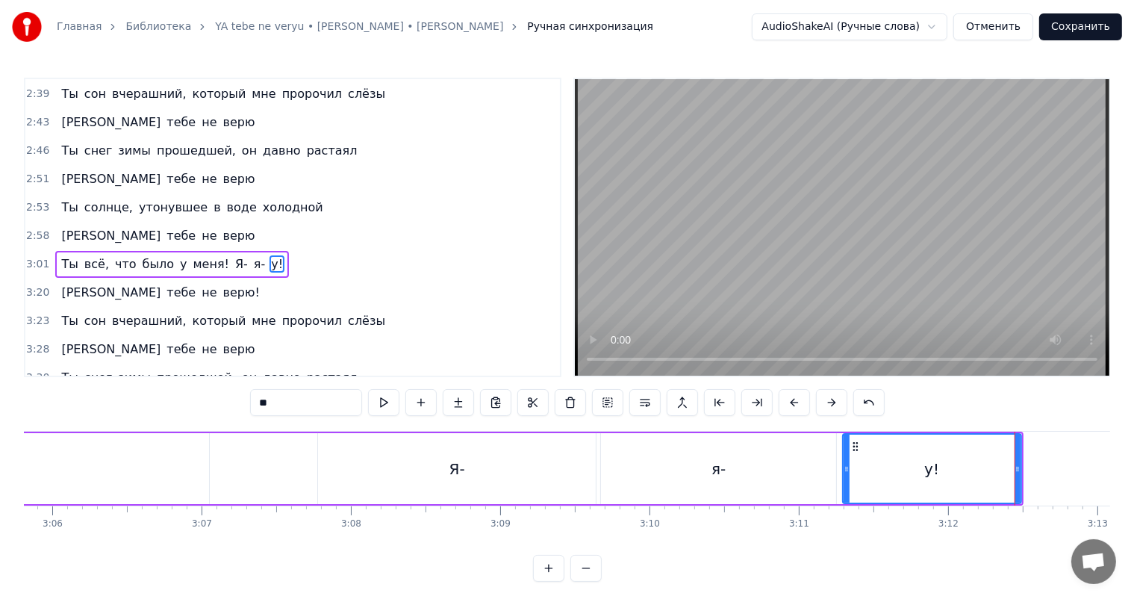
click at [309, 469] on div "Ты всё, что было у меня! Я- я- у!" at bounding box center [179, 468] width 1687 height 74
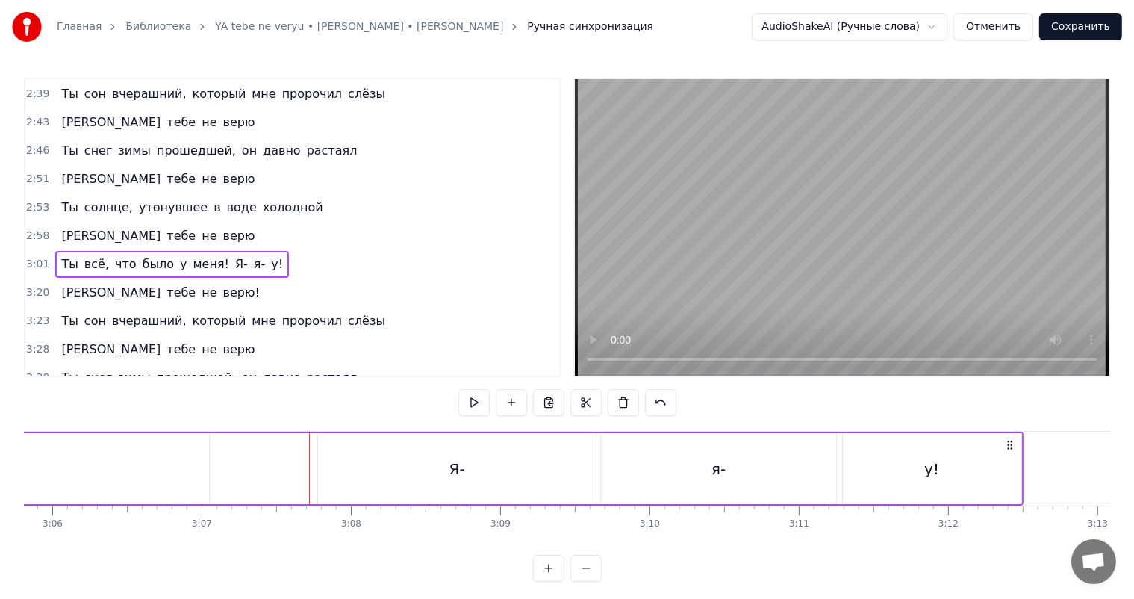
click at [897, 211] on video at bounding box center [842, 227] width 534 height 296
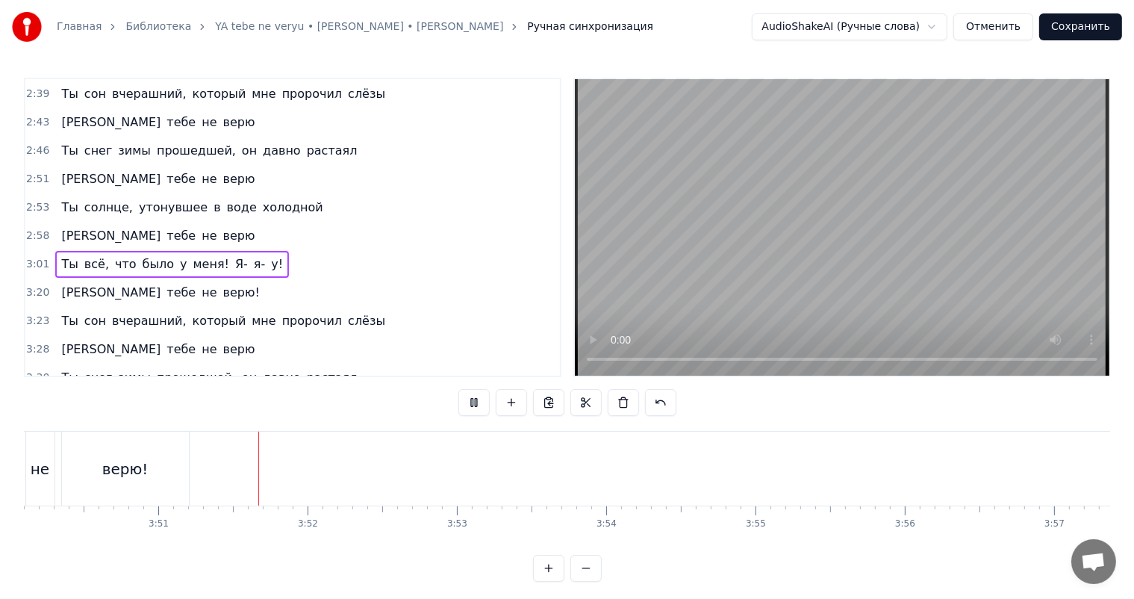
scroll to position [0, 34408]
click at [1090, 18] on button "Сохранить" at bounding box center [1080, 26] width 83 height 27
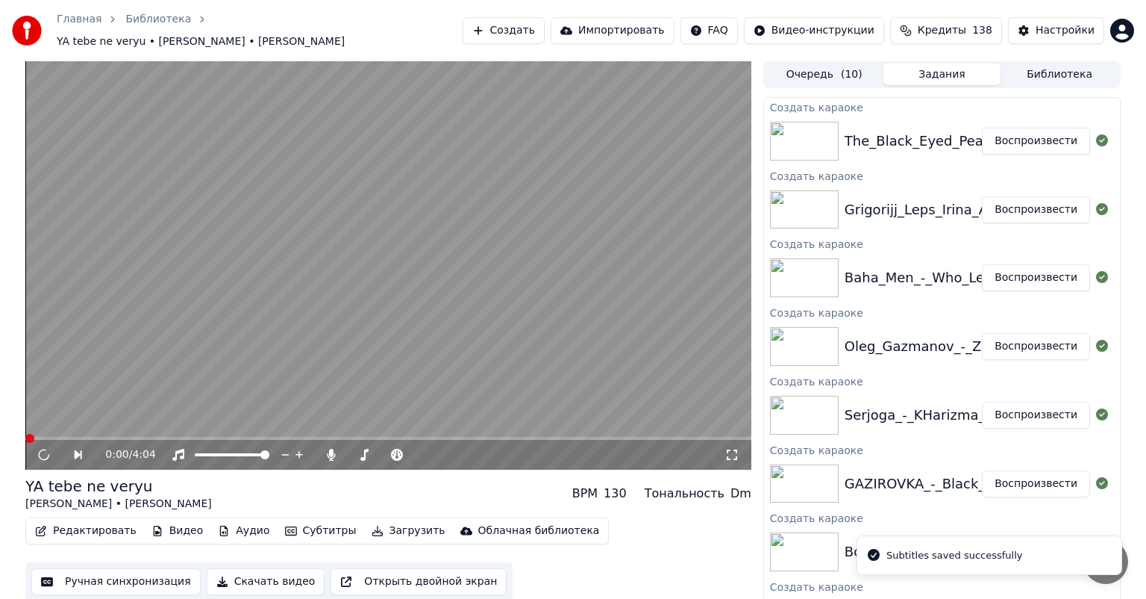
click at [1019, 140] on button "Воспроизвести" at bounding box center [1036, 141] width 108 height 27
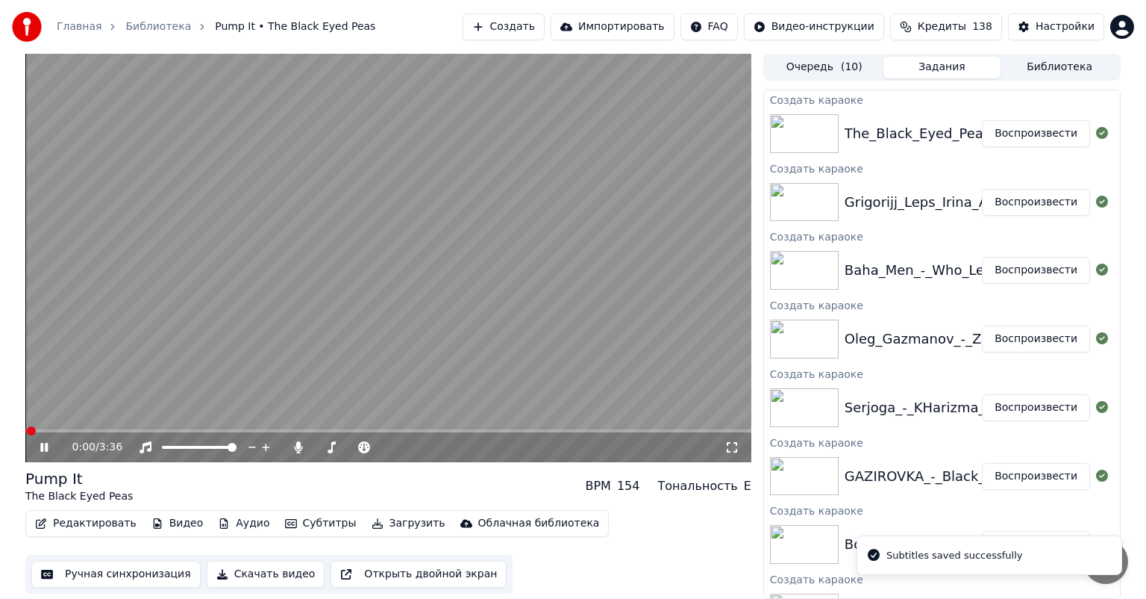
click at [100, 575] on button "Ручная синхронизация" at bounding box center [115, 574] width 169 height 27
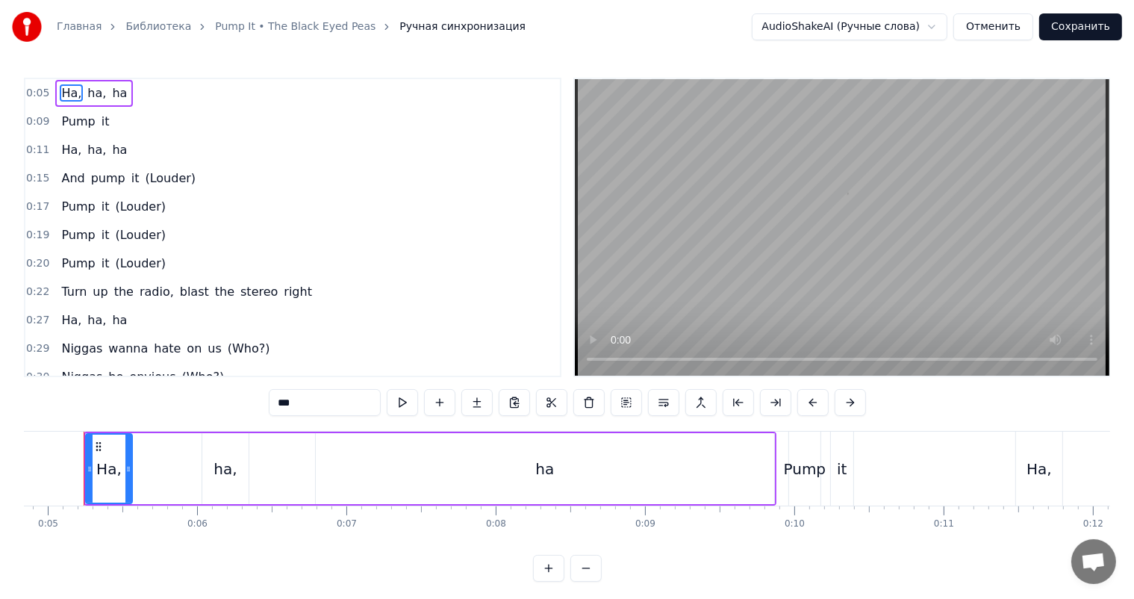
scroll to position [0, 707]
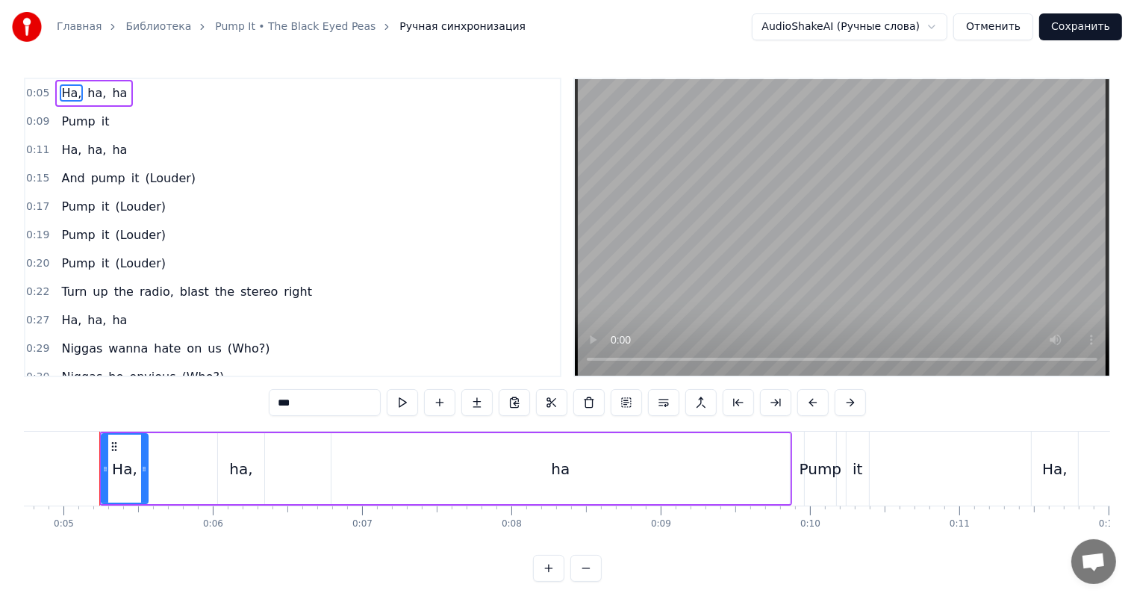
click at [771, 225] on video at bounding box center [842, 227] width 534 height 296
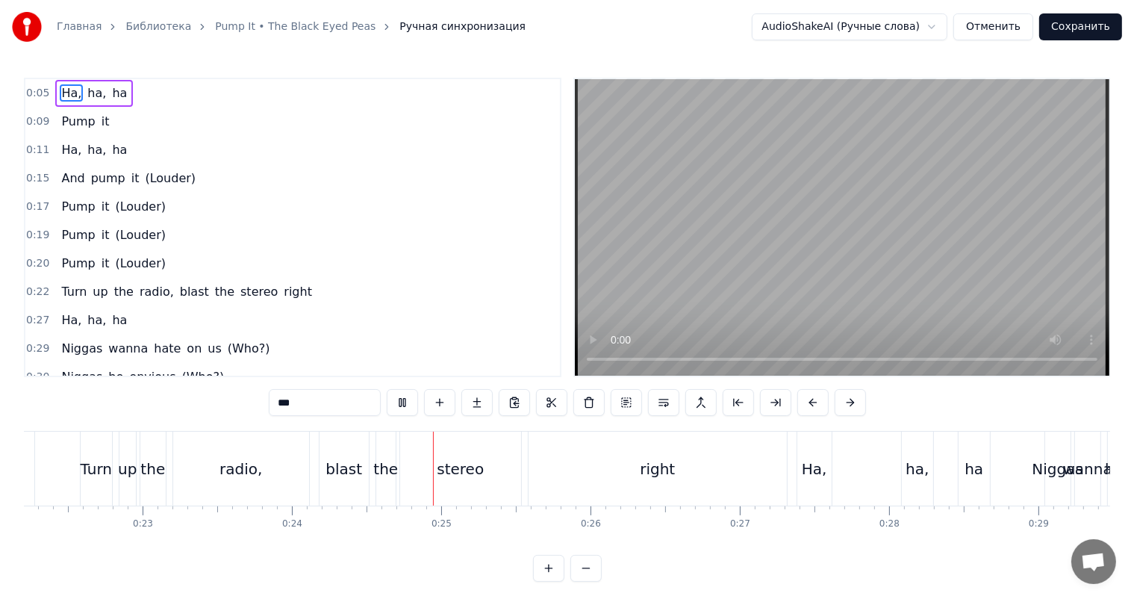
scroll to position [0, 3565]
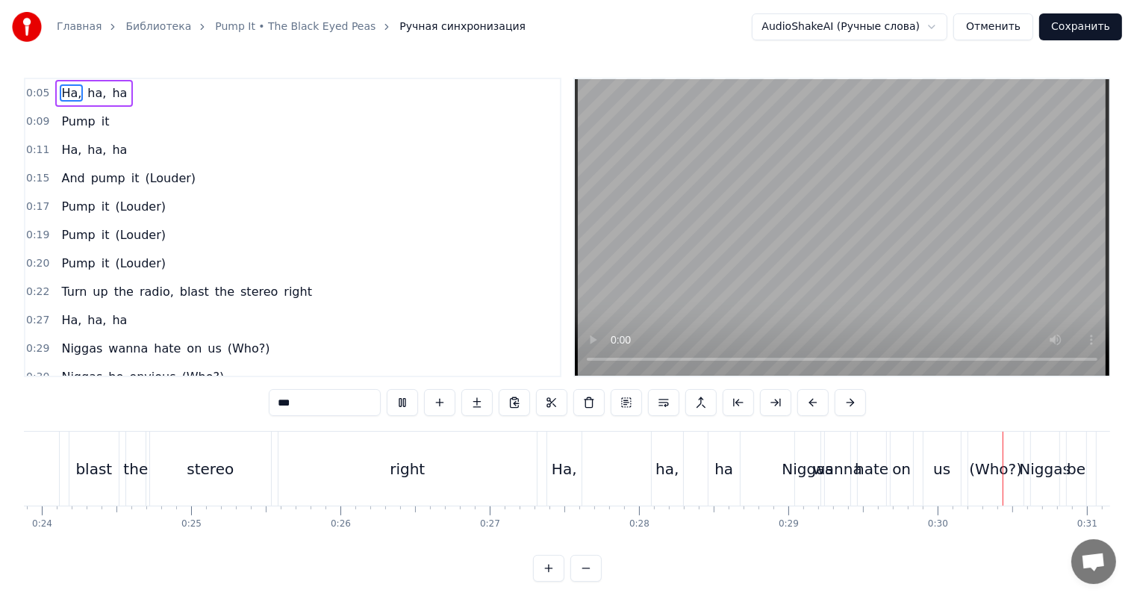
click at [1036, 254] on video at bounding box center [842, 227] width 534 height 296
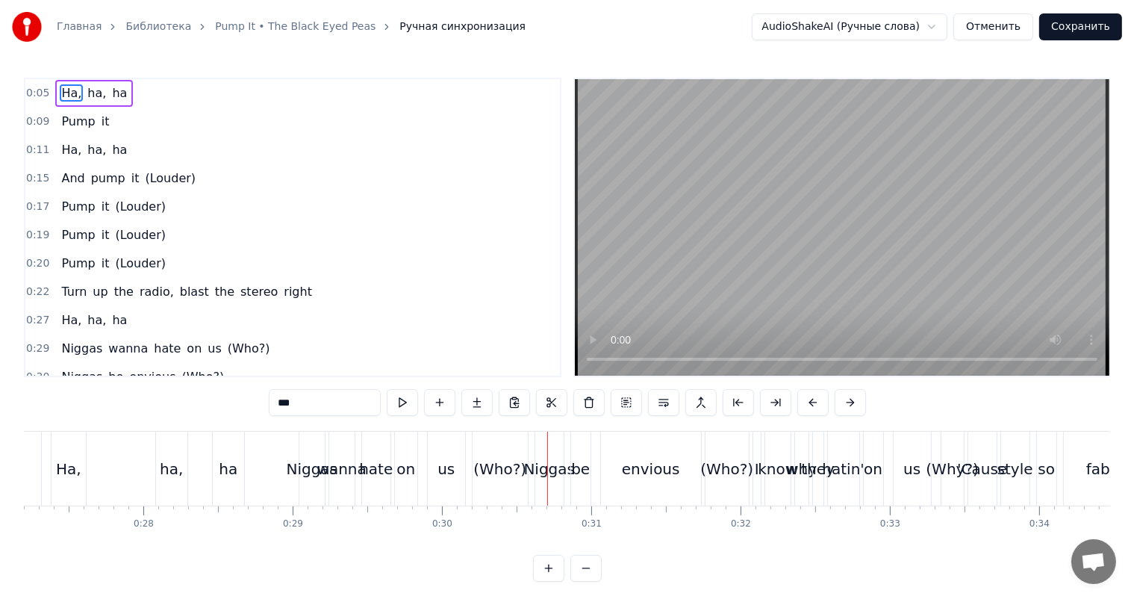
scroll to position [0, 3837]
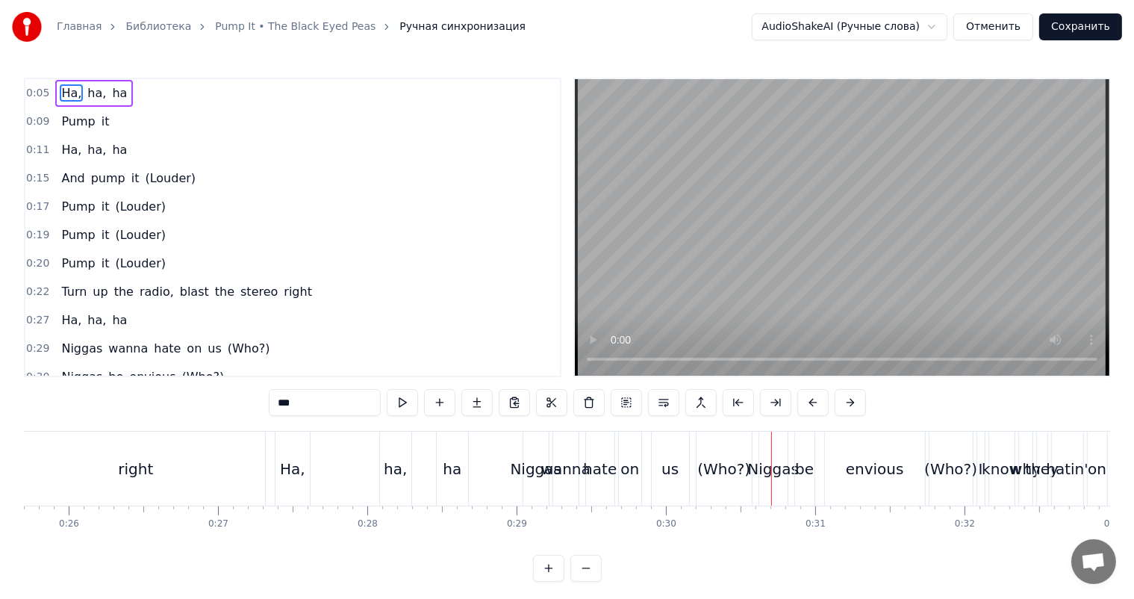
click at [296, 460] on div "Ha," at bounding box center [292, 469] width 25 height 22
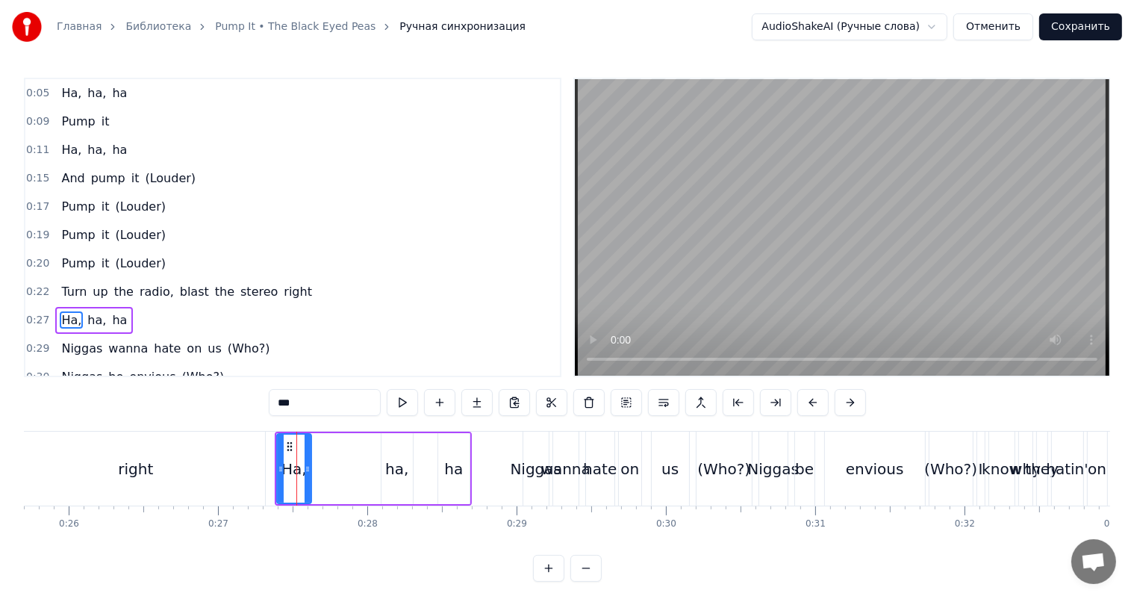
scroll to position [84, 0]
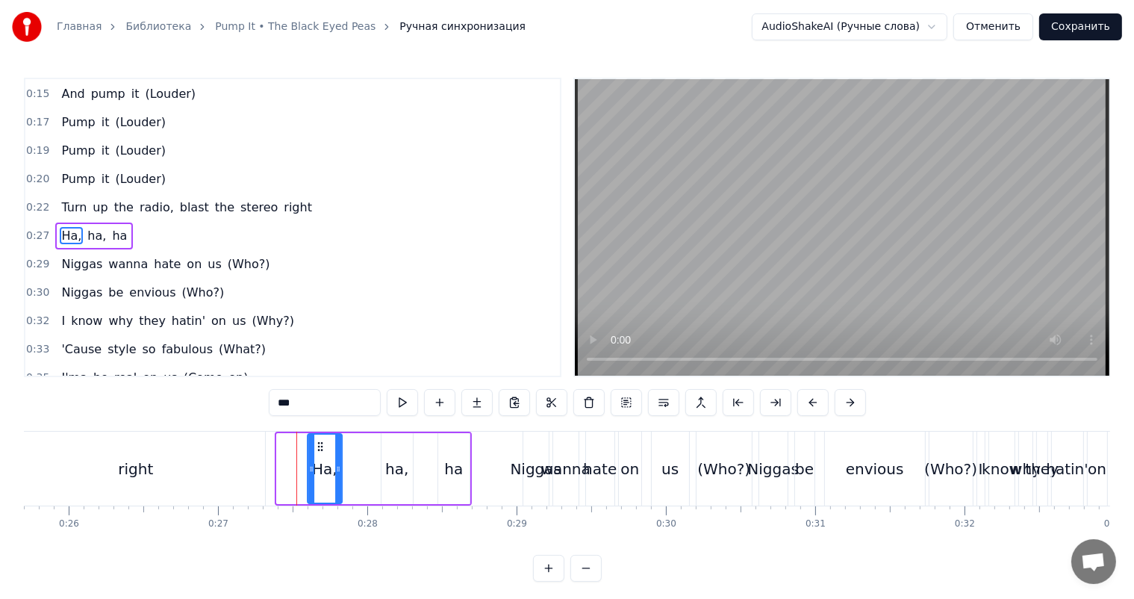
drag, startPoint x: 290, startPoint y: 443, endPoint x: 322, endPoint y: 455, distance: 33.5
click at [322, 455] on div "Ha," at bounding box center [324, 468] width 33 height 68
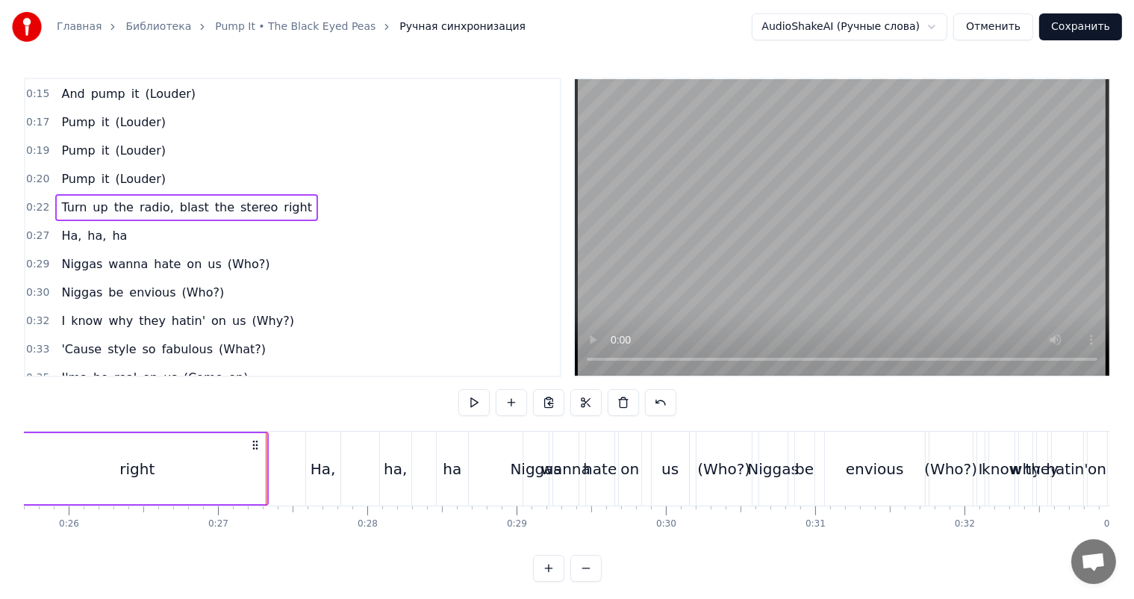
click at [966, 212] on video at bounding box center [842, 227] width 534 height 296
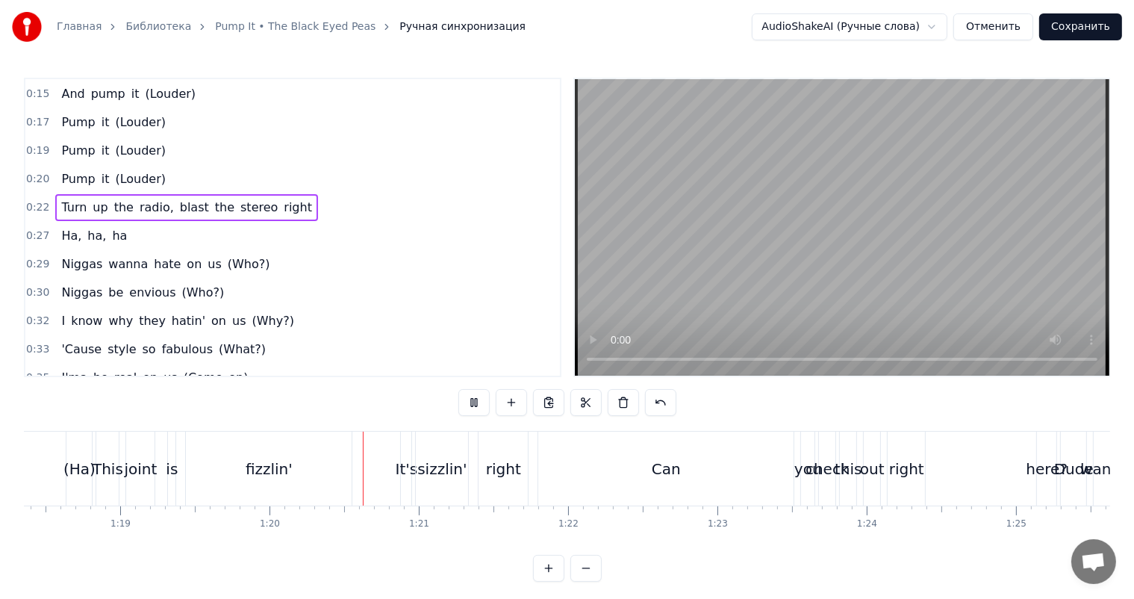
scroll to position [0, 11885]
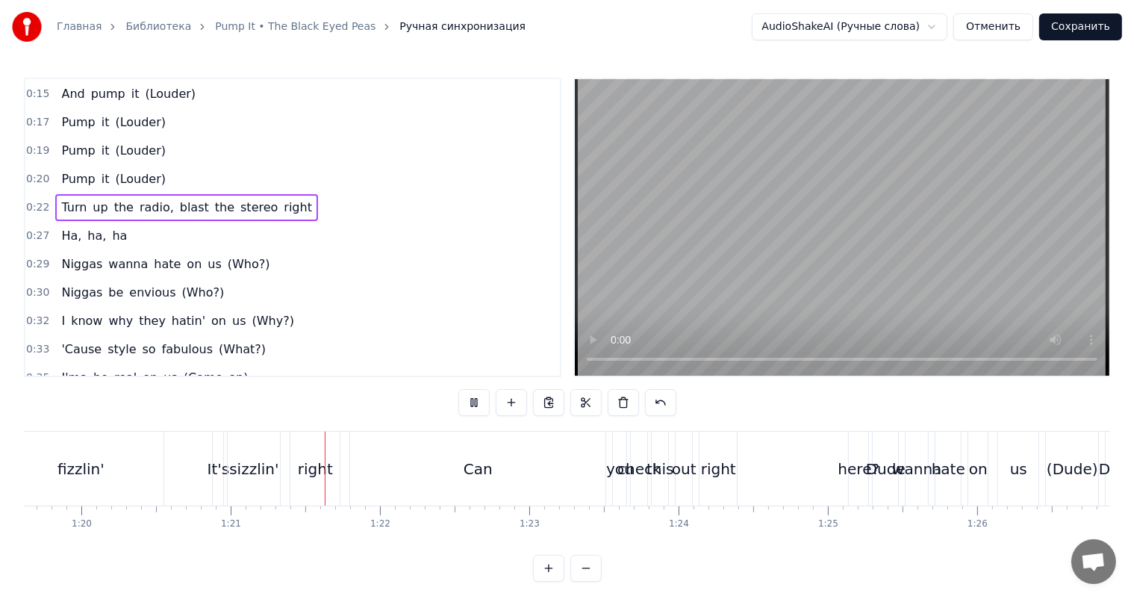
click at [867, 224] on video at bounding box center [842, 227] width 534 height 296
click at [812, 240] on video at bounding box center [842, 227] width 534 height 296
click at [219, 465] on div "It's" at bounding box center [219, 469] width 22 height 22
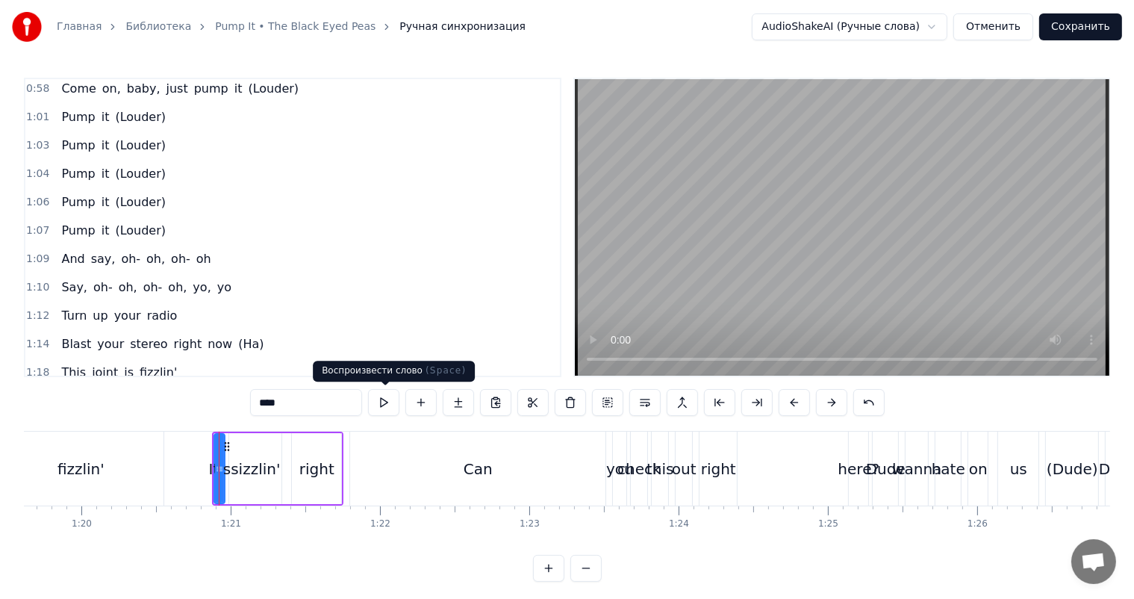
click at [955, 237] on video at bounding box center [842, 227] width 534 height 296
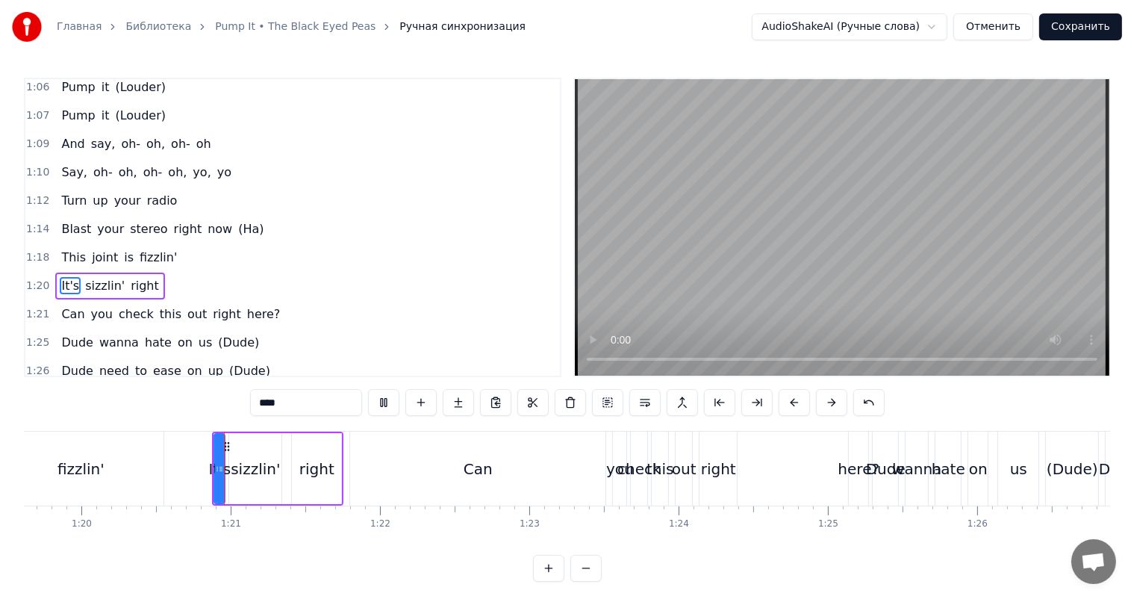
scroll to position [881, 0]
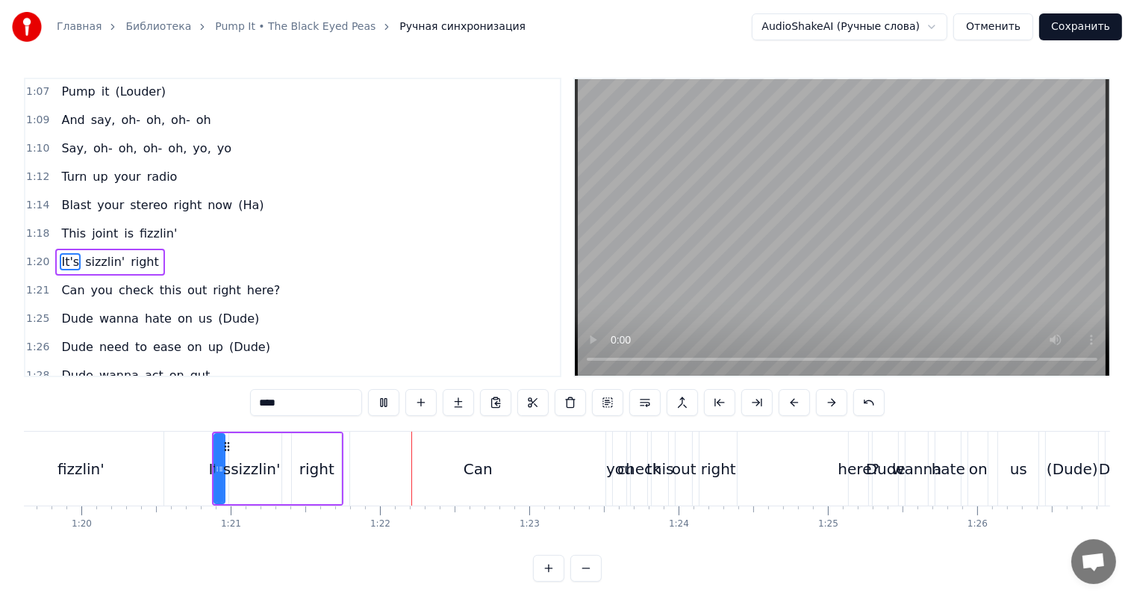
click at [952, 236] on video at bounding box center [842, 227] width 534 height 296
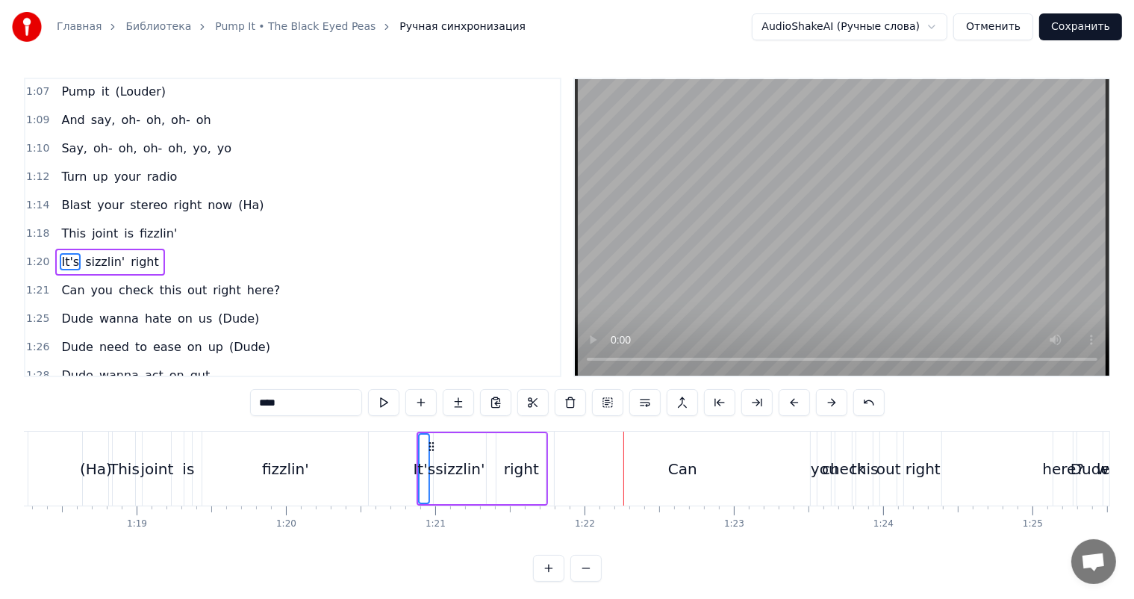
scroll to position [0, 11512]
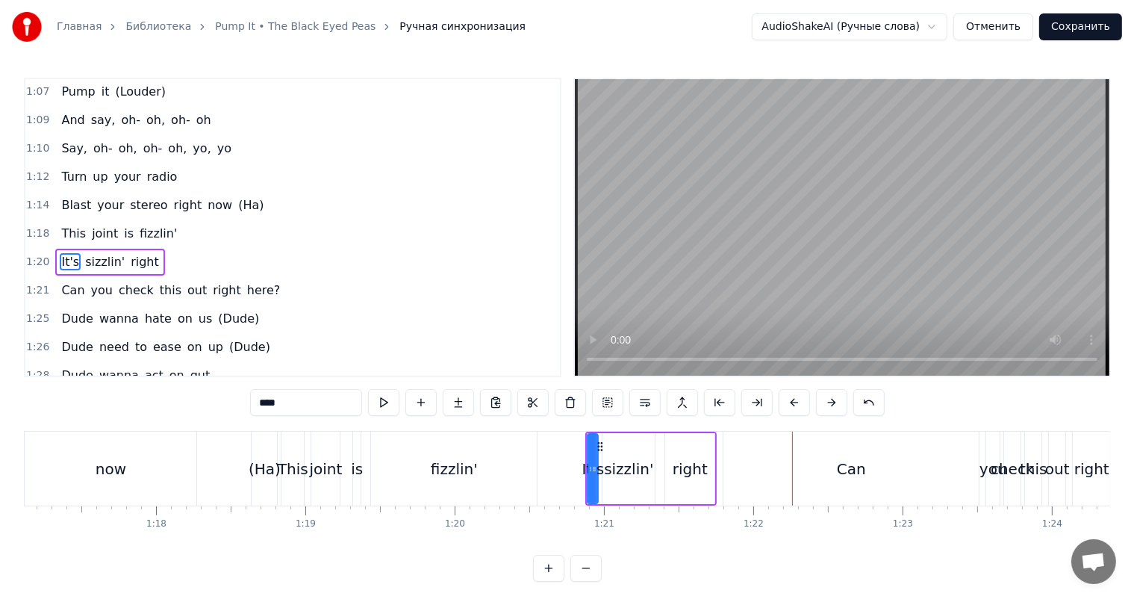
click at [403, 469] on div "fizzlin'" at bounding box center [454, 468] width 166 height 74
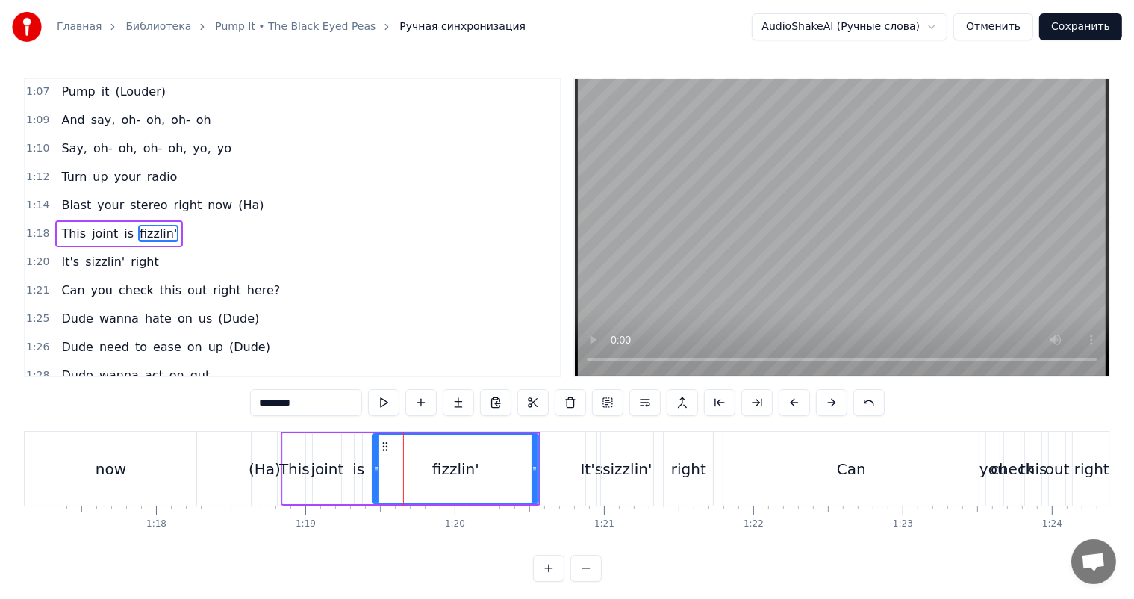
scroll to position [854, 0]
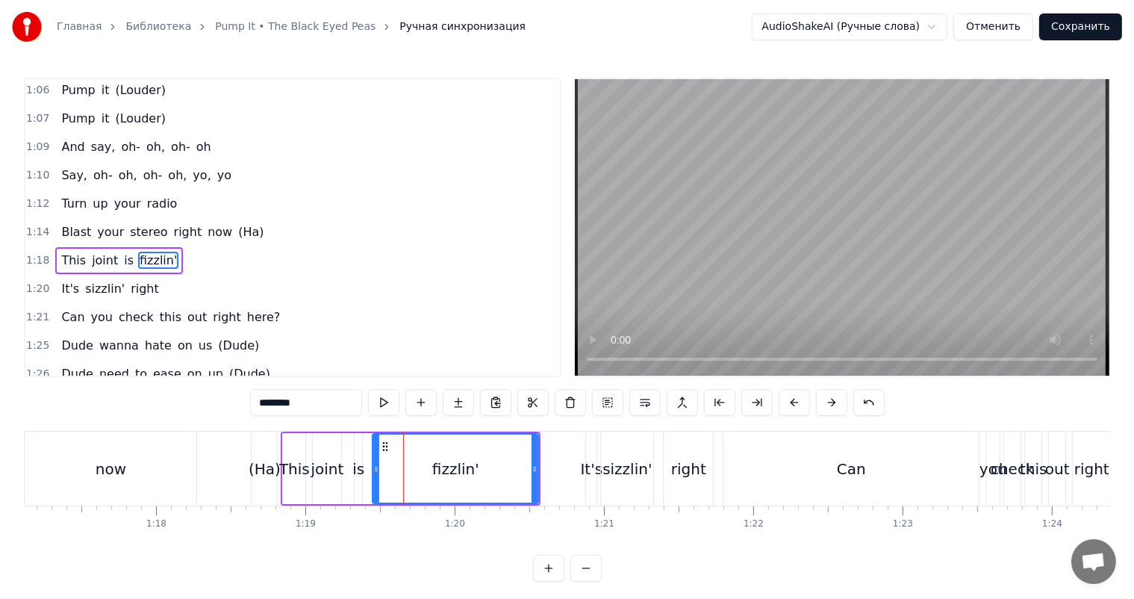
click at [897, 277] on video at bounding box center [842, 227] width 534 height 296
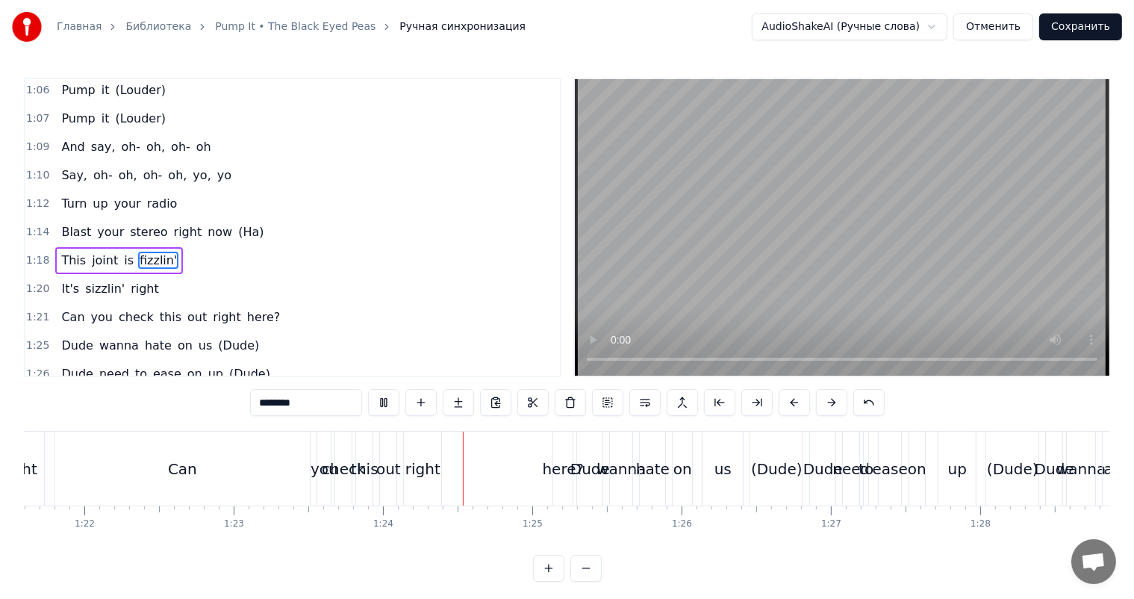
click at [897, 277] on video at bounding box center [842, 227] width 534 height 296
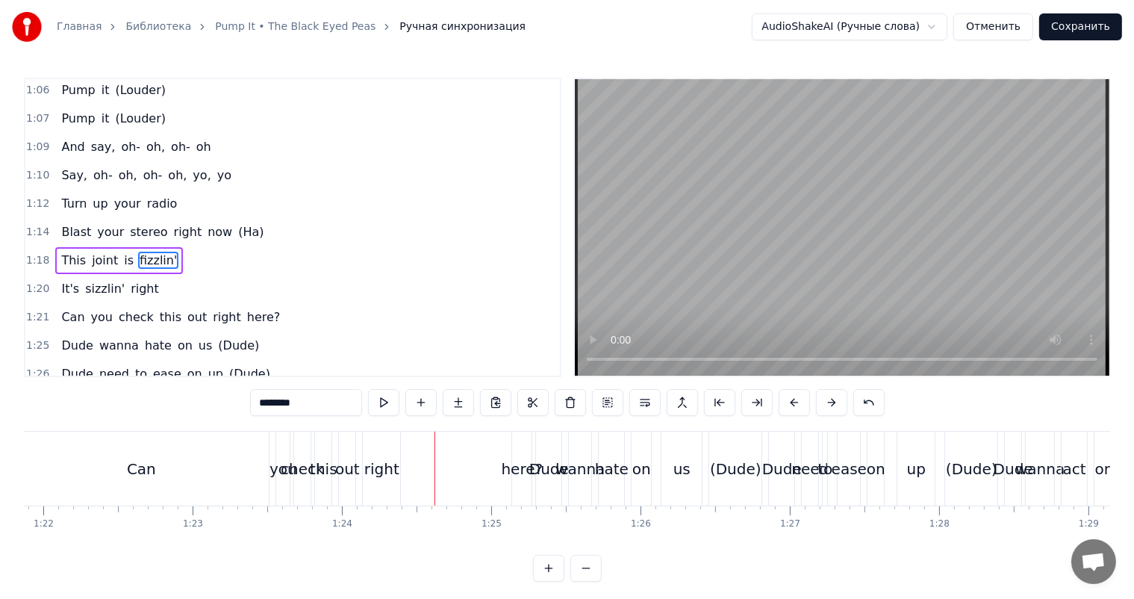
scroll to position [0, 11966]
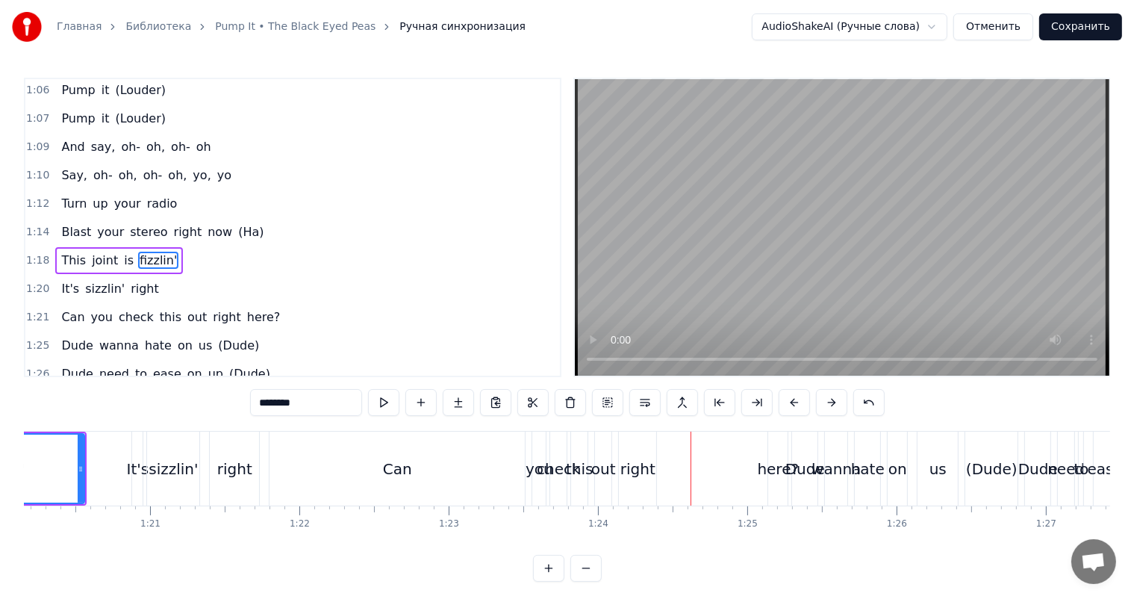
click at [442, 472] on div "Can" at bounding box center [396, 468] width 255 height 74
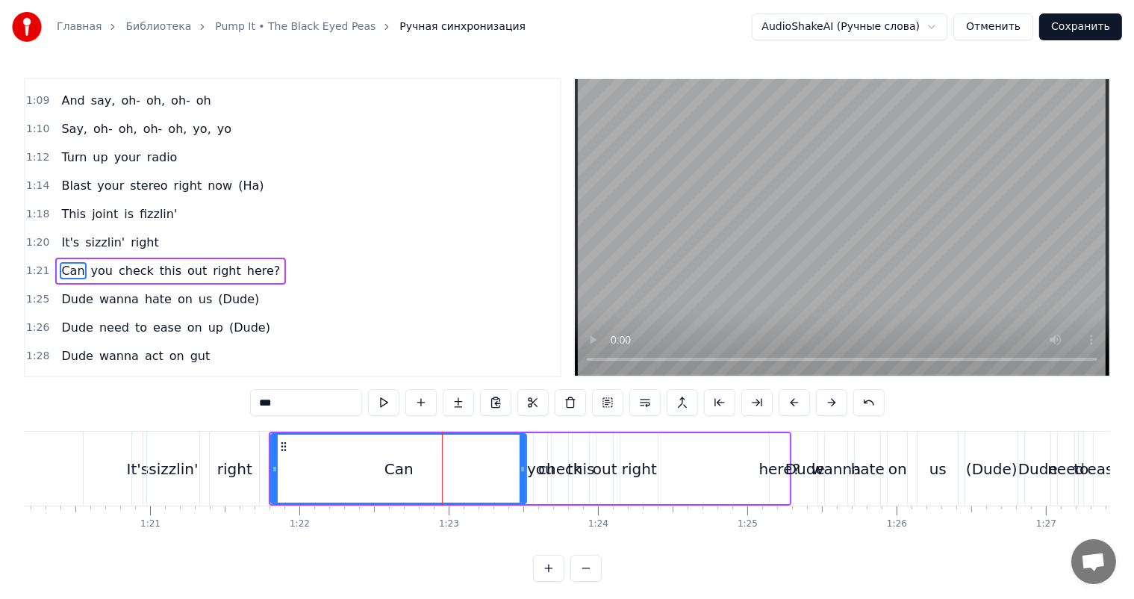
scroll to position [908, 0]
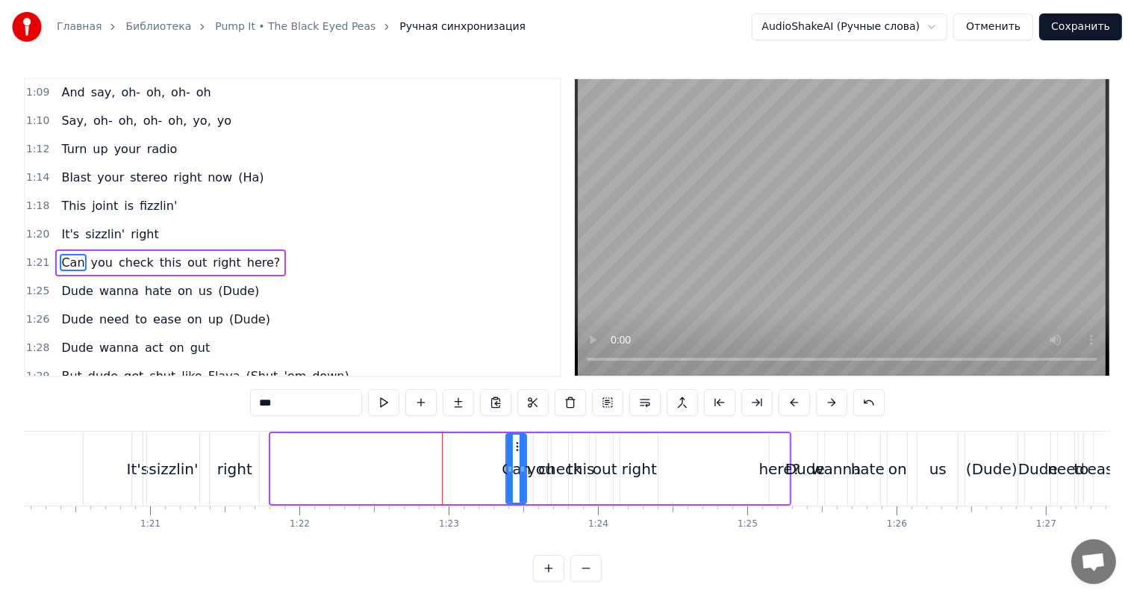
drag, startPoint x: 272, startPoint y: 468, endPoint x: 512, endPoint y: 469, distance: 239.6
click at [508, 470] on icon at bounding box center [510, 469] width 6 height 12
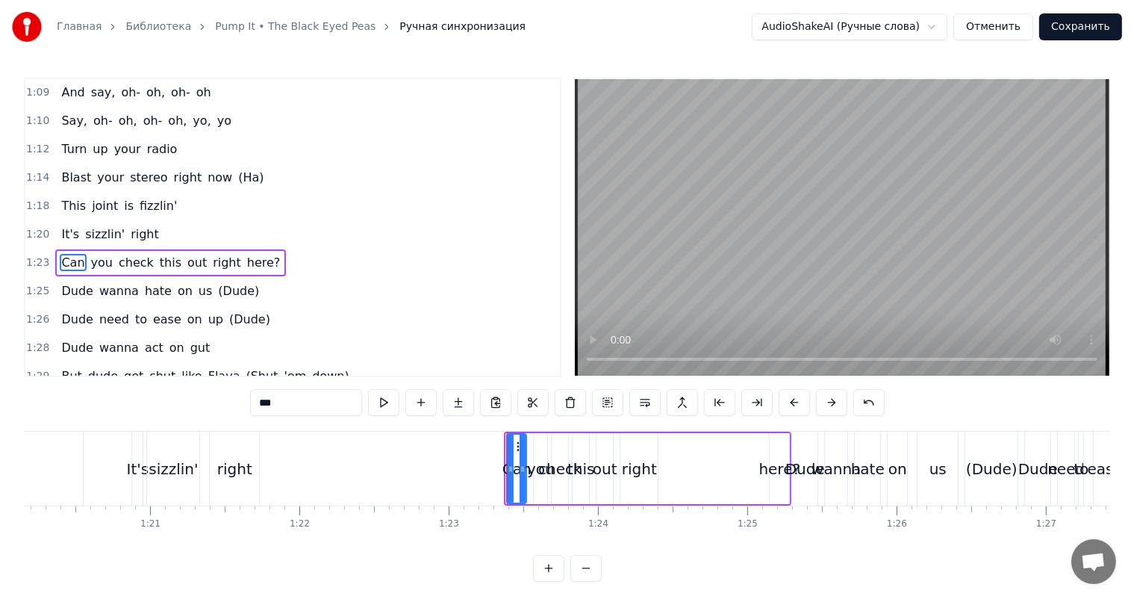
click at [512, 469] on icon at bounding box center [511, 469] width 6 height 12
drag, startPoint x: 514, startPoint y: 442, endPoint x: 522, endPoint y: 443, distance: 8.2
click at [522, 442] on icon at bounding box center [526, 446] width 12 height 12
click at [256, 470] on div "right" at bounding box center [234, 468] width 49 height 74
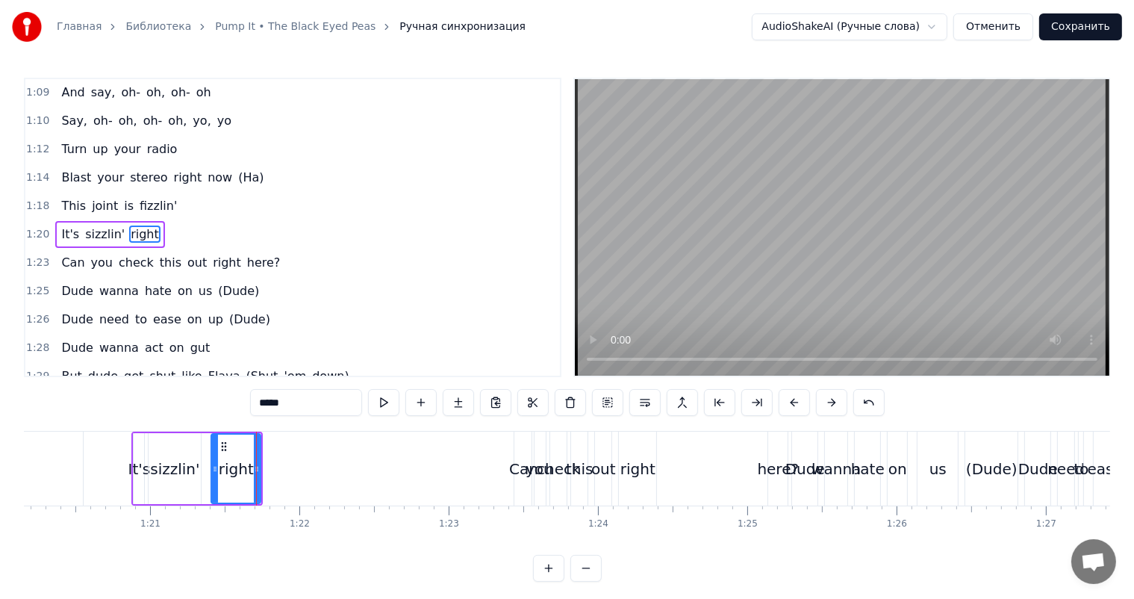
scroll to position [881, 0]
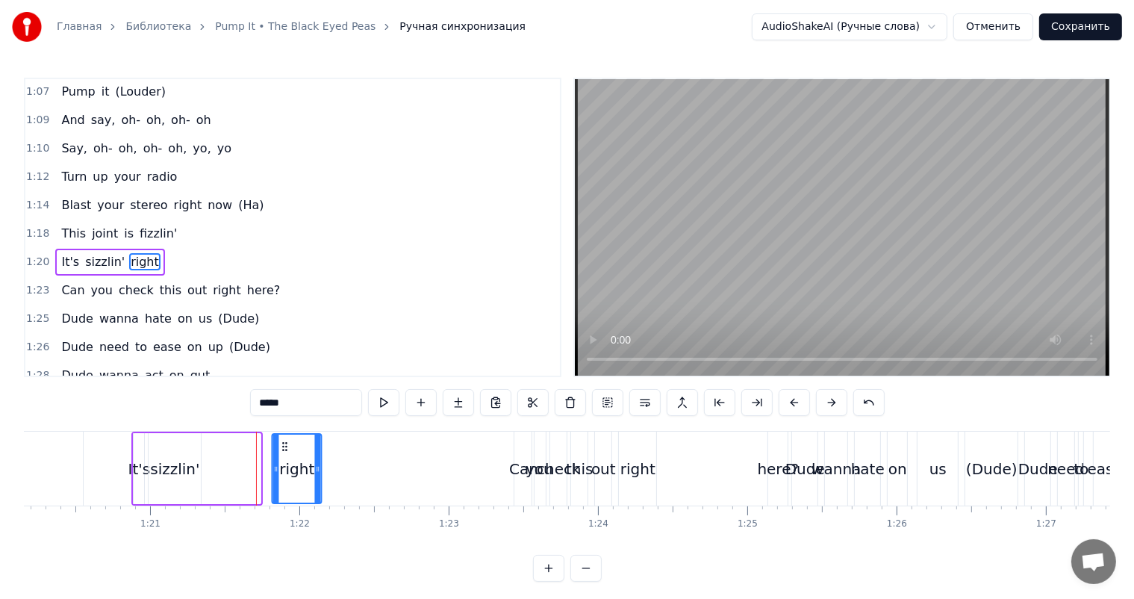
drag, startPoint x: 221, startPoint y: 442, endPoint x: 281, endPoint y: 443, distance: 59.7
click at [281, 443] on icon at bounding box center [285, 446] width 12 height 12
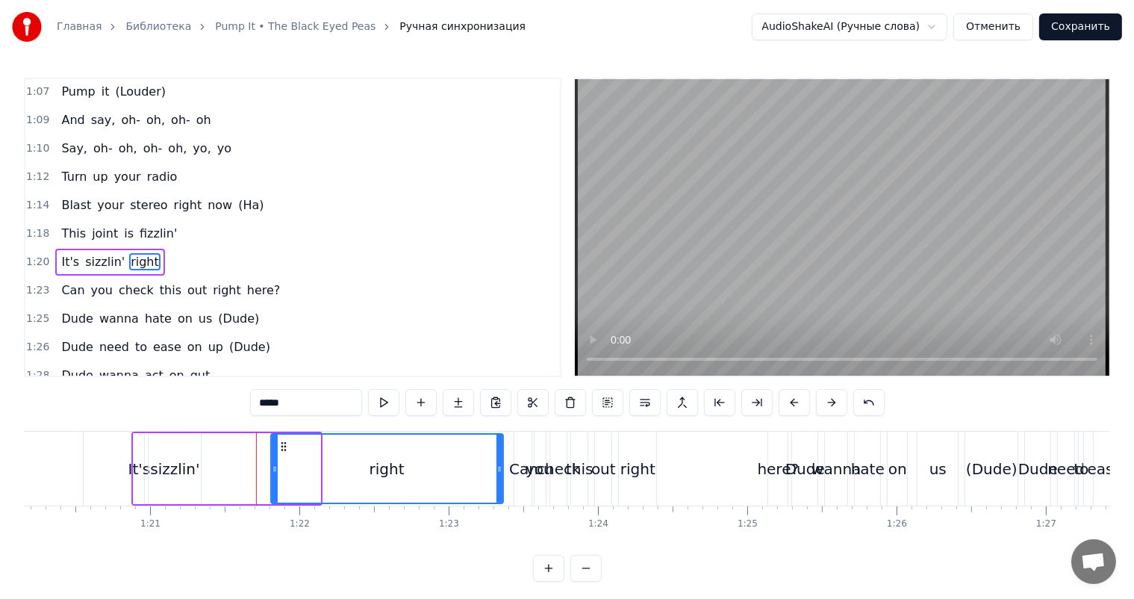
drag, startPoint x: 320, startPoint y: 465, endPoint x: 502, endPoint y: 466, distance: 182.1
click at [502, 466] on icon at bounding box center [499, 469] width 6 height 12
click at [188, 468] on div "sizzlin'" at bounding box center [174, 469] width 49 height 22
type input "********"
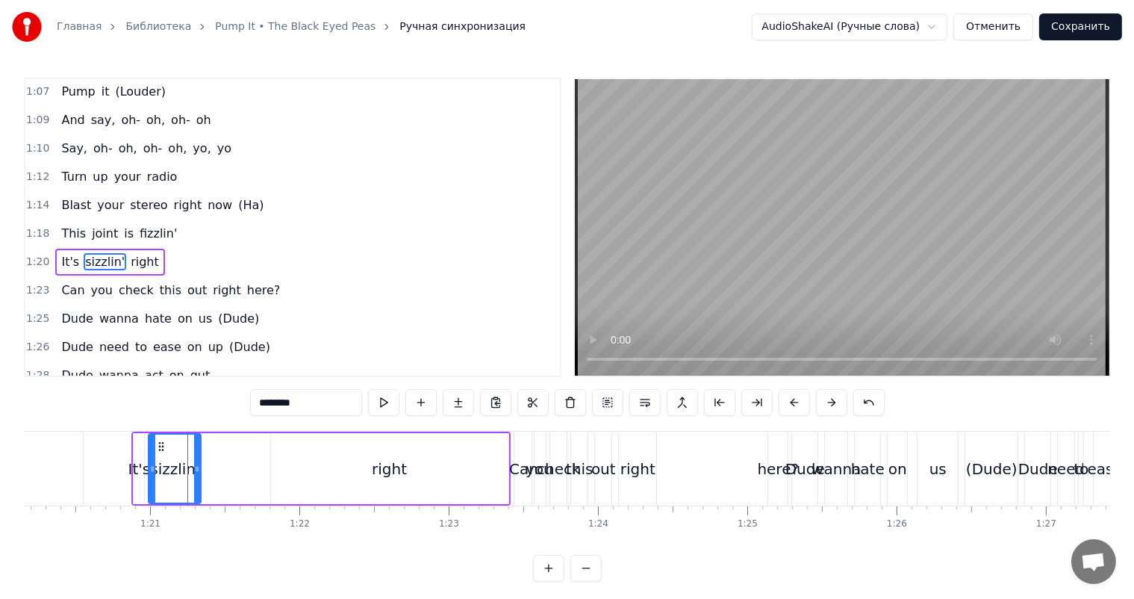
drag, startPoint x: 200, startPoint y: 461, endPoint x: 257, endPoint y: 463, distance: 56.8
click at [258, 463] on div "It's sizzlin' right" at bounding box center [320, 468] width 378 height 74
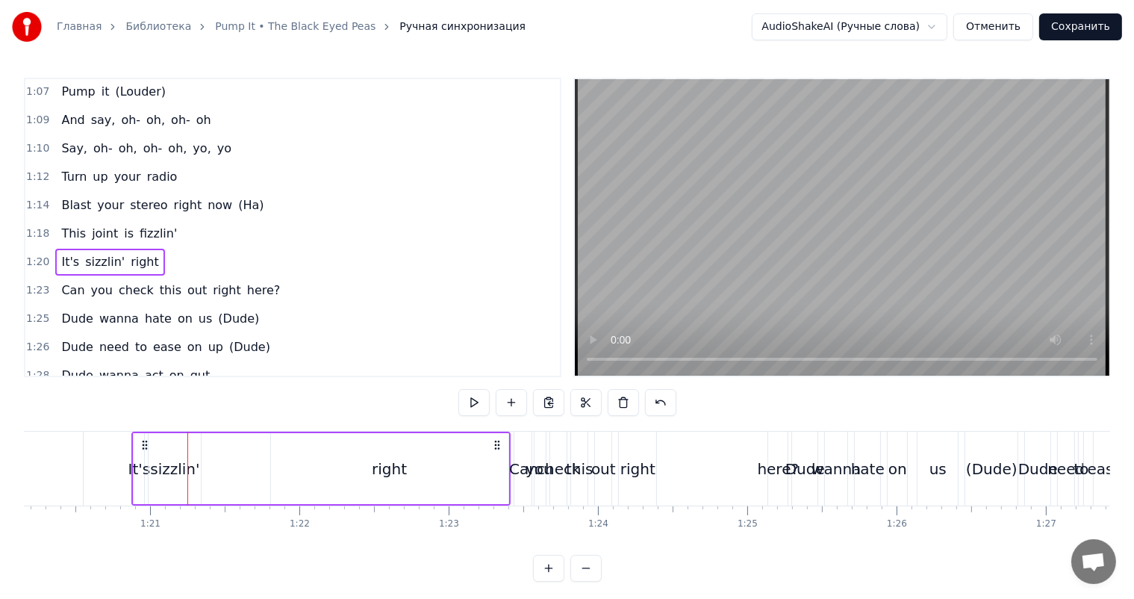
click at [170, 463] on div "sizzlin'" at bounding box center [174, 469] width 49 height 22
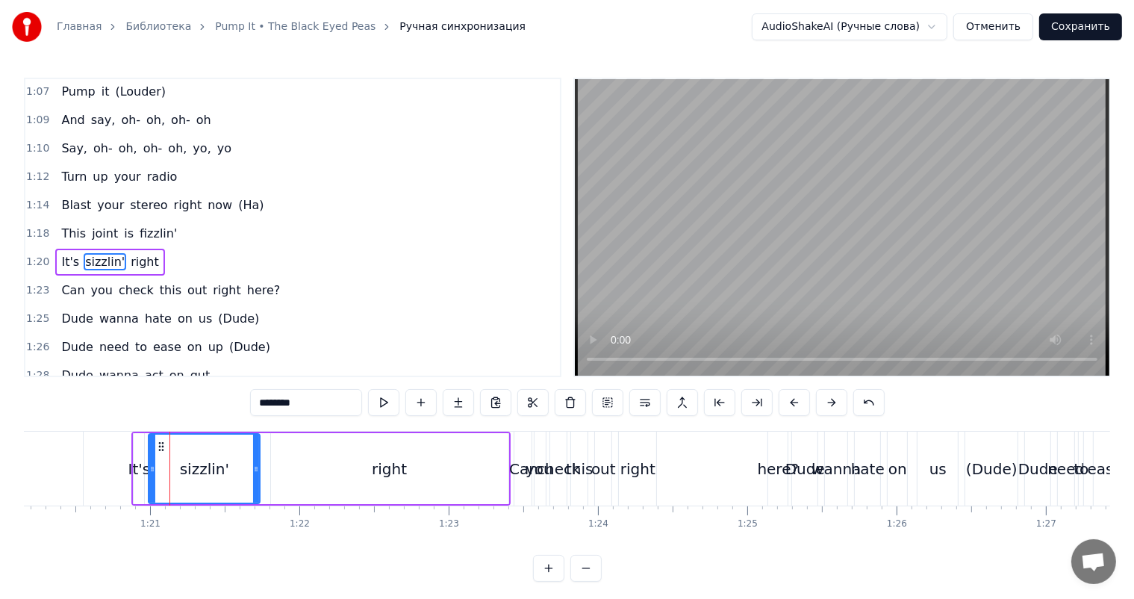
drag, startPoint x: 198, startPoint y: 459, endPoint x: 249, endPoint y: 458, distance: 51.5
click at [258, 459] on div at bounding box center [256, 468] width 6 height 68
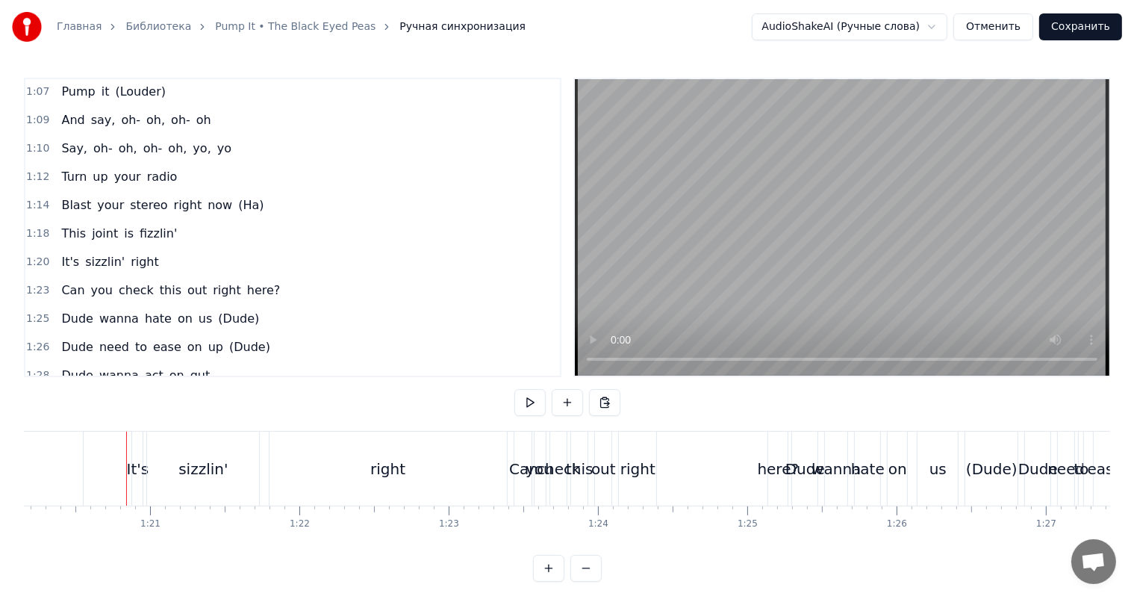
click at [803, 290] on video at bounding box center [842, 227] width 534 height 296
click at [718, 275] on video at bounding box center [842, 227] width 534 height 296
click at [638, 468] on div "right" at bounding box center [637, 469] width 35 height 22
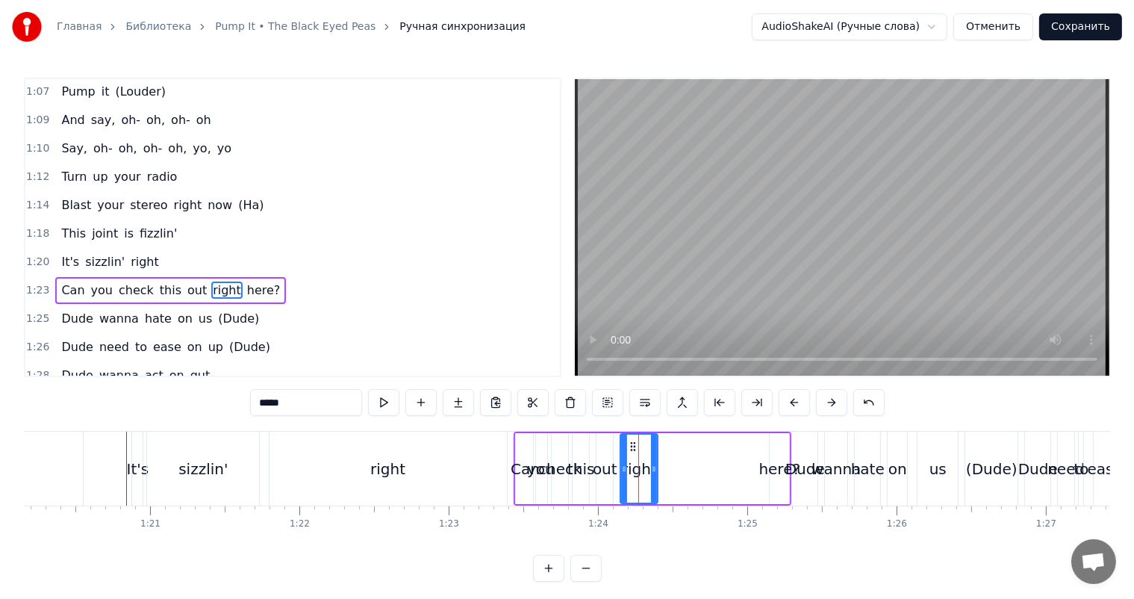
scroll to position [908, 0]
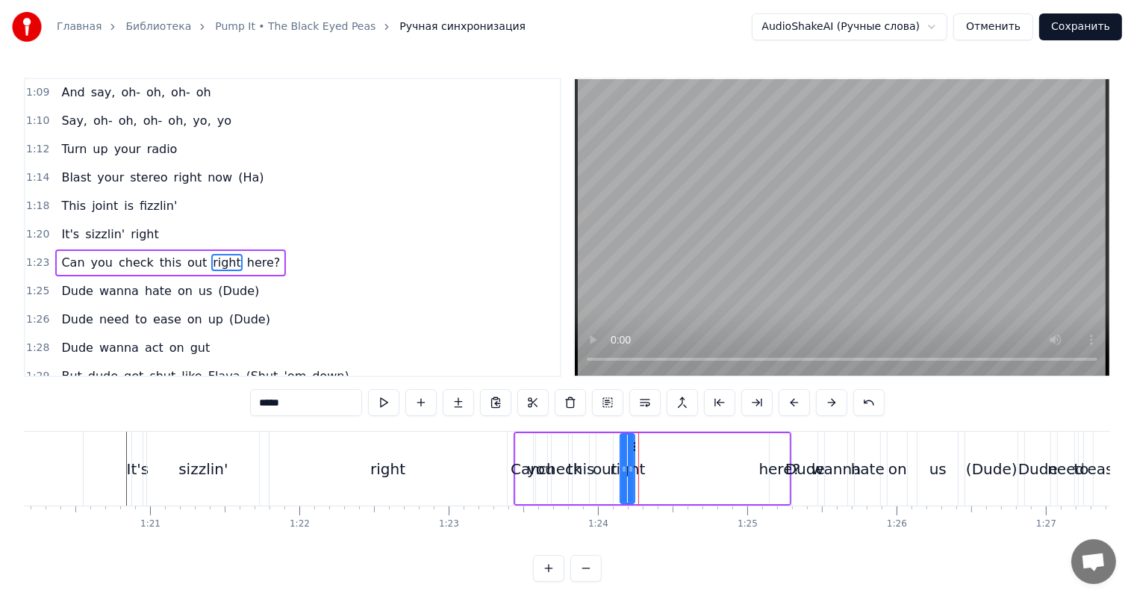
drag, startPoint x: 656, startPoint y: 462, endPoint x: 631, endPoint y: 469, distance: 26.3
click at [631, 469] on icon at bounding box center [631, 469] width 6 height 12
click at [797, 458] on div "Dude" at bounding box center [805, 469] width 40 height 22
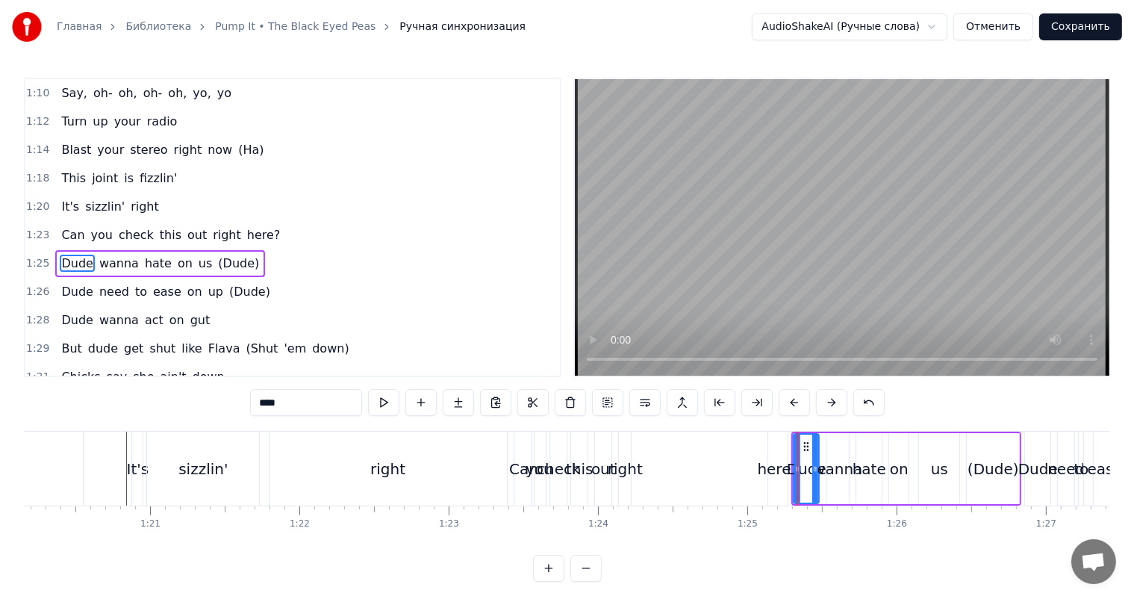
click at [781, 454] on div "here?" at bounding box center [777, 468] width 19 height 74
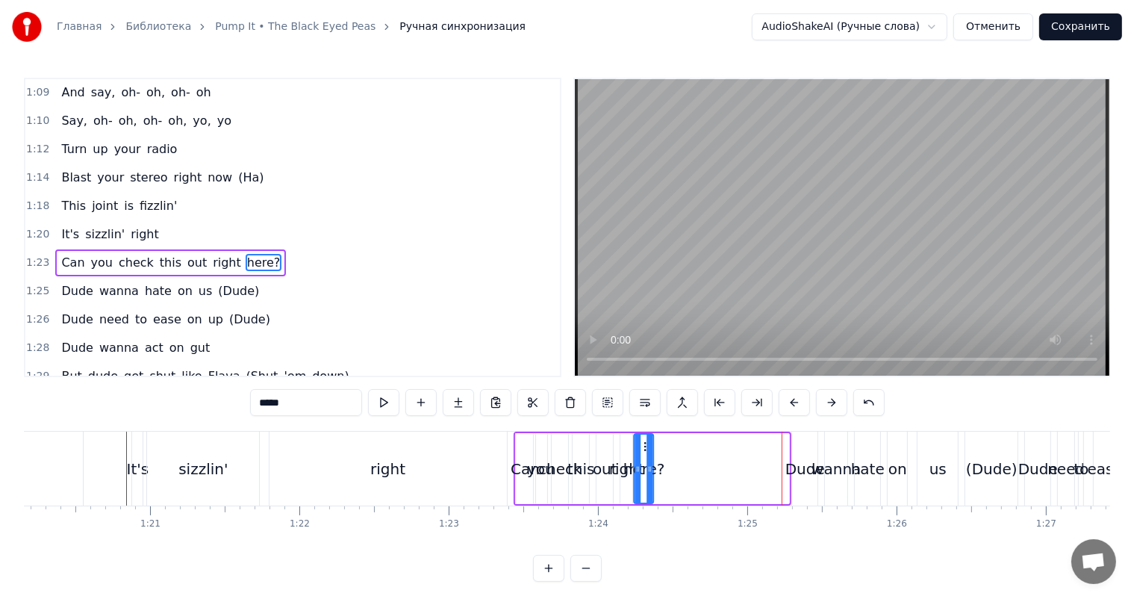
drag, startPoint x: 767, startPoint y: 442, endPoint x: 643, endPoint y: 448, distance: 124.8
click at [643, 448] on icon at bounding box center [647, 446] width 12 height 12
click at [802, 453] on div "Dude" at bounding box center [804, 468] width 25 height 74
type input "****"
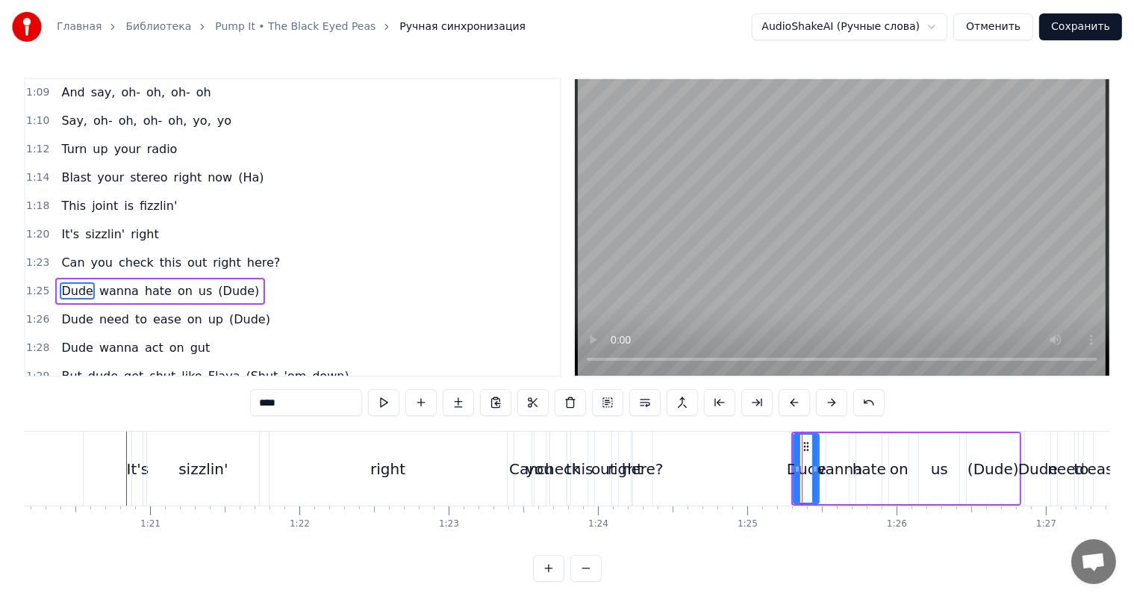
scroll to position [936, 0]
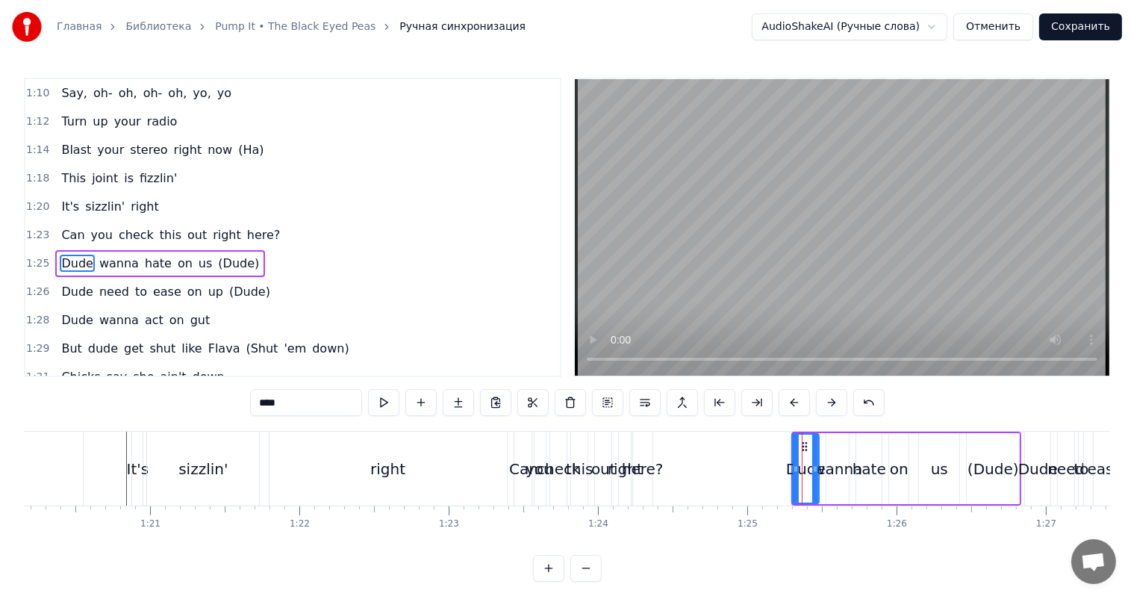
drag, startPoint x: 798, startPoint y: 452, endPoint x: 788, endPoint y: 455, distance: 10.4
click at [793, 455] on div at bounding box center [796, 468] width 6 height 68
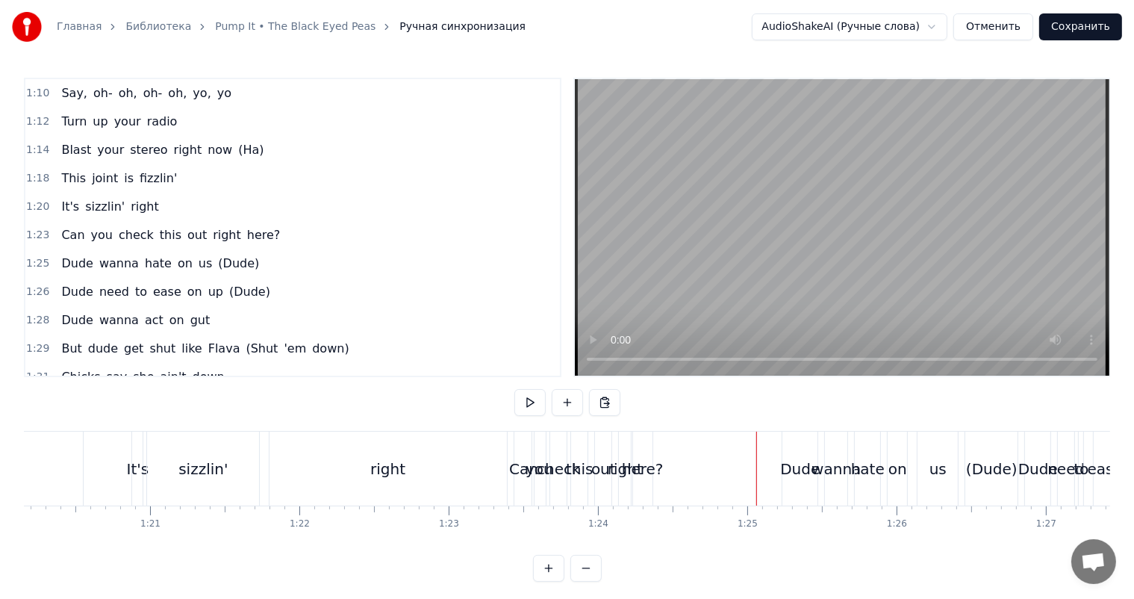
click at [881, 248] on video at bounding box center [842, 227] width 534 height 296
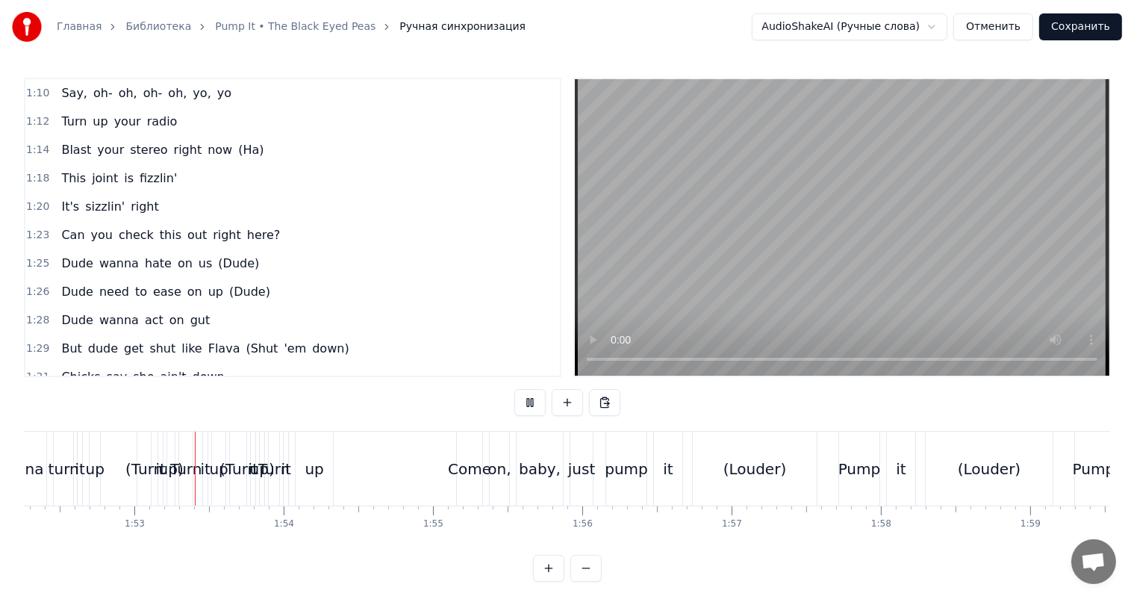
scroll to position [0, 16764]
click at [890, 237] on video at bounding box center [842, 227] width 534 height 296
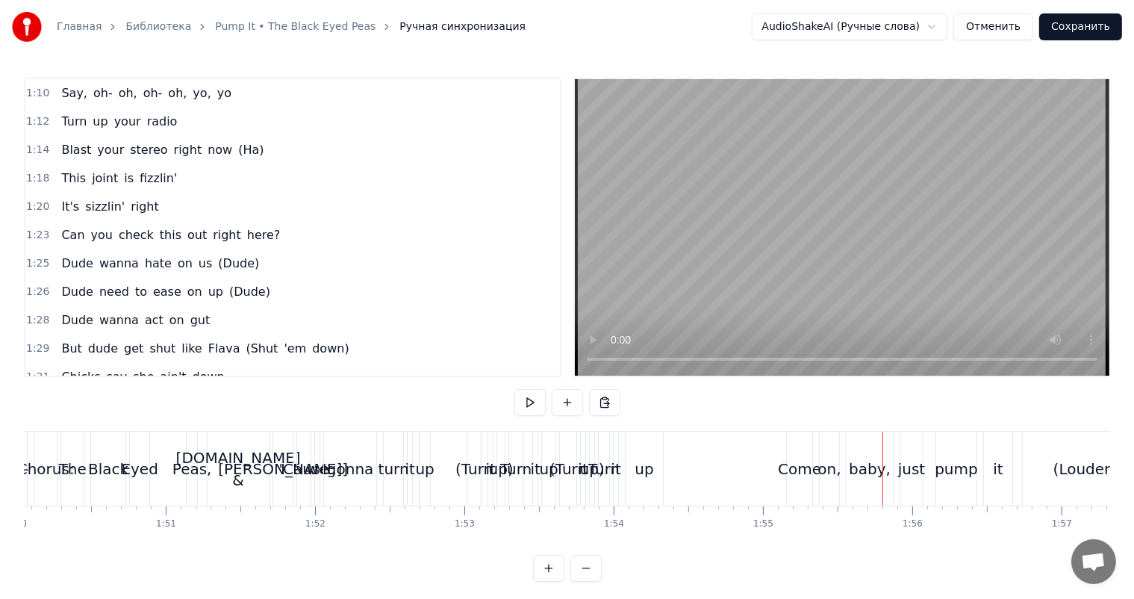
scroll to position [0, 16390]
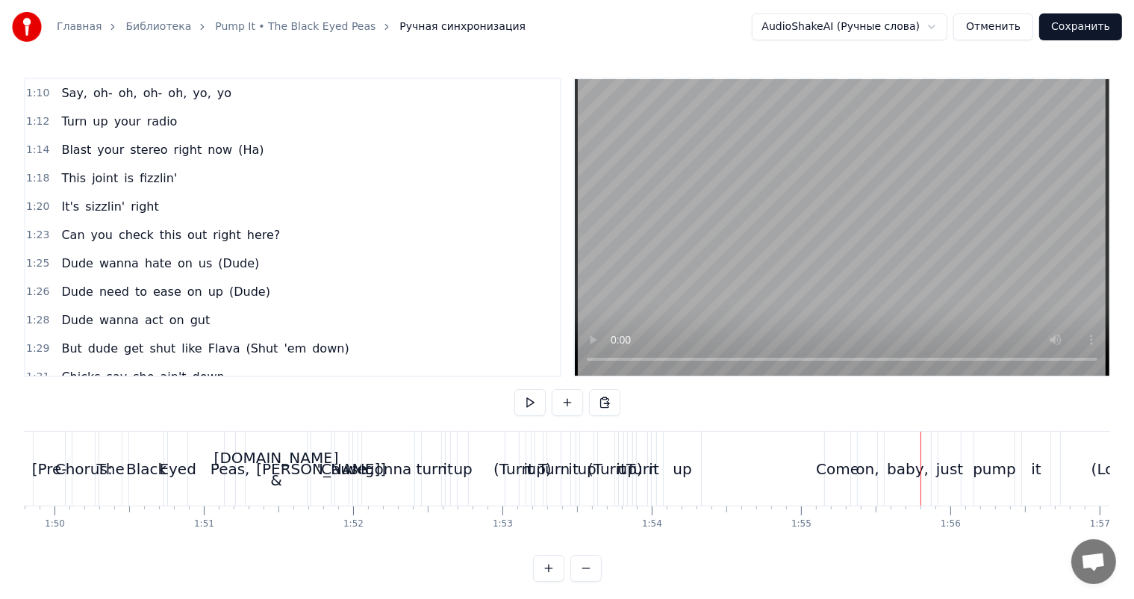
click at [466, 472] on div "up" at bounding box center [462, 469] width 19 height 22
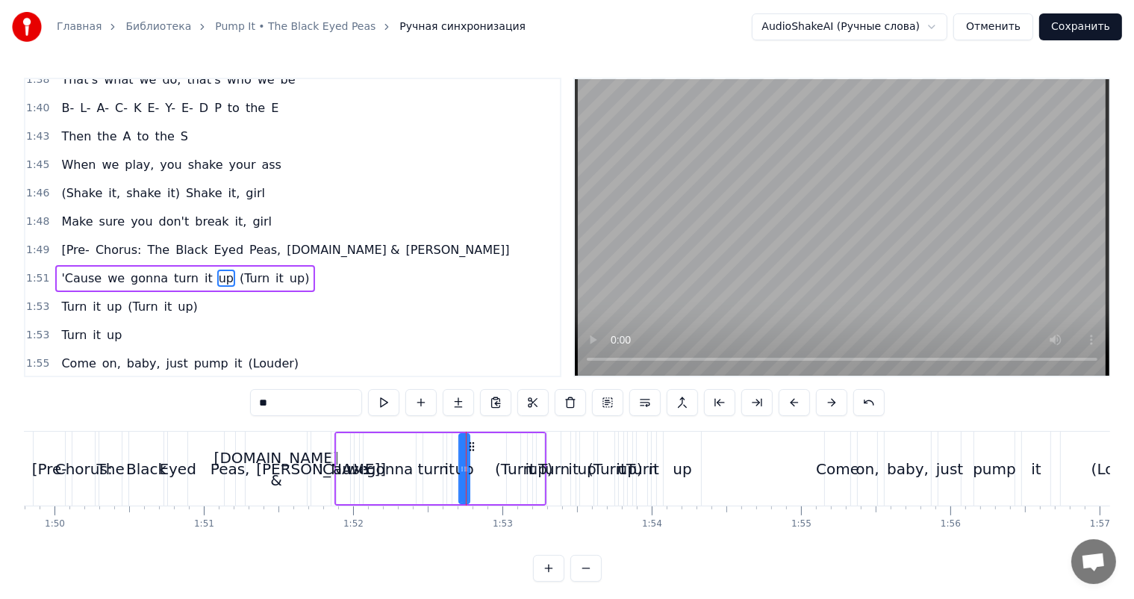
click at [293, 465] on div "will.i.am &" at bounding box center [276, 468] width 125 height 45
type input "**********"
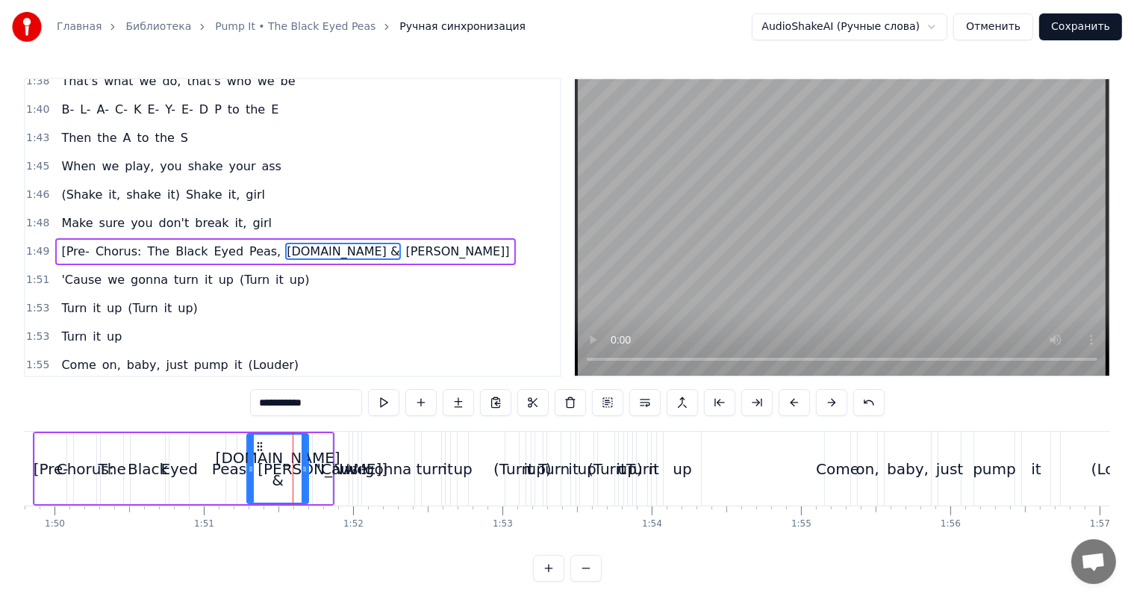
scroll to position [1348, 0]
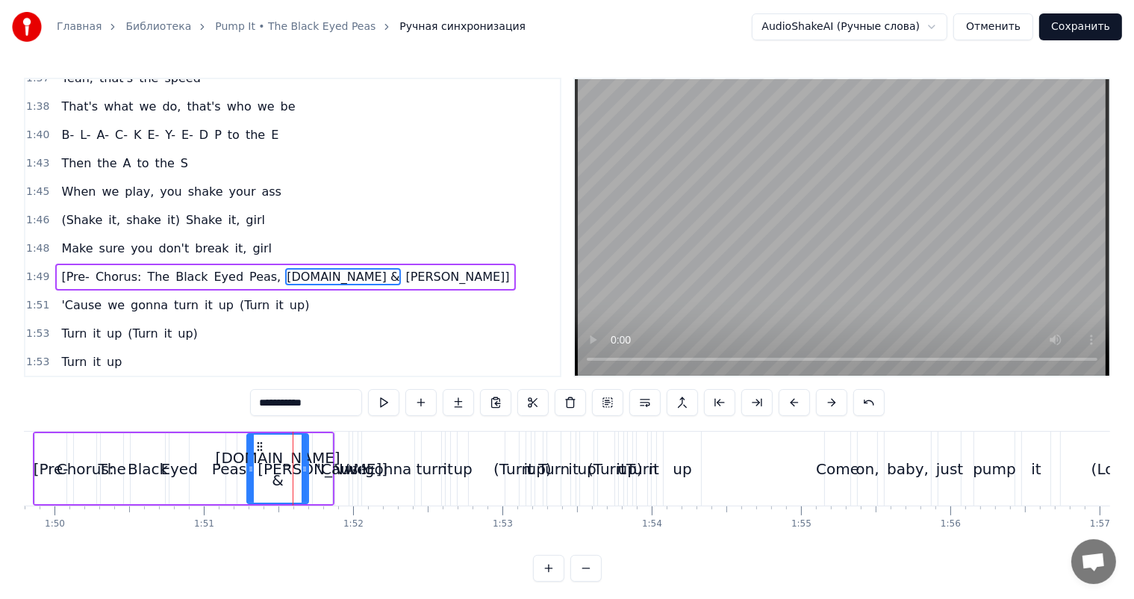
click at [38, 269] on span "1:49" at bounding box center [37, 276] width 23 height 15
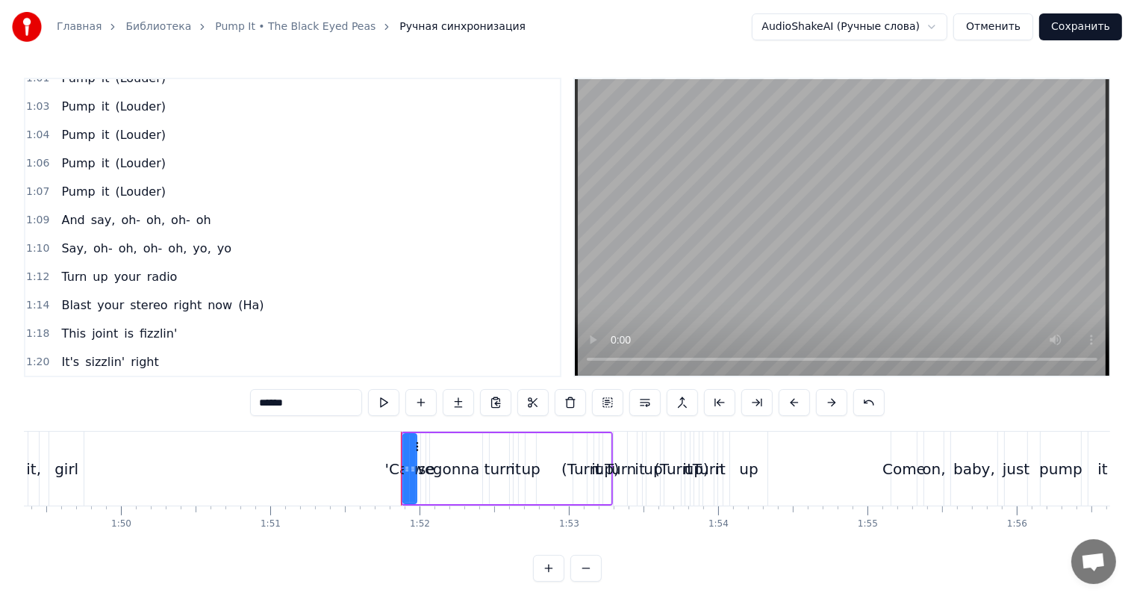
scroll to position [821, 0]
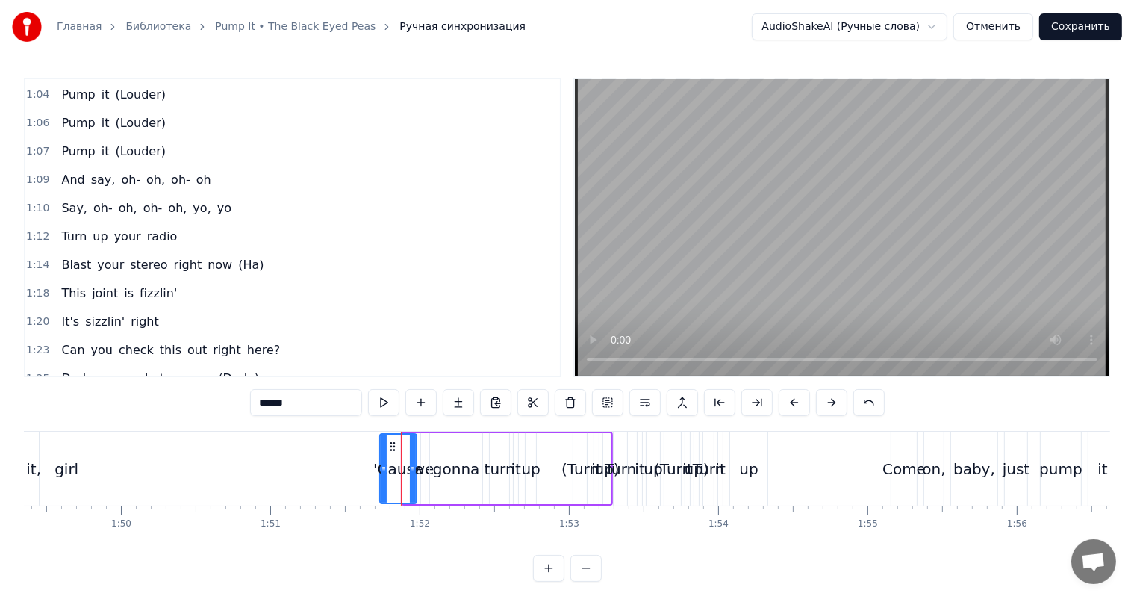
drag, startPoint x: 405, startPoint y: 464, endPoint x: 381, endPoint y: 475, distance: 27.1
click at [381, 475] on div at bounding box center [384, 468] width 6 height 68
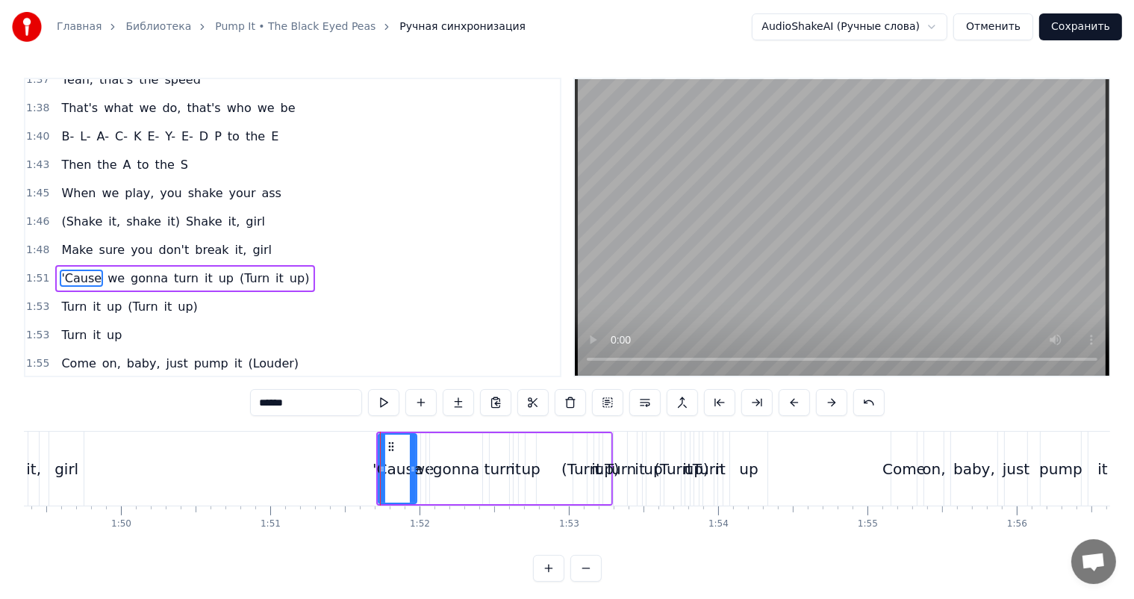
scroll to position [1348, 0]
click at [403, 458] on div "'Cause" at bounding box center [397, 469] width 50 height 22
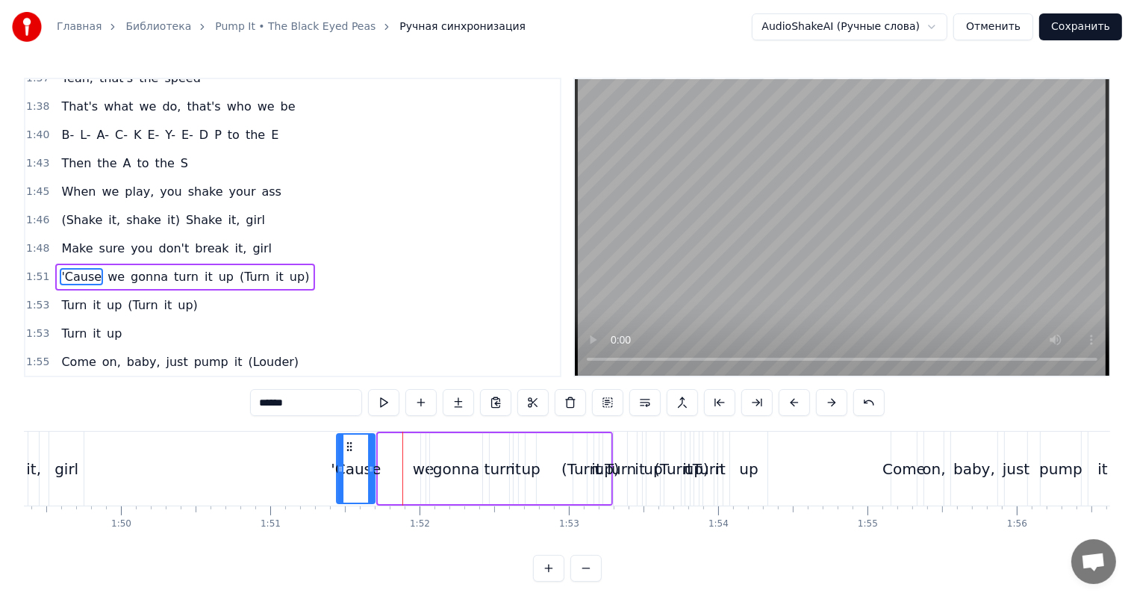
drag, startPoint x: 386, startPoint y: 444, endPoint x: 343, endPoint y: 451, distance: 43.1
click at [343, 451] on icon at bounding box center [349, 446] width 12 height 12
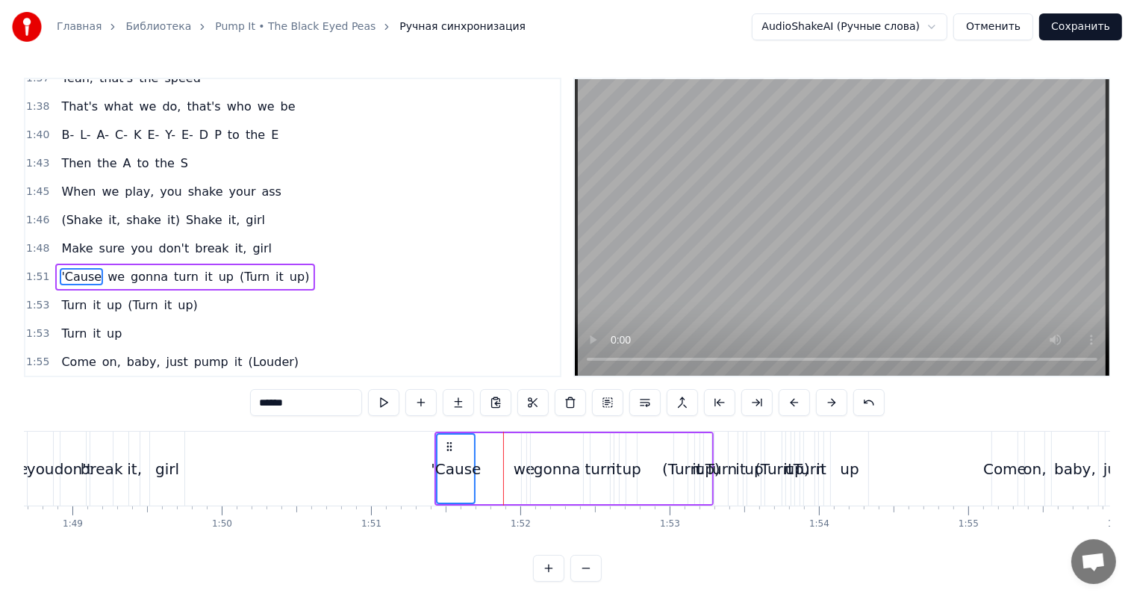
scroll to position [0, 16025]
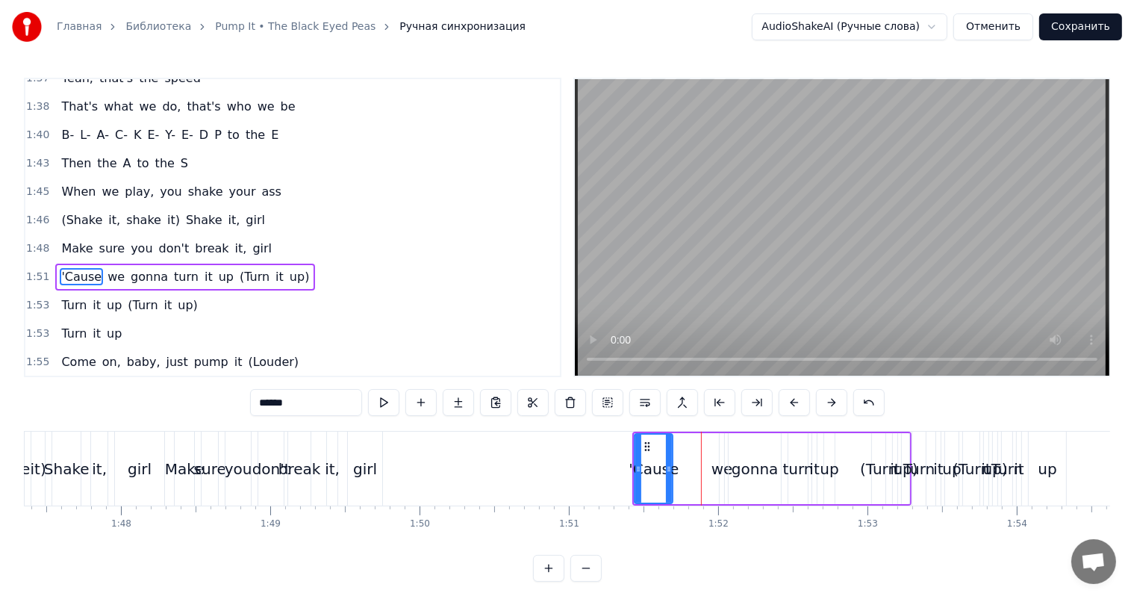
click at [296, 468] on div "break" at bounding box center [299, 469] width 43 height 22
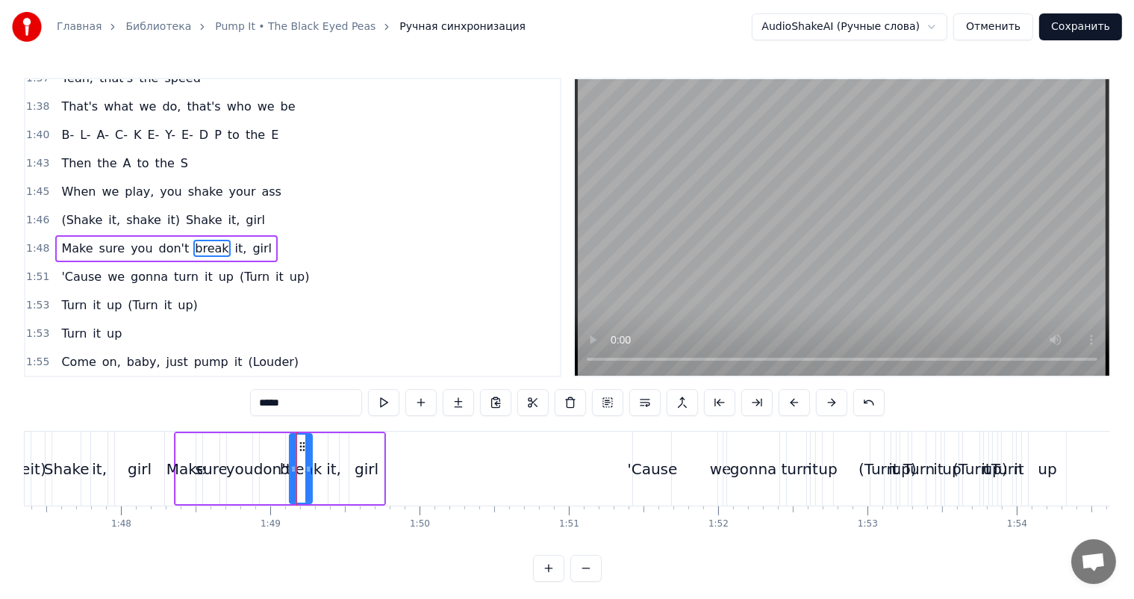
scroll to position [1320, 0]
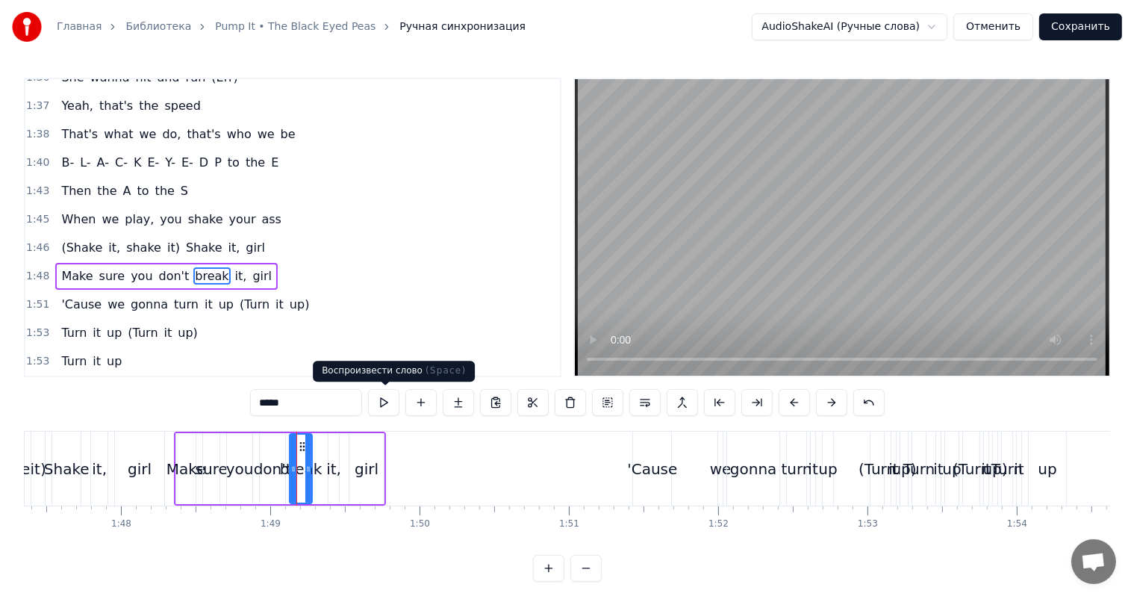
click at [788, 269] on video at bounding box center [842, 227] width 534 height 296
click at [653, 471] on div "'Cause" at bounding box center [652, 469] width 50 height 22
type input "******"
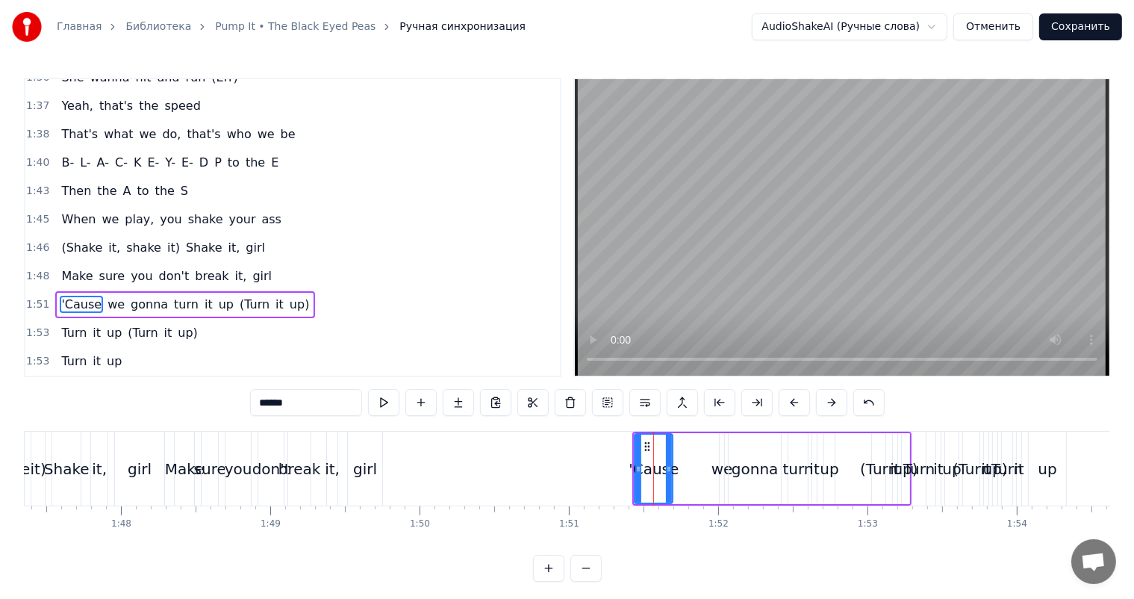
scroll to position [1348, 0]
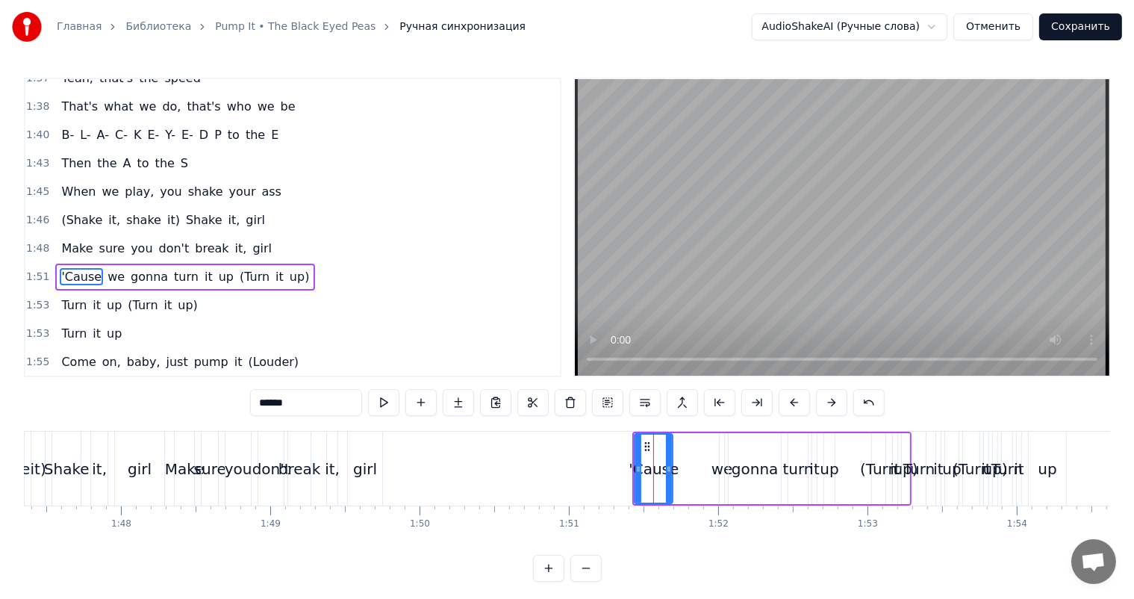
click at [678, 440] on div "'Cause we gonna turn it up (Turn it up)" at bounding box center [771, 468] width 279 height 74
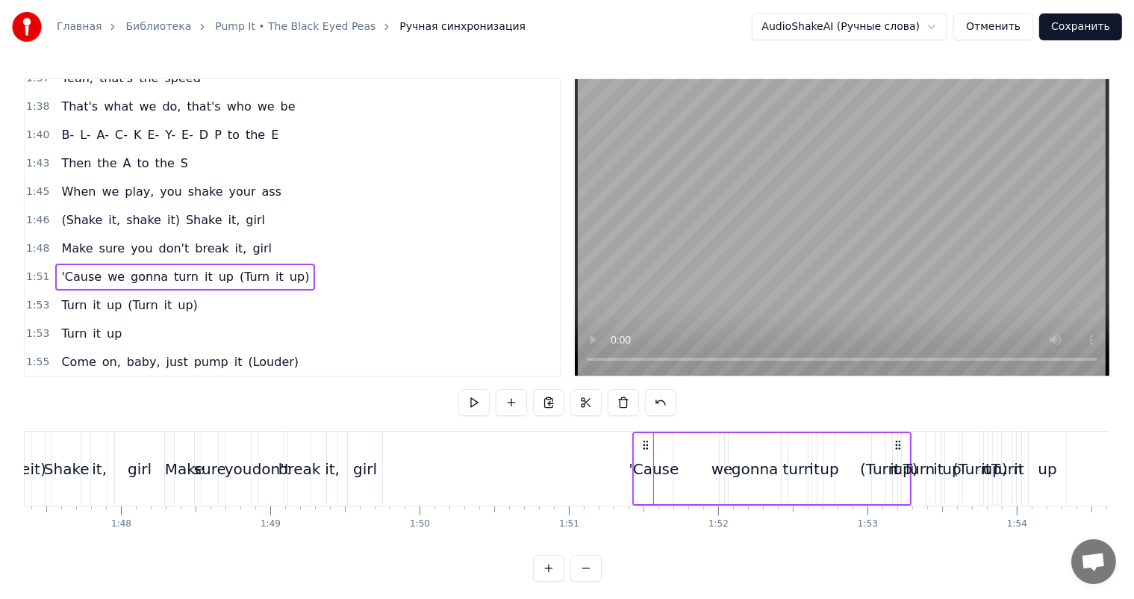
click at [696, 440] on div "'Cause we gonna turn it up (Turn it up)" at bounding box center [771, 468] width 279 height 74
click at [671, 445] on div "'Cause" at bounding box center [653, 468] width 38 height 71
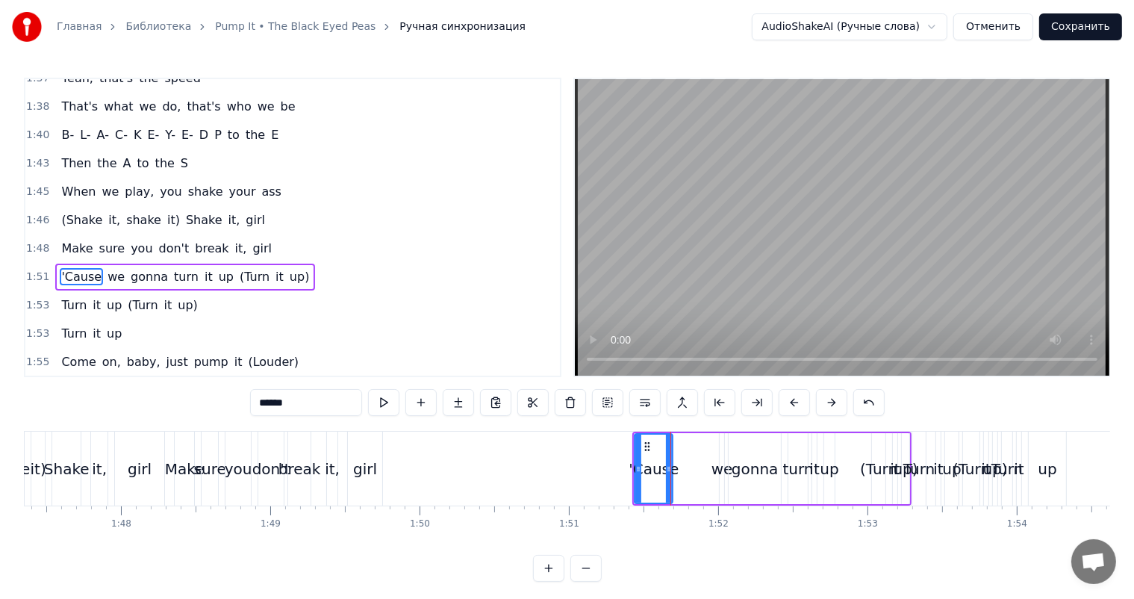
click at [689, 440] on div "'Cause we gonna turn it up (Turn it up)" at bounding box center [771, 468] width 279 height 74
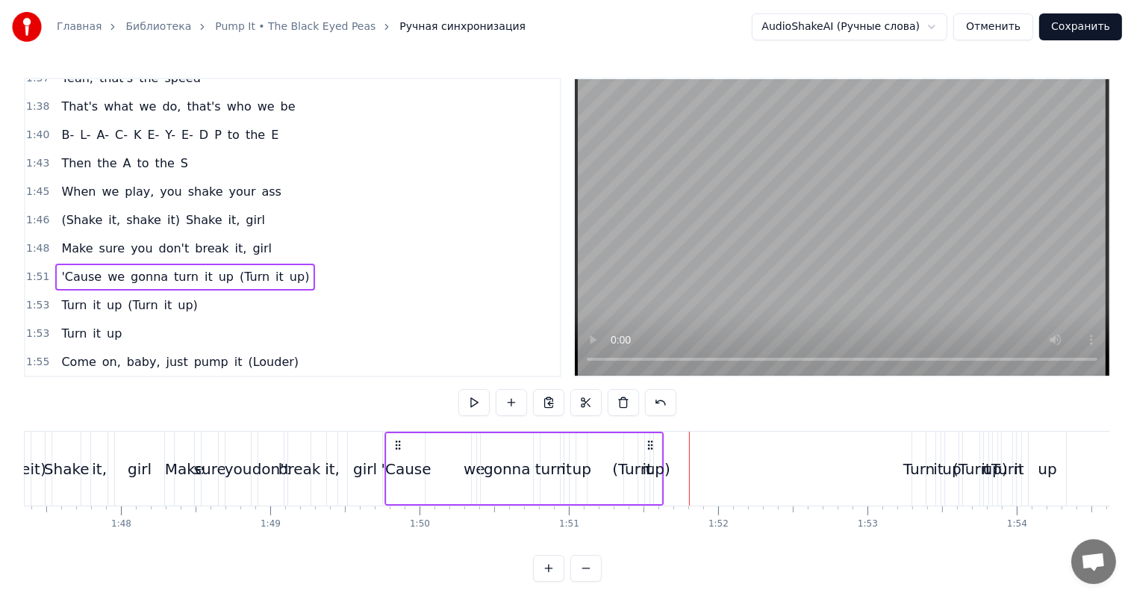
drag, startPoint x: 643, startPoint y: 439, endPoint x: 401, endPoint y: 457, distance: 242.5
click at [401, 457] on div "'Cause we gonna turn it up (Turn it up)" at bounding box center [523, 468] width 279 height 74
click at [481, 446] on div "we" at bounding box center [480, 468] width 6 height 71
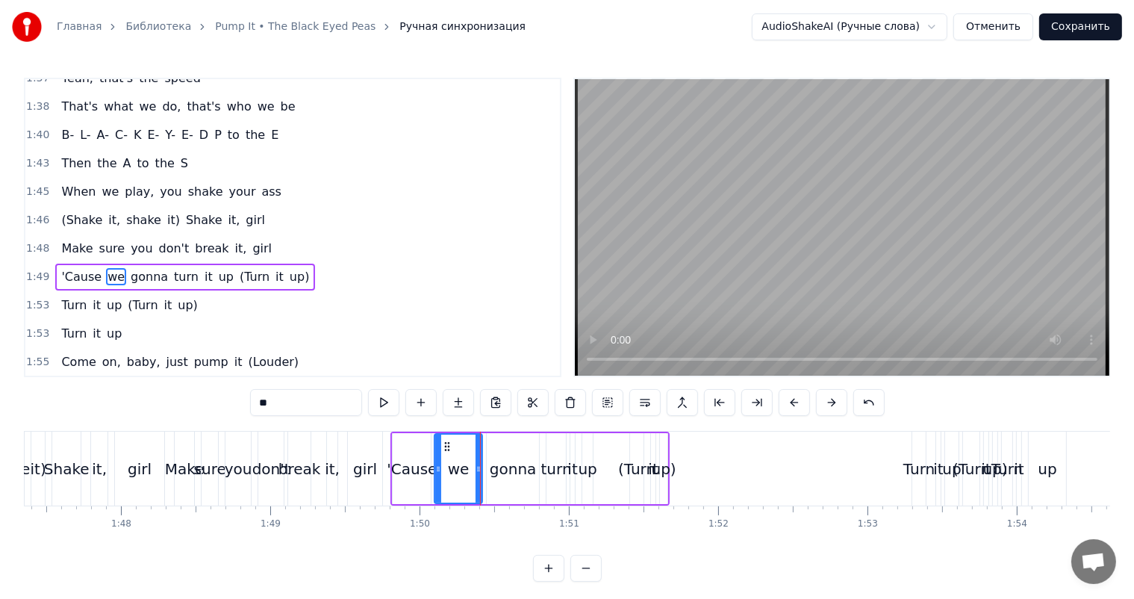
drag, startPoint x: 481, startPoint y: 442, endPoint x: 438, endPoint y: 454, distance: 44.9
click at [438, 454] on div at bounding box center [438, 468] width 6 height 68
drag, startPoint x: 477, startPoint y: 451, endPoint x: 452, endPoint y: 455, distance: 25.8
click at [452, 455] on div at bounding box center [453, 468] width 6 height 68
click at [505, 458] on div "gonna" at bounding box center [513, 469] width 47 height 22
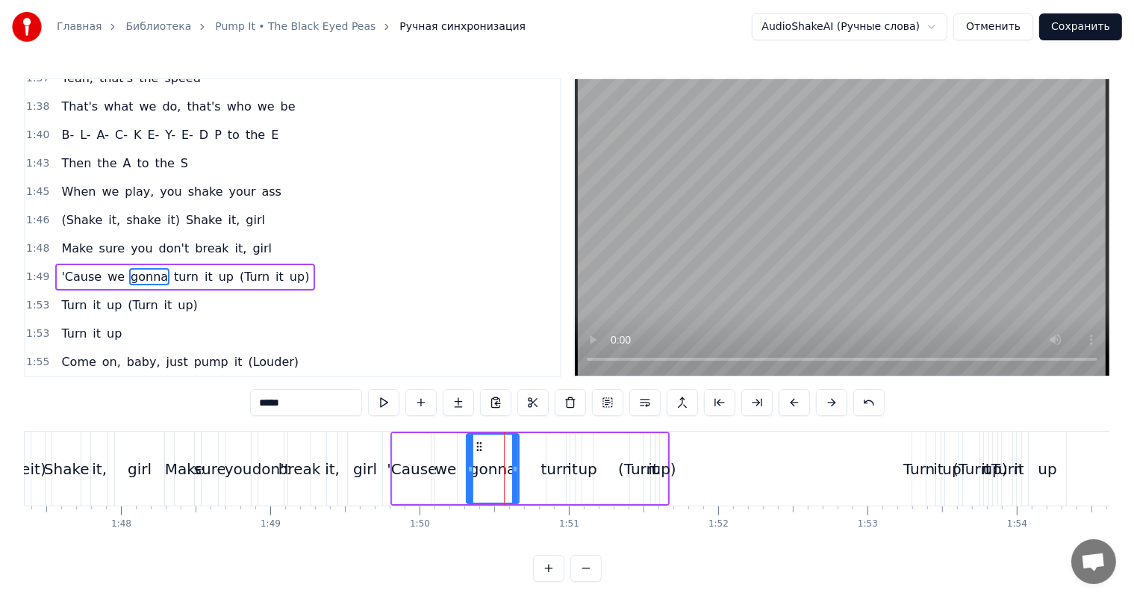
drag, startPoint x: 493, startPoint y: 442, endPoint x: 487, endPoint y: 448, distance: 7.9
click at [473, 449] on icon at bounding box center [479, 446] width 12 height 12
click at [547, 451] on div "turn" at bounding box center [555, 468] width 19 height 71
type input "****"
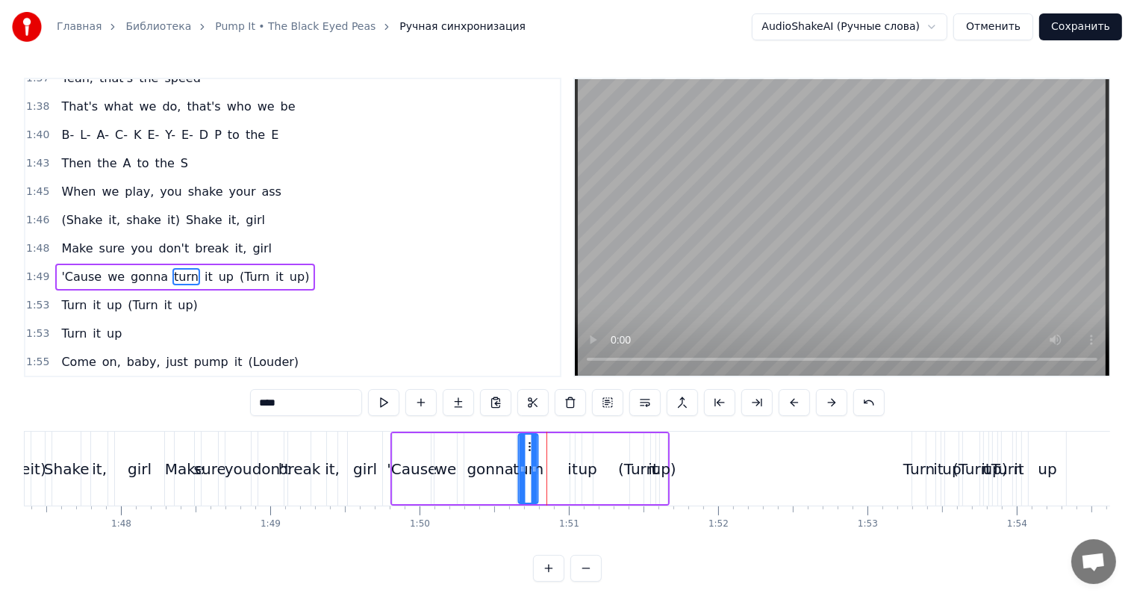
drag, startPoint x: 552, startPoint y: 442, endPoint x: 522, endPoint y: 446, distance: 29.5
click at [525, 446] on icon at bounding box center [531, 446] width 12 height 12
click at [575, 447] on div "'Cause we gonna turn it up (Turn it up)" at bounding box center [529, 468] width 279 height 74
click at [570, 445] on div "it" at bounding box center [573, 468] width 6 height 71
drag, startPoint x: 584, startPoint y: 440, endPoint x: 560, endPoint y: 446, distance: 25.3
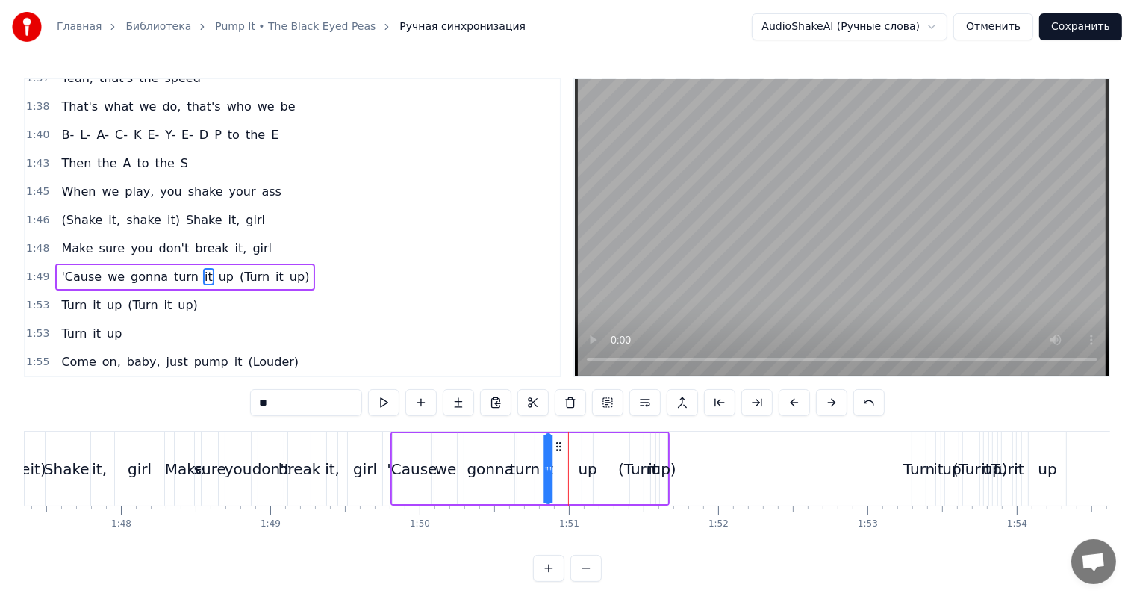
click at [560, 446] on icon at bounding box center [558, 446] width 12 height 12
click at [590, 448] on div "up" at bounding box center [587, 468] width 10 height 71
drag, startPoint x: 593, startPoint y: 443, endPoint x: 561, endPoint y: 450, distance: 33.0
click at [561, 450] on icon at bounding box center [561, 446] width 12 height 12
click at [664, 462] on div "up)" at bounding box center [664, 469] width 25 height 22
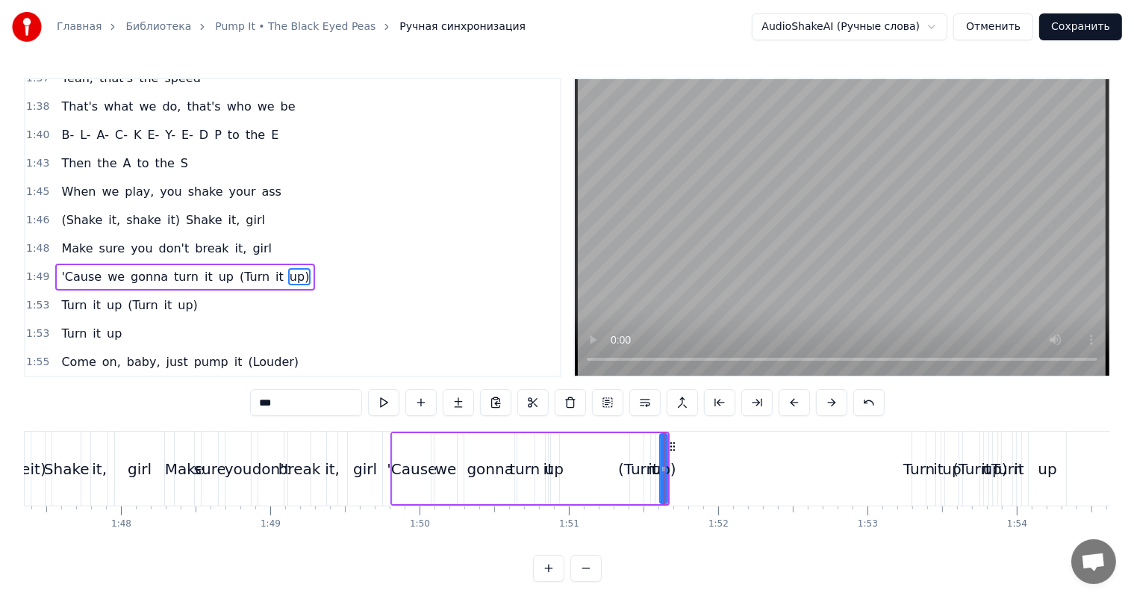
click at [637, 458] on div "(Turn" at bounding box center [636, 469] width 37 height 22
drag, startPoint x: 640, startPoint y: 445, endPoint x: 570, endPoint y: 458, distance: 71.3
click at [570, 458] on div "(Turn" at bounding box center [564, 468] width 12 height 68
click at [649, 458] on div "it" at bounding box center [653, 469] width 10 height 22
drag, startPoint x: 663, startPoint y: 442, endPoint x: 582, endPoint y: 449, distance: 81.0
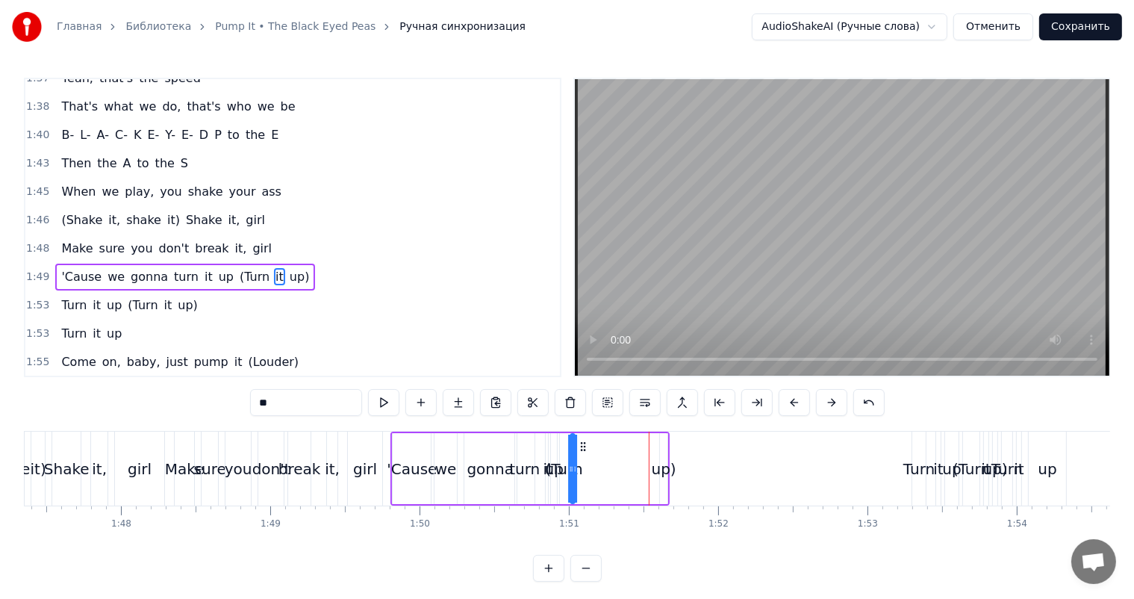
click at [582, 449] on icon at bounding box center [583, 446] width 12 height 12
click at [659, 455] on div "up)" at bounding box center [663, 468] width 9 height 71
drag, startPoint x: 669, startPoint y: 440, endPoint x: 593, endPoint y: 445, distance: 75.5
click at [593, 445] on icon at bounding box center [597, 446] width 12 height 12
click at [373, 463] on div "girl" at bounding box center [365, 469] width 24 height 22
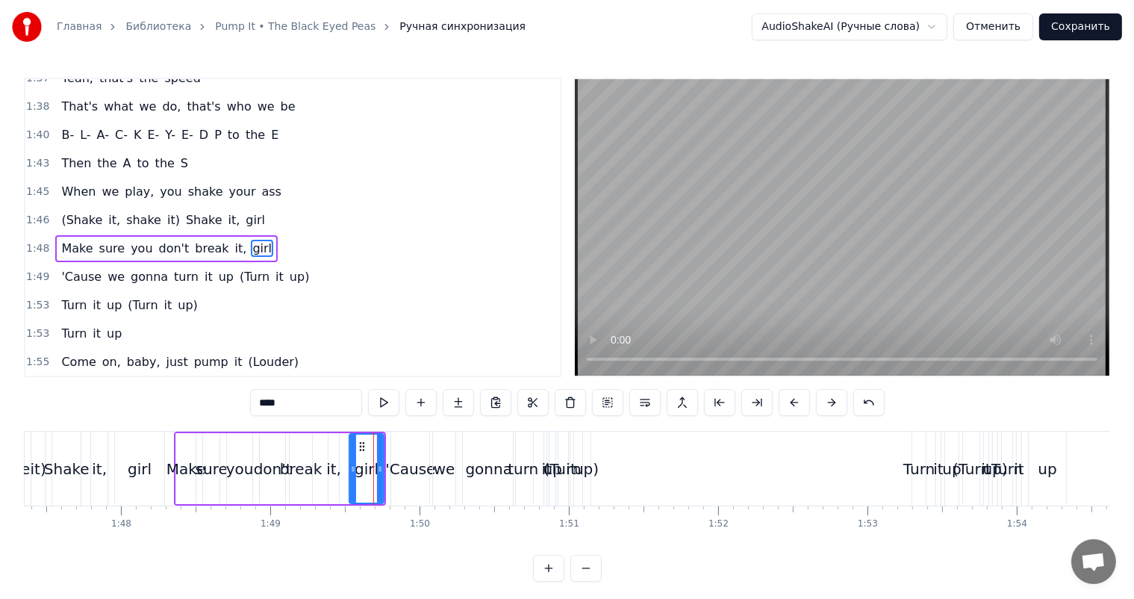
scroll to position [1320, 0]
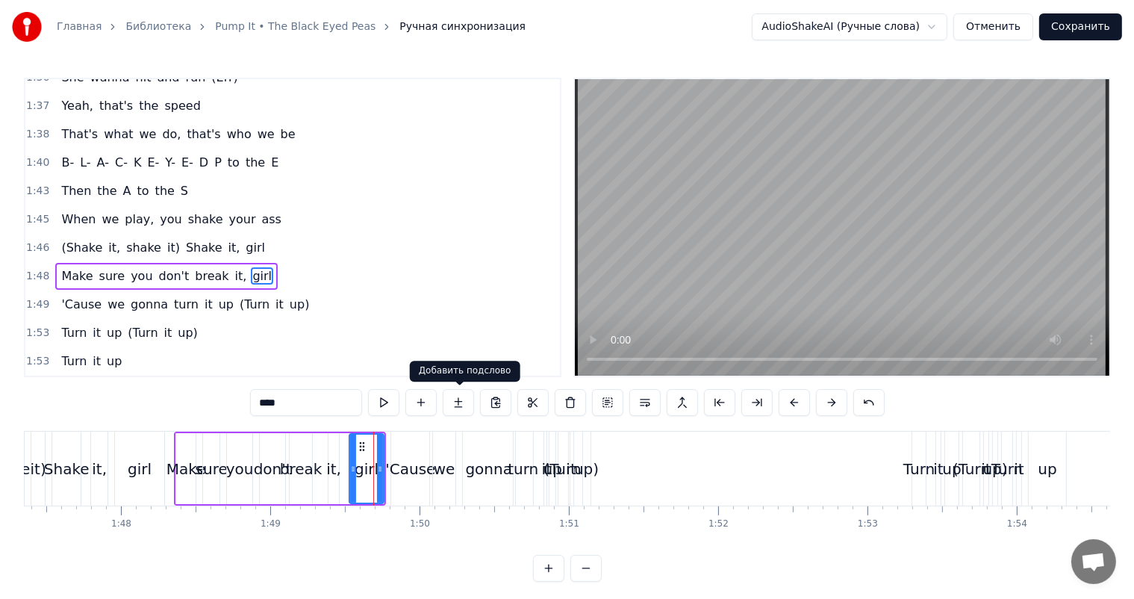
click at [827, 233] on video at bounding box center [842, 227] width 534 height 296
click at [591, 472] on div "up)" at bounding box center [586, 469] width 25 height 22
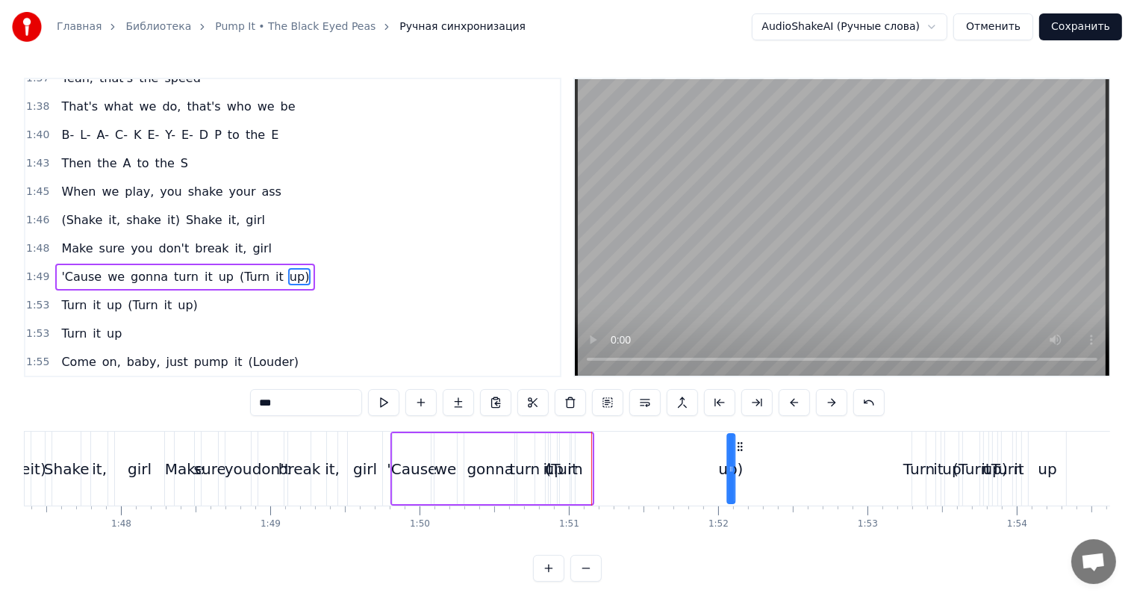
click at [734, 455] on div "Ha, ha, ha Pump it Ha, ha, ha And pump it (Louder) Pump it (Louder) Pump it (Lo…" at bounding box center [143, 468] width 32290 height 75
drag, startPoint x: 722, startPoint y: 461, endPoint x: 670, endPoint y: 469, distance: 52.8
click at [691, 466] on div "up)" at bounding box center [711, 468] width 40 height 71
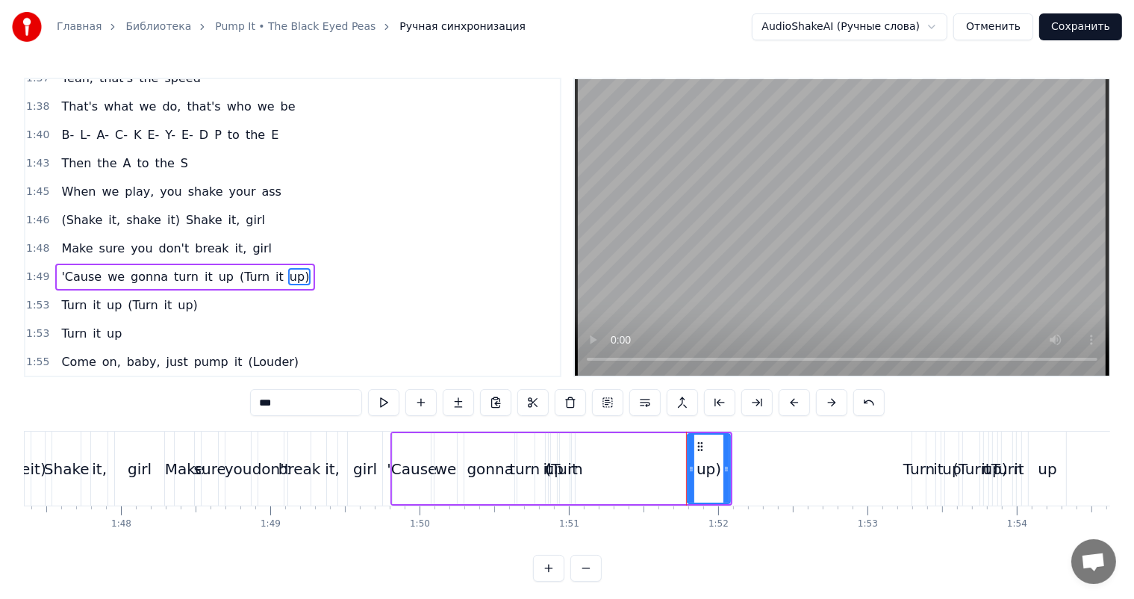
click at [573, 459] on div "it" at bounding box center [572, 469] width 10 height 22
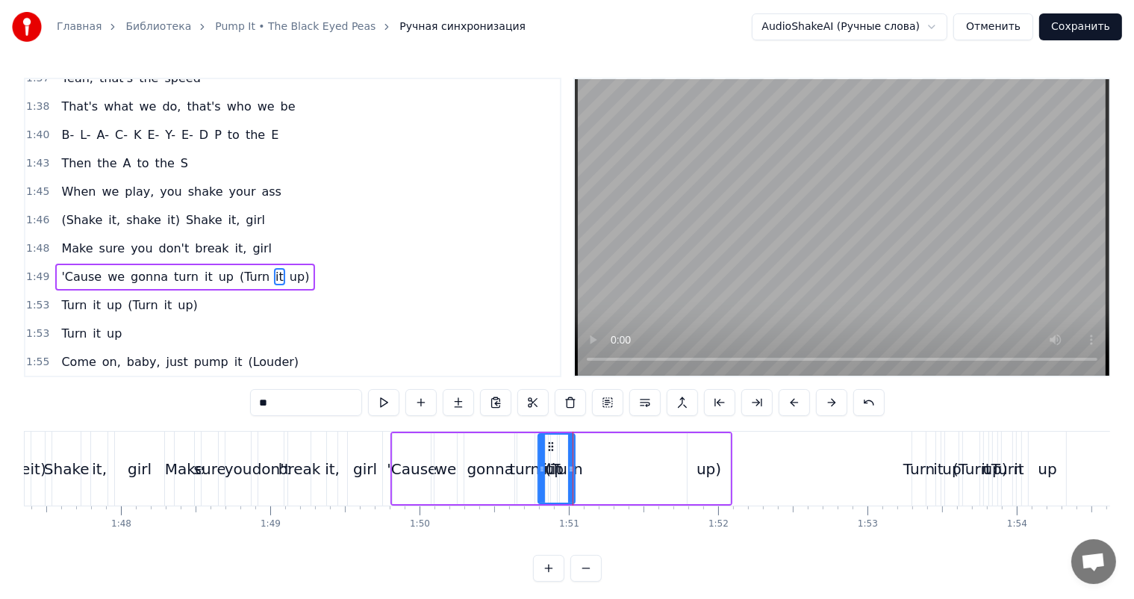
drag, startPoint x: 574, startPoint y: 448, endPoint x: 542, endPoint y: 458, distance: 33.8
click at [542, 458] on div at bounding box center [542, 468] width 6 height 68
drag, startPoint x: 575, startPoint y: 445, endPoint x: 637, endPoint y: 452, distance: 62.4
click at [570, 454] on div "(Turn" at bounding box center [564, 468] width 15 height 71
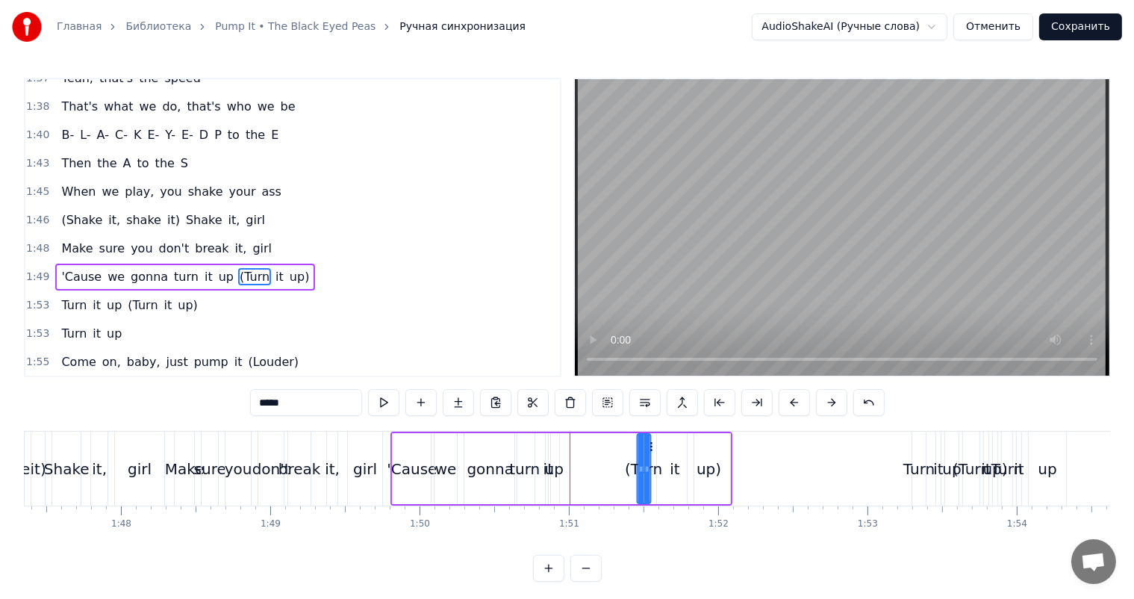
drag, startPoint x: 570, startPoint y: 442, endPoint x: 650, endPoint y: 449, distance: 80.2
click at [650, 449] on icon at bounding box center [649, 446] width 12 height 12
drag, startPoint x: 640, startPoint y: 454, endPoint x: 631, endPoint y: 458, distance: 10.0
click at [631, 458] on div at bounding box center [631, 468] width 6 height 68
drag, startPoint x: 648, startPoint y: 452, endPoint x: 658, endPoint y: 452, distance: 10.4
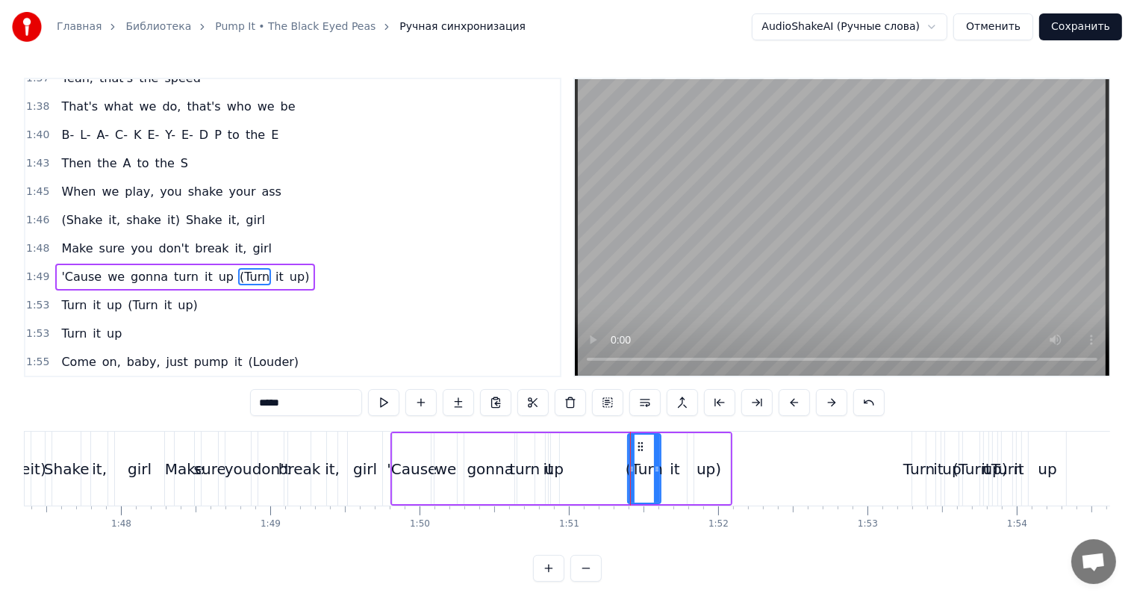
click at [658, 452] on div at bounding box center [657, 468] width 6 height 68
click at [558, 458] on div "up" at bounding box center [554, 469] width 19 height 22
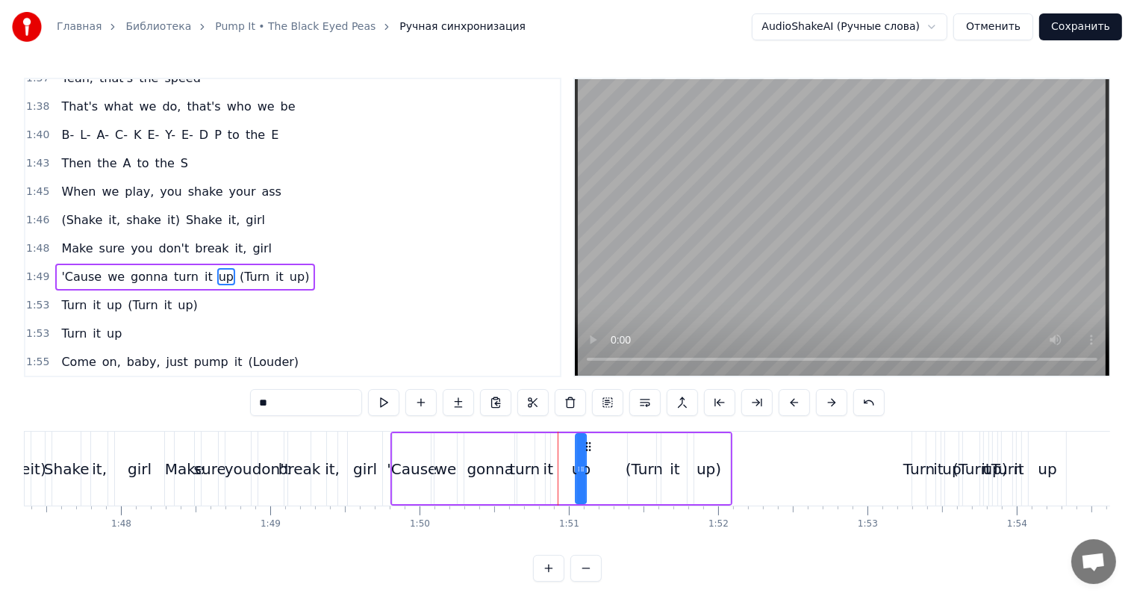
drag, startPoint x: 562, startPoint y: 446, endPoint x: 593, endPoint y: 446, distance: 30.6
click at [593, 446] on icon at bounding box center [588, 446] width 12 height 12
drag, startPoint x: 581, startPoint y: 451, endPoint x: 561, endPoint y: 457, distance: 21.0
click at [561, 457] on div at bounding box center [564, 468] width 6 height 68
drag, startPoint x: 352, startPoint y: 469, endPoint x: 391, endPoint y: 454, distance: 41.6
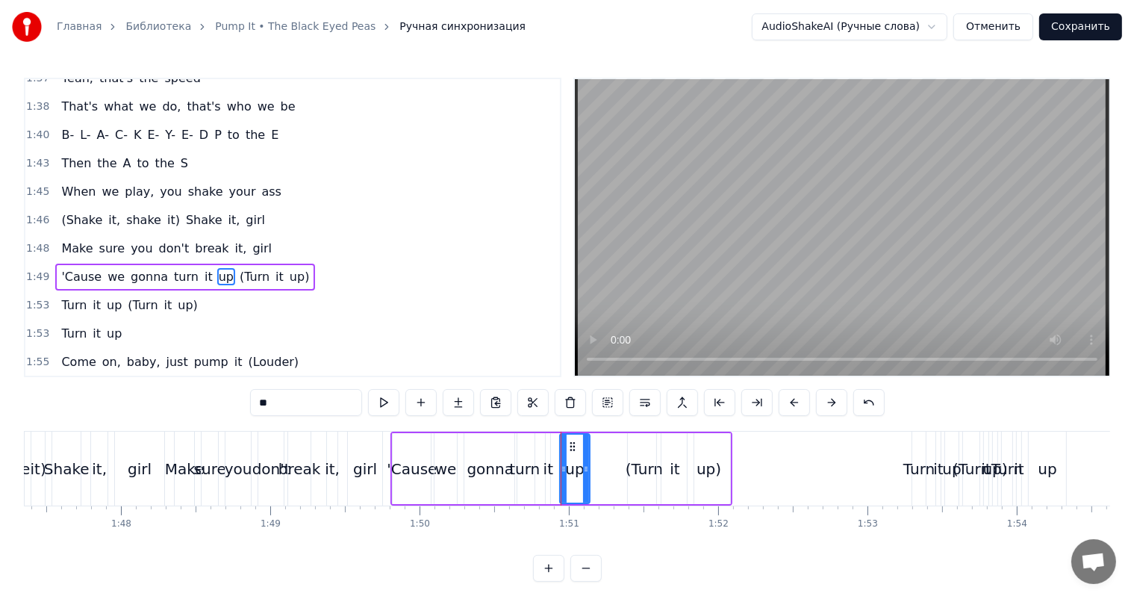
click at [352, 469] on div "girl" at bounding box center [365, 468] width 34 height 74
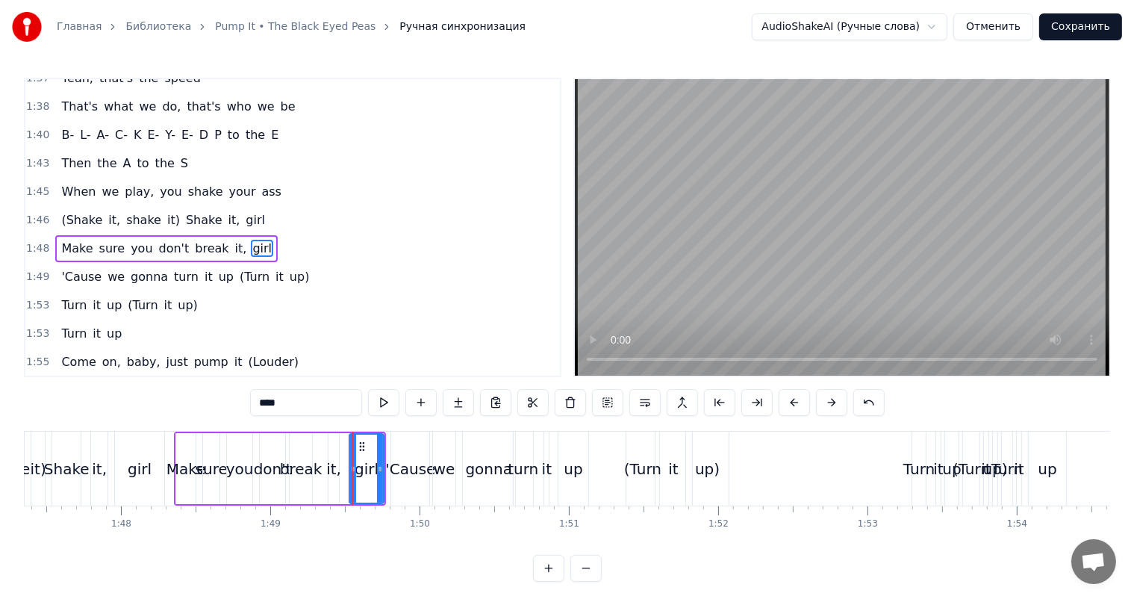
scroll to position [1320, 0]
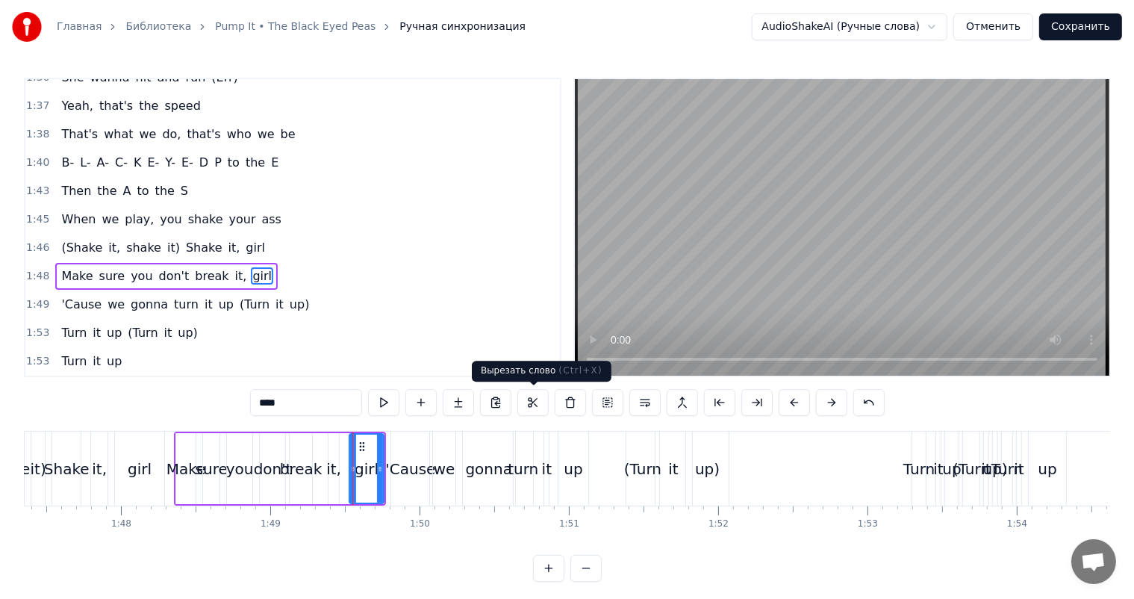
click at [861, 321] on video at bounding box center [842, 227] width 534 height 296
click at [859, 316] on video at bounding box center [842, 227] width 534 height 296
click at [931, 466] on div "Turn" at bounding box center [918, 469] width 31 height 22
type input "****"
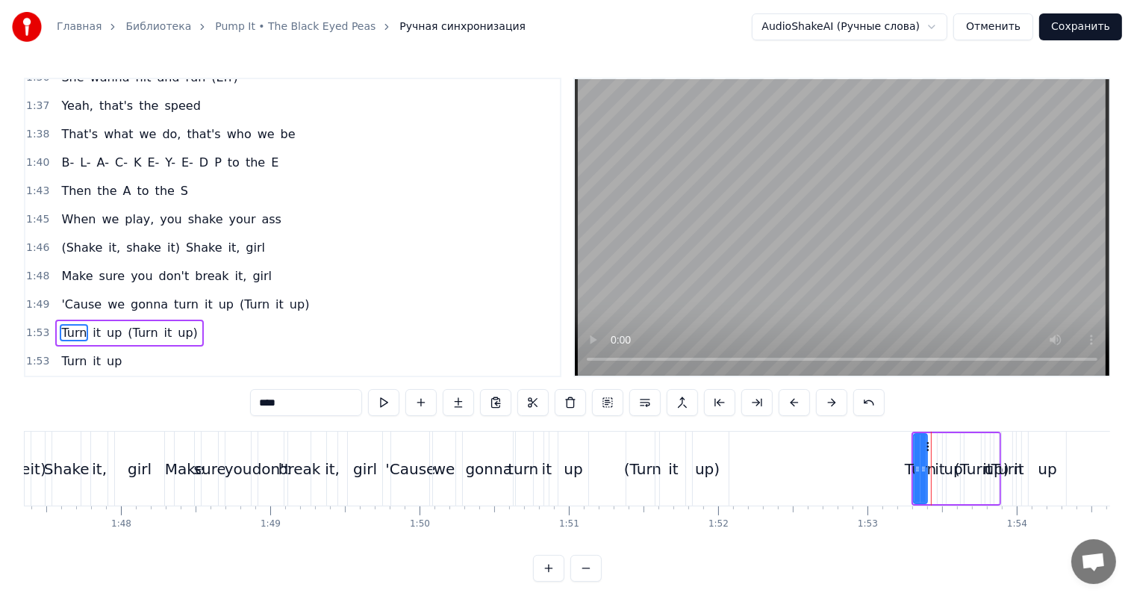
scroll to position [1376, 0]
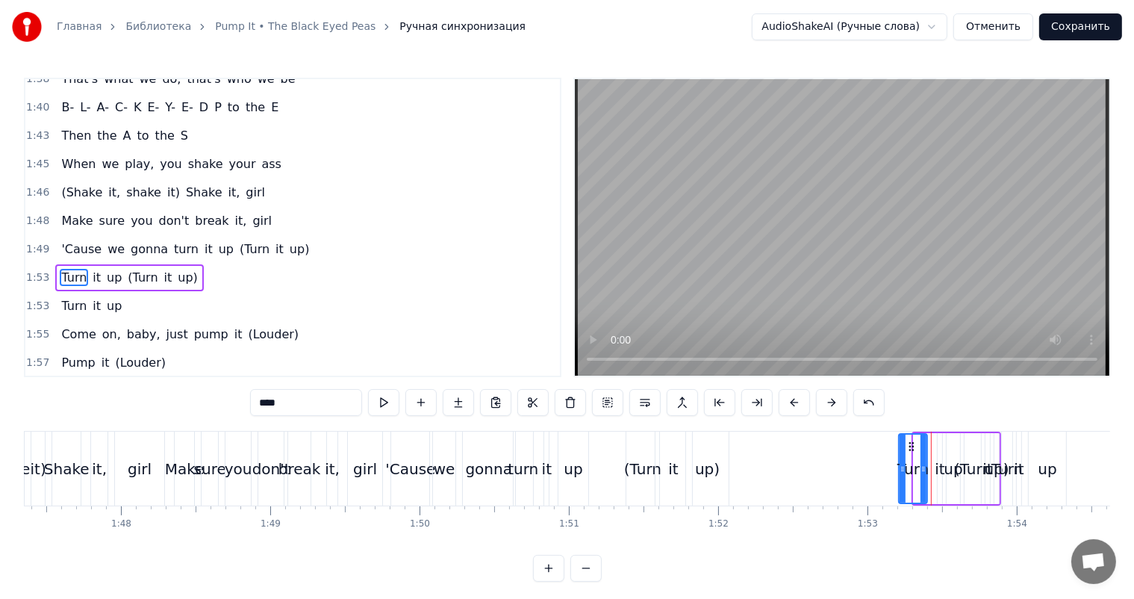
drag, startPoint x: 917, startPoint y: 451, endPoint x: 902, endPoint y: 456, distance: 15.8
click at [902, 456] on div at bounding box center [902, 468] width 6 height 68
click at [909, 444] on icon at bounding box center [911, 446] width 12 height 12
click at [922, 437] on div at bounding box center [923, 468] width 6 height 68
click at [926, 437] on div "Turn" at bounding box center [913, 468] width 30 height 71
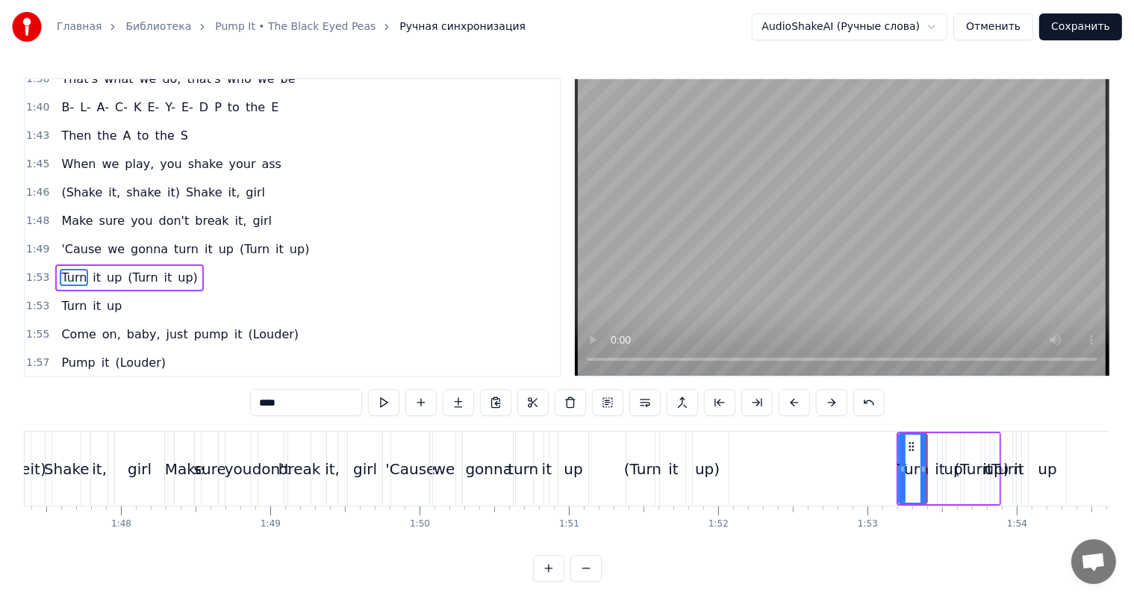
click at [927, 437] on div "Turn it up (Turn it up)" at bounding box center [948, 468] width 104 height 74
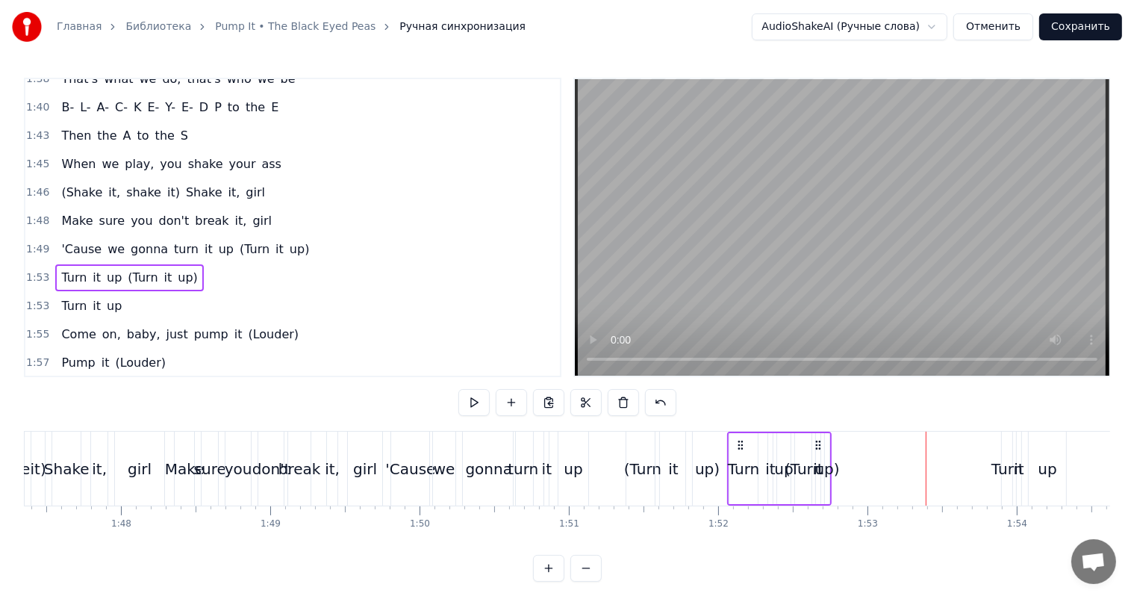
drag, startPoint x: 912, startPoint y: 438, endPoint x: 743, endPoint y: 458, distance: 170.5
click at [743, 458] on div "Turn it up (Turn it up)" at bounding box center [779, 468] width 104 height 74
click at [830, 452] on div "Turn it up (Turn it up)" at bounding box center [779, 468] width 104 height 74
click at [666, 454] on div "it" at bounding box center [673, 468] width 37 height 74
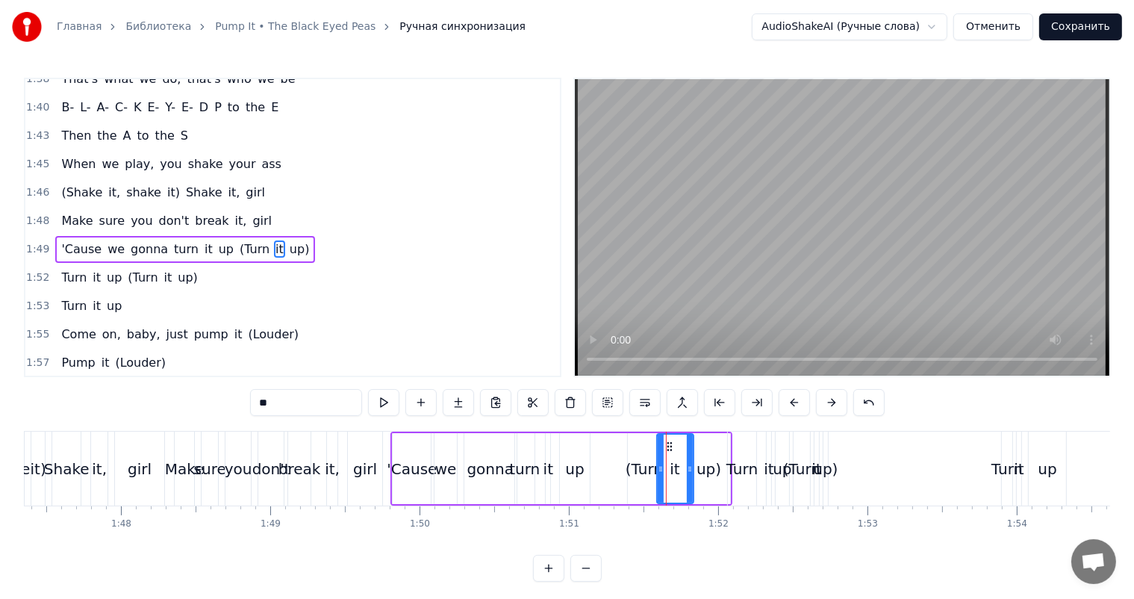
scroll to position [1348, 0]
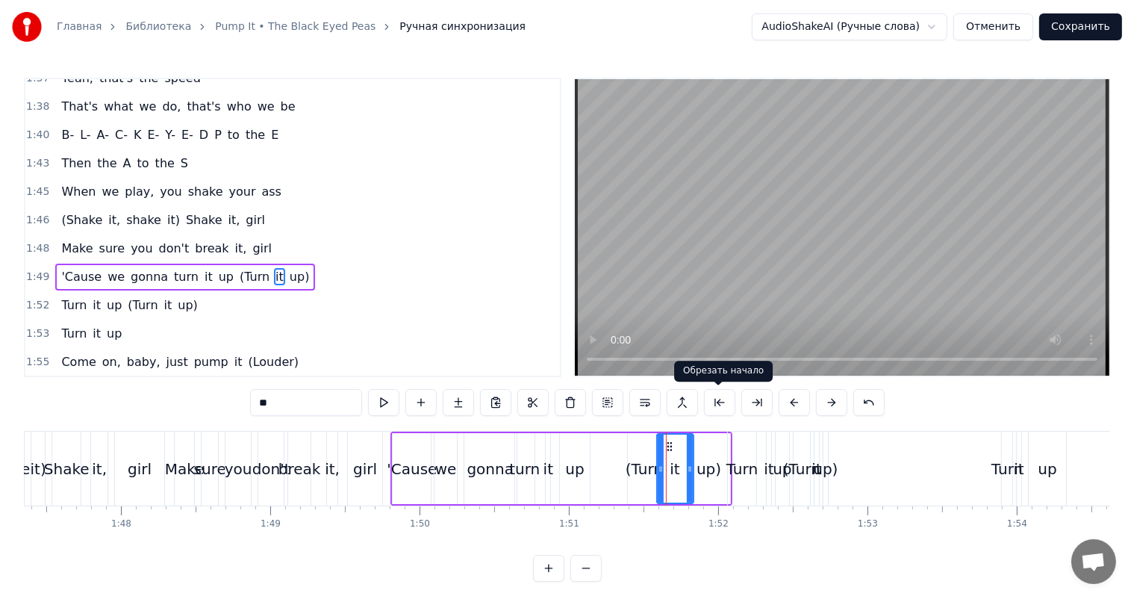
click at [860, 267] on video at bounding box center [842, 227] width 534 height 296
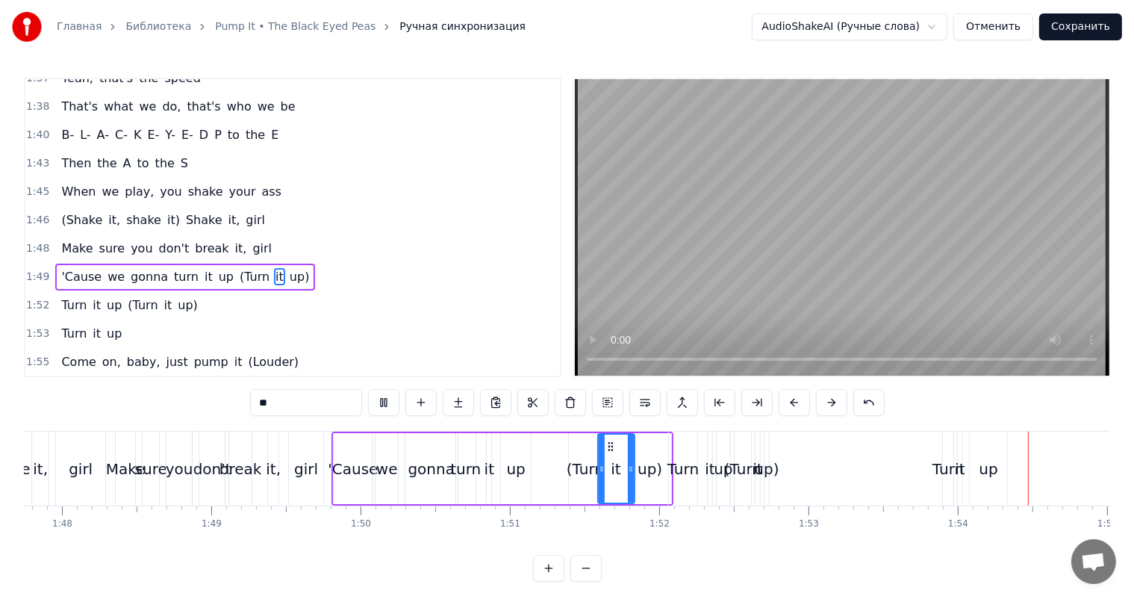
click at [860, 267] on video at bounding box center [842, 227] width 534 height 296
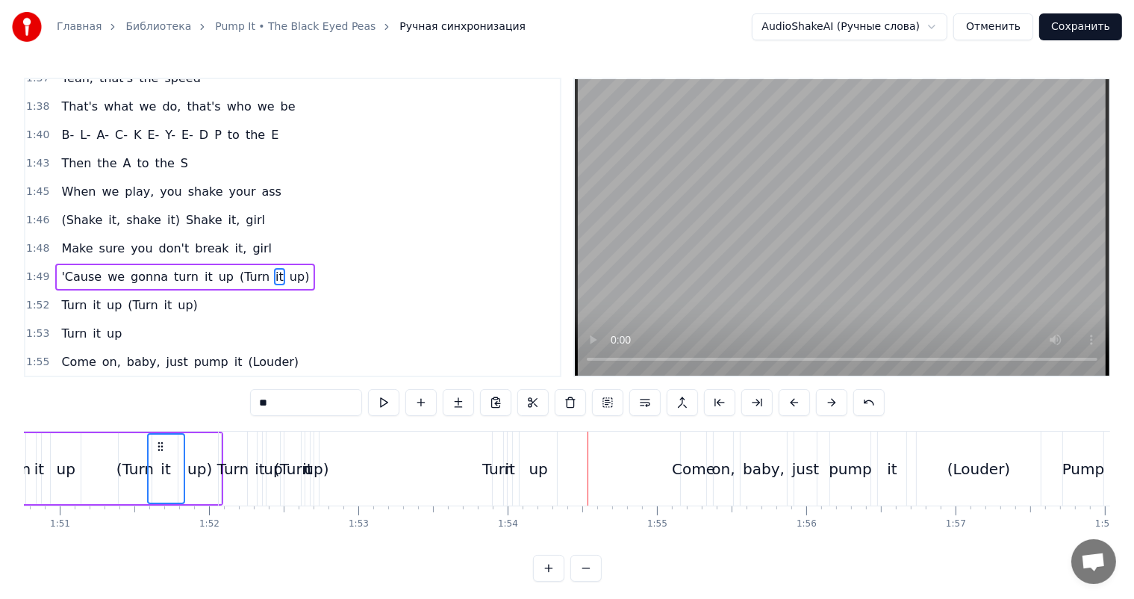
scroll to position [0, 16460]
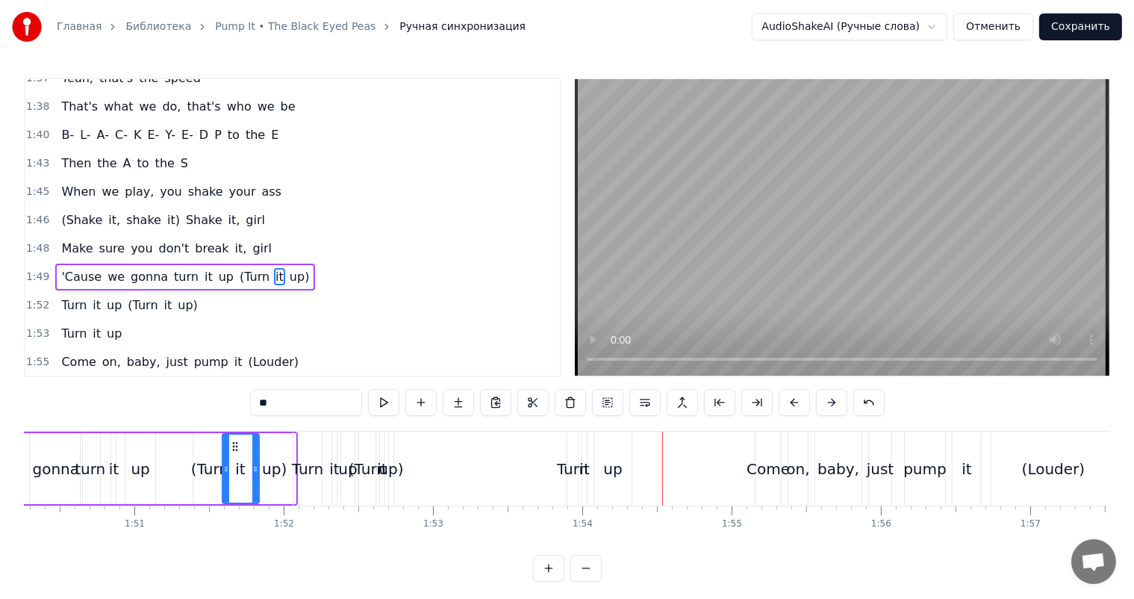
click at [389, 454] on div "up)" at bounding box center [391, 468] width 4 height 74
type input "***"
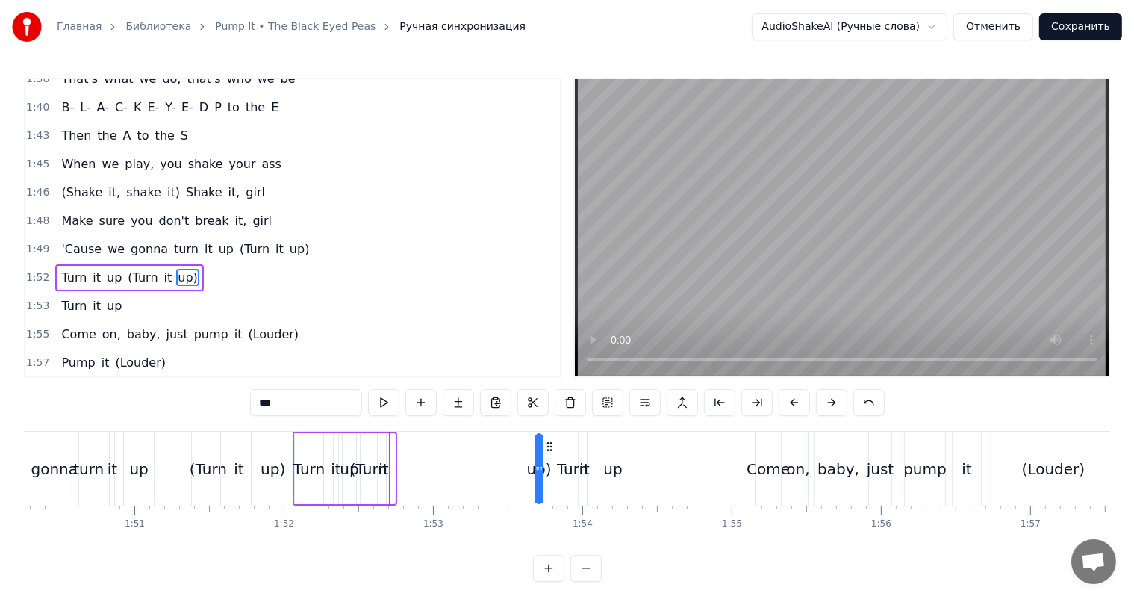
drag, startPoint x: 399, startPoint y: 446, endPoint x: 548, endPoint y: 449, distance: 148.6
click at [548, 449] on icon at bounding box center [549, 446] width 12 height 12
drag, startPoint x: 537, startPoint y: 452, endPoint x: 517, endPoint y: 457, distance: 21.4
click at [517, 457] on div "Turn it up (Turn it up)" at bounding box center [419, 468] width 253 height 74
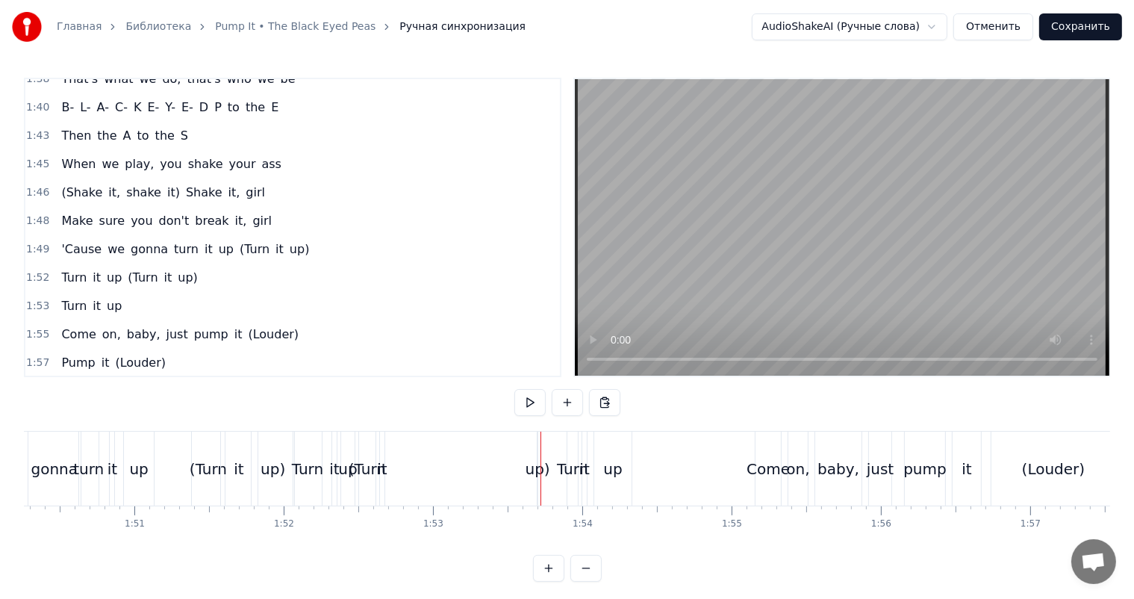
click at [537, 451] on div "up)" at bounding box center [537, 468] width 1 height 74
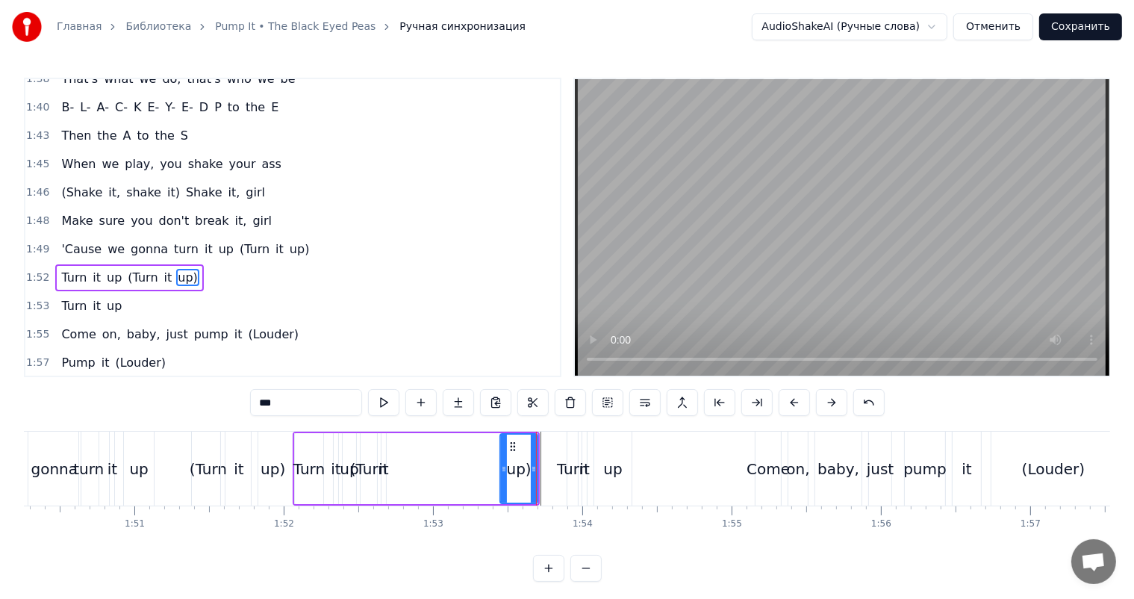
drag, startPoint x: 538, startPoint y: 449, endPoint x: 499, endPoint y: 456, distance: 39.4
click at [501, 456] on div at bounding box center [504, 468] width 6 height 68
click at [353, 458] on div "(Turn" at bounding box center [368, 469] width 37 height 22
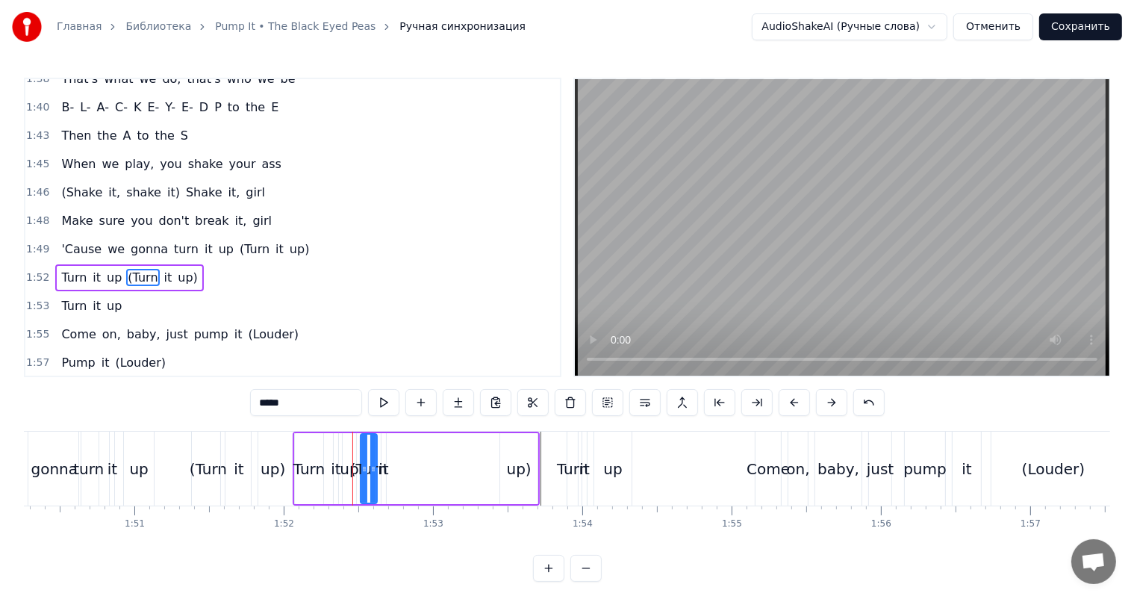
click at [382, 448] on div "it" at bounding box center [383, 468] width 4 height 71
type input "**"
drag, startPoint x: 390, startPoint y: 444, endPoint x: 500, endPoint y: 445, distance: 109.7
click at [500, 445] on icon at bounding box center [505, 446] width 12 height 12
drag, startPoint x: 489, startPoint y: 450, endPoint x: 467, endPoint y: 454, distance: 22.7
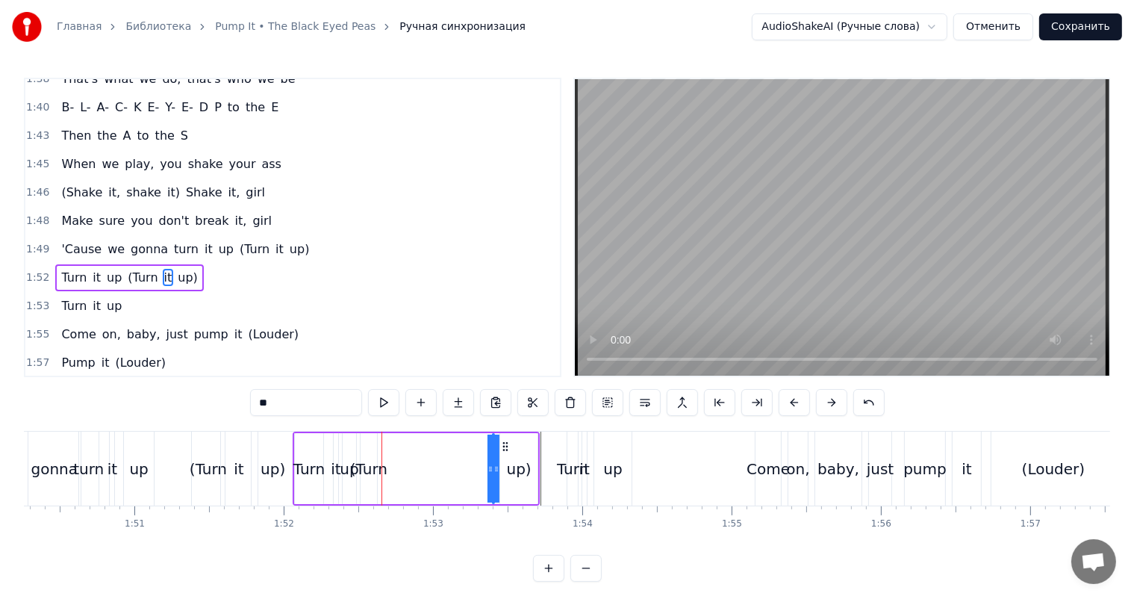
click at [467, 454] on div "Turn it up (Turn it up)" at bounding box center [416, 468] width 247 height 74
click at [493, 449] on div "Turn it up (Turn it up)" at bounding box center [416, 468] width 247 height 74
click at [492, 451] on div "Turn it up (Turn it up)" at bounding box center [416, 468] width 247 height 74
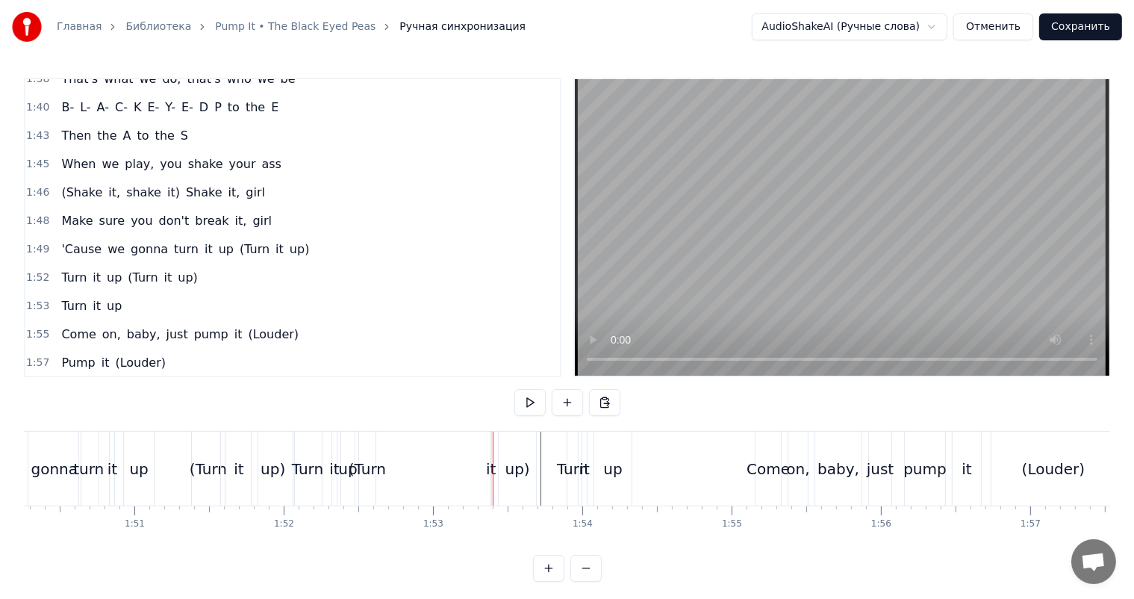
click at [490, 452] on div "it" at bounding box center [490, 468] width 1 height 74
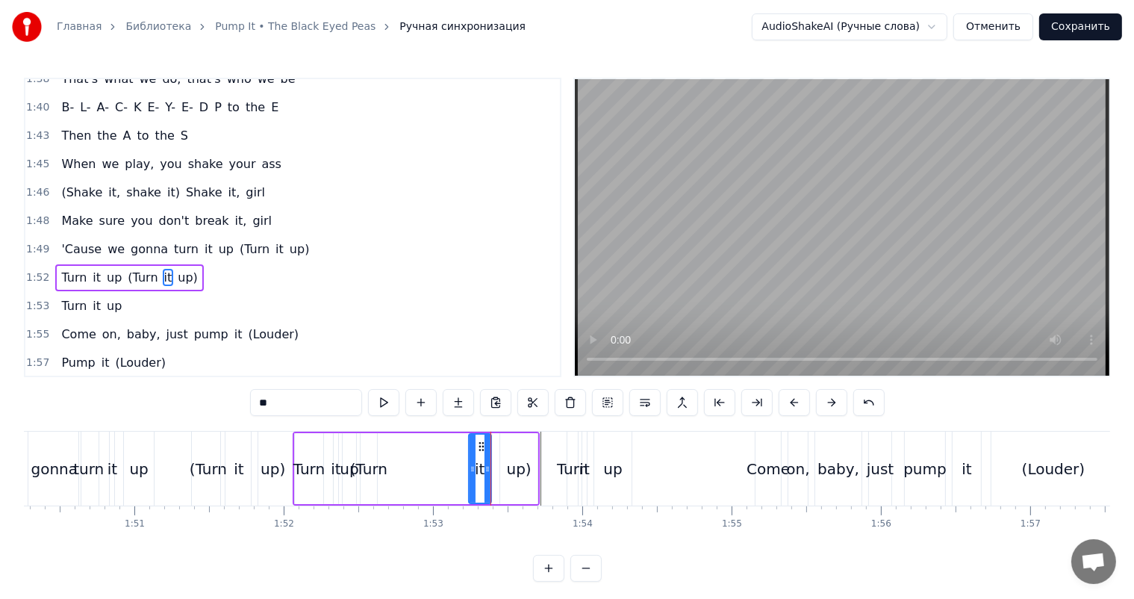
drag, startPoint x: 492, startPoint y: 451, endPoint x: 468, endPoint y: 455, distance: 24.3
click at [469, 455] on div at bounding box center [472, 468] width 6 height 68
click at [387, 458] on div "Turn it up (Turn it up)" at bounding box center [416, 468] width 247 height 74
click at [375, 458] on div "(Turn" at bounding box center [368, 469] width 37 height 22
drag, startPoint x: 366, startPoint y: 443, endPoint x: 457, endPoint y: 443, distance: 90.3
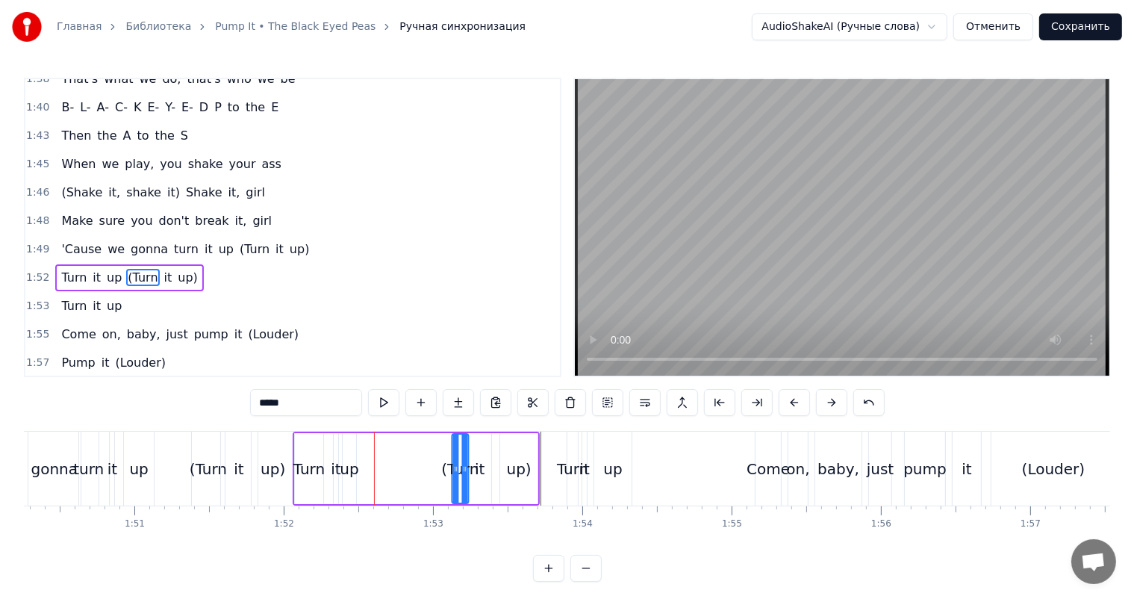
click at [458, 443] on icon at bounding box center [464, 446] width 12 height 12
drag, startPoint x: 449, startPoint y: 447, endPoint x: 436, endPoint y: 451, distance: 13.2
click at [436, 451] on div "Turn it up (Turn it up)" at bounding box center [416, 468] width 247 height 74
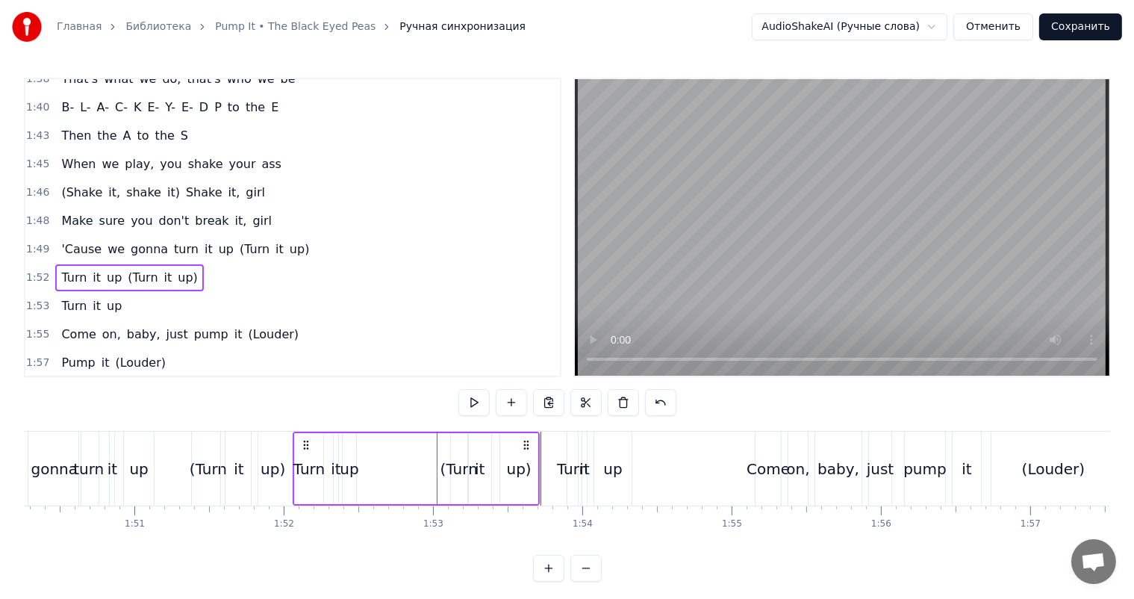
click at [454, 446] on div "(Turn" at bounding box center [459, 468] width 16 height 71
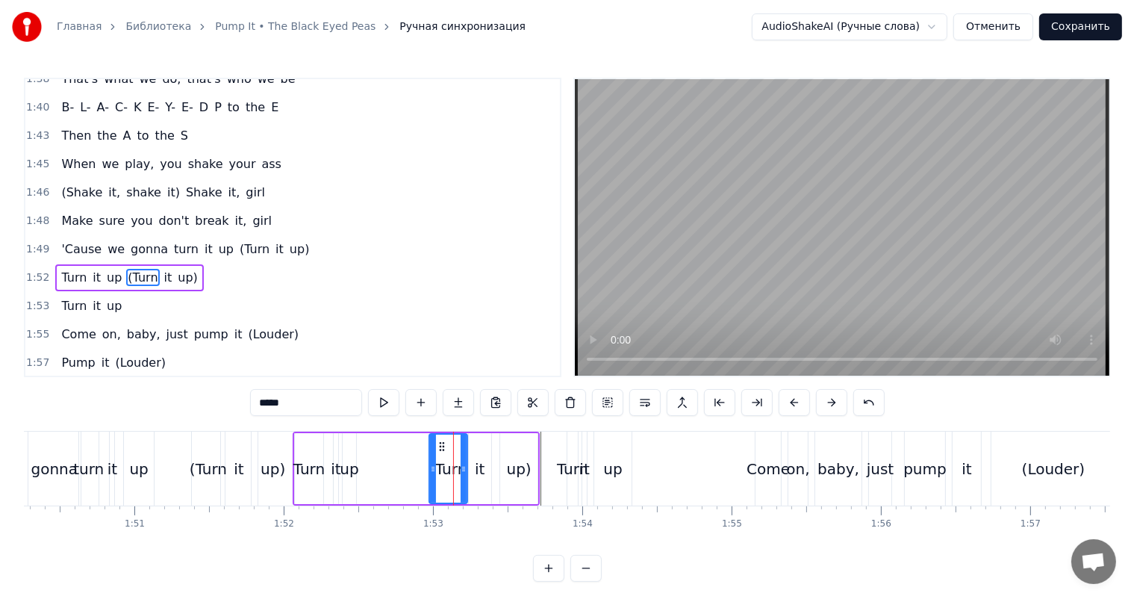
drag, startPoint x: 452, startPoint y: 447, endPoint x: 415, endPoint y: 458, distance: 38.0
click at [430, 454] on div at bounding box center [433, 468] width 6 height 68
click at [349, 463] on div "up" at bounding box center [349, 469] width 19 height 22
type input "**"
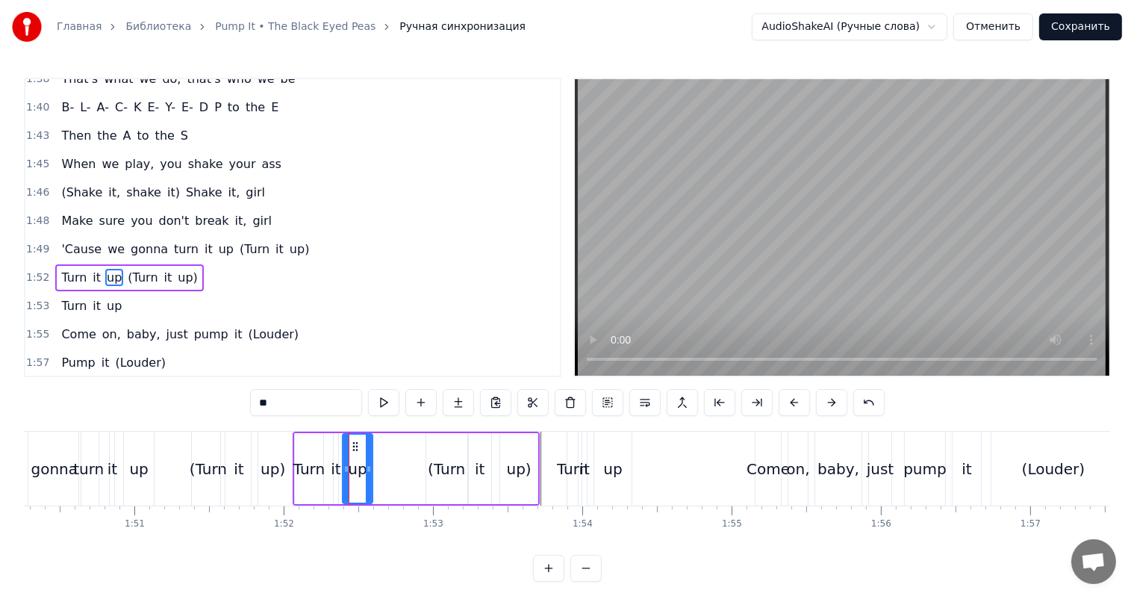
drag, startPoint x: 352, startPoint y: 447, endPoint x: 370, endPoint y: 445, distance: 18.1
click at [370, 445] on div at bounding box center [369, 468] width 6 height 68
drag, startPoint x: 355, startPoint y: 442, endPoint x: 372, endPoint y: 445, distance: 17.4
click at [372, 445] on icon at bounding box center [372, 446] width 12 height 12
click at [338, 456] on div "Turn it up (Turn it up)" at bounding box center [416, 468] width 247 height 74
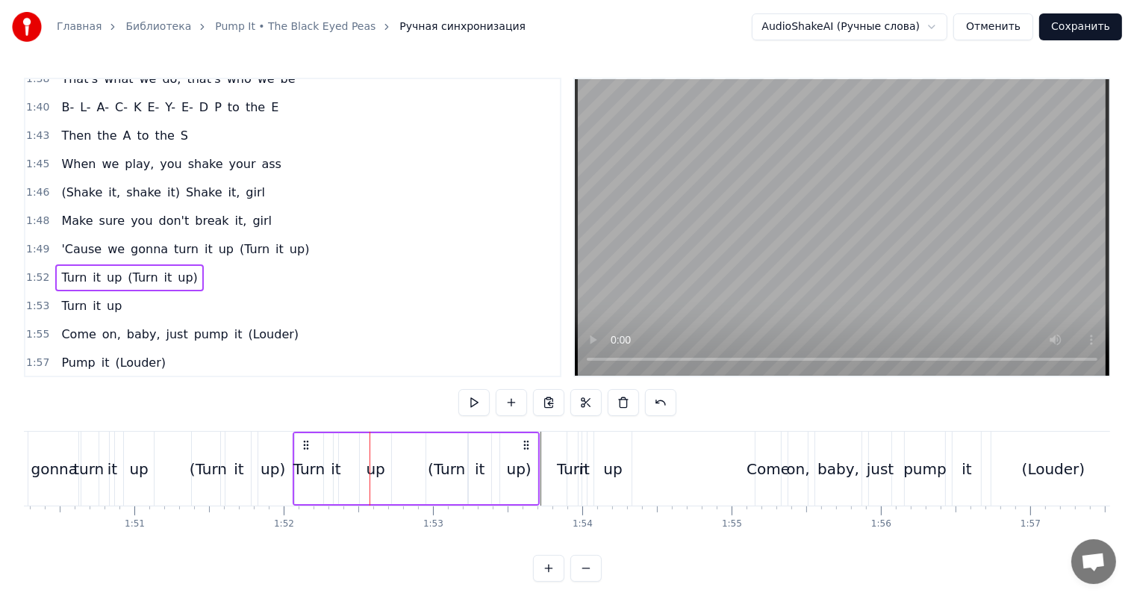
click at [335, 451] on div "it" at bounding box center [336, 468] width 4 height 71
drag, startPoint x: 337, startPoint y: 448, endPoint x: 352, endPoint y: 448, distance: 15.7
click at [352, 448] on div "it" at bounding box center [342, 468] width 19 height 71
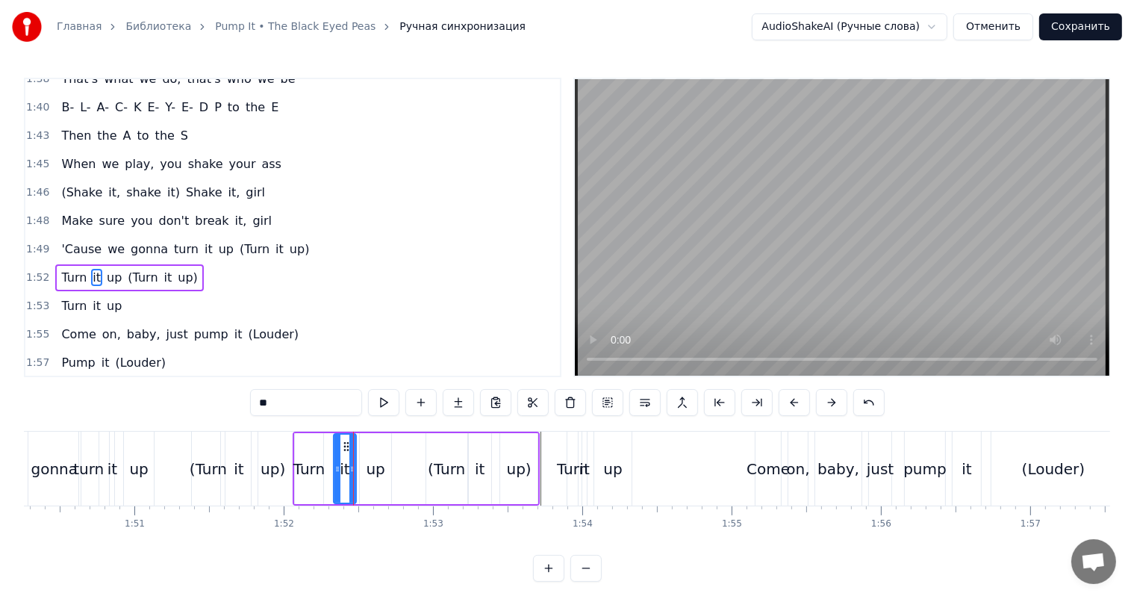
click at [276, 458] on div "up)" at bounding box center [272, 469] width 25 height 22
type input "***"
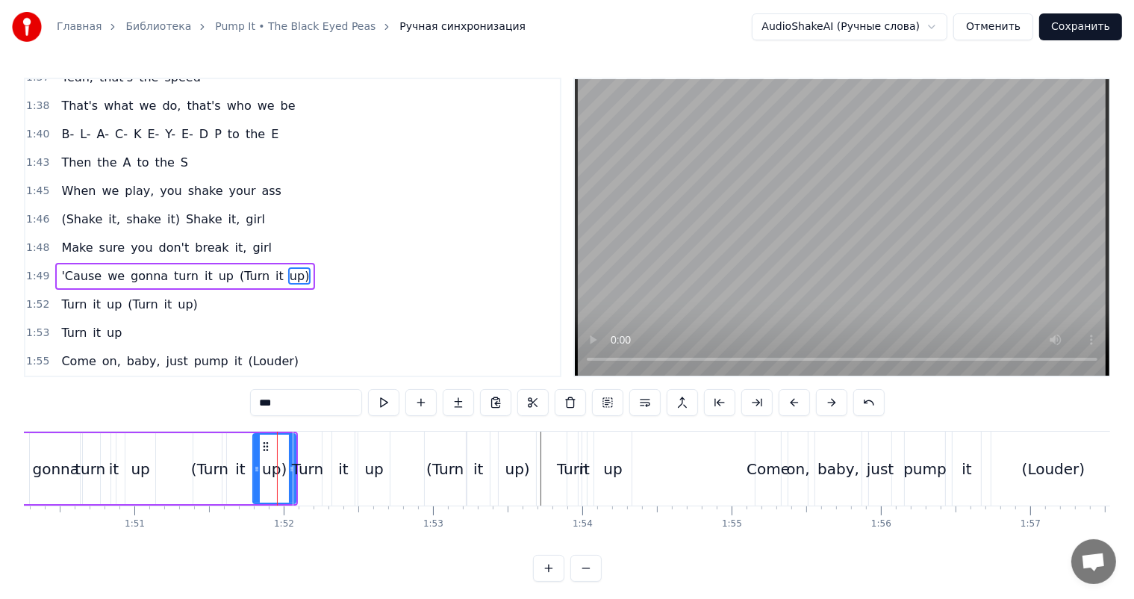
scroll to position [1348, 0]
click at [783, 321] on video at bounding box center [842, 227] width 534 height 296
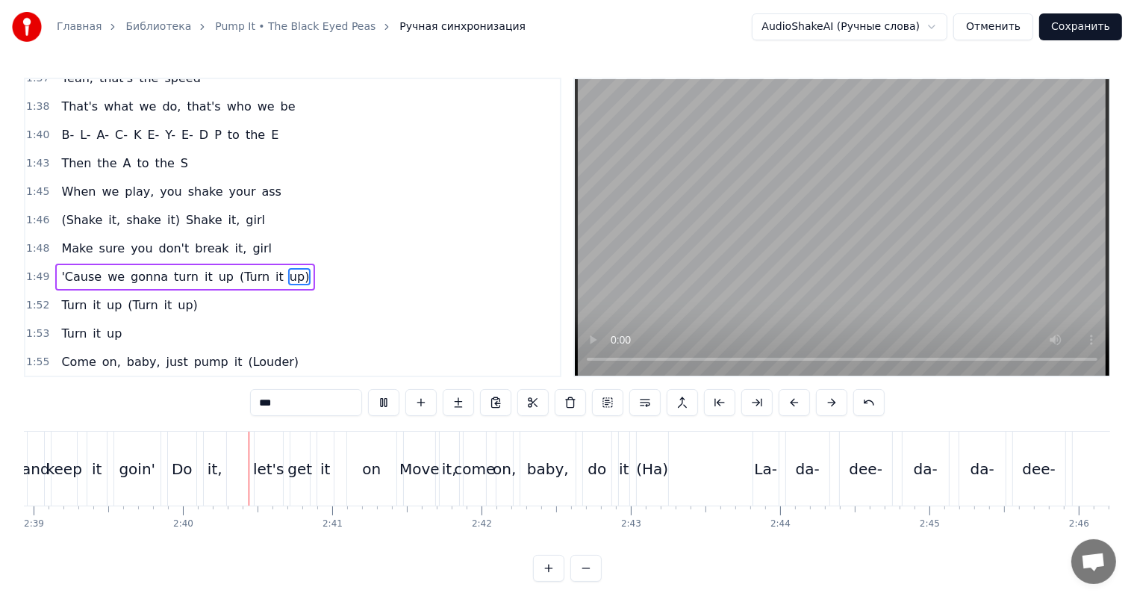
scroll to position [0, 23769]
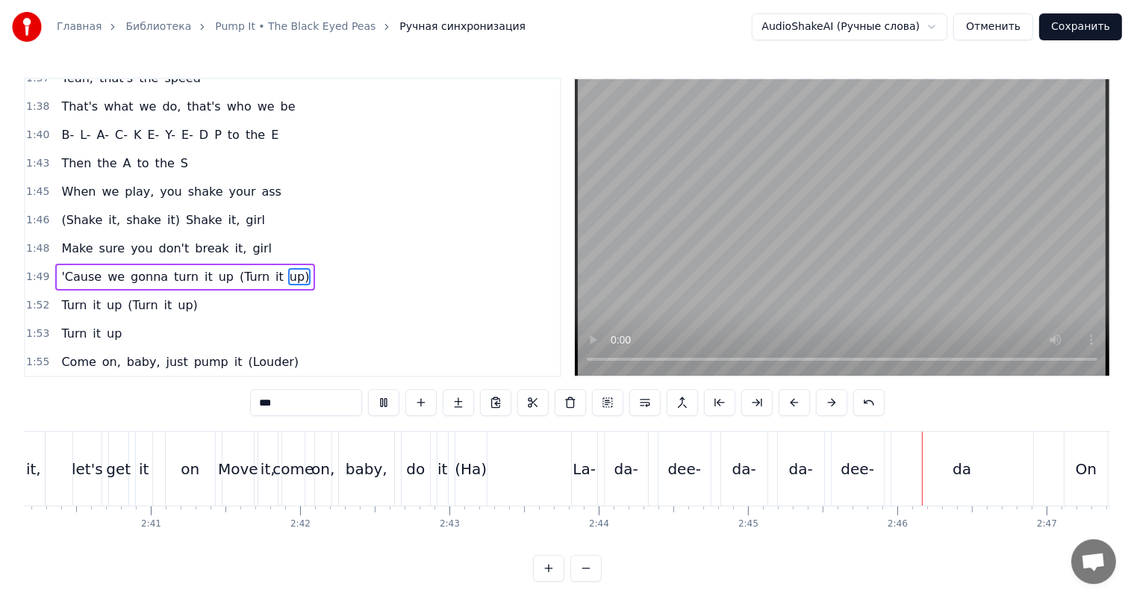
click at [944, 172] on video at bounding box center [842, 227] width 534 height 296
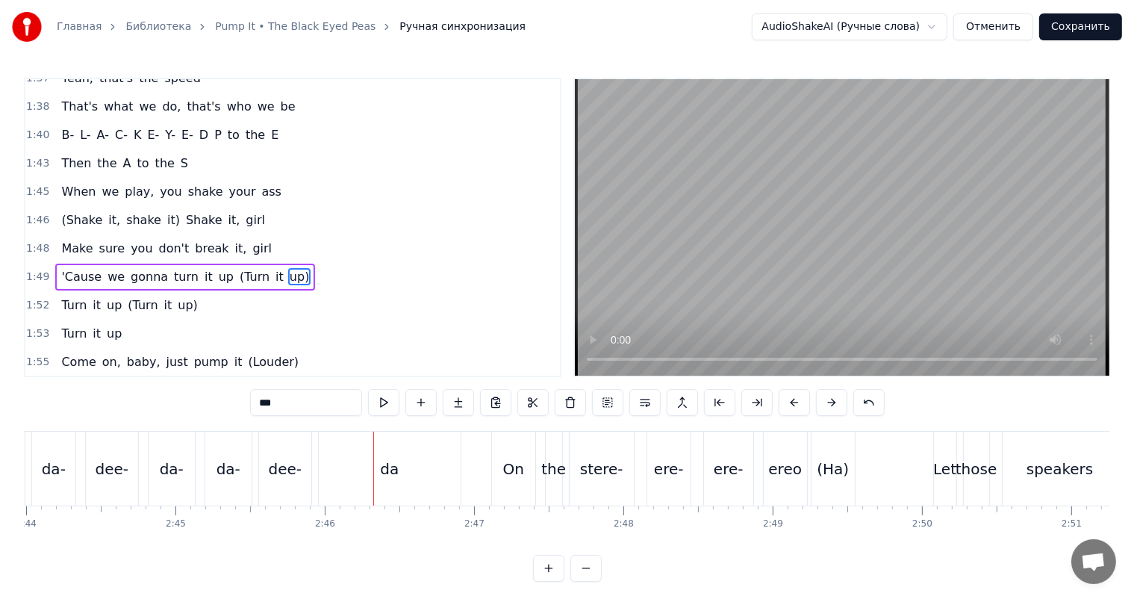
scroll to position [0, 24724]
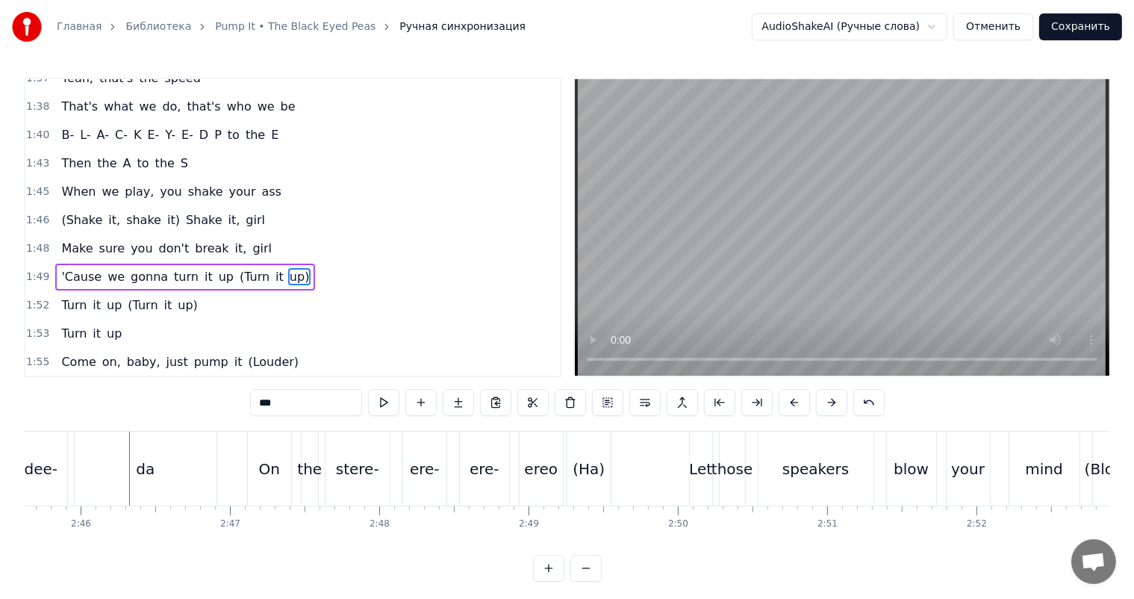
click at [805, 210] on video at bounding box center [842, 227] width 534 height 296
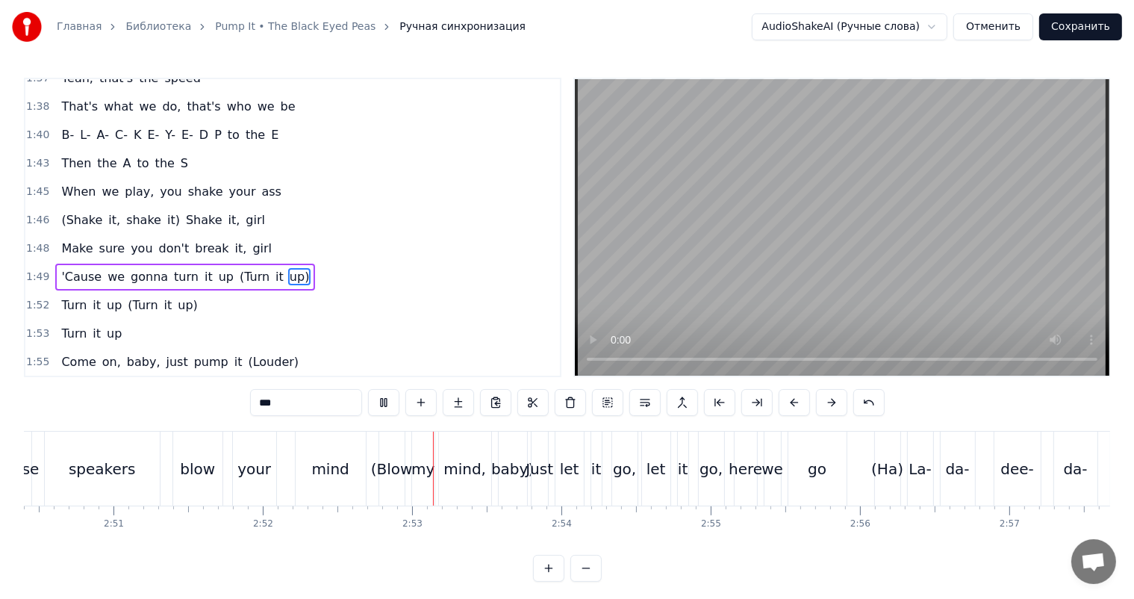
scroll to position [0, 25688]
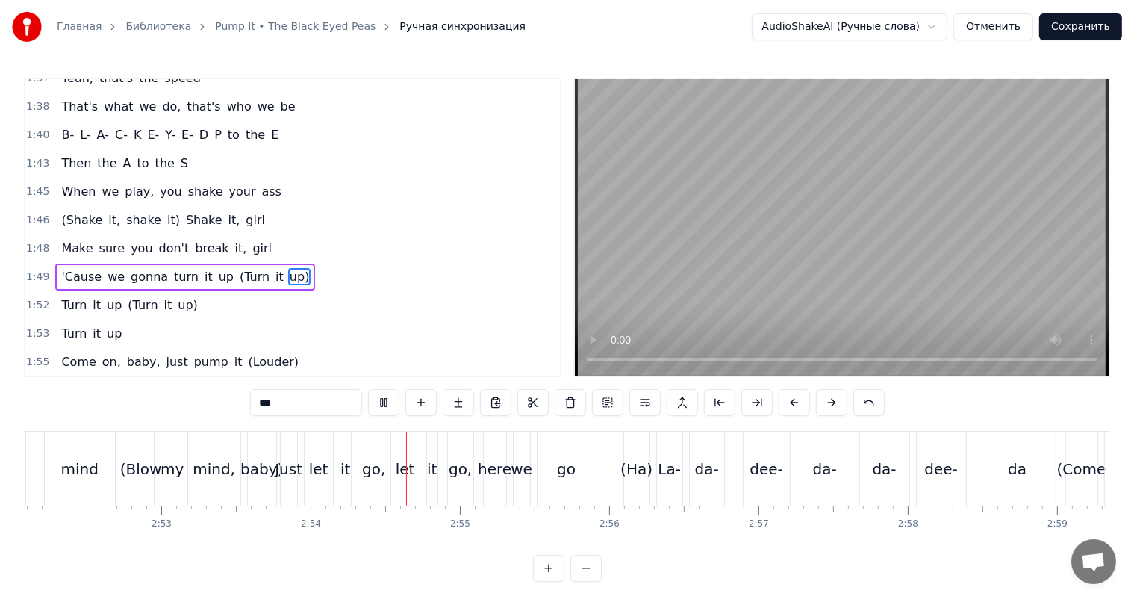
click at [836, 166] on video at bounding box center [842, 227] width 534 height 296
click at [881, 263] on video at bounding box center [842, 227] width 534 height 296
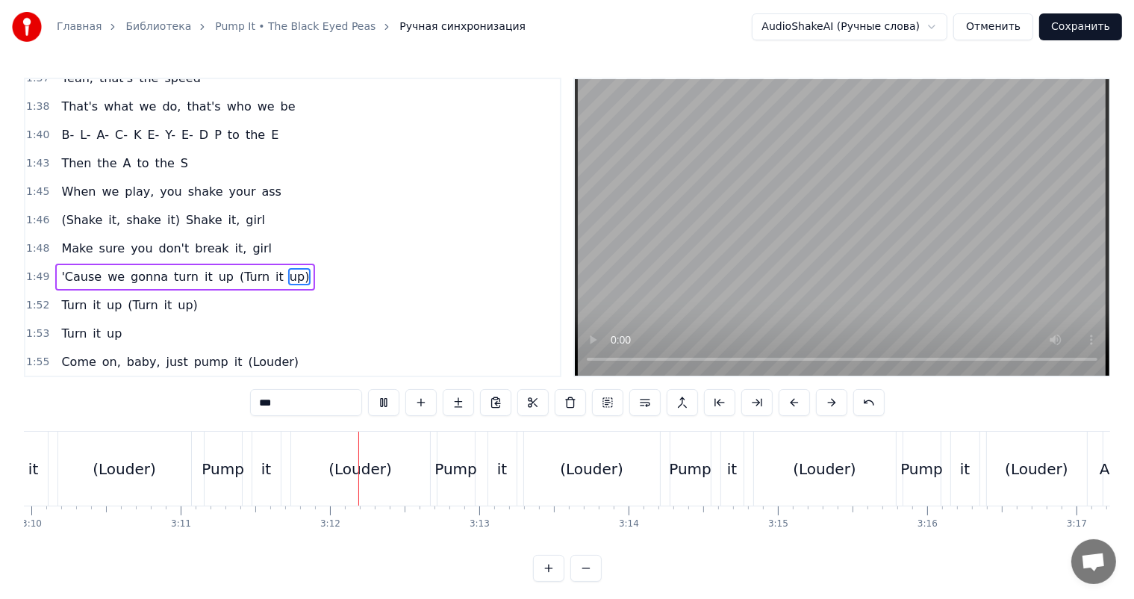
scroll to position [0, 28535]
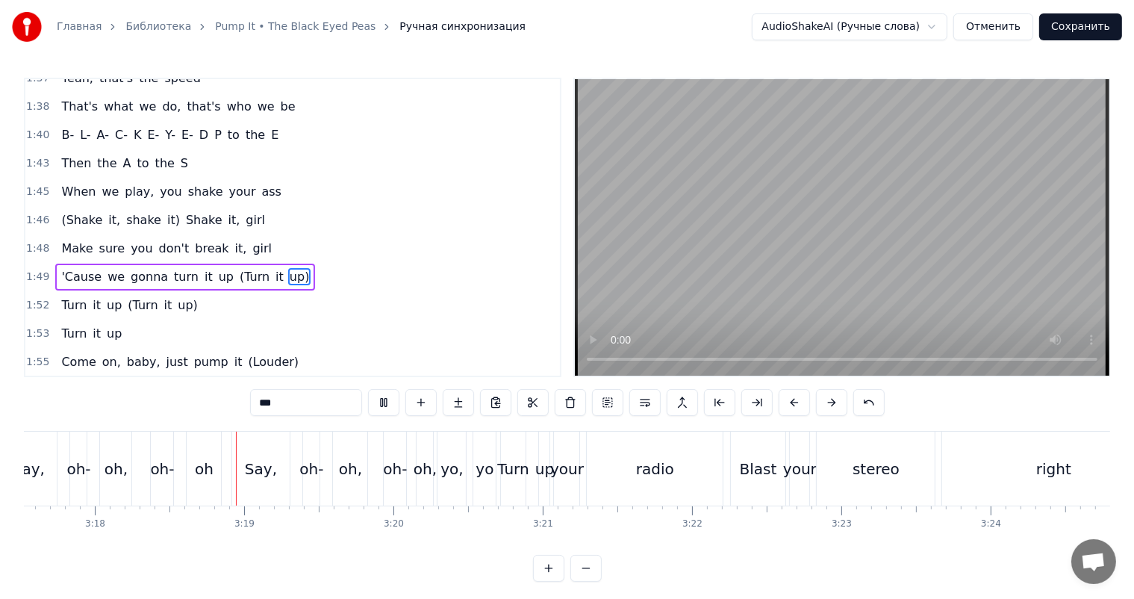
click at [863, 260] on video at bounding box center [842, 227] width 534 height 296
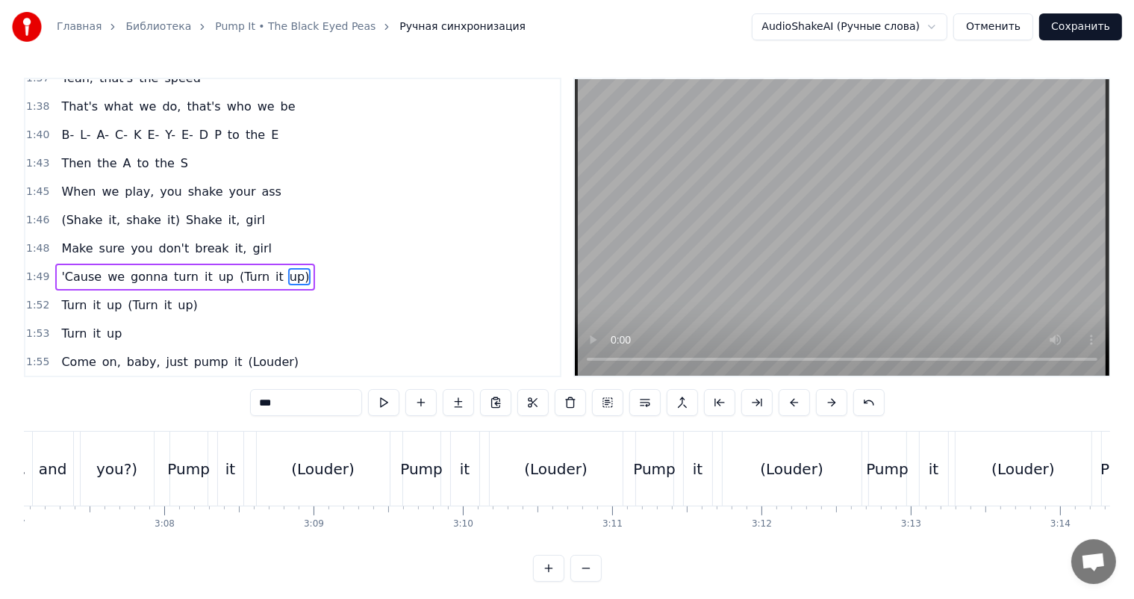
scroll to position [0, 27621]
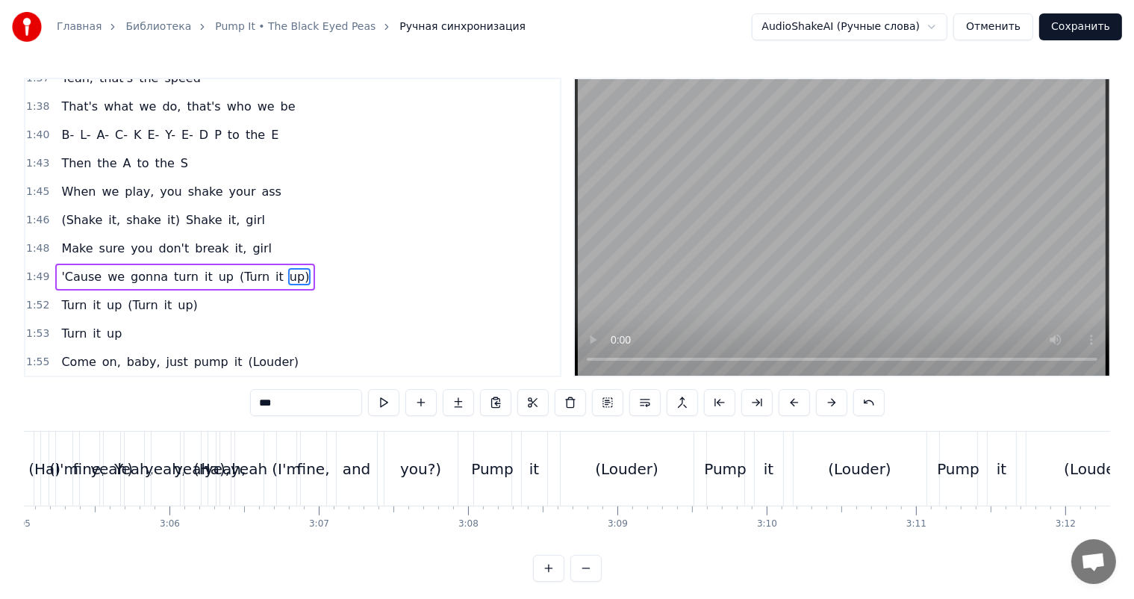
click at [459, 456] on div "(I'm fine, yeah) Yeah, yeah, yeah (Ha), yeah, yeah (I'm fine, and you?)" at bounding box center [258, 468] width 406 height 74
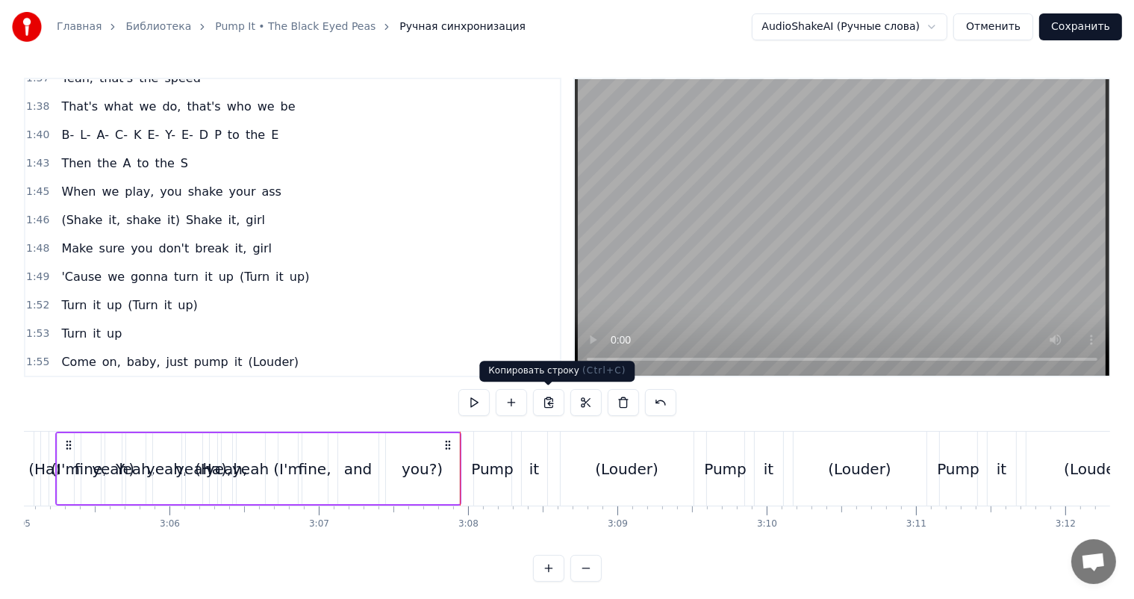
click at [755, 236] on video at bounding box center [842, 227] width 534 height 296
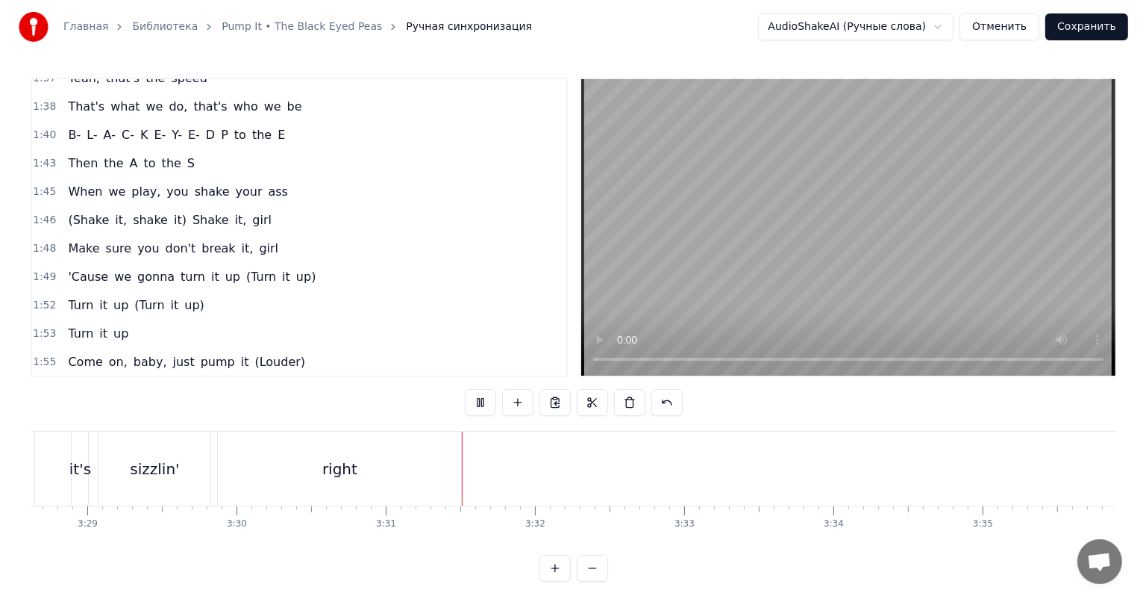
scroll to position [0, 31203]
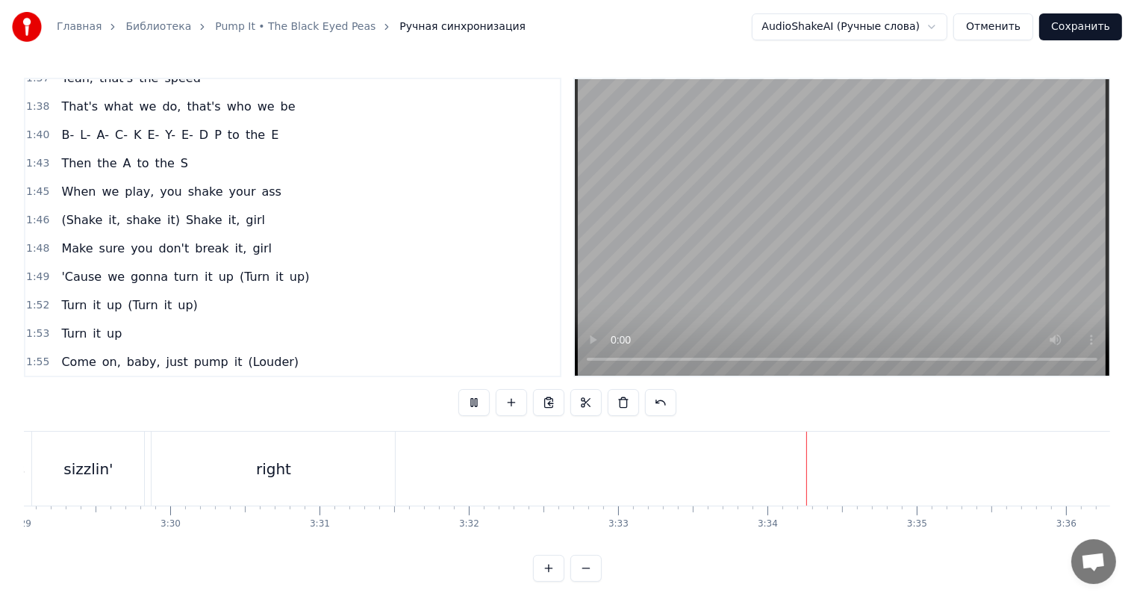
click at [1072, 23] on button "Сохранить" at bounding box center [1080, 26] width 83 height 27
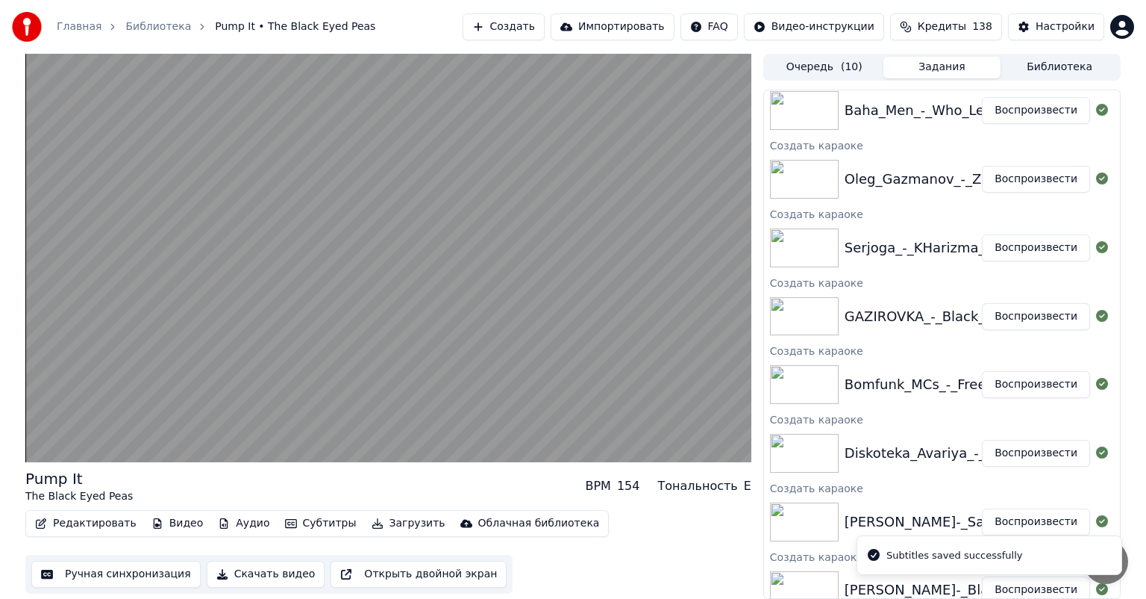
scroll to position [177, 0]
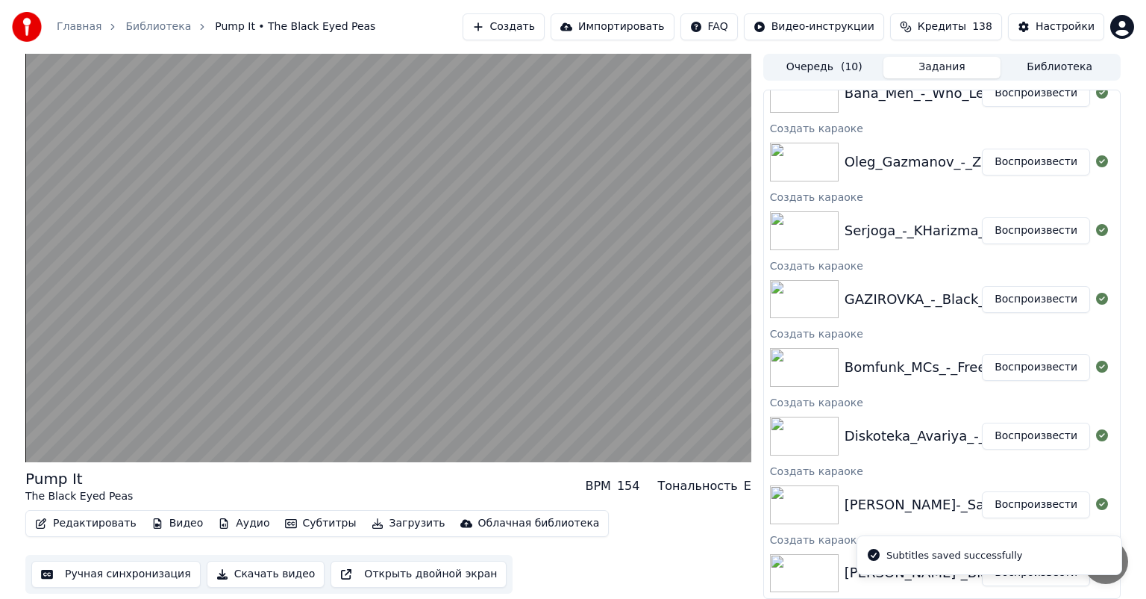
click at [1028, 579] on button "Воспроизвести" at bounding box center [1036, 572] width 108 height 27
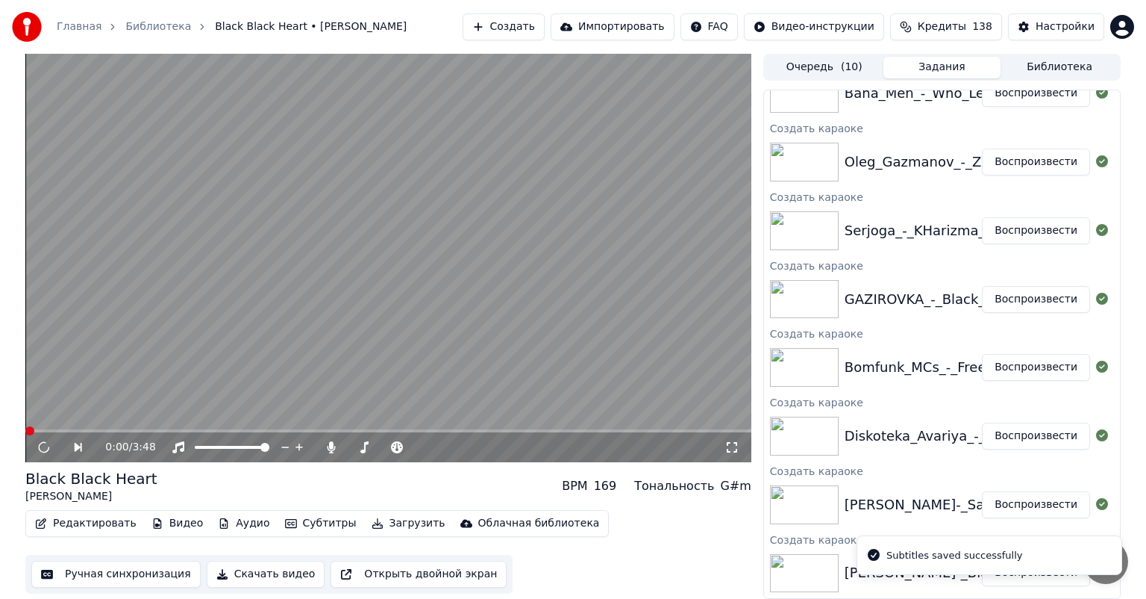
click at [252, 577] on button "Скачать видео" at bounding box center [266, 574] width 119 height 27
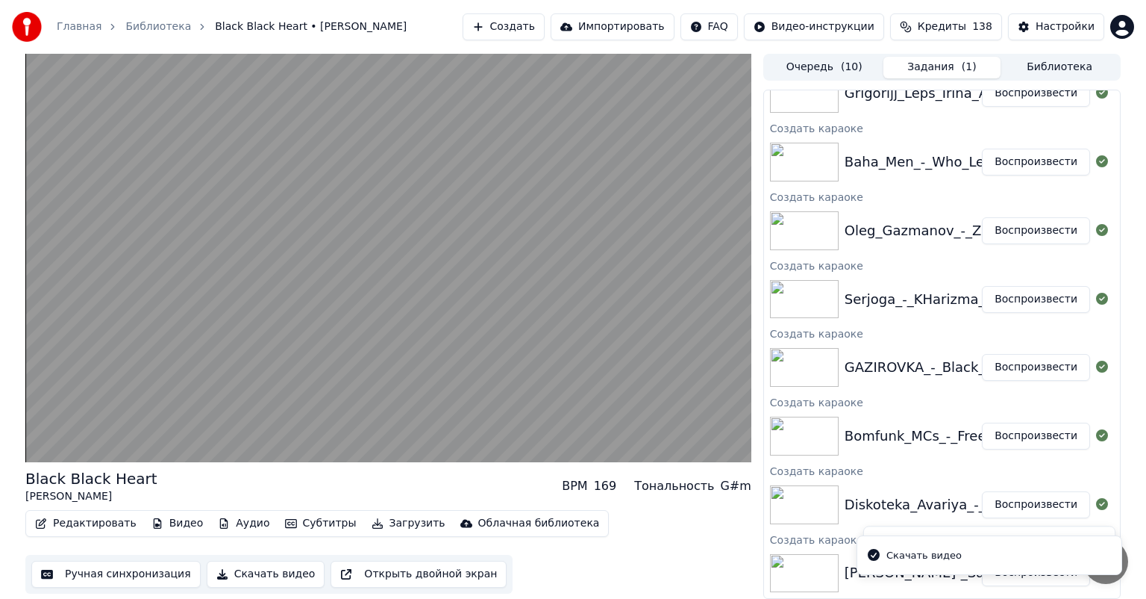
scroll to position [245, 0]
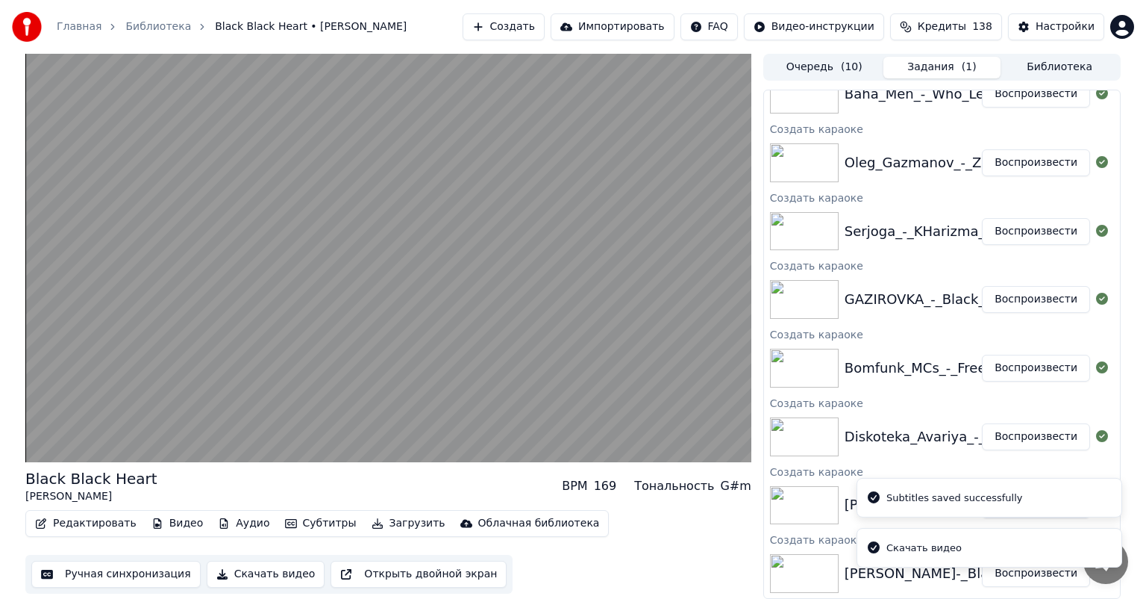
click at [1026, 514] on li "Subtitles saved successfully" at bounding box center [990, 498] width 266 height 40
click at [1023, 528] on li "Скачать видео" at bounding box center [990, 548] width 266 height 40
click at [1008, 528] on li "Скачать видео" at bounding box center [990, 548] width 266 height 40
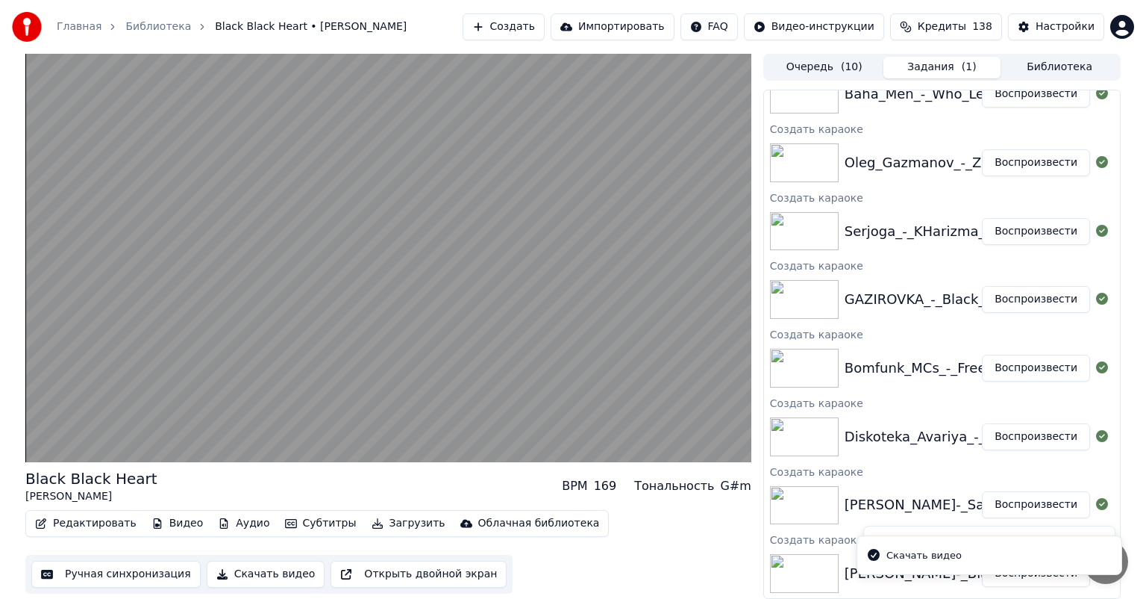
click at [762, 514] on div "Black Black Heart David Usher BPM 169 Тональность G#m Редактировать Видео Аудио…" at bounding box center [573, 326] width 1120 height 545
click at [805, 509] on img at bounding box center [804, 505] width 69 height 39
click at [1049, 505] on button "Воспроизвести" at bounding box center [1036, 504] width 108 height 27
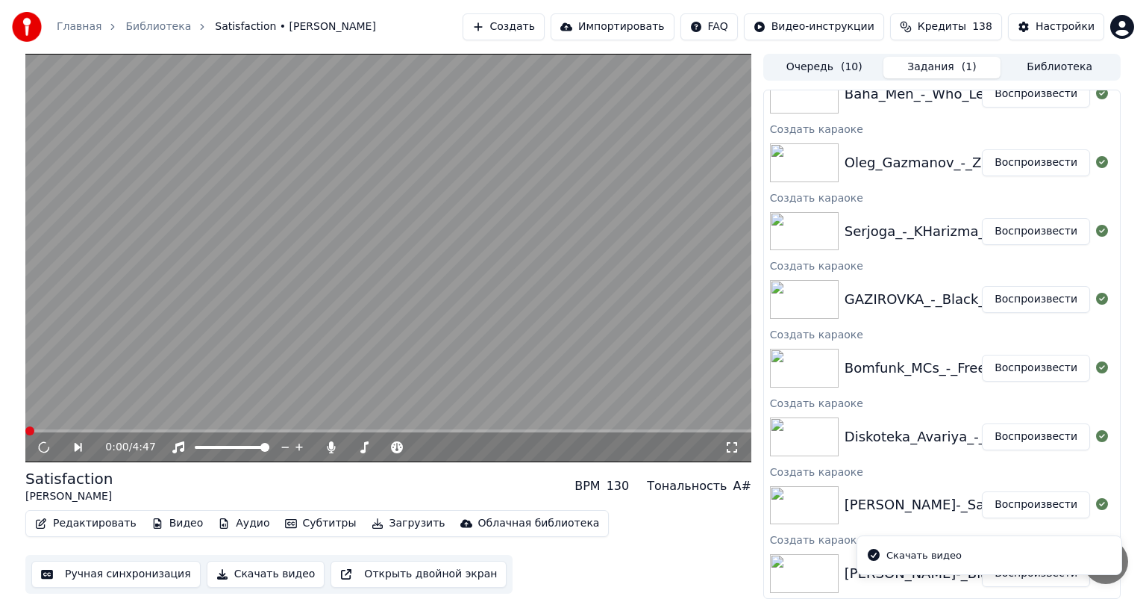
click at [255, 570] on button "Скачать видео" at bounding box center [266, 574] width 119 height 27
click at [1028, 442] on button "Воспроизвести" at bounding box center [1036, 435] width 108 height 27
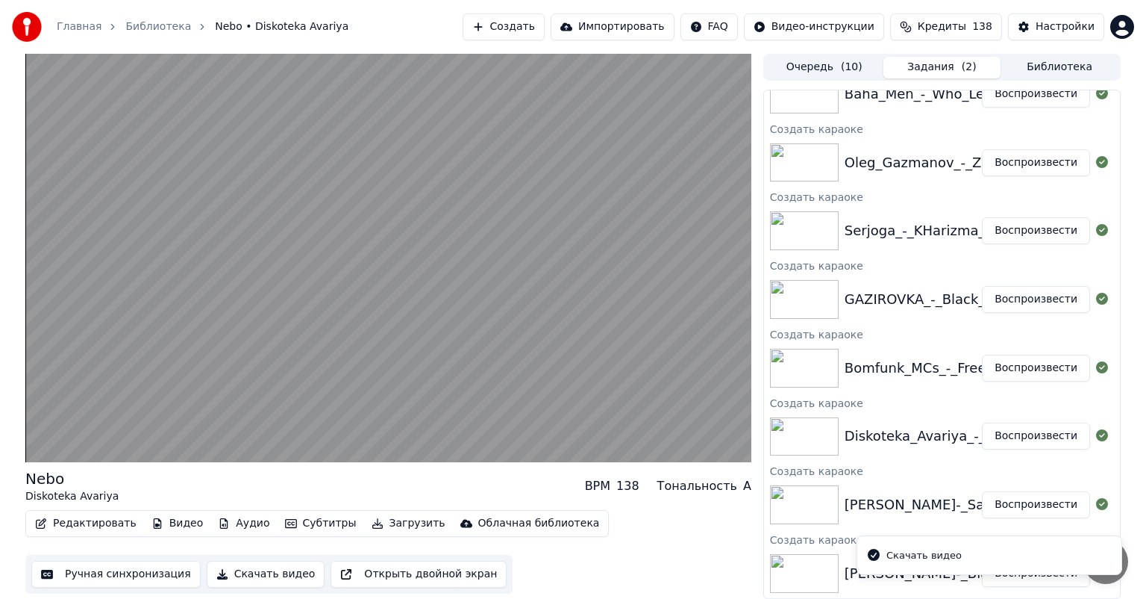
click at [261, 580] on button "Скачать видео" at bounding box center [266, 574] width 119 height 27
drag, startPoint x: 1046, startPoint y: 368, endPoint x: 998, endPoint y: 385, distance: 50.8
click at [1046, 369] on button "Воспроизвести" at bounding box center [1036, 367] width 108 height 27
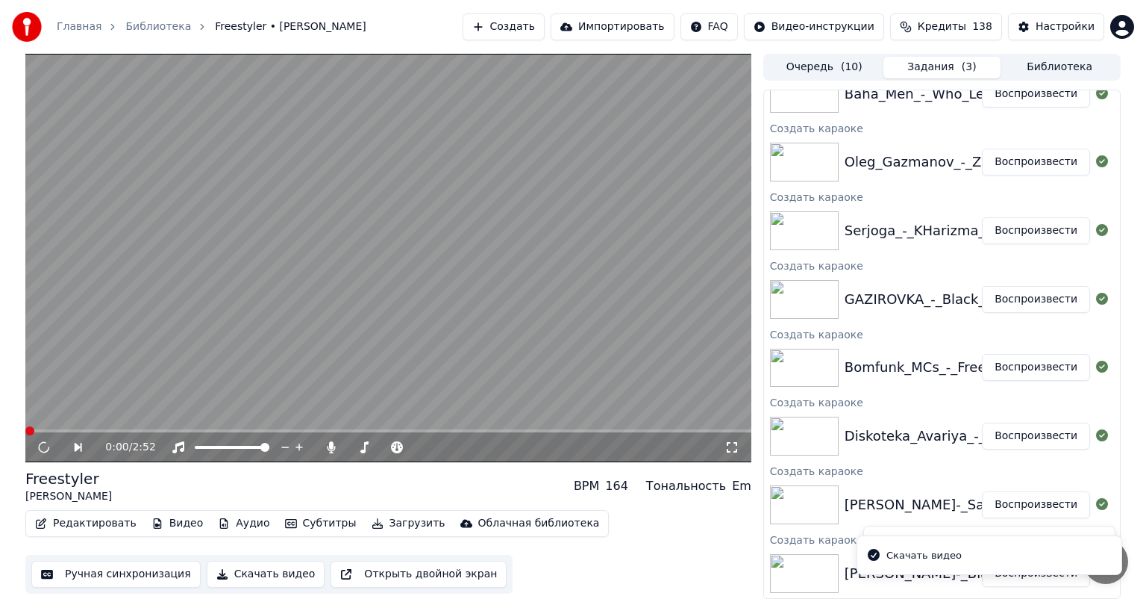
click at [255, 568] on button "Скачать видео" at bounding box center [266, 574] width 119 height 27
click at [1023, 299] on button "Воспроизвести" at bounding box center [1036, 298] width 108 height 27
click at [272, 567] on button "Скачать видео" at bounding box center [266, 574] width 119 height 27
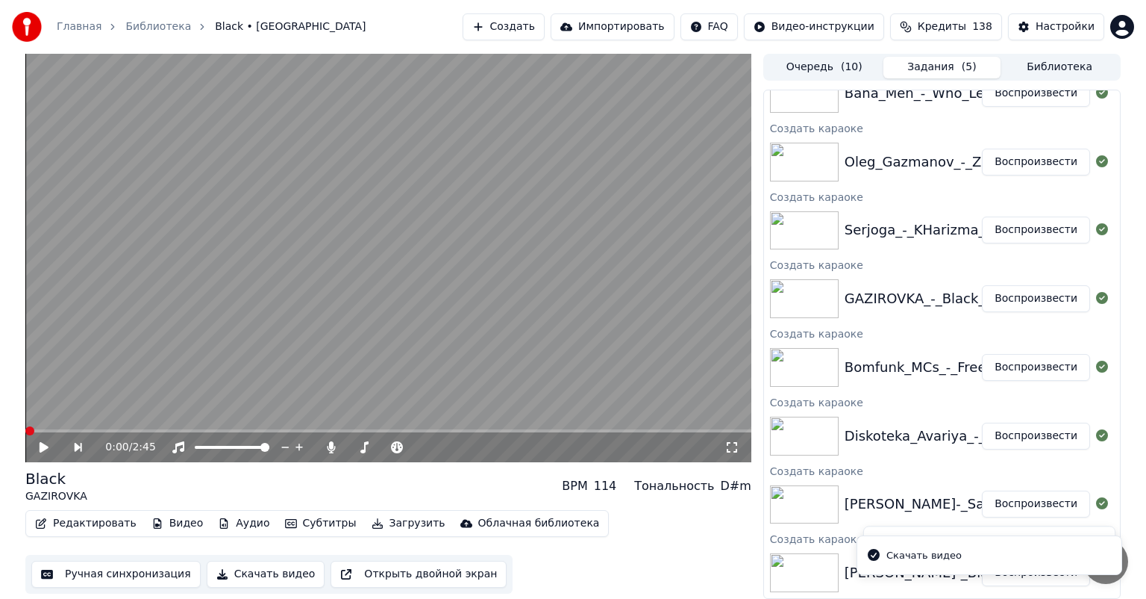
click at [1022, 235] on button "Воспроизвести" at bounding box center [1036, 229] width 108 height 27
click at [257, 572] on button "Скачать видео" at bounding box center [266, 574] width 119 height 27
click at [1036, 155] on button "Воспроизвести" at bounding box center [1036, 162] width 108 height 27
click at [246, 570] on button "Скачать видео" at bounding box center [266, 574] width 119 height 27
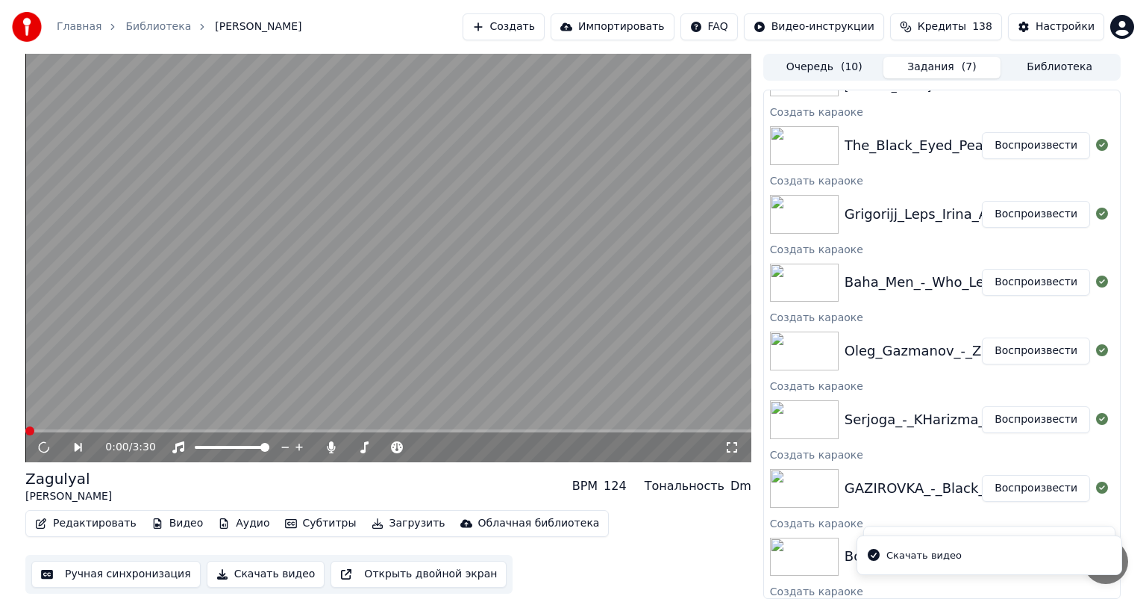
scroll to position [358, 0]
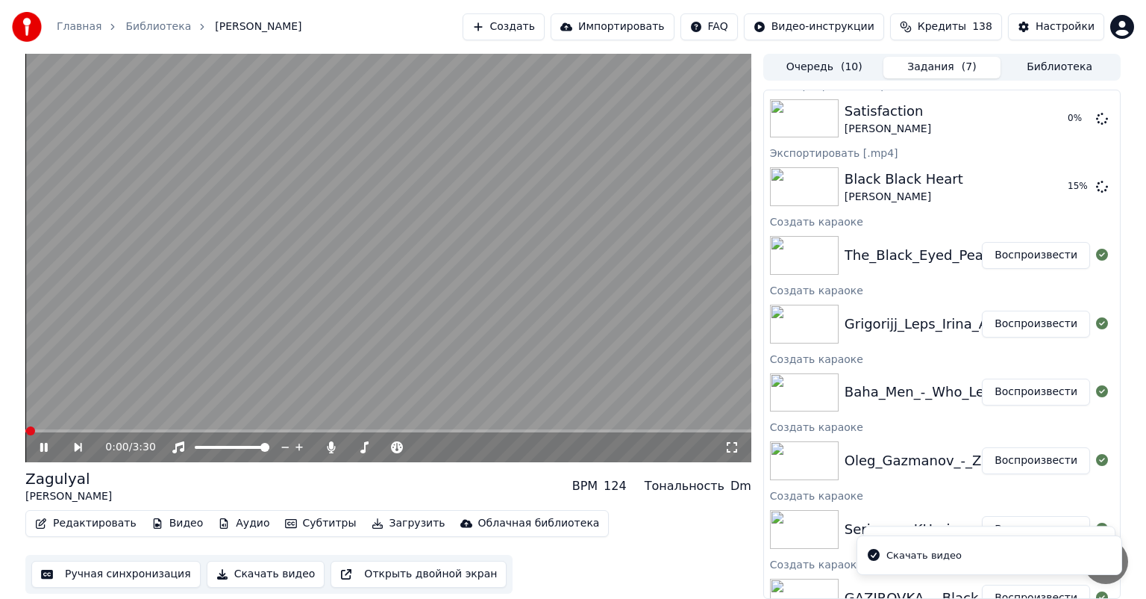
click at [1032, 387] on button "Воспроизвести" at bounding box center [1036, 391] width 108 height 27
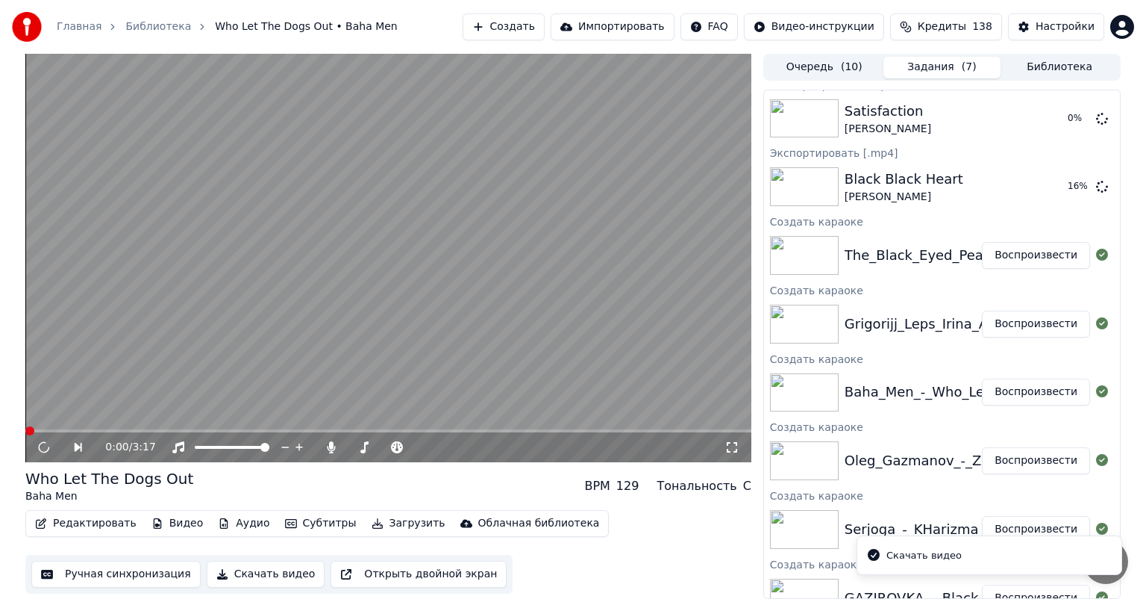
drag, startPoint x: 258, startPoint y: 573, endPoint x: 295, endPoint y: 558, distance: 39.5
click at [258, 573] on button "Скачать видео" at bounding box center [266, 574] width 119 height 27
click at [1035, 318] on button "Воспроизвести" at bounding box center [1036, 323] width 108 height 27
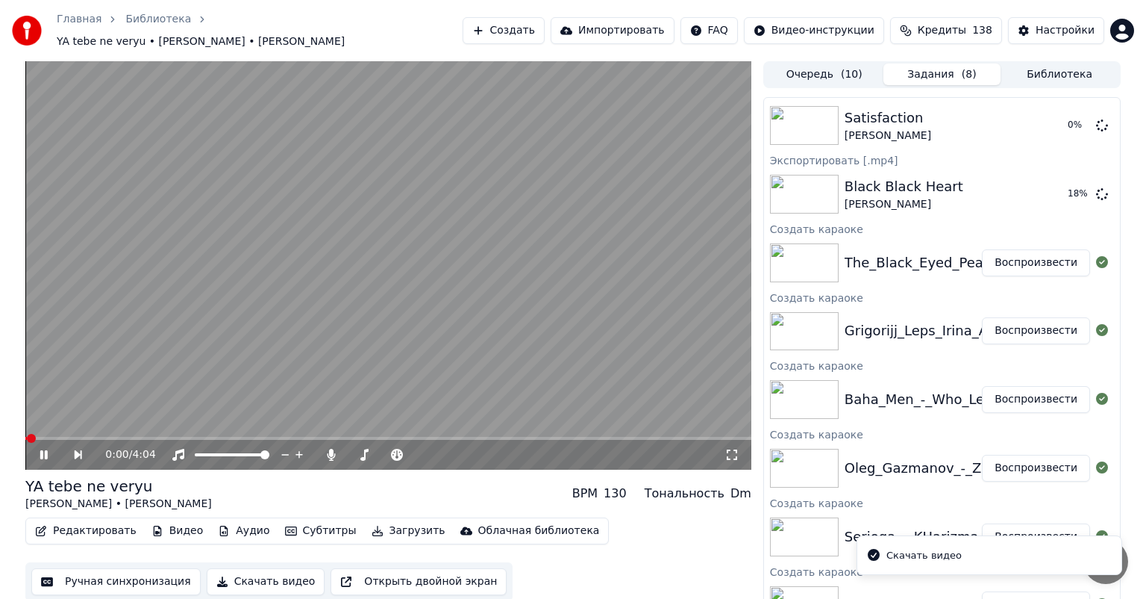
click at [263, 573] on button "Скачать видео" at bounding box center [266, 581] width 119 height 27
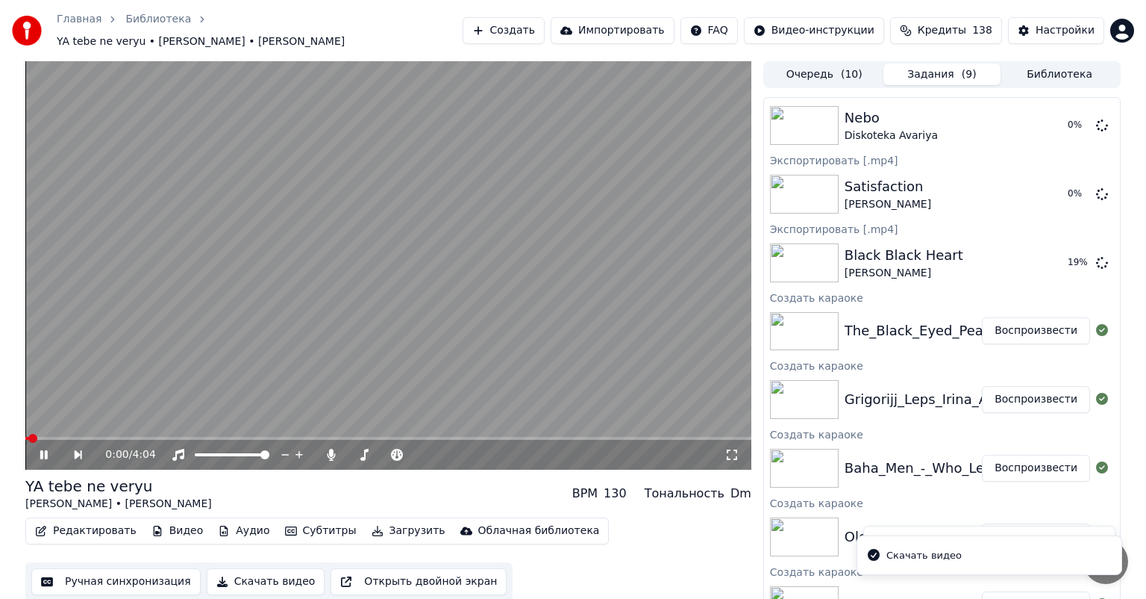
scroll to position [495, 0]
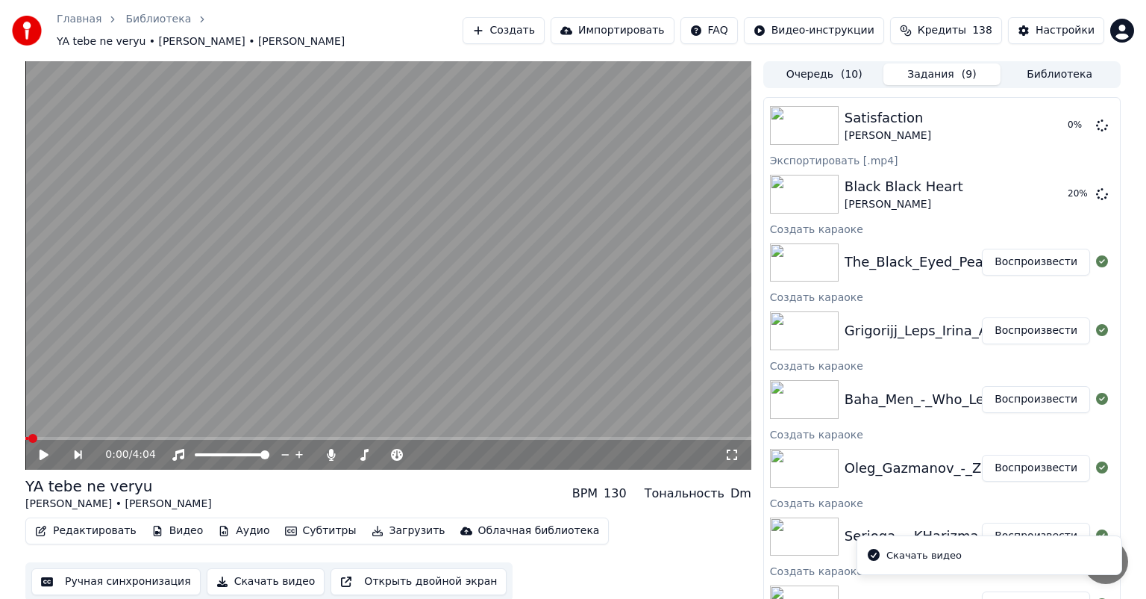
drag, startPoint x: 1023, startPoint y: 254, endPoint x: 981, endPoint y: 281, distance: 50.3
click at [1023, 254] on button "Воспроизвести" at bounding box center [1036, 262] width 108 height 27
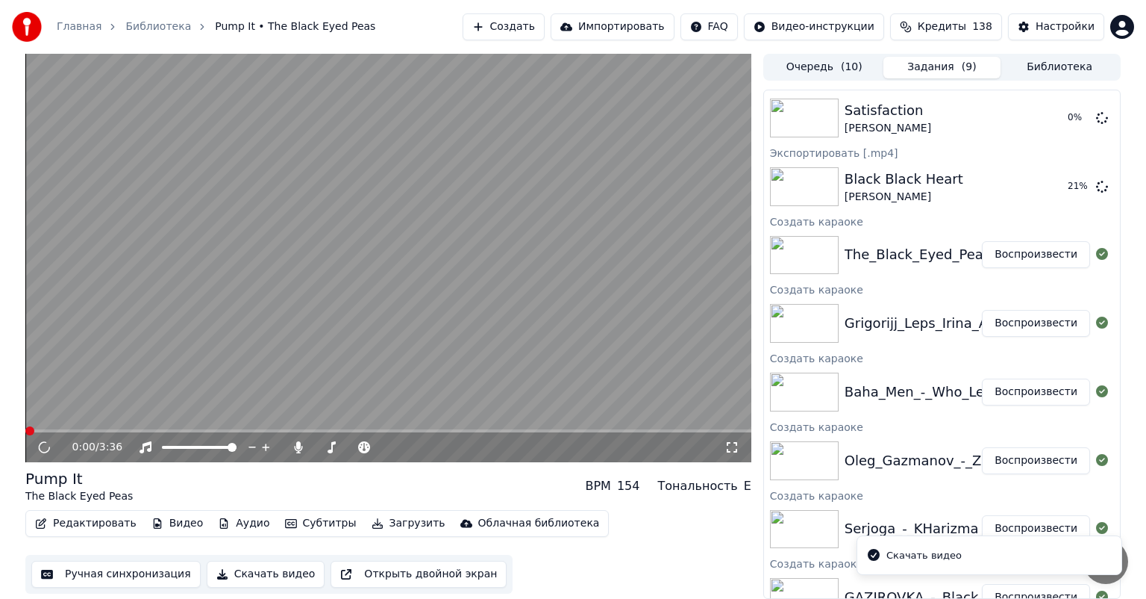
click at [248, 576] on button "Скачать видео" at bounding box center [266, 574] width 119 height 27
click at [457, 233] on video at bounding box center [388, 258] width 726 height 408
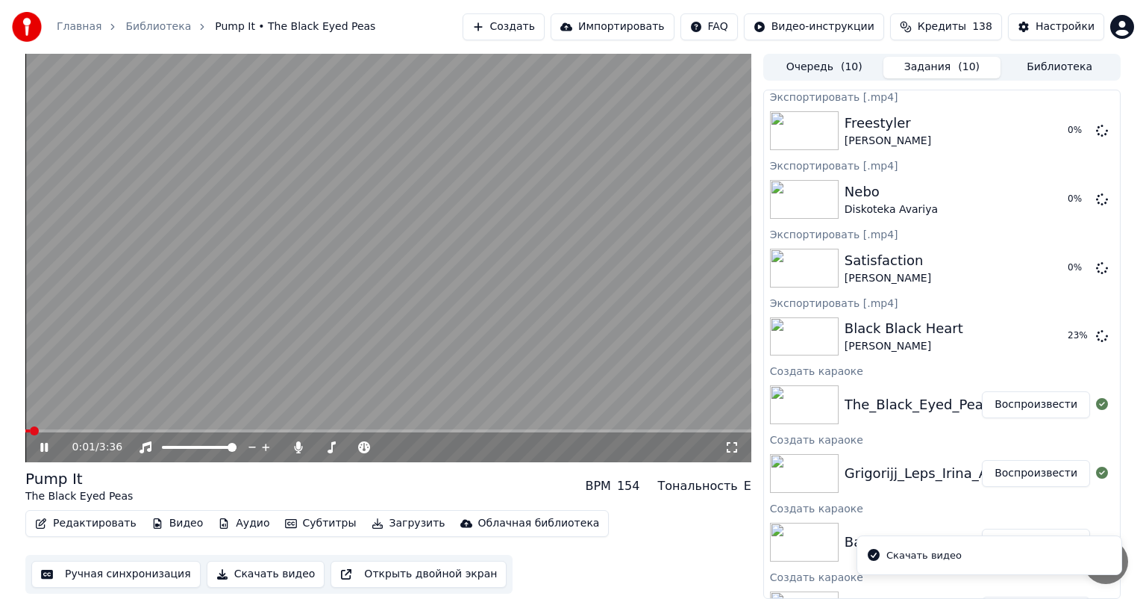
scroll to position [339, 0]
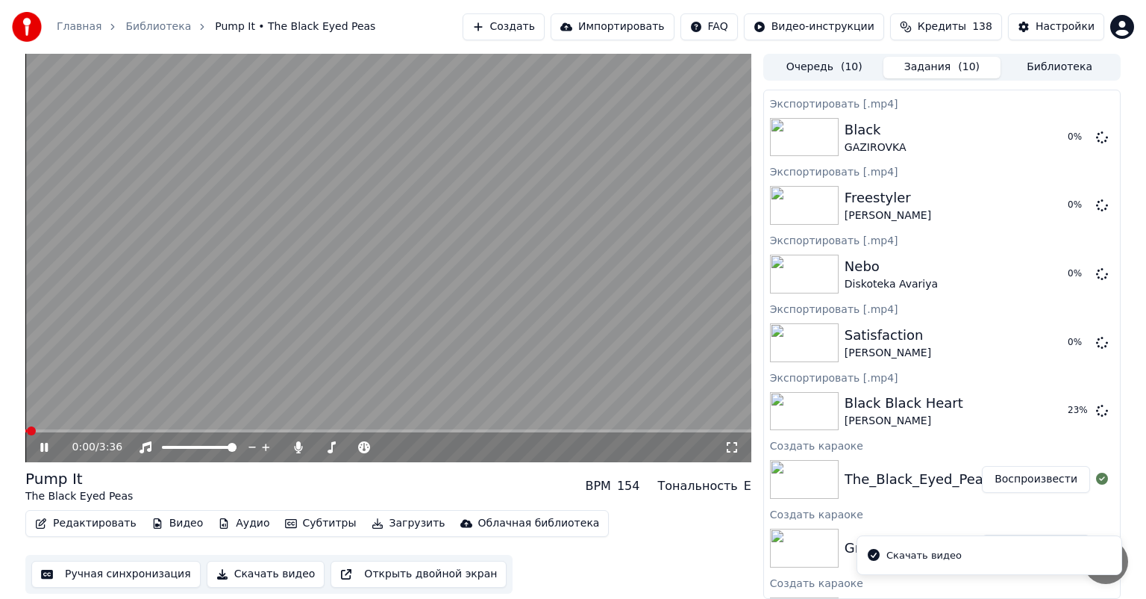
click at [464, 338] on video at bounding box center [388, 258] width 726 height 408
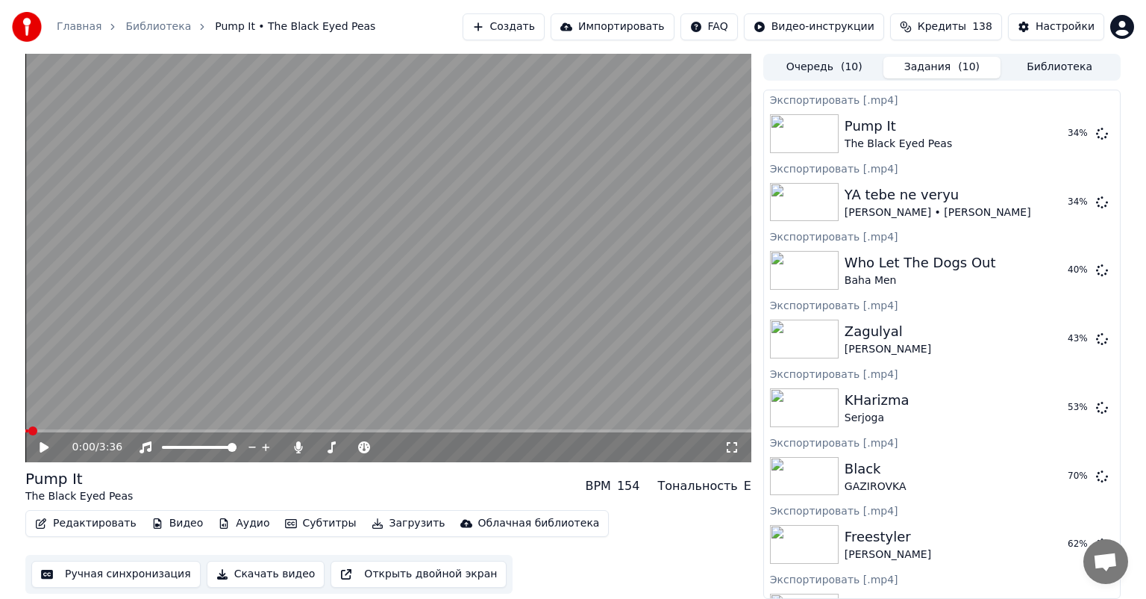
scroll to position [224, 0]
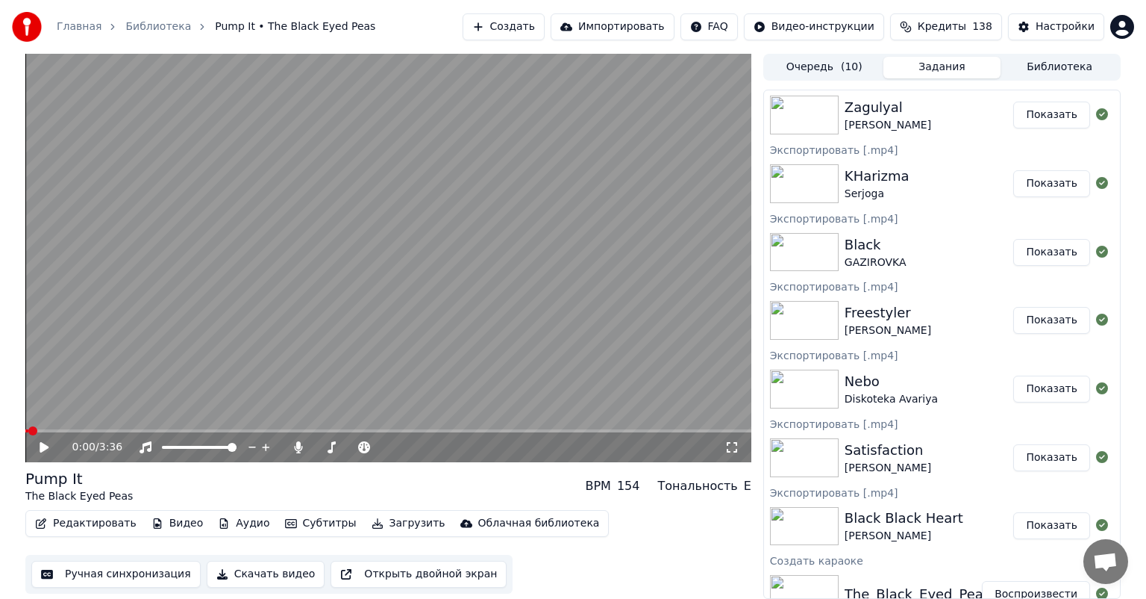
click at [1049, 182] on button "Показать" at bounding box center [1052, 183] width 77 height 27
